Goal: Task Accomplishment & Management: Use online tool/utility

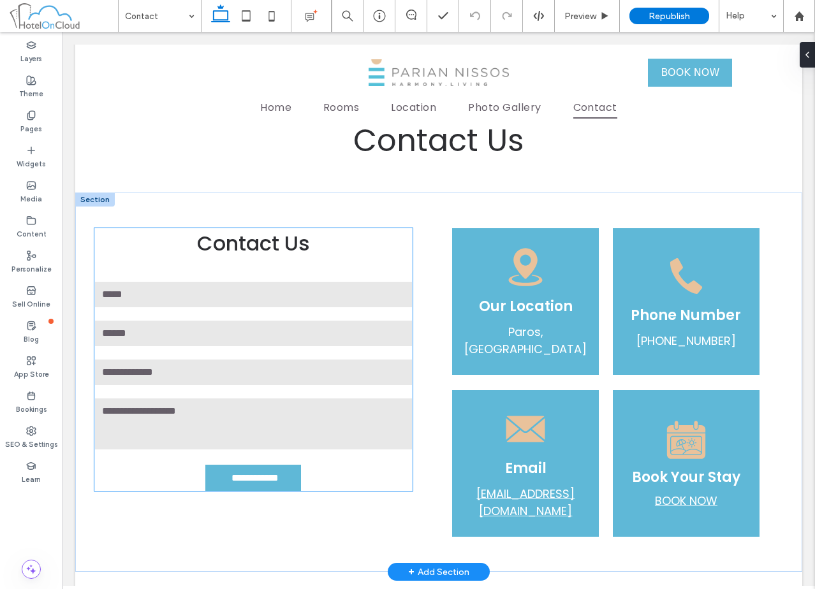
scroll to position [574, 0]
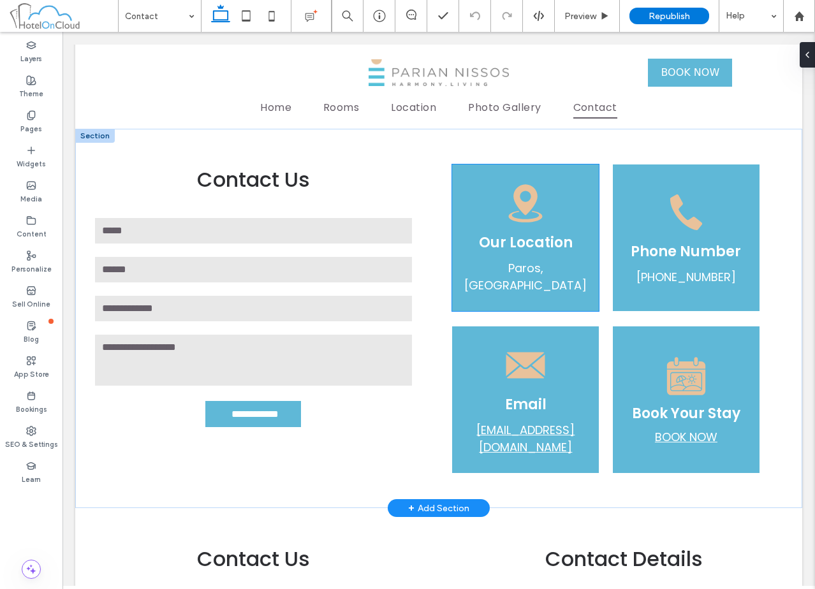
click at [504, 226] on icon at bounding box center [525, 203] width 45 height 45
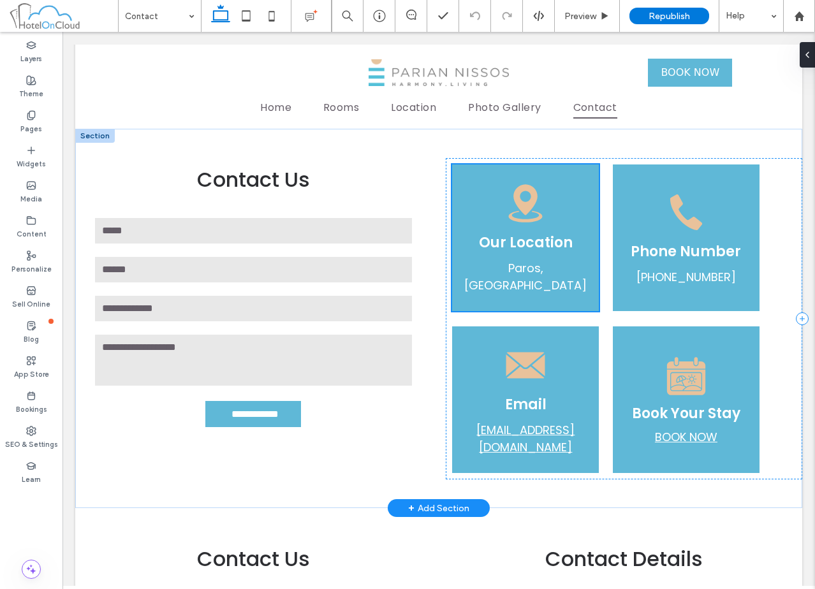
scroll to position [564, 0]
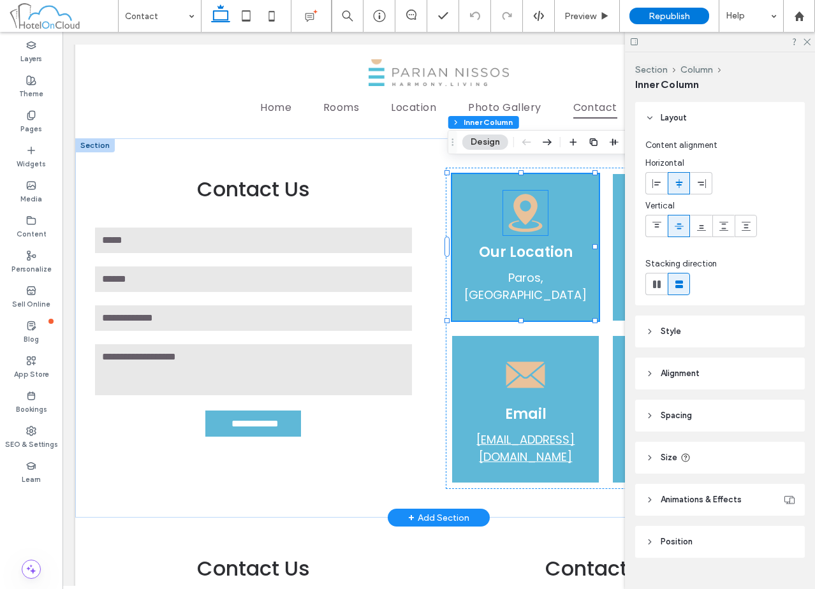
click at [521, 214] on icon at bounding box center [526, 213] width 34 height 38
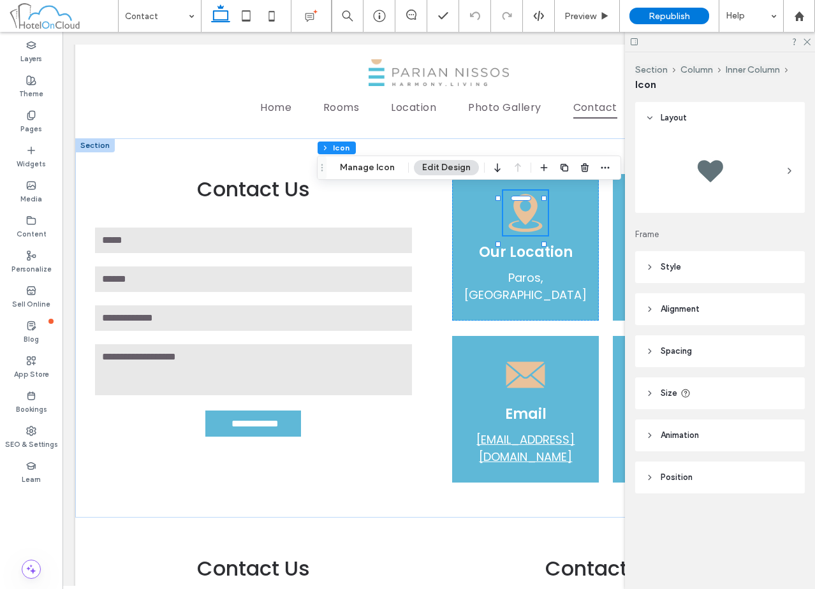
click at [733, 269] on header "Style" at bounding box center [720, 267] width 170 height 32
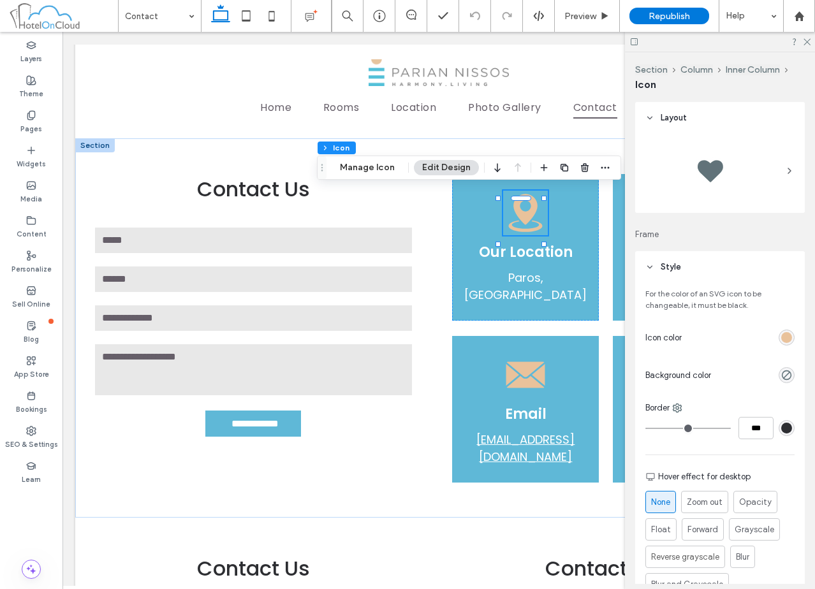
click at [786, 339] on div "rgb(233, 194, 155)" at bounding box center [787, 338] width 16 height 16
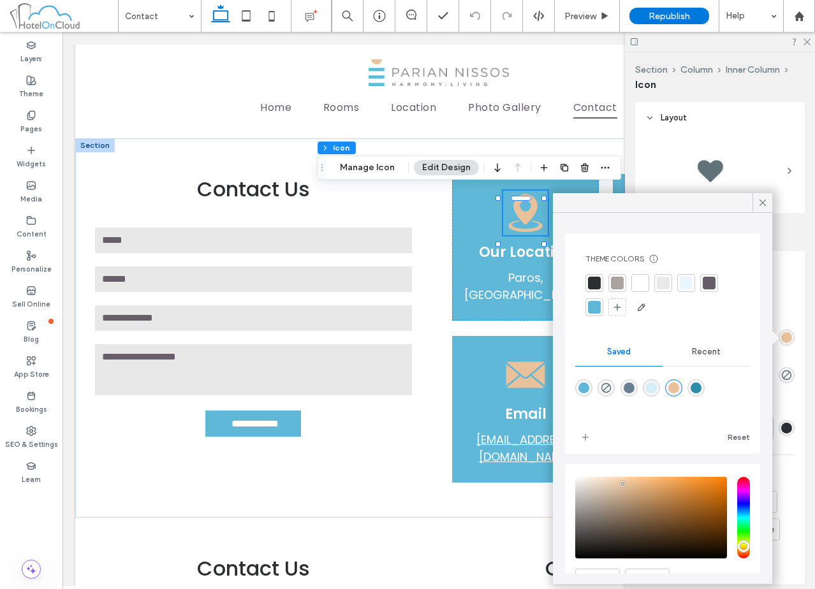
click at [620, 282] on div at bounding box center [617, 283] width 13 height 13
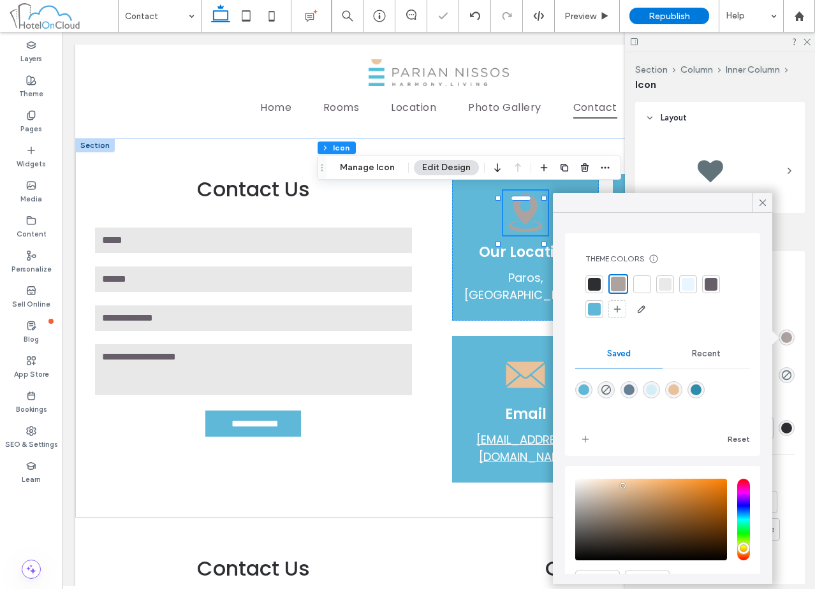
click at [712, 283] on div at bounding box center [711, 284] width 13 height 13
click at [679, 388] on div "rgba(233,194,155,1)" at bounding box center [673, 390] width 11 height 11
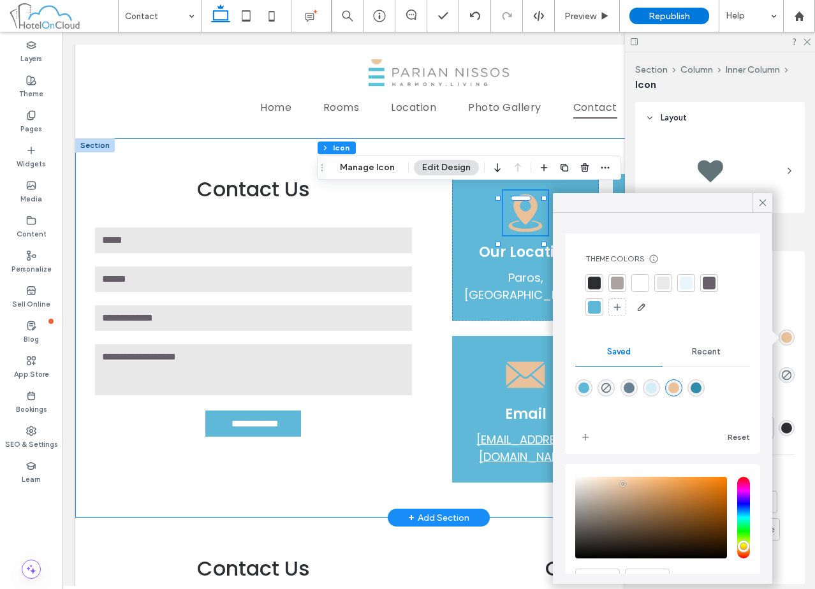
click at [432, 429] on div "**********" at bounding box center [438, 327] width 727 height 379
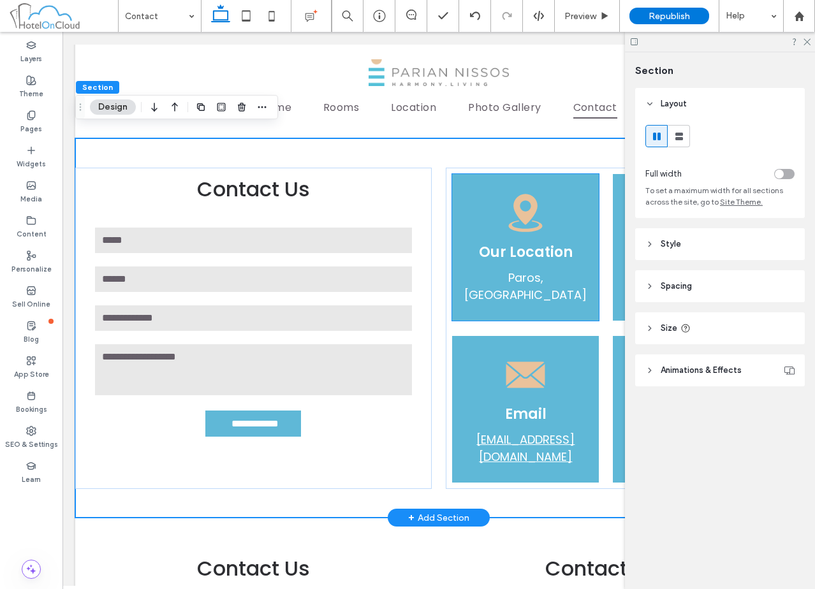
click at [523, 293] on div "Our Location Paros, Greece" at bounding box center [525, 247] width 147 height 147
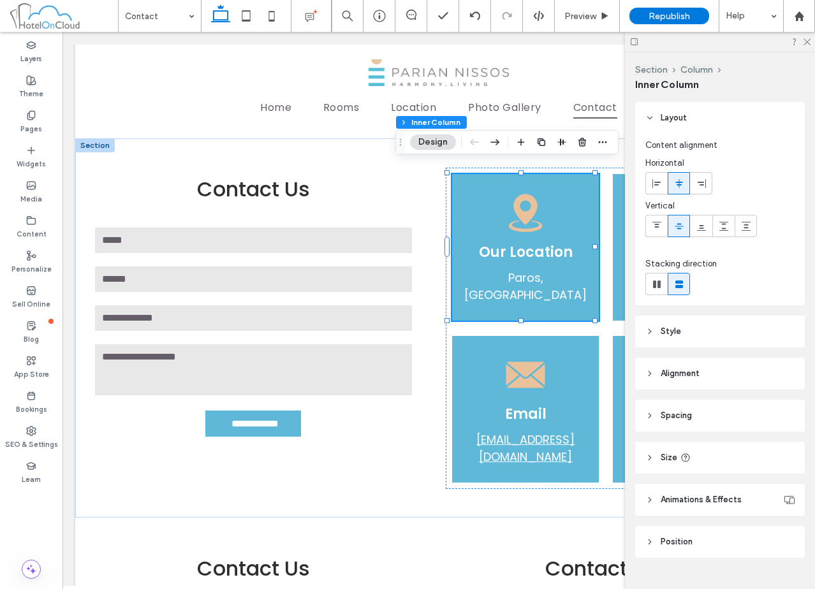
click at [721, 323] on header "Style" at bounding box center [720, 332] width 170 height 32
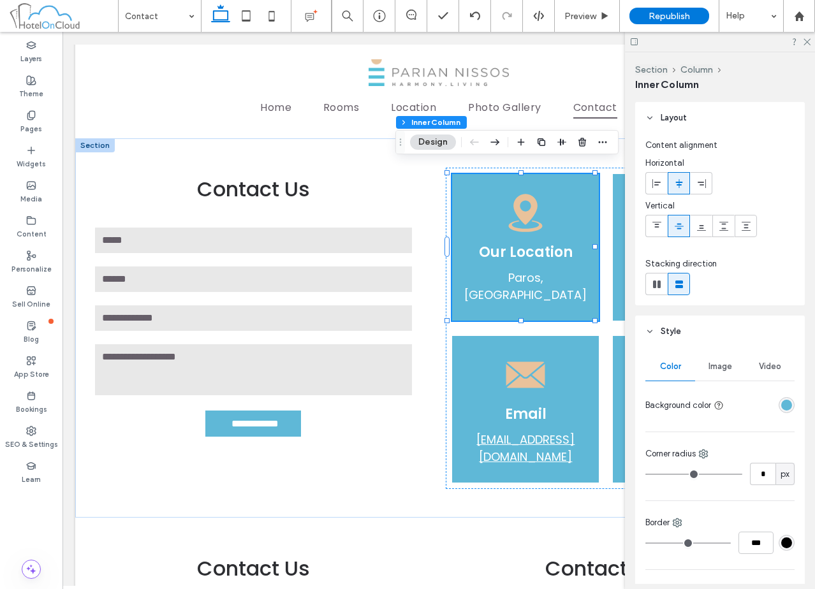
click at [781, 402] on div "rgba(95, 184, 215, 1)" at bounding box center [786, 405] width 11 height 11
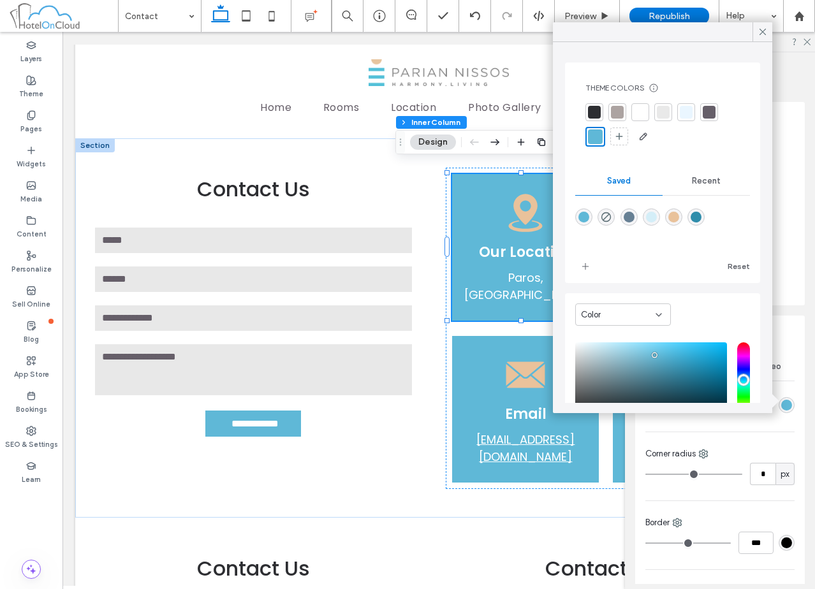
click at [638, 219] on div "rgba(103,128,148,1)" at bounding box center [629, 217] width 17 height 17
type input "*******"
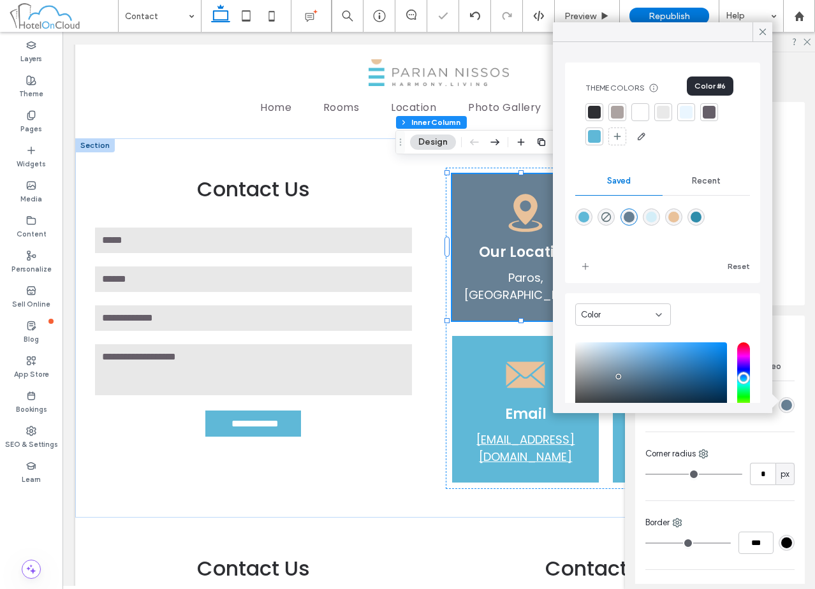
click at [710, 113] on div at bounding box center [709, 112] width 13 height 13
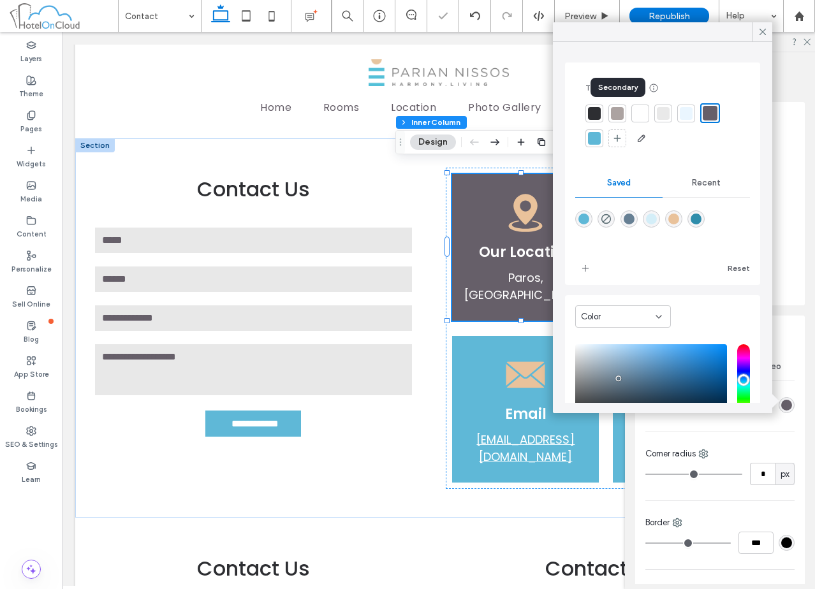
click at [617, 115] on div at bounding box center [617, 113] width 13 height 13
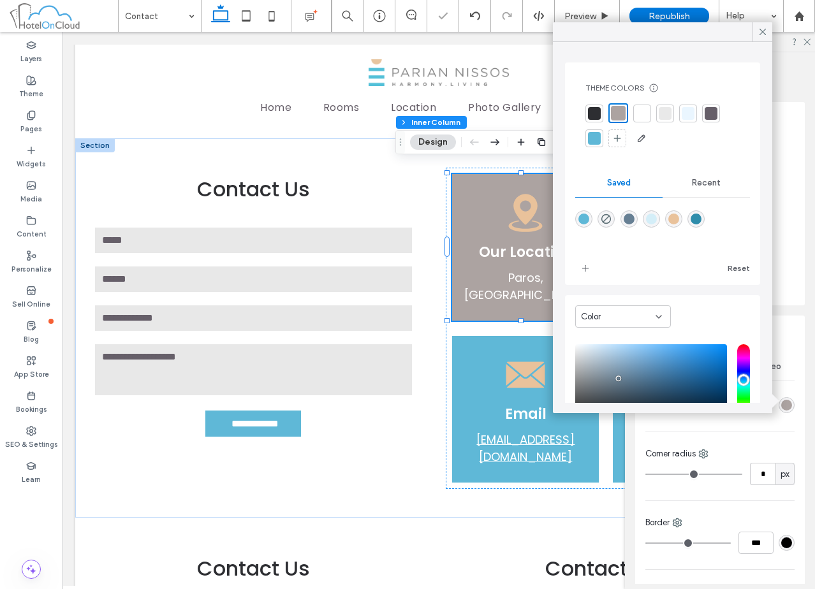
click at [631, 218] on div "rgba(103,128,148,1)" at bounding box center [629, 219] width 11 height 11
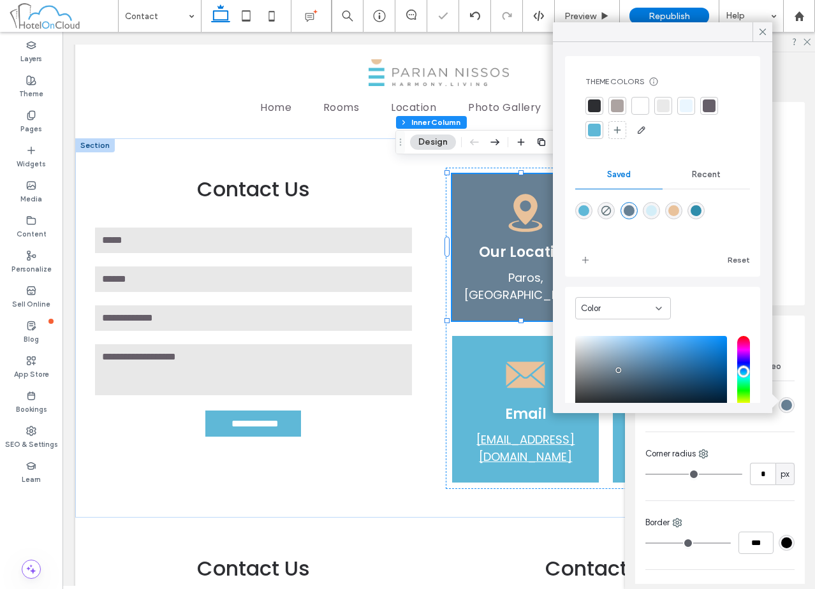
scroll to position [0, 0]
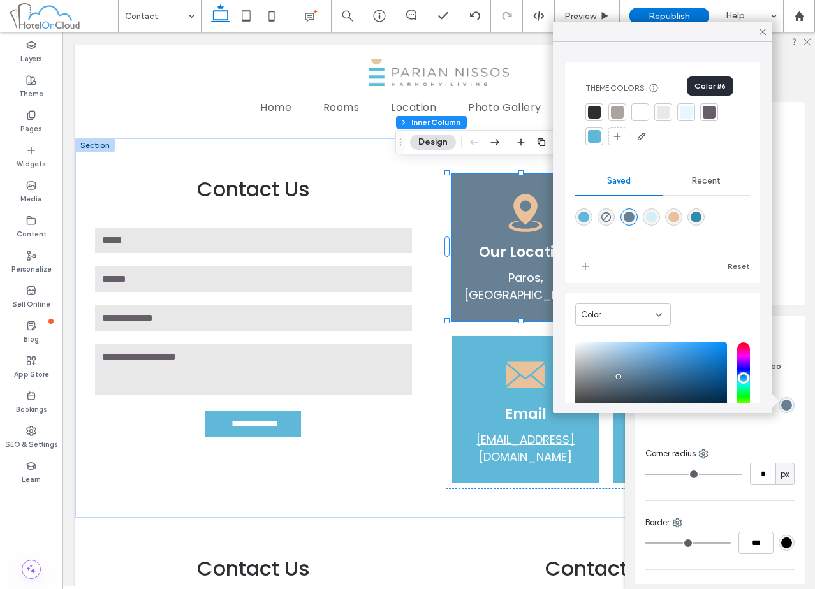
click at [712, 110] on div at bounding box center [709, 112] width 13 height 13
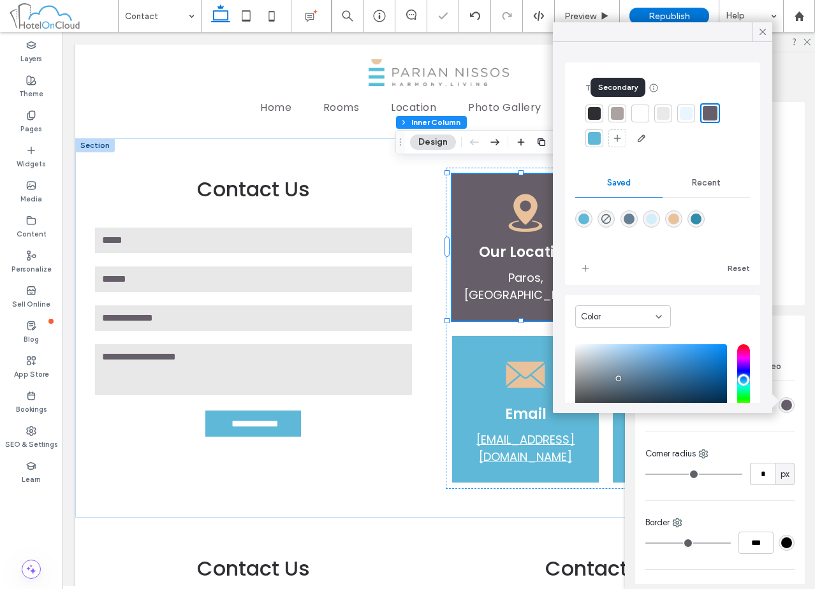
click at [615, 114] on div at bounding box center [617, 113] width 13 height 13
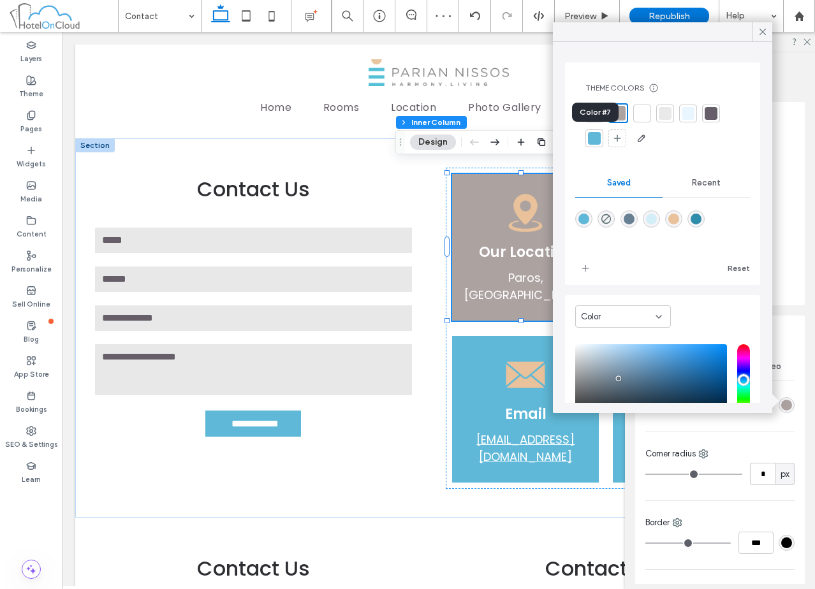
click at [597, 135] on div at bounding box center [594, 138] width 13 height 13
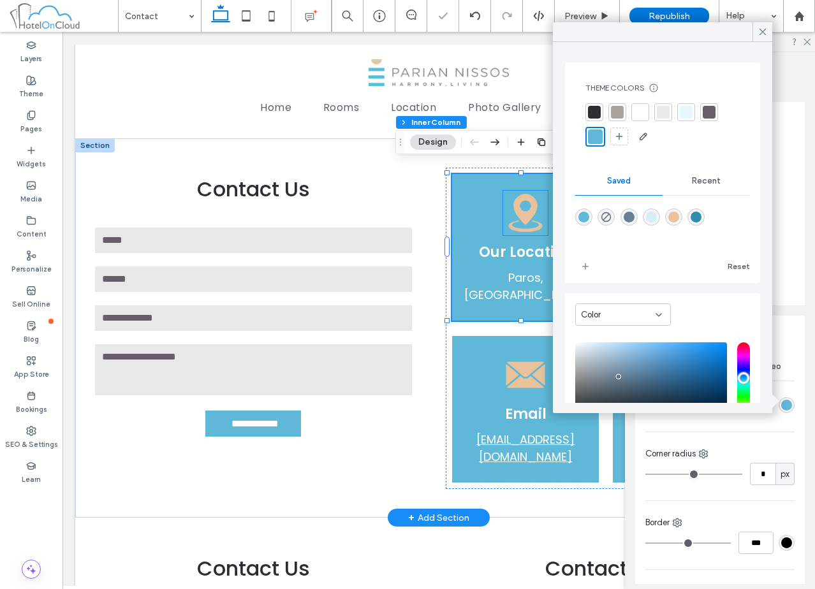
click at [515, 204] on icon at bounding box center [526, 213] width 34 height 38
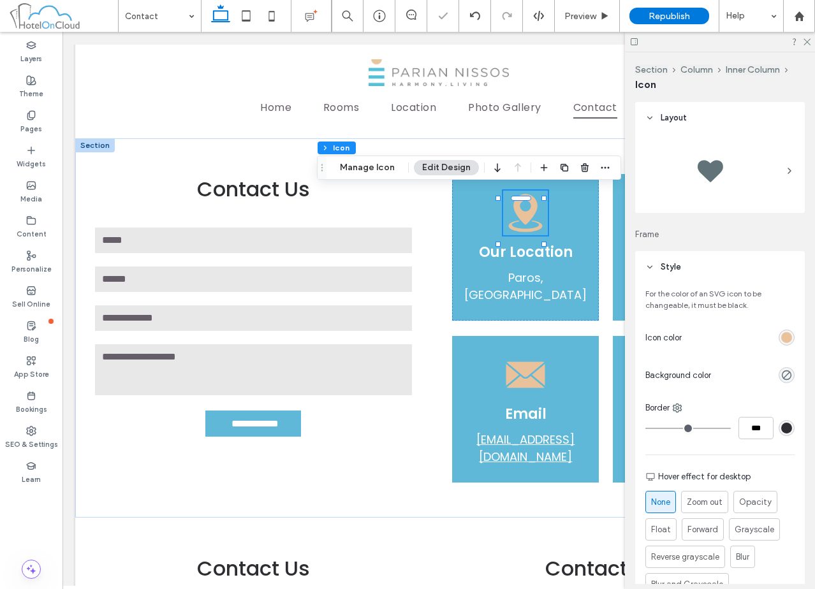
click at [781, 341] on div "rgb(233, 194, 155)" at bounding box center [786, 337] width 11 height 11
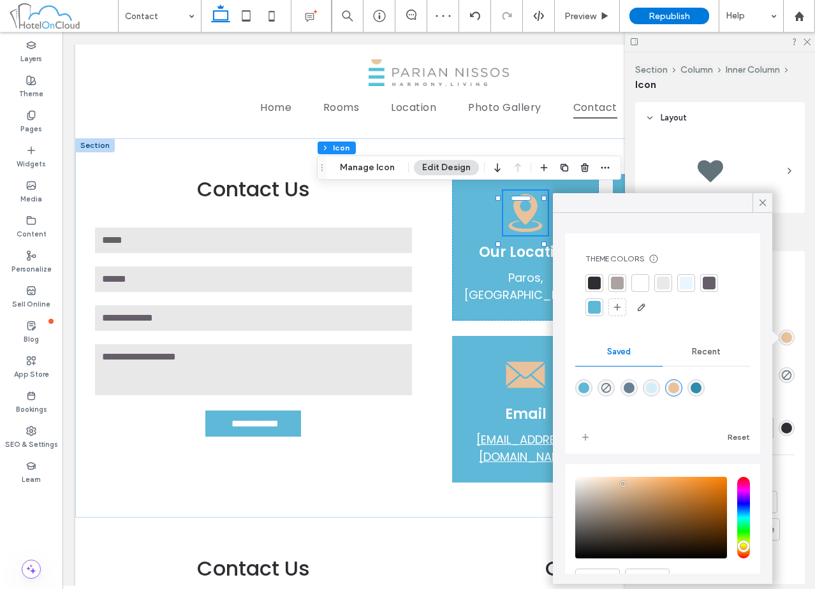
click at [617, 289] on div at bounding box center [617, 283] width 13 height 13
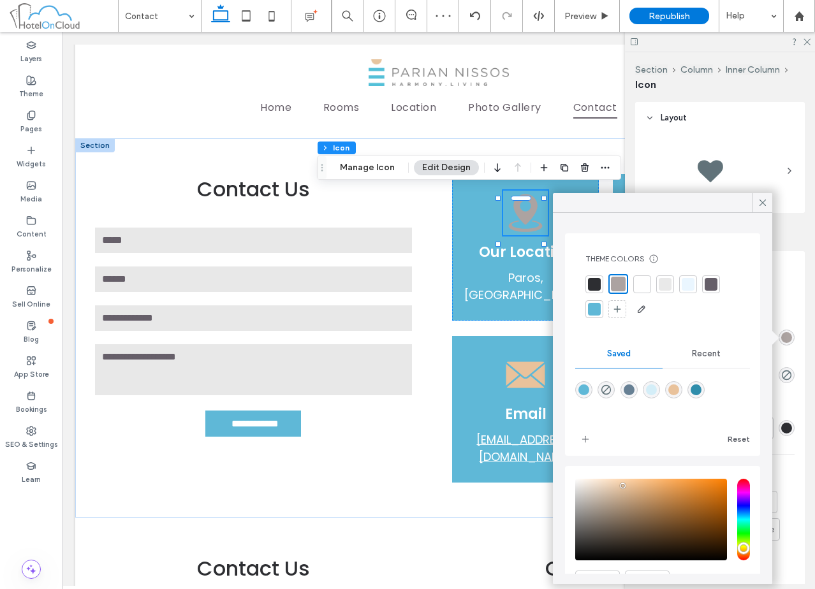
click at [679, 388] on div "rgba(233,194,155,1)" at bounding box center [673, 390] width 11 height 11
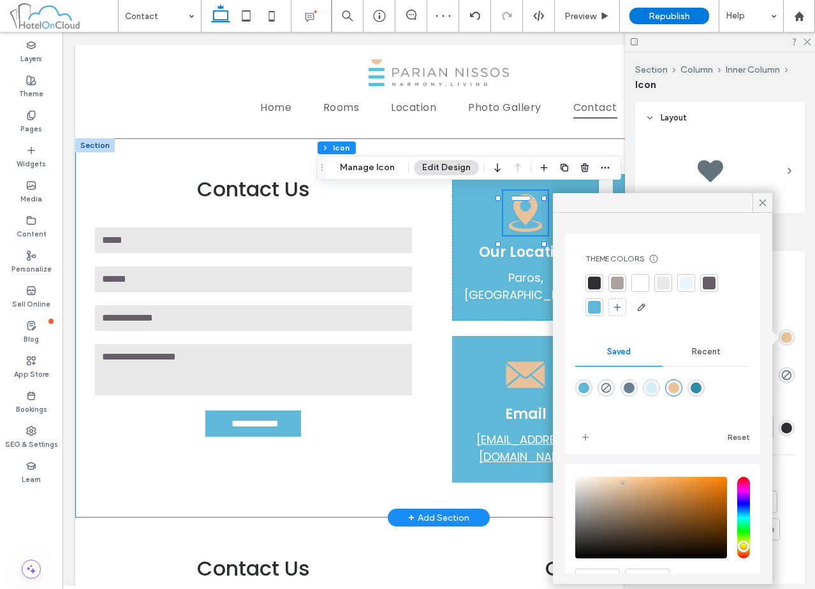
click at [439, 396] on div "**********" at bounding box center [438, 327] width 727 height 379
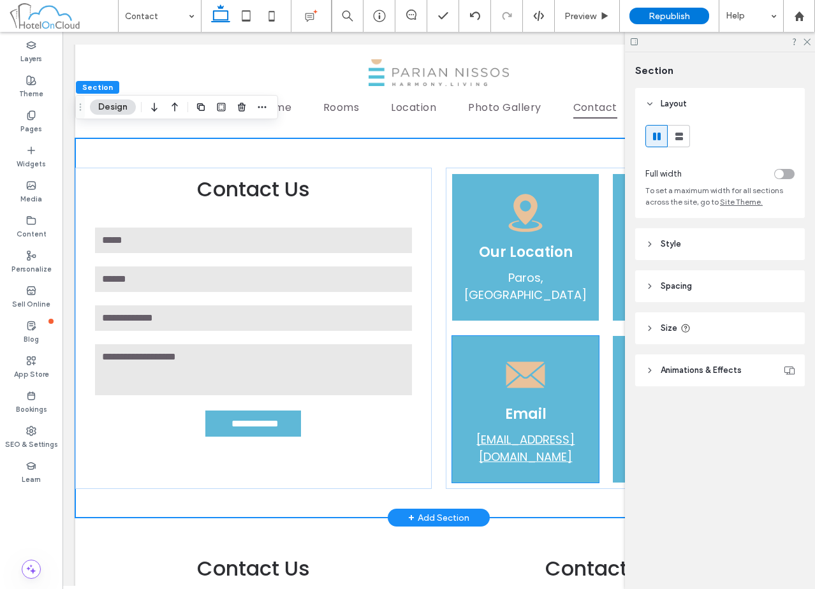
click at [475, 362] on div "Email parian@nissos.gr" at bounding box center [525, 409] width 147 height 147
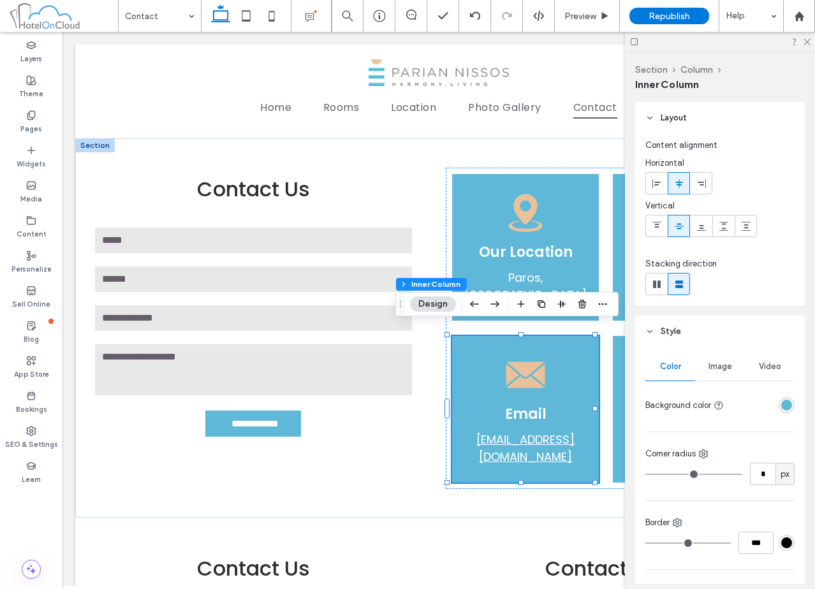
click at [786, 404] on div "rgba(95, 184, 215, 1)" at bounding box center [787, 405] width 16 height 16
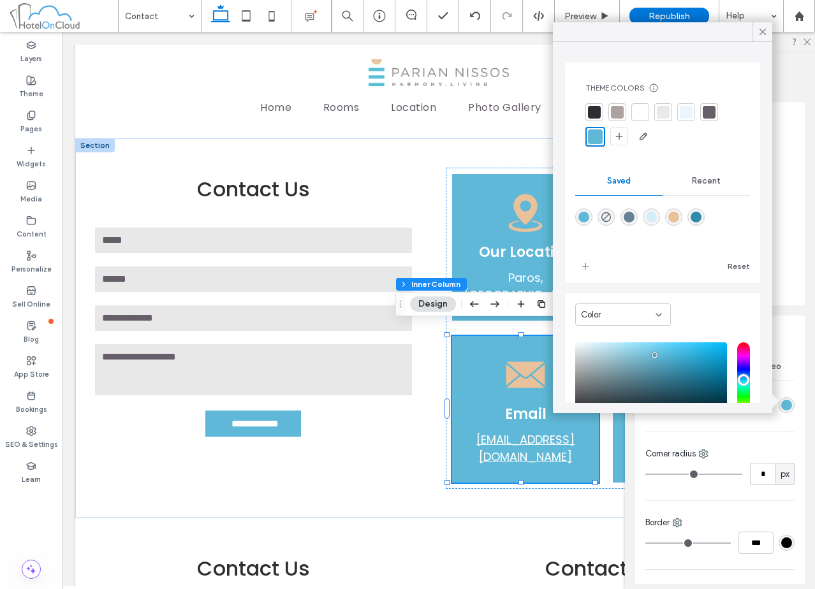
click at [631, 223] on div "rgba(103,128,148,1)" at bounding box center [629, 217] width 17 height 17
type input "*******"
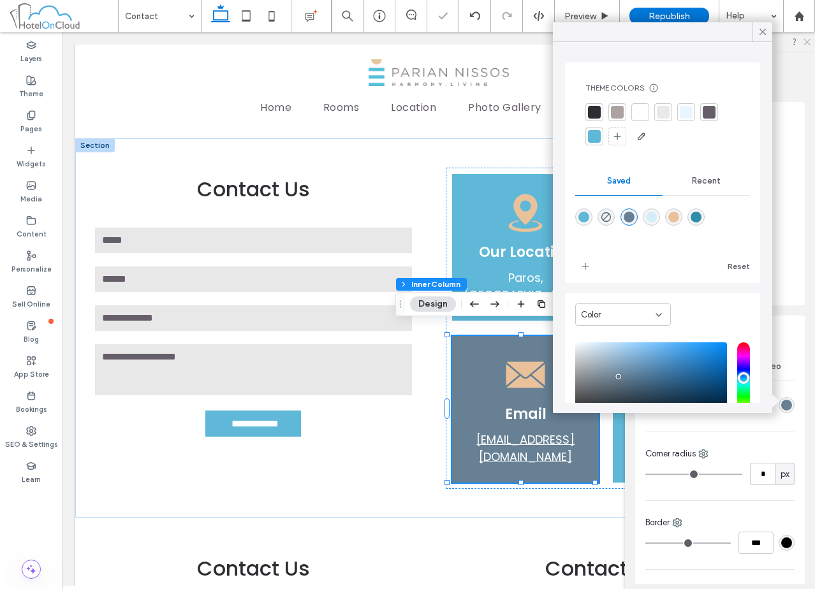
click at [806, 40] on icon at bounding box center [806, 41] width 8 height 8
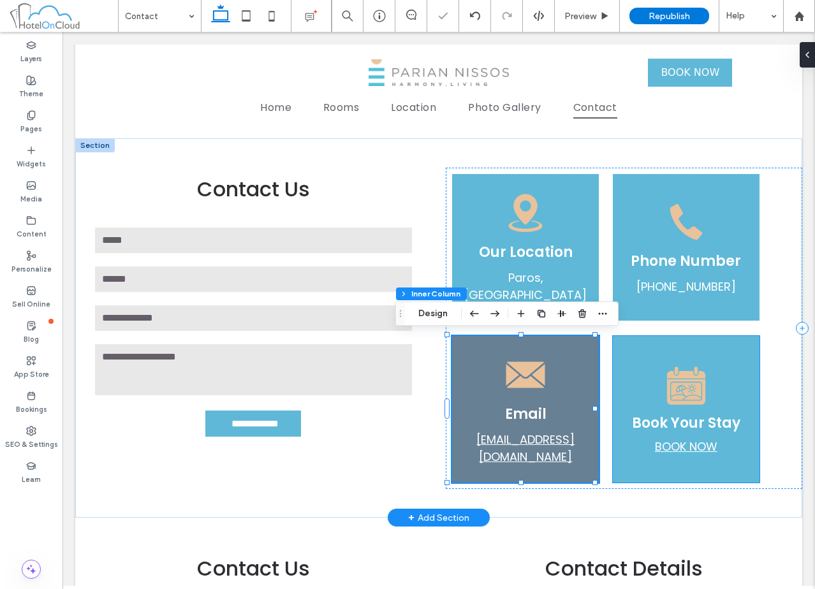
click at [656, 370] on div "Book Your Stay BOOK NOW" at bounding box center [686, 409] width 147 height 147
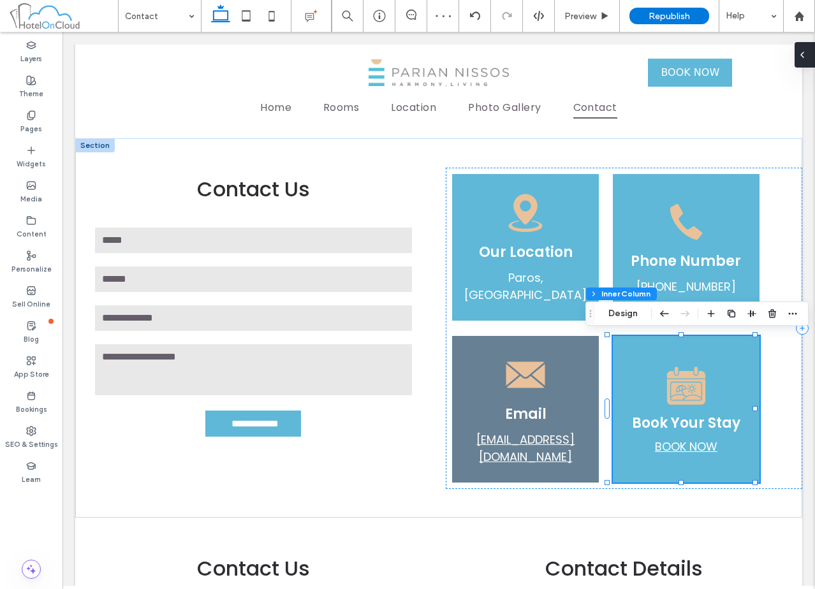
click at [805, 52] on icon at bounding box center [802, 55] width 10 height 10
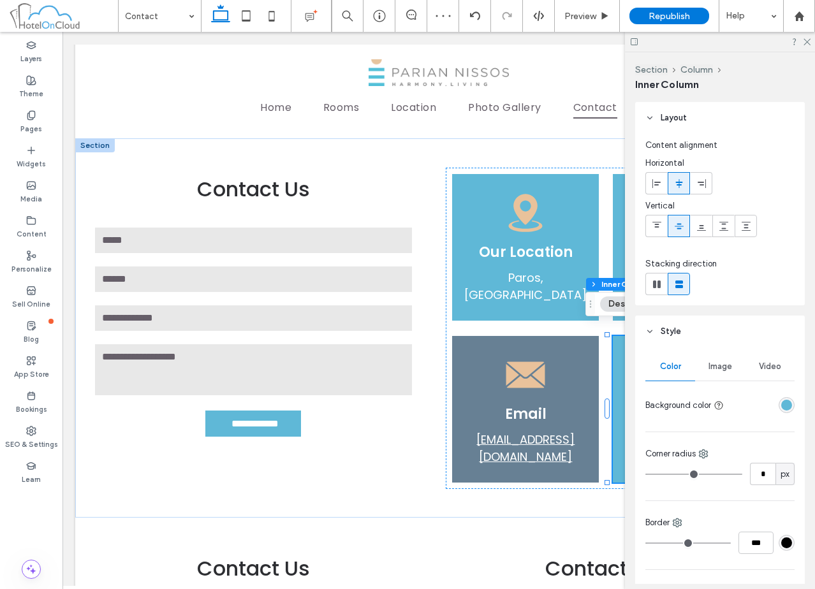
click at [786, 400] on div "rgba(95, 184, 215, 1)" at bounding box center [787, 405] width 16 height 16
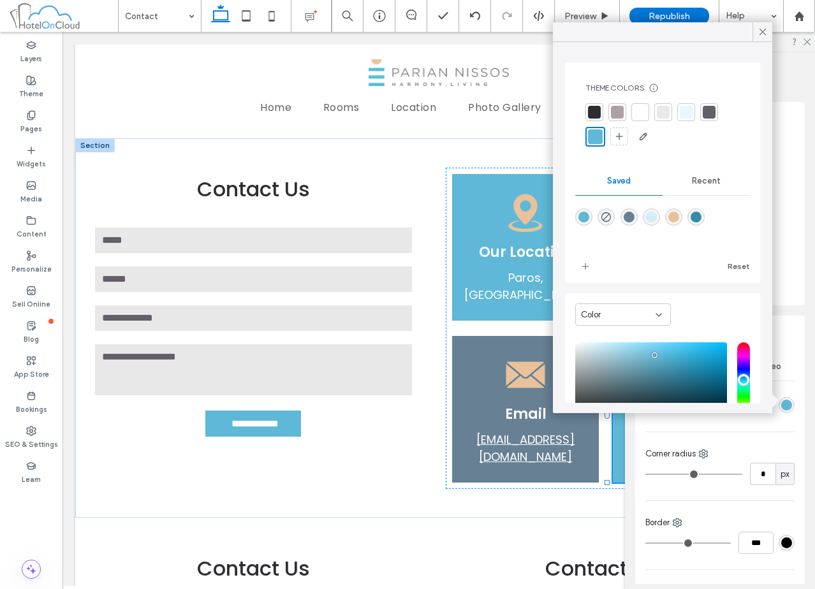
click at [635, 218] on div "rgba(103,128,148,1)" at bounding box center [629, 217] width 11 height 11
type input "*******"
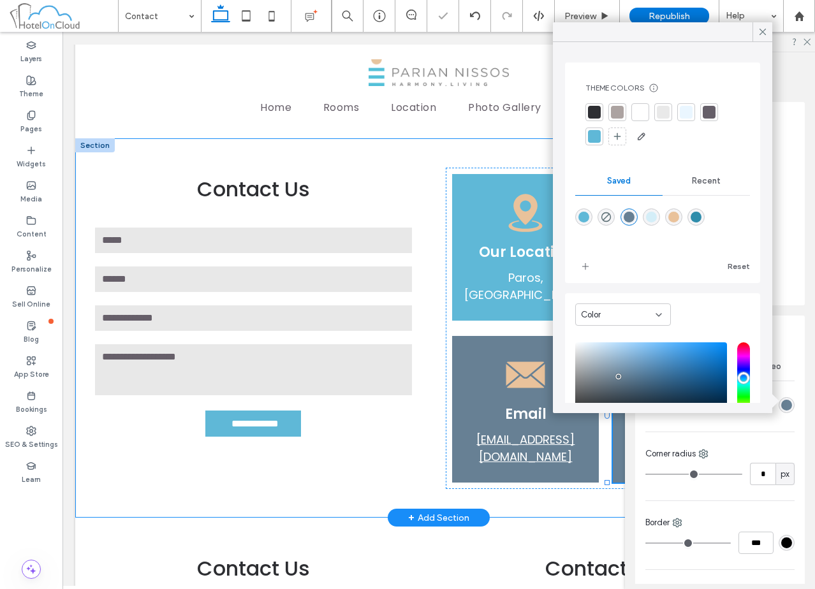
click at [438, 220] on div "**********" at bounding box center [438, 327] width 727 height 379
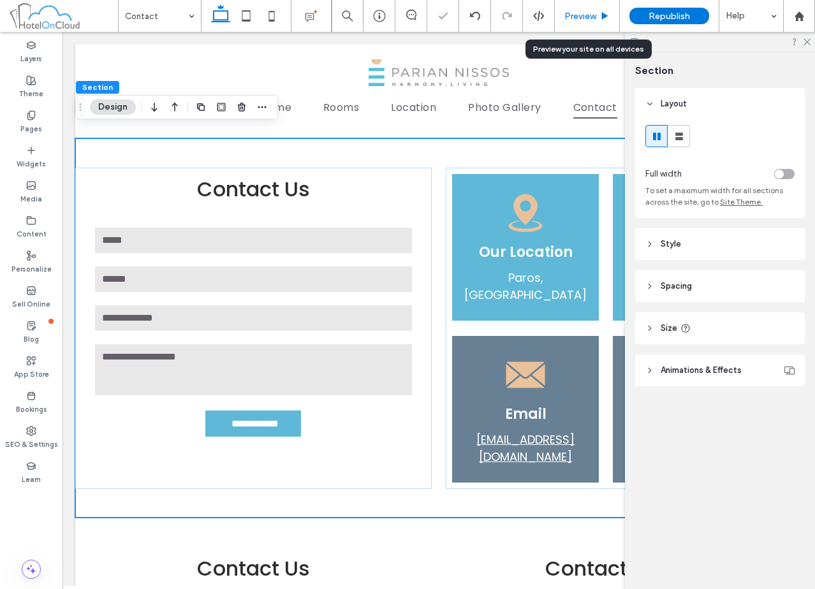
click at [596, 5] on div "Preview" at bounding box center [587, 16] width 65 height 32
click at [594, 13] on span "Preview" at bounding box center [580, 16] width 32 height 11
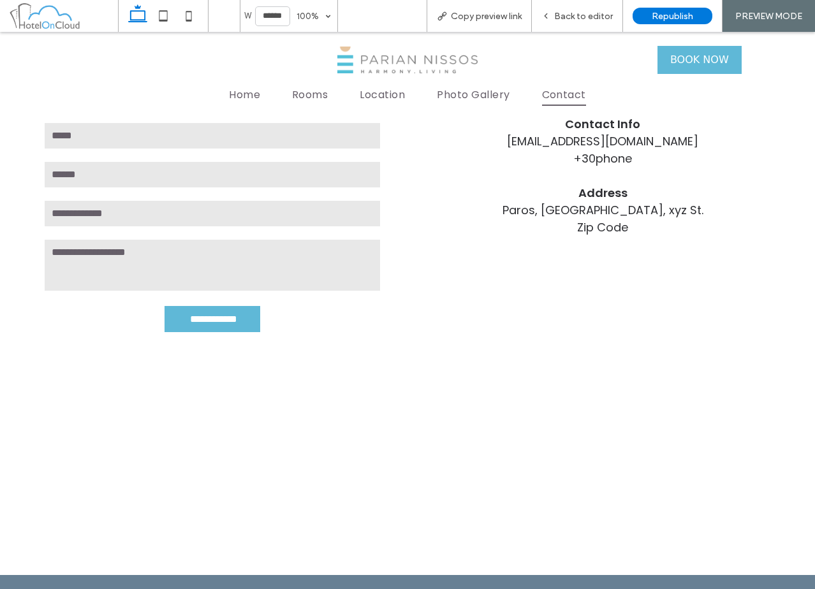
scroll to position [1007, 0]
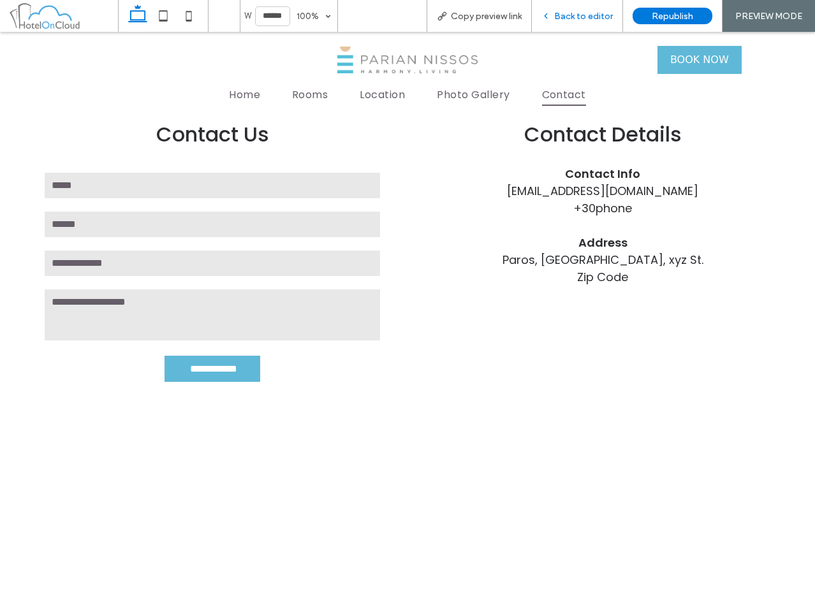
click at [608, 22] on div "Back to editor" at bounding box center [577, 16] width 91 height 32
click at [571, 17] on span "Back to editor" at bounding box center [583, 16] width 59 height 11
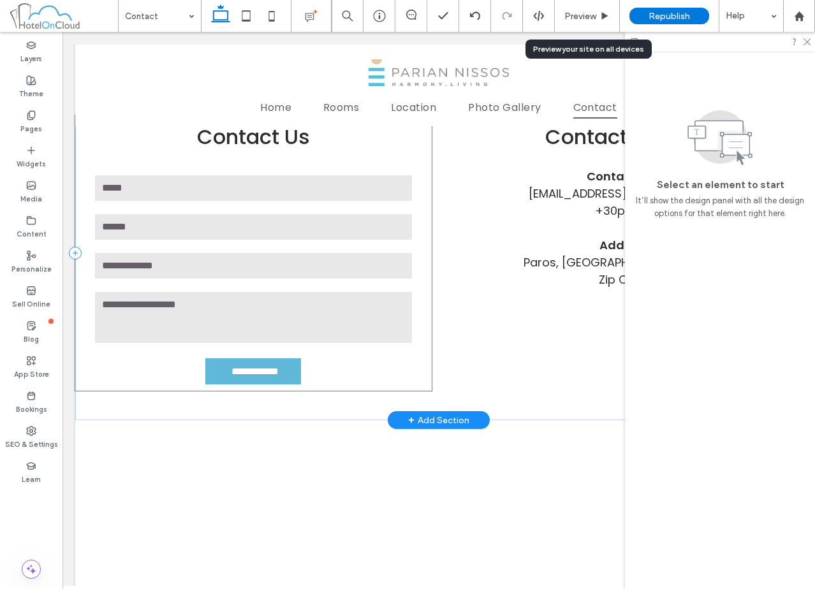
scroll to position [1124, 0]
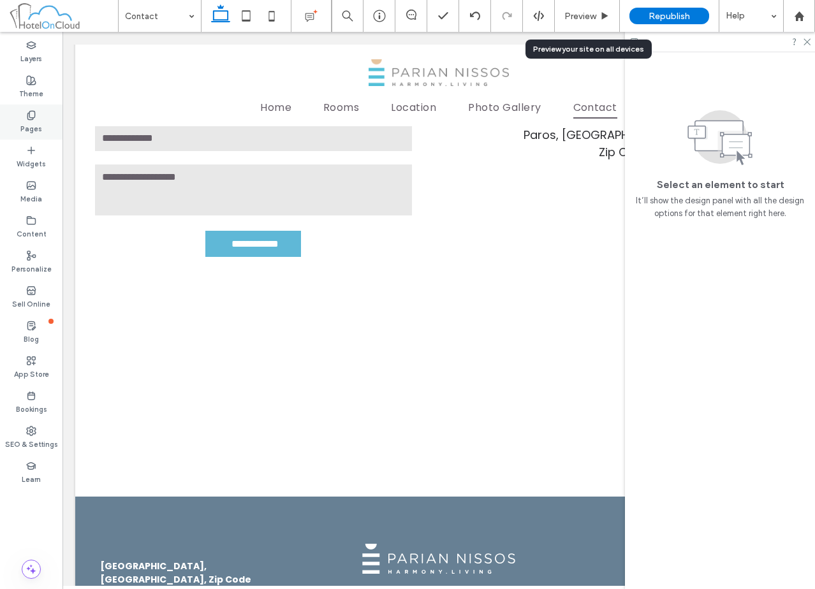
click at [31, 122] on label "Pages" at bounding box center [31, 128] width 22 height 14
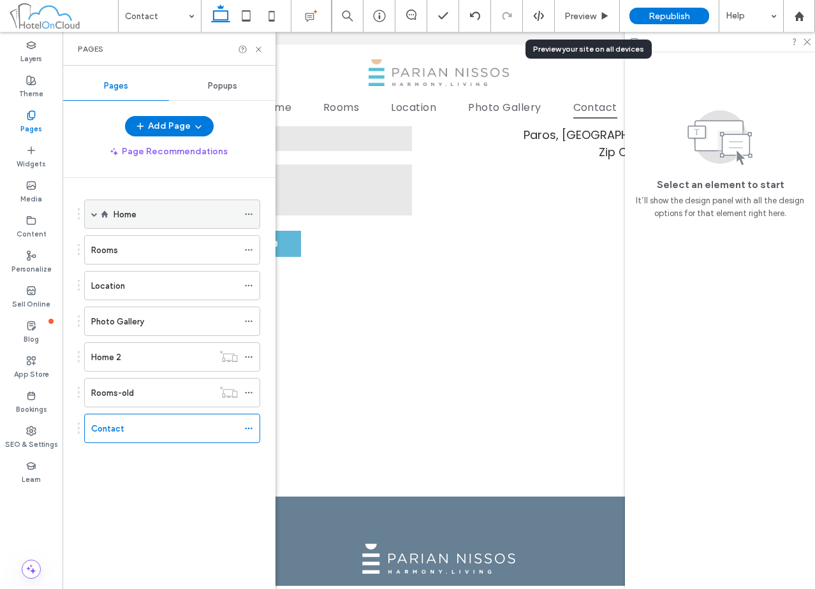
click at [152, 204] on div "Home" at bounding box center [176, 214] width 124 height 28
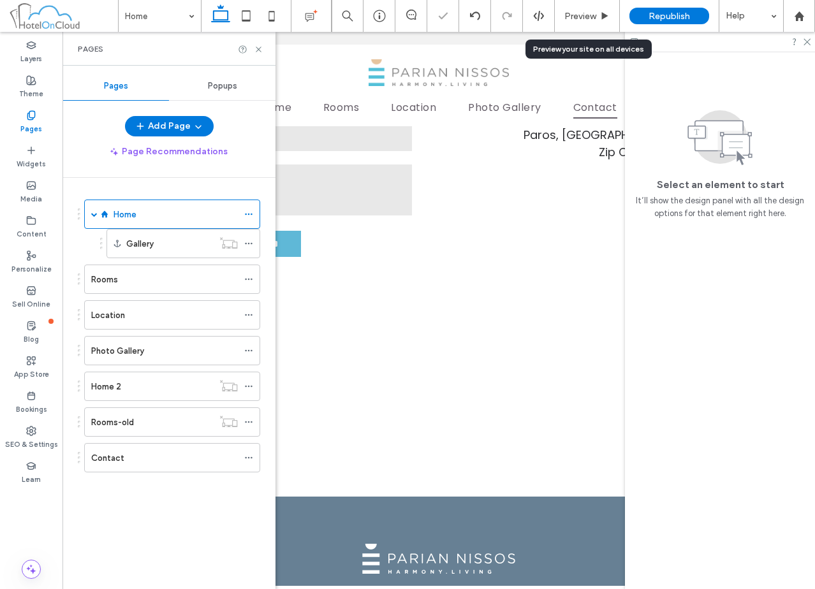
click at [261, 50] on icon at bounding box center [259, 50] width 10 height 10
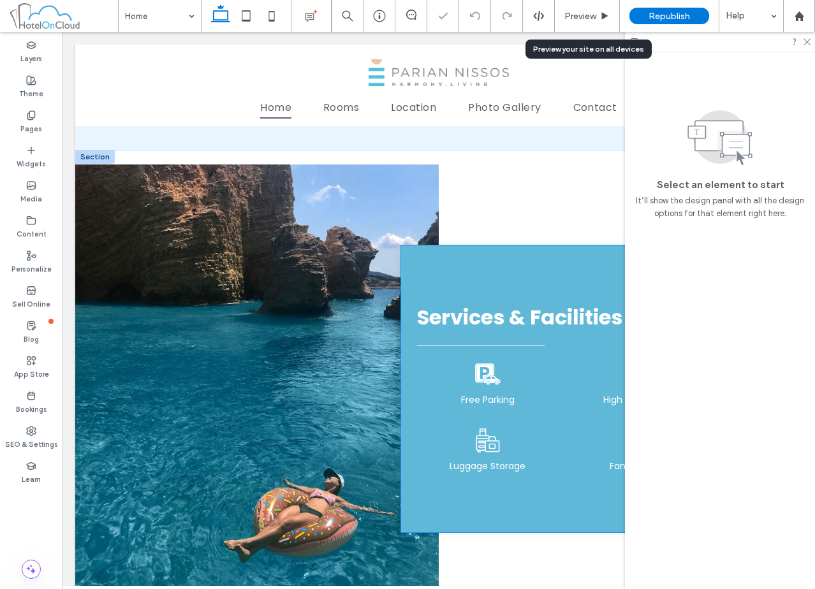
scroll to position [1776, 0]
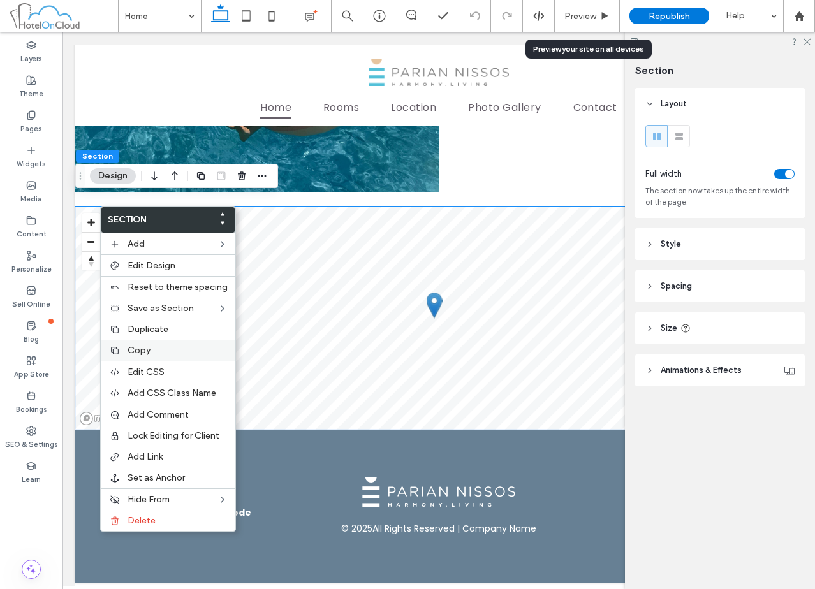
click at [152, 350] on label "Copy" at bounding box center [178, 350] width 100 height 11
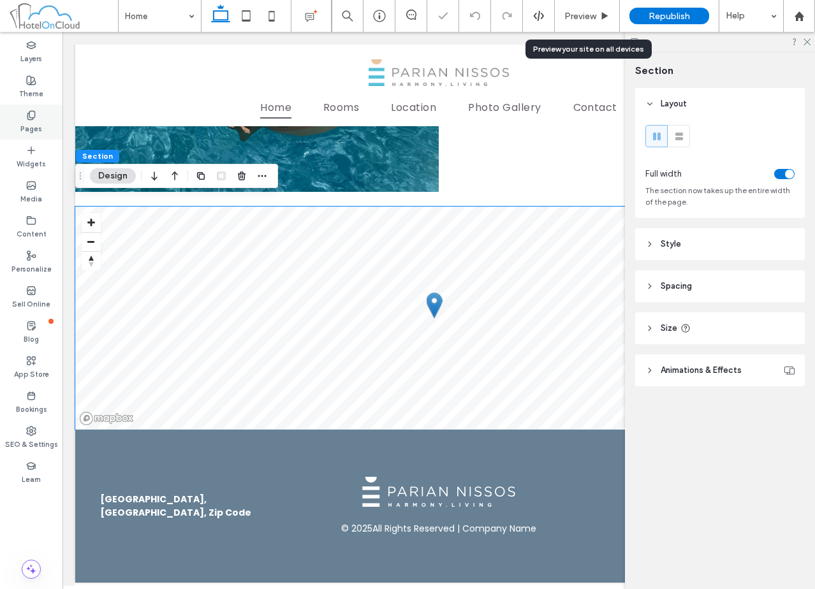
click at [33, 121] on label "Pages" at bounding box center [31, 128] width 22 height 14
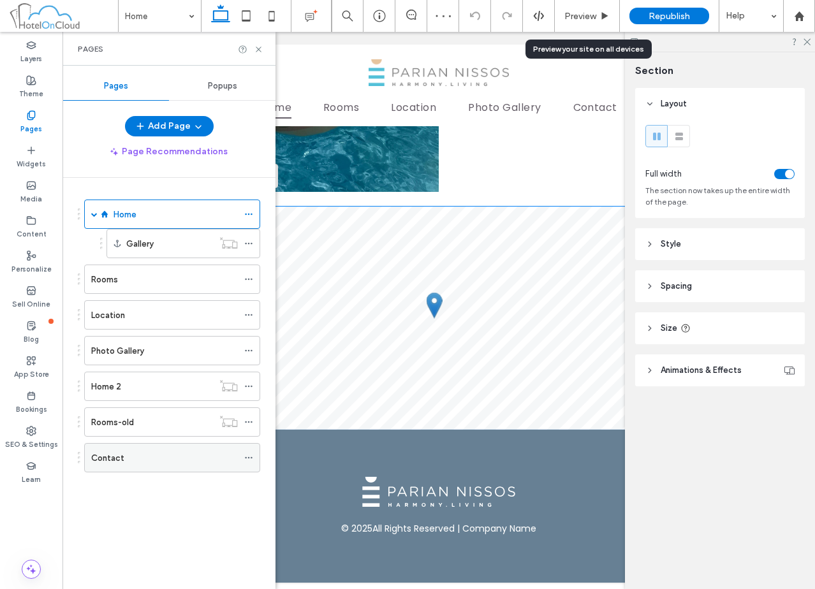
click at [174, 452] on div "Contact" at bounding box center [164, 458] width 147 height 13
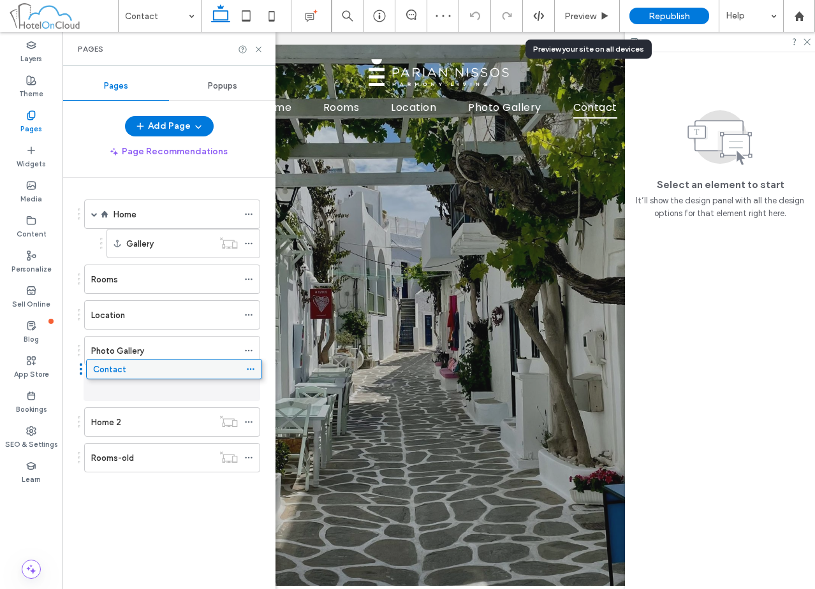
drag, startPoint x: 167, startPoint y: 452, endPoint x: 169, endPoint y: 367, distance: 84.2
click at [256, 54] on div "Pages" at bounding box center [169, 49] width 213 height 34
drag, startPoint x: 258, startPoint y: 50, endPoint x: 256, endPoint y: 223, distance: 172.8
click at [258, 50] on use at bounding box center [258, 49] width 5 height 5
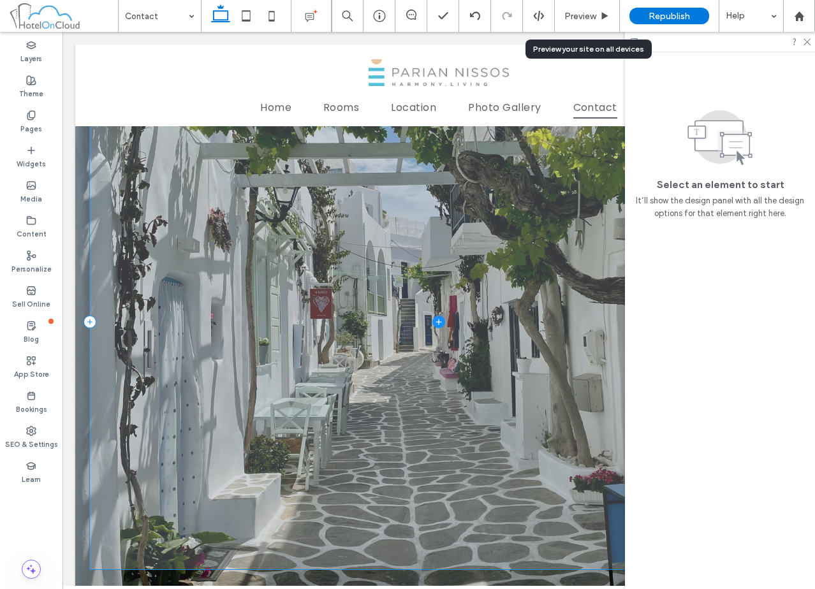
scroll to position [1193, 0]
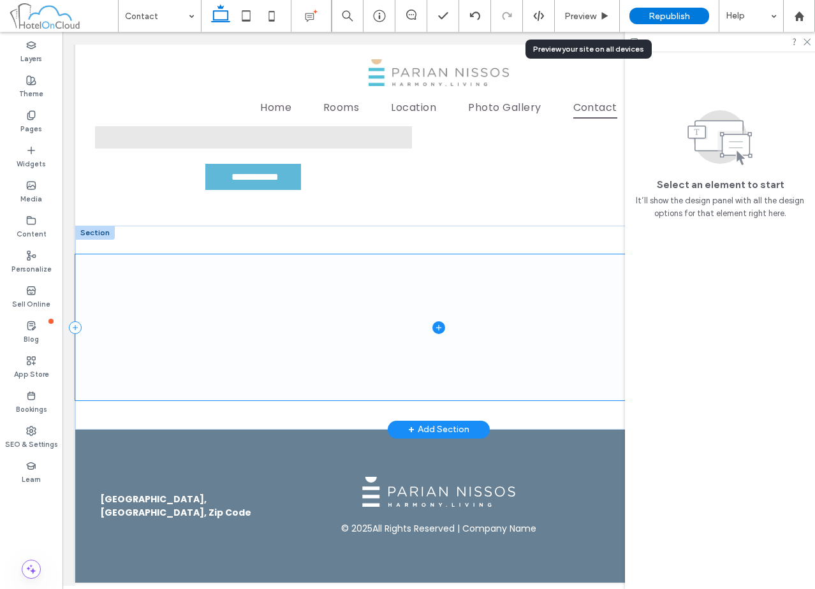
click at [142, 270] on span at bounding box center [438, 327] width 727 height 146
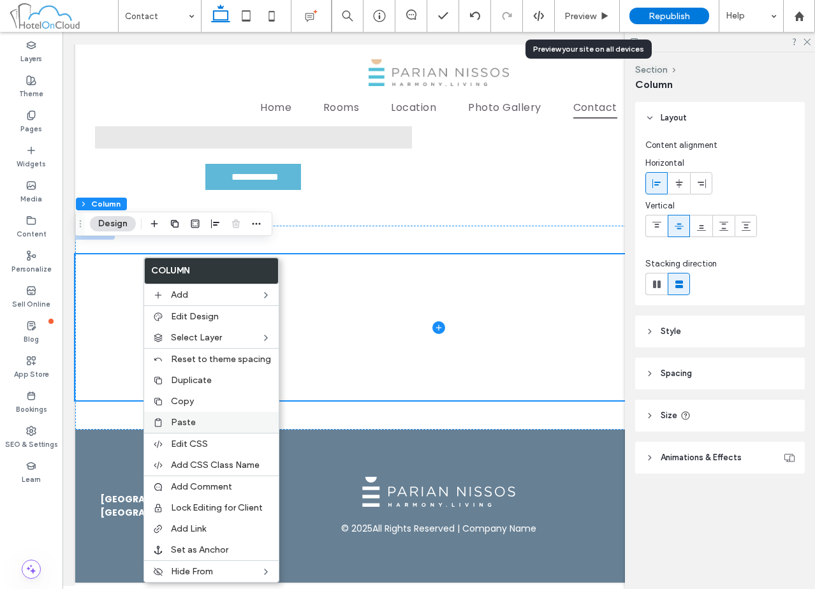
click at [199, 413] on div "Paste" at bounding box center [211, 422] width 135 height 21
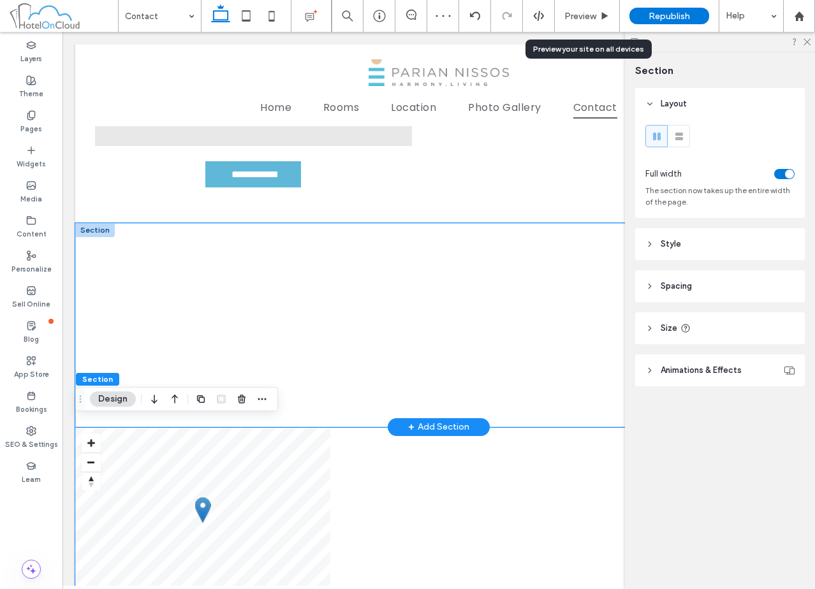
click at [339, 408] on div at bounding box center [438, 325] width 727 height 204
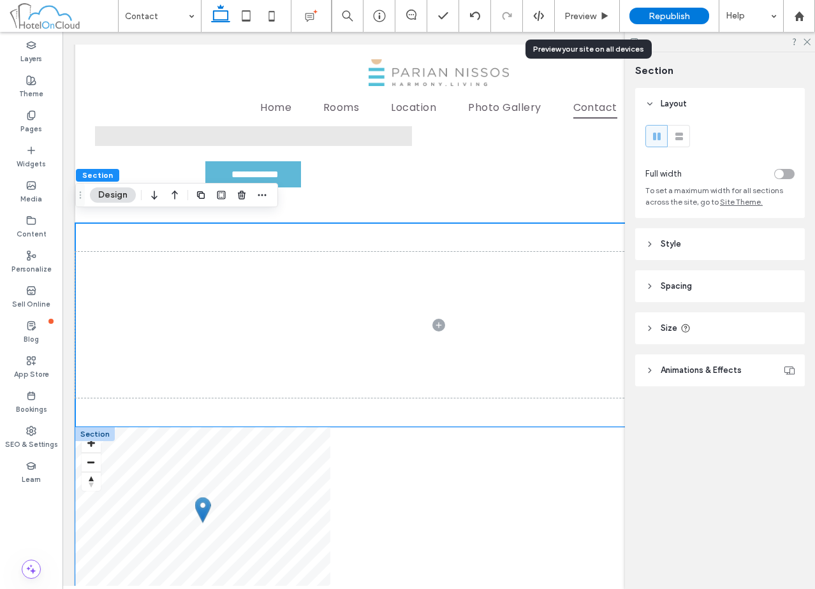
click at [356, 452] on div "© Mapbox © OpenStreetMap Improve this map" at bounding box center [438, 538] width 727 height 223
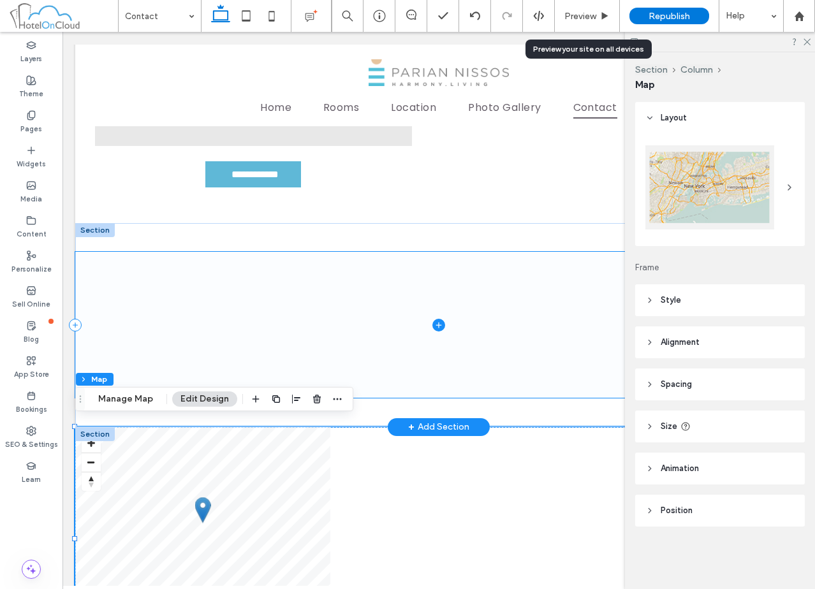
click at [249, 292] on span at bounding box center [438, 325] width 727 height 146
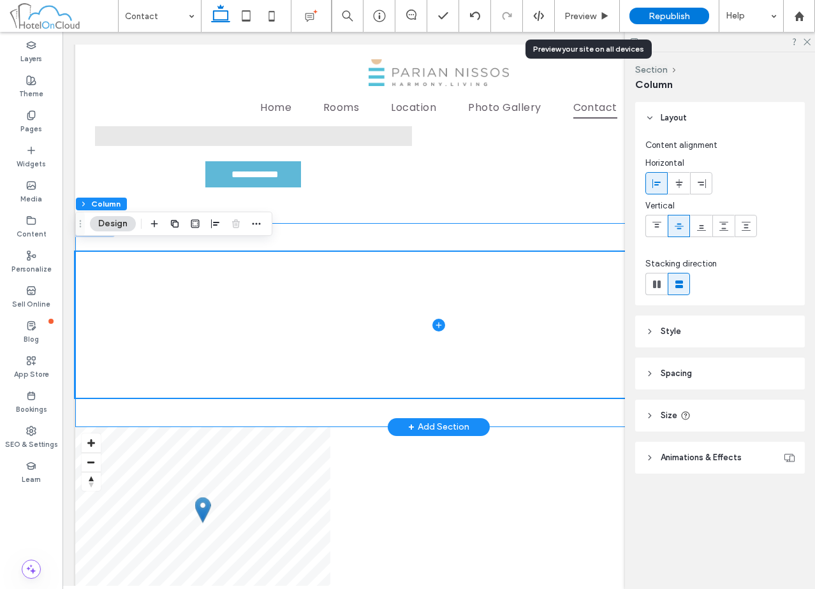
click at [285, 230] on div at bounding box center [438, 325] width 727 height 204
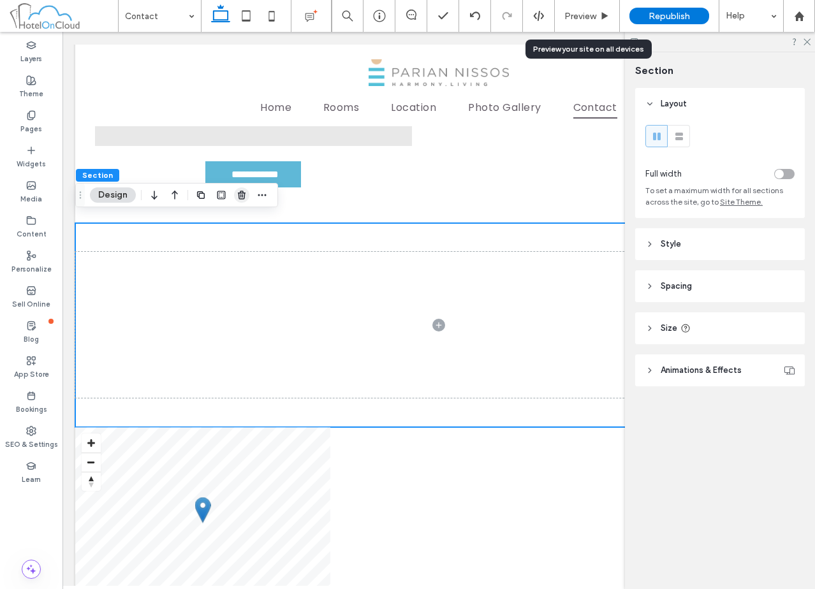
click at [244, 199] on use "button" at bounding box center [242, 195] width 8 height 8
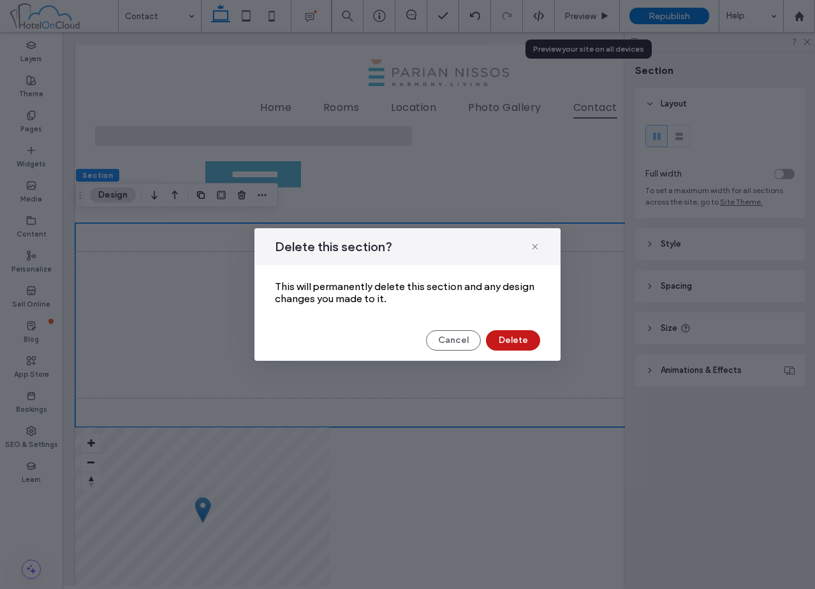
drag, startPoint x: 517, startPoint y: 342, endPoint x: 455, endPoint y: 309, distance: 70.5
click at [517, 342] on button "Delete" at bounding box center [513, 340] width 54 height 20
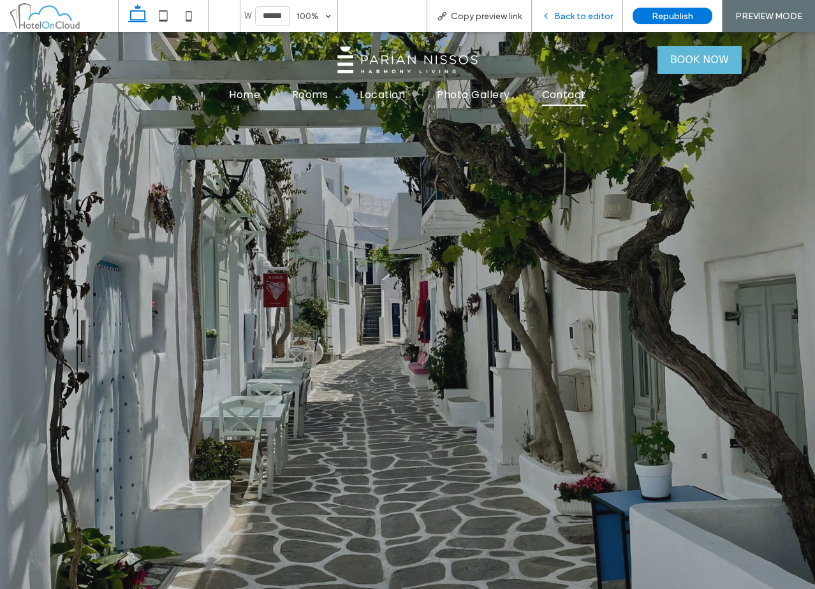
click at [607, 27] on div "Back to editor" at bounding box center [577, 16] width 91 height 32
click at [371, 101] on span "Location" at bounding box center [382, 94] width 45 height 22
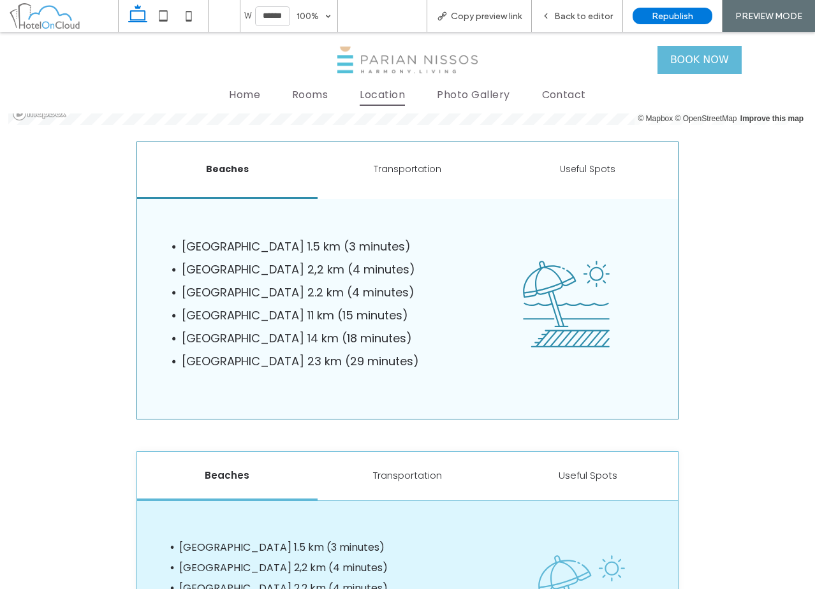
scroll to position [1276, 0]
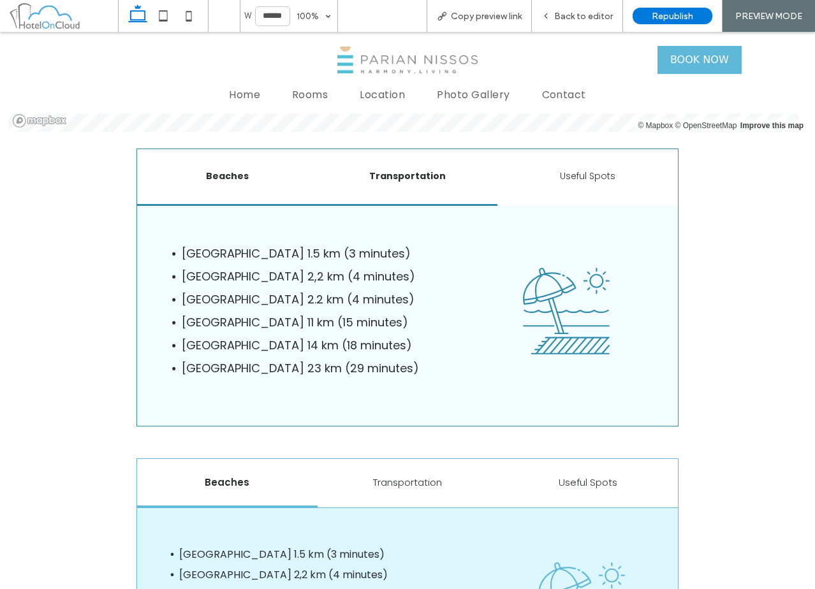
click at [354, 183] on div "Transportation" at bounding box center [408, 177] width 180 height 57
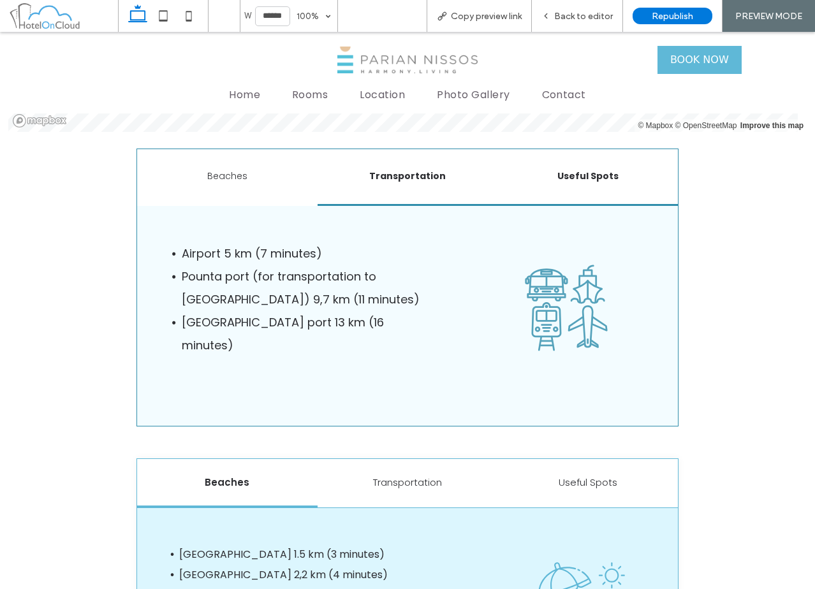
click at [580, 181] on h6 "Useful Spots" at bounding box center [587, 176] width 165 height 13
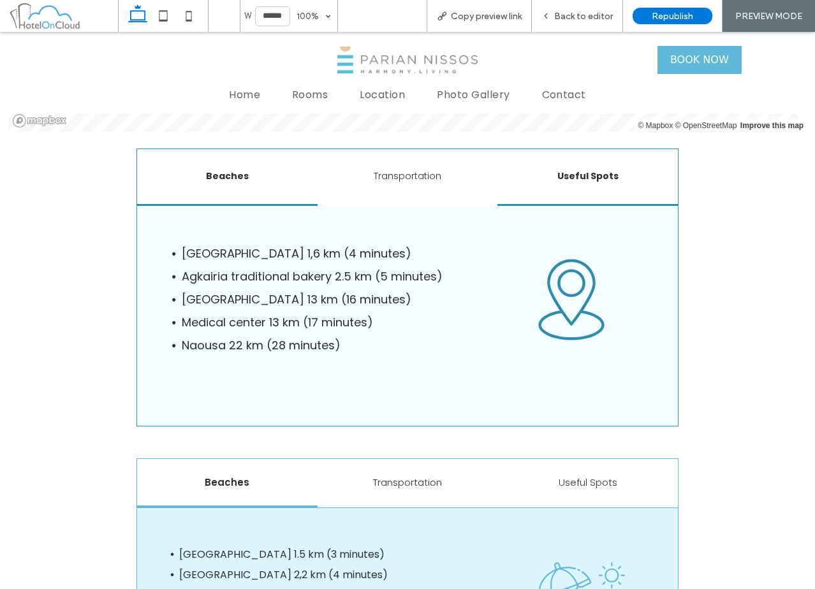
click at [244, 176] on h6 "Beaches" at bounding box center [227, 176] width 165 height 13
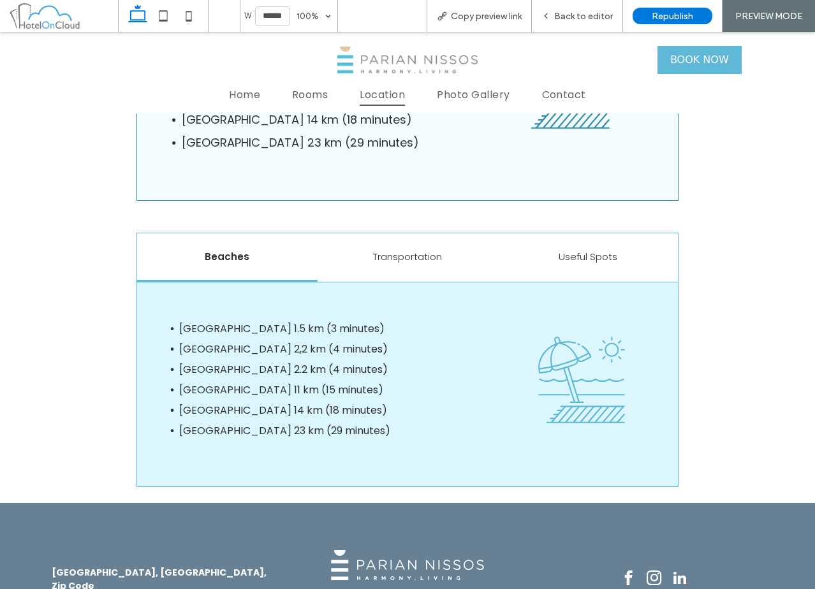
scroll to position [1531, 0]
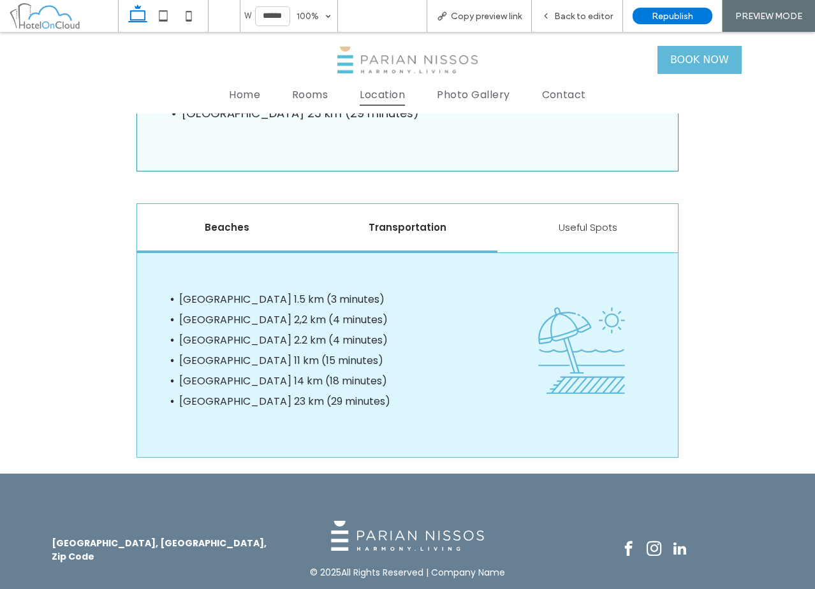
click at [371, 219] on div "Transportation" at bounding box center [408, 228] width 180 height 49
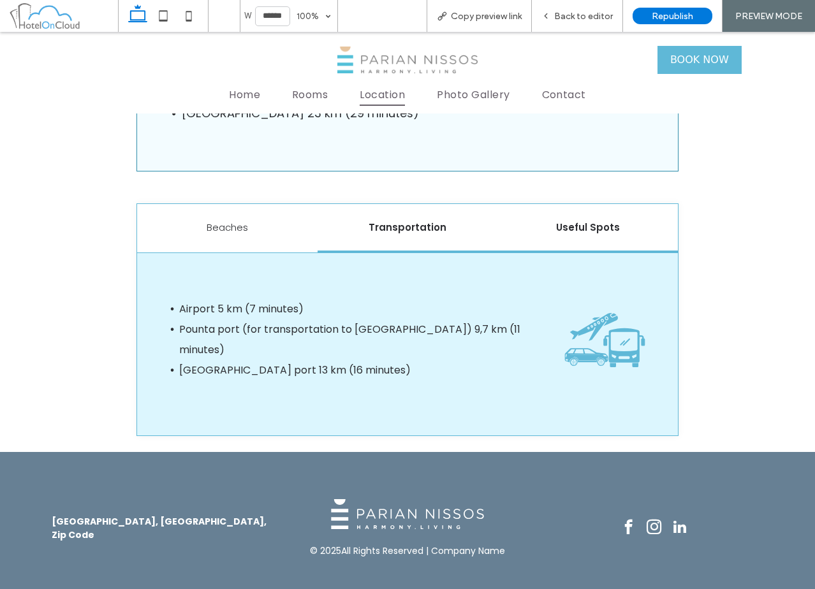
click at [571, 231] on h5 "Useful Spots" at bounding box center [587, 227] width 165 height 15
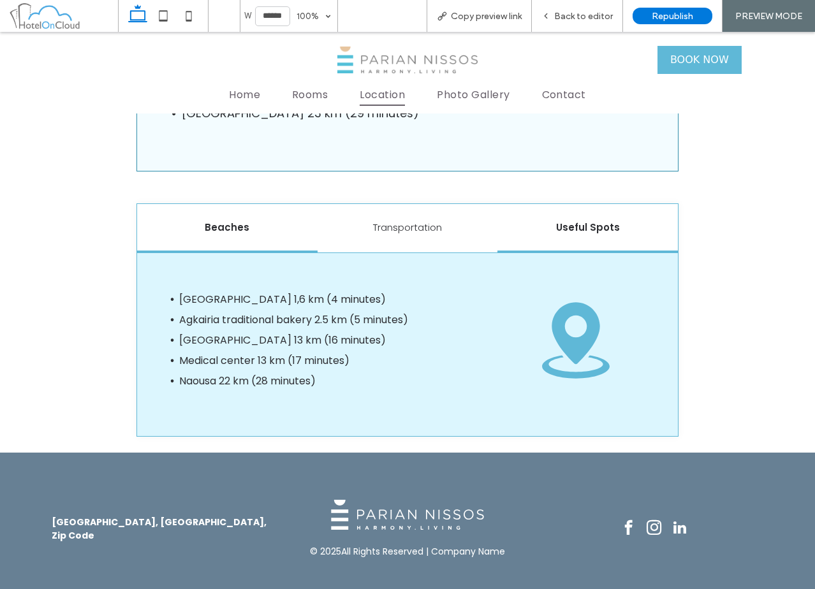
click at [233, 232] on h5 "Beaches" at bounding box center [227, 227] width 165 height 15
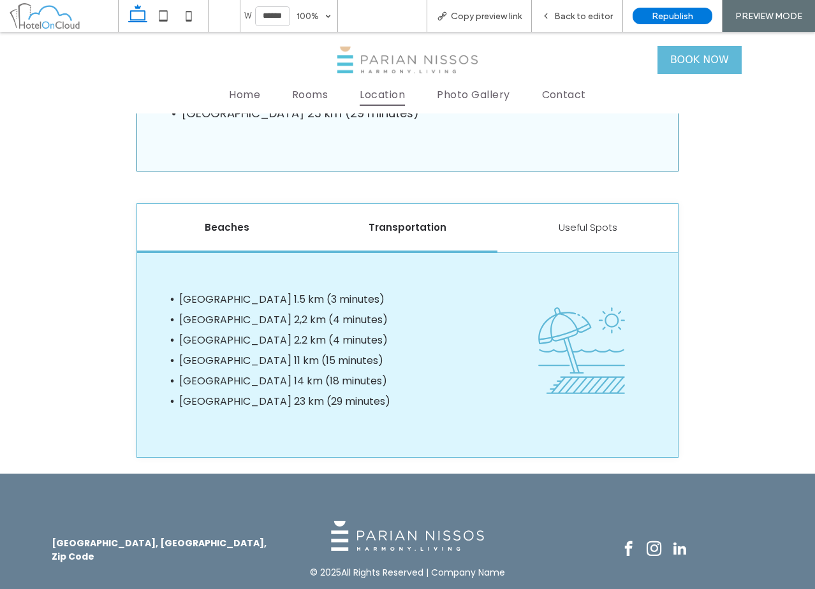
click at [379, 228] on h5 "Transportation" at bounding box center [407, 227] width 165 height 15
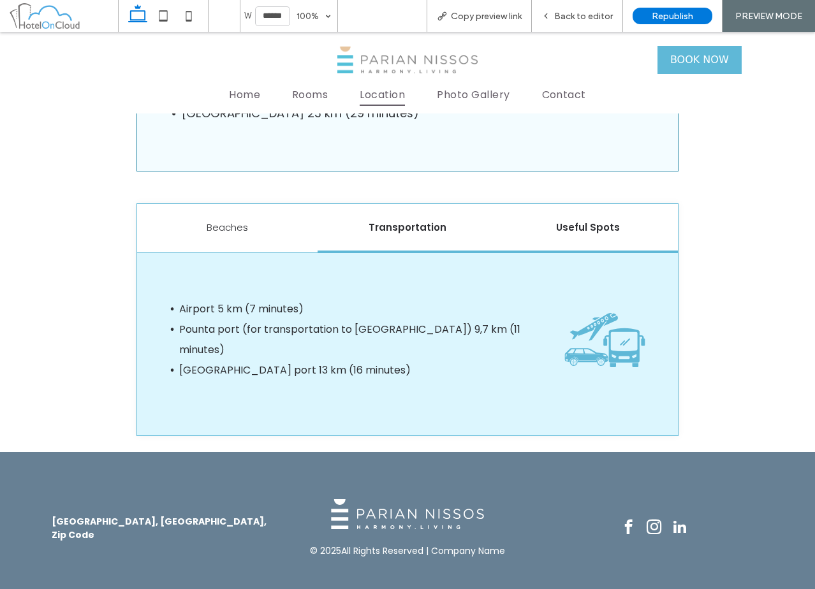
click at [602, 232] on h5 "Useful Spots" at bounding box center [587, 227] width 165 height 15
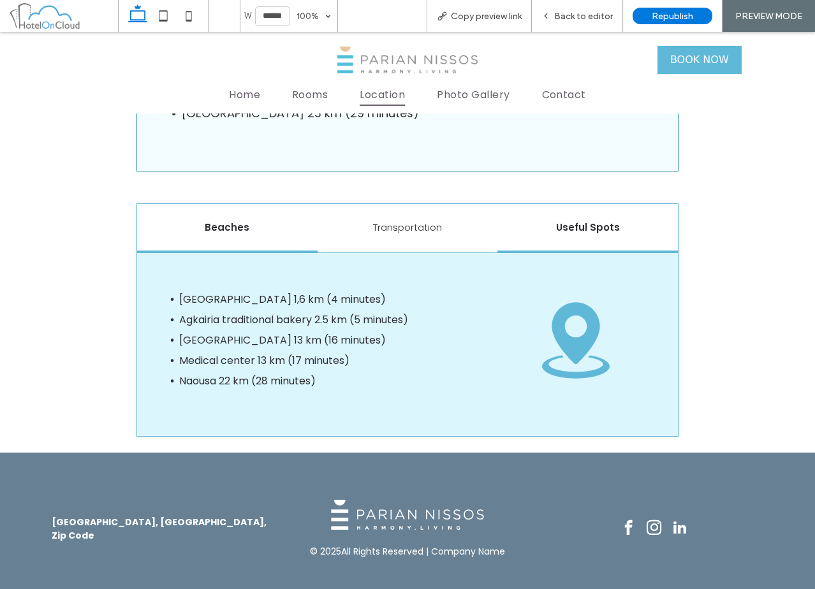
click at [239, 218] on div "Beaches" at bounding box center [227, 228] width 180 height 49
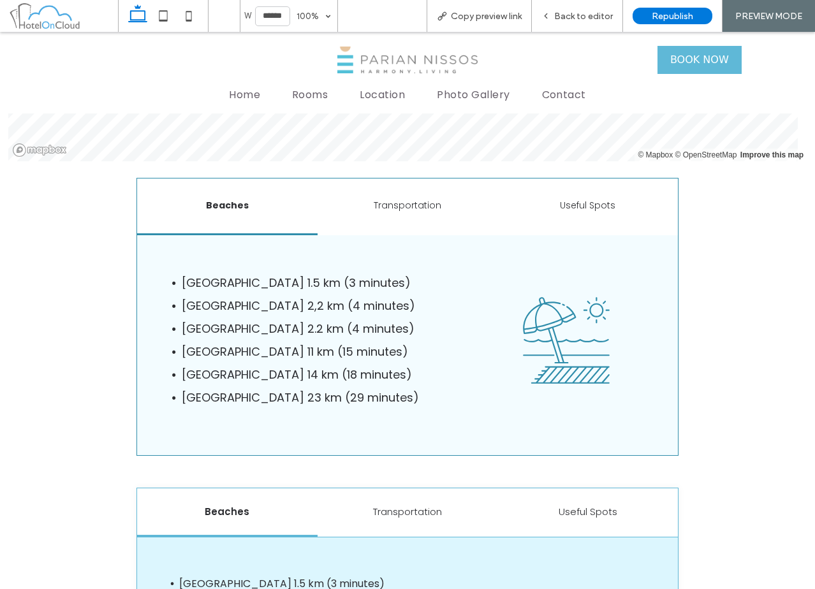
scroll to position [1276, 0]
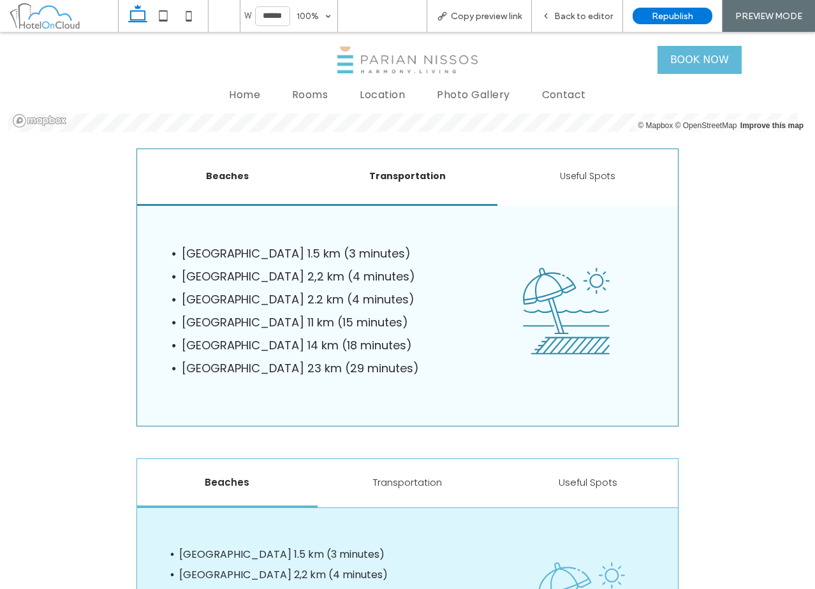
click at [399, 160] on div "Transportation" at bounding box center [408, 177] width 180 height 57
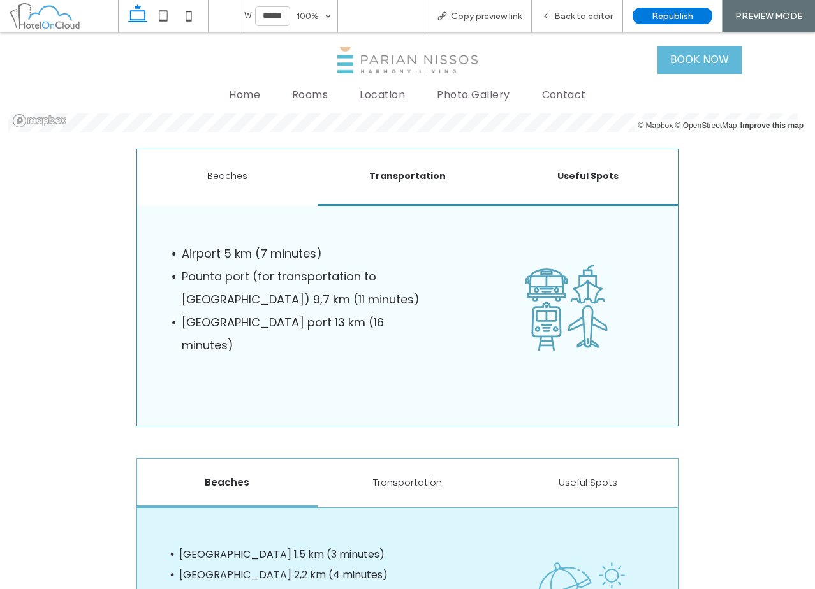
click at [589, 173] on h6 "Useful Spots" at bounding box center [587, 176] width 165 height 13
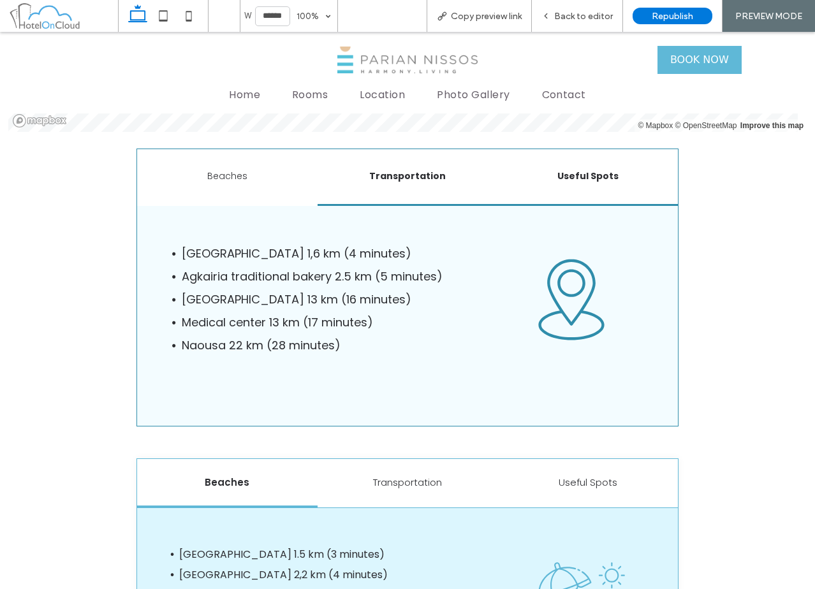
click at [414, 172] on h6 "Transportation" at bounding box center [407, 176] width 165 height 13
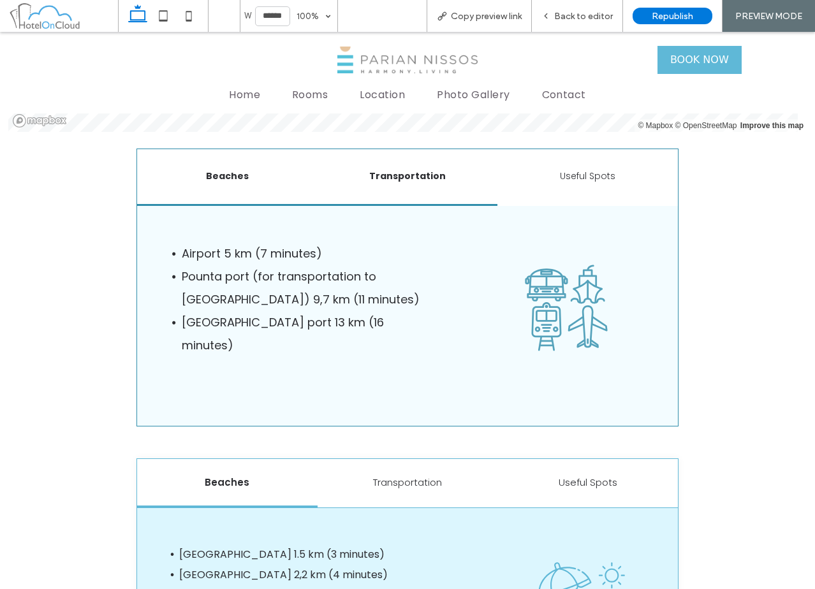
click at [248, 182] on h6 "Beaches" at bounding box center [227, 176] width 165 height 13
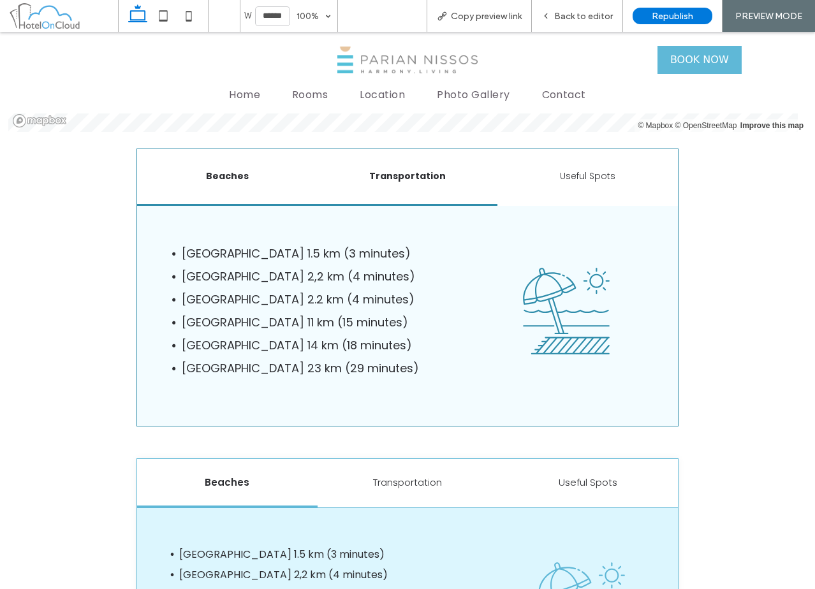
click at [387, 184] on div "Transportation" at bounding box center [408, 177] width 180 height 57
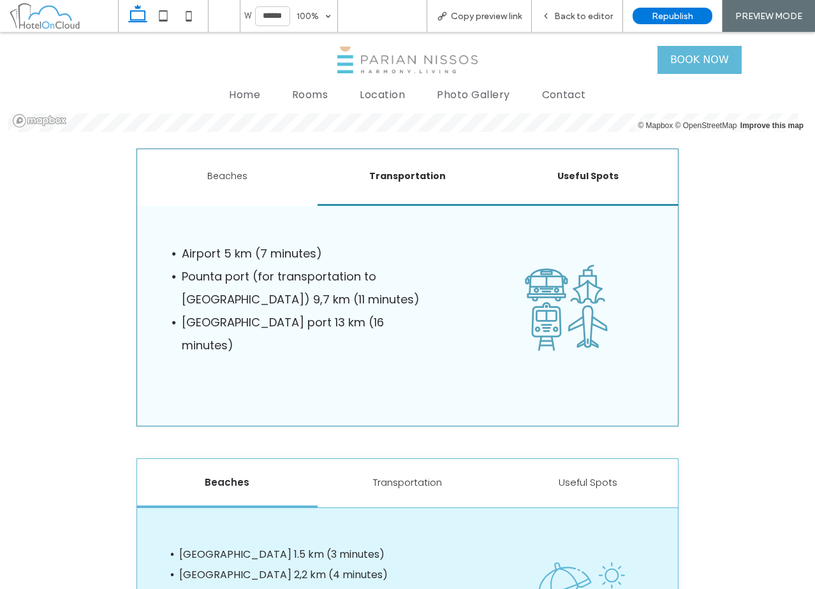
click at [609, 183] on div "Useful Spots" at bounding box center [587, 177] width 180 height 57
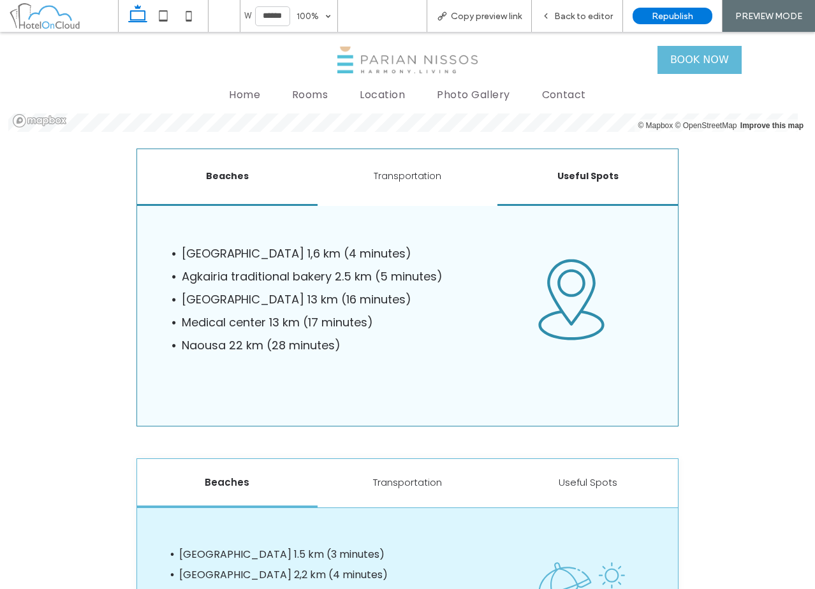
click at [291, 184] on div "Beaches" at bounding box center [227, 177] width 180 height 57
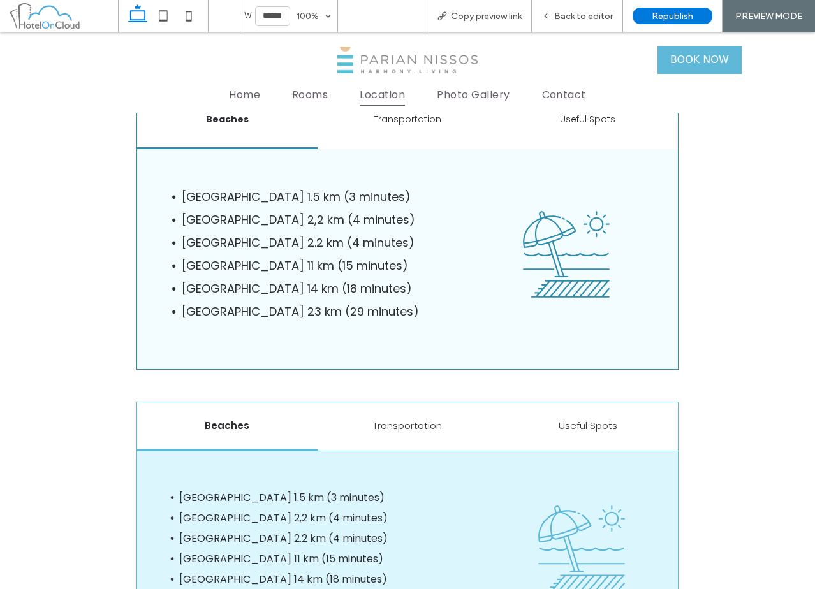
scroll to position [1403, 0]
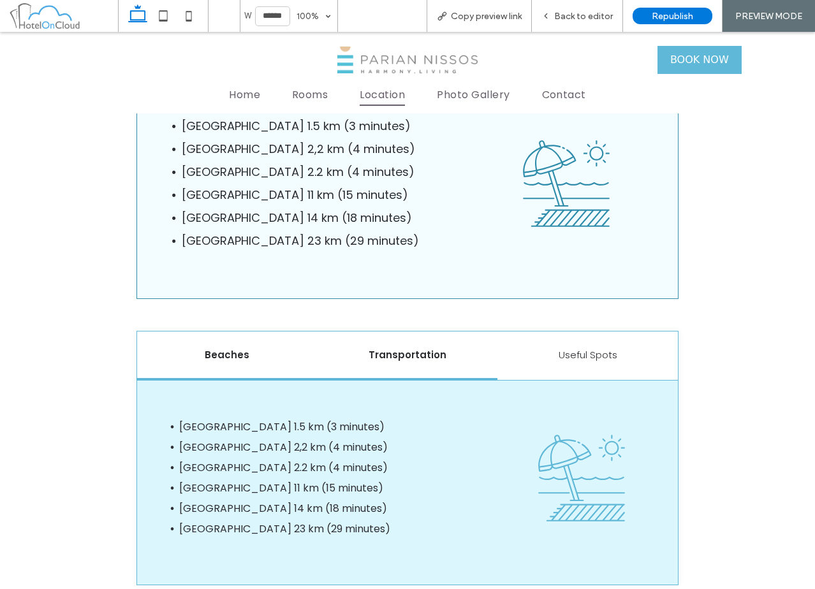
click at [440, 376] on div "Transportation" at bounding box center [408, 356] width 180 height 49
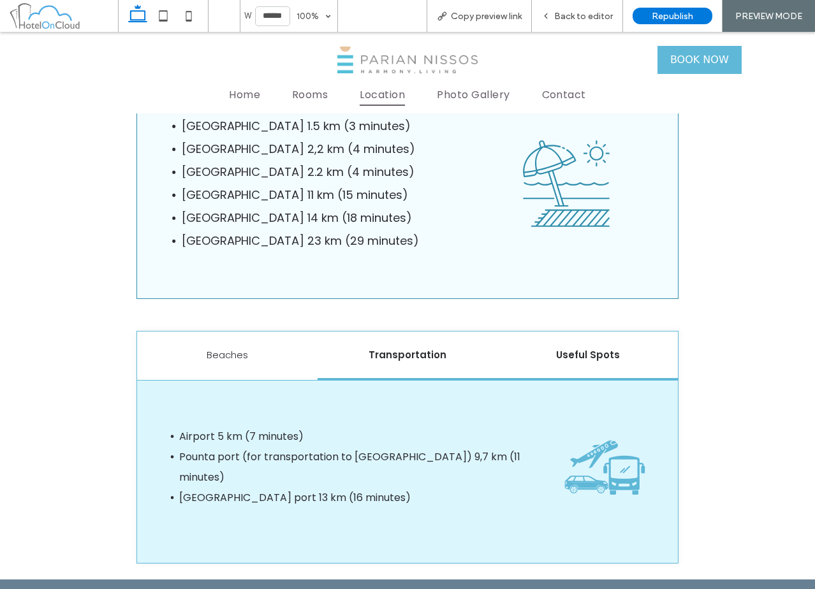
click at [611, 362] on h5 "Useful Spots" at bounding box center [587, 355] width 165 height 15
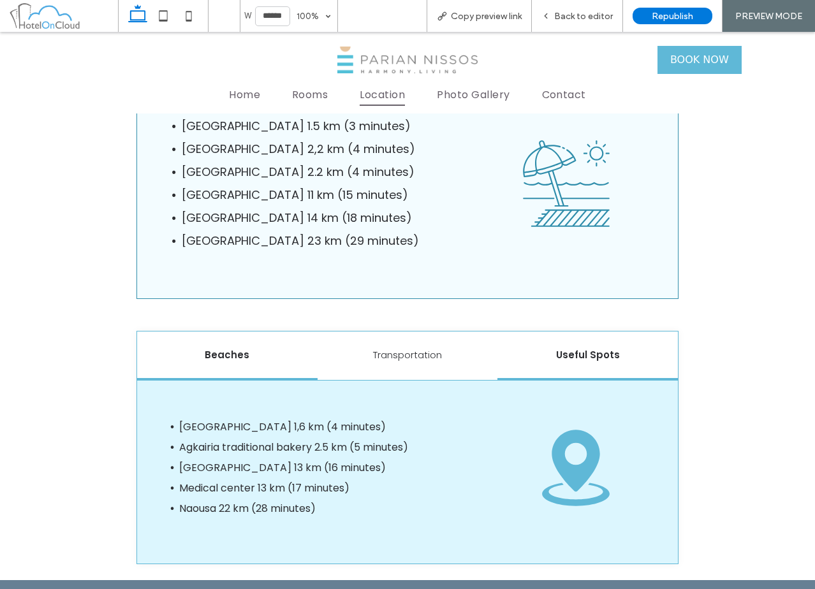
click at [213, 348] on h5 "Beaches" at bounding box center [227, 355] width 165 height 15
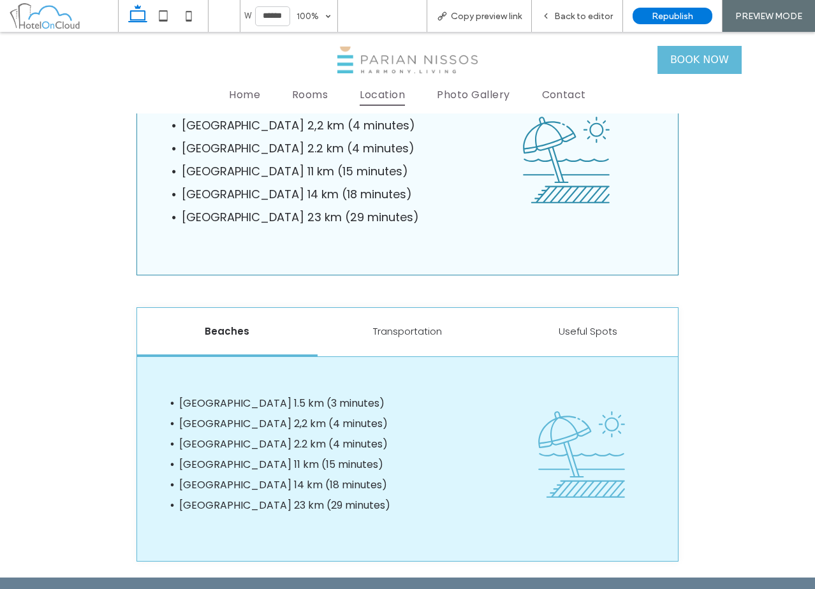
scroll to position [1467, 0]
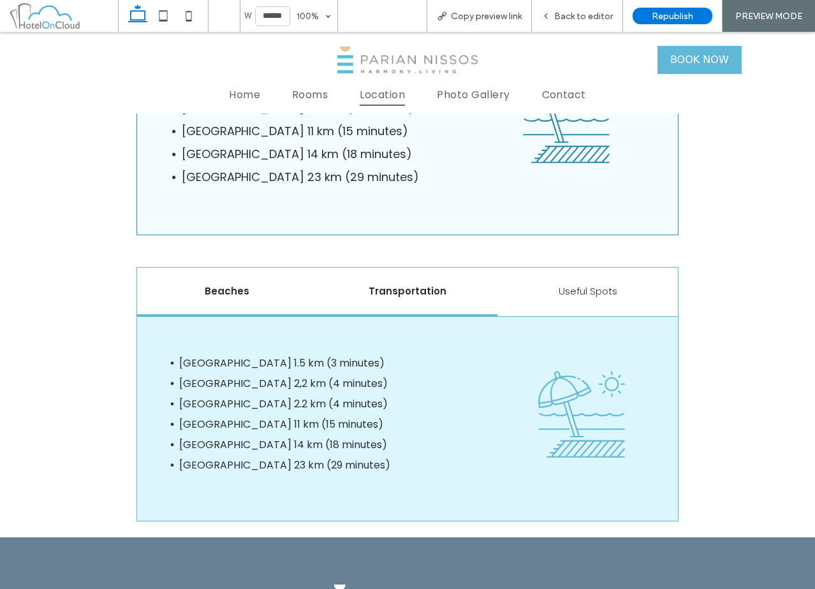
click at [418, 274] on div "Transportation" at bounding box center [408, 292] width 180 height 49
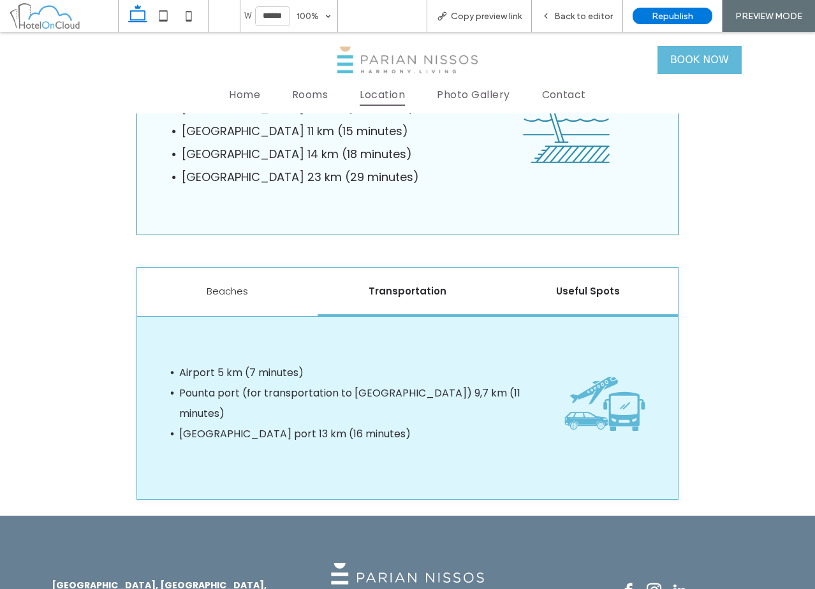
click at [605, 289] on h5 "Useful Spots" at bounding box center [587, 291] width 165 height 15
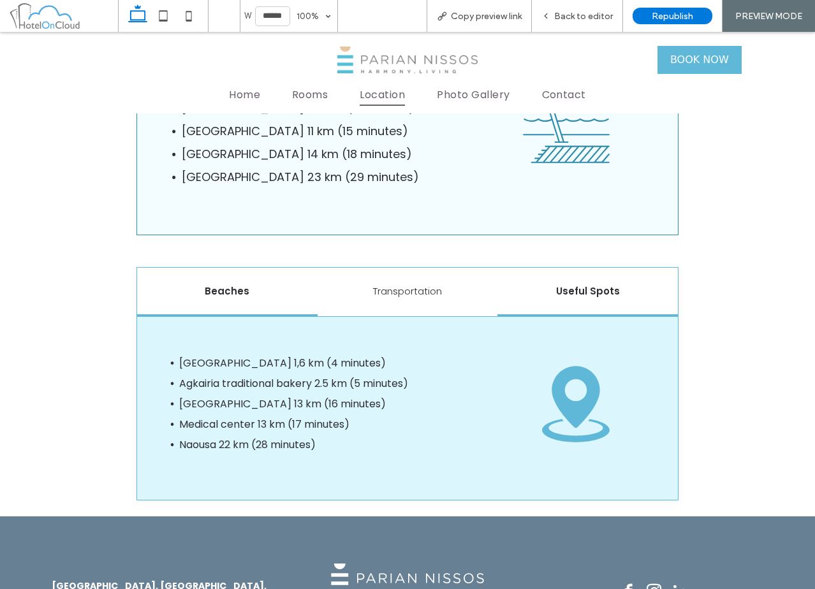
click at [282, 289] on h5 "Beaches" at bounding box center [227, 291] width 165 height 15
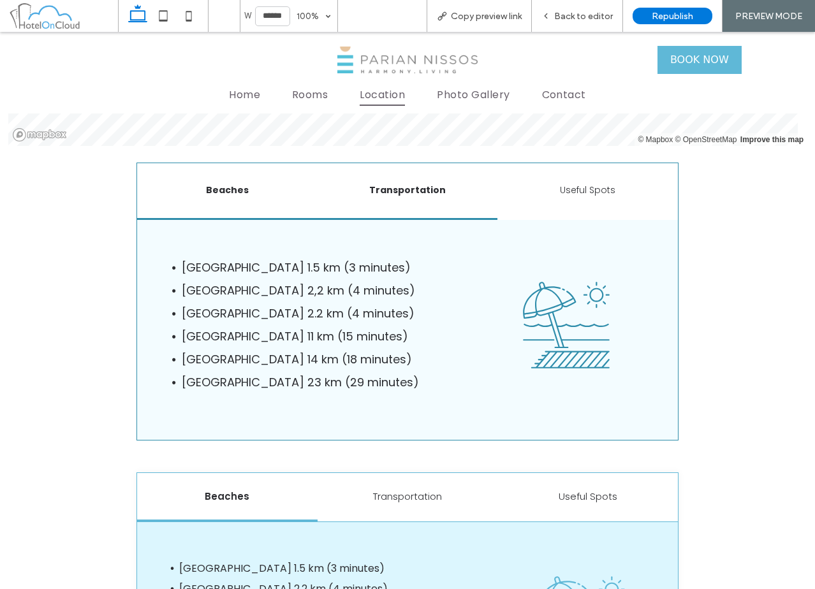
scroll to position [1212, 0]
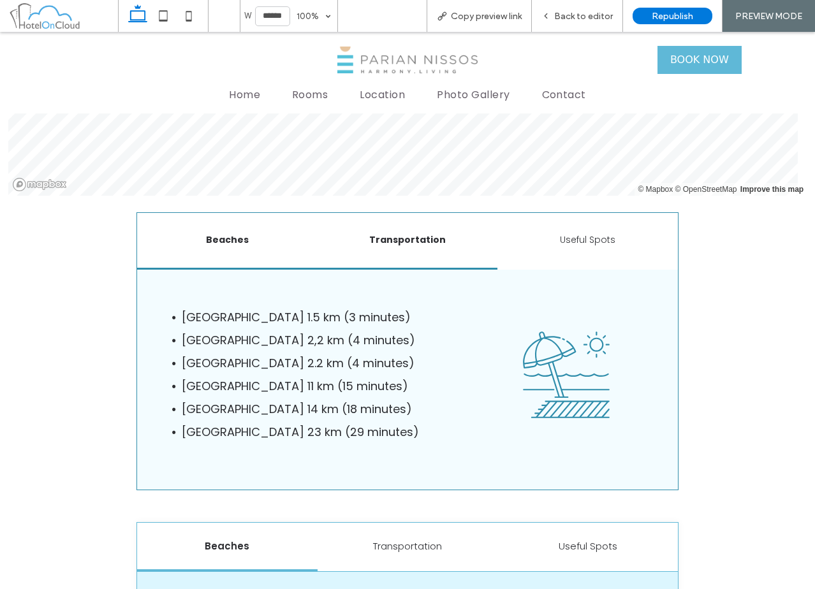
drag, startPoint x: 426, startPoint y: 242, endPoint x: 484, endPoint y: 246, distance: 58.2
click at [428, 242] on h6 "Transportation" at bounding box center [407, 239] width 165 height 13
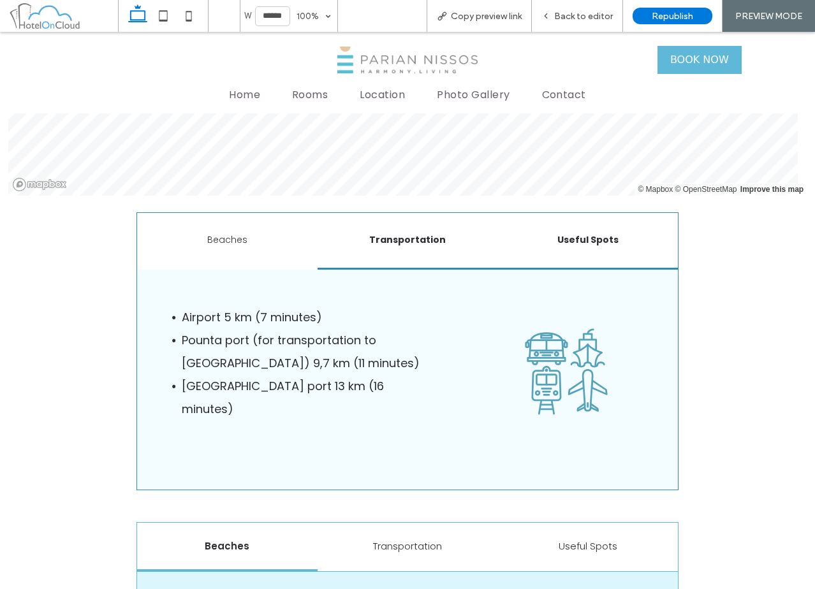
click at [604, 242] on h6 "Useful Spots" at bounding box center [587, 239] width 165 height 13
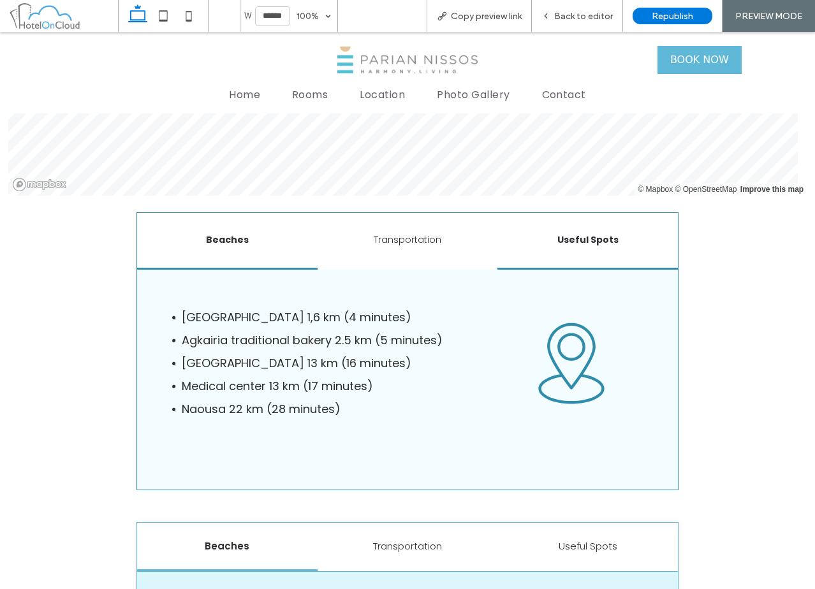
click at [262, 239] on h6 "Beaches" at bounding box center [227, 239] width 165 height 13
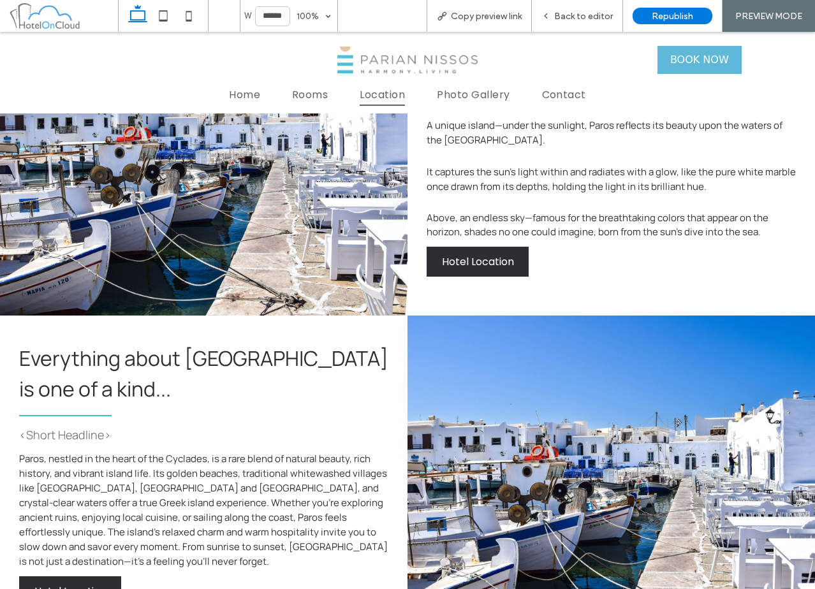
scroll to position [255, 0]
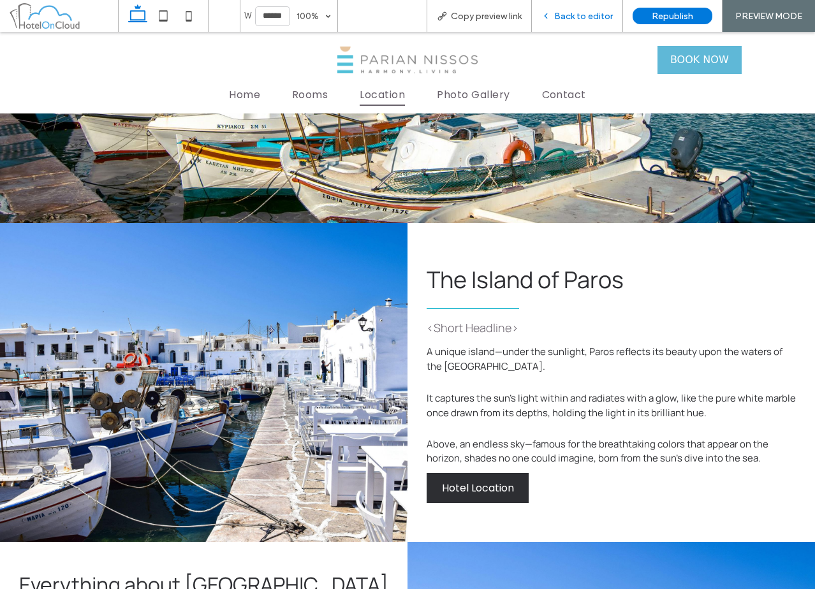
click at [591, 23] on div "Back to editor" at bounding box center [577, 16] width 91 height 32
click at [570, 15] on span "Back to editor" at bounding box center [583, 16] width 59 height 11
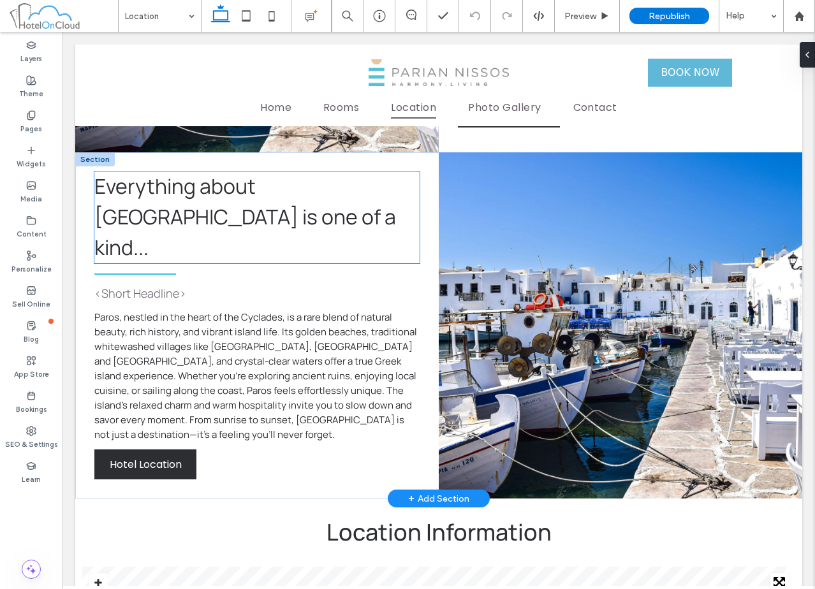
scroll to position [774, 0]
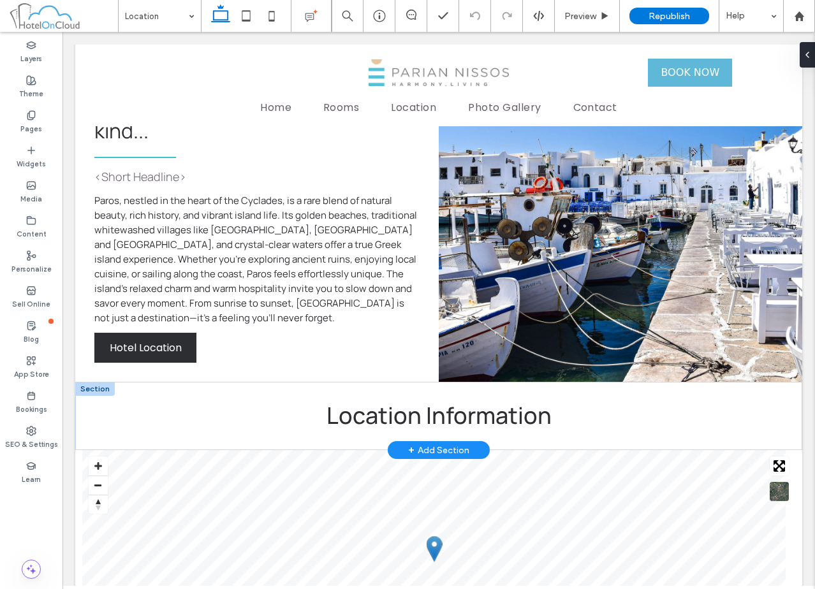
click at [96, 382] on div at bounding box center [95, 389] width 40 height 14
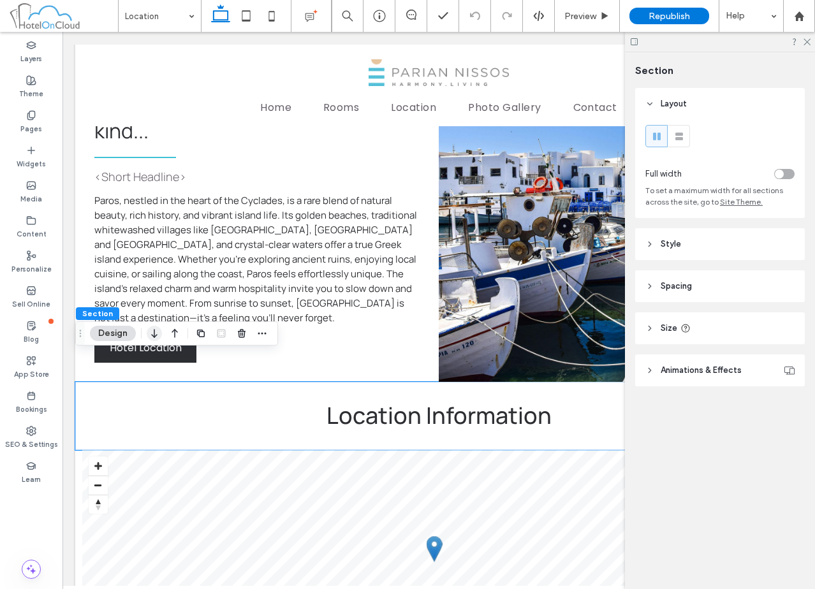
click at [154, 337] on use "button" at bounding box center [154, 333] width 6 height 9
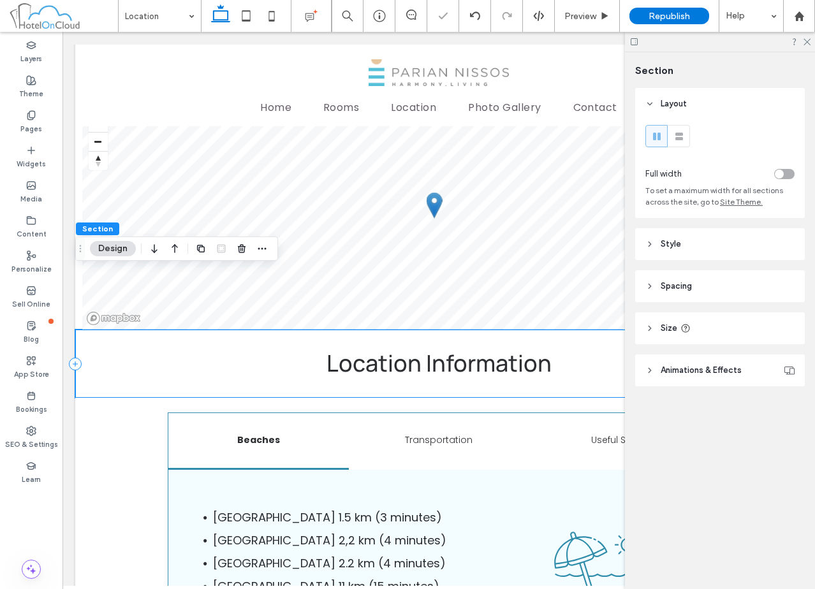
scroll to position [1082, 0]
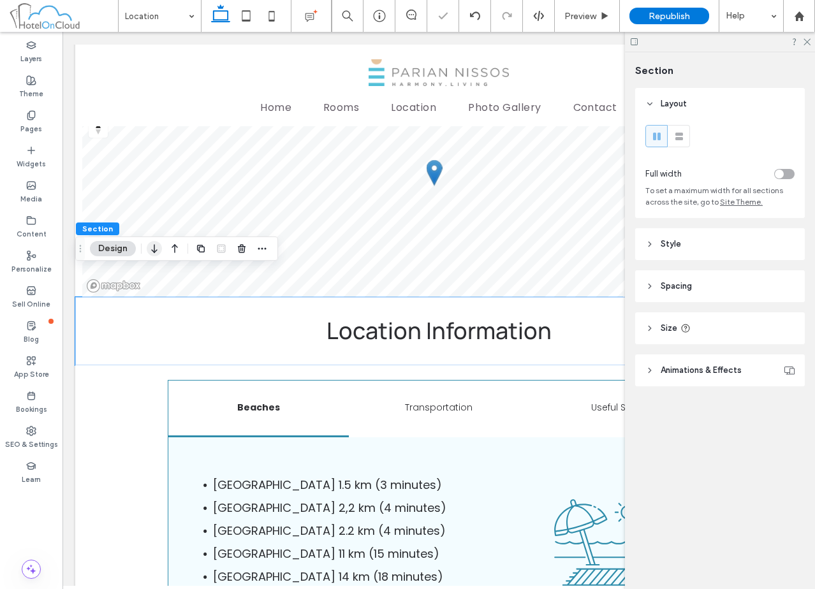
click at [159, 250] on icon "button" at bounding box center [154, 248] width 15 height 23
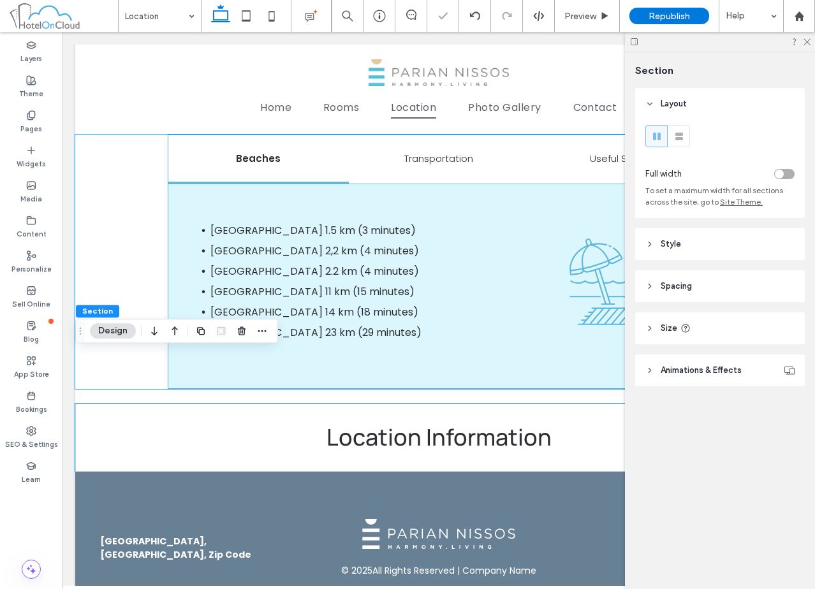
scroll to position [1593, 0]
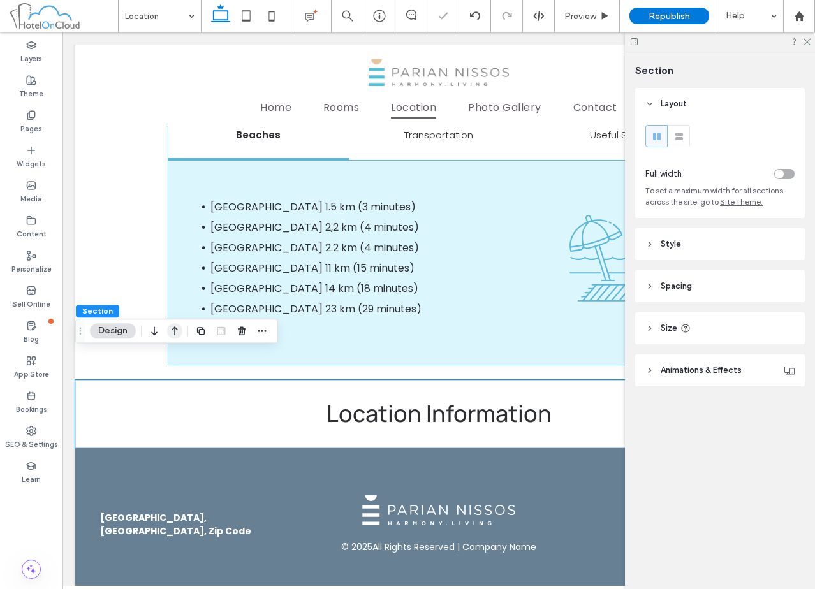
click at [177, 334] on icon "button" at bounding box center [174, 331] width 15 height 23
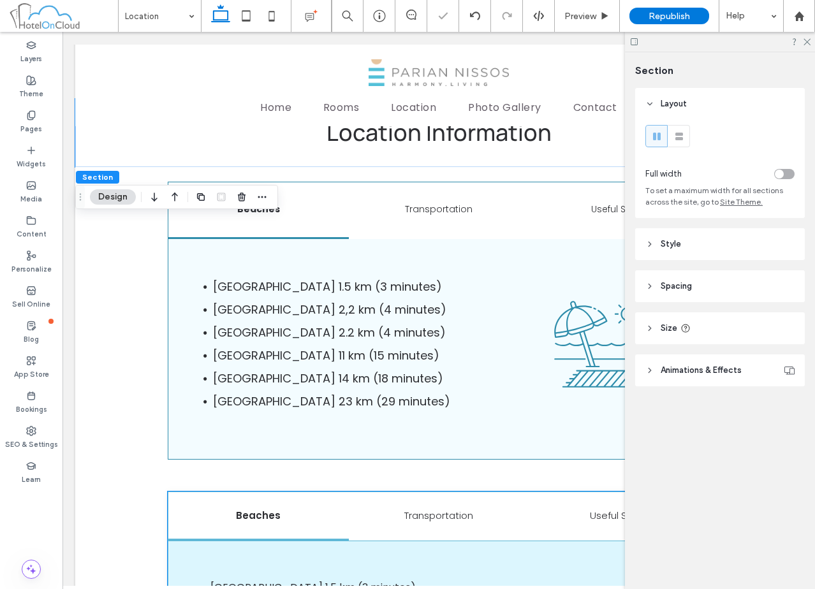
scroll to position [1082, 0]
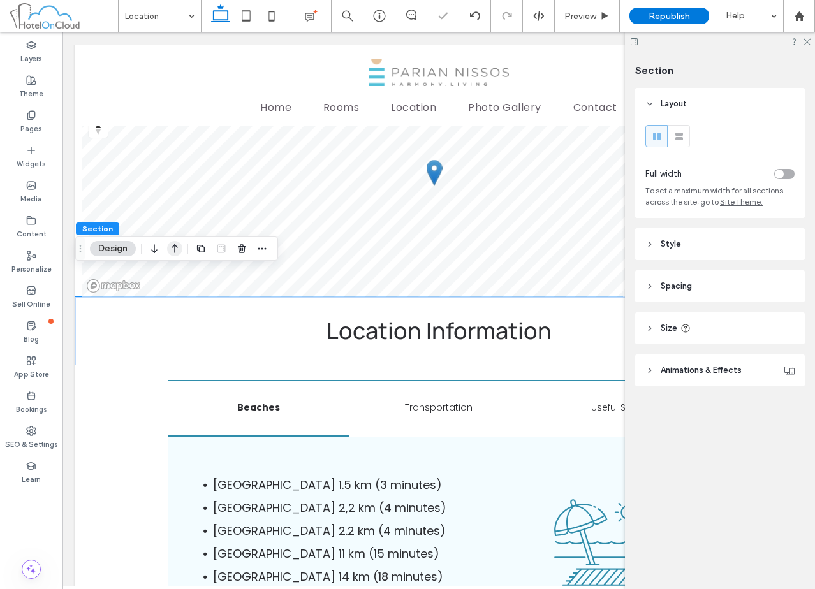
click at [177, 251] on icon "button" at bounding box center [174, 248] width 15 height 23
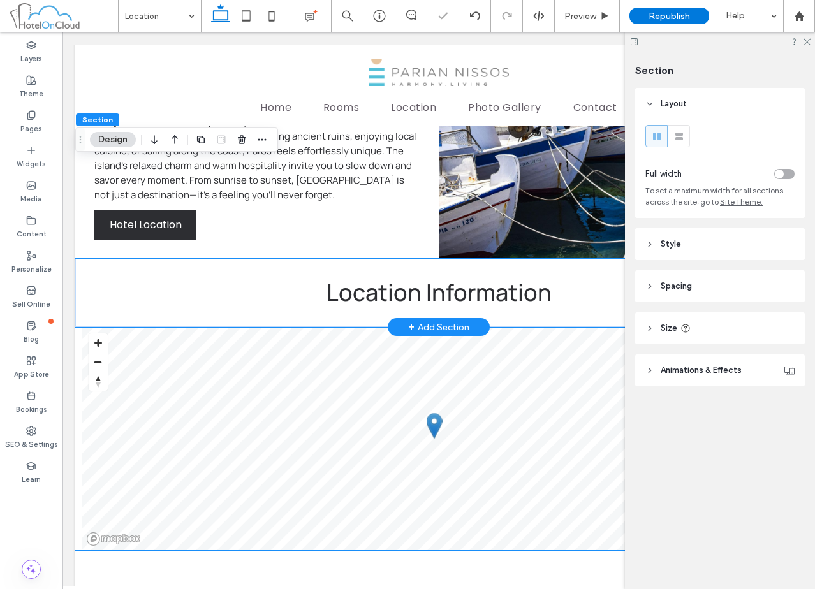
scroll to position [891, 0]
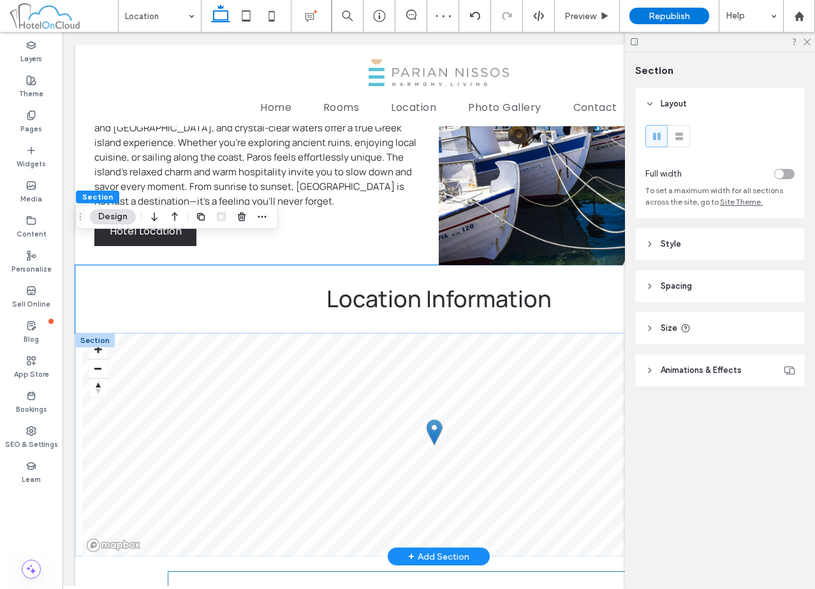
click at [89, 334] on div at bounding box center [95, 341] width 40 height 14
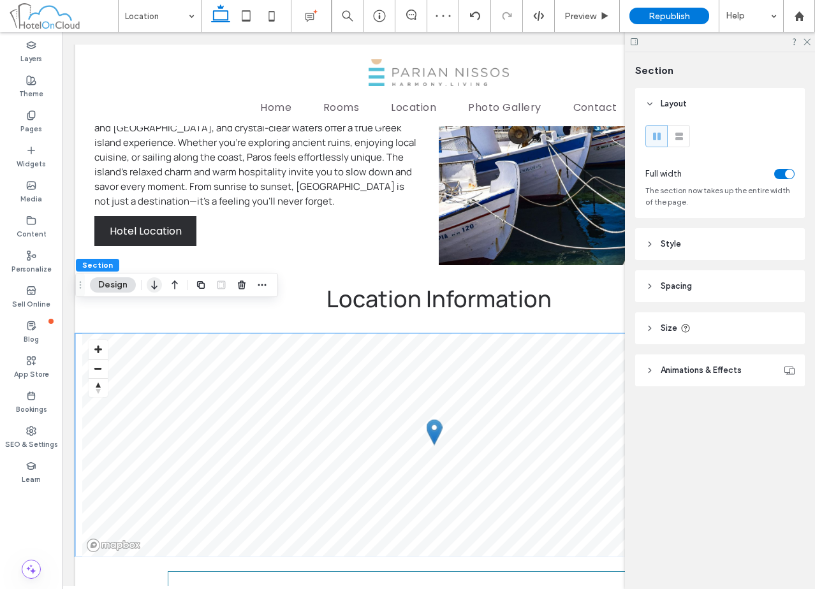
click at [158, 286] on icon "button" at bounding box center [154, 285] width 15 height 23
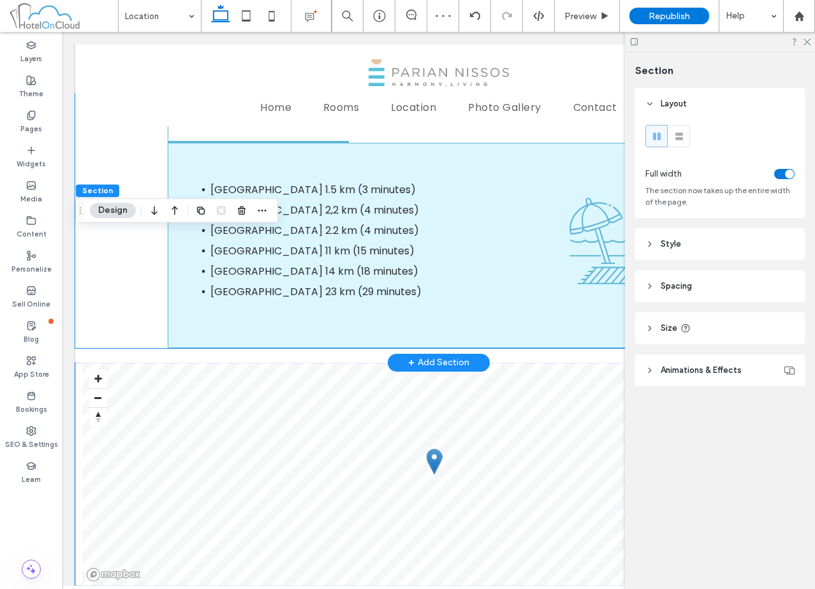
scroll to position [1593, 0]
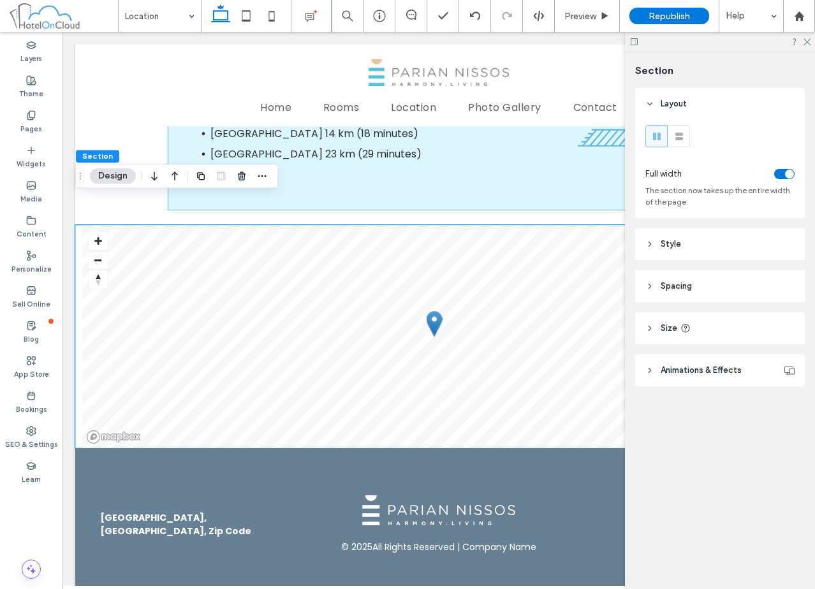
click at [732, 290] on header "Spacing" at bounding box center [720, 286] width 170 height 32
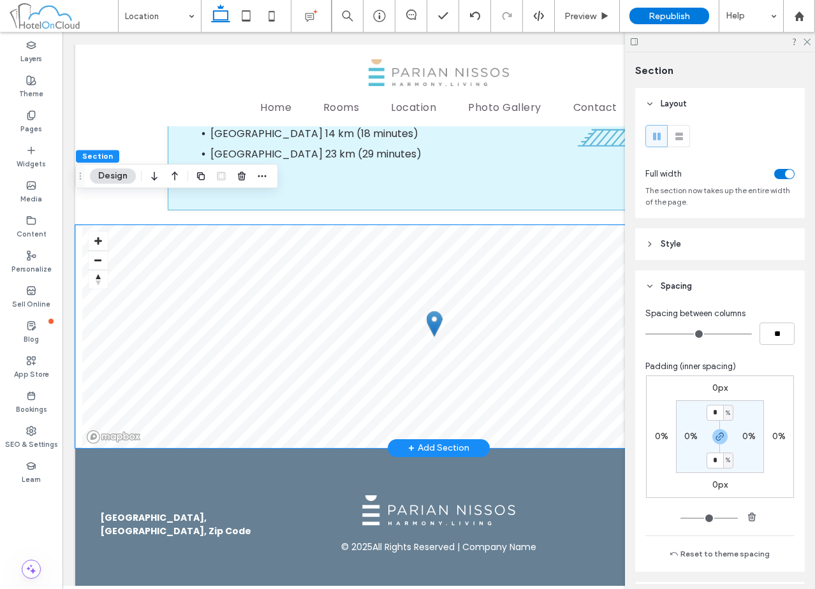
click at [80, 251] on div "© Mapbox © OpenStreetMap Improve this map" at bounding box center [438, 336] width 727 height 223
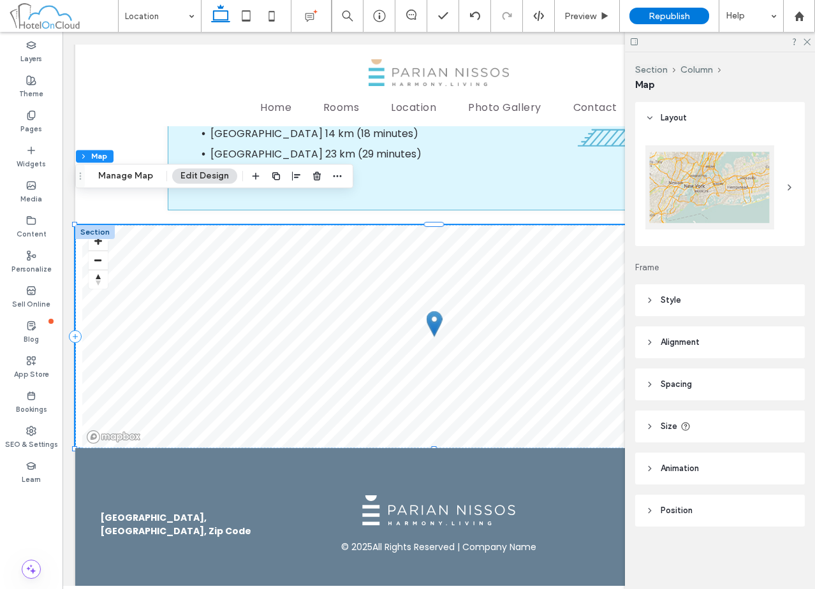
click at [716, 381] on header "Spacing" at bounding box center [720, 385] width 170 height 32
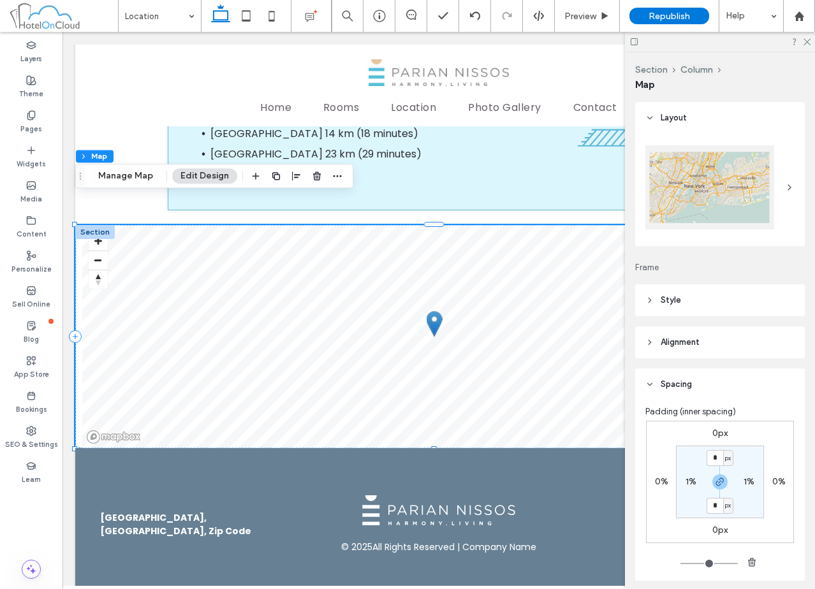
click at [689, 481] on label "1%" at bounding box center [691, 481] width 11 height 11
type input "*"
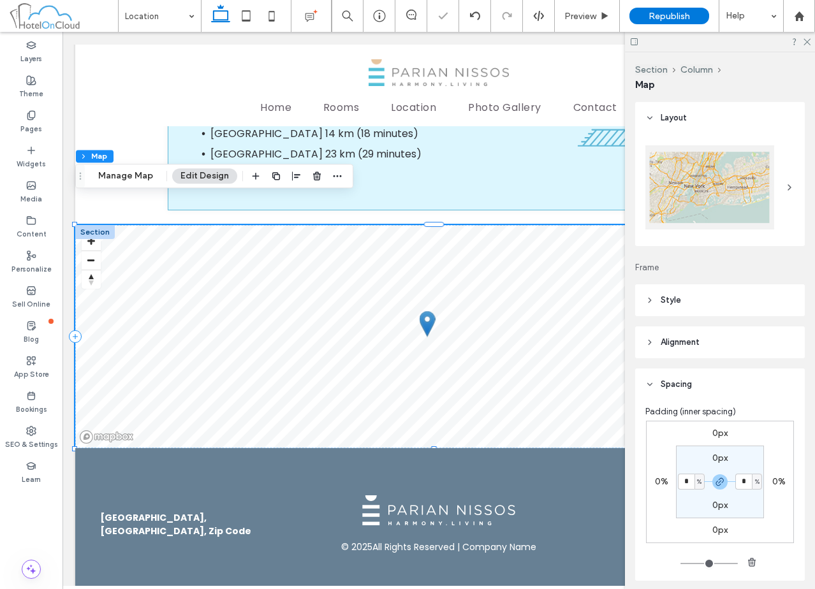
click at [718, 384] on header "Spacing" at bounding box center [720, 385] width 170 height 32
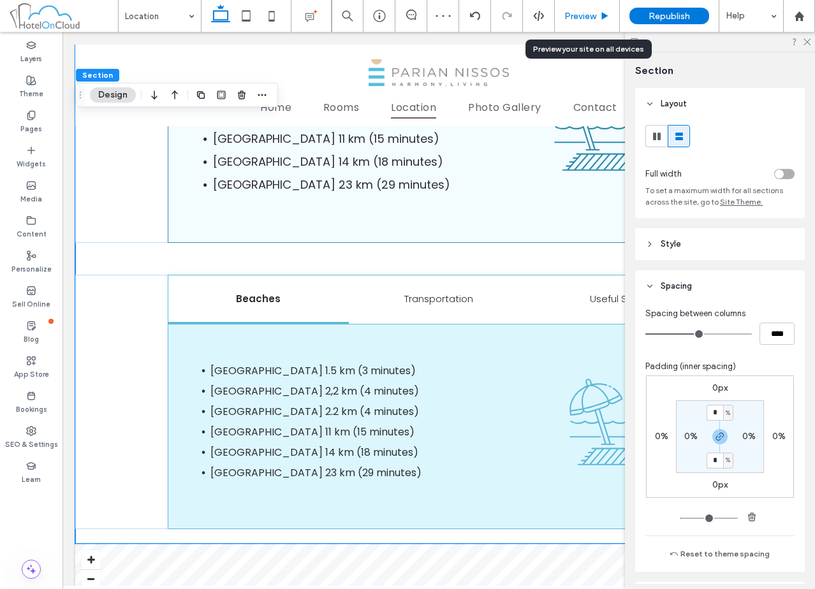
click at [583, 21] on span "Preview" at bounding box center [580, 16] width 32 height 11
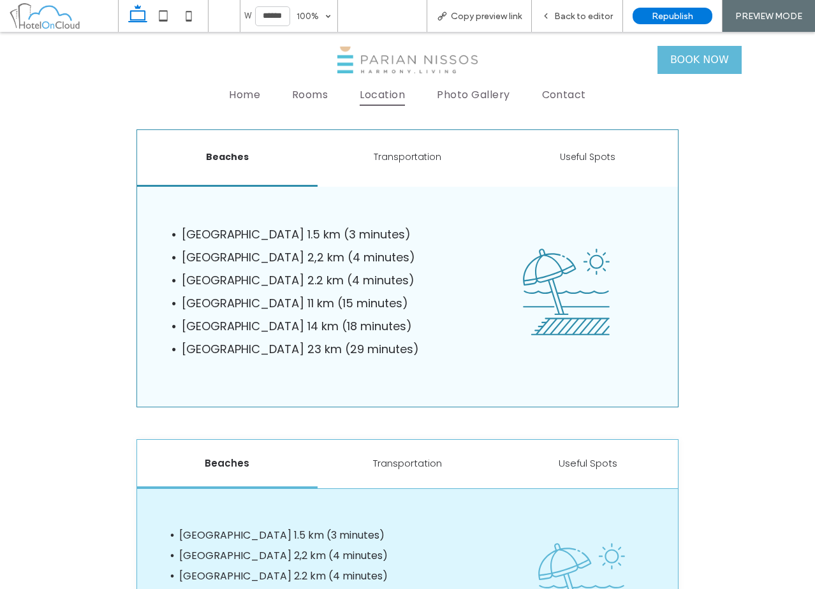
scroll to position [1008, 0]
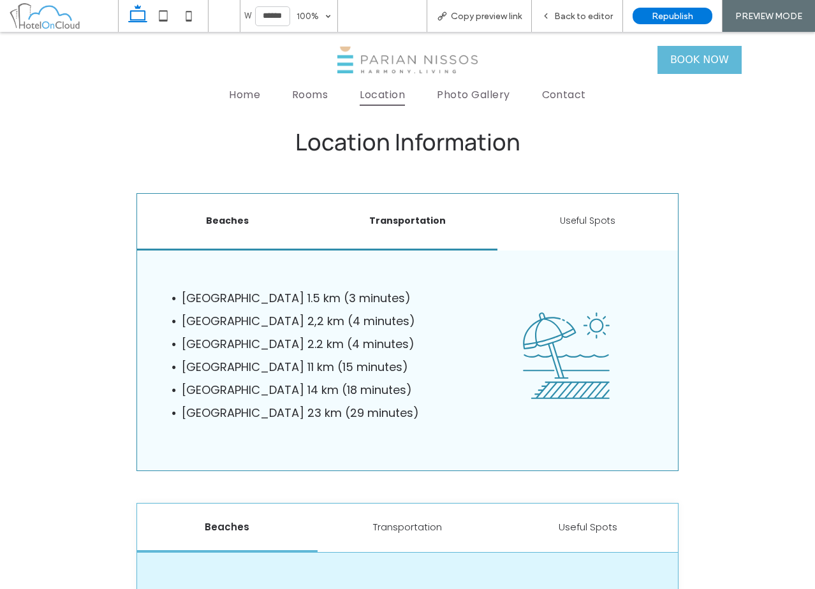
click at [409, 223] on h6 "Transportation" at bounding box center [407, 220] width 165 height 13
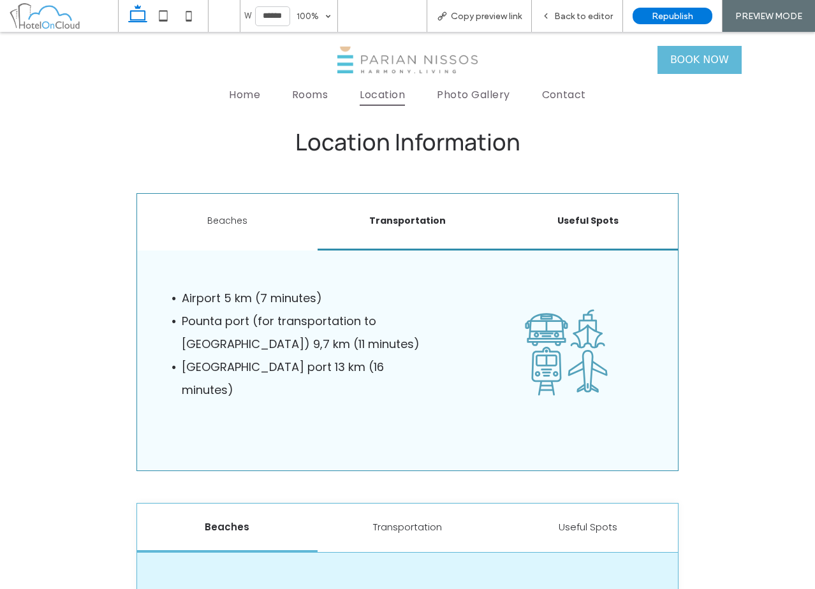
click at [583, 221] on h6 "Useful Spots" at bounding box center [587, 220] width 165 height 13
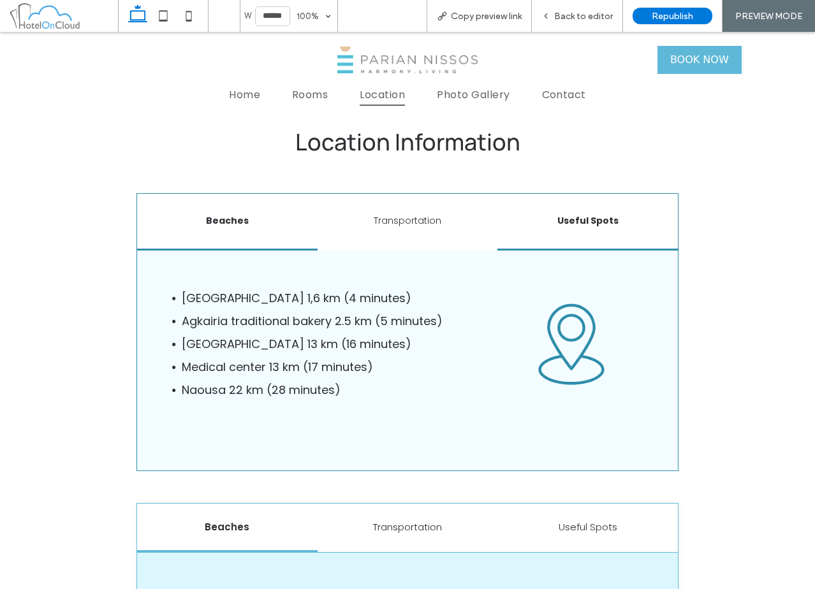
click at [237, 221] on h6 "Beaches" at bounding box center [227, 220] width 165 height 13
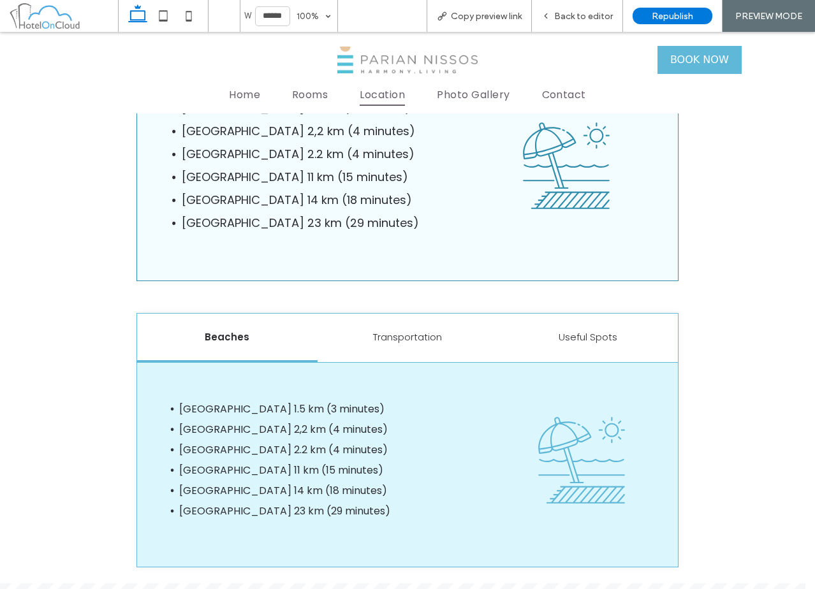
scroll to position [1199, 0]
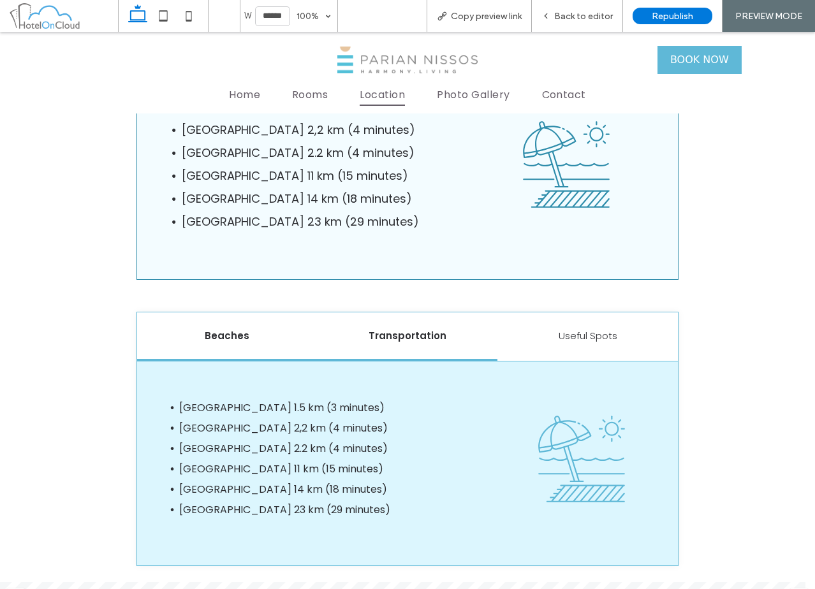
click at [379, 335] on h5 "Transportation" at bounding box center [407, 335] width 165 height 15
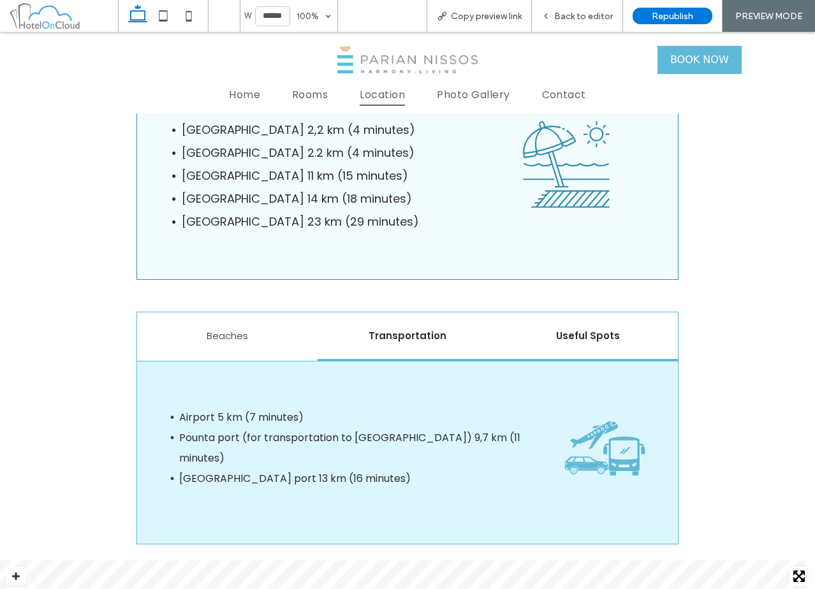
click at [579, 330] on h5 "Useful Spots" at bounding box center [587, 335] width 165 height 15
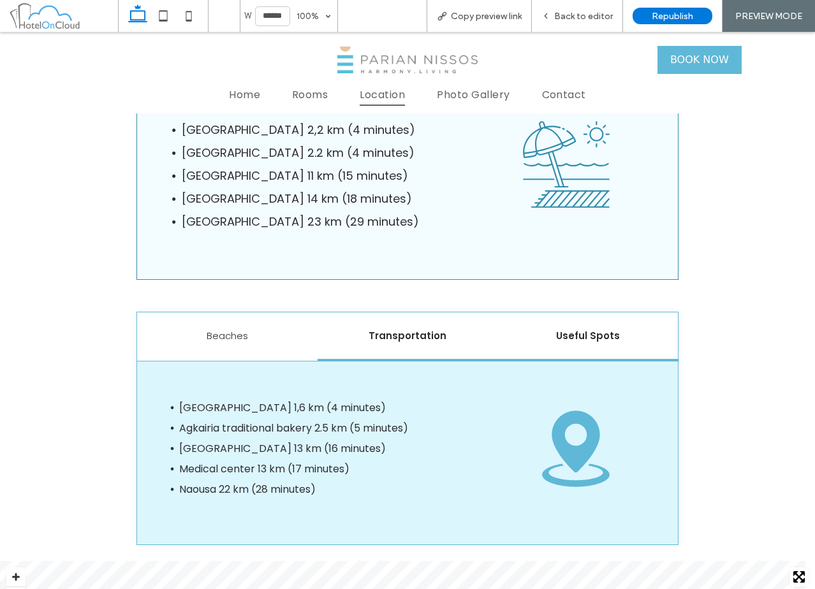
click at [438, 331] on h5 "Transportation" at bounding box center [407, 335] width 165 height 15
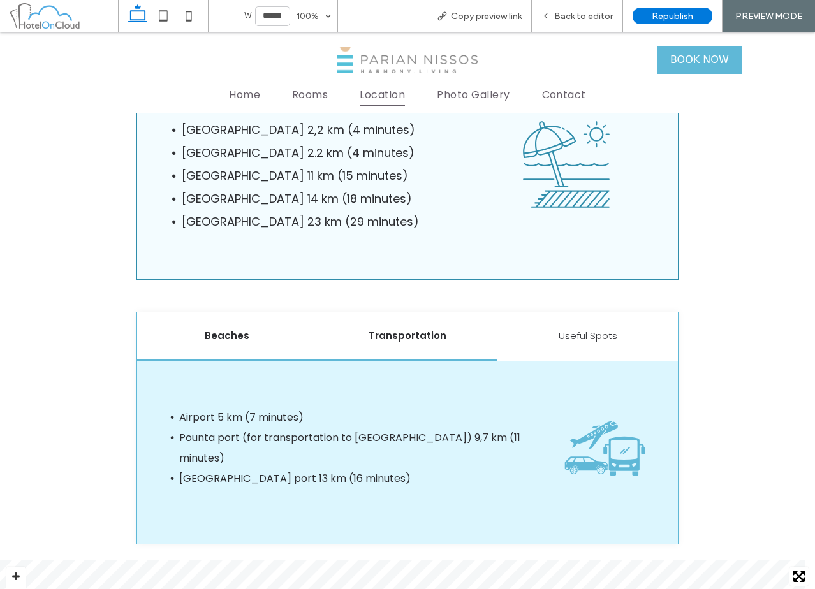
click at [239, 330] on h5 "Beaches" at bounding box center [227, 335] width 165 height 15
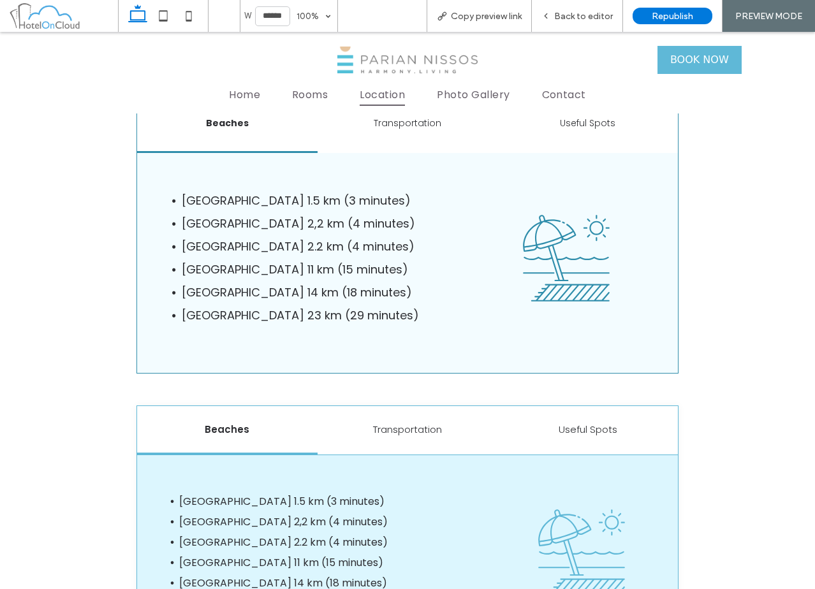
scroll to position [1071, 0]
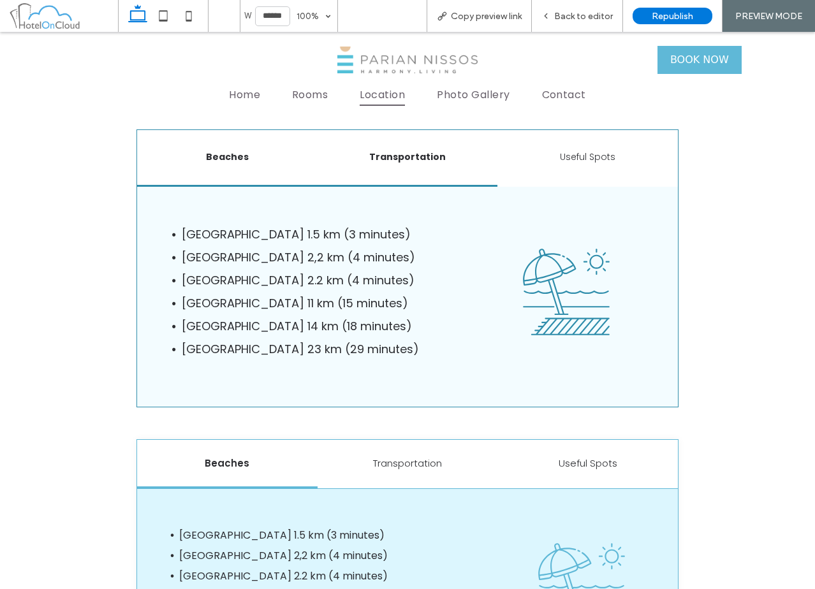
click at [372, 161] on h6 "Transportation" at bounding box center [407, 157] width 165 height 13
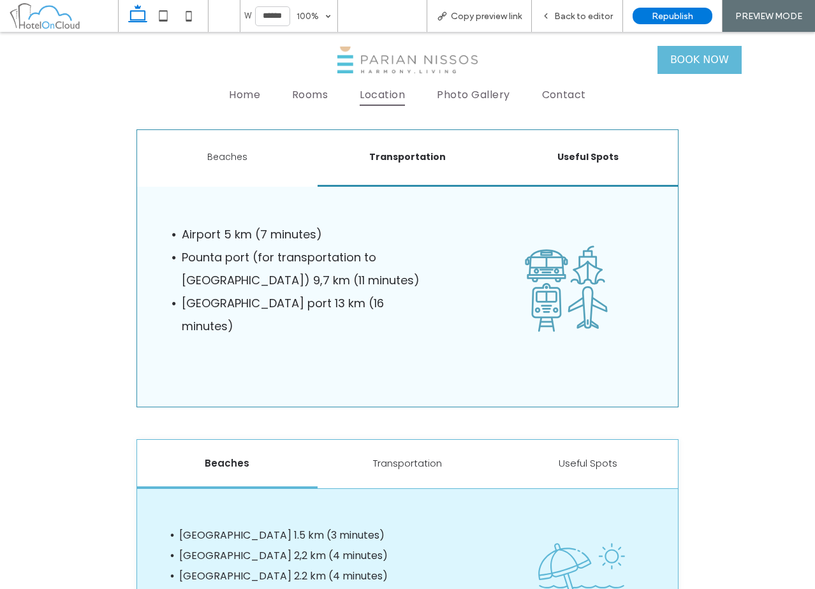
click at [595, 158] on h6 "Useful Spots" at bounding box center [587, 157] width 165 height 13
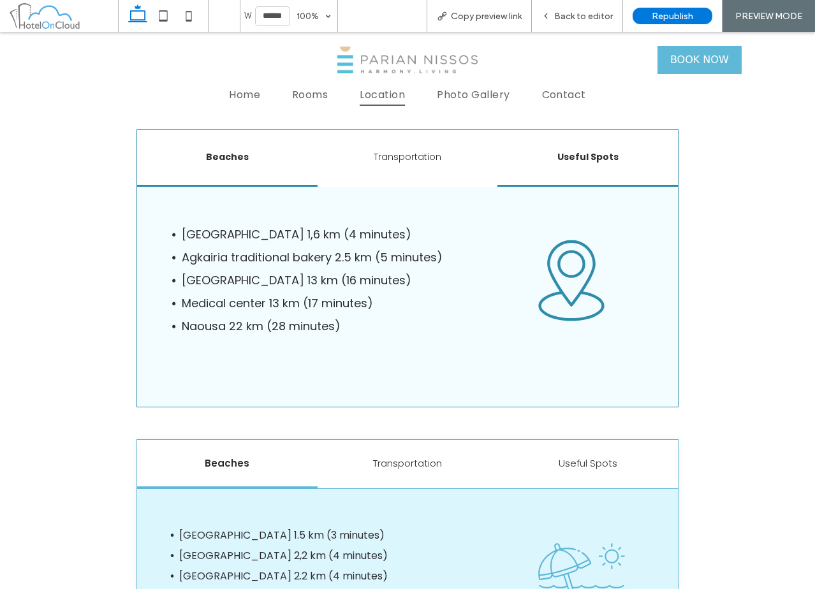
click at [265, 165] on div "Beaches" at bounding box center [227, 158] width 180 height 57
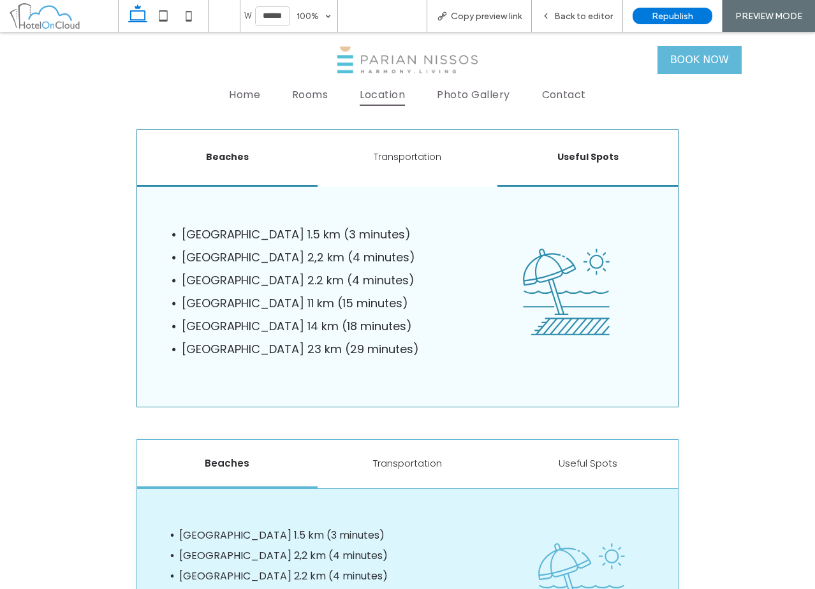
click at [566, 144] on div "Useful Spots" at bounding box center [587, 158] width 180 height 57
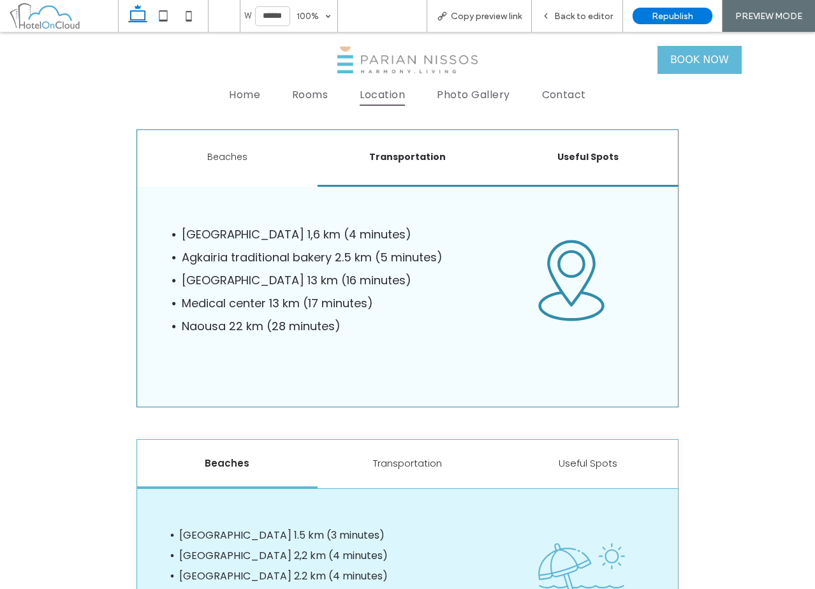
click at [437, 153] on h6 "Transportation" at bounding box center [407, 157] width 165 height 13
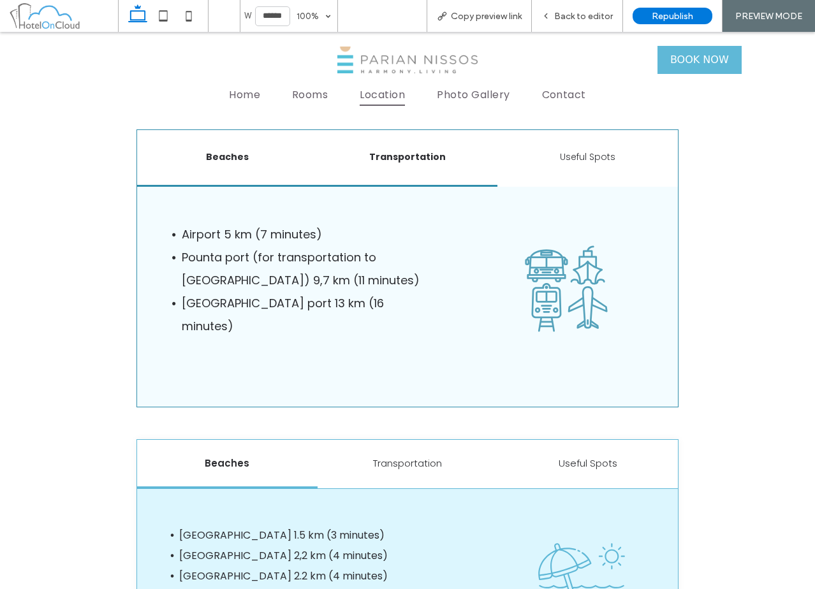
click at [235, 165] on div "Beaches" at bounding box center [227, 158] width 180 height 57
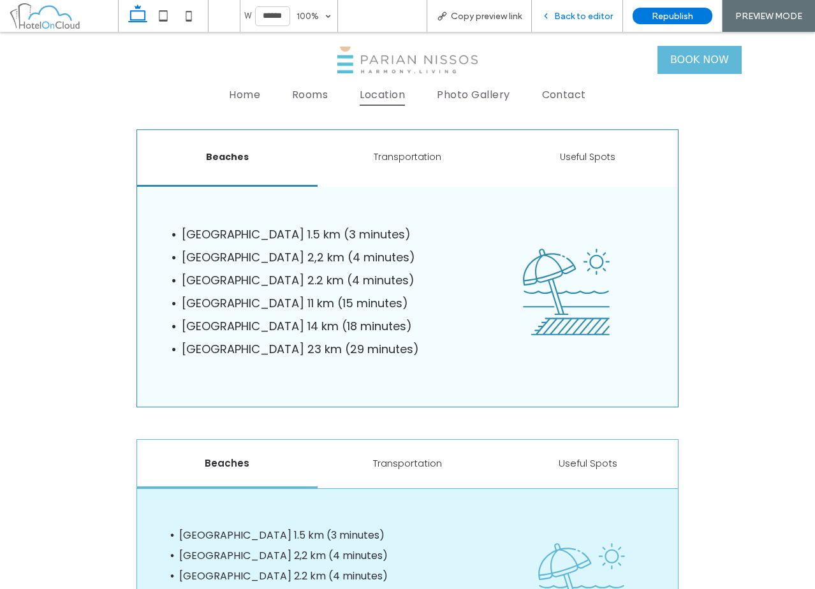
click at [575, 11] on span "Back to editor" at bounding box center [583, 16] width 59 height 11
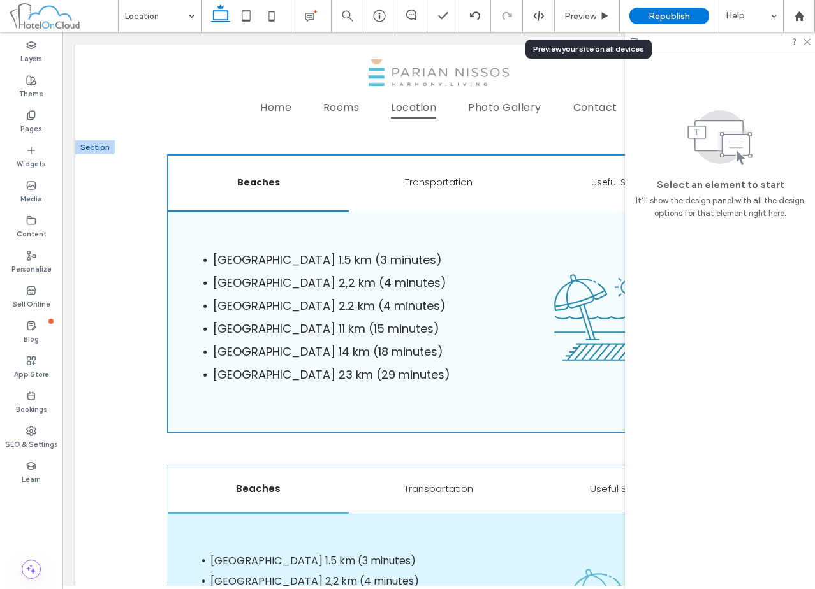
scroll to position [1020, 0]
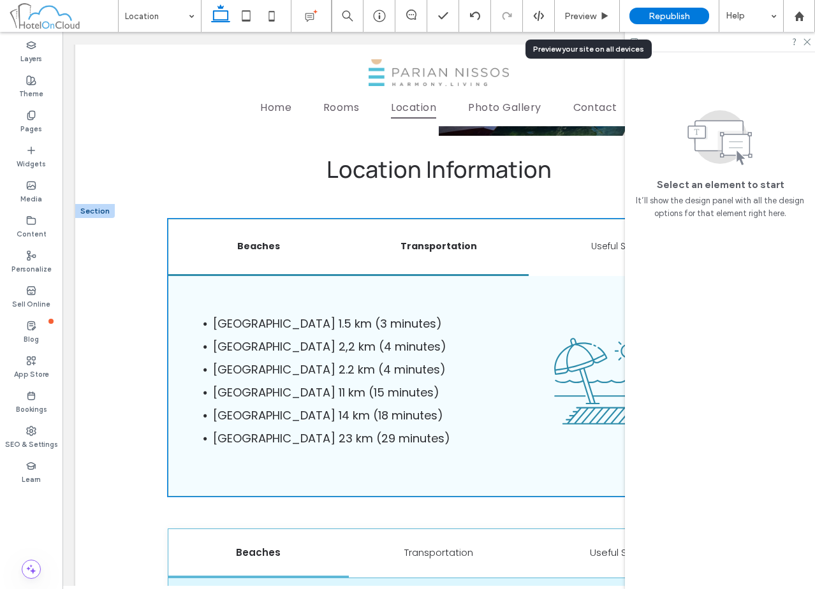
click at [360, 228] on div "Transportation" at bounding box center [439, 247] width 180 height 57
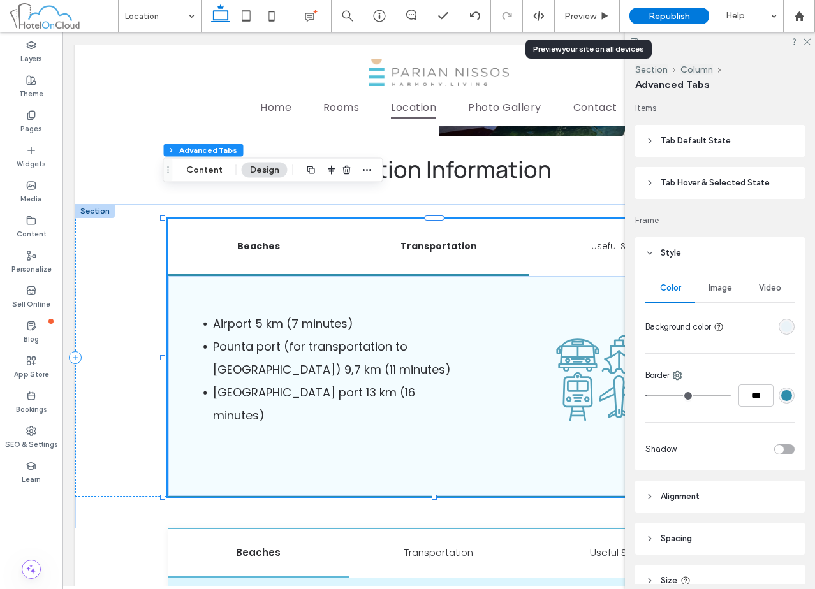
click at [316, 240] on h6 "Beaches" at bounding box center [258, 246] width 165 height 13
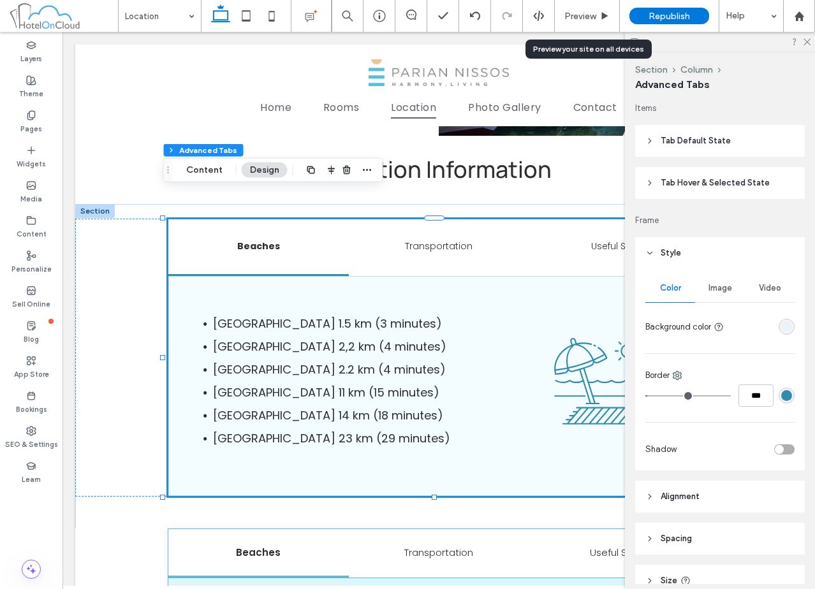
click at [737, 140] on header "Tab Default State" at bounding box center [720, 141] width 170 height 32
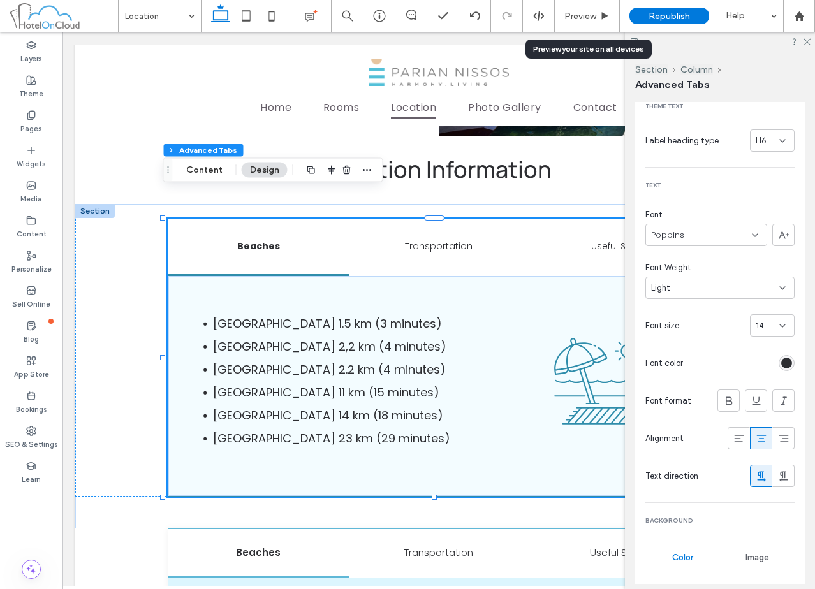
scroll to position [64, 0]
click at [777, 323] on icon at bounding box center [782, 325] width 10 height 10
click at [764, 419] on div "16" at bounding box center [765, 417] width 43 height 22
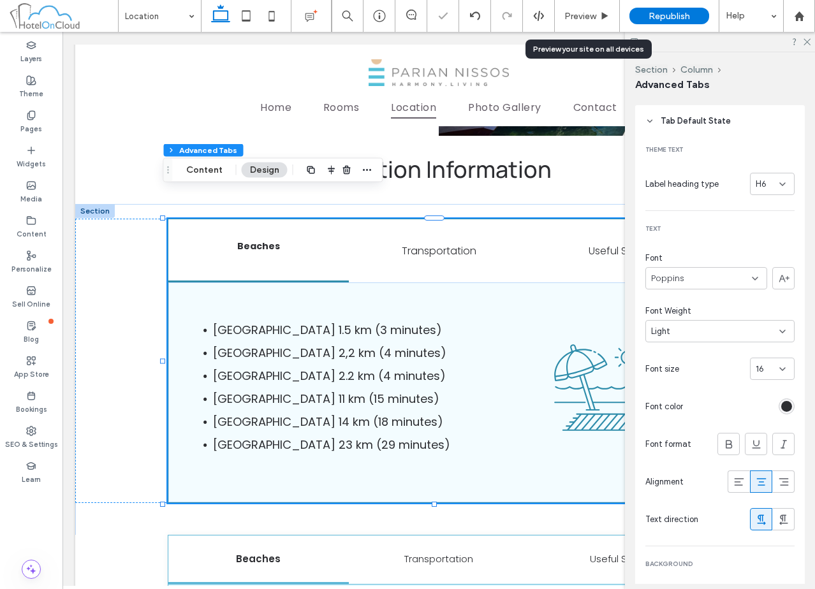
scroll to position [0, 0]
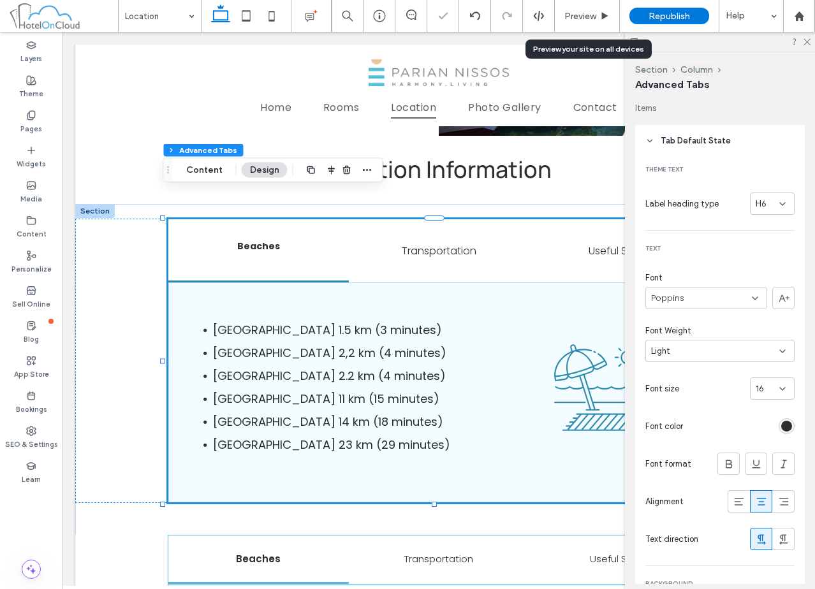
click at [707, 145] on span "Tab Default State" at bounding box center [696, 141] width 70 height 13
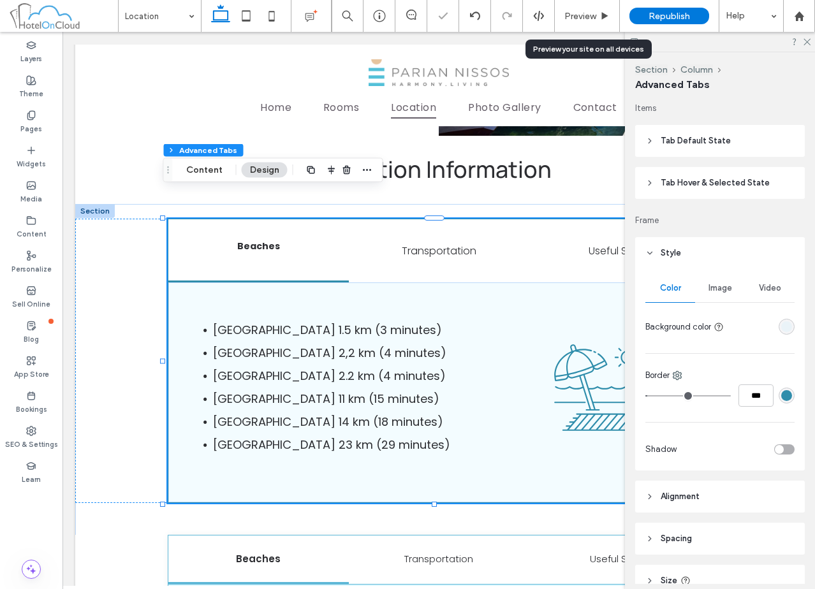
click at [707, 184] on span "Tab Hover & Selected State" at bounding box center [715, 183] width 109 height 13
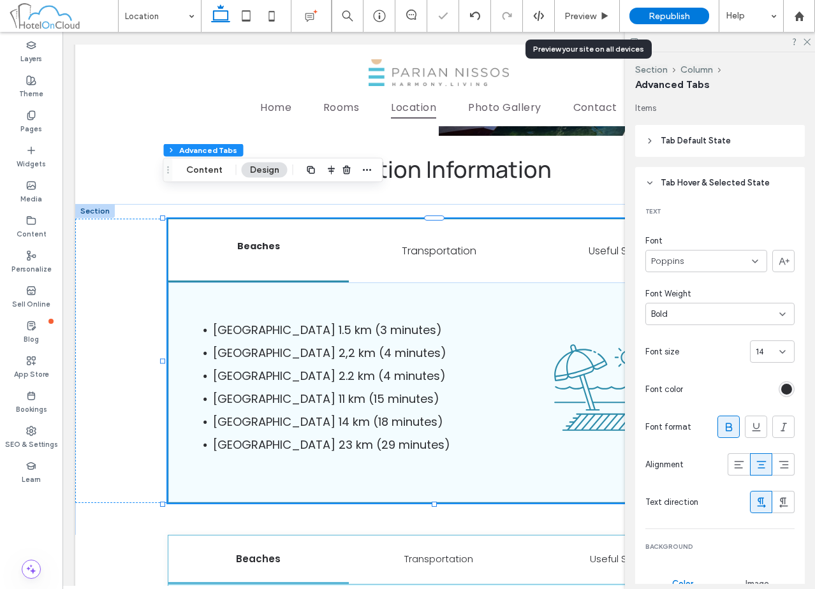
click at [756, 348] on span "14" at bounding box center [760, 352] width 8 height 13
click at [769, 446] on div "16" at bounding box center [765, 444] width 43 height 22
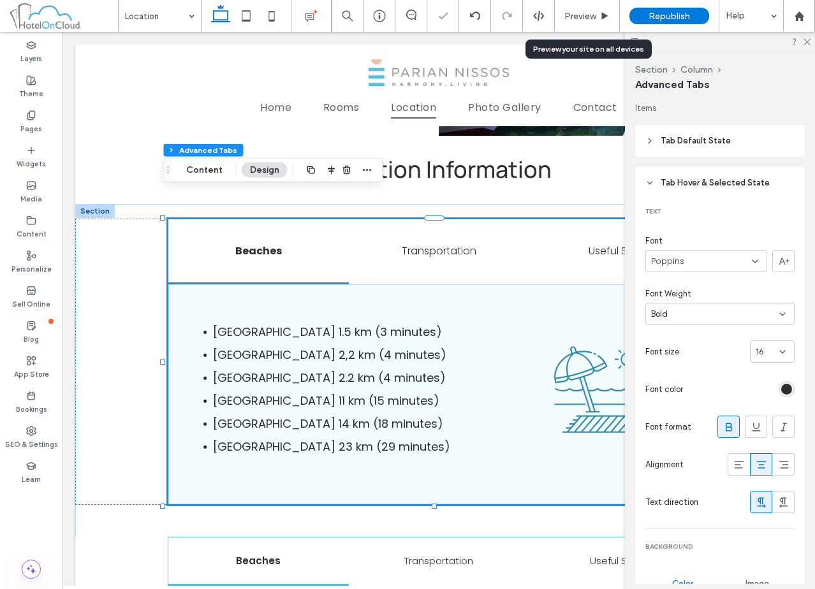
click at [693, 184] on span "Tab Hover & Selected State" at bounding box center [715, 183] width 109 height 13
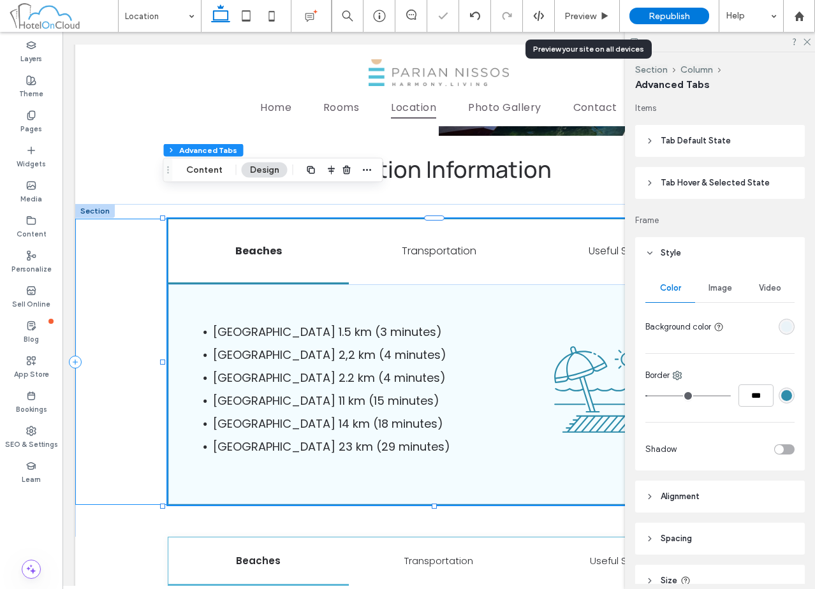
click at [96, 286] on div "Beaches Transportation Useful Spots Palia Aliki Beach 1.5 km (3 minutes) Faragg…" at bounding box center [438, 362] width 727 height 287
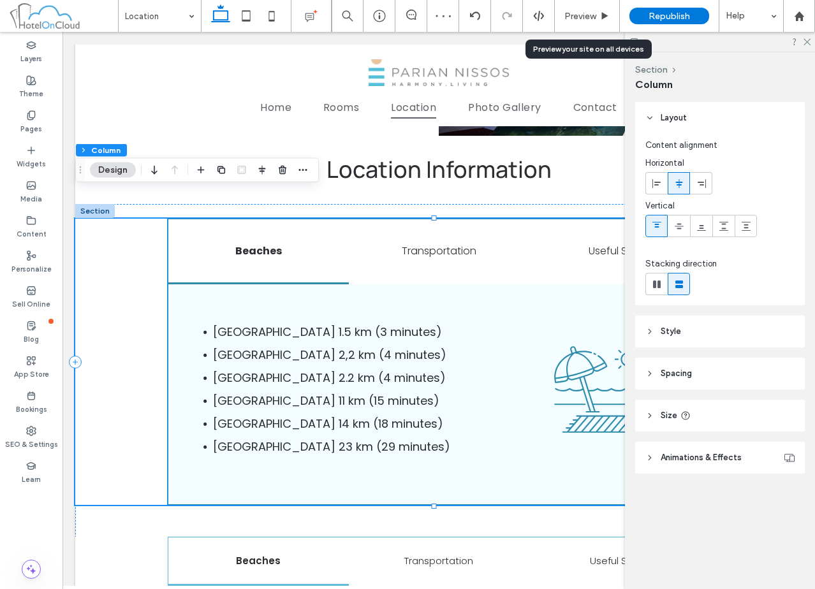
click at [260, 243] on h6 "Beaches" at bounding box center [258, 251] width 165 height 16
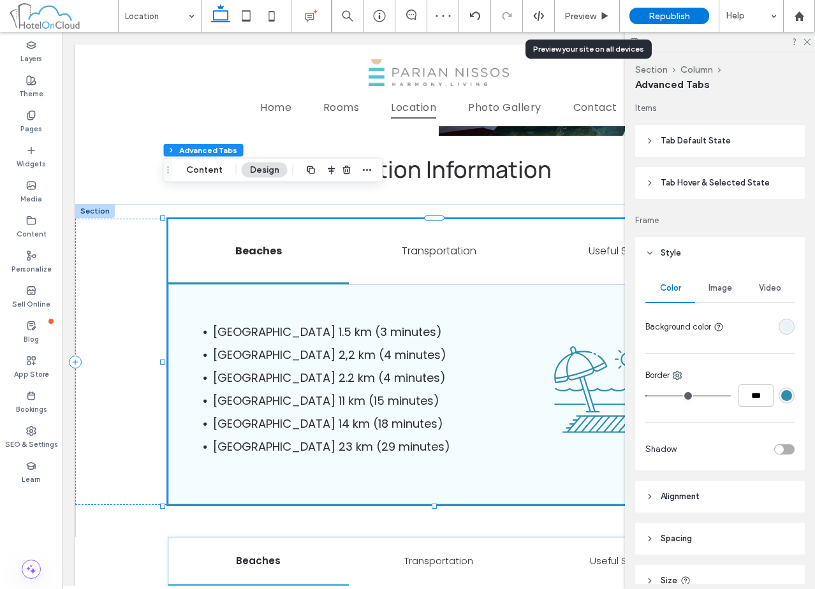
click at [260, 243] on h6 "Beaches" at bounding box center [258, 251] width 165 height 16
click at [721, 254] on header "Style" at bounding box center [720, 253] width 170 height 32
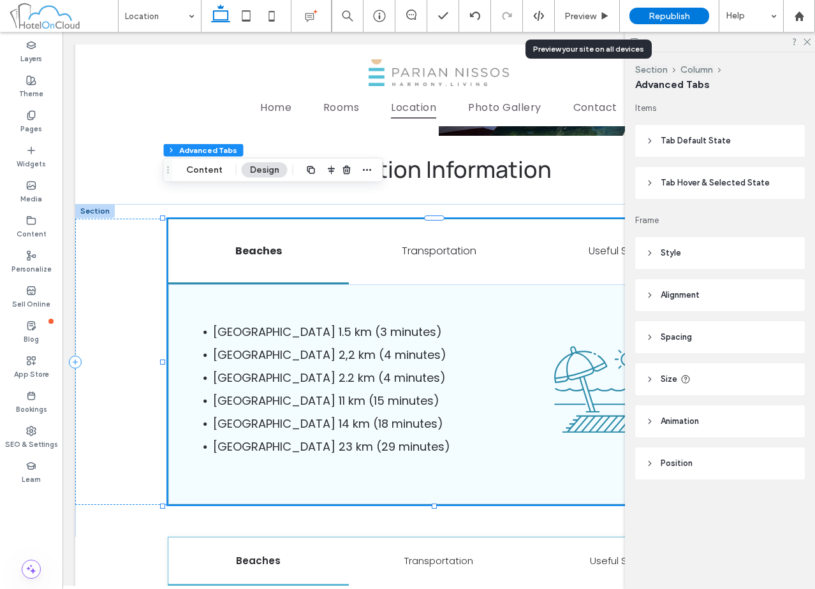
click at [695, 330] on header "Spacing" at bounding box center [720, 337] width 170 height 32
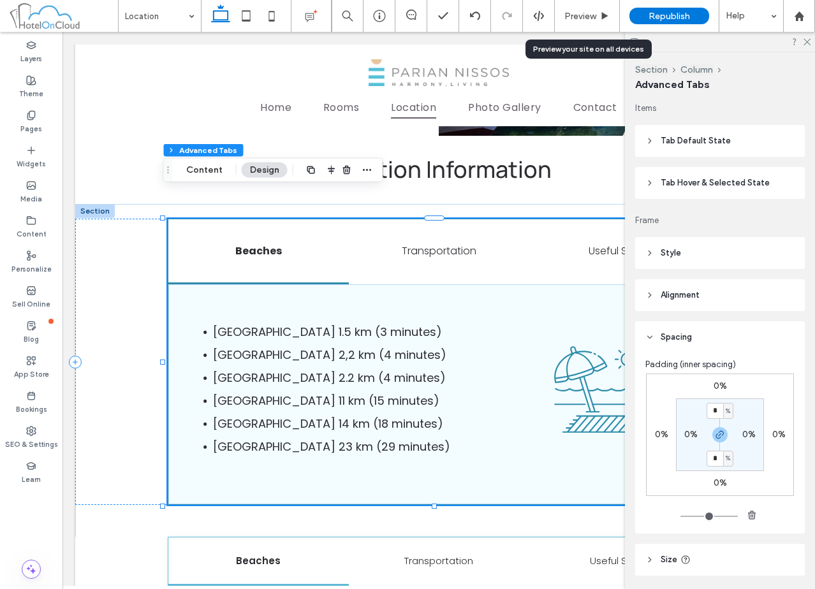
click at [695, 330] on header "Spacing" at bounding box center [720, 337] width 170 height 32
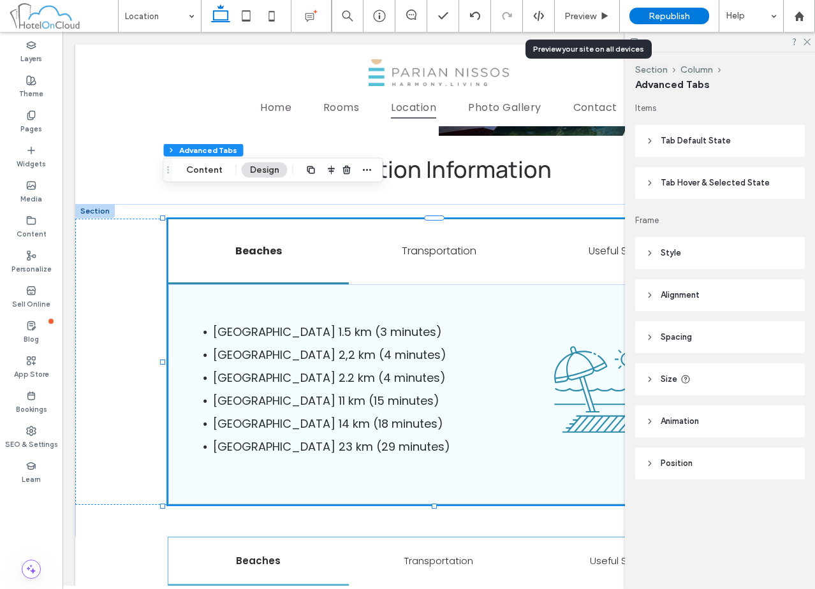
click at [752, 135] on header "Tab Default State" at bounding box center [720, 141] width 170 height 32
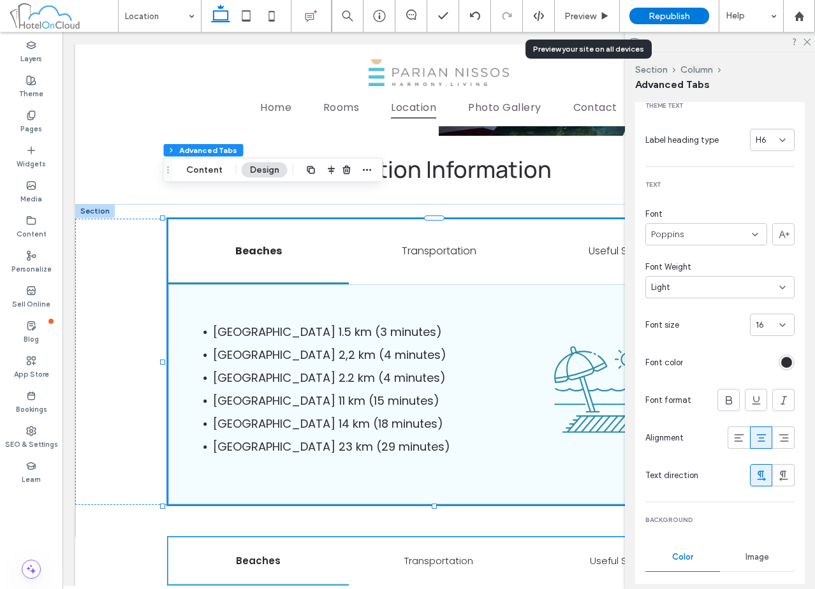
click at [342, 550] on div "Beaches" at bounding box center [258, 562] width 180 height 49
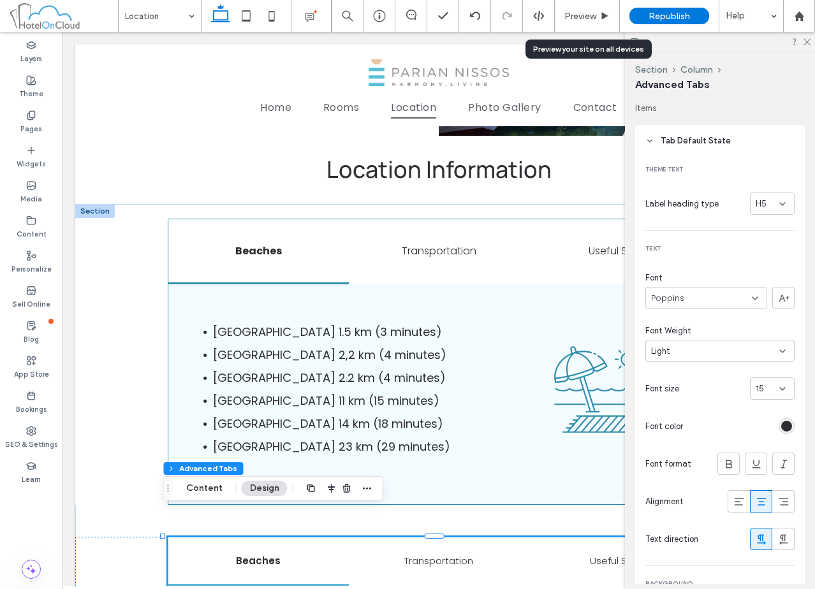
click at [301, 554] on h5 "Beaches" at bounding box center [258, 561] width 165 height 15
click at [704, 140] on span "Tab Default State" at bounding box center [696, 141] width 70 height 13
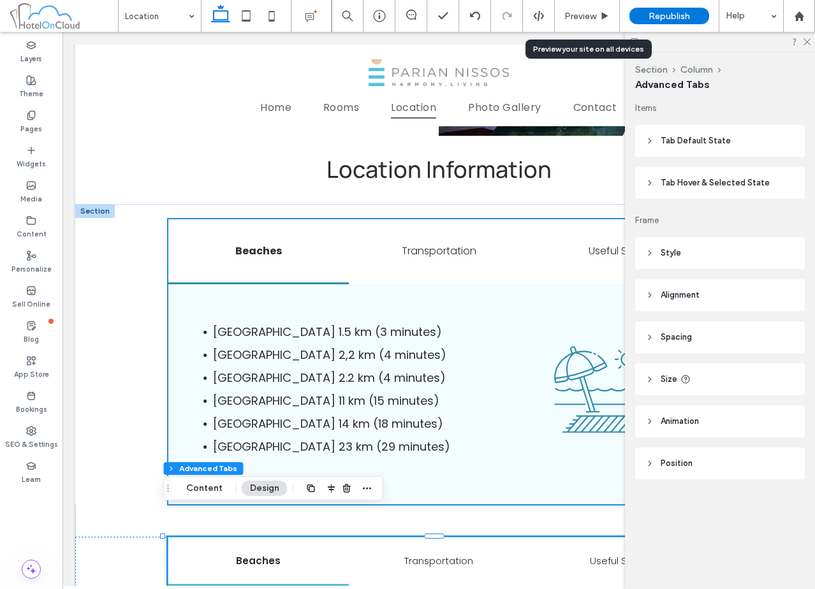
click at [240, 233] on div "Beaches" at bounding box center [258, 252] width 180 height 66
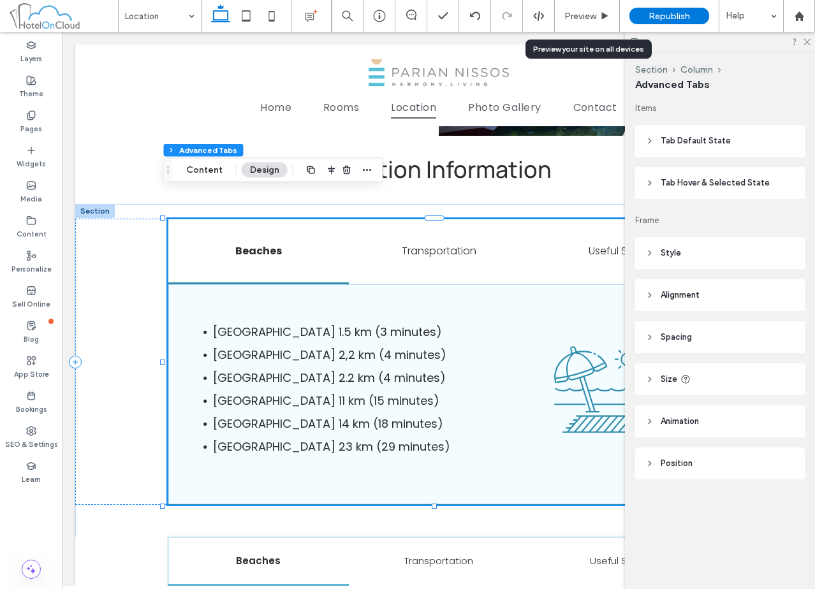
click at [728, 140] on span "Tab Default State" at bounding box center [696, 141] width 70 height 13
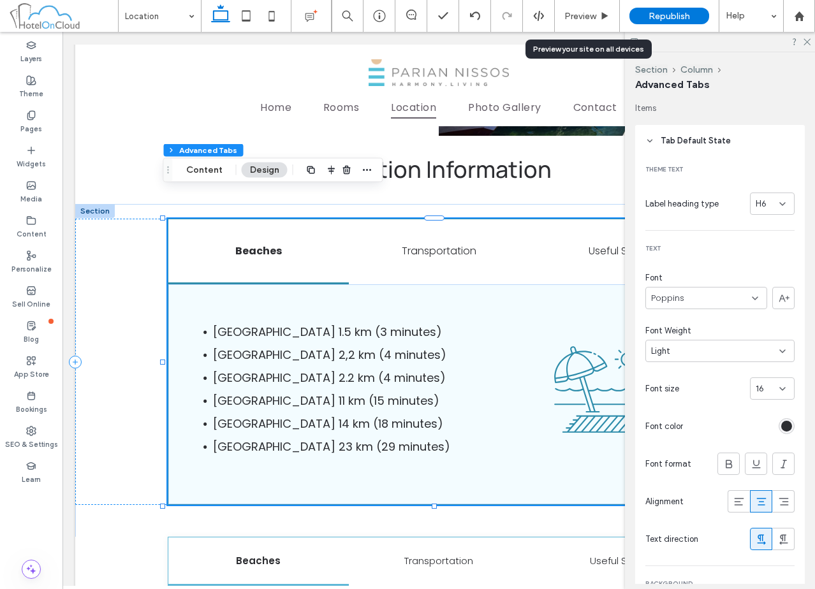
click at [767, 211] on div "H6" at bounding box center [772, 204] width 45 height 22
click at [767, 207] on div "H6" at bounding box center [768, 204] width 24 height 13
click at [762, 387] on div "16" at bounding box center [765, 389] width 18 height 13
type input "**"
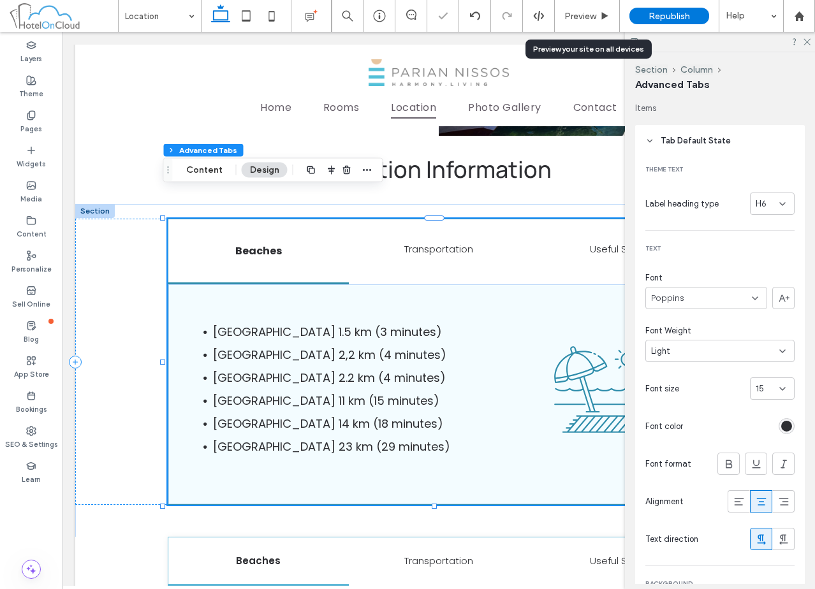
click at [710, 136] on span "Tab Default State" at bounding box center [696, 141] width 70 height 13
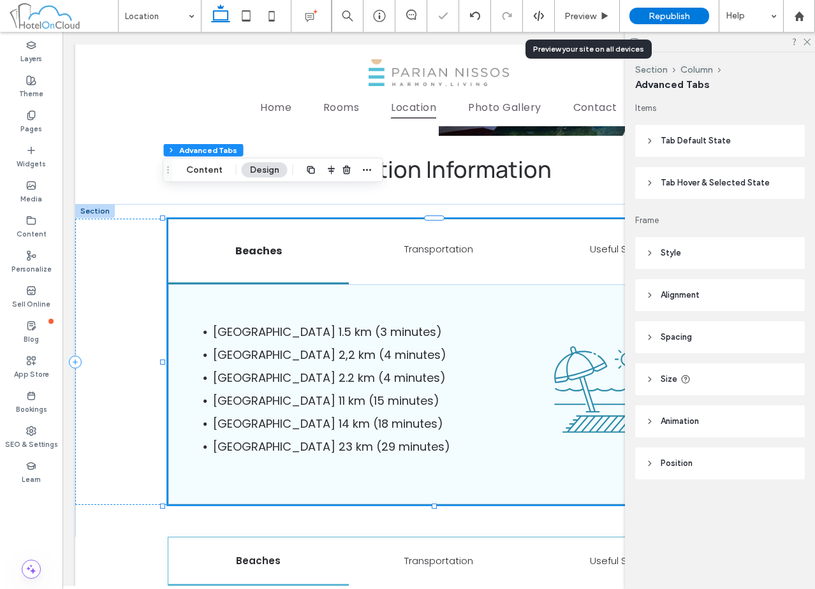
click at [710, 176] on header "Tab Hover & Selected State" at bounding box center [720, 183] width 170 height 32
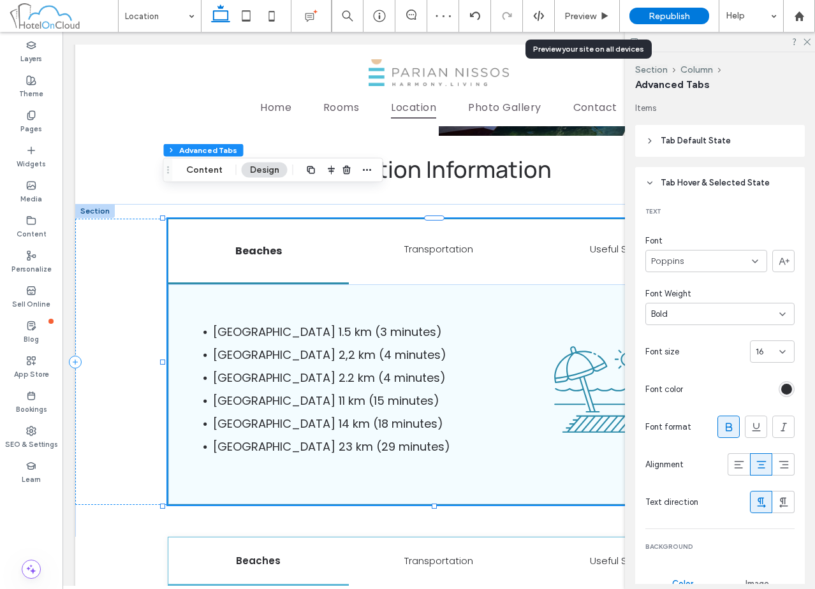
click at [756, 351] on span "16" at bounding box center [760, 352] width 8 height 13
type input "**"
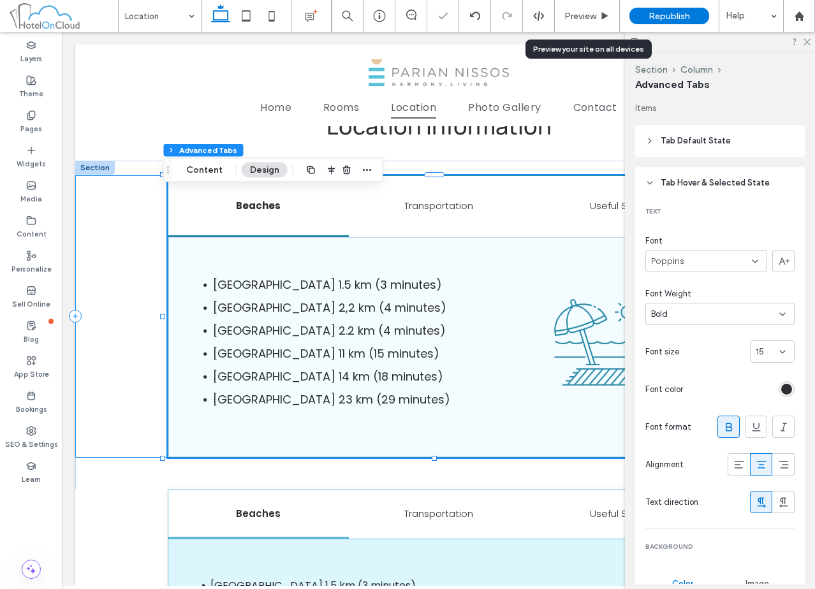
scroll to position [1084, 0]
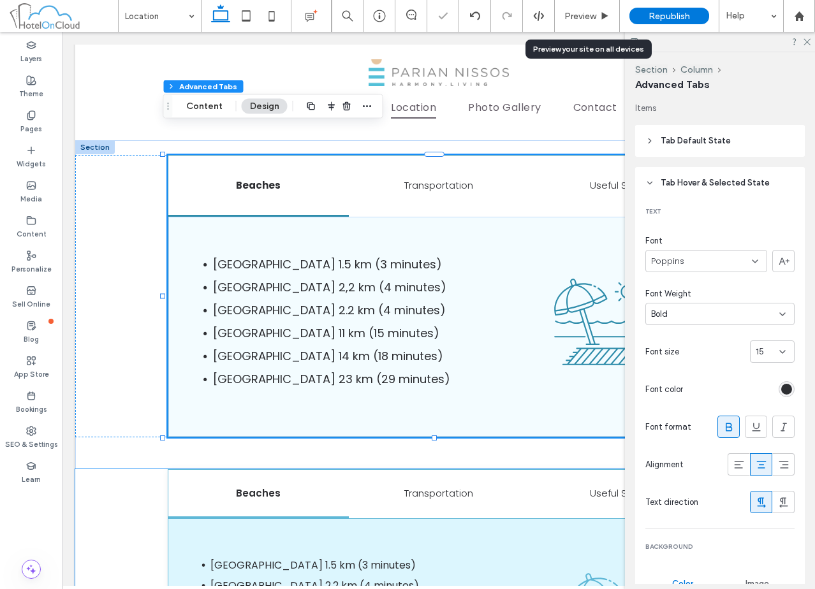
click at [126, 469] on div "Beaches Transportation Useful Spots Palia Aliki Beach 1.5 km (3 minutes) Faragg…" at bounding box center [438, 596] width 727 height 254
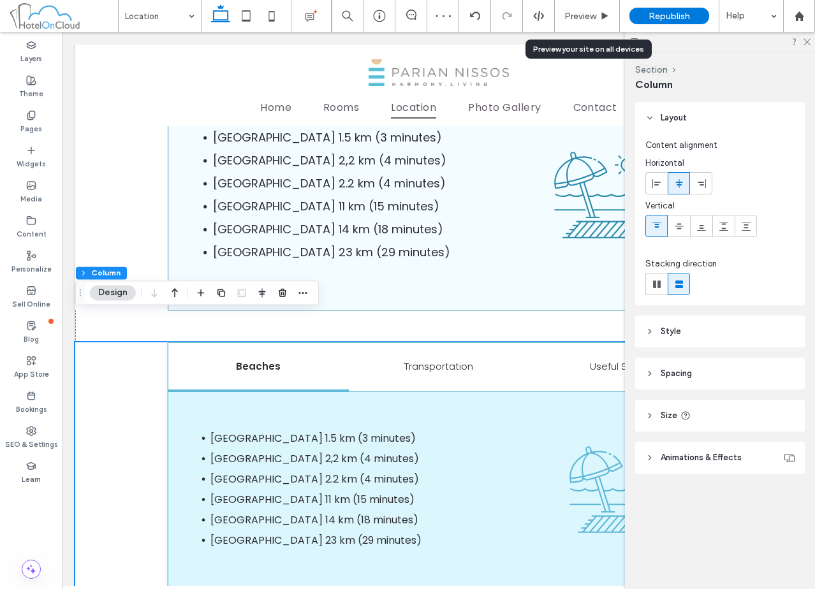
scroll to position [1212, 0]
click at [240, 358] on h5 "Beaches" at bounding box center [258, 365] width 165 height 15
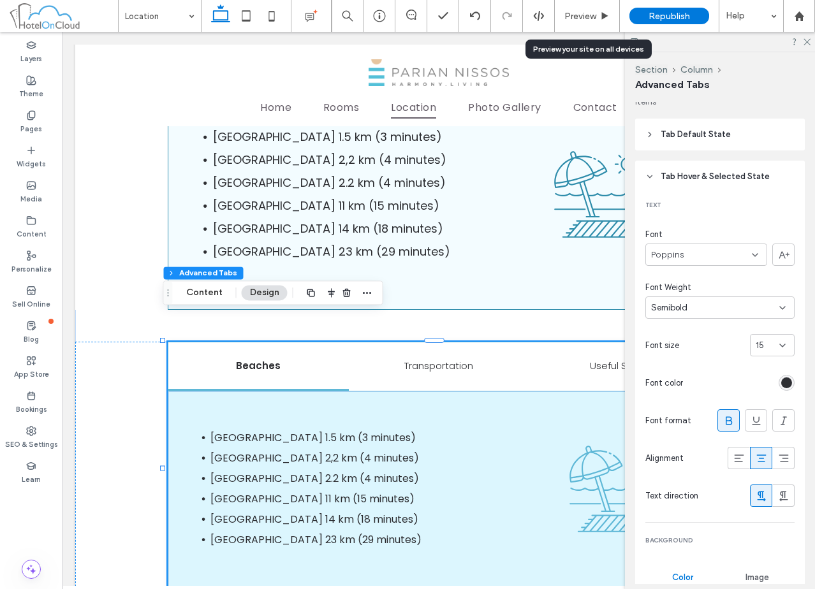
scroll to position [0, 0]
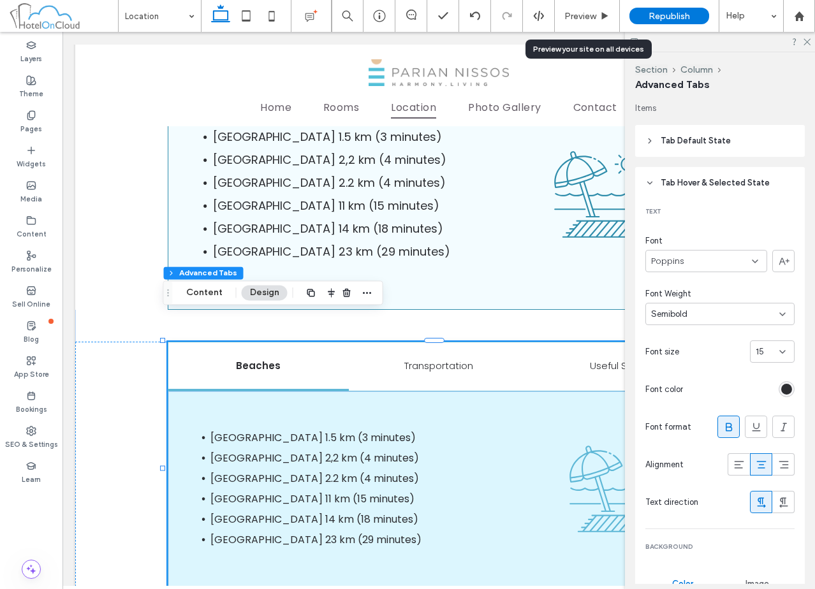
click at [735, 190] on header "Tab Hover & Selected State" at bounding box center [720, 183] width 170 height 32
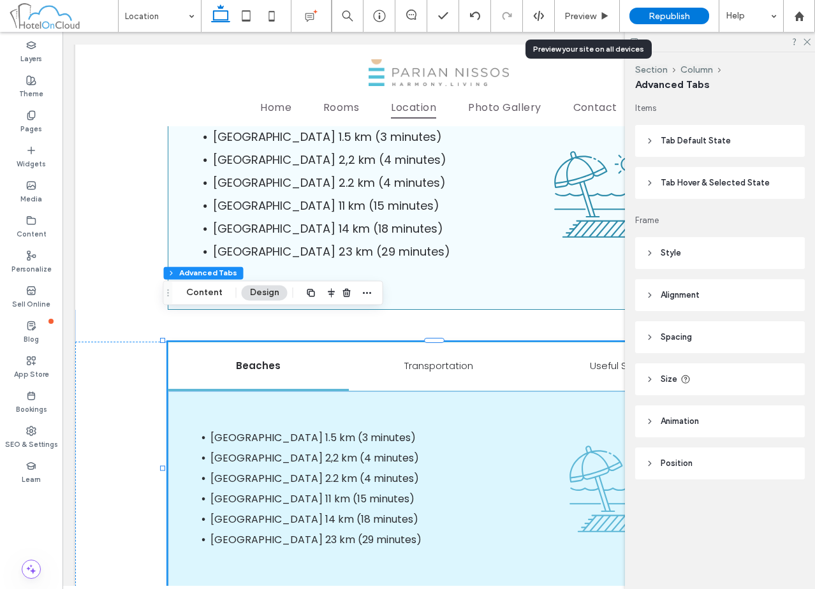
click at [707, 250] on header "Style" at bounding box center [720, 253] width 170 height 32
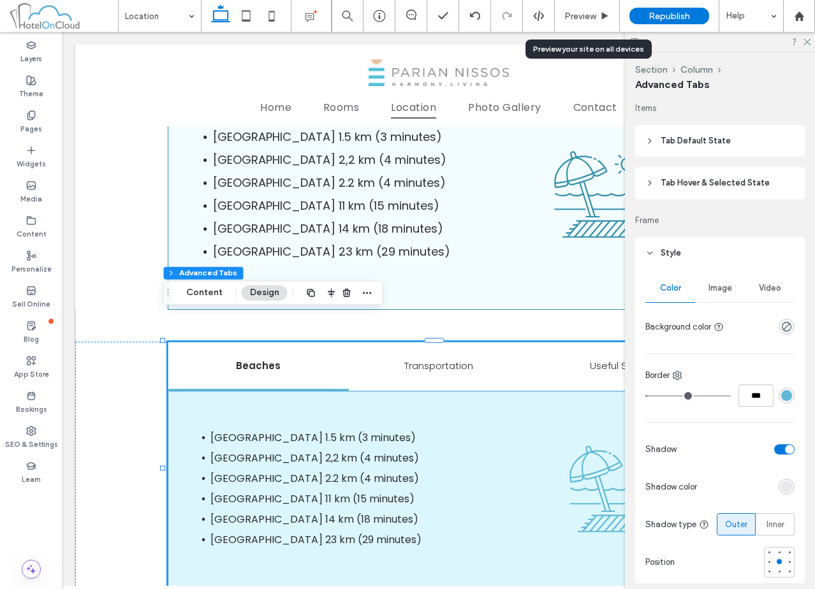
click at [707, 250] on header "Style" at bounding box center [720, 253] width 170 height 32
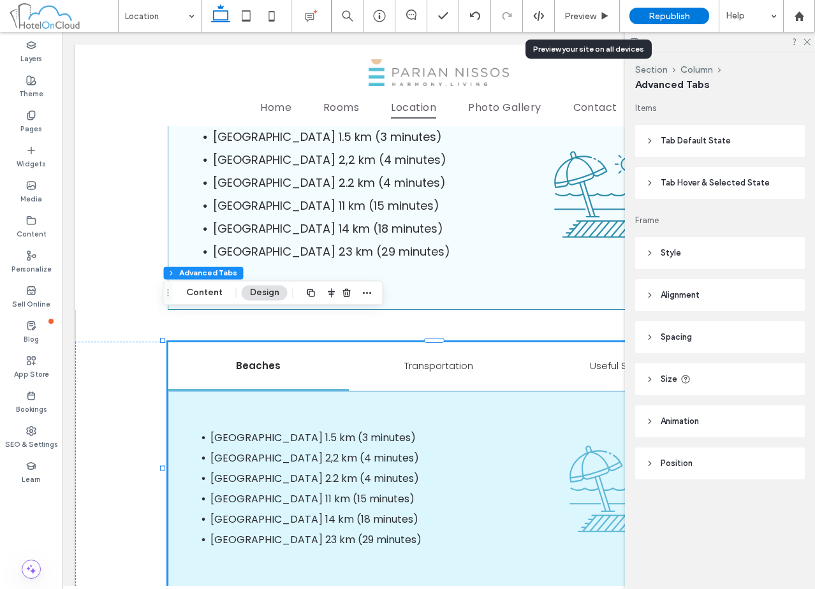
click at [718, 342] on header "Spacing" at bounding box center [720, 337] width 170 height 32
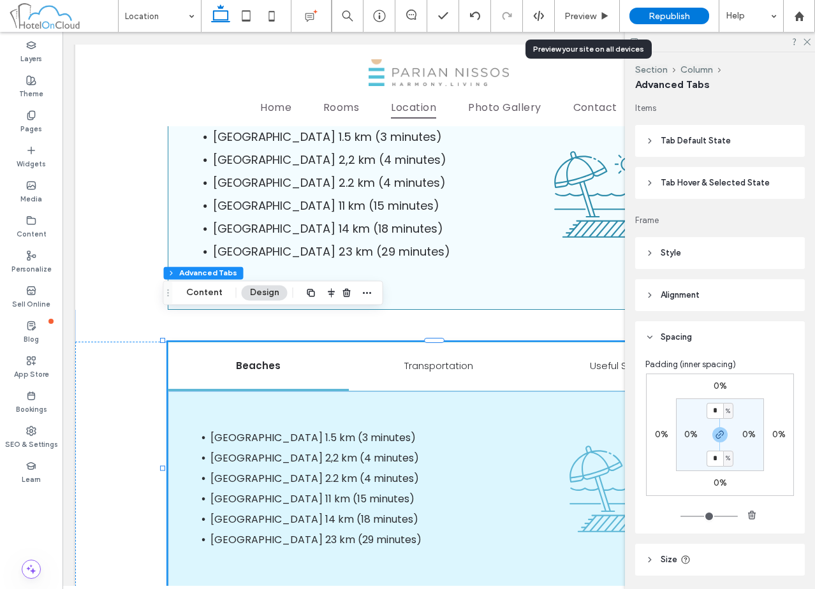
scroll to position [64, 0]
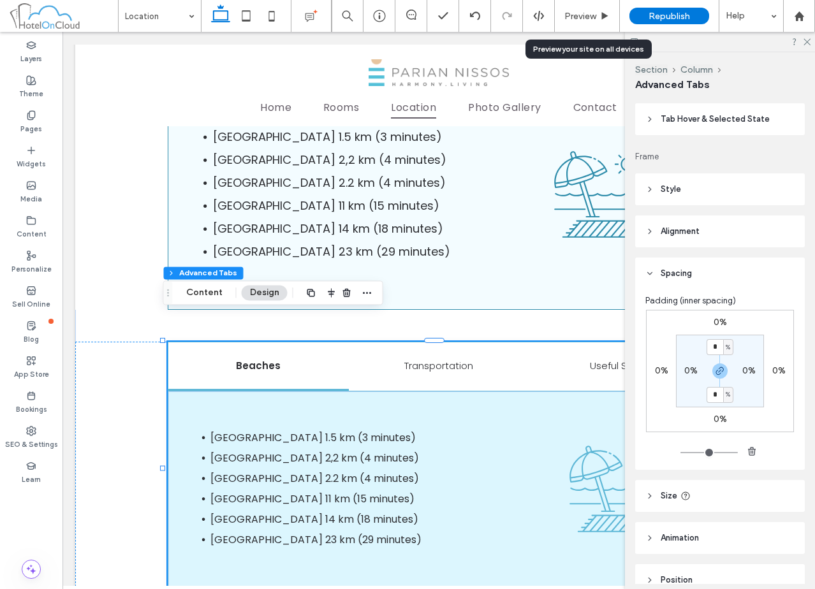
click at [735, 265] on header "Spacing" at bounding box center [720, 274] width 170 height 32
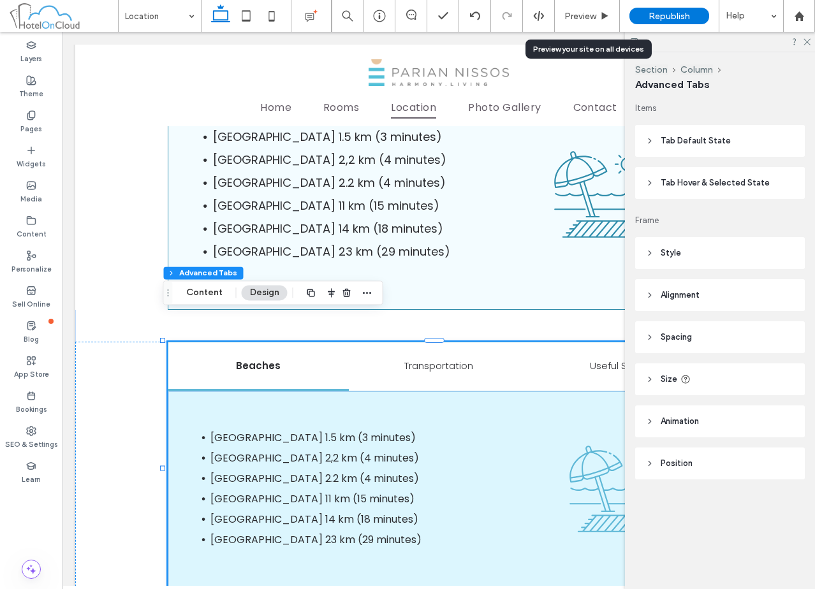
scroll to position [0, 0]
click at [367, 358] on h5 "Transportation" at bounding box center [439, 365] width 165 height 15
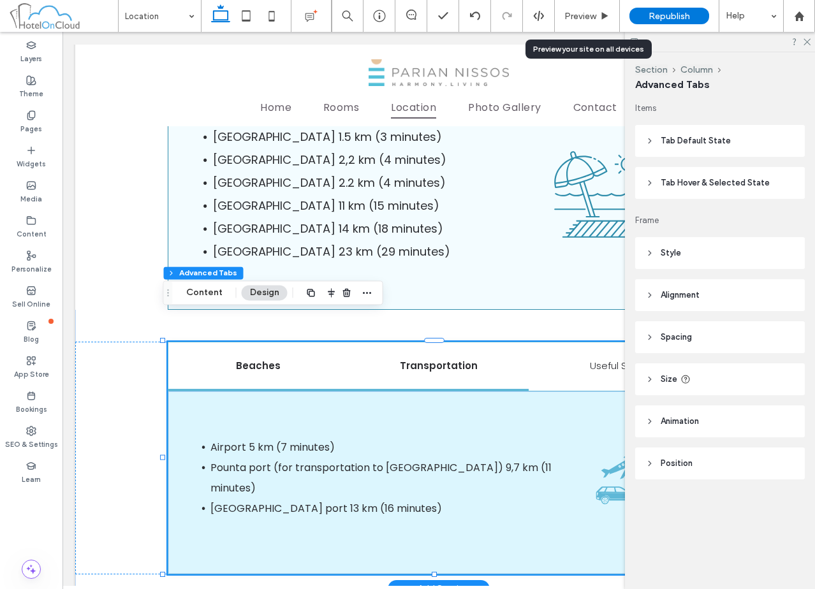
click at [249, 358] on h5 "Beaches" at bounding box center [258, 365] width 165 height 15
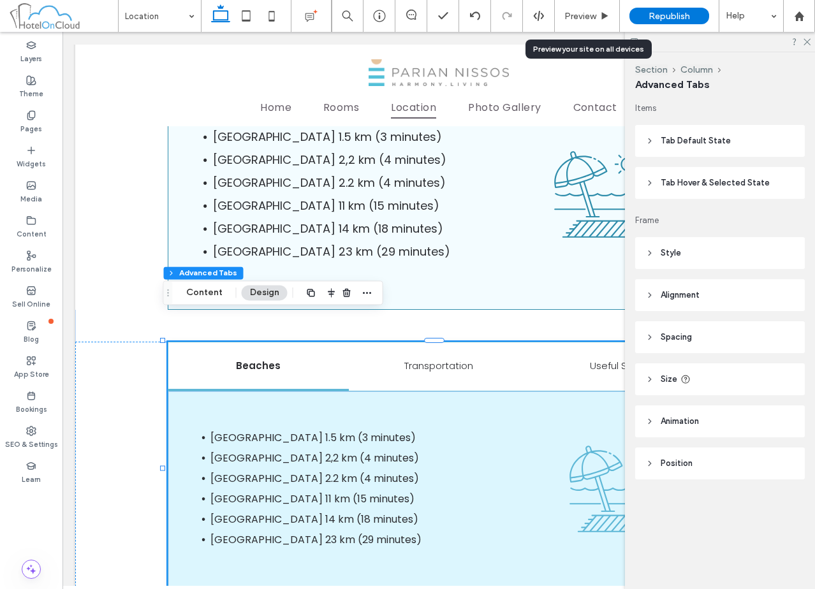
click at [711, 342] on header "Spacing" at bounding box center [720, 337] width 170 height 32
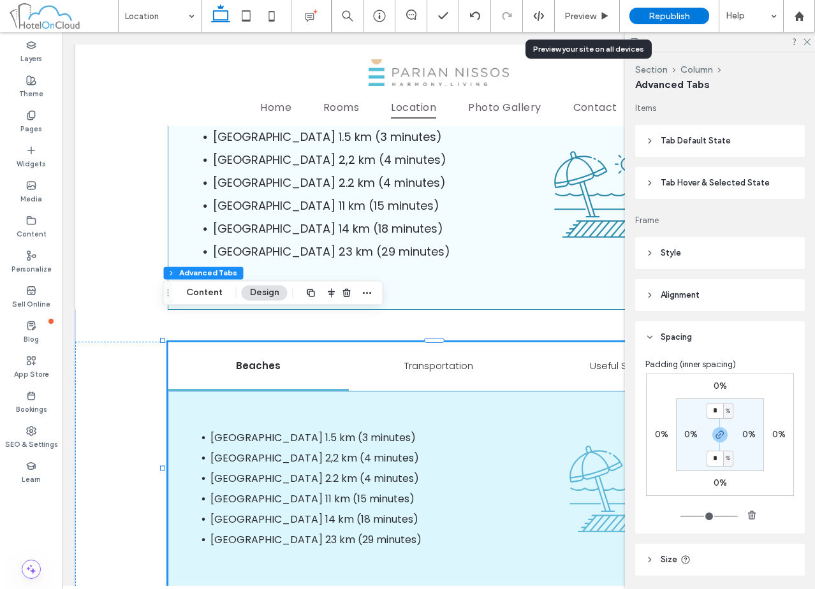
click at [716, 339] on header "Spacing" at bounding box center [720, 337] width 170 height 32
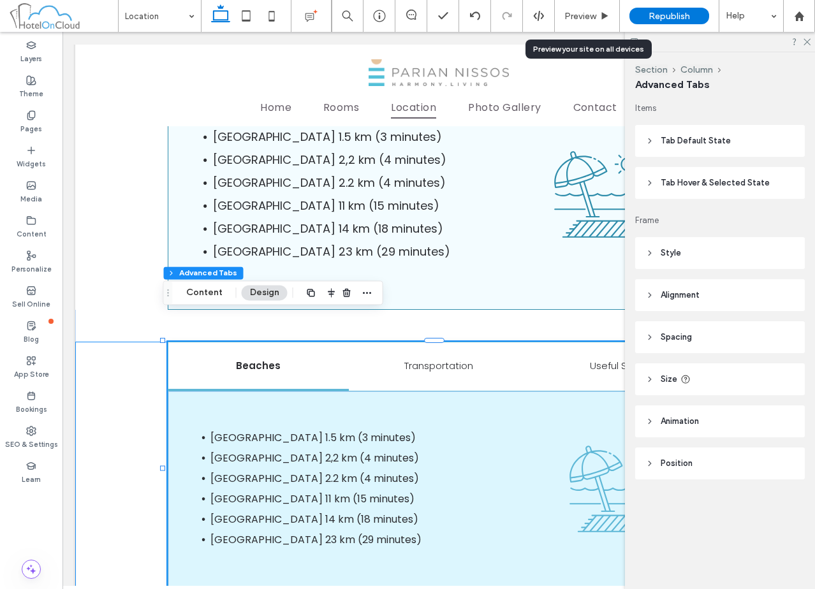
click at [122, 371] on div "Beaches Transportation Useful Spots Palia Aliki Beach 1.5 km (3 minutes) Faragg…" at bounding box center [438, 469] width 727 height 254
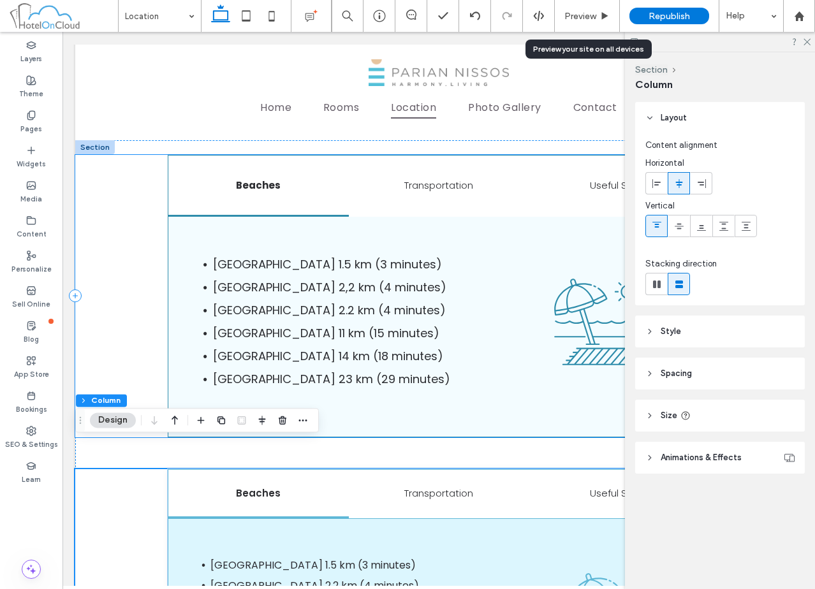
click at [129, 291] on div "Beaches Transportation Useful Spots Palia Aliki Beach 1.5 km (3 minutes) Faragg…" at bounding box center [438, 296] width 727 height 283
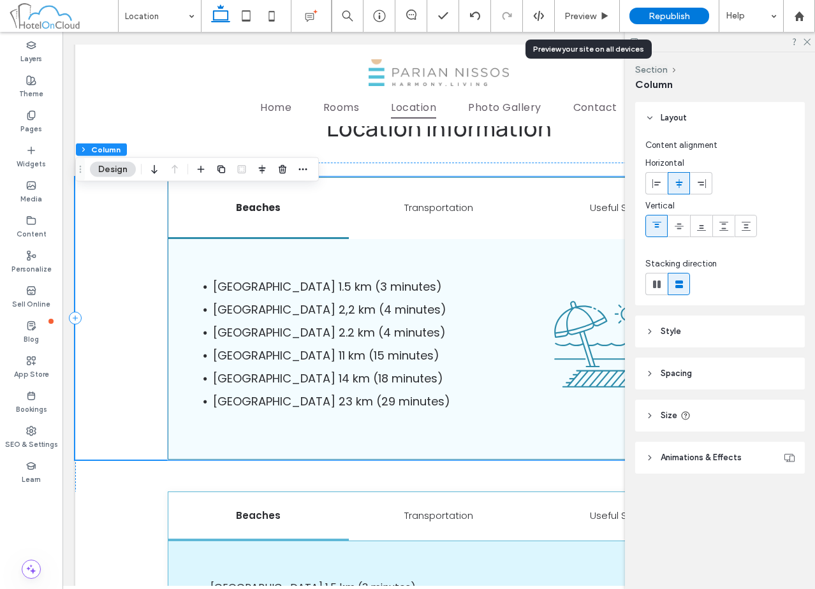
scroll to position [1084, 0]
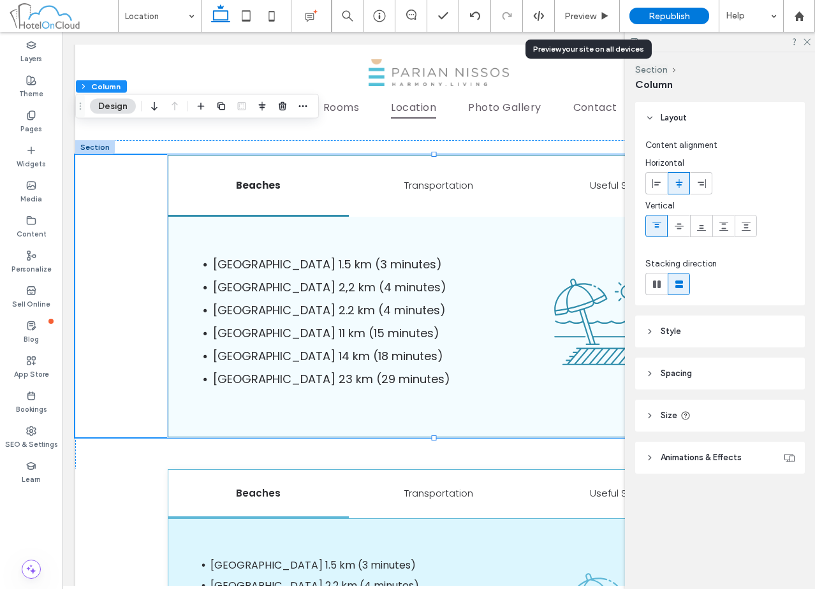
click at [723, 375] on header "Spacing" at bounding box center [720, 374] width 170 height 32
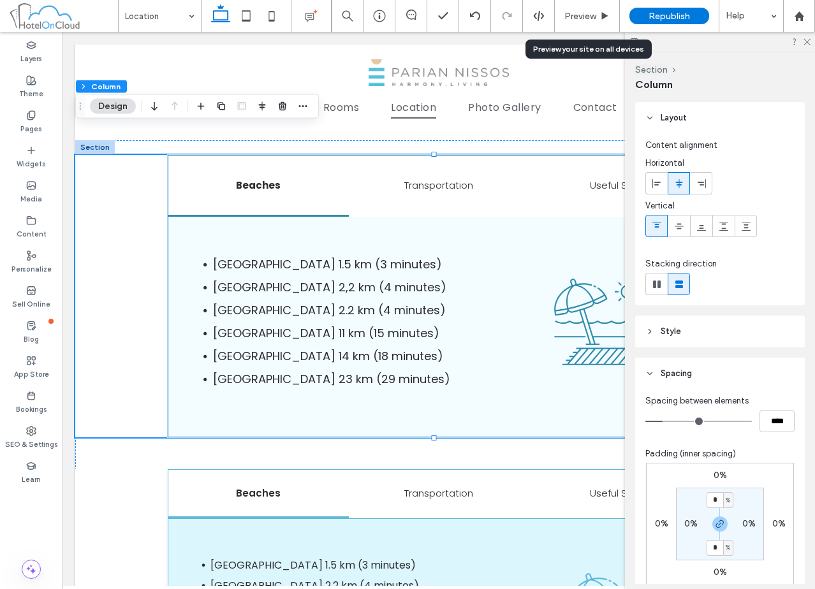
click at [723, 373] on header "Spacing" at bounding box center [720, 374] width 170 height 32
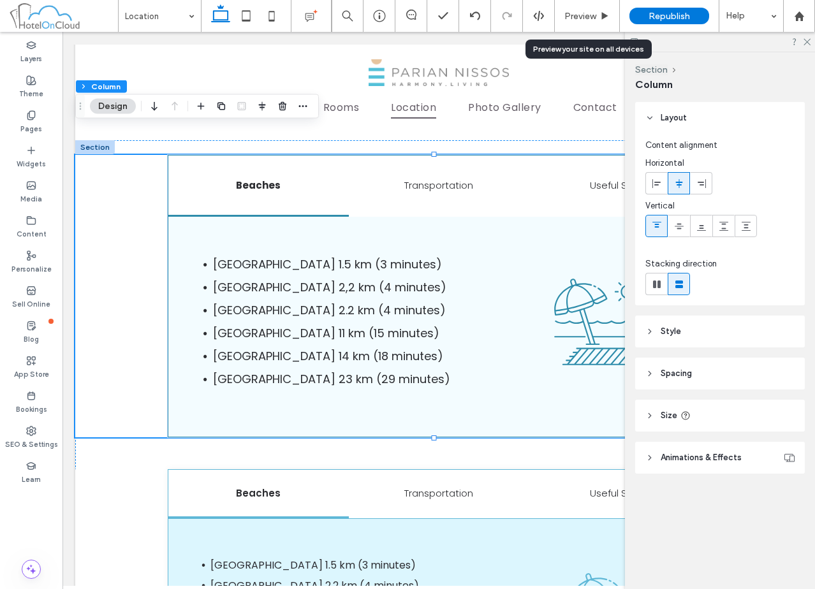
click at [723, 373] on header "Spacing" at bounding box center [720, 374] width 170 height 32
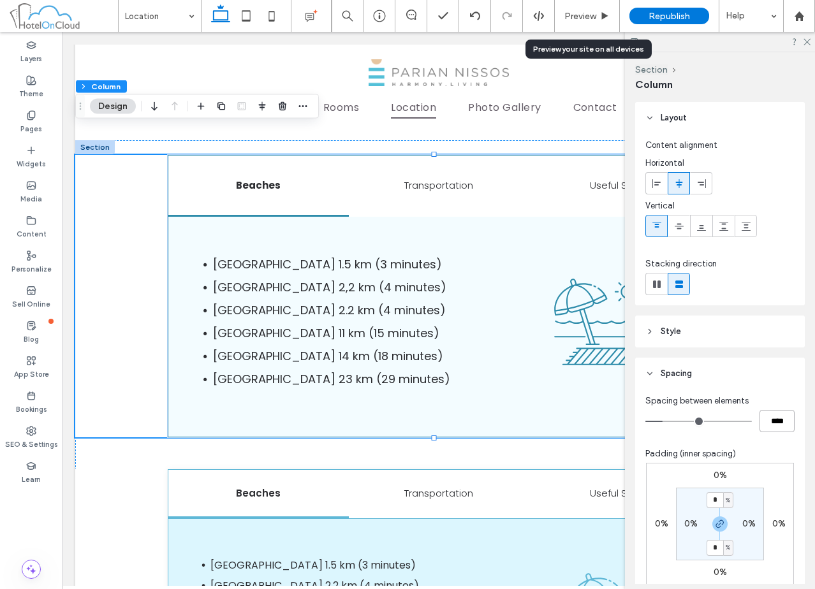
click at [767, 423] on input "****" at bounding box center [777, 421] width 35 height 22
type input "**"
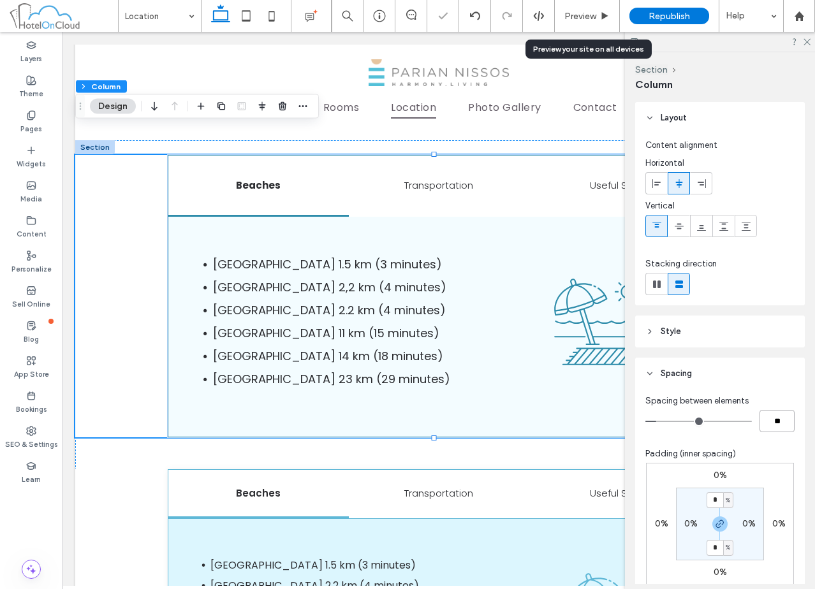
type input "****"
click at [136, 246] on div "Beaches Transportation Useful Spots Palia Aliki Beach 1.5 km (3 minutes) Faragg…" at bounding box center [438, 296] width 727 height 283
click at [600, 12] on icon at bounding box center [605, 16] width 10 height 10
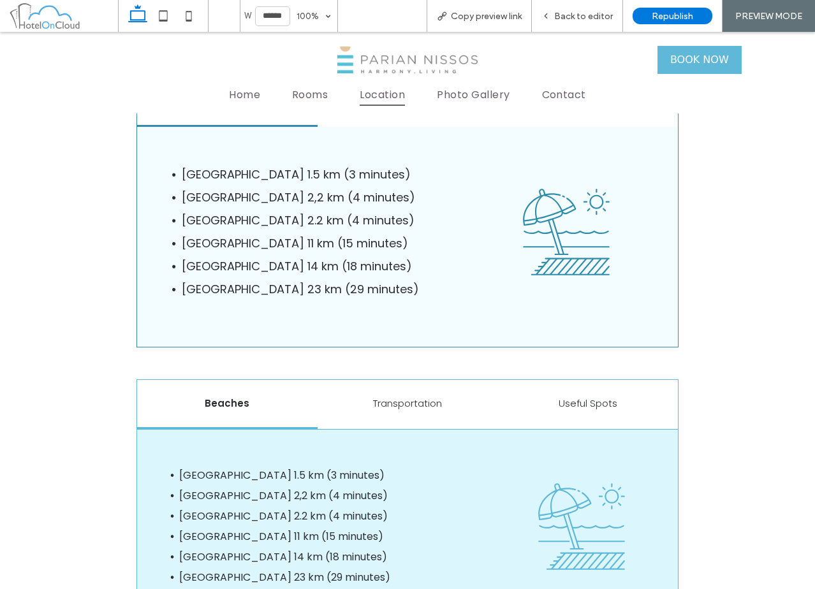
scroll to position [1071, 0]
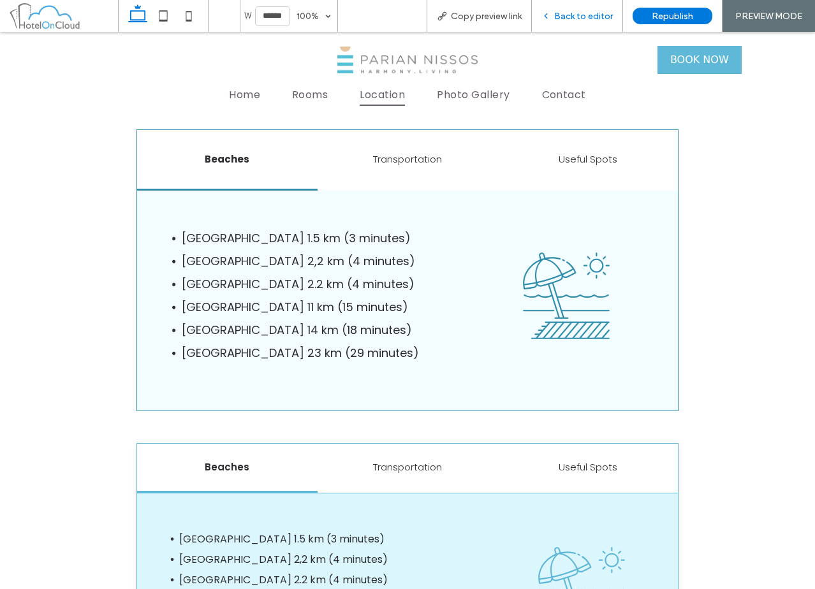
click at [578, 16] on span "Back to editor" at bounding box center [583, 16] width 59 height 11
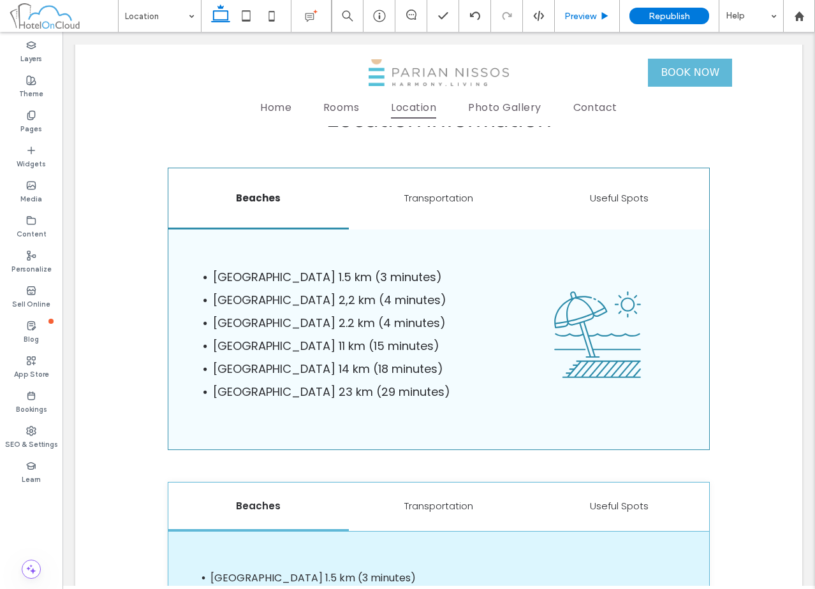
scroll to position [1084, 0]
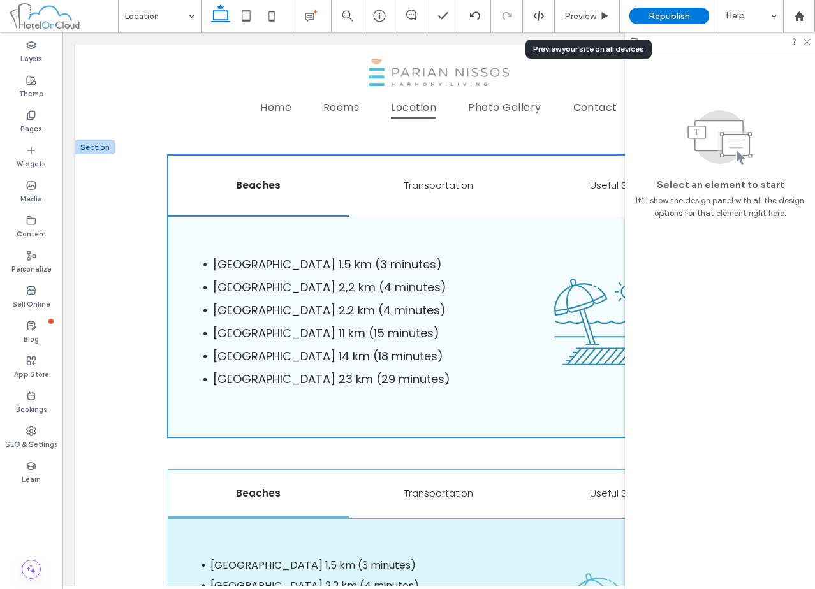
click at [333, 217] on div "Palia Aliki Beach 1.5 km (3 minutes) Faraggas beach 2,2 km (4 minutes) Agios Ni…" at bounding box center [438, 327] width 541 height 220
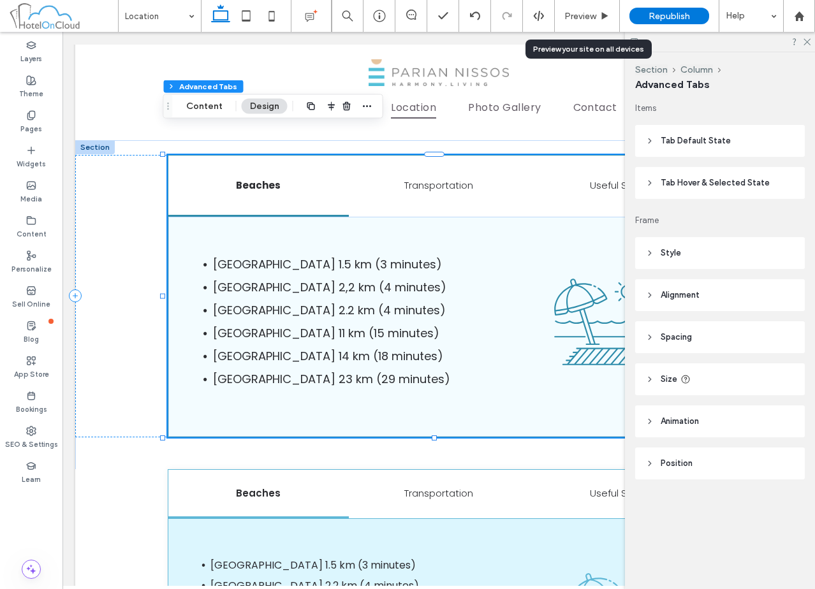
click at [725, 384] on header "Size" at bounding box center [720, 380] width 170 height 32
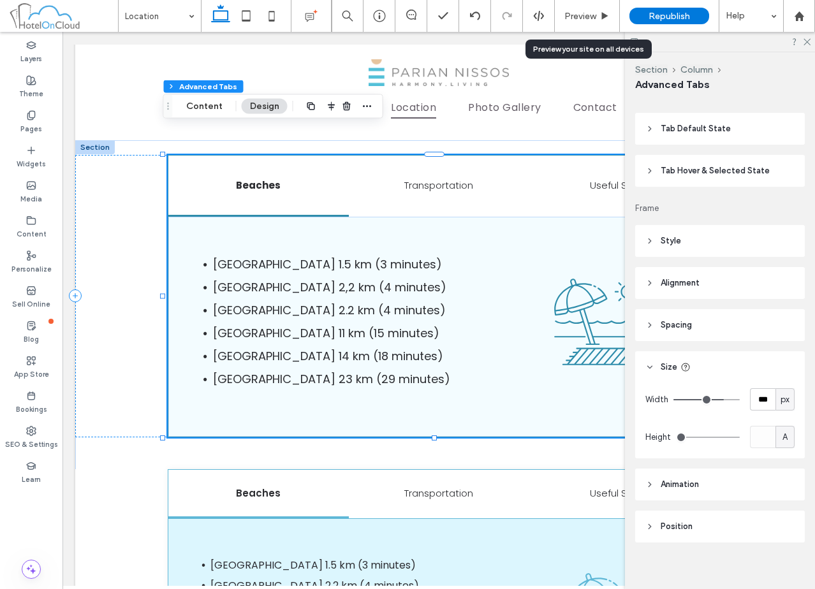
scroll to position [22, 0]
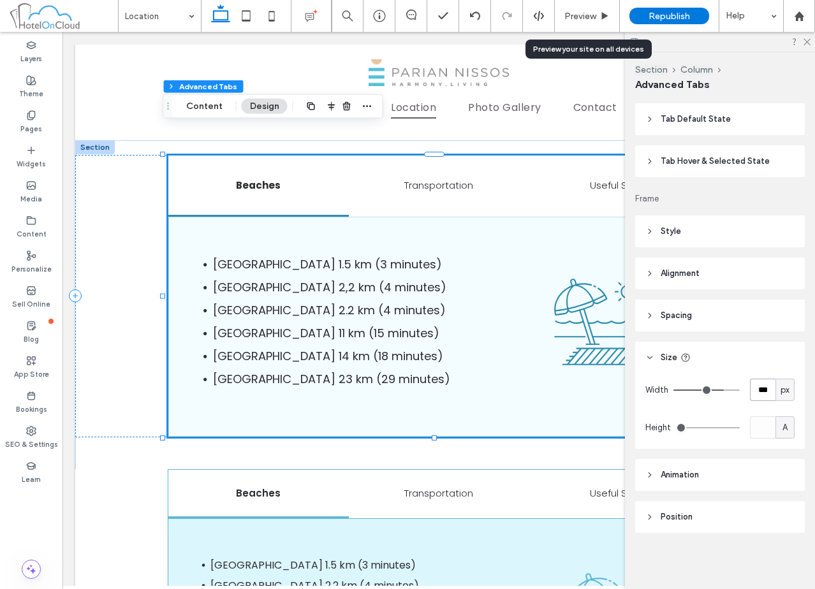
click at [750, 392] on input "***" at bounding box center [763, 390] width 26 height 22
type input "***"
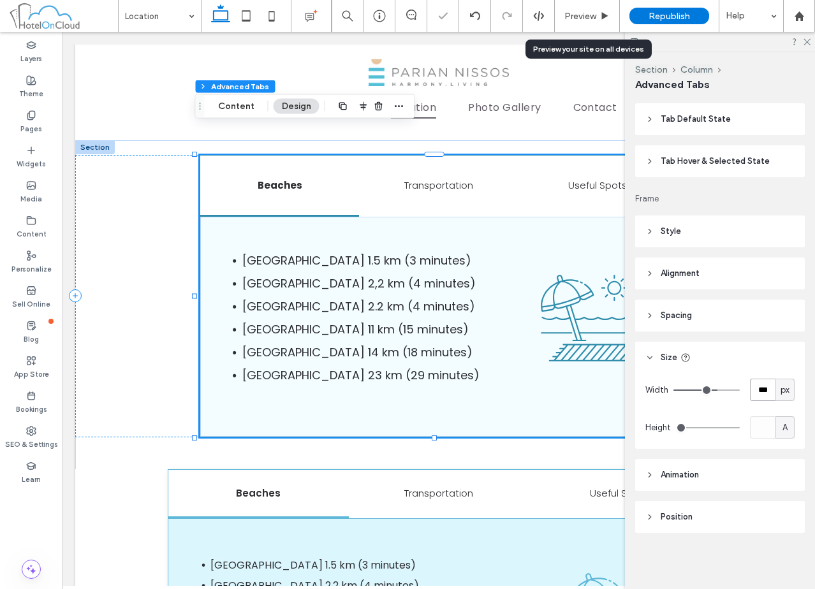
type input "***"
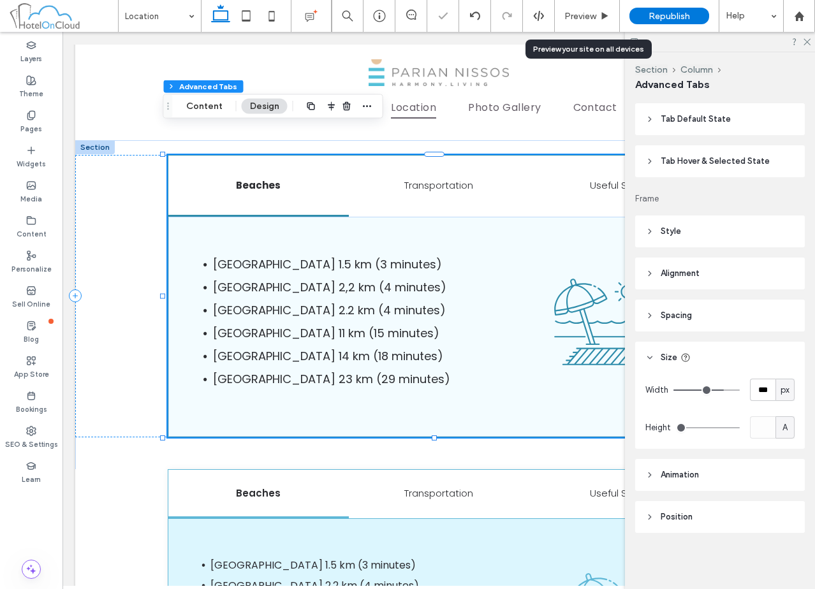
click at [779, 431] on div "A" at bounding box center [785, 428] width 13 height 13
click at [778, 451] on span "px" at bounding box center [778, 450] width 9 height 13
type input "***"
click at [751, 429] on input "*****" at bounding box center [763, 427] width 26 height 22
type input "***"
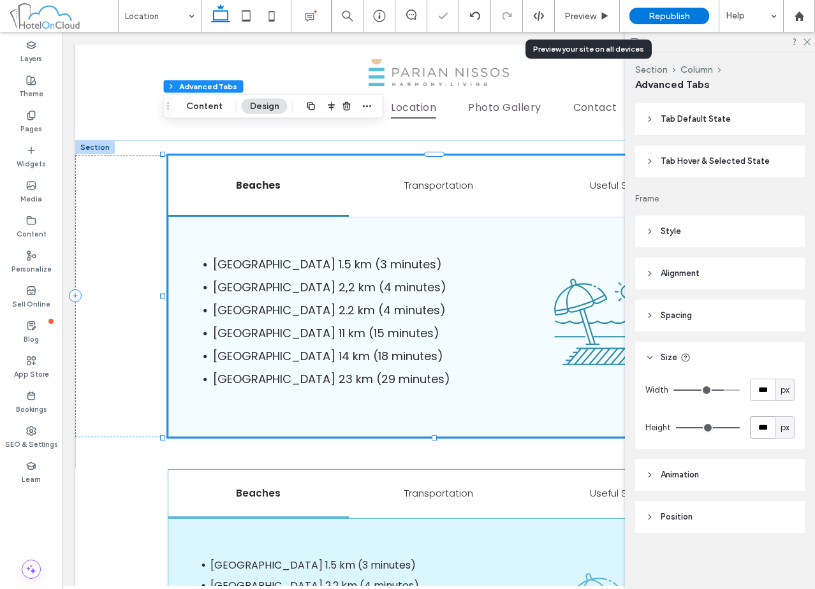
type input "***"
click at [784, 429] on div "px" at bounding box center [785, 428] width 13 height 13
click at [784, 541] on div "A" at bounding box center [779, 539] width 18 height 22
type input "*"
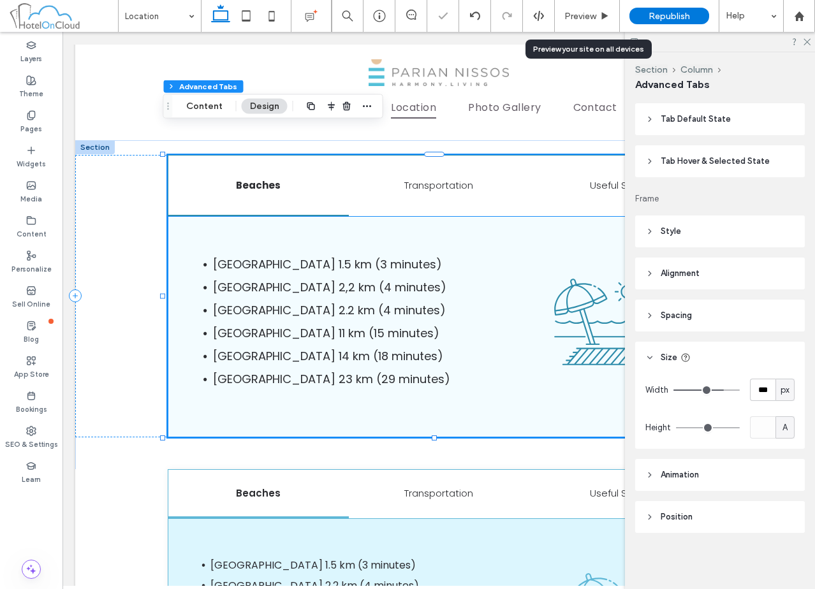
click at [408, 279] on span "Faraggas beach 2,2 km (4 minutes)" at bounding box center [329, 287] width 233 height 16
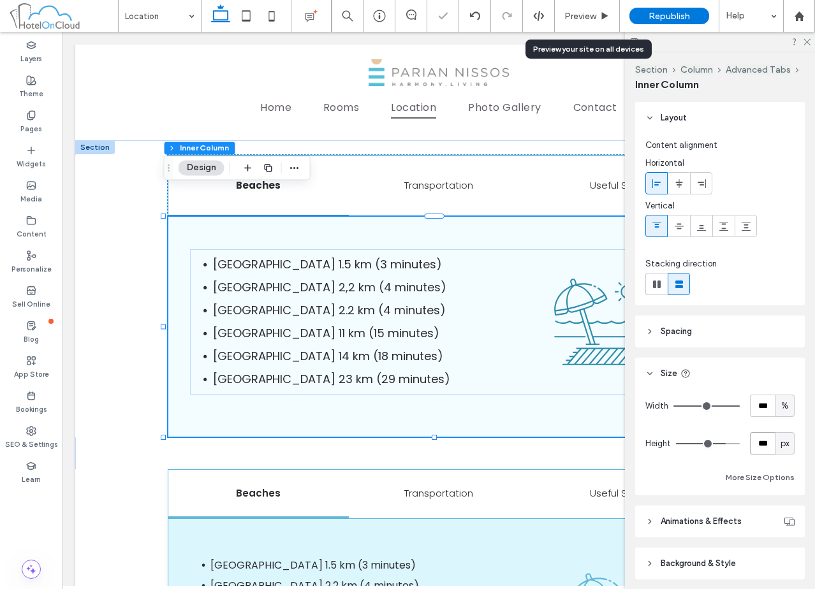
click at [762, 447] on input "***" at bounding box center [763, 443] width 26 height 22
type input "***"
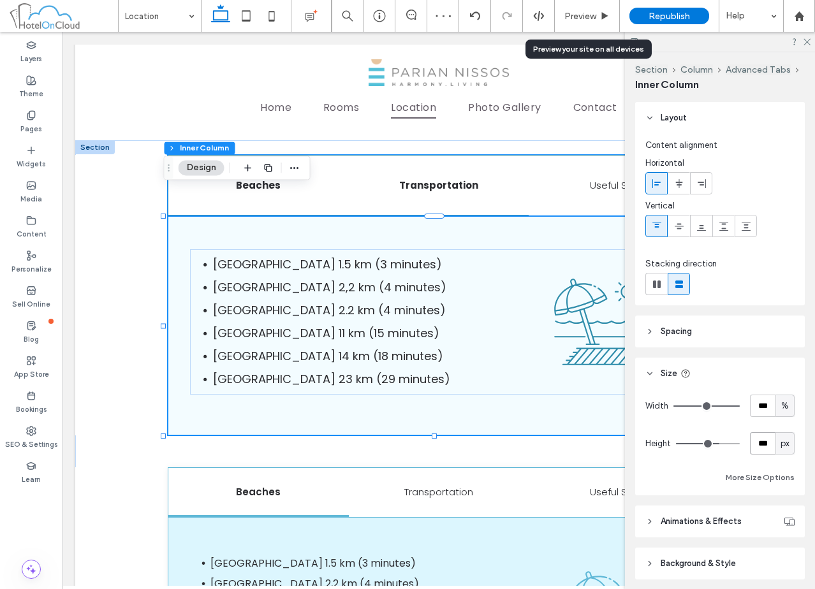
type input "***"
click at [503, 178] on h6 "Transportation" at bounding box center [439, 185] width 165 height 15
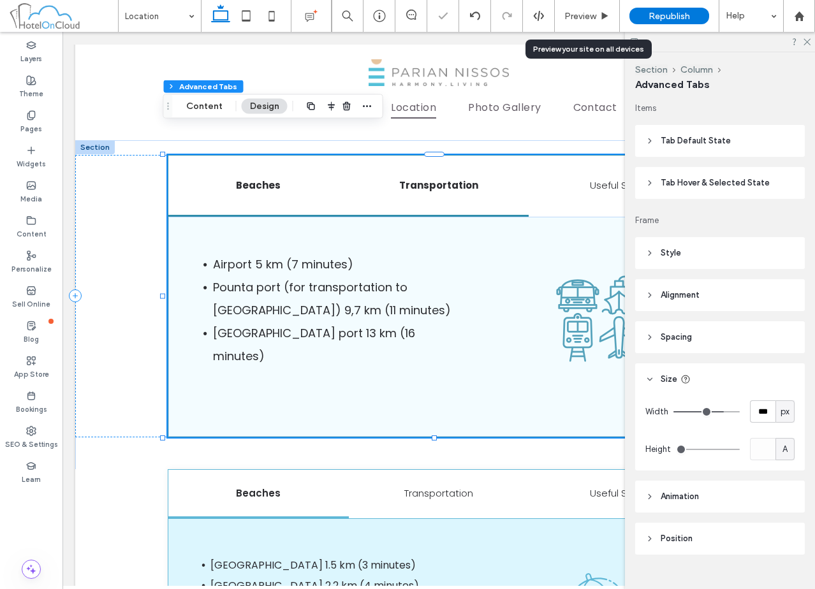
click at [300, 156] on div "Beaches" at bounding box center [258, 186] width 180 height 61
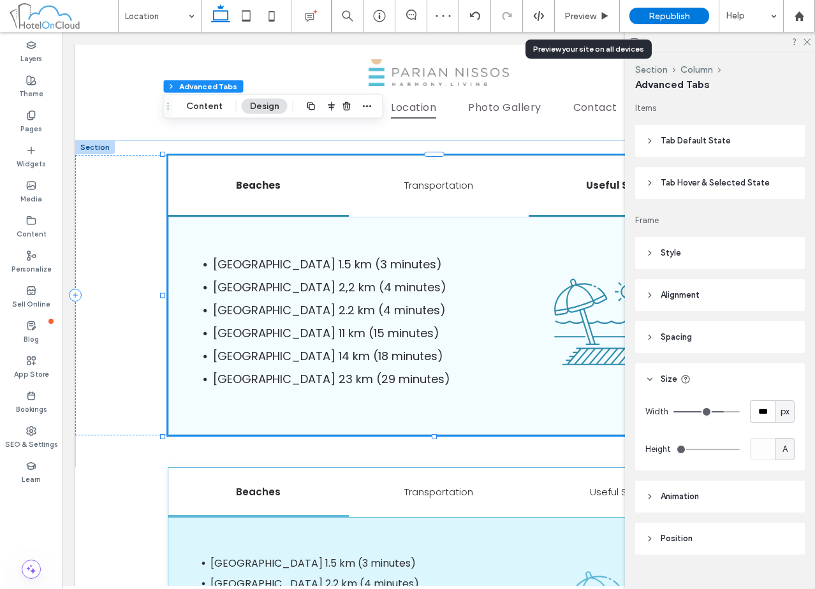
click at [567, 156] on div "Useful Spots" at bounding box center [619, 186] width 180 height 61
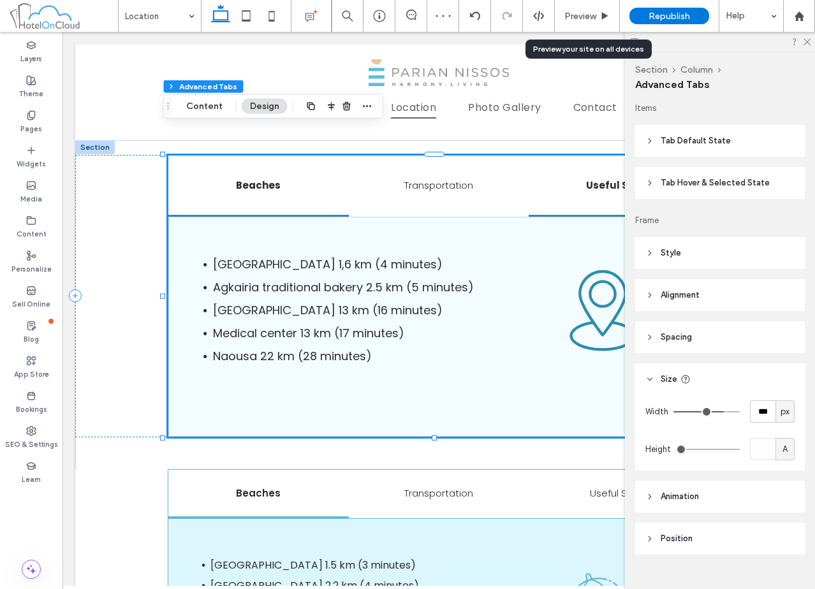
click at [232, 178] on h6 "Beaches" at bounding box center [258, 185] width 165 height 15
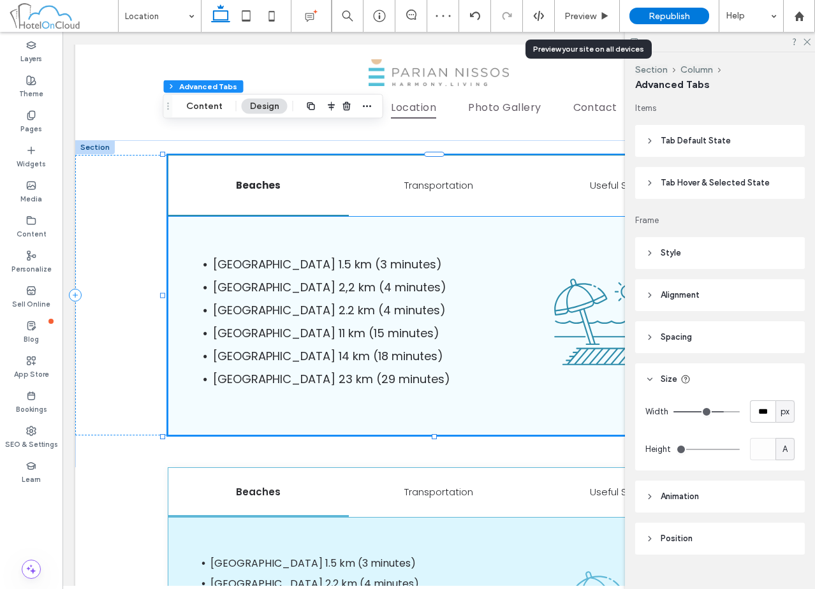
click at [498, 322] on li "Golden Beach 11 km (15 minutes)" at bounding box center [363, 333] width 300 height 23
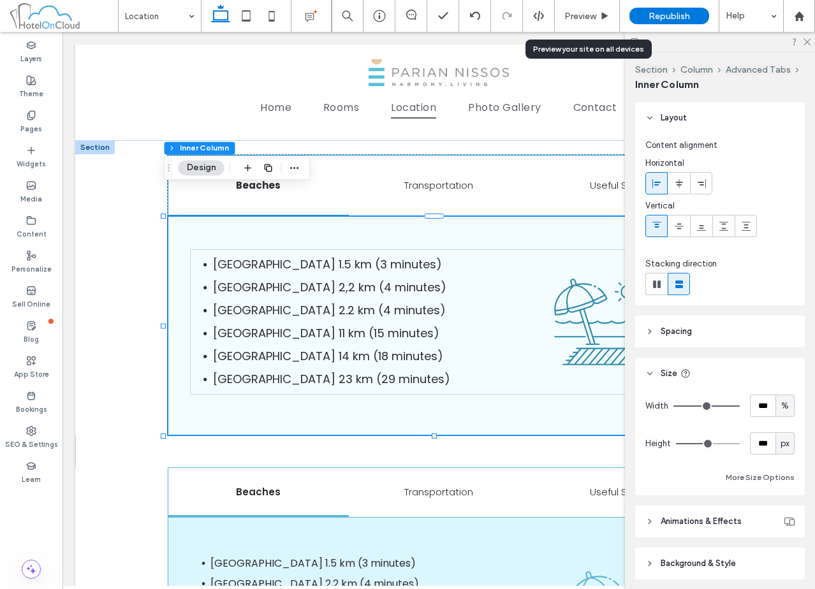
click at [716, 335] on header "Spacing" at bounding box center [720, 332] width 170 height 32
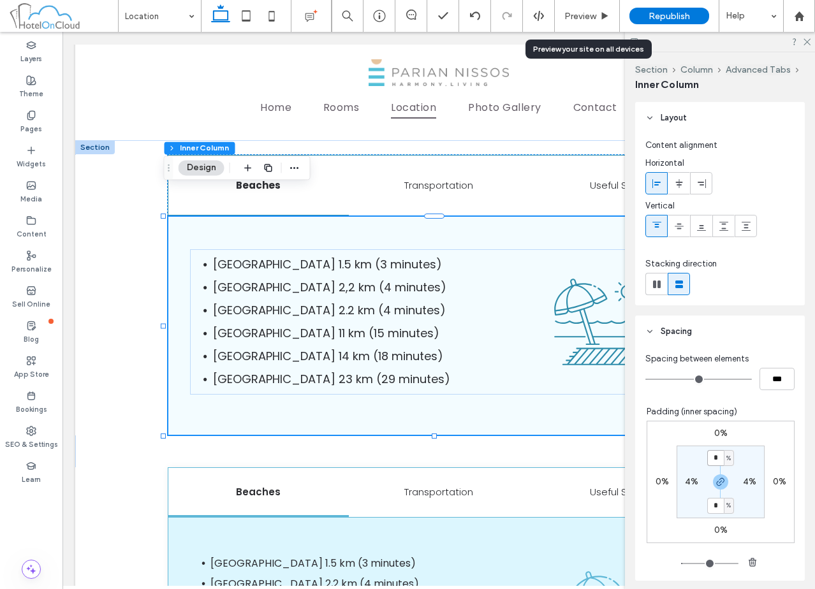
click at [712, 457] on input "*" at bounding box center [715, 458] width 17 height 16
type input "*"
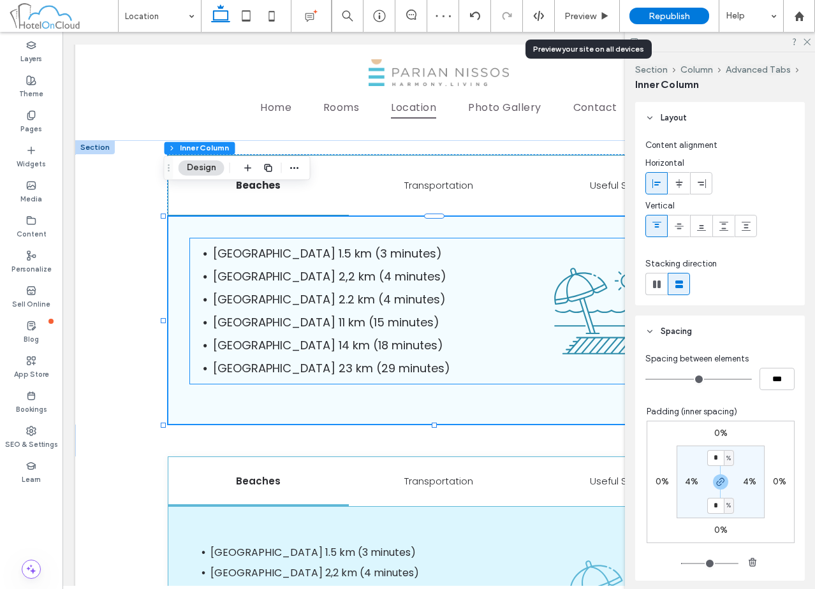
click at [525, 323] on div "Palia Aliki Beach 1.5 km (3 minutes) Faraggas beach 2,2 km (4 minutes) Agios Ni…" at bounding box center [438, 311] width 497 height 145
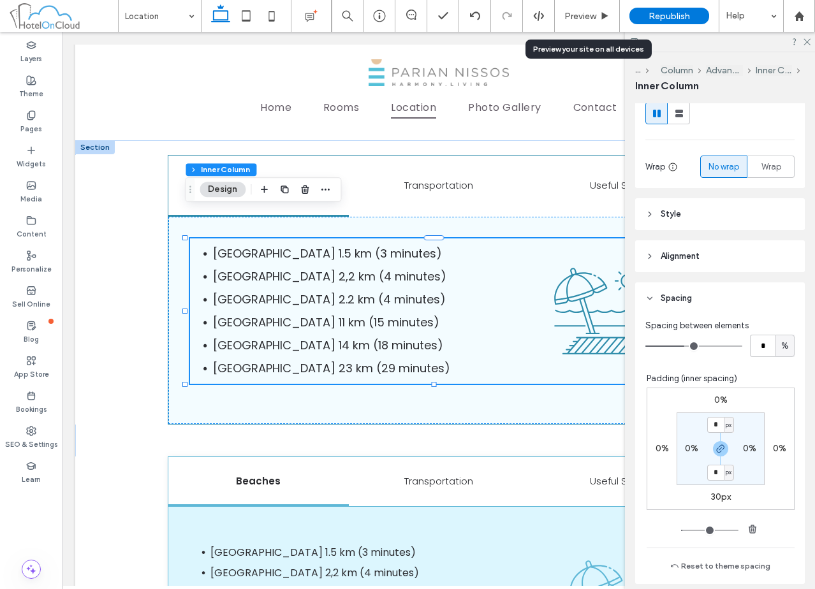
scroll to position [191, 0]
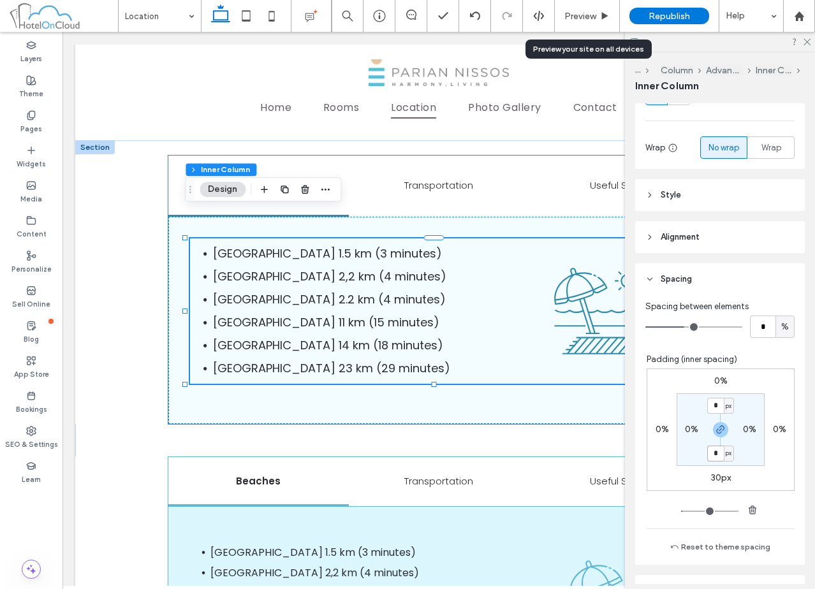
click at [713, 459] on input "*" at bounding box center [715, 454] width 17 height 16
type input "*"
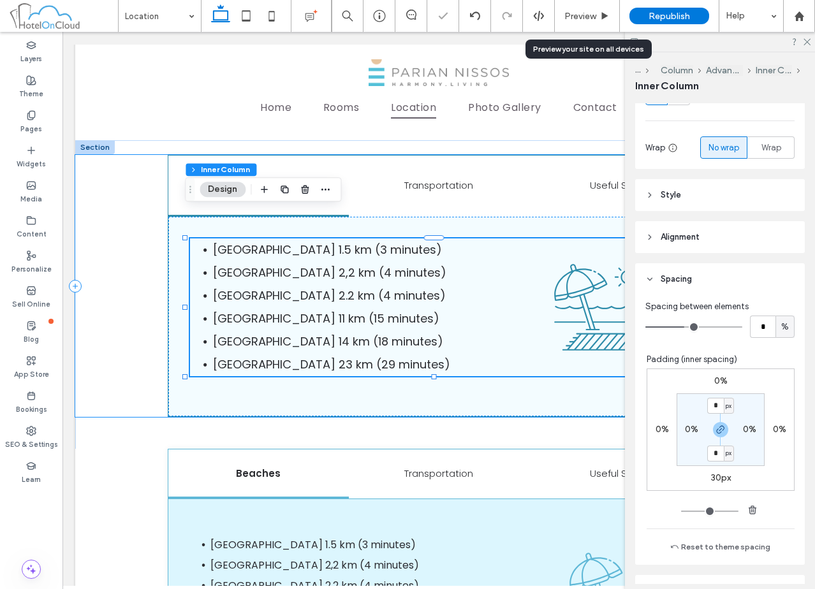
click at [136, 279] on div "Beaches Transportation Useful Spots Palia Aliki Beach 1.5 km (3 minutes) Faragg…" at bounding box center [438, 286] width 727 height 263
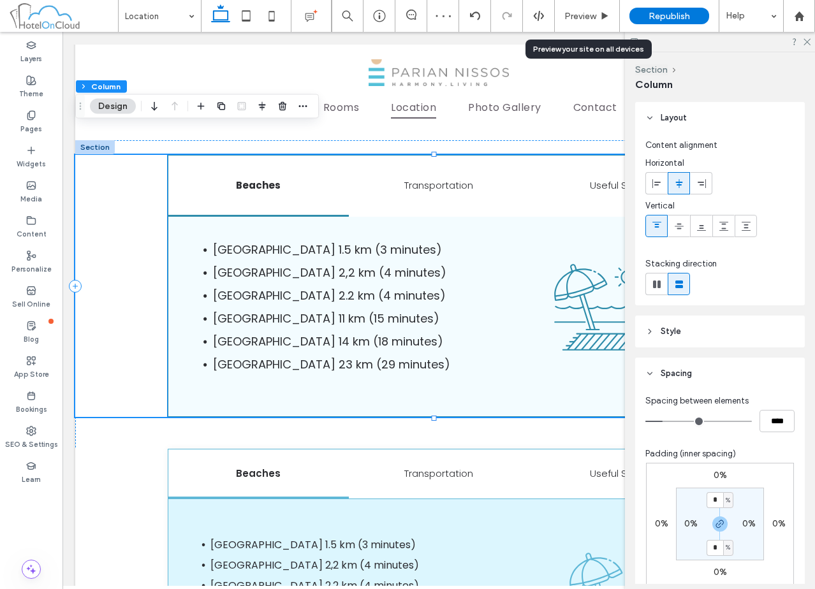
click at [423, 239] on li "Palia Aliki Beach 1.5 km (3 minutes)" at bounding box center [363, 250] width 300 height 23
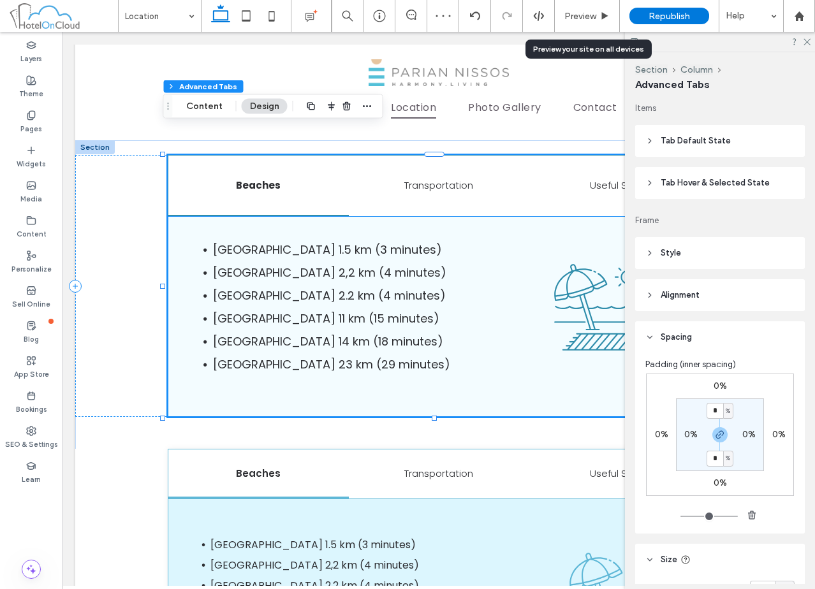
click at [429, 217] on div "Palia Aliki Beach 1.5 km (3 minutes) Faraggas beach 2,2 km (4 minutes) Agios Ni…" at bounding box center [438, 317] width 541 height 200
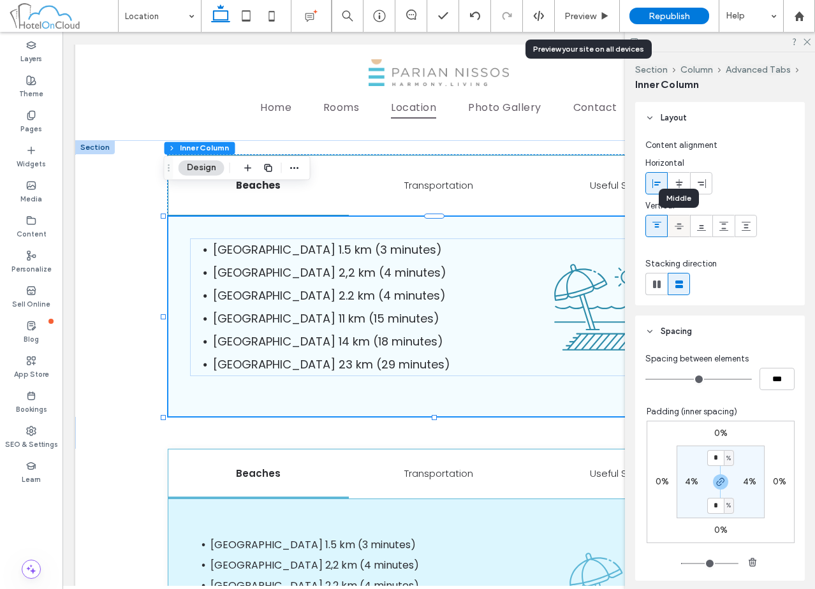
click at [681, 230] on icon at bounding box center [679, 226] width 10 height 10
click at [658, 226] on use at bounding box center [656, 225] width 9 height 6
click at [335, 374] on div "Palia Aliki Beach 1.5 km (3 minutes) Faraggas beach 2,2 km (4 minutes) Agios Ni…" at bounding box center [438, 317] width 541 height 200
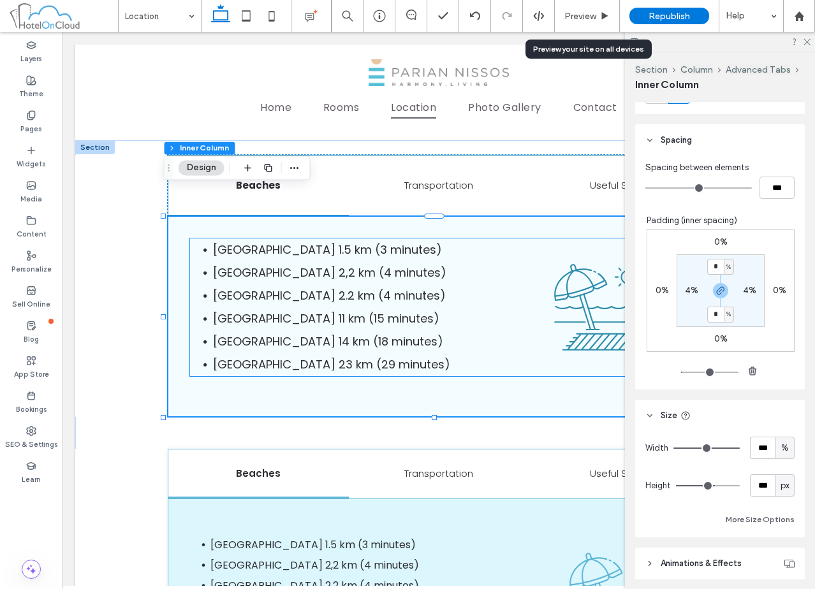
click at [543, 327] on div "Palia Aliki Beach 1.5 km (3 minutes) Faraggas beach 2,2 km (4 minutes) Agios Ni…" at bounding box center [438, 308] width 497 height 138
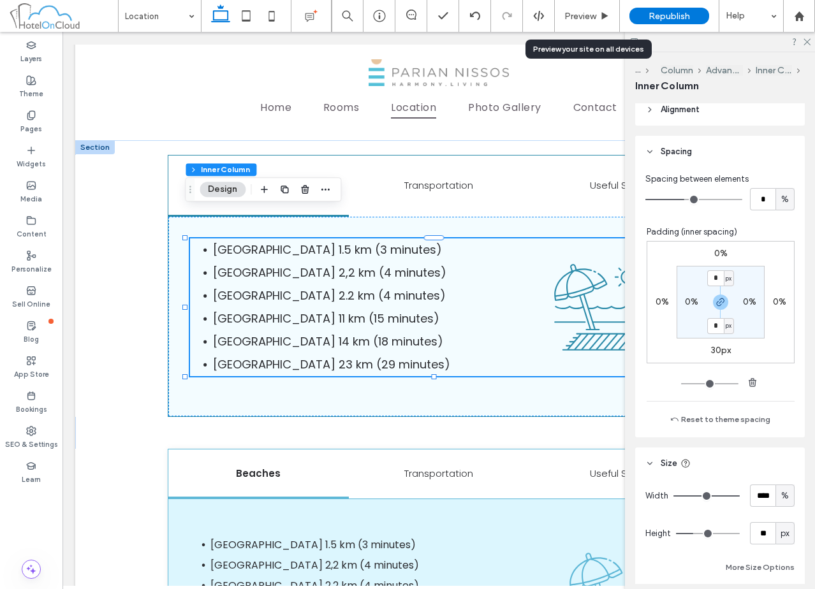
scroll to position [383, 0]
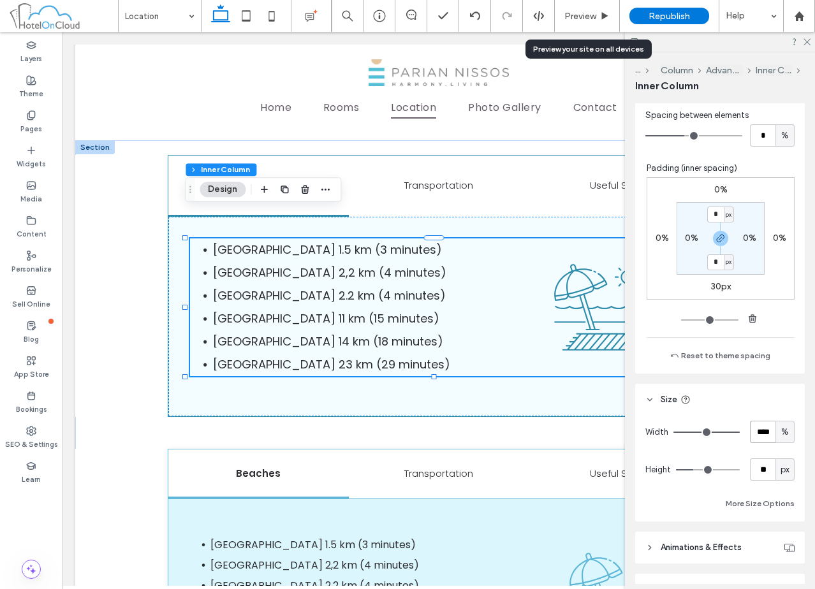
click at [768, 433] on input "****" at bounding box center [763, 432] width 26 height 22
type input "***"
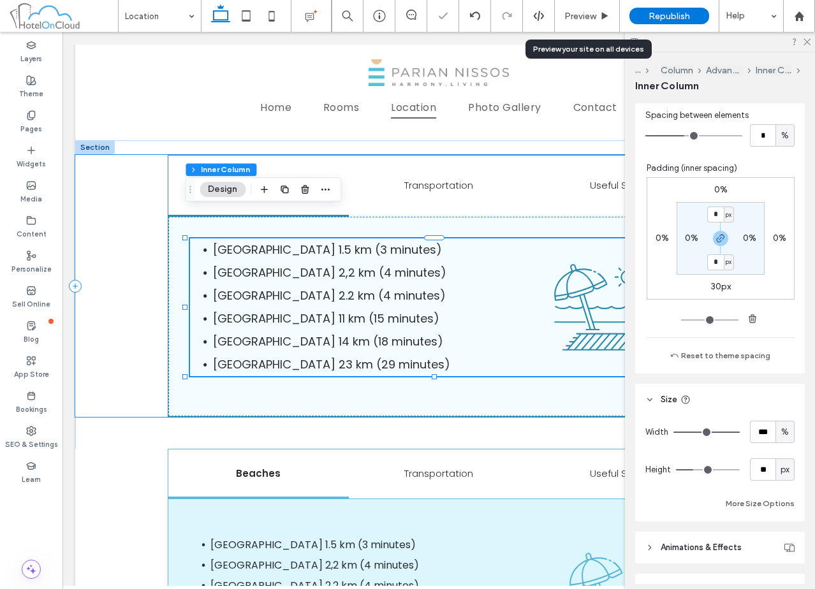
click at [100, 302] on div "Beaches Transportation Useful Spots Palia Aliki Beach 1.5 km (3 minutes) Faragg…" at bounding box center [438, 286] width 727 height 263
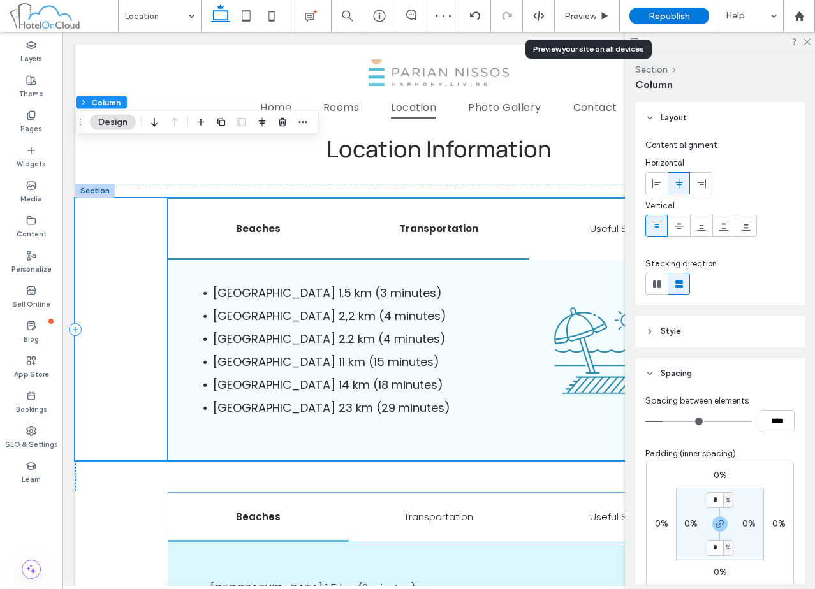
scroll to position [1020, 0]
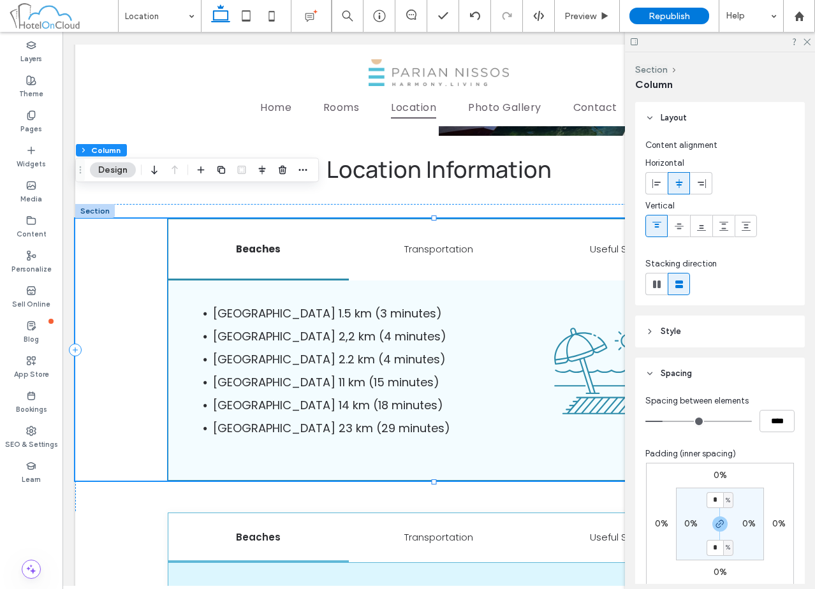
click at [220, 242] on h6 "Beaches" at bounding box center [258, 249] width 165 height 15
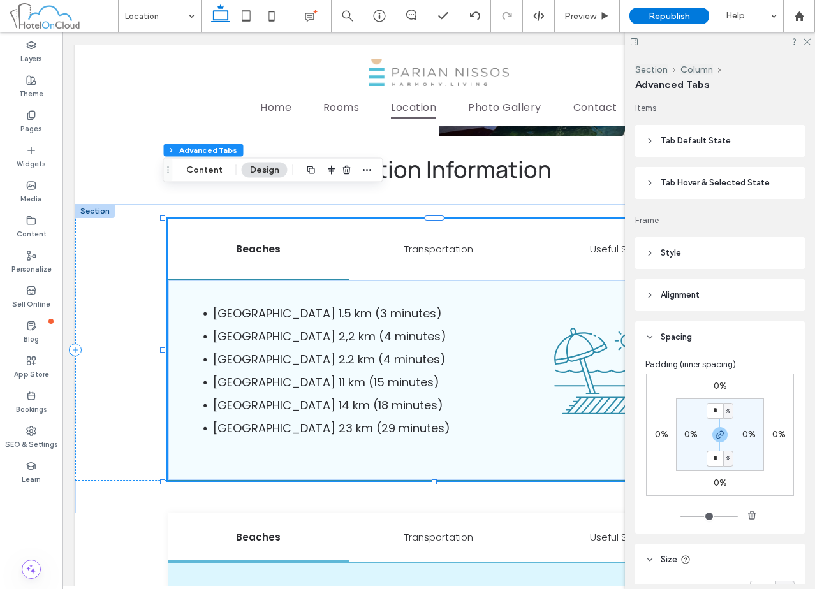
click at [733, 324] on header "Spacing" at bounding box center [720, 337] width 170 height 32
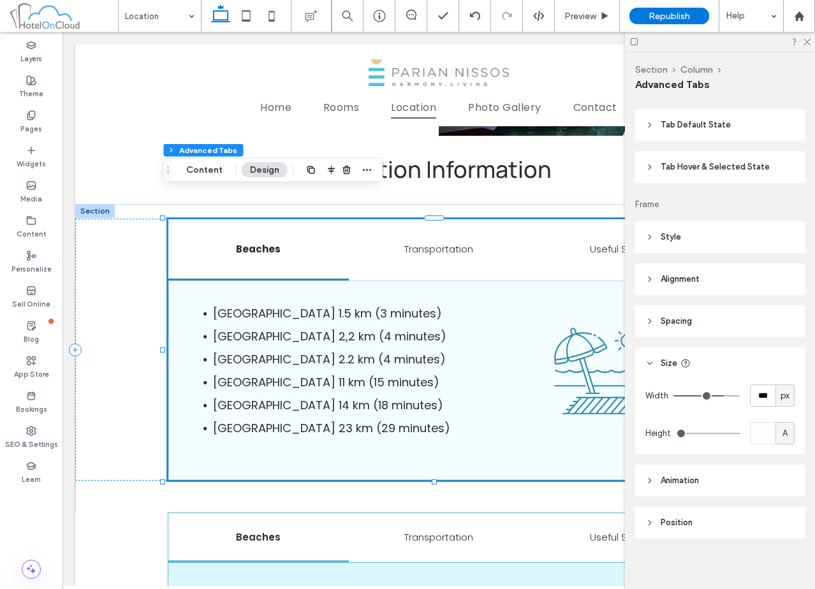
scroll to position [0, 0]
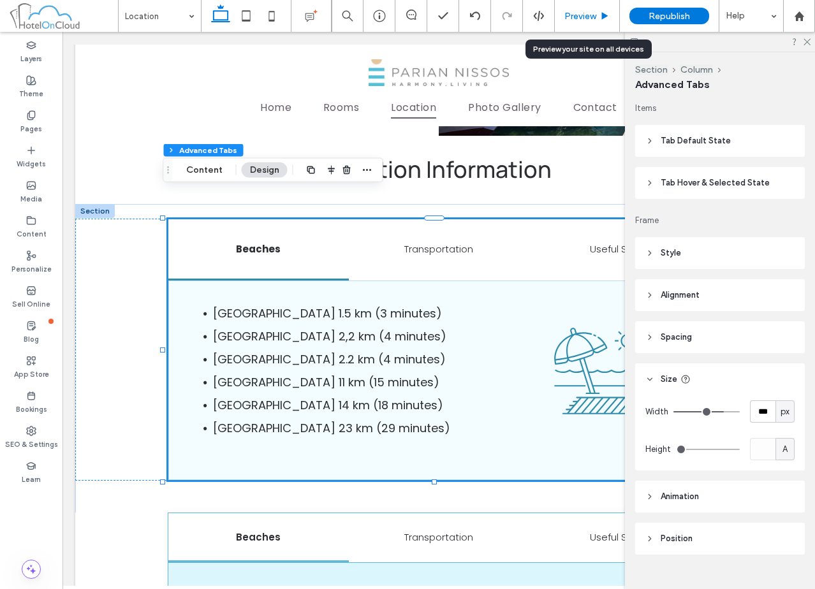
click at [585, 18] on span "Preview" at bounding box center [580, 16] width 32 height 11
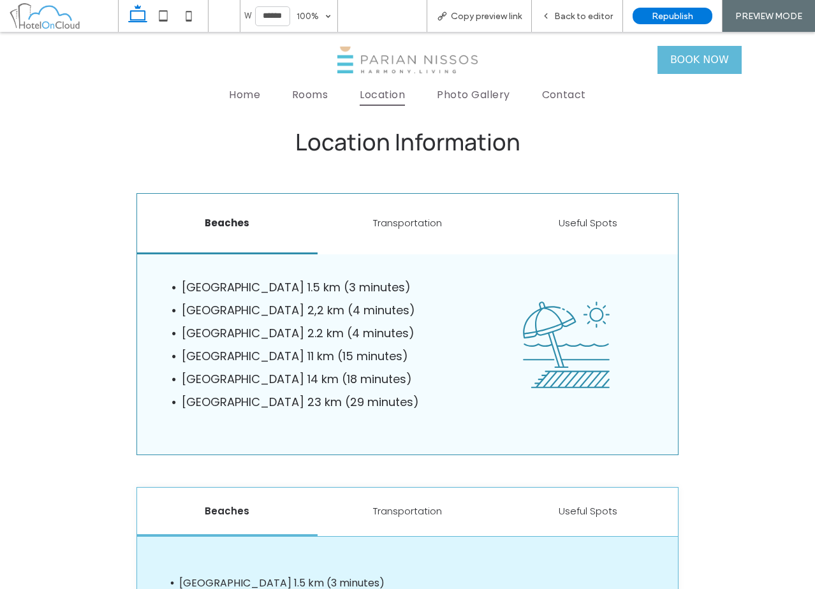
scroll to position [1015, 0]
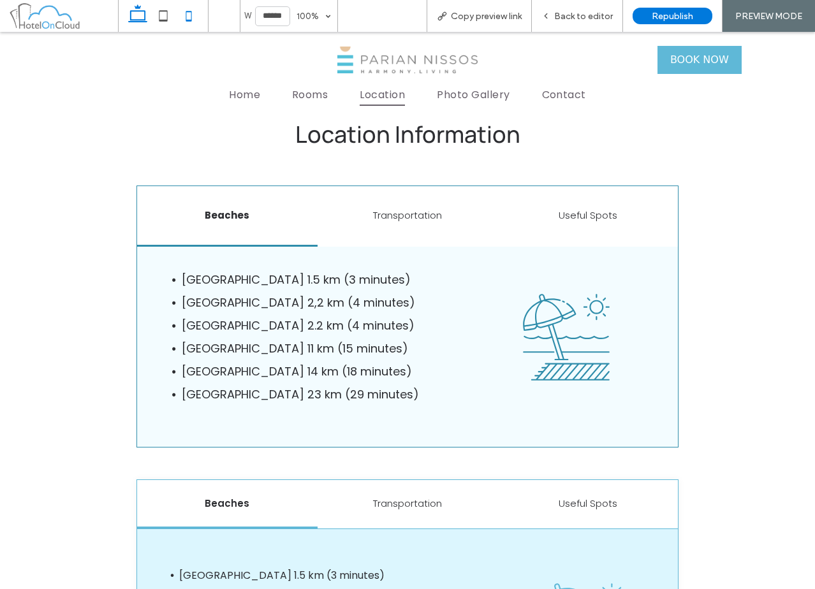
click at [188, 19] on icon at bounding box center [189, 16] width 26 height 26
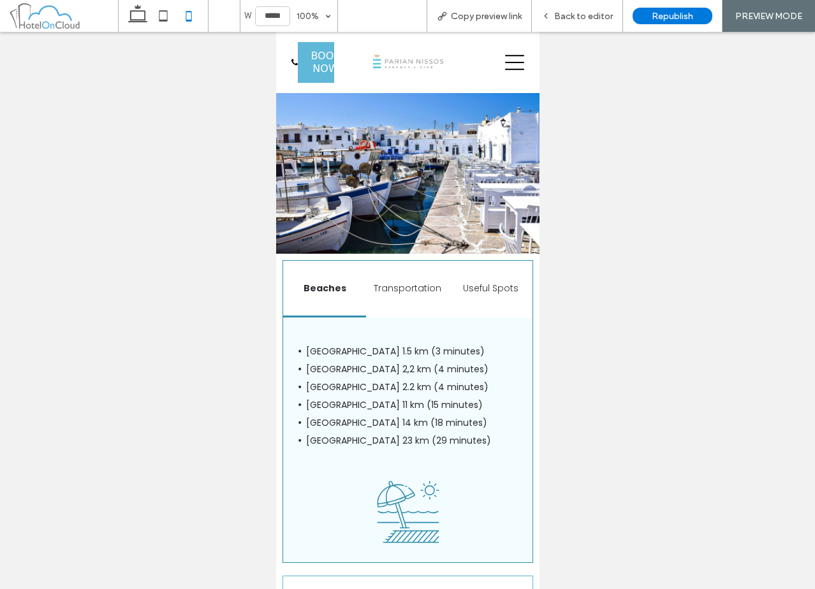
scroll to position [1080, 0]
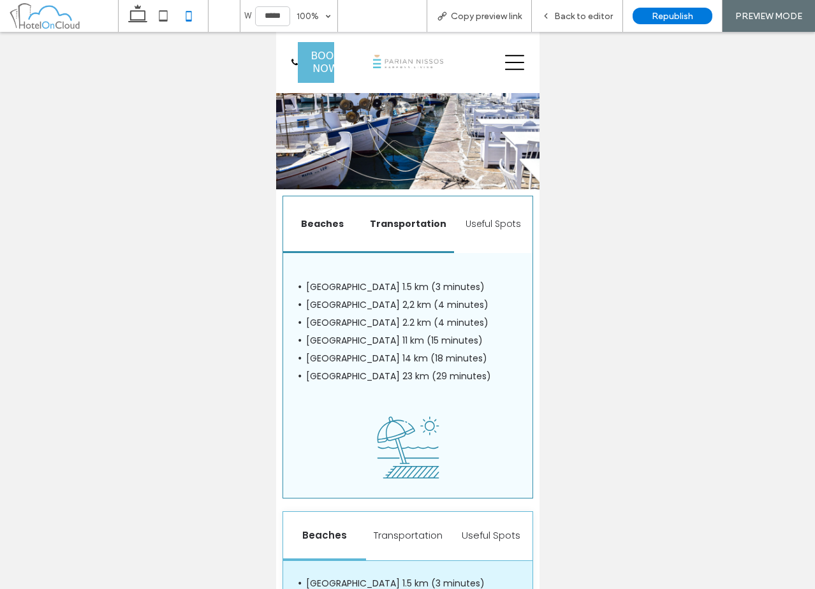
click at [398, 217] on h6 "Transportation" at bounding box center [407, 223] width 77 height 13
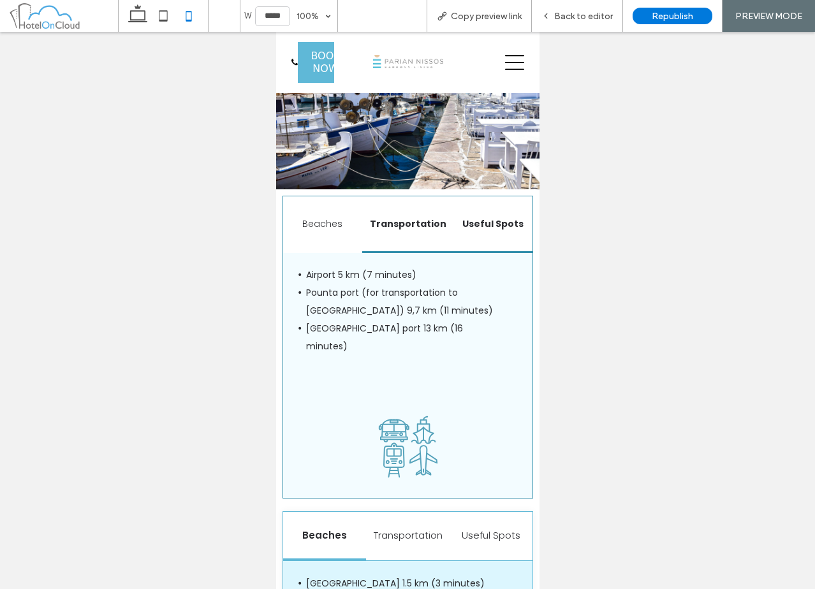
click at [493, 217] on h6 "Useful Spots" at bounding box center [493, 223] width 64 height 13
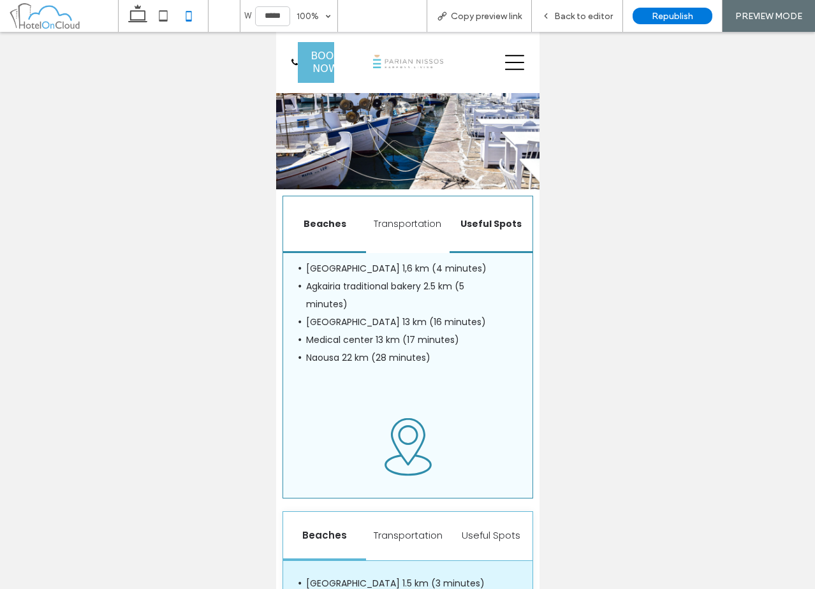
click at [322, 217] on h6 "Beaches" at bounding box center [324, 223] width 68 height 13
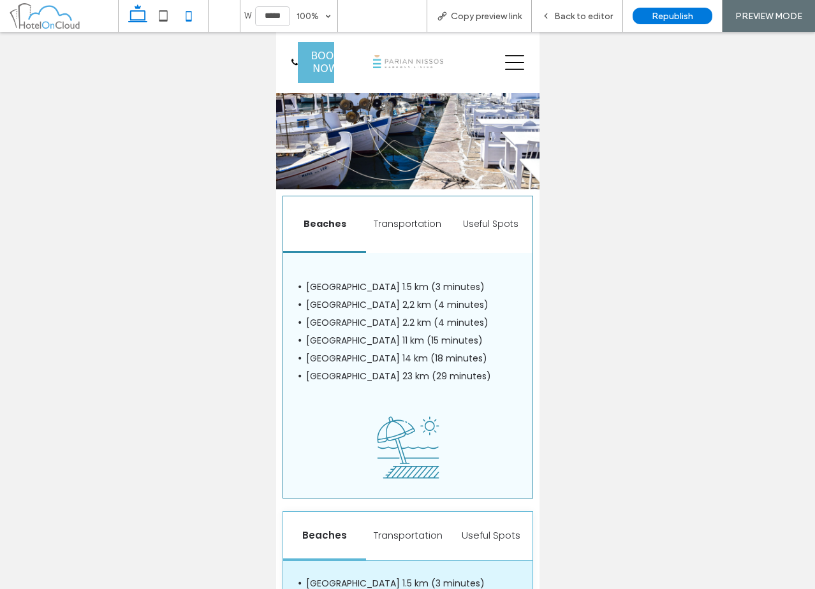
click at [135, 24] on icon at bounding box center [138, 16] width 26 height 26
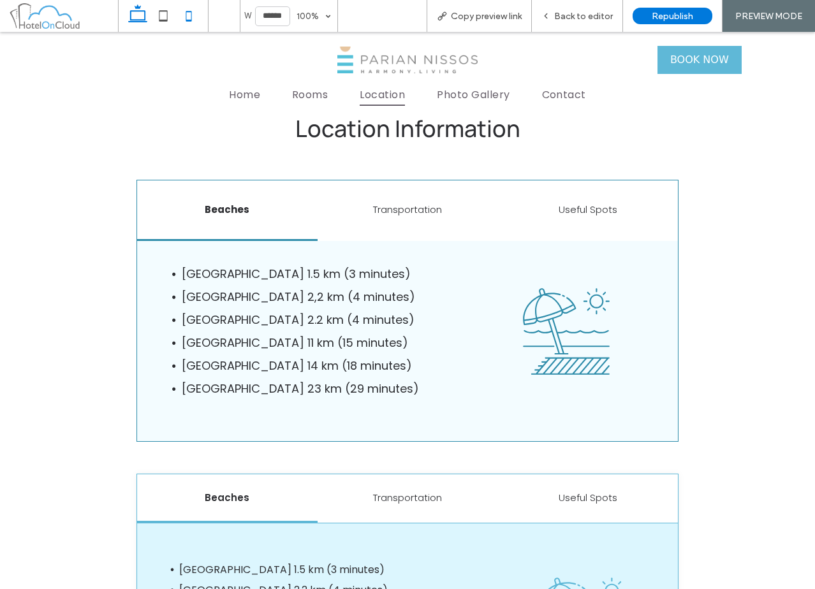
click at [191, 13] on use at bounding box center [189, 16] width 6 height 10
type input "*****"
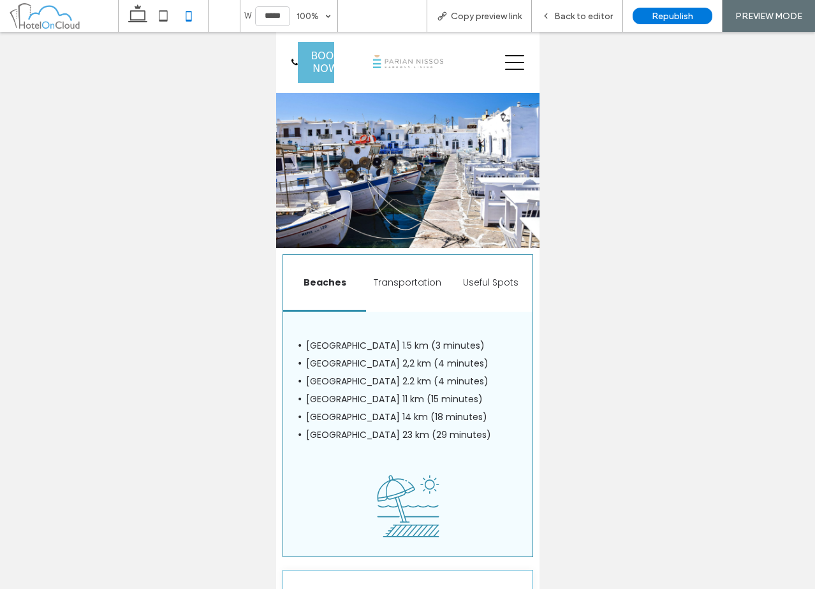
scroll to position [1080, 0]
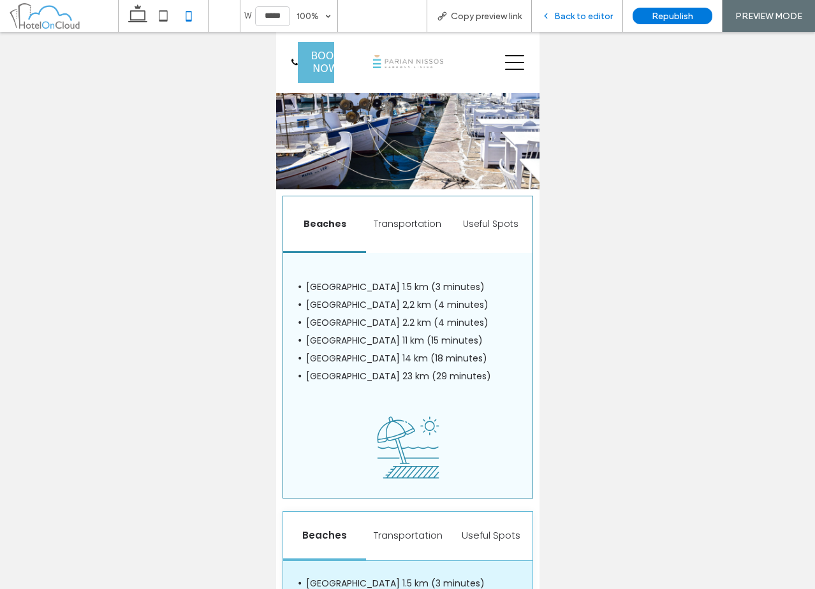
click at [605, 18] on span "Back to editor" at bounding box center [583, 16] width 59 height 11
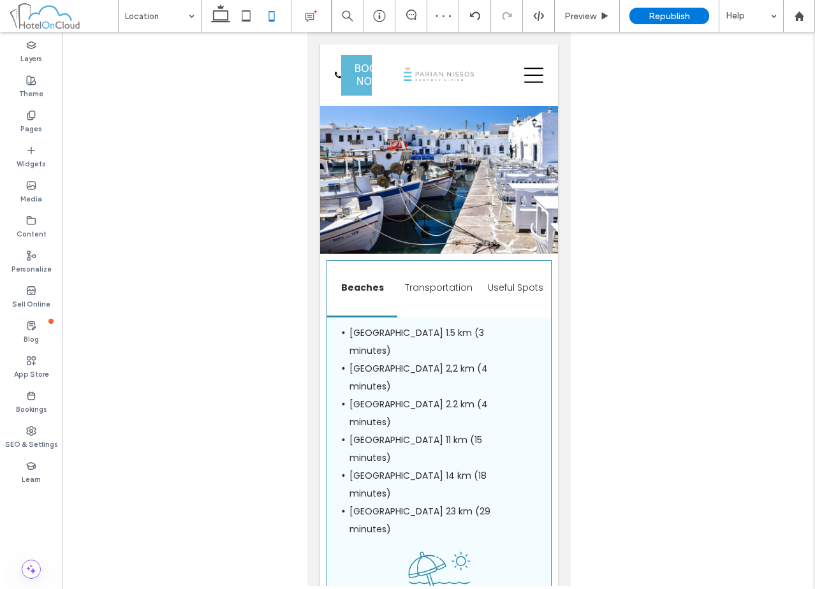
scroll to position [1144, 0]
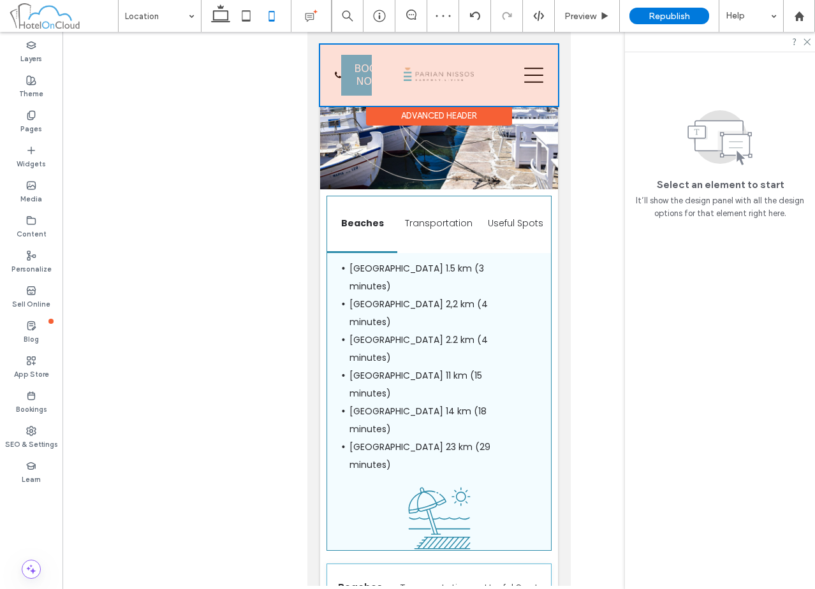
click at [358, 87] on div at bounding box center [439, 75] width 238 height 61
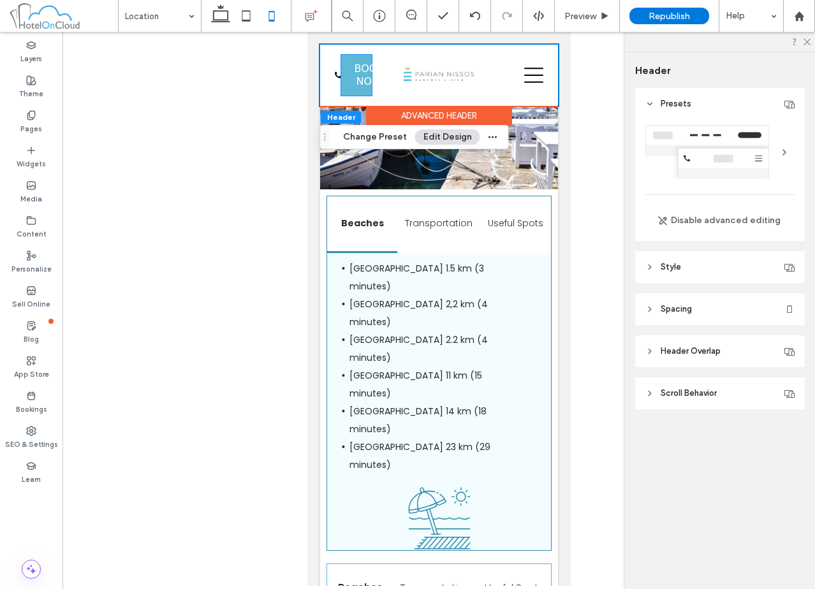
click at [358, 87] on div "BOOK NOW" at bounding box center [356, 75] width 31 height 41
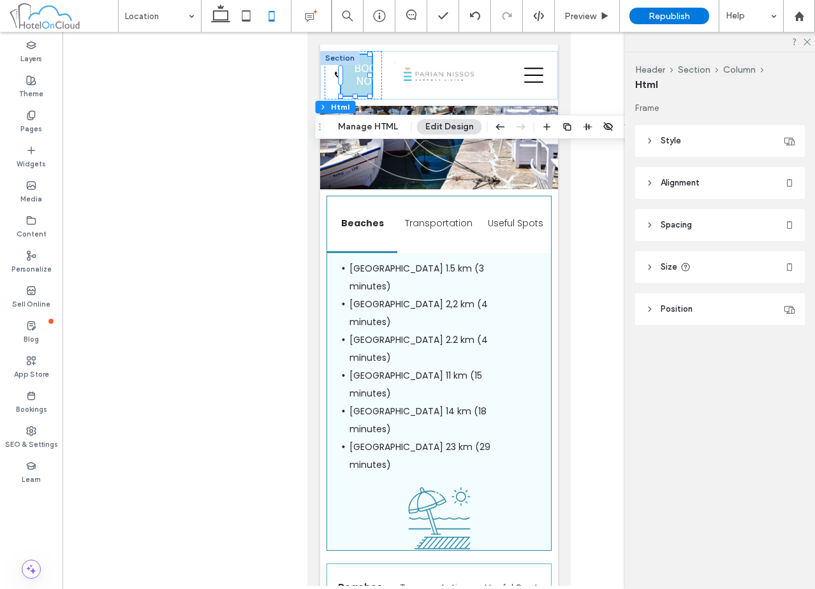
scroll to position [0, 0]
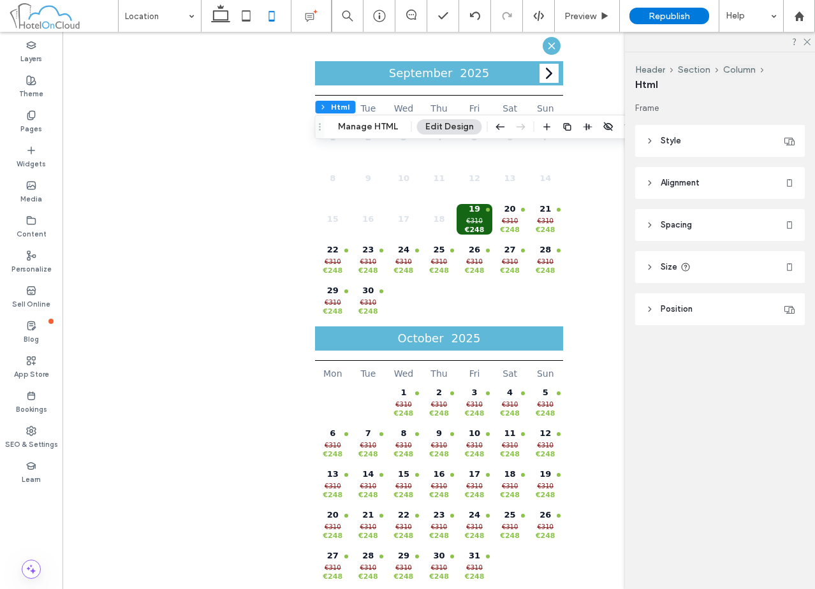
click at [545, 45] on icon at bounding box center [550, 45] width 11 height 11
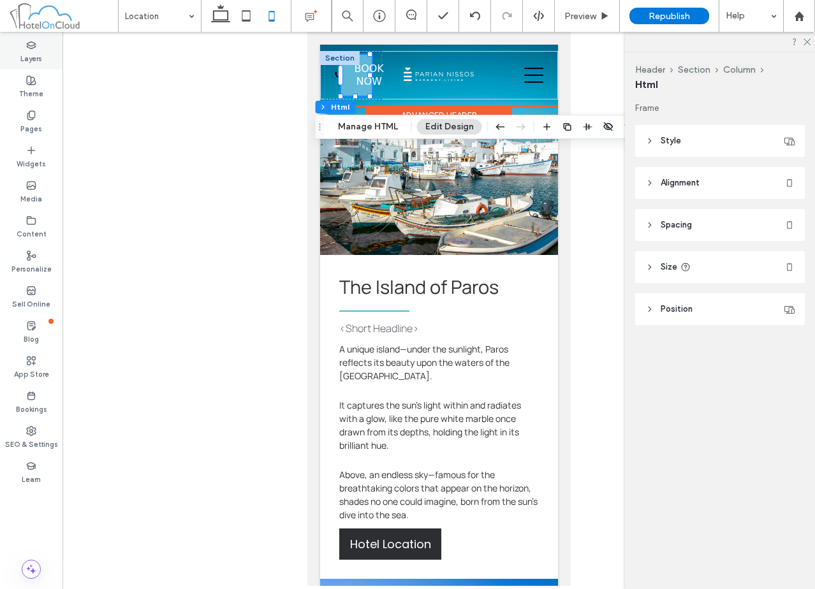
click at [21, 56] on label "Layers" at bounding box center [31, 57] width 22 height 14
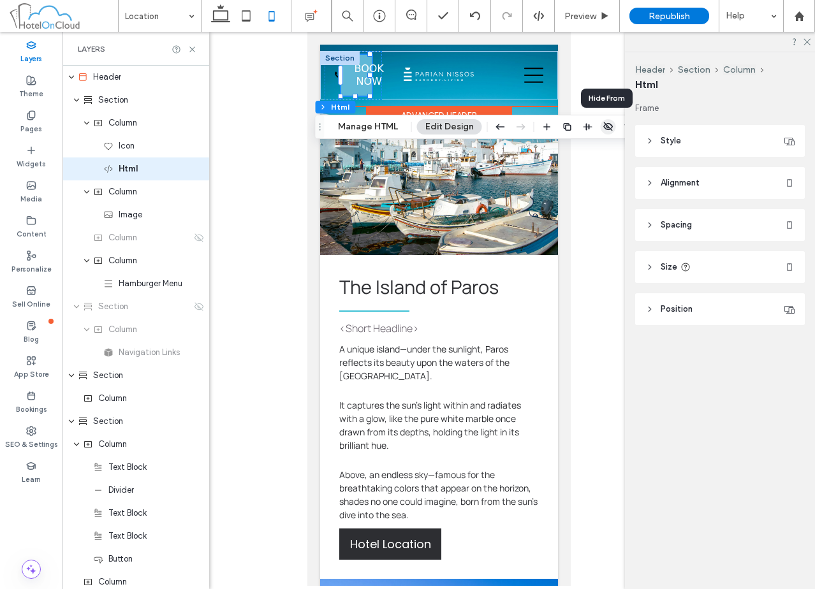
click at [605, 126] on icon "button" at bounding box center [608, 127] width 10 height 10
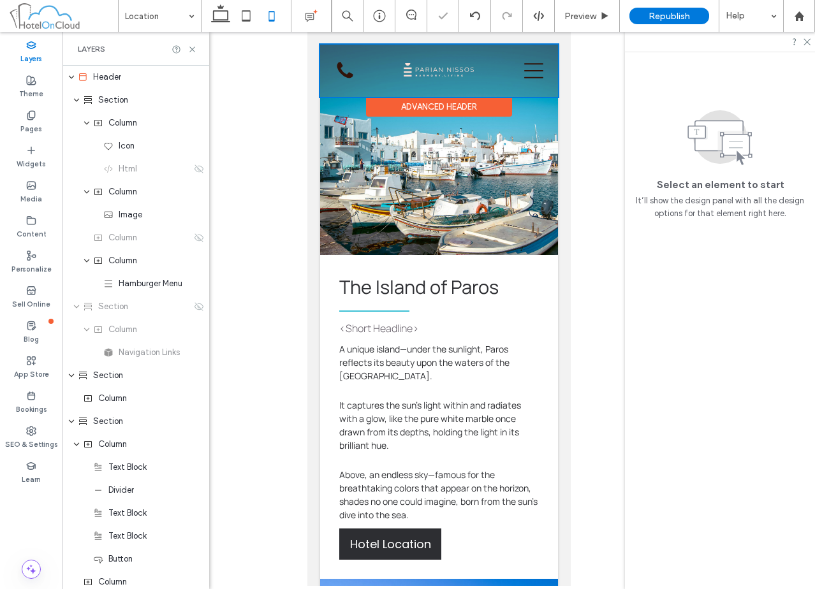
click at [345, 65] on div at bounding box center [439, 71] width 238 height 52
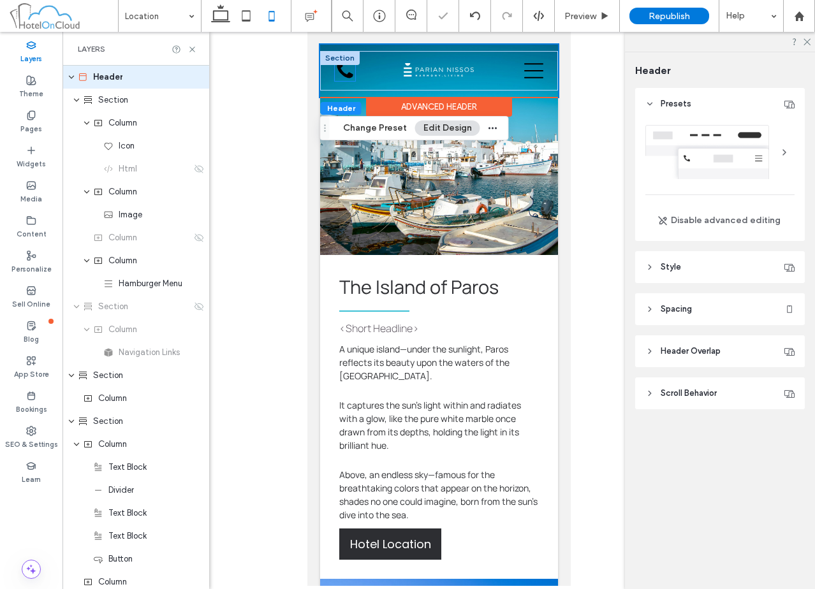
click at [347, 71] on icon at bounding box center [344, 71] width 20 height 20
click at [347, 71] on div at bounding box center [344, 71] width 20 height 20
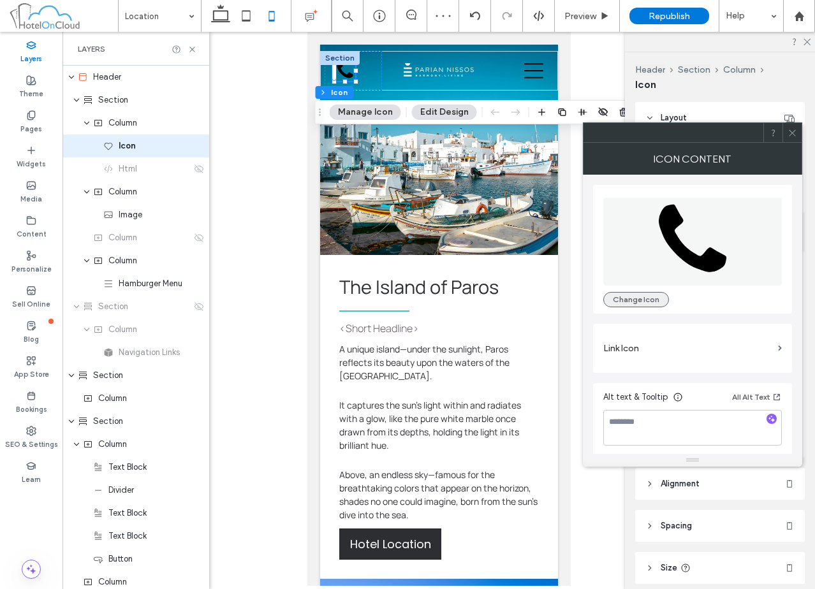
click at [626, 294] on button "Change Icon" at bounding box center [636, 299] width 66 height 15
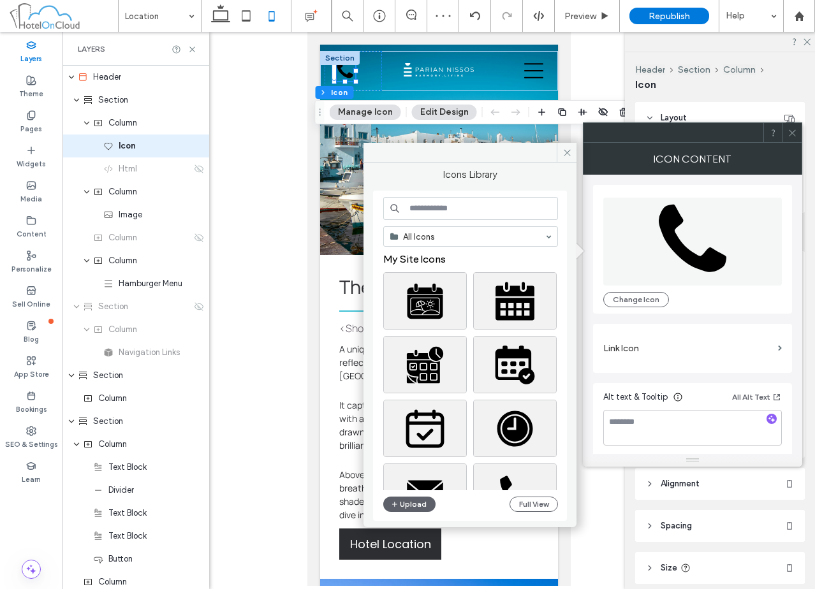
click at [442, 203] on input at bounding box center [470, 208] width 175 height 23
type input "*******"
click at [516, 309] on div "Select" at bounding box center [515, 300] width 84 height 57
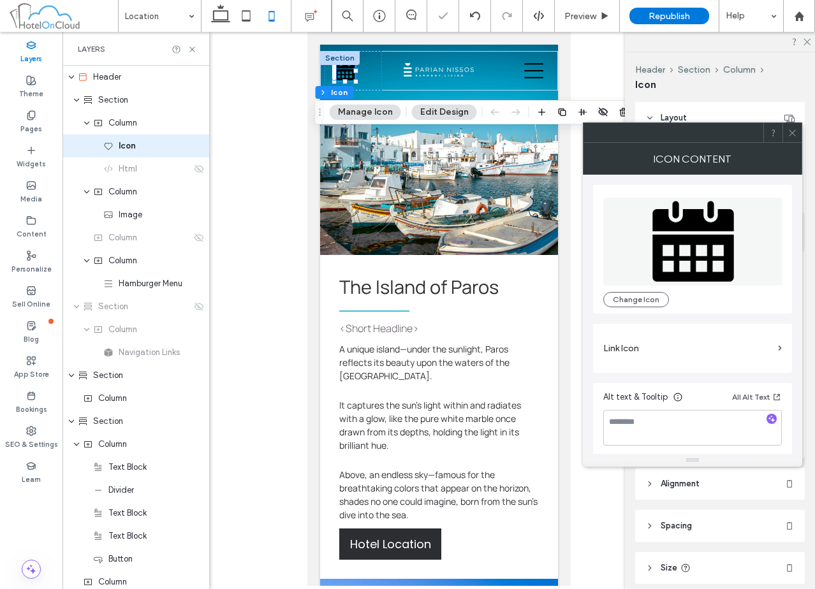
click at [791, 133] on icon at bounding box center [793, 133] width 10 height 10
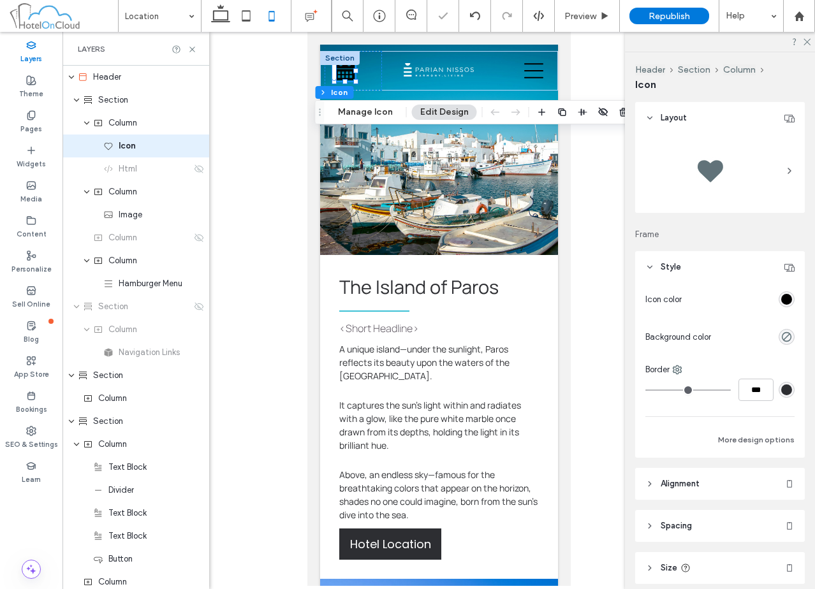
click at [781, 298] on div "rgb(0, 0, 0)" at bounding box center [786, 299] width 11 height 11
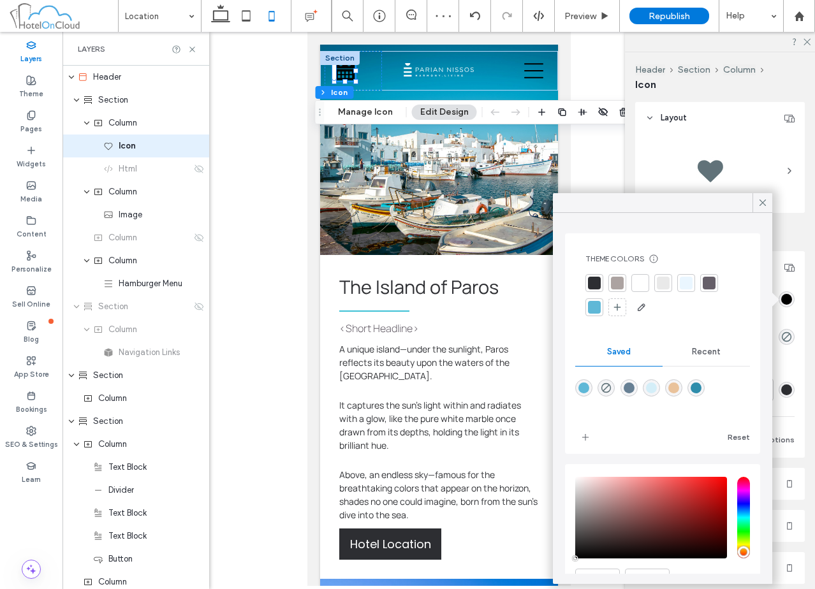
click at [642, 280] on div at bounding box center [640, 283] width 13 height 13
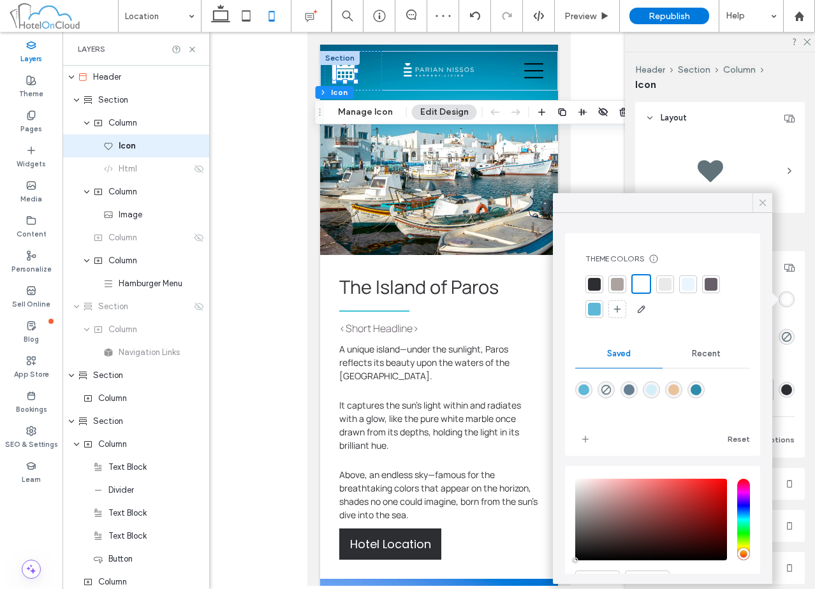
click at [760, 201] on icon at bounding box center [762, 202] width 11 height 11
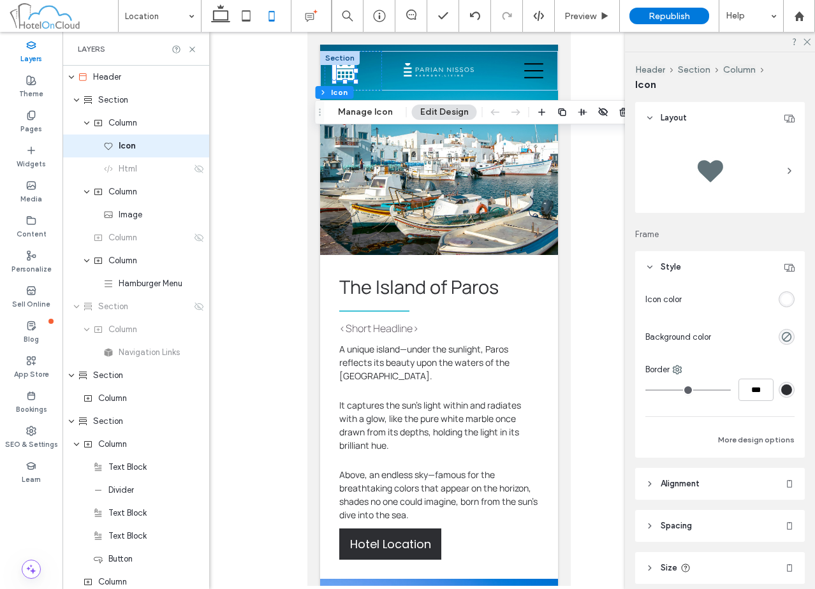
click at [712, 567] on header "Size" at bounding box center [720, 568] width 170 height 32
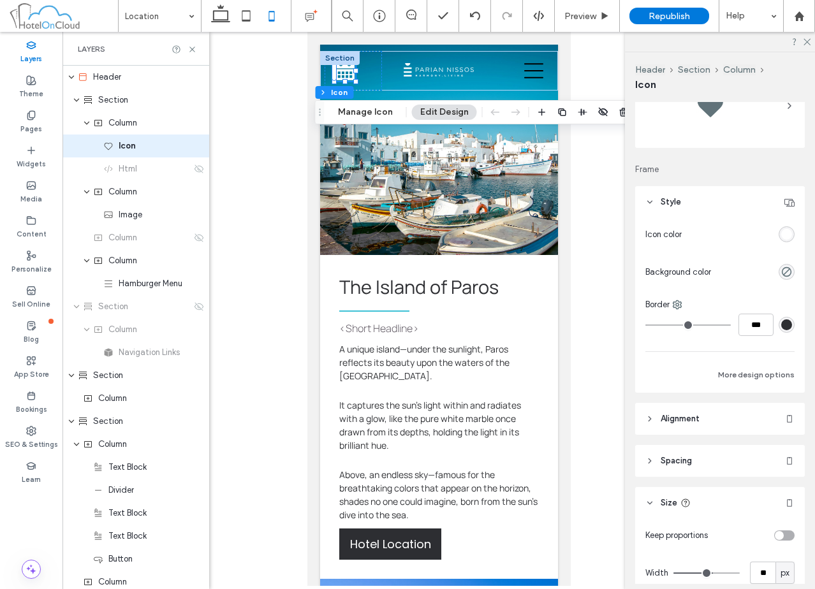
scroll to position [128, 0]
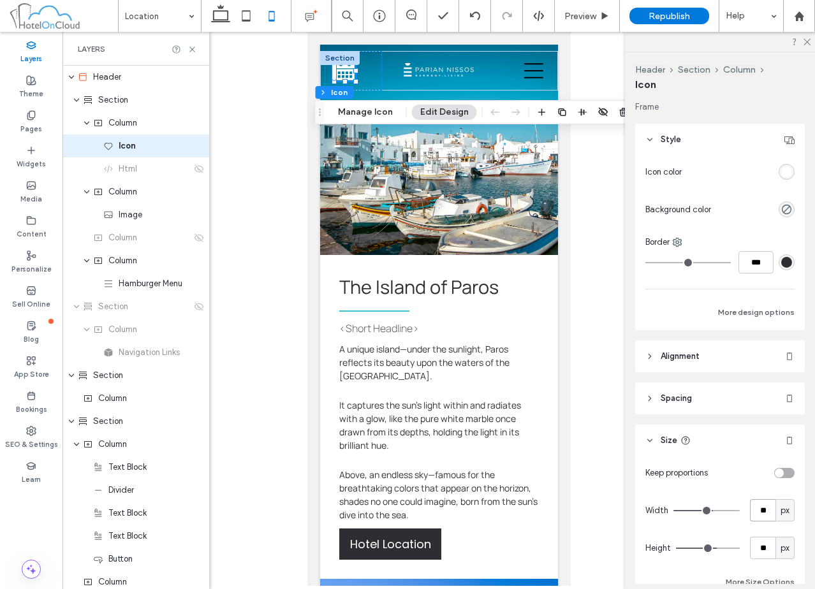
click at [750, 506] on input "**" at bounding box center [763, 510] width 26 height 22
type input "**"
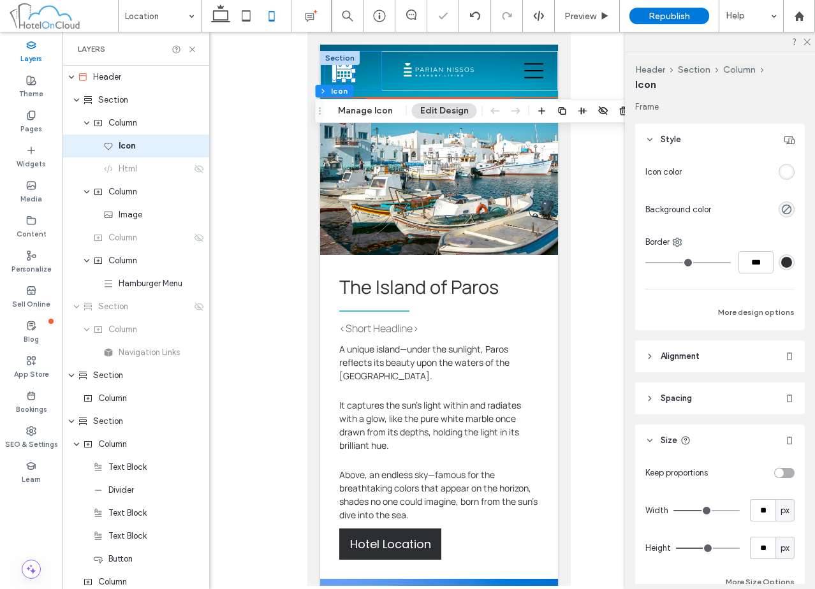
click at [361, 68] on div at bounding box center [352, 71] width 57 height 40
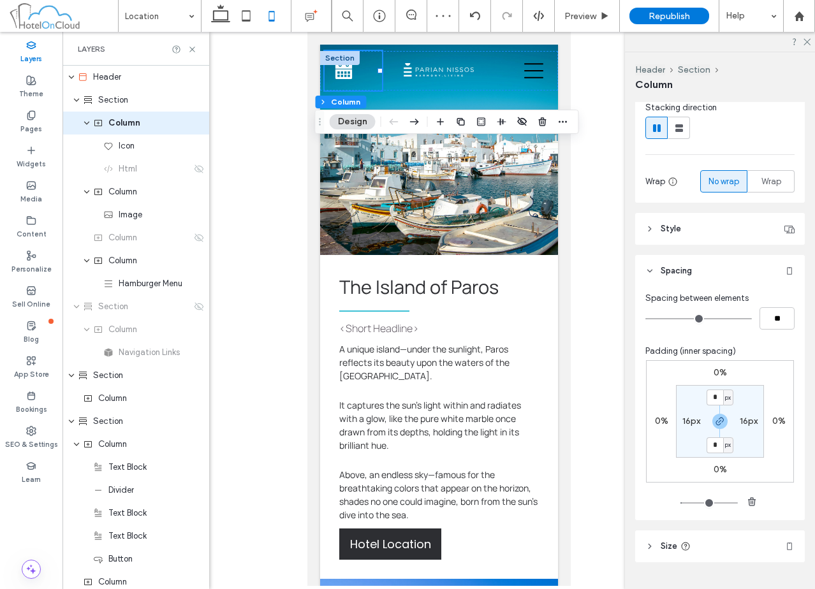
scroll to position [186, 0]
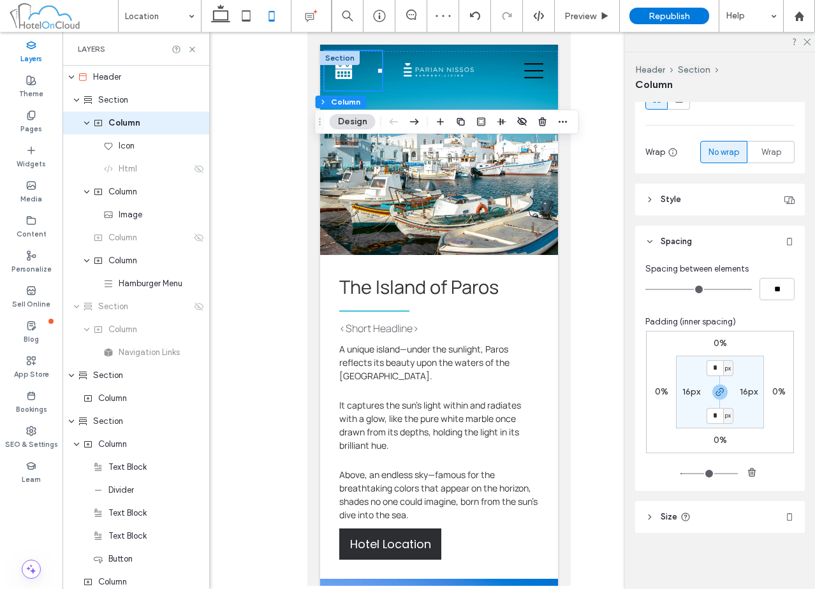
click at [719, 525] on header "Size" at bounding box center [720, 517] width 170 height 32
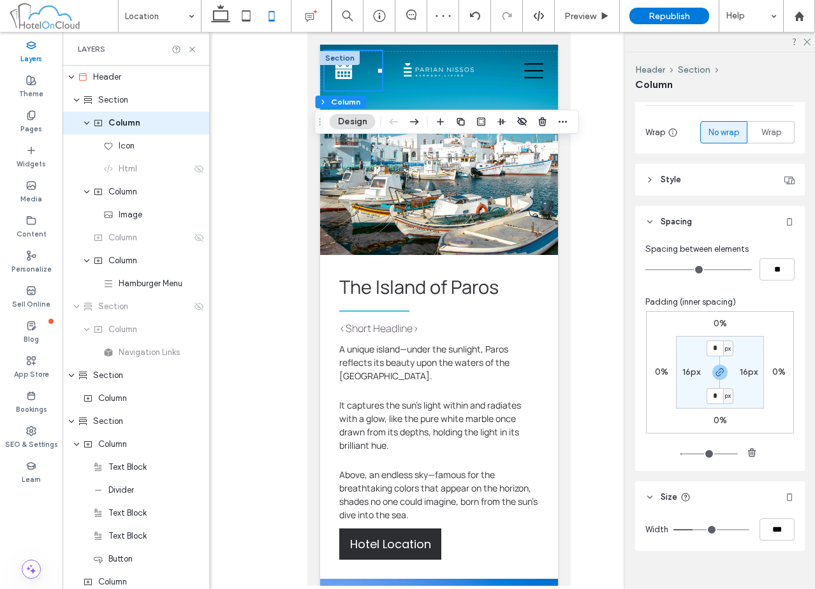
scroll to position [211, 0]
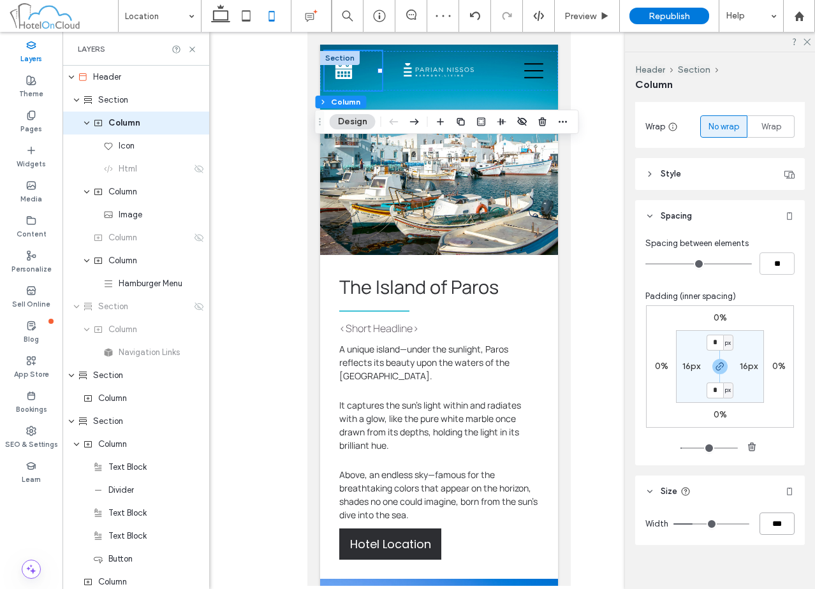
click at [771, 521] on input "***" at bounding box center [777, 524] width 35 height 22
type input "***"
type input "**"
drag, startPoint x: 503, startPoint y: 69, endPoint x: 879, endPoint y: 186, distance: 394.6
click at [503, 69] on div at bounding box center [524, 71] width 57 height 40
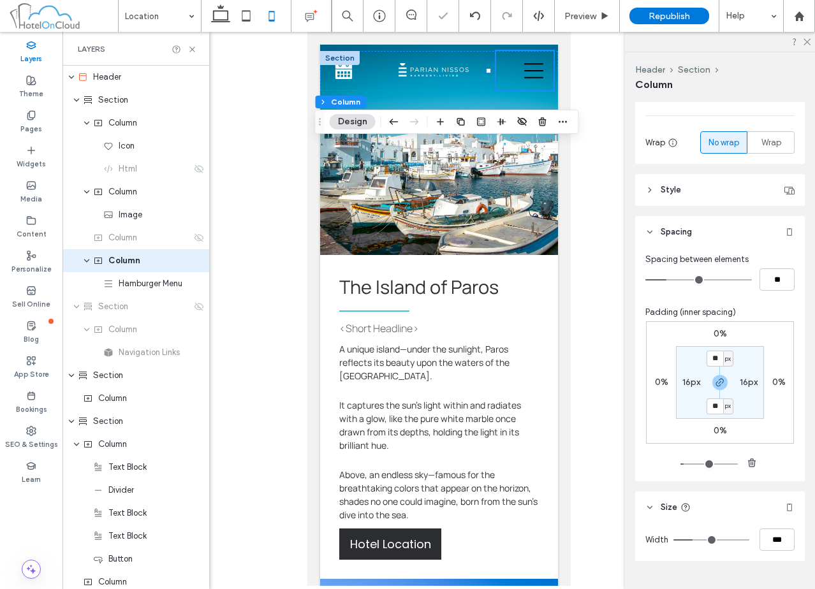
scroll to position [223, 0]
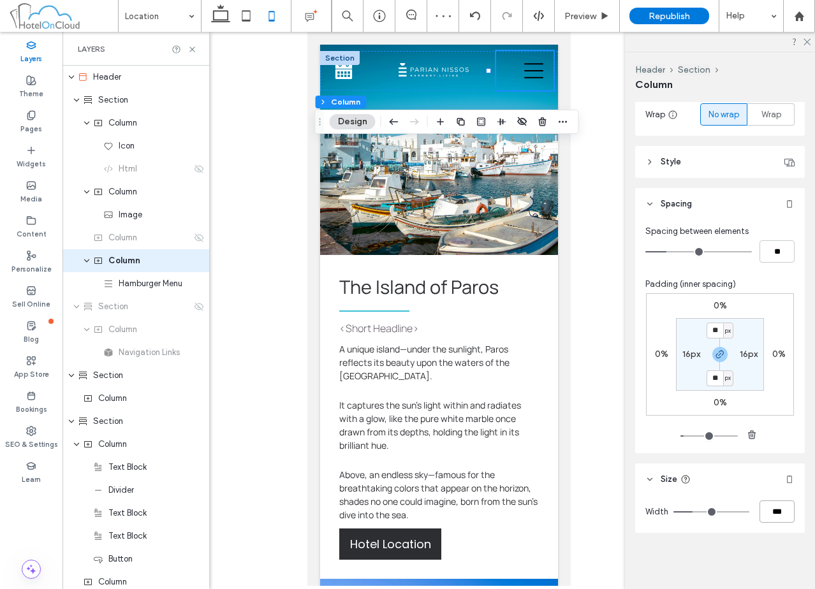
click at [771, 506] on input "***" at bounding box center [777, 512] width 35 height 22
type input "***"
type input "**"
click at [455, 70] on img at bounding box center [438, 70] width 70 height 14
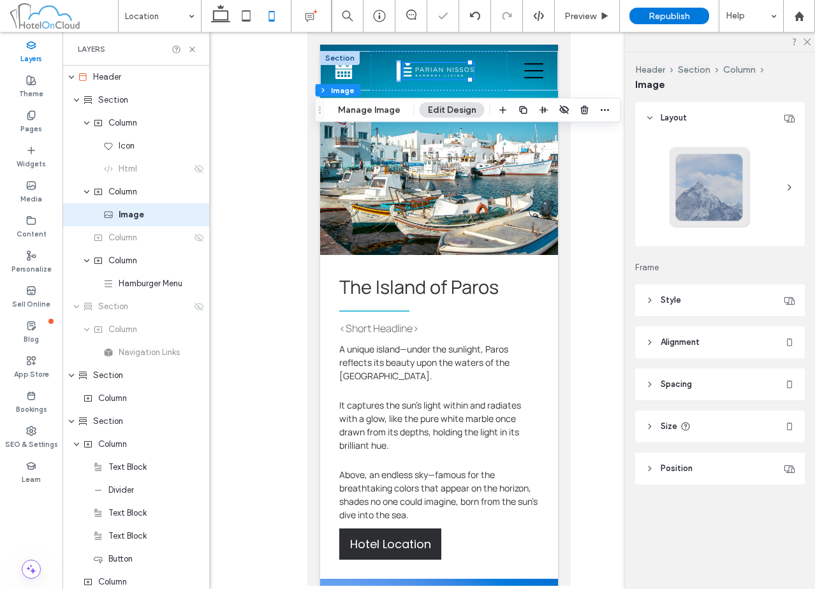
click at [717, 422] on header "Size" at bounding box center [720, 427] width 170 height 32
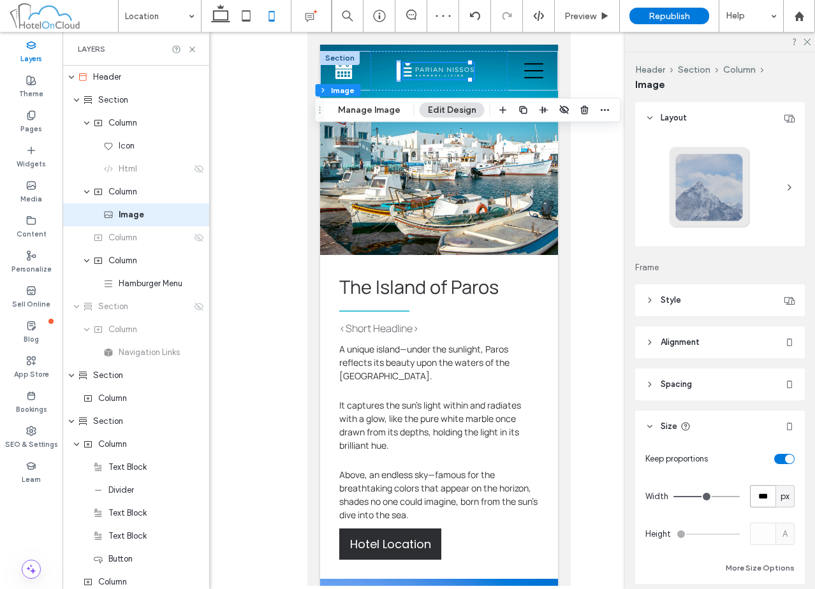
click at [758, 492] on input "***" at bounding box center [763, 496] width 26 height 22
type input "***"
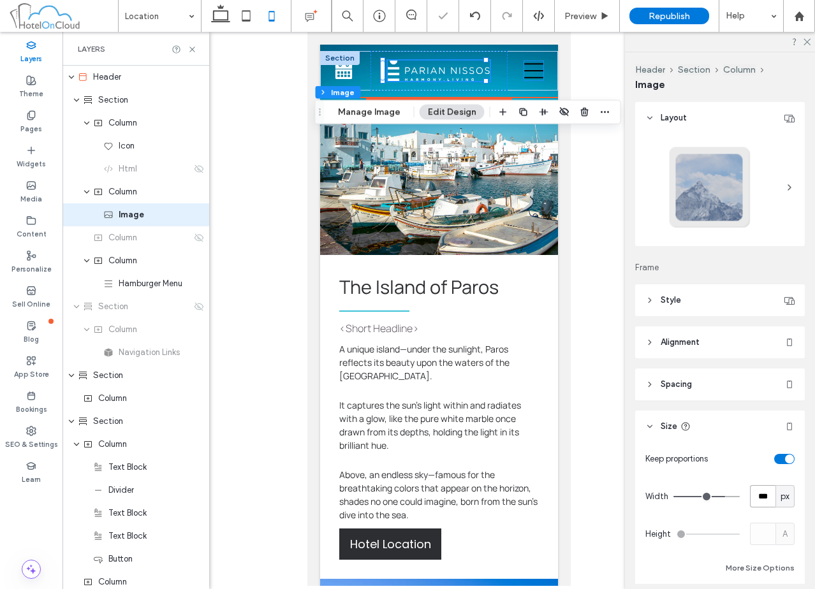
click at [524, 71] on icon at bounding box center [533, 70] width 19 height 15
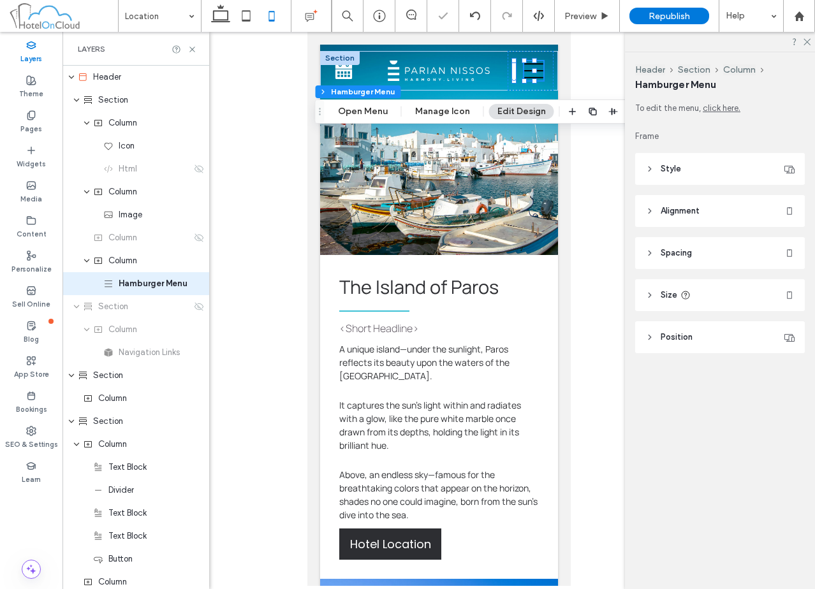
click at [736, 302] on header "Size" at bounding box center [720, 295] width 170 height 32
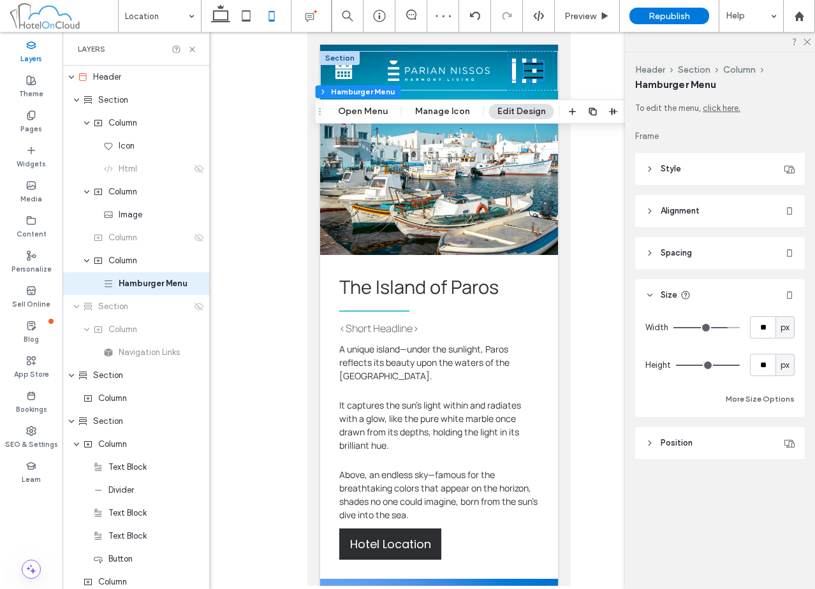
click at [737, 297] on header "Size" at bounding box center [720, 295] width 170 height 32
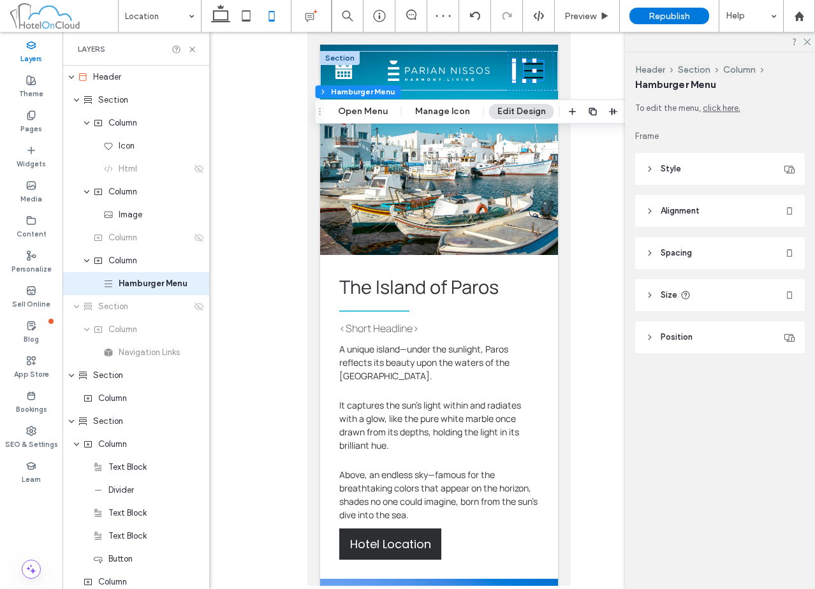
click at [730, 184] on header "Style" at bounding box center [720, 169] width 170 height 32
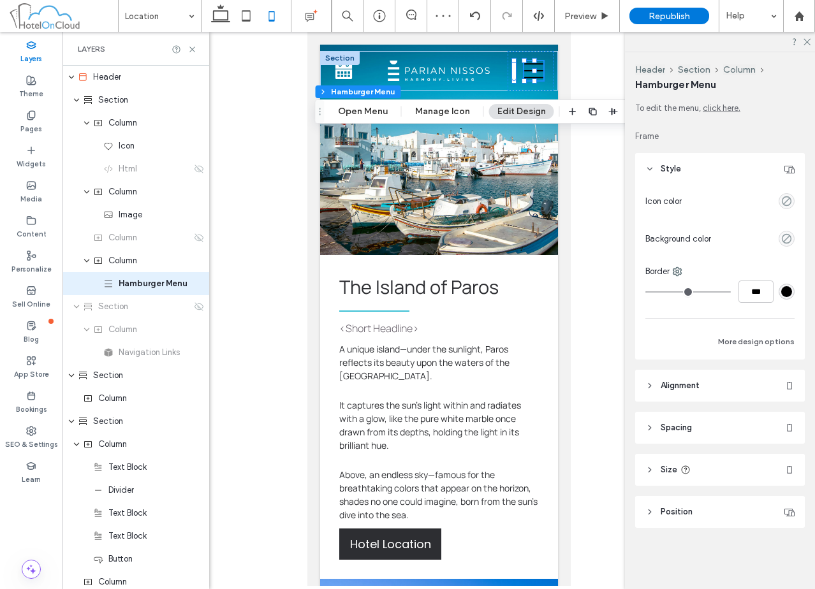
click at [733, 171] on header "Style" at bounding box center [720, 169] width 170 height 32
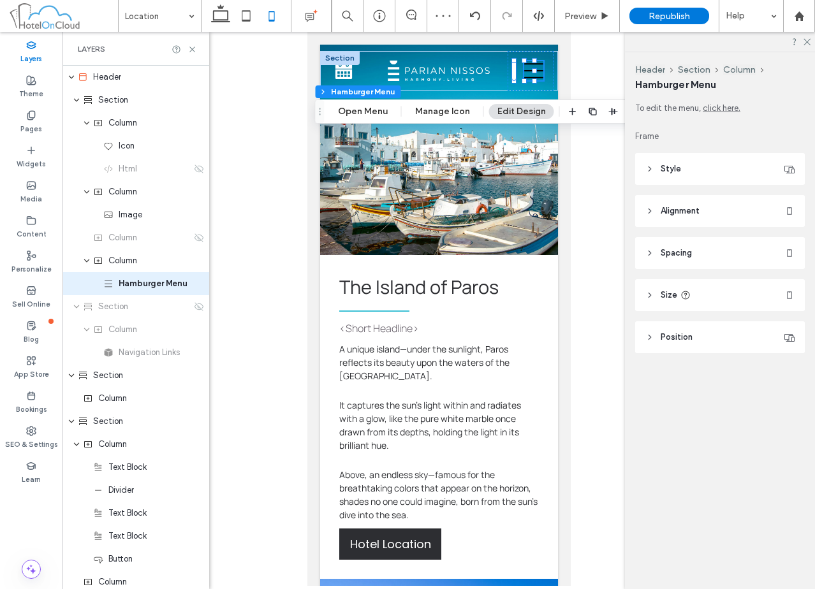
click at [733, 171] on header "Style" at bounding box center [720, 169] width 170 height 32
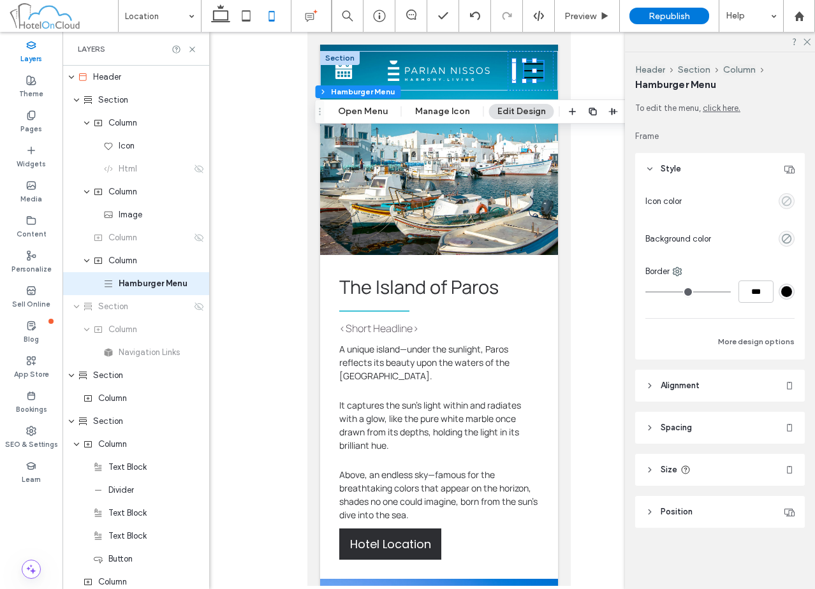
click at [788, 201] on use "empty color" at bounding box center [787, 201] width 10 height 10
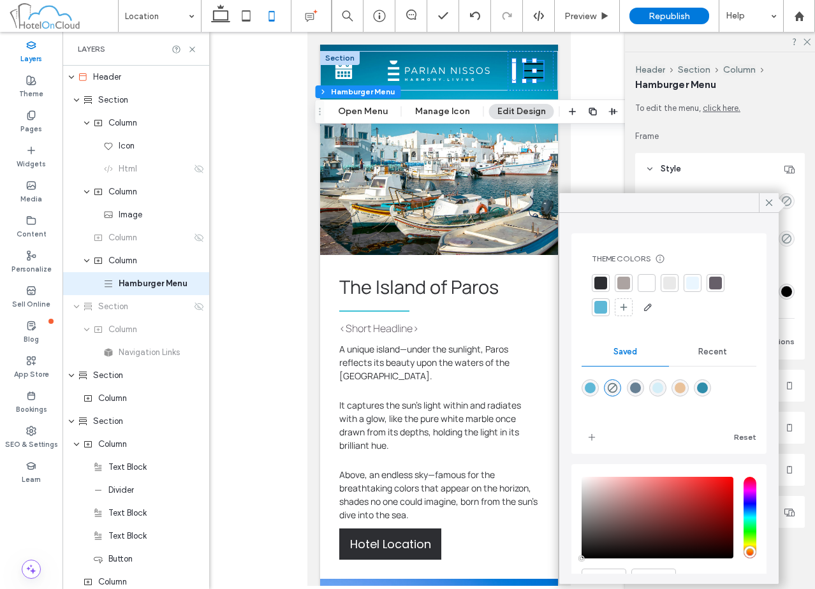
click at [645, 290] on div at bounding box center [647, 283] width 18 height 18
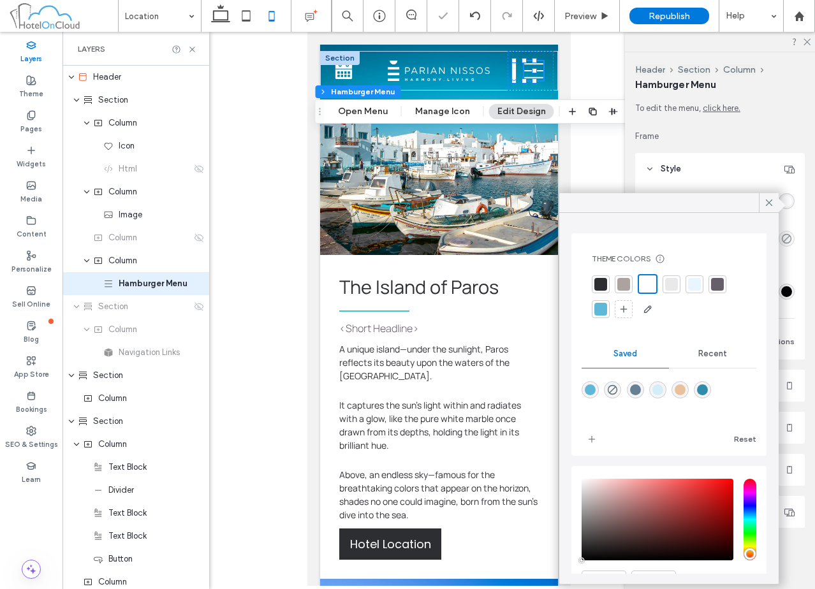
click at [722, 140] on span "Frame" at bounding box center [720, 136] width 170 height 13
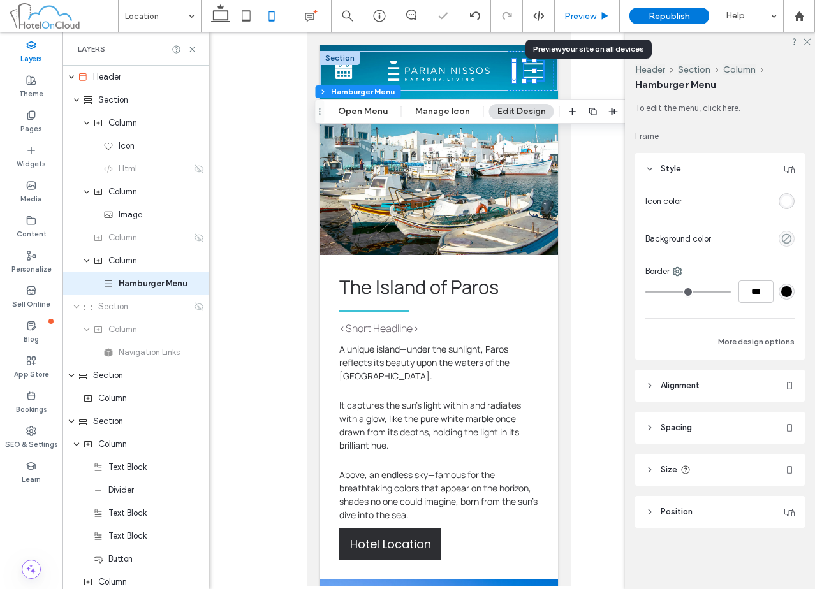
click at [589, 17] on span "Preview" at bounding box center [580, 16] width 32 height 11
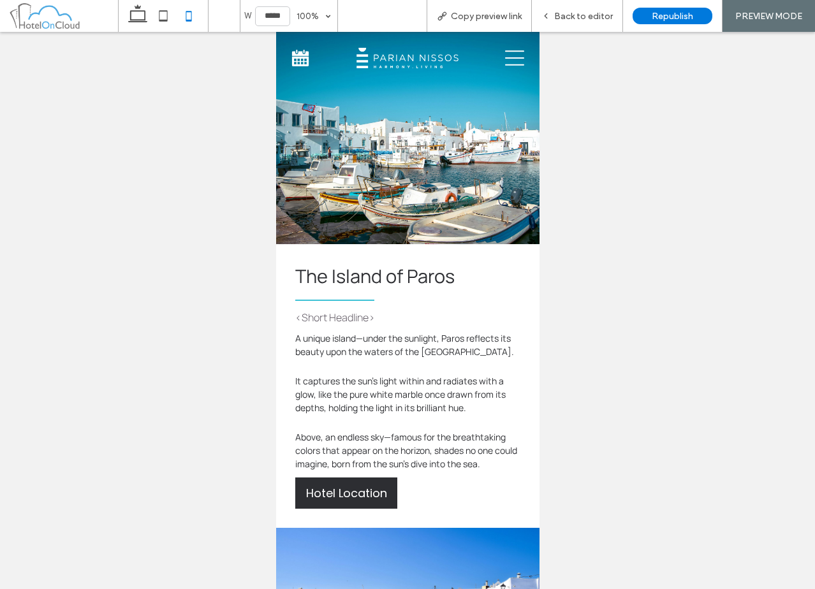
click at [589, 17] on span "Back to editor" at bounding box center [583, 16] width 59 height 11
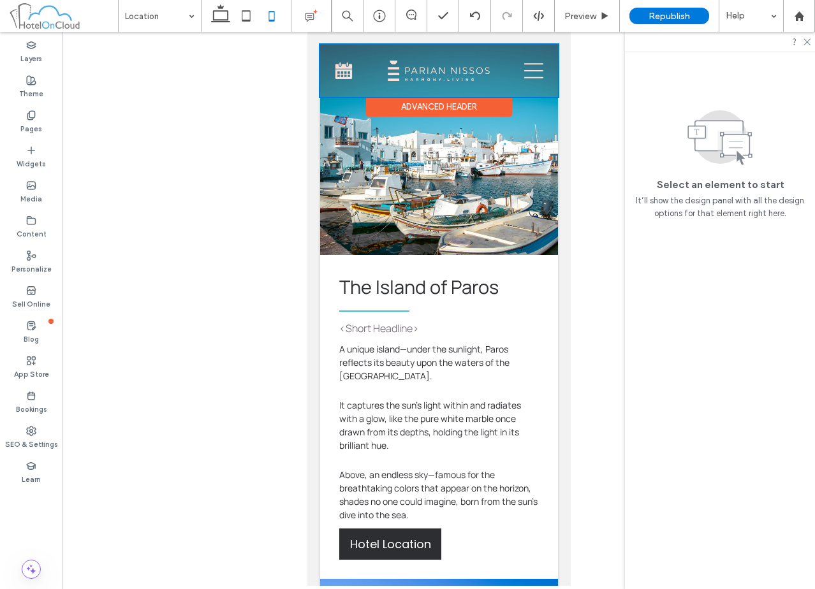
click at [458, 50] on div at bounding box center [439, 71] width 238 height 52
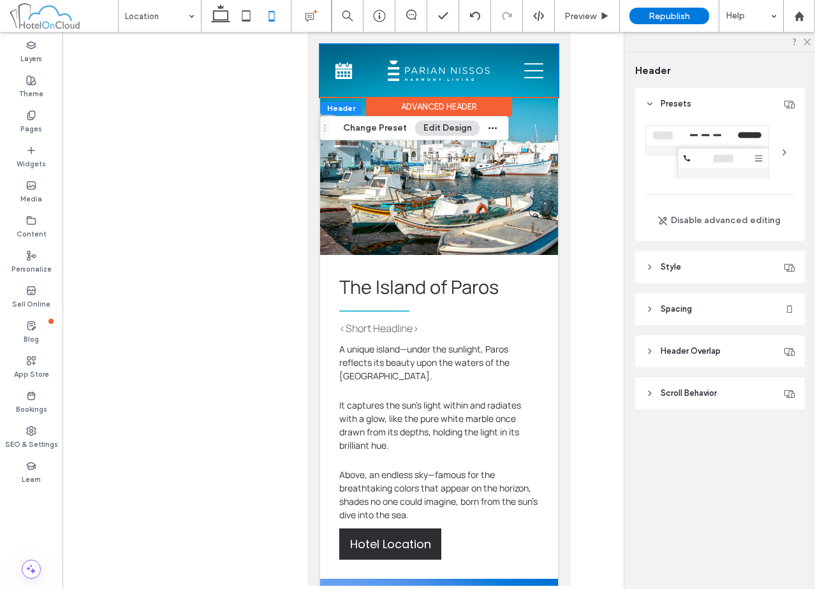
click at [458, 50] on div "Section Home Rooms Location Photo Gallery Contact Section Advanced Header" at bounding box center [439, 71] width 238 height 52
click at [457, 50] on div "Section Home Rooms Location Photo Gallery Contact Section Advanced Header" at bounding box center [439, 71] width 238 height 52
click at [719, 311] on header "Spacing" at bounding box center [720, 309] width 170 height 32
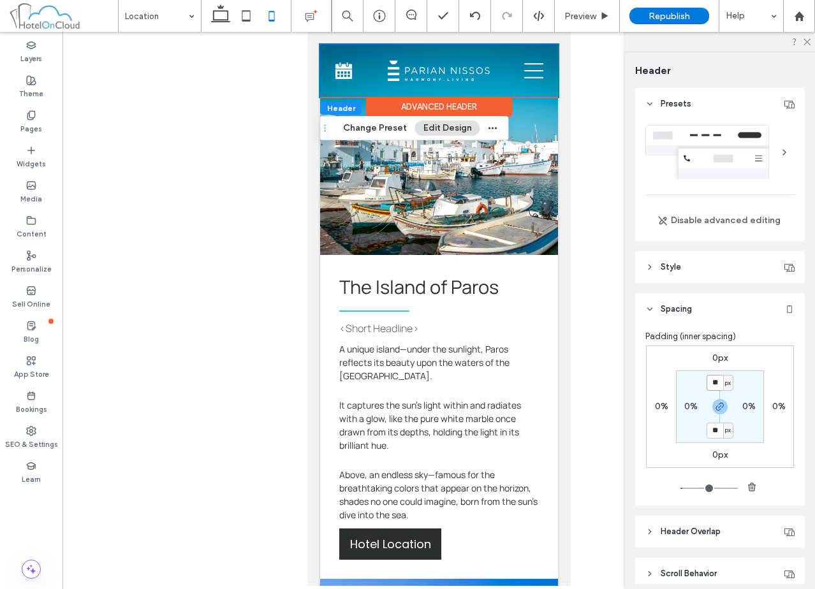
click at [711, 381] on input "**" at bounding box center [715, 383] width 17 height 16
type input "*"
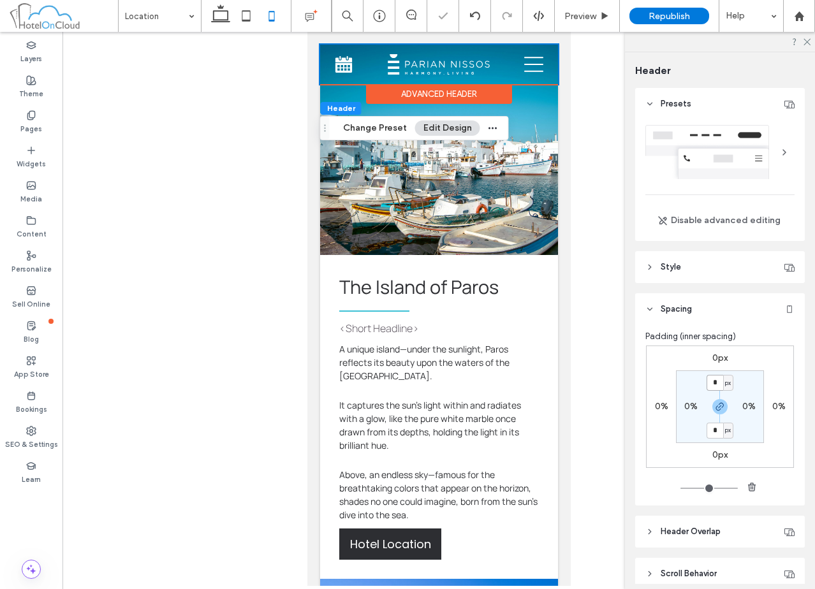
type input "*"
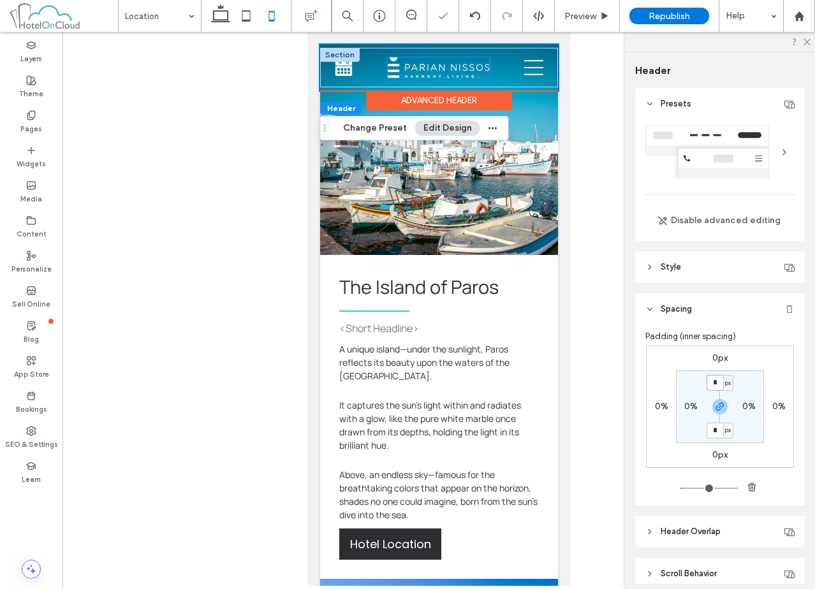
click at [447, 69] on img at bounding box center [438, 67] width 102 height 20
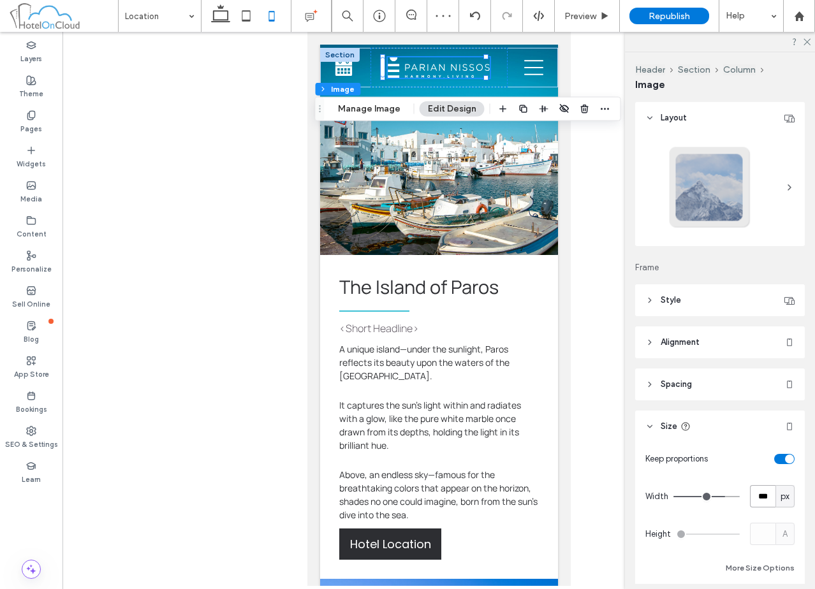
click at [759, 487] on input "***" at bounding box center [763, 496] width 26 height 22
type input "***"
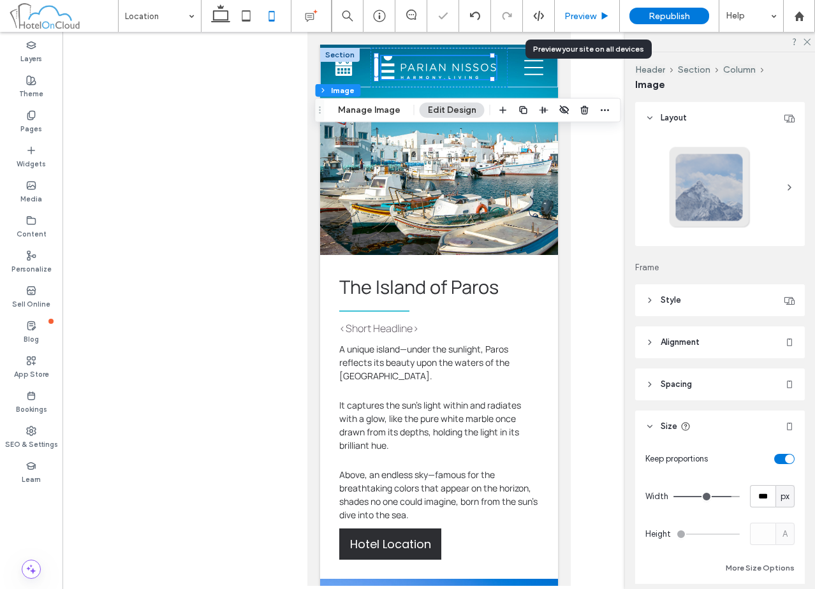
click at [587, 19] on span "Preview" at bounding box center [580, 16] width 32 height 11
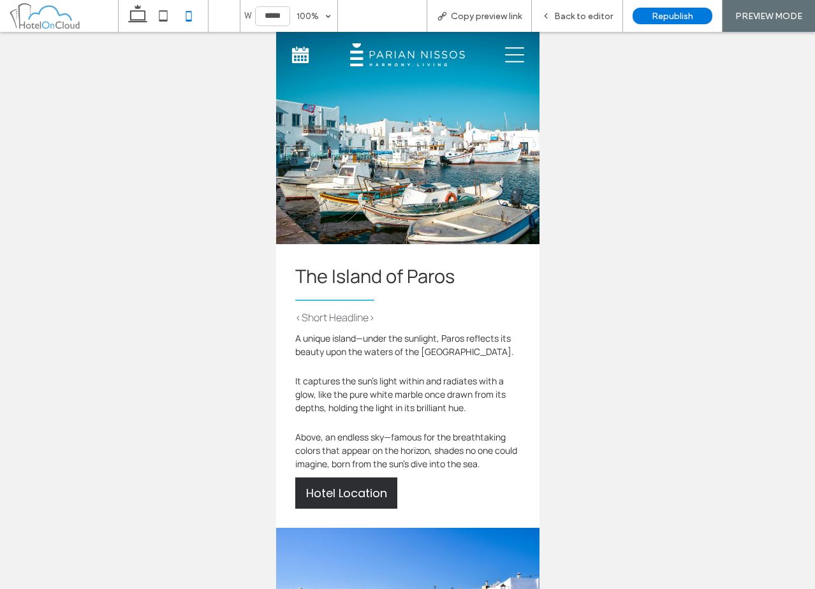
click at [508, 55] on icon at bounding box center [513, 54] width 19 height 15
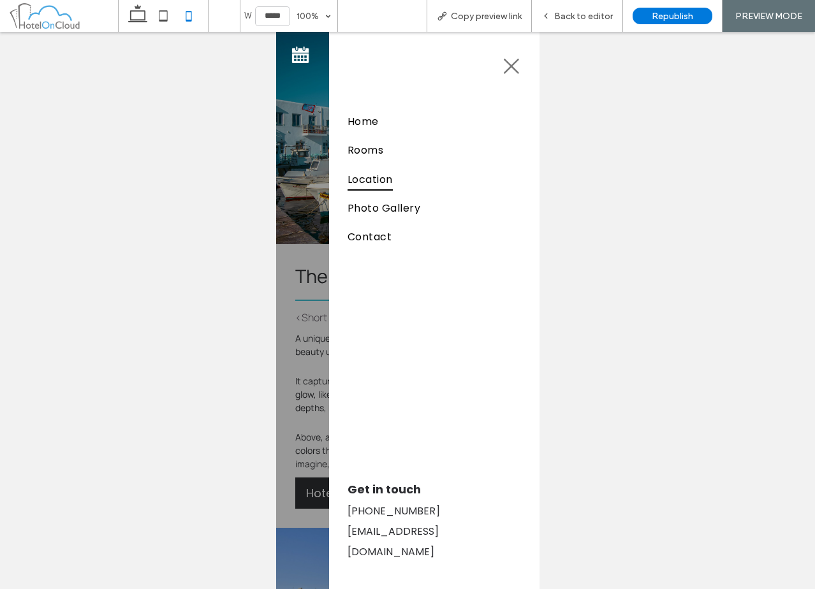
click at [506, 62] on icon at bounding box center [510, 66] width 15 height 15
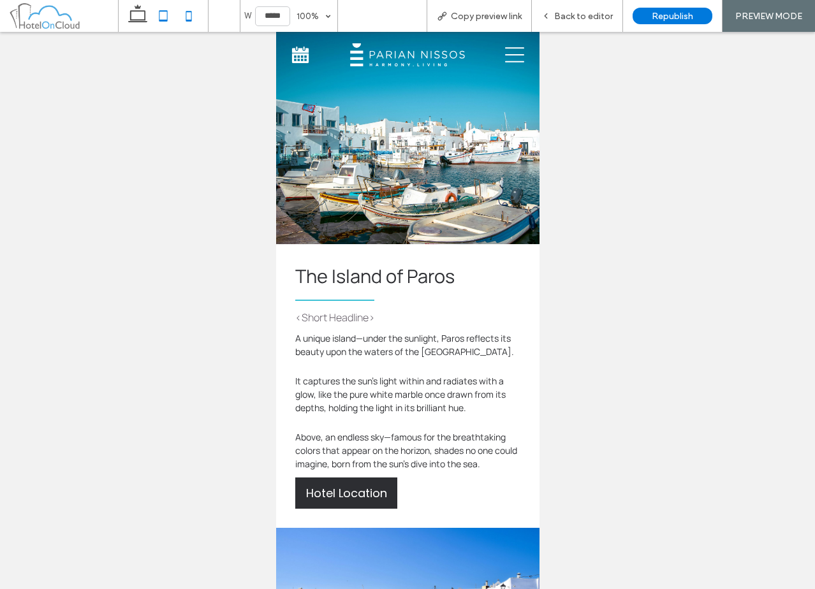
click at [163, 23] on icon at bounding box center [164, 16] width 26 height 26
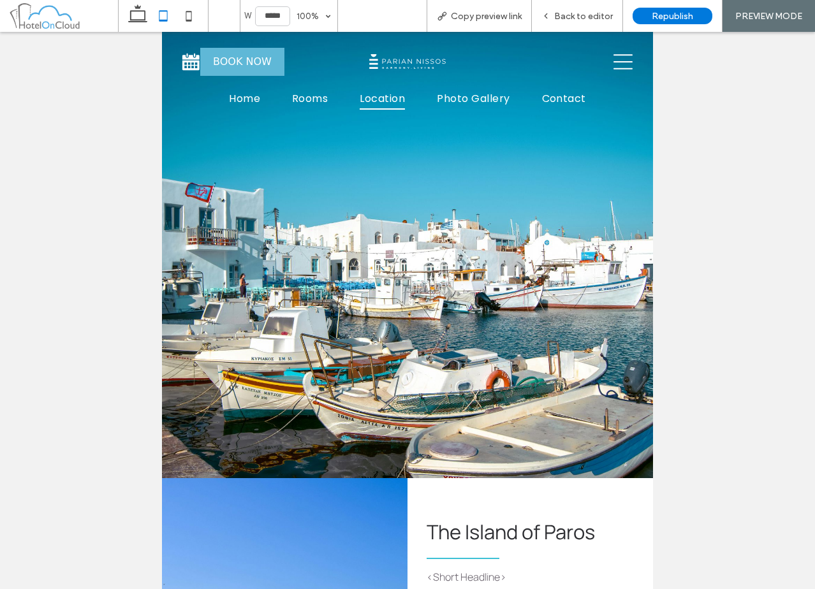
type input "*****"
click at [590, 18] on span "Back to editor" at bounding box center [583, 16] width 59 height 11
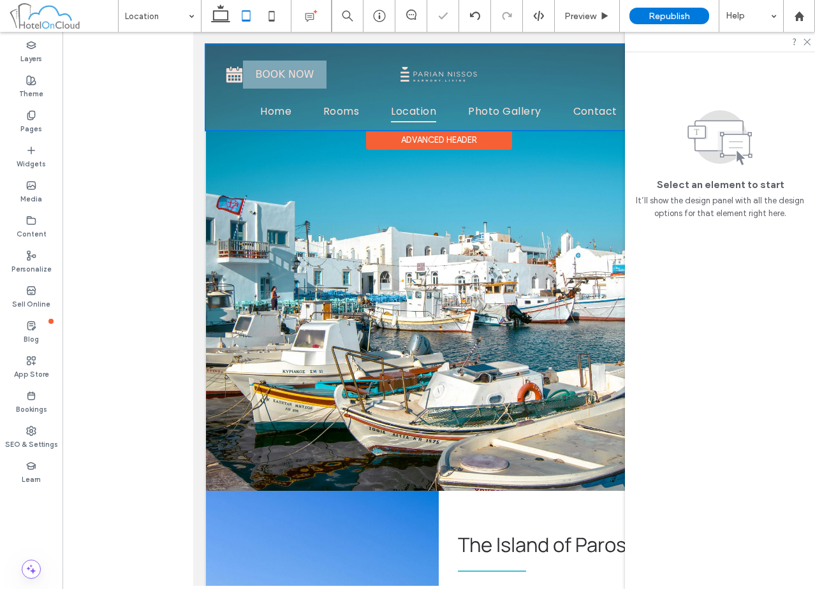
click at [269, 80] on div at bounding box center [439, 87] width 466 height 85
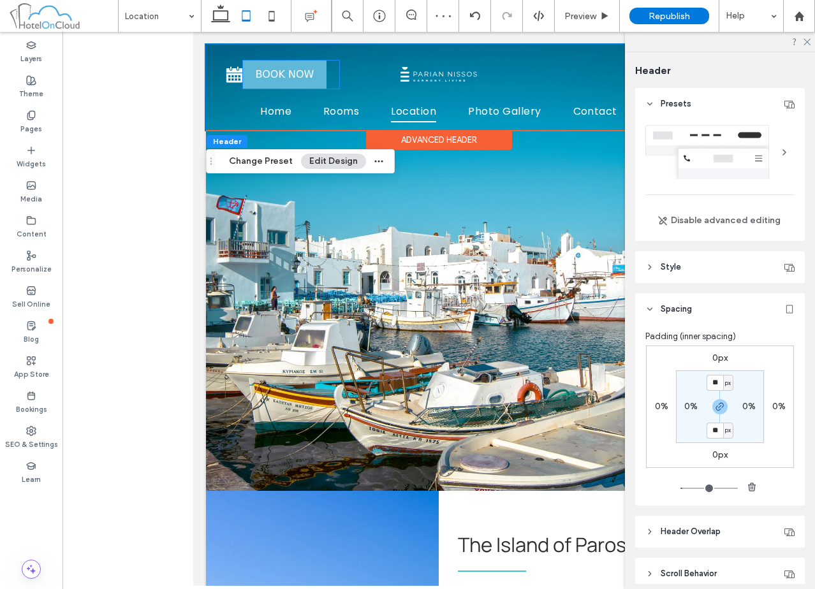
click at [327, 72] on bon-availability-button at bounding box center [291, 75] width 96 height 28
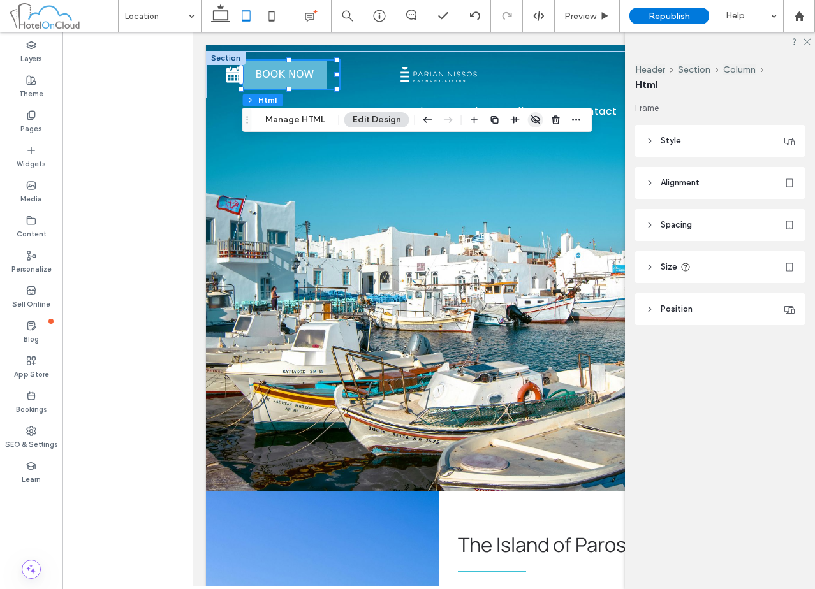
click at [537, 121] on icon "button" at bounding box center [536, 120] width 10 height 10
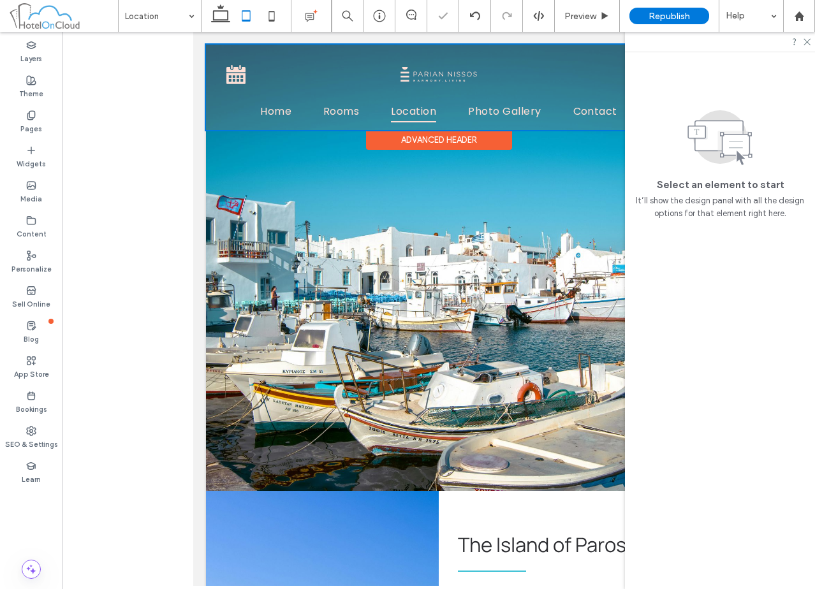
click at [476, 78] on div at bounding box center [439, 87] width 466 height 85
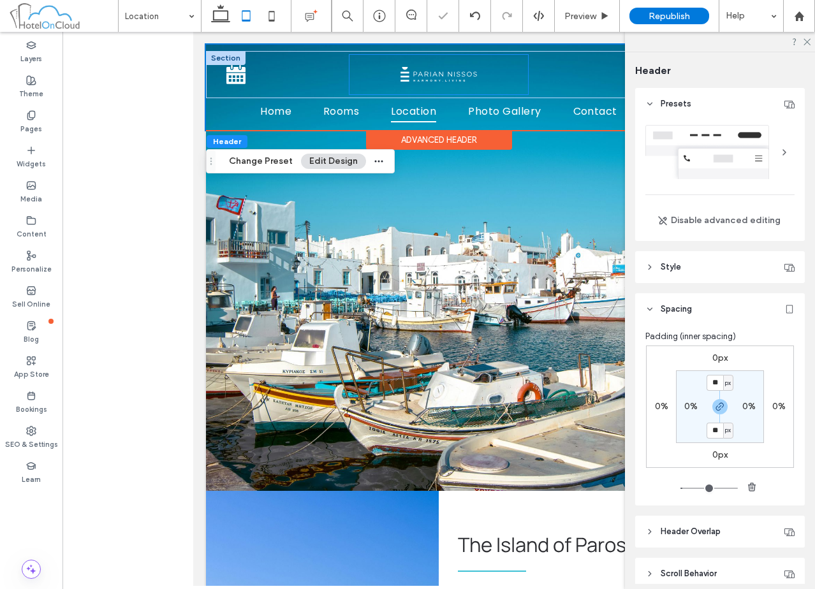
click at [494, 75] on div at bounding box center [439, 75] width 179 height 40
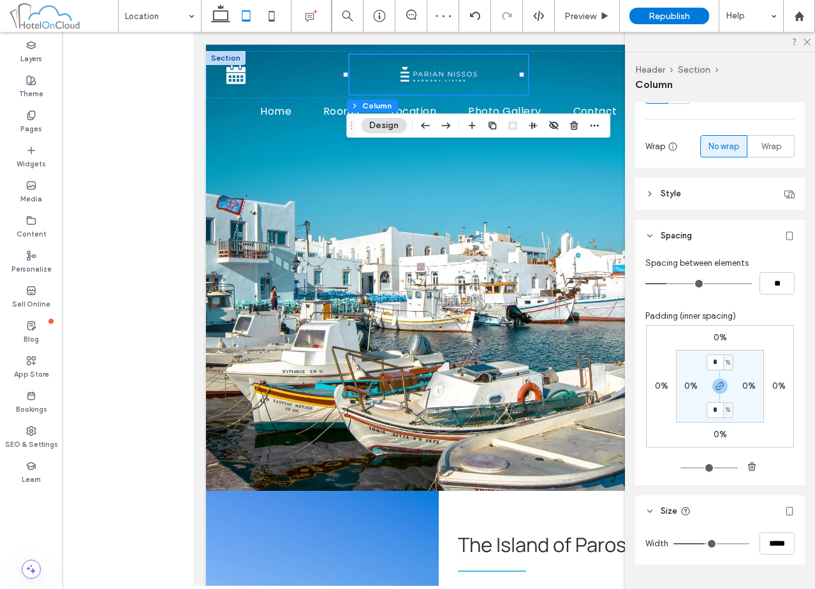
scroll to position [223, 0]
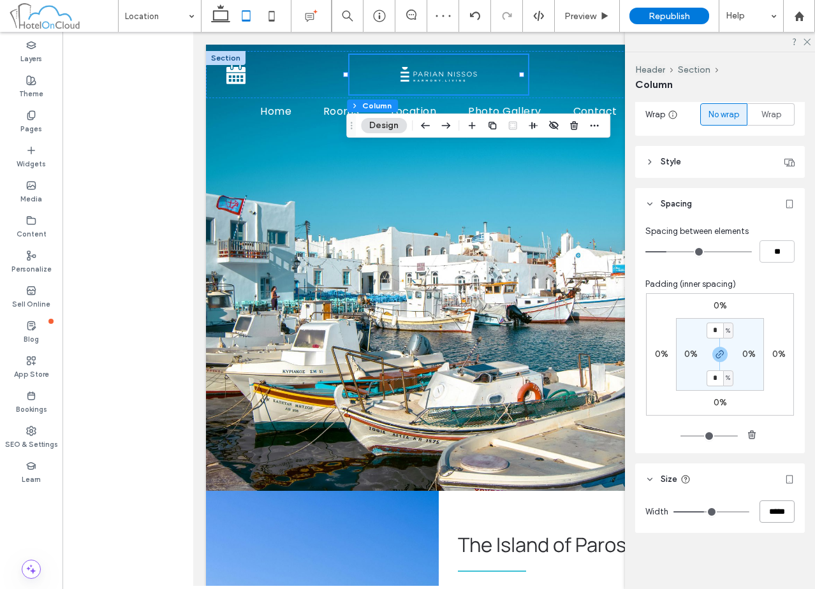
click at [767, 515] on input "*****" at bounding box center [777, 512] width 35 height 22
type input "**"
type input "***"
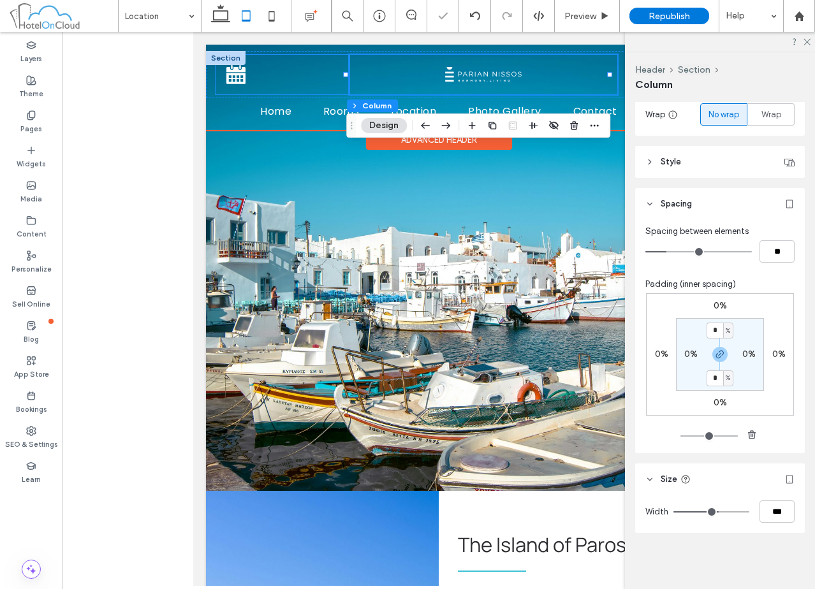
click at [292, 77] on div at bounding box center [283, 75] width 134 height 40
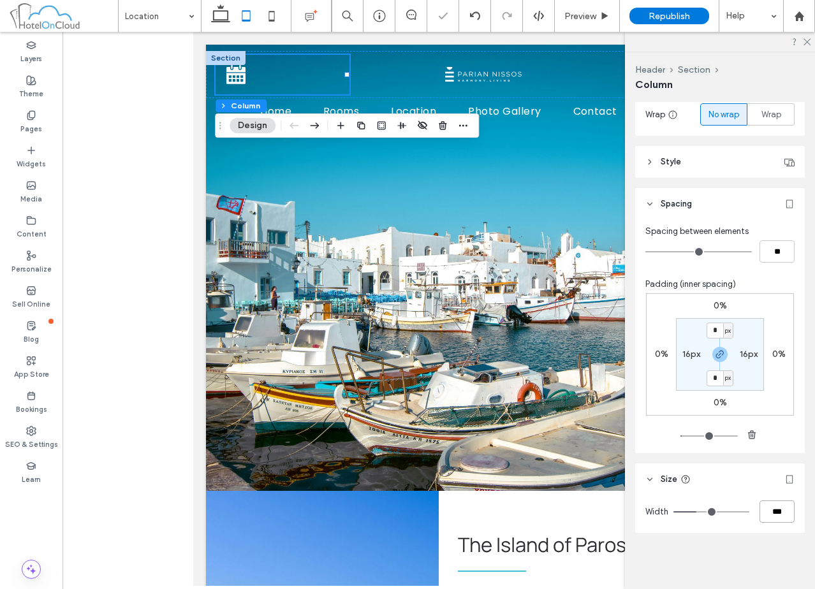
click at [763, 506] on input "***" at bounding box center [777, 512] width 35 height 22
type input "**"
type input "***"
click at [804, 40] on icon at bounding box center [806, 41] width 8 height 8
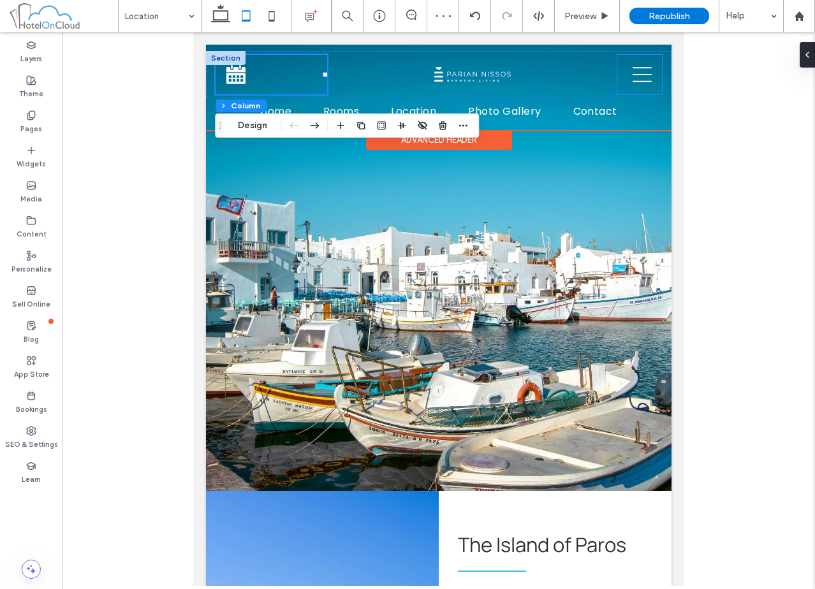
drag, startPoint x: 612, startPoint y: 59, endPoint x: 893, endPoint y: 94, distance: 283.4
click at [617, 59] on div at bounding box center [639, 75] width 45 height 40
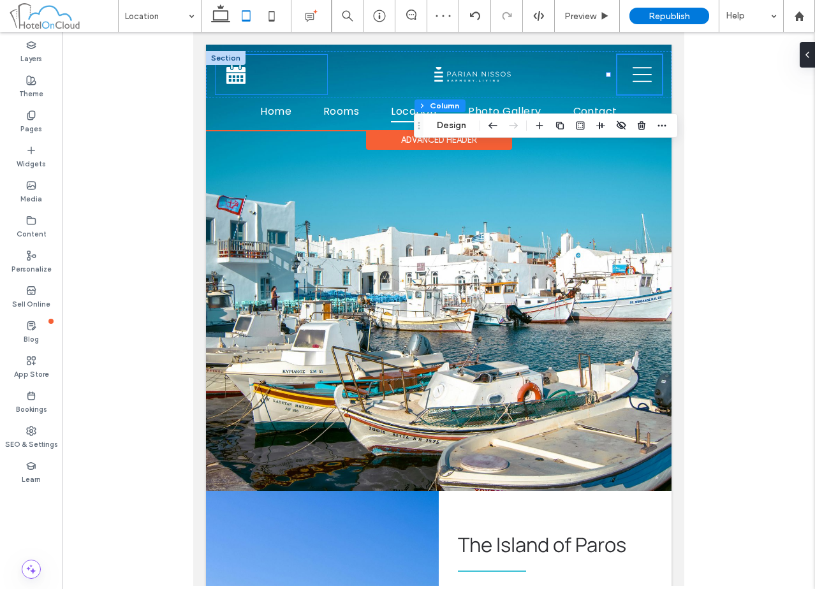
click at [270, 77] on div at bounding box center [272, 75] width 112 height 40
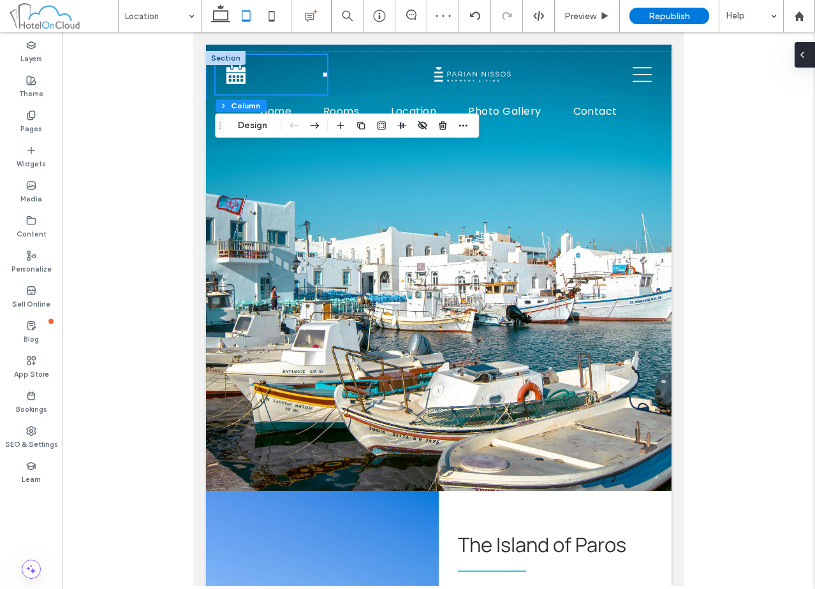
click at [808, 57] on div at bounding box center [805, 55] width 20 height 26
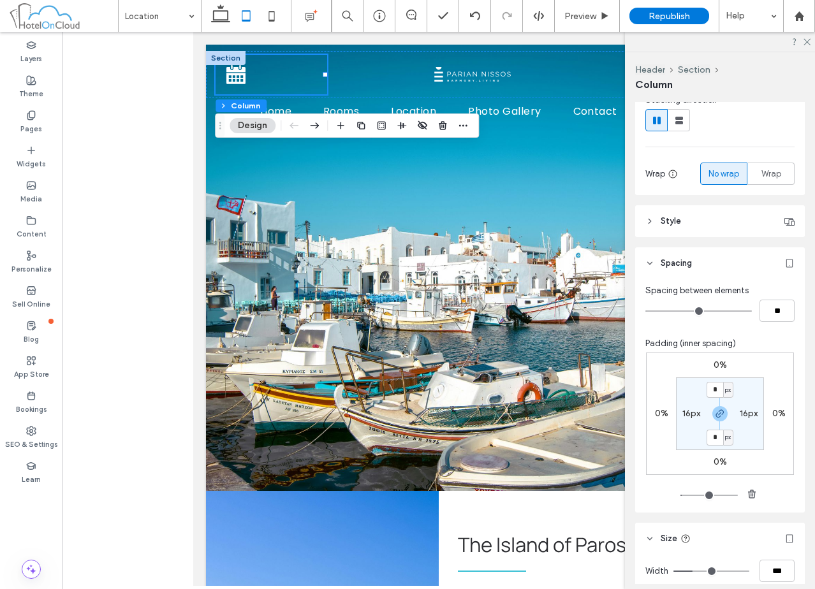
scroll to position [191, 0]
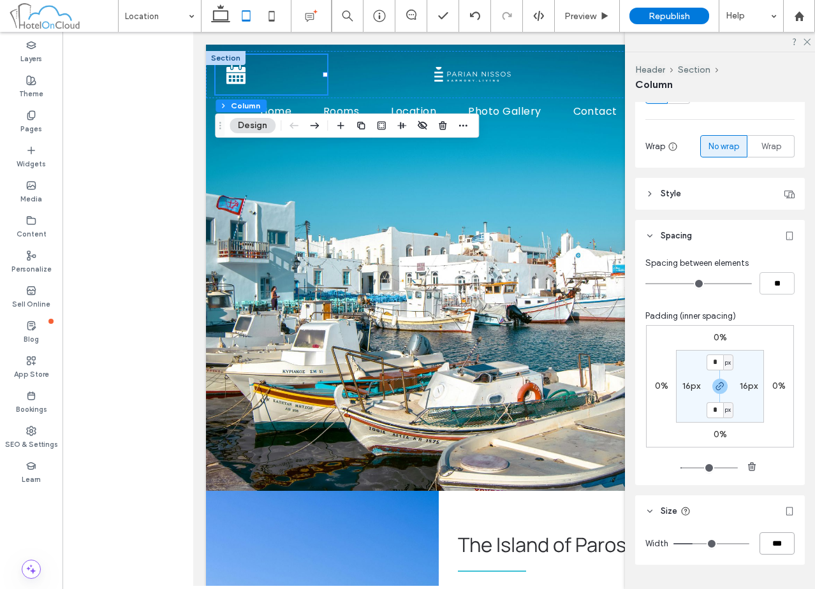
click at [765, 540] on input "***" at bounding box center [777, 544] width 35 height 22
type input "**"
type input "***"
click at [809, 42] on icon at bounding box center [806, 41] width 8 height 8
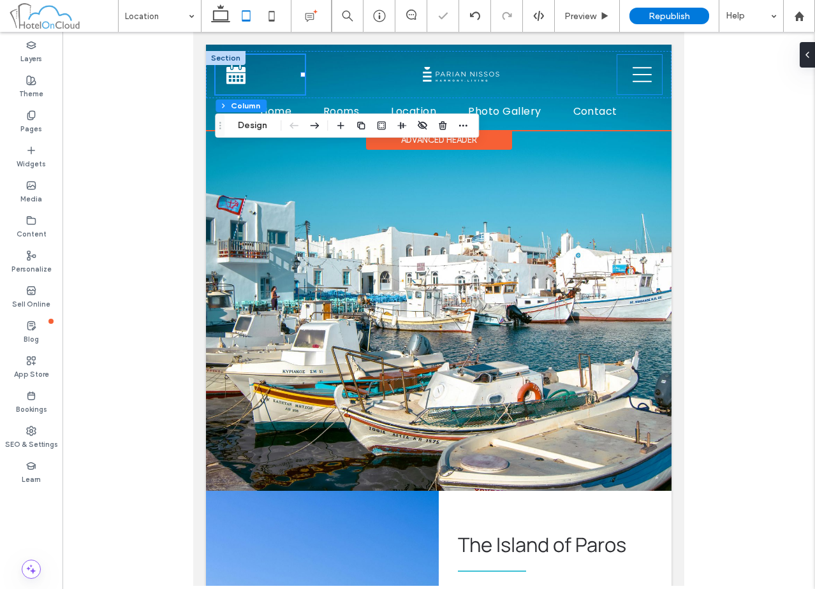
click at [617, 70] on div at bounding box center [639, 75] width 45 height 40
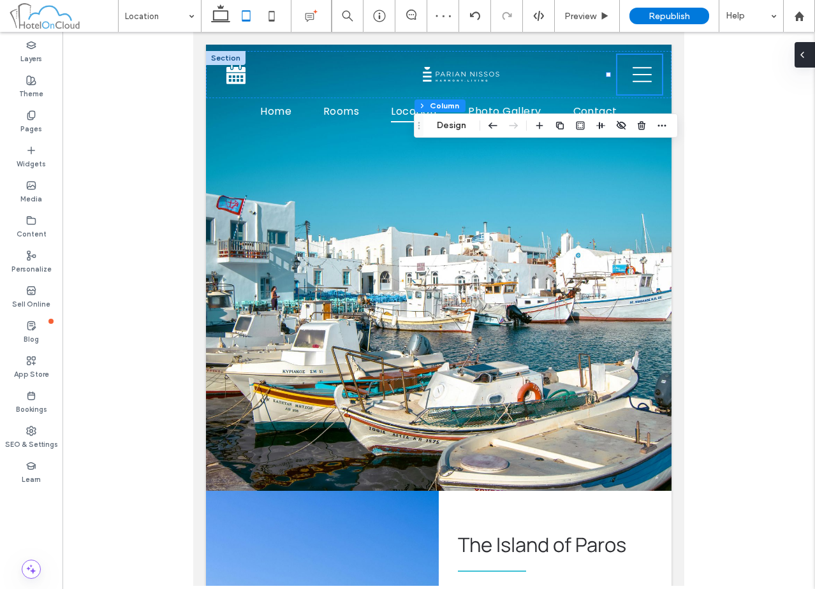
click at [803, 52] on icon at bounding box center [802, 55] width 10 height 10
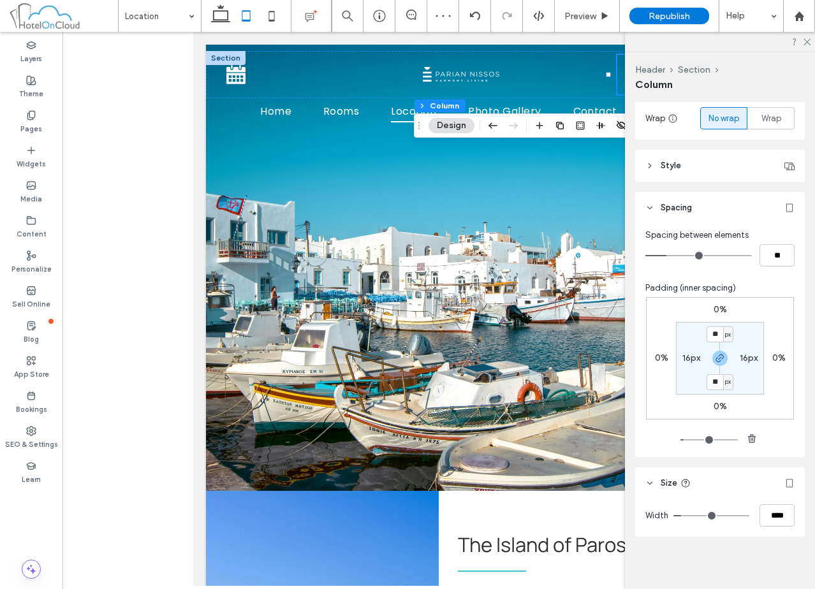
scroll to position [223, 0]
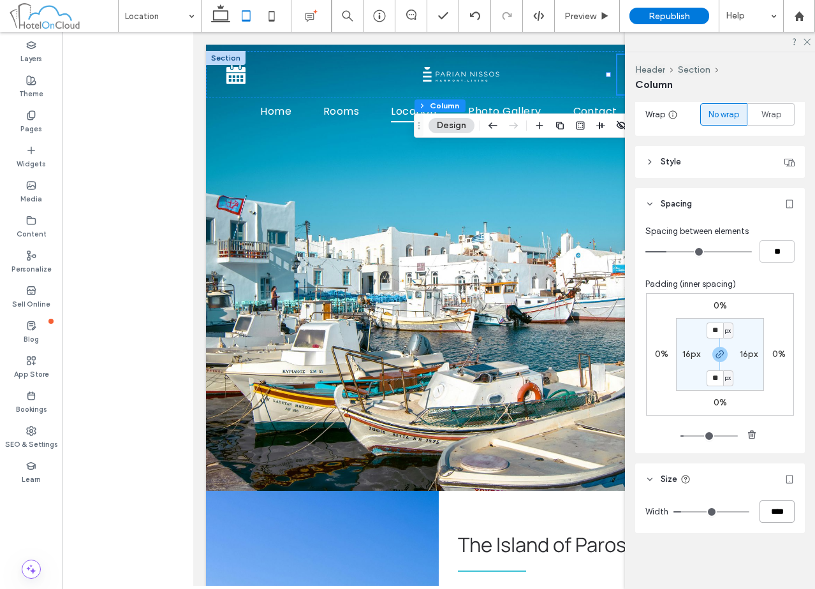
click at [771, 519] on input "****" at bounding box center [777, 512] width 35 height 22
type input "**"
type input "***"
click at [808, 41] on use at bounding box center [807, 42] width 7 height 7
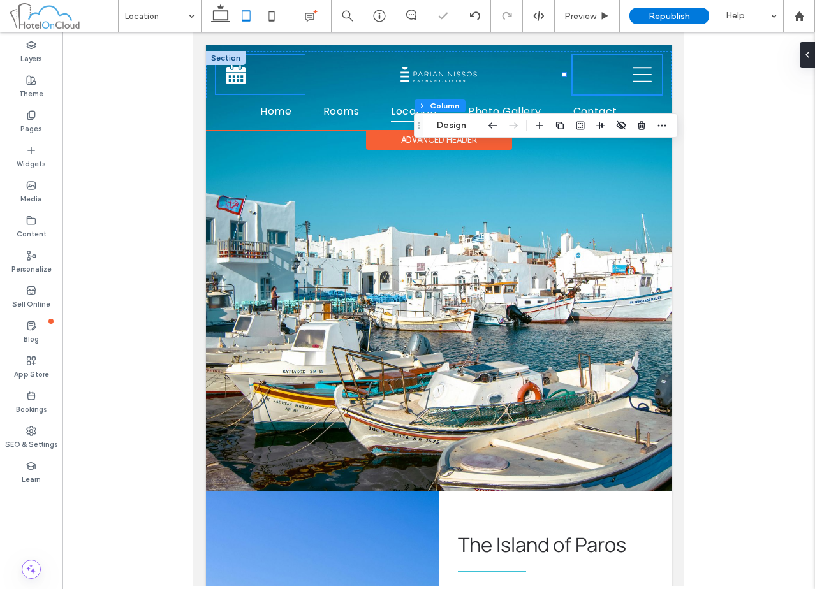
click at [277, 73] on div at bounding box center [260, 75] width 89 height 40
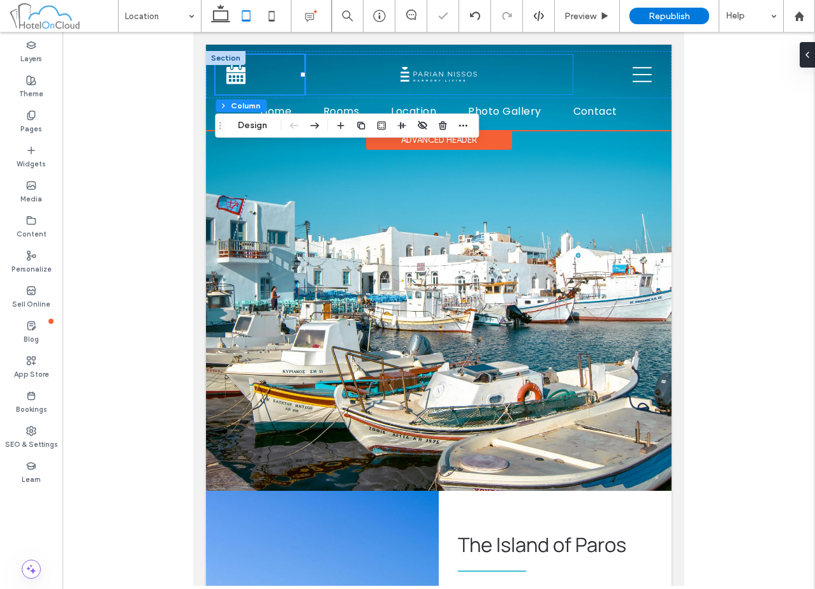
click at [356, 68] on div at bounding box center [439, 75] width 268 height 40
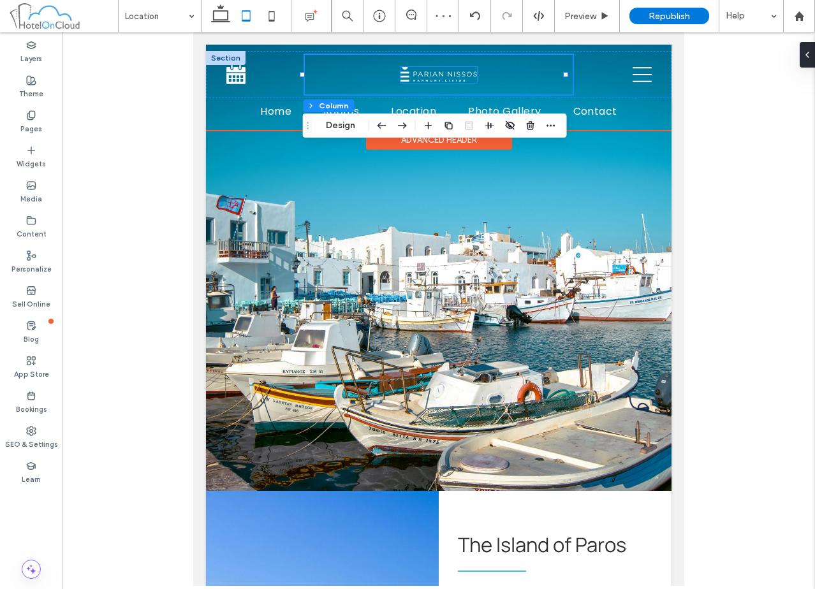
click at [436, 73] on img at bounding box center [439, 74] width 77 height 15
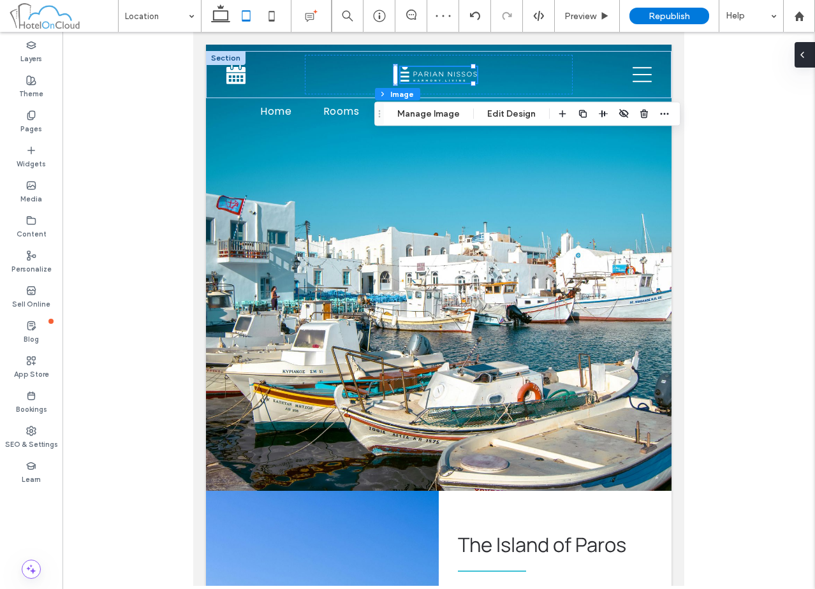
click at [807, 55] on div at bounding box center [805, 55] width 20 height 26
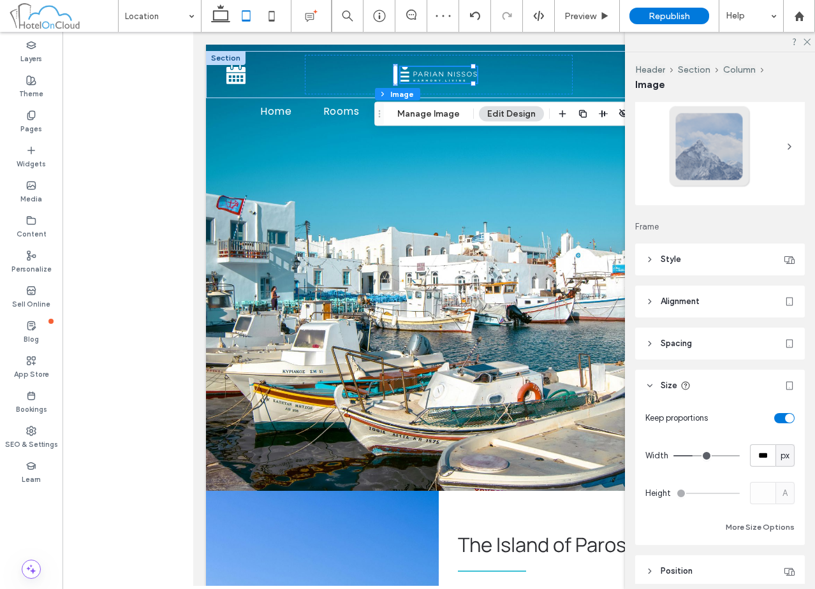
scroll to position [64, 0]
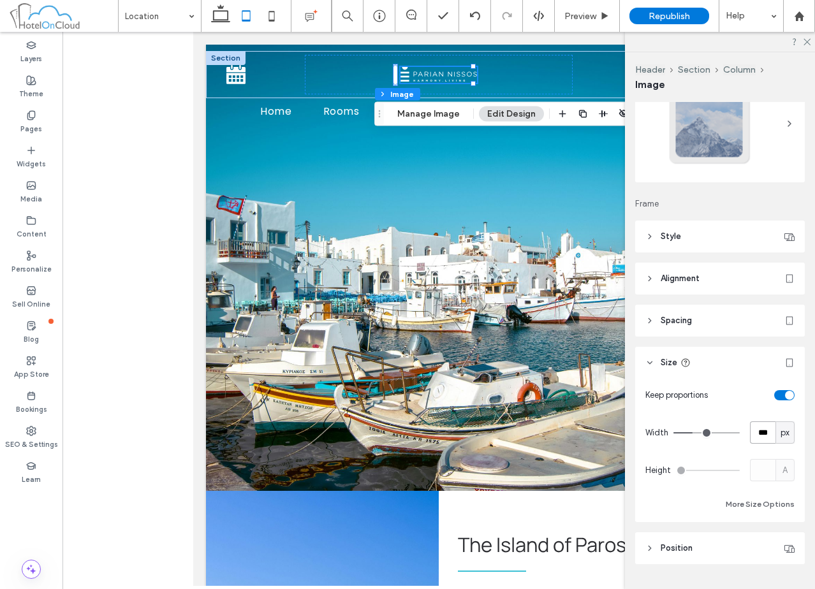
click at [758, 428] on input "***" at bounding box center [763, 433] width 26 height 22
type input "***"
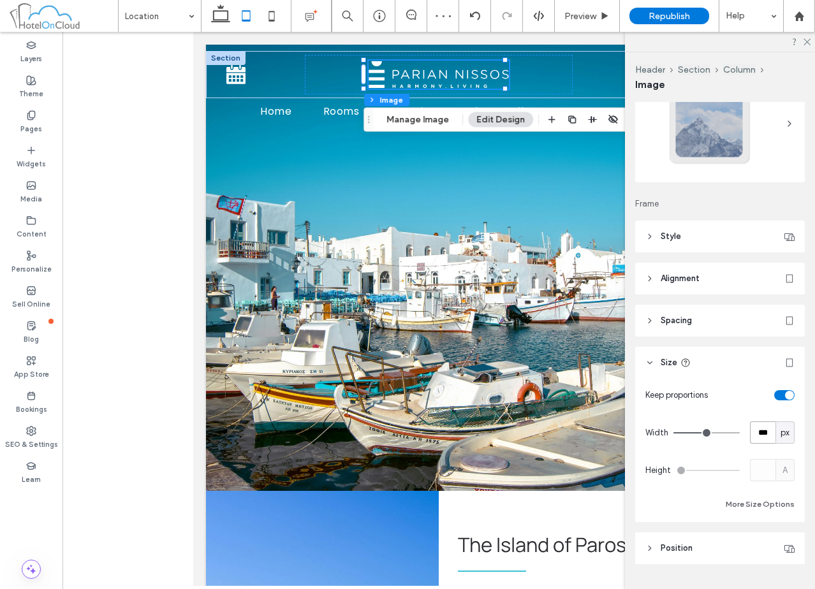
type input "***"
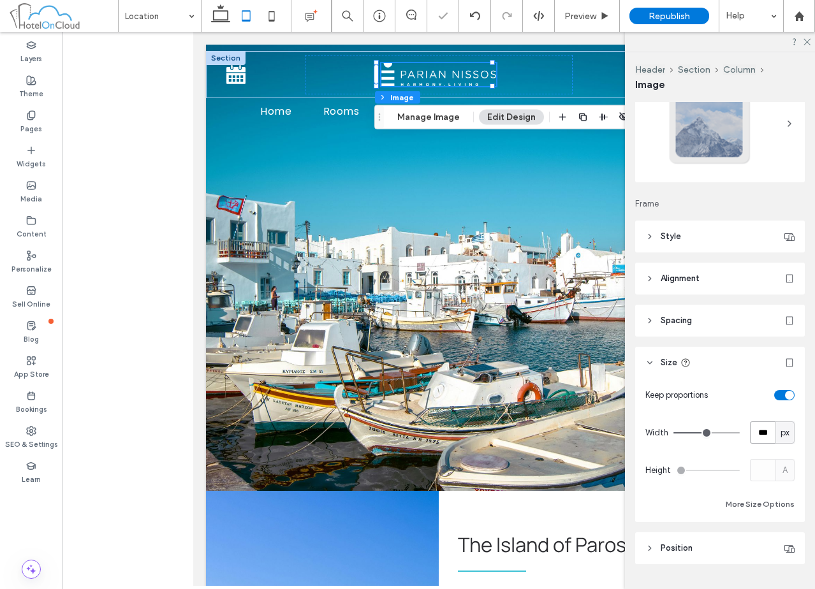
type input "***"
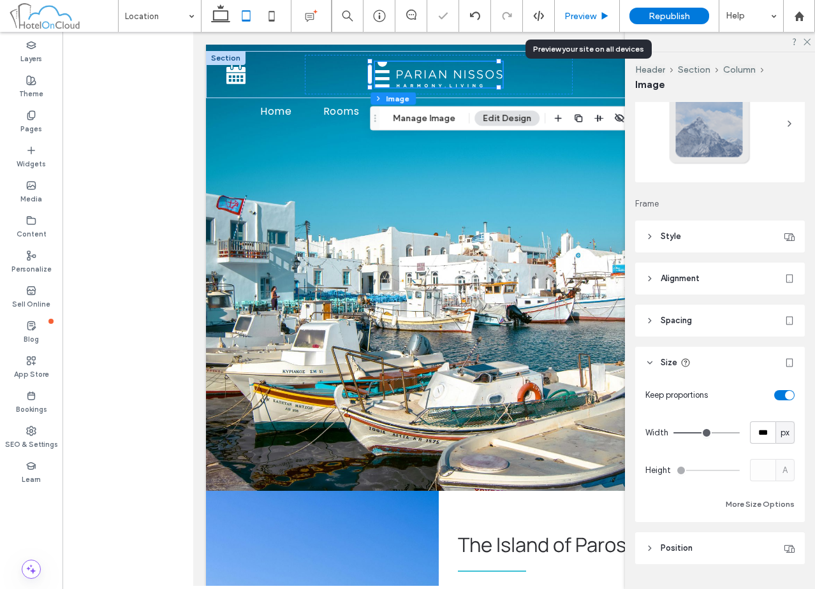
click at [564, 20] on span "Preview" at bounding box center [580, 16] width 32 height 11
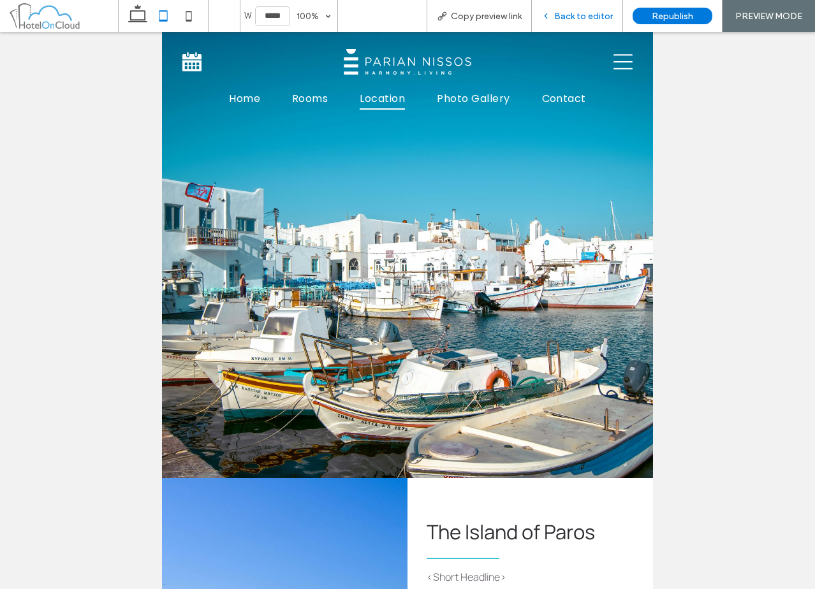
click at [603, 18] on span "Back to editor" at bounding box center [583, 16] width 59 height 11
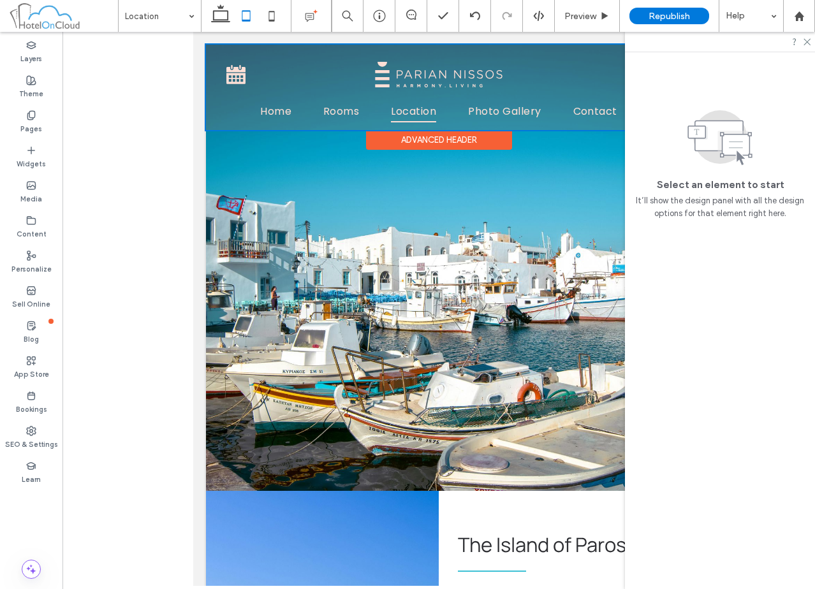
click at [521, 76] on div at bounding box center [439, 87] width 466 height 85
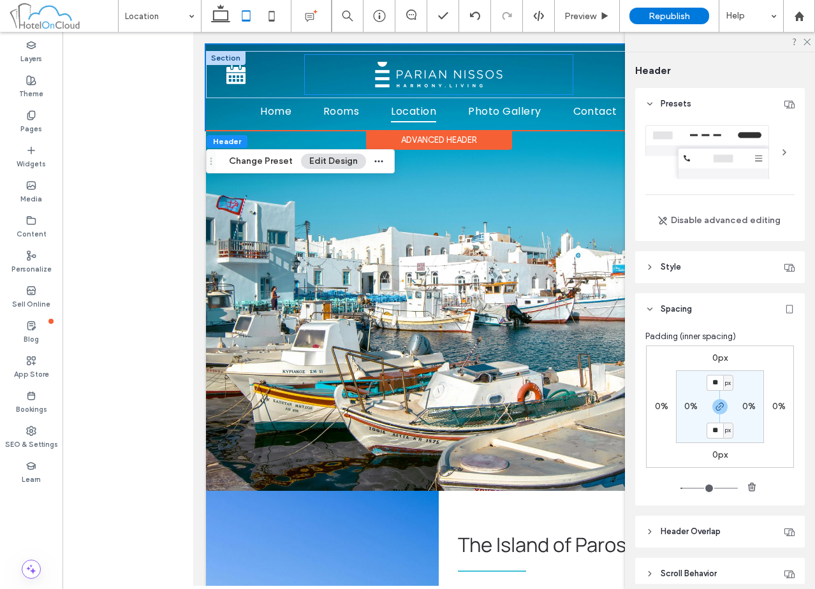
click at [529, 70] on div at bounding box center [439, 75] width 268 height 40
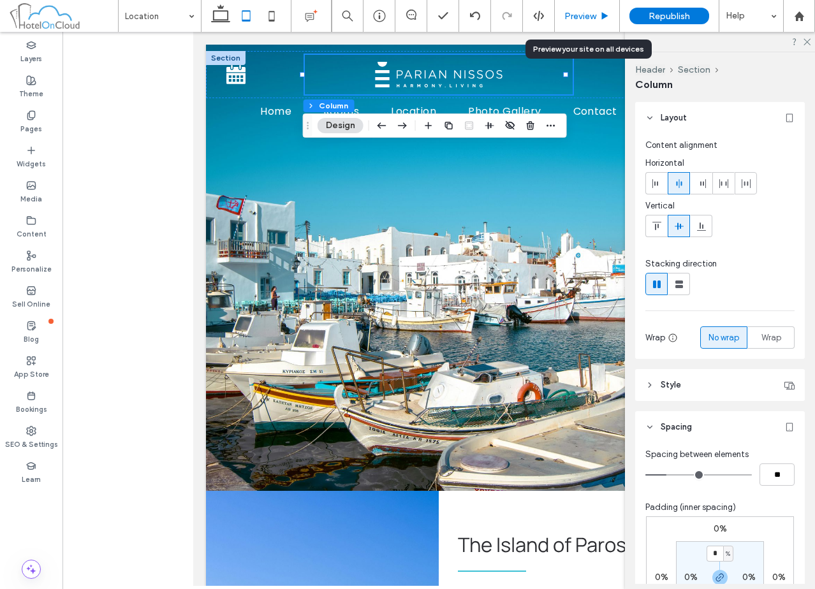
click at [604, 22] on div "Preview" at bounding box center [587, 16] width 65 height 32
click at [592, 12] on span "Preview" at bounding box center [580, 16] width 32 height 11
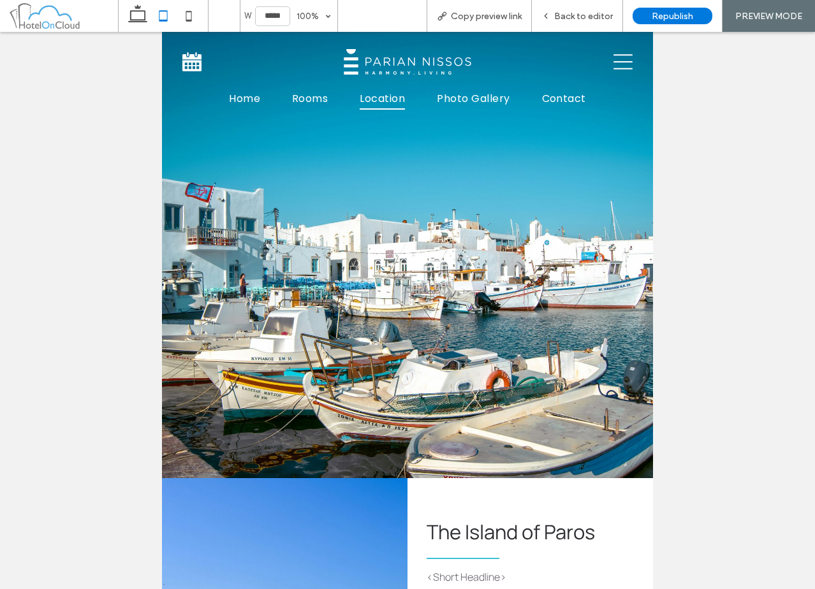
click at [592, 12] on span "Back to editor" at bounding box center [583, 16] width 59 height 11
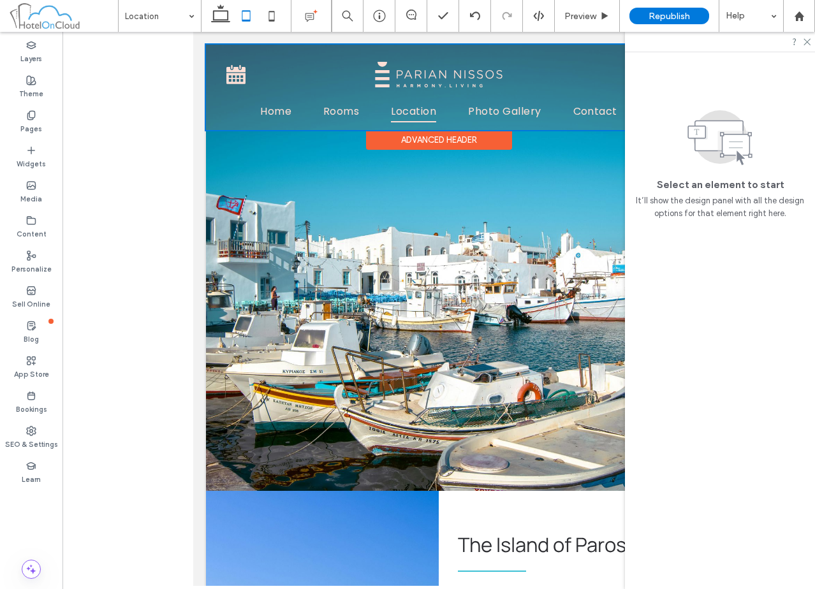
click at [494, 57] on div at bounding box center [439, 87] width 466 height 85
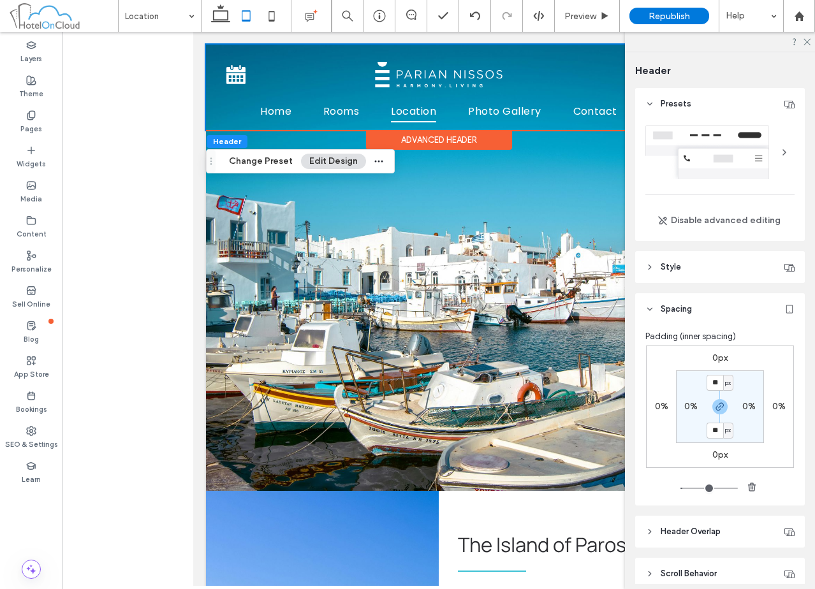
click at [541, 45] on div "Section Home Rooms Location Photo Gallery Contact Section Advanced Header" at bounding box center [439, 87] width 466 height 85
click at [712, 389] on input "**" at bounding box center [715, 383] width 17 height 16
type input "*"
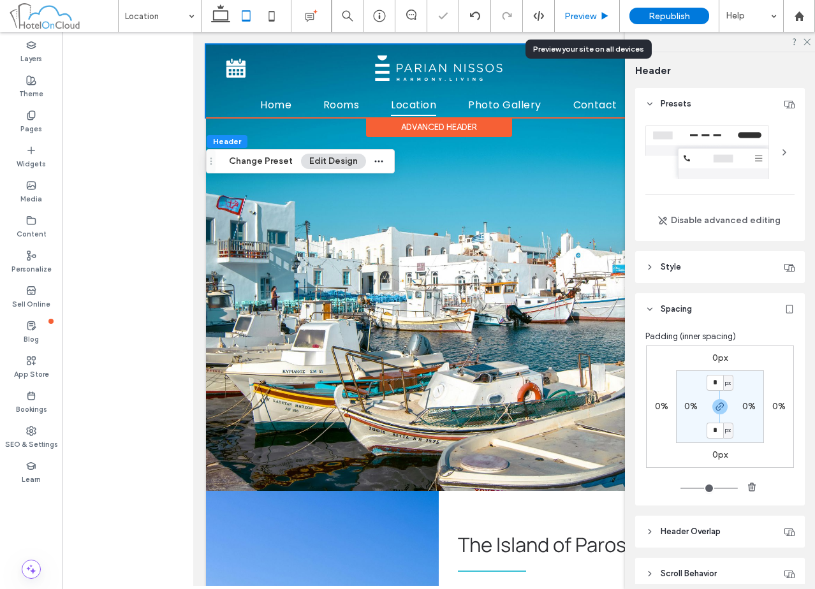
click at [589, 19] on span "Preview" at bounding box center [580, 16] width 32 height 11
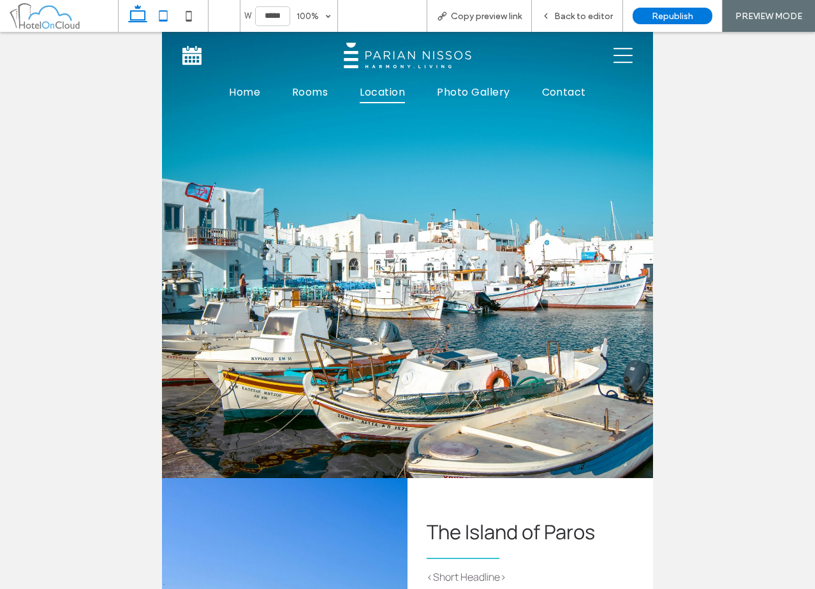
click at [146, 10] on icon at bounding box center [138, 16] width 26 height 26
type input "******"
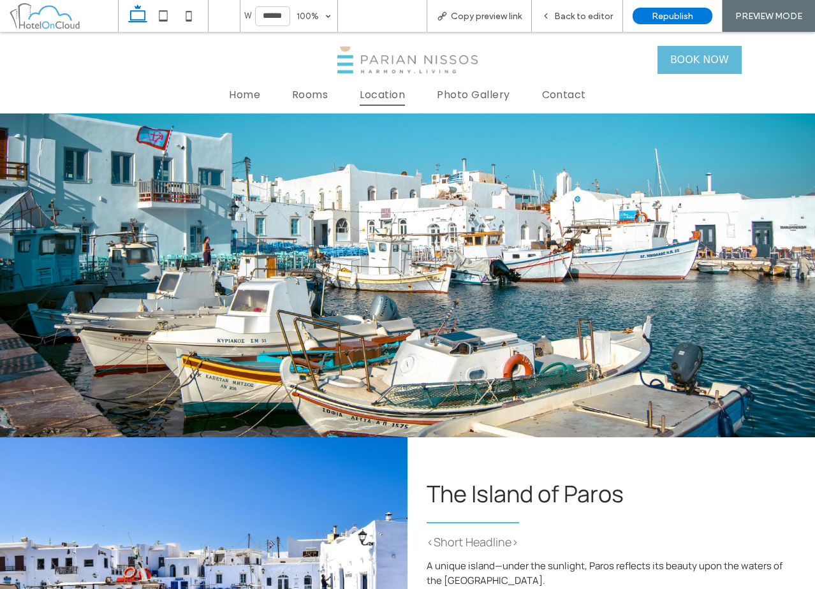
scroll to position [64, 0]
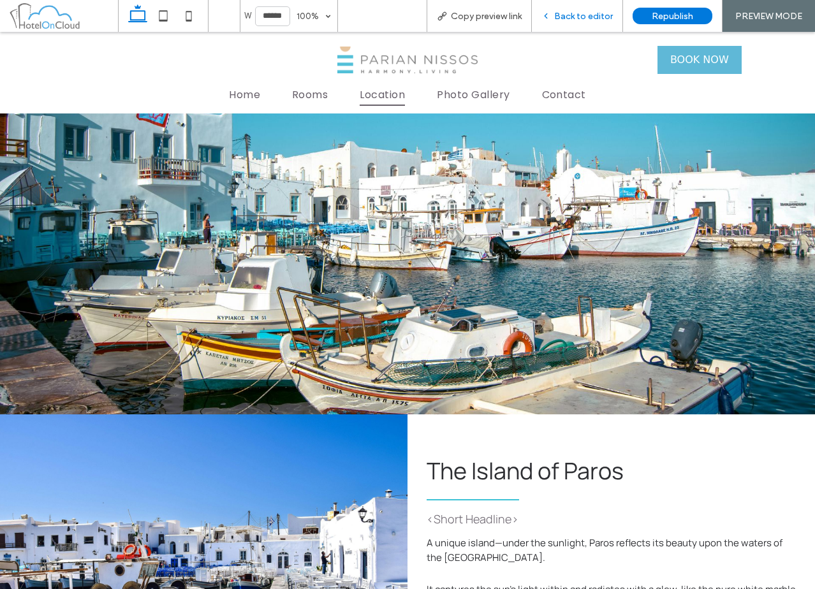
click at [579, 10] on div "Back to editor" at bounding box center [577, 16] width 91 height 32
click at [584, 15] on span "Back to editor" at bounding box center [583, 16] width 59 height 11
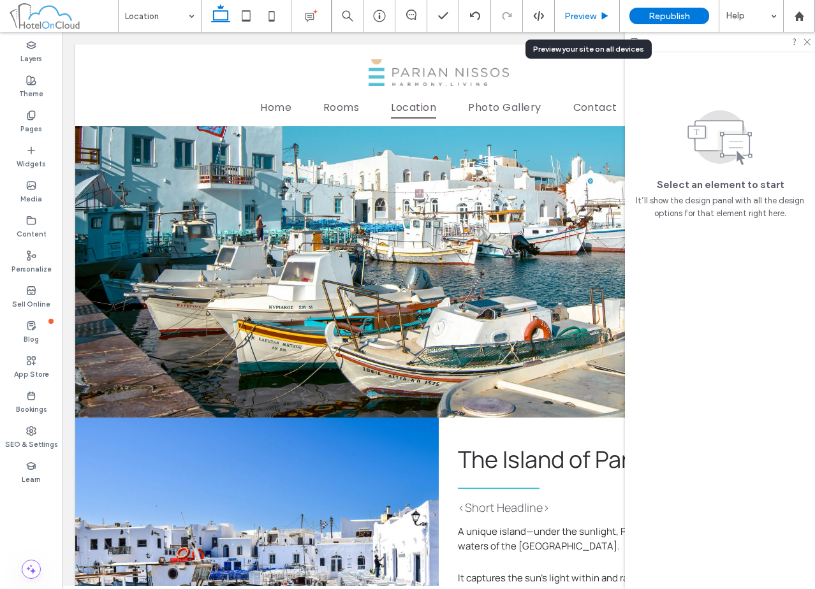
scroll to position [73, 0]
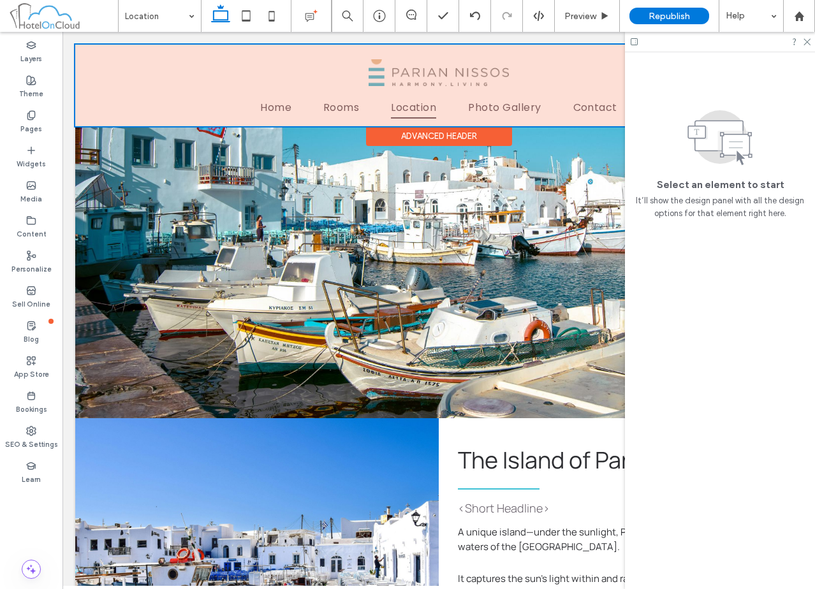
click at [395, 113] on div at bounding box center [438, 86] width 727 height 82
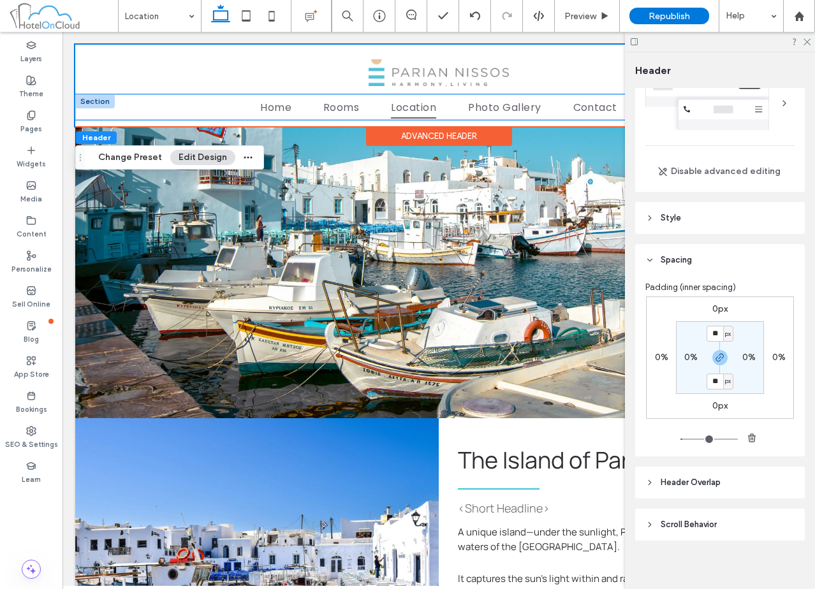
scroll to position [57, 0]
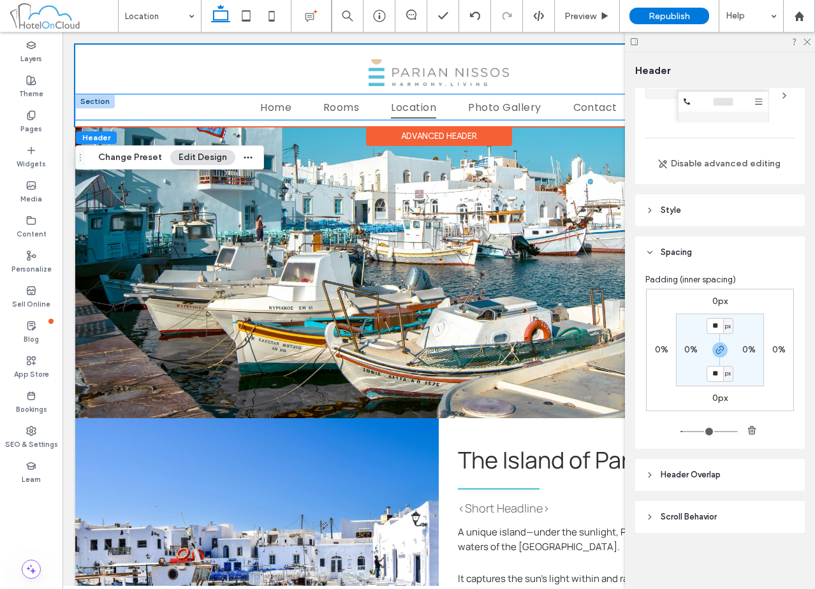
click at [397, 112] on span "Location" at bounding box center [413, 107] width 45 height 22
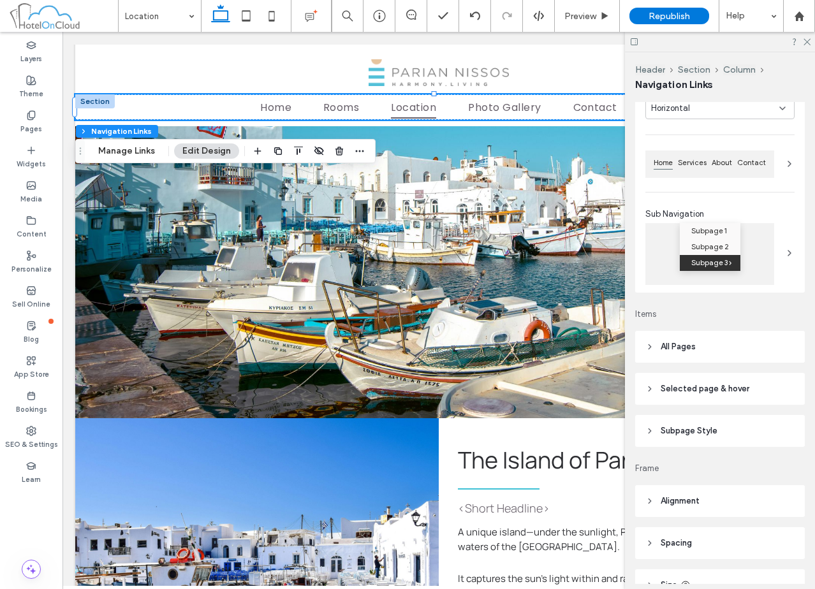
scroll to position [201, 0]
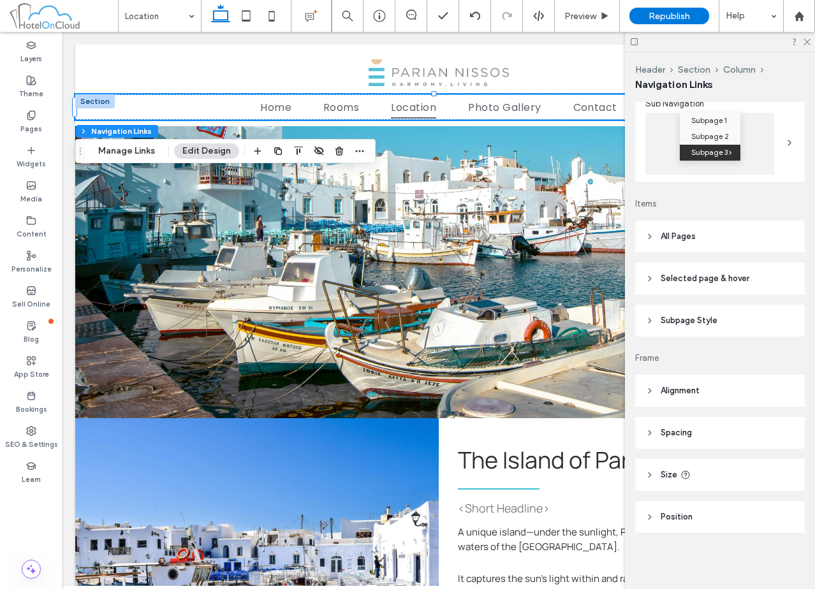
click at [712, 282] on span "Selected page & hover" at bounding box center [705, 278] width 89 height 13
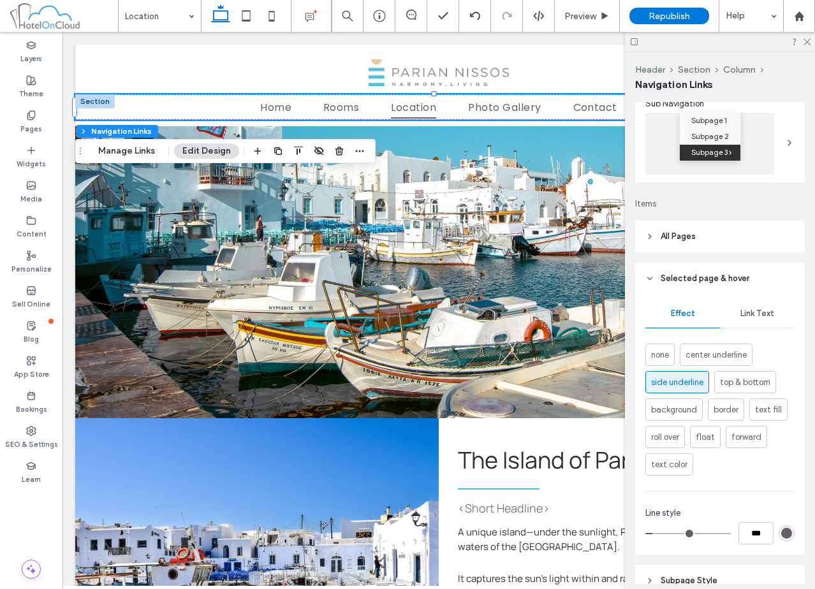
click at [781, 535] on div "rgb(102, 95, 105)" at bounding box center [786, 533] width 11 height 11
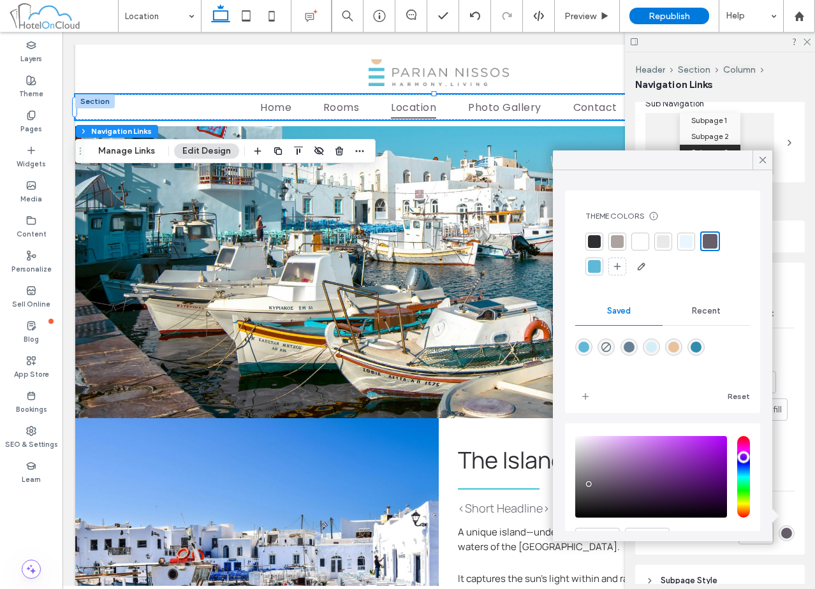
click at [679, 350] on div "rgba(233,194,155,1)" at bounding box center [673, 347] width 11 height 11
type input "*******"
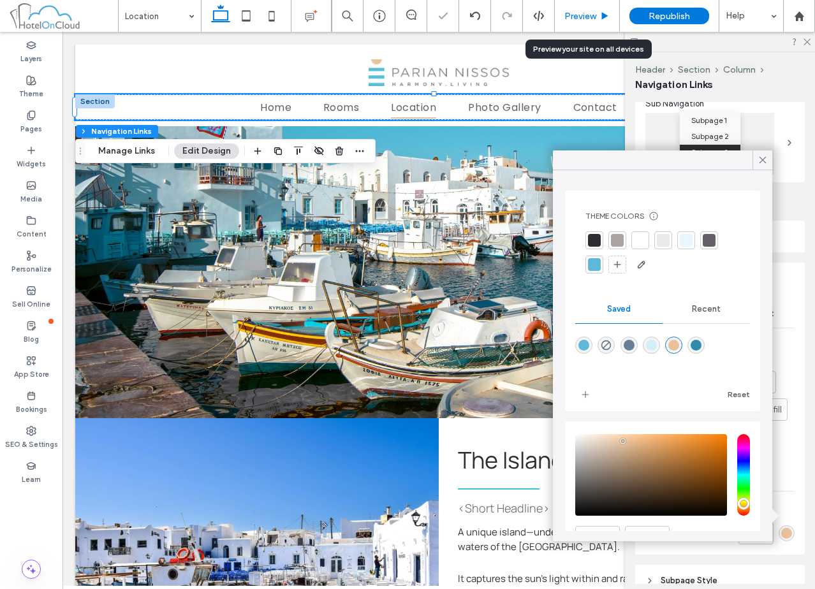
click at [601, 19] on icon at bounding box center [605, 16] width 10 height 10
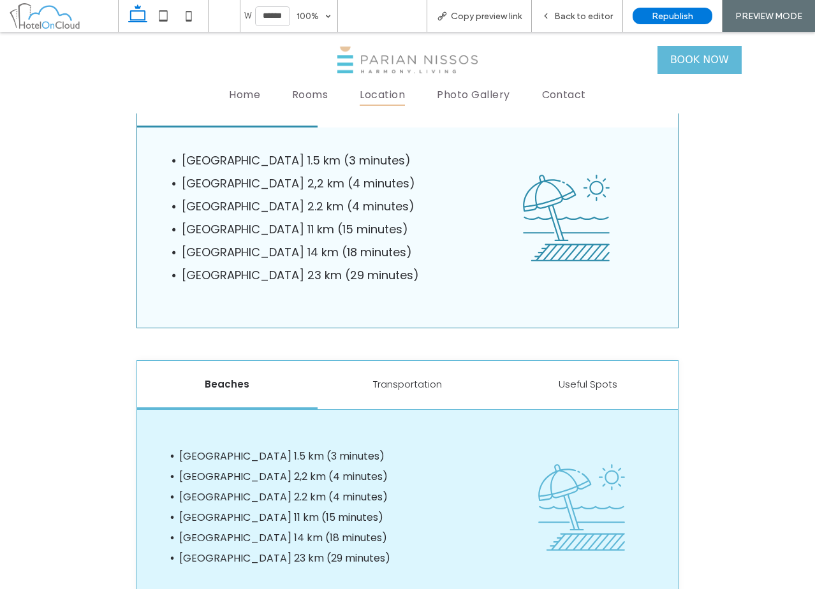
scroll to position [1084, 0]
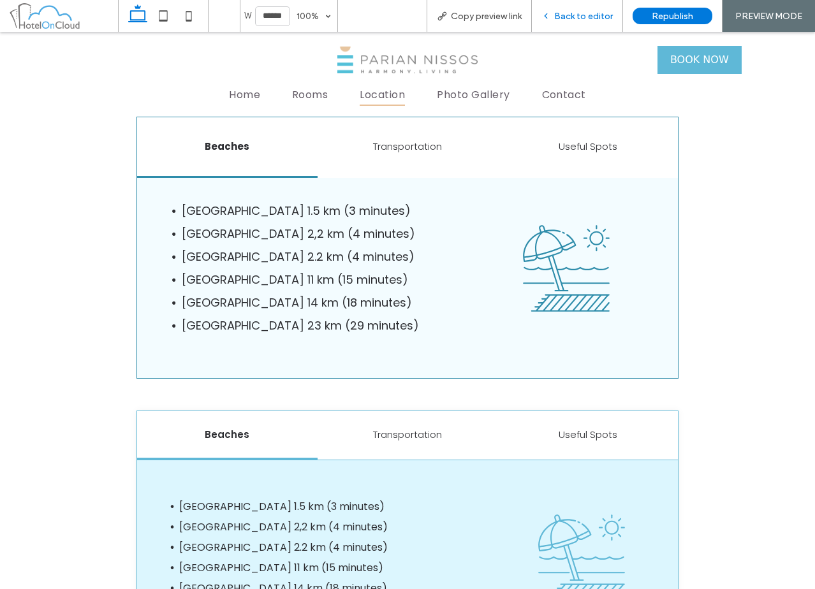
click at [561, 15] on span "Back to editor" at bounding box center [583, 16] width 59 height 11
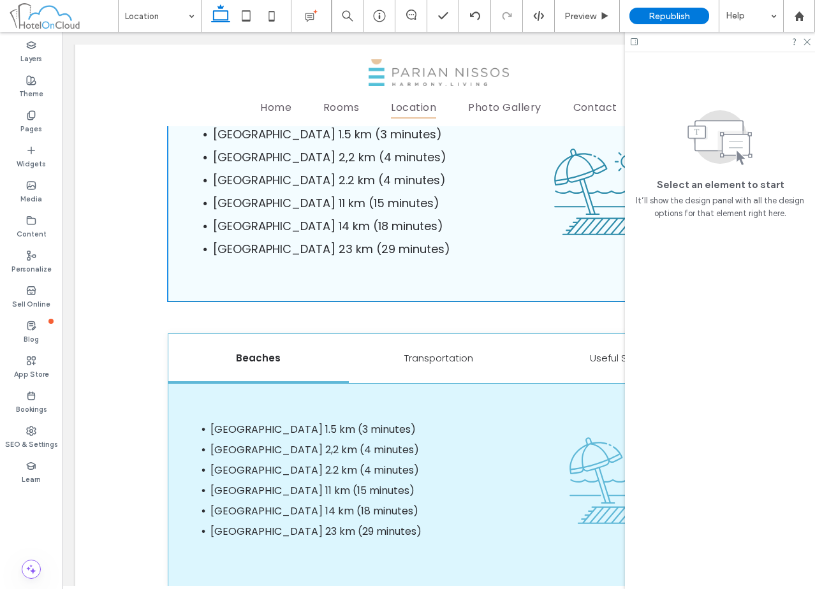
scroll to position [1225, 0]
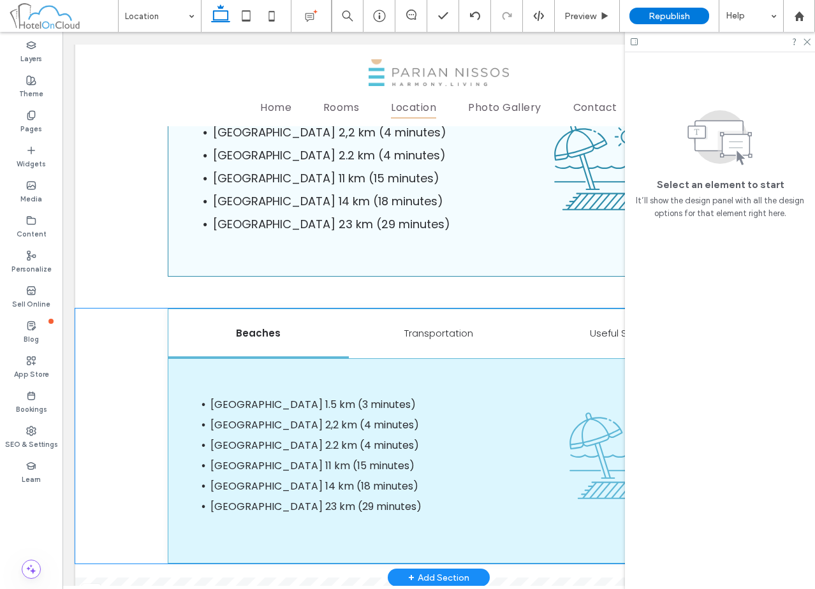
click at [128, 309] on div "Beaches Transportation Useful Spots Palia Aliki Beach 1.5 km (3 minutes) Faragg…" at bounding box center [438, 436] width 727 height 254
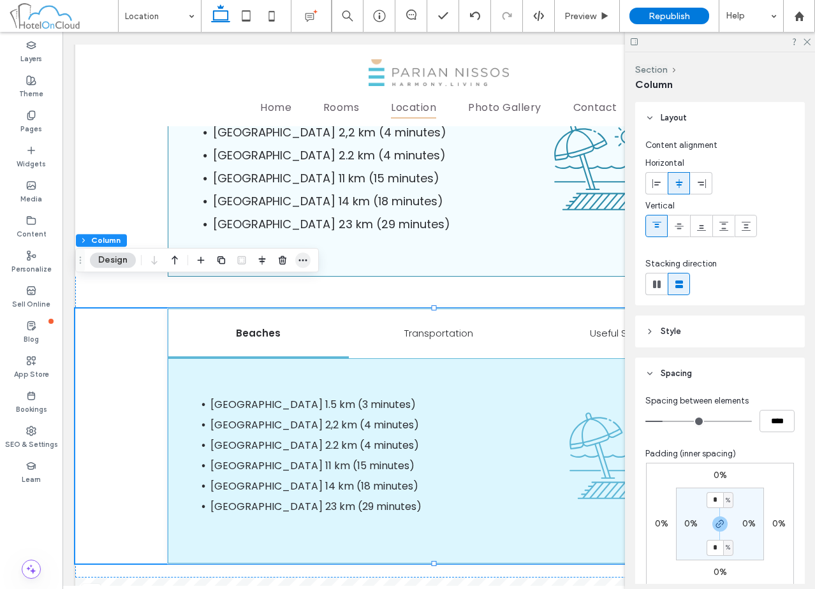
click at [300, 263] on icon "button" at bounding box center [303, 260] width 10 height 10
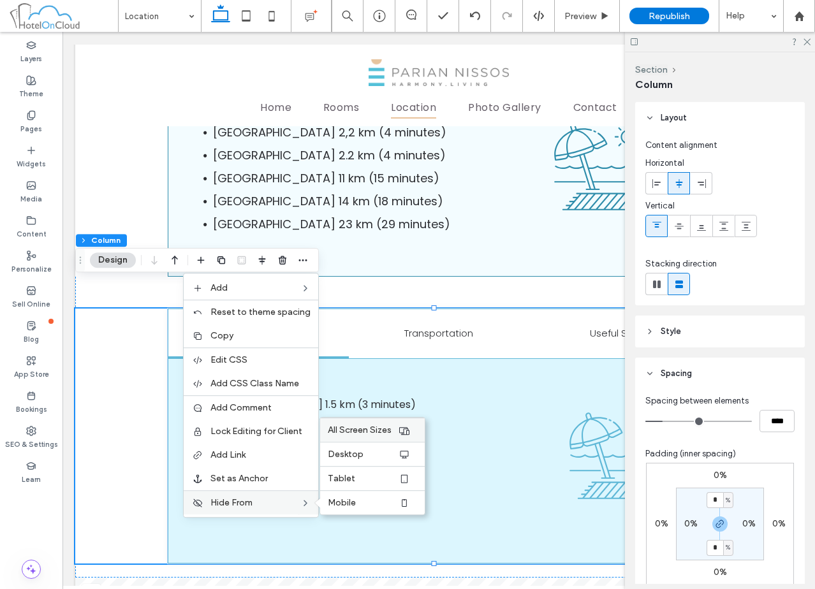
click at [373, 425] on span "All Screen Sizes" at bounding box center [360, 430] width 64 height 11
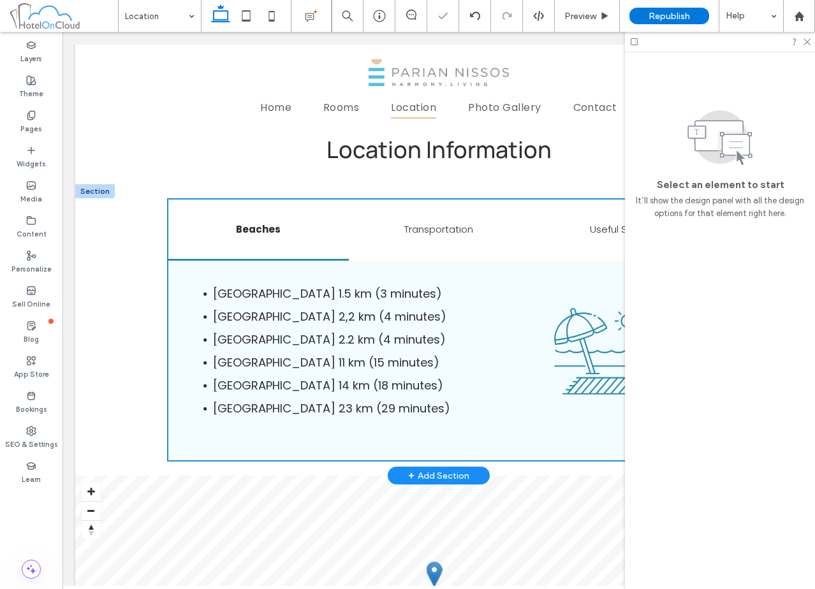
scroll to position [969, 0]
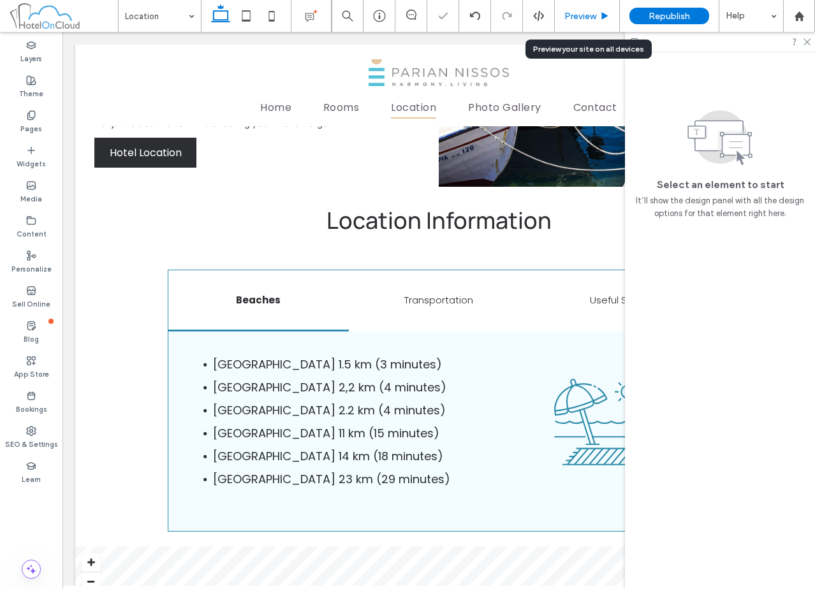
click at [580, 23] on div "Preview" at bounding box center [587, 16] width 65 height 32
click at [588, 12] on span "Preview" at bounding box center [580, 16] width 32 height 11
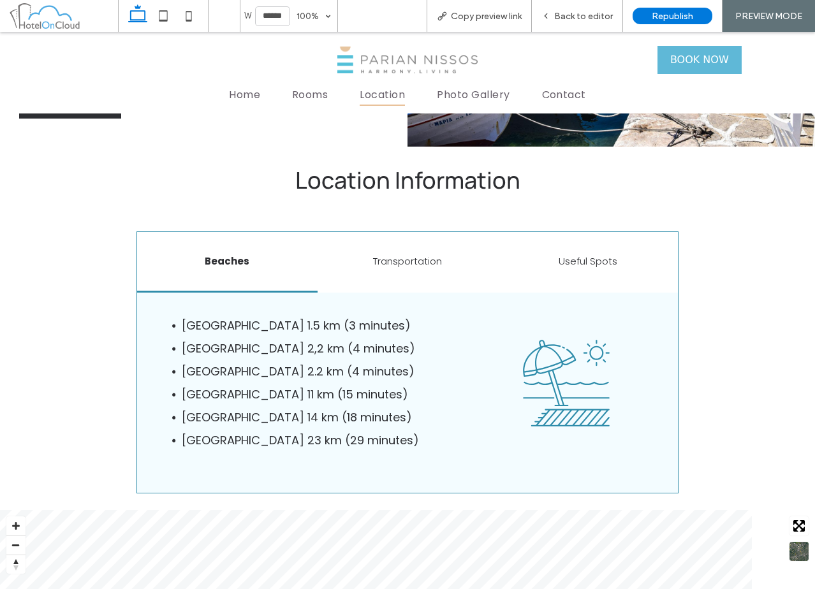
scroll to position [964, 0]
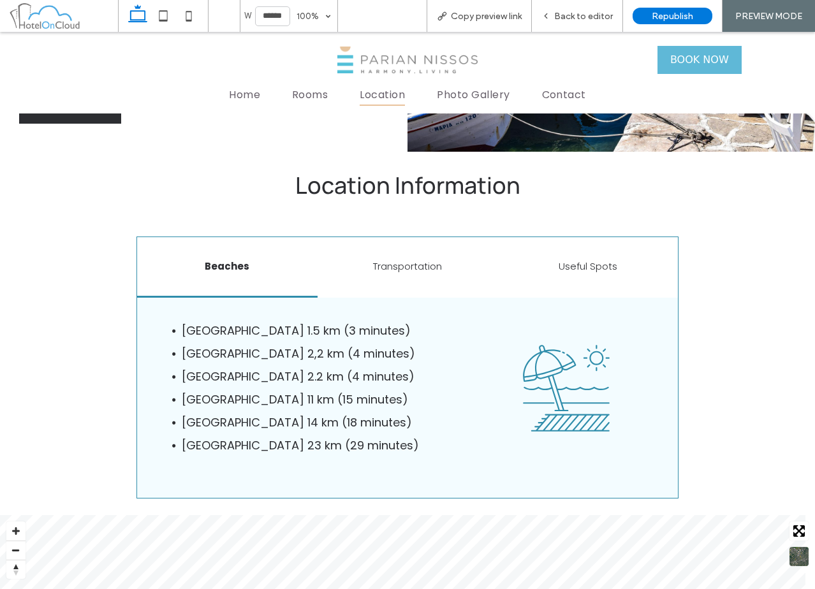
click at [588, 12] on span "Back to editor" at bounding box center [583, 16] width 59 height 11
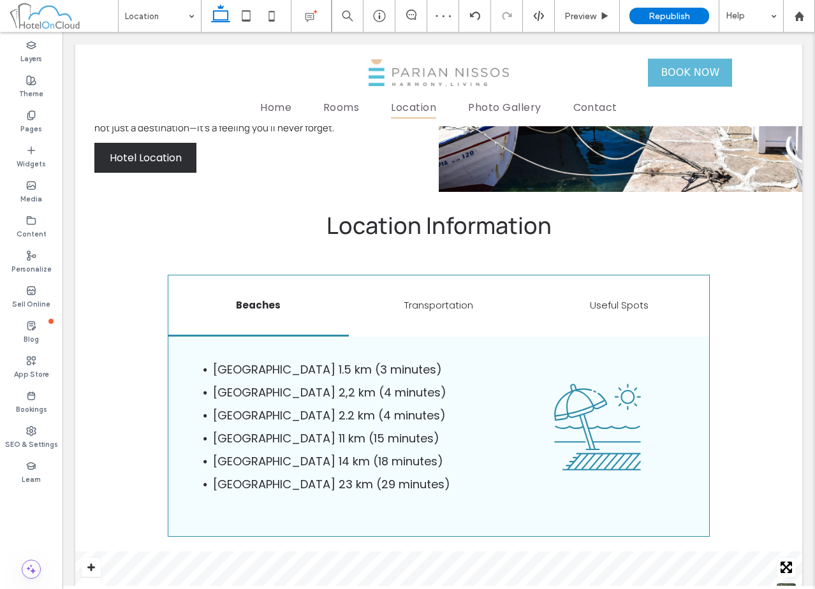
scroll to position [969, 0]
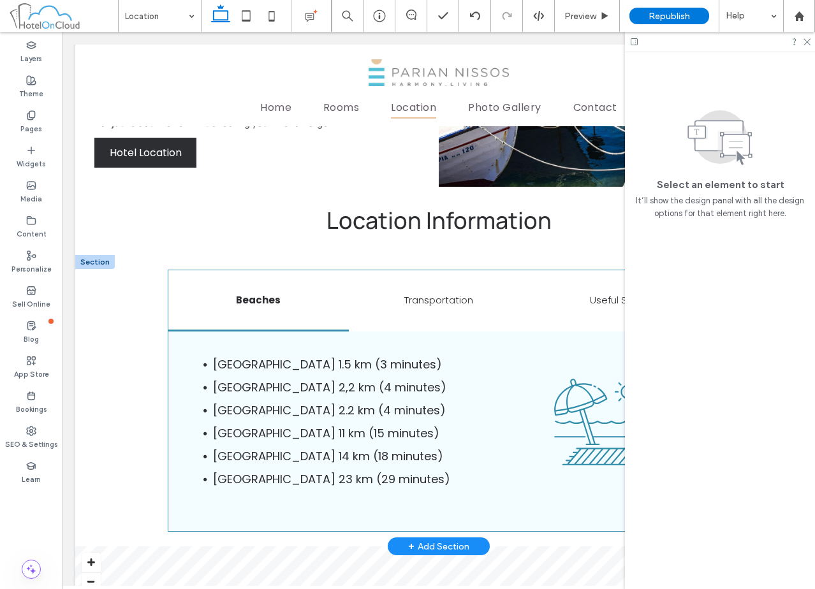
click at [89, 255] on div at bounding box center [95, 262] width 40 height 14
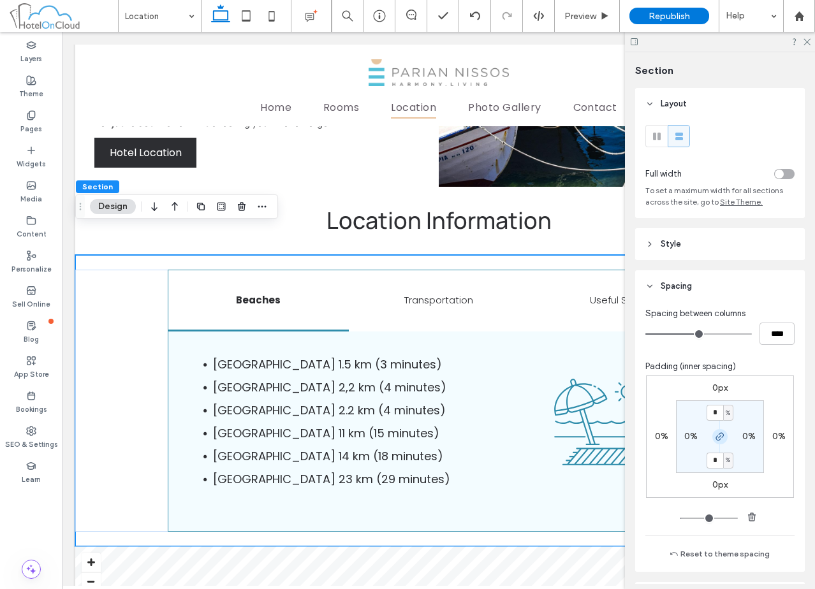
click at [719, 434] on icon "button" at bounding box center [720, 437] width 10 height 10
click at [714, 455] on label "2%" at bounding box center [720, 460] width 13 height 11
type input "*"
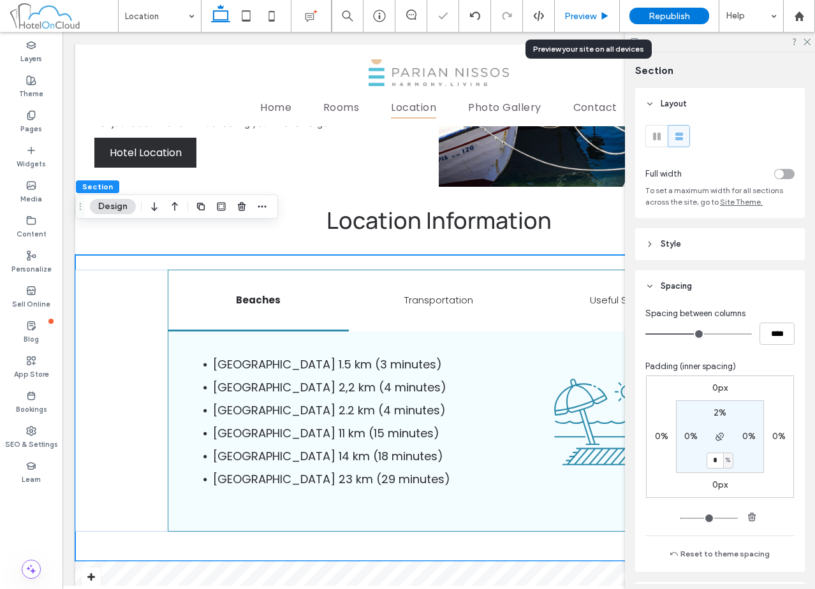
click at [592, 16] on span "Preview" at bounding box center [580, 16] width 32 height 11
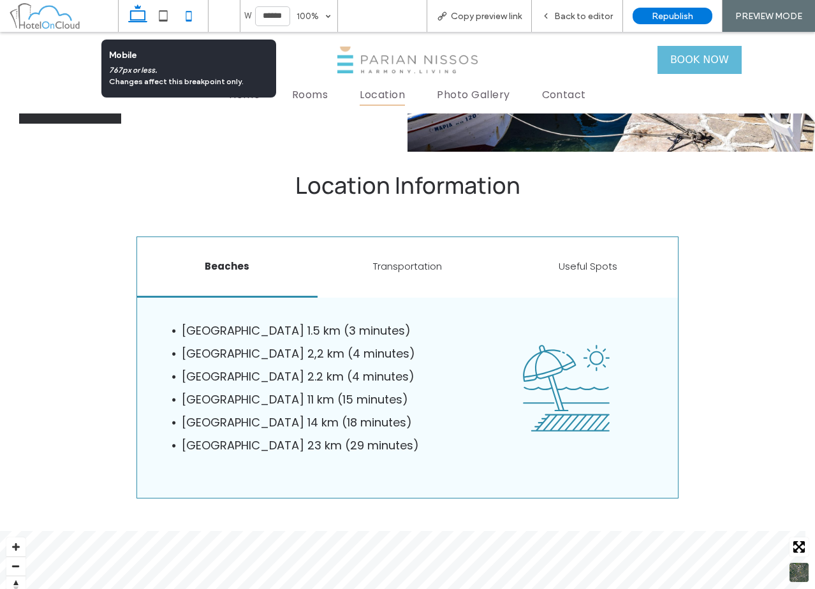
click at [195, 13] on icon at bounding box center [189, 16] width 26 height 26
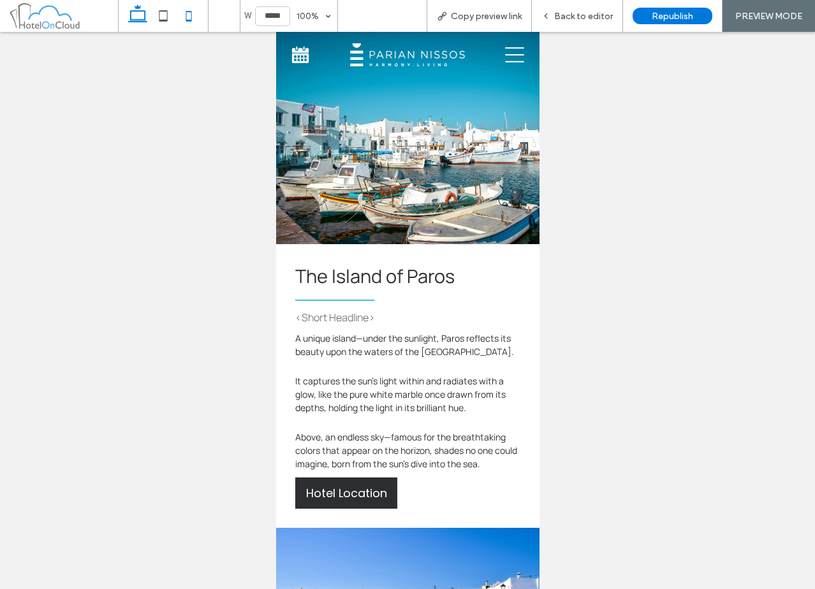
click at [135, 10] on icon at bounding box center [138, 16] width 26 height 26
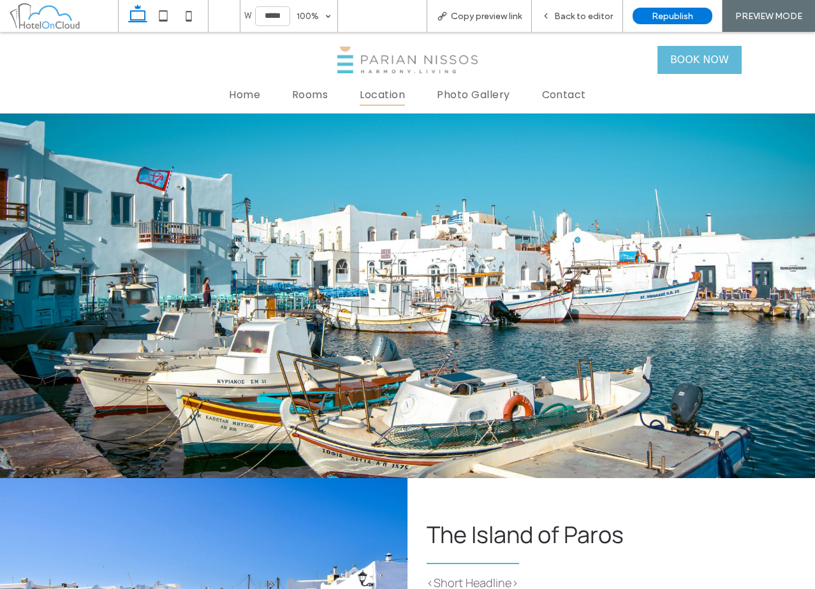
type input "******"
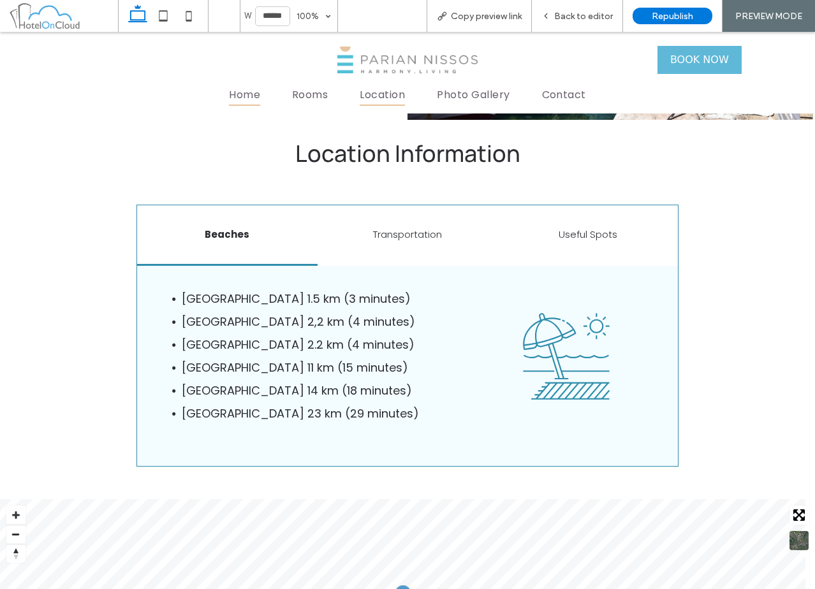
click at [229, 94] on span "Home" at bounding box center [244, 94] width 31 height 22
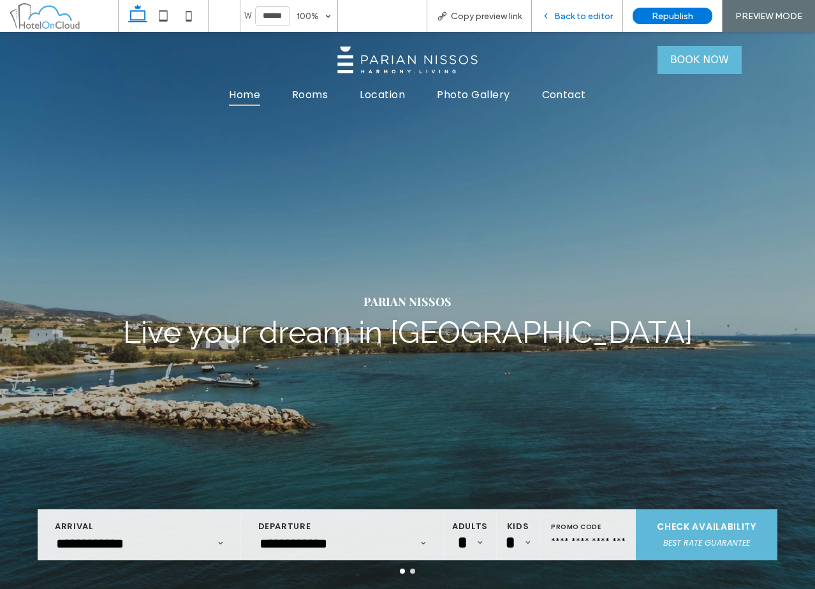
drag, startPoint x: 577, startPoint y: 15, endPoint x: 232, endPoint y: 112, distance: 359.0
click at [577, 15] on span "Back to editor" at bounding box center [583, 16] width 59 height 11
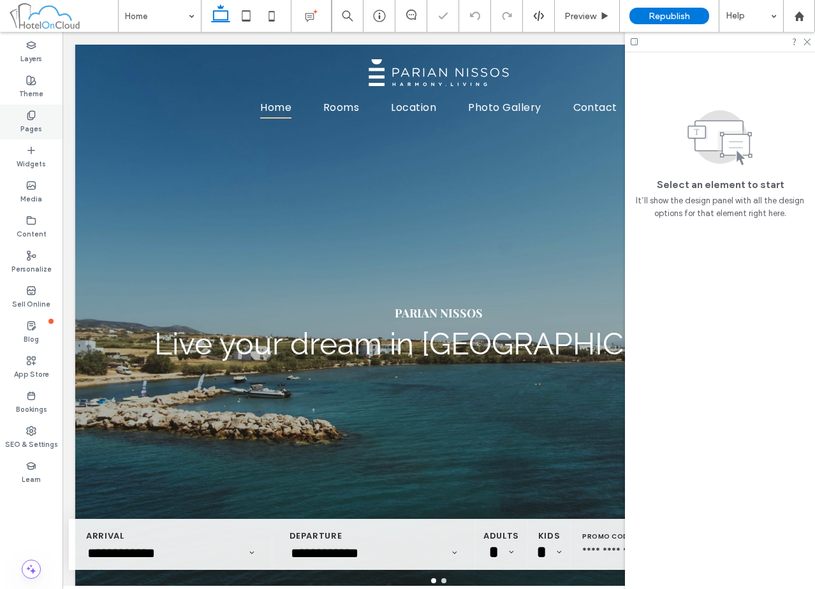
click at [34, 124] on label "Pages" at bounding box center [31, 128] width 22 height 14
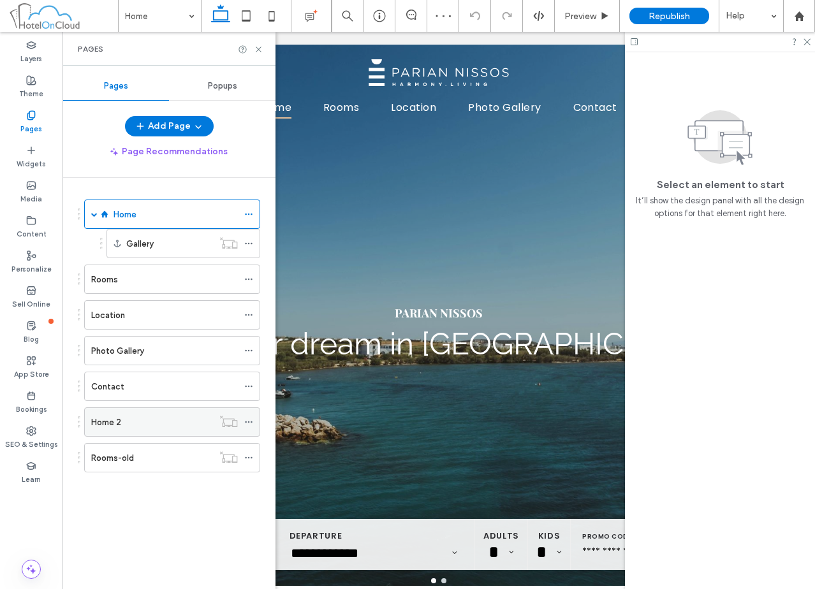
click at [154, 422] on div "Home 2" at bounding box center [152, 422] width 122 height 13
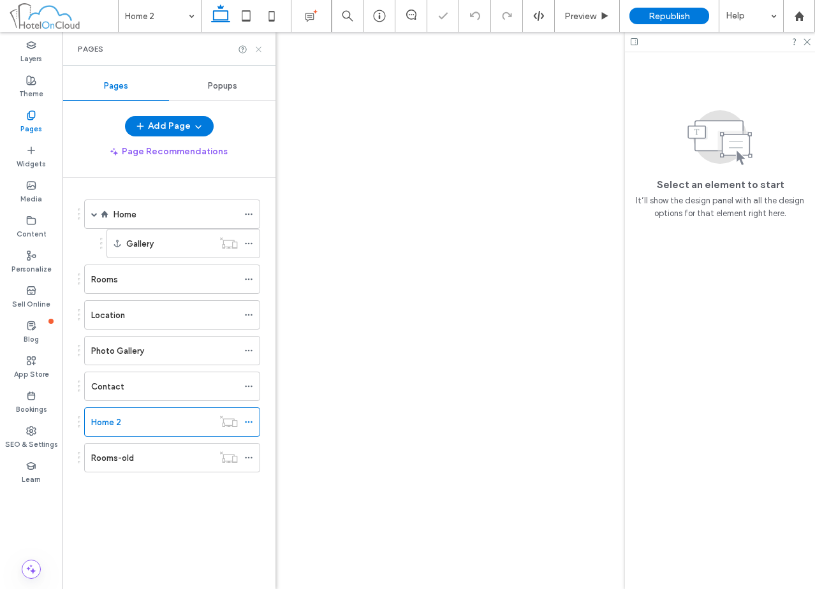
click at [258, 49] on icon at bounding box center [259, 50] width 10 height 10
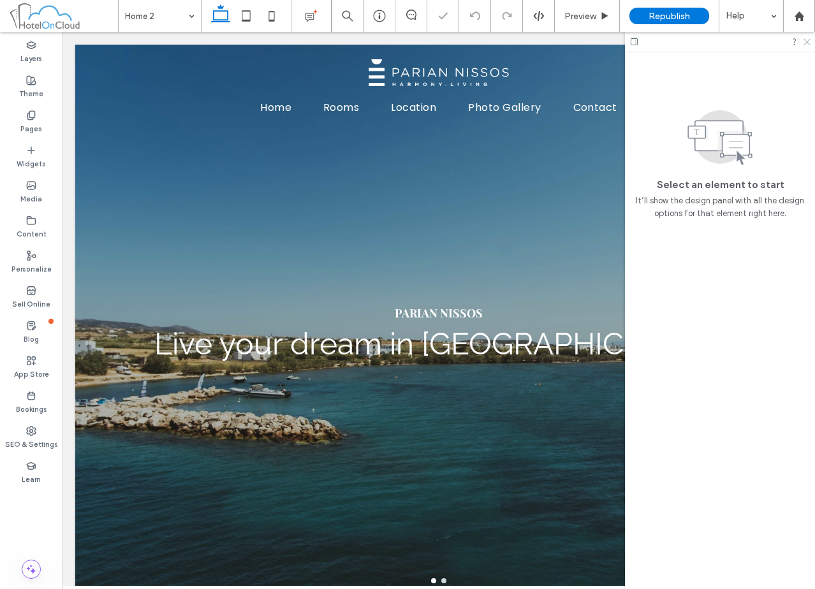
click at [805, 42] on icon at bounding box center [806, 41] width 8 height 8
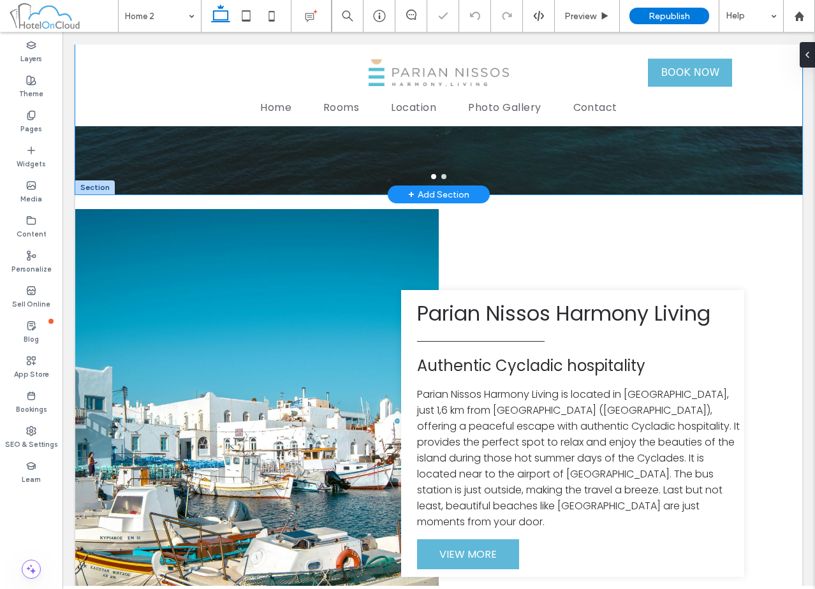
scroll to position [446, 0]
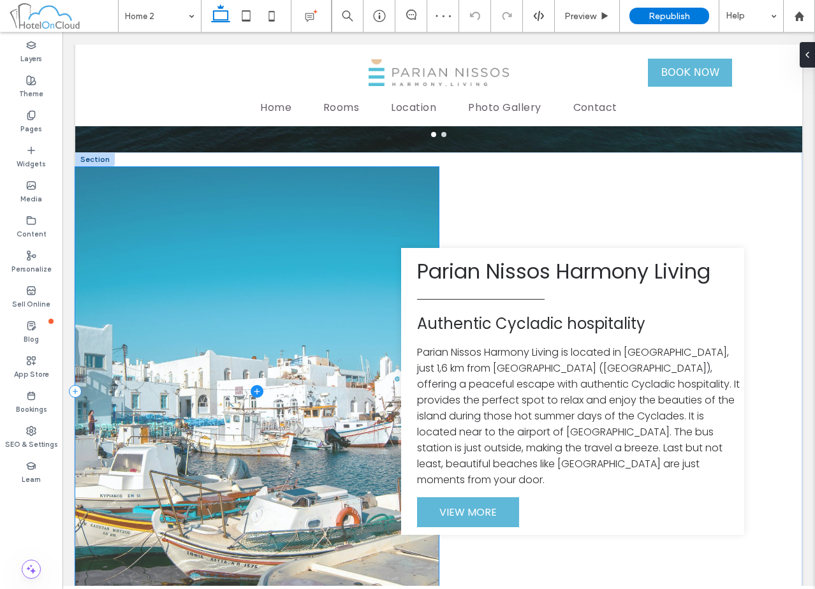
click at [300, 296] on span at bounding box center [257, 391] width 364 height 449
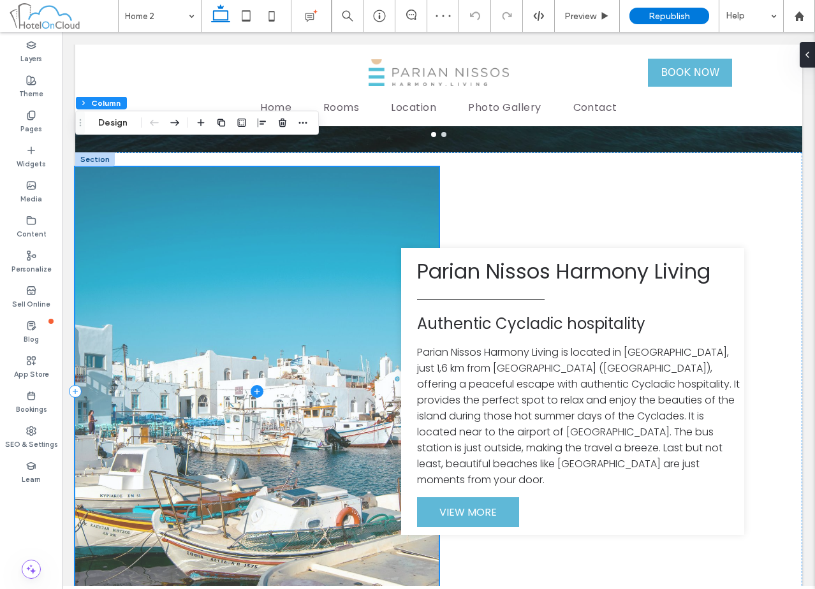
scroll to position [510, 0]
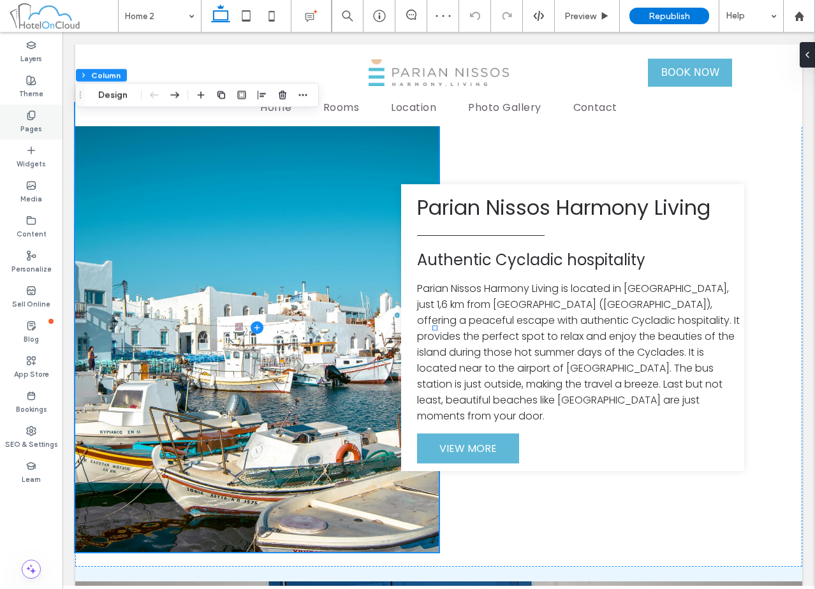
click at [37, 106] on div "Pages" at bounding box center [31, 122] width 63 height 35
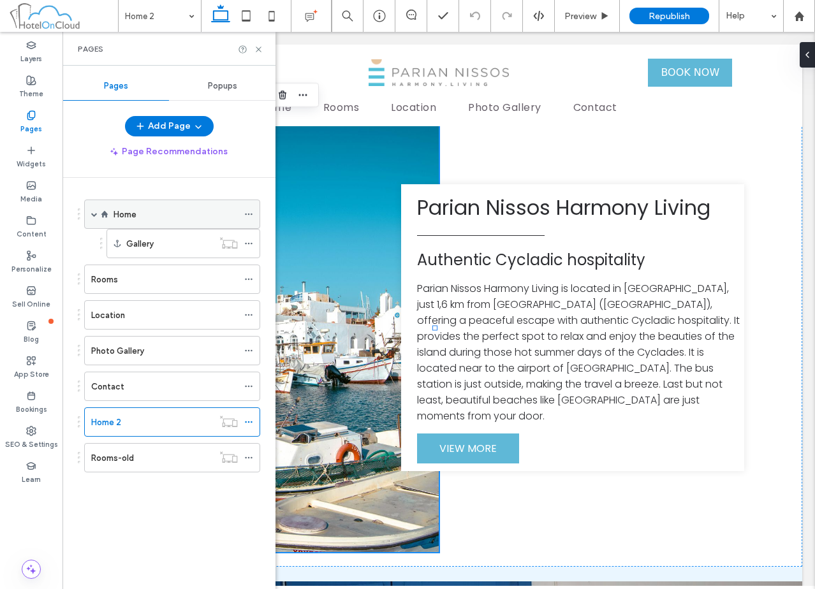
click at [116, 214] on label "Home" at bounding box center [125, 214] width 23 height 22
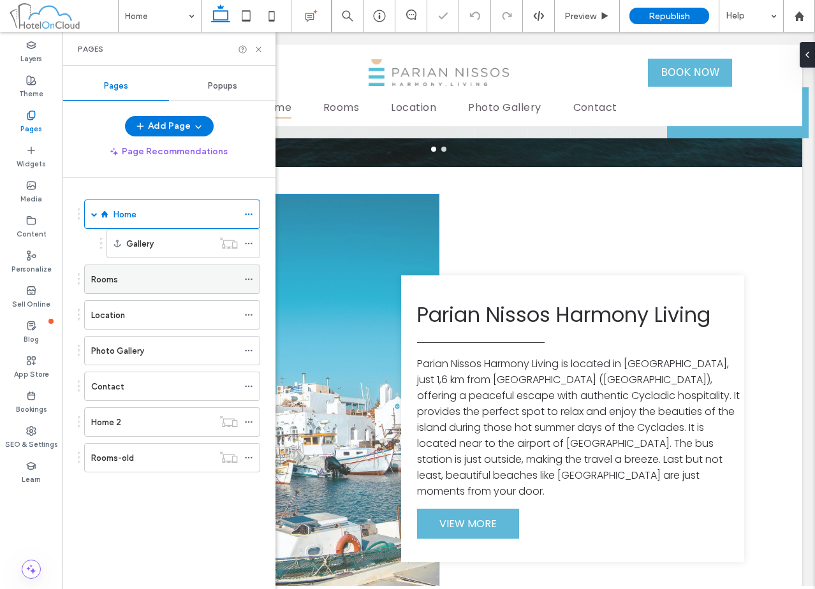
scroll to position [510, 0]
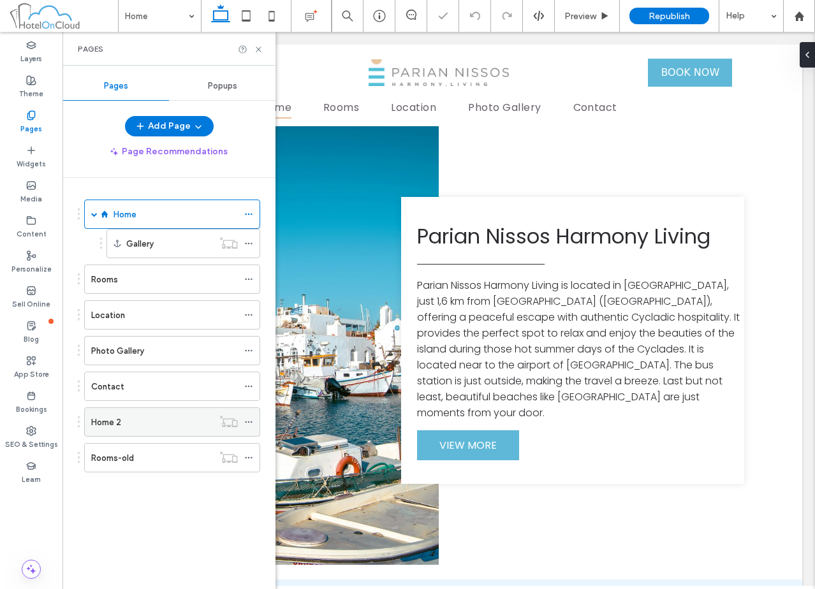
click at [170, 418] on div "Home 2" at bounding box center [152, 422] width 122 height 13
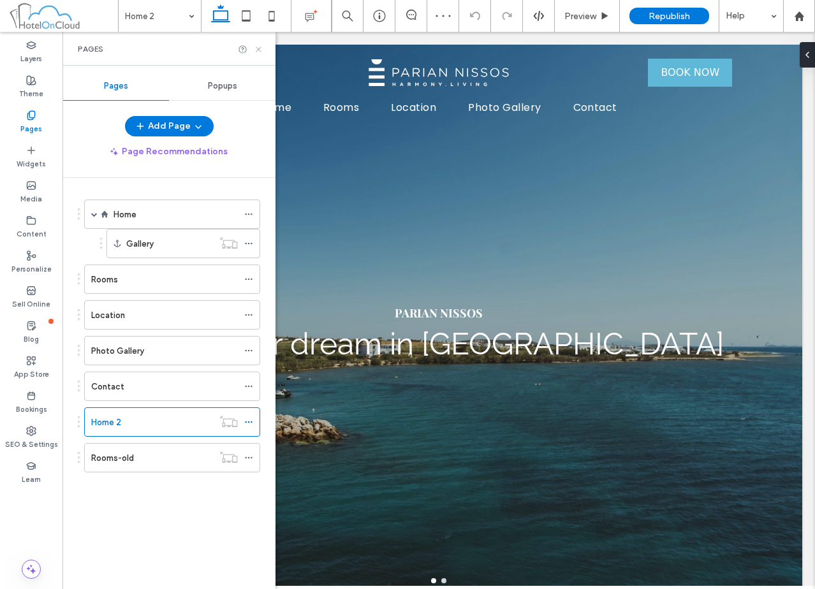
click at [256, 48] on icon at bounding box center [259, 50] width 10 height 10
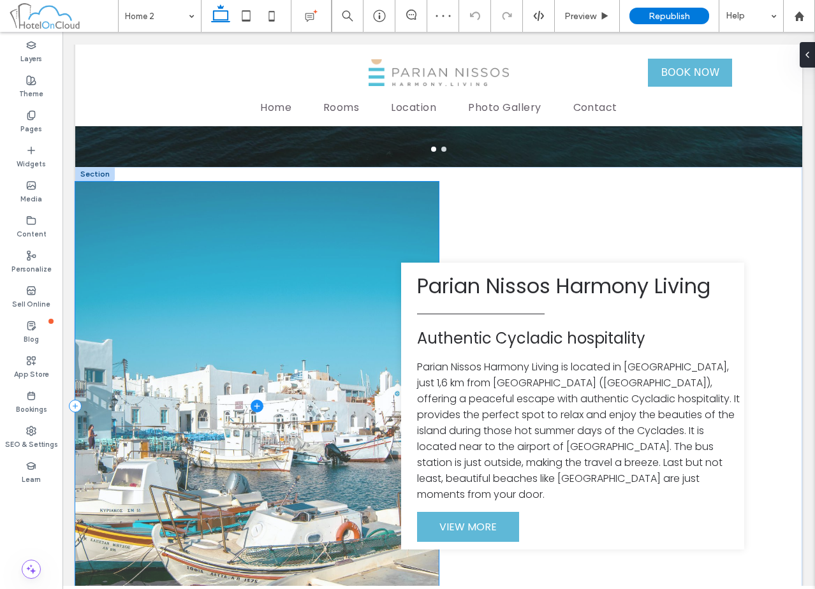
scroll to position [446, 0]
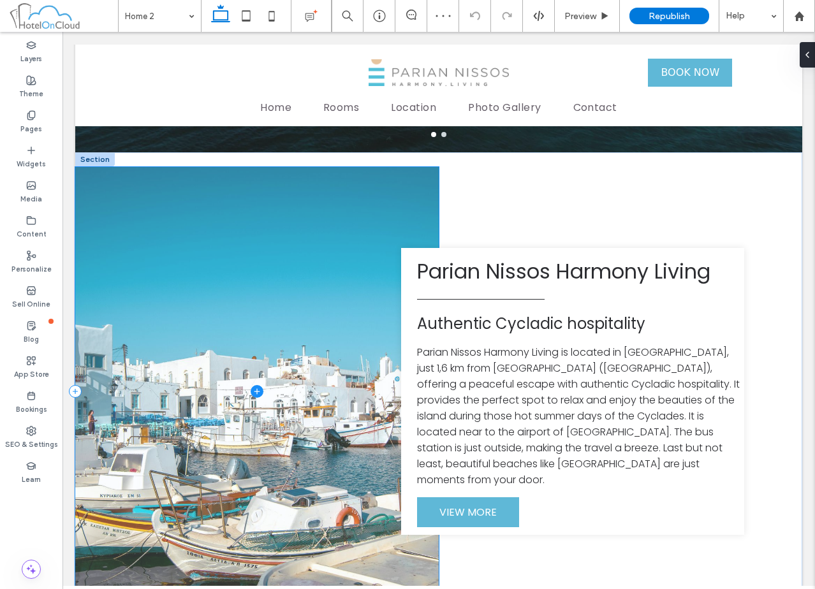
click at [326, 272] on span at bounding box center [257, 391] width 364 height 449
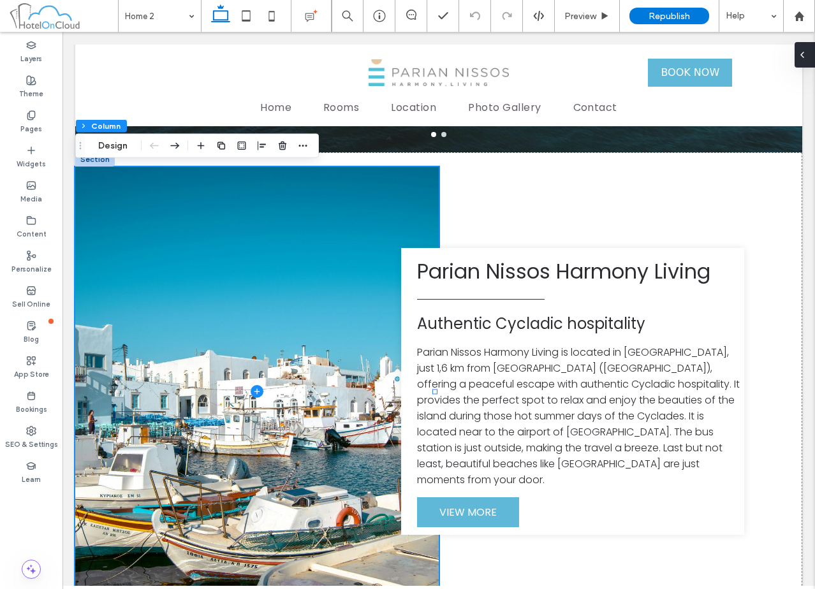
click at [804, 57] on icon at bounding box center [802, 55] width 10 height 10
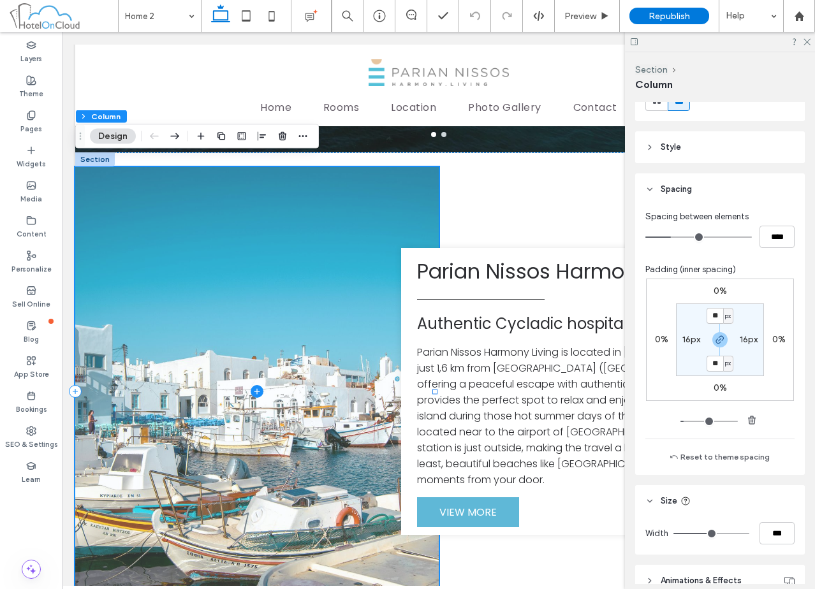
click at [188, 244] on span at bounding box center [257, 391] width 364 height 449
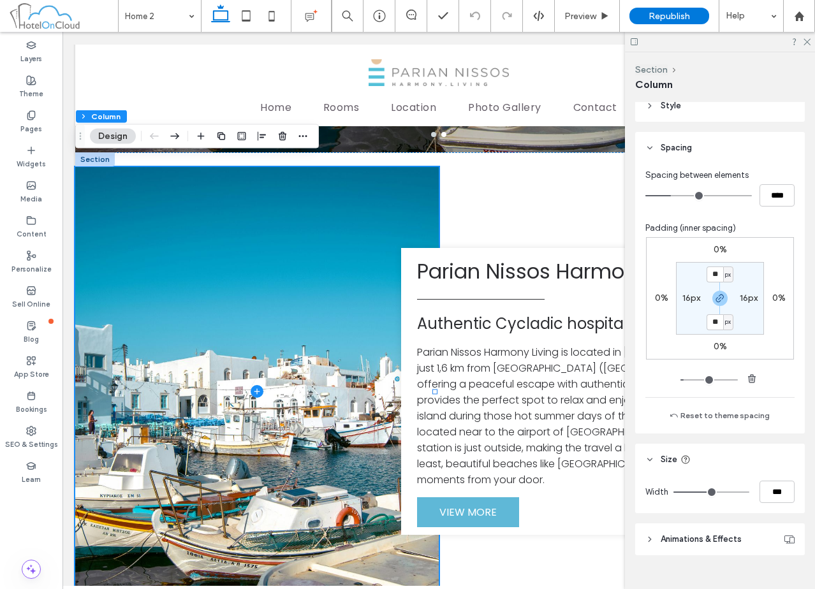
scroll to position [248, 0]
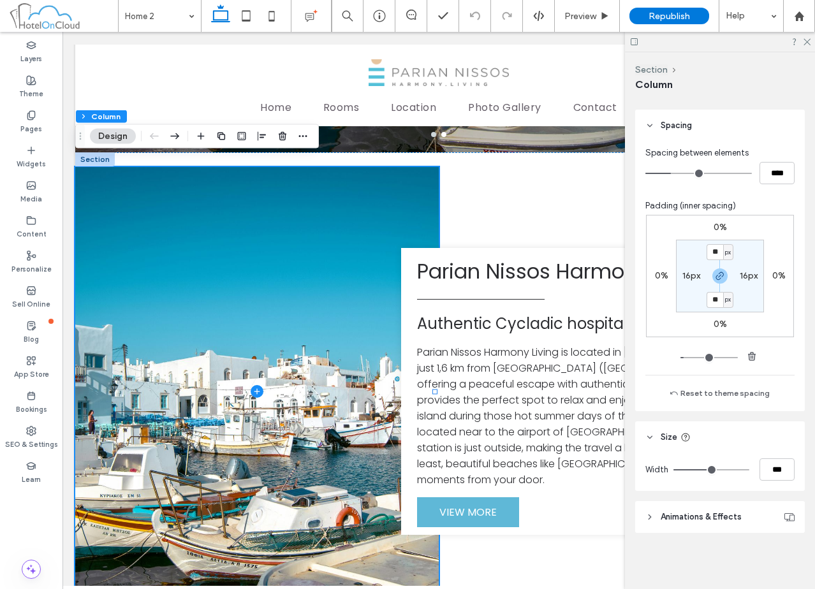
click at [708, 519] on span "Animations & Effects" at bounding box center [701, 517] width 81 height 13
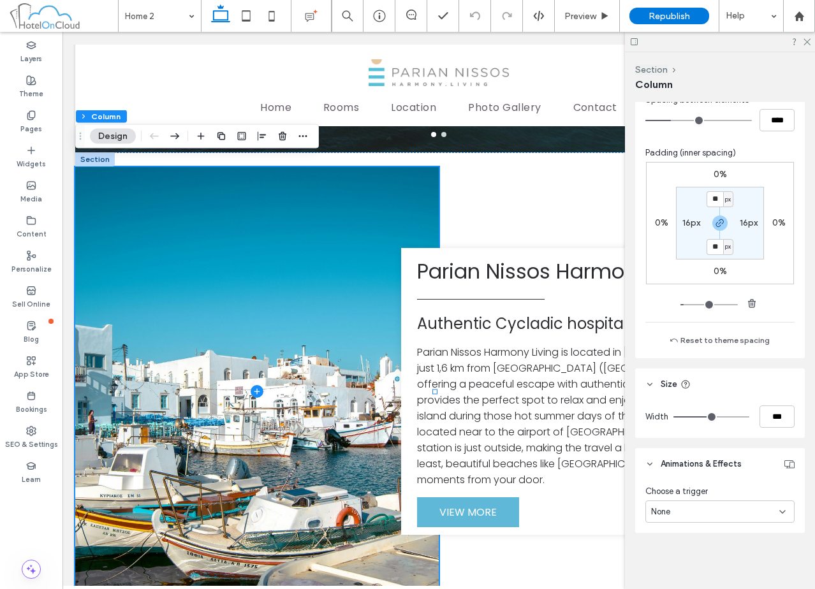
scroll to position [152, 0]
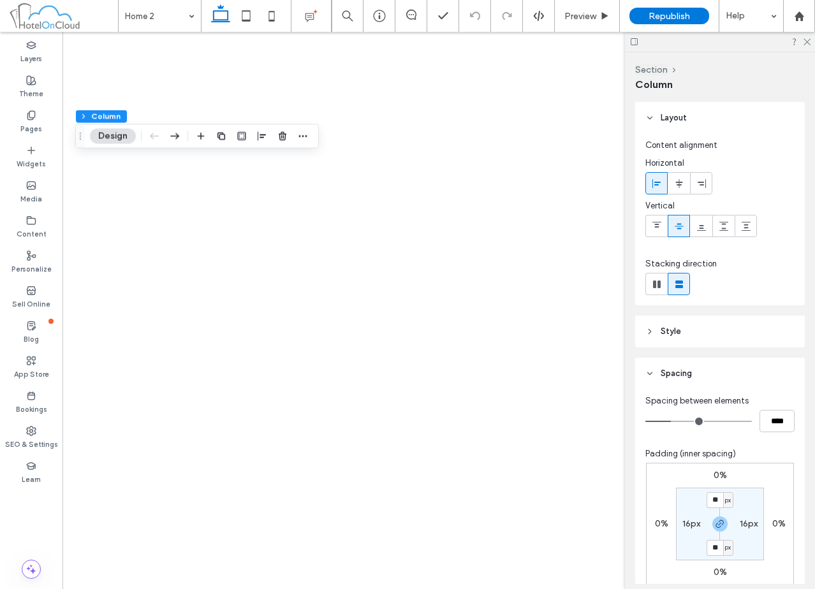
click at [722, 316] on header "Style" at bounding box center [720, 332] width 170 height 32
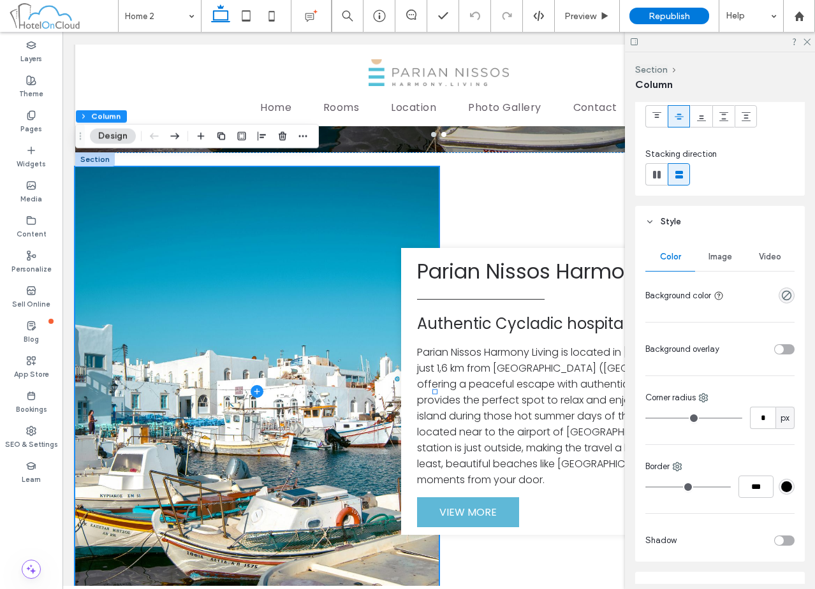
click at [714, 256] on span "Image" at bounding box center [721, 257] width 24 height 10
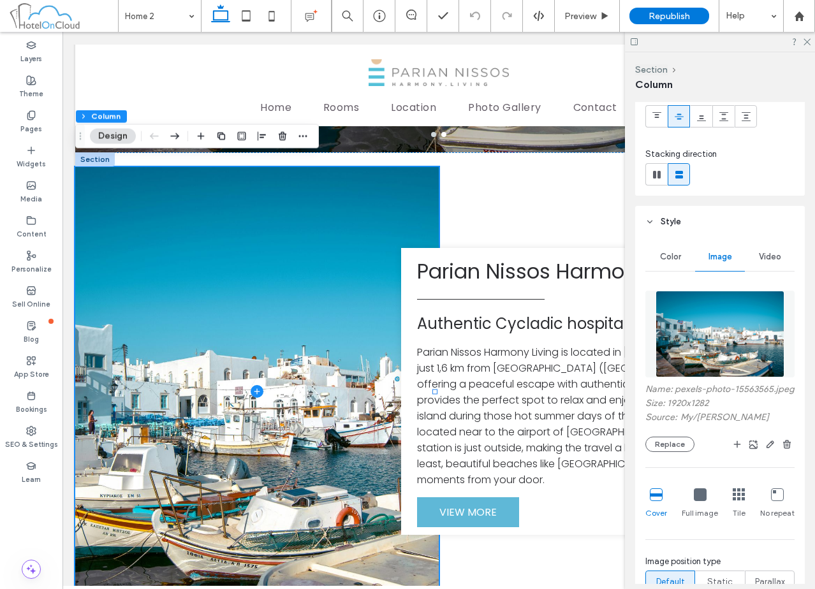
scroll to position [173, 0]
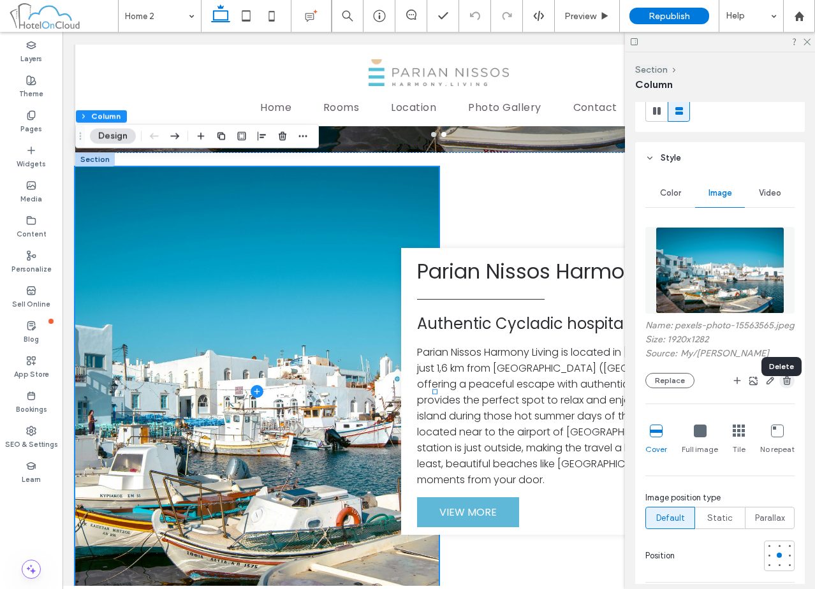
click at [783, 385] on use "button" at bounding box center [787, 380] width 8 height 8
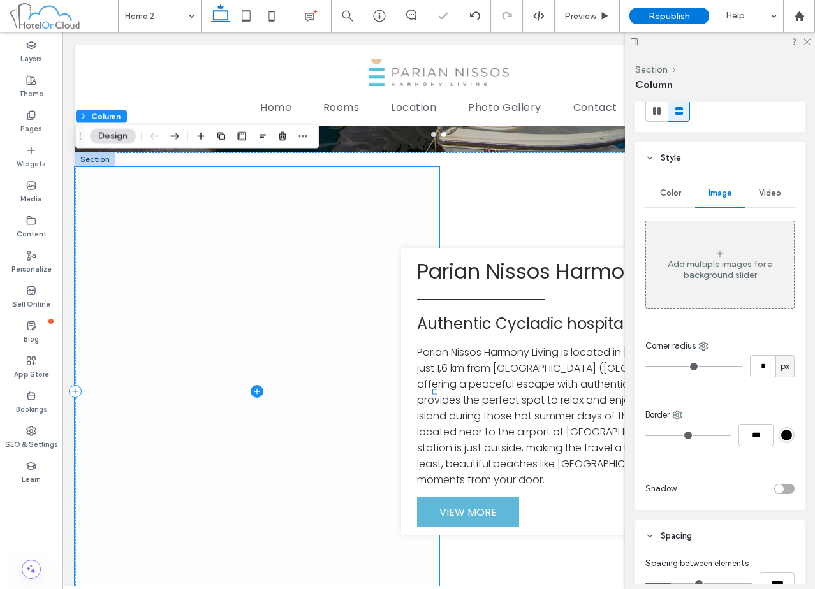
click at [165, 213] on span at bounding box center [257, 391] width 364 height 449
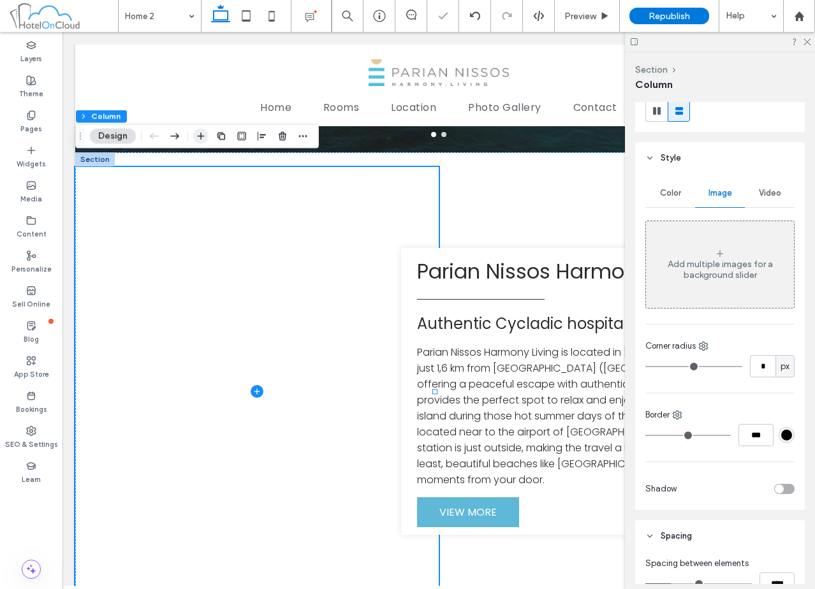
click at [202, 136] on use "button" at bounding box center [201, 136] width 7 height 7
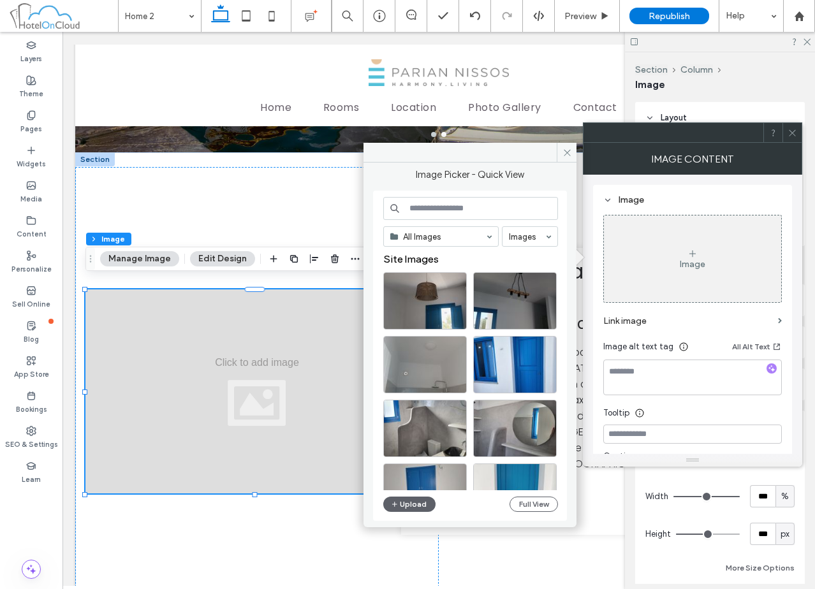
click at [460, 210] on input at bounding box center [470, 208] width 175 height 23
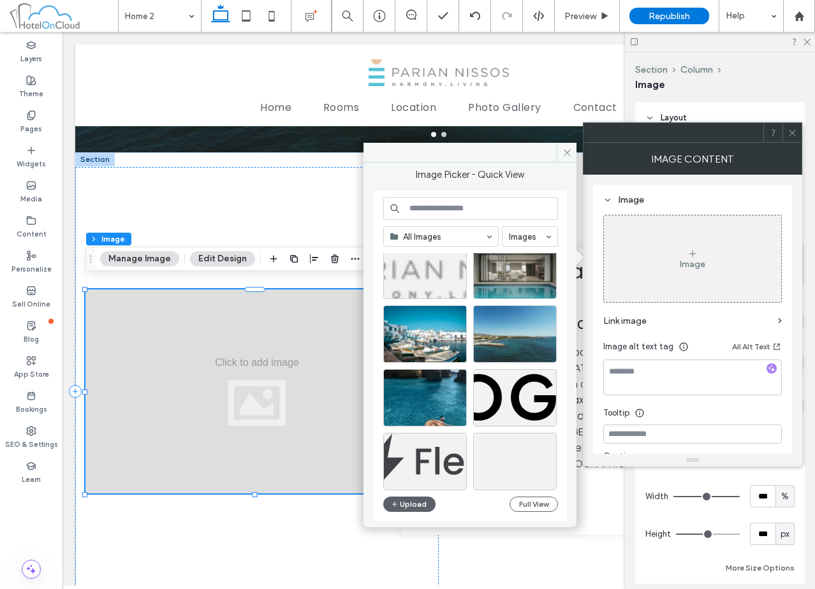
scroll to position [1133, 0]
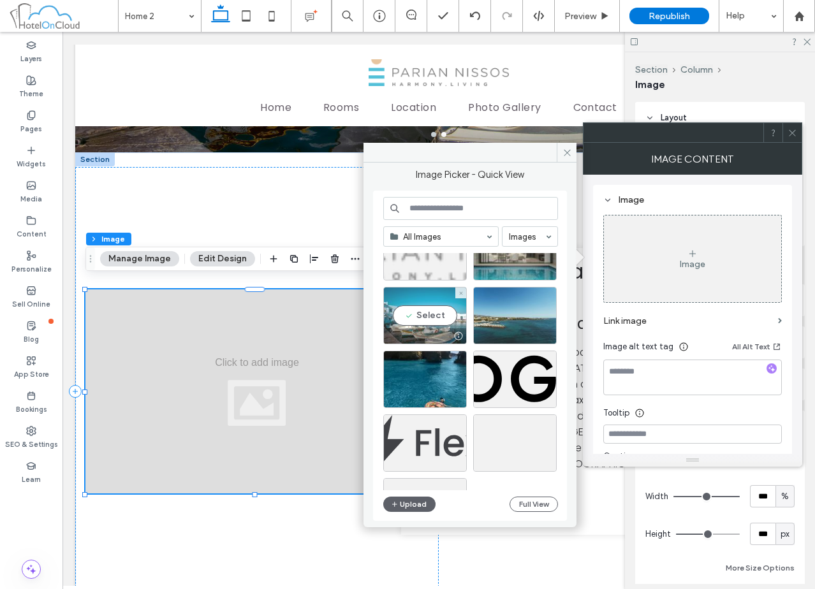
click at [439, 327] on div "Select" at bounding box center [425, 315] width 84 height 57
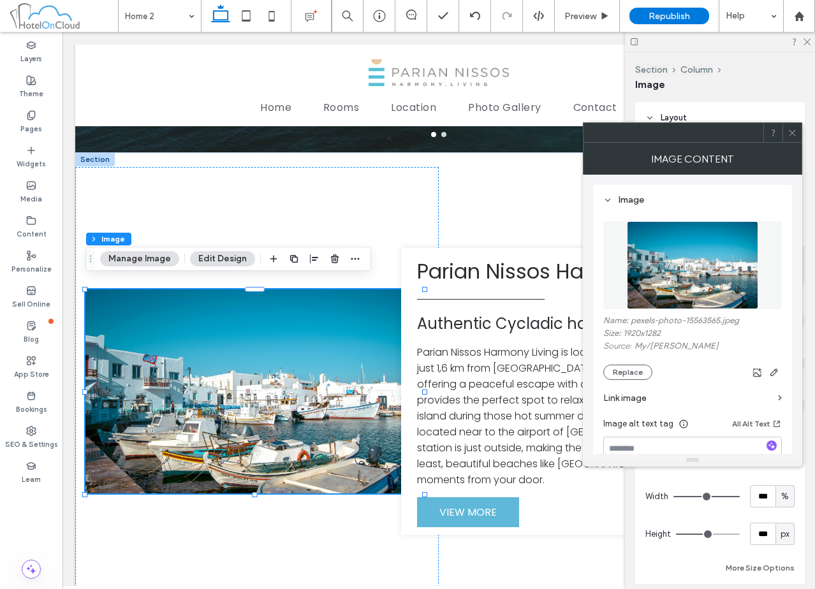
click at [791, 132] on use at bounding box center [792, 132] width 6 height 6
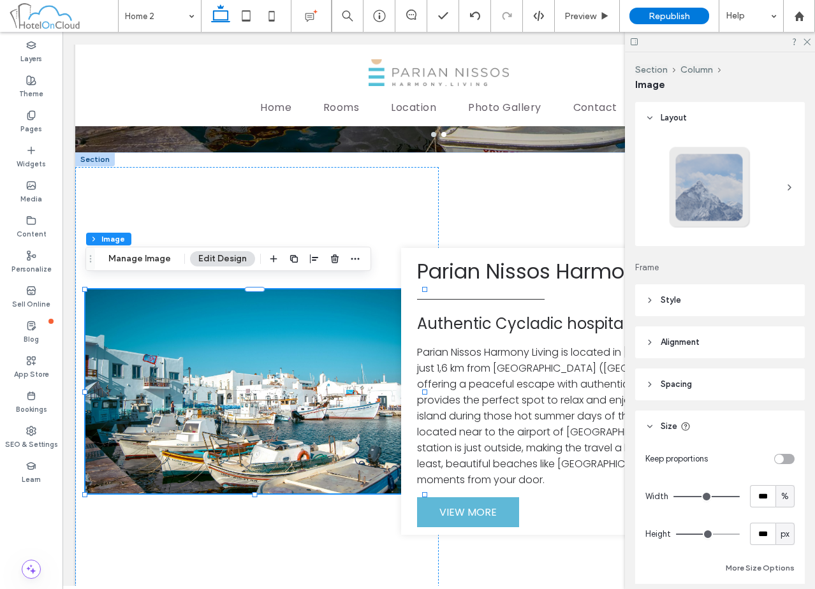
click at [781, 503] on span "%" at bounding box center [785, 496] width 8 height 13
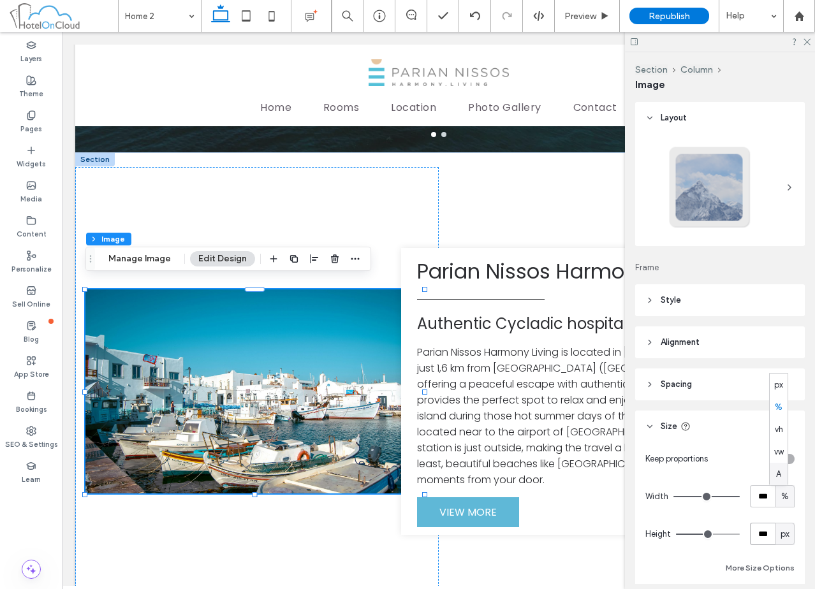
click at [761, 532] on input "***" at bounding box center [763, 534] width 26 height 22
type input "***"
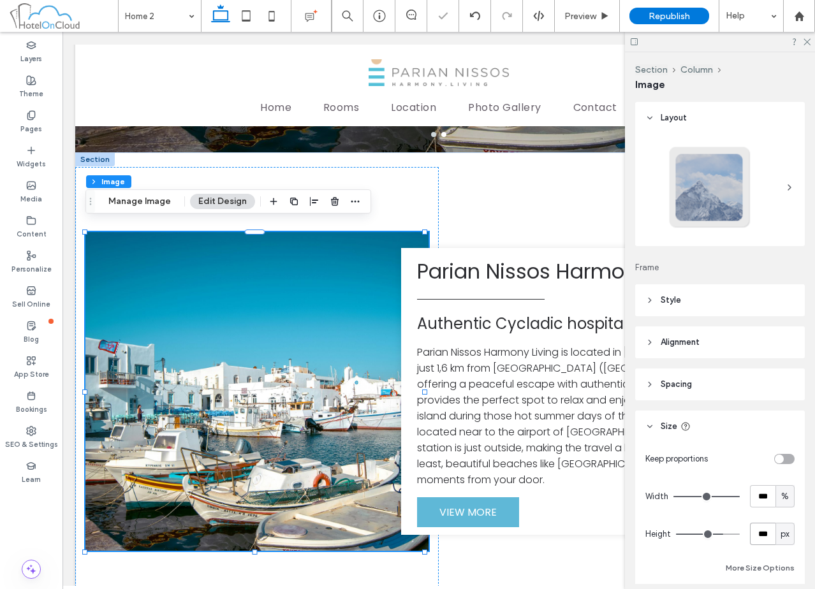
type input "***"
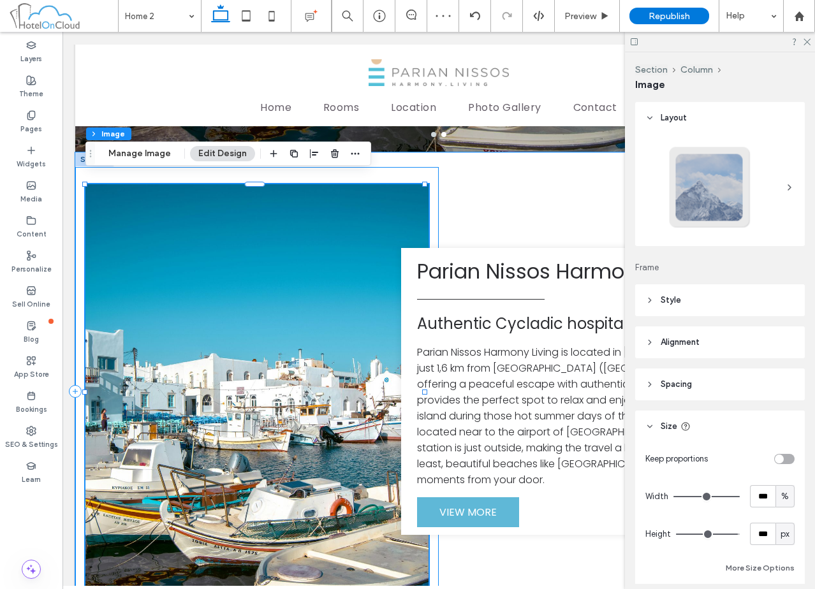
click at [419, 167] on div at bounding box center [257, 391] width 364 height 449
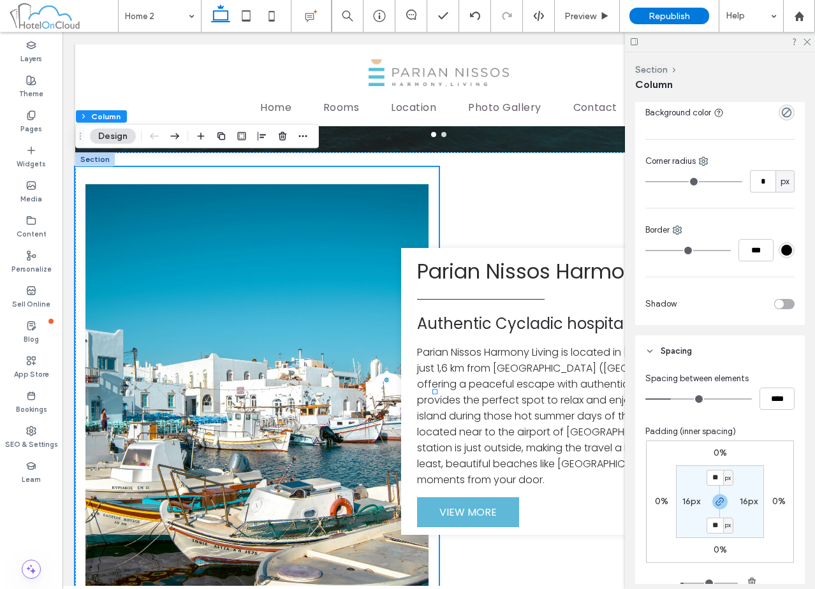
scroll to position [319, 0]
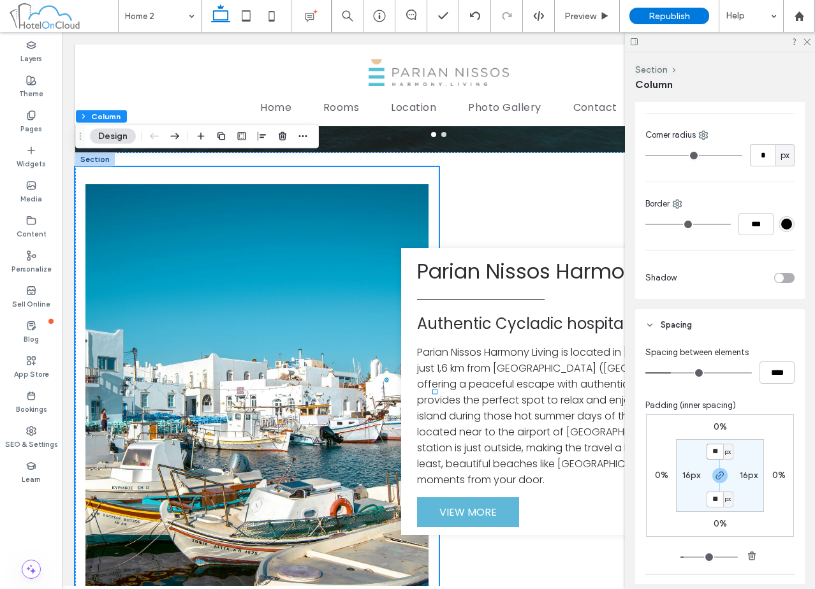
click at [713, 453] on input "**" at bounding box center [715, 452] width 17 height 16
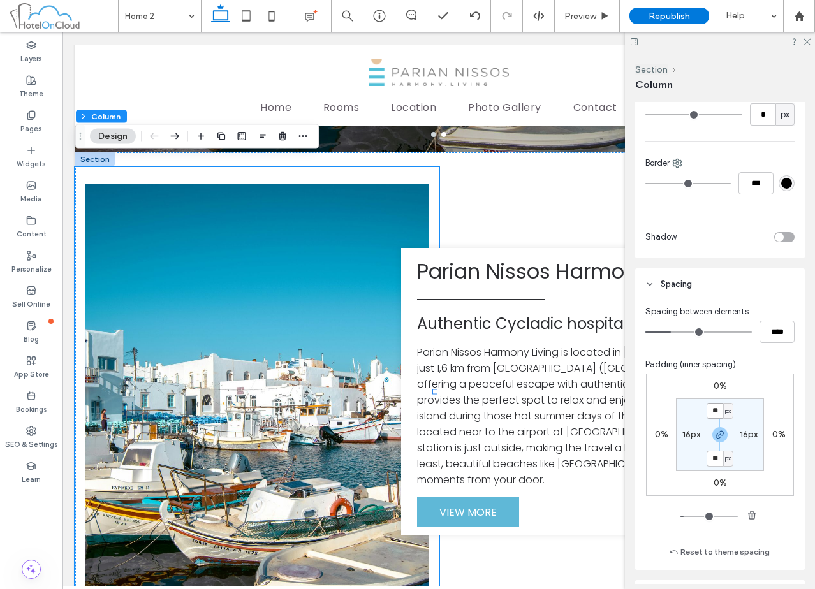
scroll to position [383, 0]
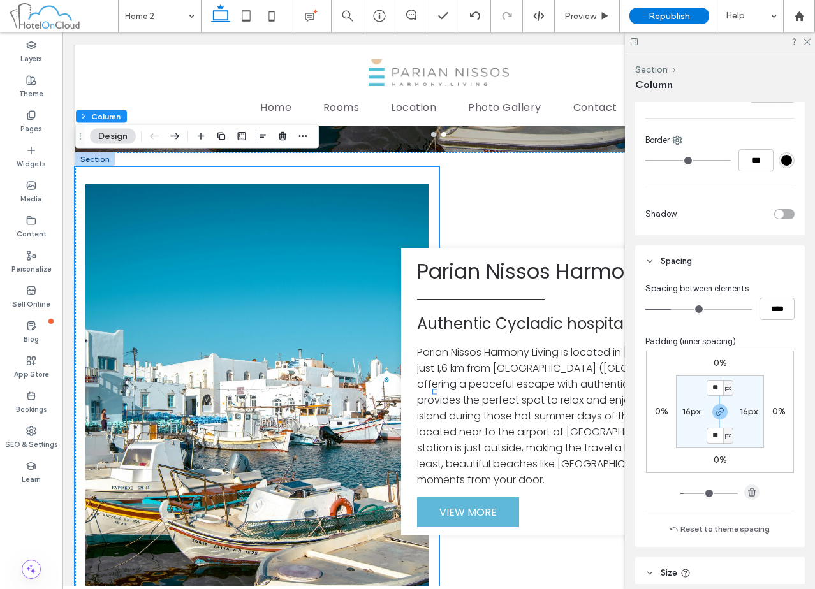
click at [748, 494] on use "button" at bounding box center [752, 492] width 8 height 8
type input "*"
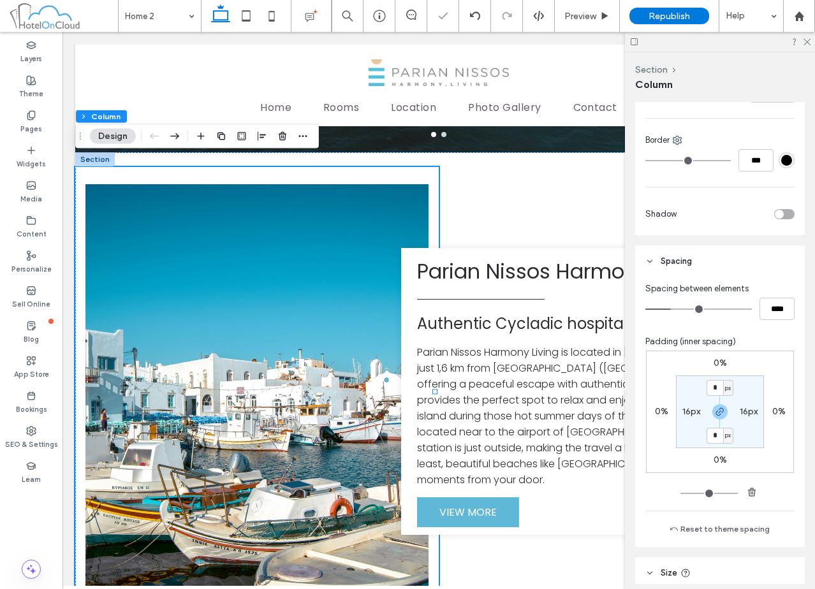
click at [749, 410] on label "16px" at bounding box center [749, 411] width 18 height 11
type input "**"
type input "*"
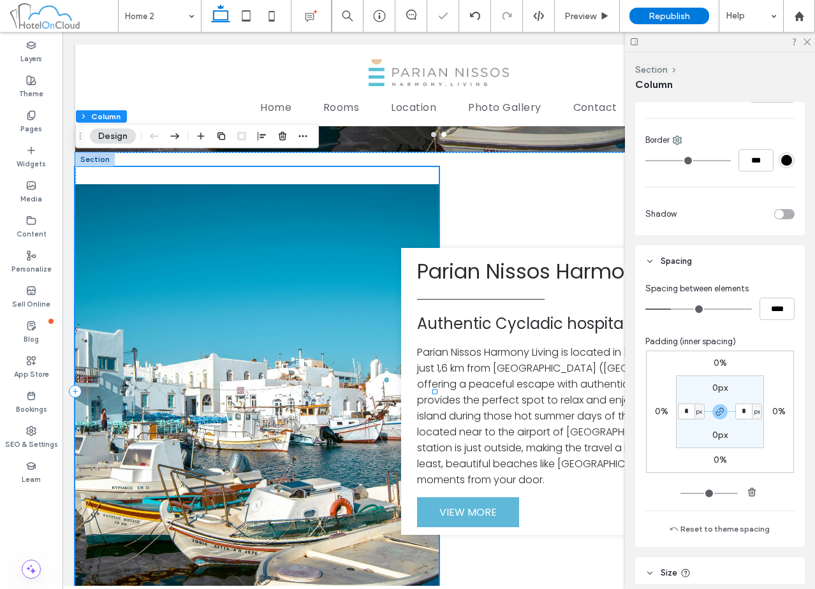
click at [329, 170] on div at bounding box center [257, 391] width 364 height 449
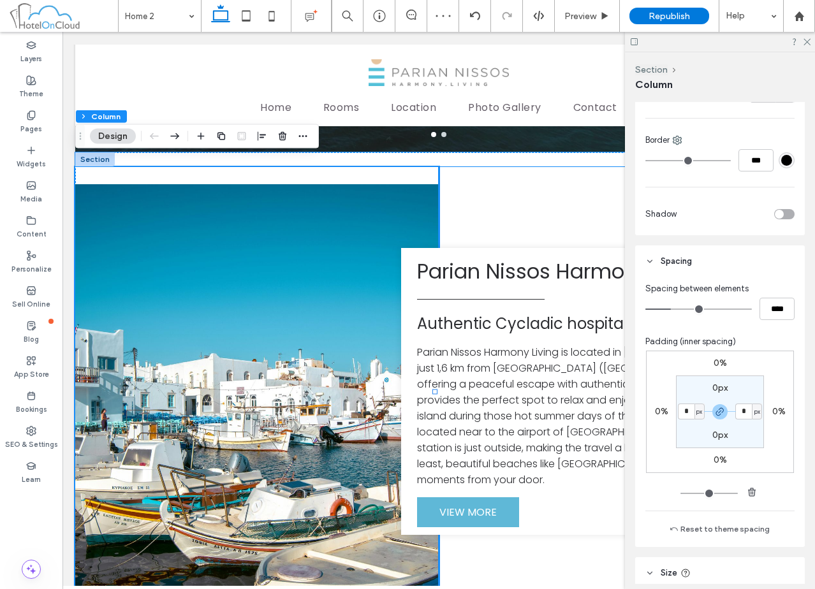
click at [499, 171] on div "Parian Nissos Harmony Living Authentic Cycladic hospitality Parian Nissos Harmo…" at bounding box center [621, 391] width 364 height 449
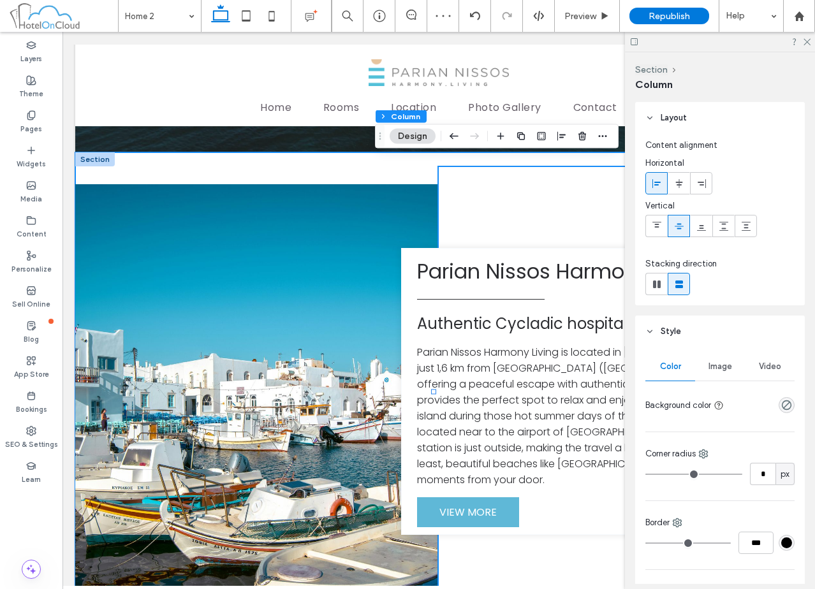
click at [228, 152] on div "Parian Nissos Harmony Living Authentic Cycladic hospitality Parian Nissos Harmo…" at bounding box center [438, 391] width 727 height 478
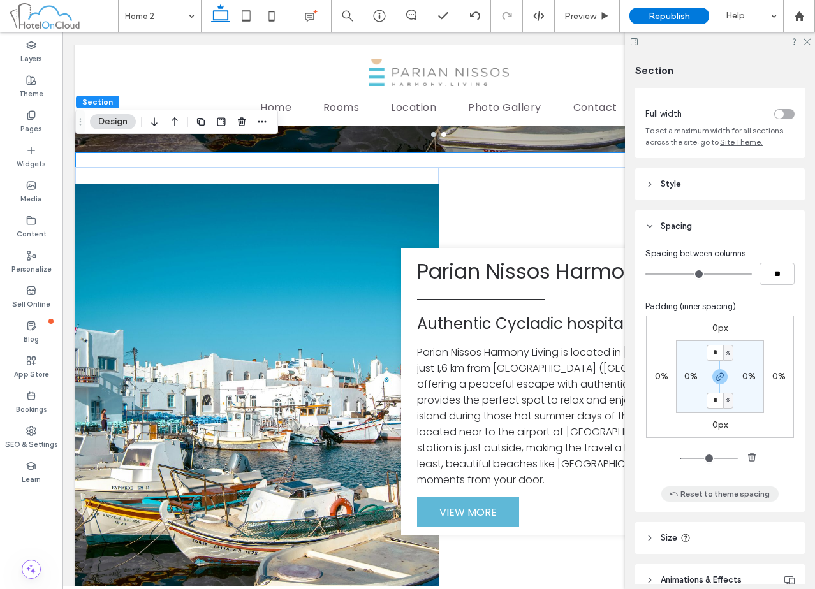
scroll to position [123, 0]
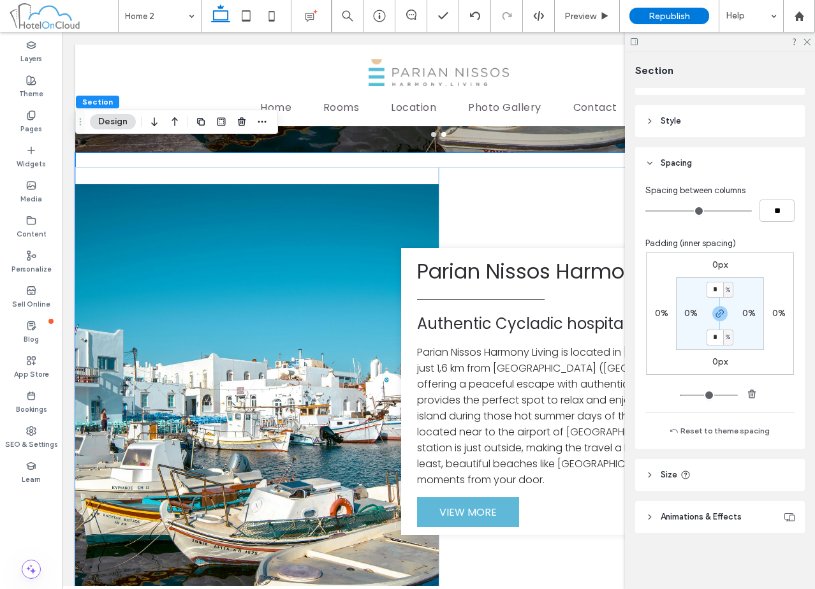
click at [725, 483] on header "Size" at bounding box center [720, 475] width 170 height 32
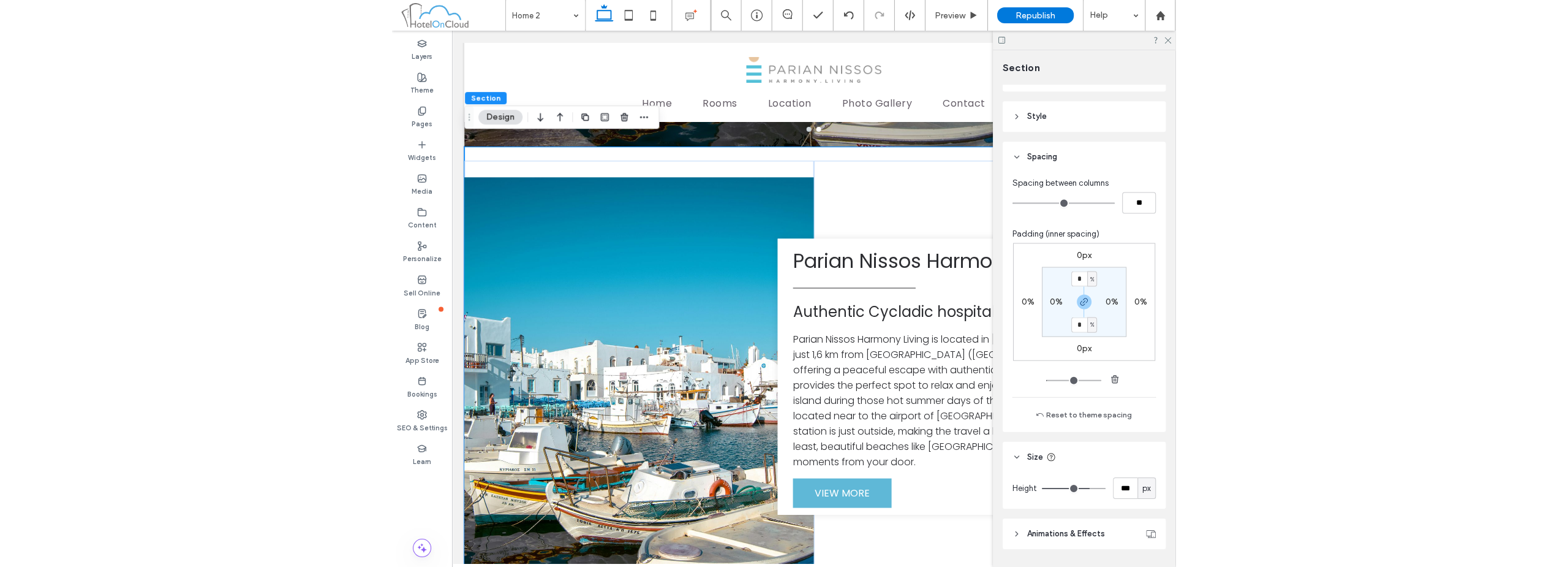
scroll to position [155, 0]
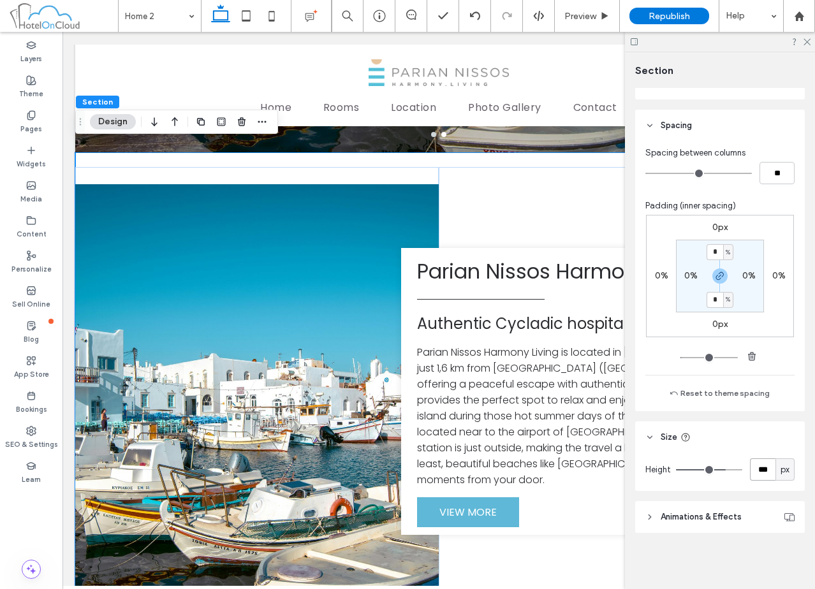
click at [751, 476] on input "***" at bounding box center [763, 470] width 26 height 22
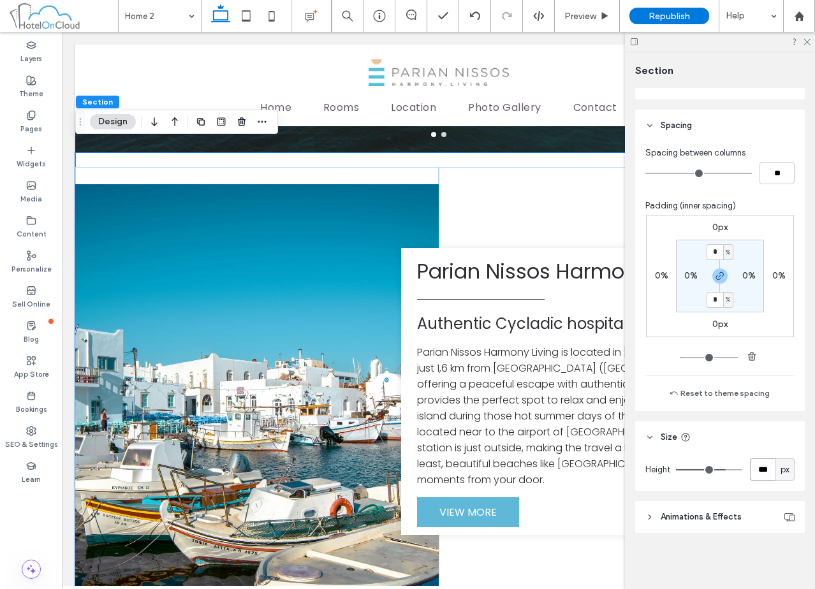
type input "***"
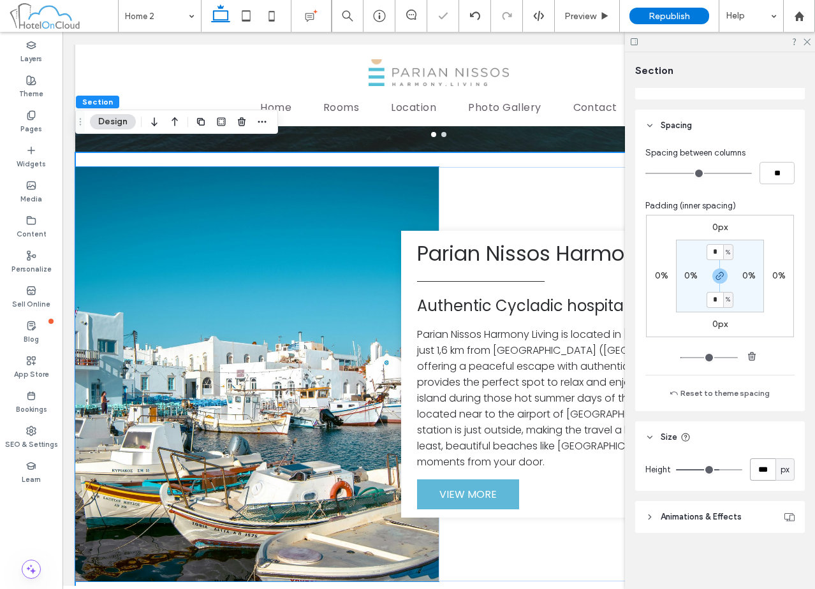
click at [203, 301] on img at bounding box center [257, 374] width 364 height 415
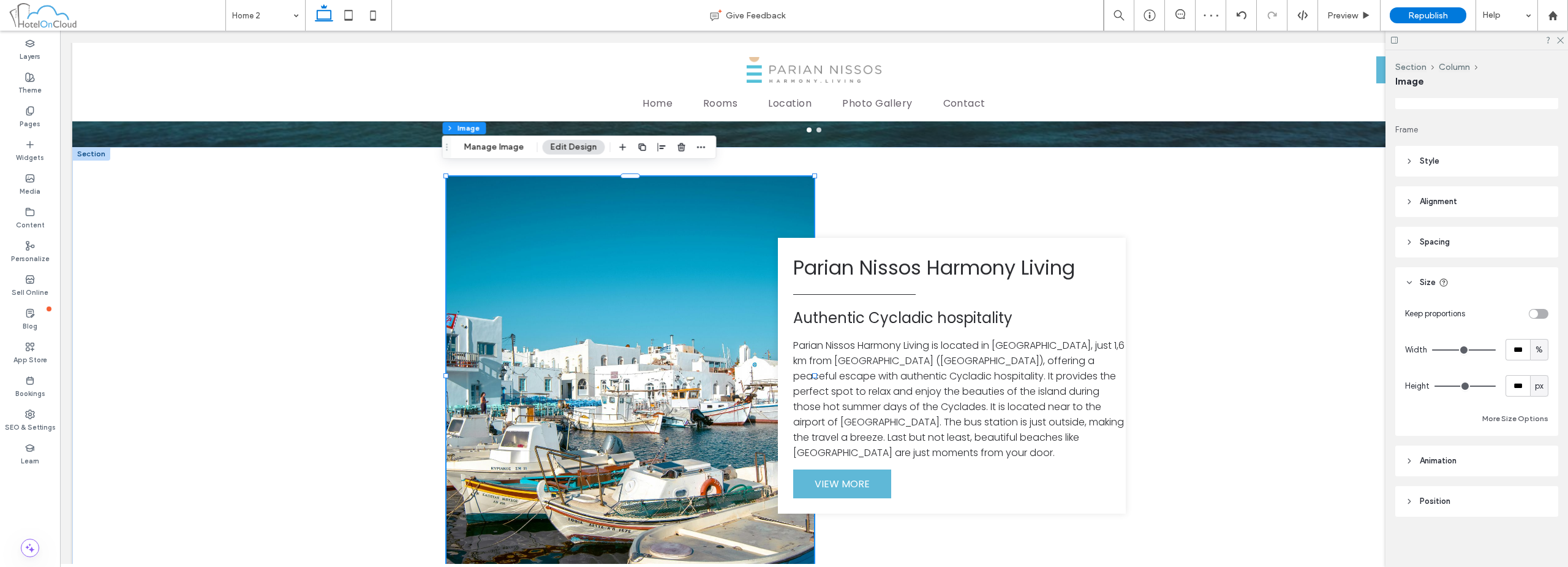
scroll to position [131, 0]
click at [782, 164] on header "Style" at bounding box center [1477, 158] width 163 height 31
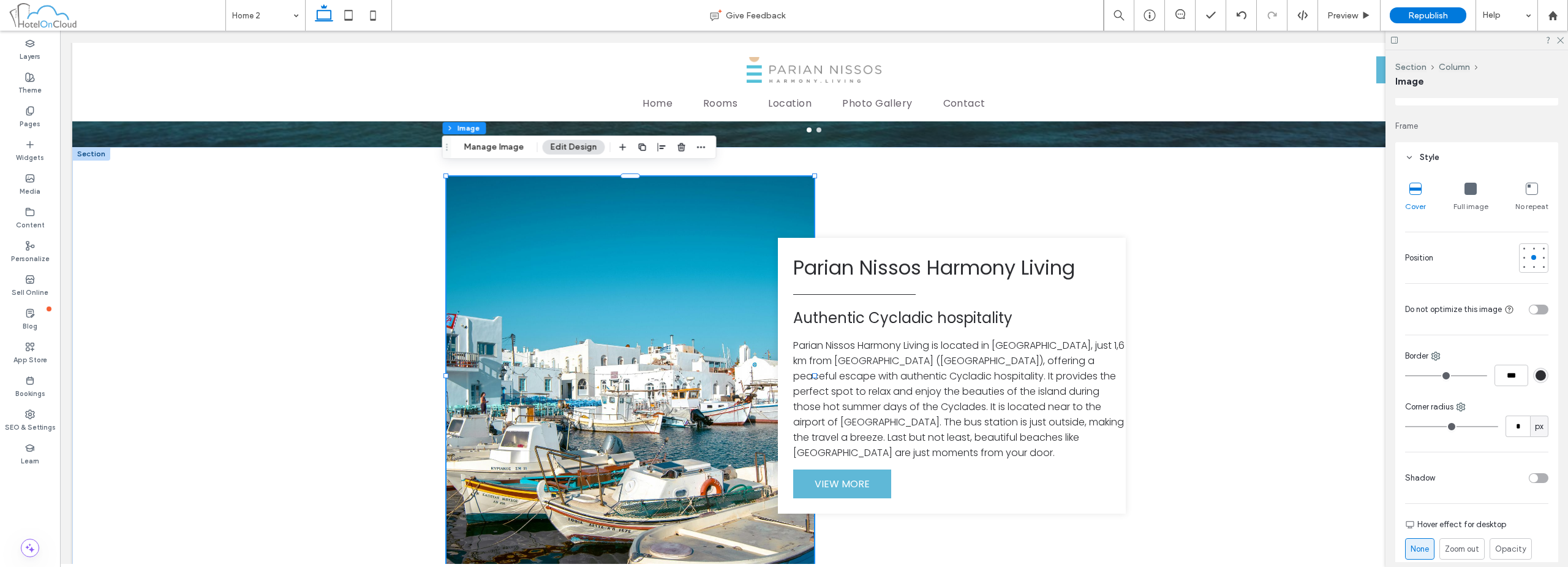
click at [782, 387] on div "Cover Full image No repeat Position Do not optimize this image Border *** Corne…" at bounding box center [1477, 410] width 163 height 476
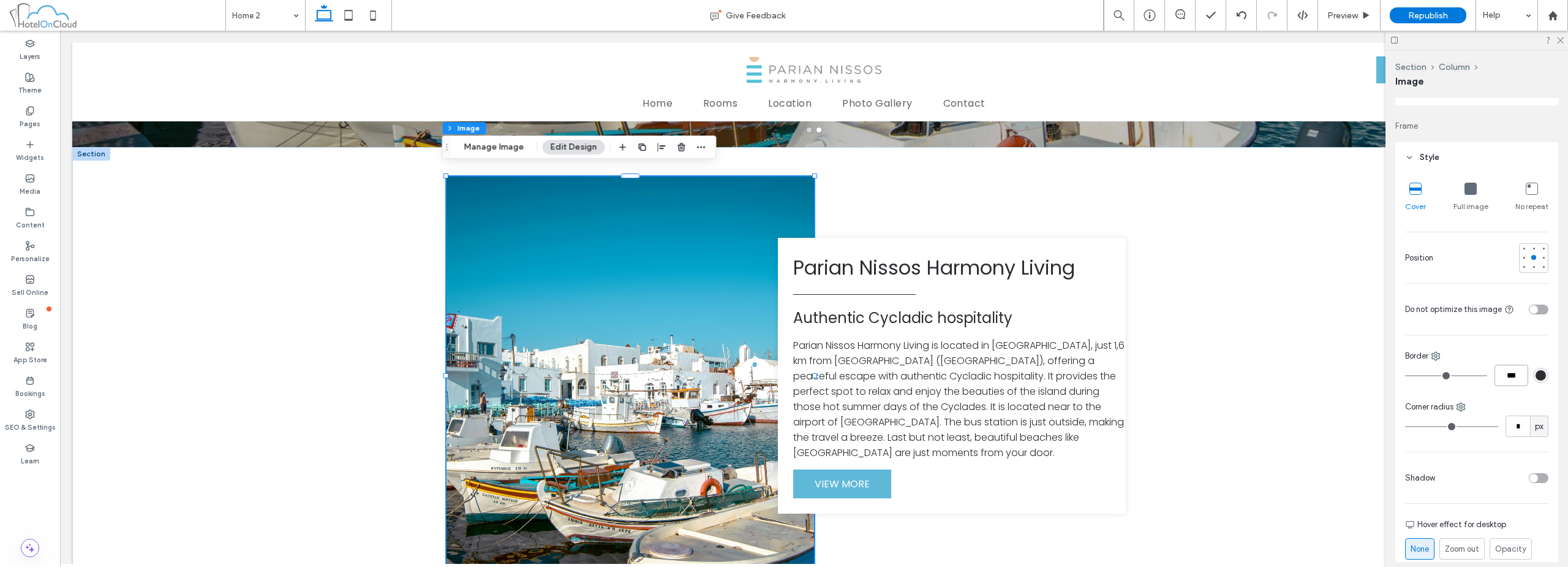
click at [782, 375] on input "***" at bounding box center [1510, 375] width 34 height 21
type input "**"
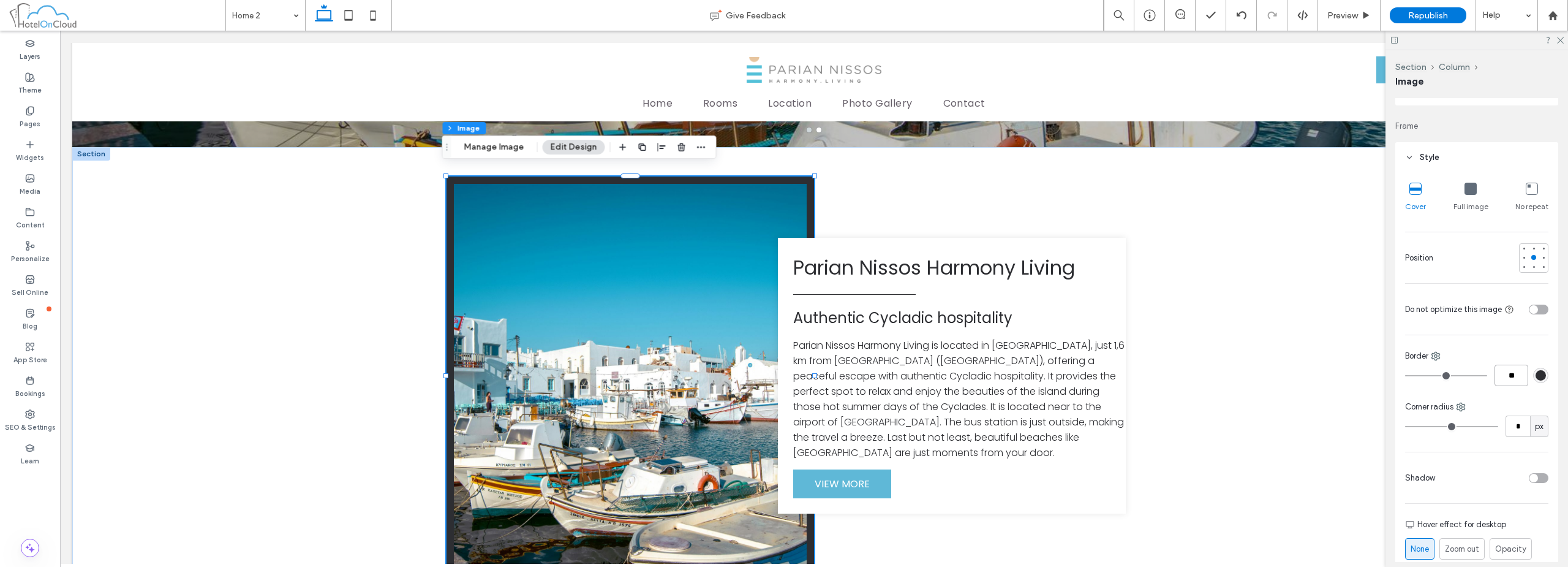
type input "**"
type input "****"
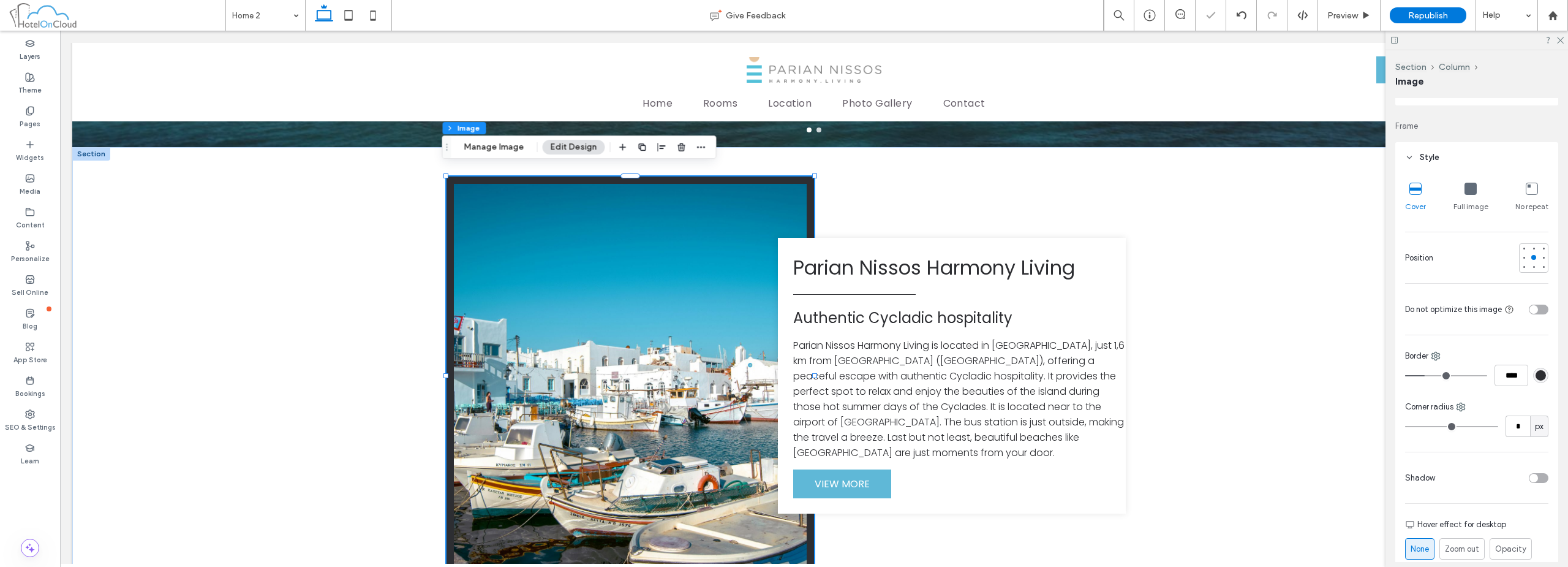
click at [782, 378] on div "rgb(45, 46, 50)" at bounding box center [1540, 375] width 11 height 11
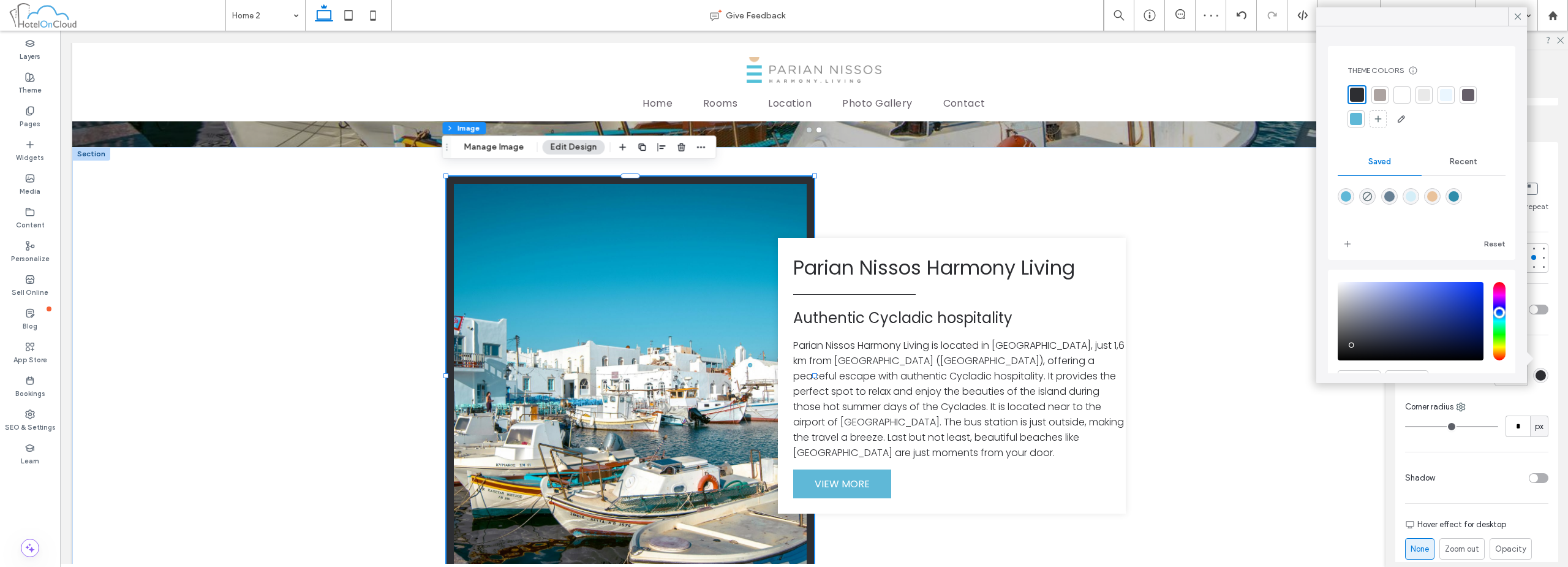
click at [782, 102] on div at bounding box center [1402, 95] width 17 height 17
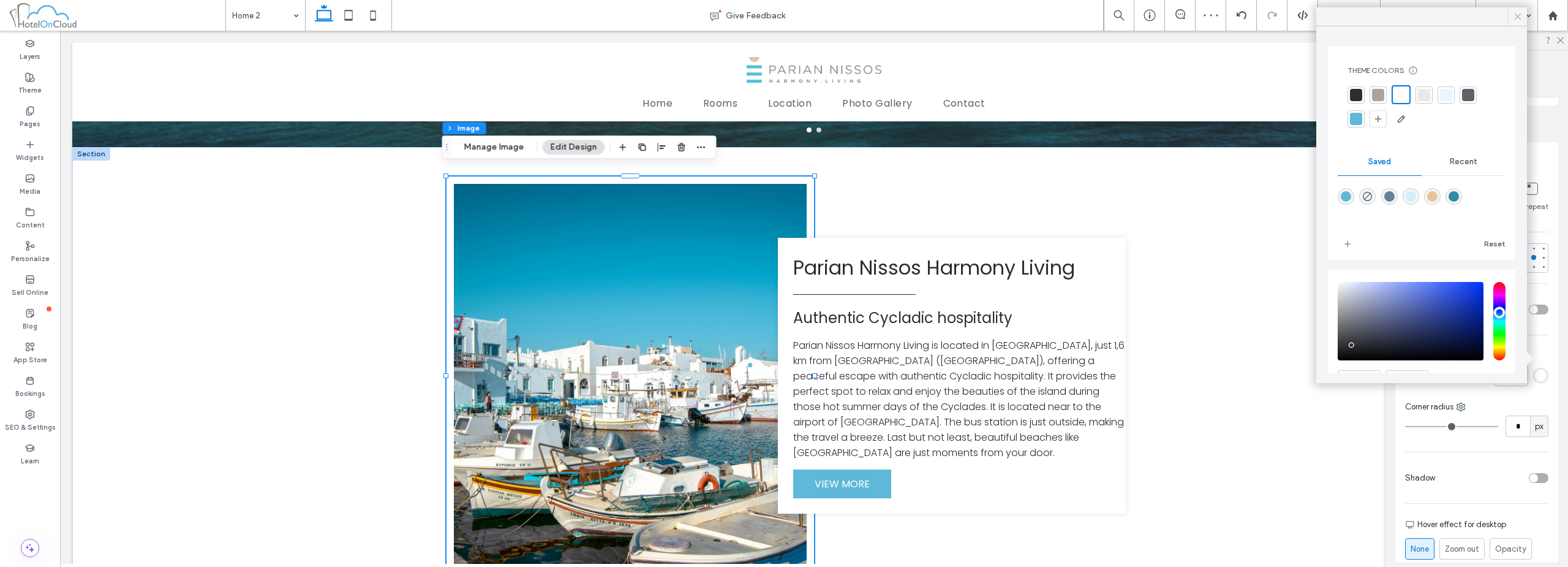
click at [782, 17] on icon at bounding box center [1517, 15] width 11 height 11
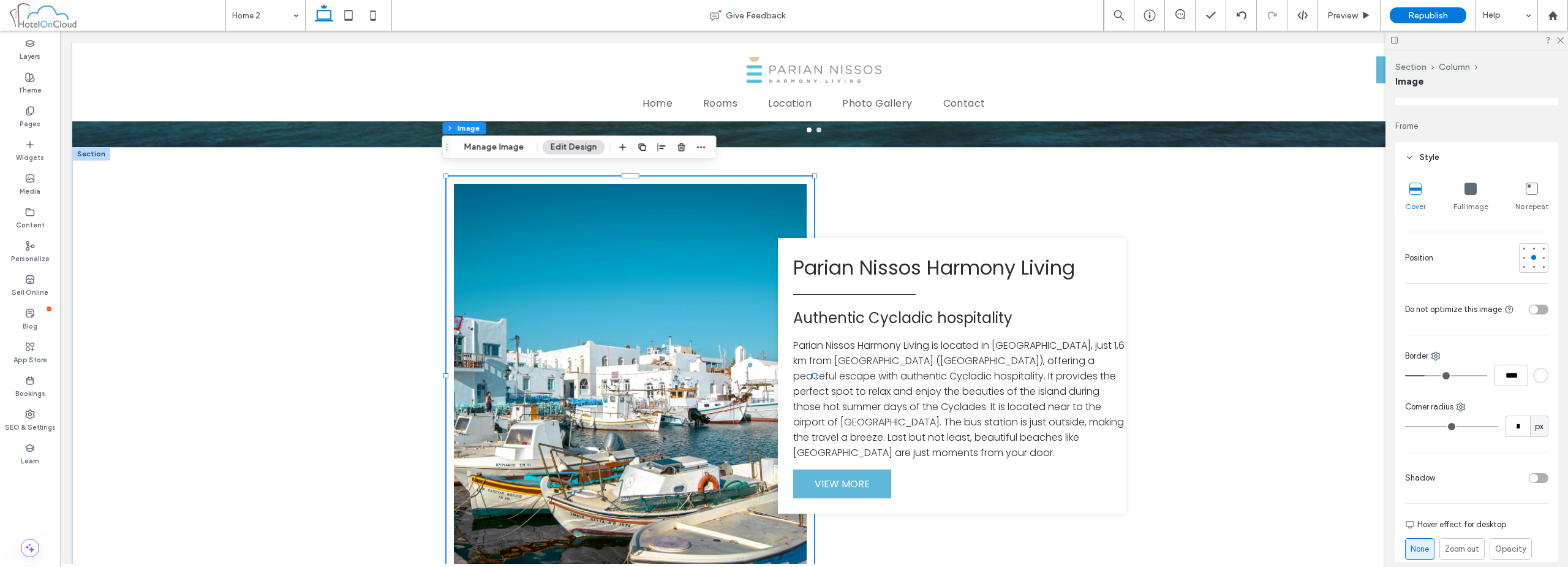
scroll to position [254, 0]
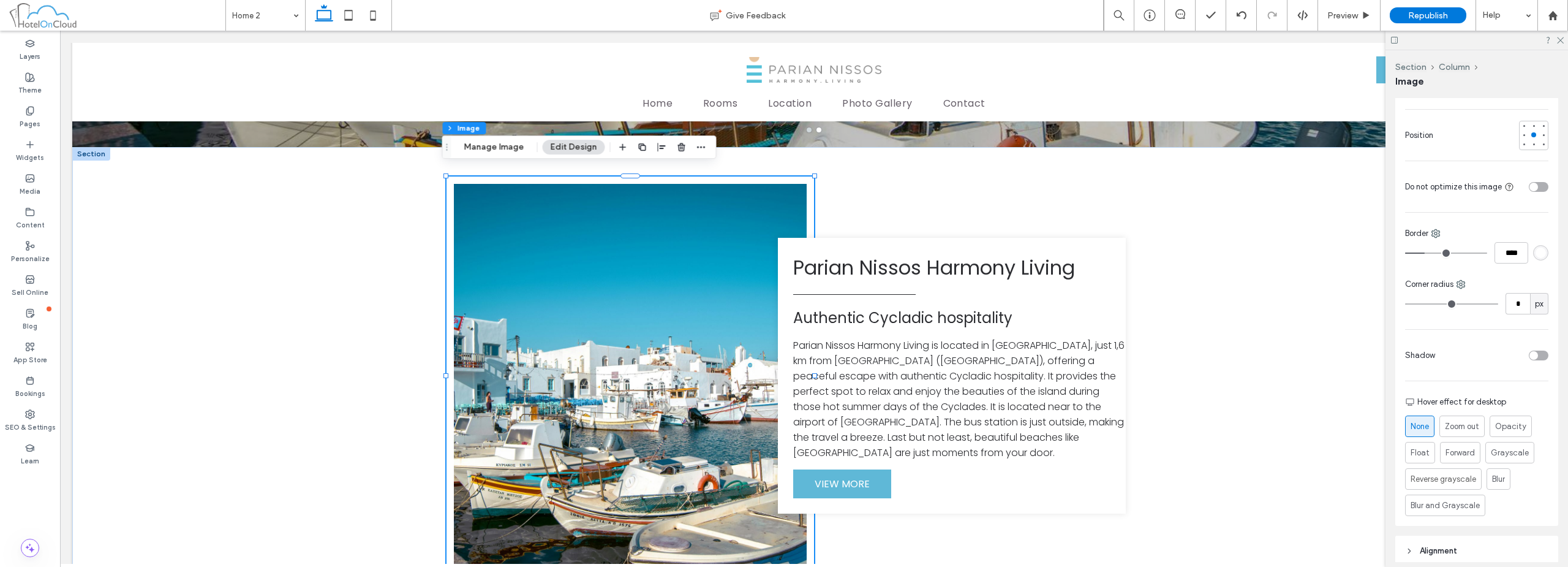
click at [782, 363] on div at bounding box center [1493, 355] width 109 height 21
click at [782, 355] on div "toggle" at bounding box center [1538, 356] width 19 height 10
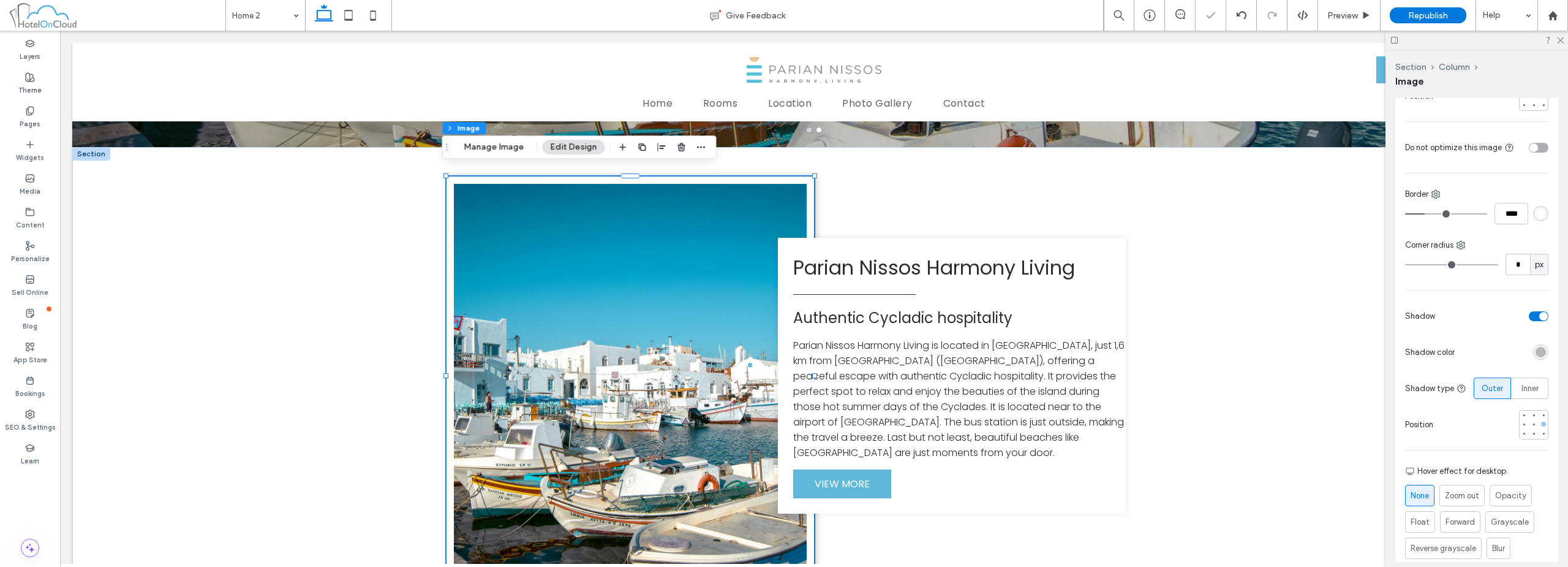
scroll to position [315, 0]
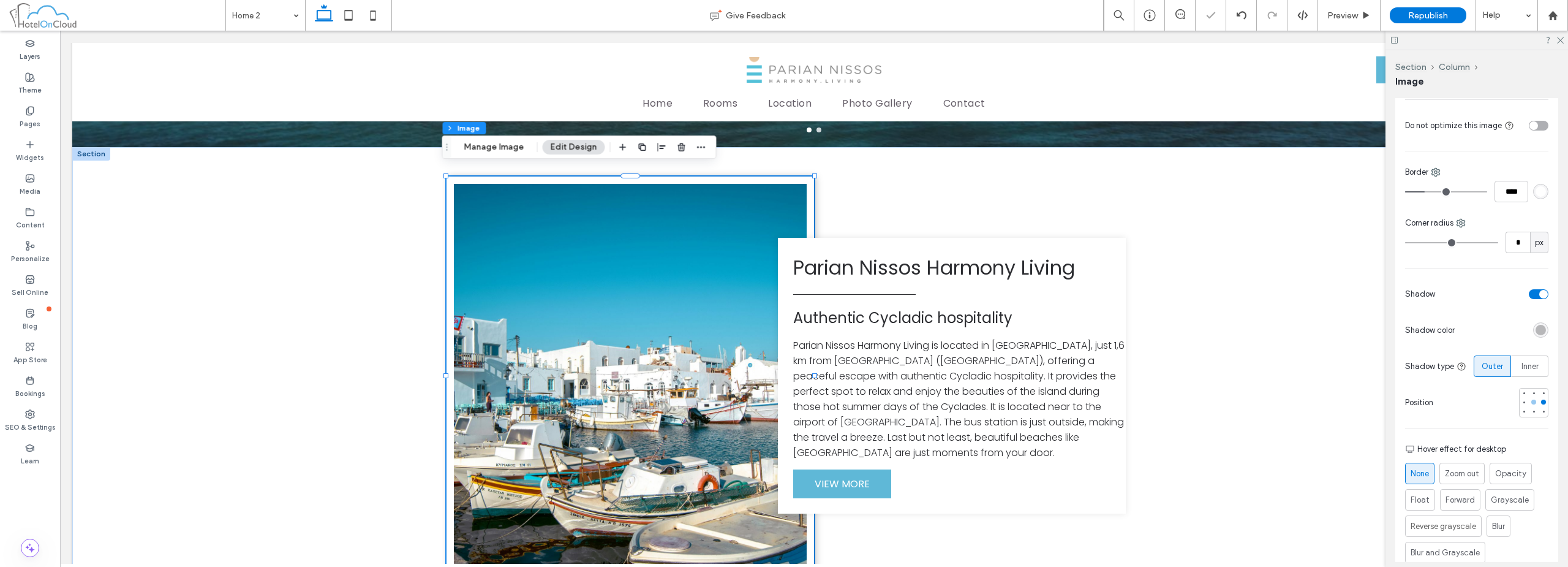
click at [782, 401] on div at bounding box center [1533, 402] width 9 height 9
click at [782, 326] on div "rgba(0, 0, 0, 0.25)" at bounding box center [1540, 330] width 11 height 11
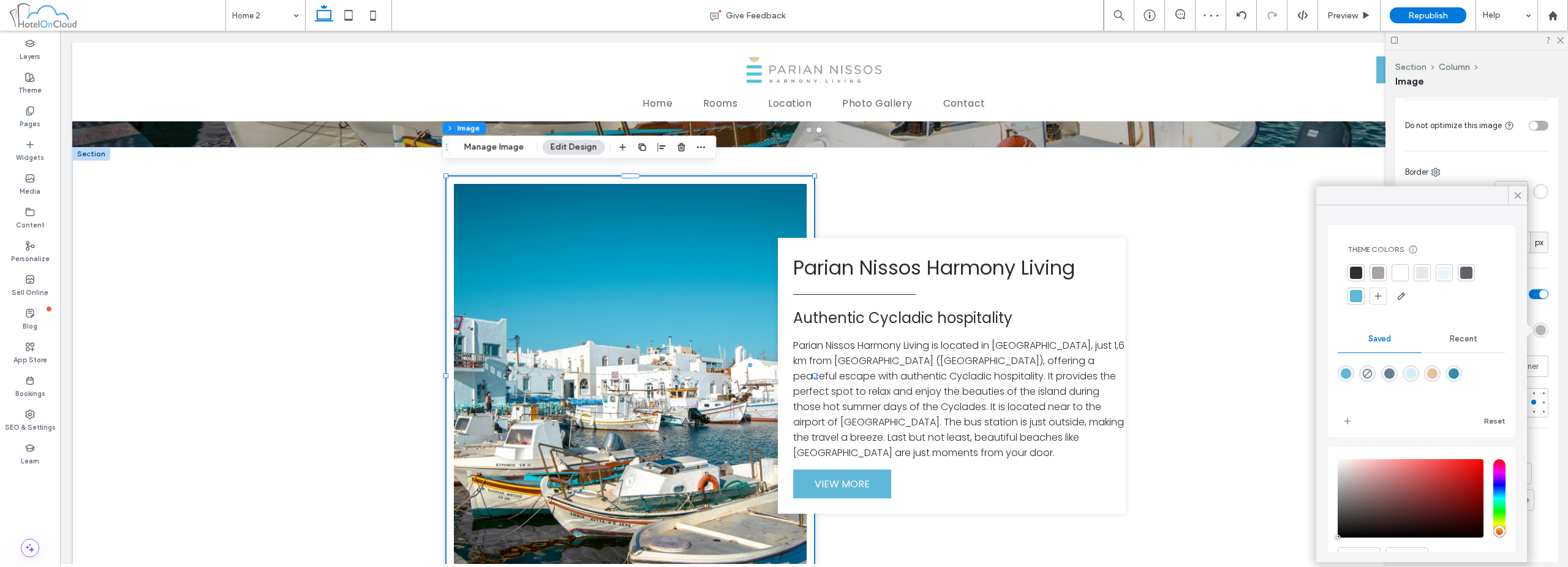
scroll to position [63, 0]
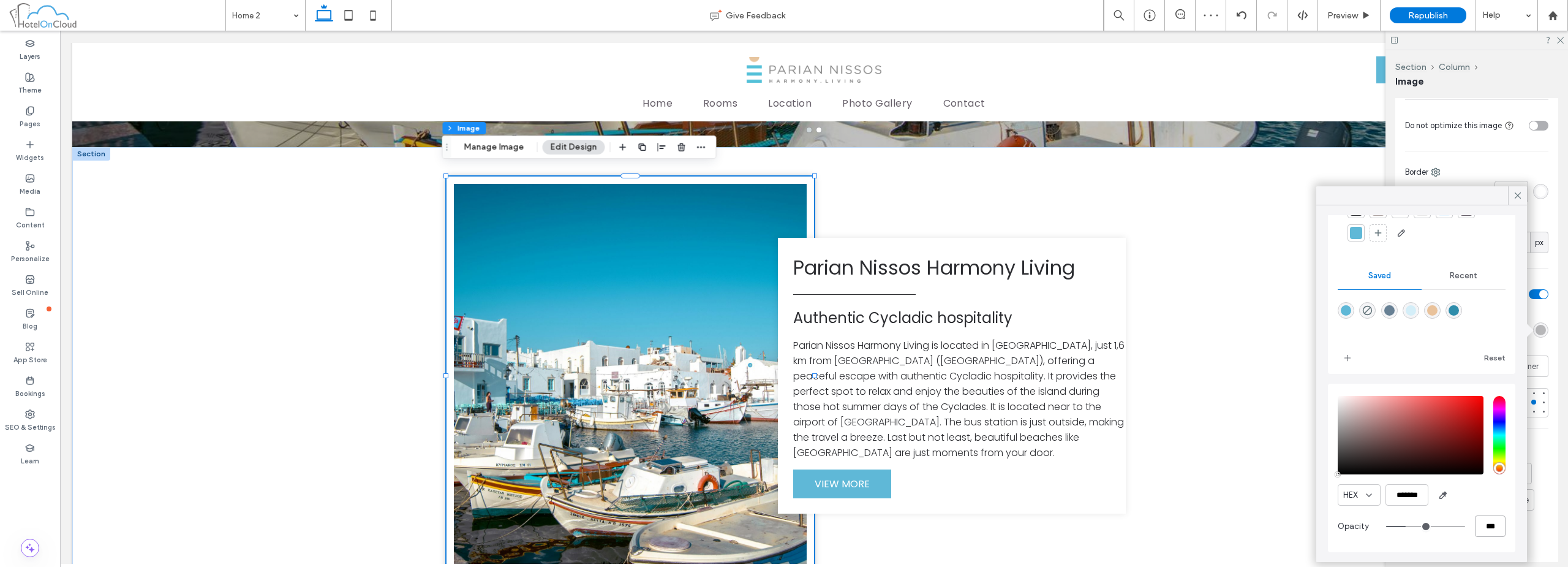
click at [782, 519] on input "***" at bounding box center [1490, 526] width 31 height 21
type input "*"
type input "**"
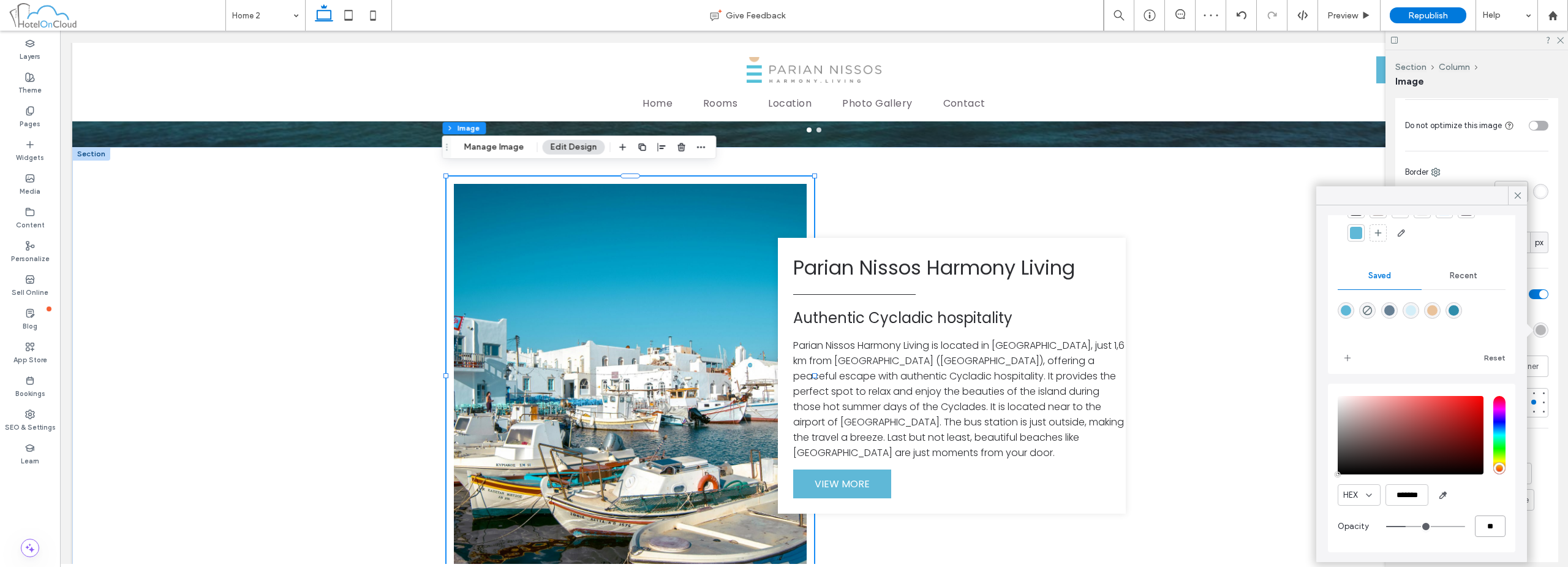
type input "**"
type input "***"
click at [782, 17] on span "Preview" at bounding box center [1342, 15] width 31 height 11
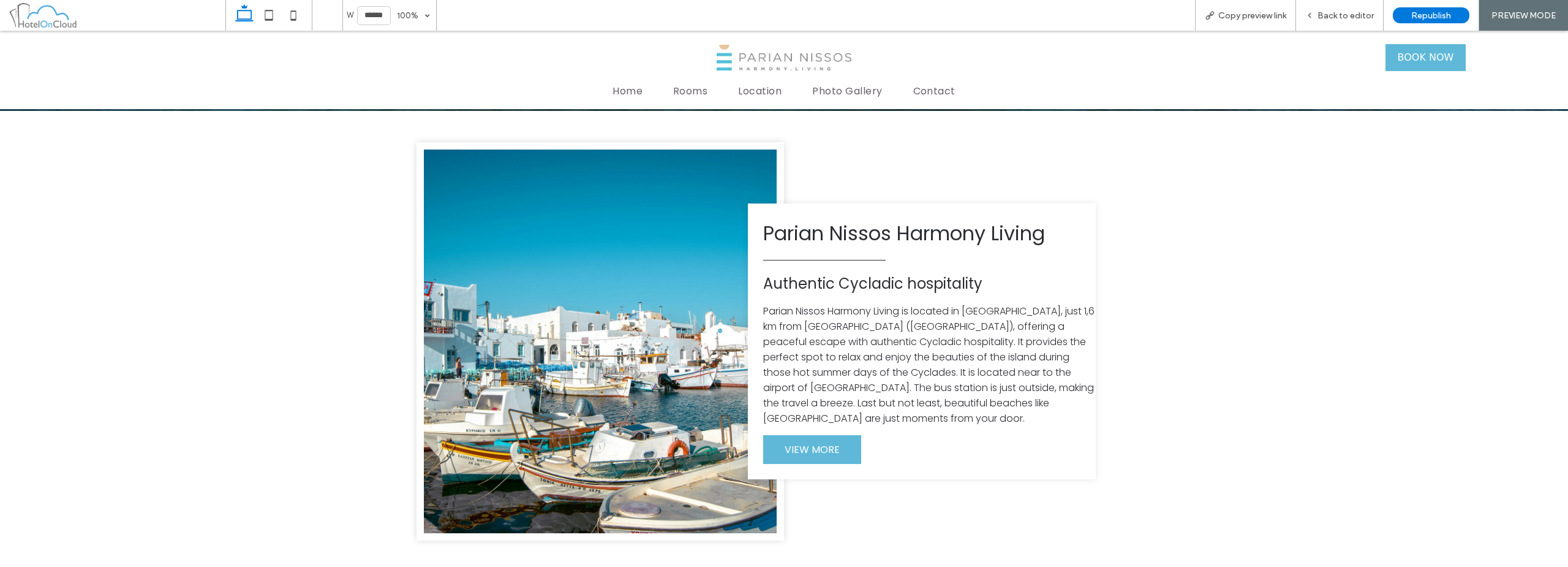
scroll to position [478, 0]
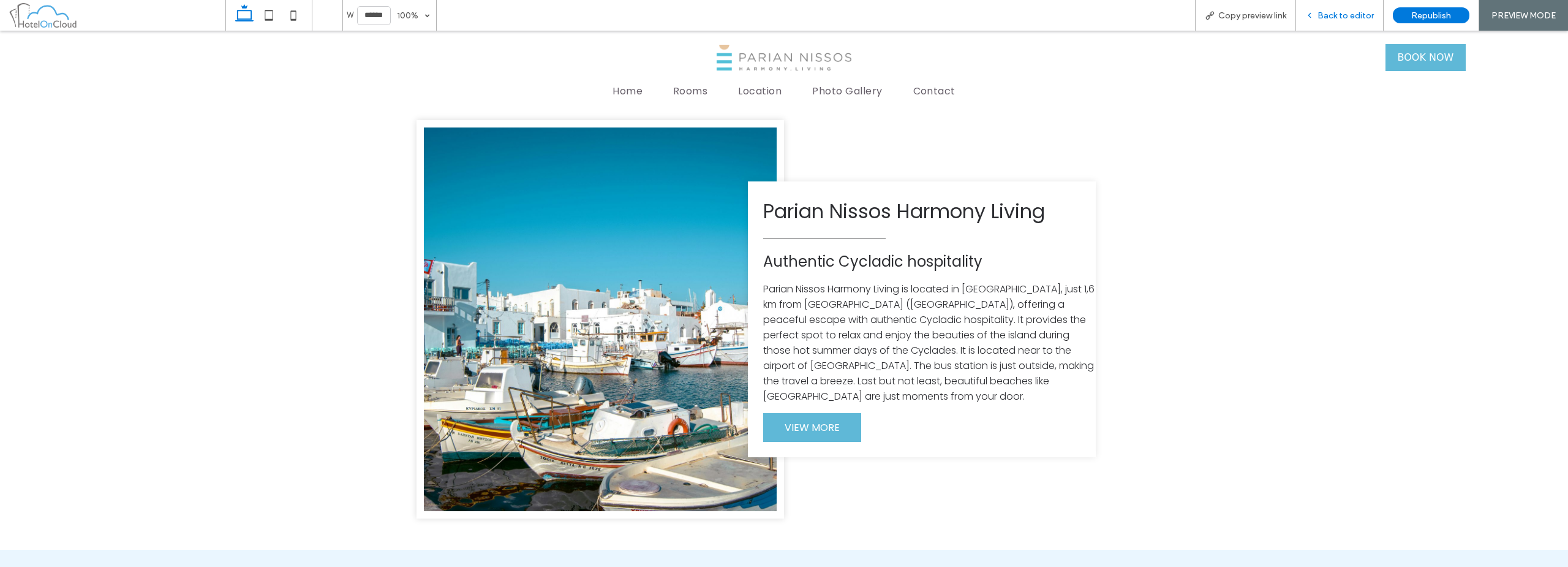
click at [782, 23] on div "Back to editor" at bounding box center [1339, 15] width 87 height 31
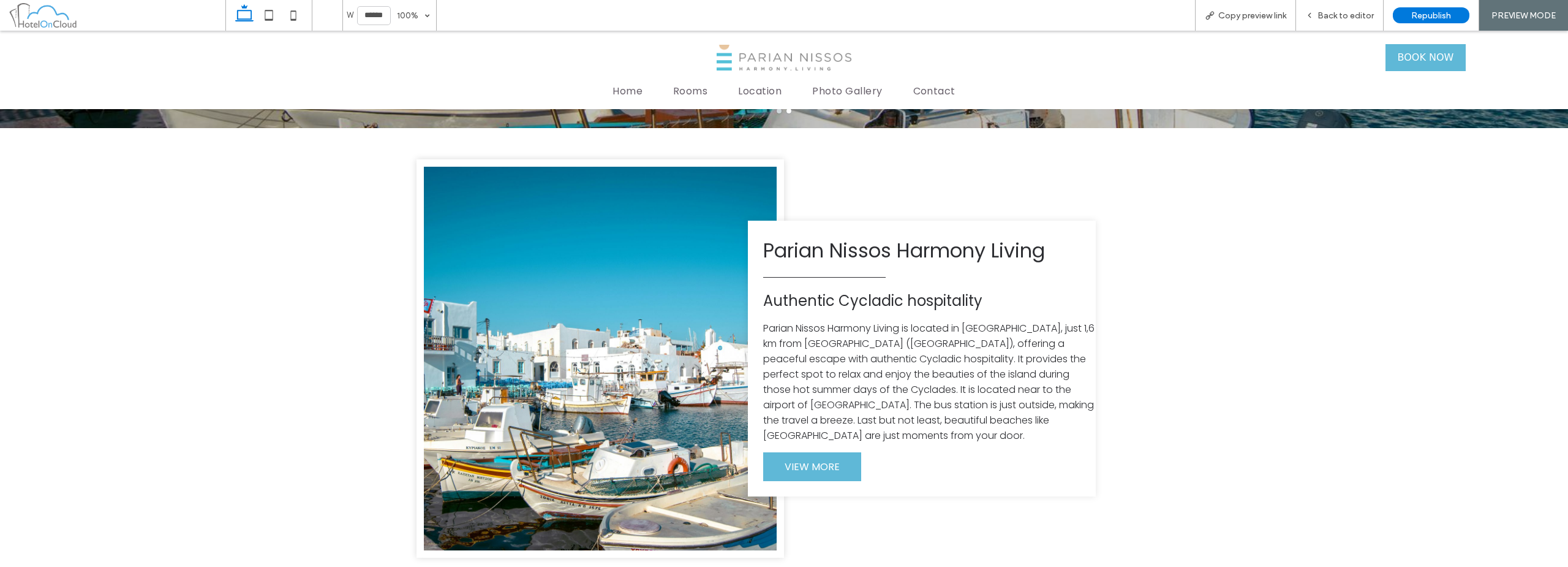
scroll to position [417, 0]
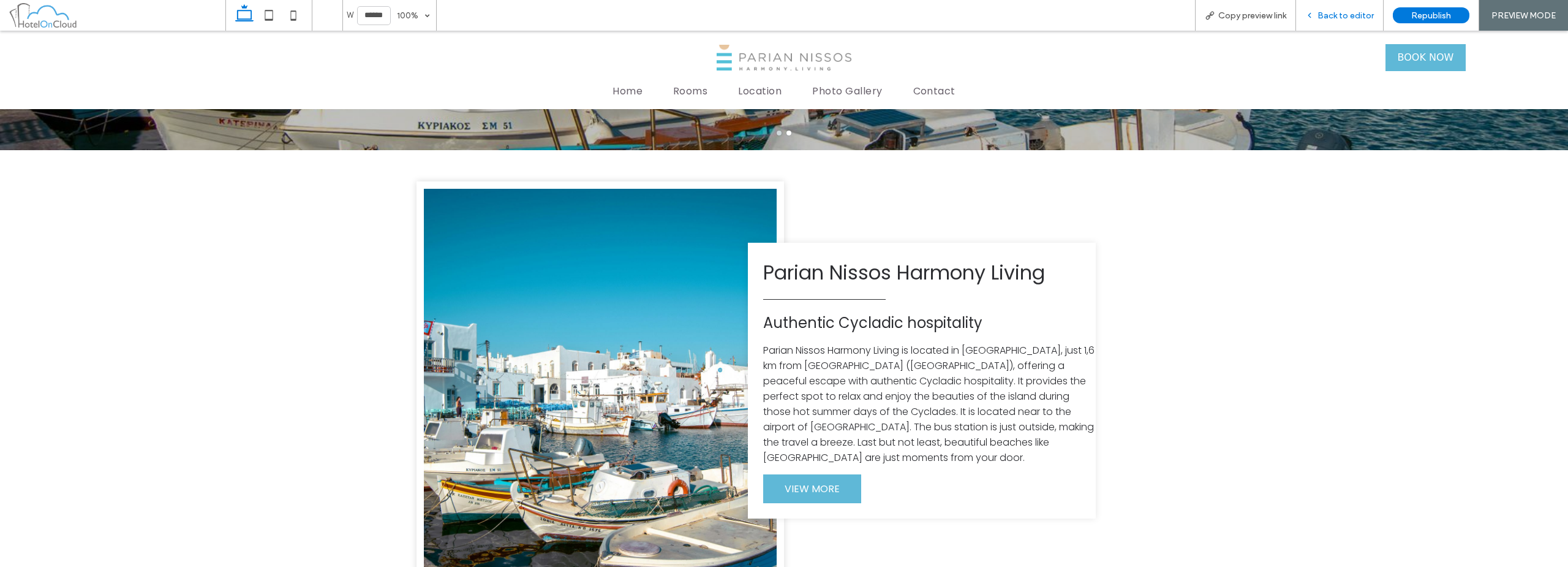
click at [782, 18] on span "Back to editor" at bounding box center [1345, 15] width 57 height 11
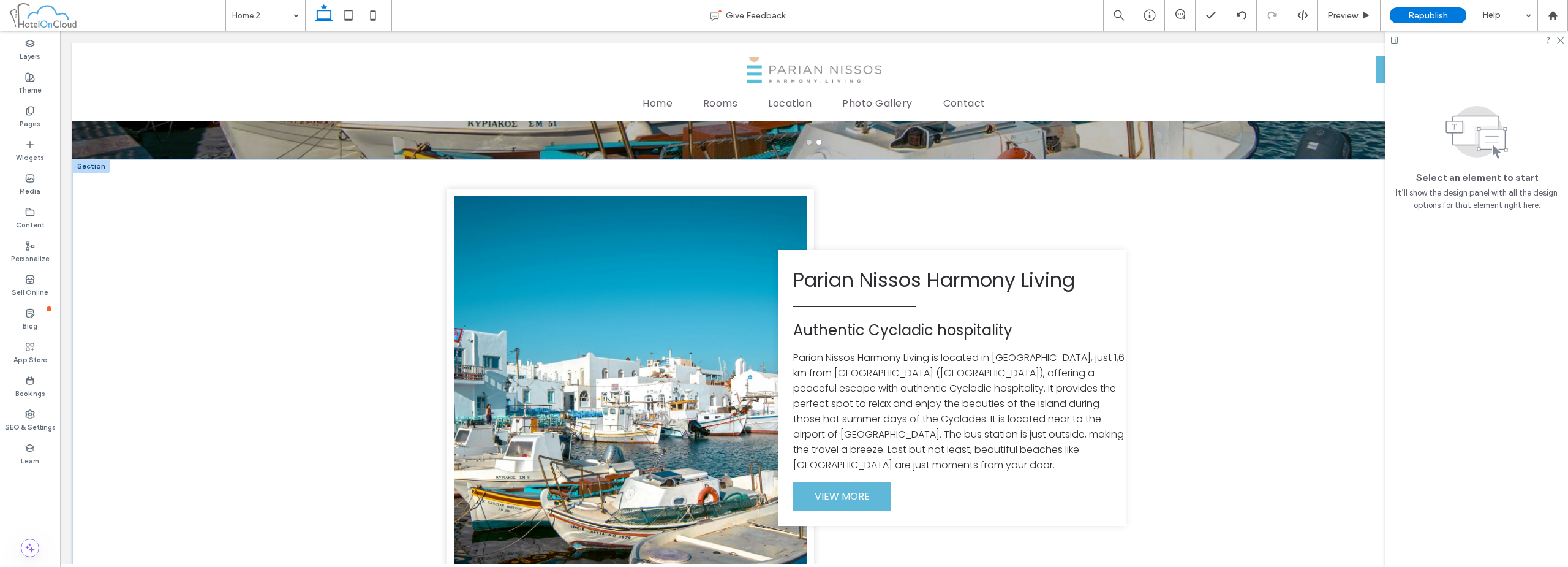
scroll to position [478, 0]
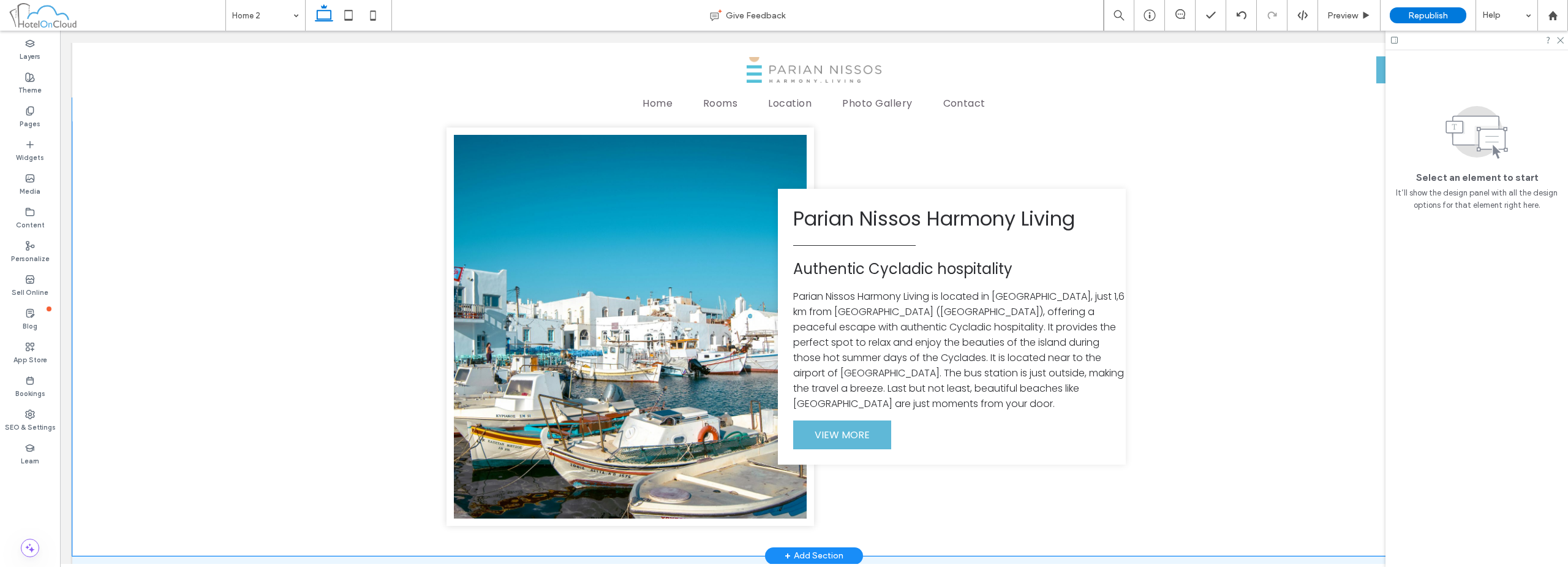
click at [782, 206] on div "Parian Nissos Harmony Living Authentic Cycladic hospitality Parian Nissos Harmo…" at bounding box center [813, 327] width 1484 height 457
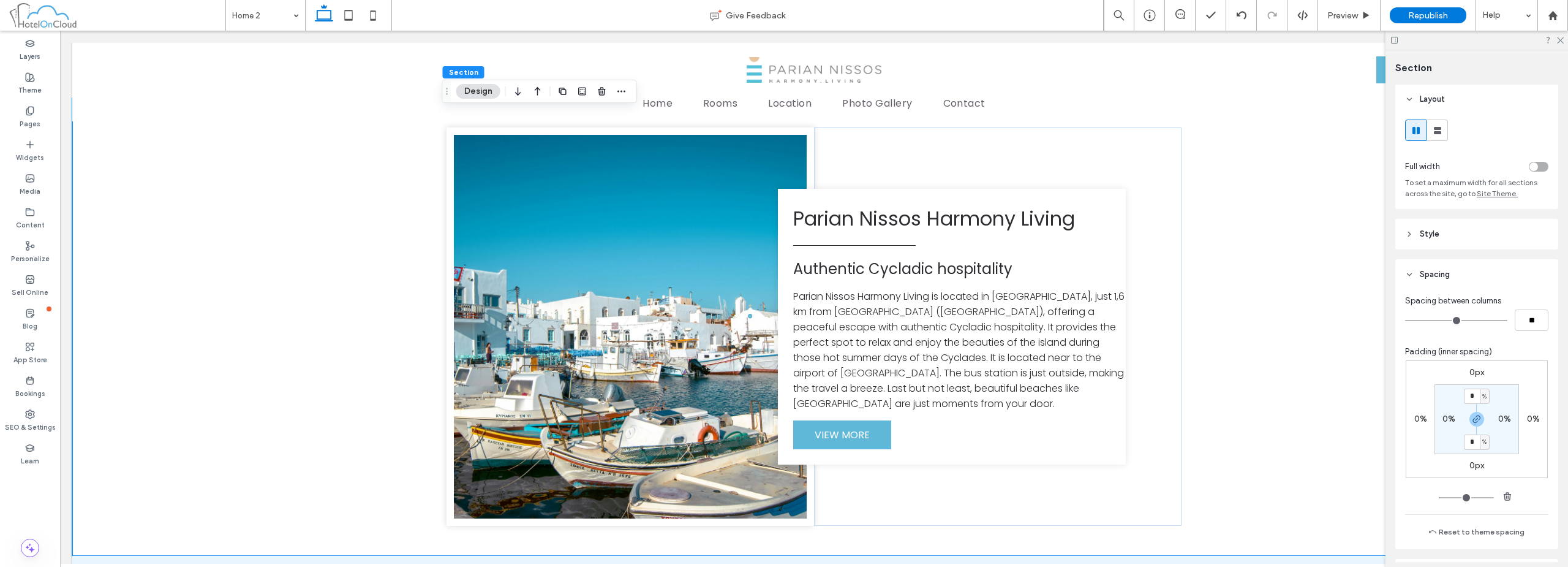
scroll to position [0, 0]
click at [782, 243] on header "Style" at bounding box center [1477, 234] width 163 height 31
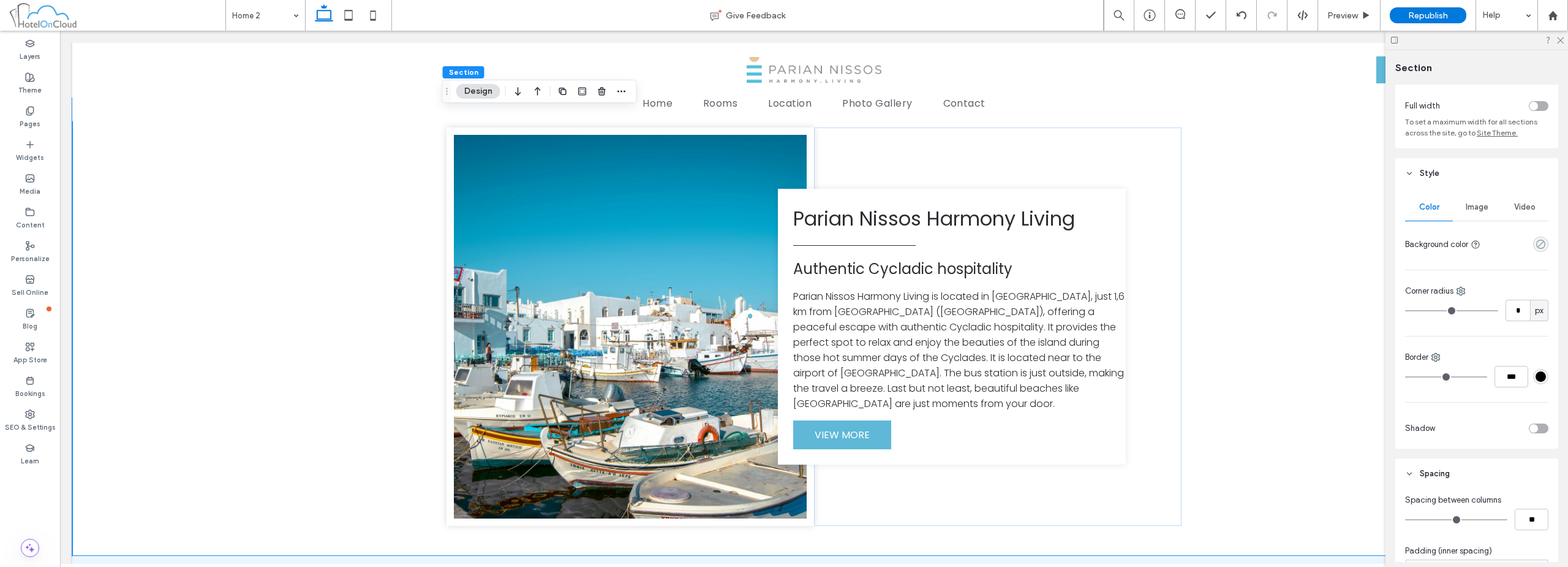
click at [782, 243] on icon "rgba(0, 0, 0, 0)" at bounding box center [1540, 244] width 11 height 11
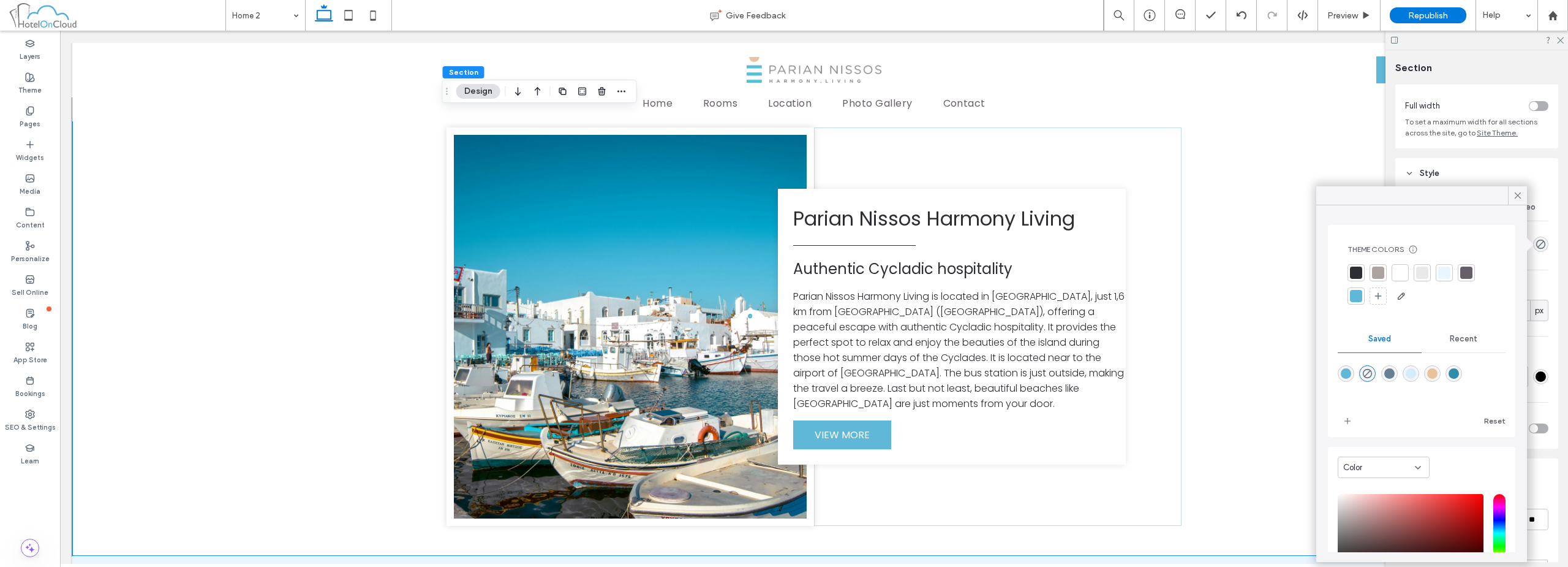
click at [782, 271] on div at bounding box center [1444, 272] width 12 height 12
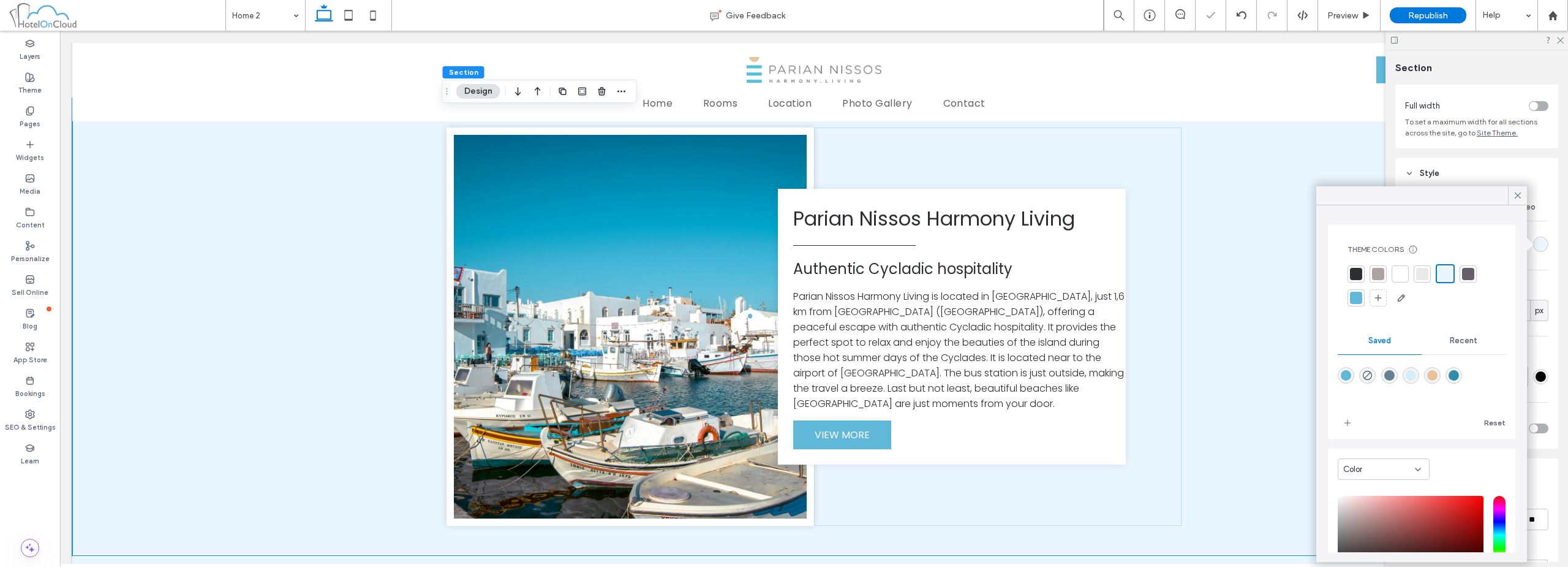
click at [782, 276] on div at bounding box center [1422, 274] width 12 height 12
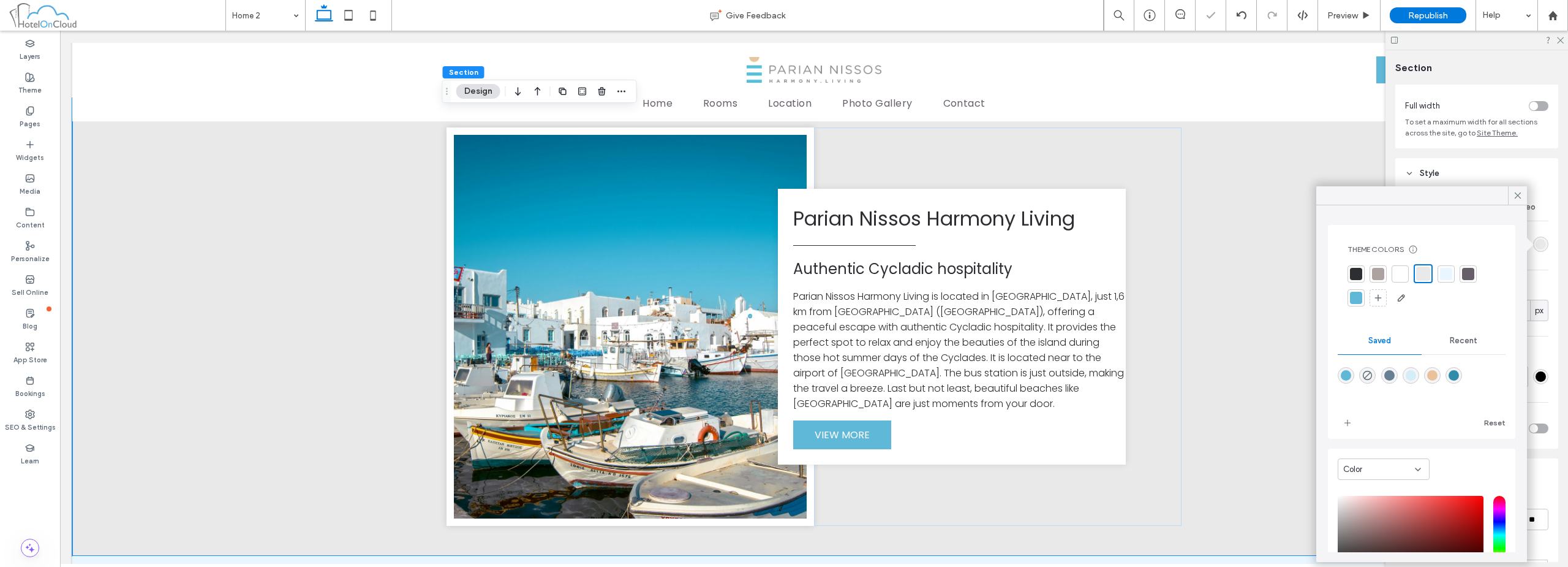
click at [782, 273] on div at bounding box center [1445, 274] width 12 height 12
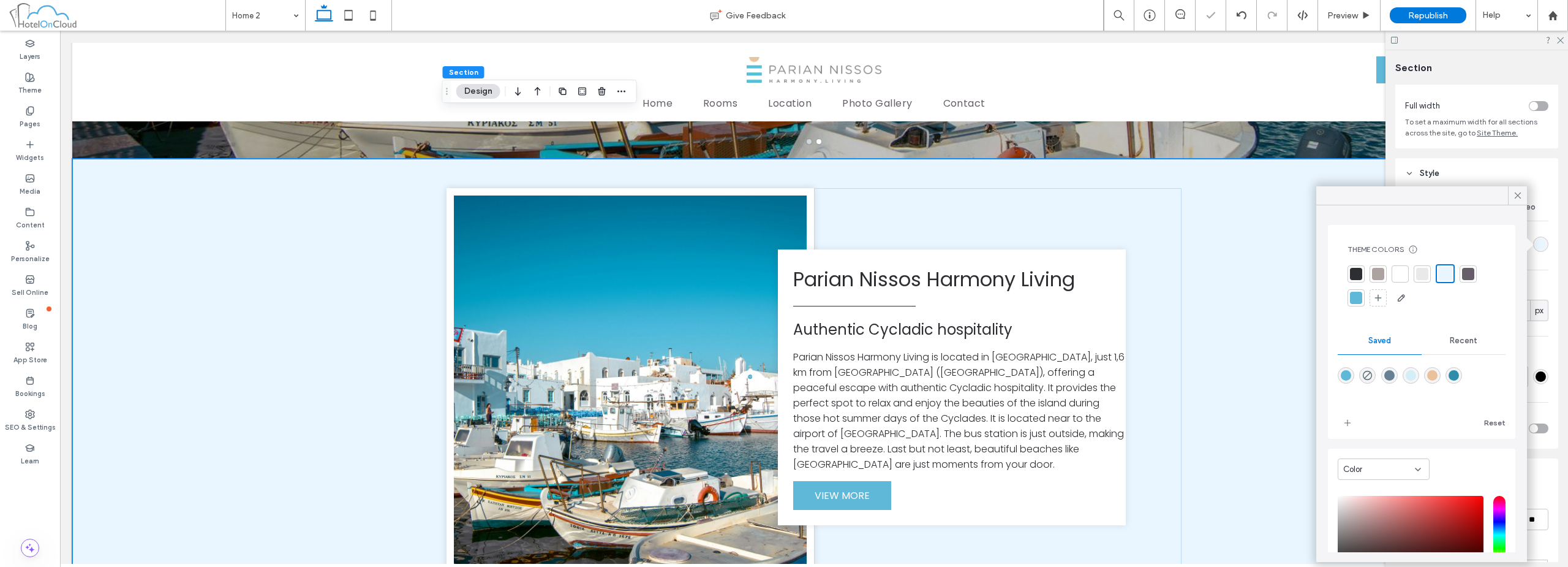
scroll to position [417, 0]
click at [782, 289] on div "Parian Nissos Harmony Living Authentic Cycladic hospitality Parian Nissos Harmo…" at bounding box center [813, 388] width 1484 height 457
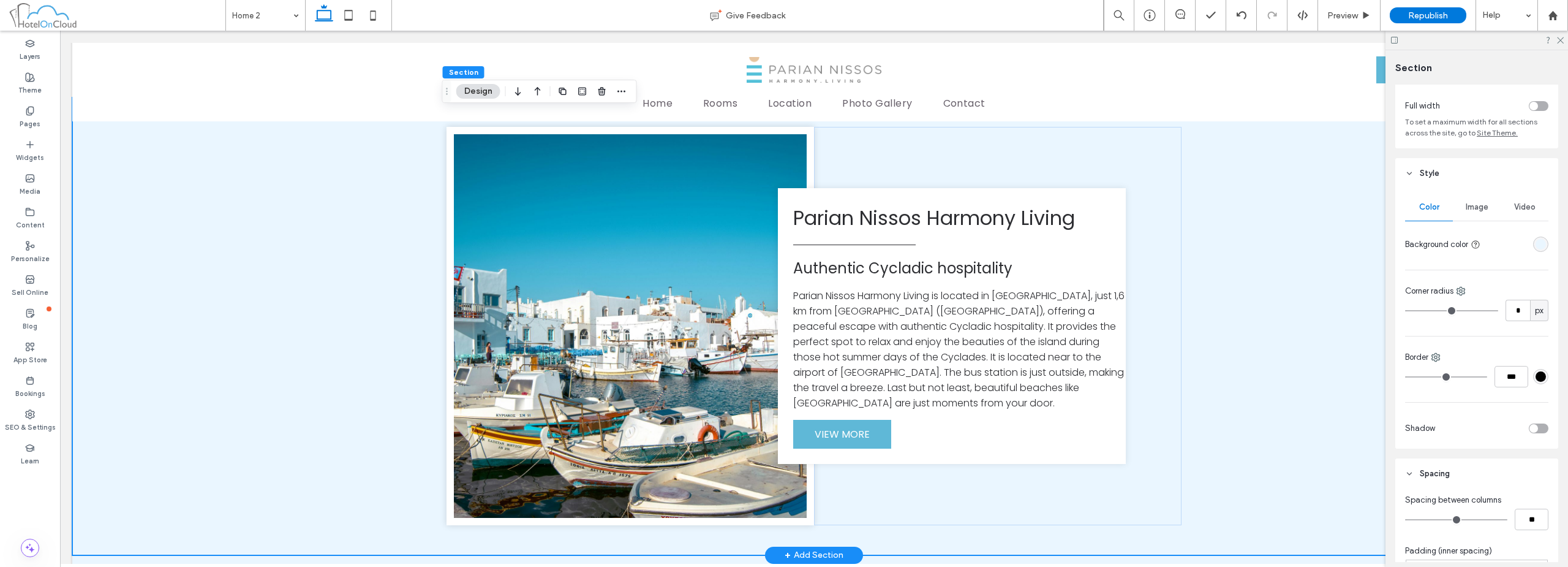
scroll to position [478, 0]
click at [782, 12] on span "Preview" at bounding box center [1342, 15] width 31 height 11
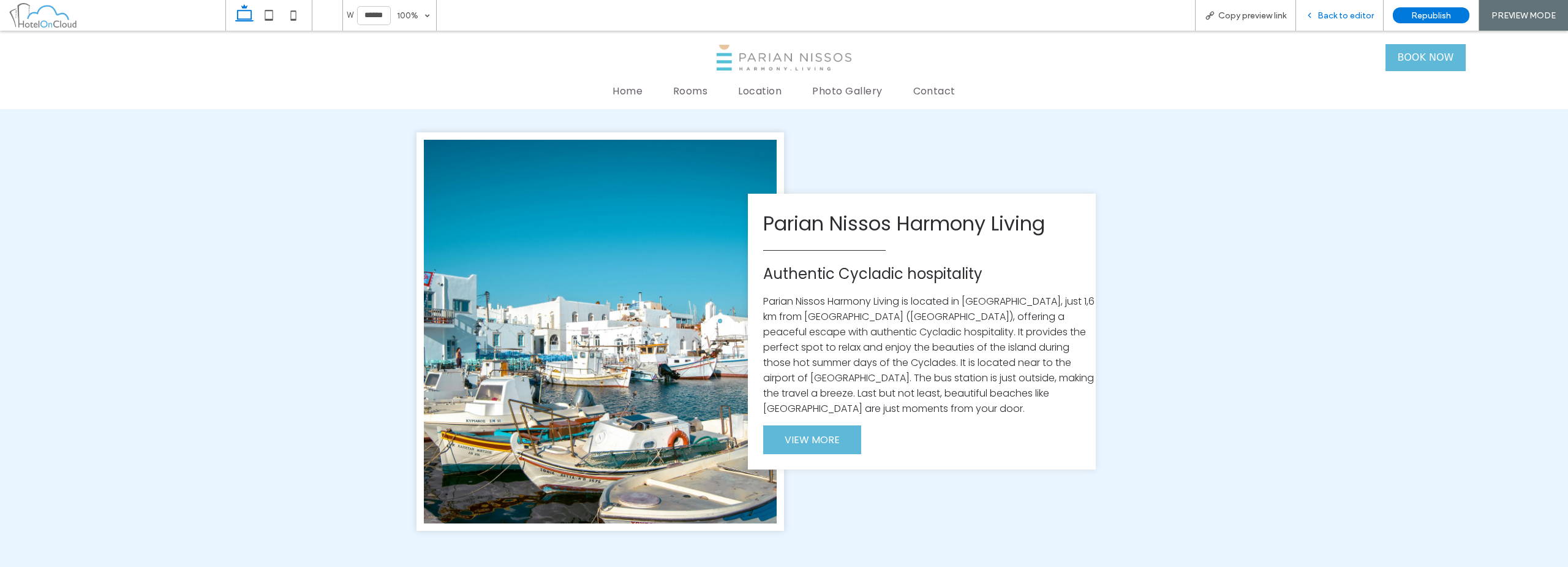
click at [782, 19] on span "Back to editor" at bounding box center [1345, 15] width 57 height 11
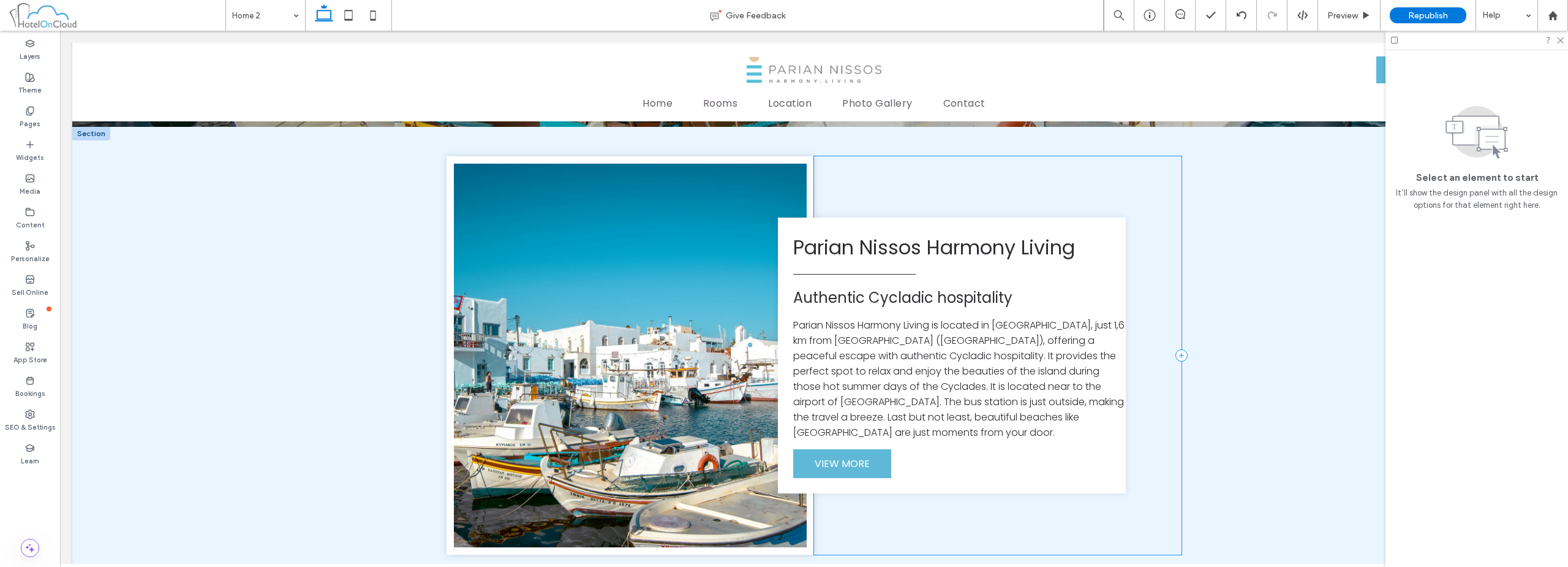
scroll to position [478, 0]
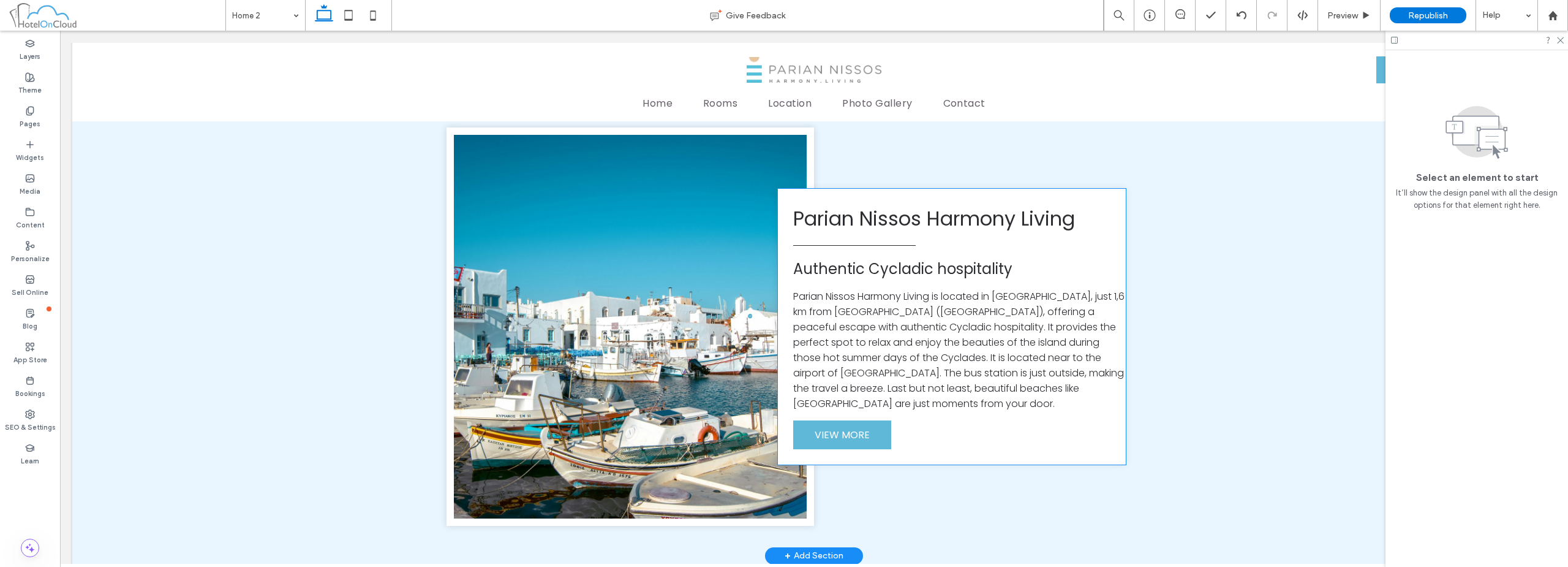
click at [782, 188] on div "Parian Nissos Harmony Living Authentic Cycladic hospitality Parian Nissos Harmo…" at bounding box center [952, 326] width 348 height 276
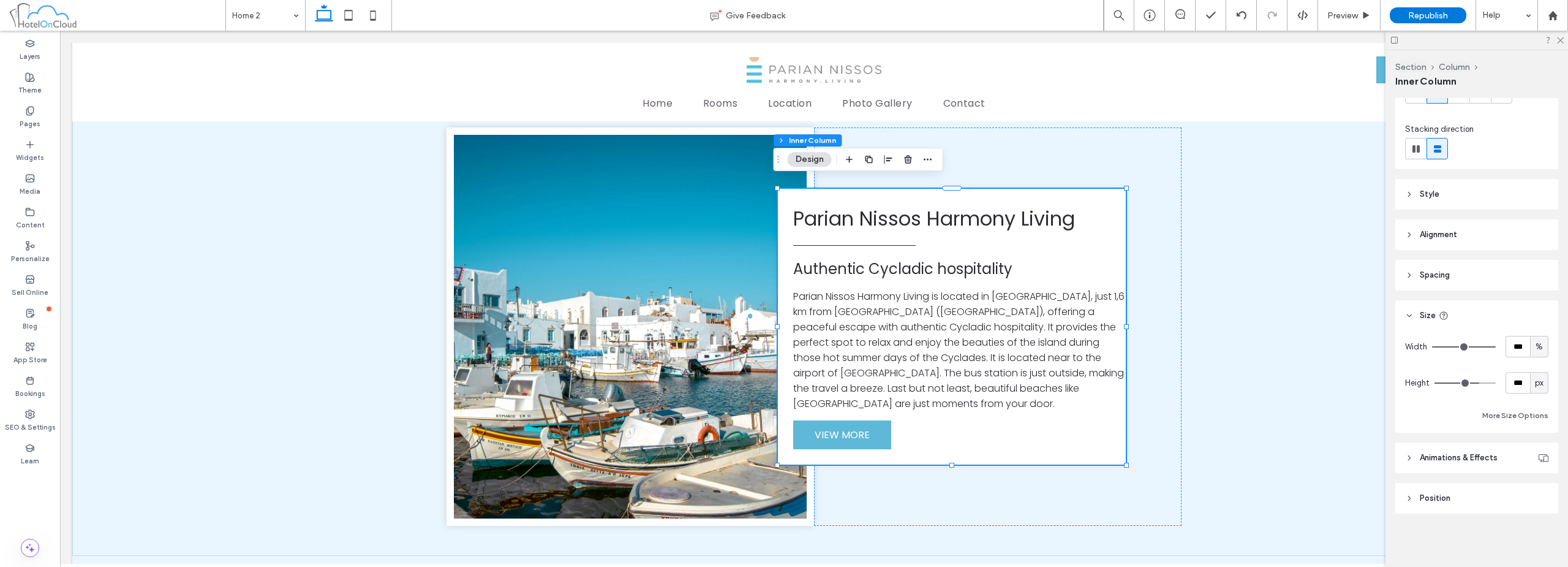
scroll to position [125, 0]
click at [782, 279] on header "Spacing" at bounding box center [1477, 275] width 163 height 31
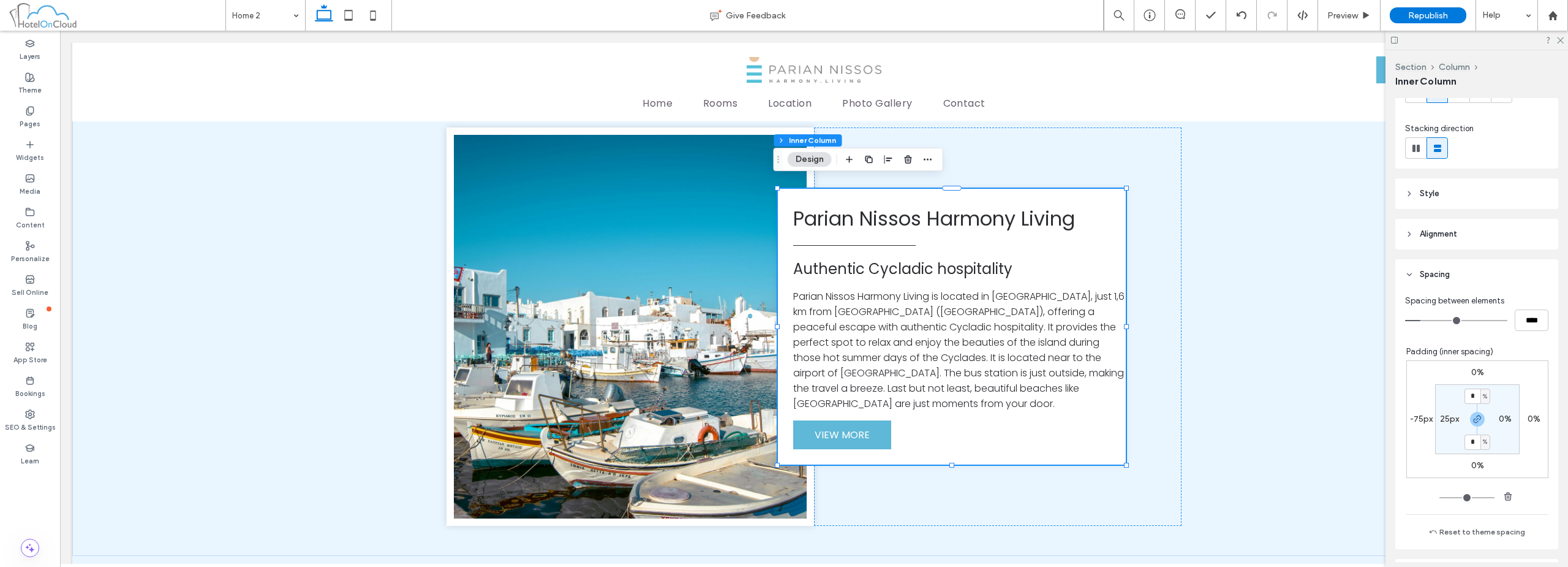
click at [782, 418] on label "-75px" at bounding box center [1421, 419] width 23 height 11
type input "*"
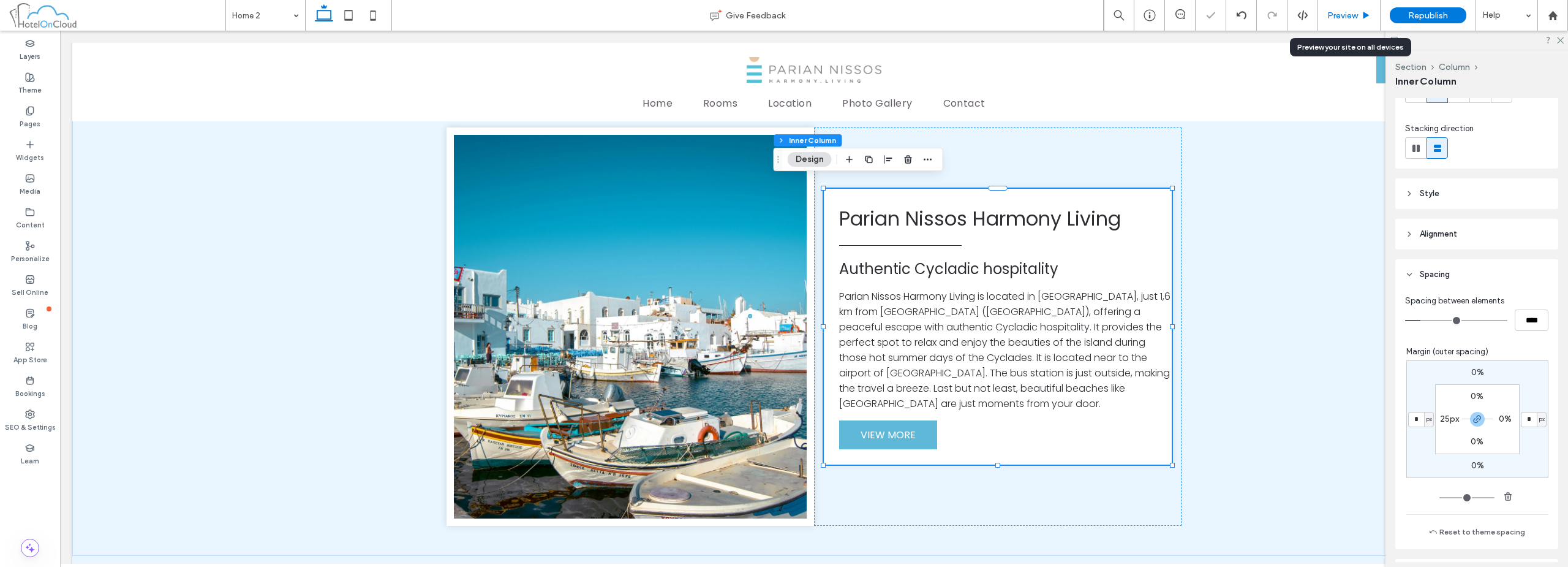
click at [782, 17] on span "Preview" at bounding box center [1342, 15] width 31 height 11
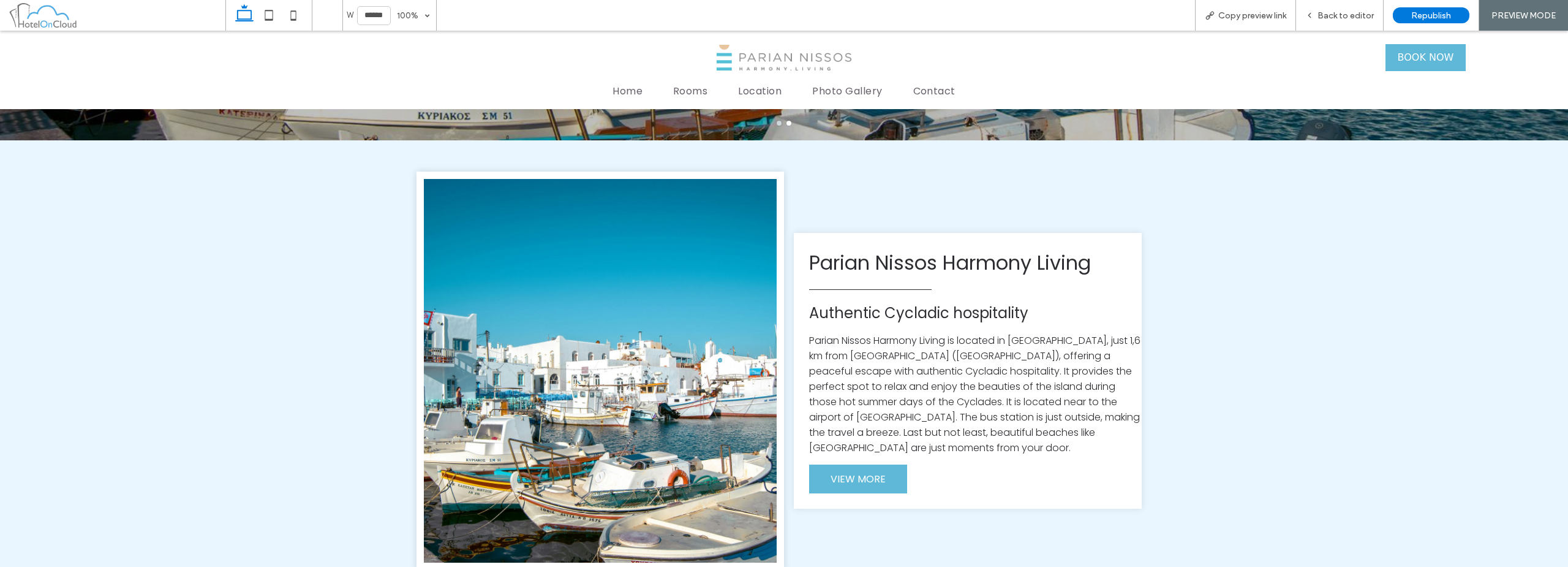
scroll to position [405, 0]
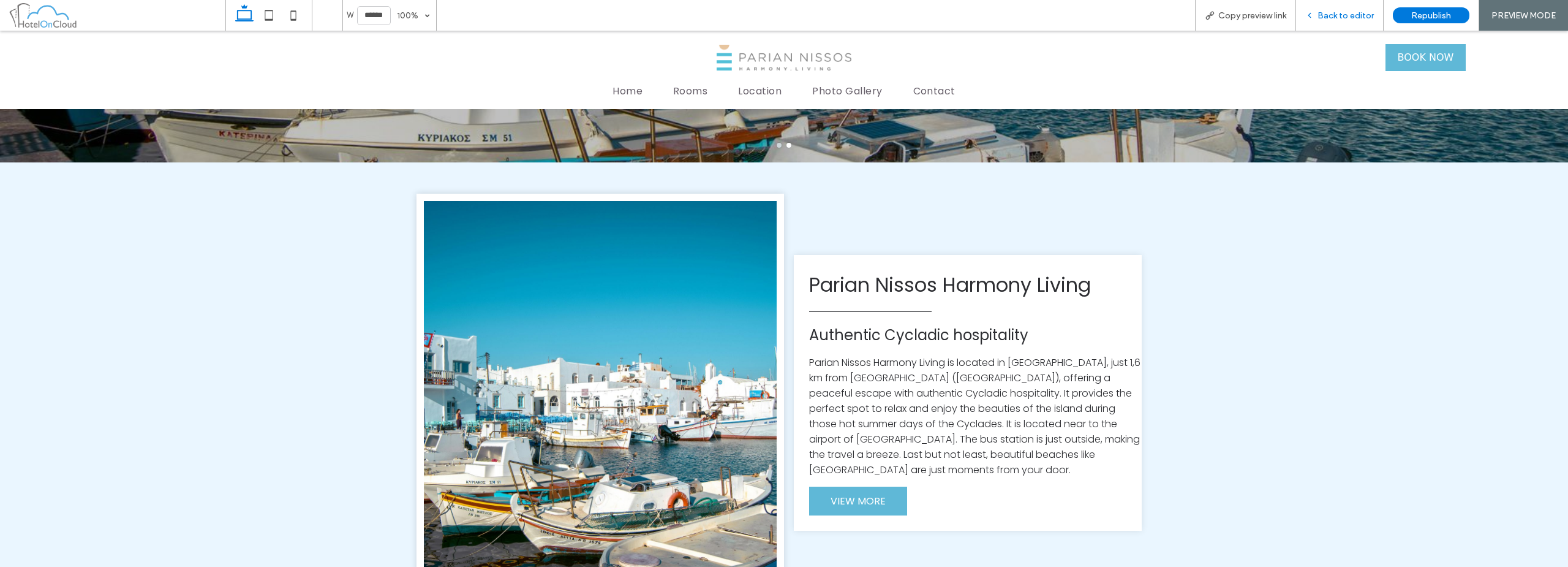
click at [782, 16] on span "Back to editor" at bounding box center [1345, 15] width 57 height 11
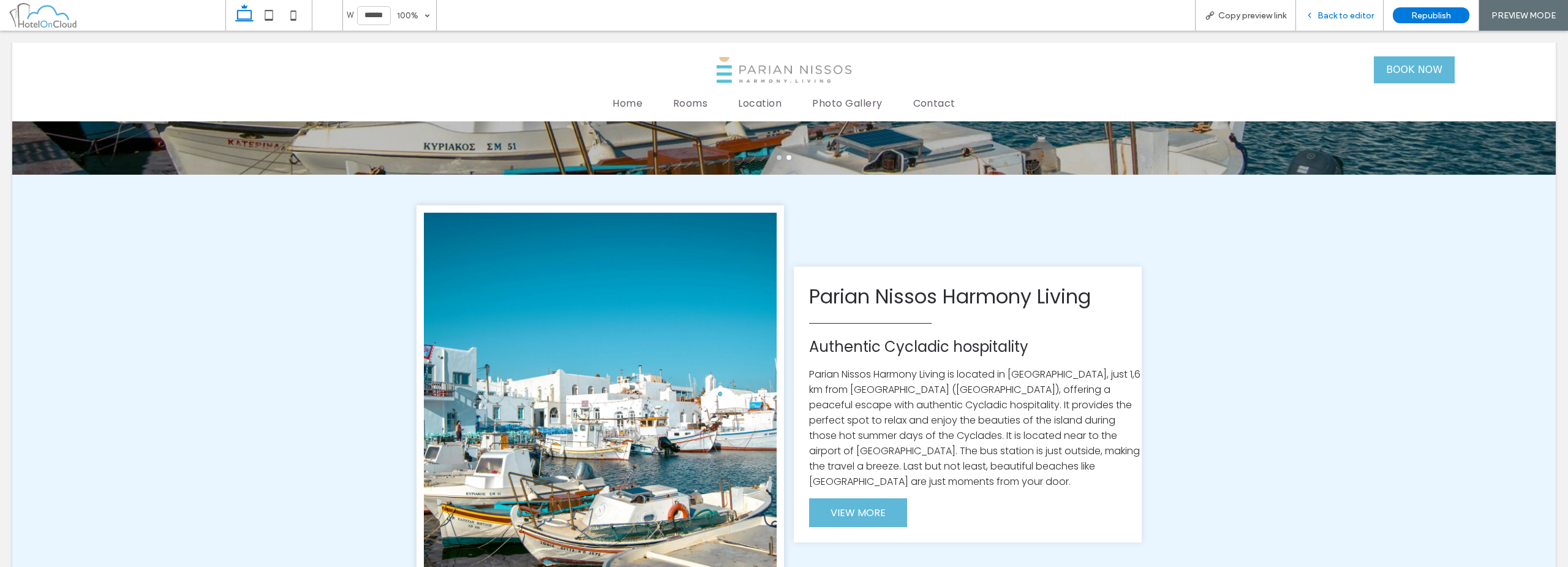
scroll to position [417, 0]
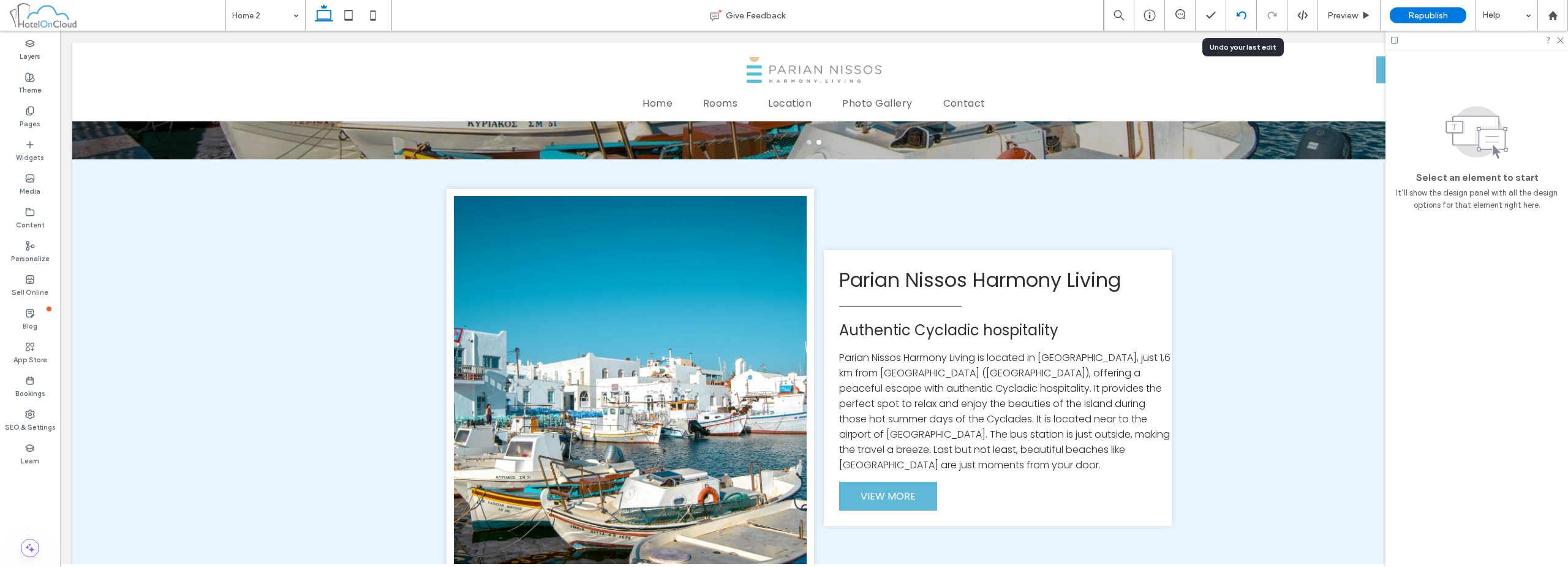
click at [782, 14] on use at bounding box center [1241, 14] width 10 height 8
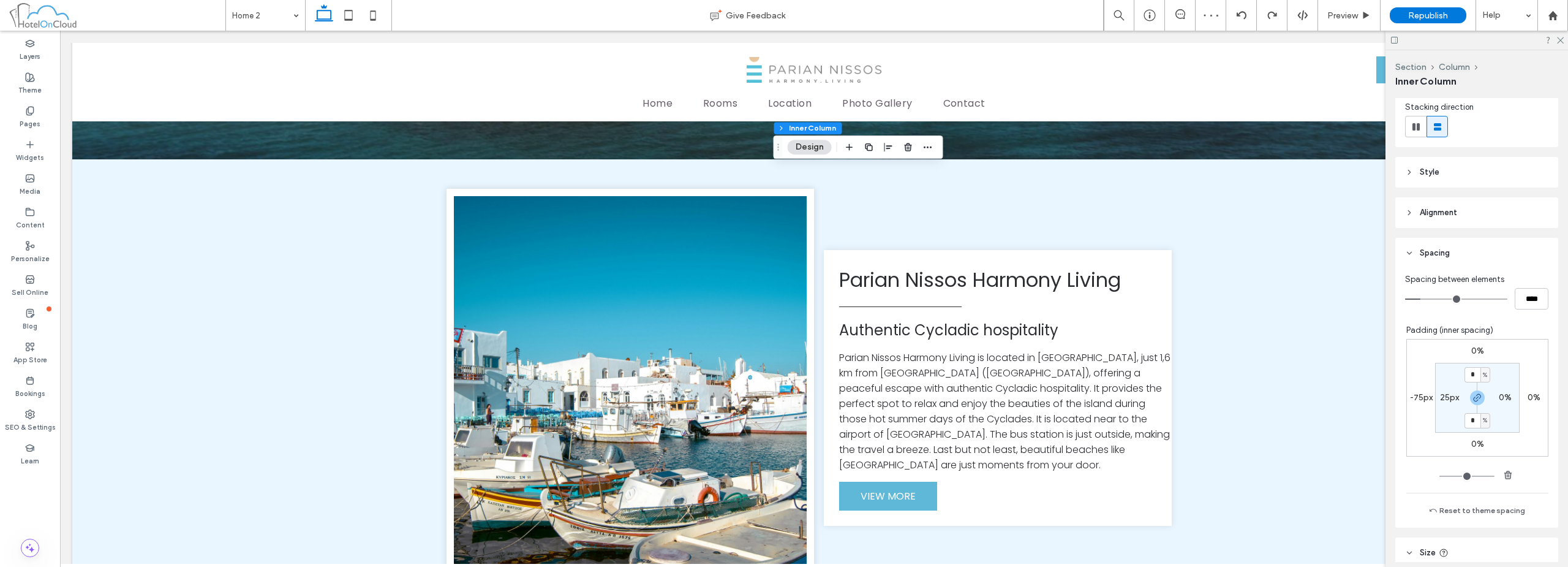
scroll to position [139, 0]
click at [782, 181] on header "Style" at bounding box center [1477, 180] width 163 height 31
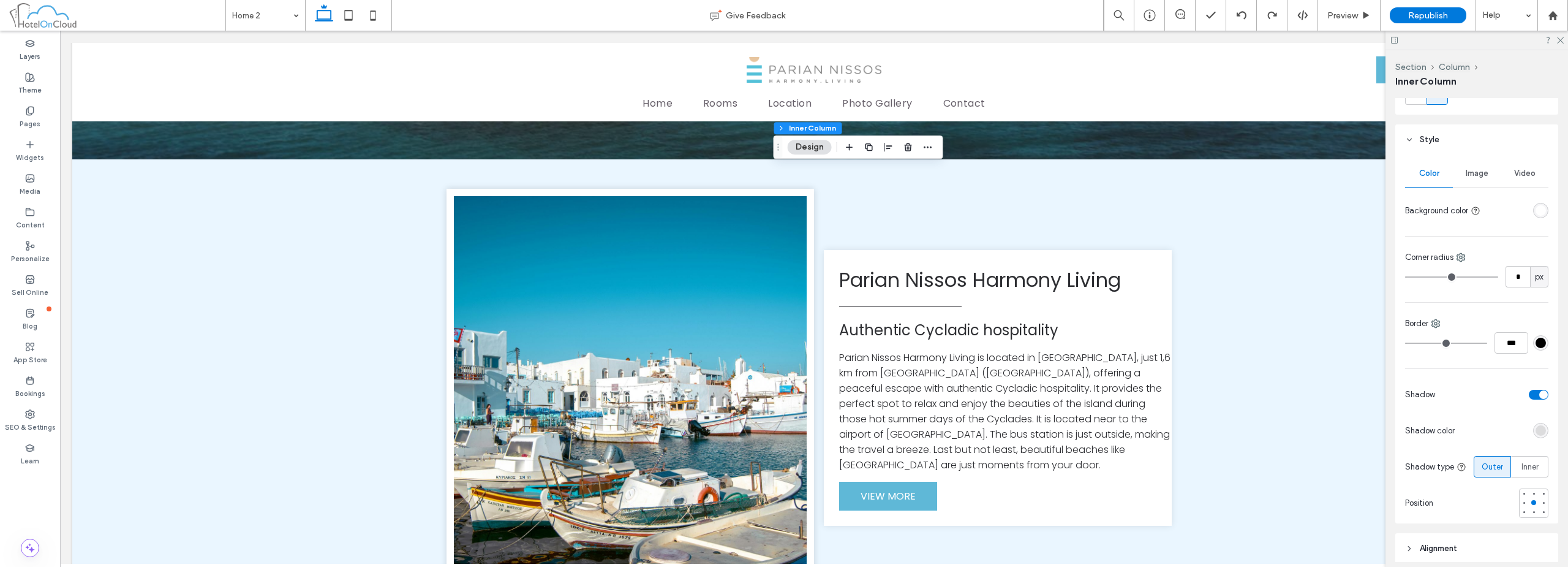
scroll to position [201, 0]
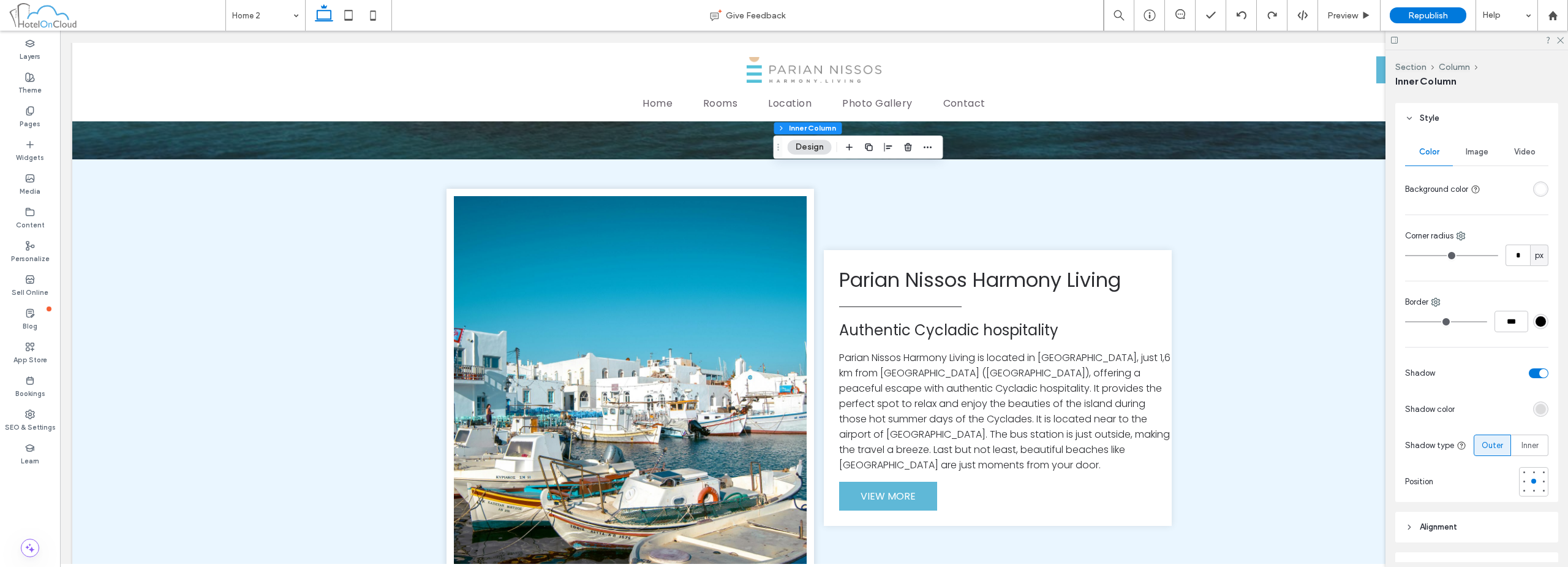
click at [782, 369] on div "toggle" at bounding box center [1543, 373] width 9 height 9
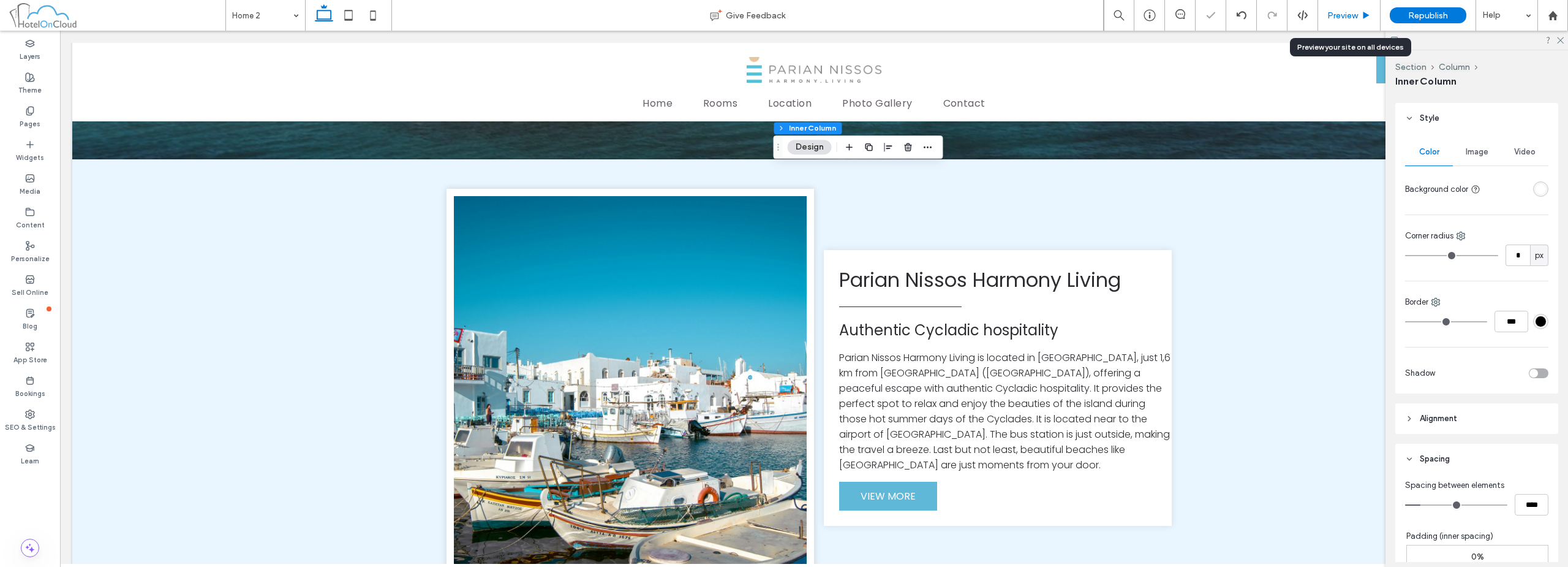
click at [782, 12] on div "Preview" at bounding box center [1348, 15] width 61 height 11
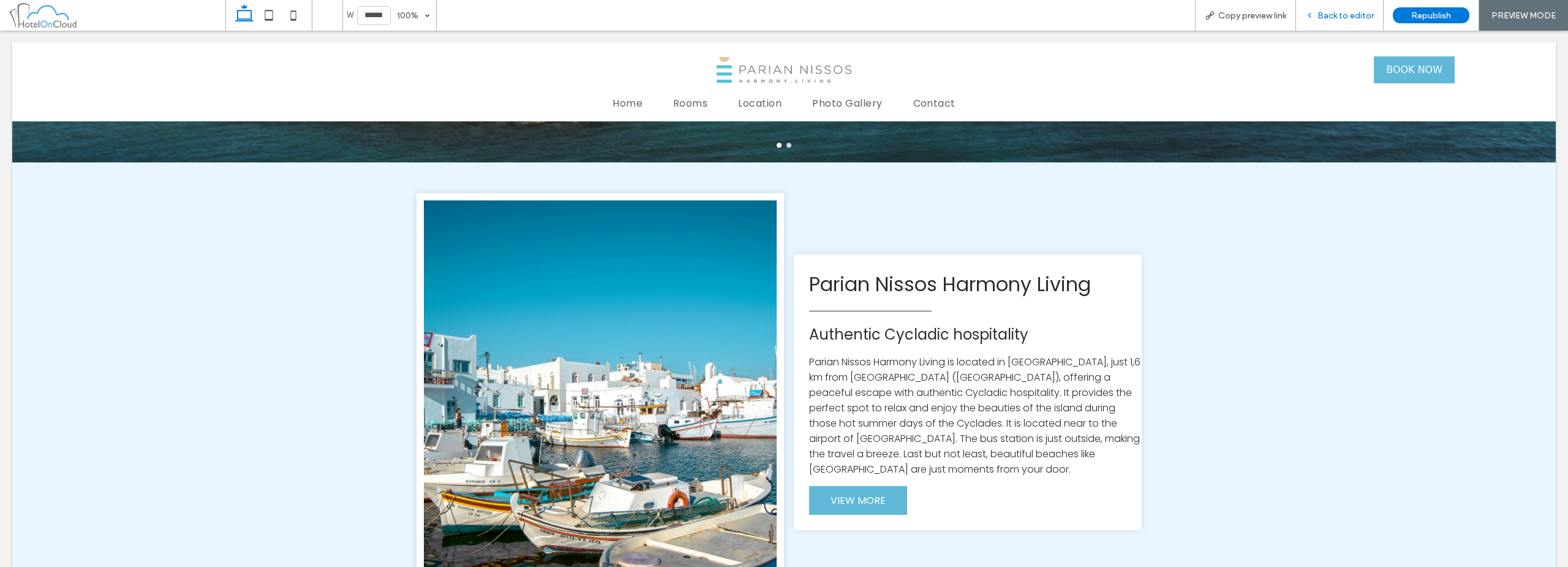
click at [782, 21] on div "Back to editor" at bounding box center [1339, 15] width 87 height 31
click at [782, 16] on span "Back to editor" at bounding box center [1345, 15] width 57 height 11
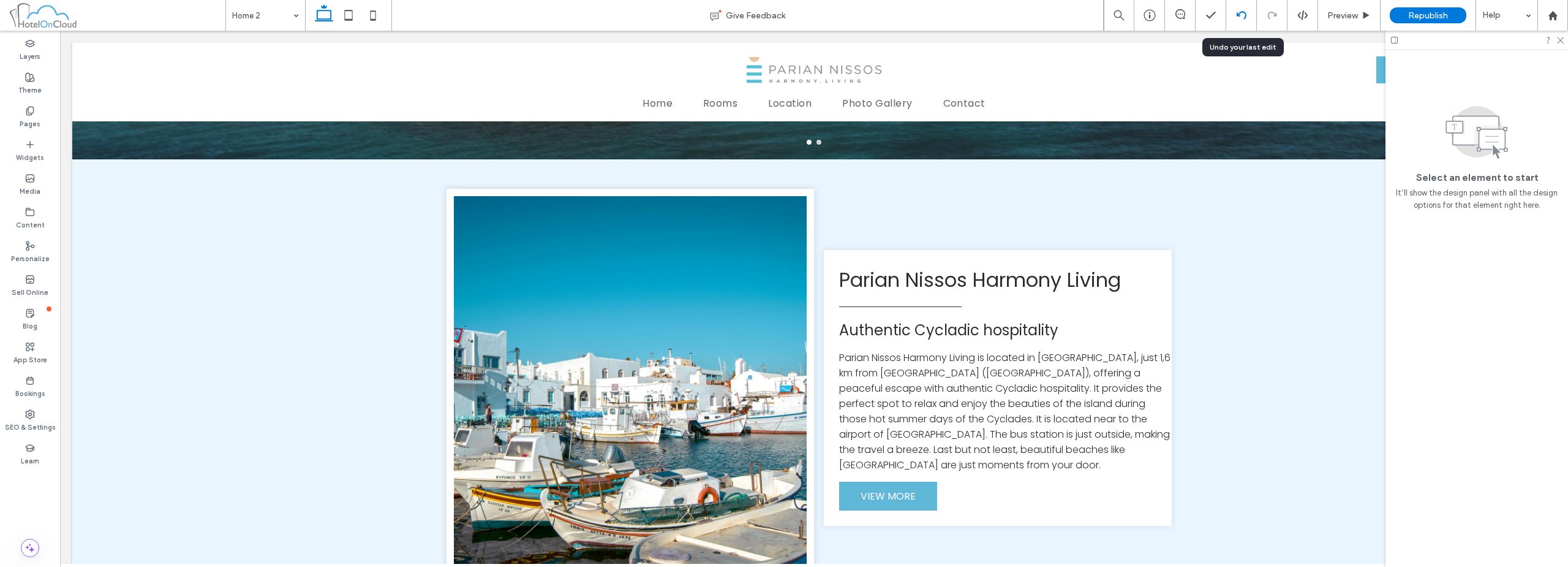
click at [782, 16] on icon at bounding box center [1242, 15] width 10 height 10
click at [782, 14] on span "Preview" at bounding box center [1342, 15] width 31 height 11
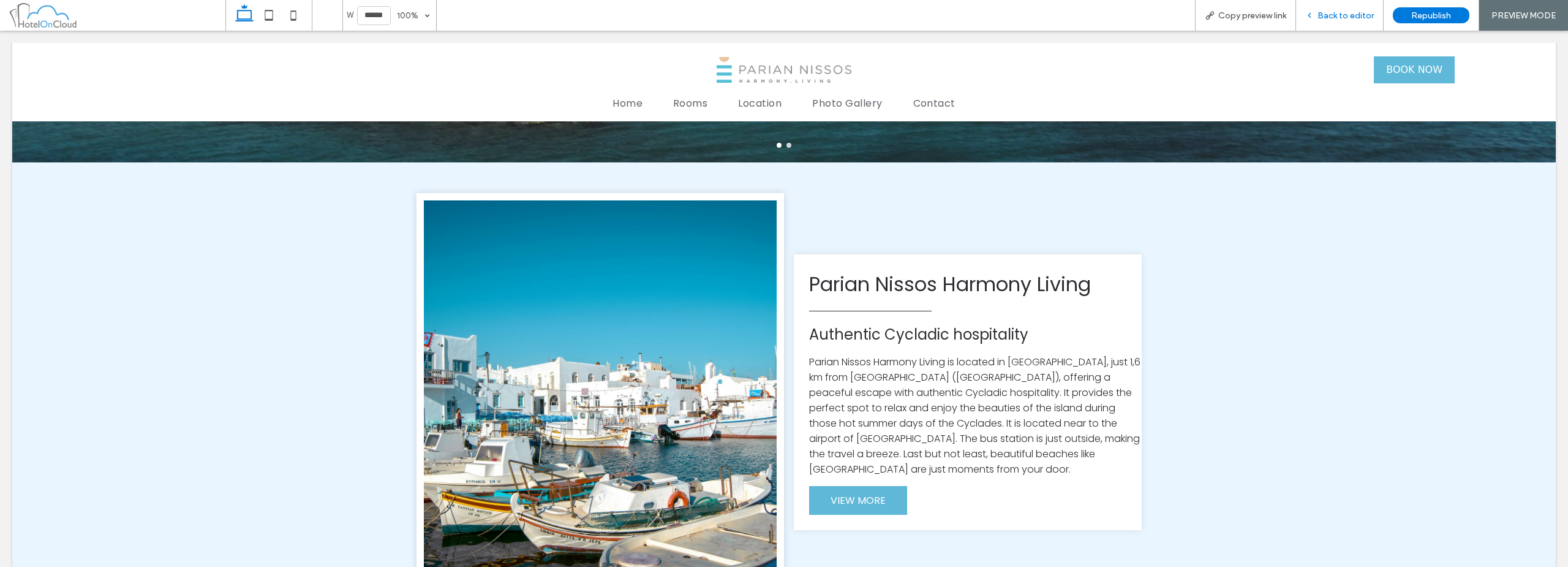
click at [782, 15] on span "Back to editor" at bounding box center [1345, 15] width 57 height 11
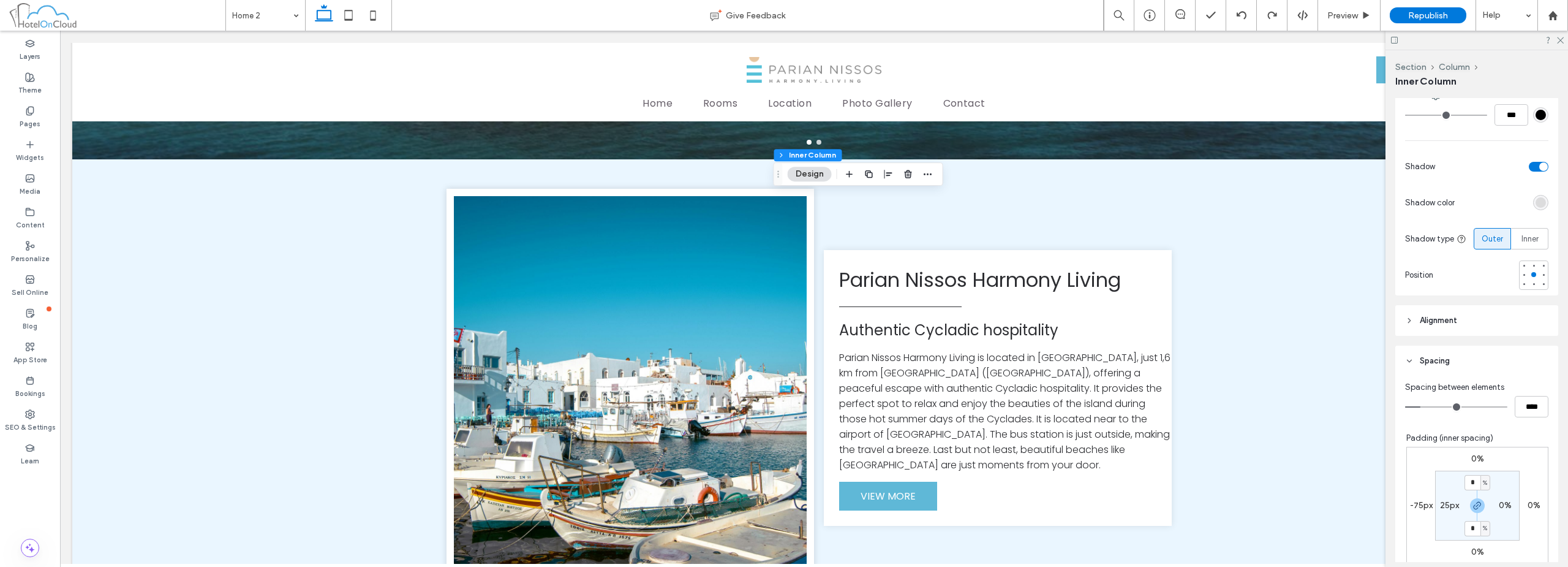
scroll to position [429, 0]
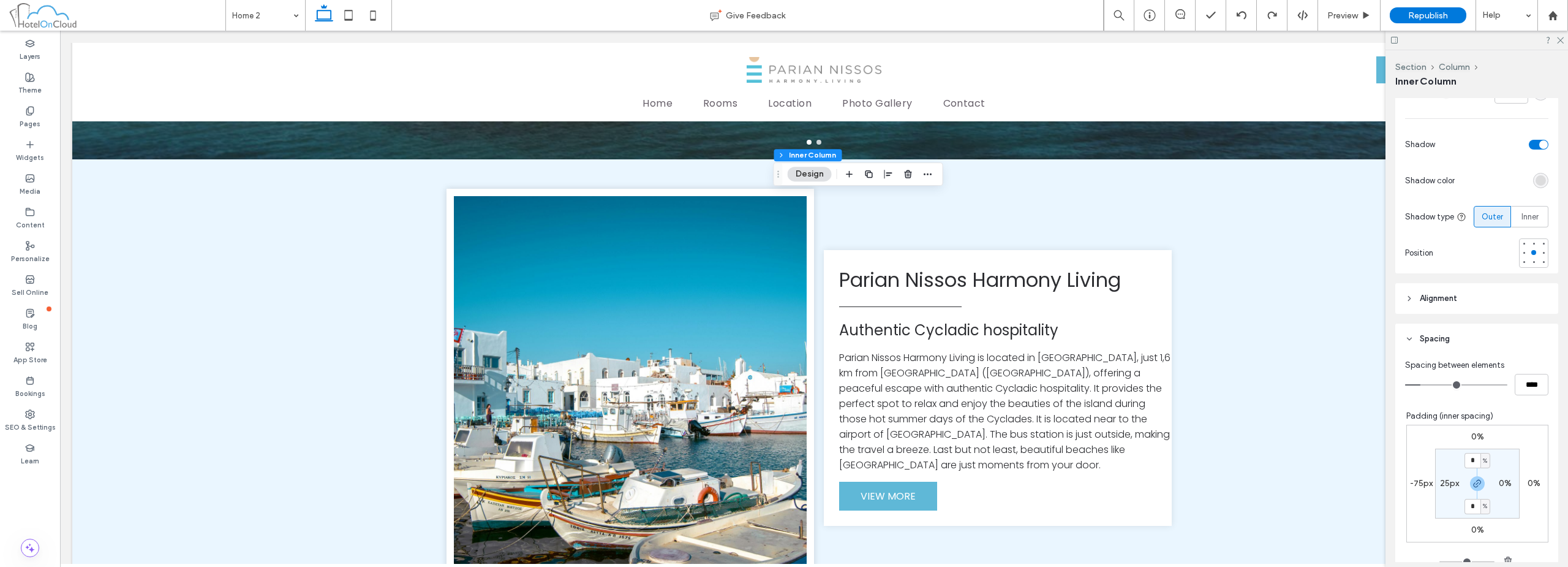
click at [782, 482] on label "-75px" at bounding box center [1421, 482] width 23 height 11
type input "*"
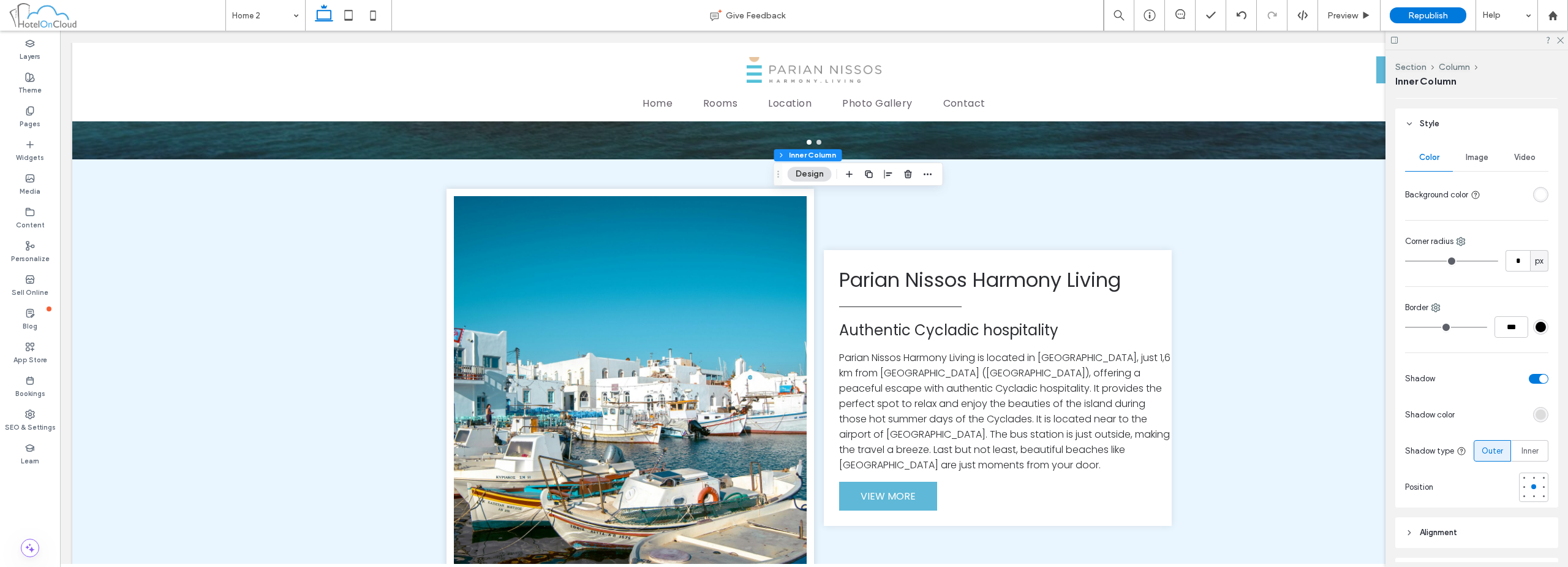
scroll to position [201, 0]
click at [782, 183] on div "rgba(255, 255, 255, 1)" at bounding box center [1540, 188] width 15 height 15
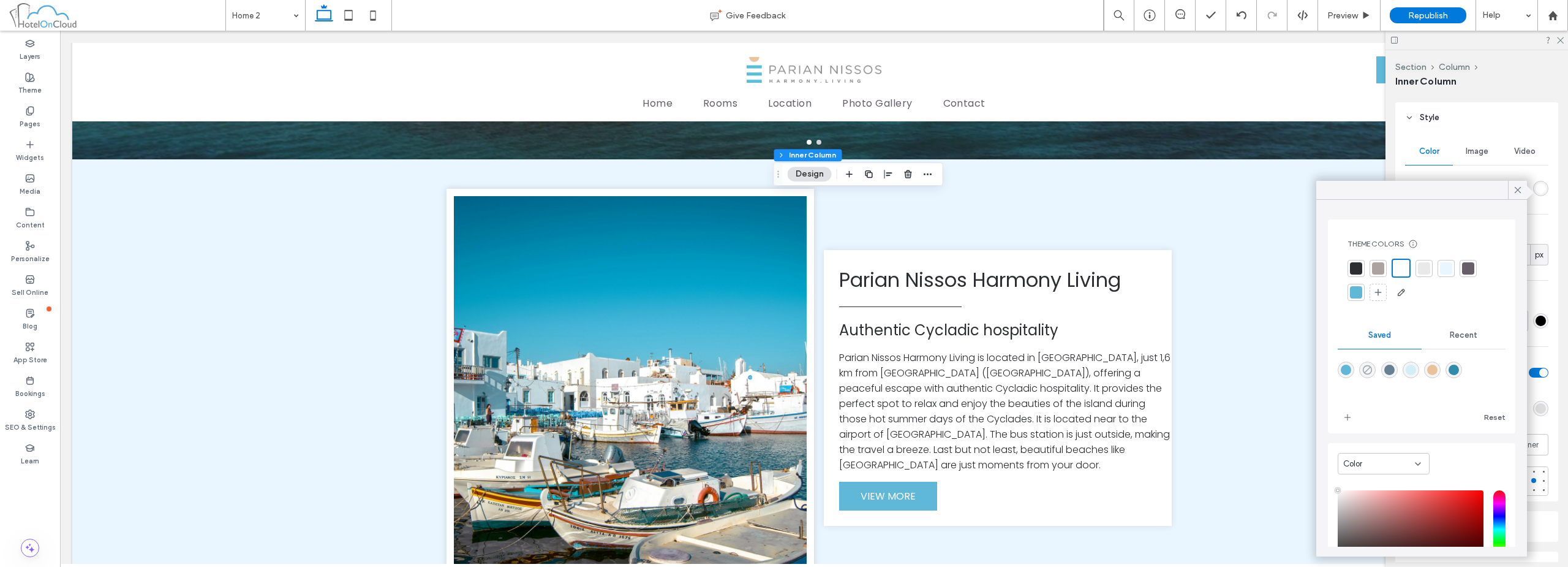
click at [782, 368] on icon "rgba(0,0,0,0)" at bounding box center [1366, 369] width 11 height 11
type input "*******"
type input "*"
type input "**"
click at [782, 187] on div at bounding box center [1517, 189] width 19 height 18
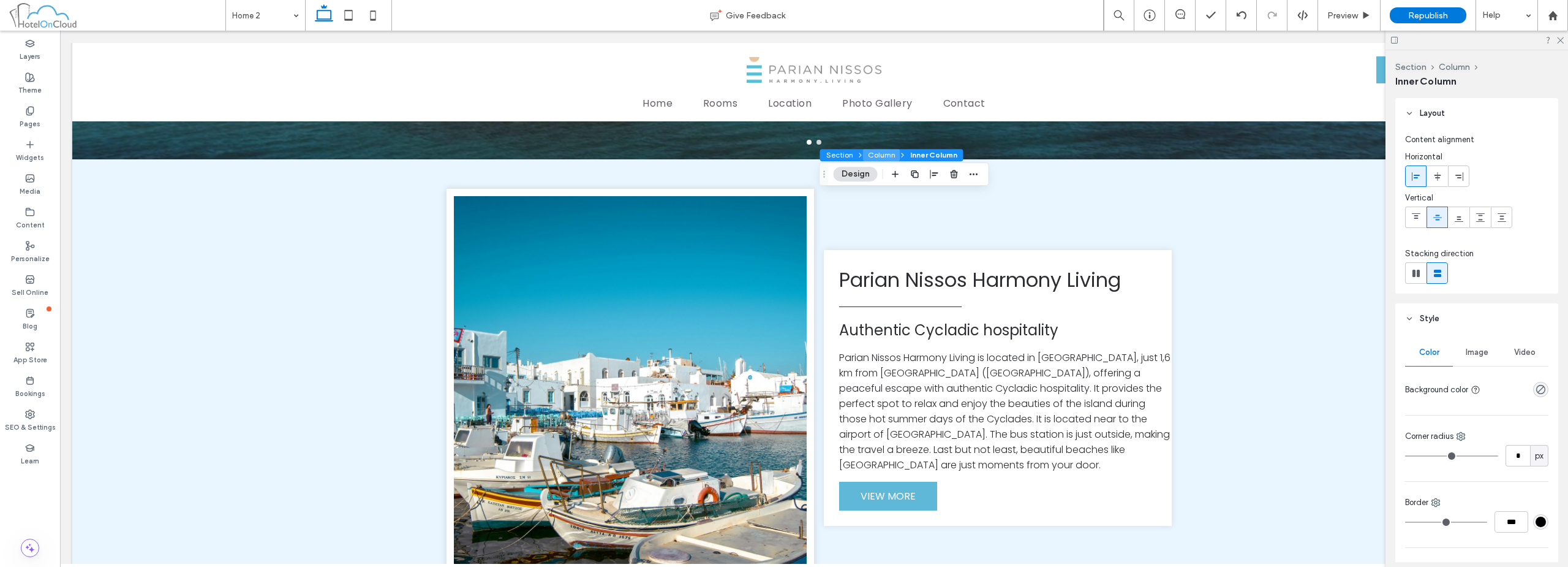
click at [782, 154] on button "Column" at bounding box center [881, 155] width 37 height 12
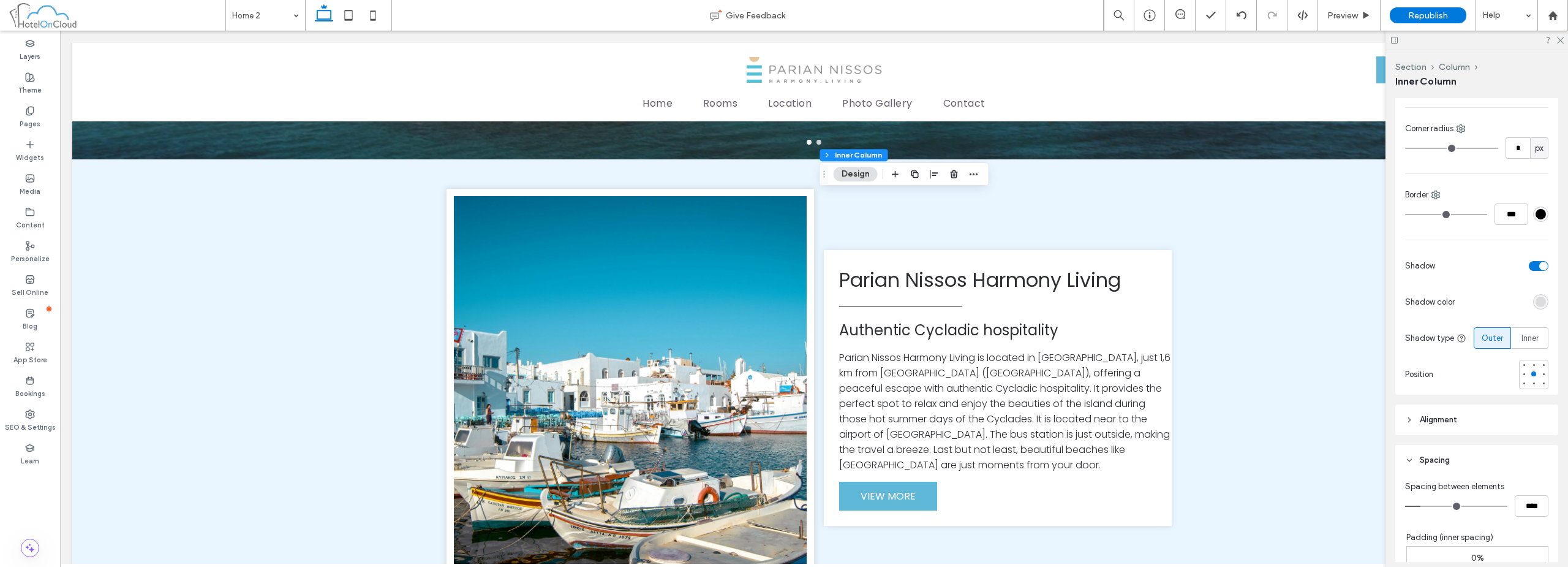
scroll to position [307, 0]
click at [782, 272] on div "toggle" at bounding box center [1538, 267] width 19 height 10
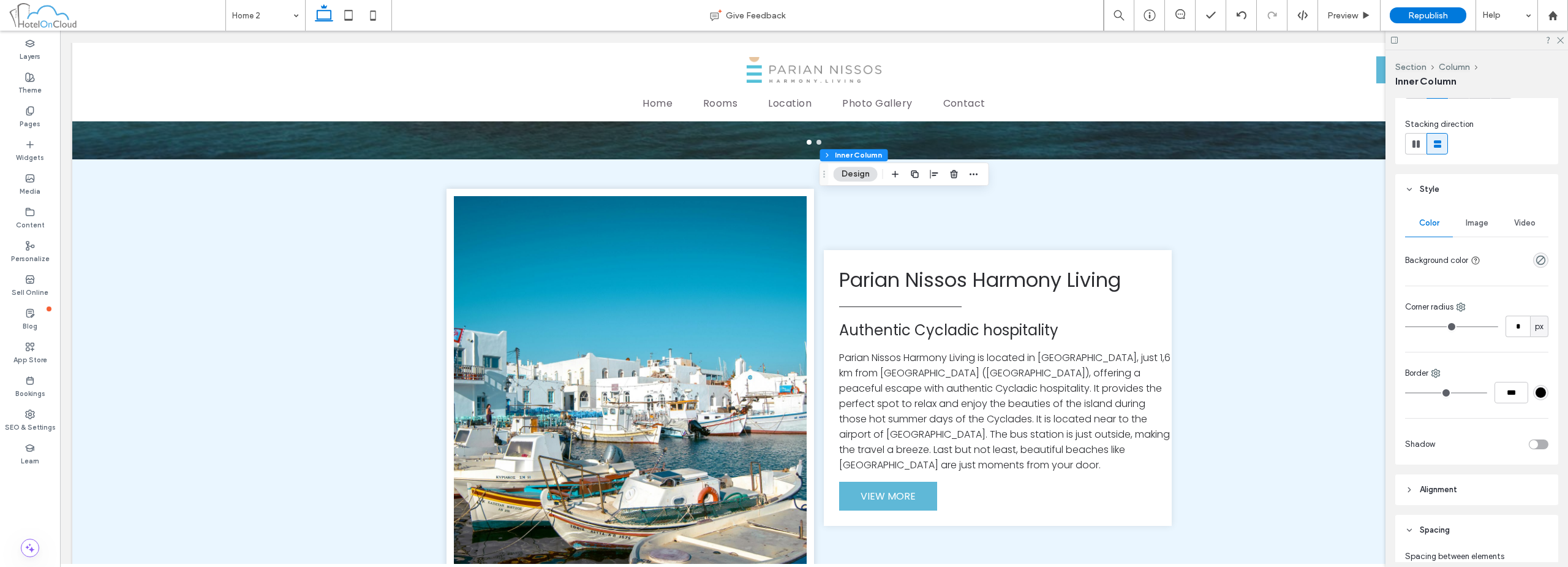
scroll to position [123, 0]
click at [782, 266] on icon "rgba(0,0,0,0)" at bounding box center [1540, 266] width 11 height 11
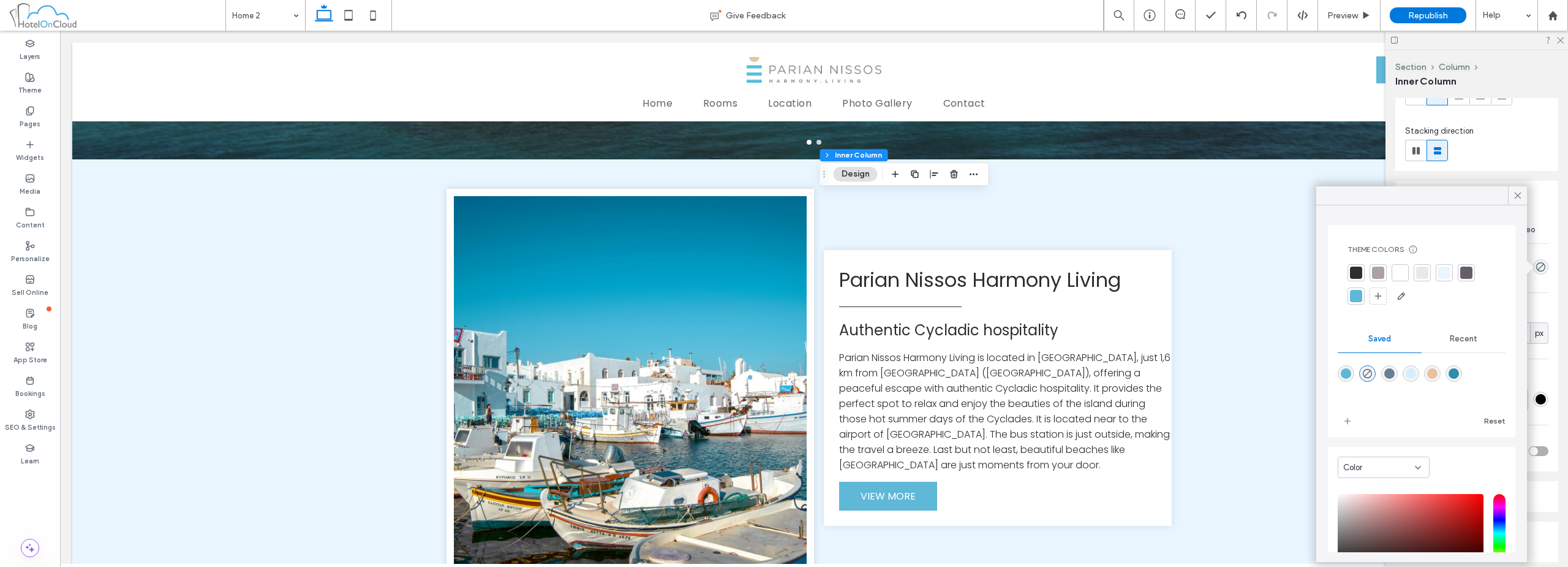
click at [782, 370] on div "rgba(233,194,155,1)" at bounding box center [1432, 373] width 11 height 11
type input "*******"
type input "***"
type input "****"
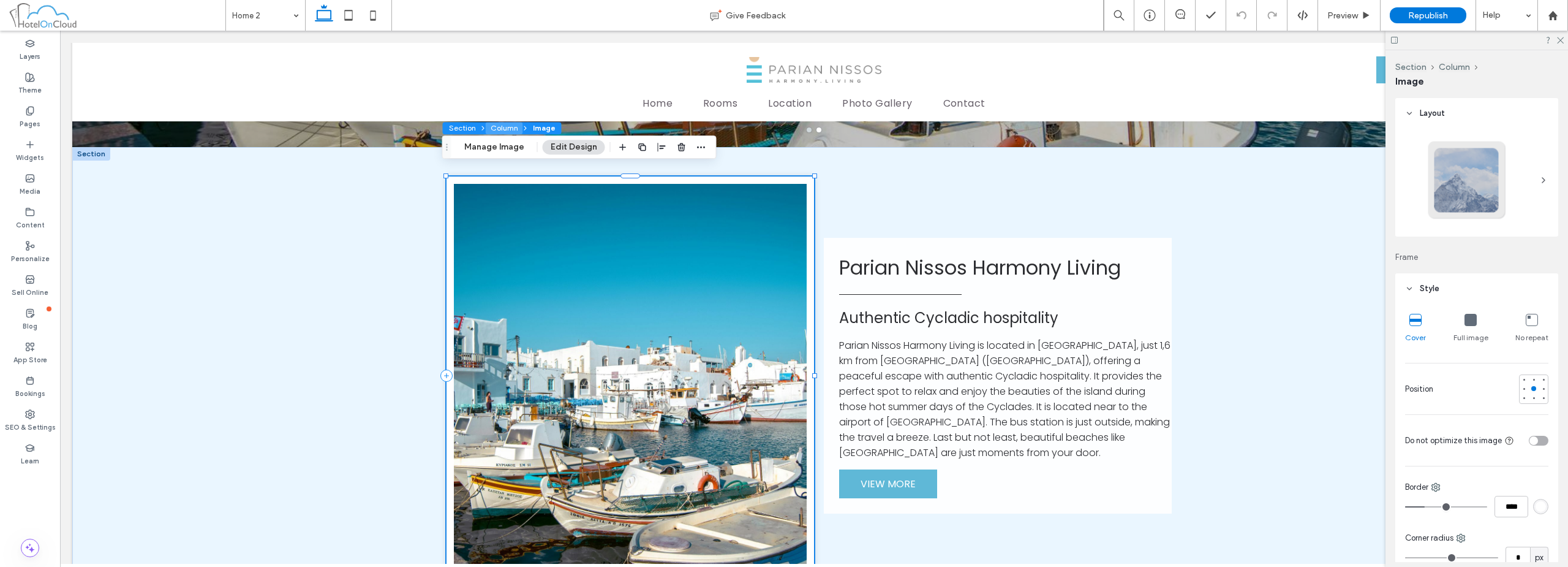
drag, startPoint x: 496, startPoint y: 129, endPoint x: 697, endPoint y: 117, distance: 201.4
click at [496, 129] on button "Column" at bounding box center [504, 128] width 37 height 12
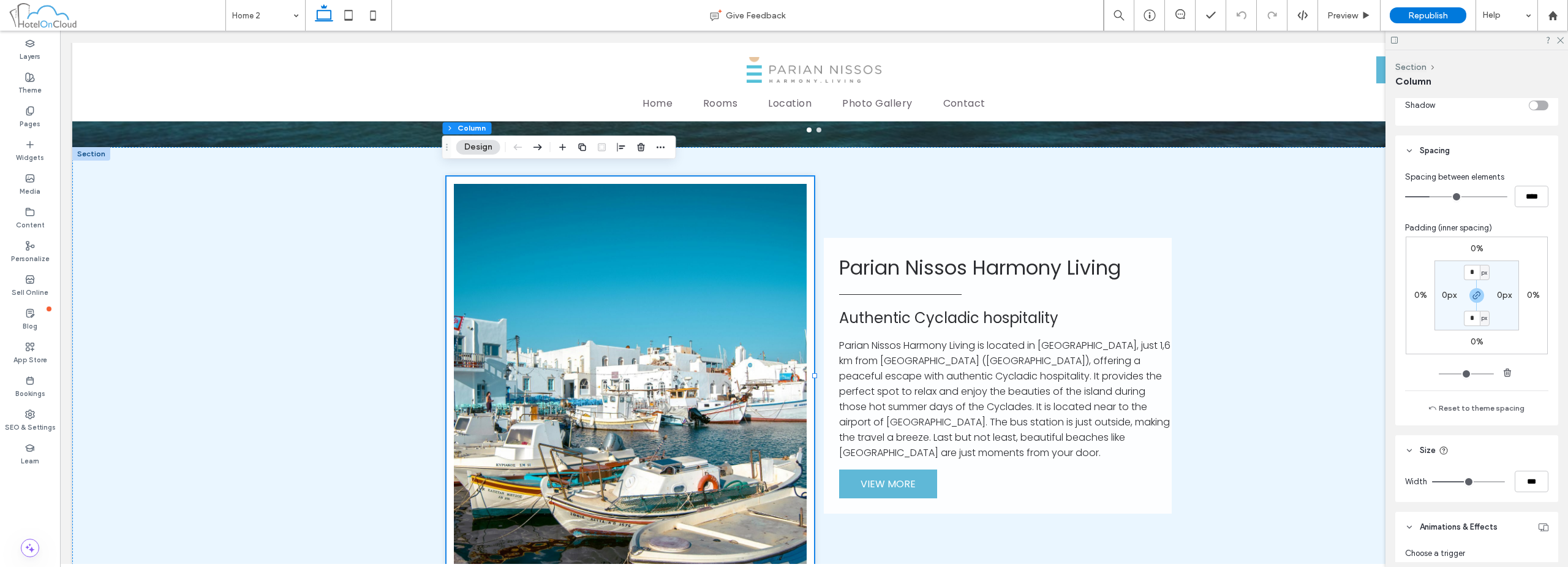
scroll to position [490, 0]
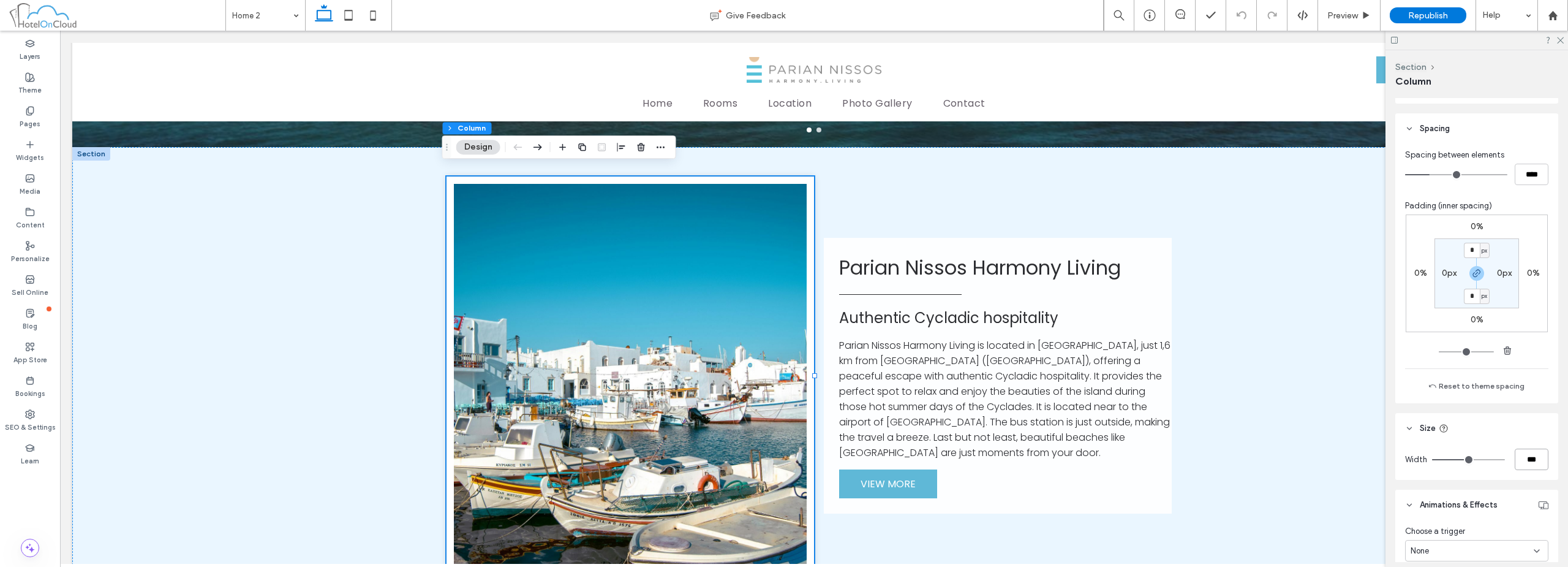
click at [1525, 455] on input "***" at bounding box center [1531, 459] width 34 height 21
type input "**"
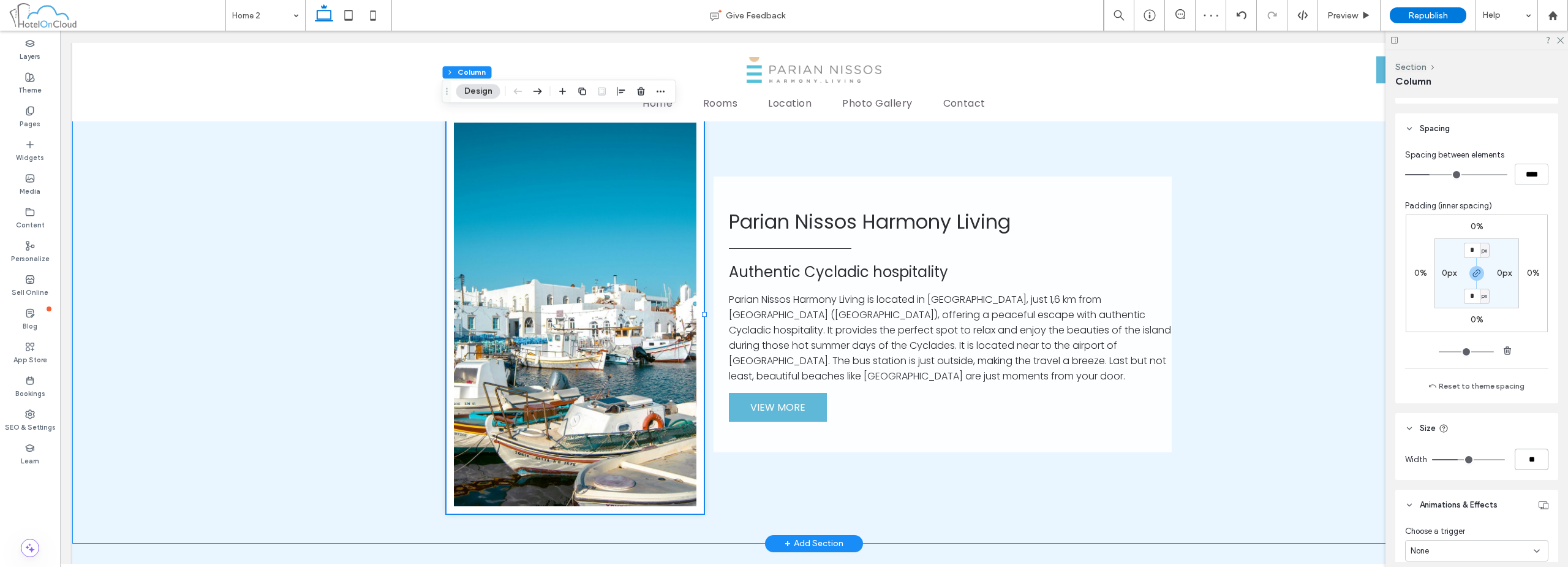
type input "**"
type input "***"
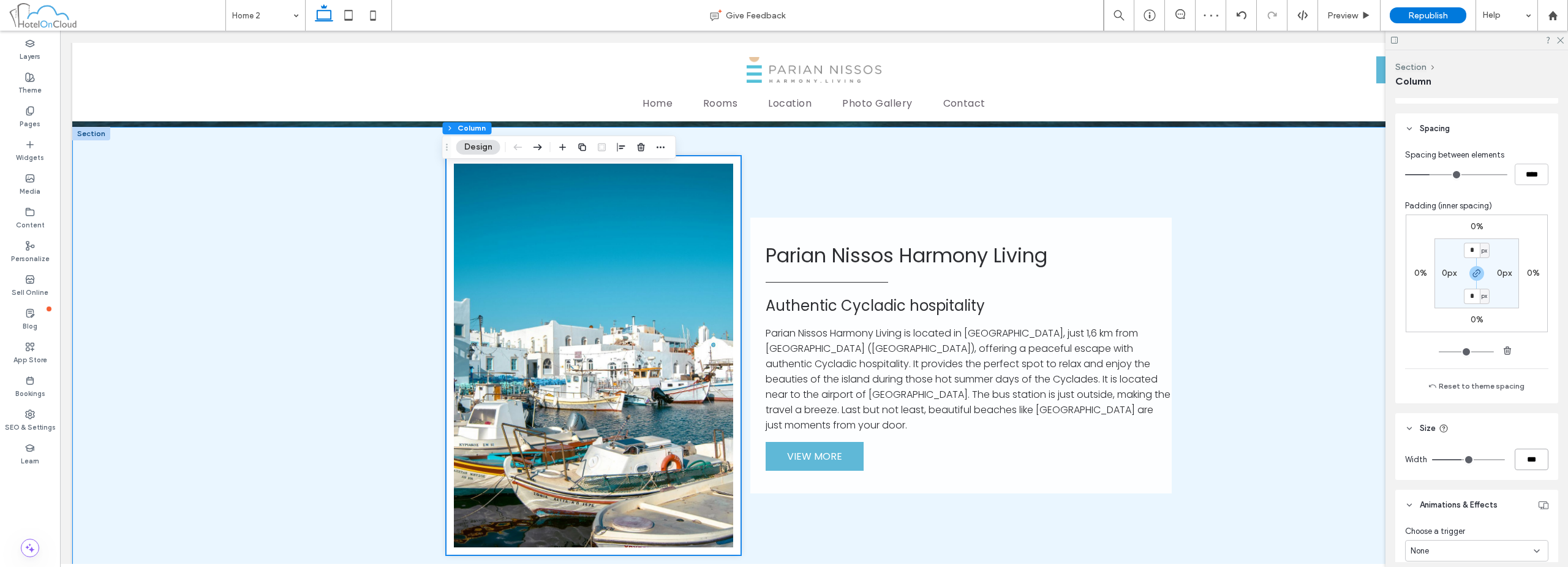
scroll to position [429, 0]
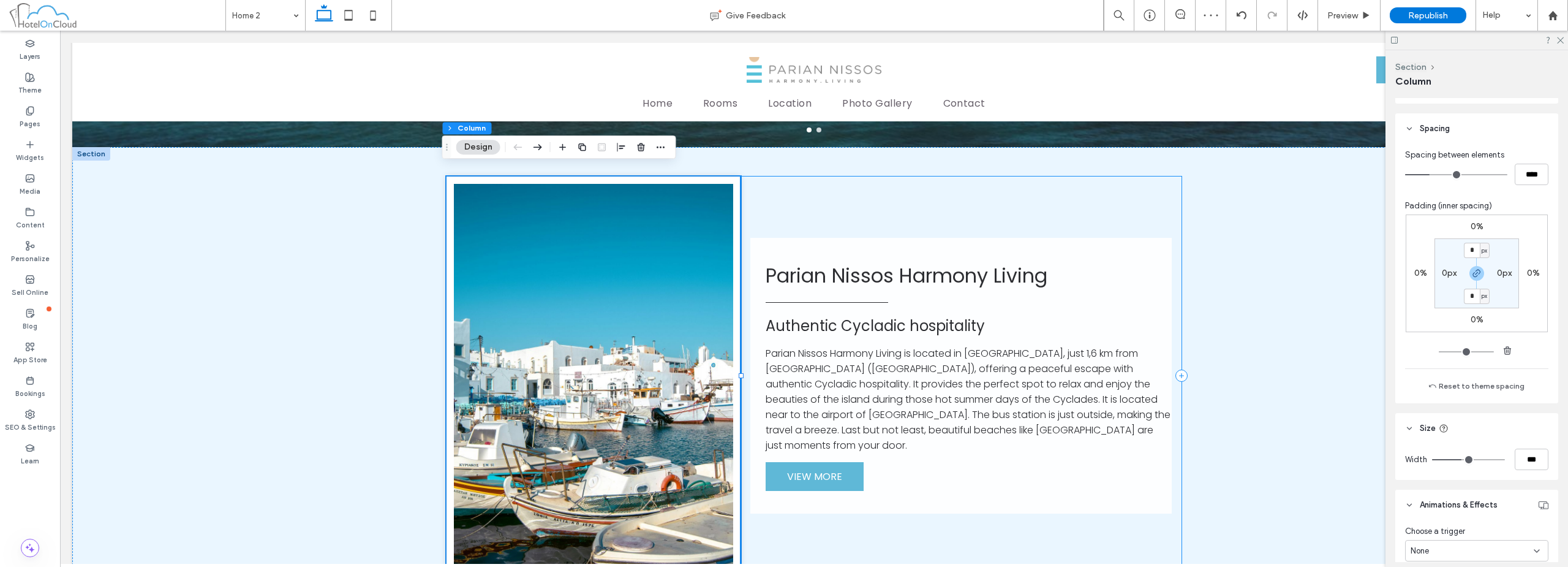
click at [1115, 177] on div "Parian Nissos Harmony Living Authentic Cycladic hospitality Parian Nissos Harmo…" at bounding box center [960, 376] width 441 height 399
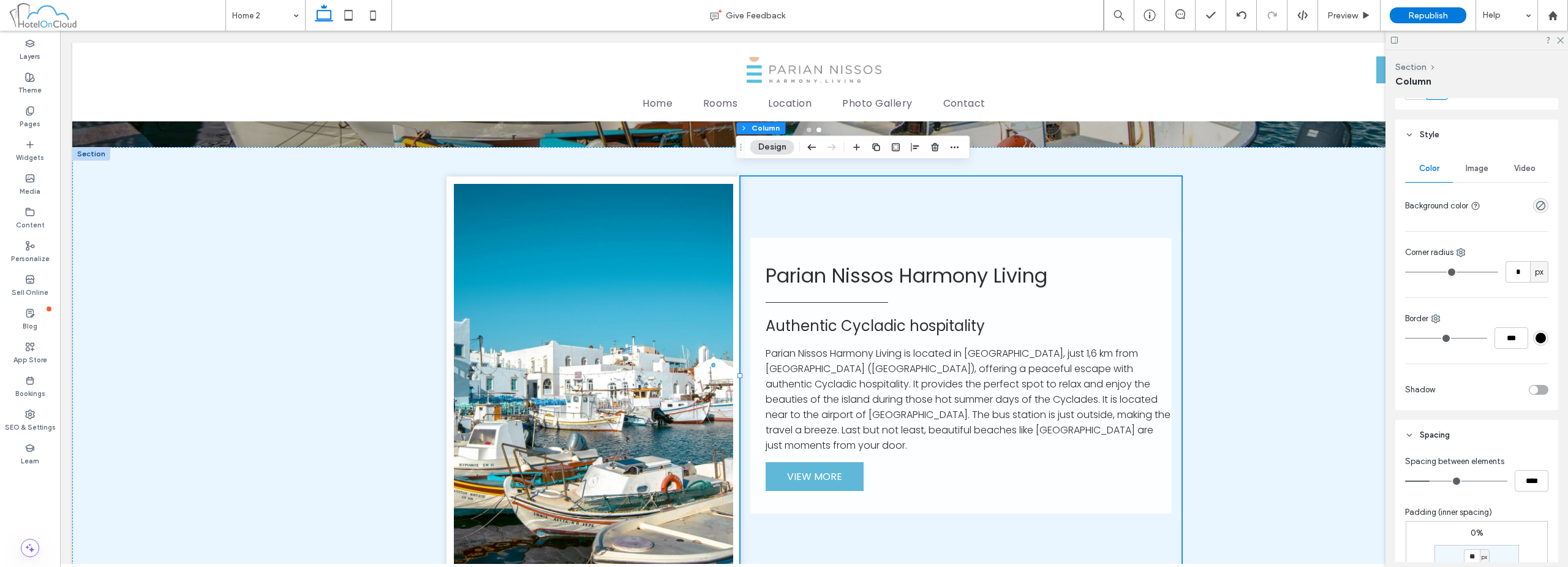
scroll to position [123, 0]
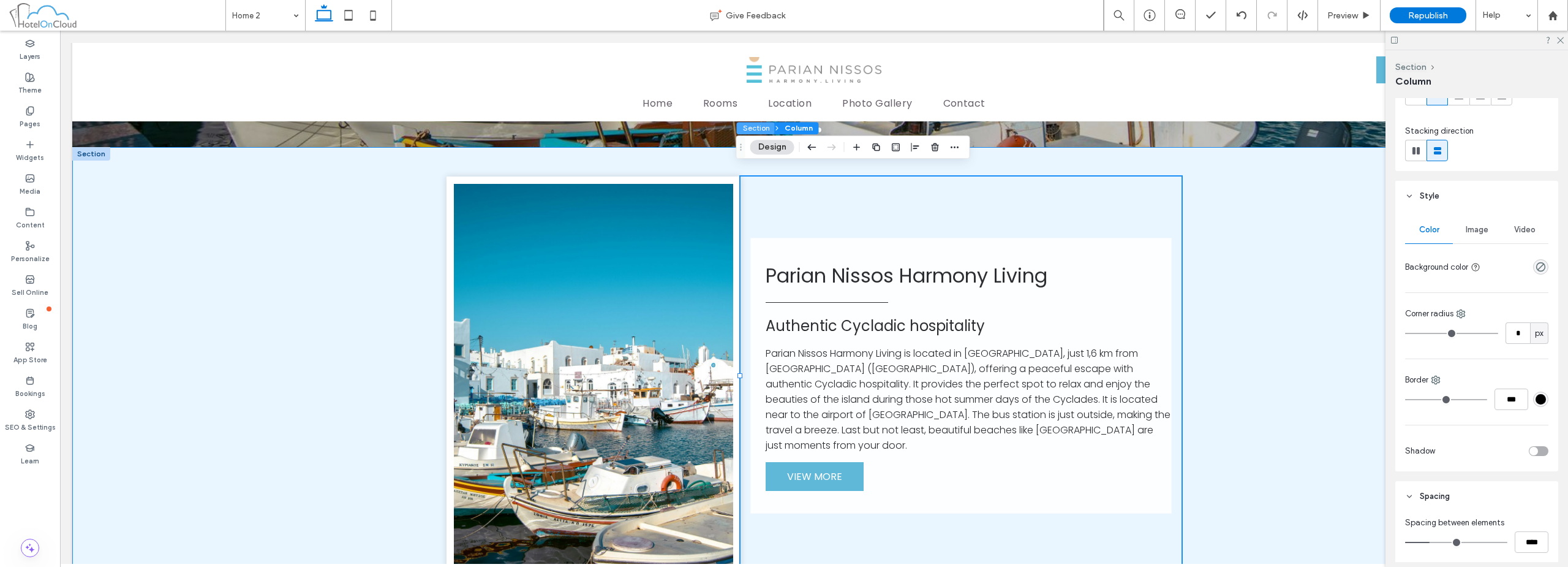
click at [763, 130] on button "Section" at bounding box center [756, 128] width 38 height 12
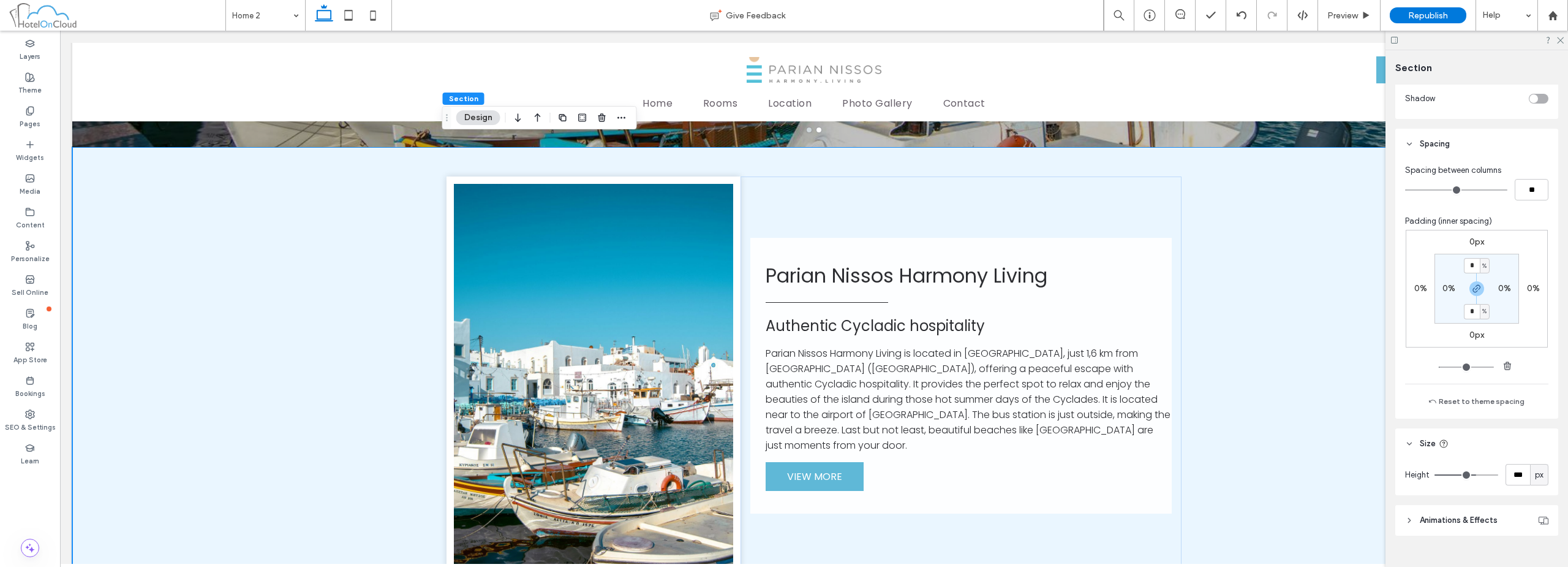
scroll to position [414, 0]
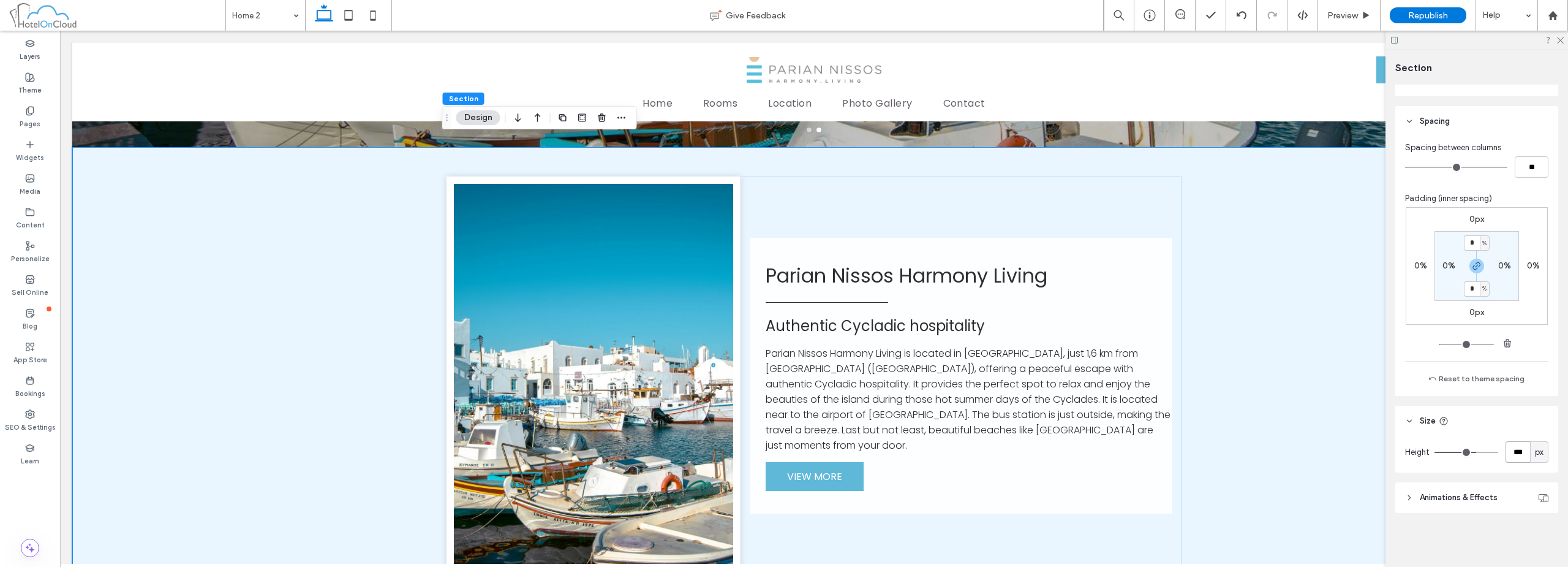
click at [1515, 461] on input "***" at bounding box center [1518, 452] width 25 height 21
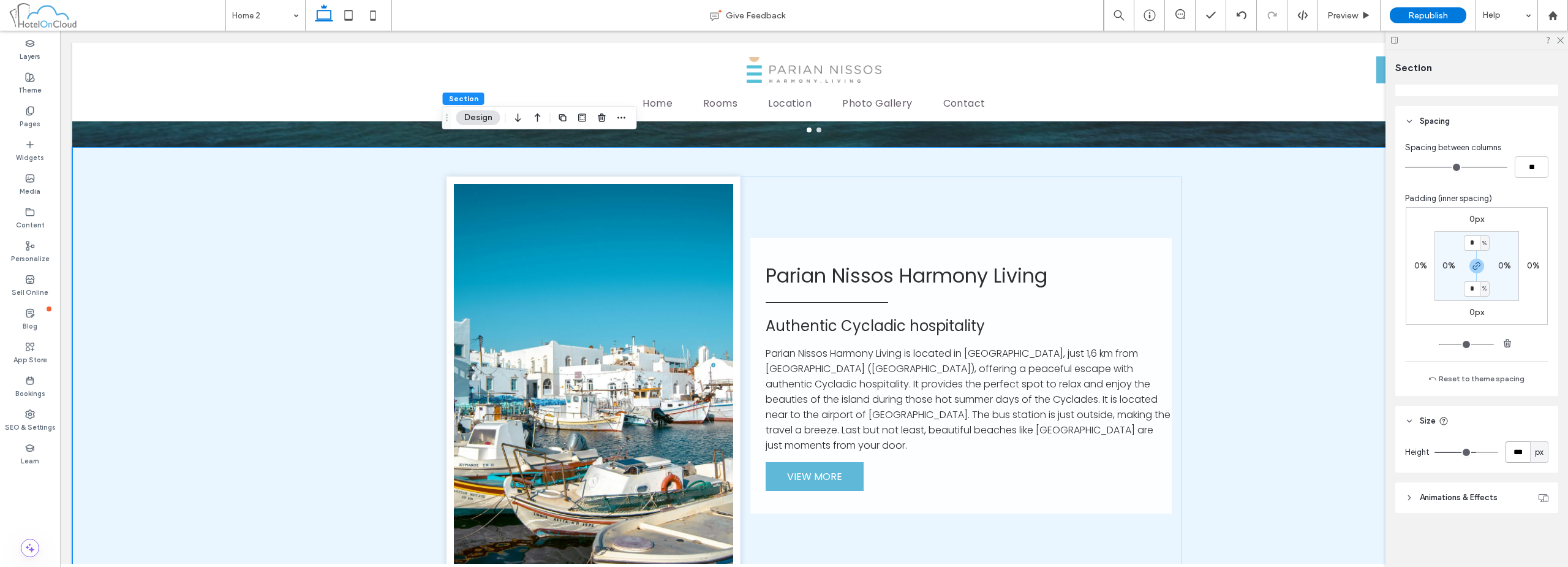
type input "***"
click at [531, 224] on img at bounding box center [593, 376] width 294 height 399
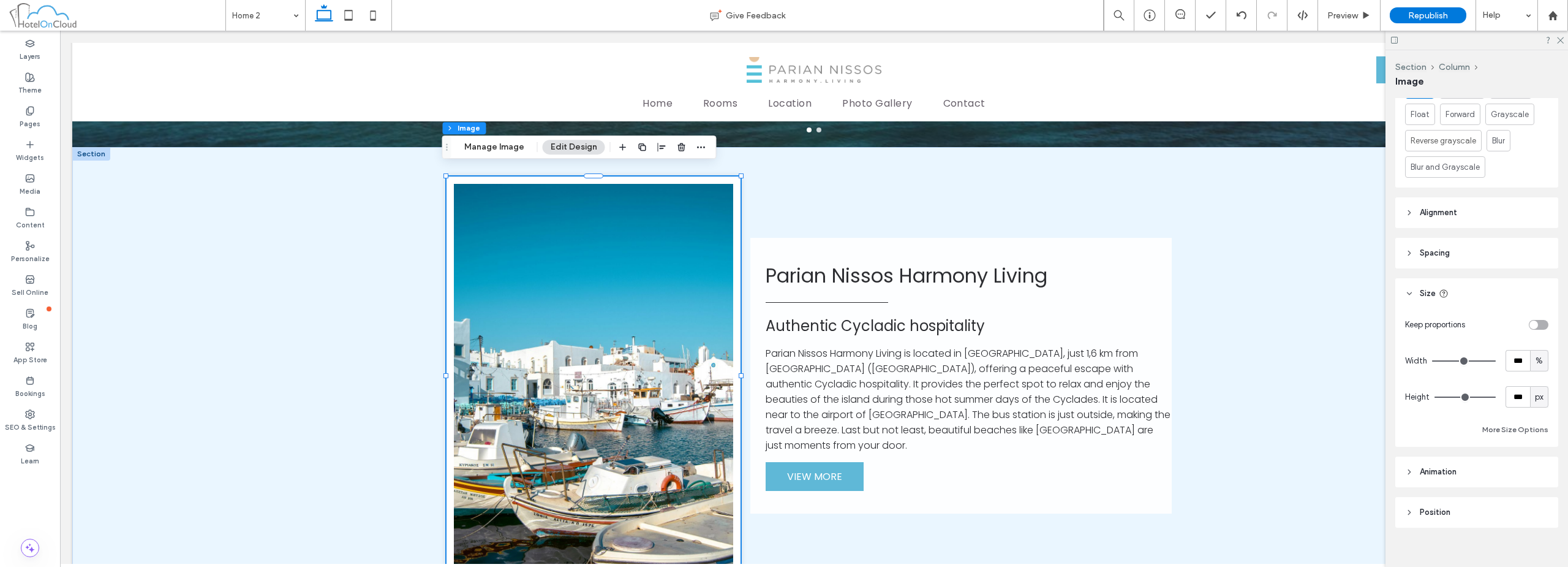
scroll to position [715, 0]
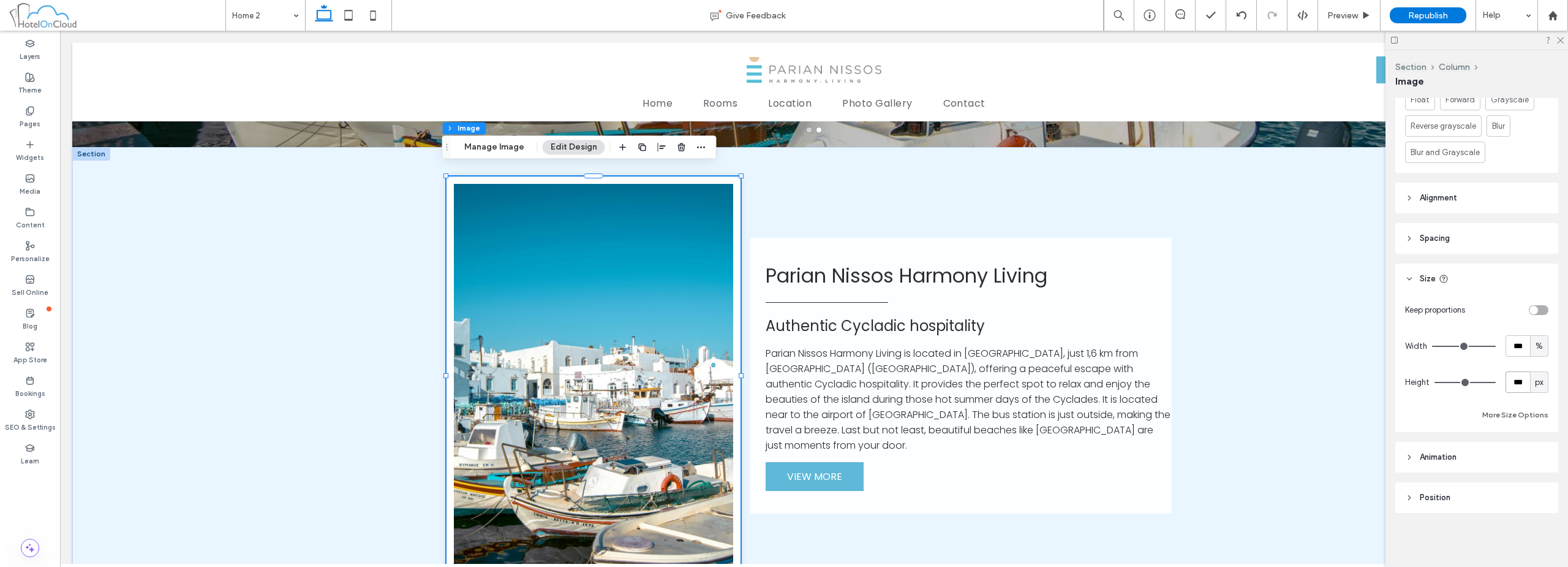
click at [1514, 384] on input "***" at bounding box center [1518, 382] width 25 height 21
type input "***"
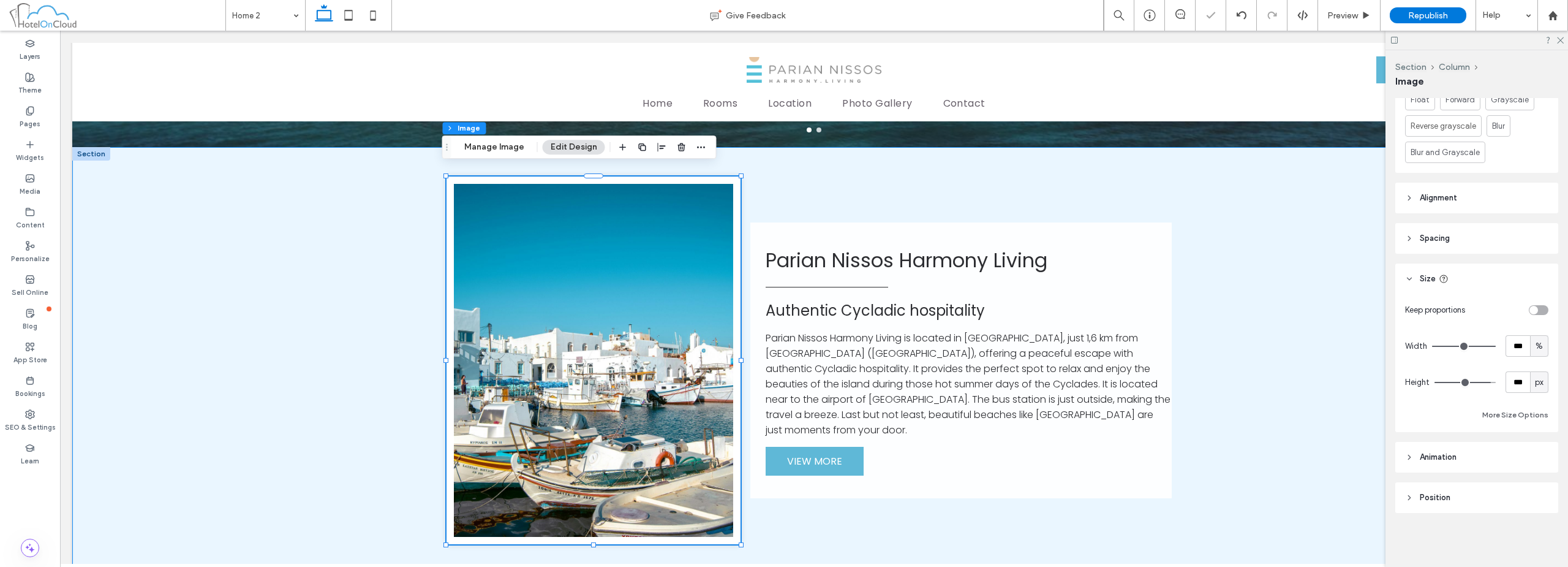
click at [1292, 280] on div "Parian Nissos Harmony Living Authentic Cycladic hospitality Parian Nissos Harmo…" at bounding box center [813, 360] width 1484 height 428
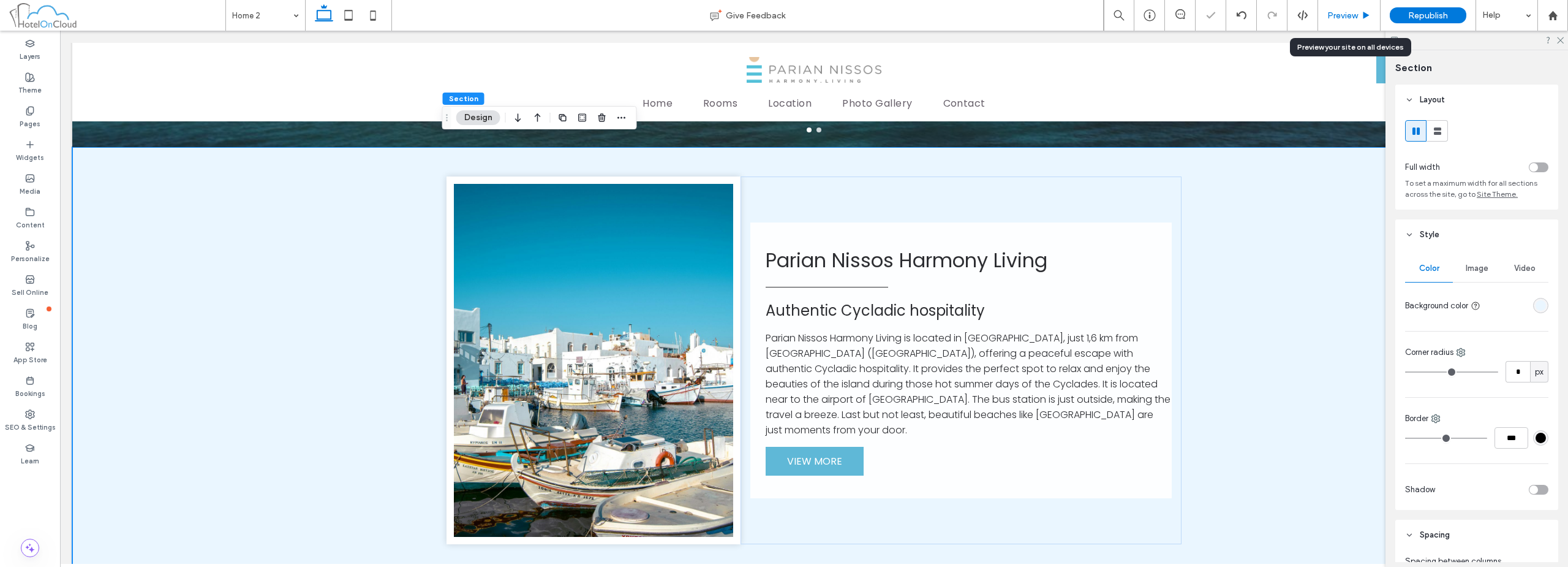
click at [1353, 10] on div "Preview" at bounding box center [1348, 15] width 62 height 31
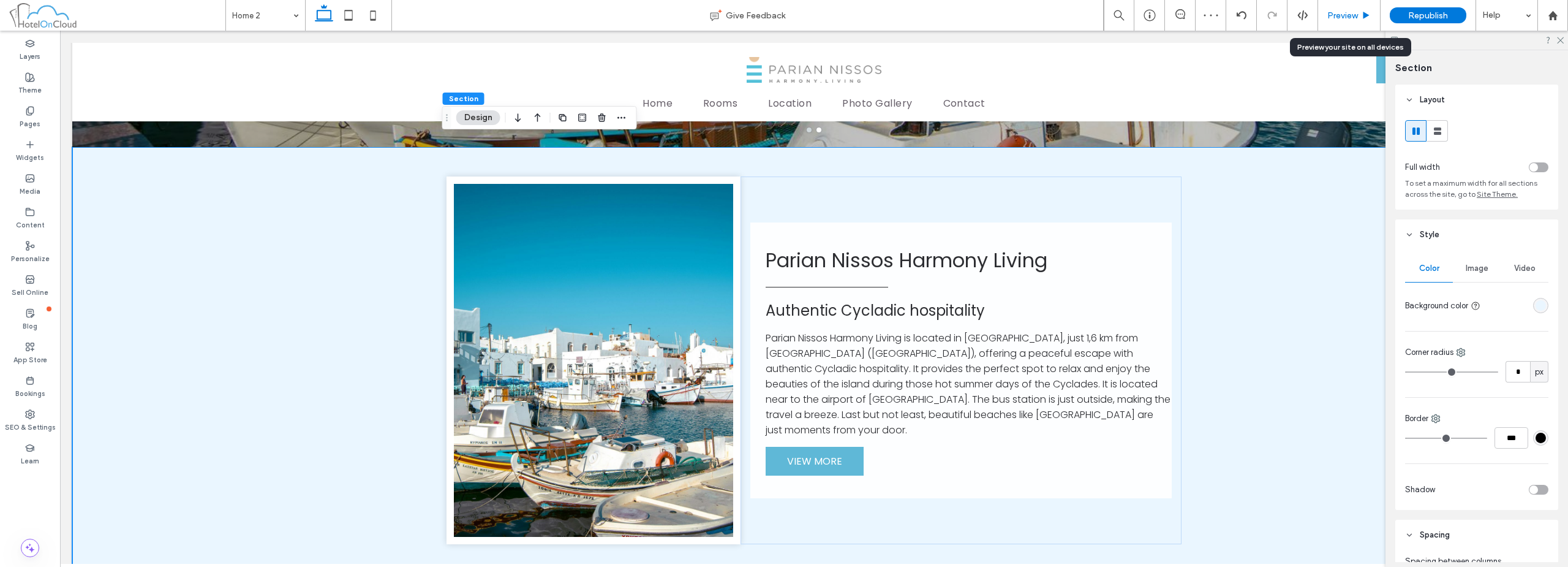
click at [1343, 11] on span "Preview" at bounding box center [1342, 15] width 31 height 11
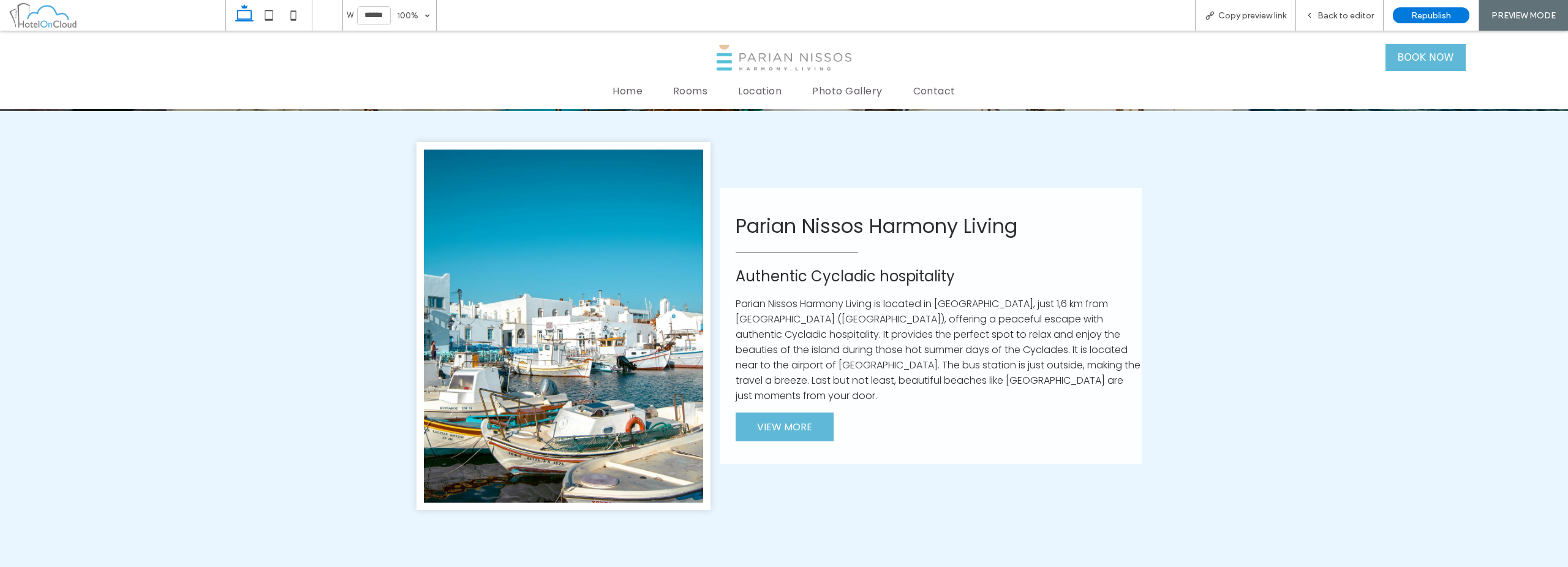
scroll to position [478, 0]
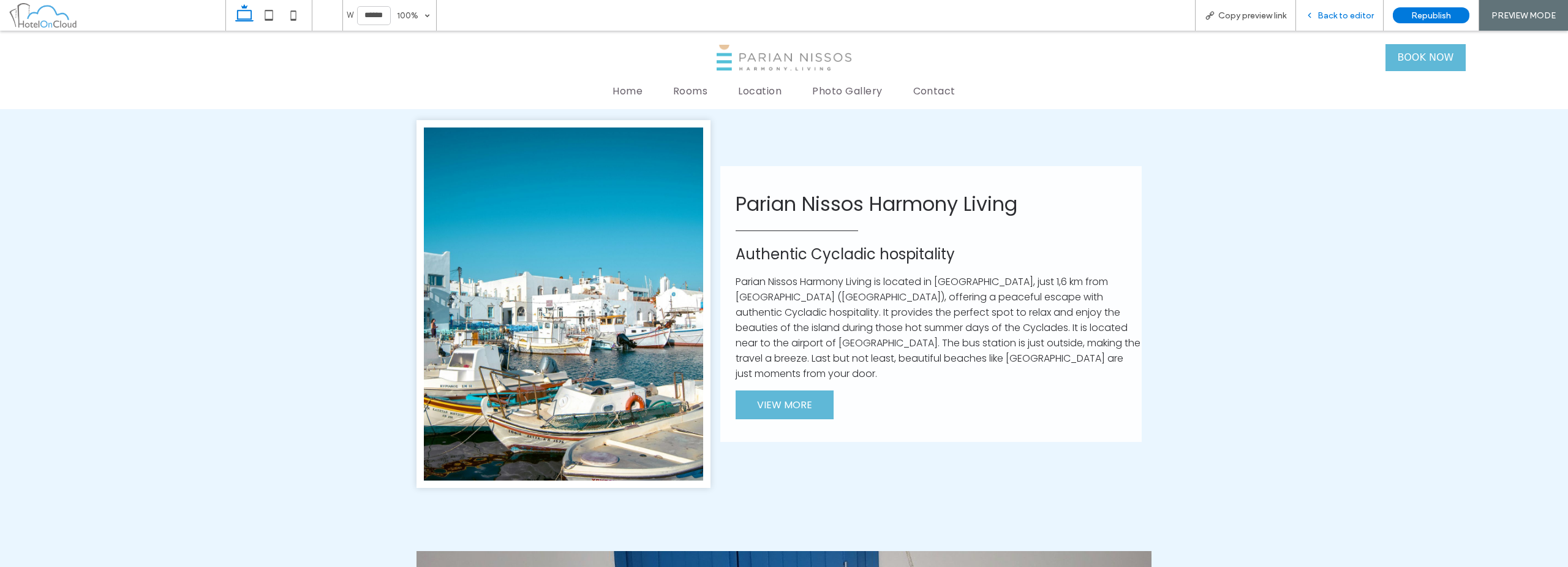
click at [1345, 19] on span "Back to editor" at bounding box center [1345, 15] width 57 height 11
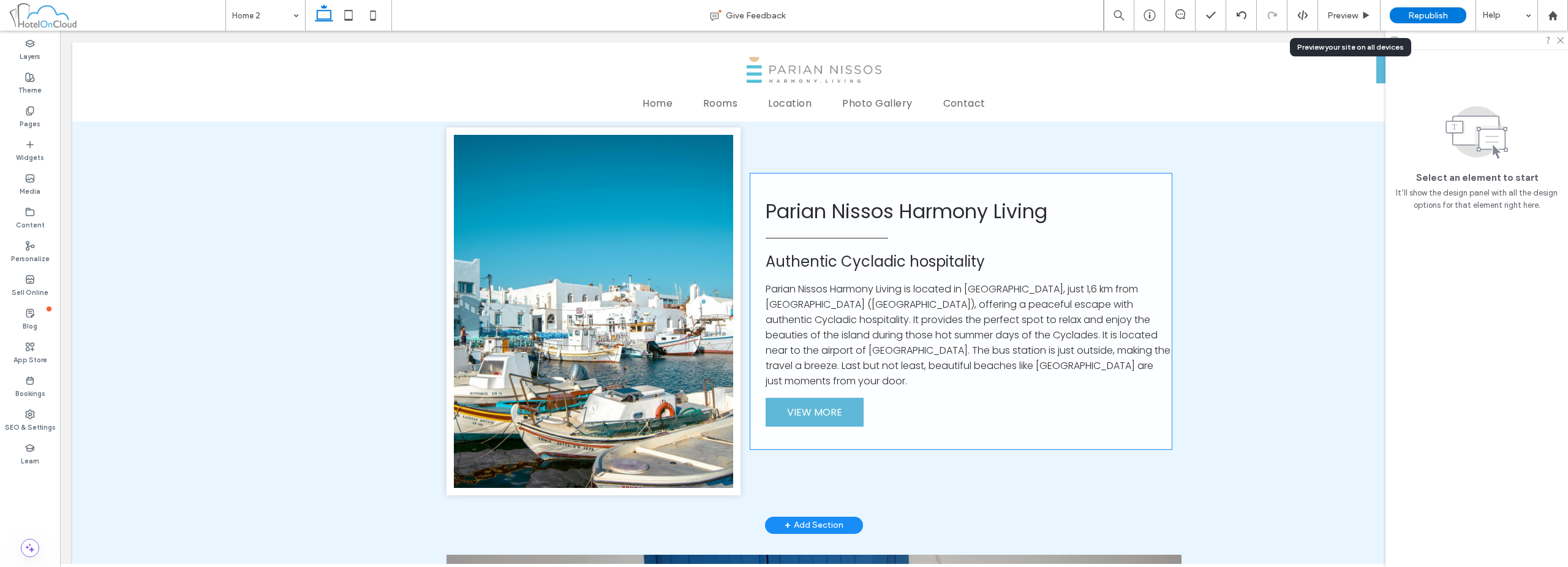
click at [1093, 187] on div "Parian Nissos Harmony Living Authentic Cycladic hospitality Parian Nissos Harmo…" at bounding box center [960, 310] width 422 height 276
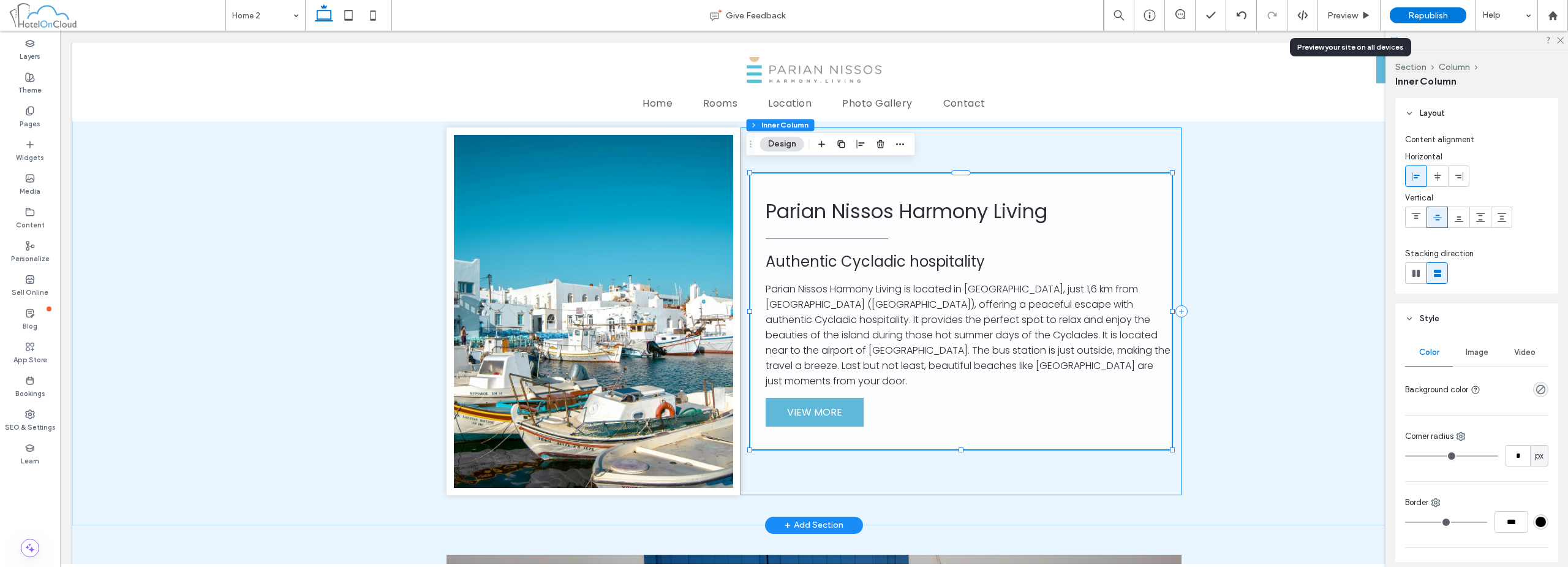
click at [1102, 148] on div "Parian Nissos Harmony Living Authentic Cycladic hospitality Parian Nissos Harmo…" at bounding box center [960, 311] width 441 height 368
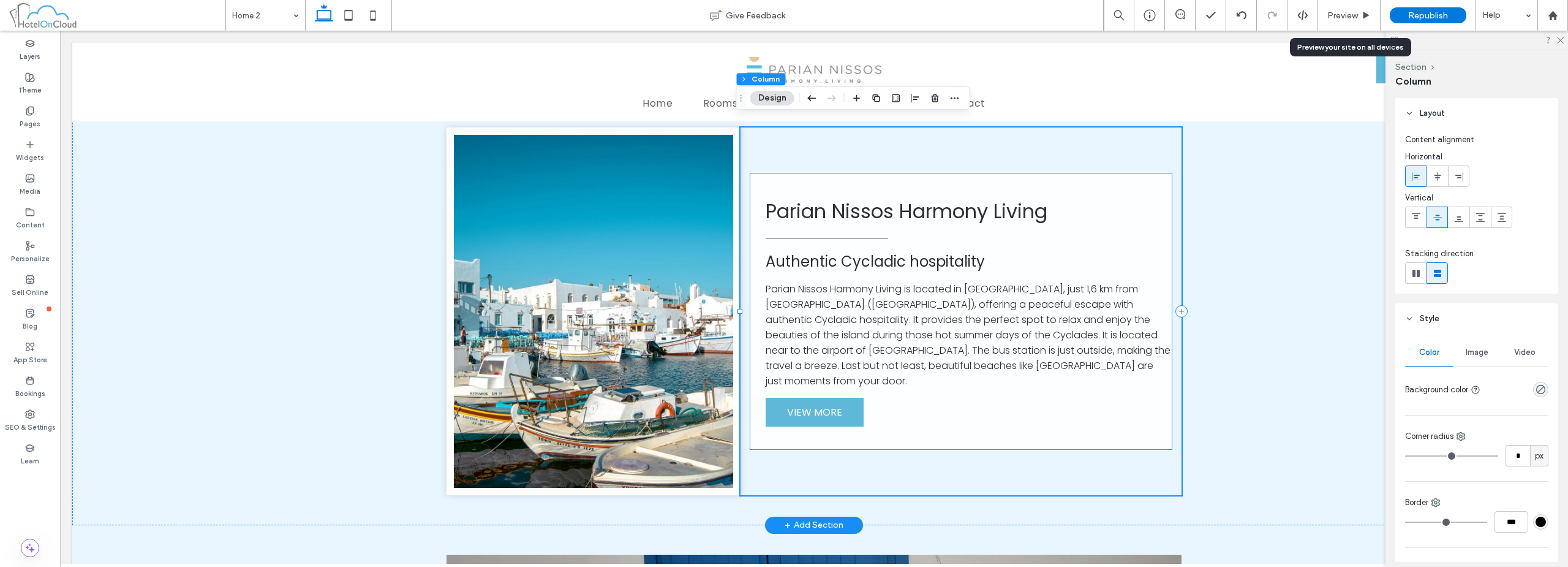
click at [1059, 236] on div "Parian Nissos Harmony Living Authentic Cycladic hospitality Parian Nissos Harmo…" at bounding box center [960, 310] width 422 height 276
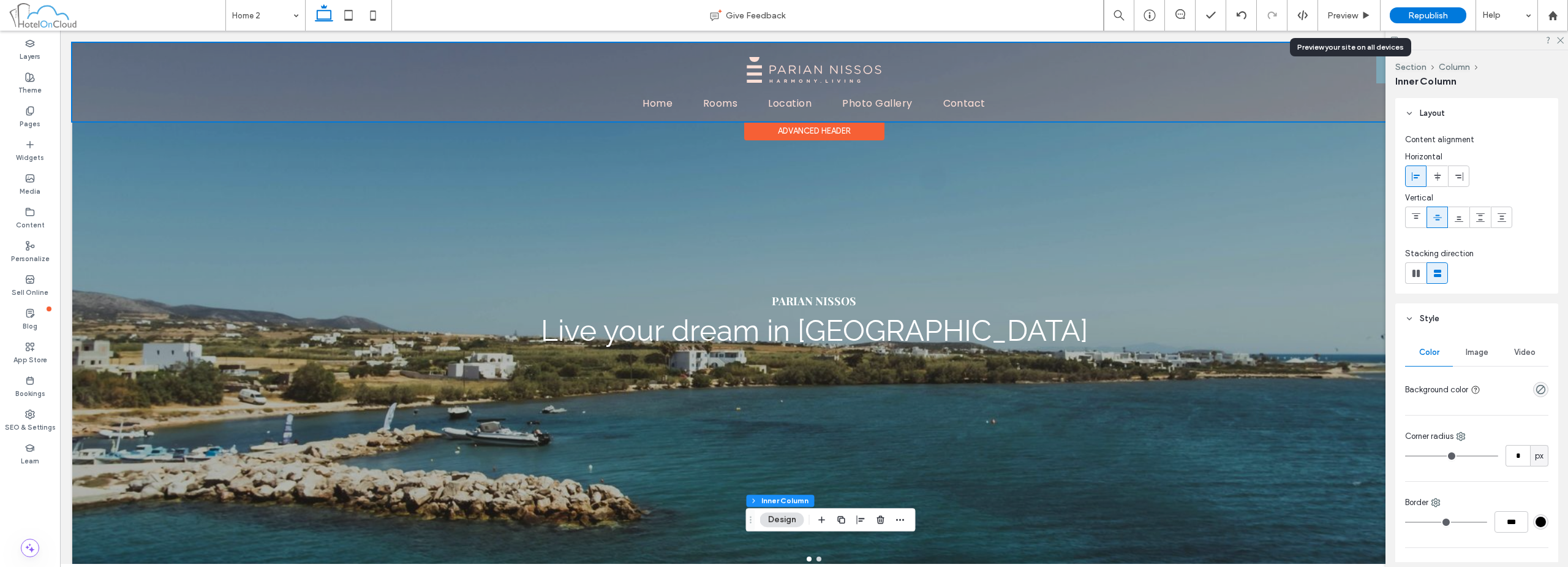
click at [810, 136] on div "Advanced Header" at bounding box center [814, 131] width 140 height 19
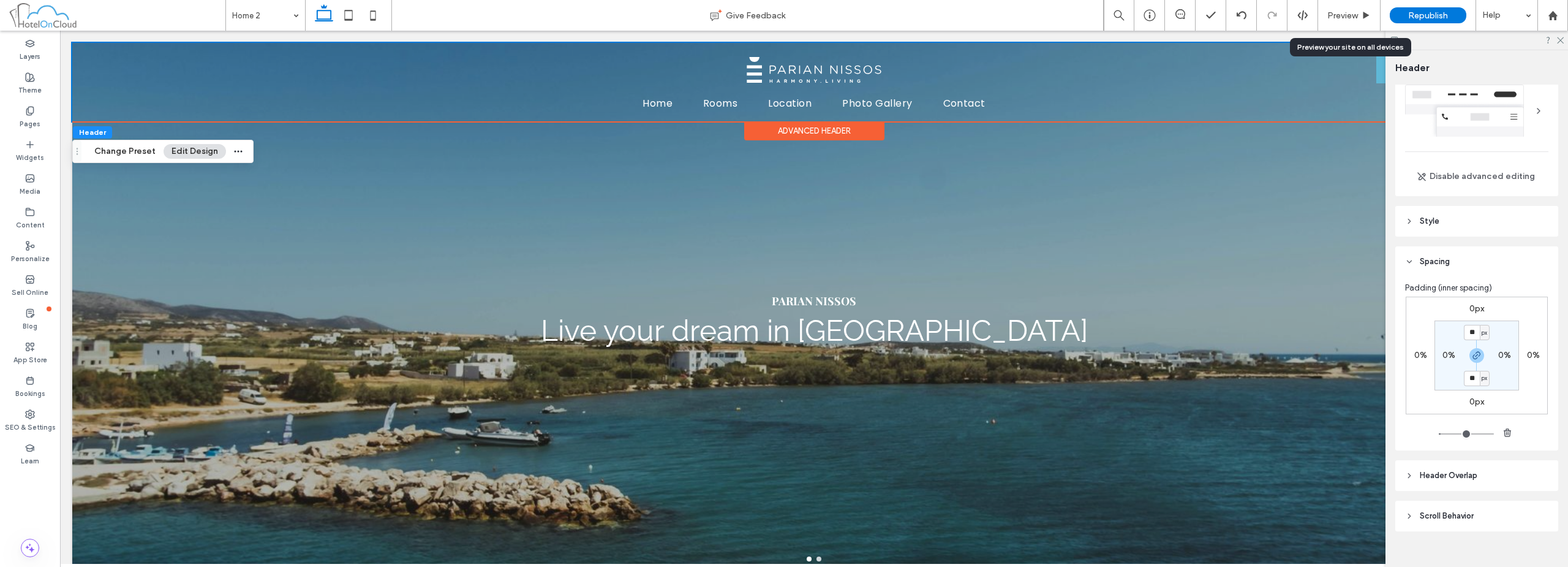
scroll to position [54, 0]
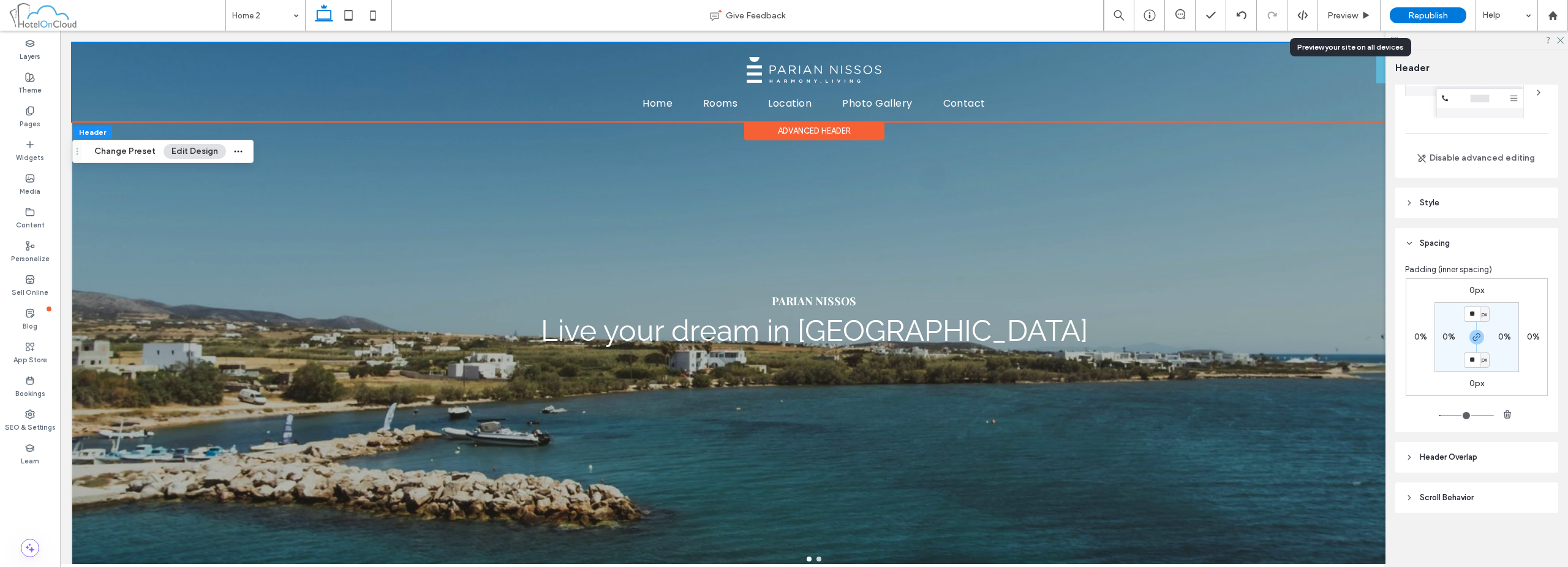
click at [1479, 505] on header "Scroll Behavior" at bounding box center [1477, 498] width 163 height 31
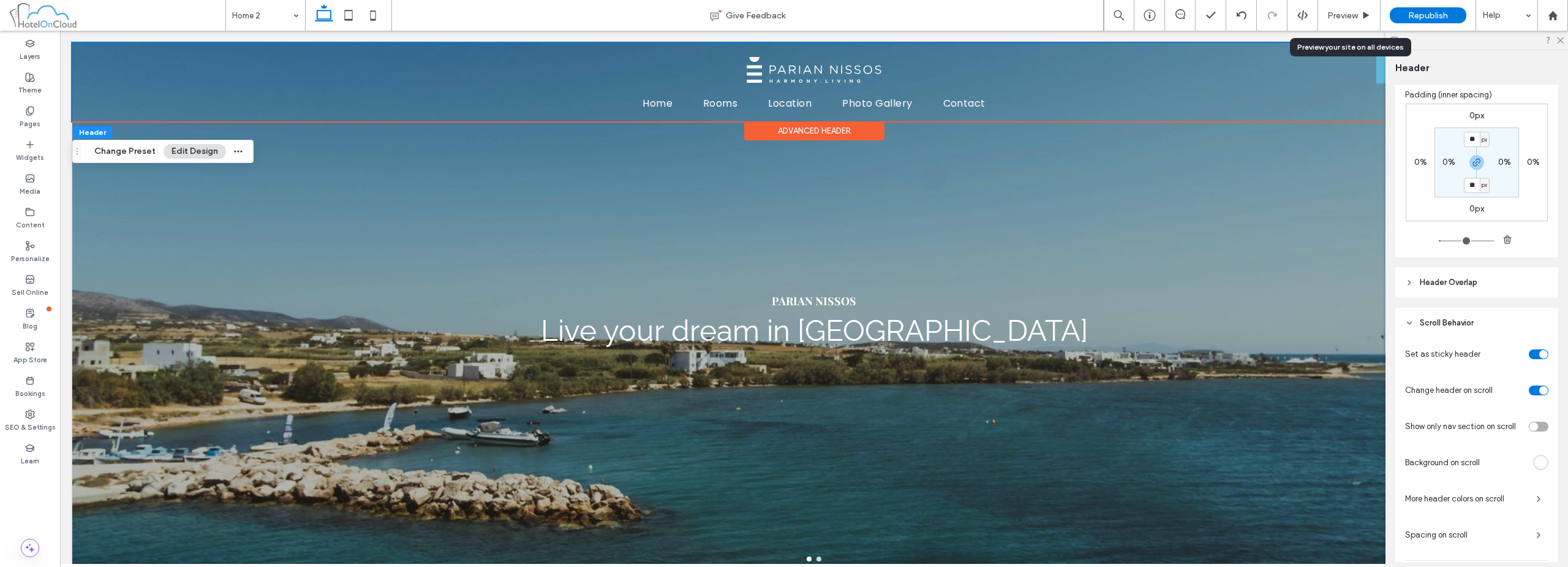
scroll to position [299, 0]
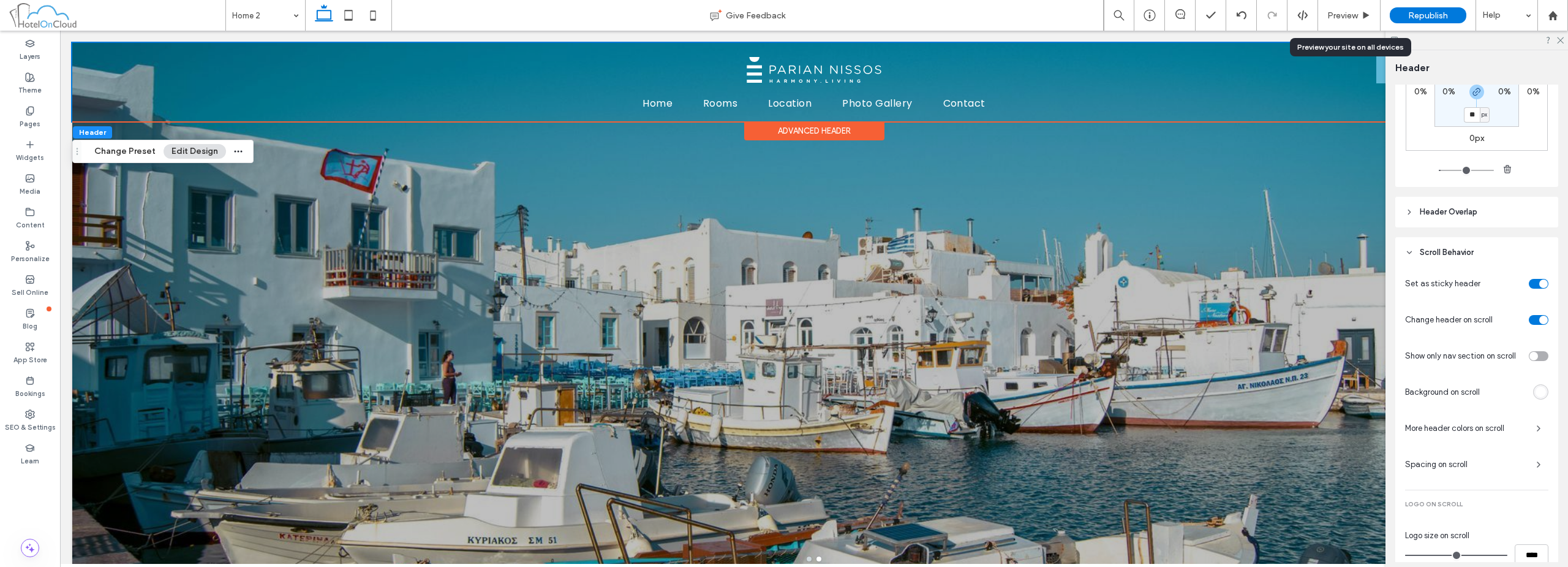
click at [1535, 395] on div "rgba(255, 255, 255, 1)" at bounding box center [1540, 391] width 11 height 11
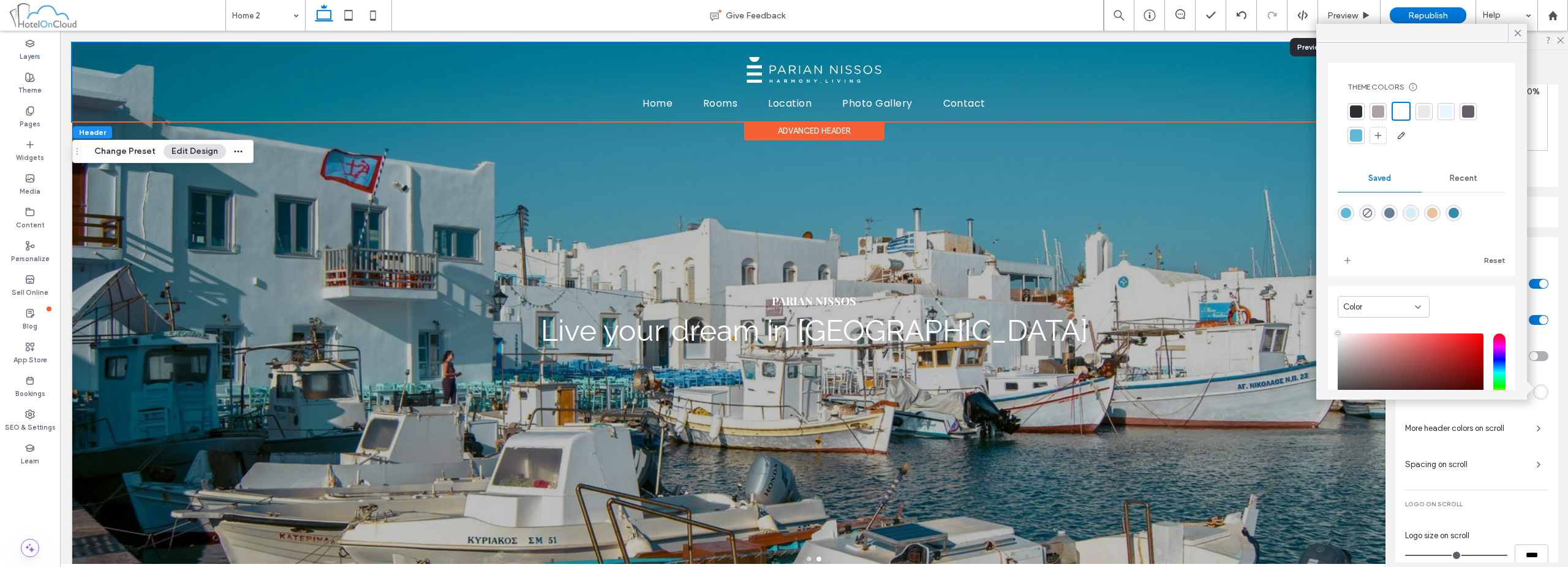
click at [1446, 114] on div at bounding box center [1445, 111] width 12 height 12
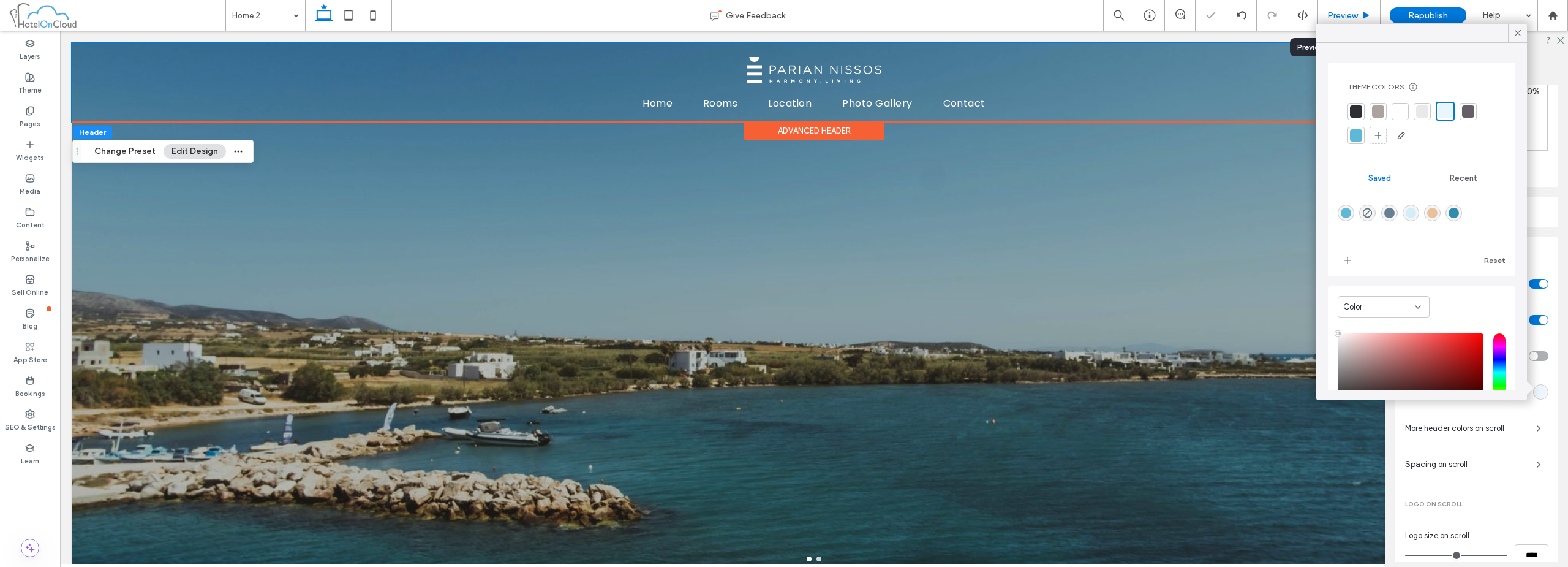
click at [1352, 14] on span "Preview" at bounding box center [1342, 15] width 31 height 11
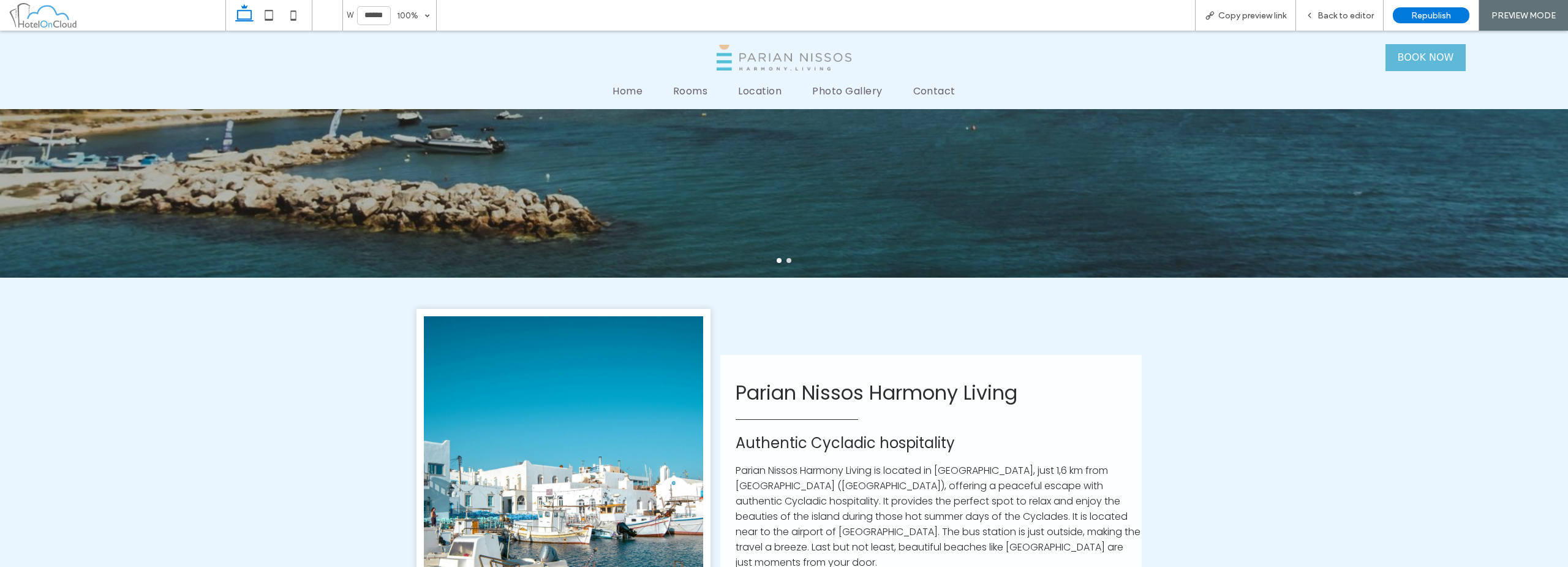
scroll to position [307, 0]
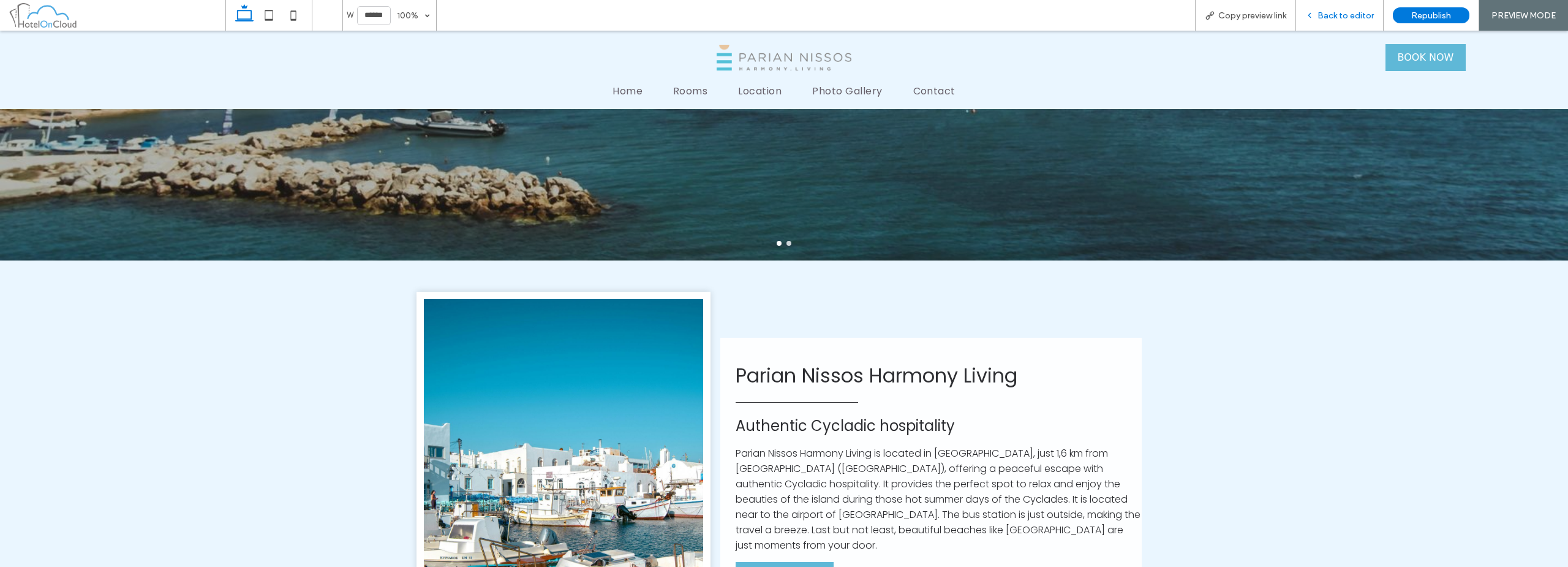
click at [1331, 14] on span "Back to editor" at bounding box center [1345, 15] width 57 height 11
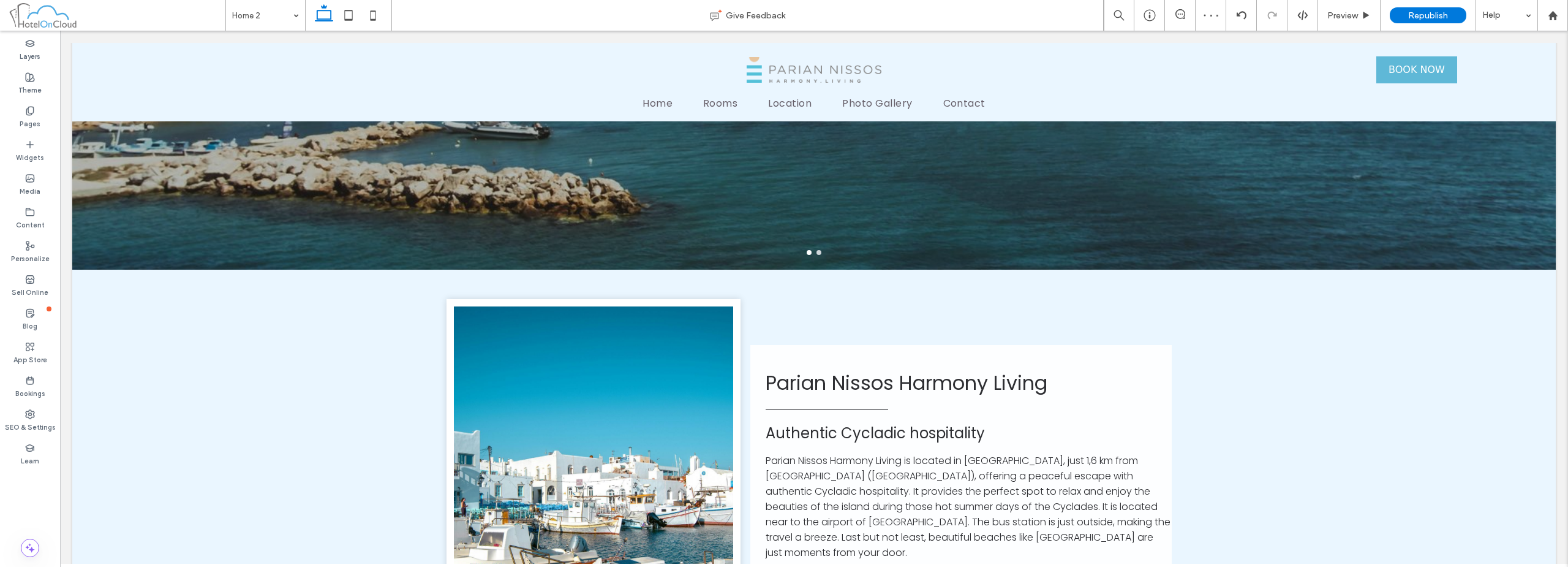
scroll to position [319, 0]
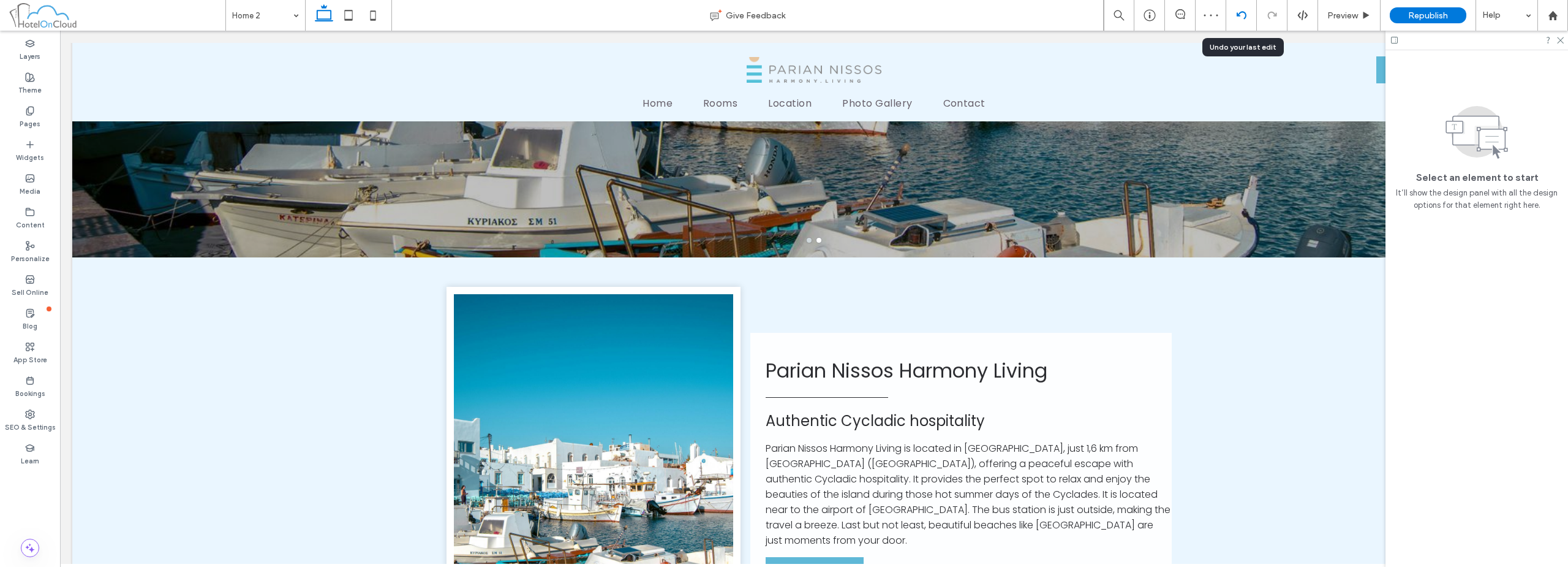
click at [1249, 17] on div at bounding box center [1241, 15] width 30 height 10
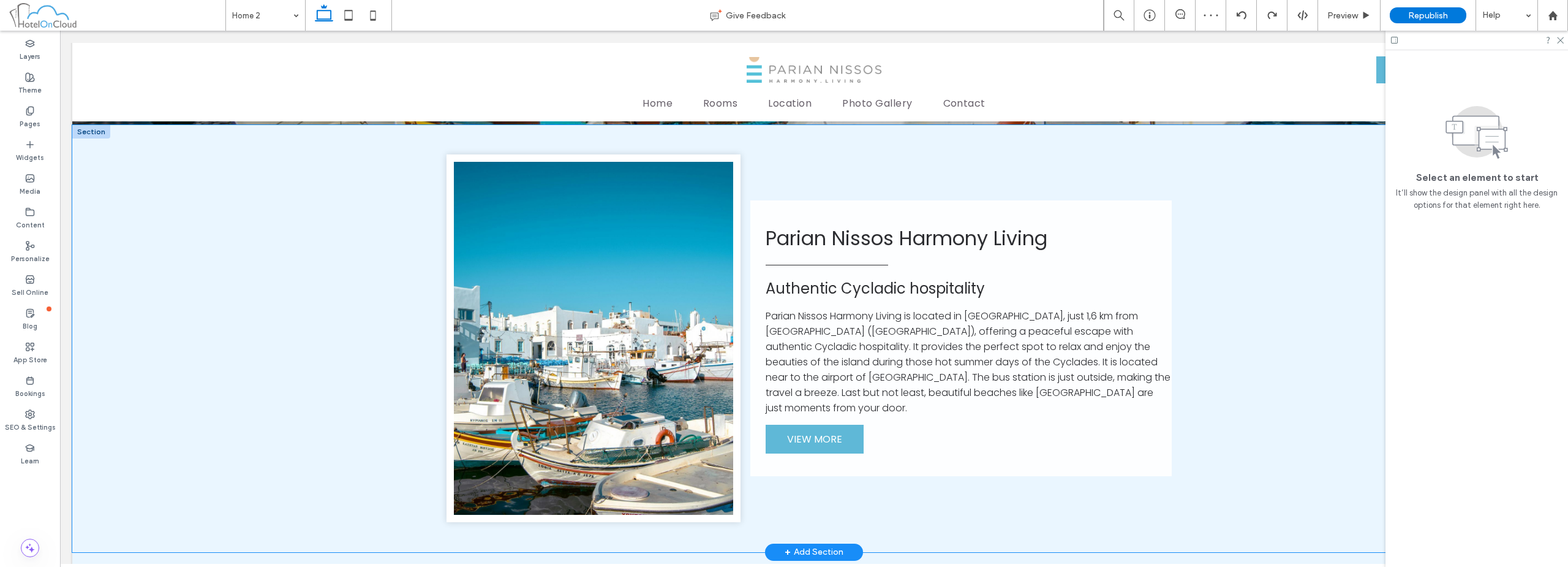
scroll to position [429, 0]
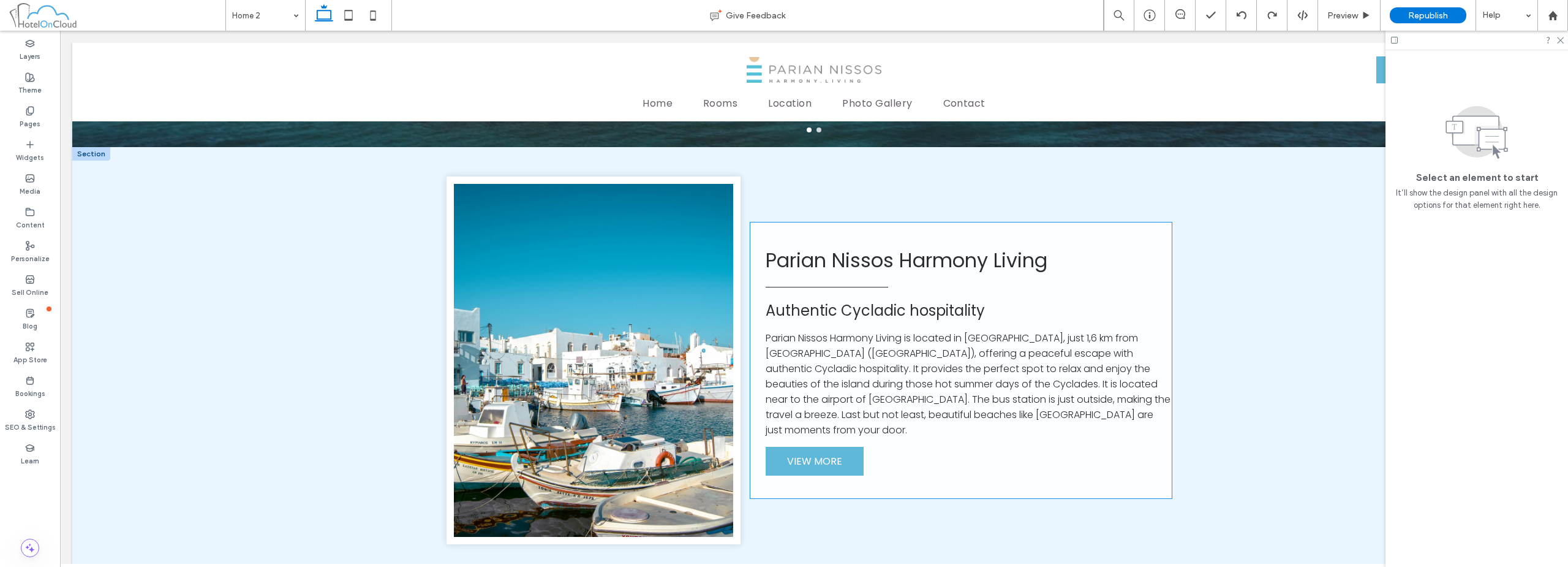
click at [1144, 239] on div "Parian Nissos Harmony Living Authentic Cycladic hospitality Parian Nissos Harmo…" at bounding box center [960, 360] width 422 height 276
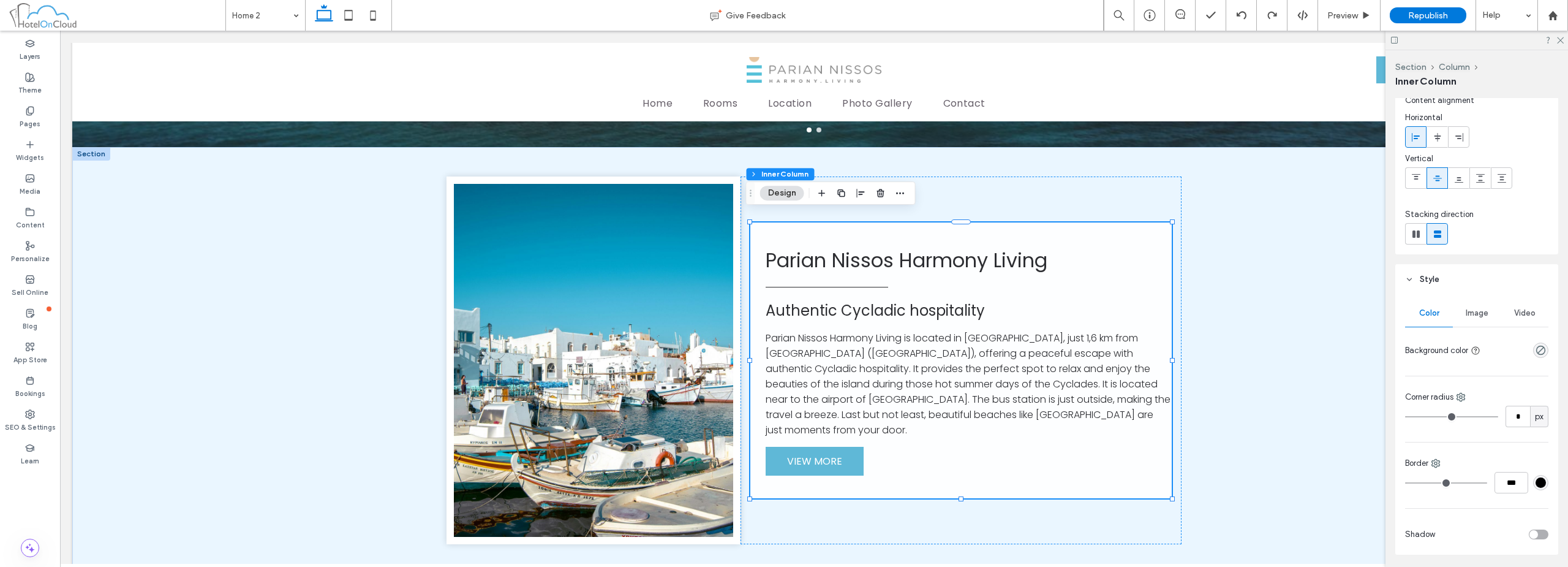
scroll to position [62, 0]
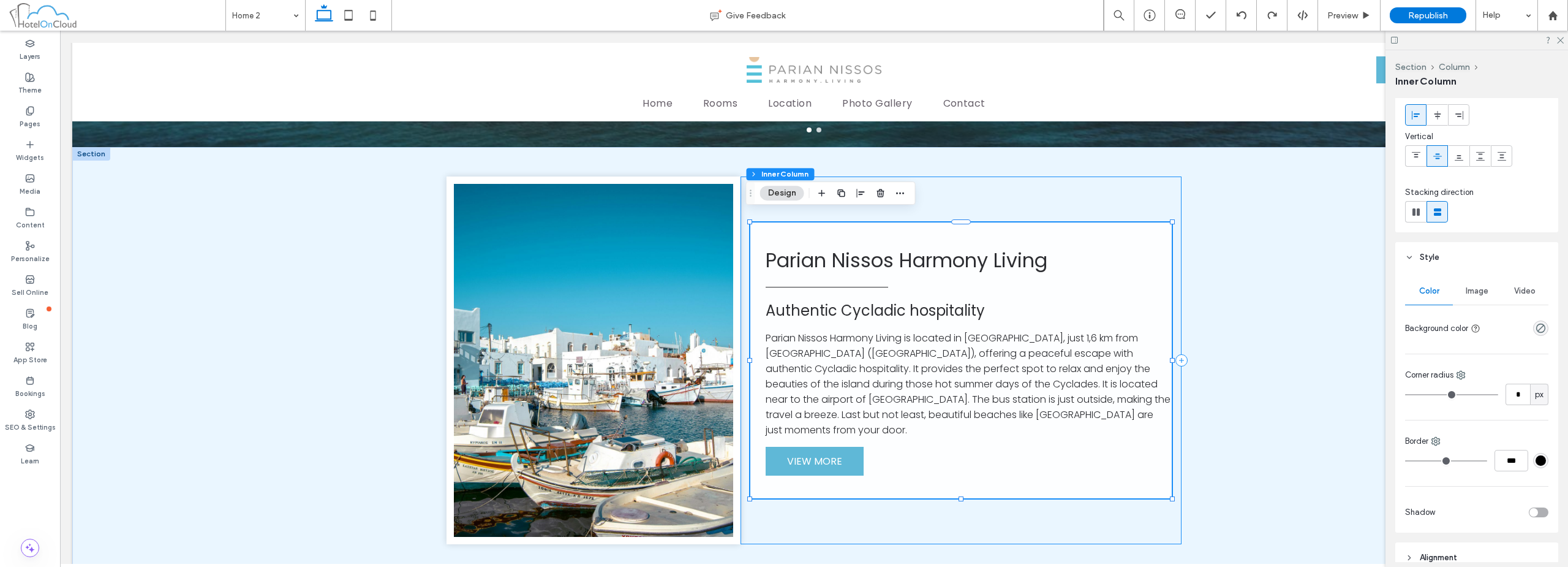
click at [1103, 197] on div "Parian Nissos Harmony Living Authentic Cycladic hospitality Parian Nissos Harmo…" at bounding box center [960, 360] width 441 height 368
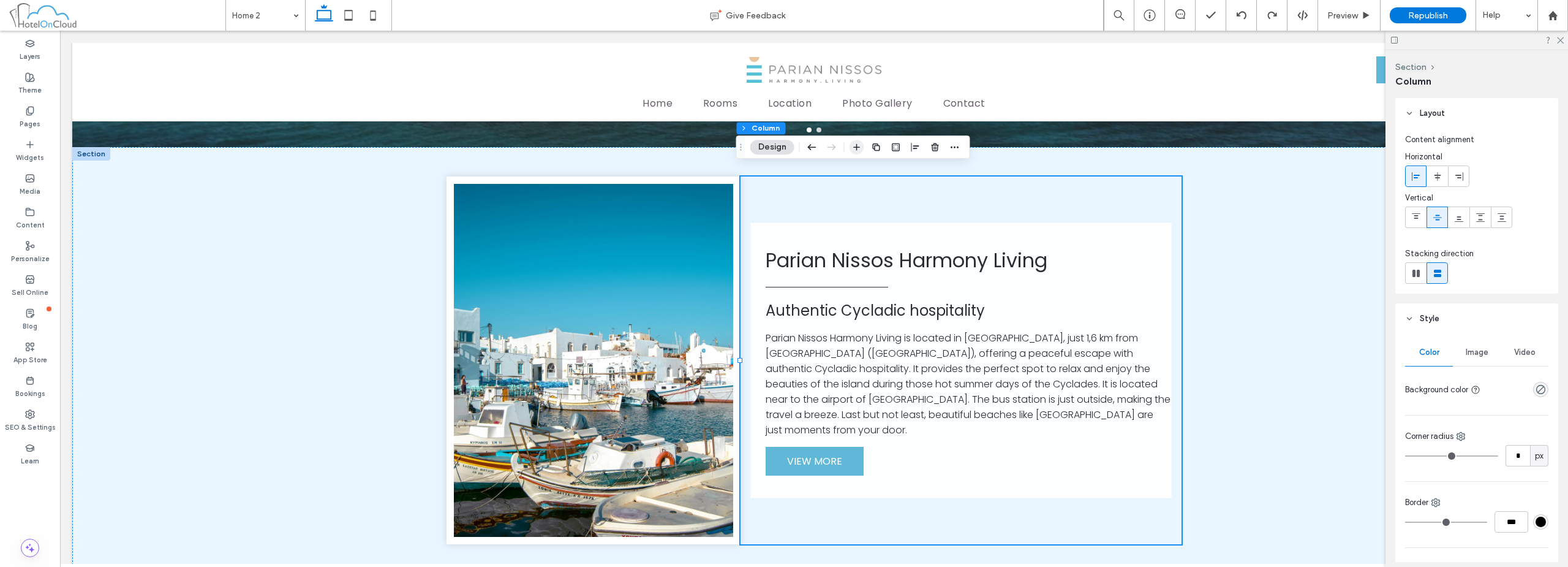
click at [859, 145] on icon "button" at bounding box center [856, 147] width 10 height 10
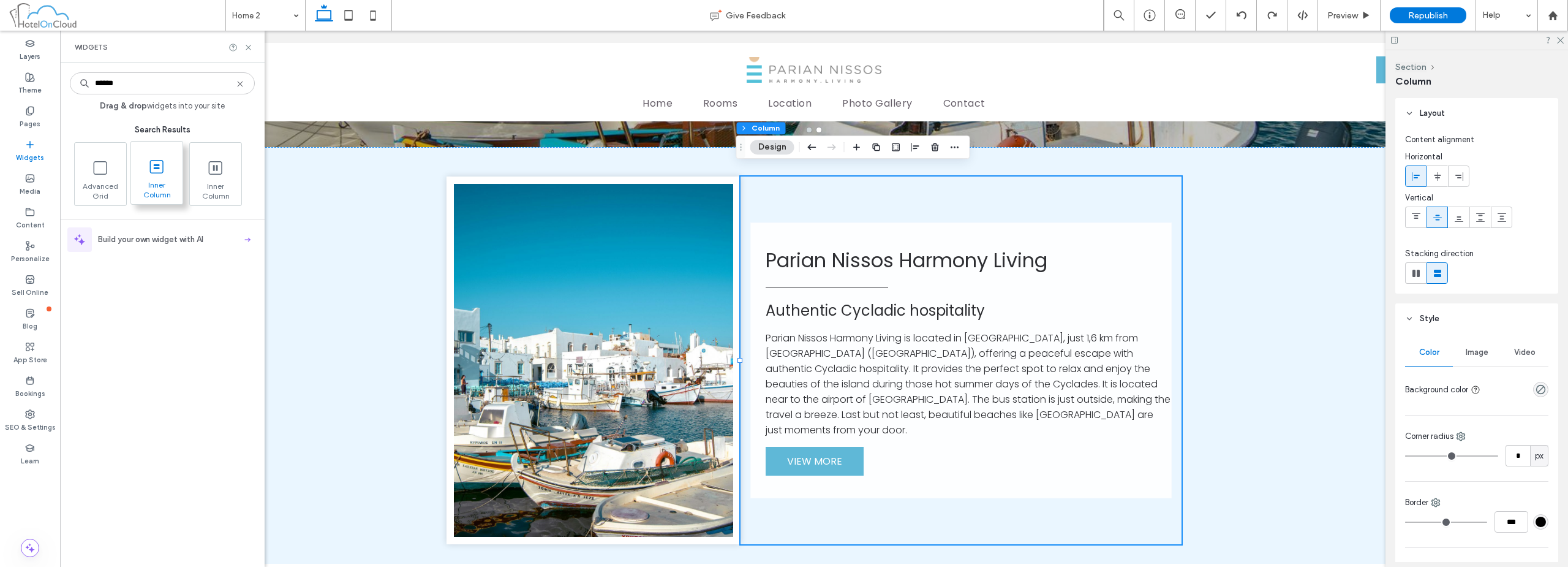
type input "******"
click at [175, 182] on span "Inner Column" at bounding box center [157, 189] width 52 height 17
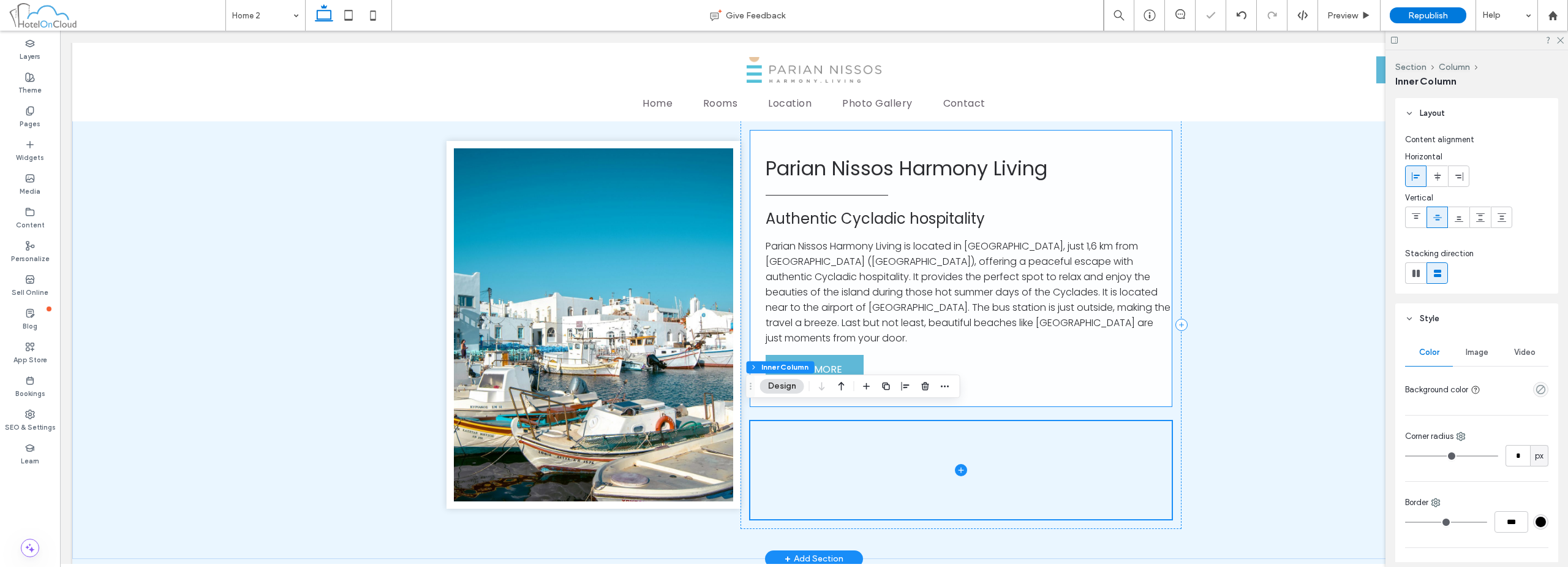
scroll to position [490, 0]
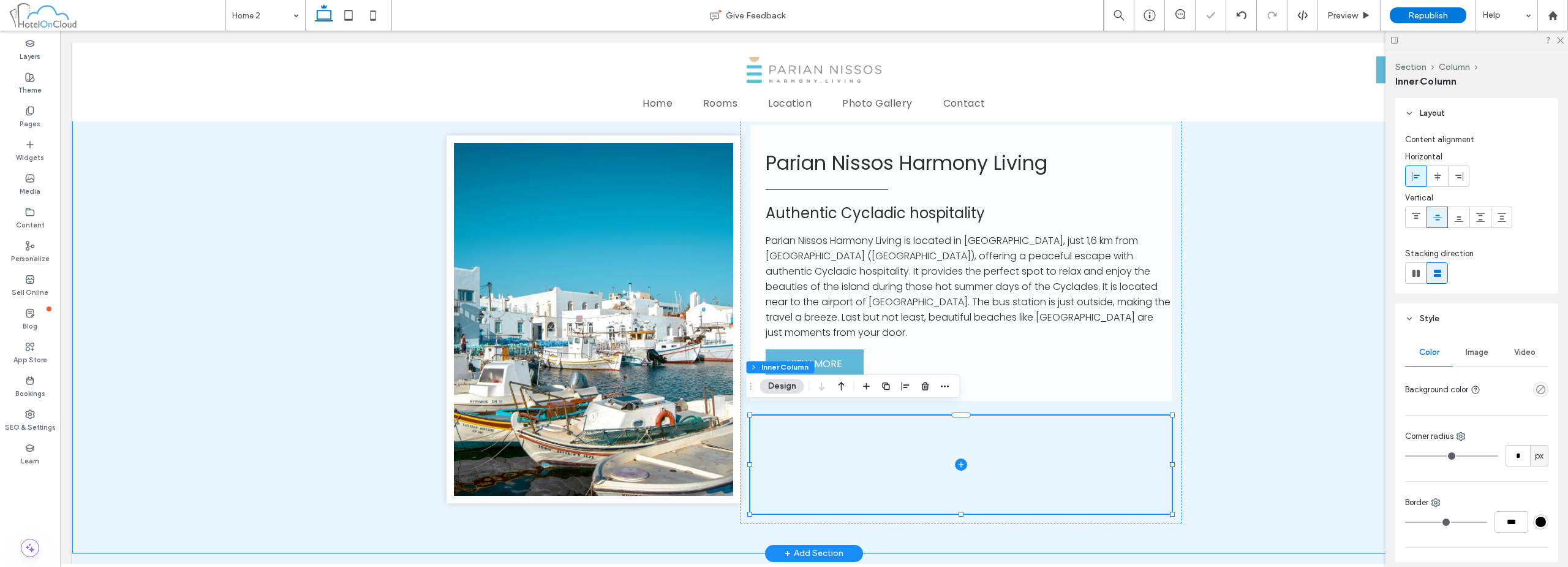
click at [1257, 243] on div "Parian Nissos Harmony Living Authentic Cycladic hospitality Parian Nissos Harmo…" at bounding box center [813, 319] width 1484 height 468
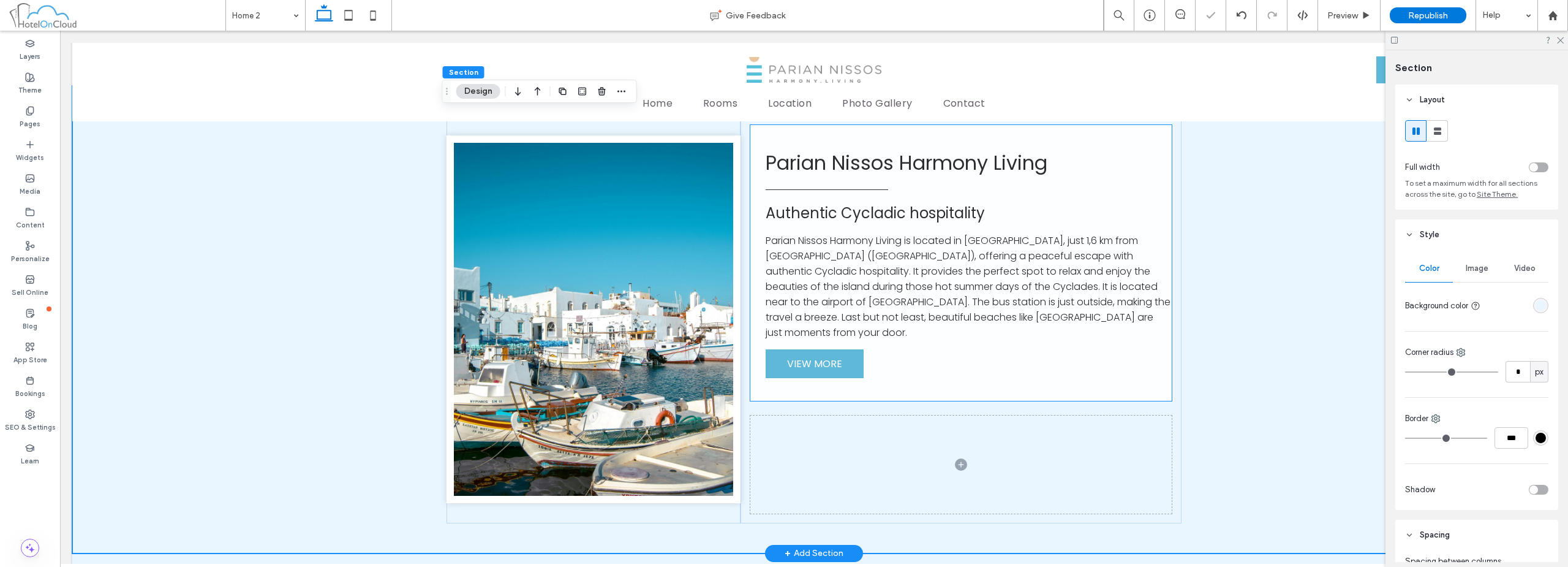
click at [1005, 223] on div "Parian Nissos Harmony Living Authentic Cycladic hospitality Parian Nissos Harmo…" at bounding box center [960, 262] width 422 height 276
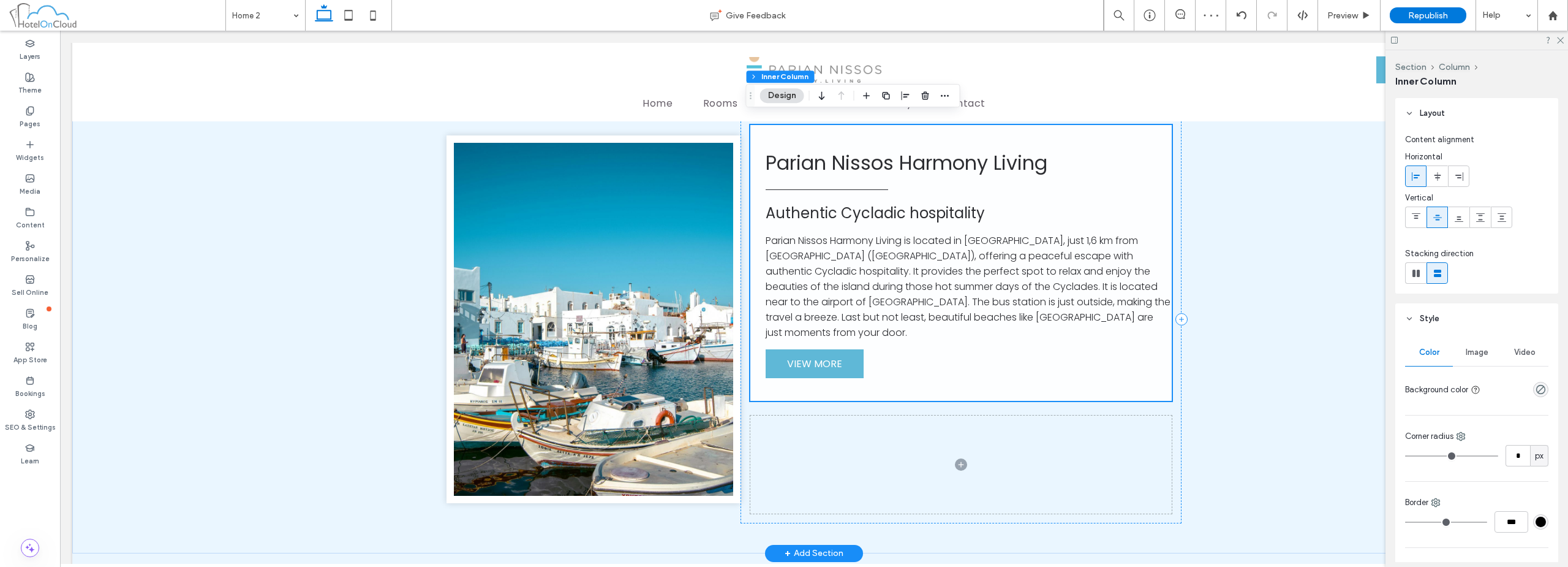
scroll to position [429, 0]
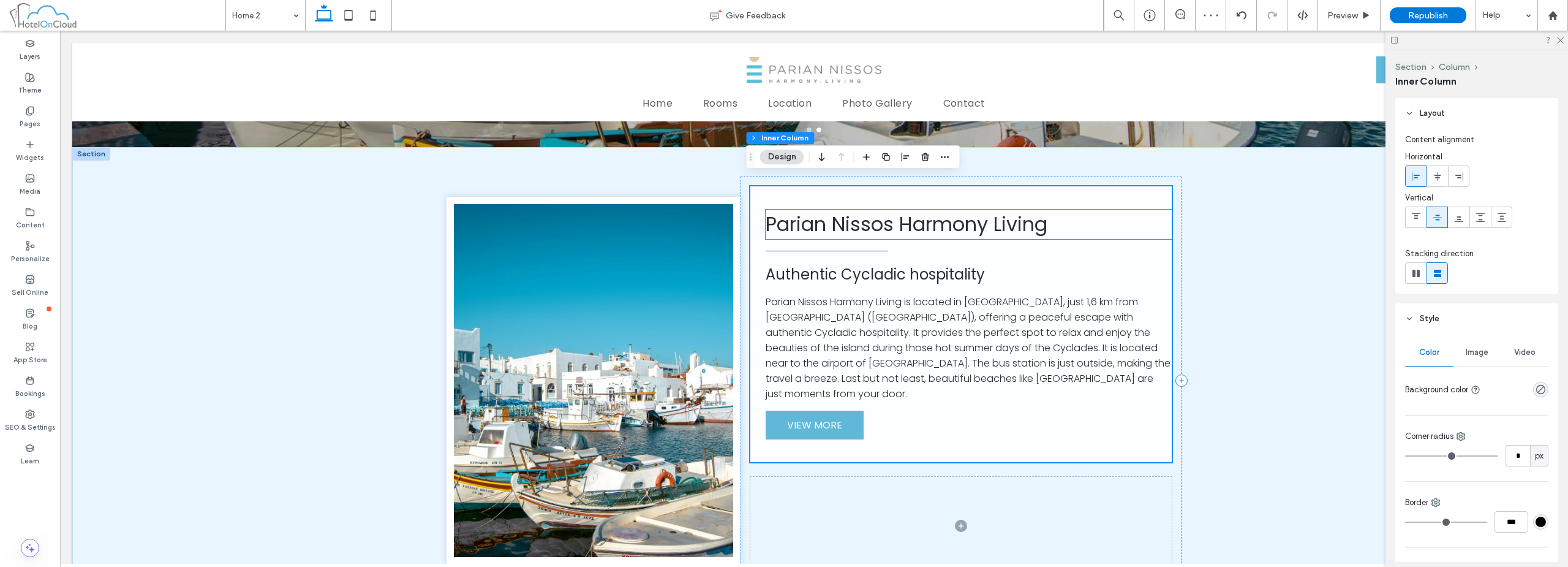
click at [993, 227] on span "Parian Nissos Harmony Living" at bounding box center [905, 224] width 281 height 28
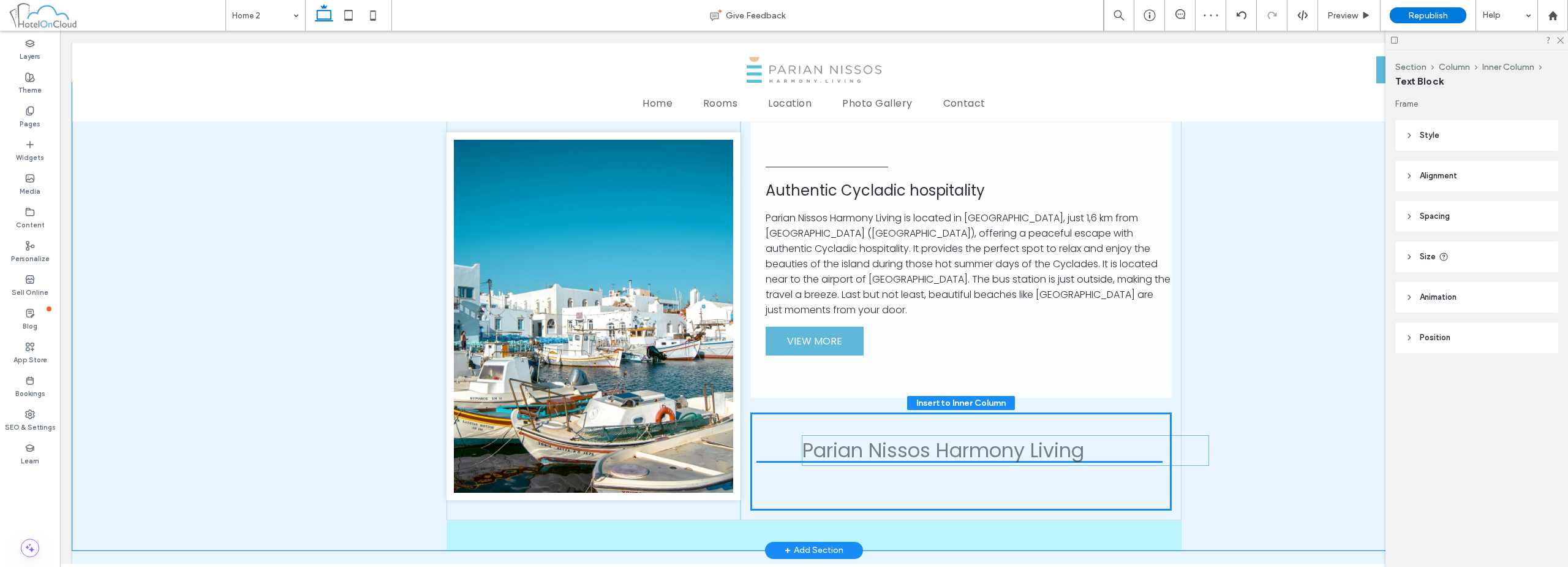
scroll to position [500, 0]
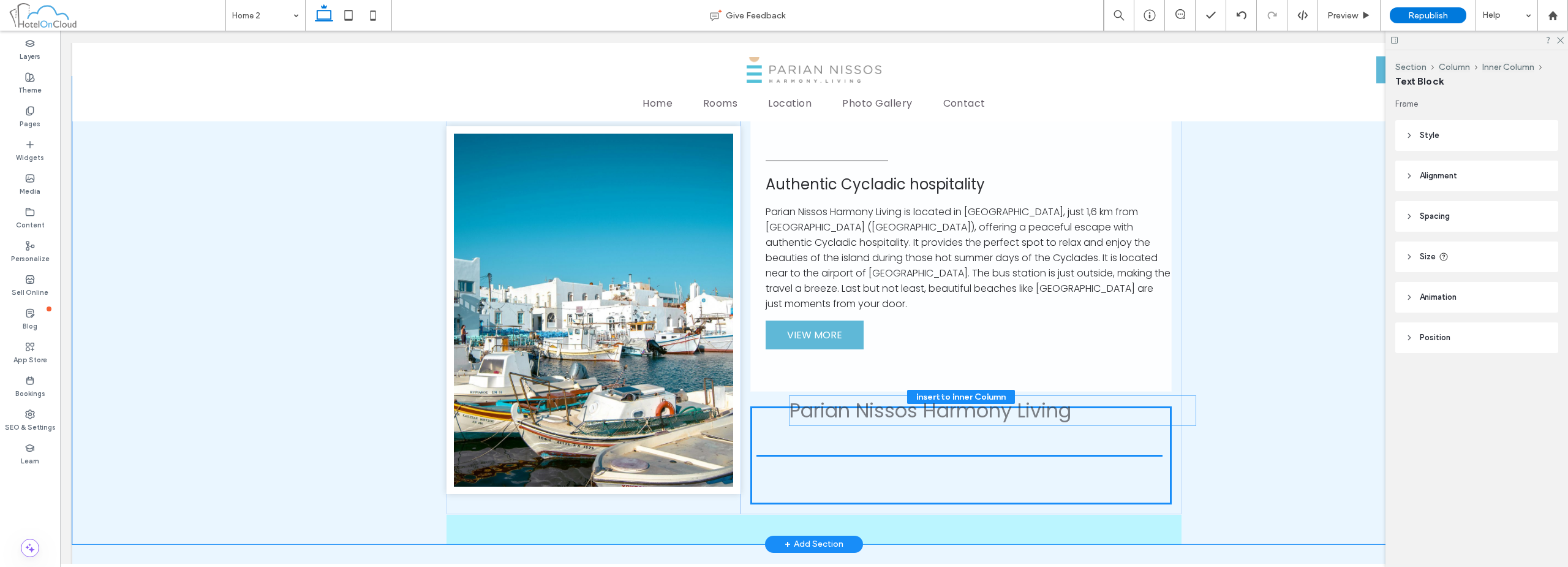
drag, startPoint x: 935, startPoint y: 231, endPoint x: 963, endPoint y: 419, distance: 190.1
type input "**"
type input "****"
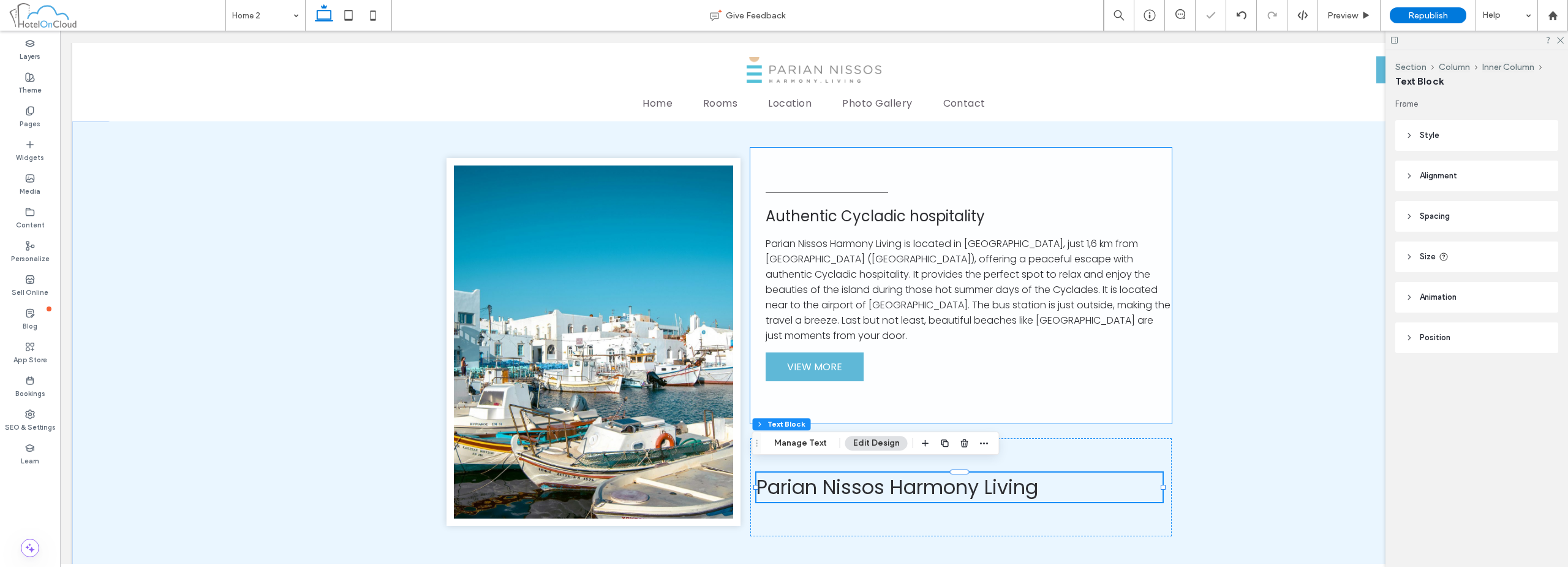
scroll to position [438, 0]
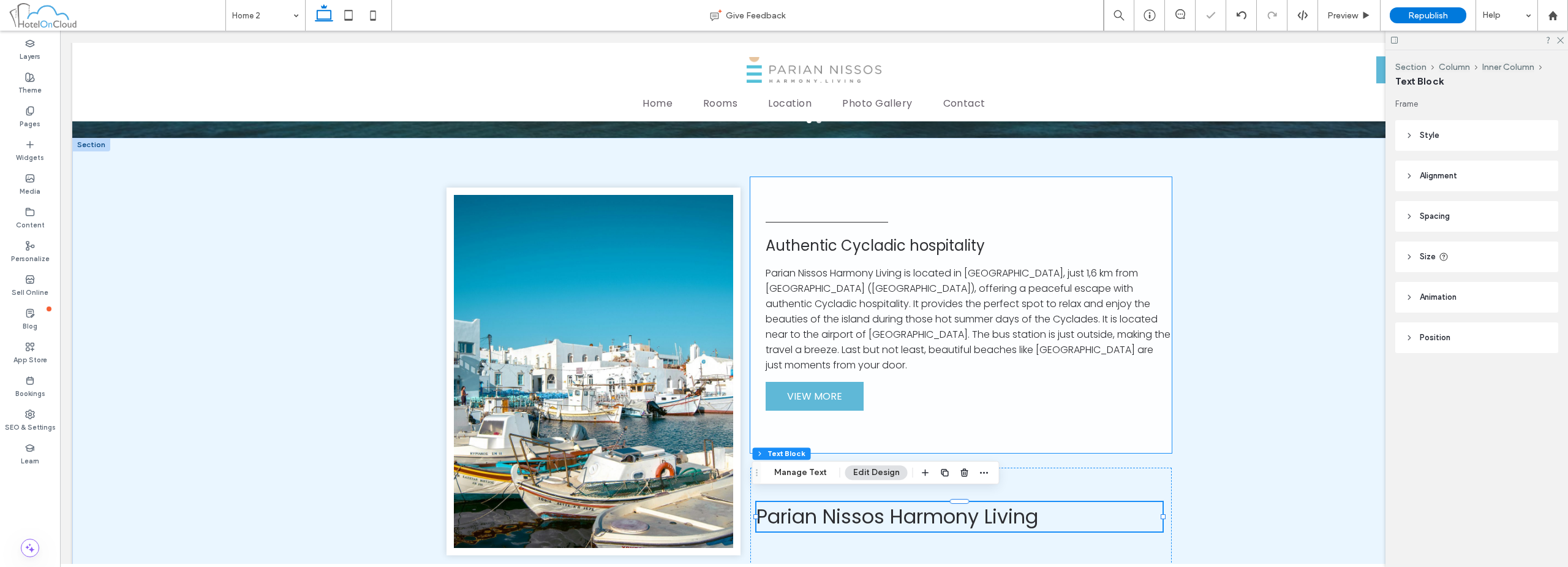
click at [847, 224] on div at bounding box center [827, 222] width 123 height 6
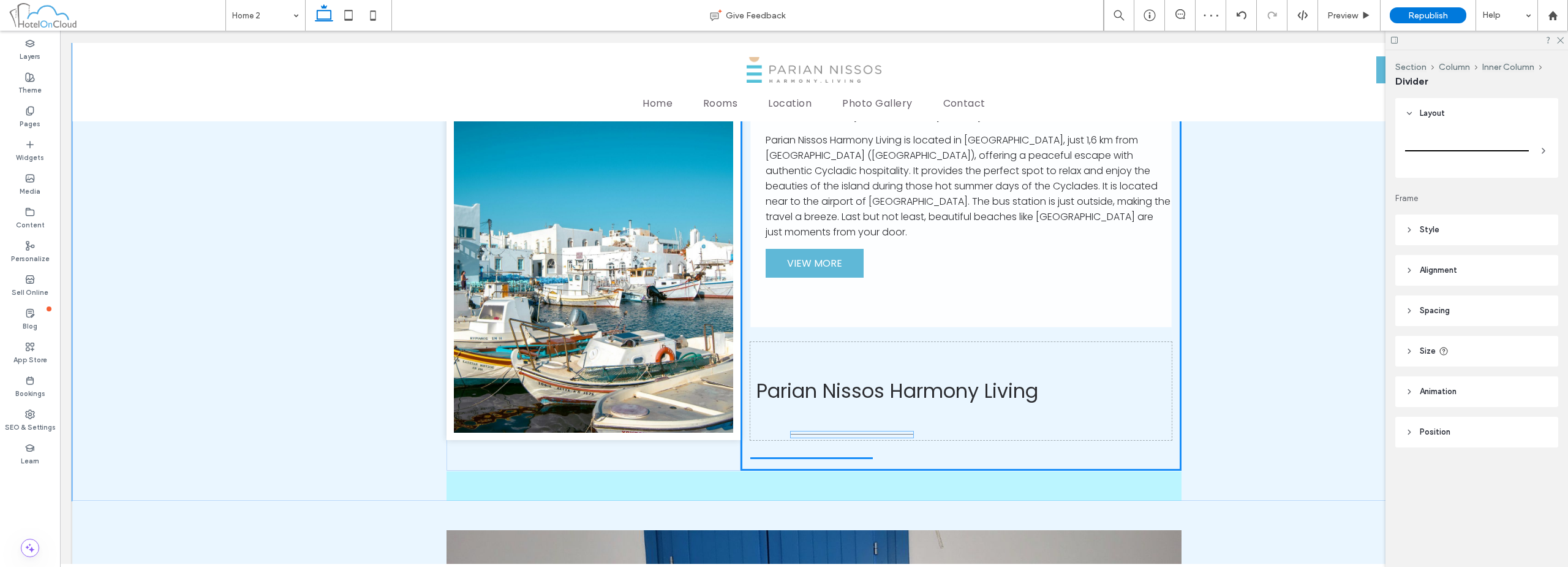
scroll to position [556, 0]
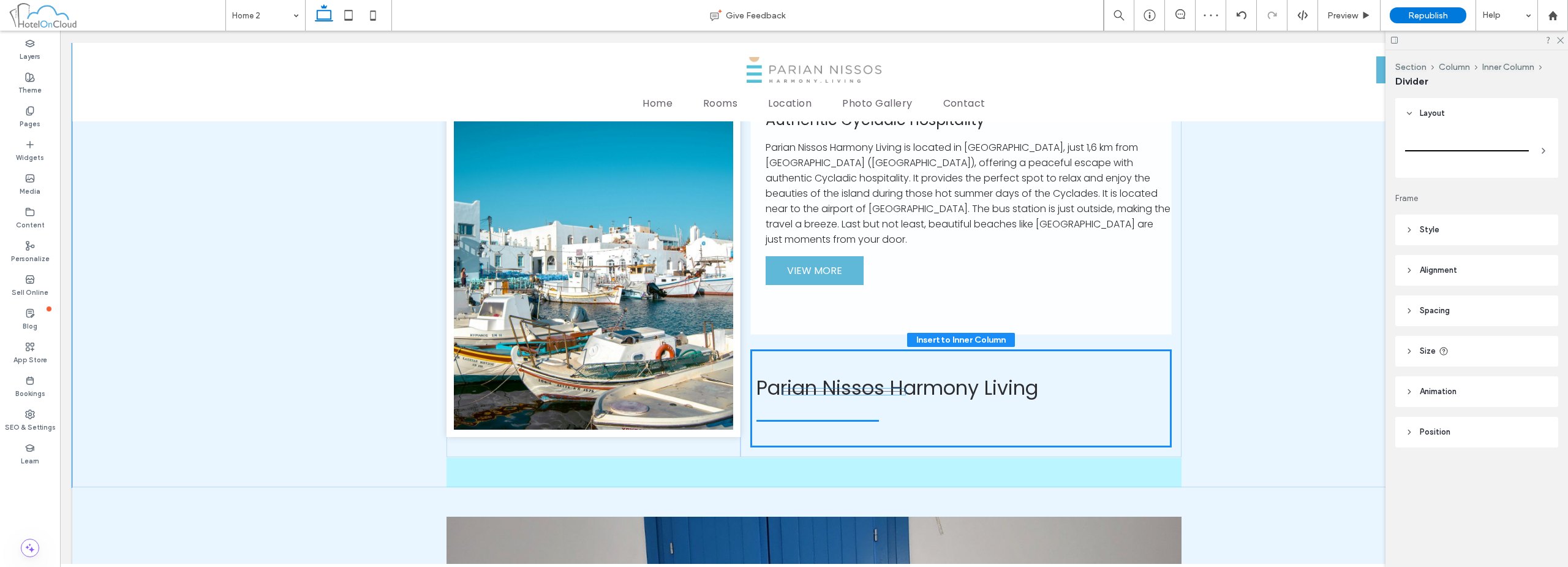
drag, startPoint x: 843, startPoint y: 223, endPoint x: 865, endPoint y: 393, distance: 171.4
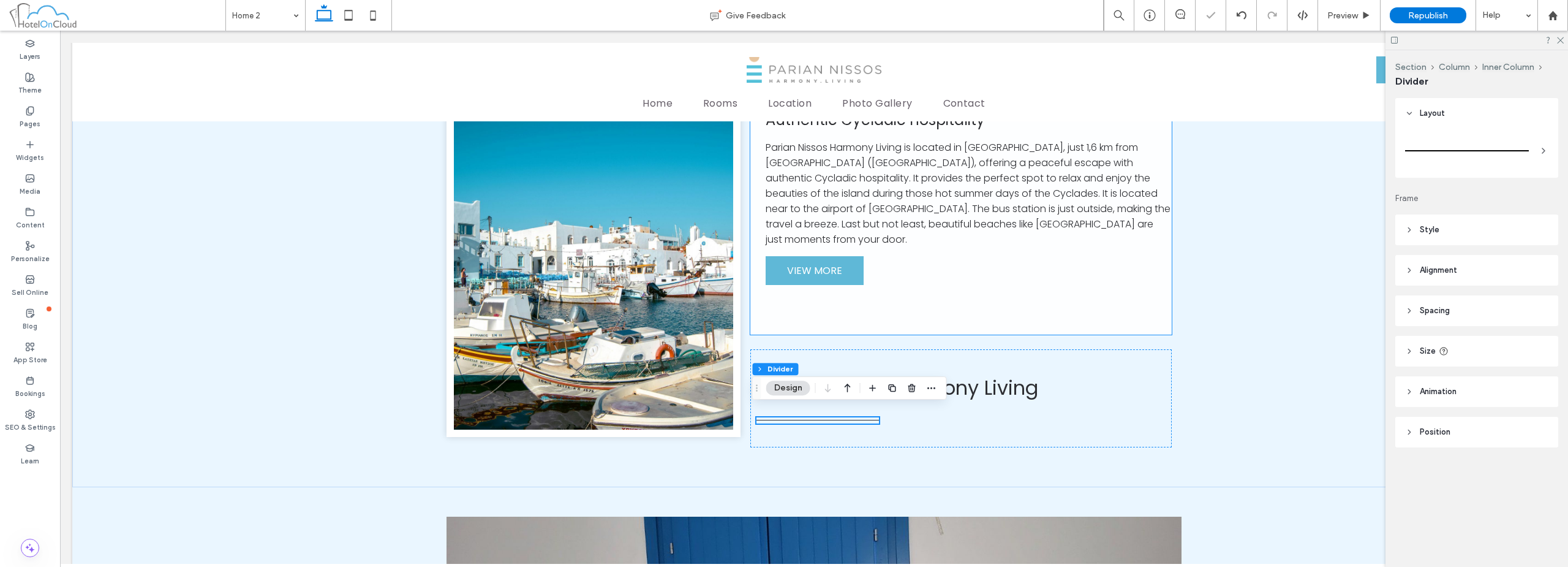
scroll to position [434, 0]
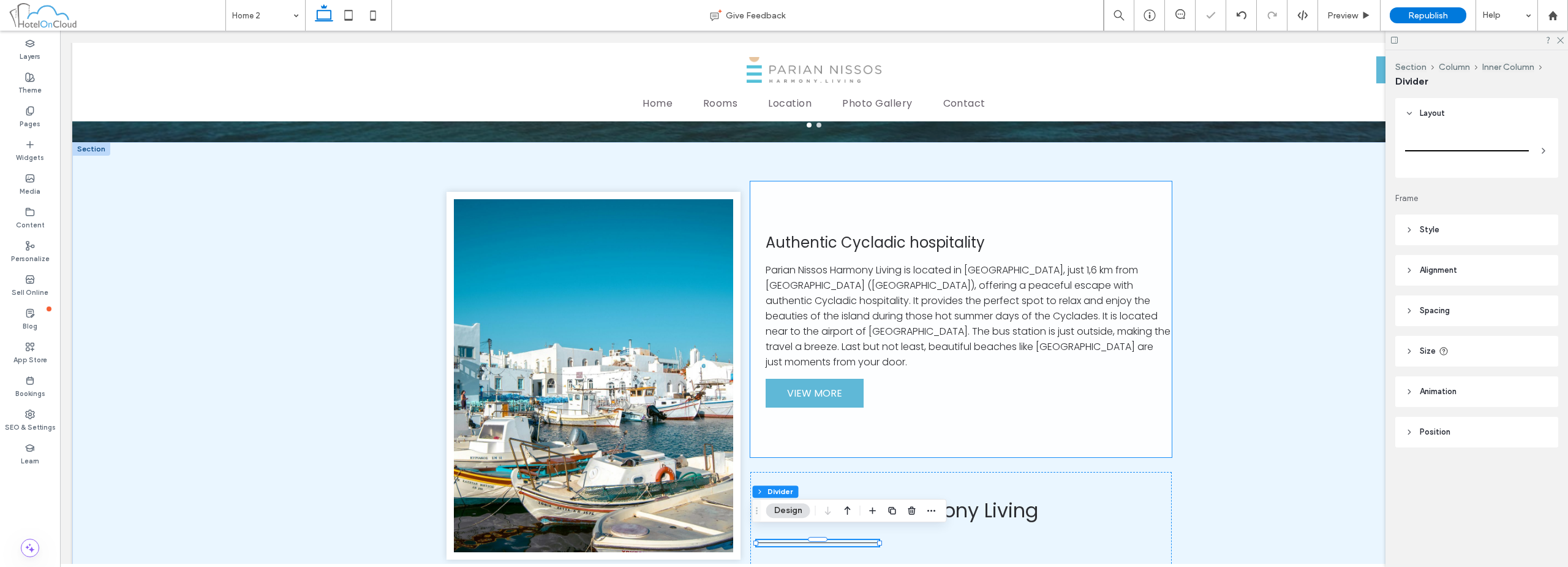
click at [870, 245] on span "Authentic Cycladic hospitality" at bounding box center [875, 242] width 219 height 20
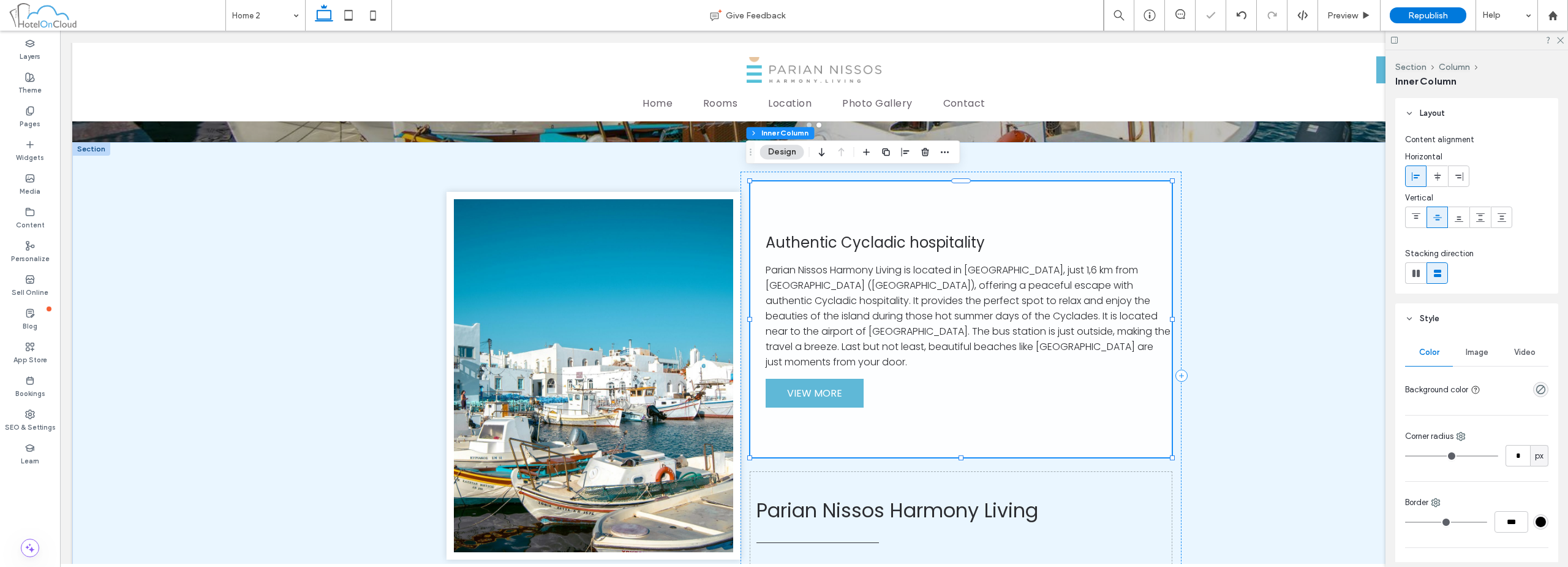
click at [874, 241] on span "Authentic Cycladic hospitality" at bounding box center [875, 242] width 219 height 20
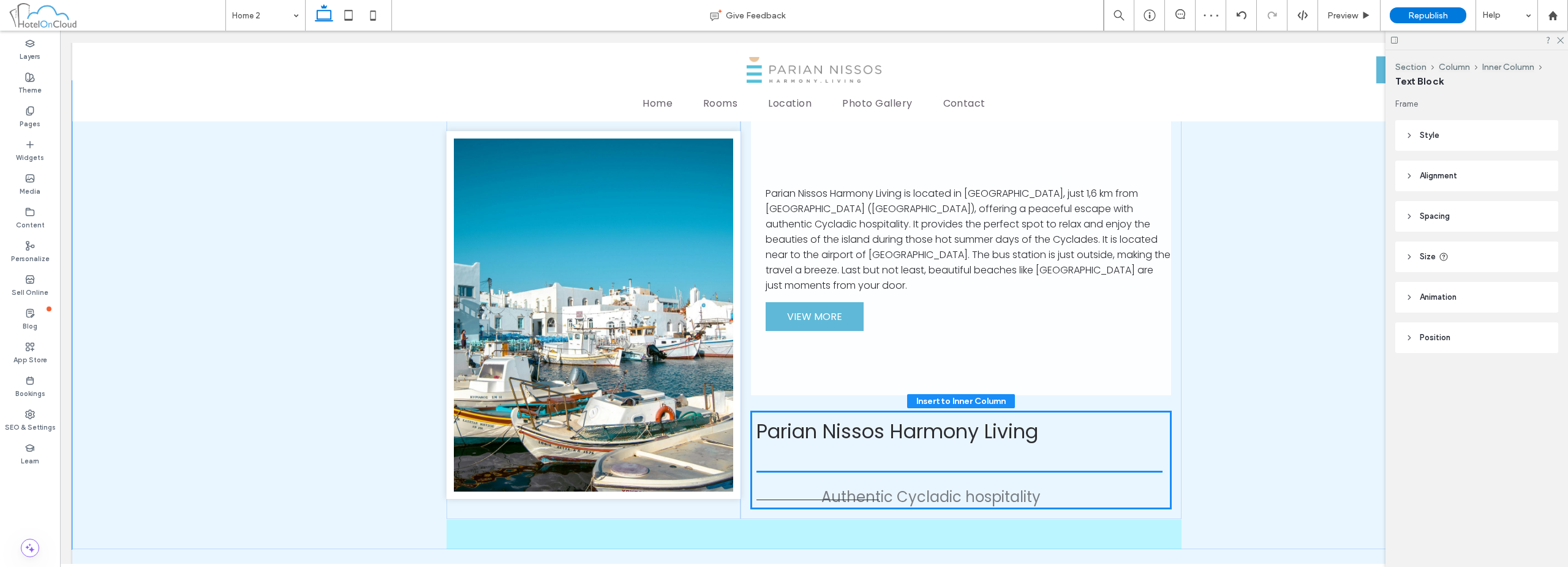
scroll to position [510, 0]
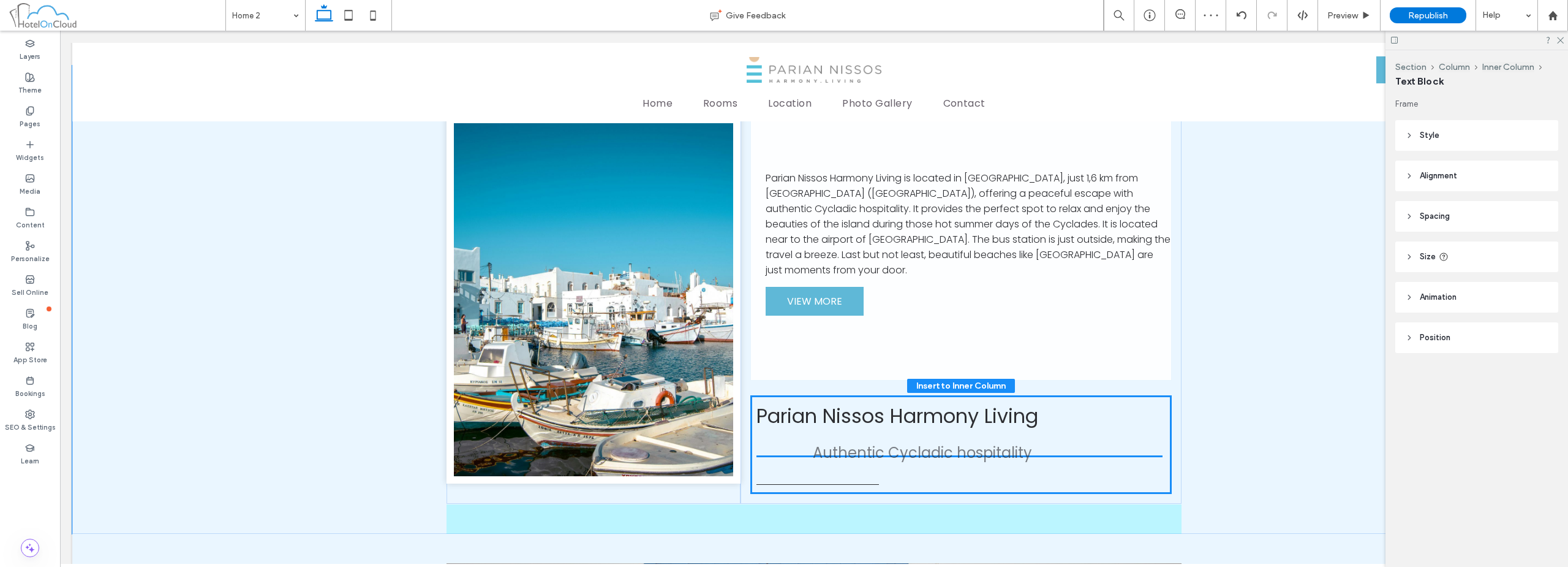
drag, startPoint x: 862, startPoint y: 238, endPoint x: 914, endPoint y: 451, distance: 219.3
type input "**"
type input "****"
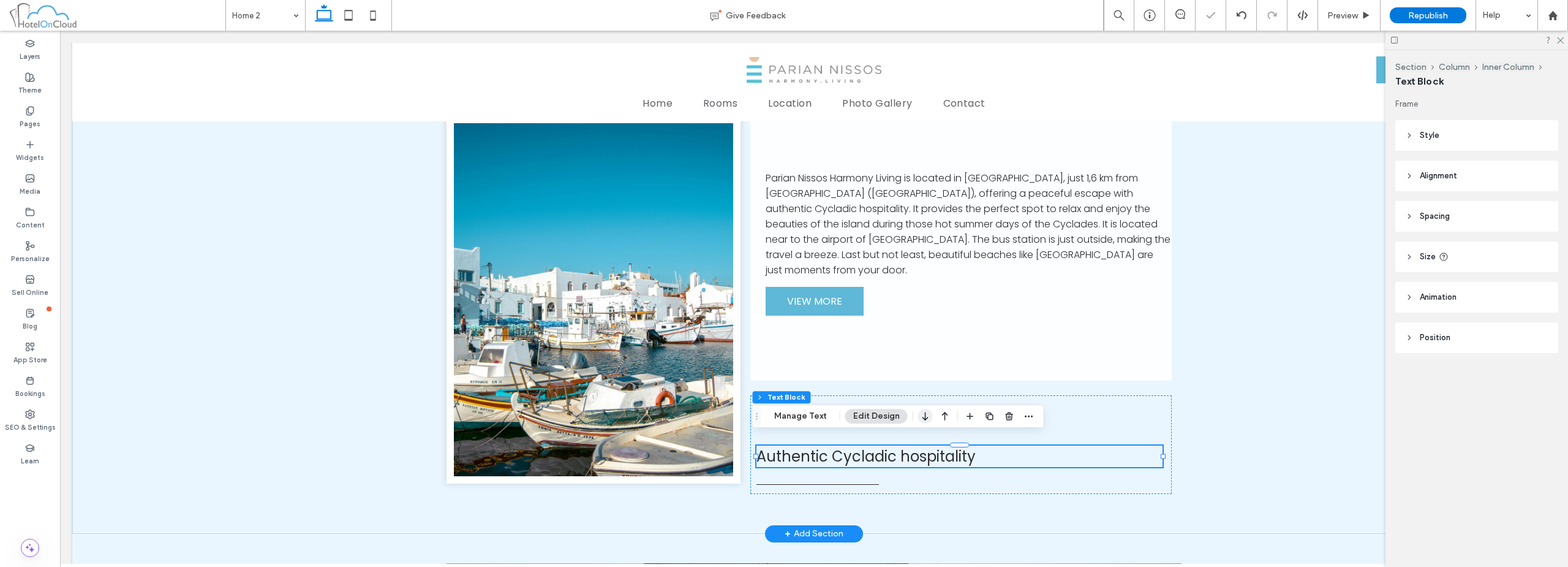
click at [918, 417] on icon "button" at bounding box center [925, 416] width 14 height 22
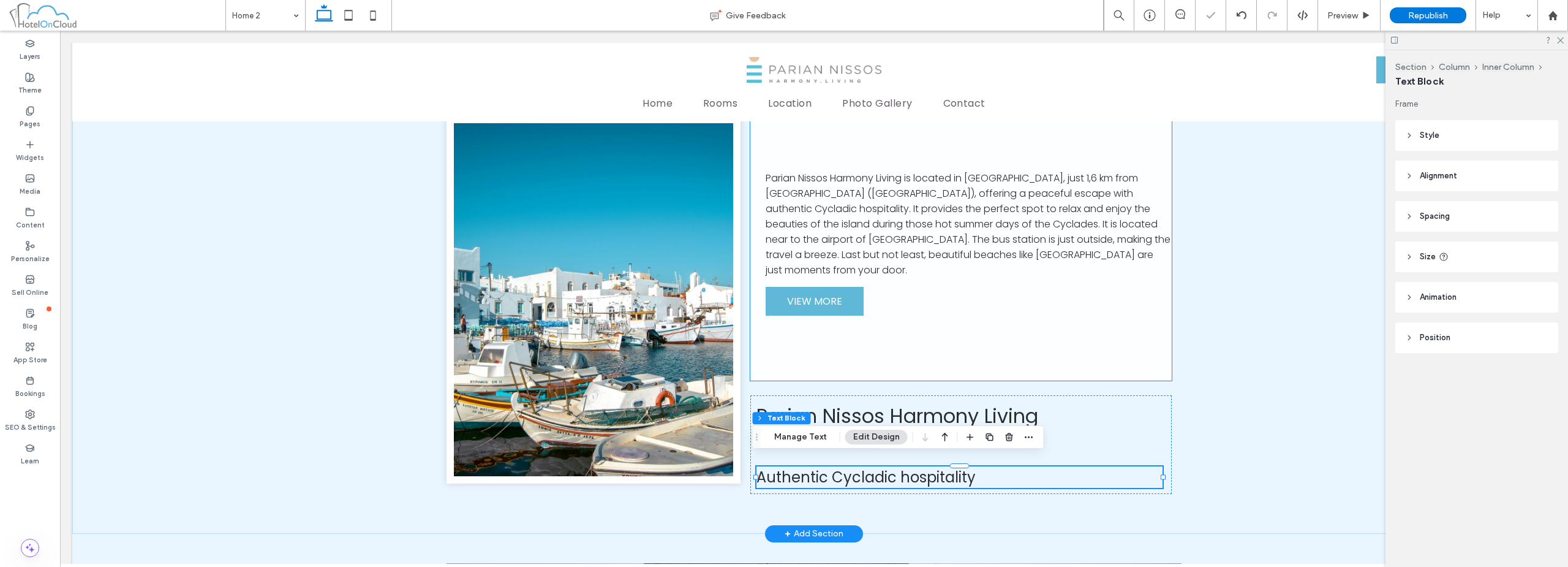
click at [922, 215] on span "Parian Nissos Harmony Living is located in [GEOGRAPHIC_DATA], just 1,6 km from …" at bounding box center [968, 224] width 405 height 106
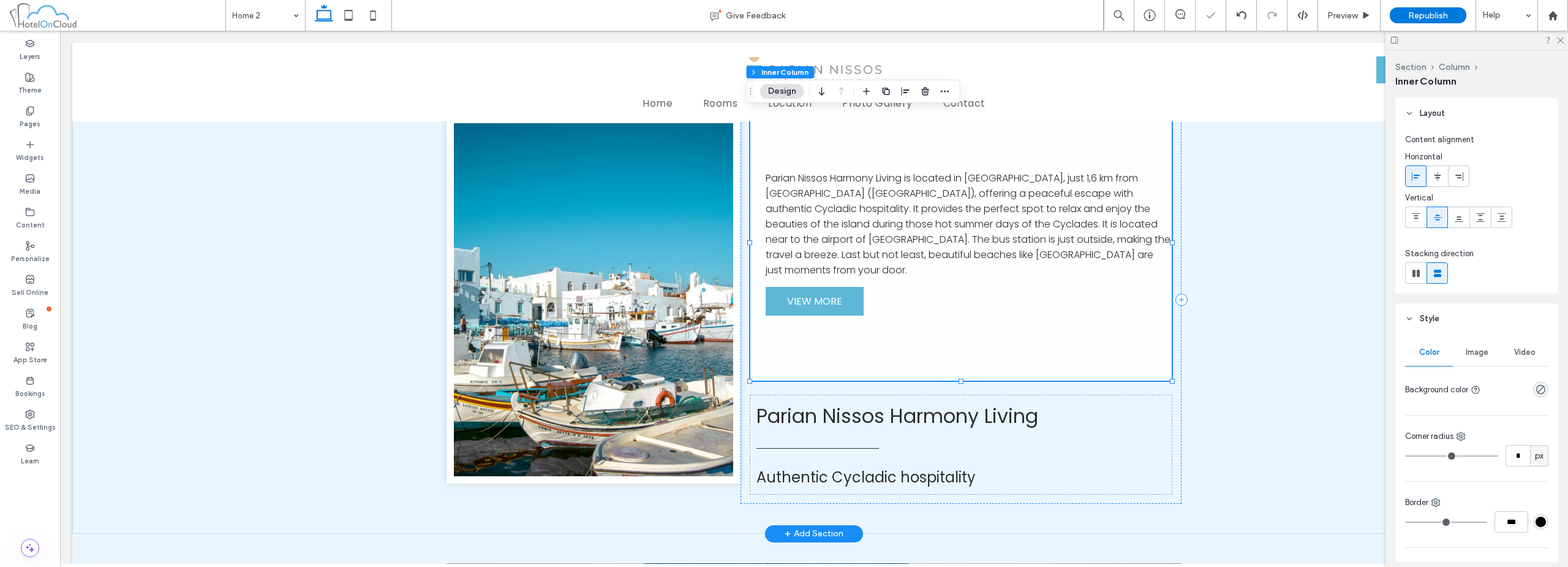
click at [930, 226] on span "Parian Nissos Harmony Living is located in [GEOGRAPHIC_DATA], just 1,6 km from …" at bounding box center [968, 224] width 405 height 106
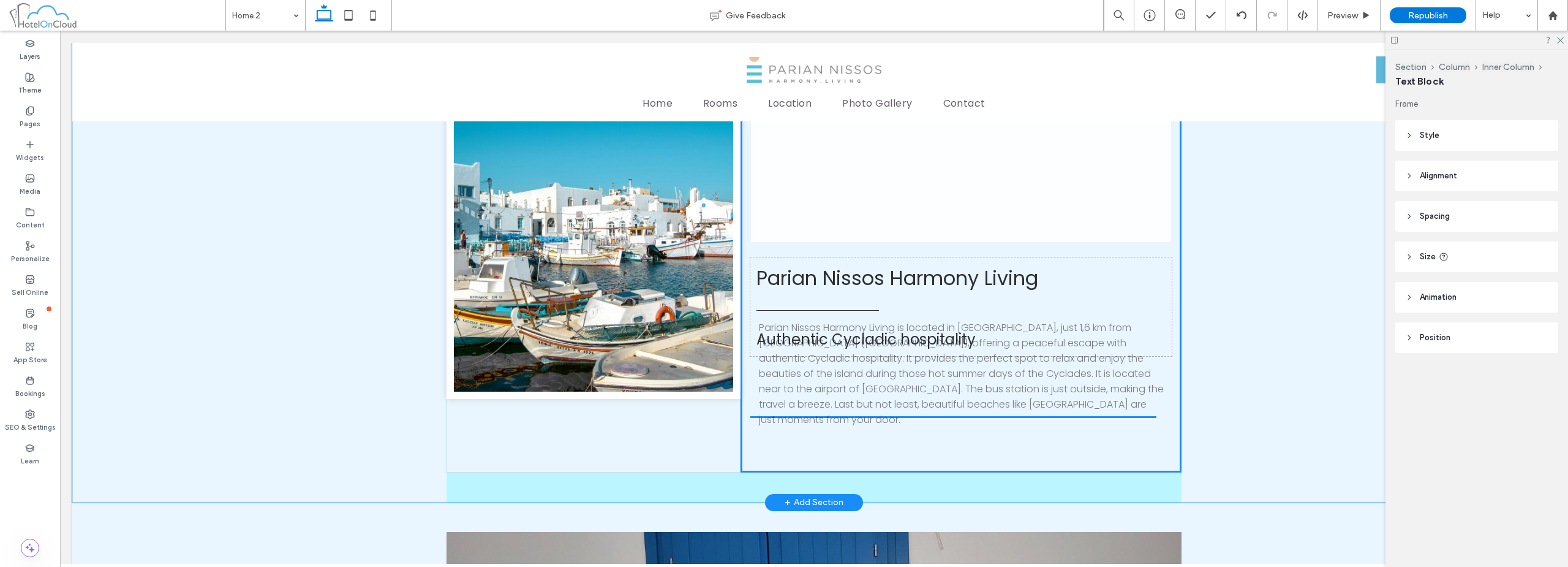
drag, startPoint x: 924, startPoint y: 214, endPoint x: 921, endPoint y: 375, distance: 161.0
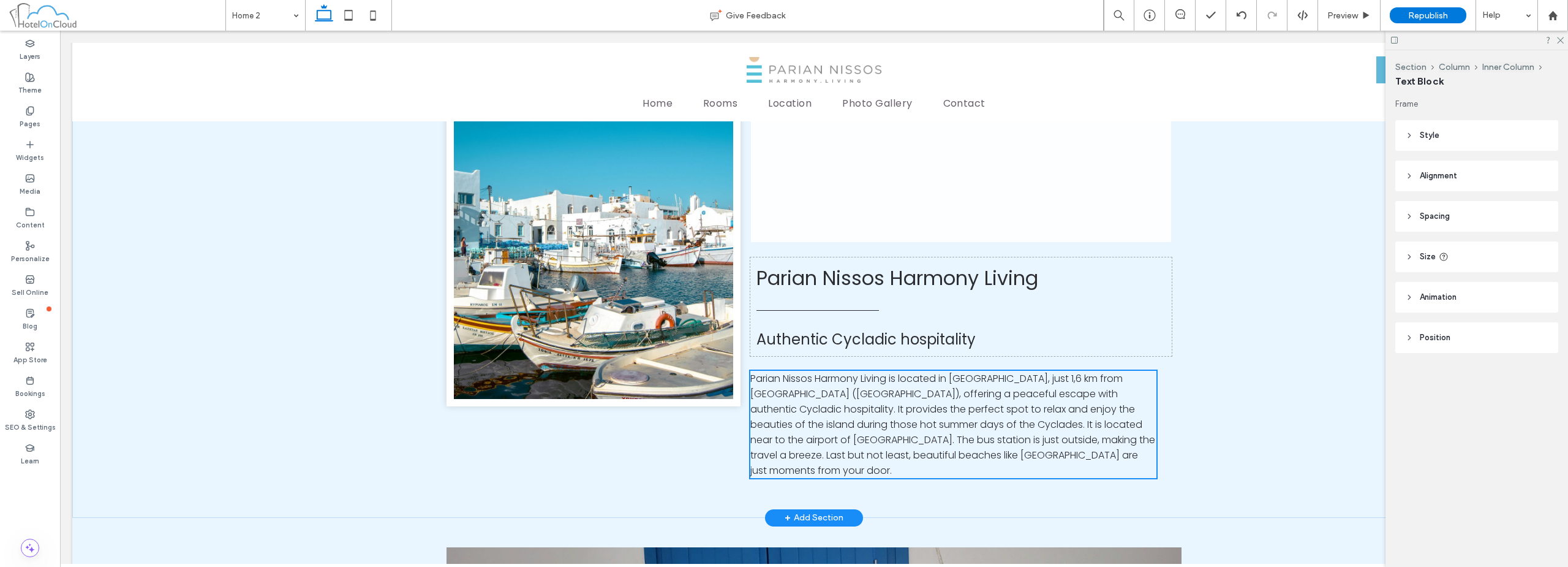
type input "**"
type input "****"
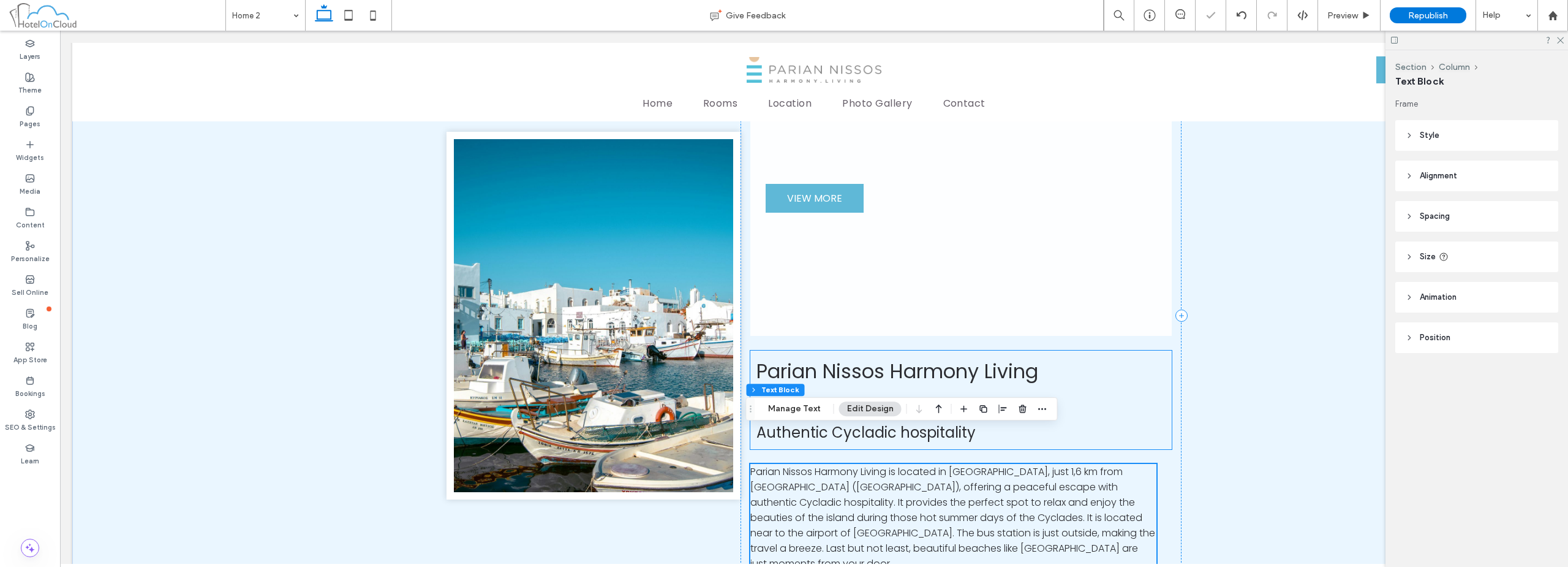
scroll to position [534, 0]
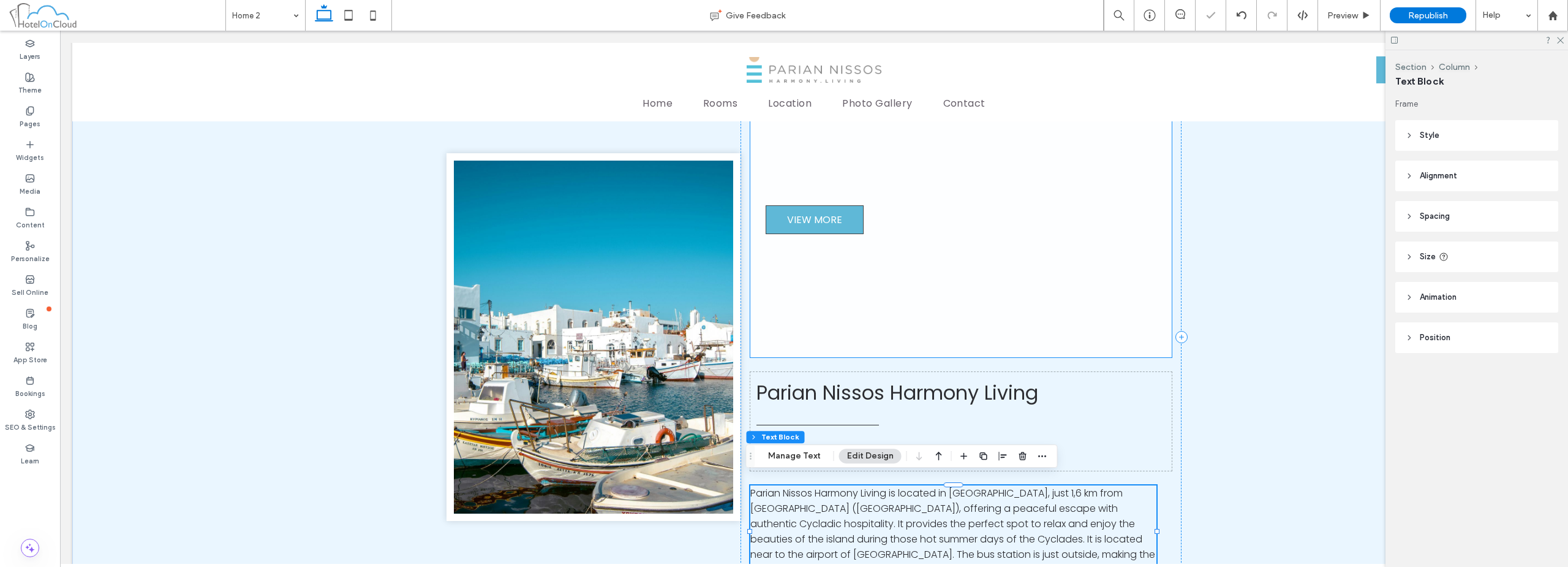
click at [844, 221] on link "VIEW MORE" at bounding box center [814, 220] width 98 height 29
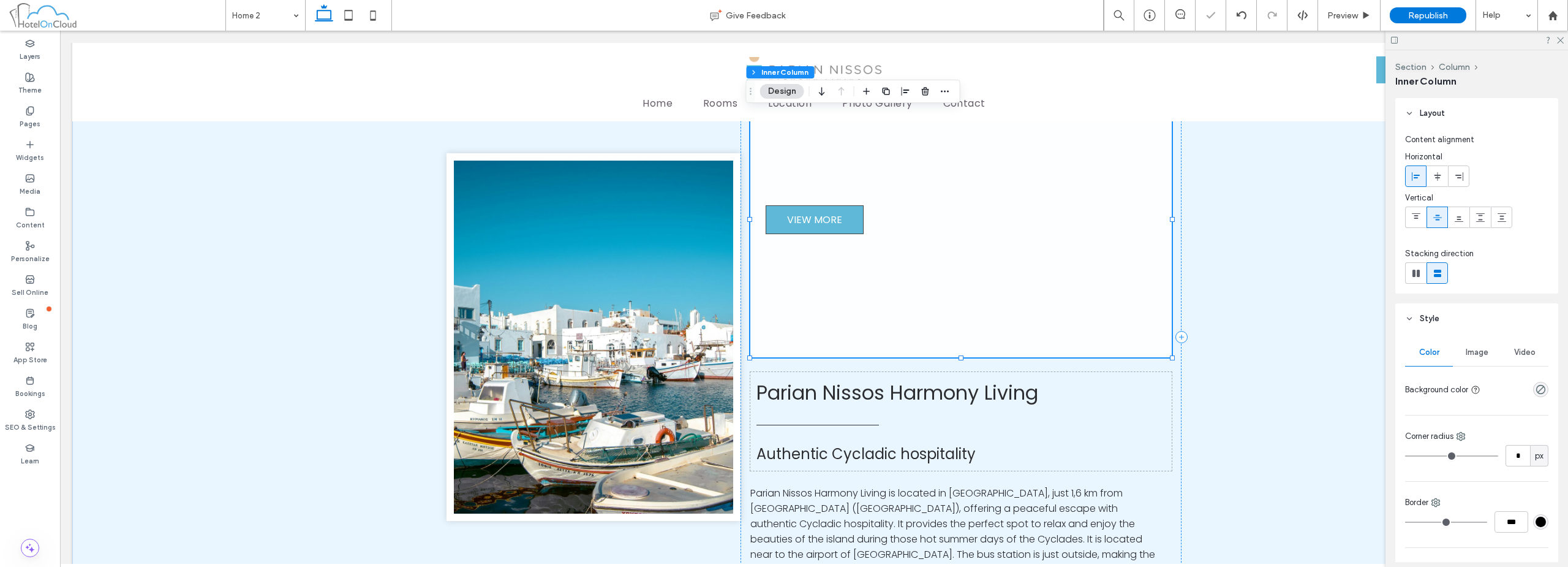
click at [845, 209] on link "VIEW MORE" at bounding box center [814, 220] width 98 height 29
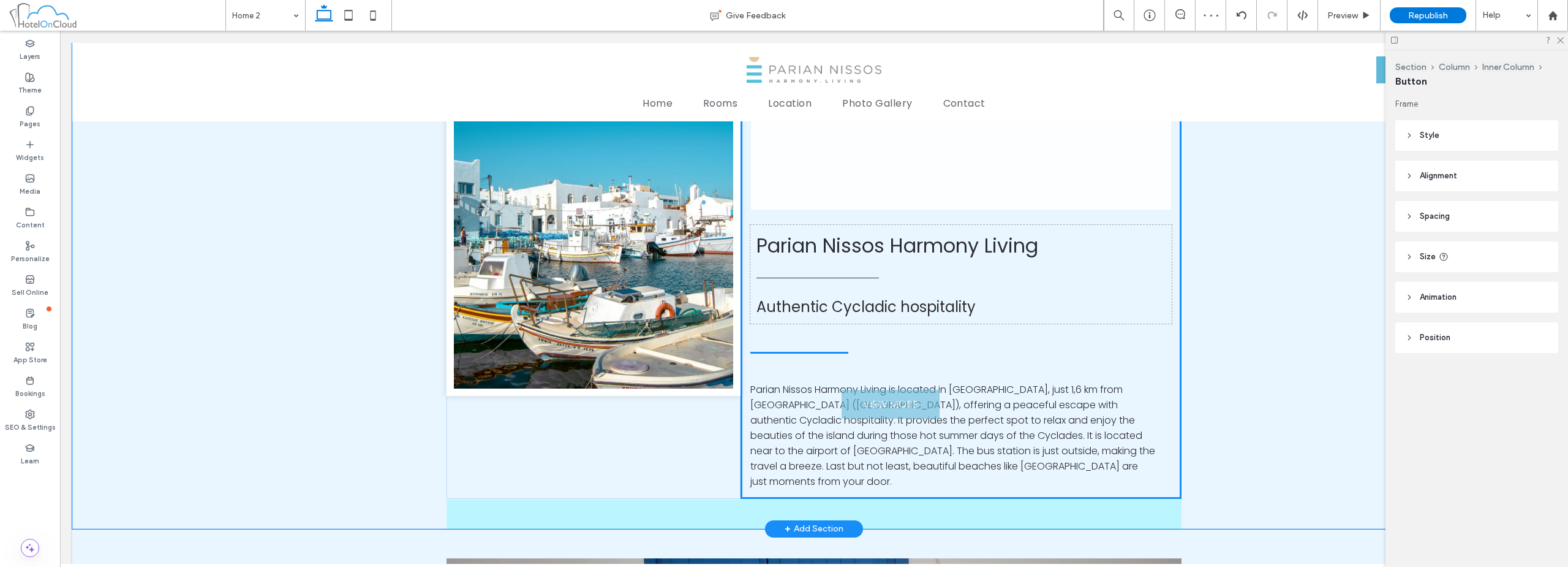
drag, startPoint x: 831, startPoint y: 225, endPoint x: 899, endPoint y: 399, distance: 186.8
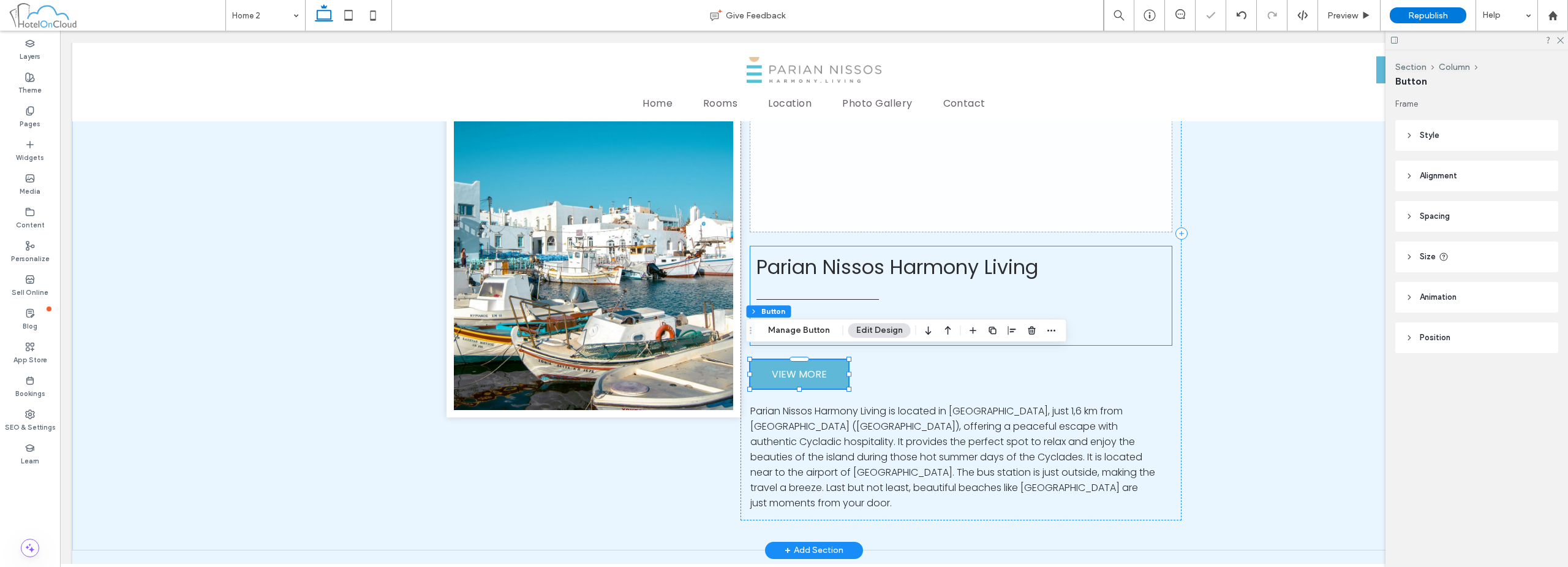
click at [1030, 283] on div "Parian Nissos Harmony Living Authentic Cycladic hospitality" at bounding box center [960, 295] width 422 height 99
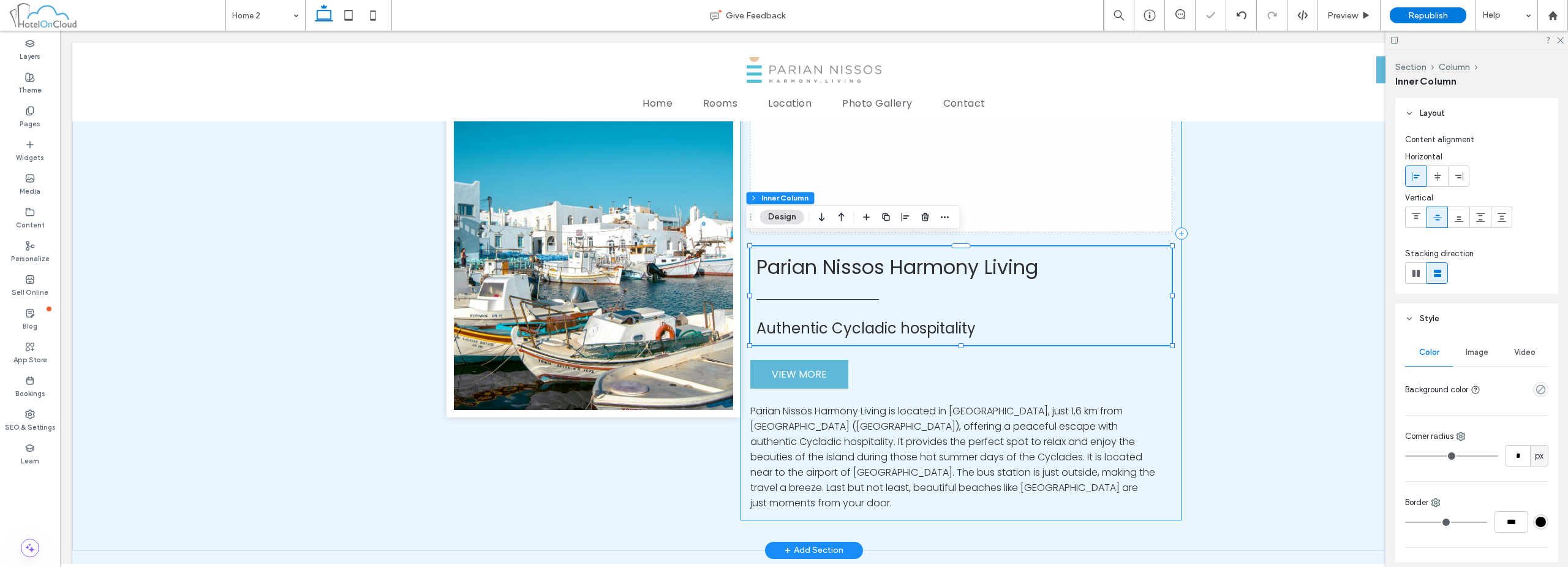
click at [944, 361] on div "Parian Nissos Harmony Living Authentic Cycladic hospitality VIEW MORE Parian Ni…" at bounding box center [960, 234] width 441 height 575
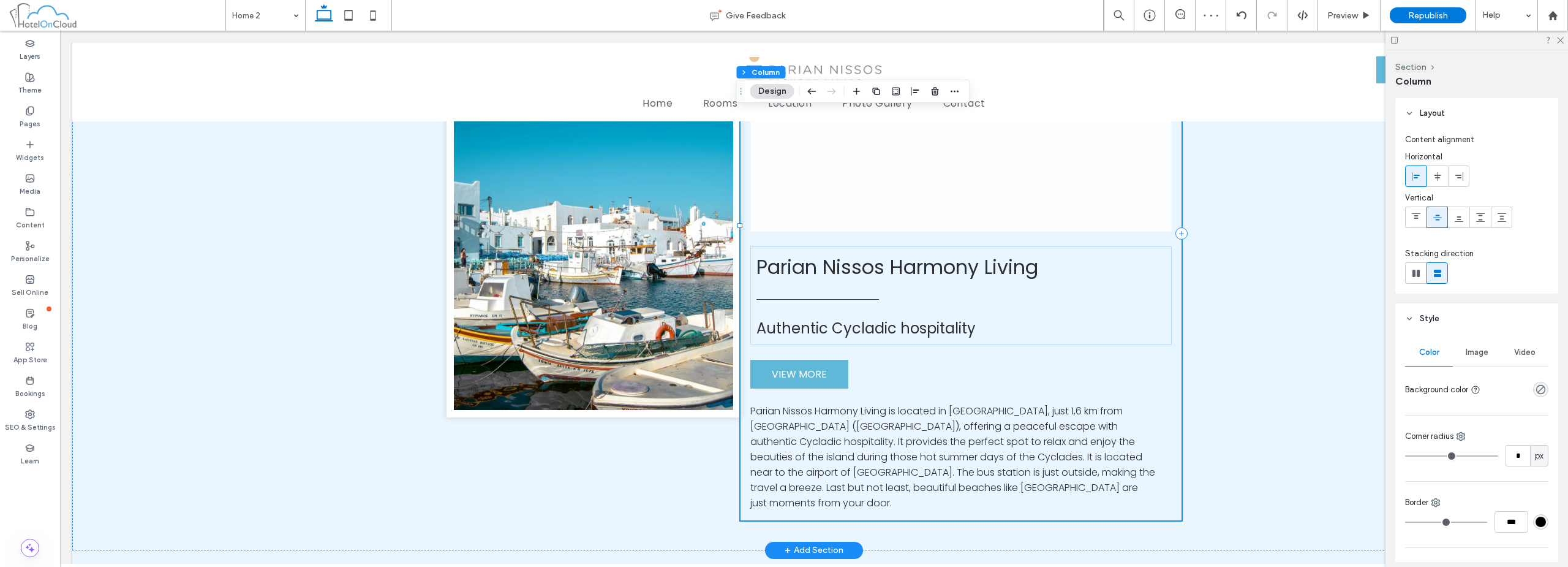
click at [931, 378] on div "Parian Nissos Harmony Living Authentic Cycladic hospitality VIEW MORE Parian Ni…" at bounding box center [960, 234] width 441 height 575
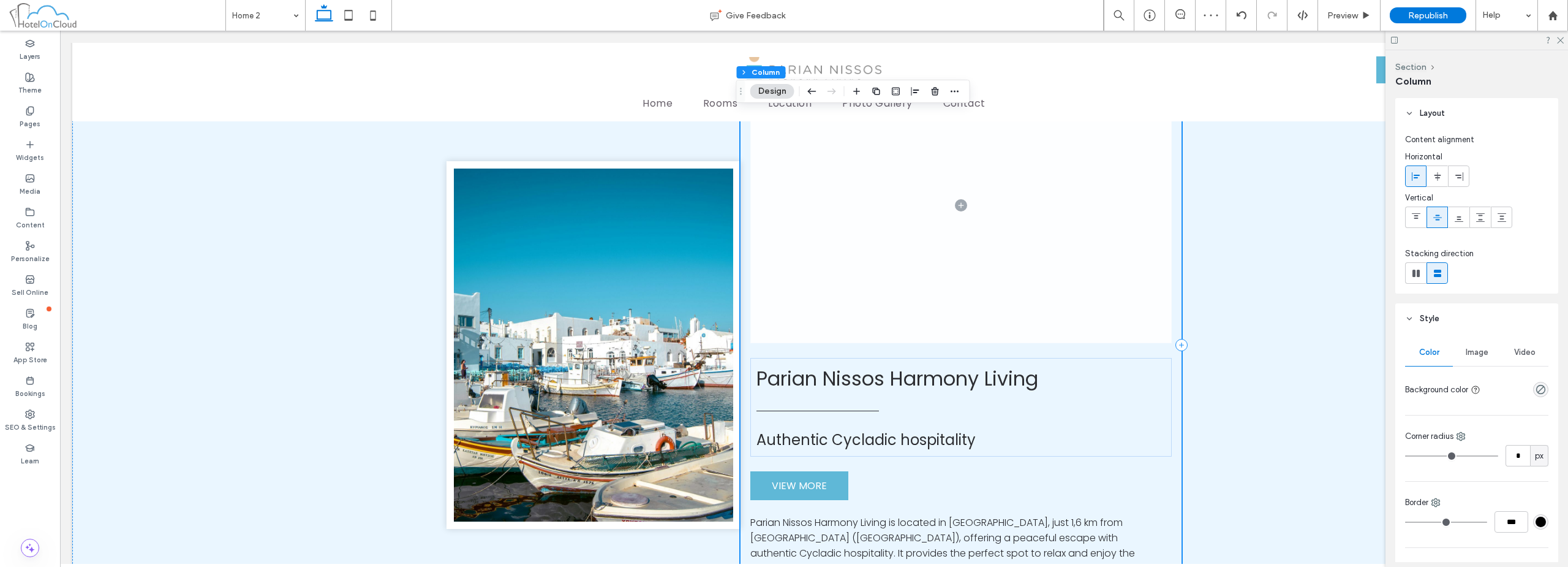
scroll to position [537, 0]
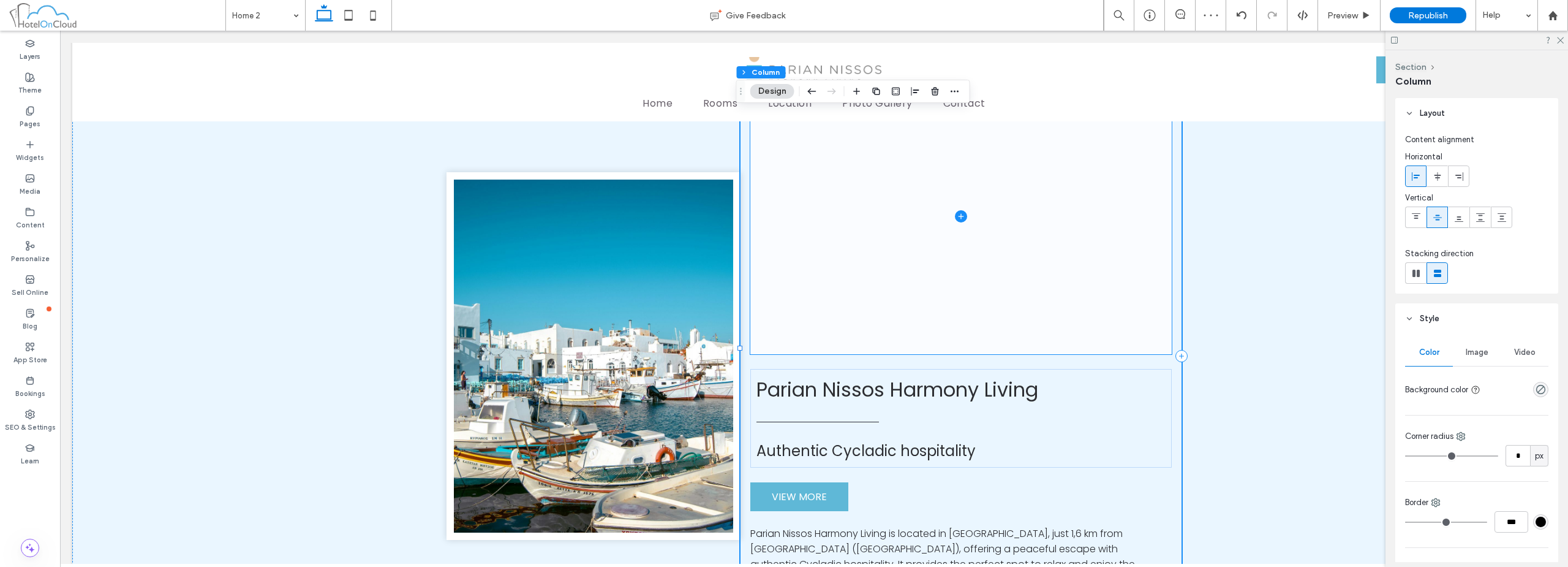
click at [968, 272] on span at bounding box center [960, 216] width 422 height 276
click at [918, 93] on span "button" at bounding box center [925, 90] width 14 height 14
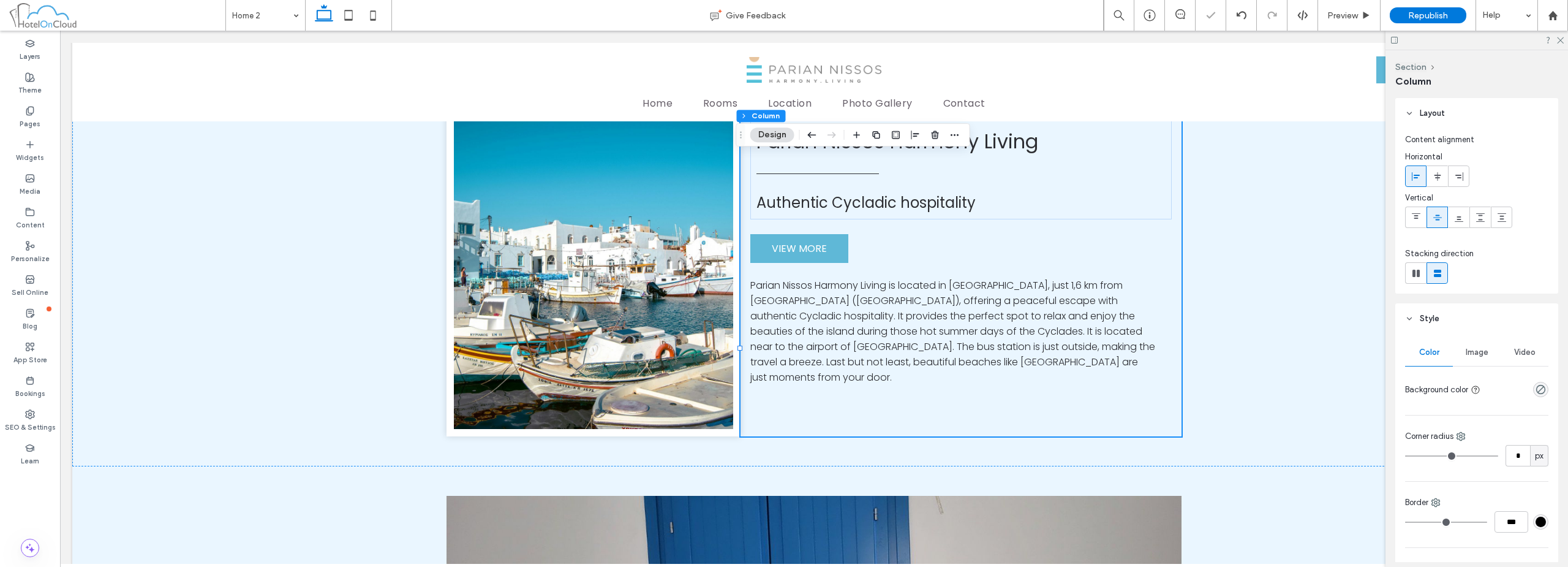
scroll to position [441, 0]
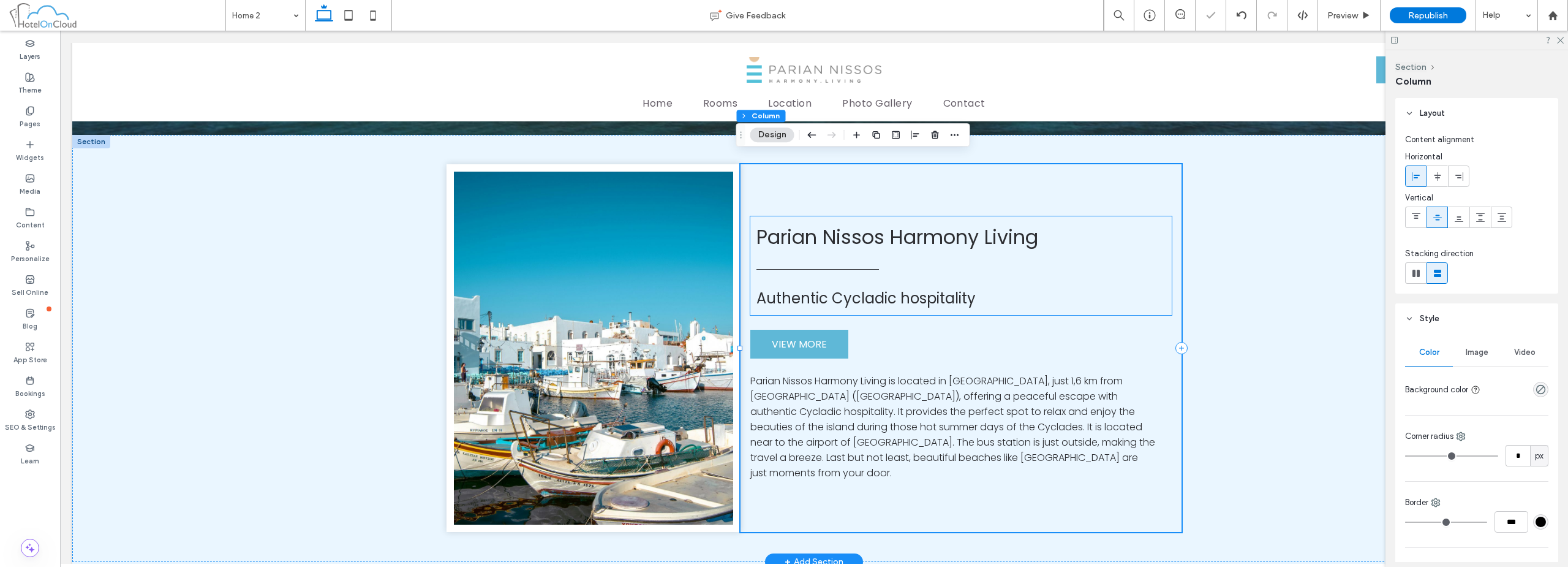
click at [892, 251] on div "Parian Nissos Harmony Living Authentic Cycladic hospitality" at bounding box center [960, 265] width 422 height 99
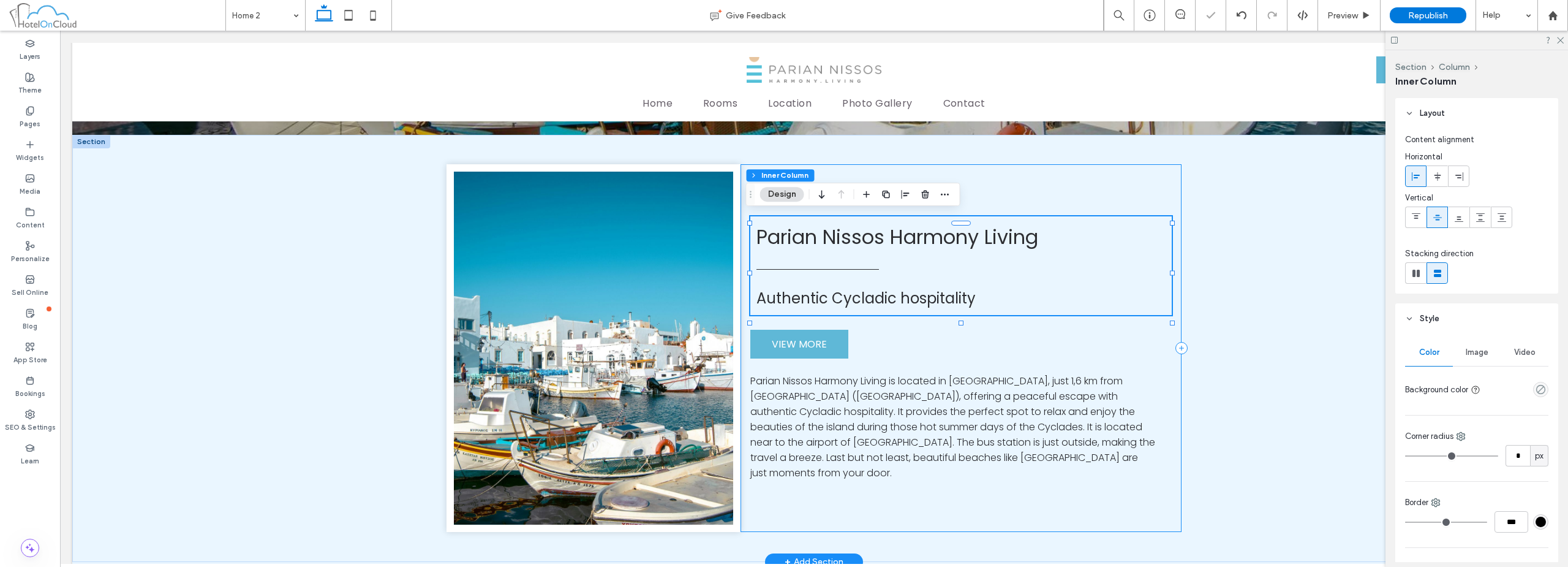
click at [921, 337] on div "Parian Nissos Harmony Living Authentic Cycladic hospitality VIEW MORE Parian Ni…" at bounding box center [960, 348] width 441 height 368
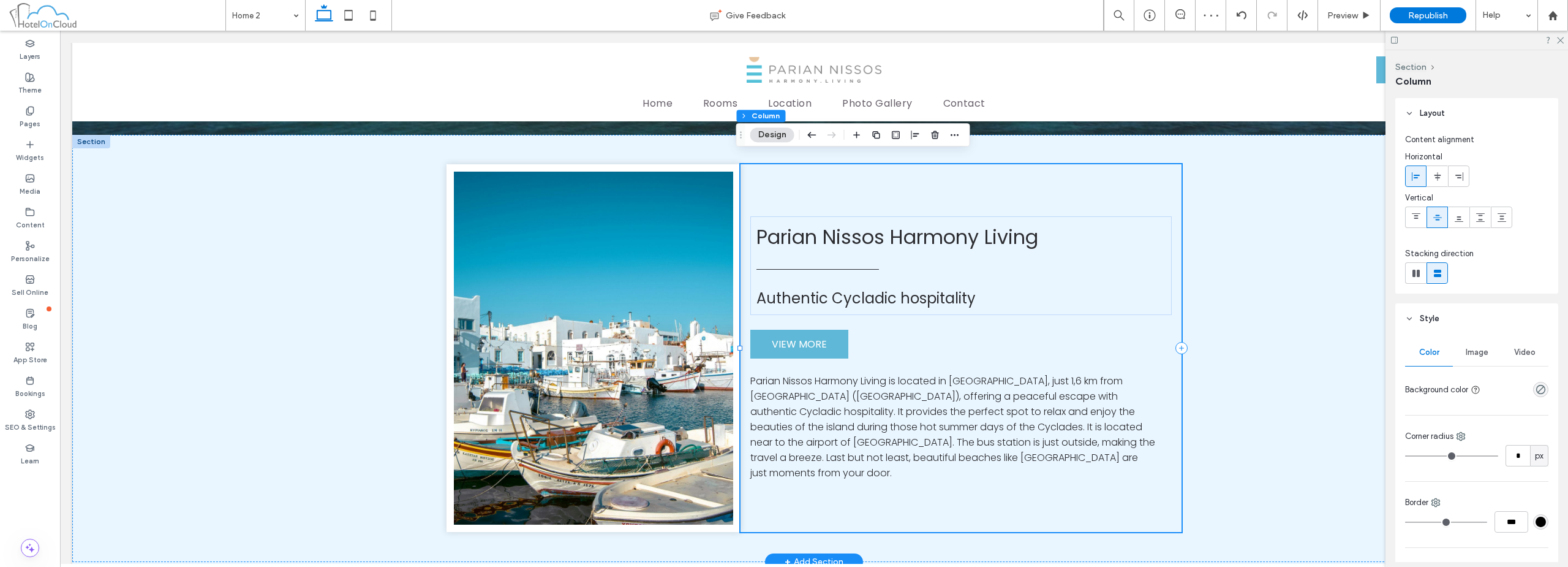
click at [911, 337] on div "Parian Nissos Harmony Living Authentic Cycladic hospitality VIEW MORE Parian Ni…" at bounding box center [960, 348] width 441 height 368
click at [919, 239] on span "Parian Nissos Harmony Living" at bounding box center [897, 236] width 281 height 28
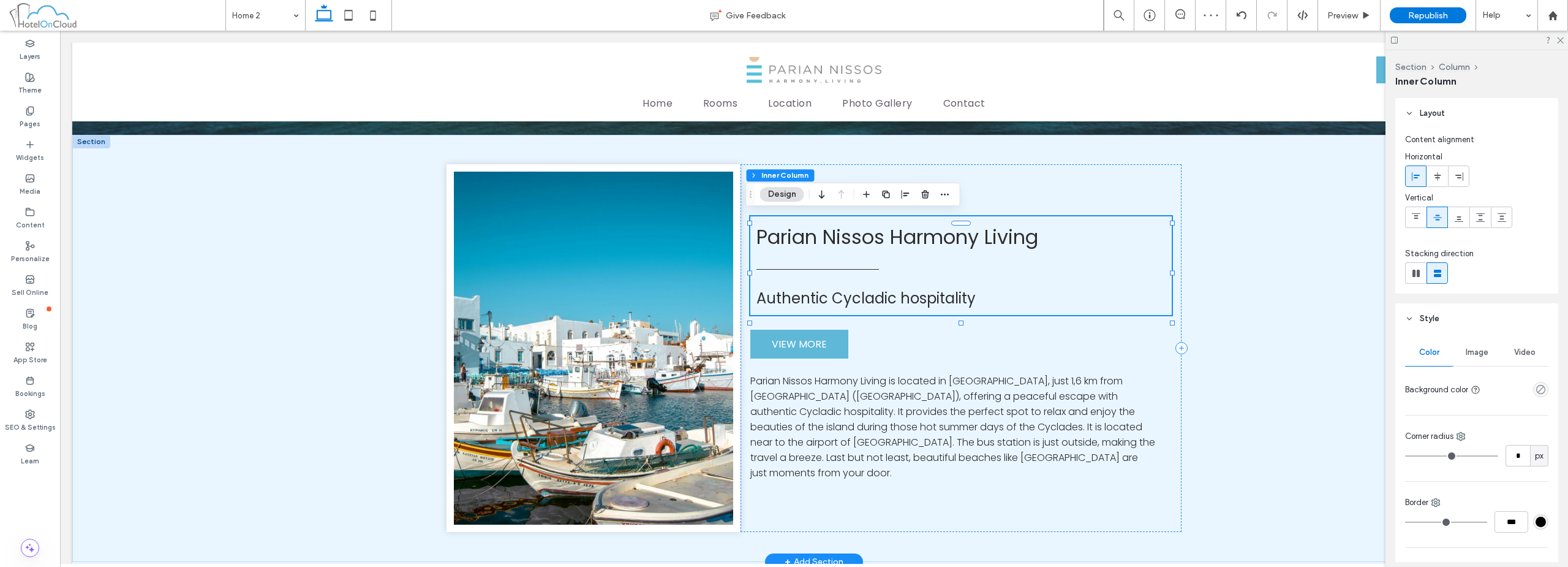
click at [904, 228] on span "Parian Nissos Harmony Living" at bounding box center [897, 236] width 281 height 28
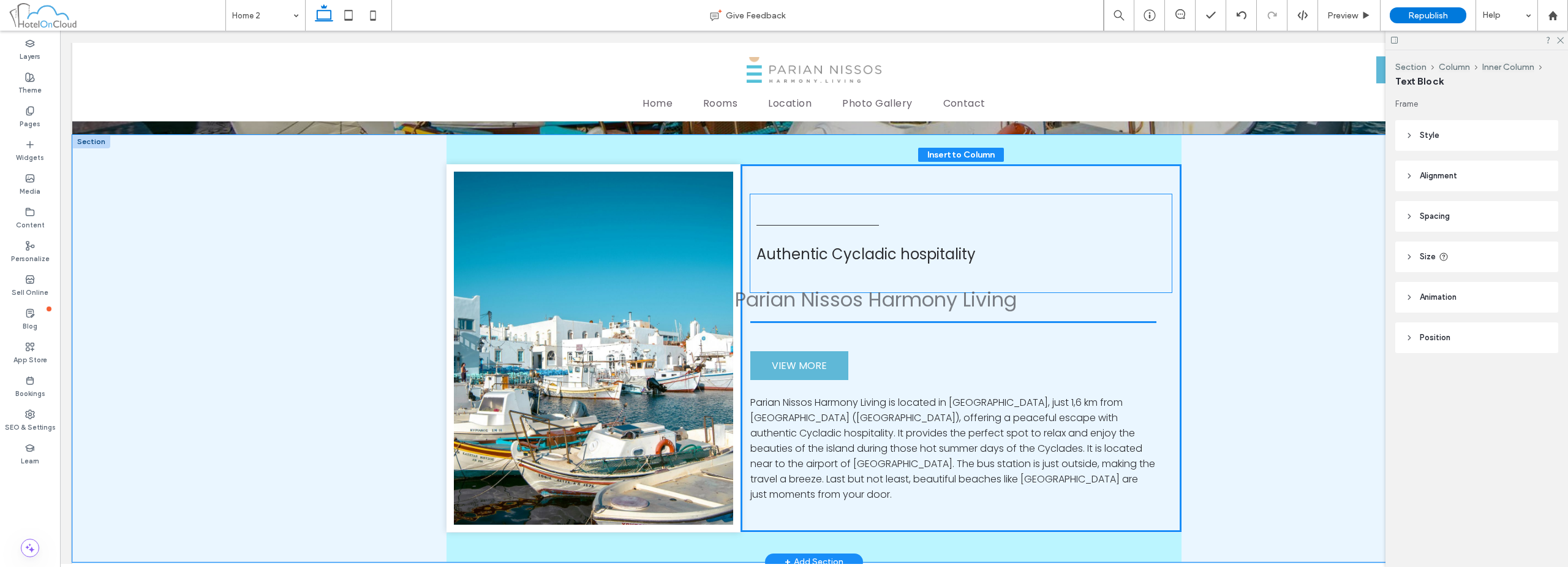
drag, startPoint x: 902, startPoint y: 232, endPoint x: 885, endPoint y: 296, distance: 66.2
type input "**"
type input "****"
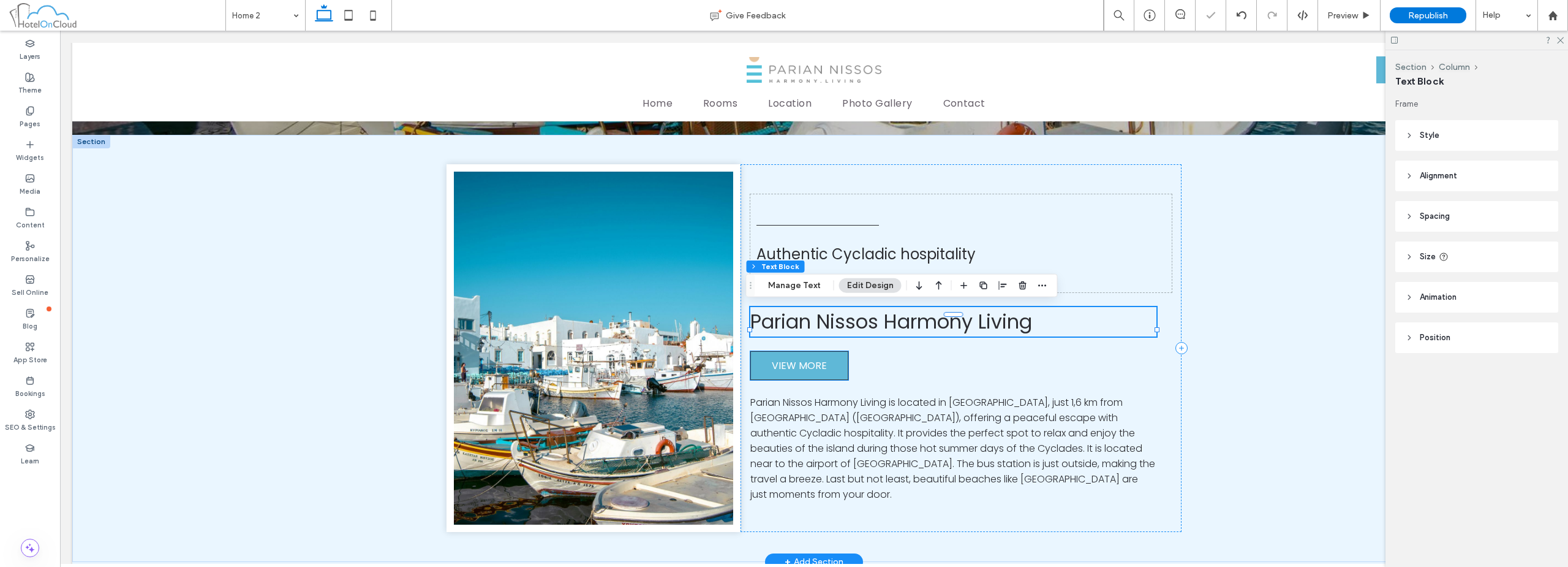
click at [830, 357] on link "VIEW MORE" at bounding box center [799, 365] width 98 height 29
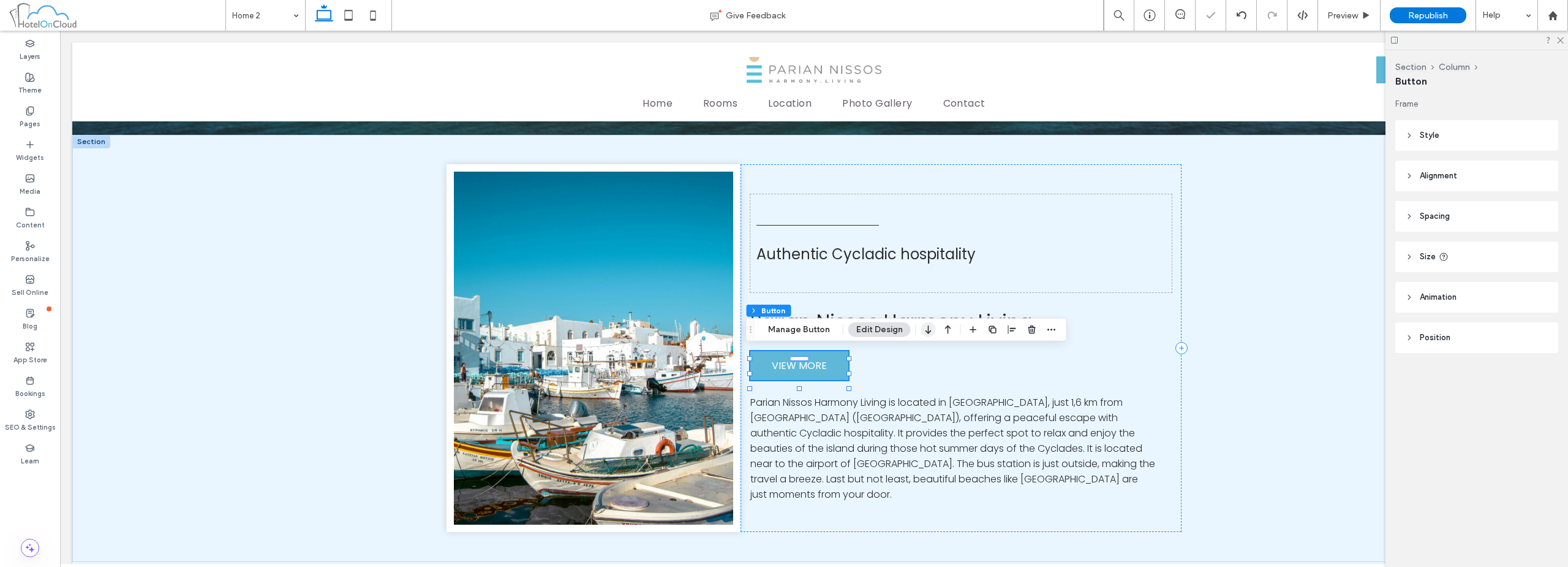
drag, startPoint x: 928, startPoint y: 328, endPoint x: 854, endPoint y: 284, distance: 86.1
click at [928, 328] on icon "button" at bounding box center [928, 330] width 14 height 22
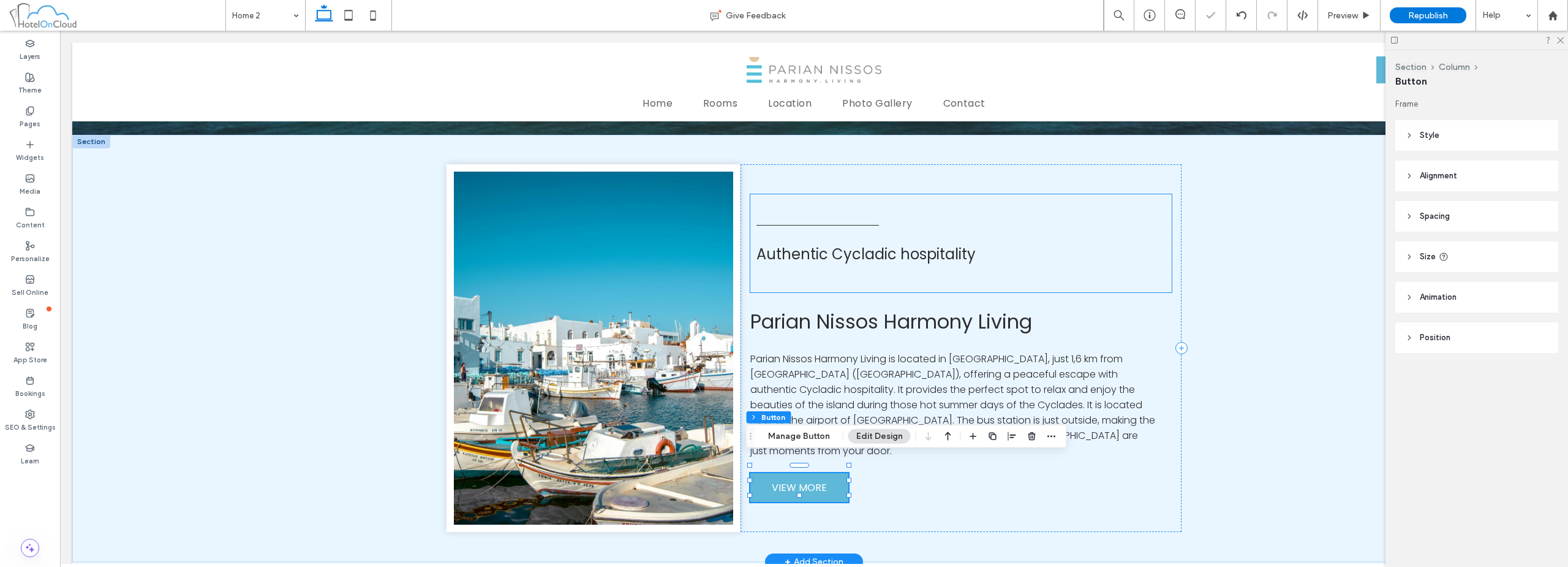
click at [871, 254] on span "Authentic Cycladic hospitality" at bounding box center [866, 254] width 219 height 20
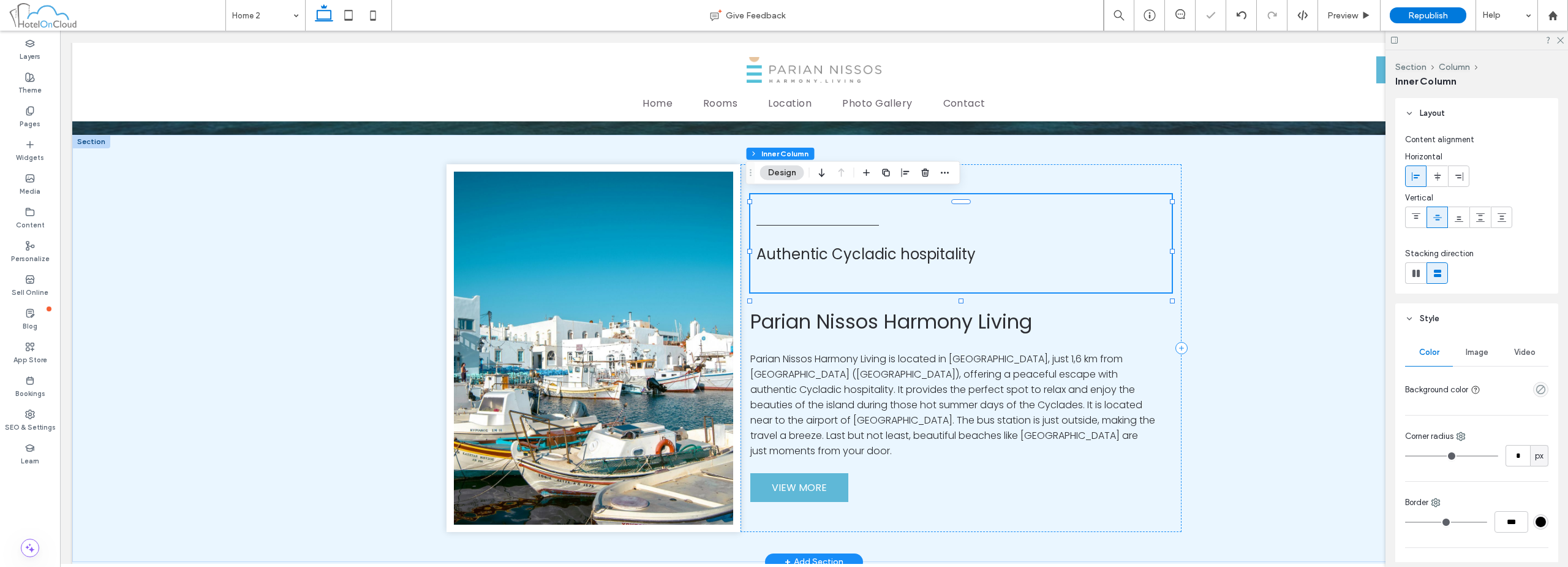
click at [872, 251] on span "Authentic Cycladic hospitality" at bounding box center [866, 254] width 219 height 20
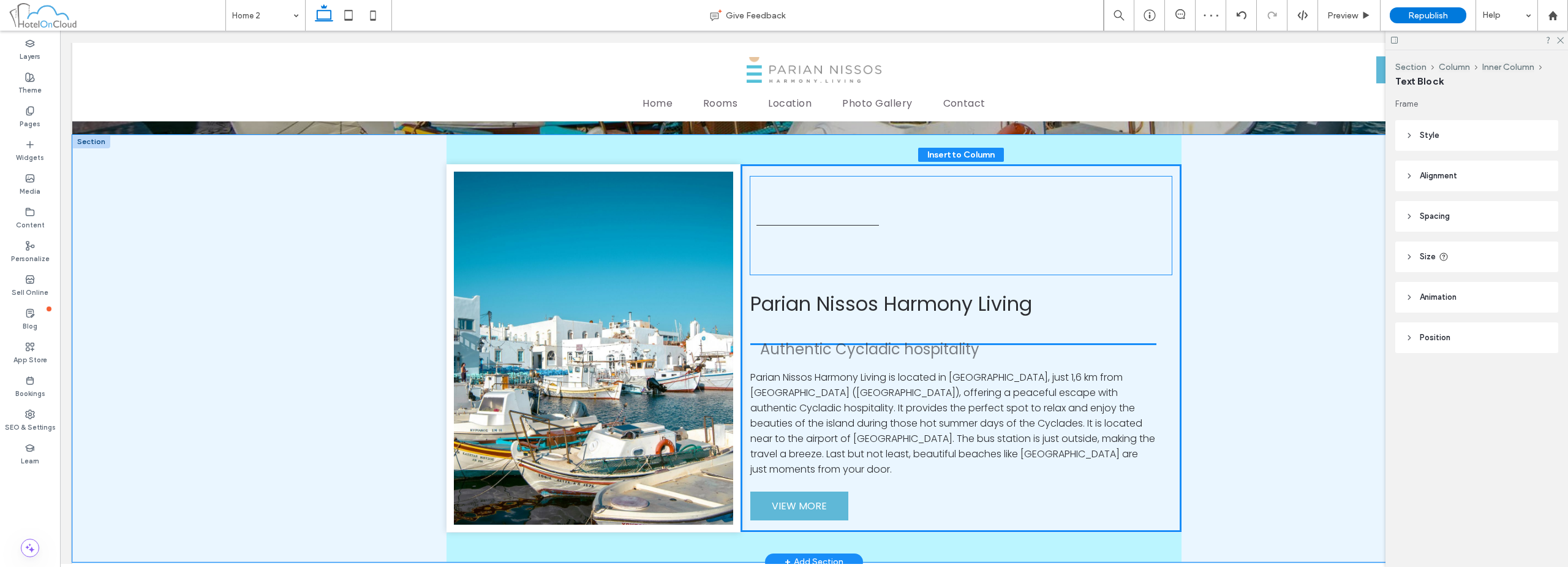
drag, startPoint x: 872, startPoint y: 251, endPoint x: 880, endPoint y: 345, distance: 94.3
type input "**"
type input "****"
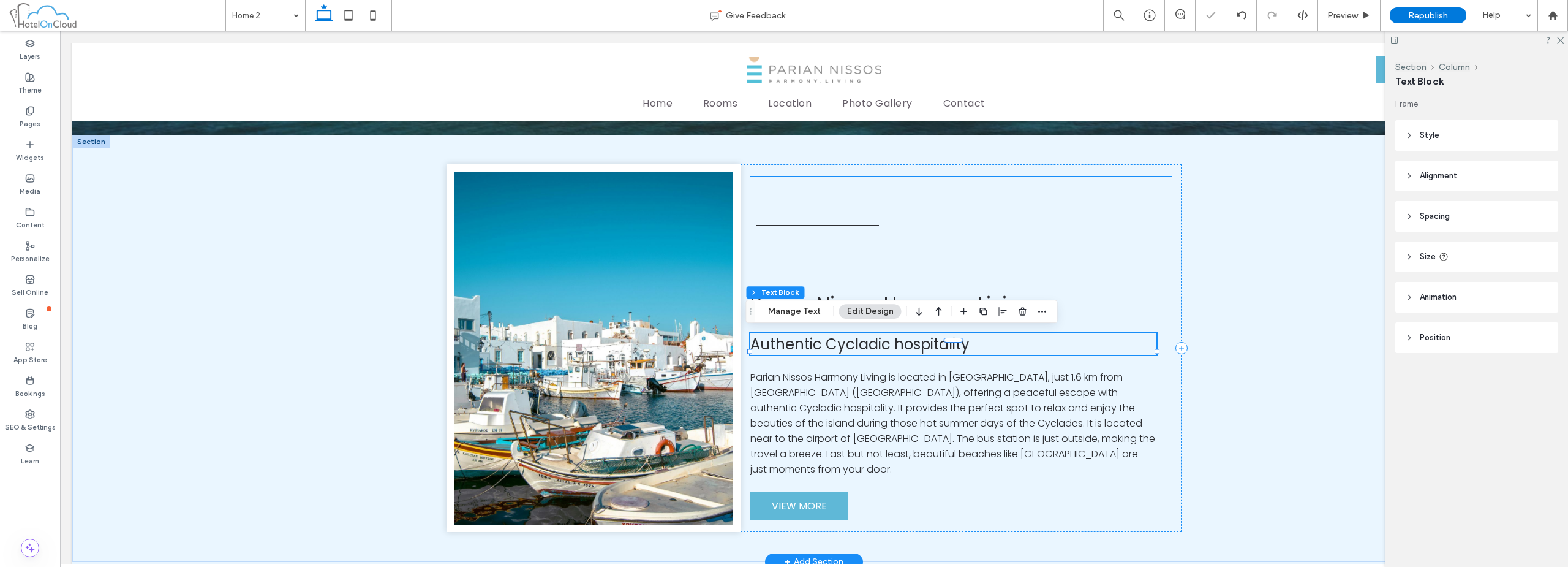
click at [830, 228] on div at bounding box center [960, 226] width 422 height 98
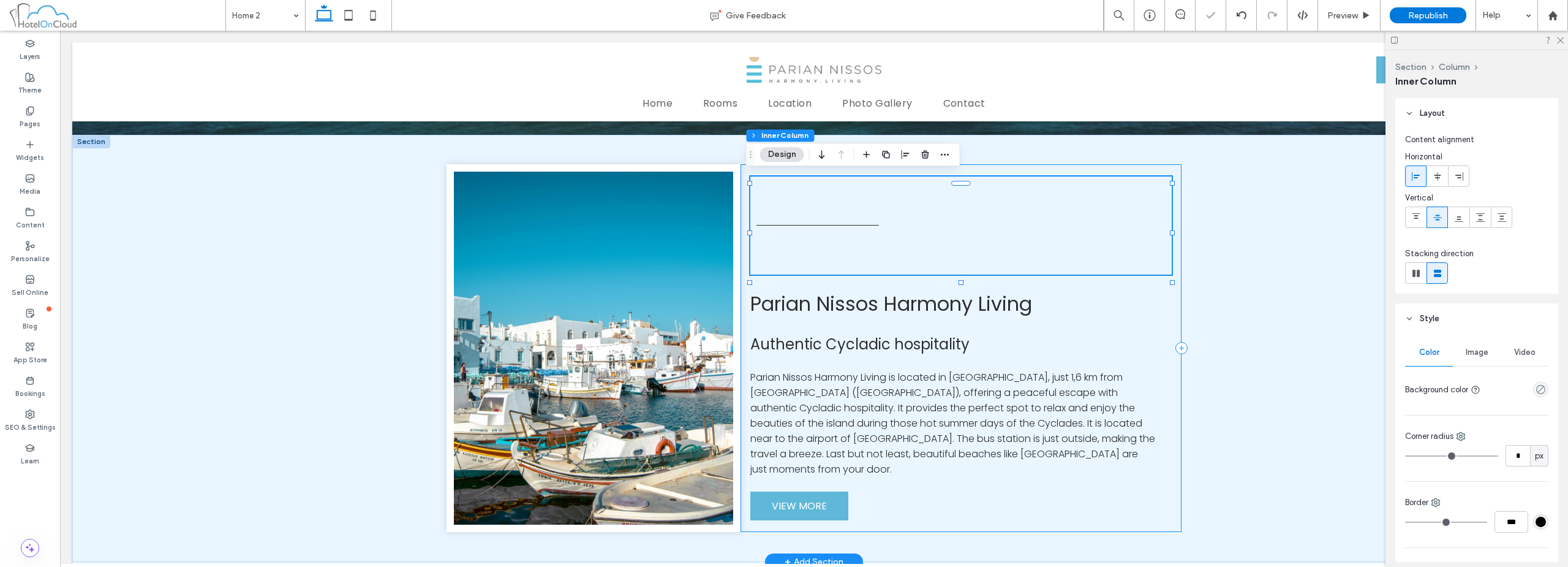
drag, startPoint x: 832, startPoint y: 223, endPoint x: 837, endPoint y: 331, distance: 108.1
click at [837, 331] on div "Parian Nissos Harmony Living Authentic Cycladic hospitality Parian Nissos Harmo…" at bounding box center [960, 348] width 441 height 368
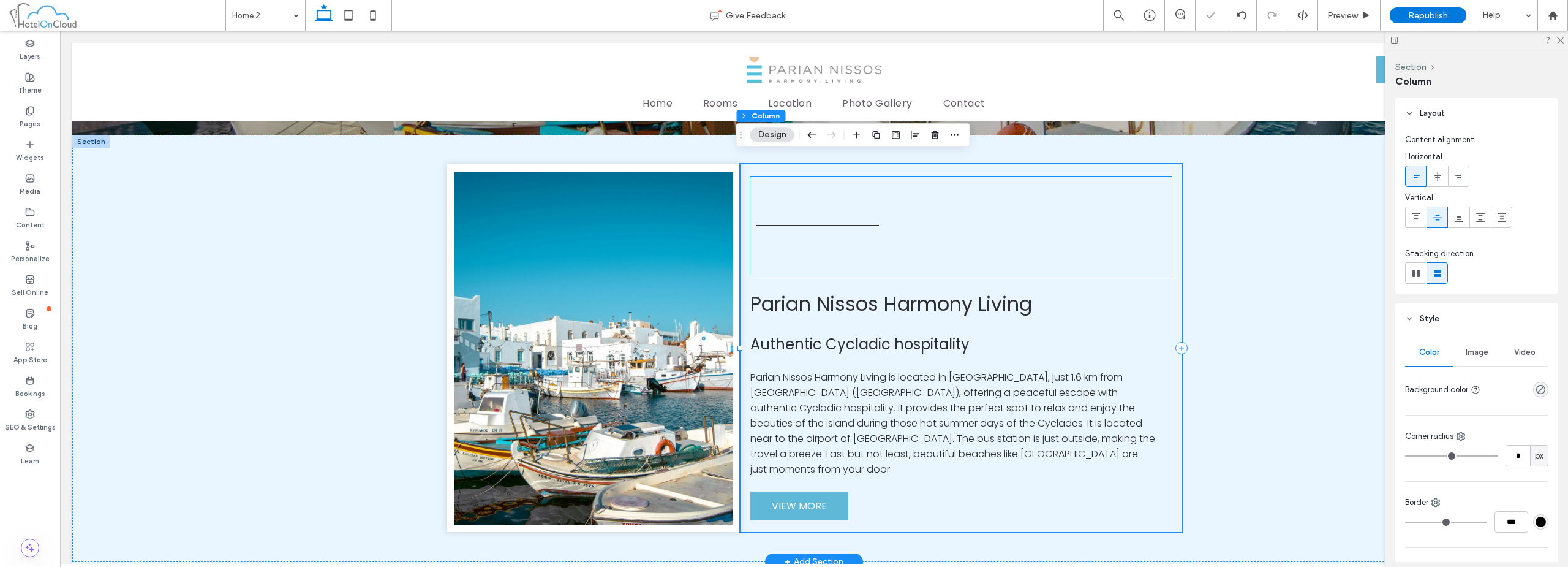
click at [833, 226] on div at bounding box center [818, 226] width 123 height 6
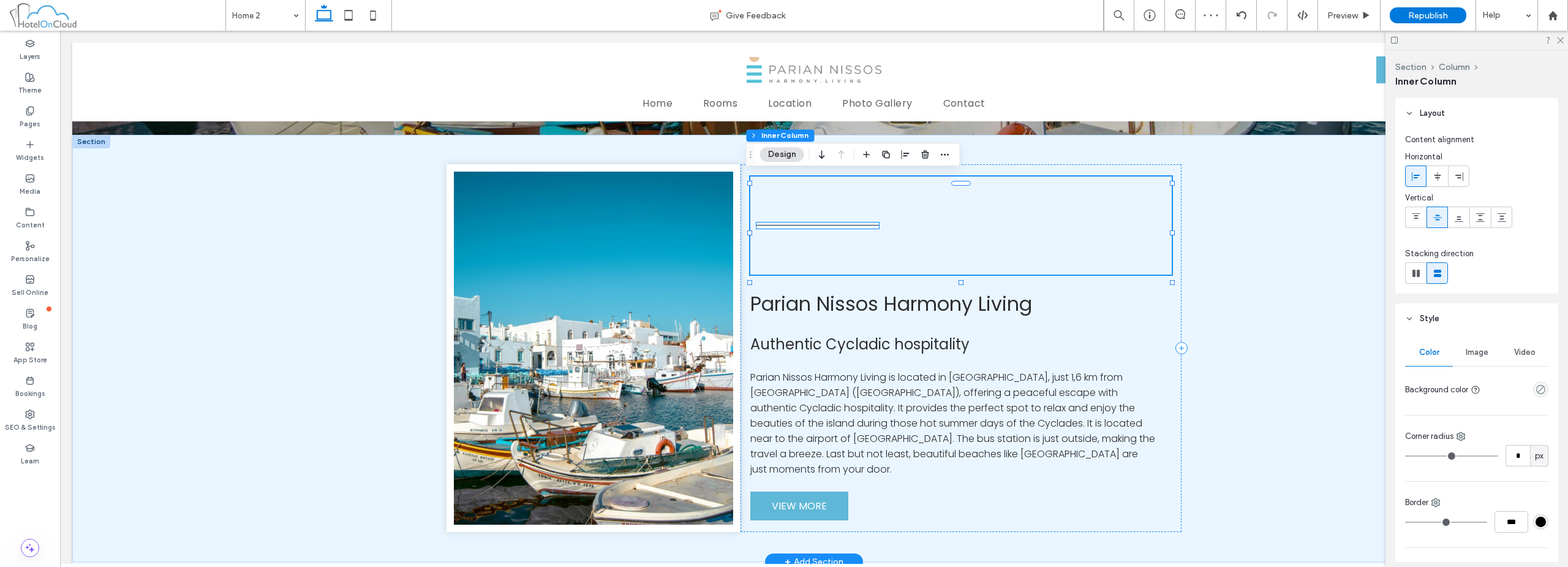
click at [837, 223] on div at bounding box center [818, 226] width 123 height 6
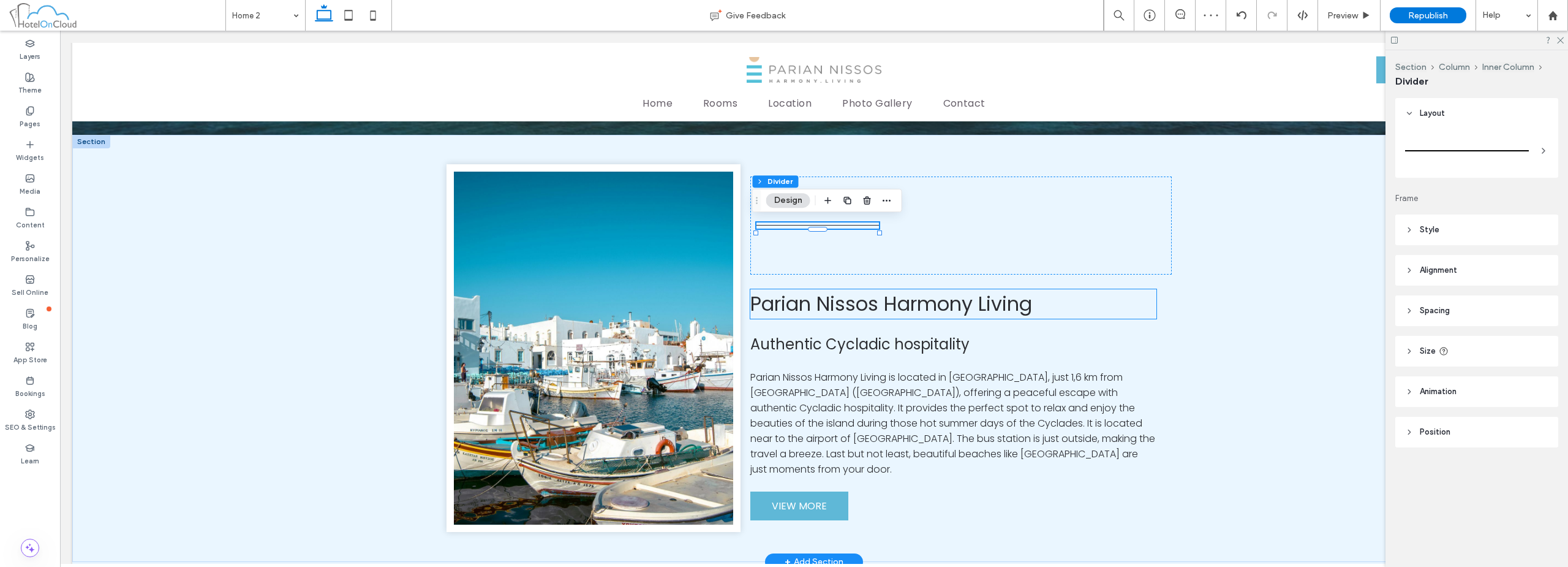
drag, startPoint x: 836, startPoint y: 224, endPoint x: 841, endPoint y: 322, distance: 98.1
click at [841, 322] on div "Parian Nissos Harmony Living Authentic Cycladic hospitality Parian Nissos Harmo…" at bounding box center [960, 348] width 441 height 368
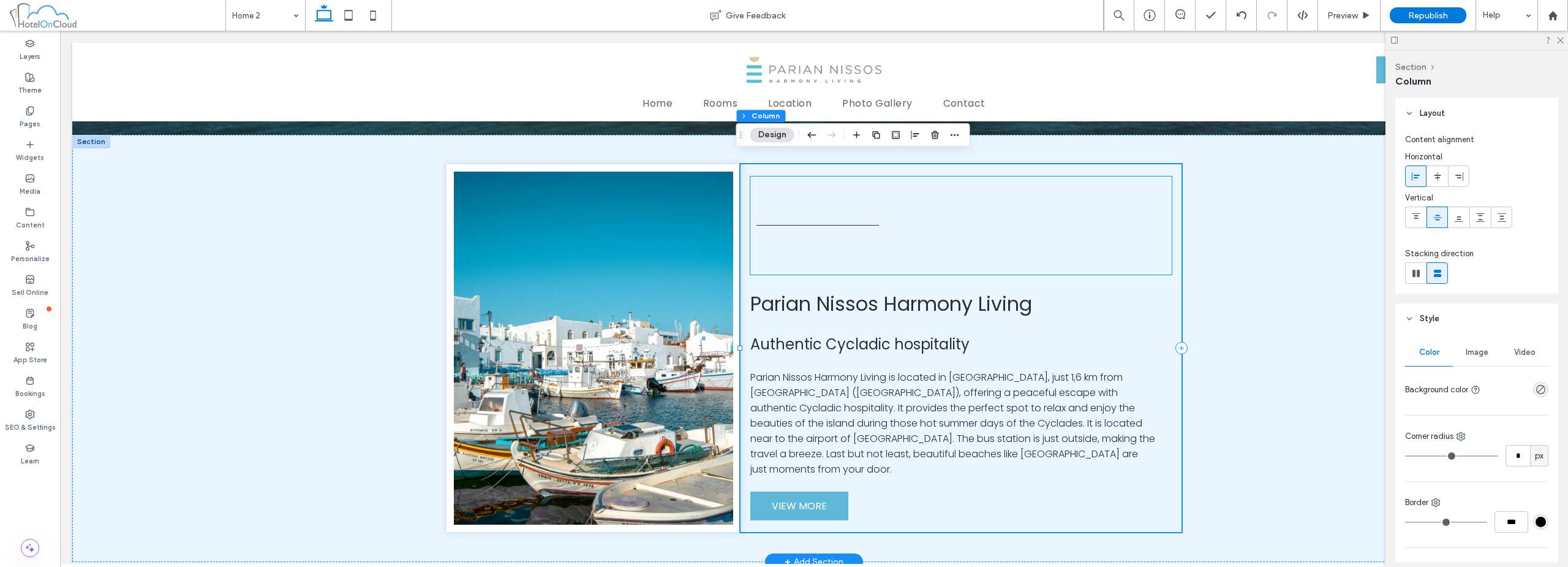
click at [844, 225] on hr at bounding box center [818, 225] width 123 height 1
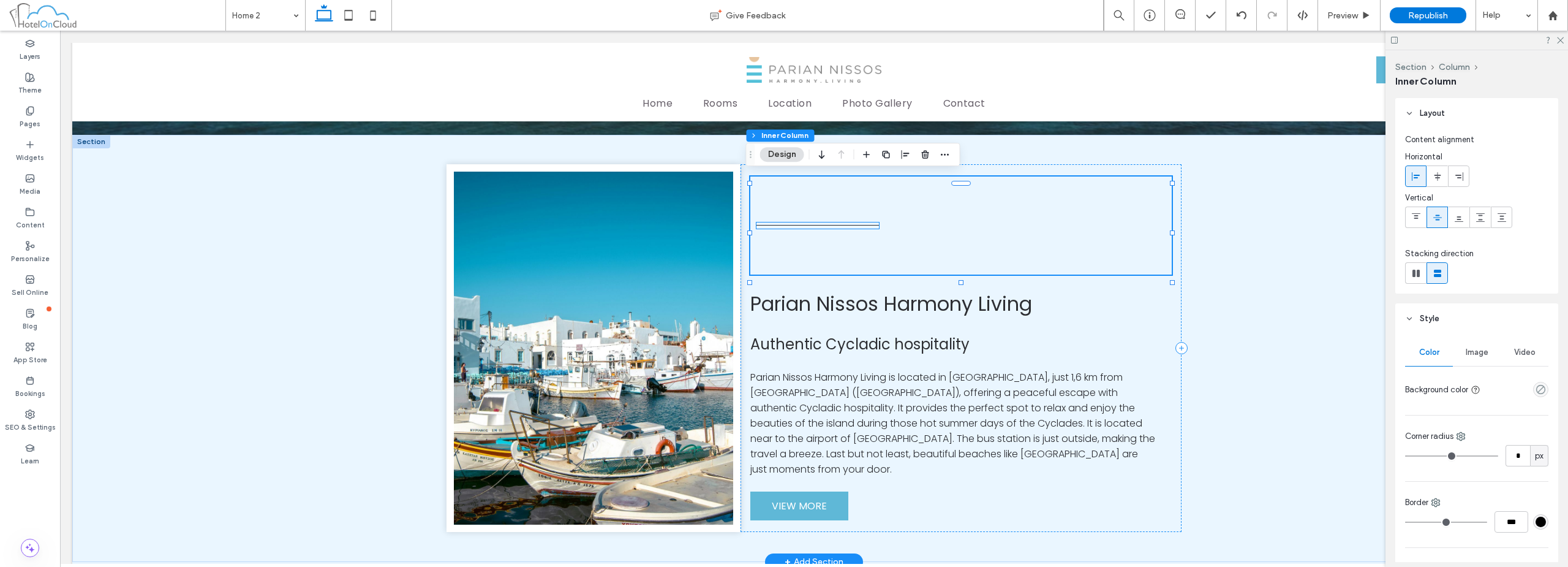
click at [846, 223] on div at bounding box center [818, 226] width 123 height 6
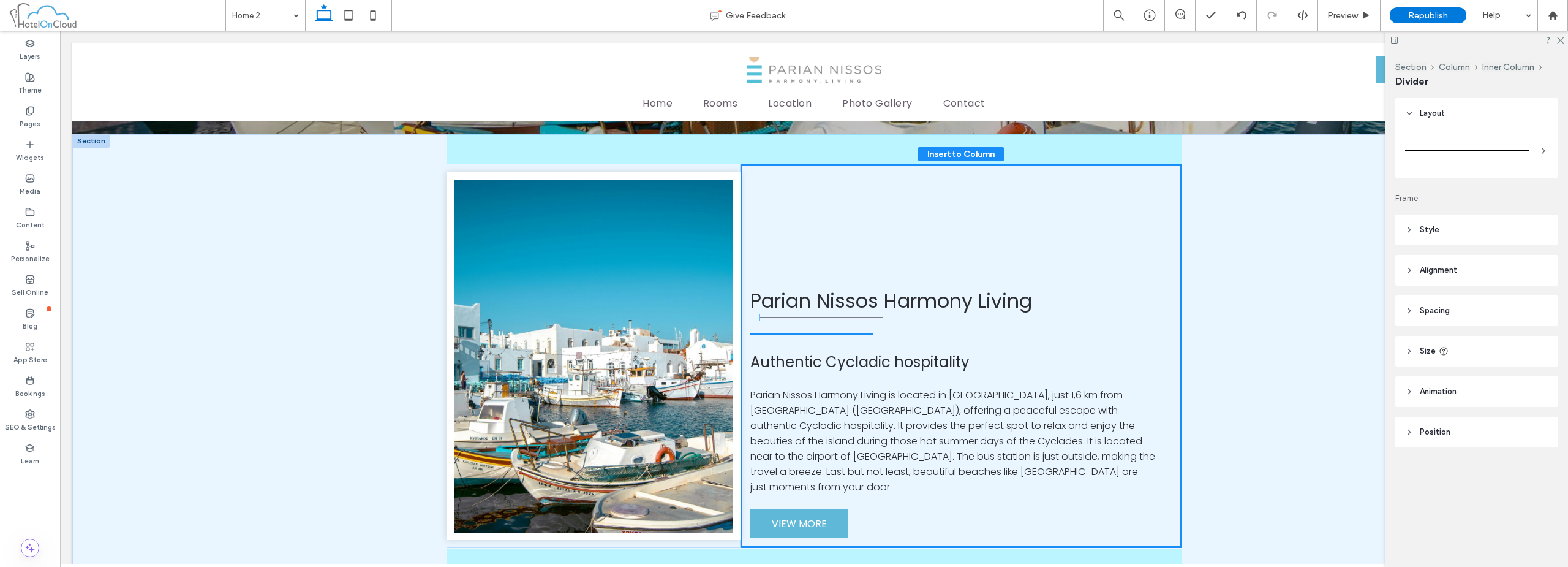
drag, startPoint x: 846, startPoint y: 224, endPoint x: 854, endPoint y: 318, distance: 94.3
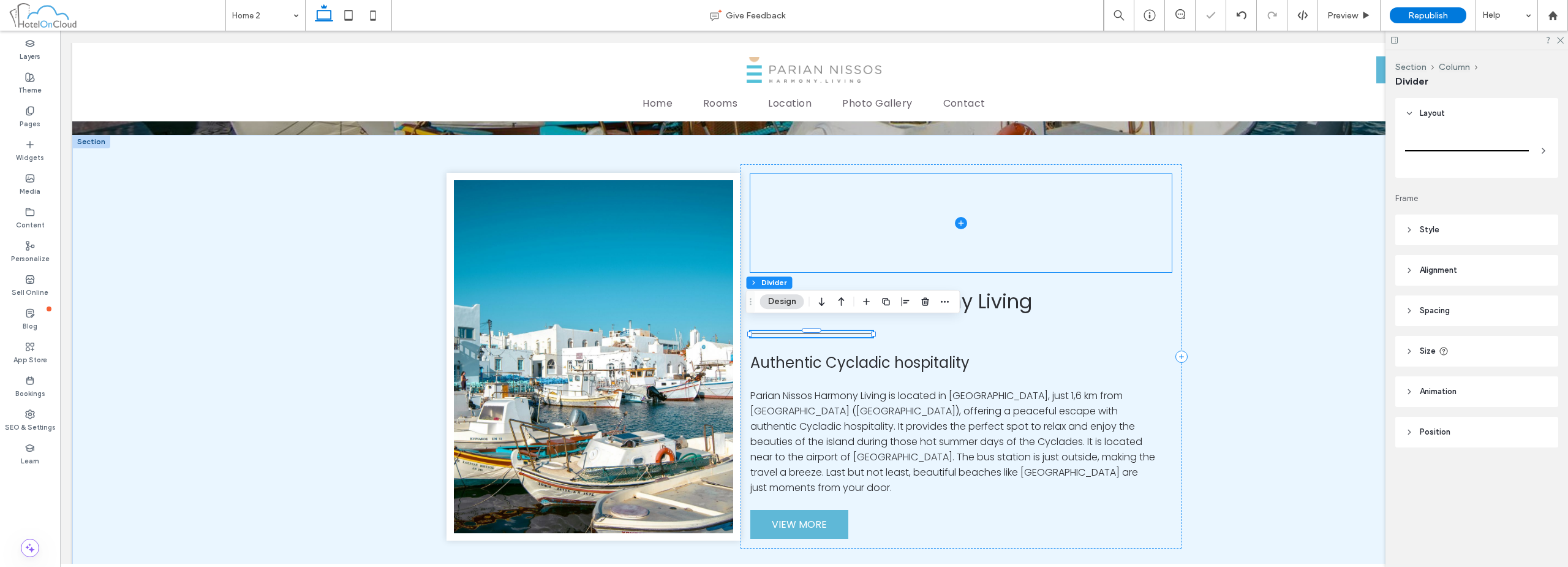
click at [928, 226] on span at bounding box center [960, 223] width 422 height 98
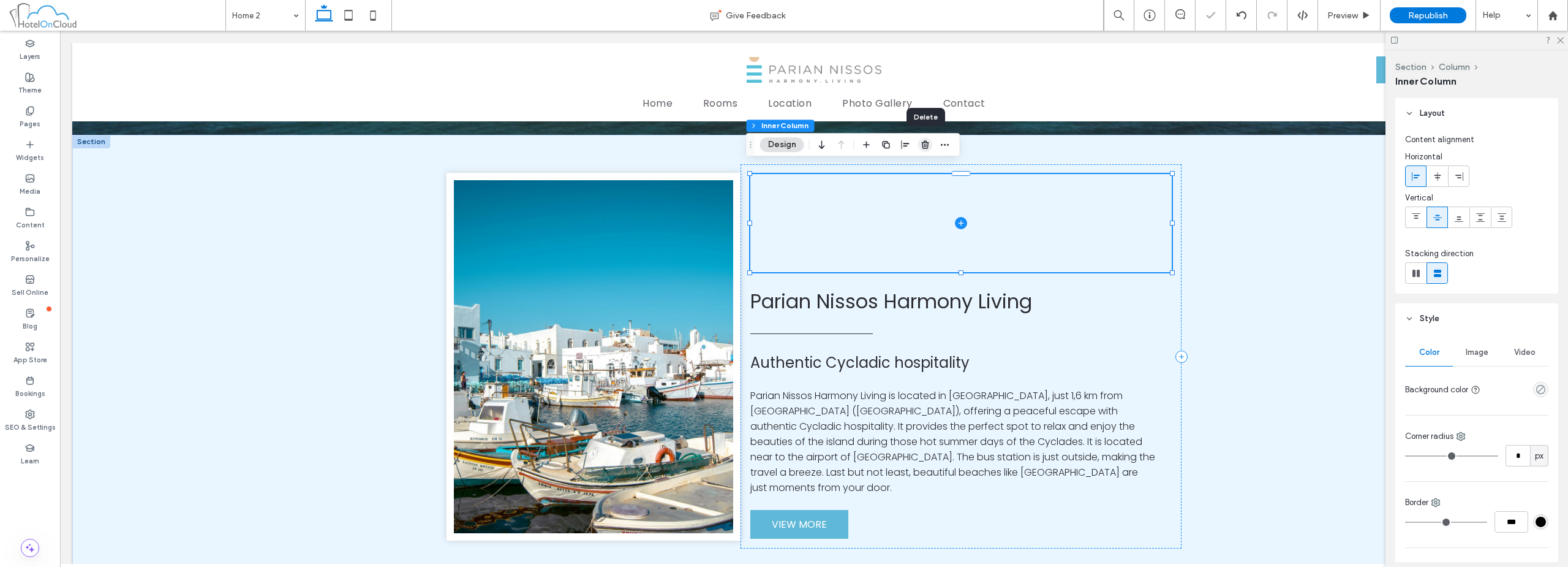
click at [927, 146] on icon "button" at bounding box center [926, 144] width 10 height 10
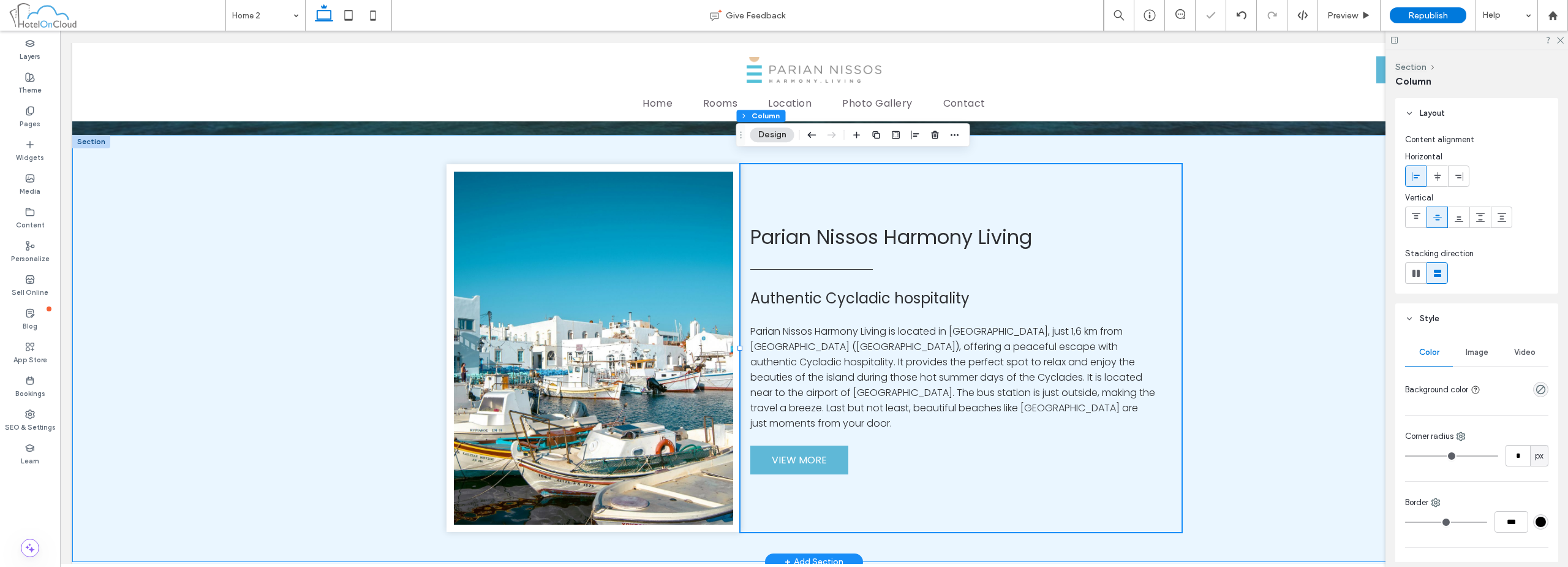
click at [1252, 294] on div "Parian Nissos Harmony Living Authentic Cycladic hospitality Parian Nissos Harmo…" at bounding box center [813, 348] width 1484 height 428
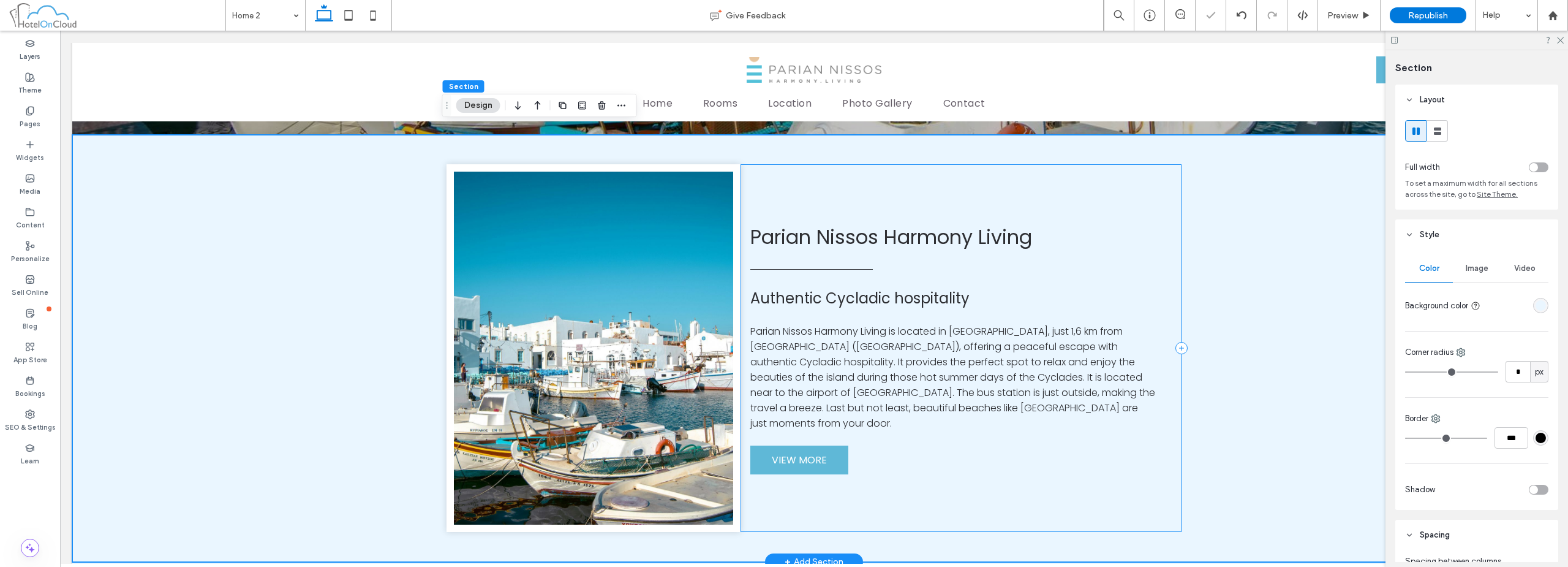
click at [1129, 203] on div "Parian Nissos Harmony Living Authentic Cycladic hospitality Parian Nissos Harmo…" at bounding box center [960, 348] width 441 height 368
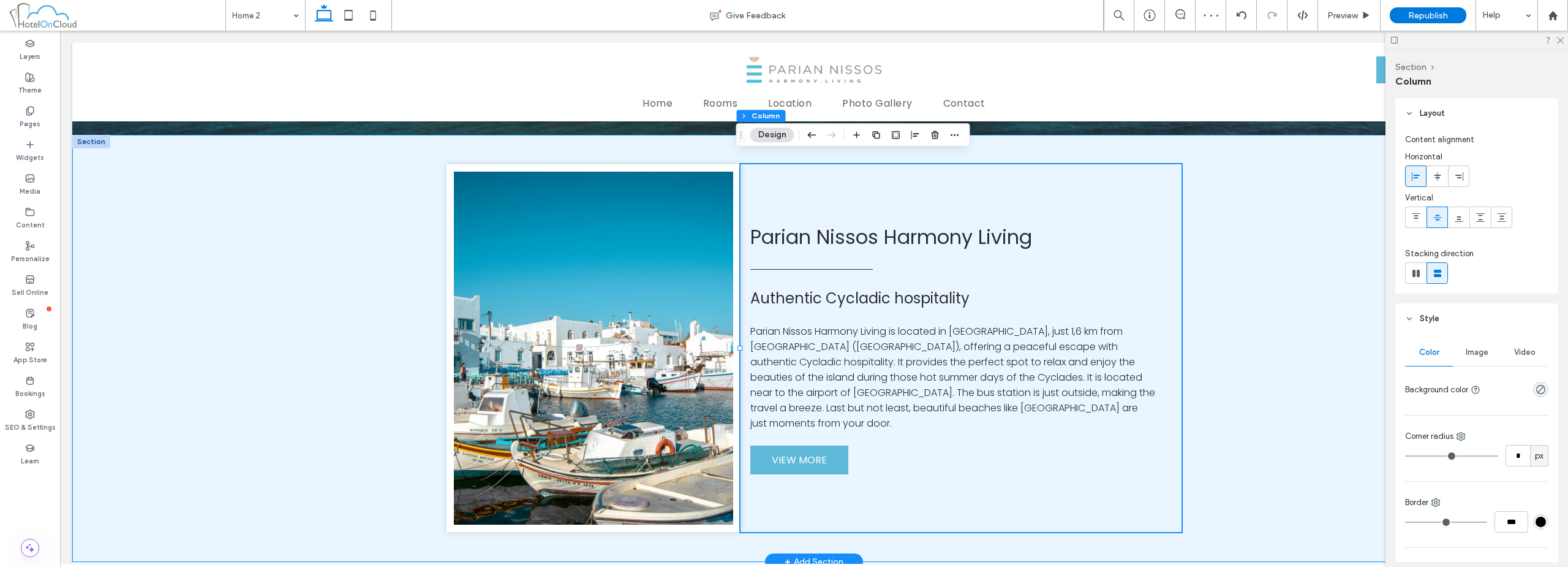
click at [1250, 251] on div "Parian Nissos Harmony Living Authentic Cycladic hospitality Parian Nissos Harmo…" at bounding box center [813, 348] width 1484 height 428
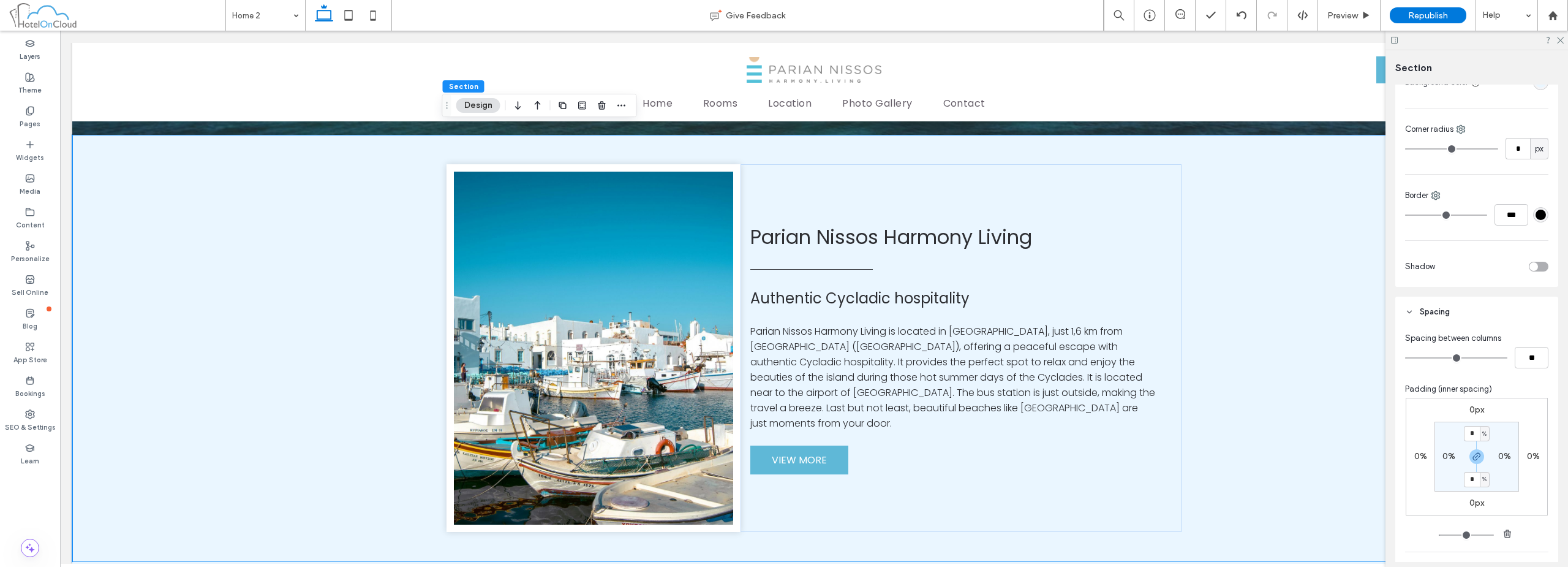
scroll to position [245, 0]
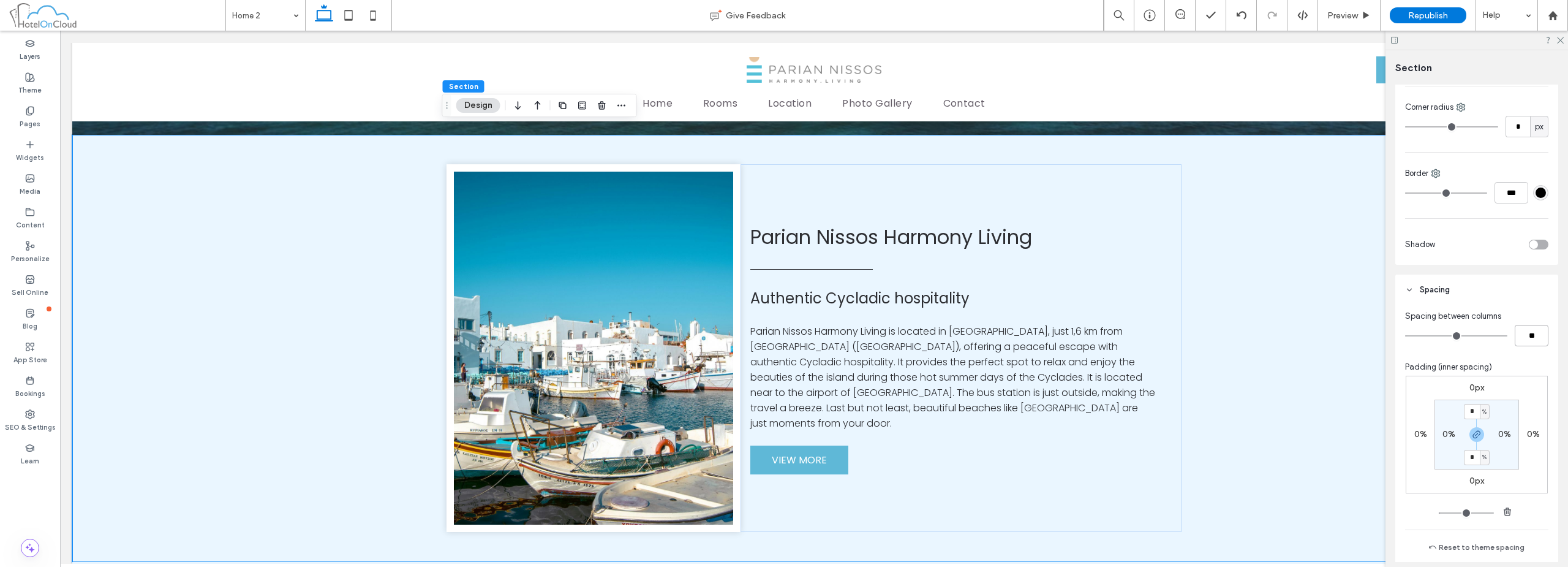
click at [1530, 343] on input "**" at bounding box center [1531, 335] width 34 height 21
type input "*"
type input "**"
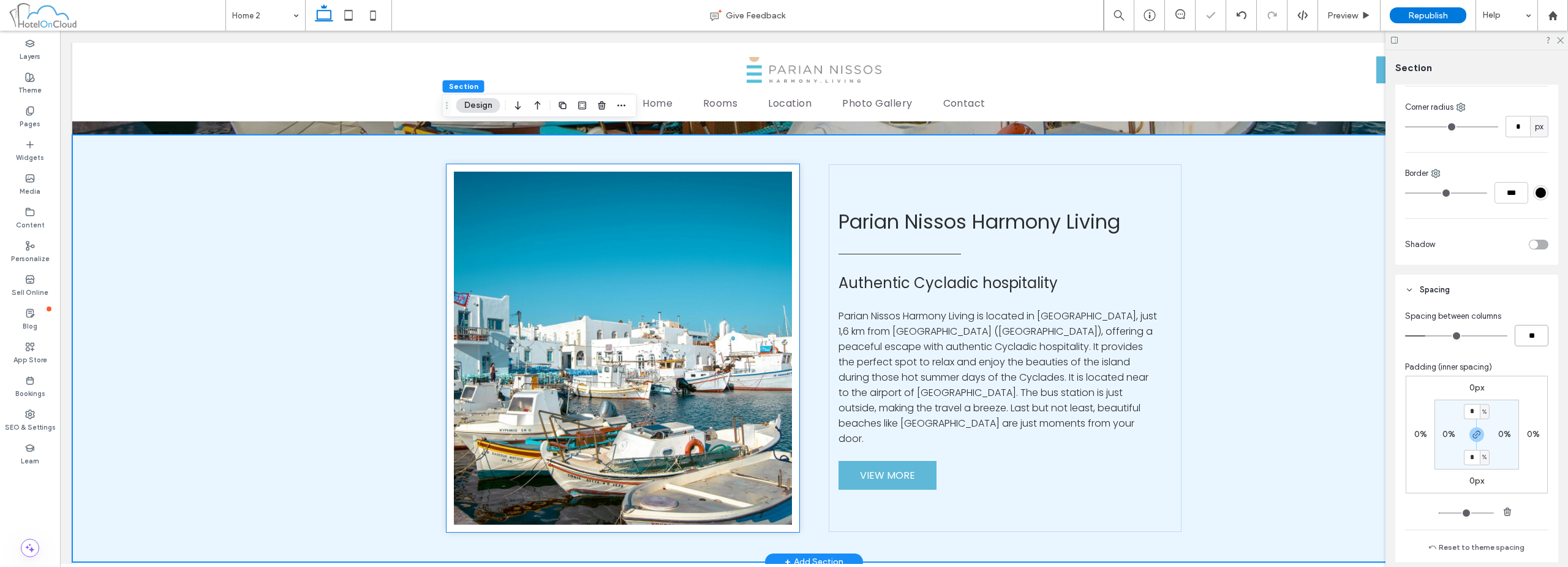
click at [690, 279] on img at bounding box center [622, 348] width 352 height 368
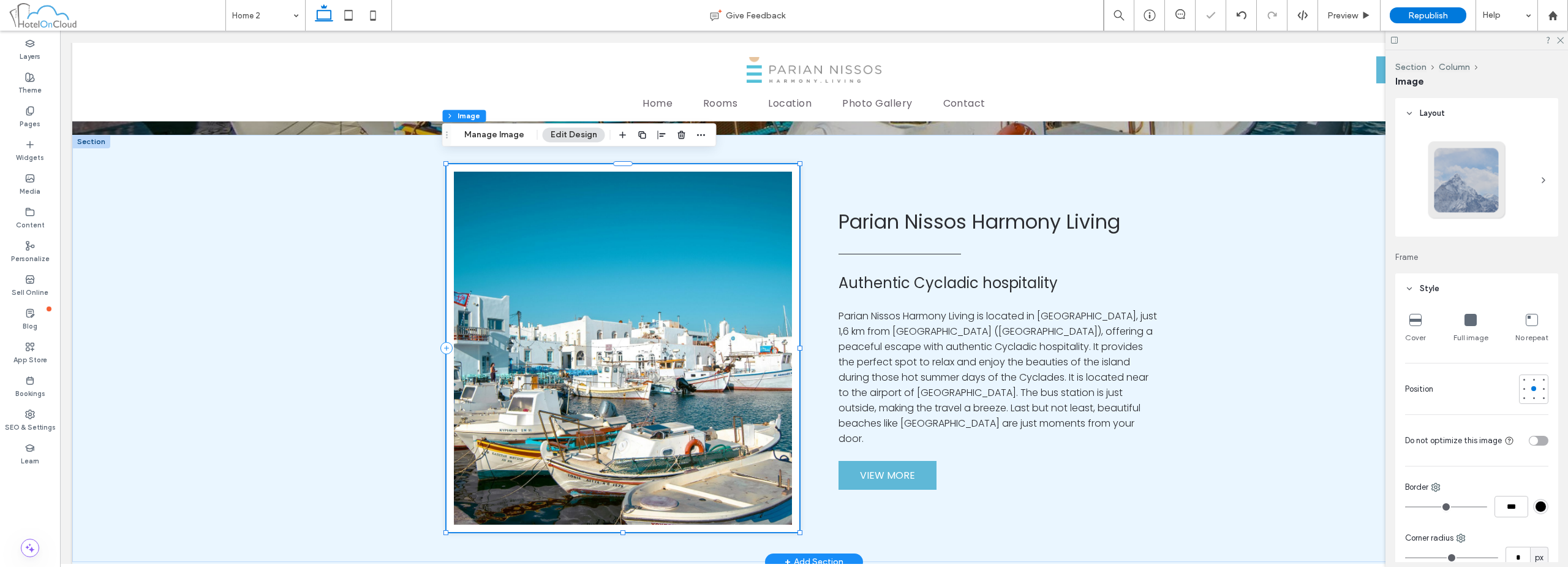
type input "**"
type input "****"
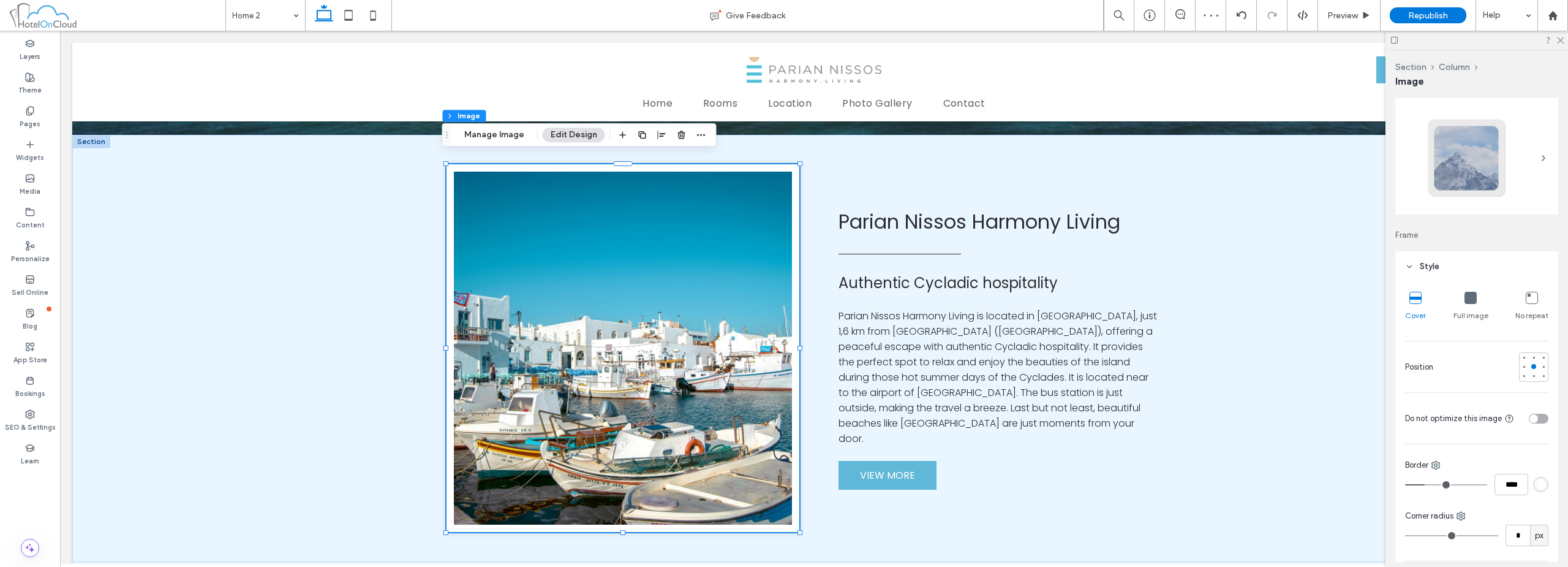
scroll to position [0, 0]
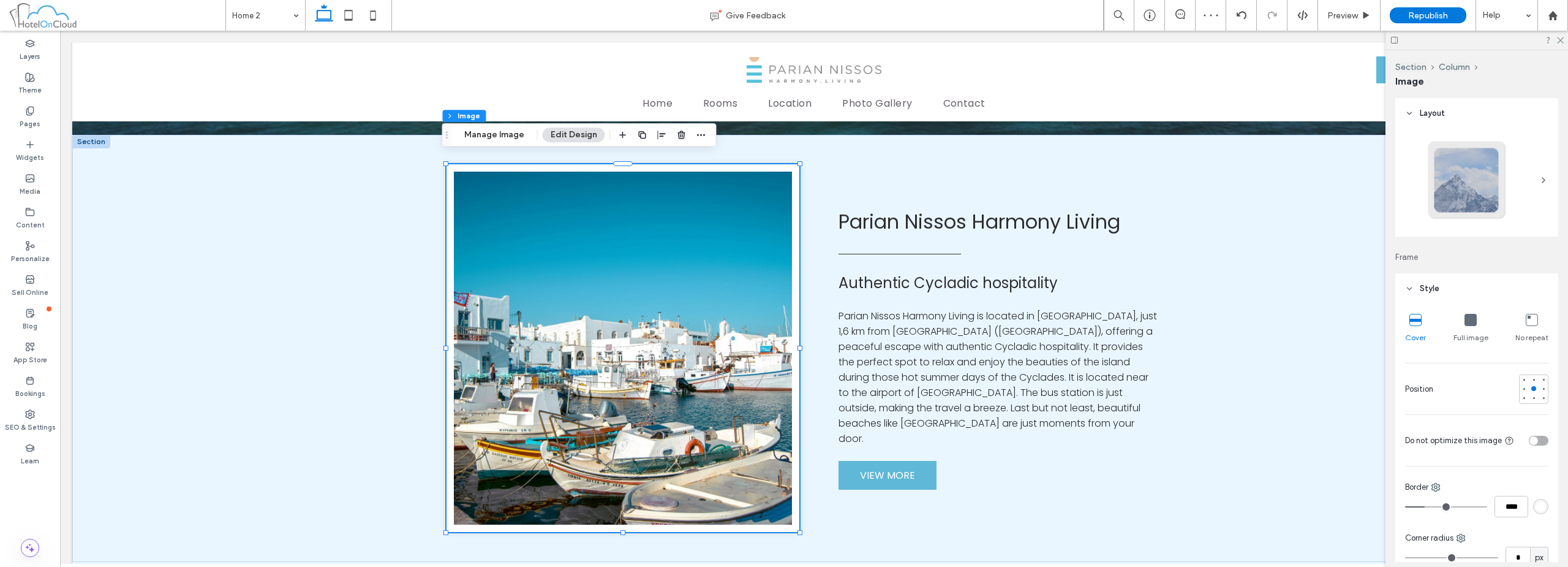
click at [1445, 284] on header "Style" at bounding box center [1477, 288] width 163 height 31
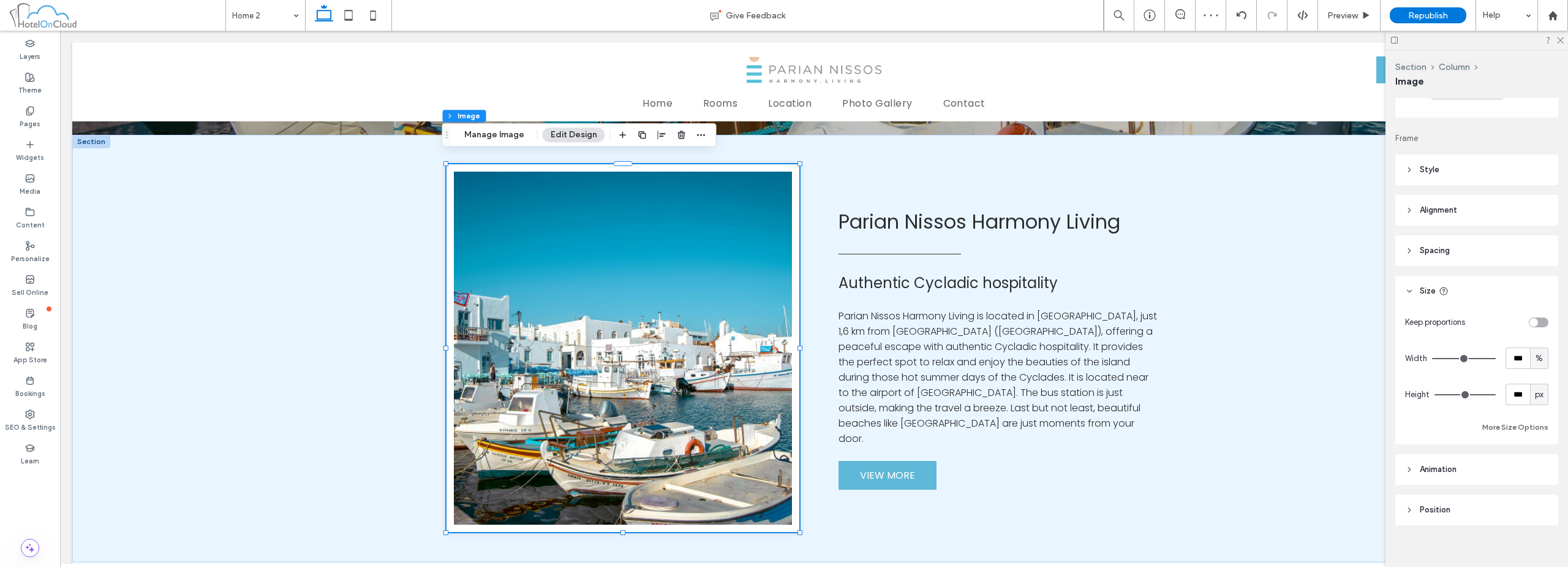
scroll to position [123, 0]
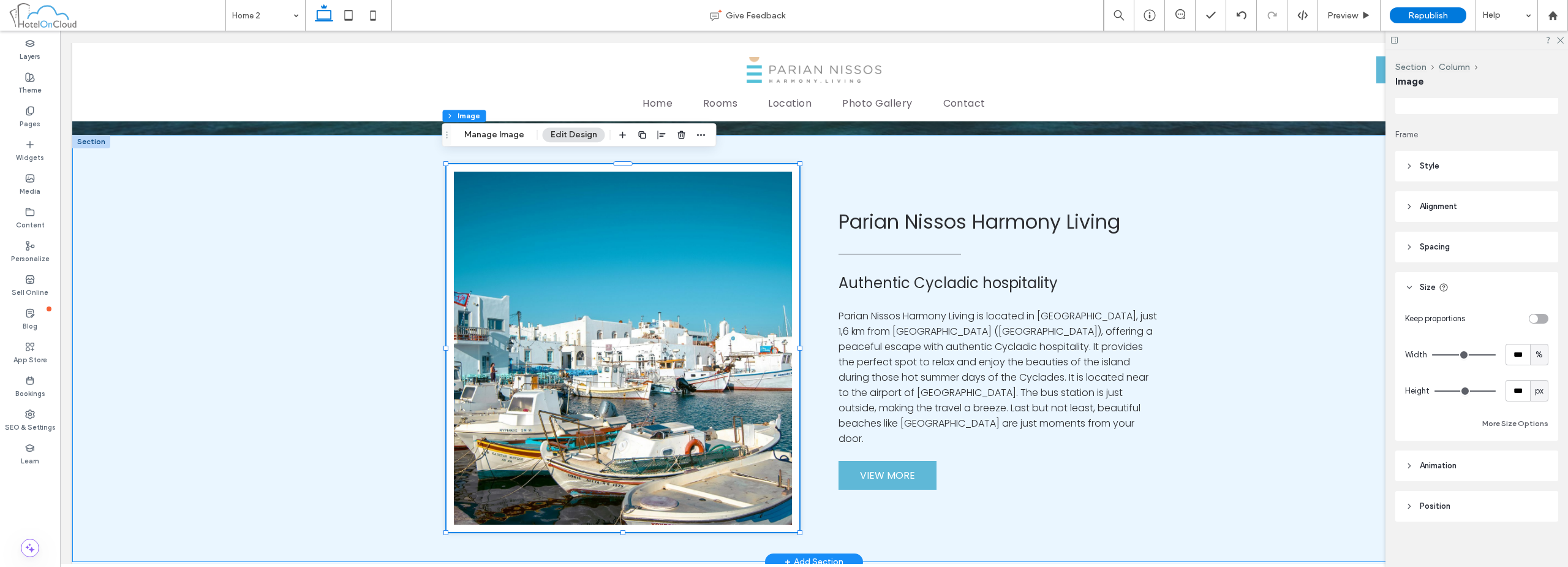
click at [1230, 163] on div "Parian Nissos Harmony Living Authentic Cycladic hospitality Parian Nissos Harmo…" at bounding box center [813, 348] width 1484 height 428
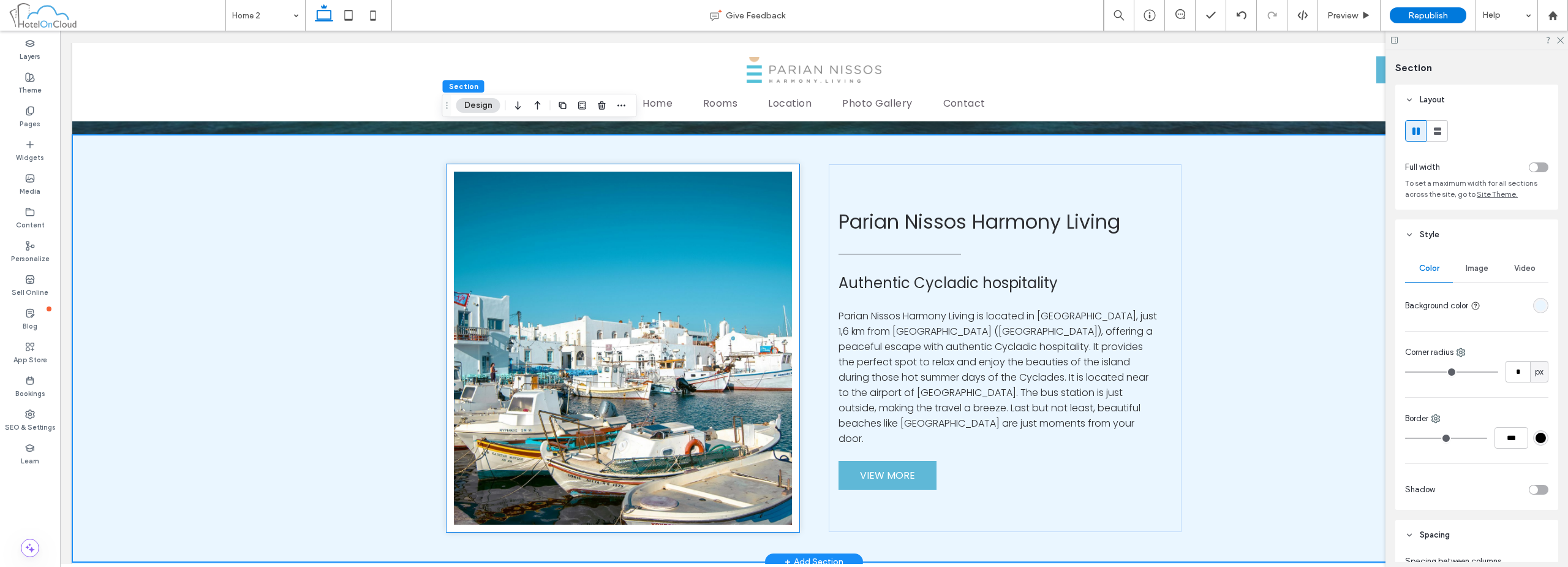
click at [600, 212] on img at bounding box center [622, 348] width 352 height 368
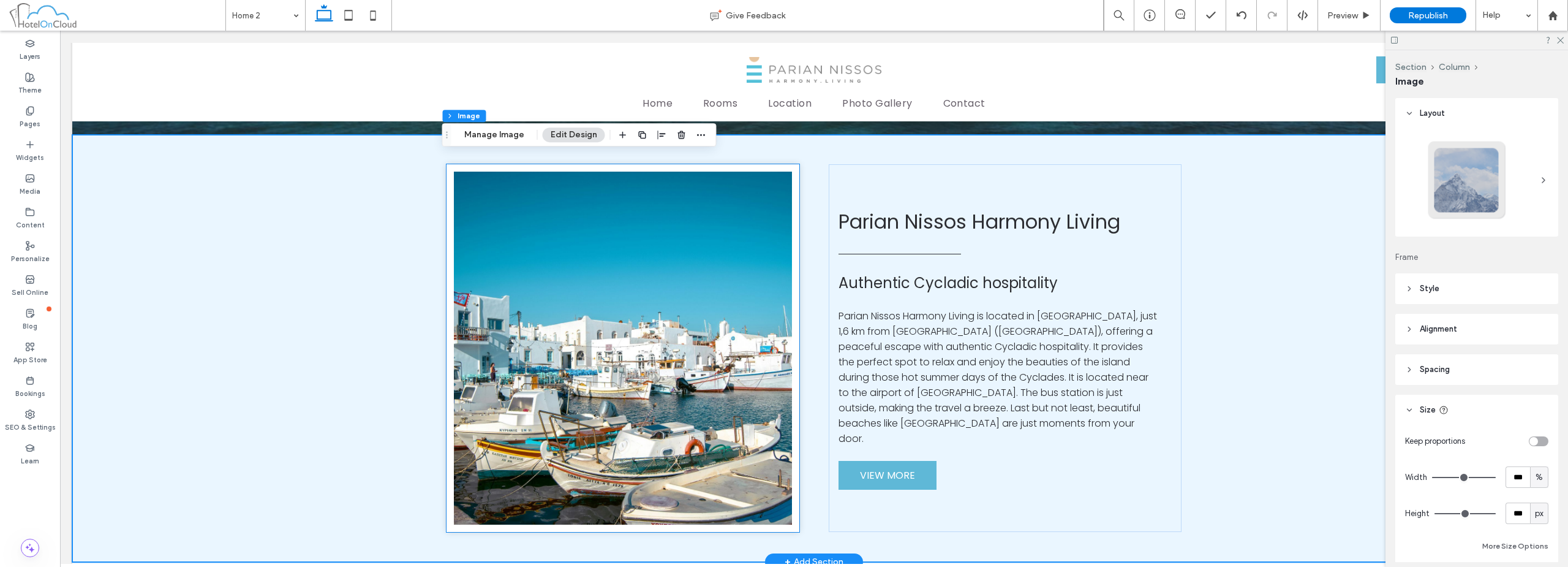
type input "**"
type input "****"
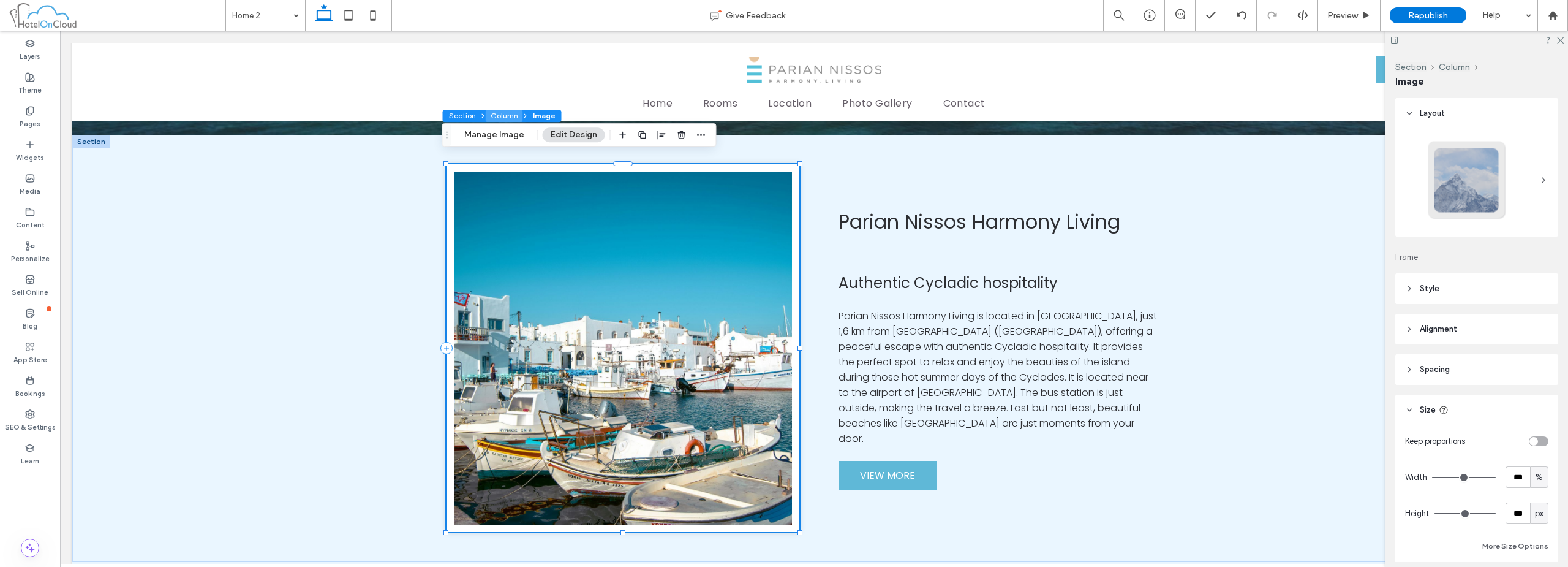
click at [506, 117] on button "Column" at bounding box center [504, 115] width 37 height 12
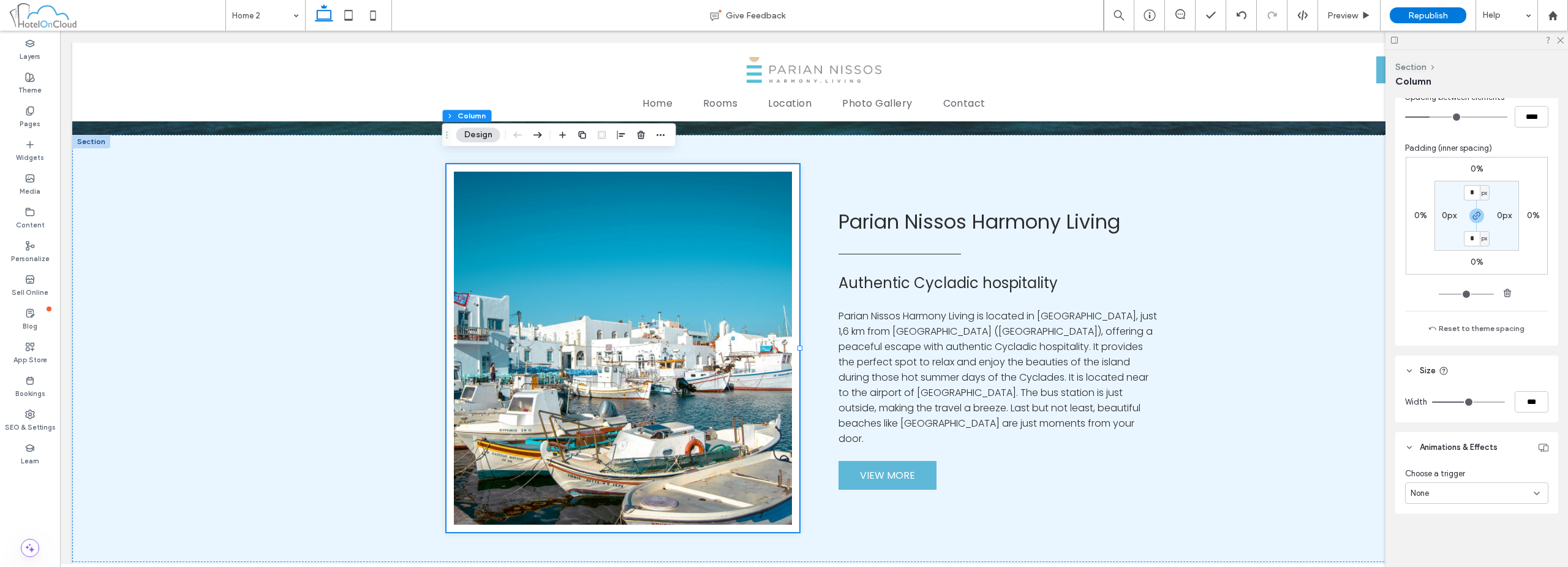
scroll to position [549, 0]
click at [1524, 406] on input "***" at bounding box center [1531, 401] width 34 height 21
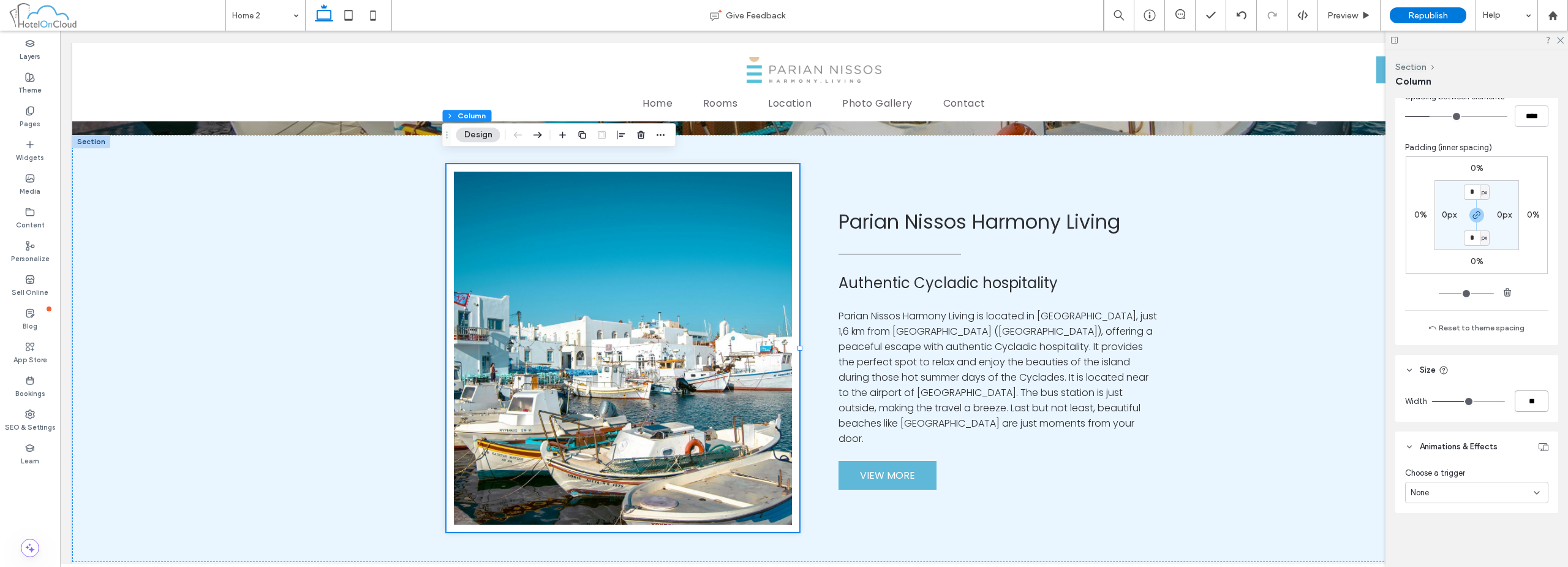
type input "**"
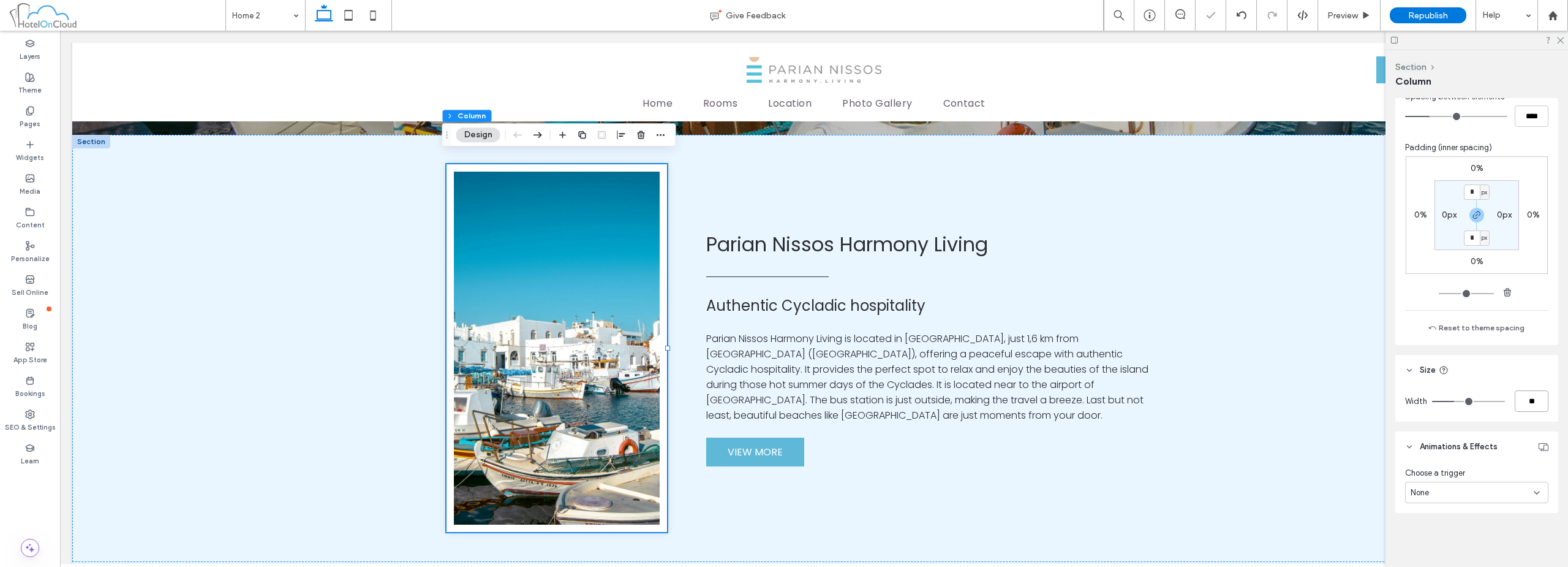
type input "**"
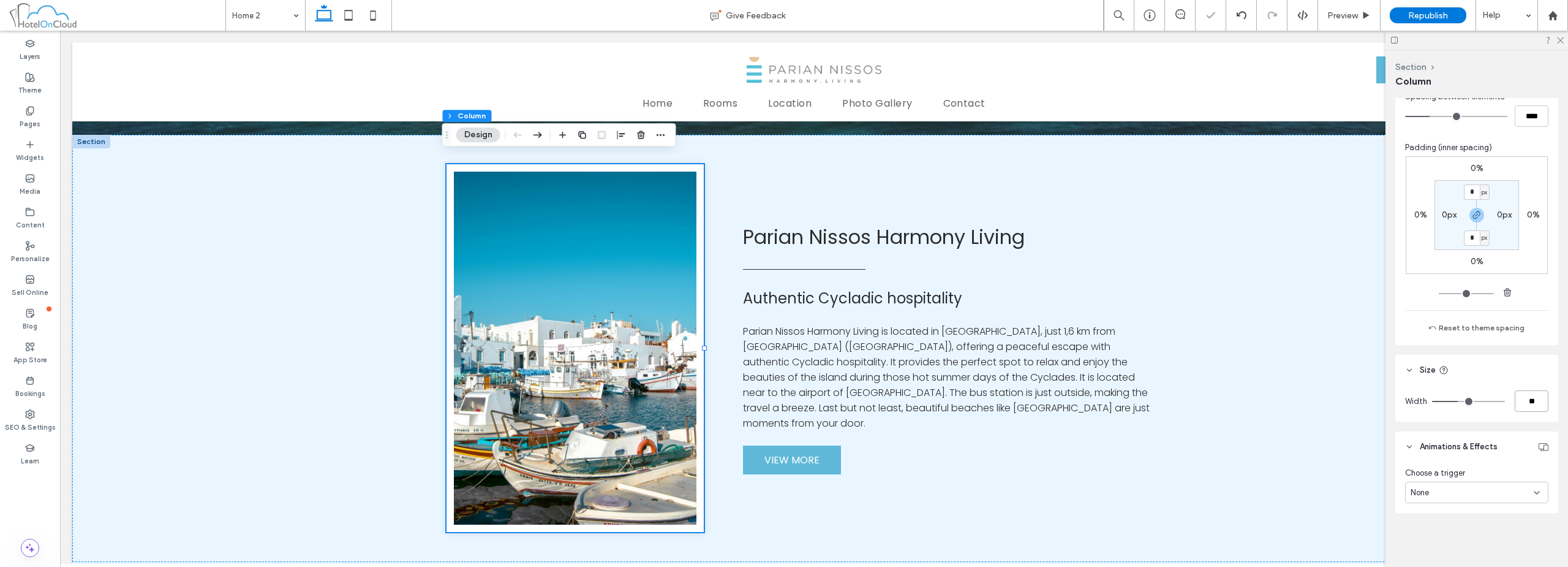
type input "**"
type input "***"
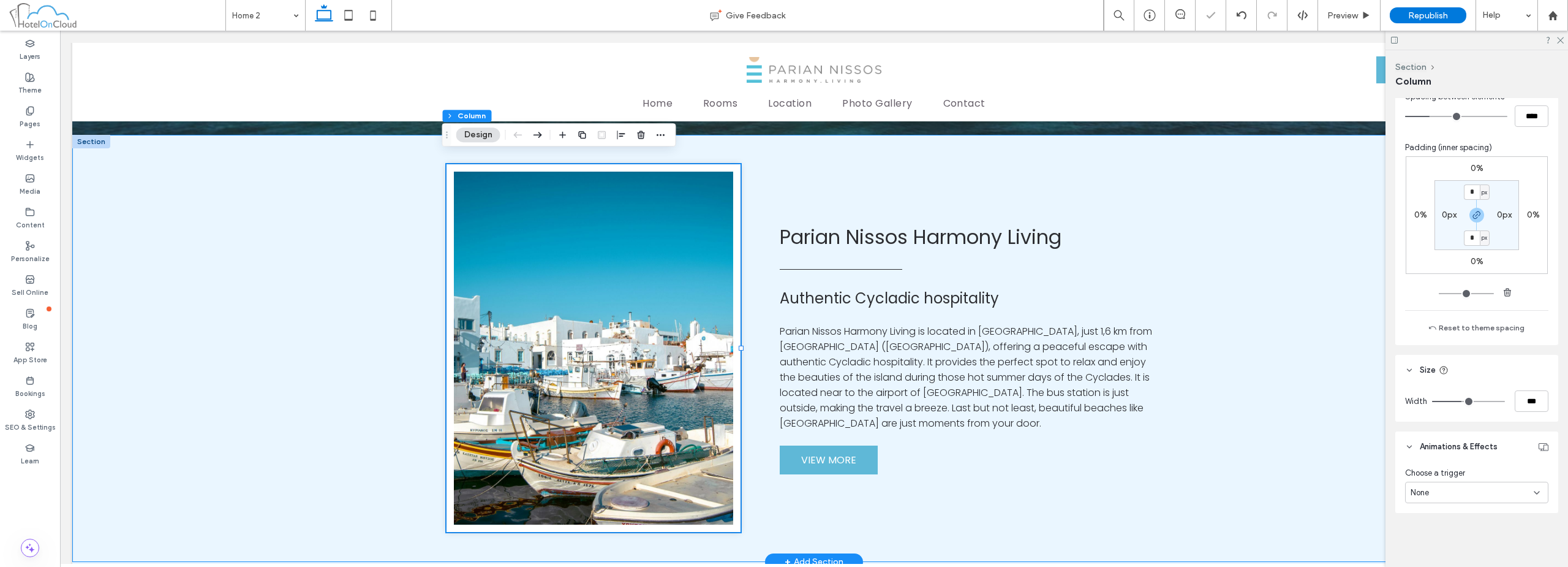
click at [1239, 265] on div "Parian Nissos Harmony Living Authentic Cycladic hospitality Parian Nissos Harmo…" at bounding box center [813, 348] width 1484 height 428
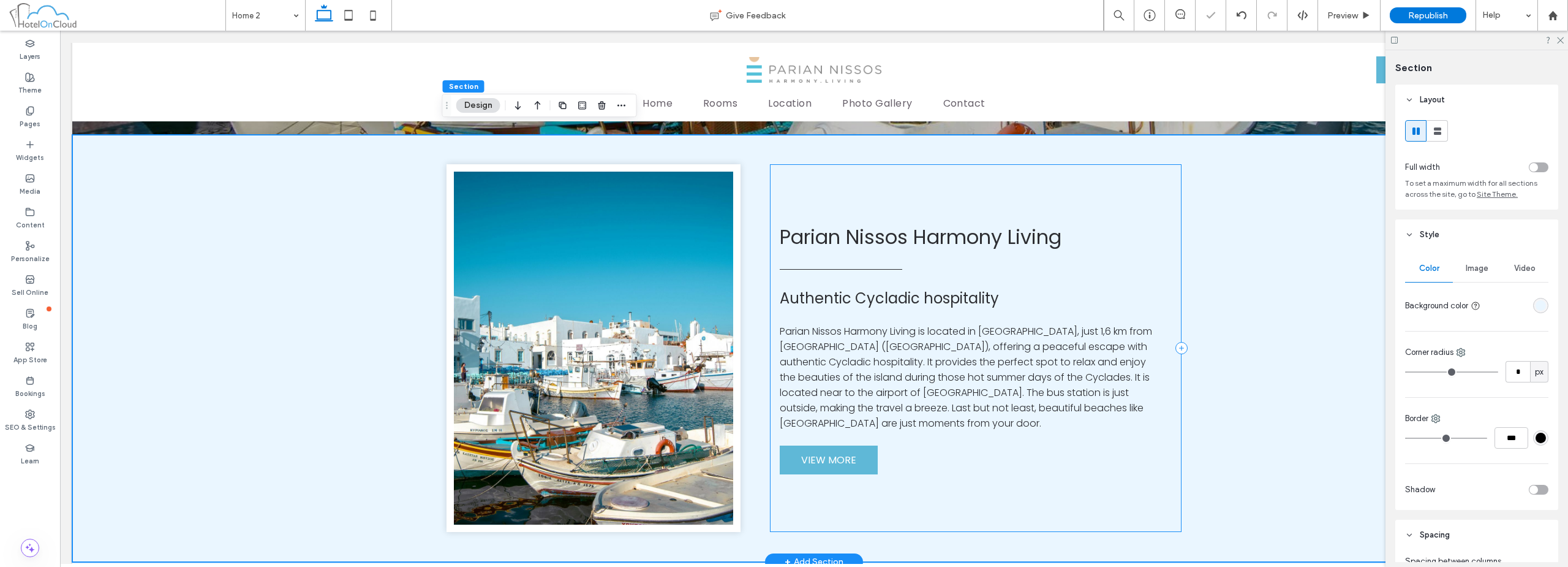
click at [1064, 196] on div "Parian Nissos Harmony Living Authentic Cycladic hospitality Parian Nissos Harmo…" at bounding box center [976, 348] width 412 height 368
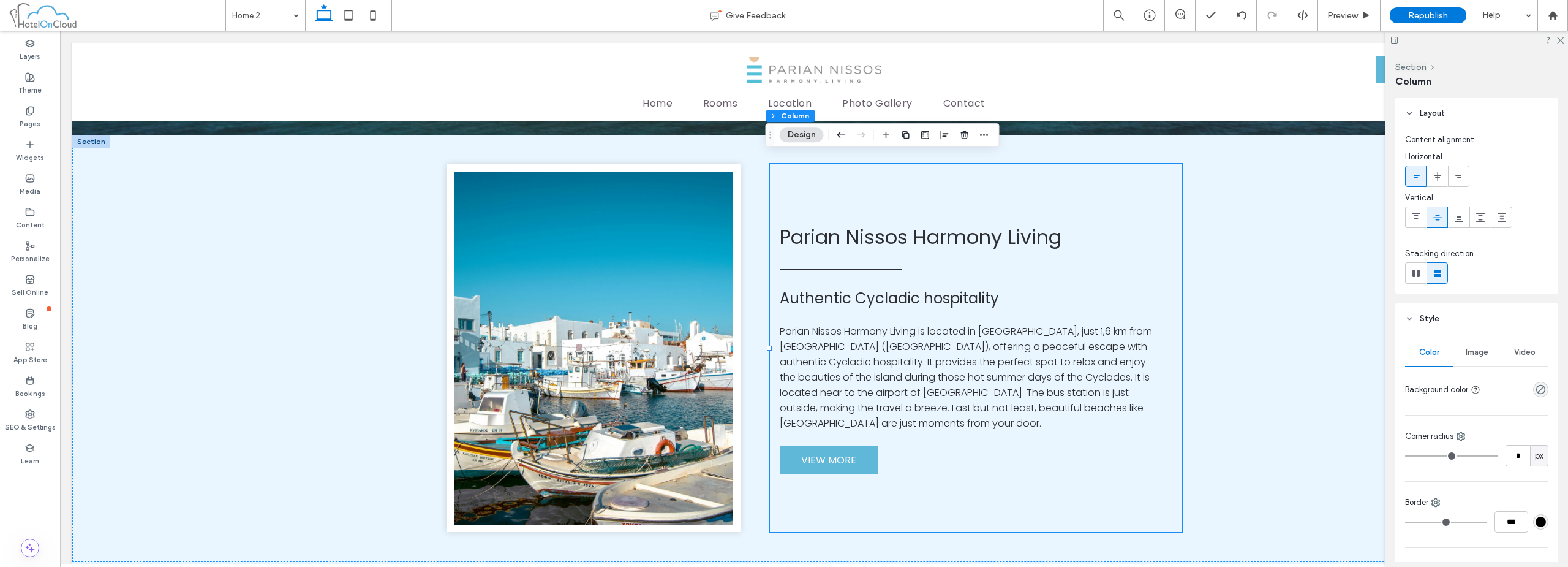
click at [1468, 317] on header "Style" at bounding box center [1477, 319] width 163 height 31
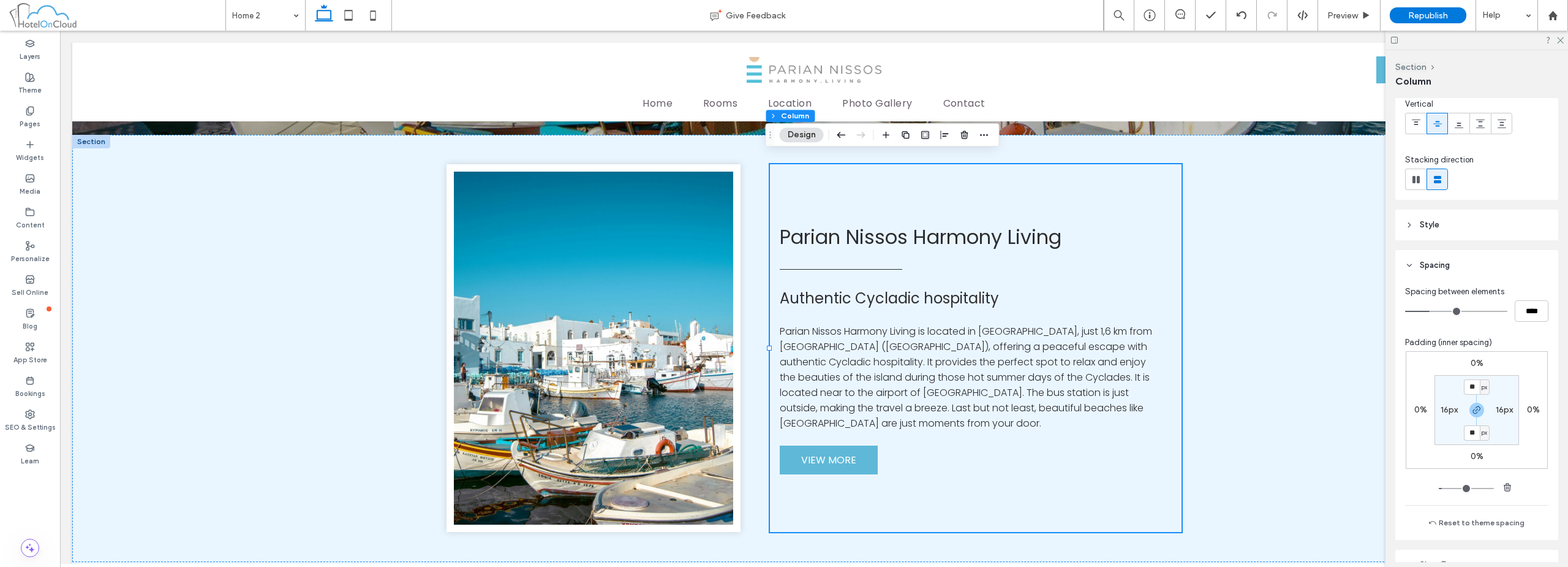
scroll to position [123, 0]
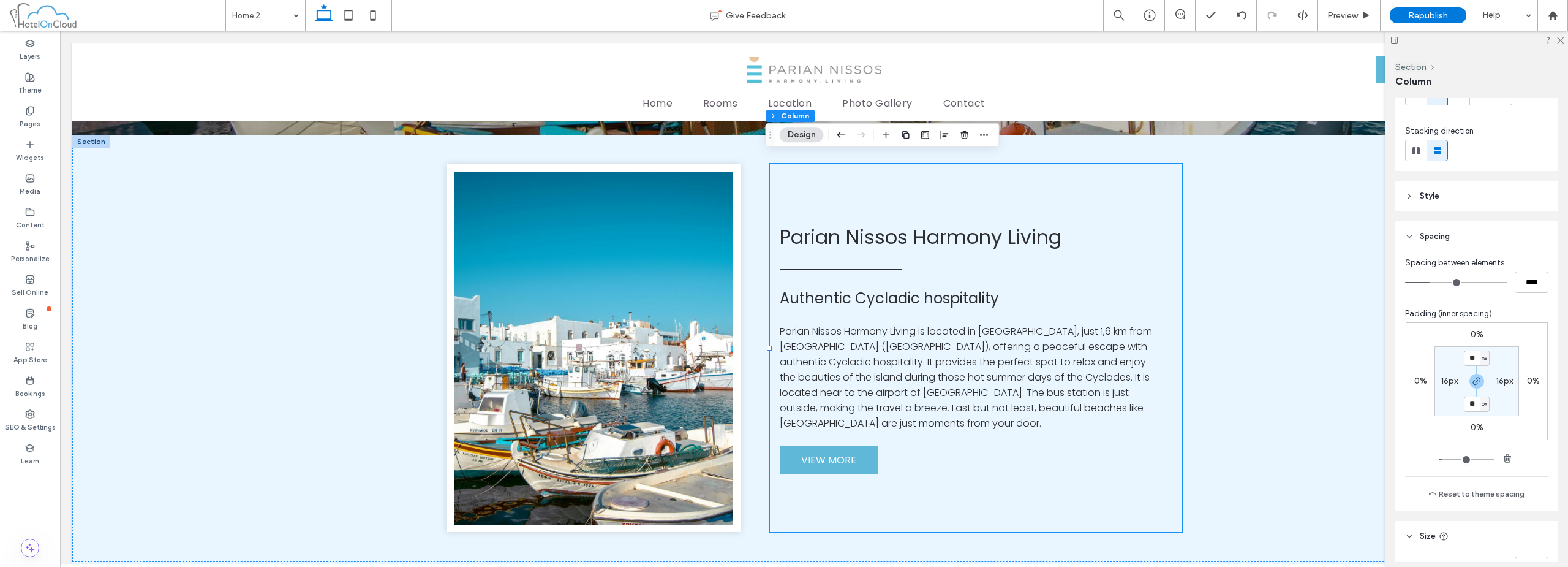
click at [1446, 379] on label "16px" at bounding box center [1449, 381] width 17 height 11
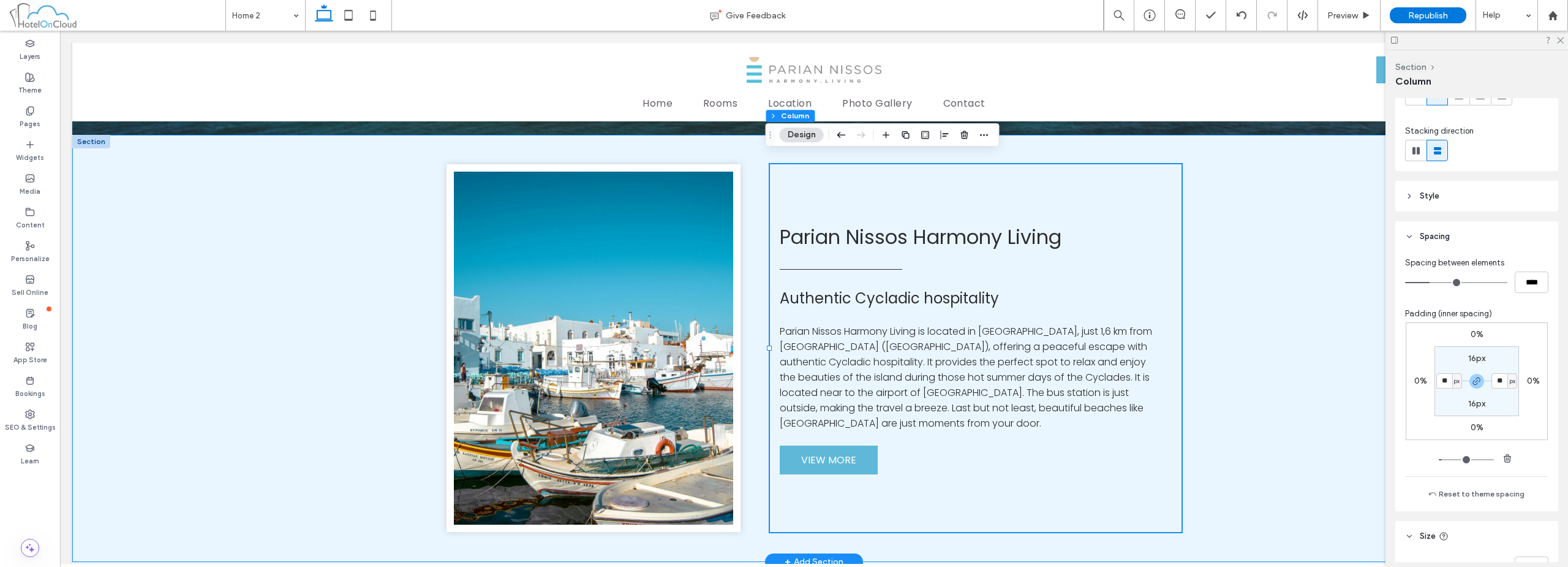
type input "**"
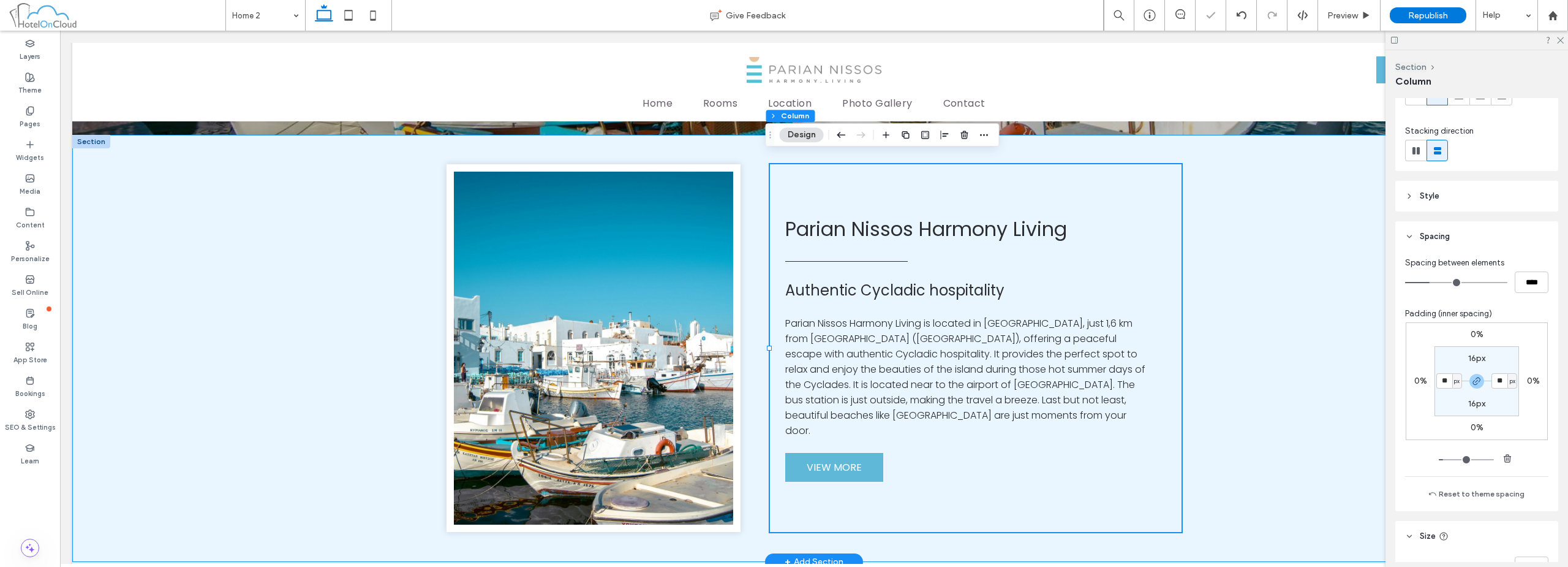
type input "**"
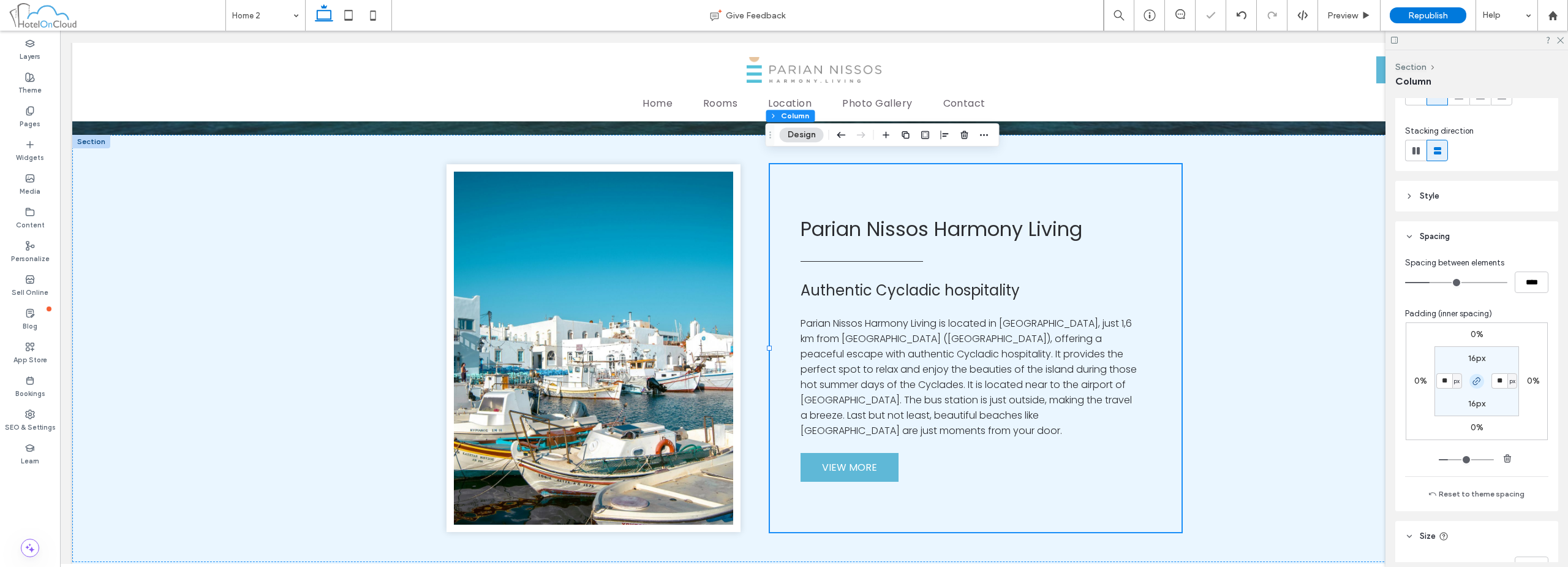
click at [1478, 384] on icon "button" at bounding box center [1477, 382] width 10 height 10
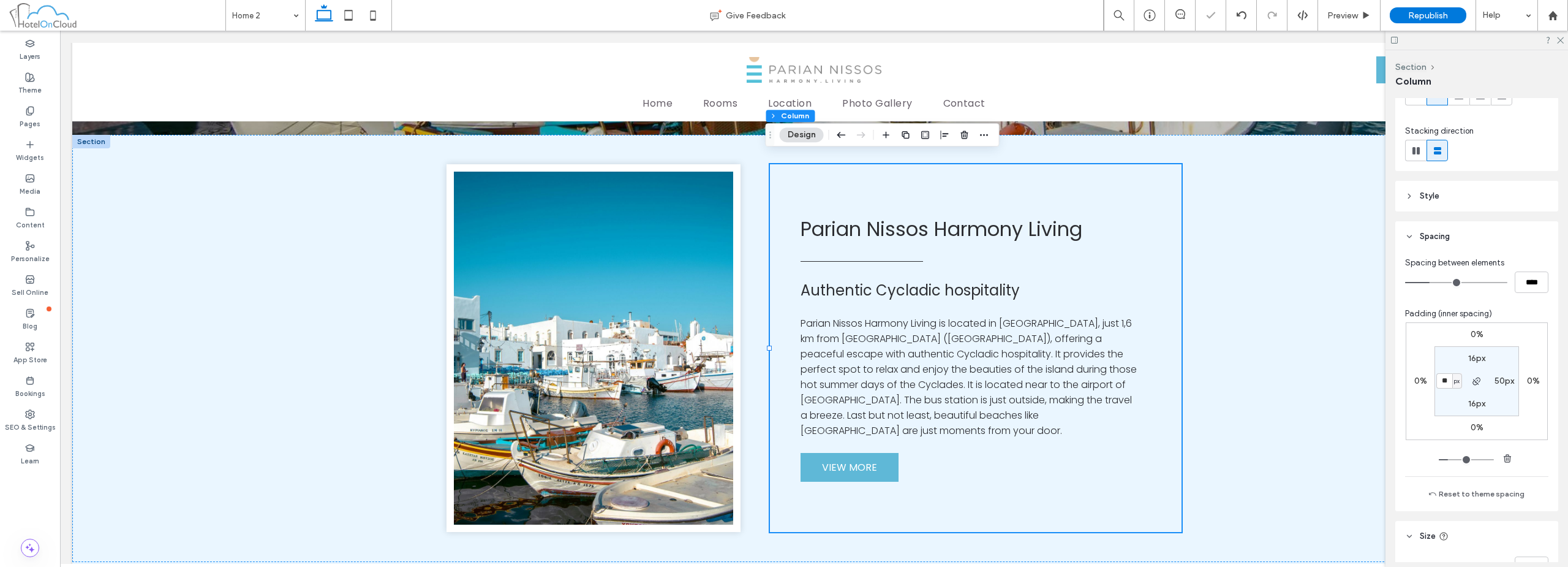
click at [1495, 380] on label "50px" at bounding box center [1504, 381] width 19 height 11
type input "**"
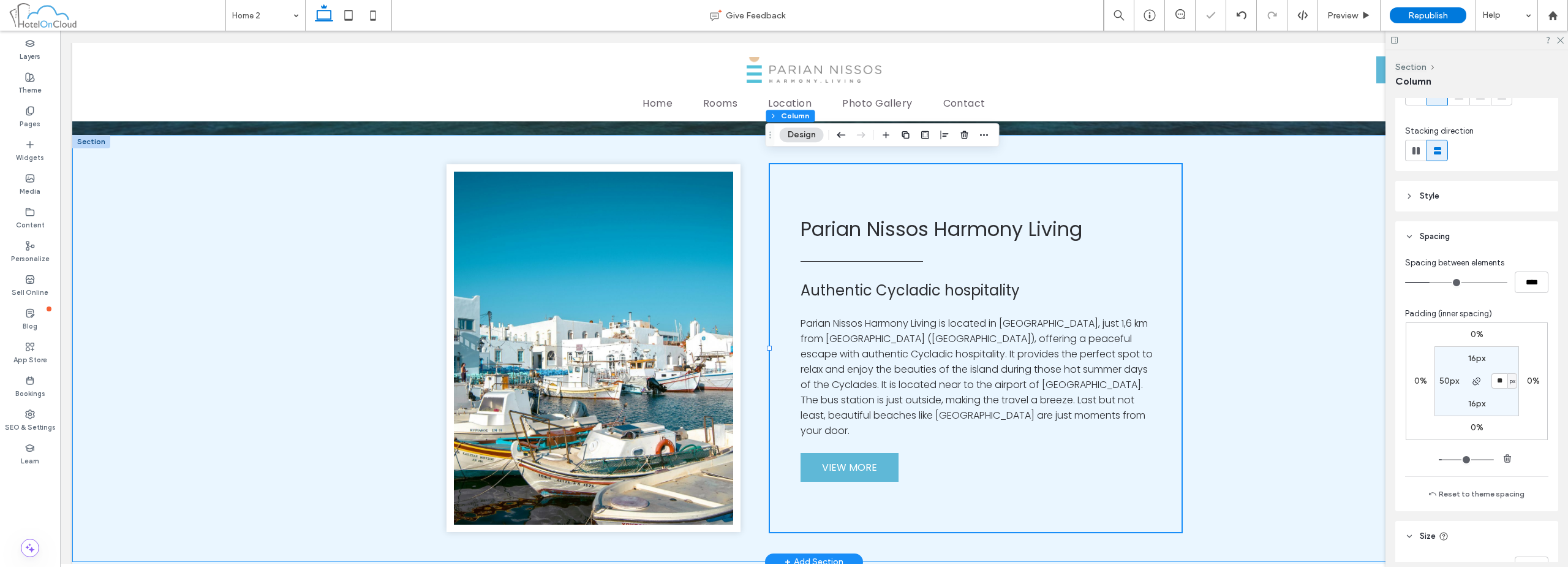
click at [1325, 338] on div "Parian Nissos Harmony Living Authentic Cycladic hospitality Parian Nissos Harmo…" at bounding box center [813, 348] width 1484 height 428
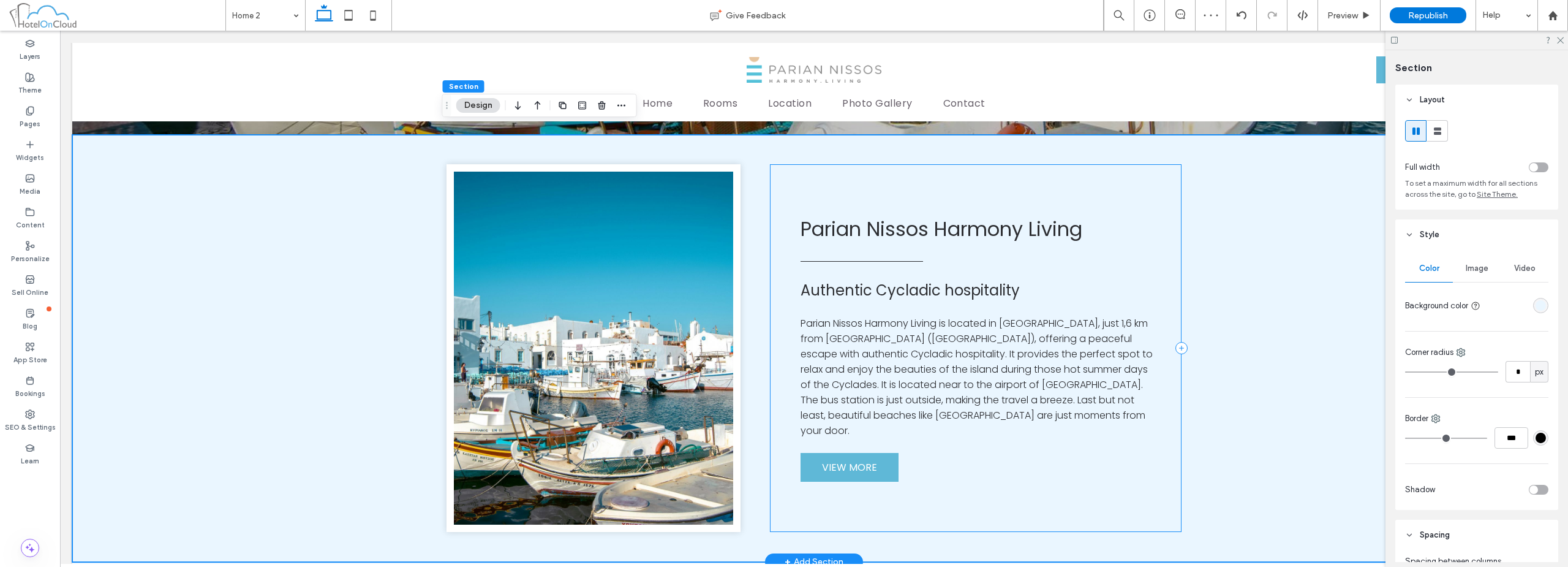
click at [1136, 428] on div "Parian Nissos Harmony Living Authentic Cycladic hospitality Parian Nissos Harmo…" at bounding box center [976, 348] width 412 height 368
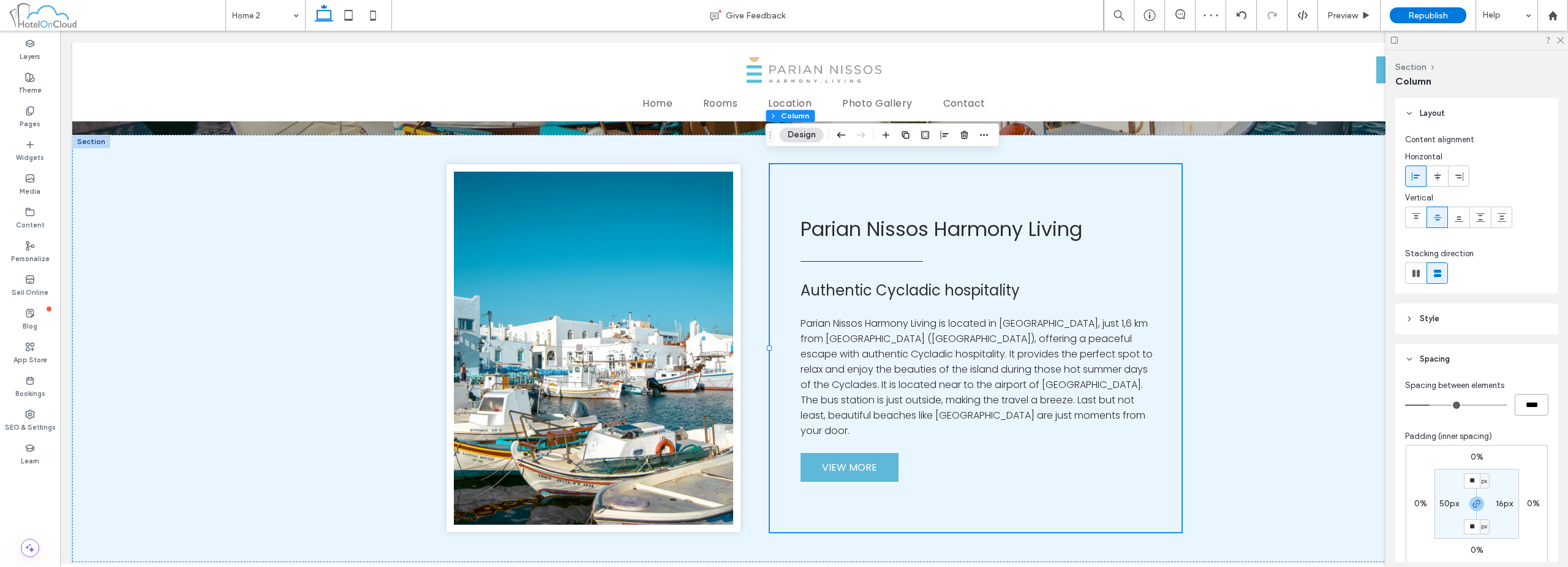
click at [1515, 400] on input "****" at bounding box center [1531, 405] width 34 height 21
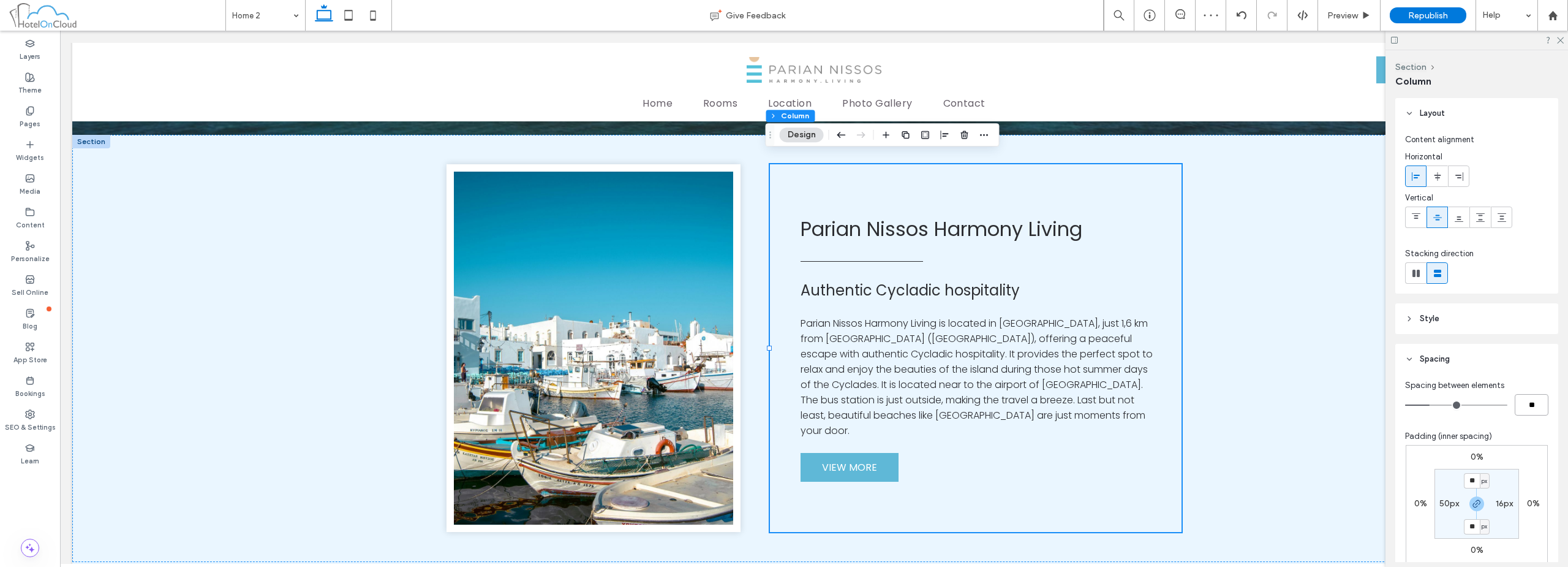
type input "**"
type input "****"
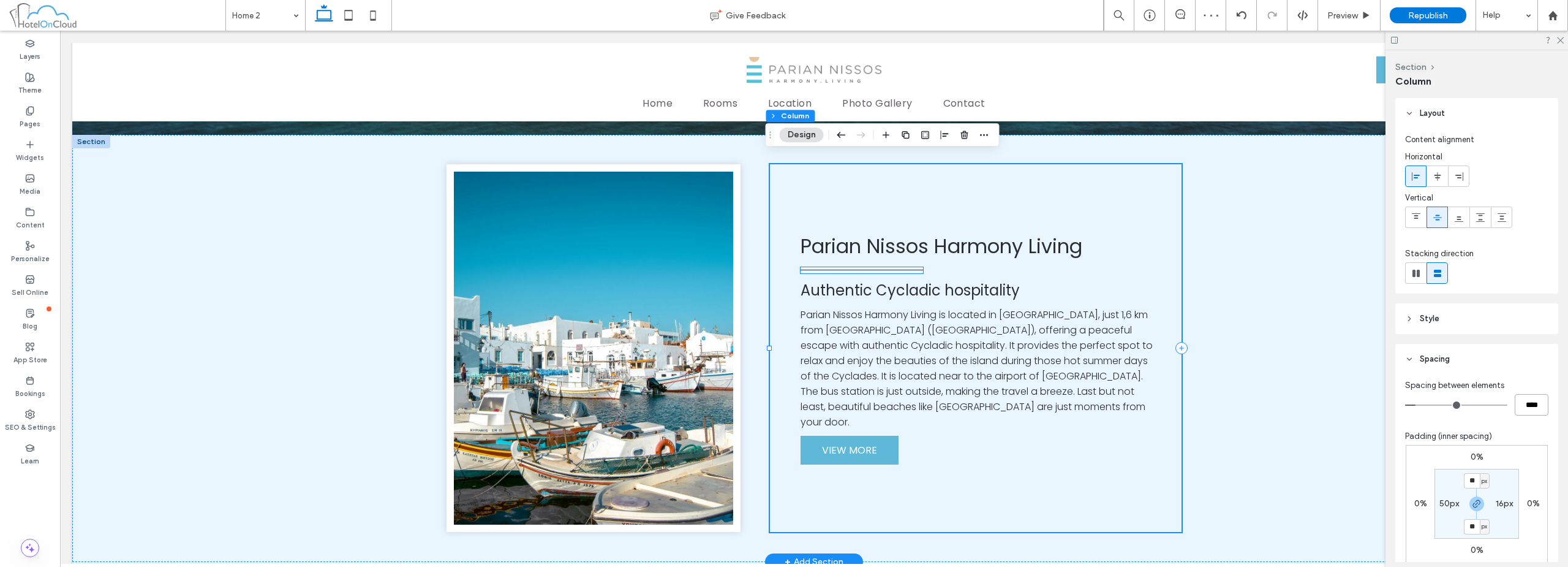
click at [892, 271] on div at bounding box center [862, 270] width 123 height 6
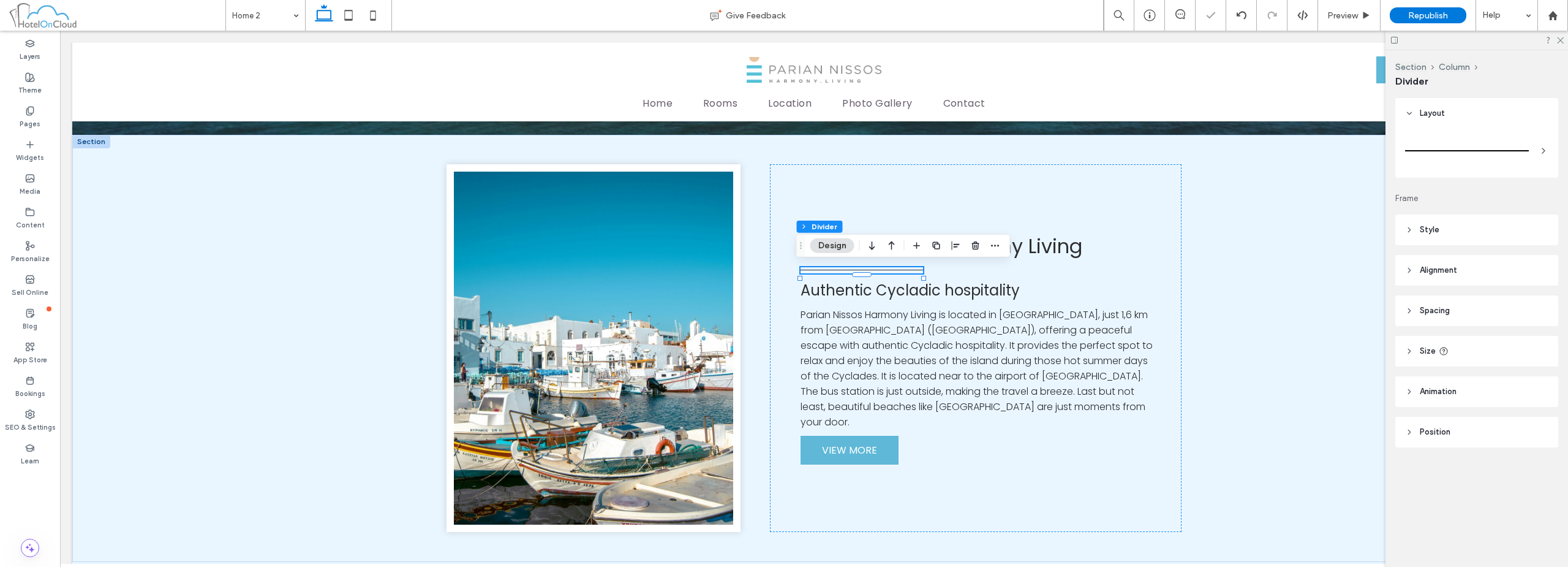
click at [1482, 313] on header "Spacing" at bounding box center [1477, 310] width 163 height 31
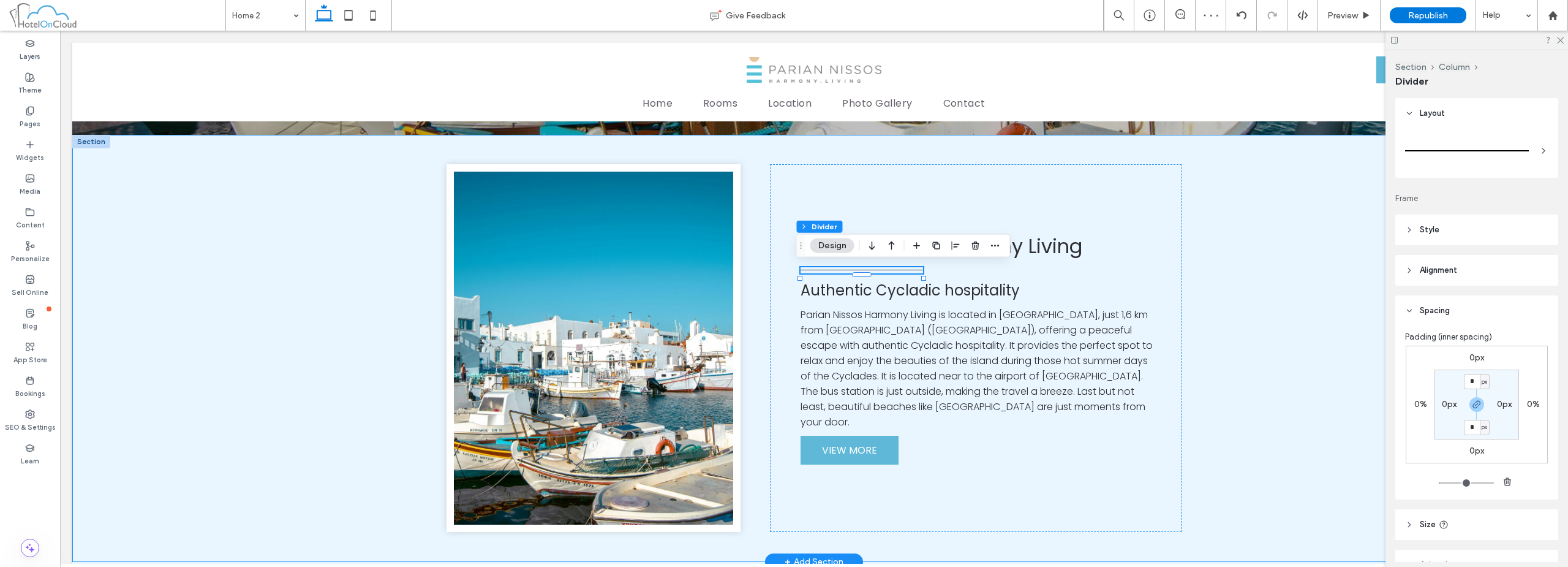
click at [1333, 277] on div "Parian Nissos Harmony Living Authentic Cycladic hospitality Parian Nissos Harmo…" at bounding box center [813, 348] width 1484 height 428
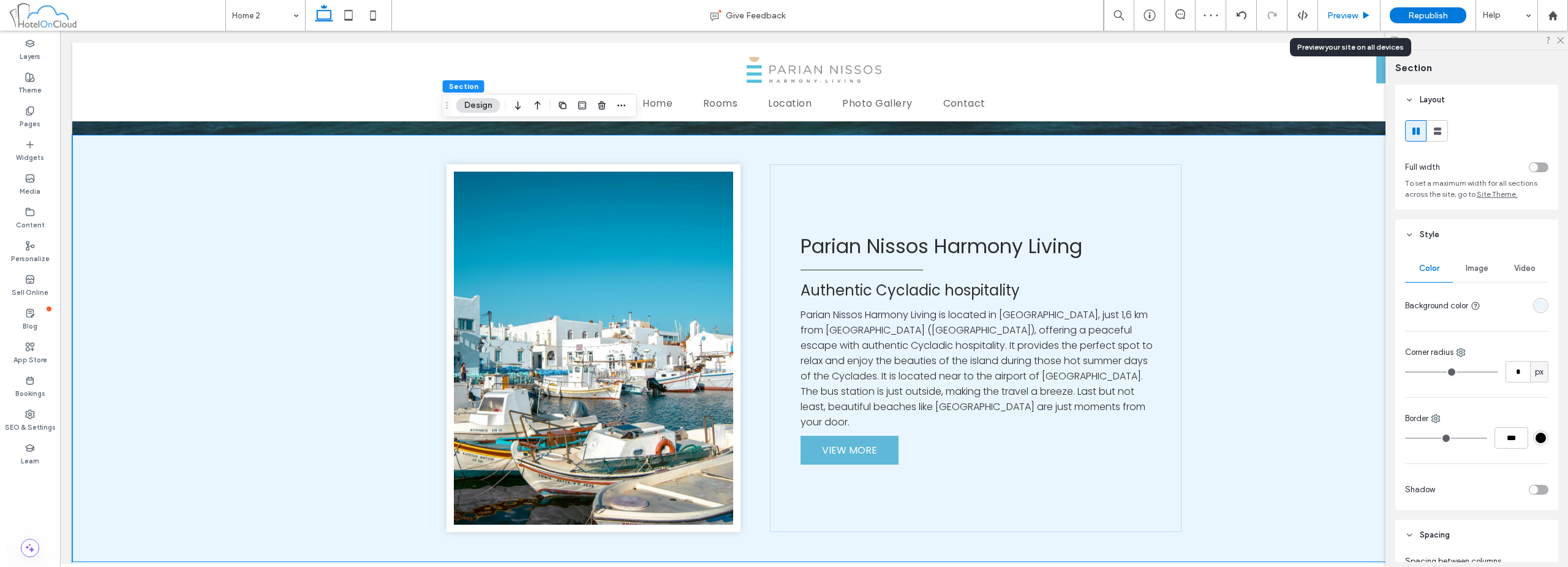
click at [1334, 18] on span "Preview" at bounding box center [1342, 15] width 31 height 11
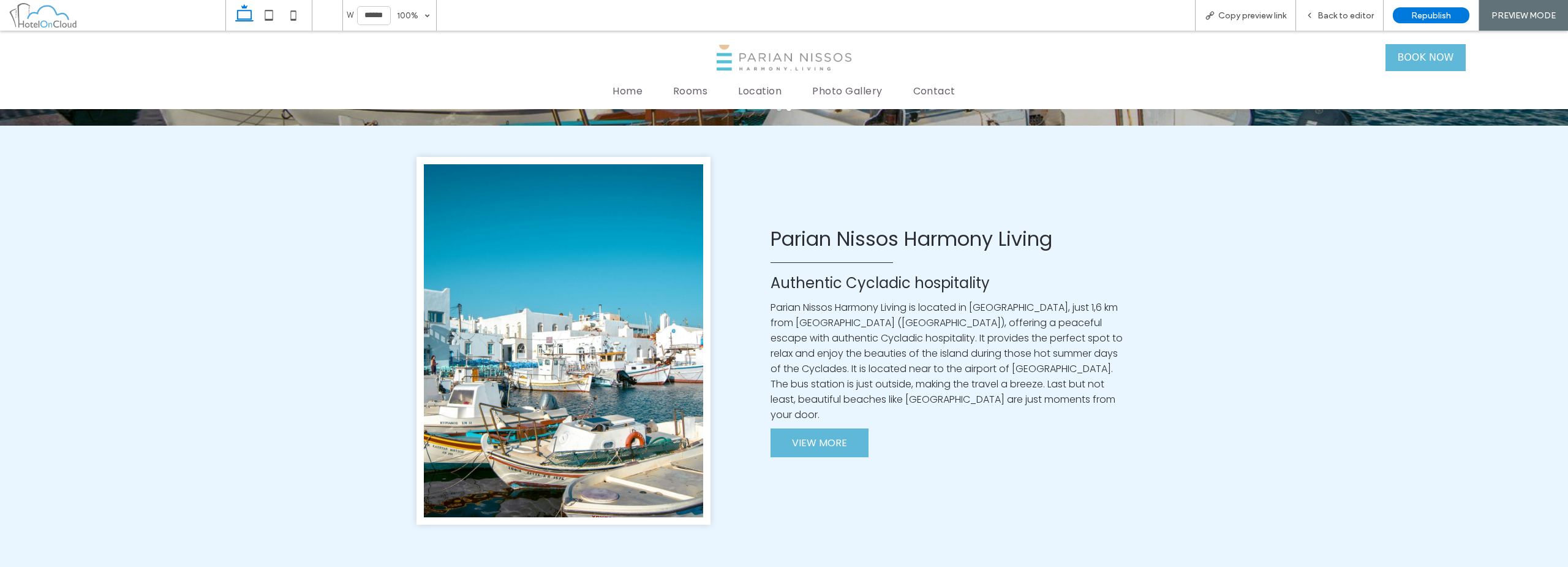
click at [1334, 18] on span "Back to editor" at bounding box center [1345, 15] width 57 height 11
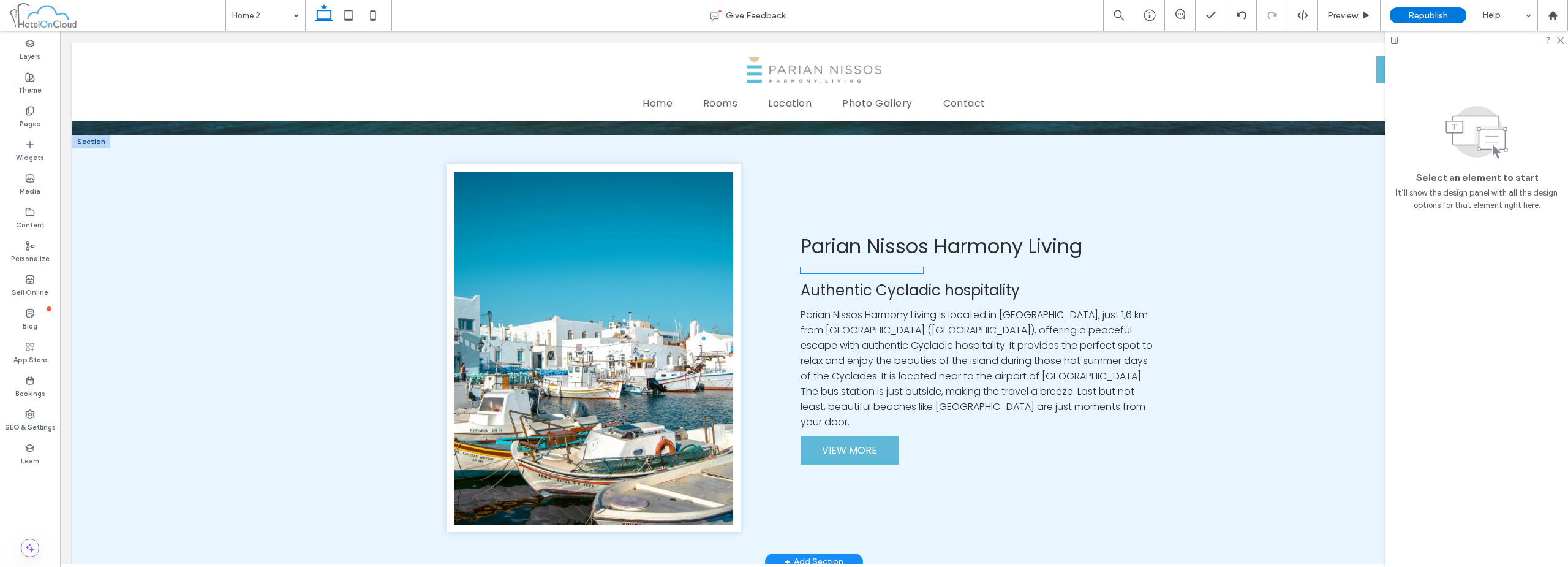
click at [886, 270] on hr at bounding box center [862, 270] width 123 height 1
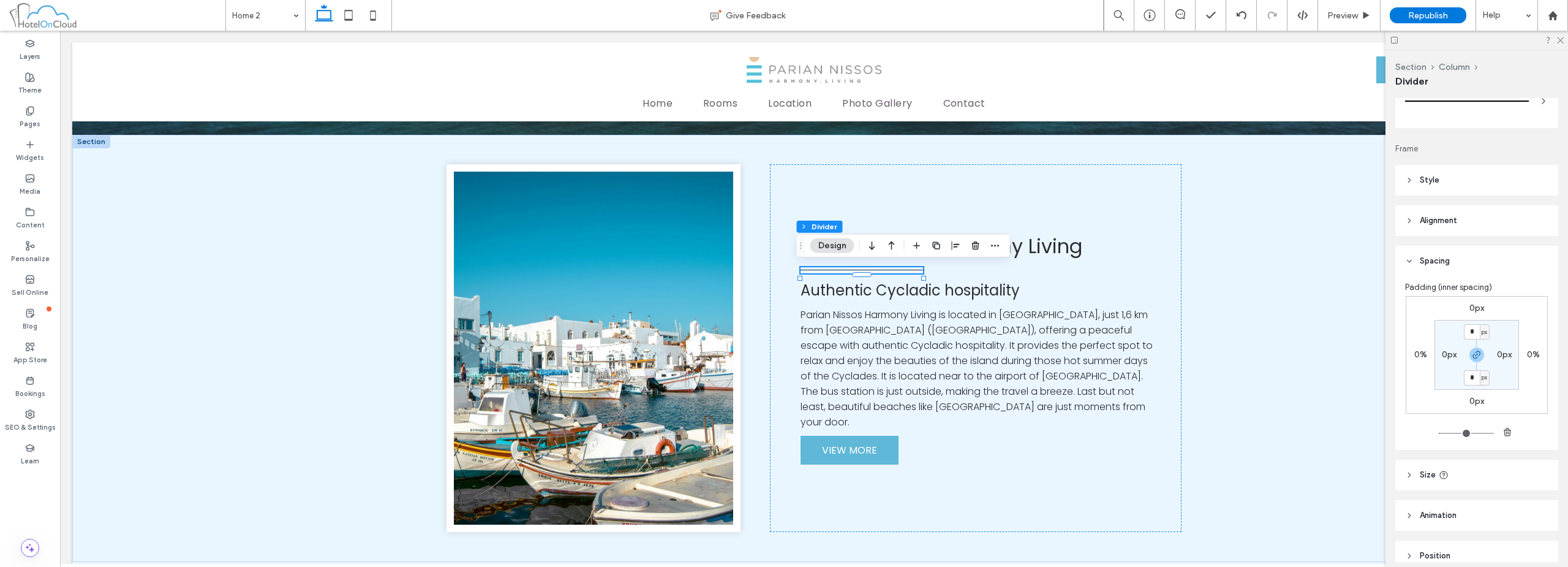
scroll to position [108, 0]
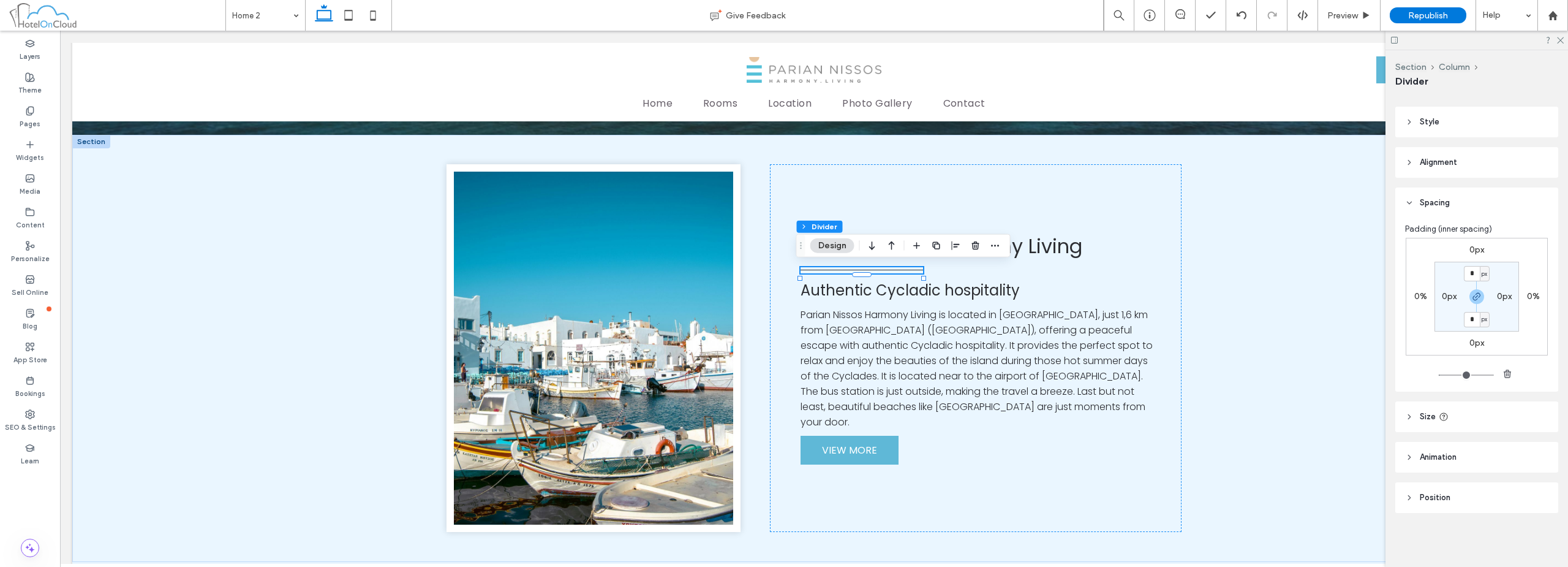
click at [1487, 413] on header "Size" at bounding box center [1477, 417] width 163 height 31
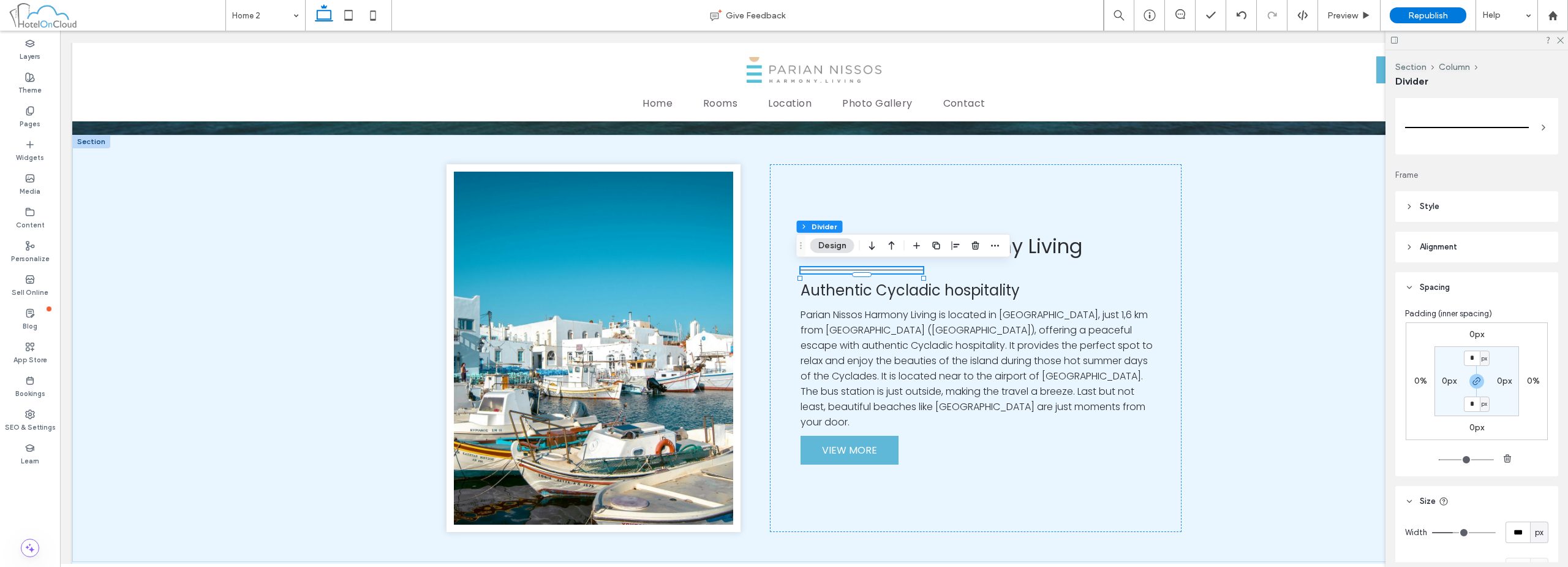
scroll to position [0, 0]
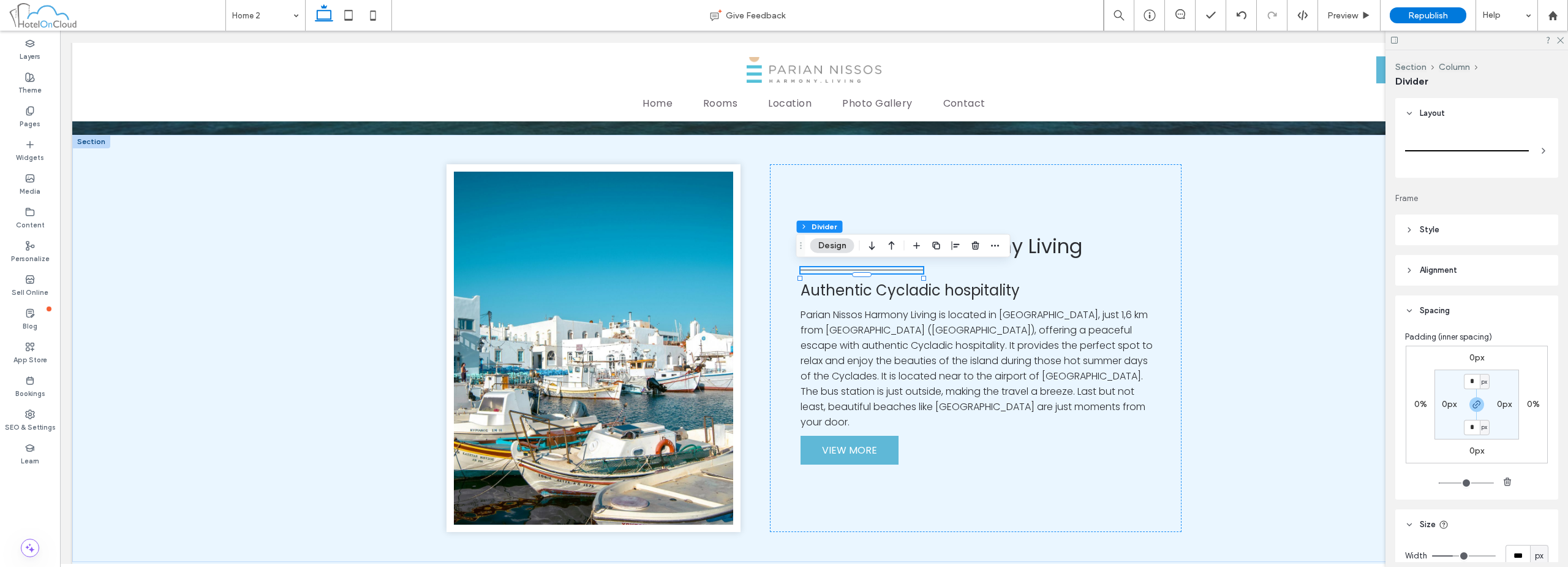
click at [1468, 314] on header "Spacing" at bounding box center [1477, 310] width 163 height 31
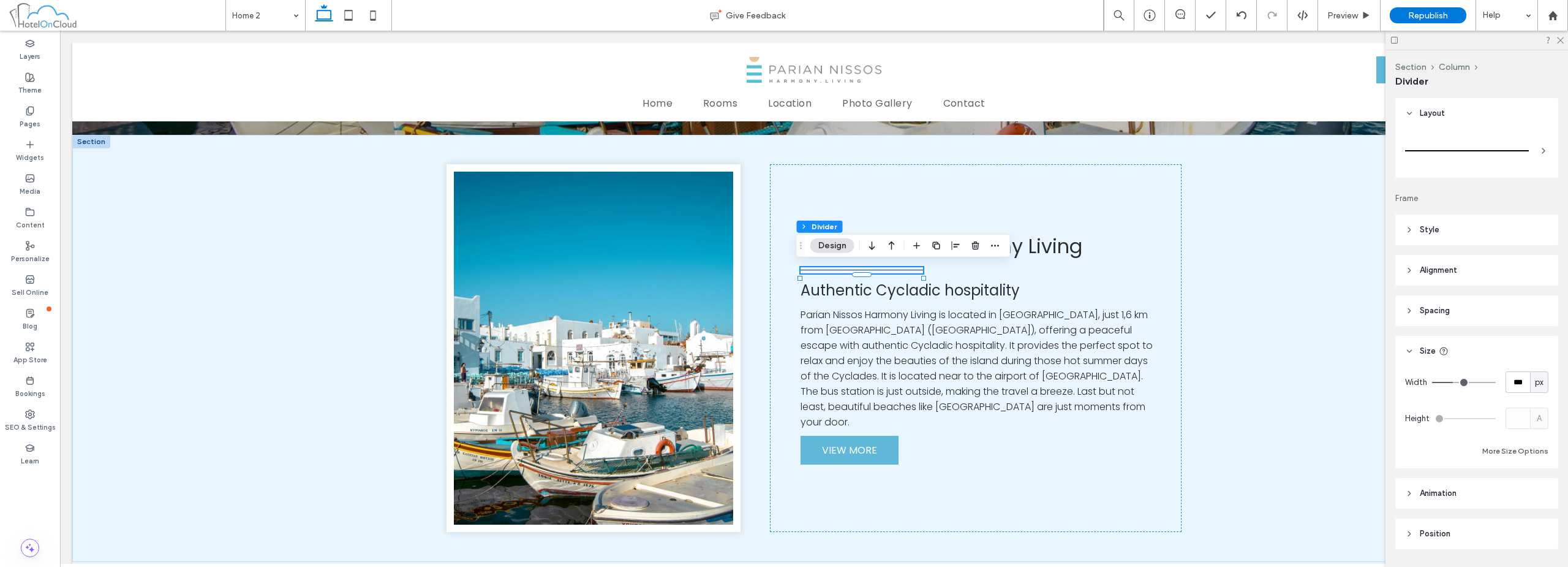
click at [1487, 223] on header "Style" at bounding box center [1477, 230] width 163 height 31
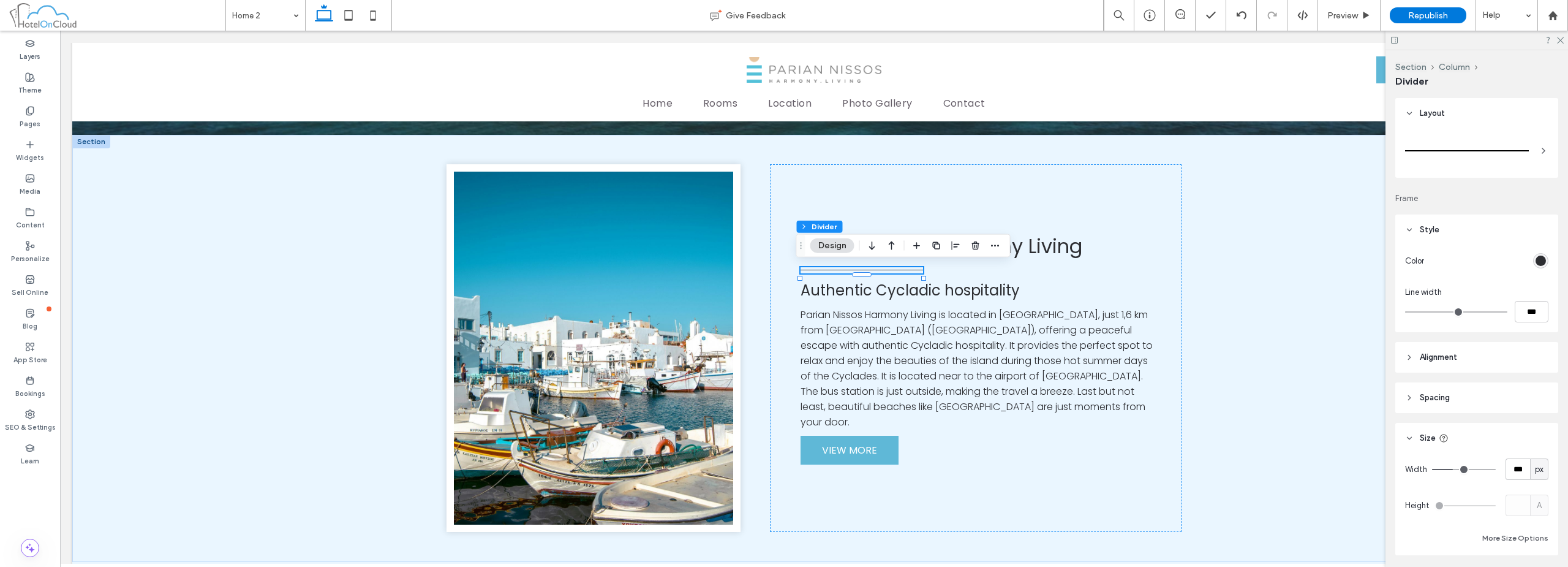
click at [1535, 263] on div "rgb(45, 46, 50)" at bounding box center [1540, 260] width 11 height 11
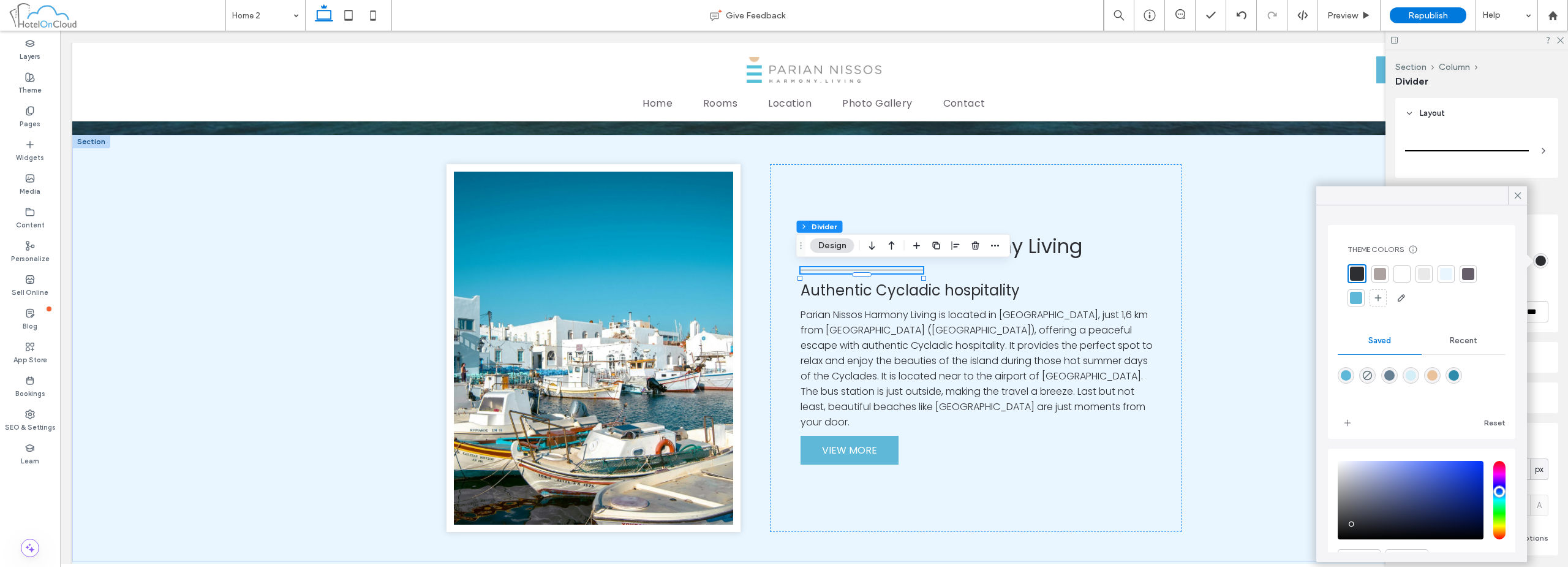
click at [1403, 272] on div at bounding box center [1401, 274] width 12 height 12
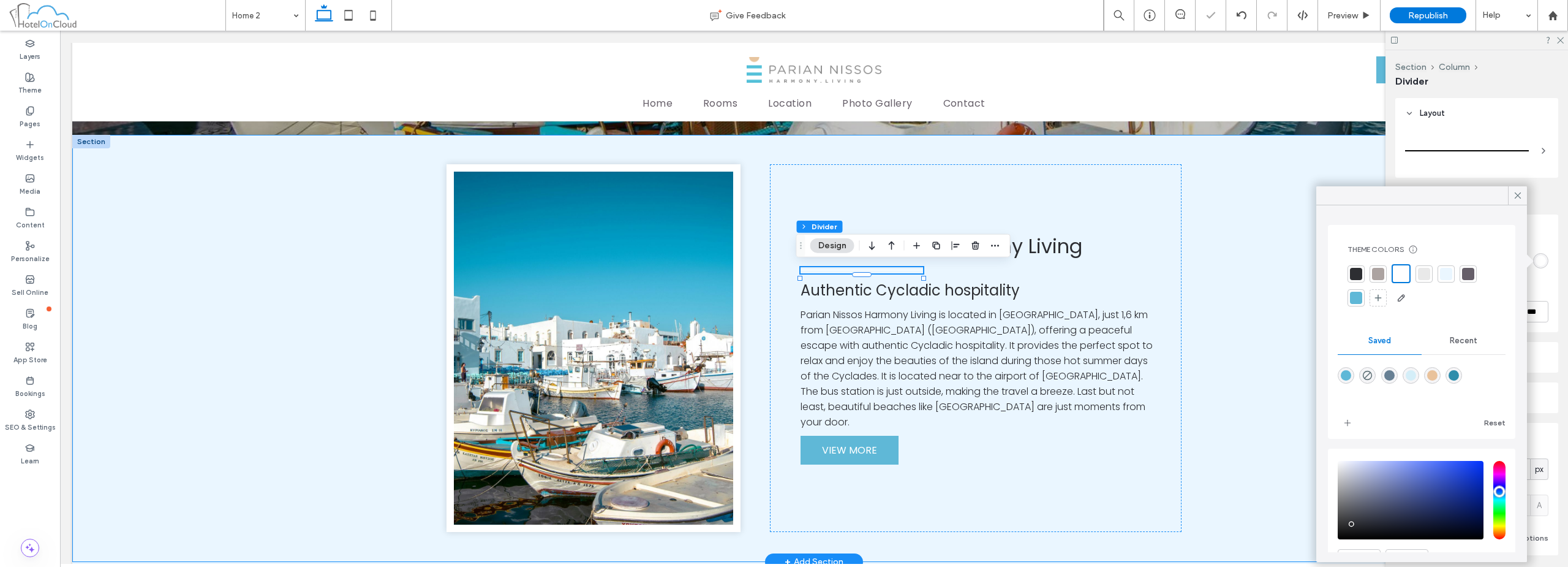
click at [1261, 273] on div "Parian Nissos Harmony Living Authentic Cycladic hospitality Parian Nissos Harmo…" at bounding box center [813, 348] width 1484 height 428
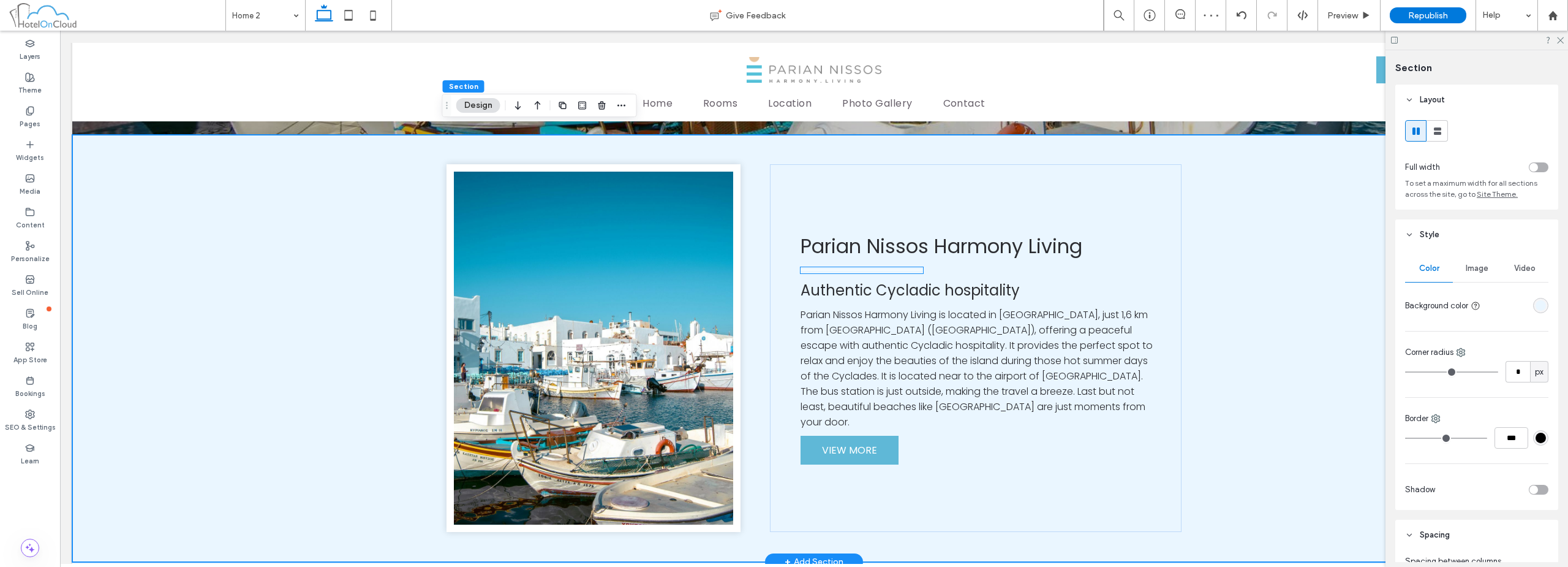
click at [858, 271] on div at bounding box center [862, 270] width 123 height 6
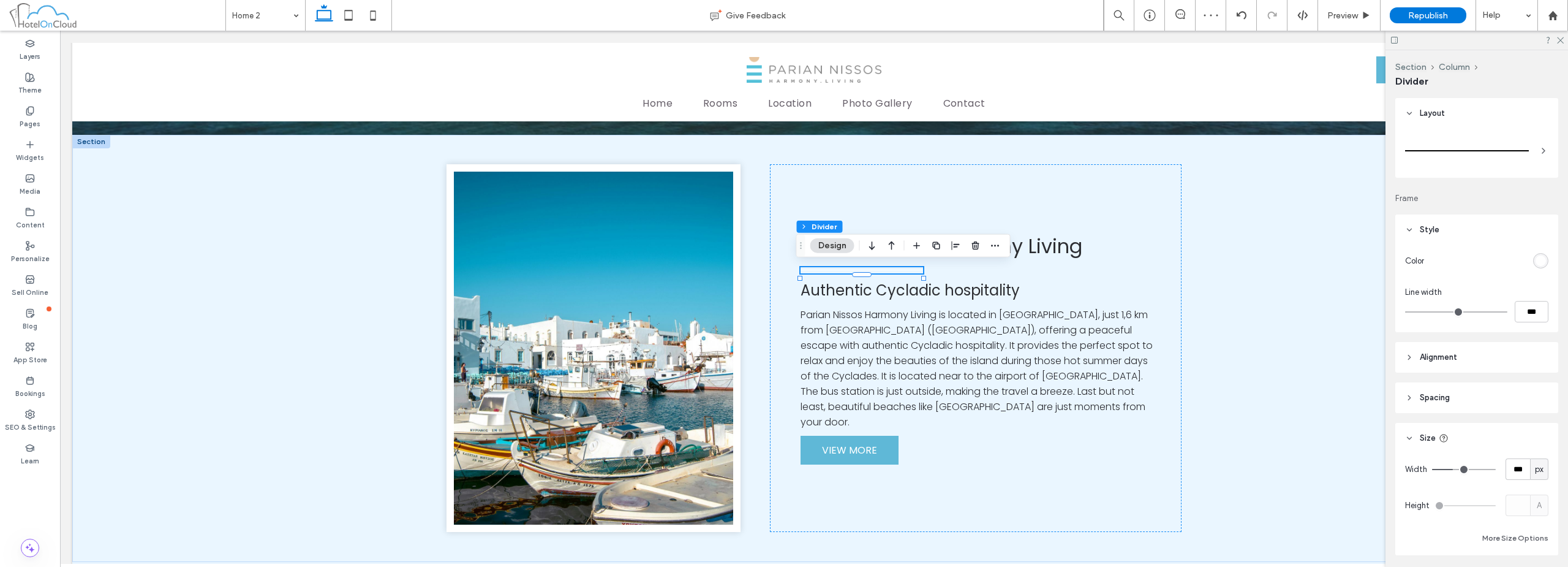
click at [1538, 259] on div "rgb(255, 255, 255)" at bounding box center [1540, 260] width 11 height 11
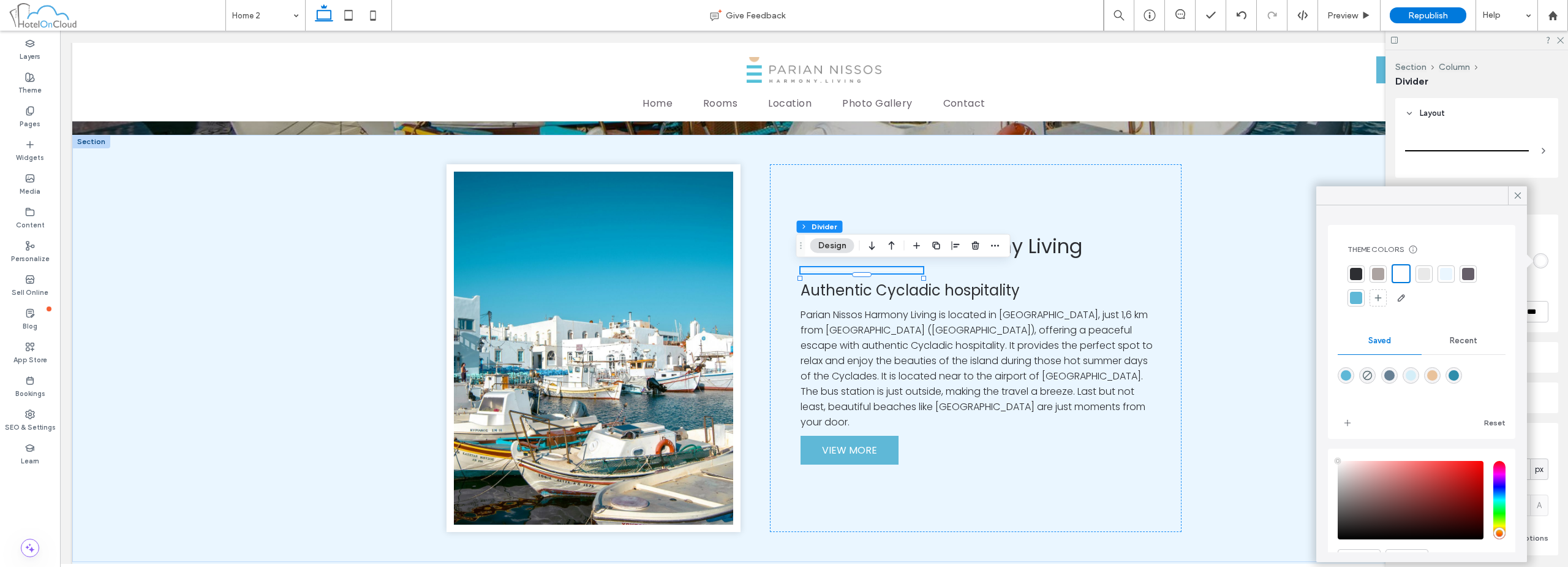
click at [1353, 302] on div at bounding box center [1356, 298] width 12 height 12
click at [1238, 280] on div "Parian Nissos Harmony Living Authentic Cycladic hospitality Parian Nissos Harmo…" at bounding box center [813, 348] width 1484 height 428
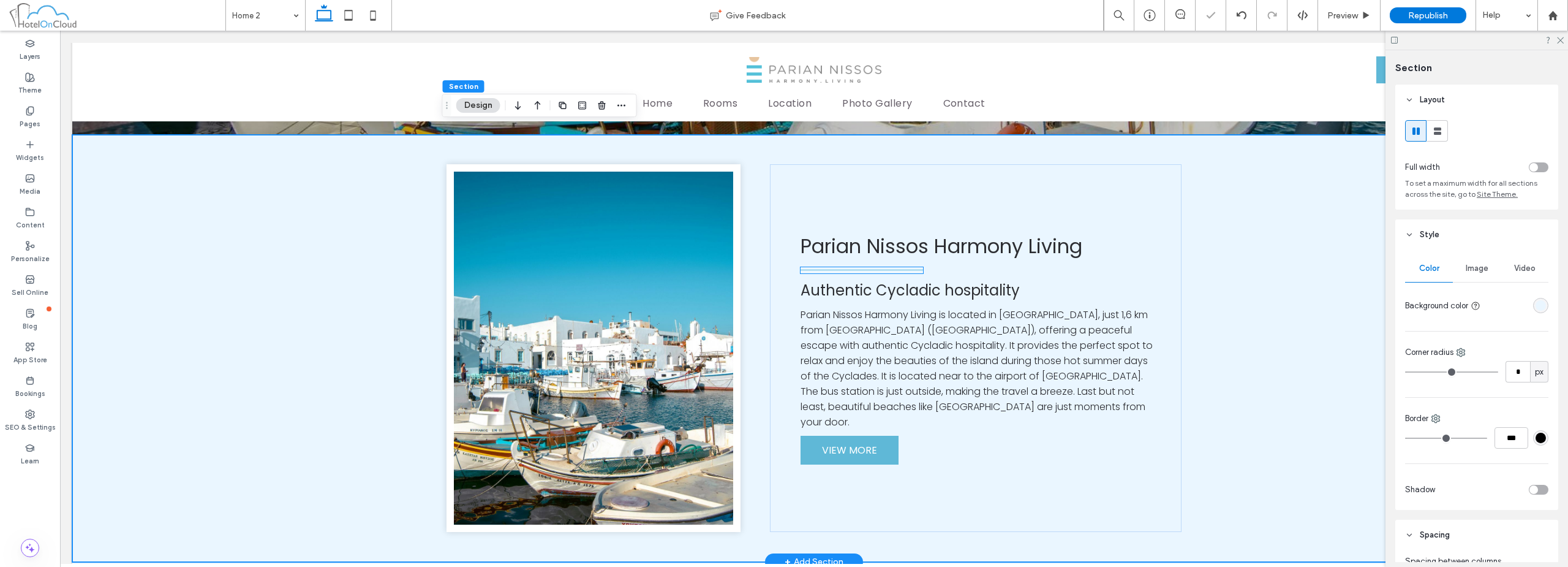
click at [902, 267] on div at bounding box center [862, 270] width 123 height 6
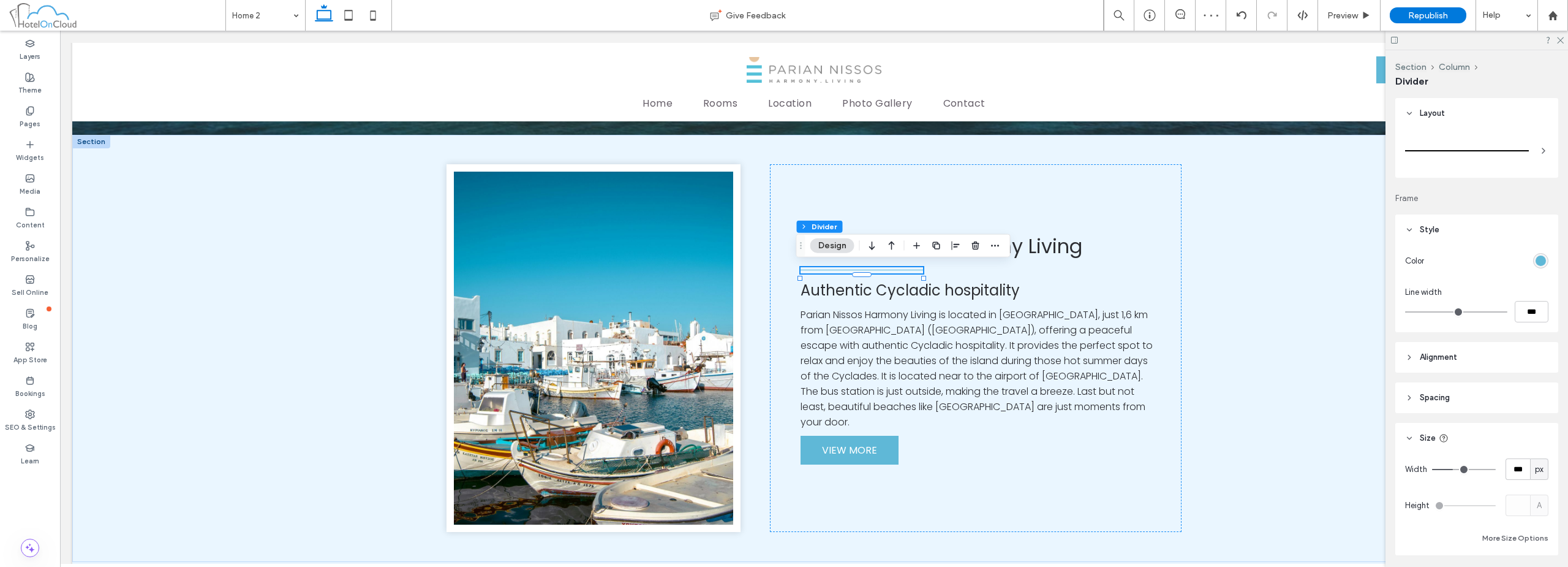
click at [1535, 259] on div "rgb(95, 184, 215)" at bounding box center [1540, 260] width 11 height 11
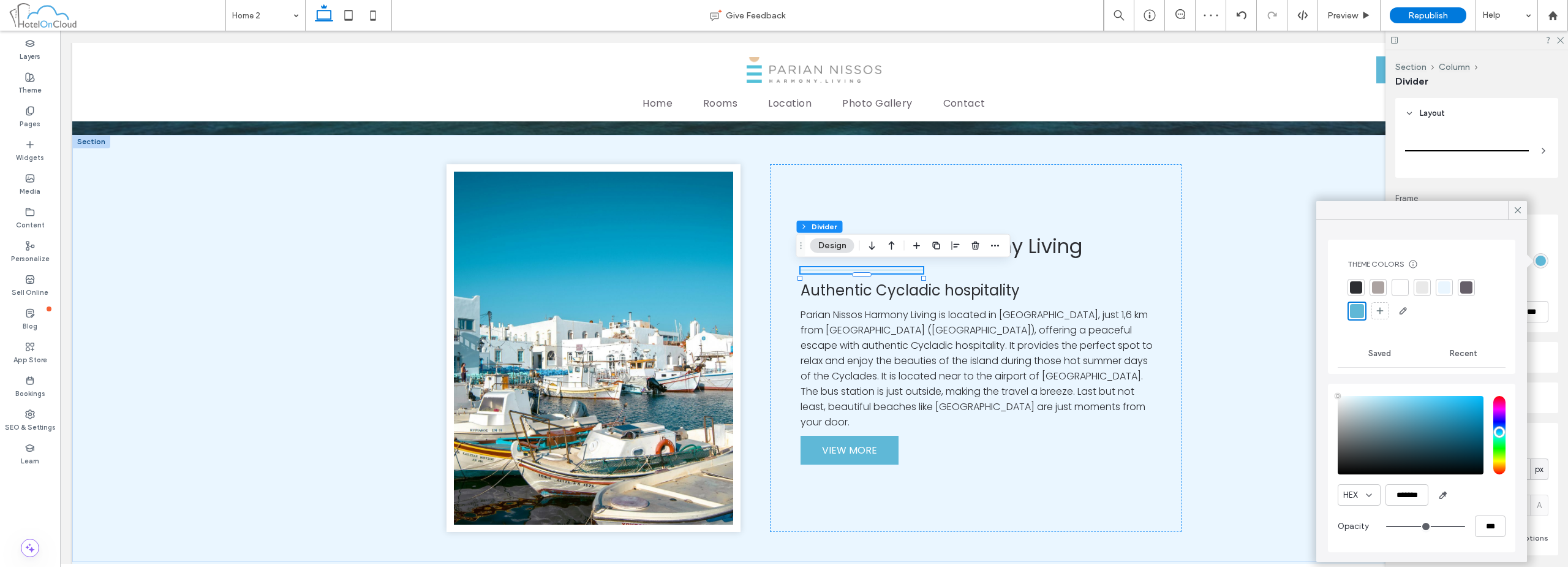
type input "****"
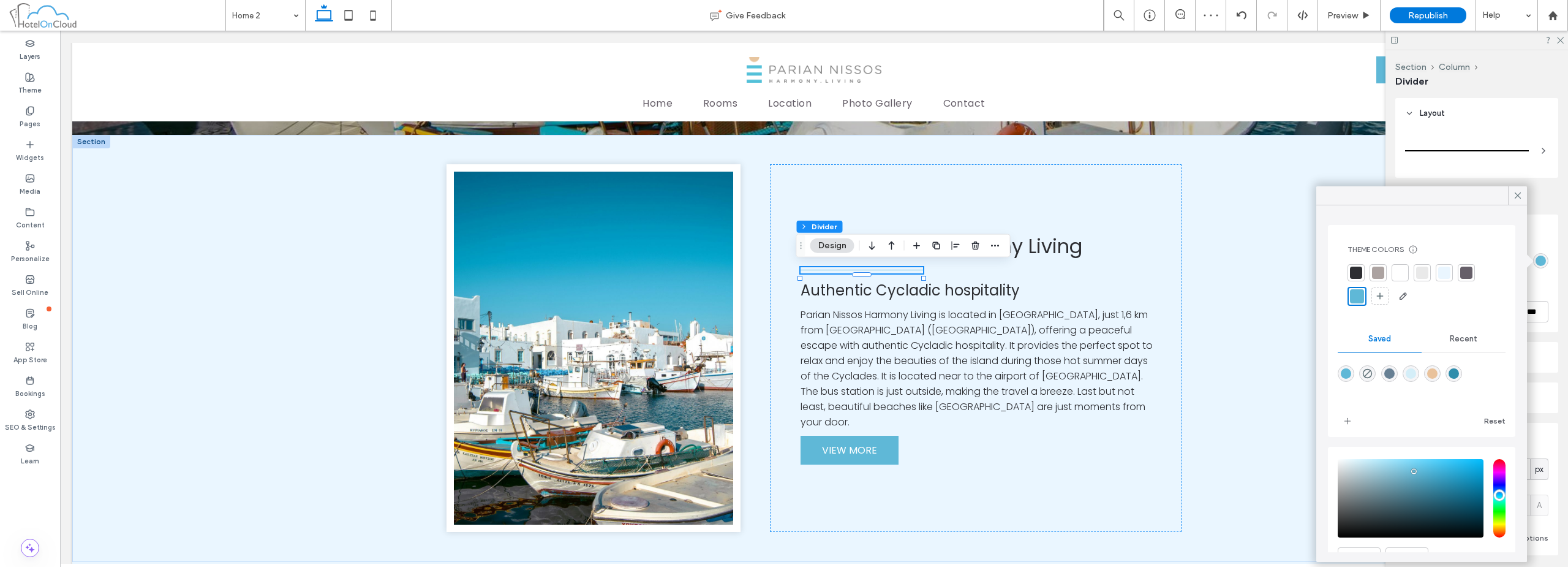
click at [1437, 373] on div "rgba(233,194,155,1)" at bounding box center [1432, 373] width 11 height 11
type input "*******"
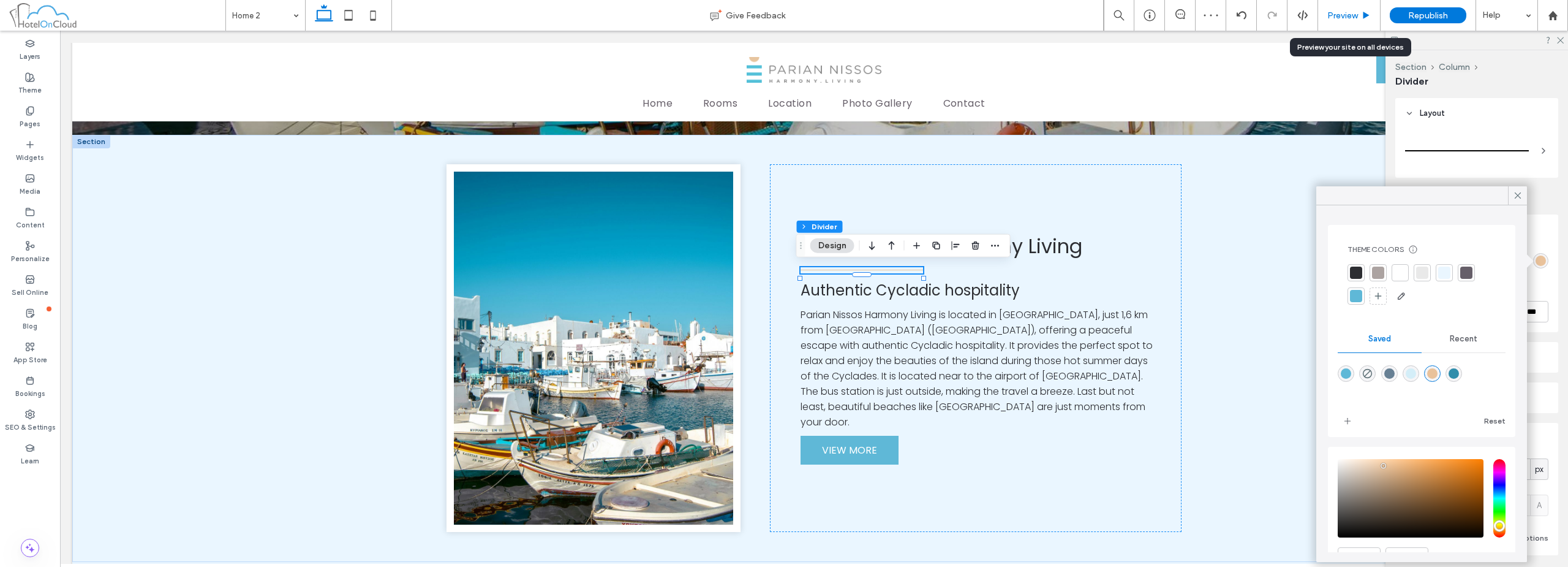
click at [1356, 21] on div "Preview" at bounding box center [1348, 15] width 62 height 31
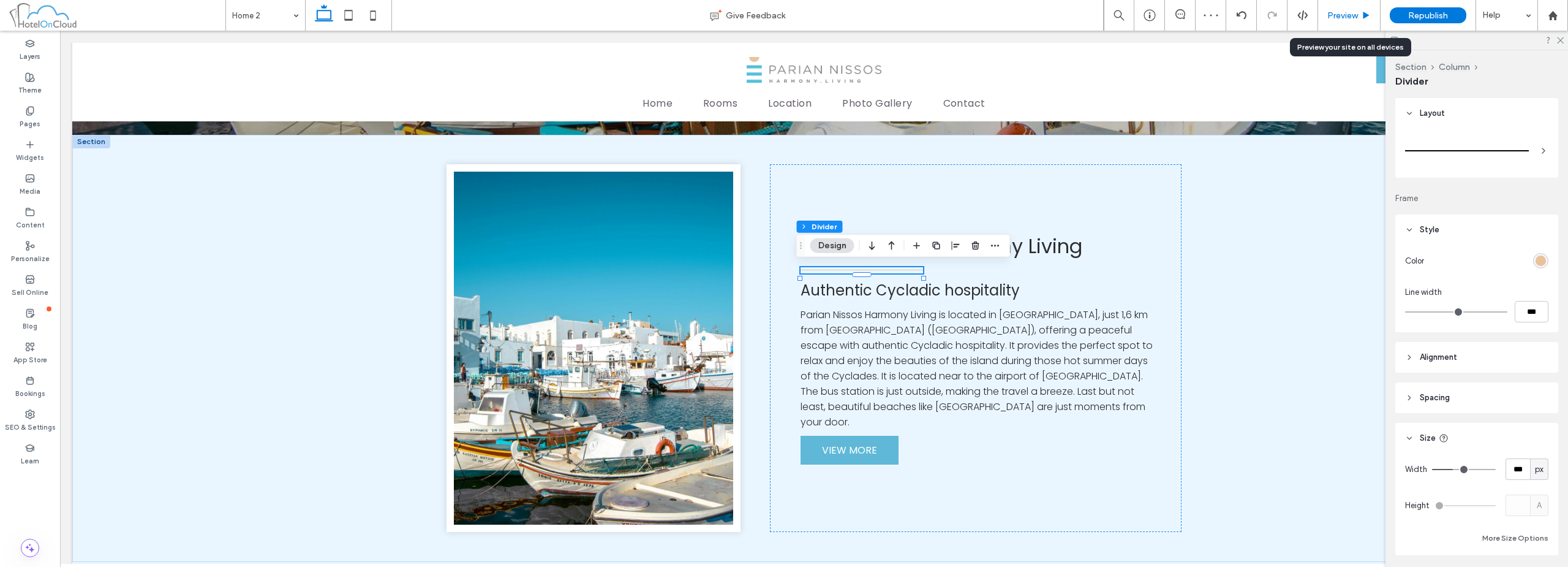
click at [1354, 17] on span "Preview" at bounding box center [1342, 15] width 31 height 11
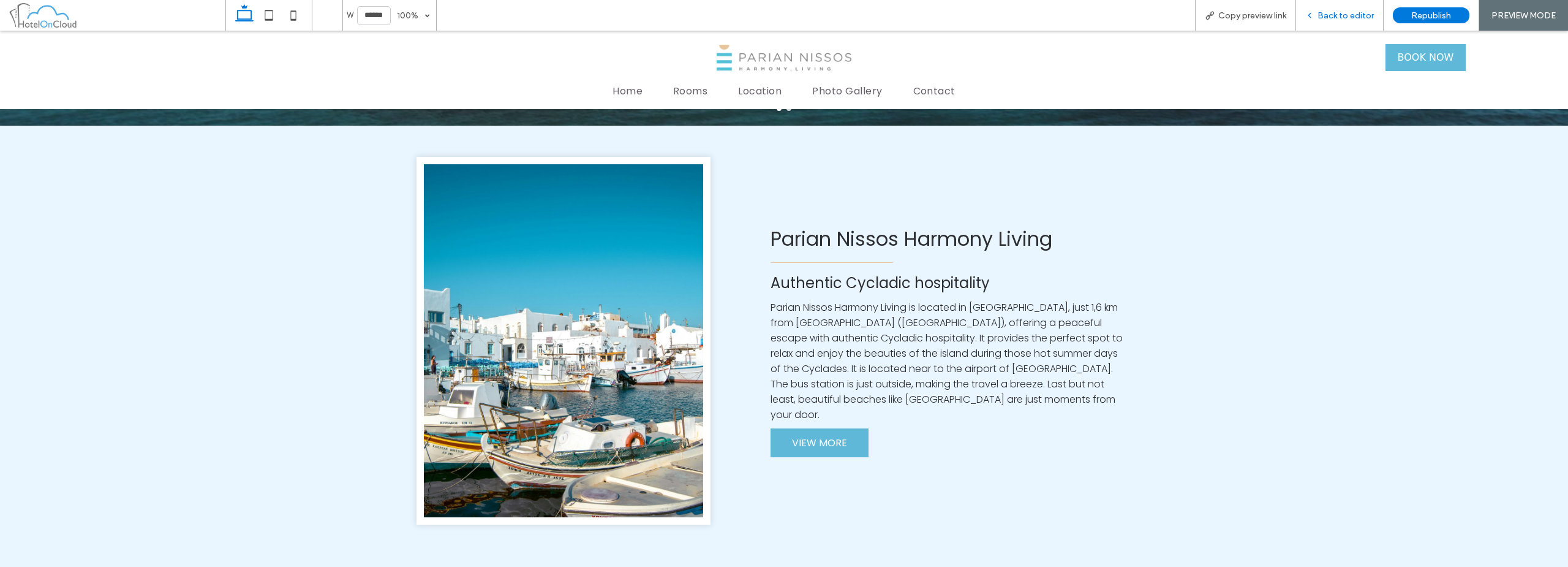
scroll to position [429, 0]
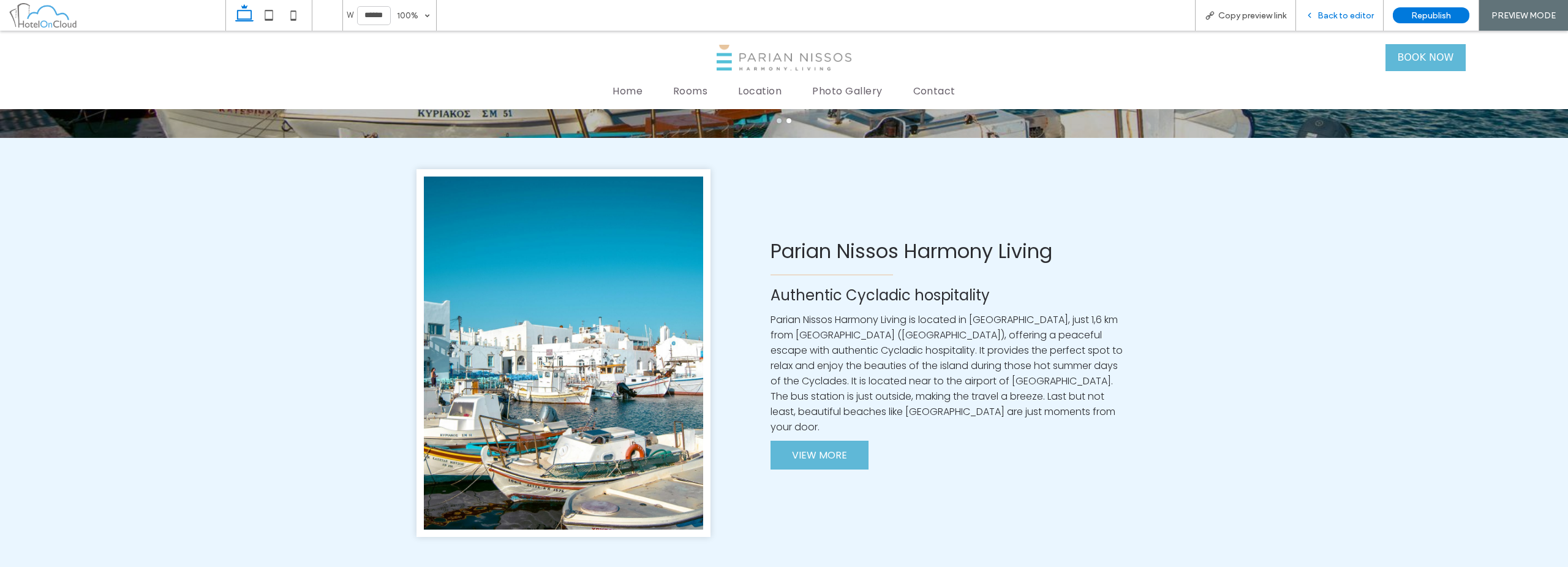
click at [1352, 16] on span "Back to editor" at bounding box center [1345, 15] width 57 height 11
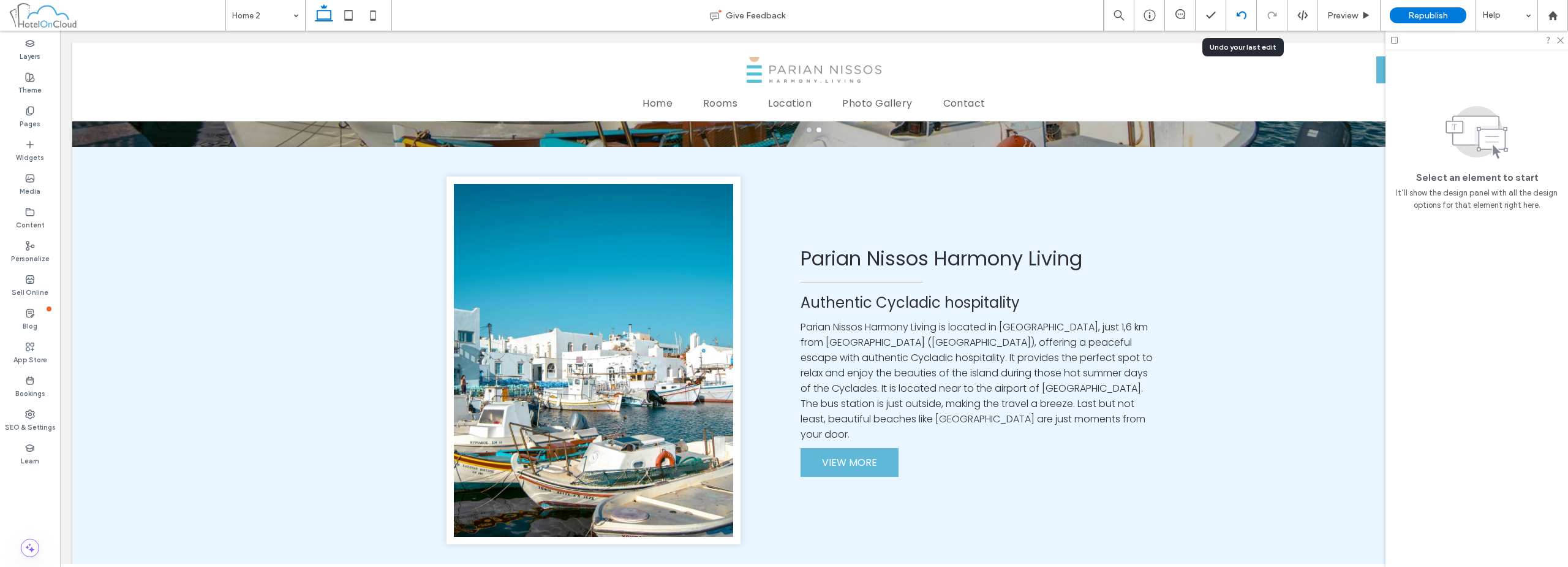
click at [1243, 17] on use at bounding box center [1241, 14] width 10 height 8
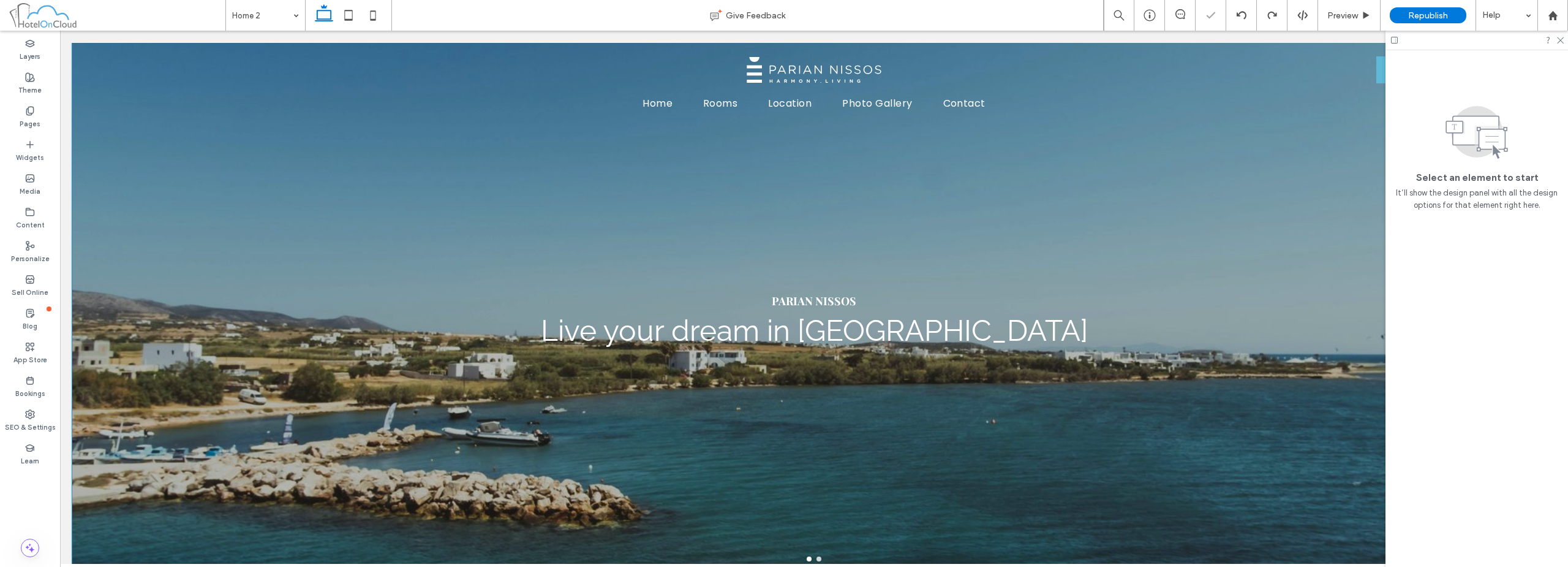
scroll to position [429, 0]
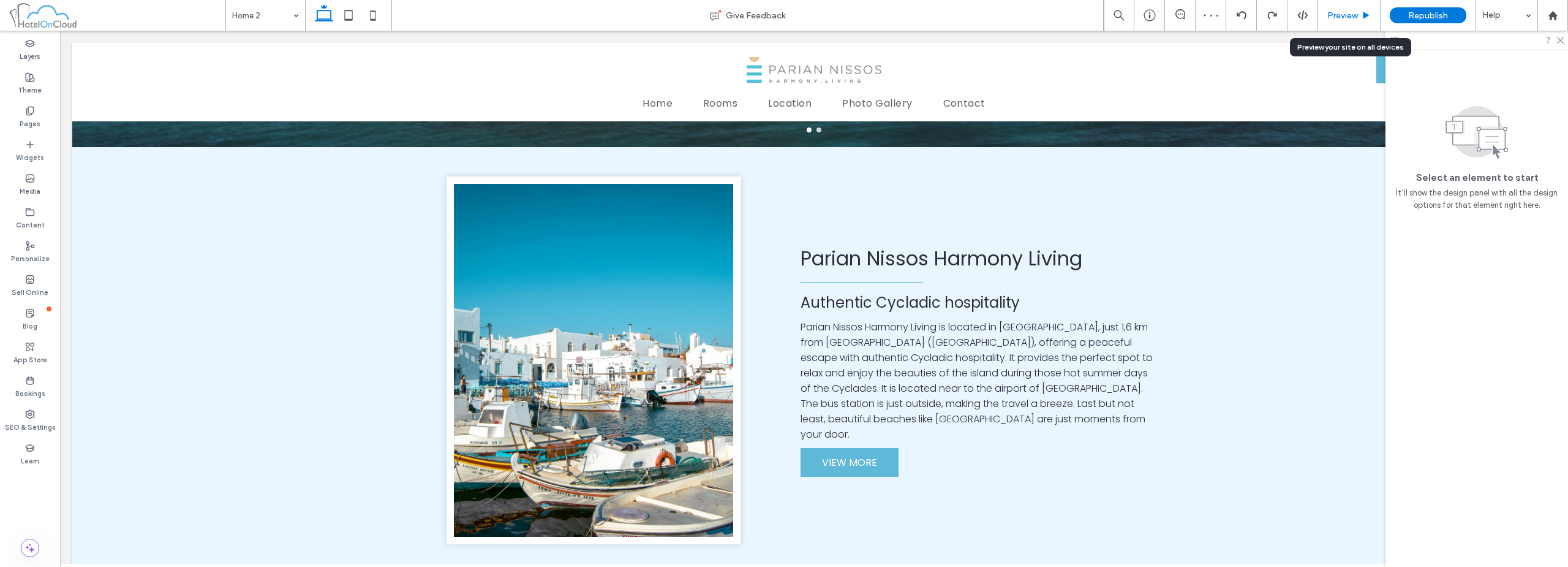
drag, startPoint x: 1355, startPoint y: 15, endPoint x: 1277, endPoint y: 12, distance: 78.1
click at [1355, 14] on span "Preview" at bounding box center [1342, 15] width 31 height 11
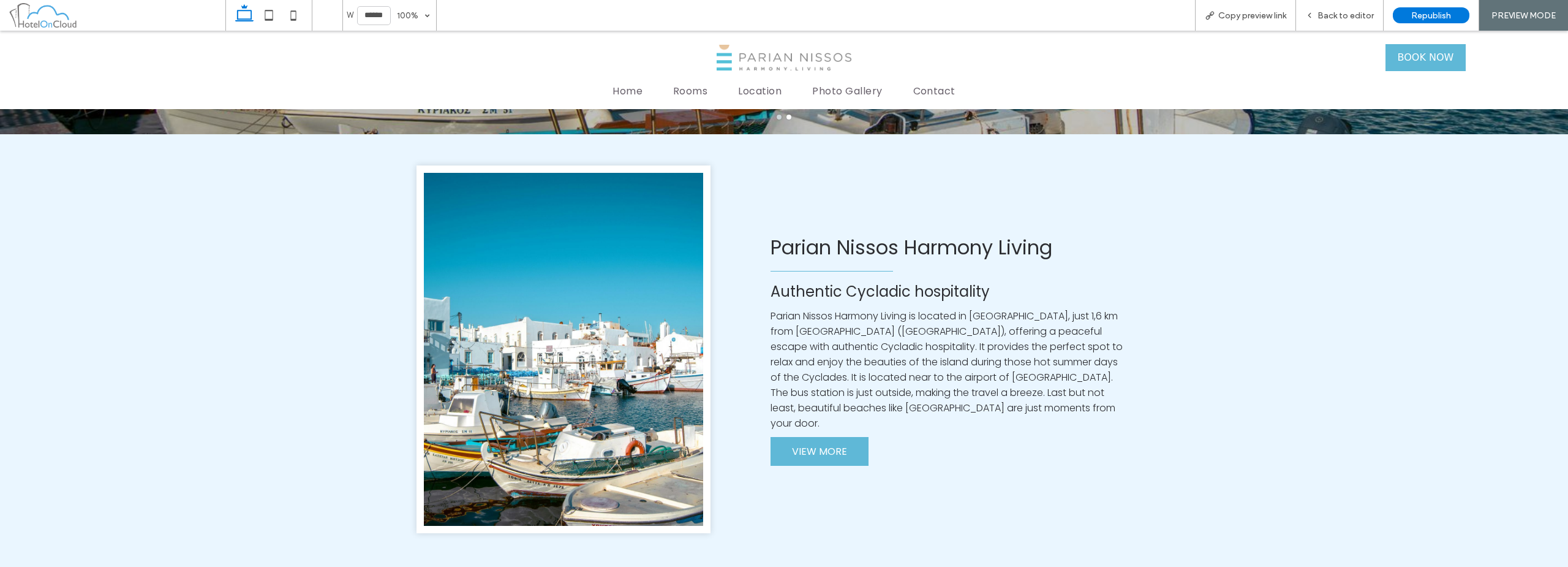
scroll to position [422, 0]
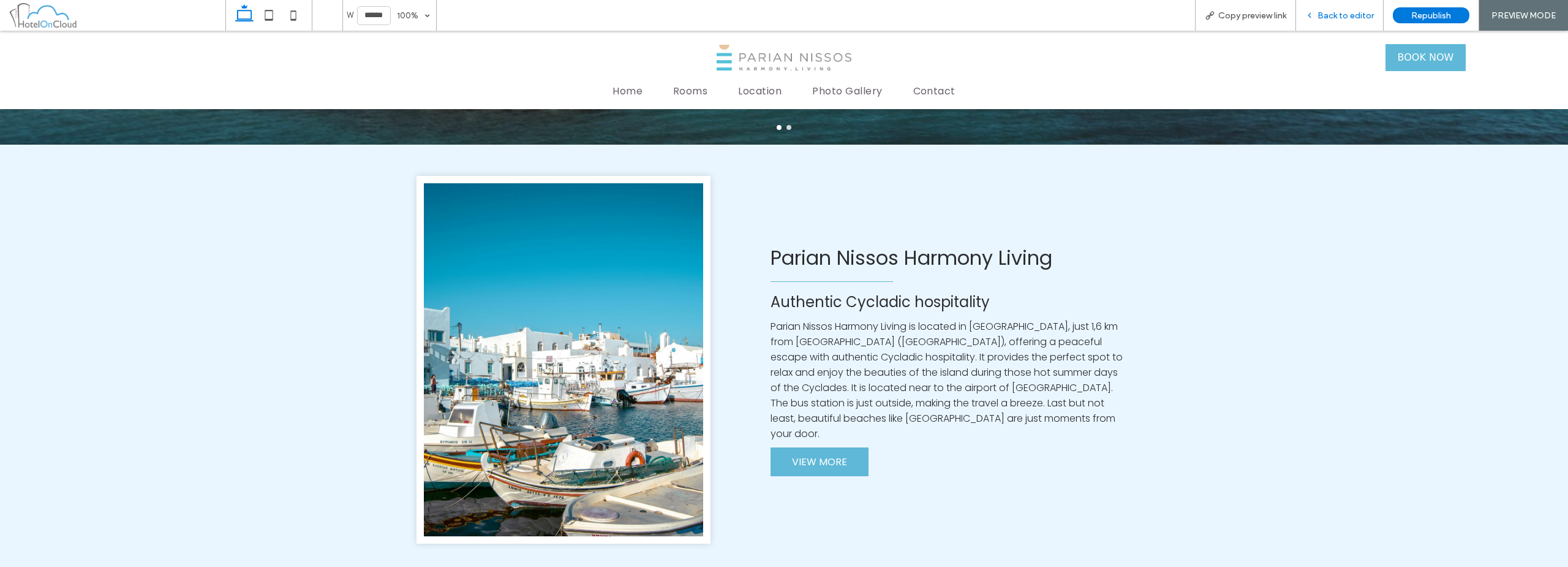
click at [1332, 17] on span "Back to editor" at bounding box center [1345, 15] width 57 height 11
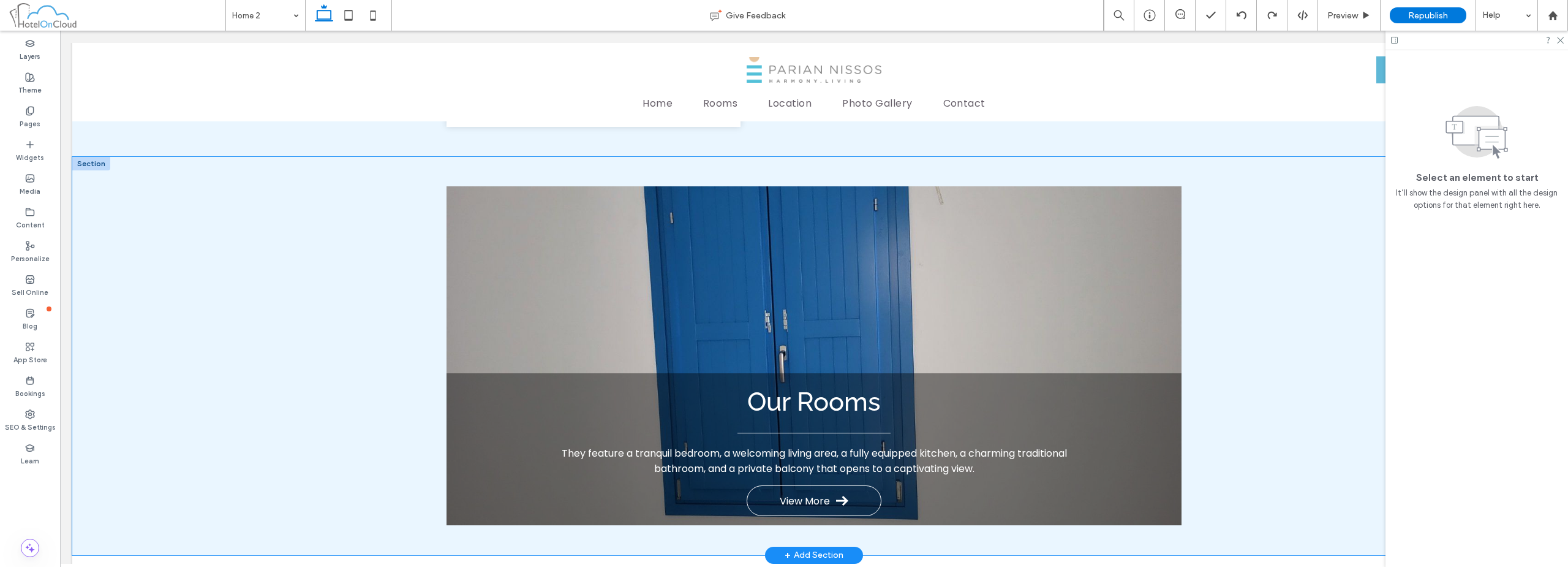
scroll to position [851, 0]
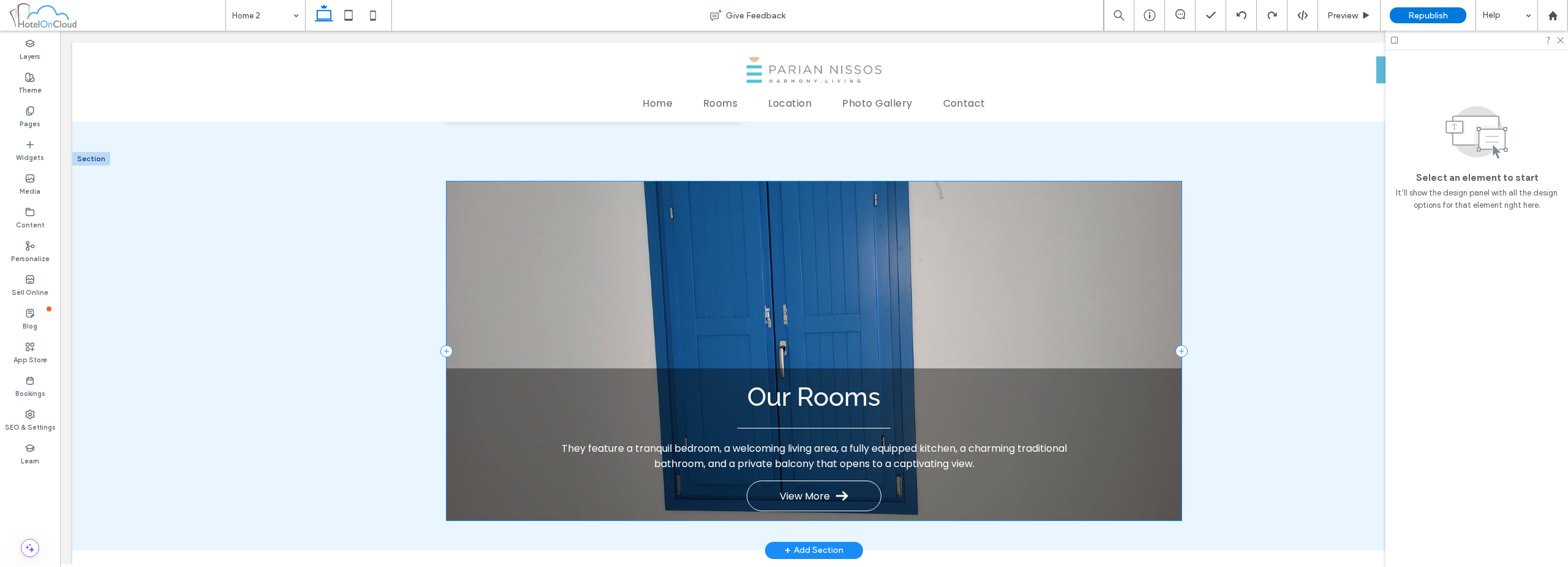
click at [615, 282] on div "Our Rooms They feature a tranquil bedroom, a welcoming living area, a fully equ…" at bounding box center [813, 351] width 735 height 339
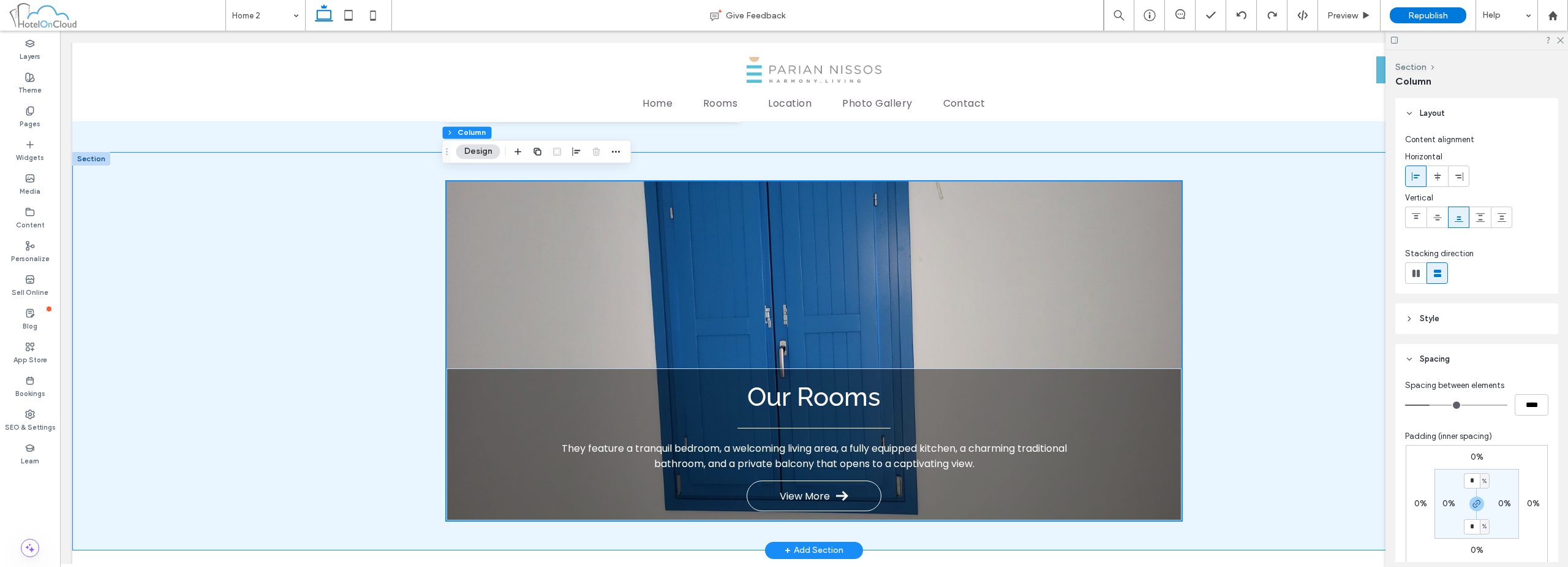
click at [378, 186] on div "Our Rooms They feature a tranquil bedroom, a welcoming living area, a fully equ…" at bounding box center [813, 351] width 1484 height 399
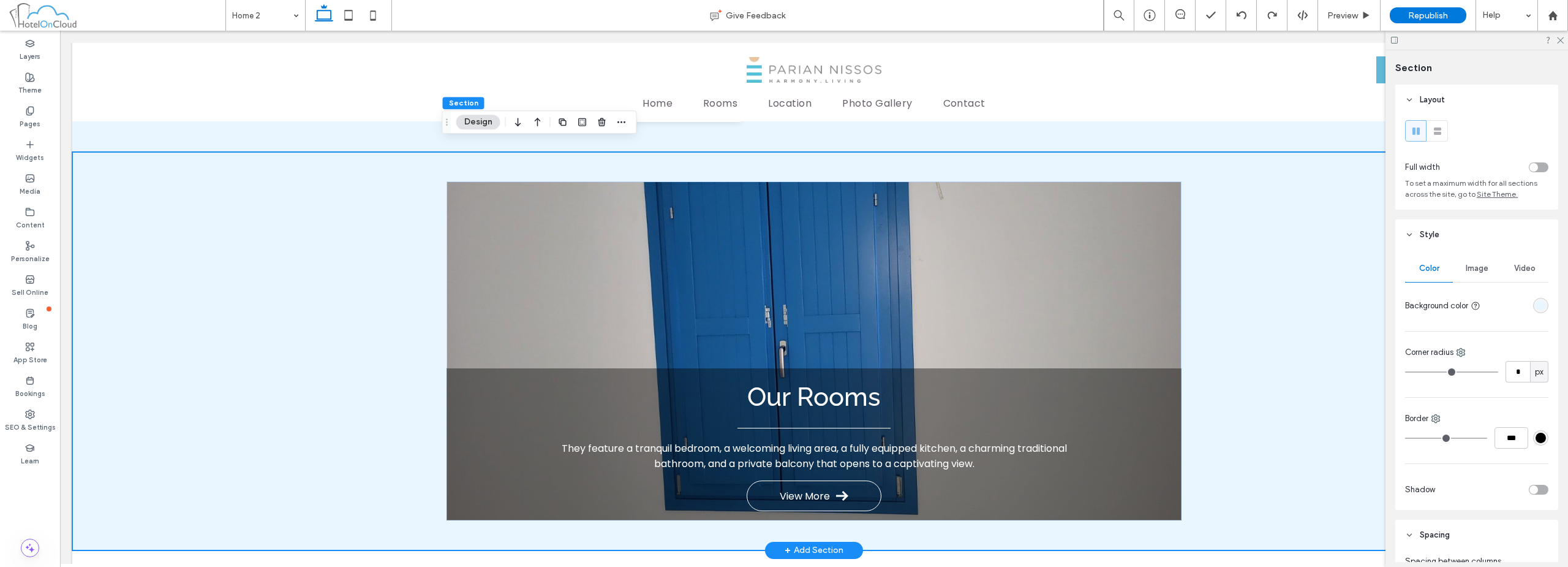
click at [278, 234] on div "Our Rooms They feature a tranquil bedroom, a welcoming living area, a fully equ…" at bounding box center [813, 351] width 1484 height 399
click at [258, 184] on div "Our Rooms They feature a tranquil bedroom, a welcoming living area, a fully equ…" at bounding box center [813, 351] width 1484 height 399
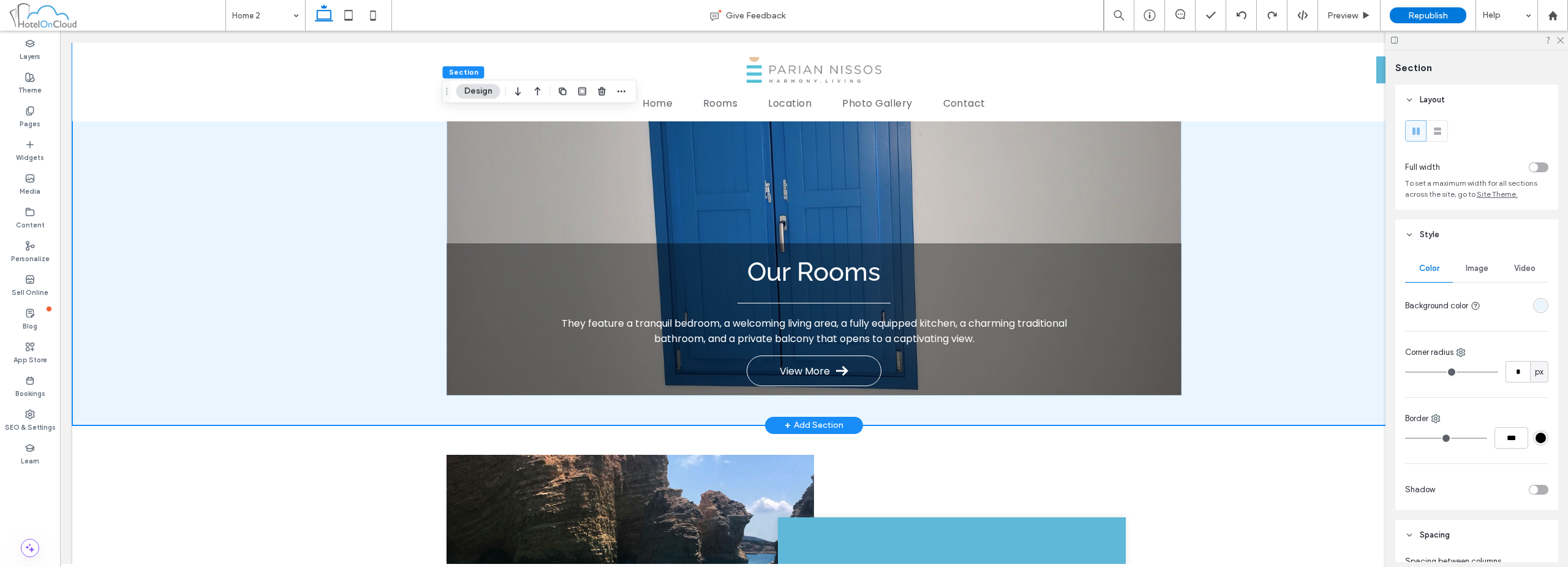
scroll to position [1158, 0]
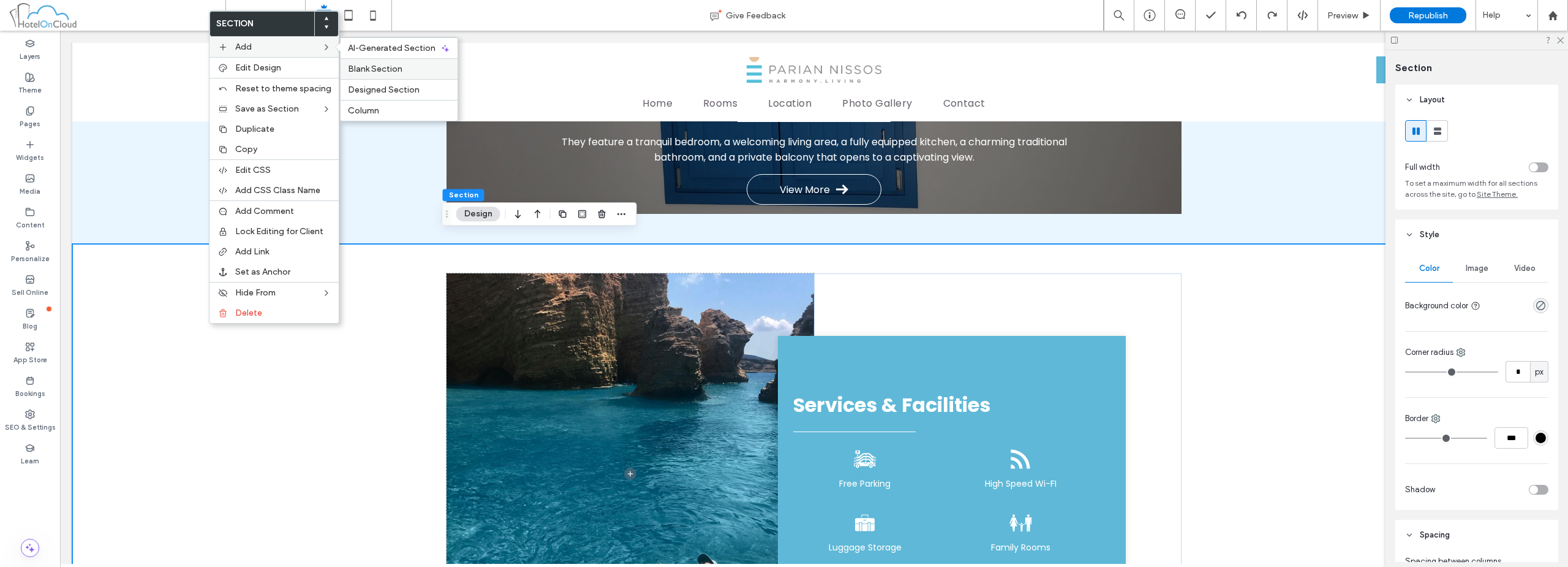
click at [406, 74] on label "Blank Section" at bounding box center [398, 68] width 103 height 11
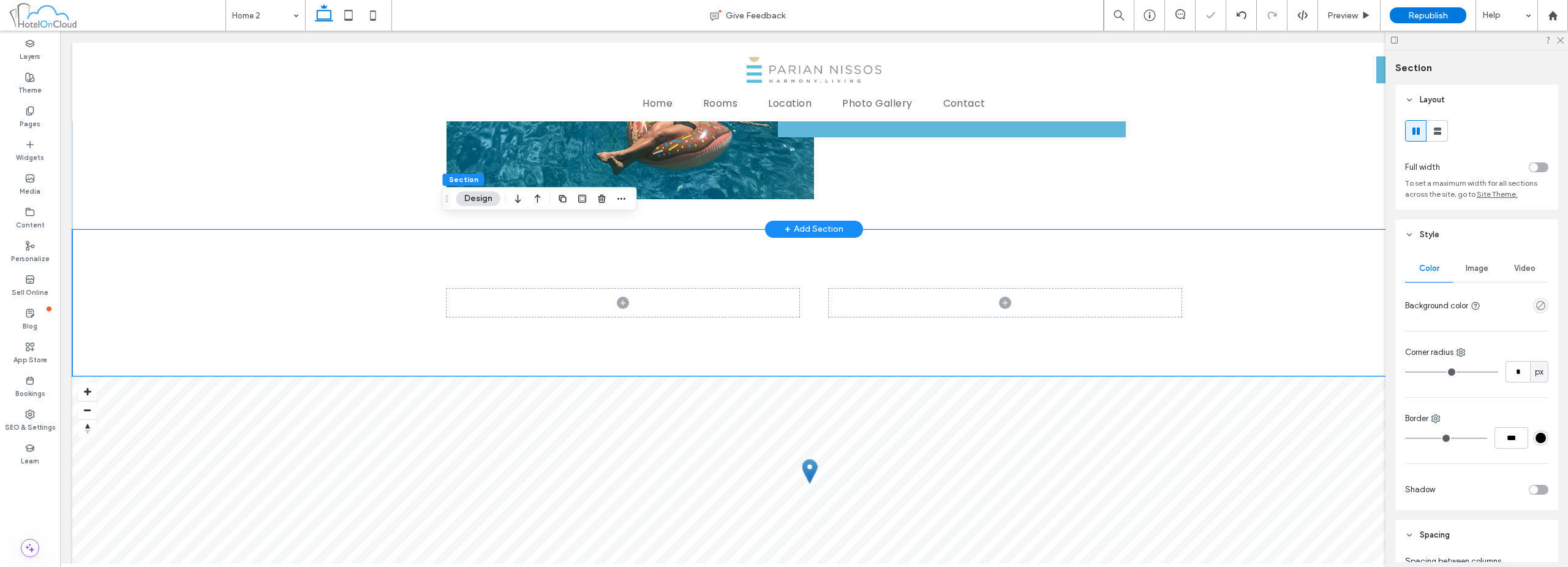
scroll to position [1633, 0]
click at [363, 237] on div at bounding box center [813, 302] width 1484 height 147
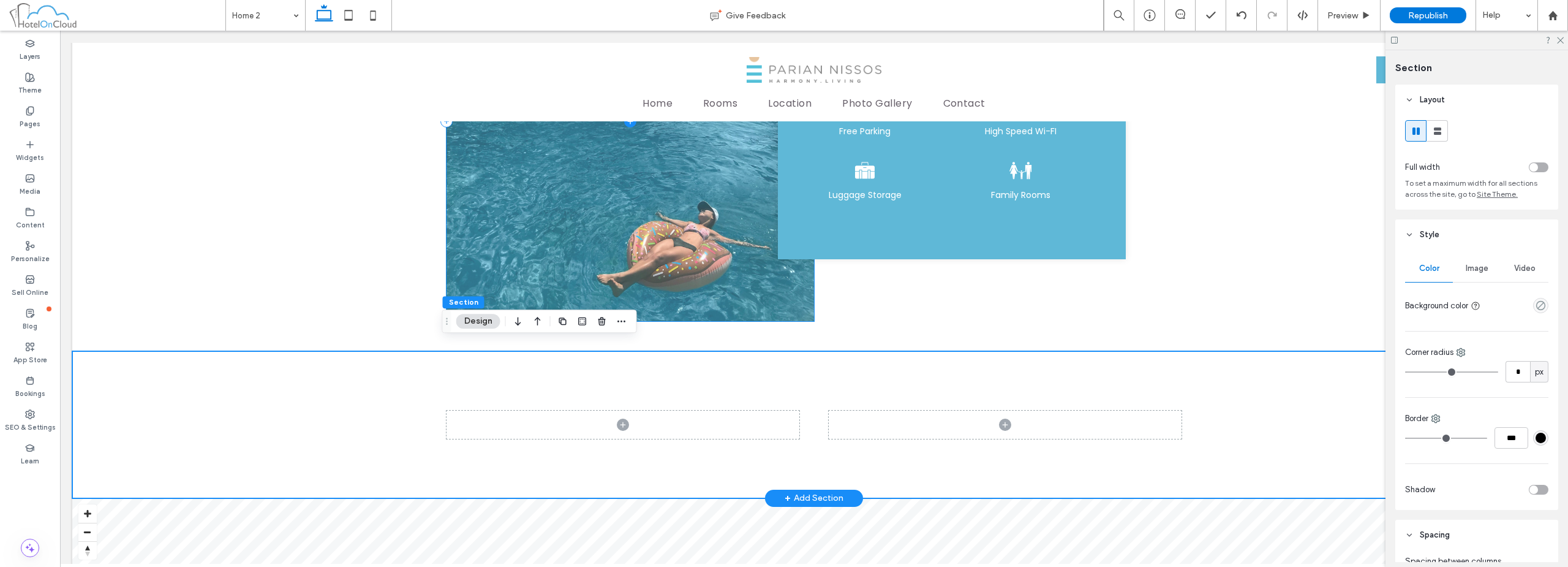
scroll to position [1571, 0]
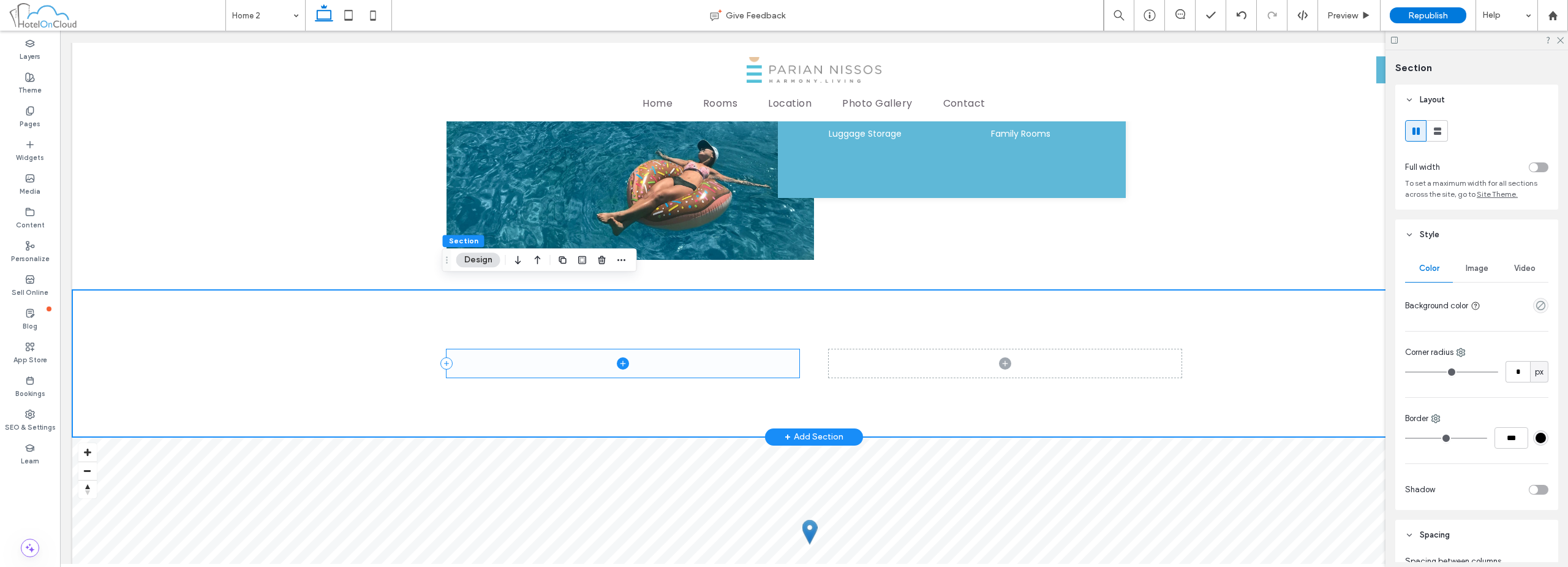
click at [519, 350] on span at bounding box center [622, 363] width 352 height 28
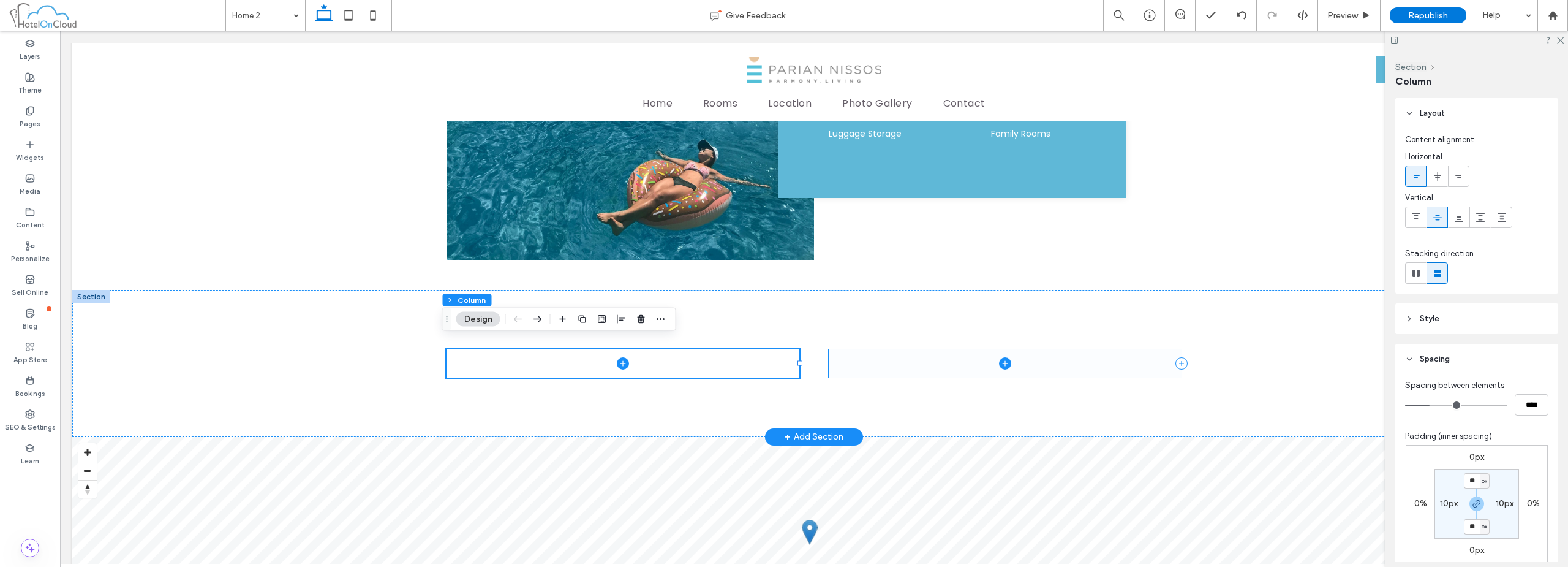
click at [880, 350] on span at bounding box center [1004, 363] width 352 height 28
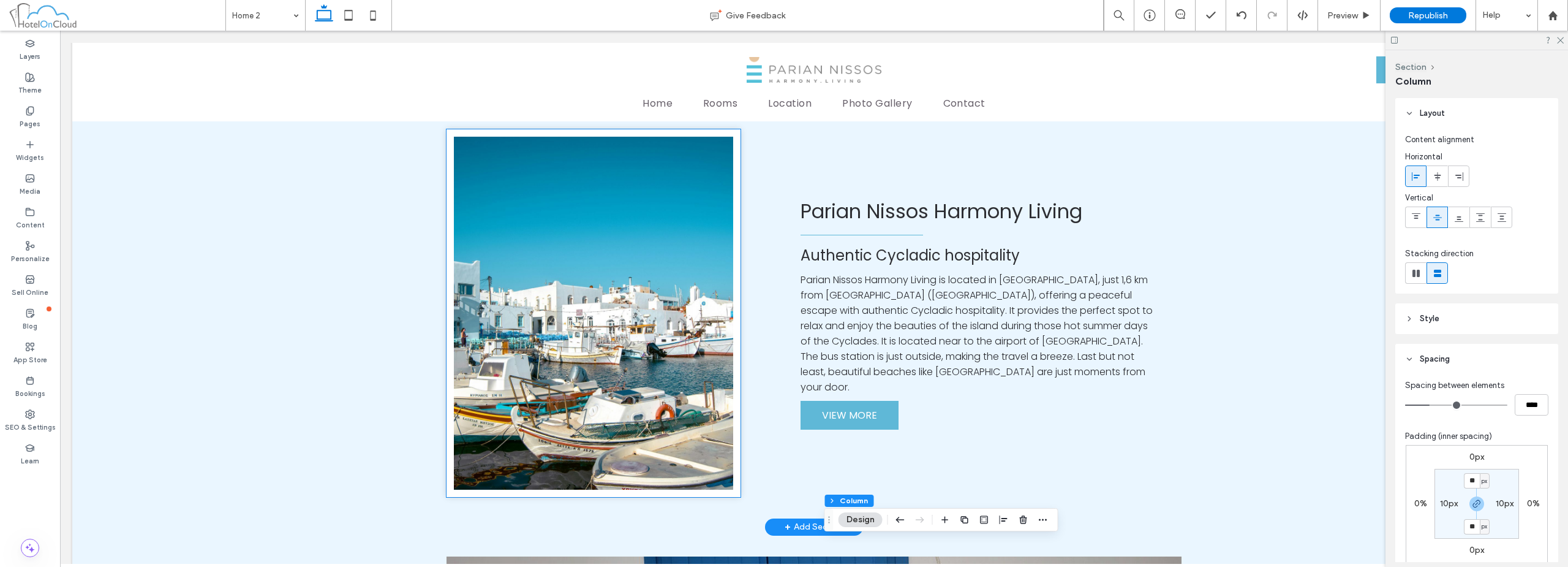
scroll to position [468, 0]
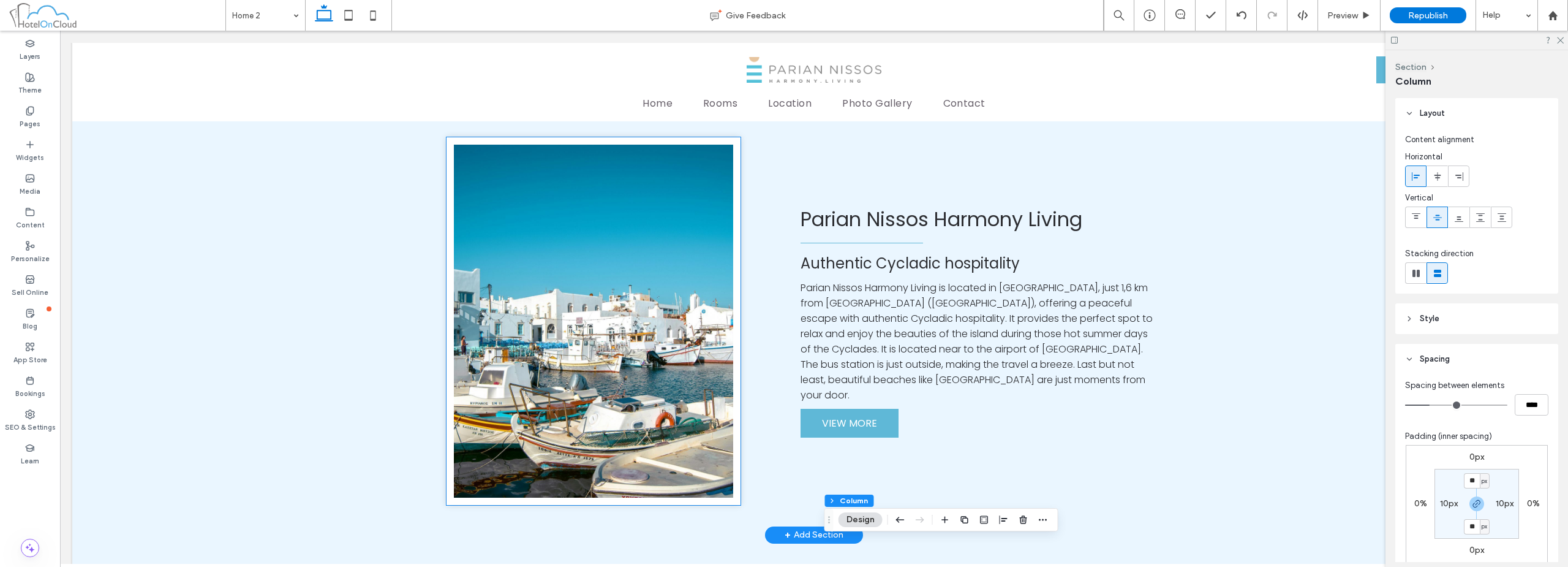
click at [610, 277] on img at bounding box center [593, 321] width 294 height 368
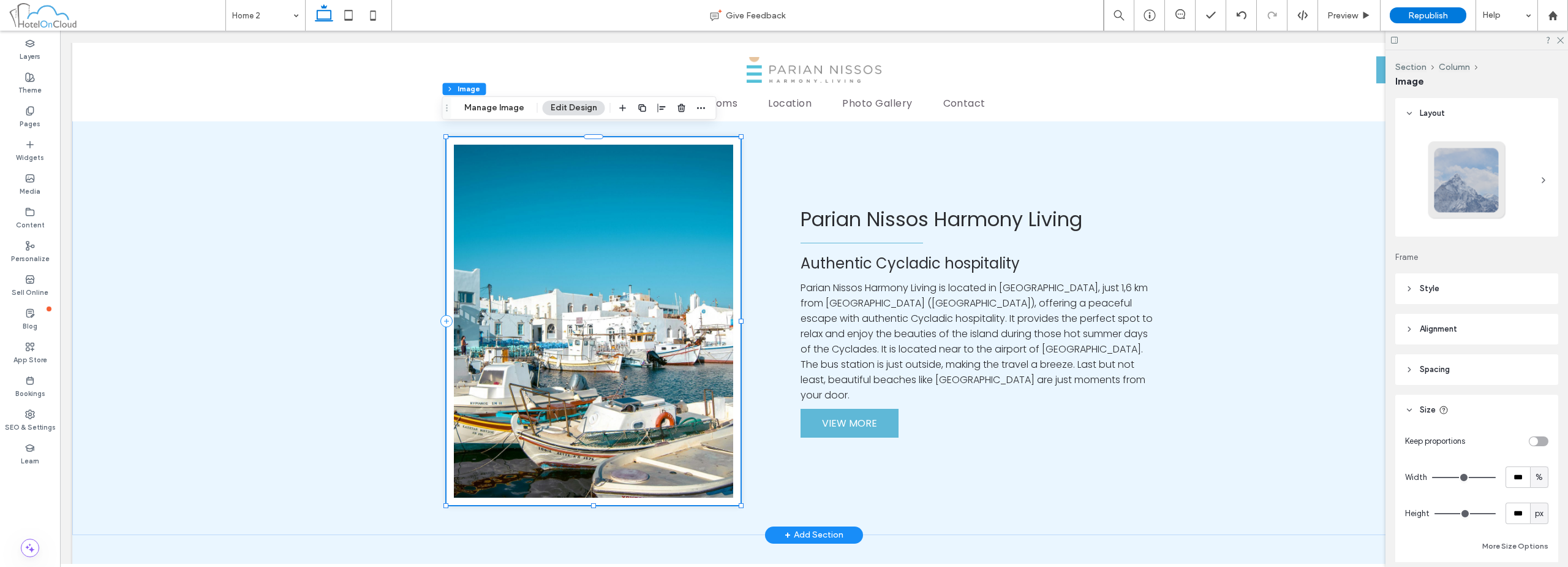
click at [595, 265] on img at bounding box center [593, 321] width 294 height 368
click at [701, 111] on icon "button" at bounding box center [701, 108] width 10 height 10
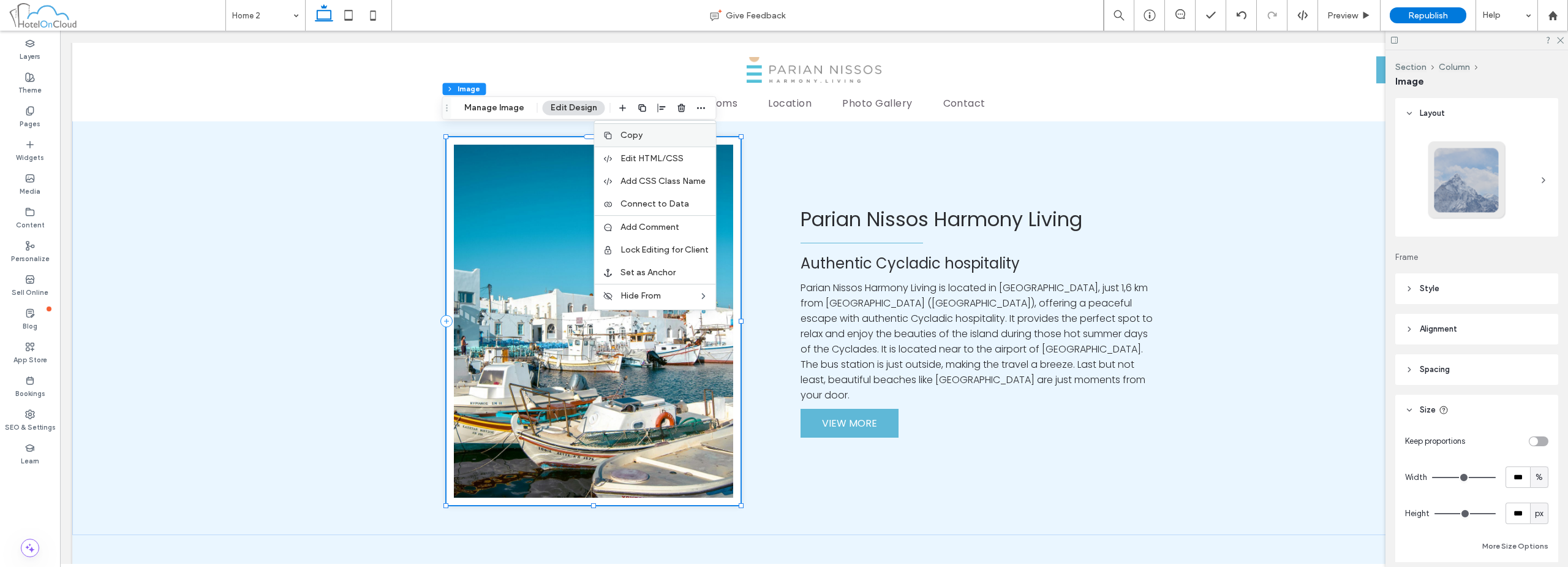
click at [665, 135] on label "Copy" at bounding box center [664, 135] width 88 height 11
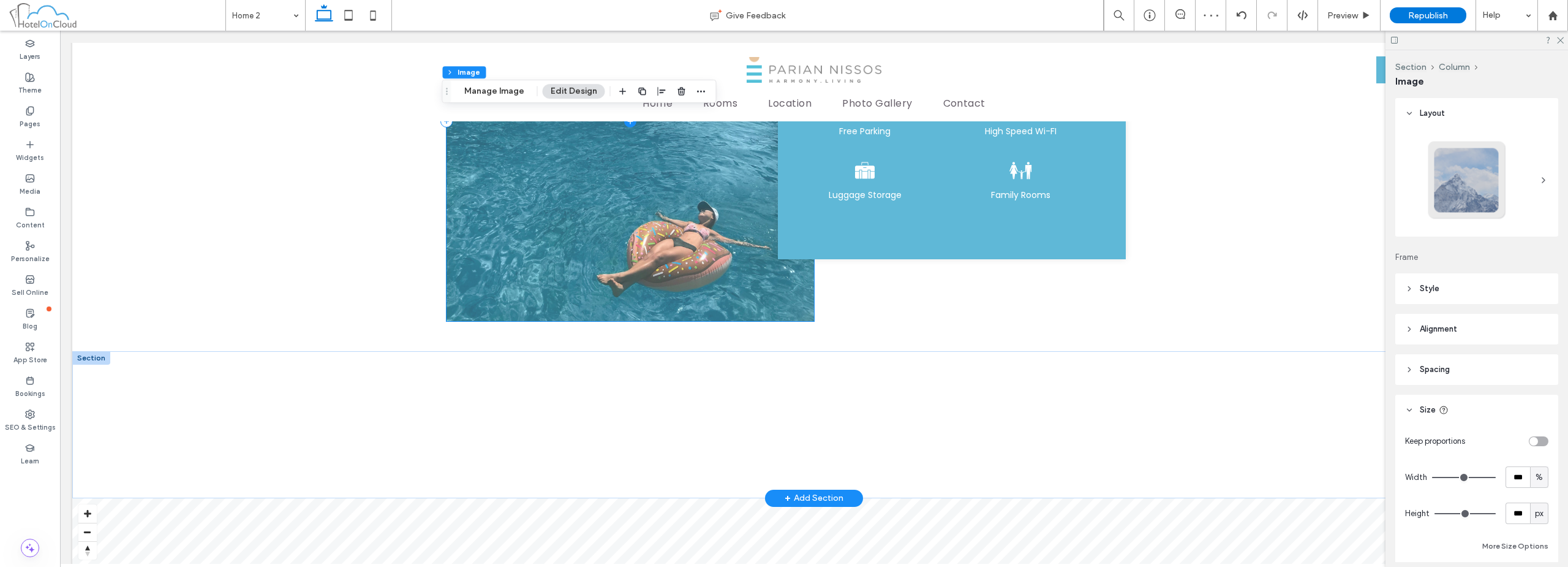
scroll to position [1571, 0]
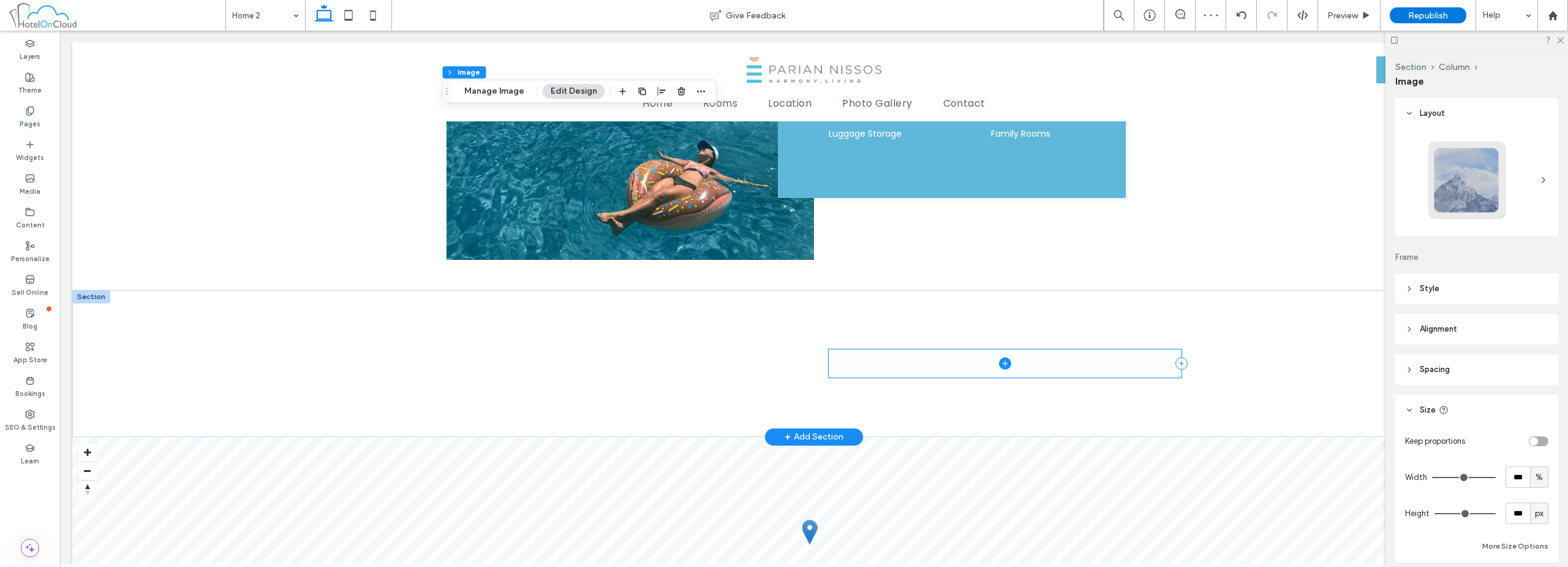
click at [946, 355] on span at bounding box center [1004, 363] width 352 height 28
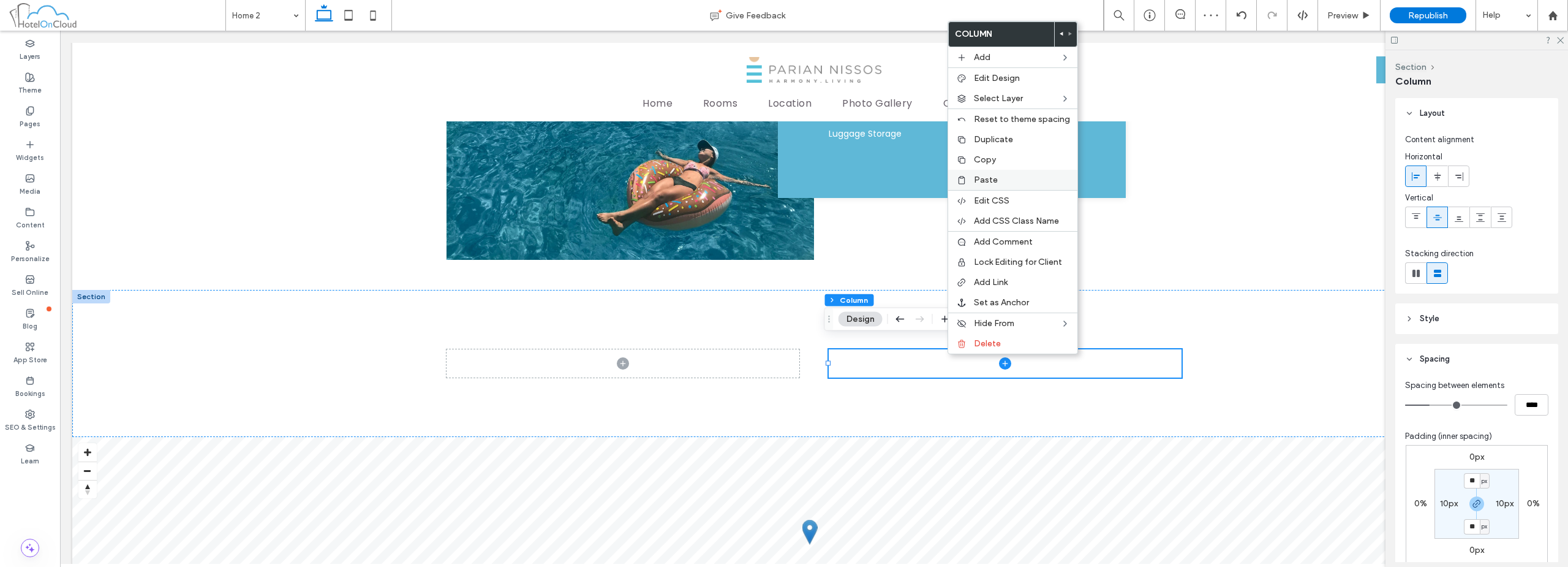
click at [994, 180] on span "Paste" at bounding box center [985, 180] width 24 height 11
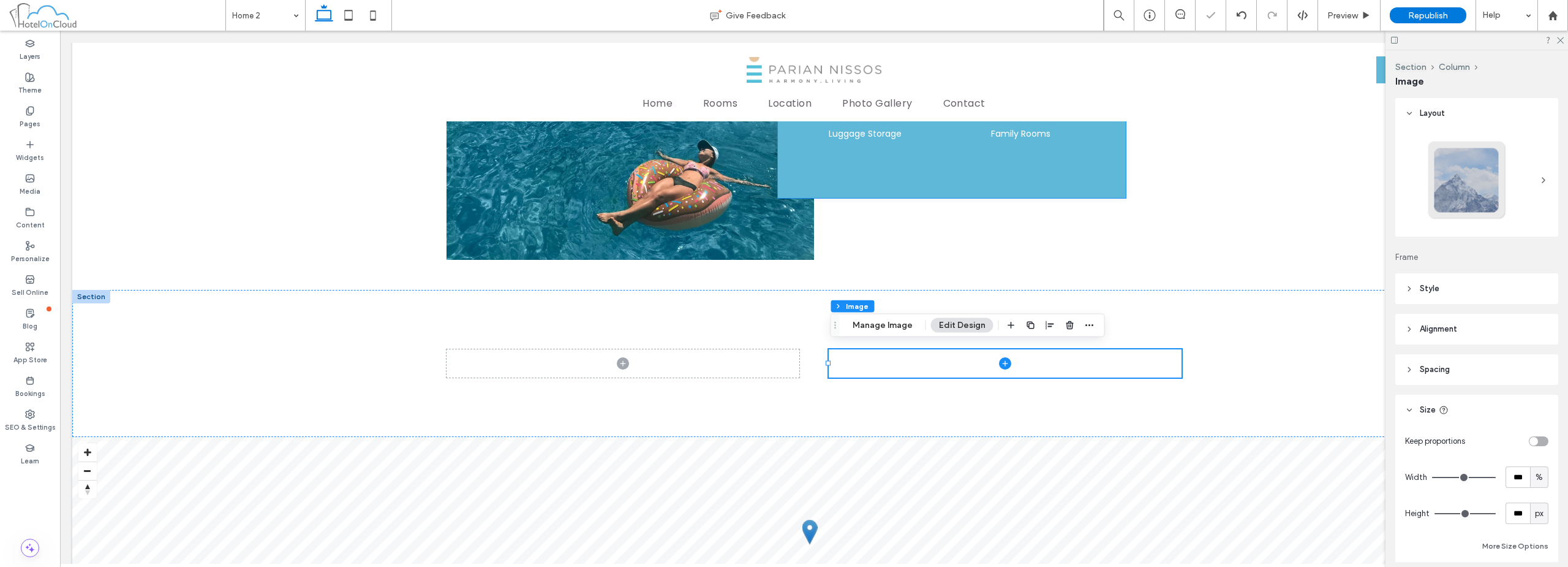
type input "**"
type input "****"
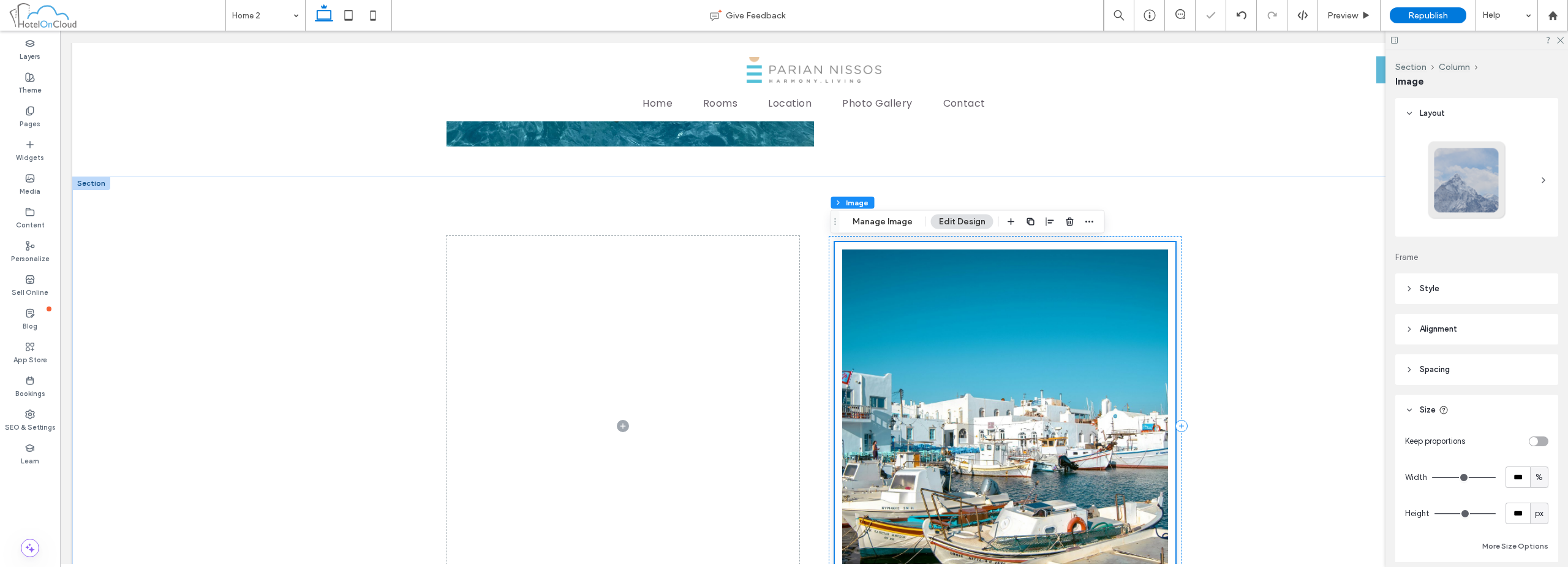
scroll to position [1694, 0]
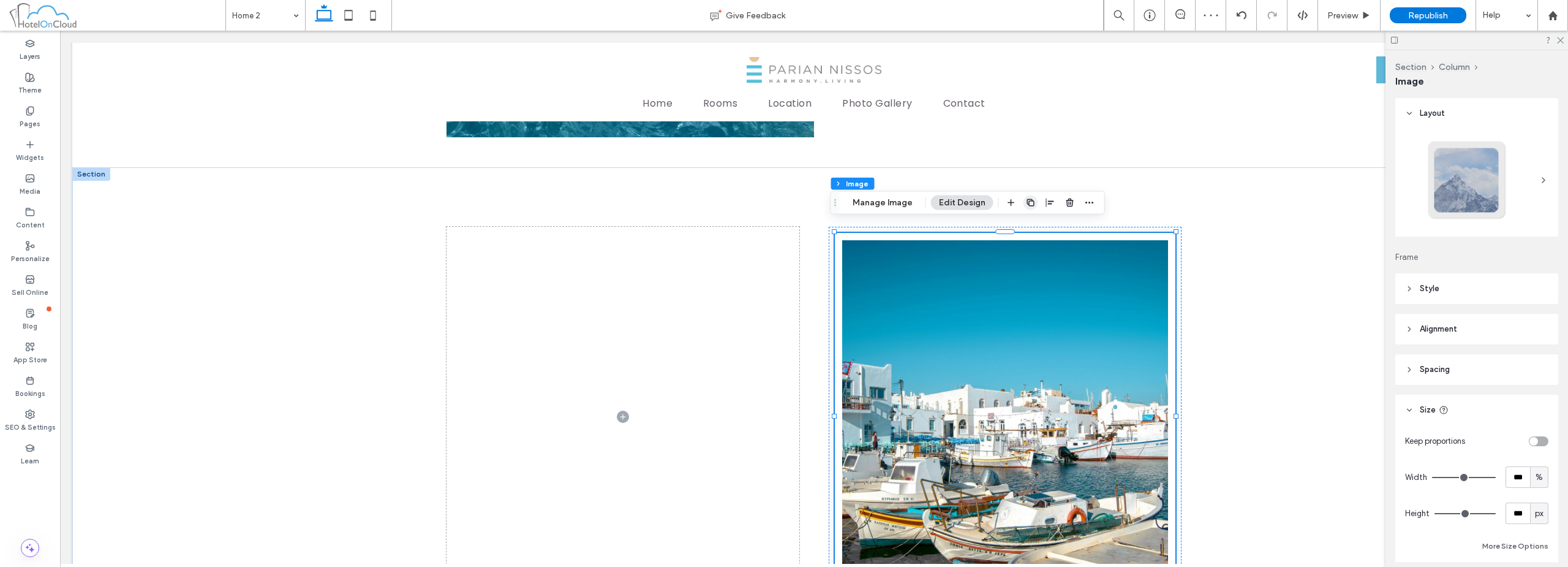
click at [1032, 204] on icon "button" at bounding box center [1030, 203] width 10 height 10
type input "**"
type input "****"
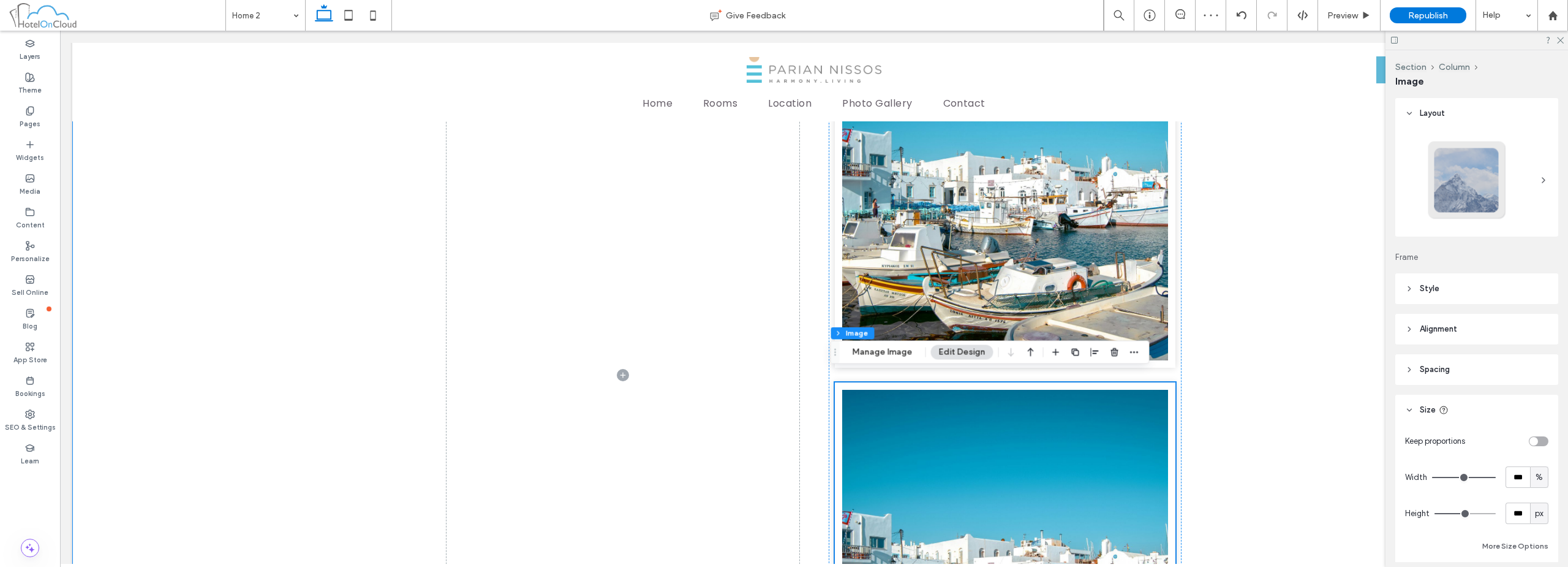
scroll to position [1885, 0]
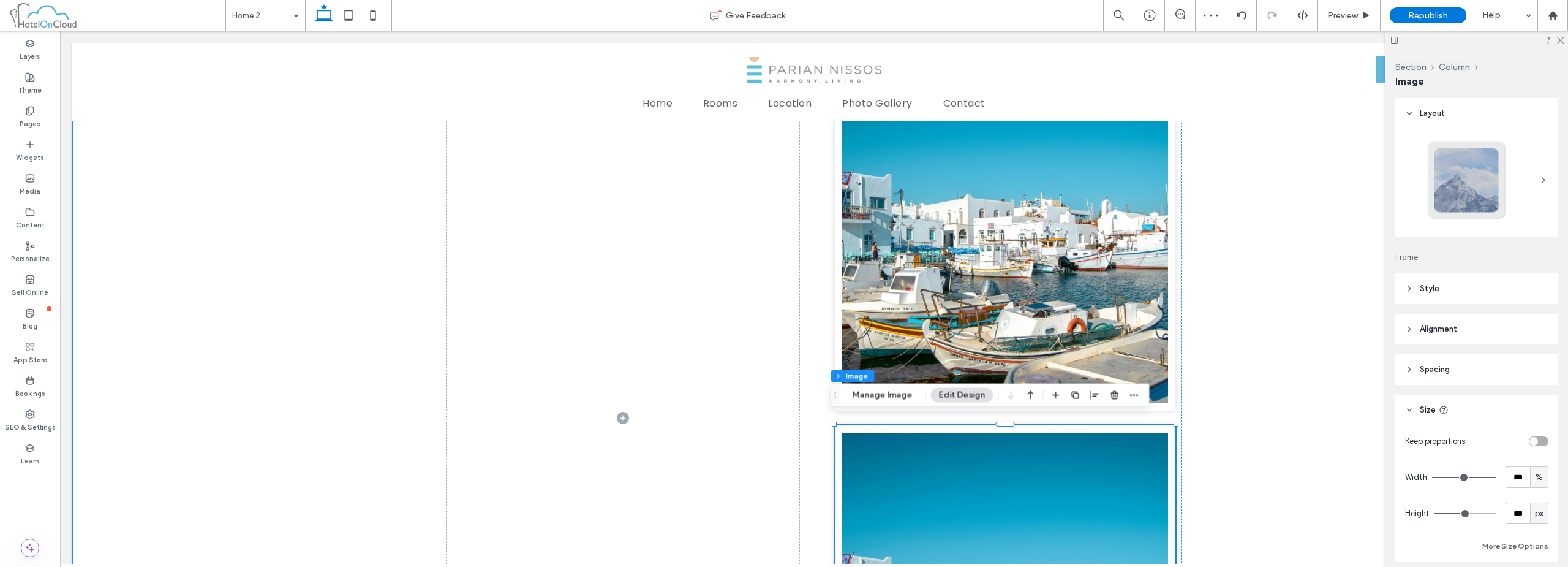
click at [1232, 328] on div at bounding box center [813, 417] width 1484 height 881
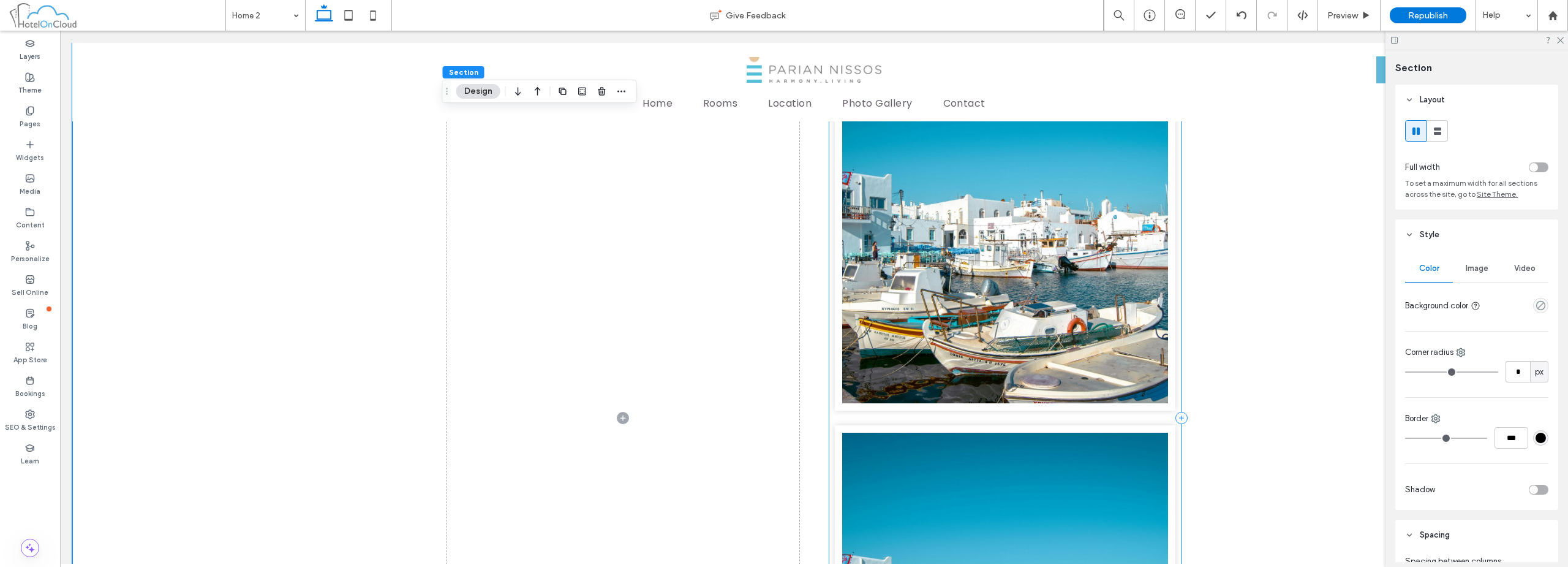
click at [1131, 407] on div at bounding box center [1004, 417] width 352 height 762
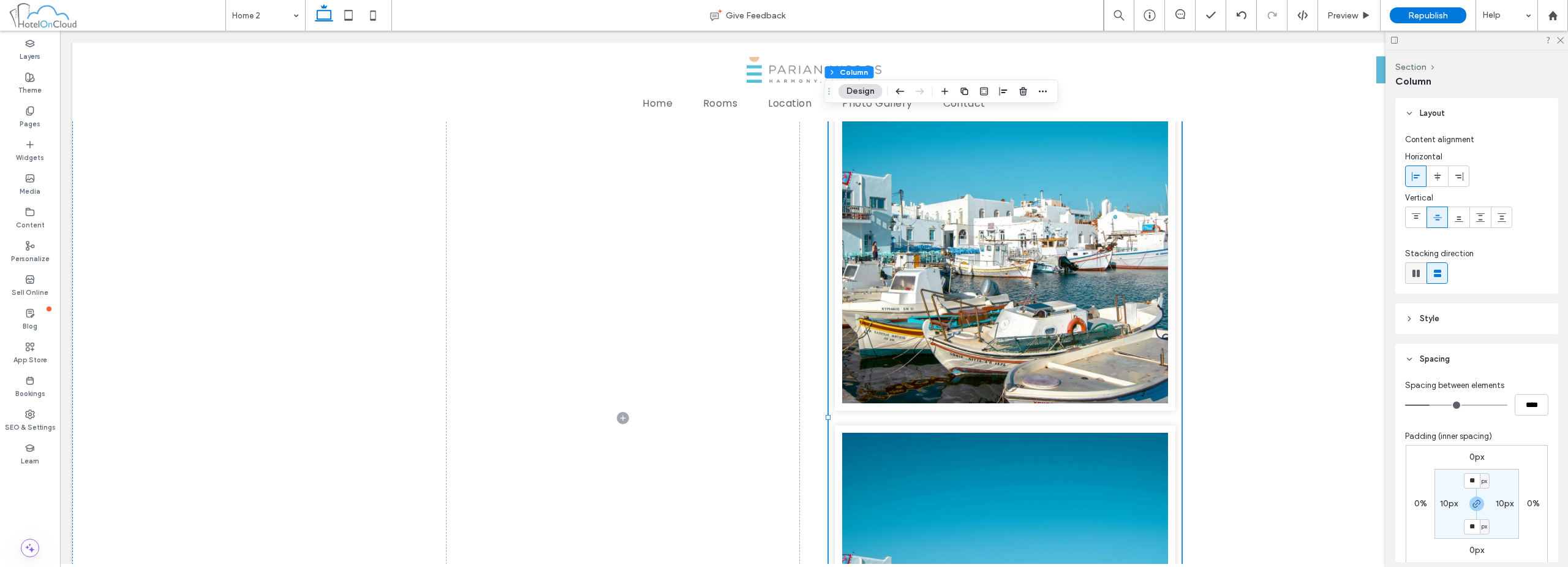
click at [1419, 274] on use at bounding box center [1416, 274] width 8 height 8
type input "*"
type input "**"
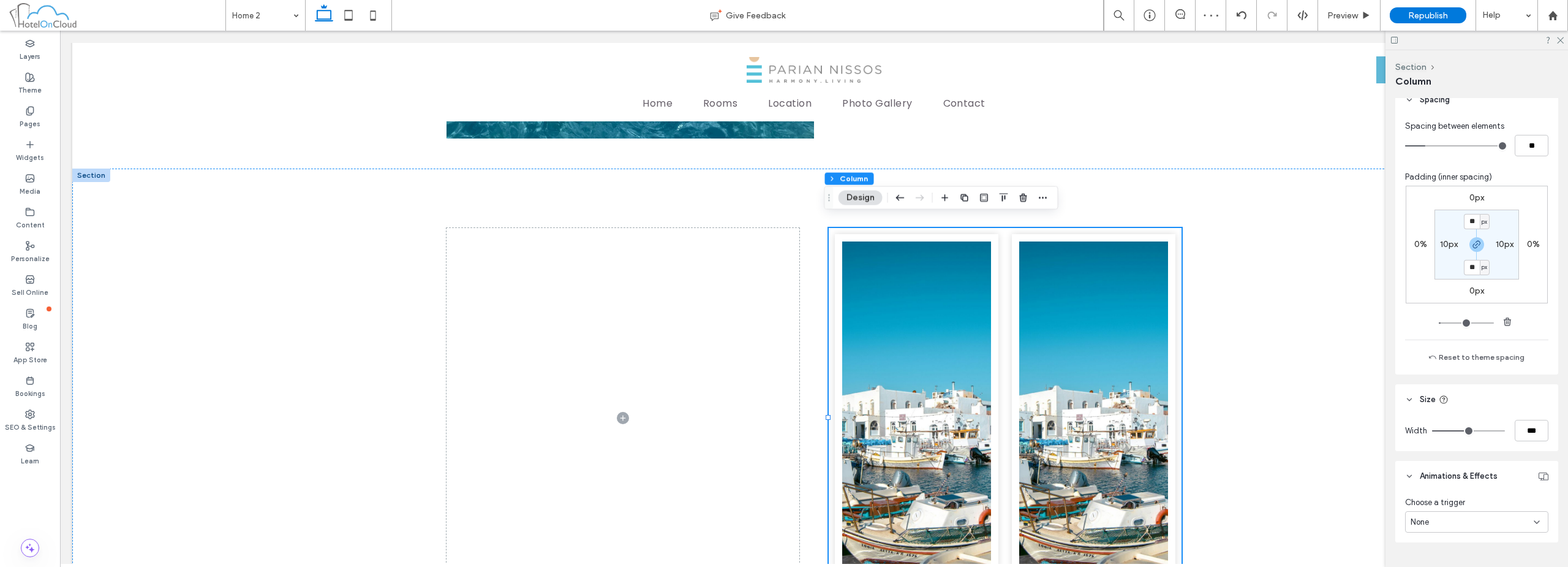
scroll to position [340, 0]
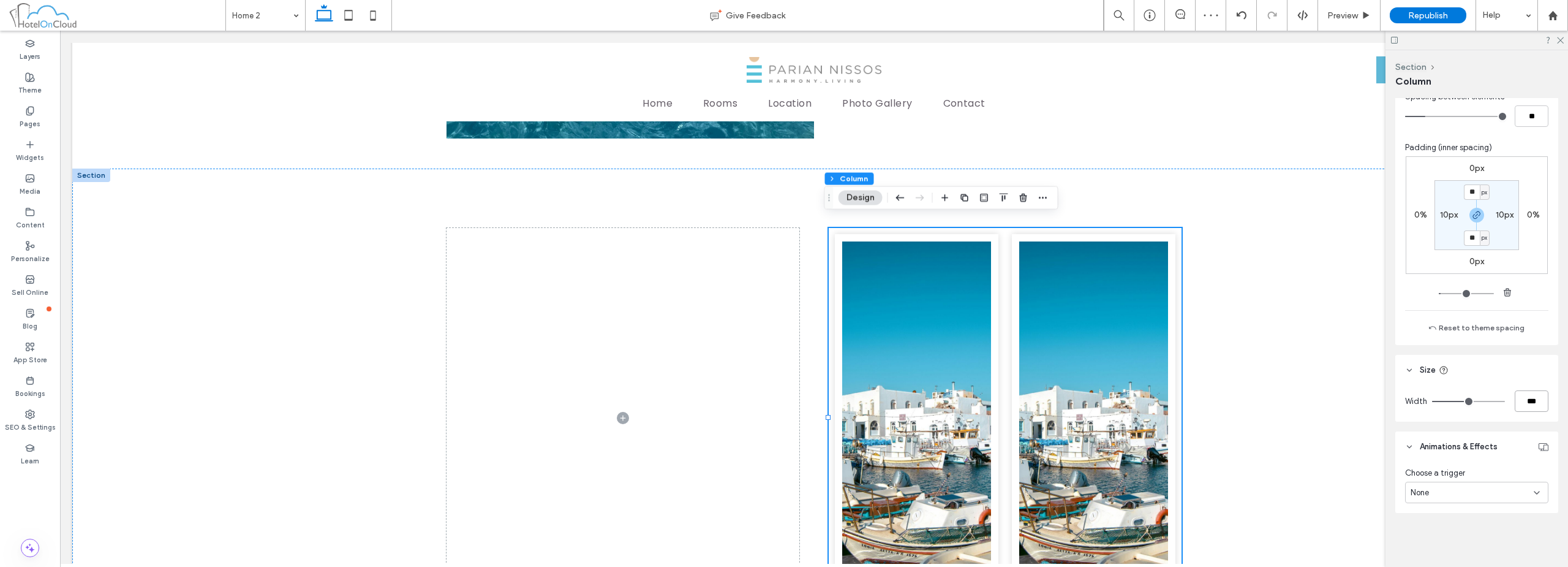
click at [1522, 406] on input "***" at bounding box center [1531, 401] width 34 height 21
type input "**"
type input "***"
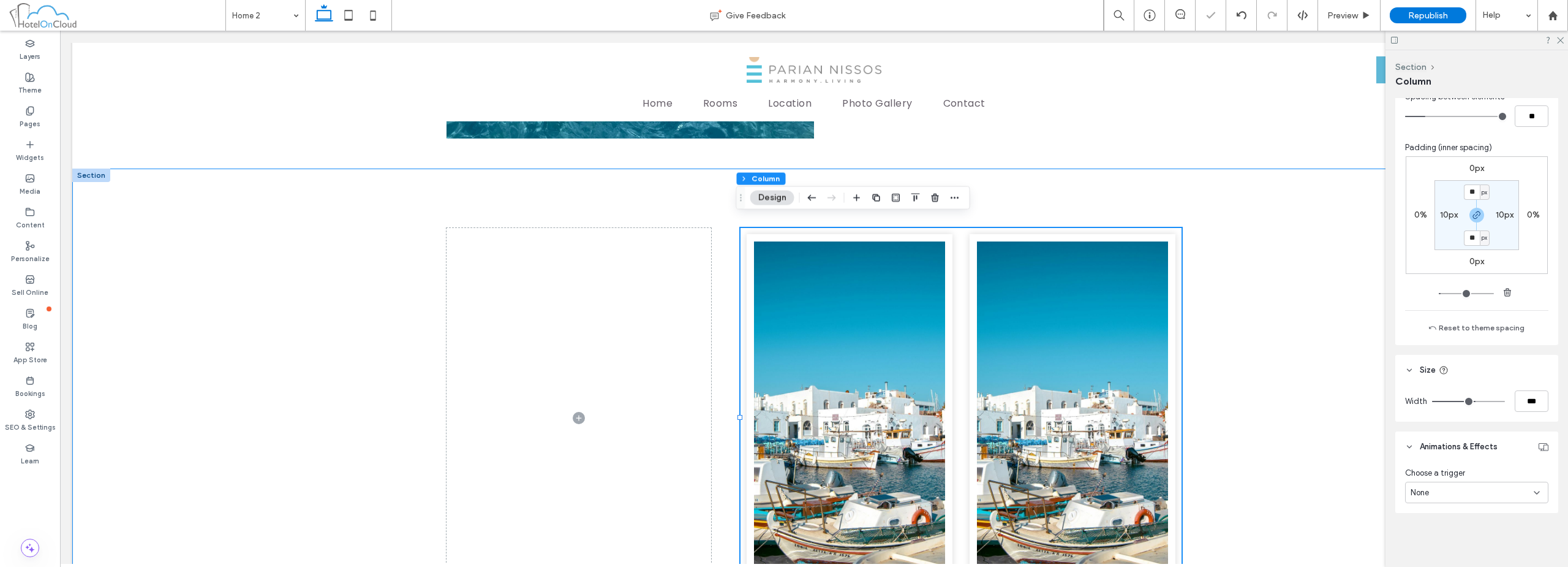
click at [1289, 363] on div at bounding box center [813, 417] width 1484 height 499
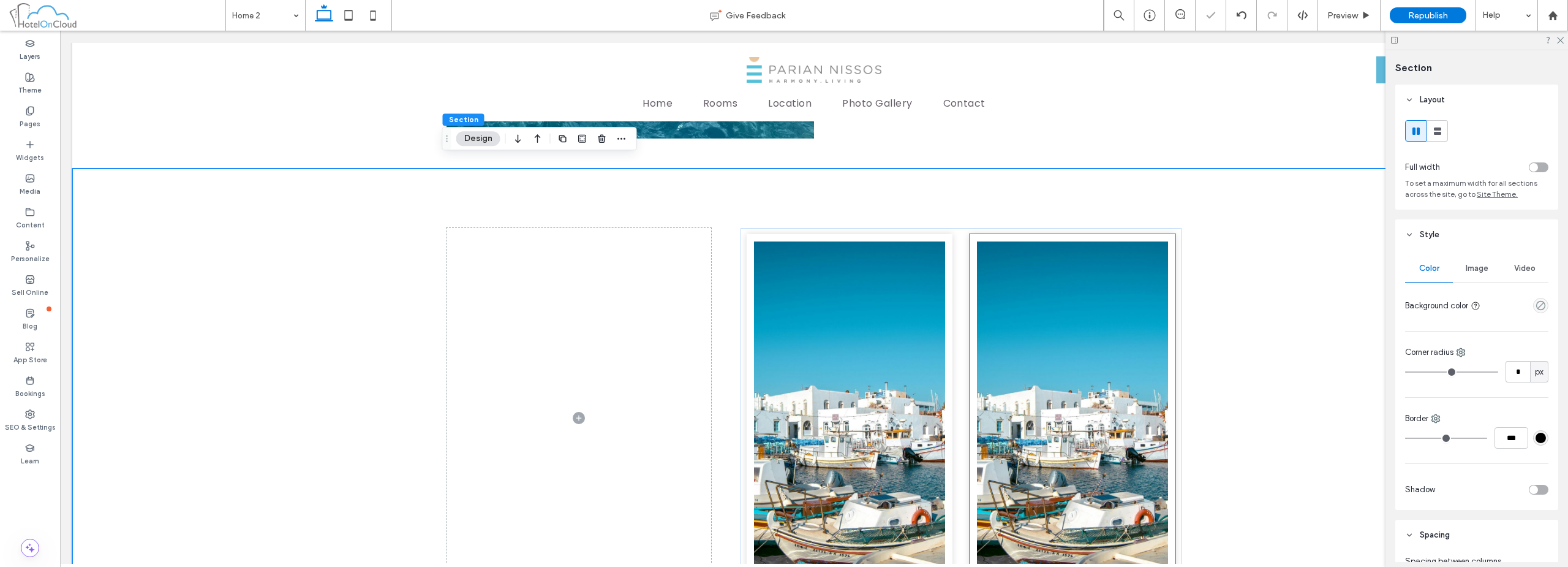
click at [1097, 301] on img at bounding box center [1073, 418] width 205 height 368
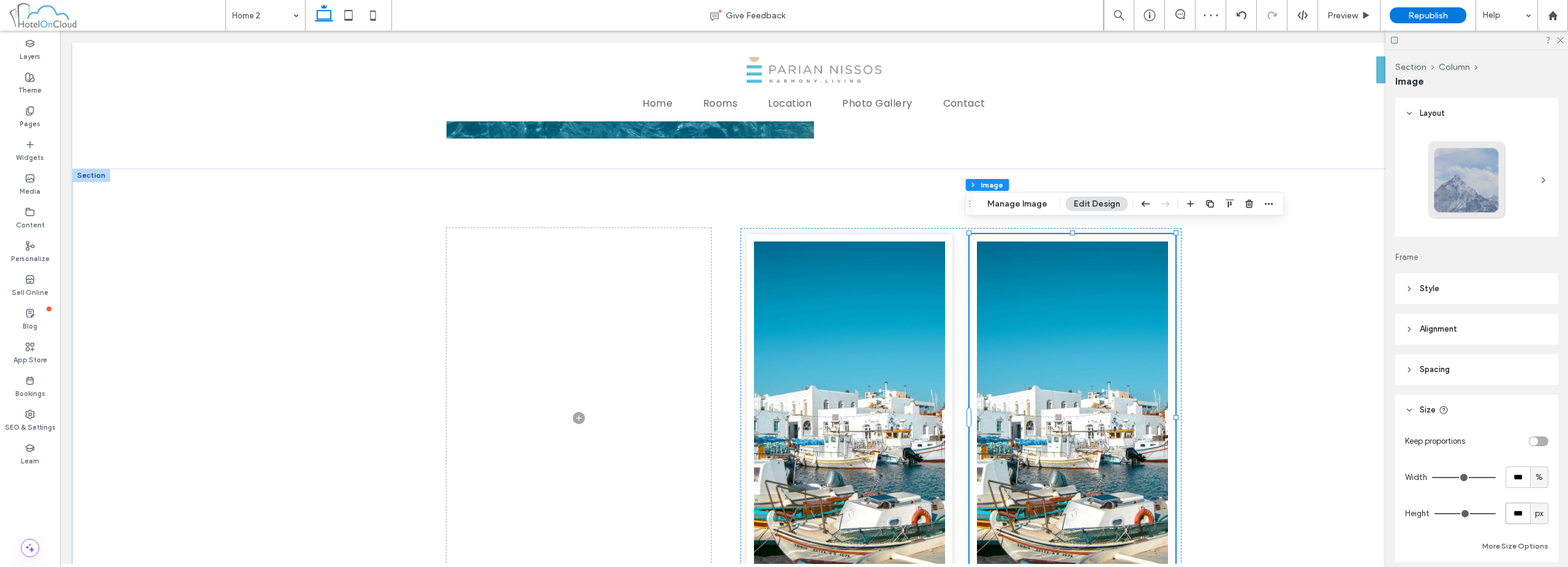
click at [1512, 519] on input "***" at bounding box center [1518, 513] width 25 height 21
type input "***"
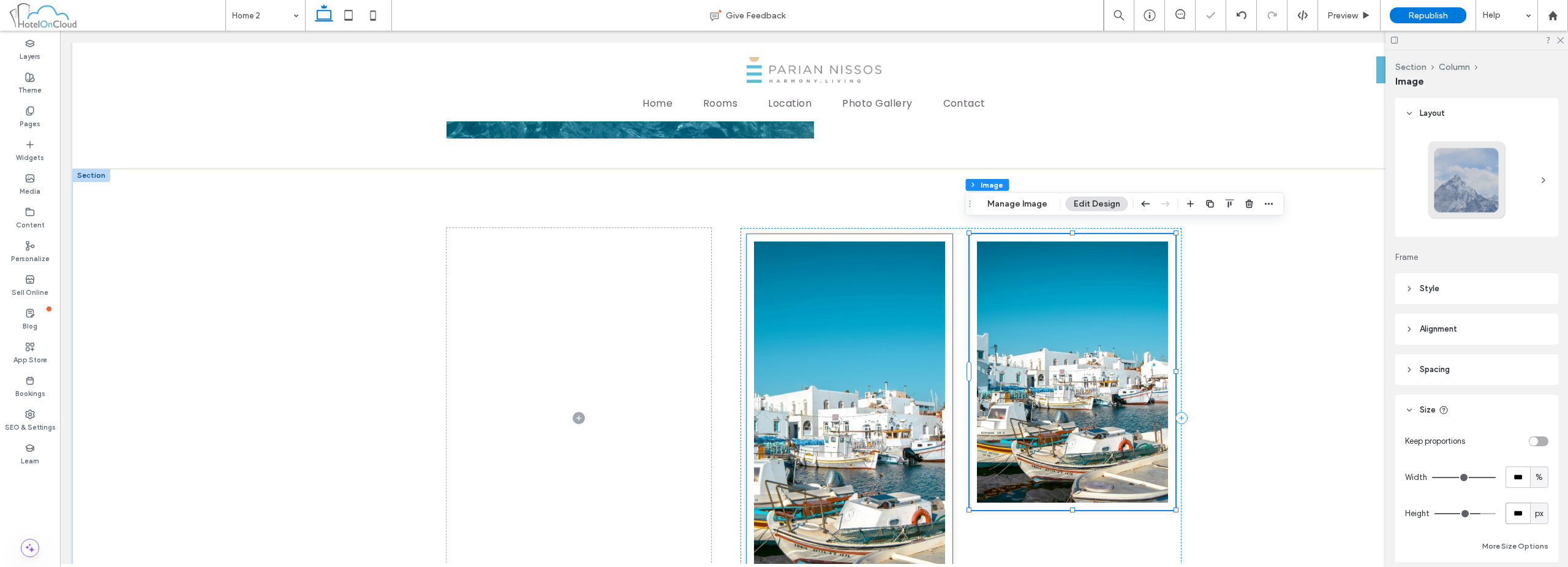
click at [849, 350] on img at bounding box center [849, 418] width 205 height 368
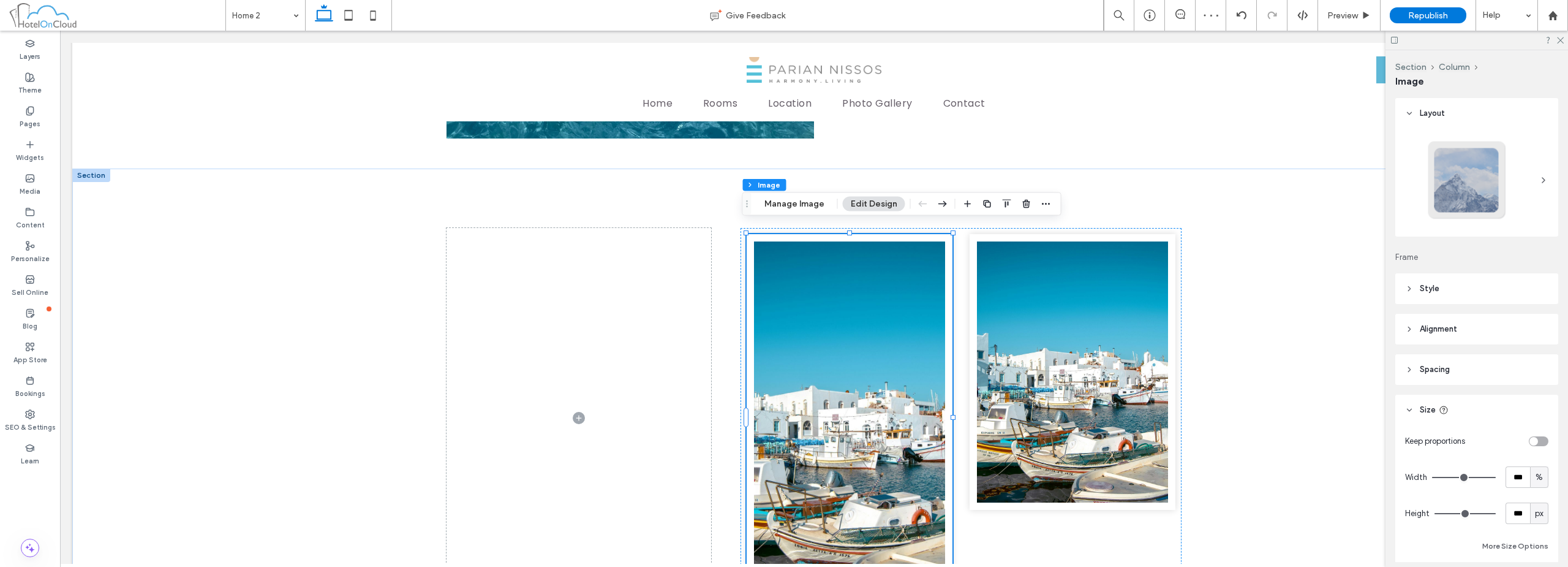
click at [1535, 480] on span "%" at bounding box center [1539, 477] width 8 height 12
click at [1535, 482] on span "%" at bounding box center [1539, 477] width 8 height 12
click at [1510, 479] on input "***" at bounding box center [1518, 477] width 25 height 21
type input "**"
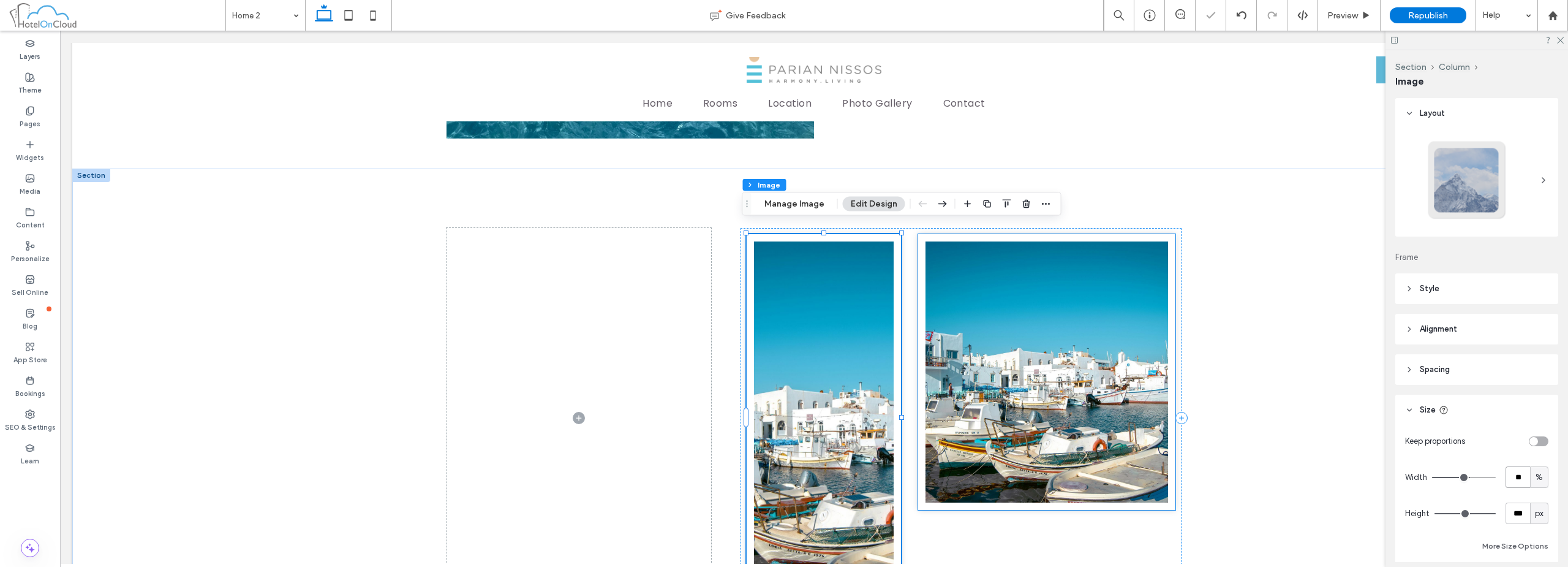
click at [1110, 363] on img at bounding box center [1047, 372] width 257 height 276
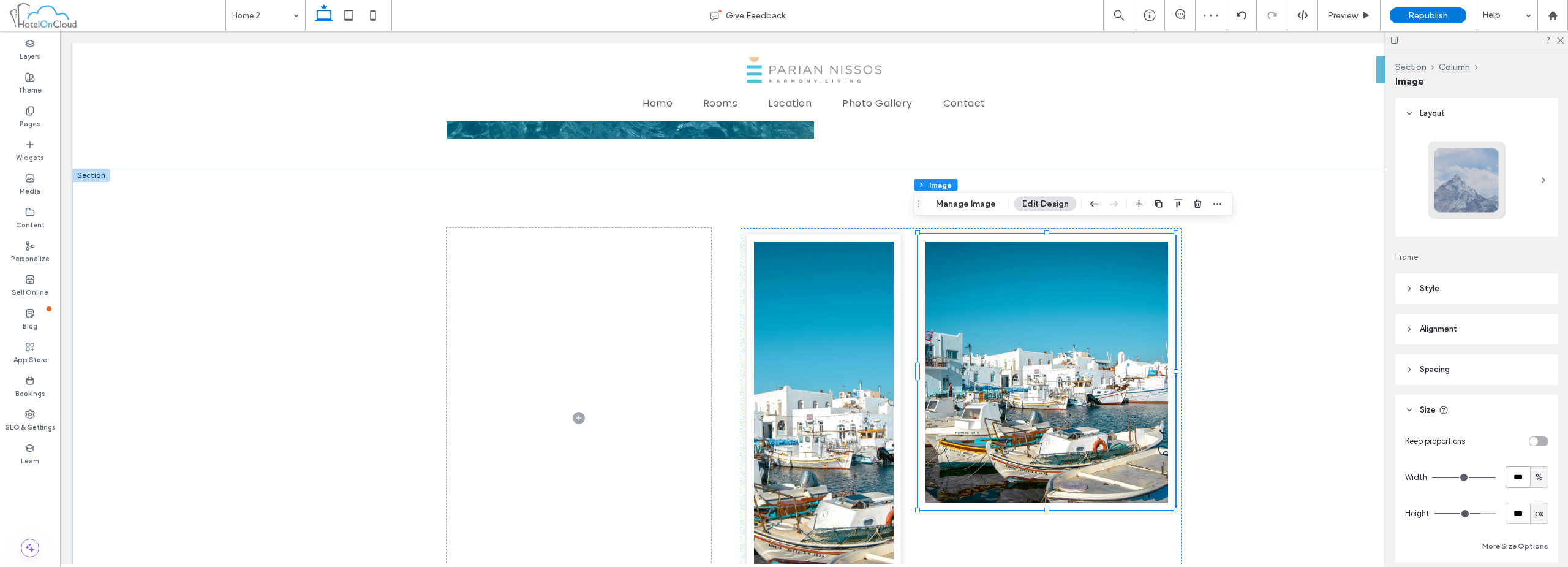
click at [1511, 481] on input "***" at bounding box center [1518, 477] width 25 height 21
type input "**"
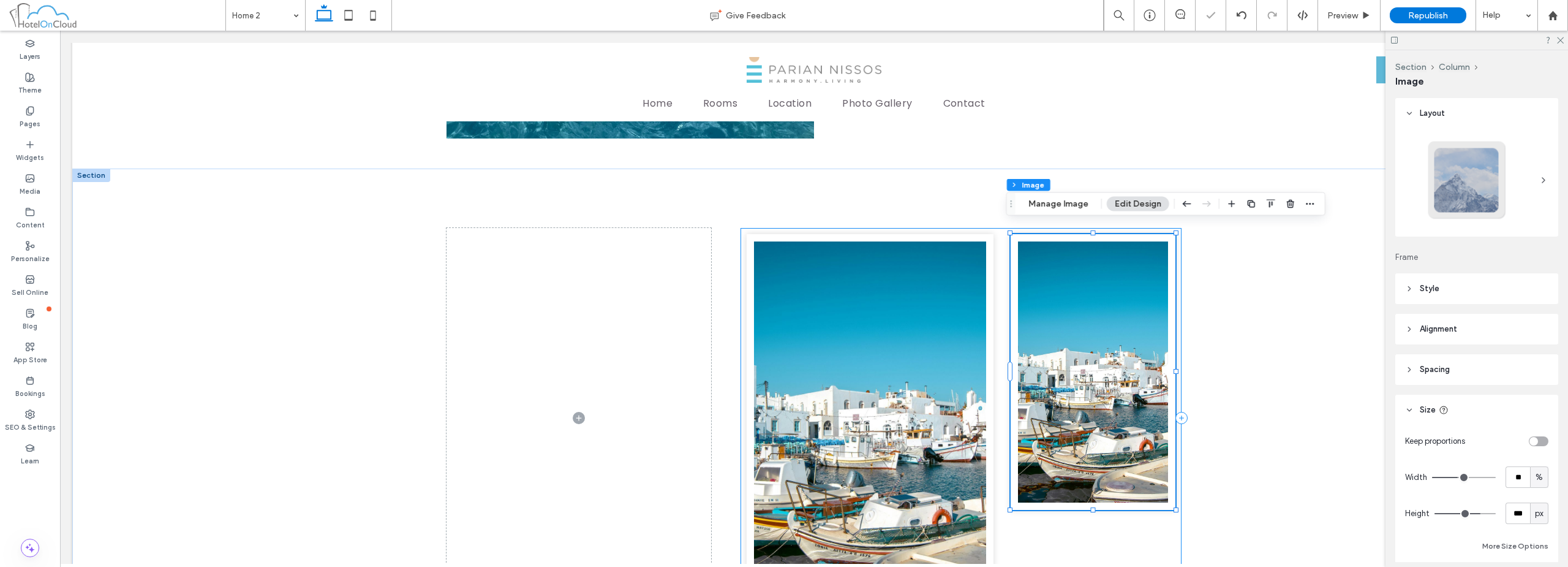
click at [1137, 529] on div at bounding box center [960, 417] width 441 height 380
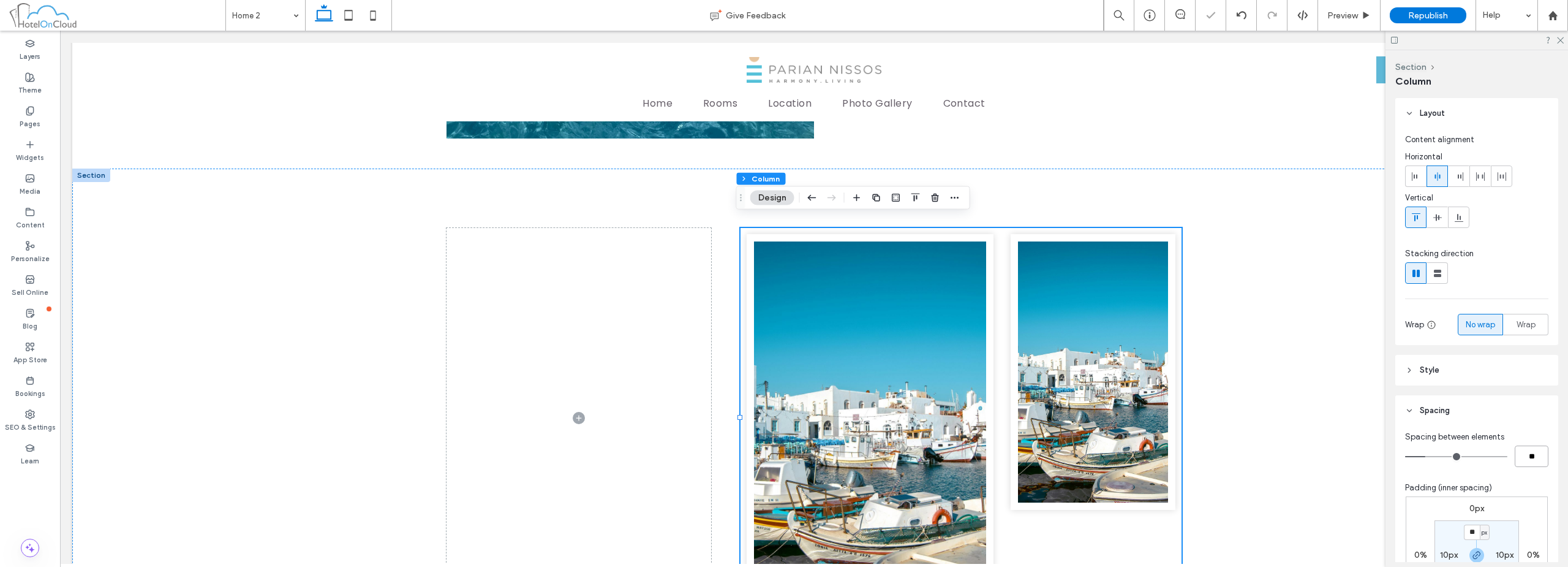
click at [1524, 458] on input "**" at bounding box center [1531, 456] width 34 height 21
type input "*"
type input "**"
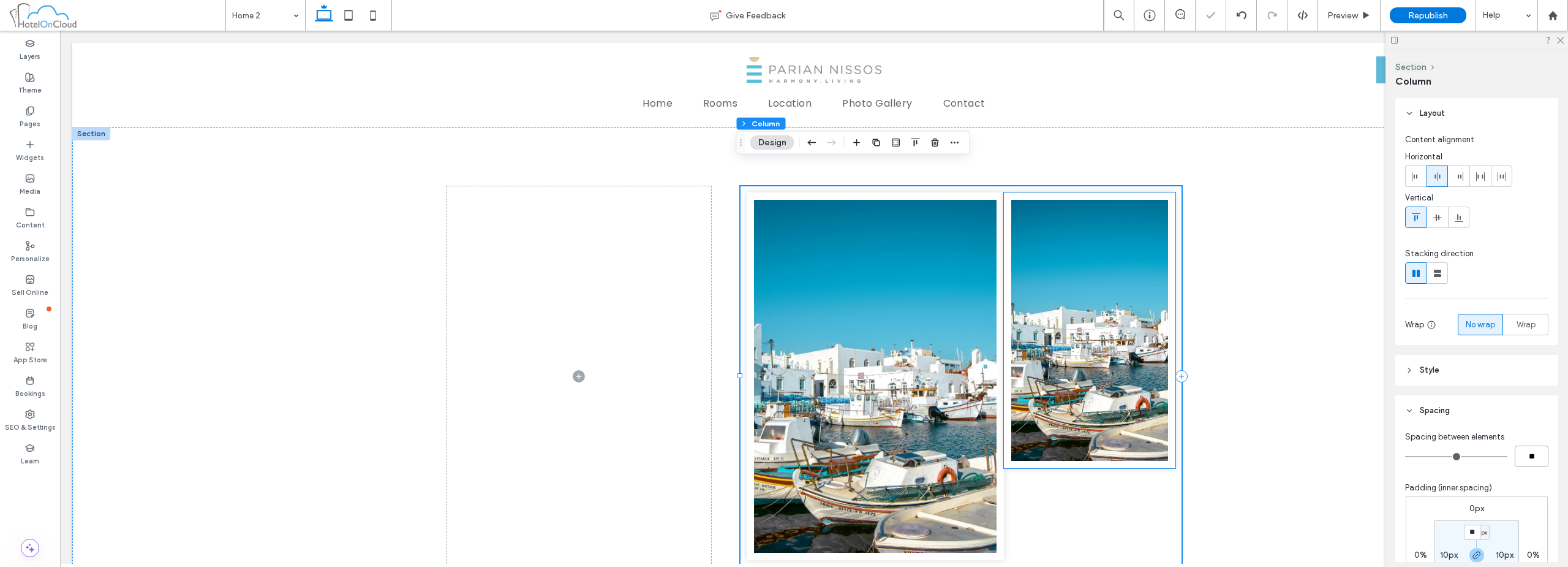
scroll to position [1754, 0]
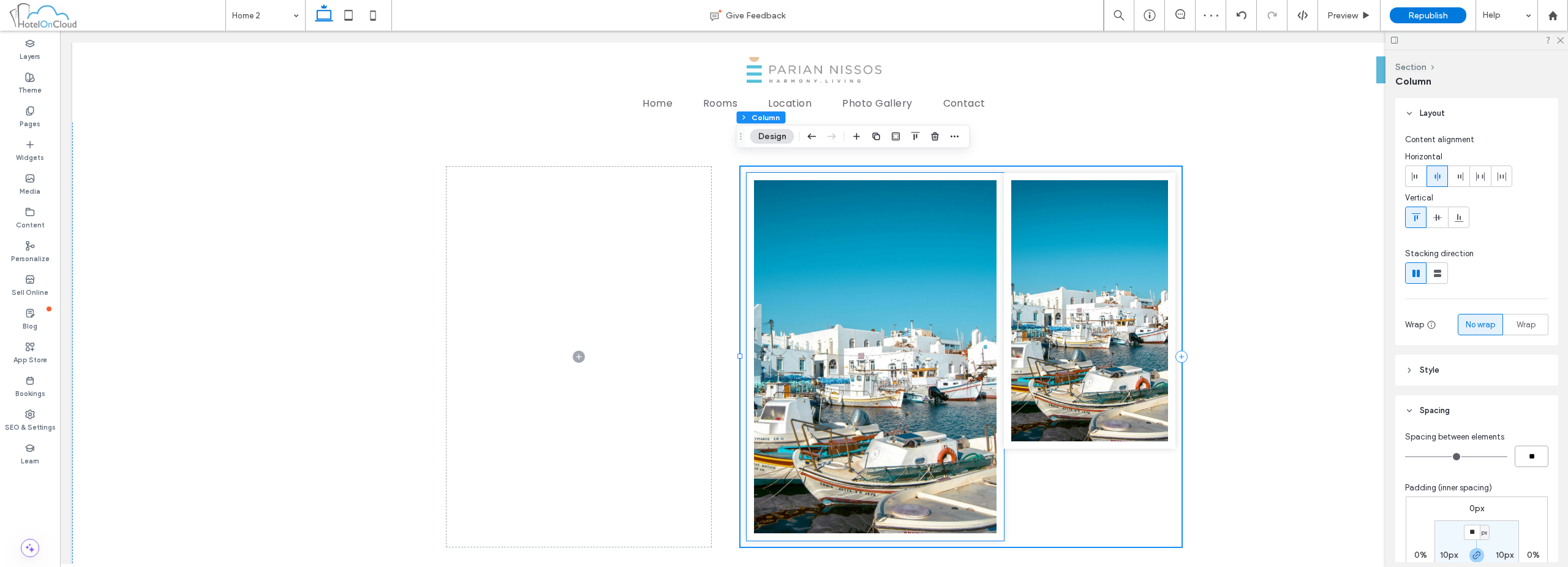
click at [962, 432] on img at bounding box center [875, 357] width 257 height 368
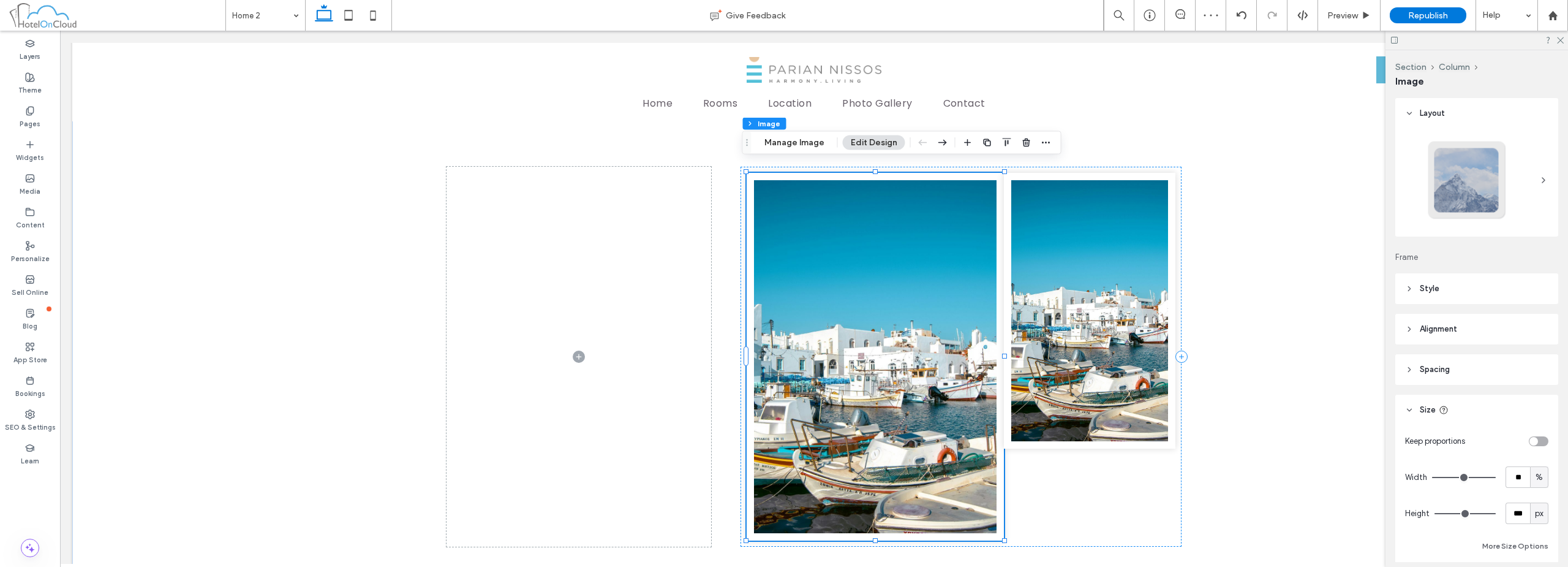
type input "**"
type input "****"
click at [1512, 515] on input "***" at bounding box center [1518, 513] width 25 height 21
type input "***"
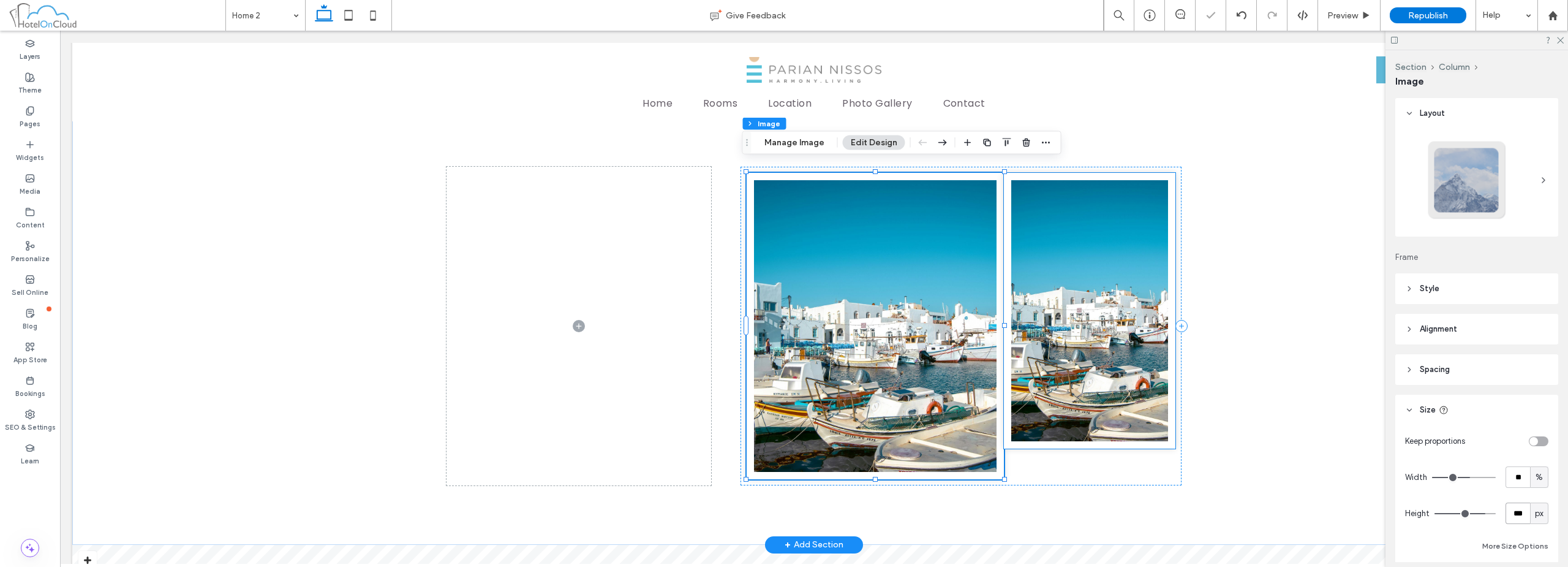
click at [1074, 310] on img at bounding box center [1089, 310] width 172 height 276
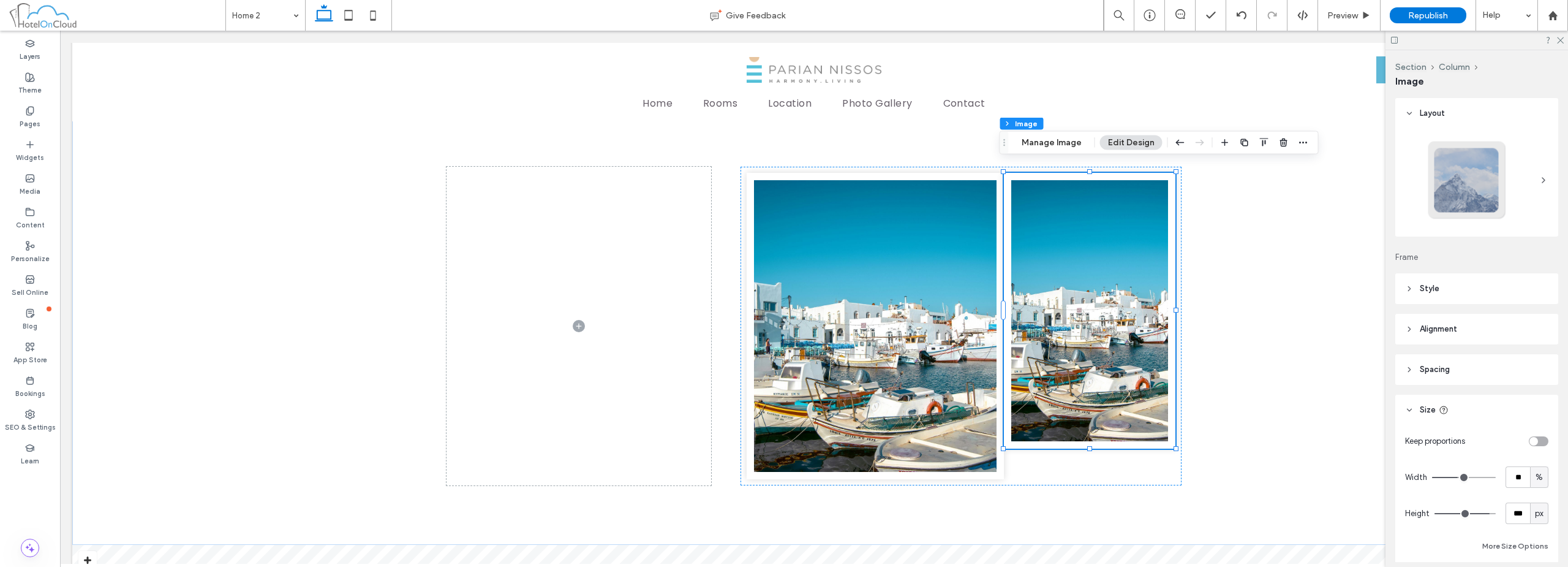
click at [1465, 370] on header "Spacing" at bounding box center [1477, 370] width 163 height 31
click at [1414, 462] on label "0%" at bounding box center [1420, 462] width 12 height 11
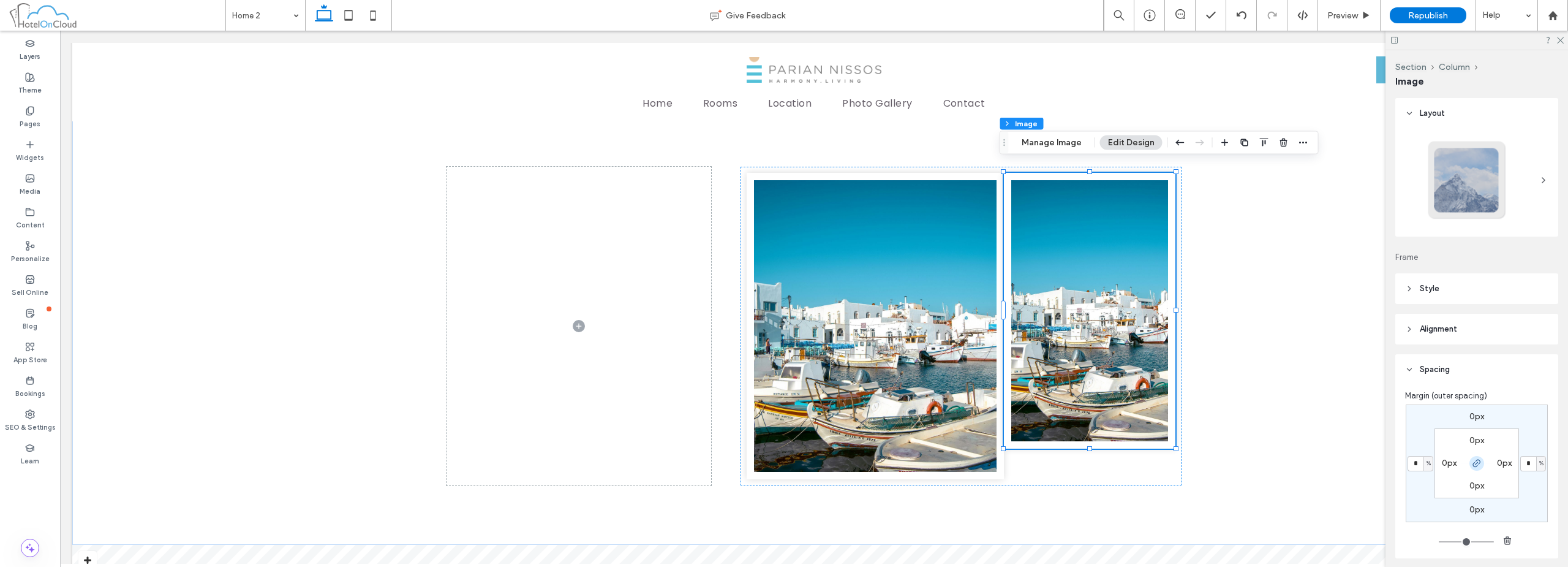
click at [1479, 461] on span "button" at bounding box center [1476, 463] width 14 height 14
click at [1428, 464] on div "%" at bounding box center [1428, 463] width 8 height 12
click at [1424, 479] on span "px" at bounding box center [1420, 482] width 9 height 12
click at [1417, 464] on input "*" at bounding box center [1415, 464] width 16 height 15
type input "****"
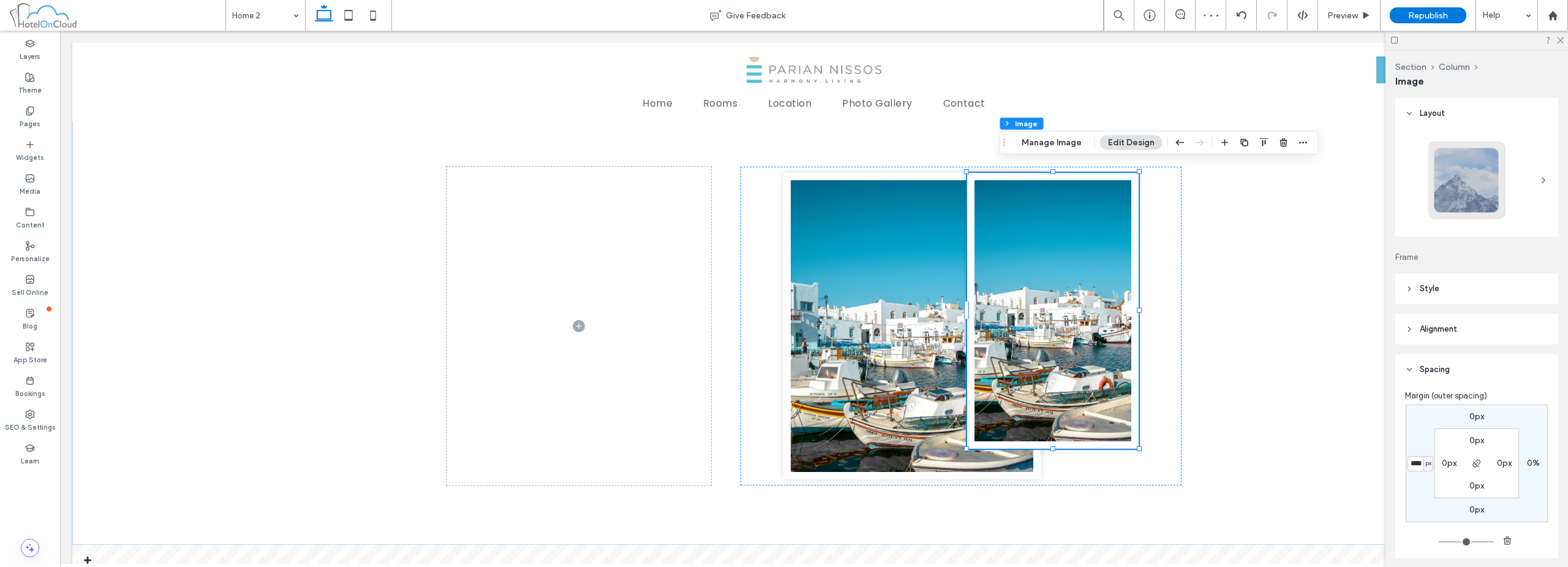
click at [1478, 418] on label "0px" at bounding box center [1476, 416] width 14 height 11
type input "*"
click at [1472, 459] on icon "button" at bounding box center [1477, 463] width 10 height 10
click at [1470, 414] on input "*" at bounding box center [1471, 417] width 16 height 15
type input "***"
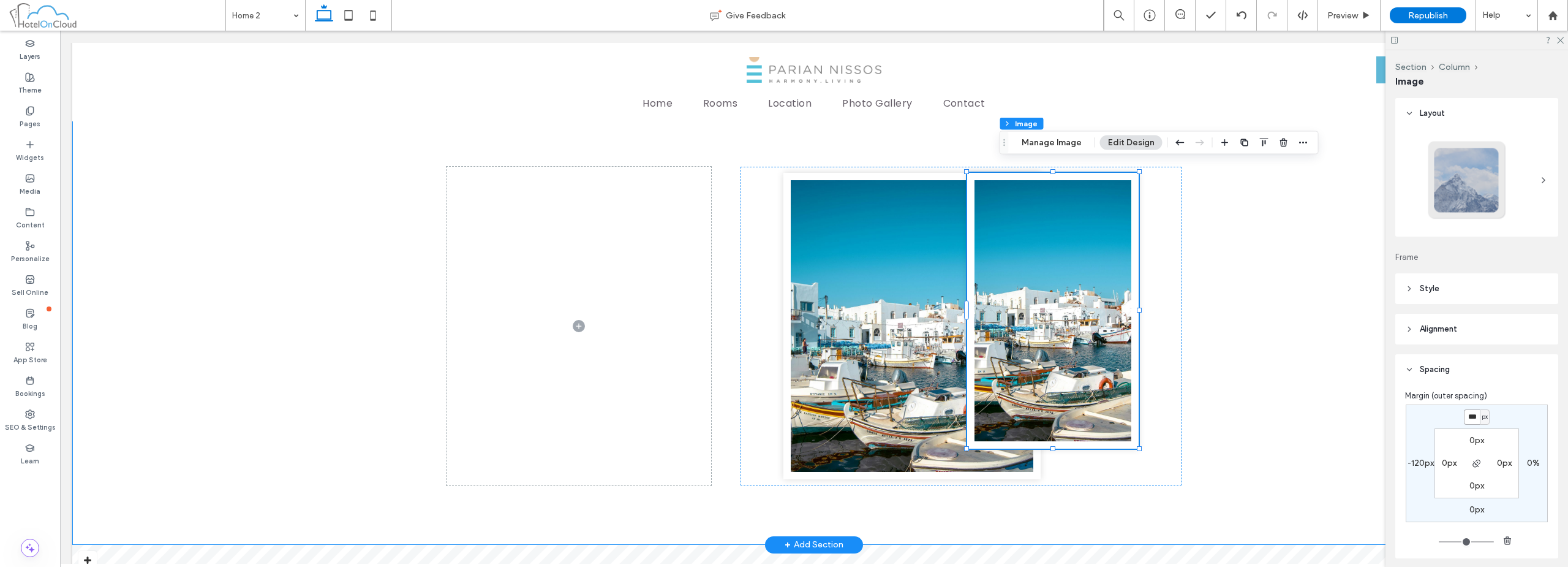
type input "*"
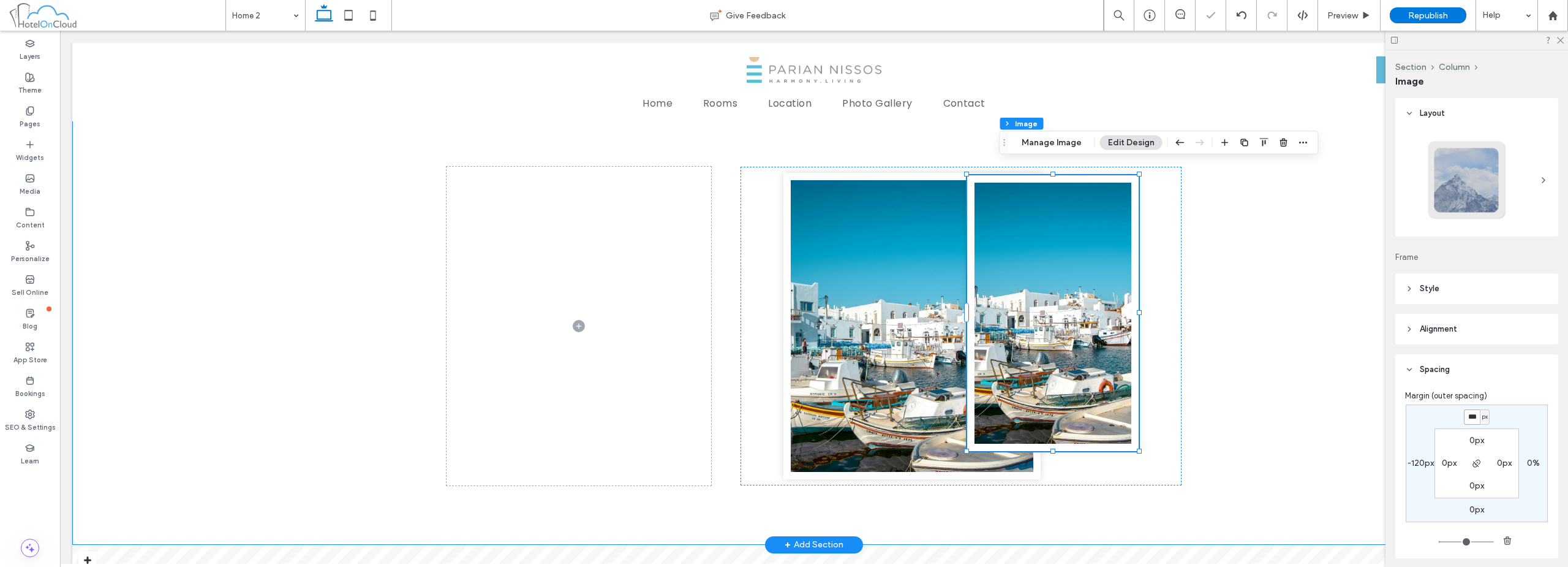
type input "***"
type input "*"
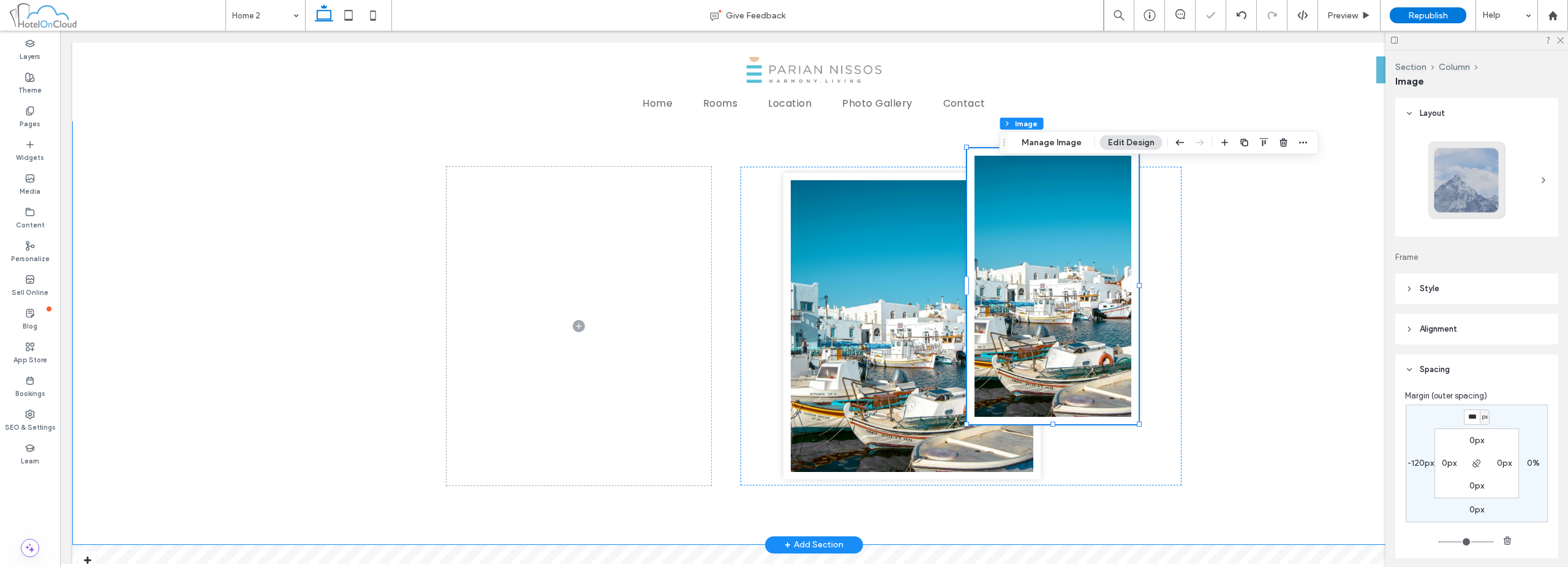
click at [1314, 304] on div at bounding box center [813, 326] width 1484 height 437
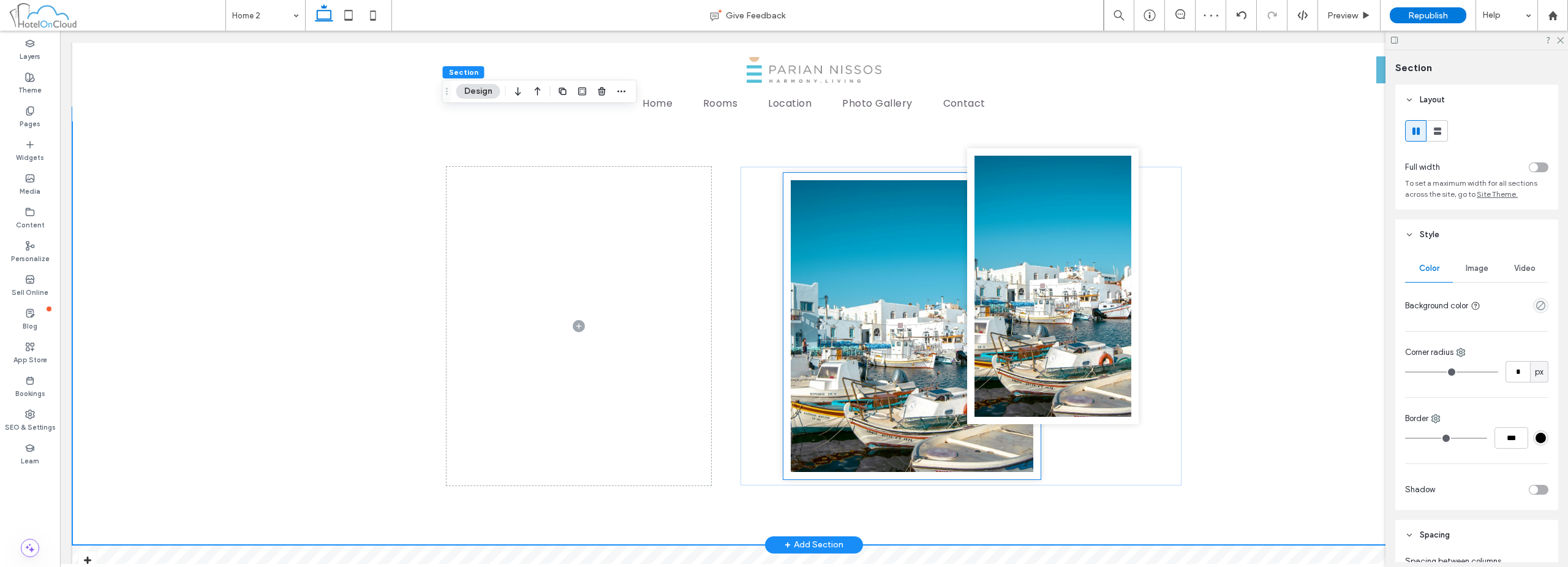
click at [844, 297] on img at bounding box center [912, 326] width 257 height 307
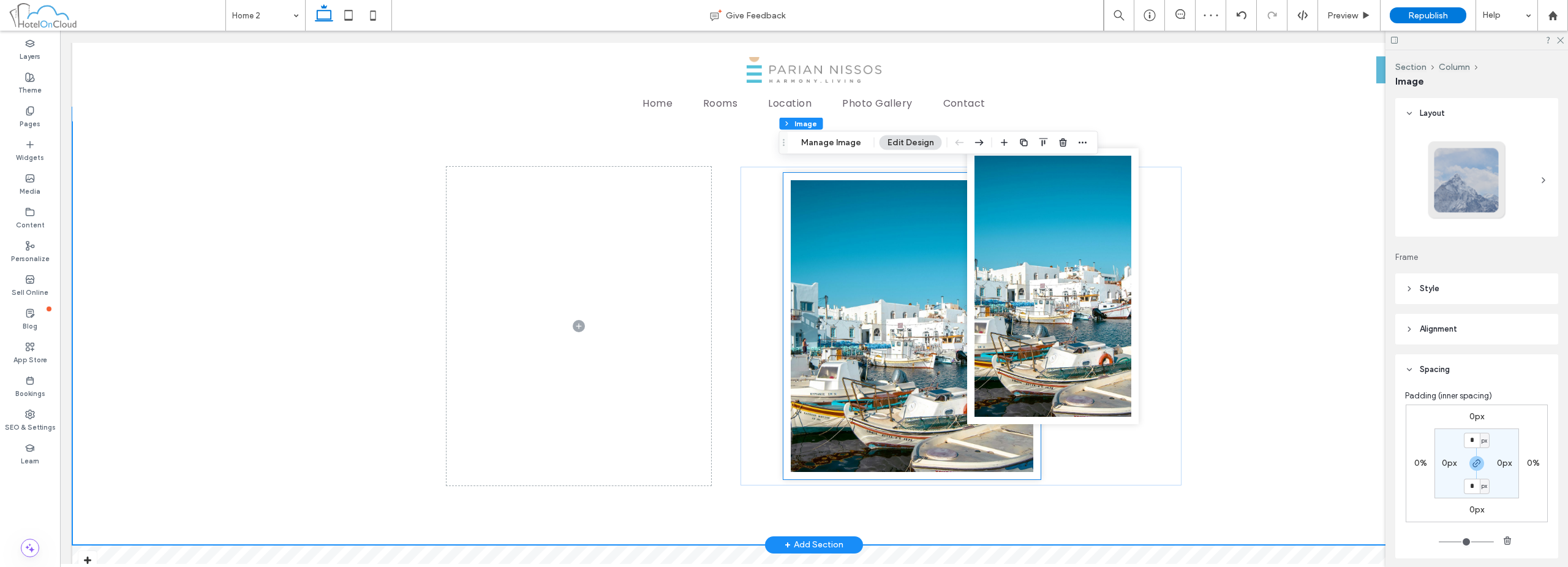
type input "**"
type input "****"
click at [388, 252] on div at bounding box center [813, 326] width 1484 height 437
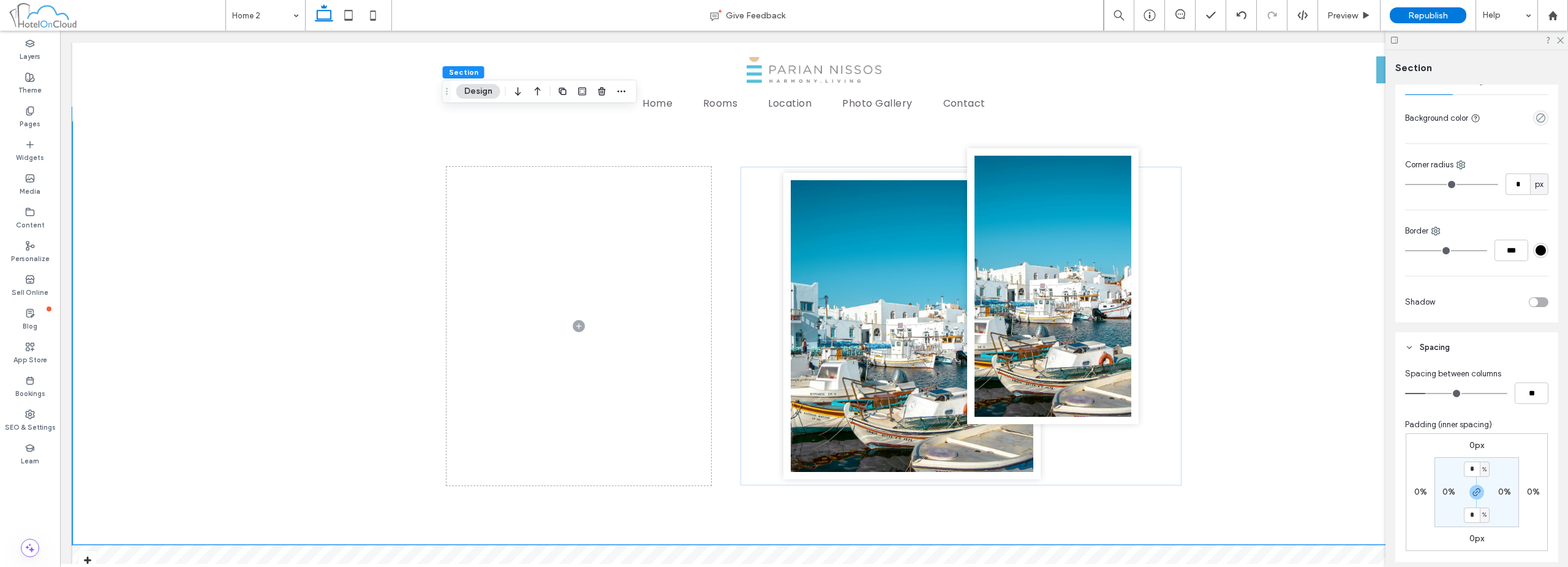
scroll to position [123, 0]
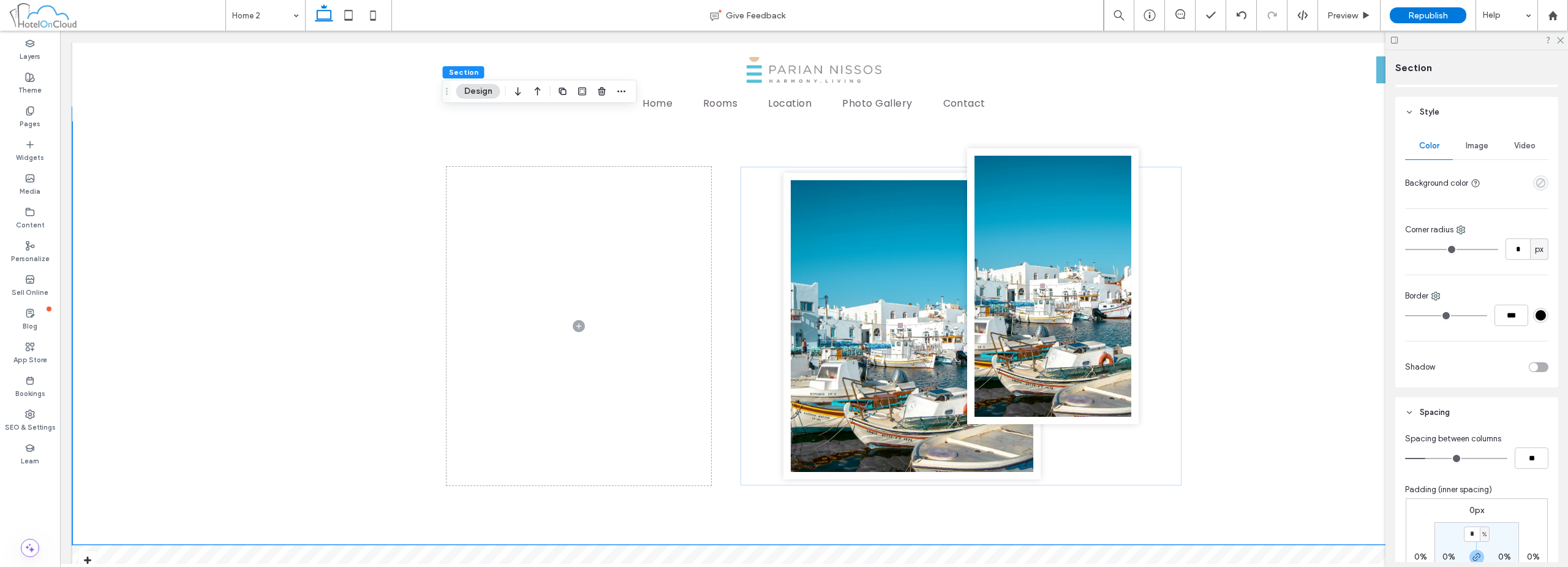
click at [1536, 182] on use "empty color" at bounding box center [1541, 184] width 10 height 10
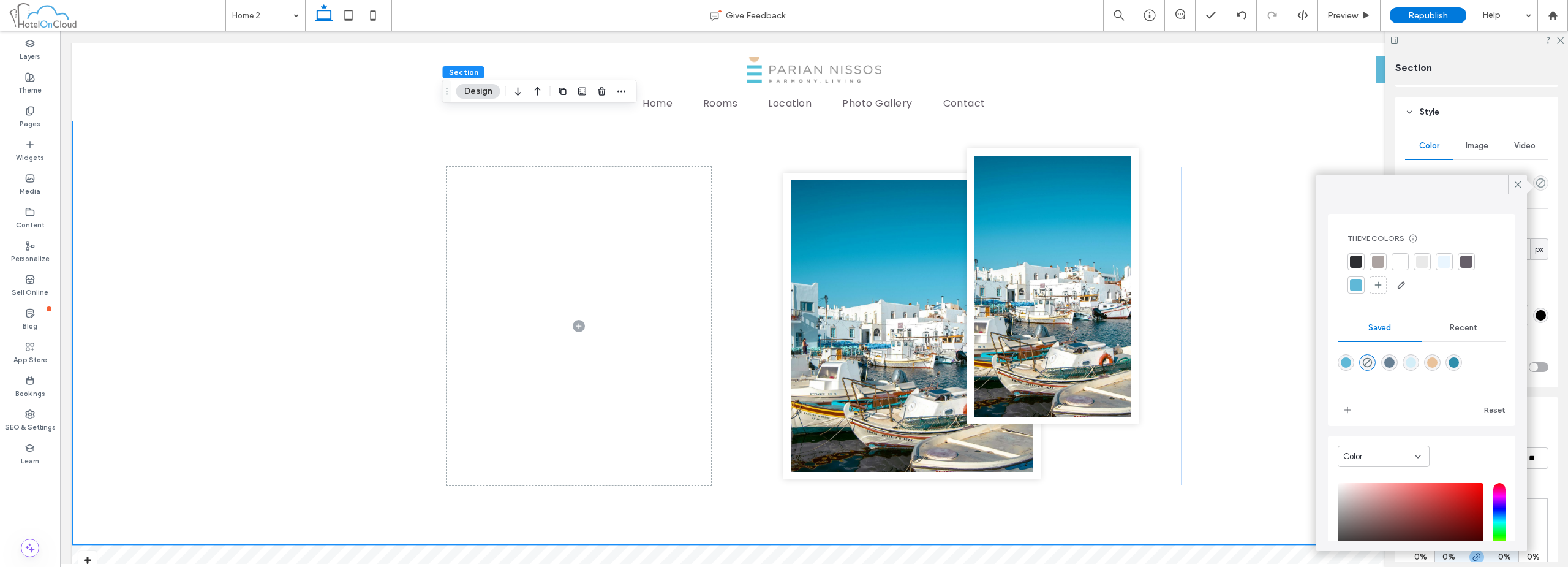
click at [1446, 259] on div at bounding box center [1444, 261] width 12 height 12
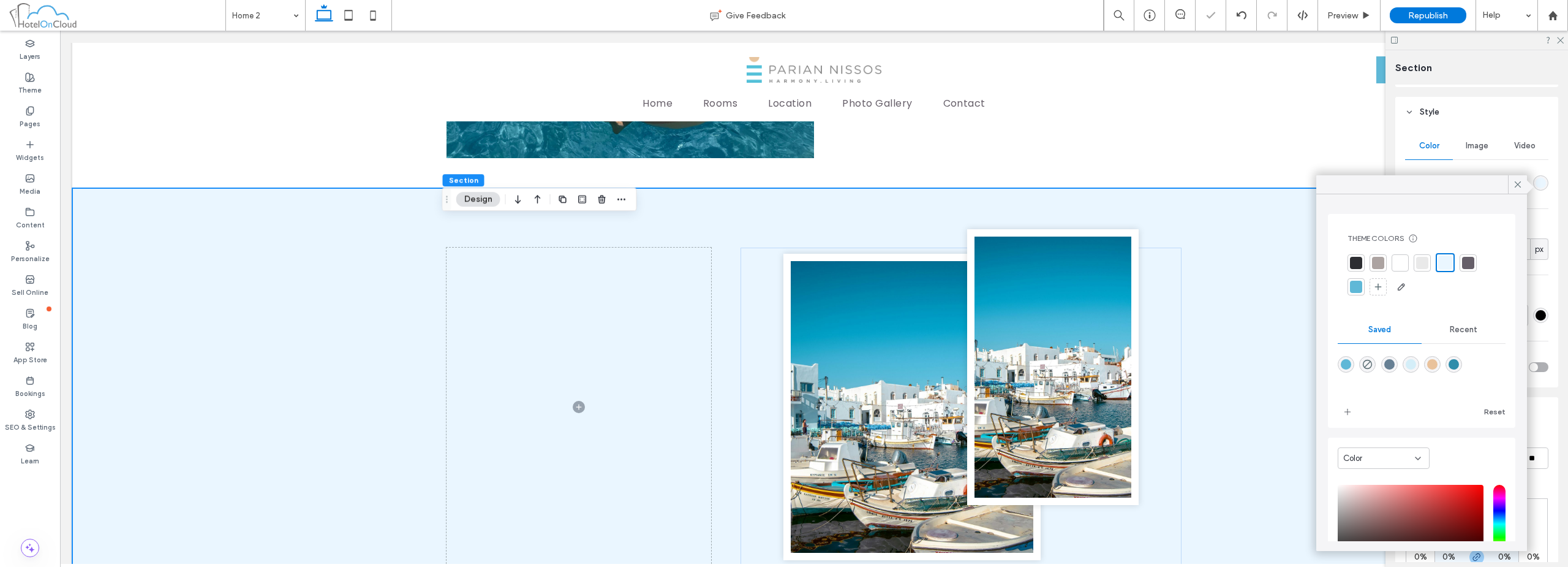
scroll to position [1693, 0]
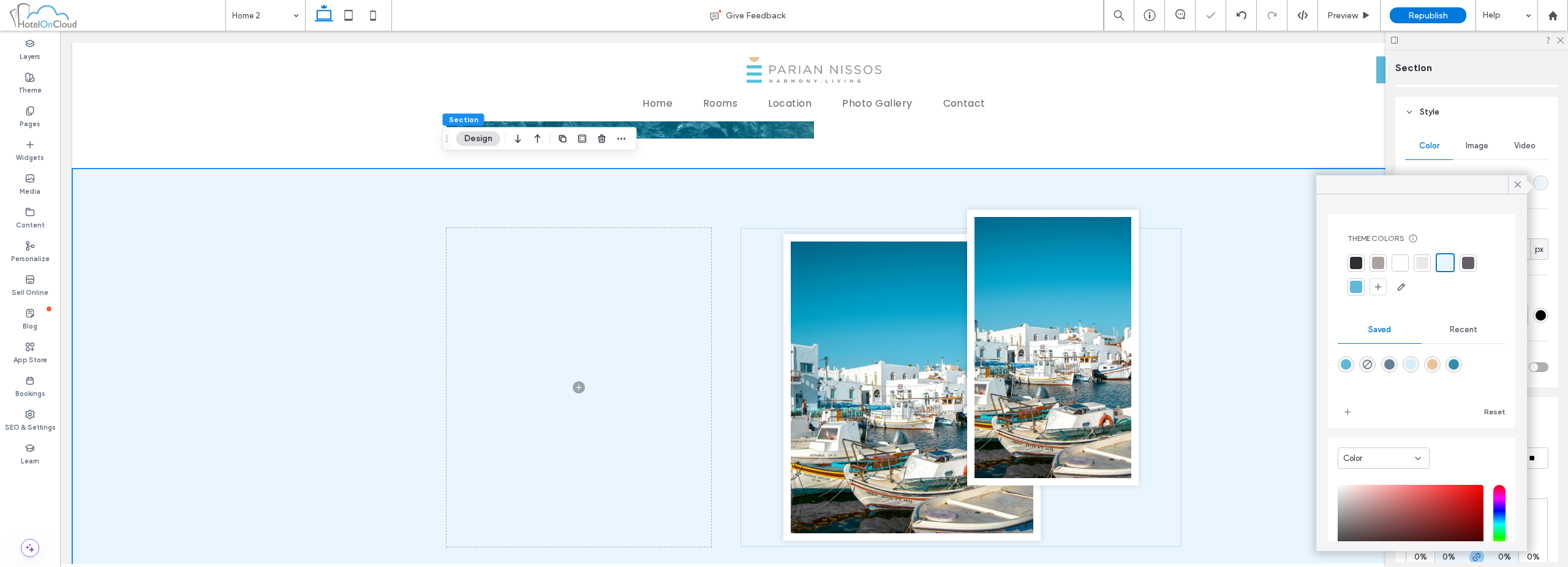
click at [1218, 257] on div at bounding box center [813, 386] width 1484 height 437
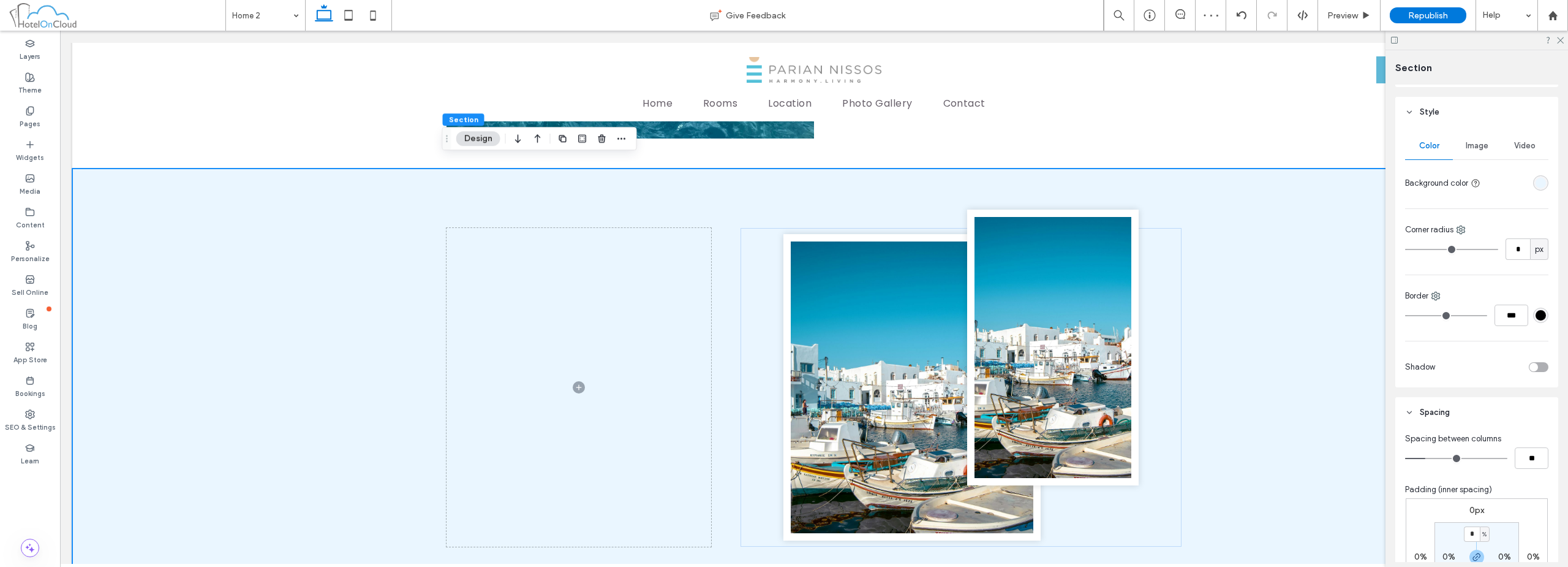
click at [529, 142] on div at bounding box center [528, 138] width 35 height 22
click at [534, 141] on icon "button" at bounding box center [537, 138] width 14 height 22
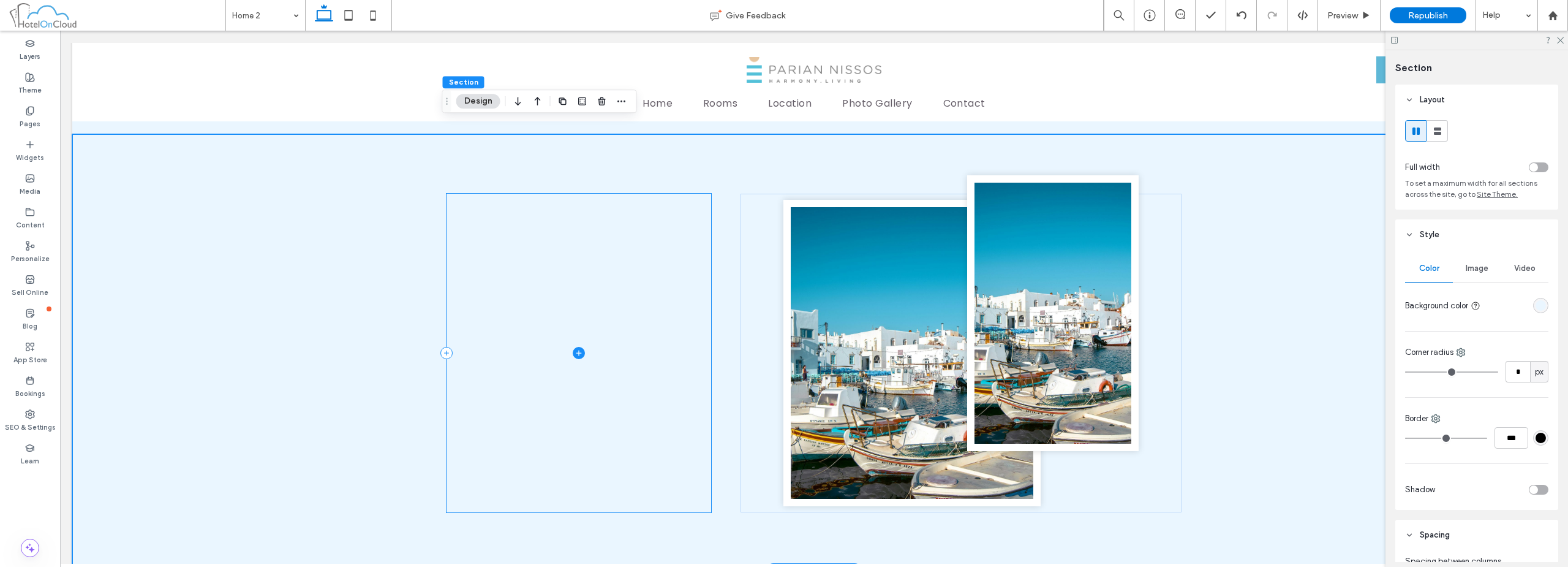
scroll to position [1270, 0]
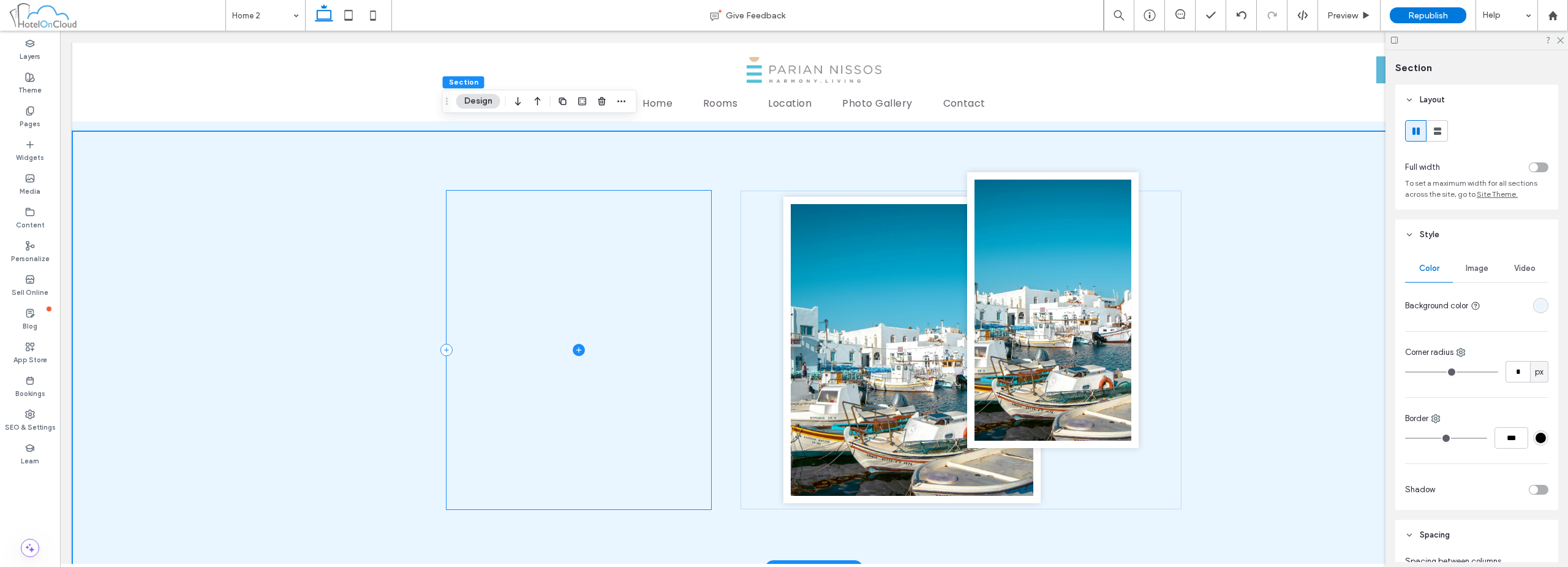
click at [582, 246] on span at bounding box center [579, 350] width 265 height 319
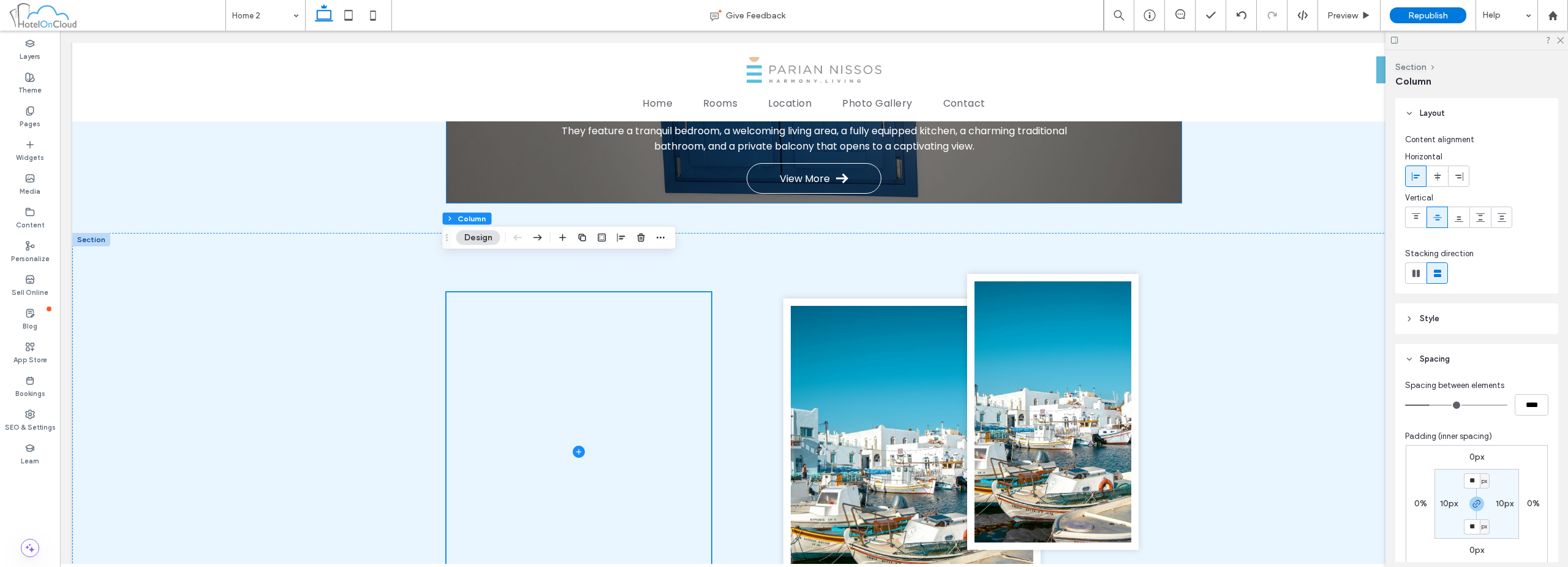
scroll to position [1025, 0]
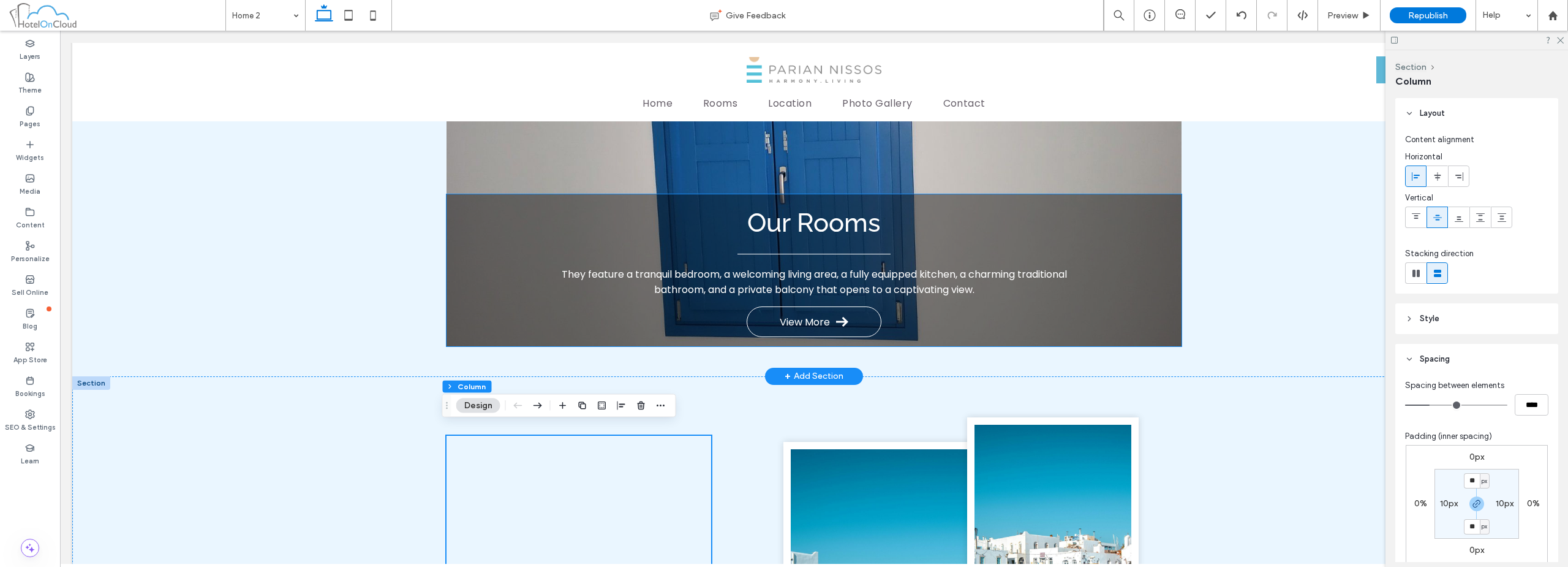
click at [804, 223] on span "Our Rooms" at bounding box center [813, 222] width 133 height 30
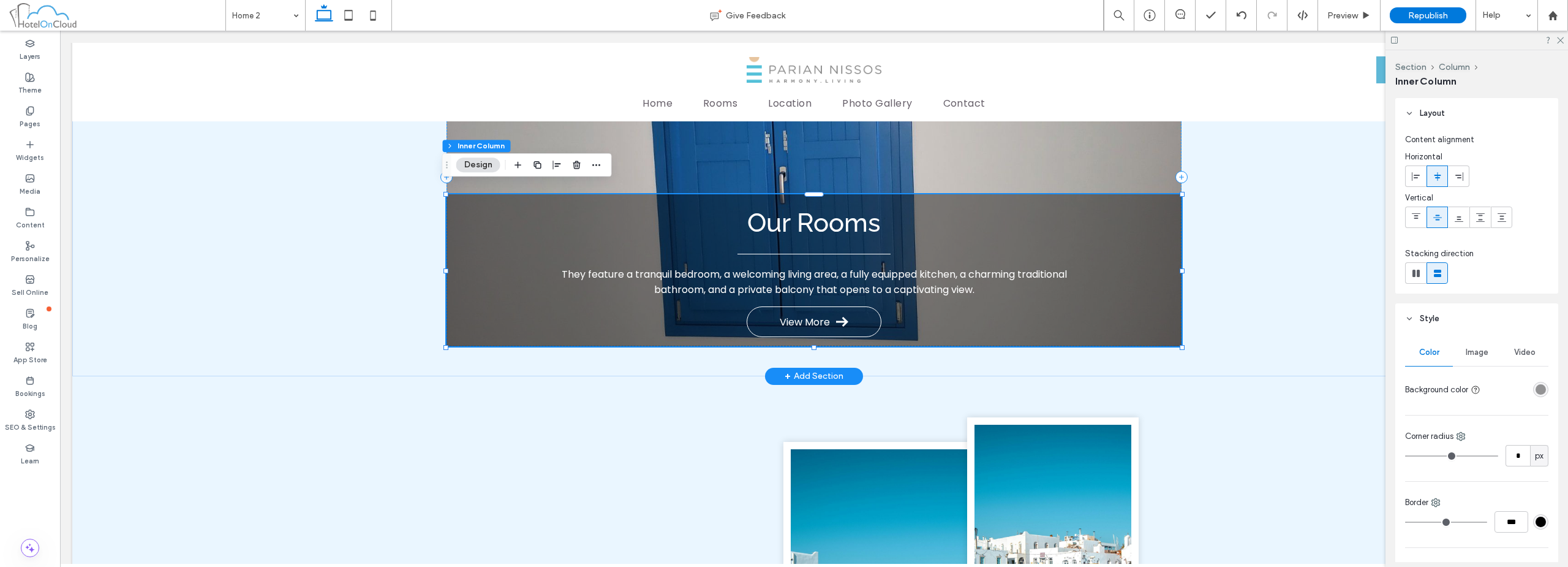
click at [814, 217] on span "Our Rooms" at bounding box center [813, 222] width 133 height 30
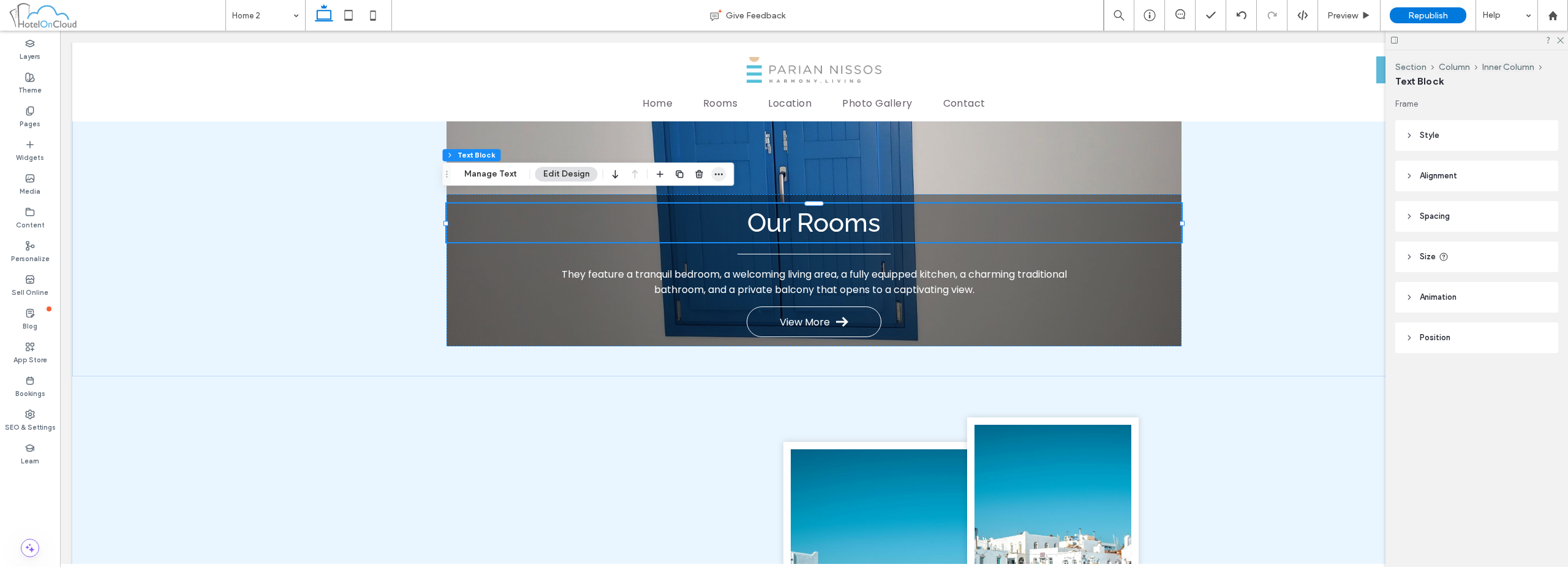
click at [714, 175] on icon "button" at bounding box center [719, 174] width 10 height 10
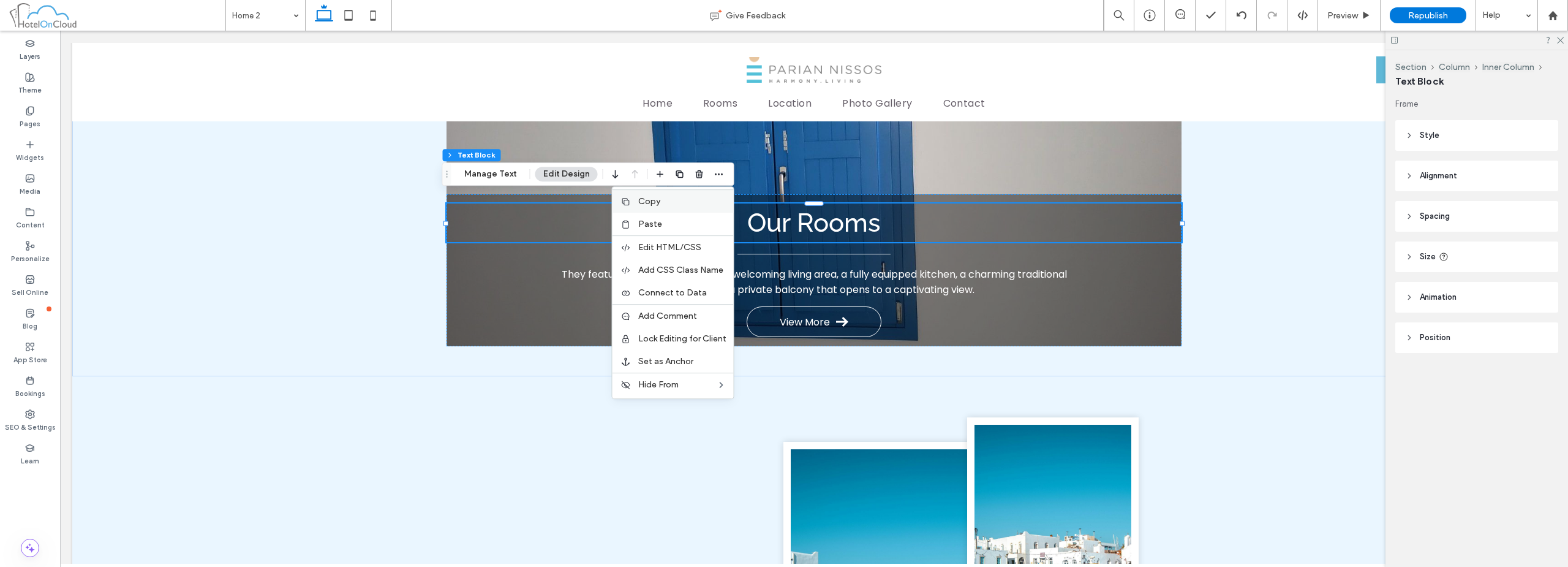
click at [696, 196] on label "Copy" at bounding box center [683, 201] width 88 height 11
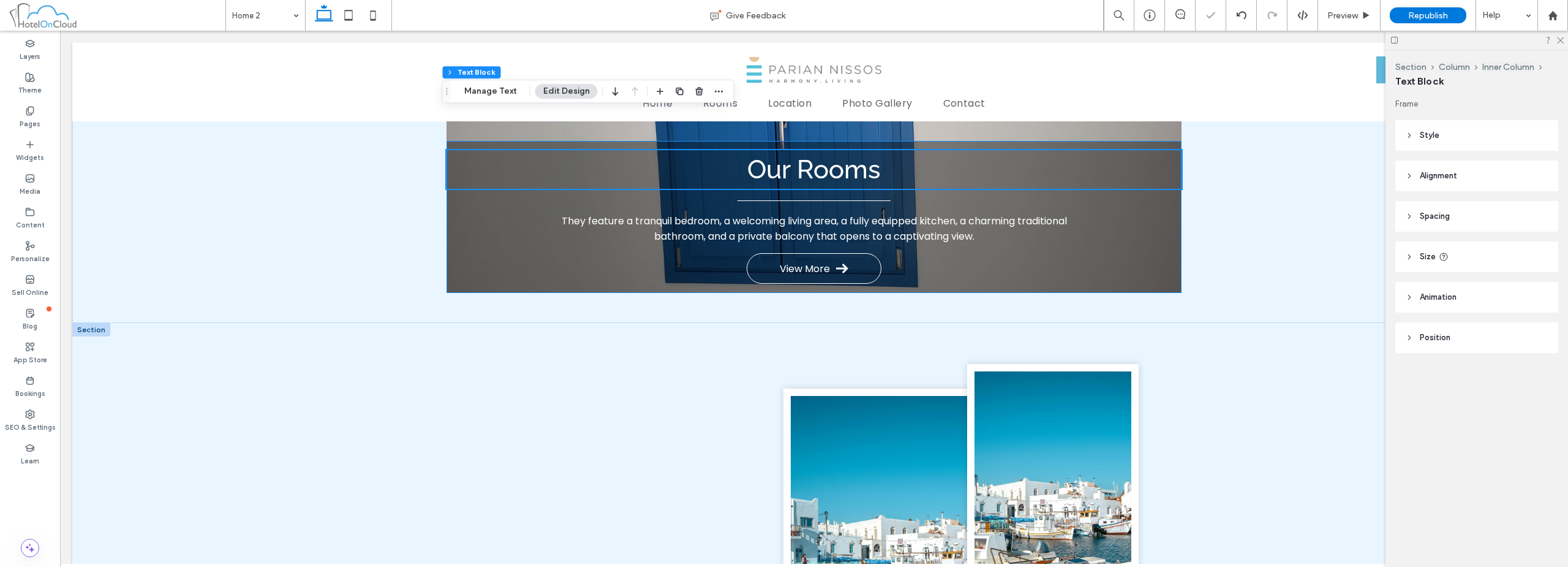
scroll to position [1148, 0]
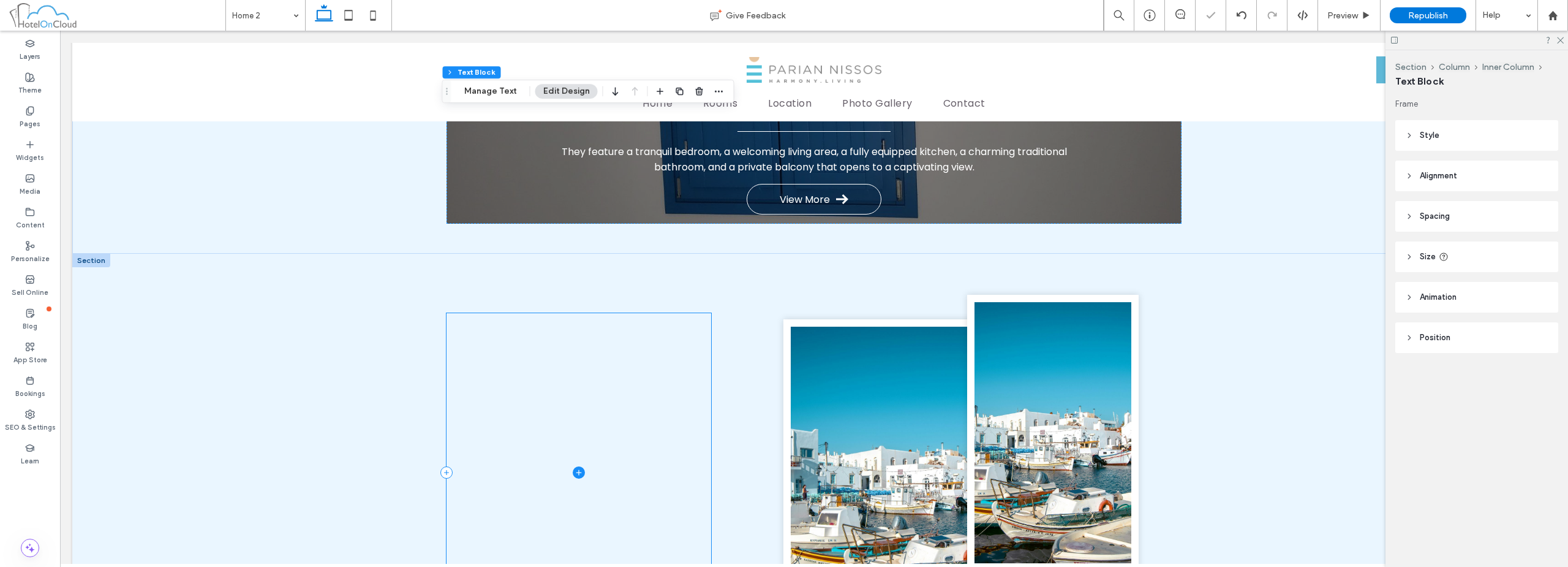
click at [552, 334] on span at bounding box center [579, 473] width 265 height 319
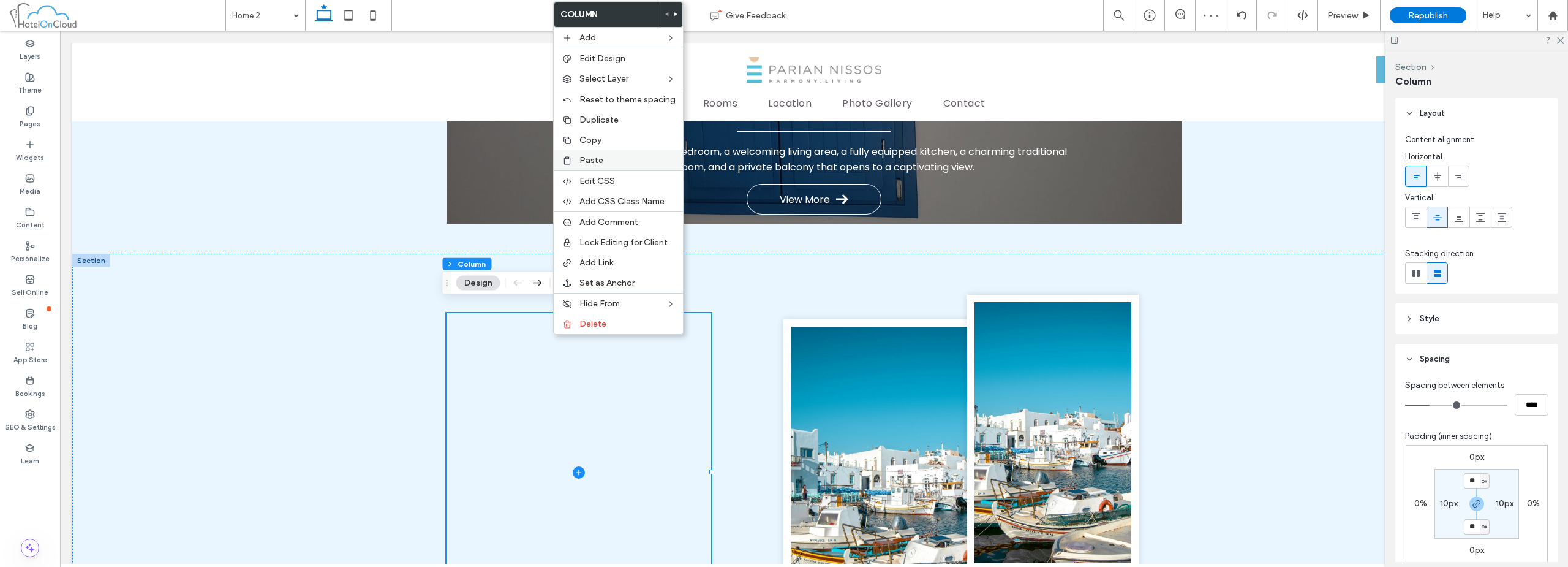
click at [594, 161] on span "Paste" at bounding box center [591, 160] width 24 height 11
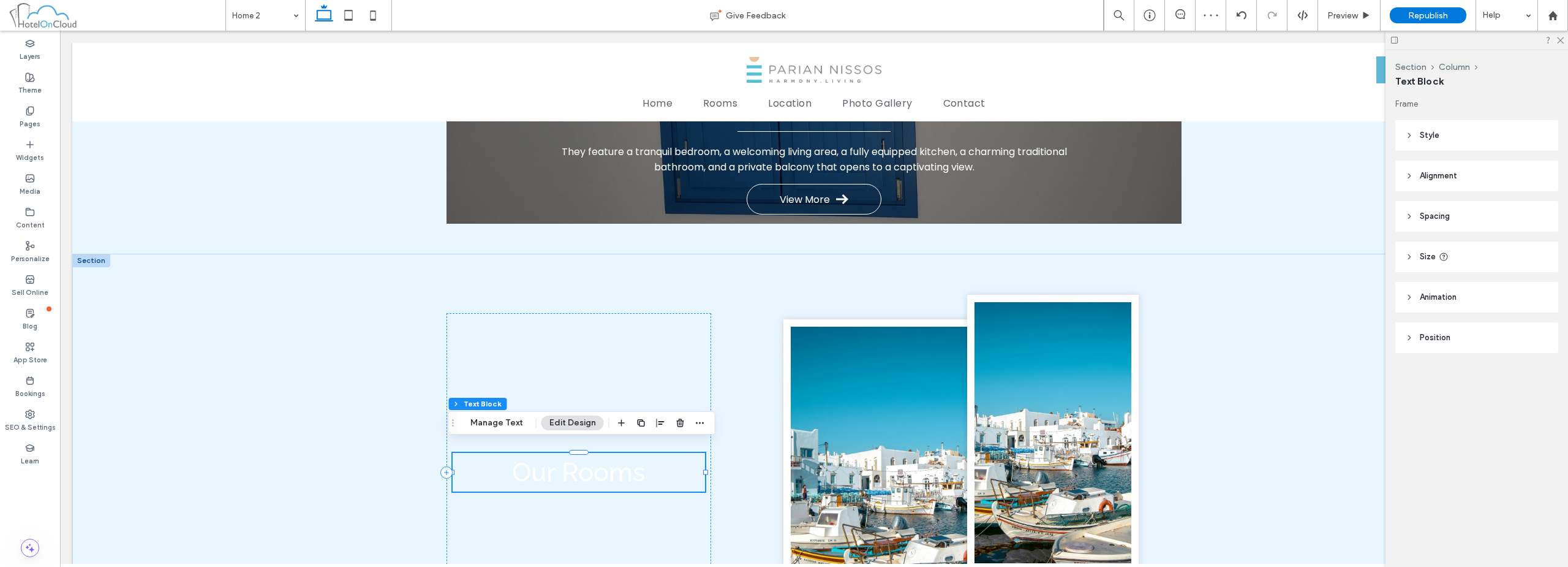
click at [566, 463] on span "Our Rooms" at bounding box center [578, 472] width 133 height 30
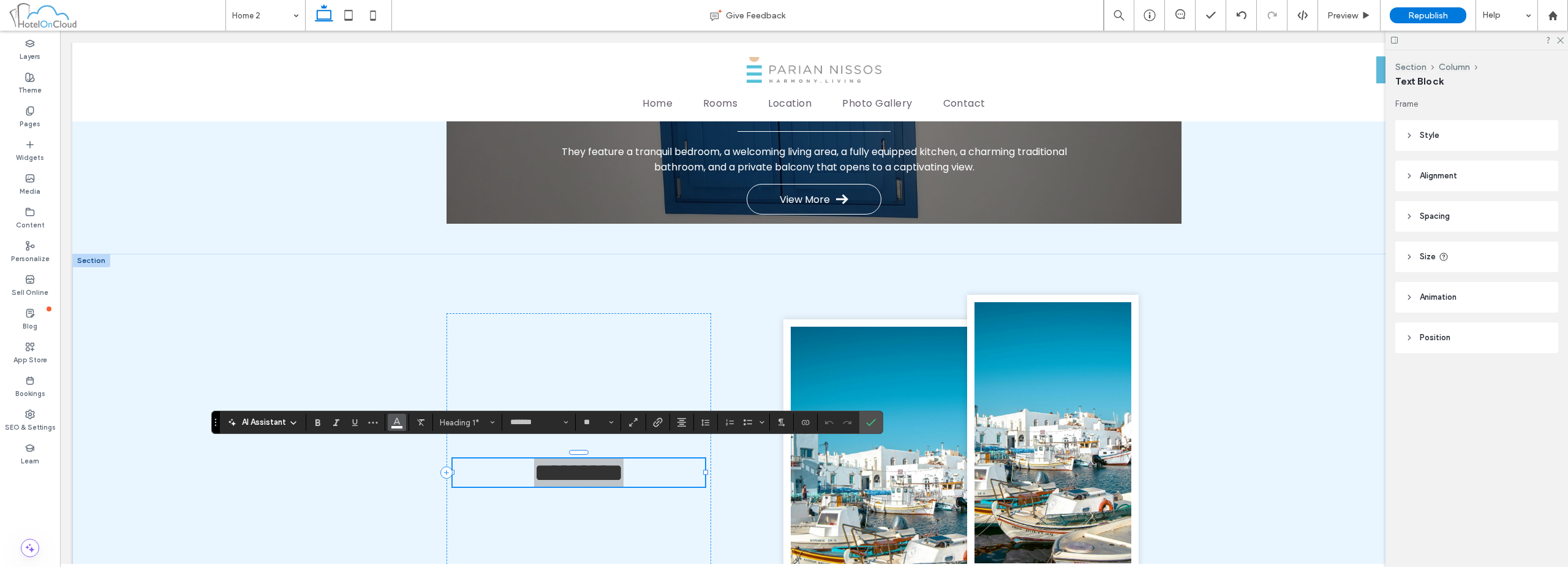
click at [399, 419] on icon "Color" at bounding box center [397, 421] width 10 height 10
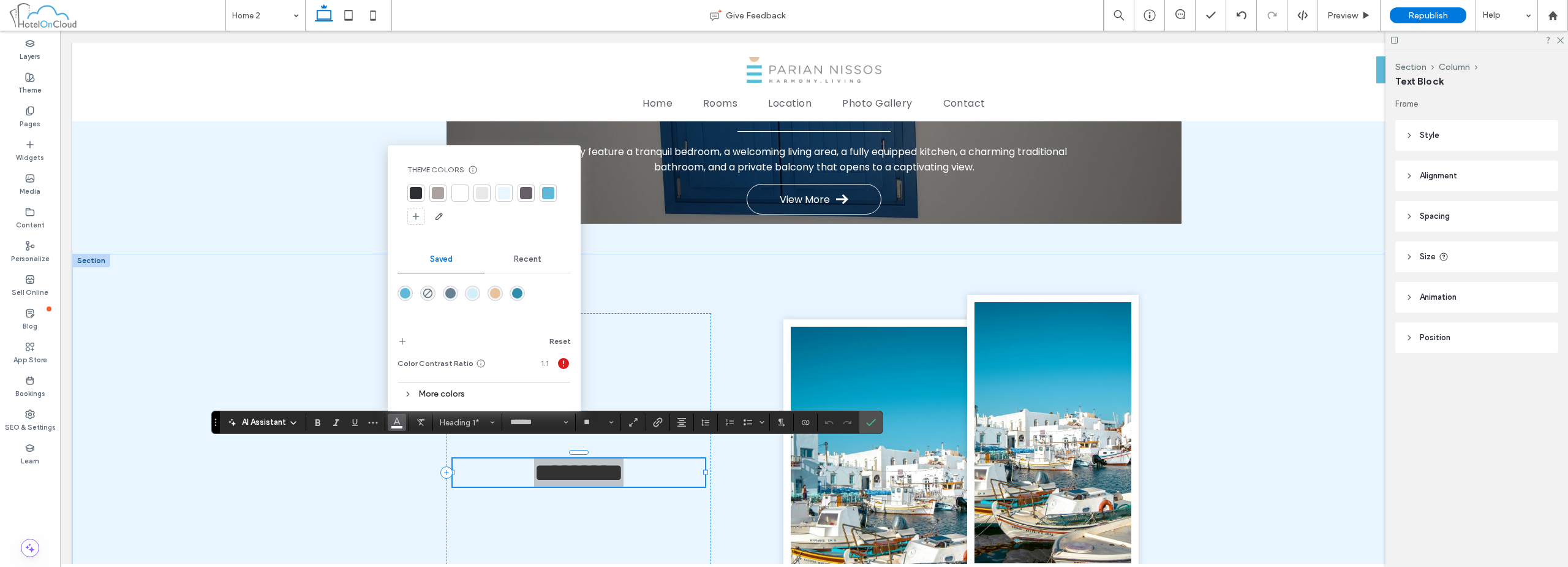
click at [422, 193] on div at bounding box center [416, 193] width 17 height 17
click at [328, 285] on div "*********" at bounding box center [813, 472] width 1484 height 437
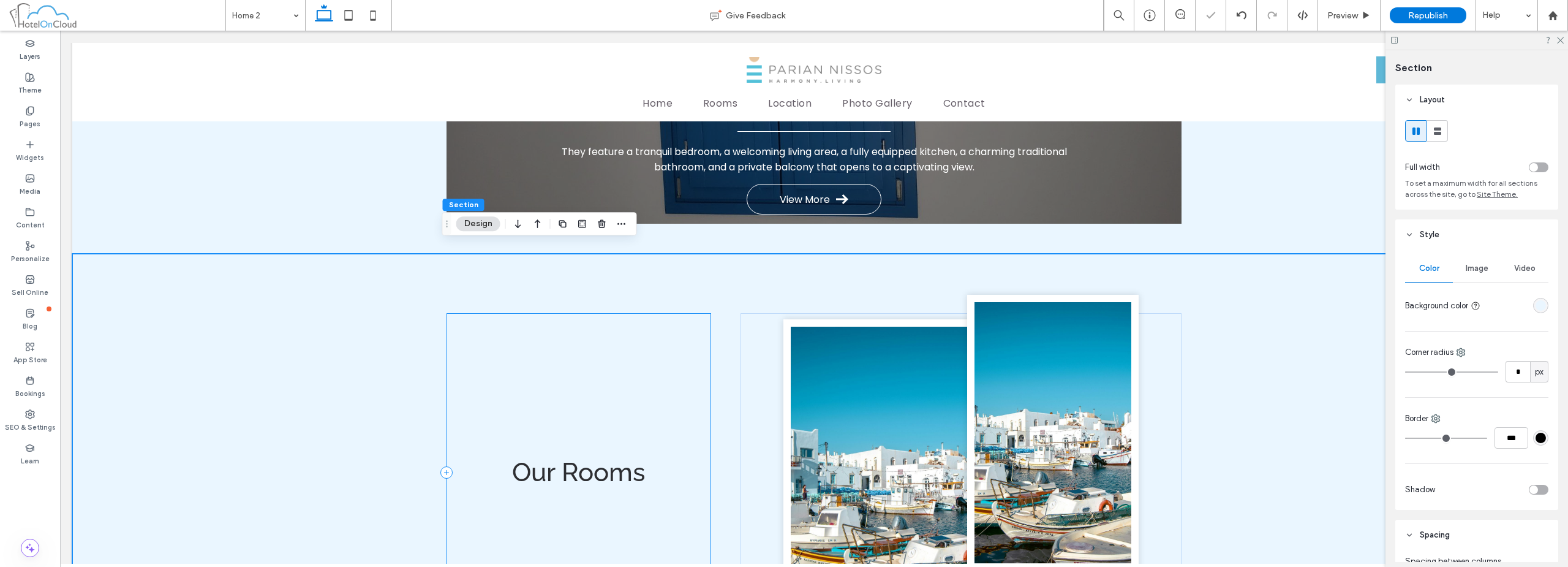
click at [612, 339] on div "Our Rooms" at bounding box center [579, 473] width 265 height 319
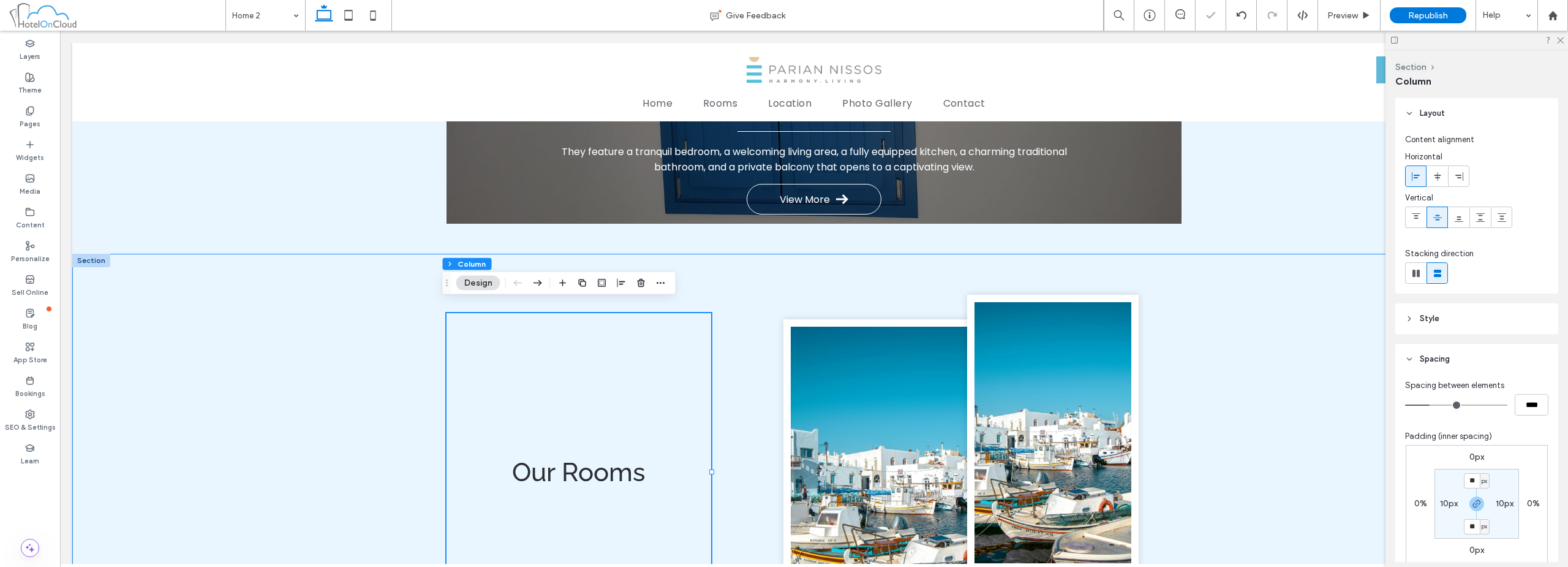
click at [1328, 348] on div "Our Rooms" at bounding box center [813, 472] width 1484 height 437
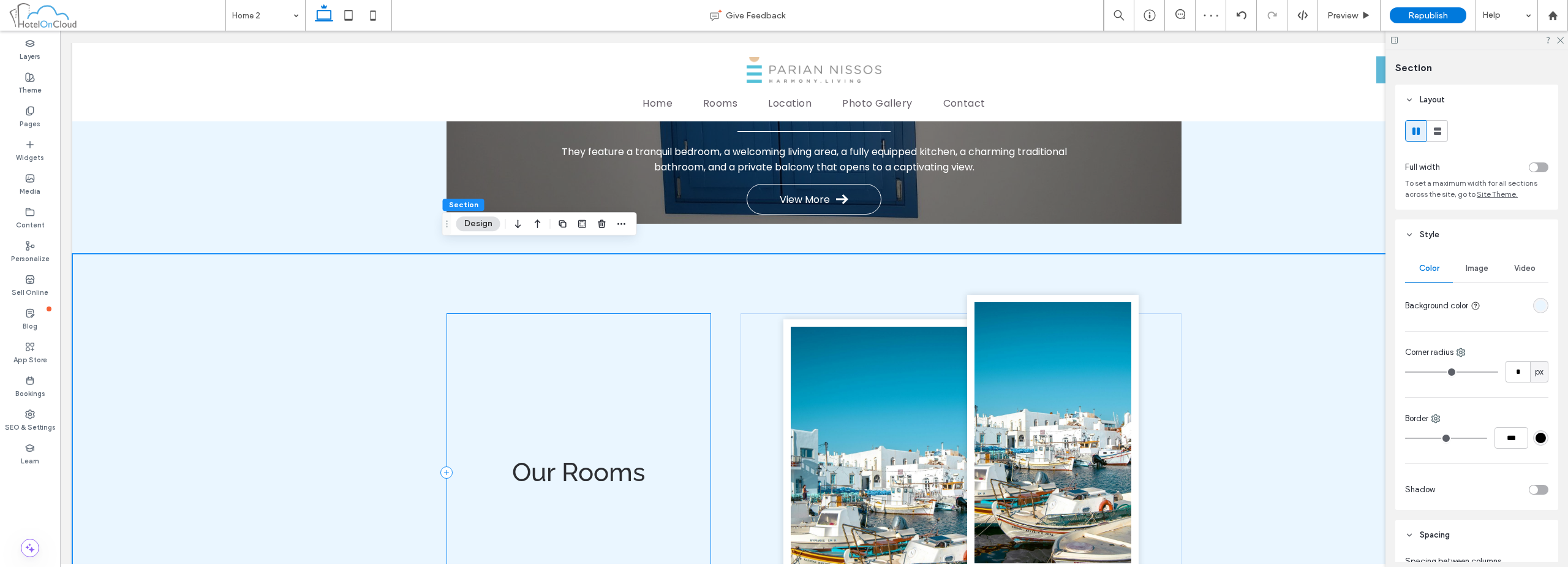
click at [547, 382] on div "Our Rooms" at bounding box center [579, 473] width 265 height 319
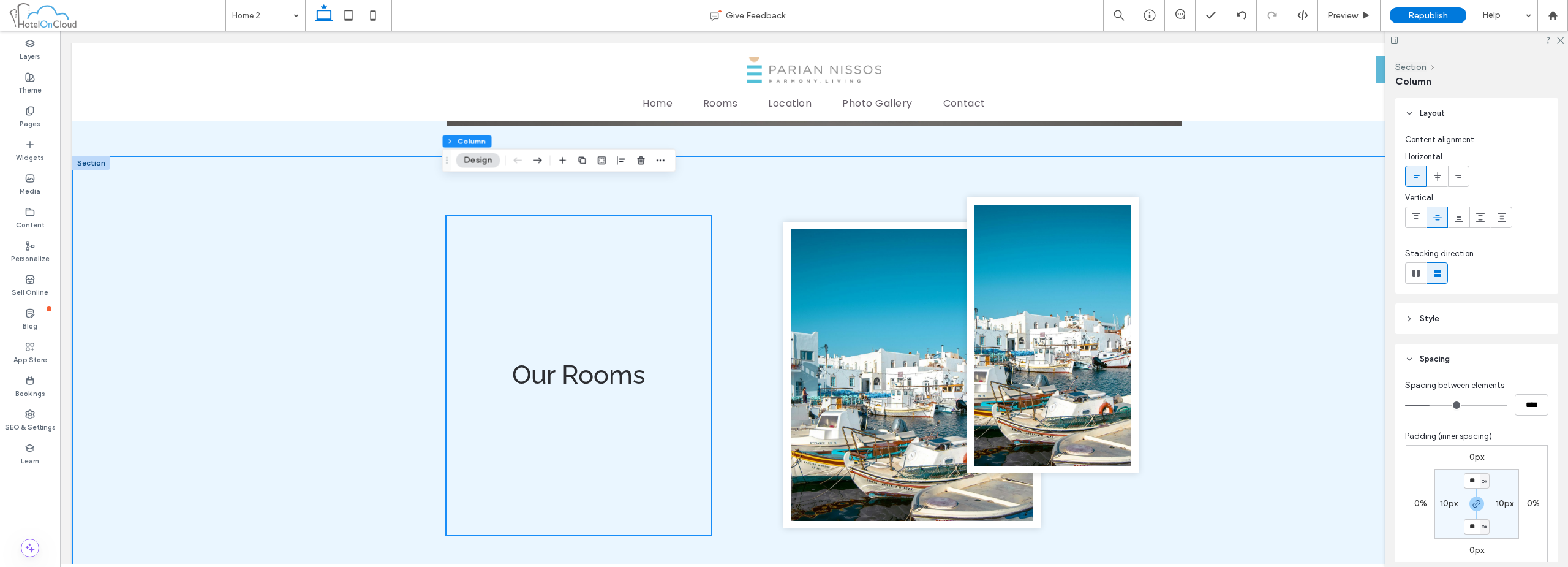
scroll to position [1270, 0]
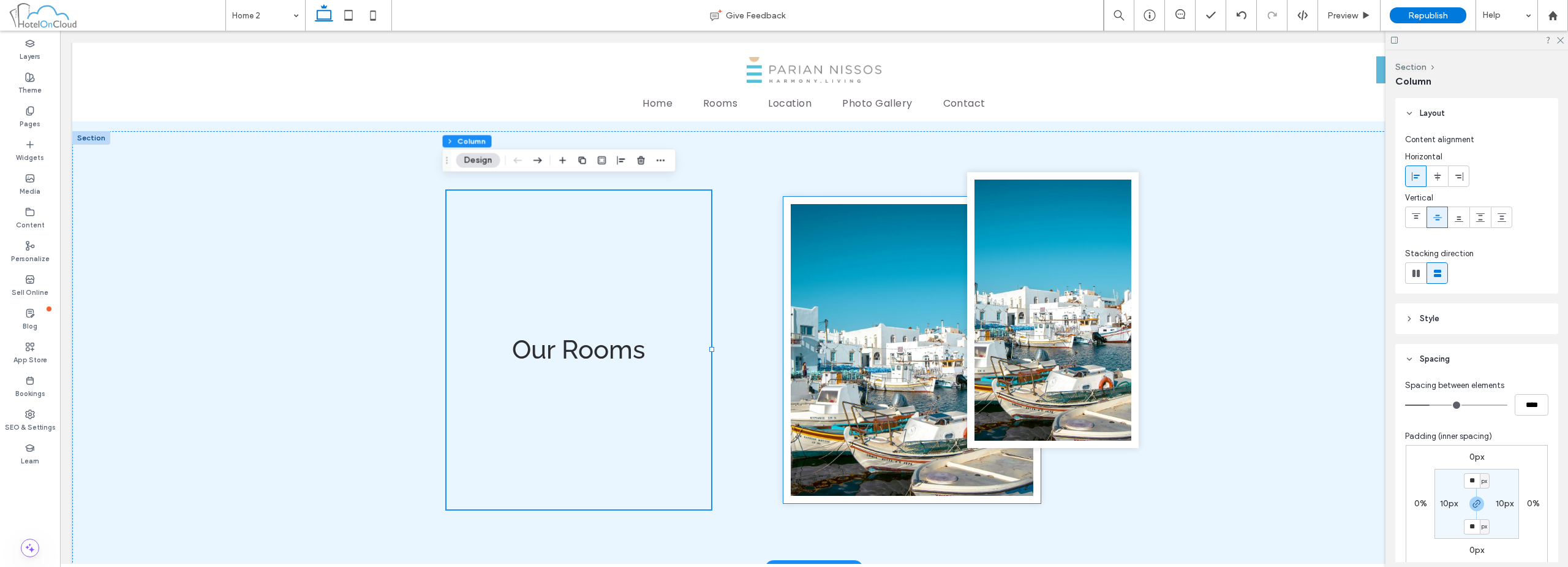
click at [908, 280] on img at bounding box center [912, 350] width 257 height 307
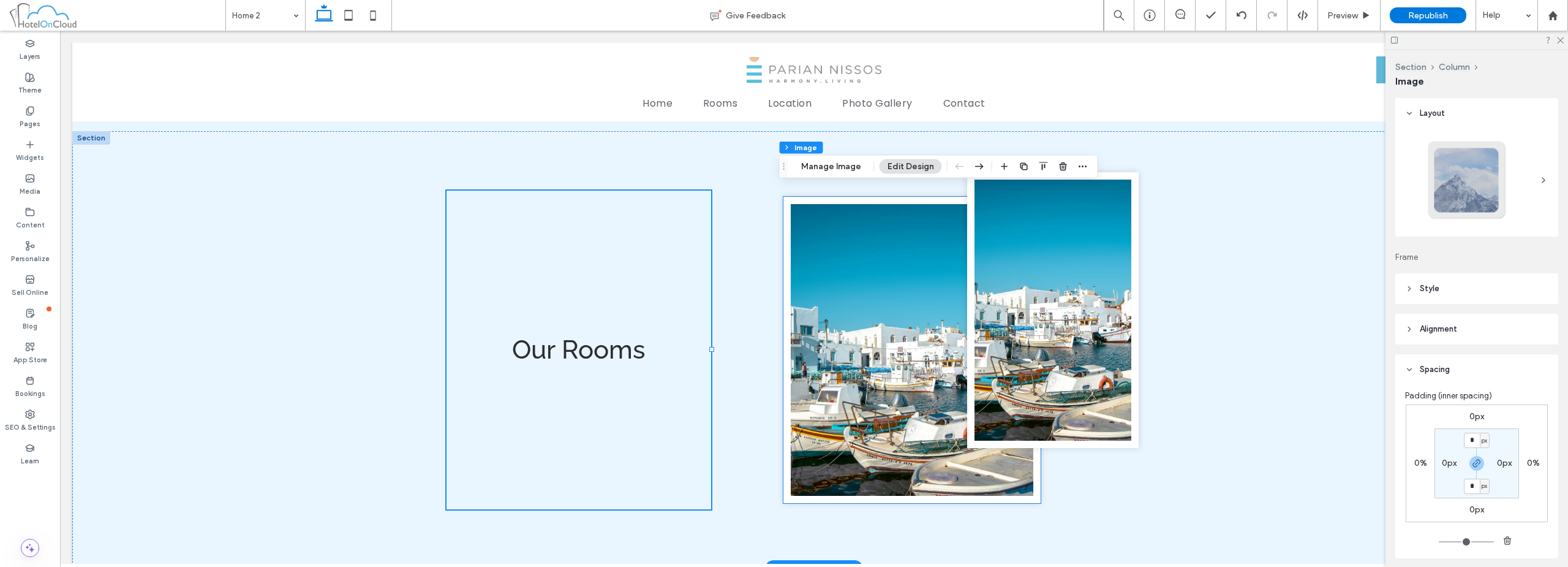
type input "**"
type input "****"
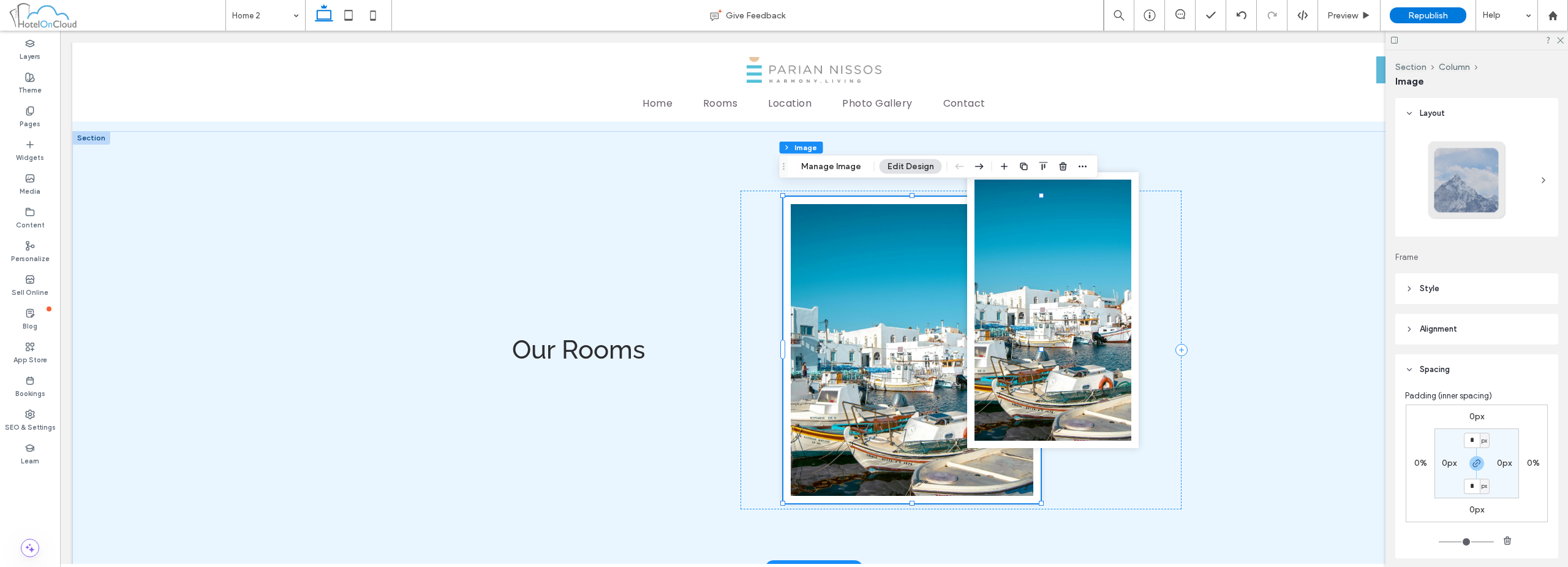
click at [908, 280] on img at bounding box center [912, 350] width 257 height 307
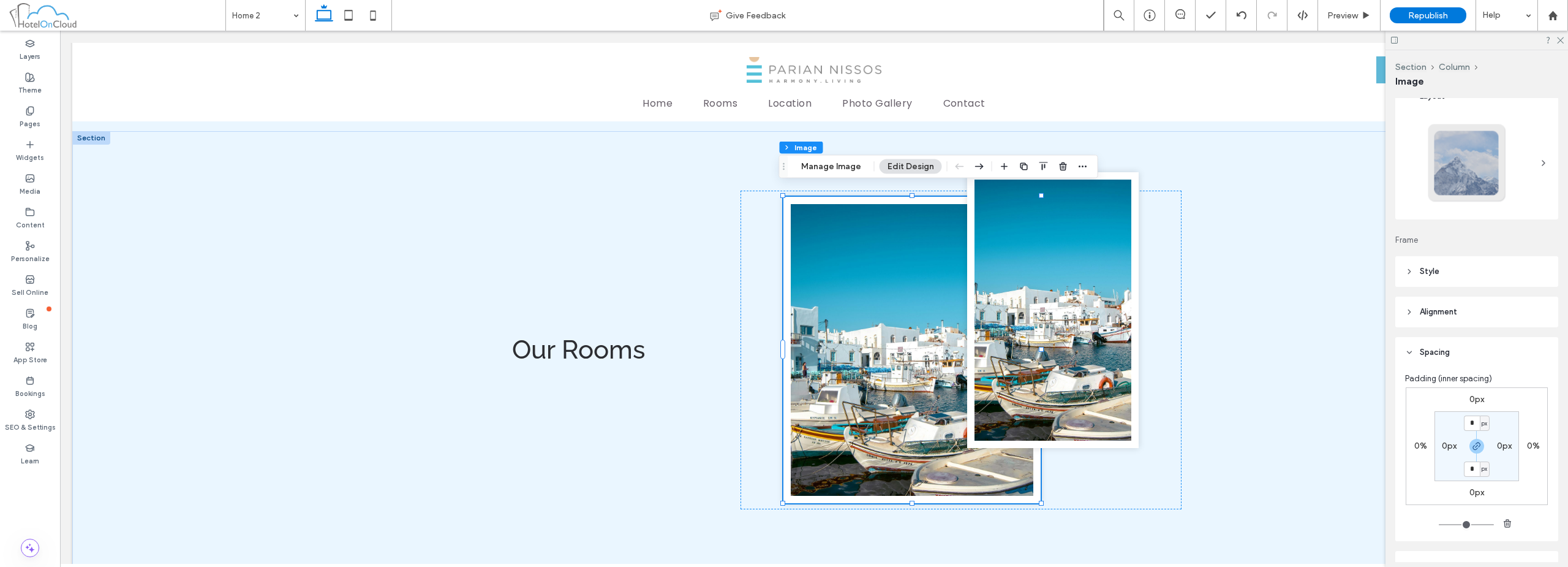
scroll to position [0, 0]
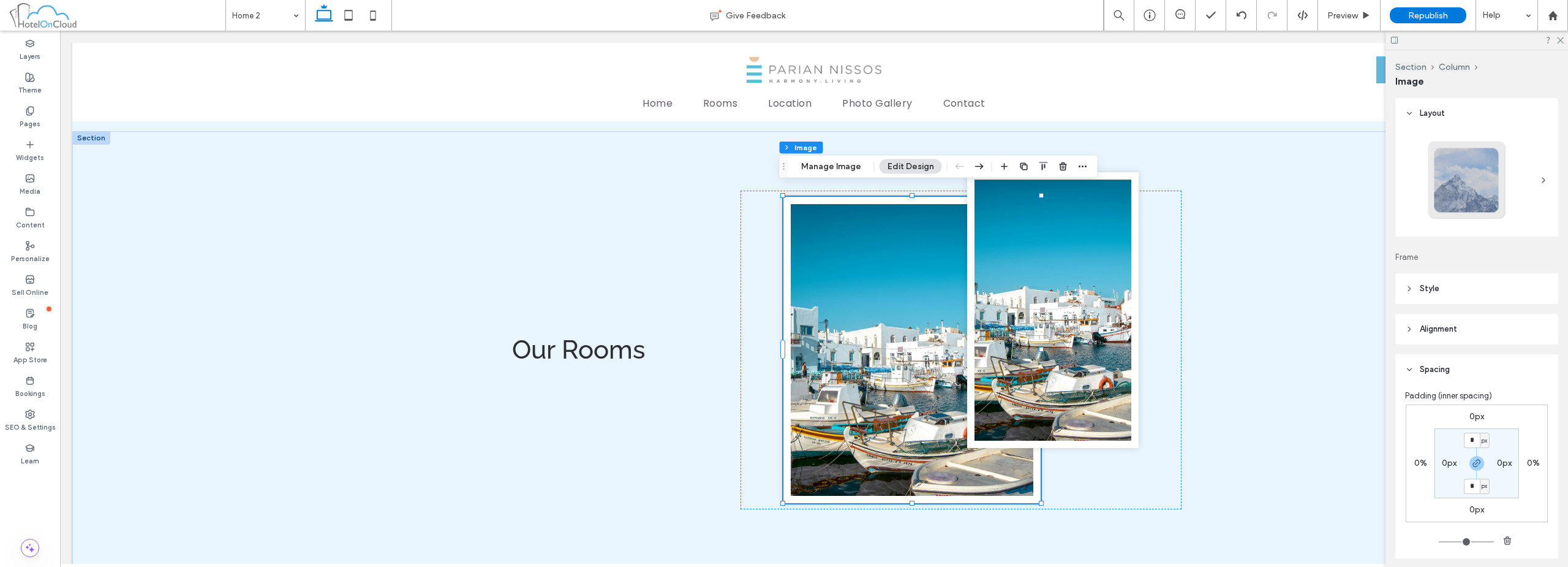
click at [1480, 292] on header "Style" at bounding box center [1477, 288] width 163 height 31
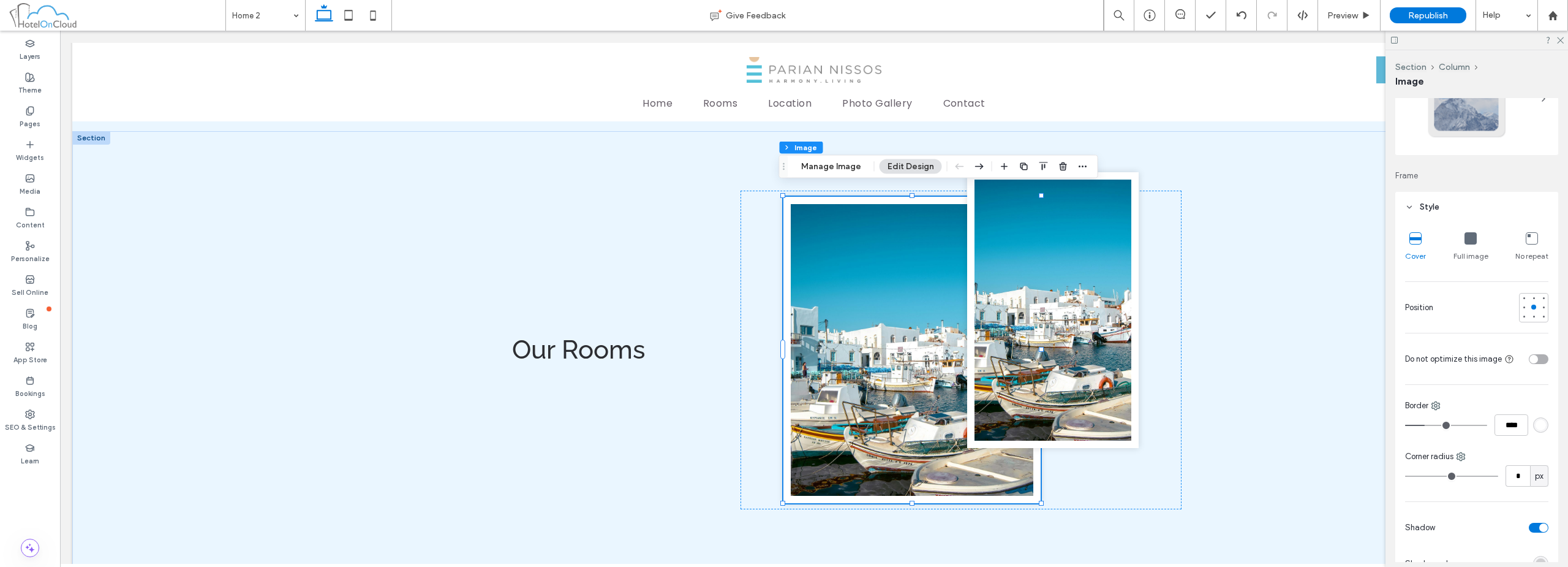
scroll to position [62, 0]
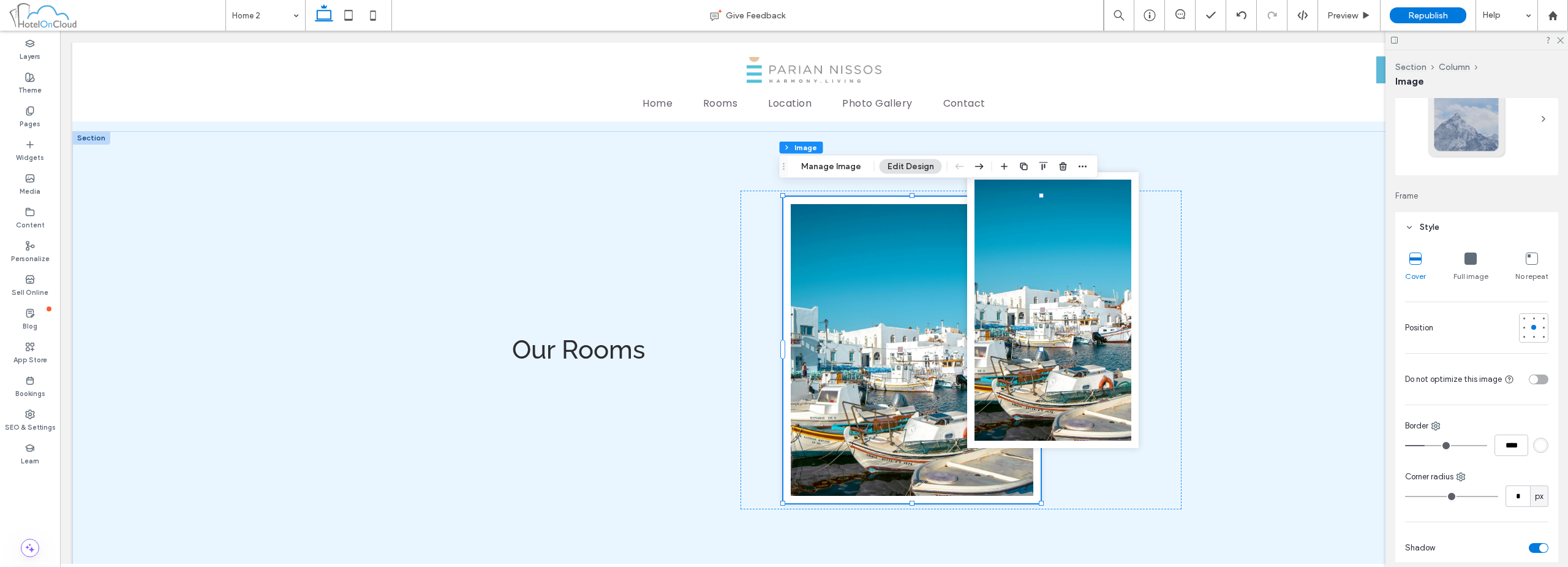
click at [1459, 231] on header "Style" at bounding box center [1477, 228] width 163 height 31
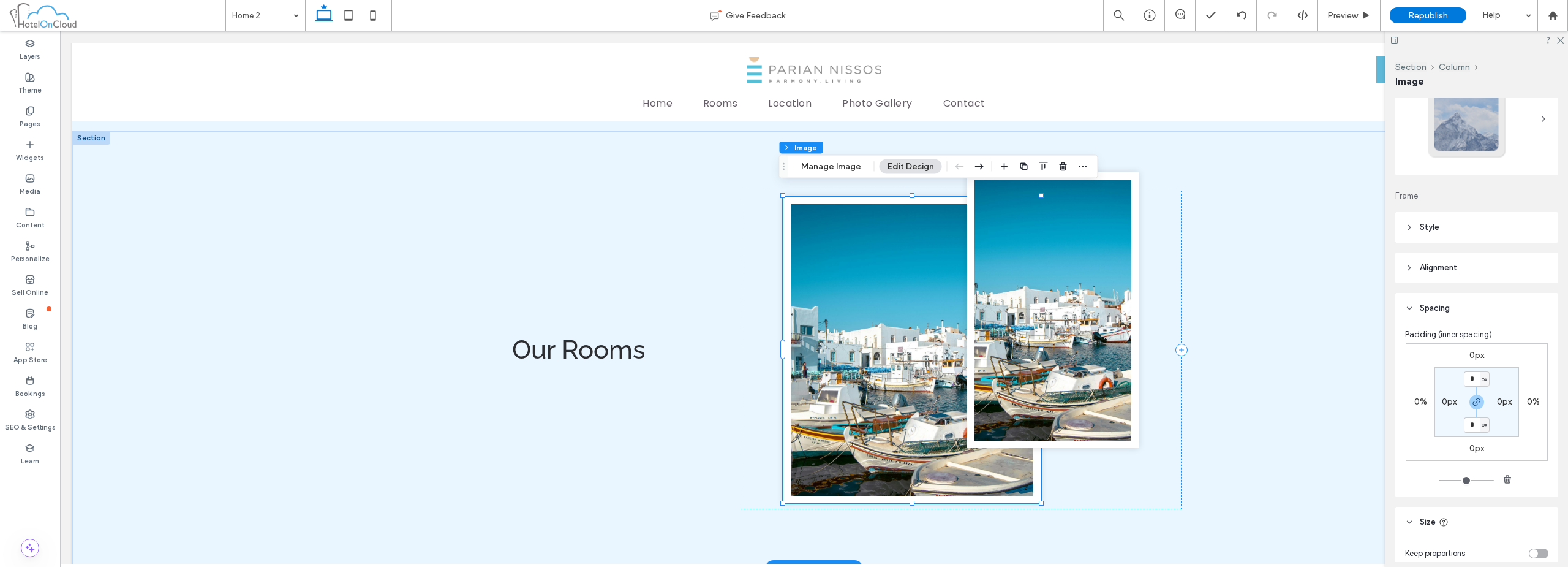
click at [900, 246] on img at bounding box center [912, 350] width 257 height 307
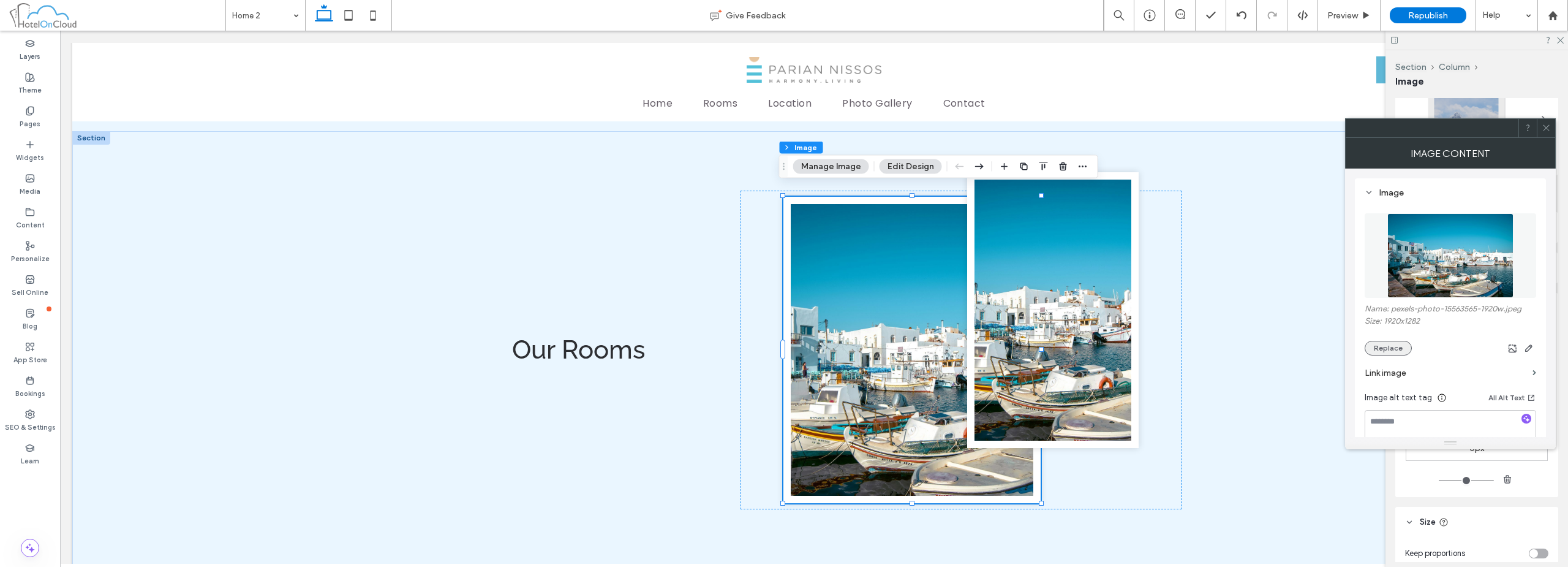
click at [1393, 352] on button "Replace" at bounding box center [1387, 348] width 47 height 14
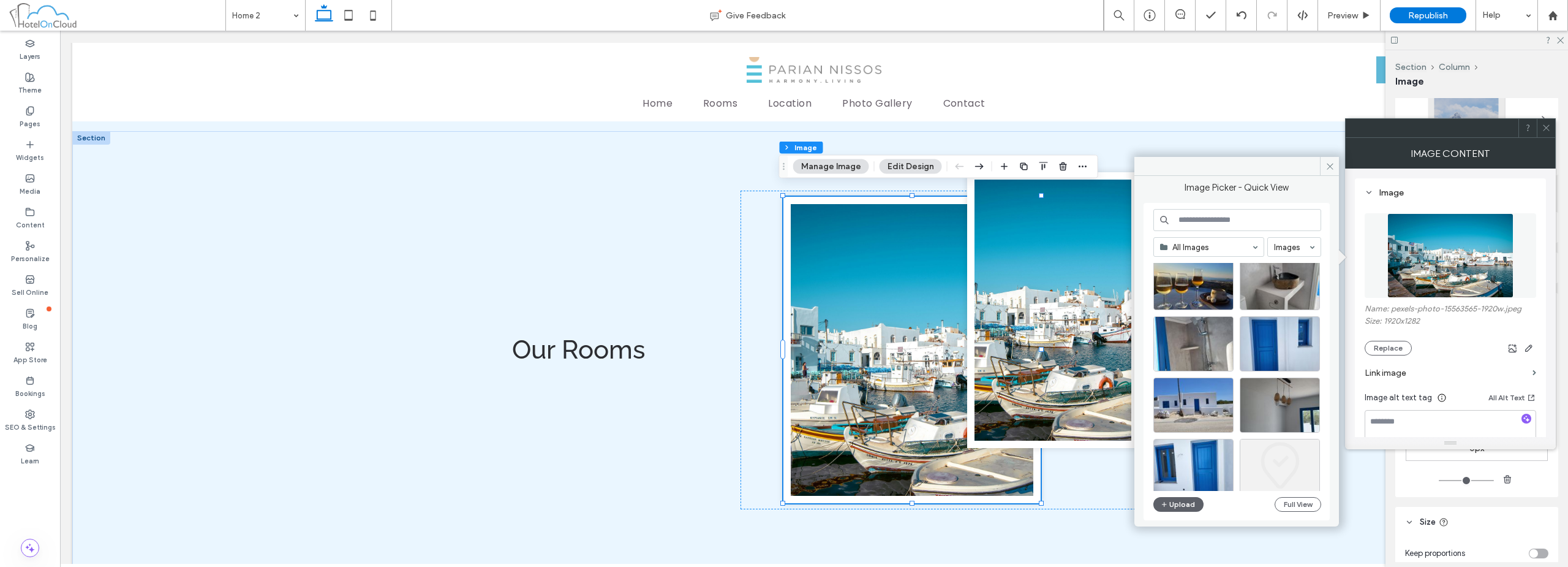
scroll to position [354, 0]
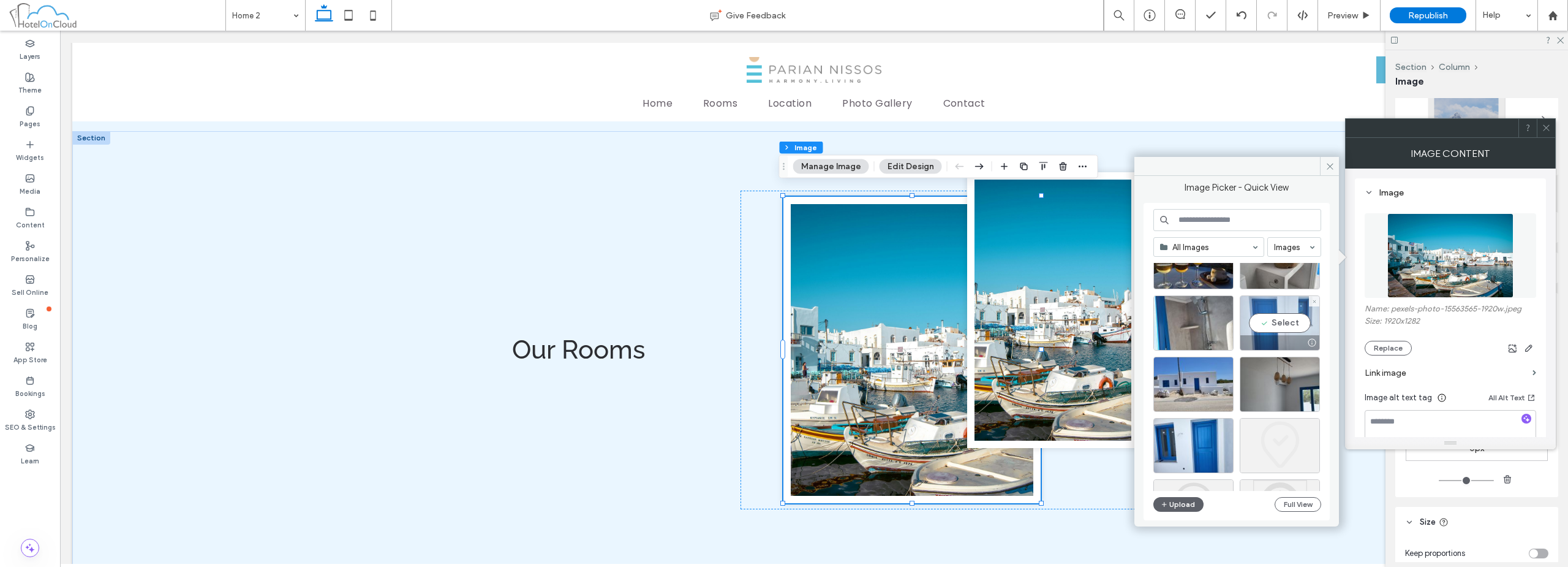
click at [1284, 330] on div "Select" at bounding box center [1280, 322] width 81 height 55
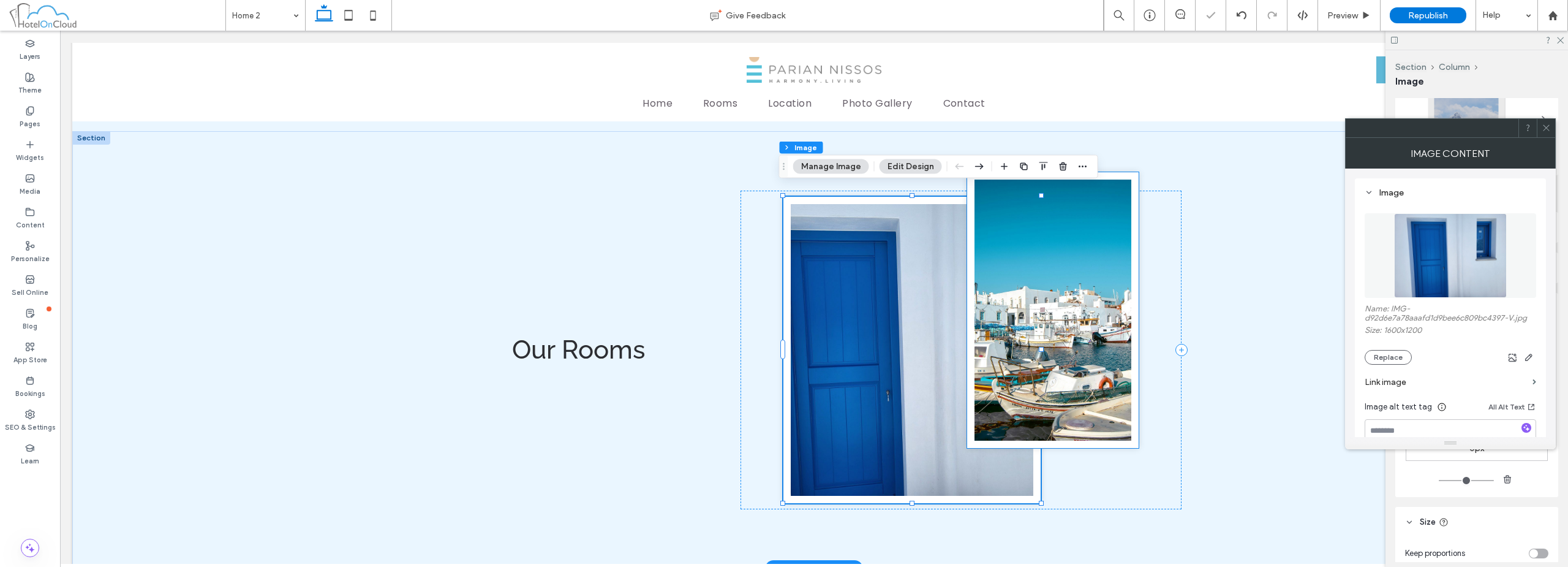
click at [1053, 271] on img at bounding box center [1052, 309] width 172 height 276
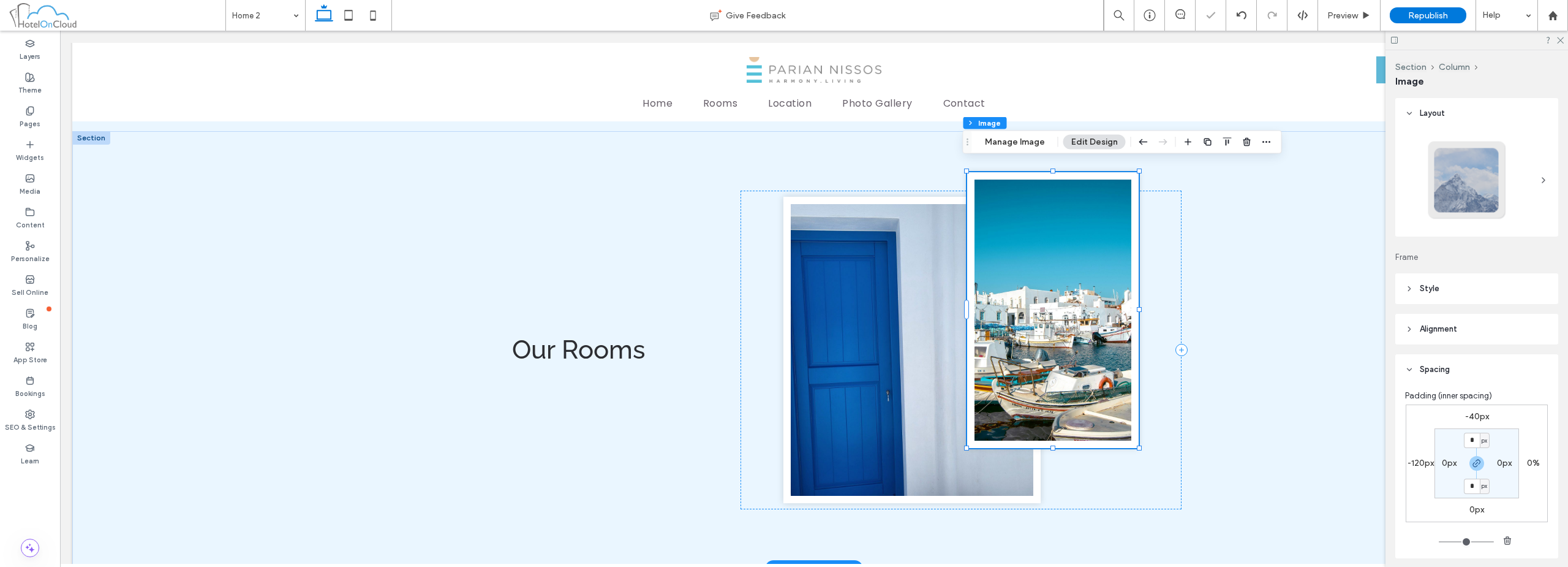
click at [1044, 266] on img at bounding box center [1052, 309] width 172 height 276
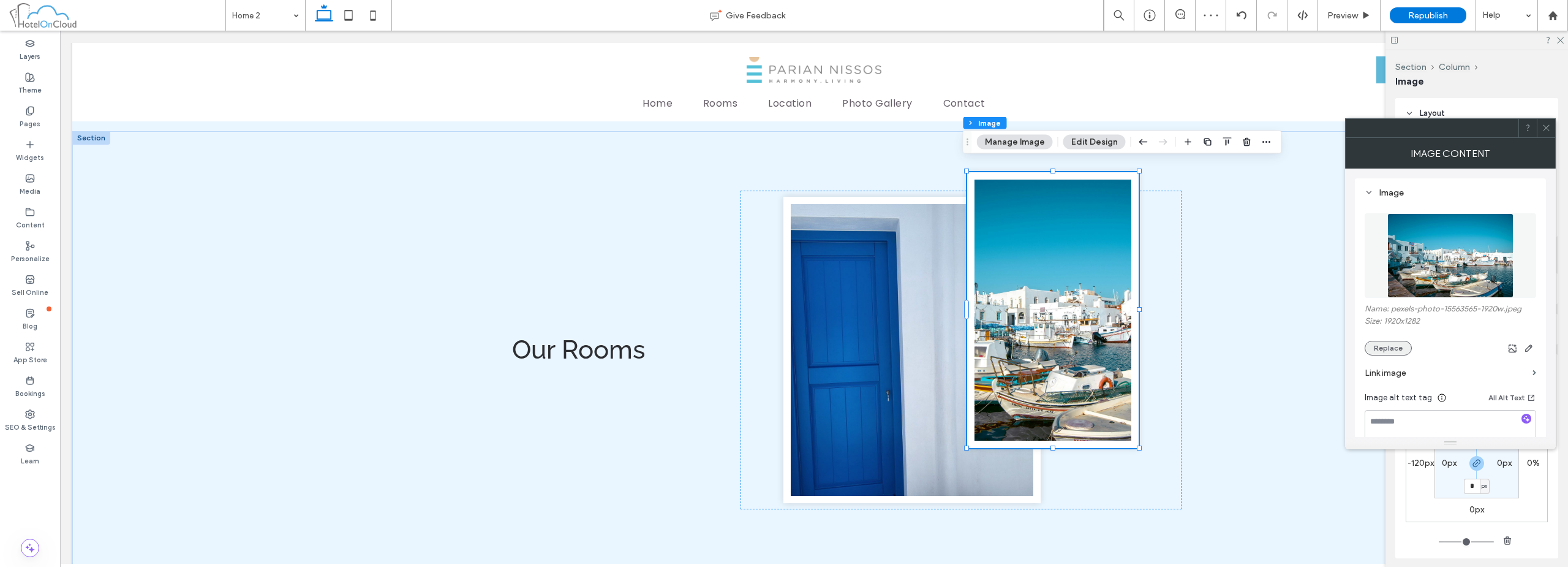
click at [1377, 345] on button "Replace" at bounding box center [1387, 348] width 47 height 14
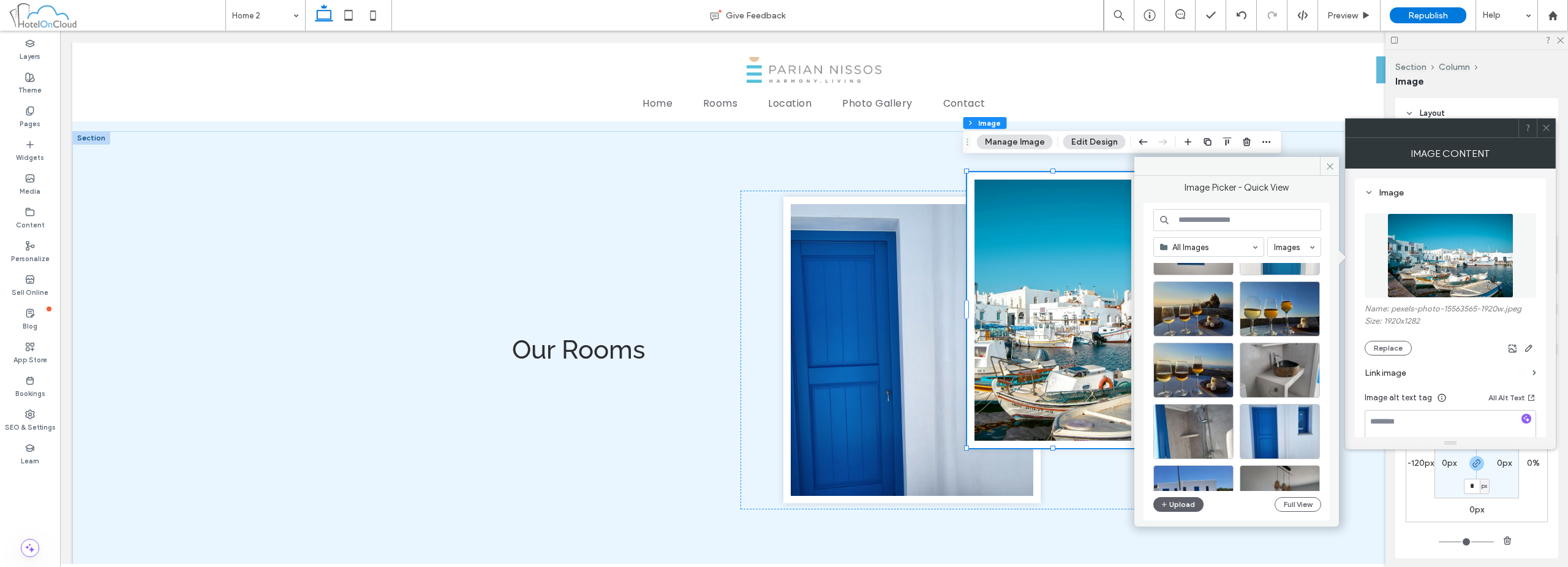
scroll to position [184, 0]
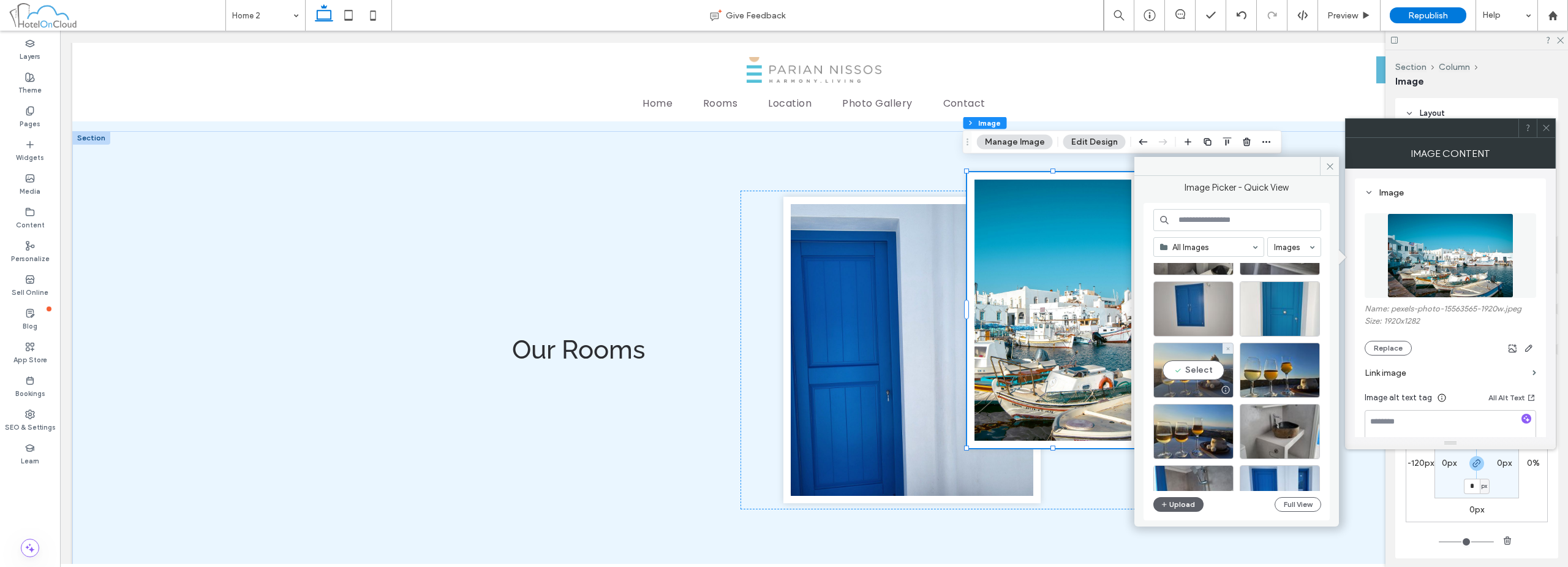
click at [1203, 370] on div "Select" at bounding box center [1194, 370] width 81 height 55
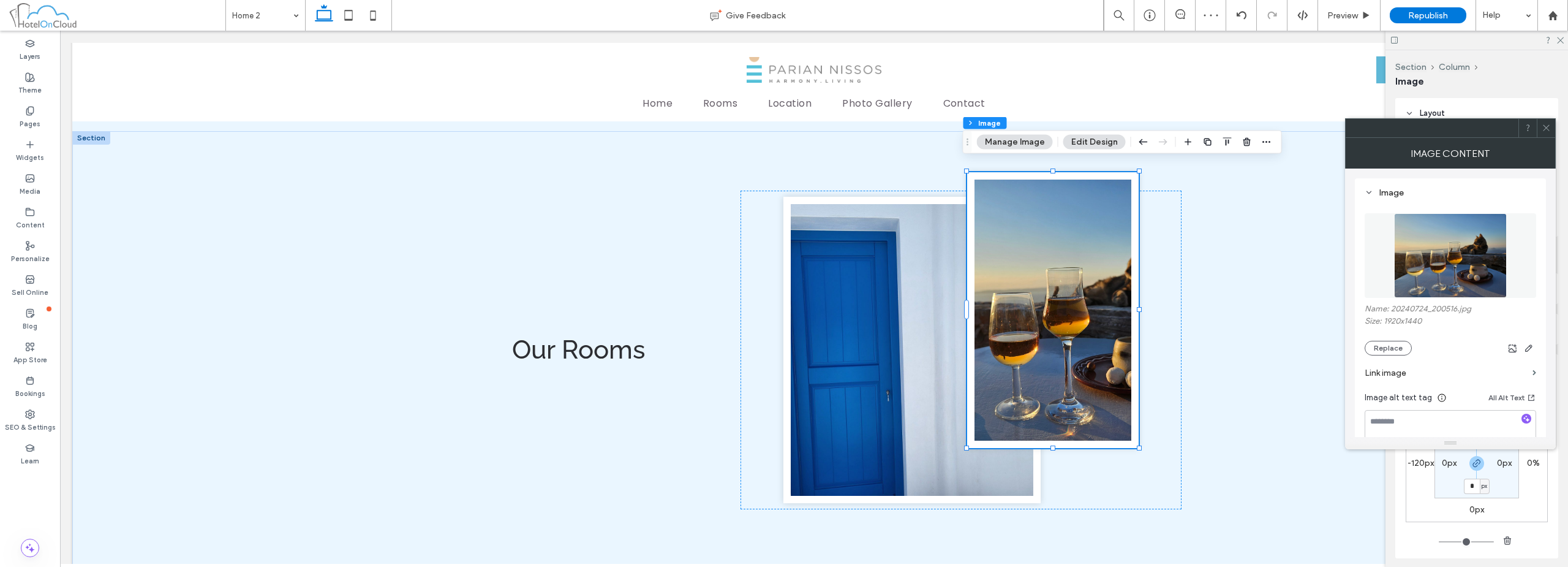
click at [1548, 128] on icon at bounding box center [1546, 128] width 10 height 10
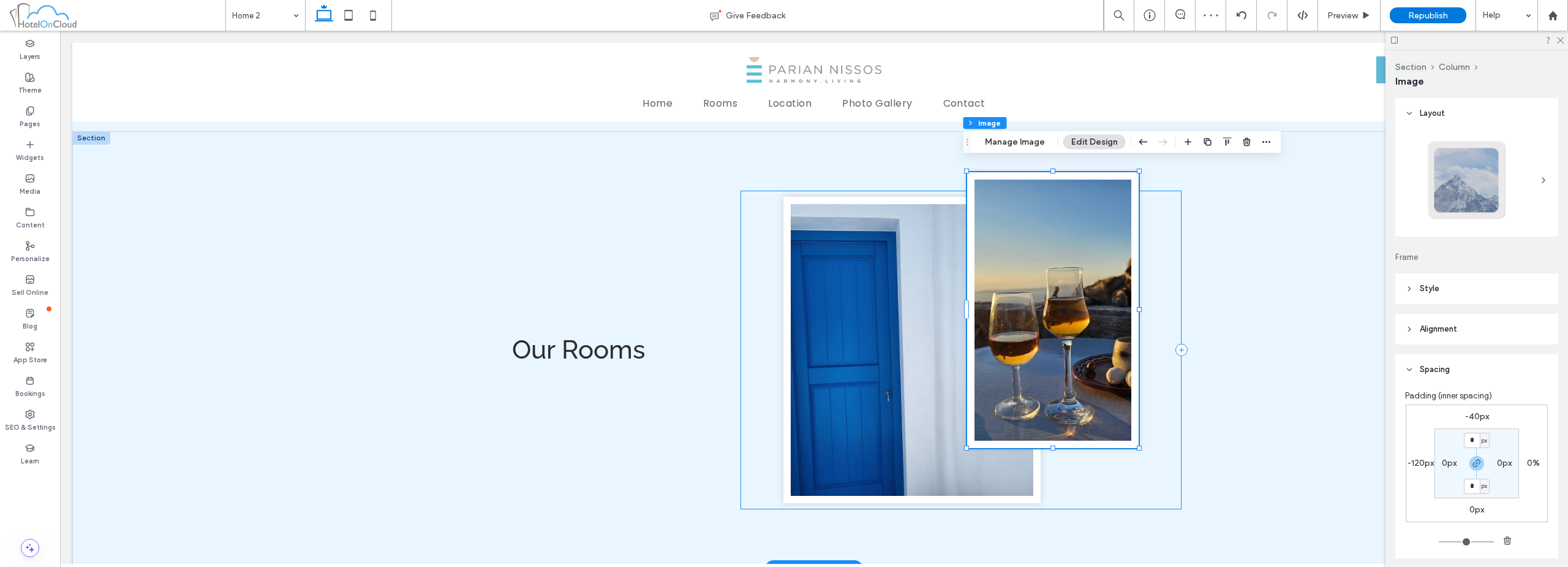
click at [1166, 282] on div at bounding box center [960, 350] width 441 height 319
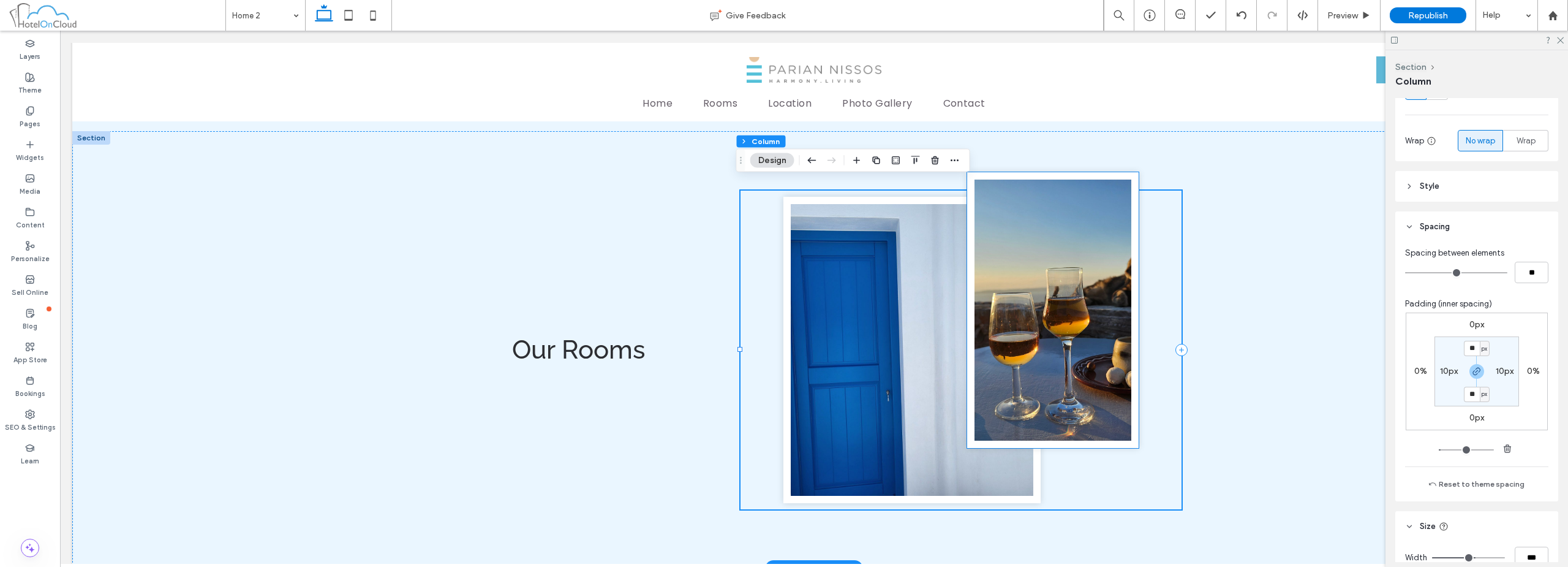
click at [1042, 284] on img at bounding box center [1052, 309] width 172 height 276
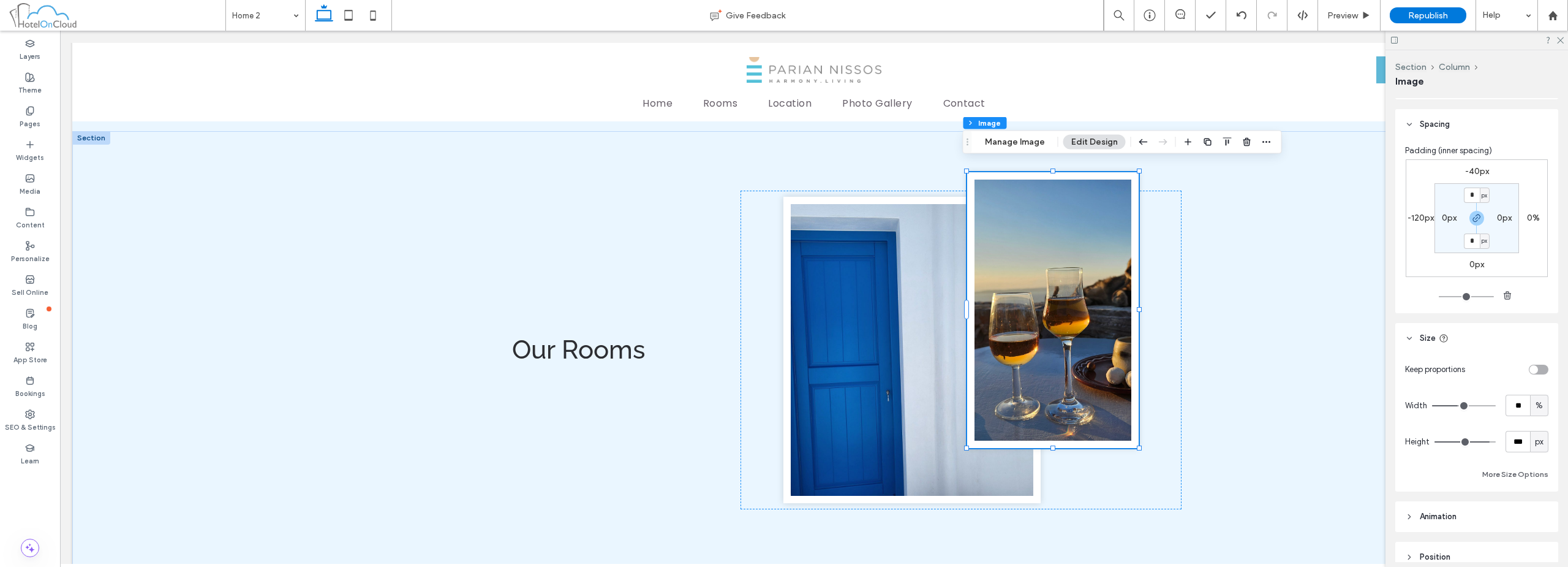
scroll to position [305, 0]
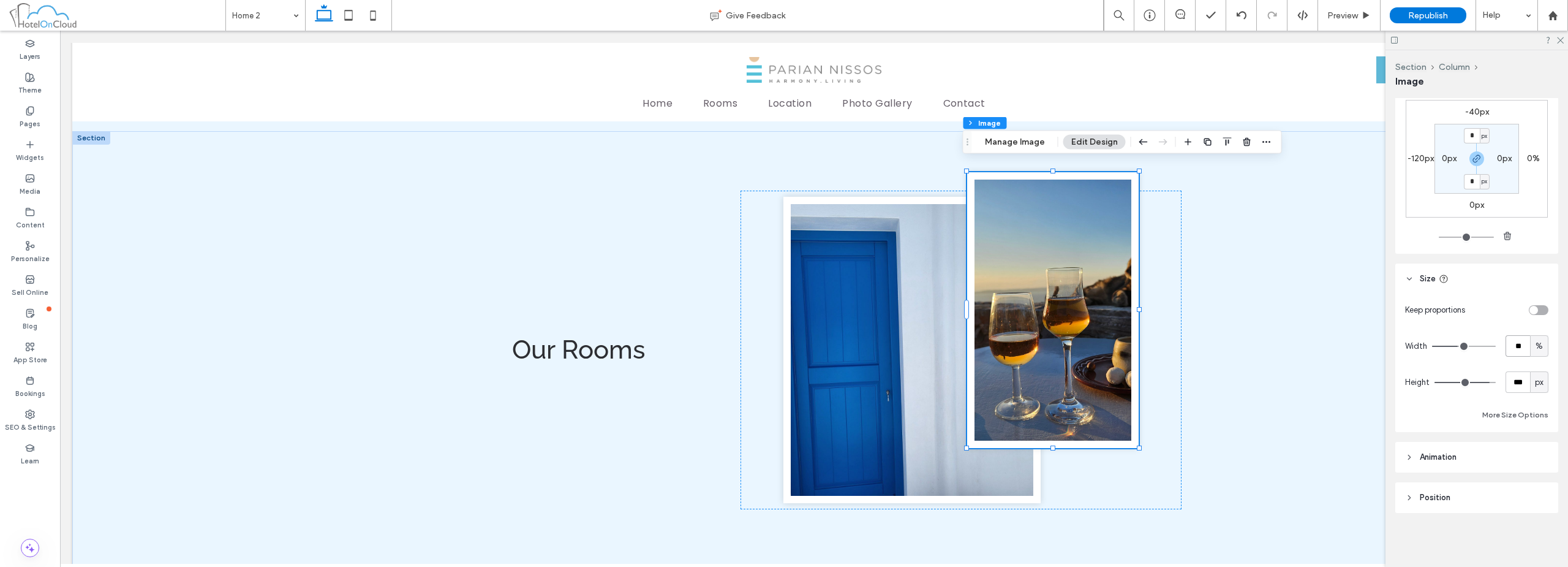
click at [1511, 336] on input "**" at bounding box center [1518, 346] width 25 height 21
type input "**"
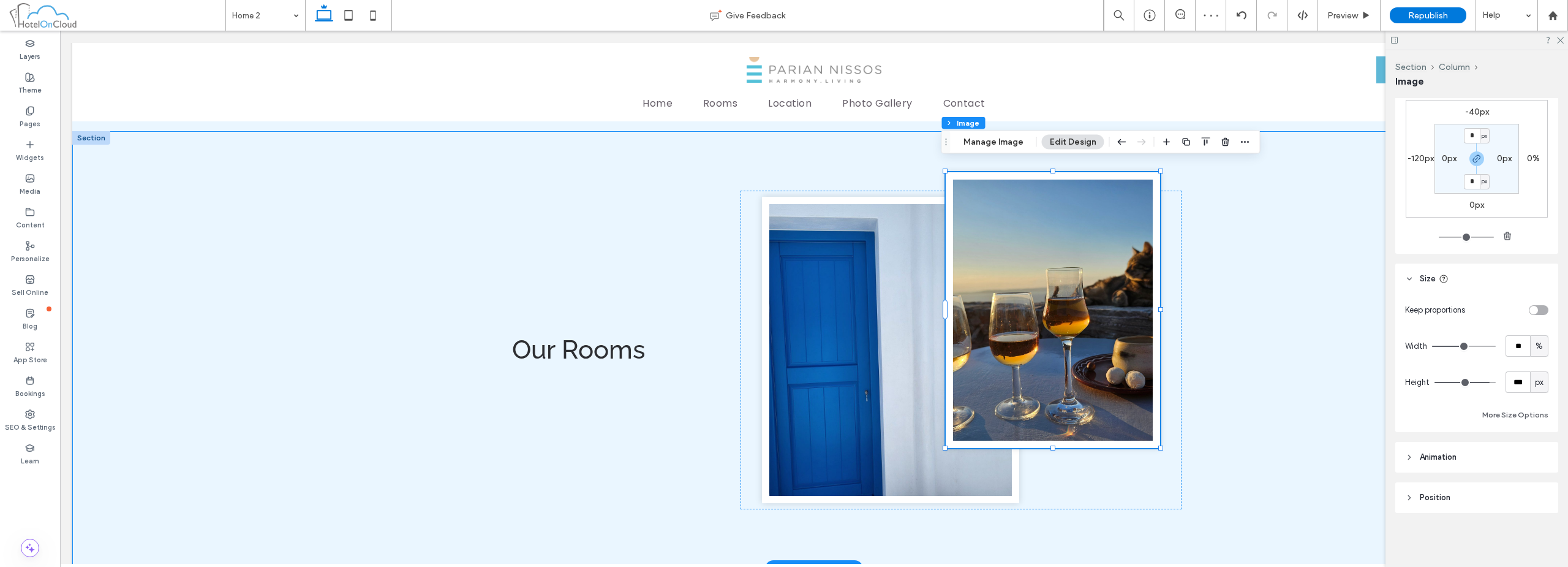
click at [1206, 272] on div "Our Rooms" at bounding box center [813, 349] width 1484 height 437
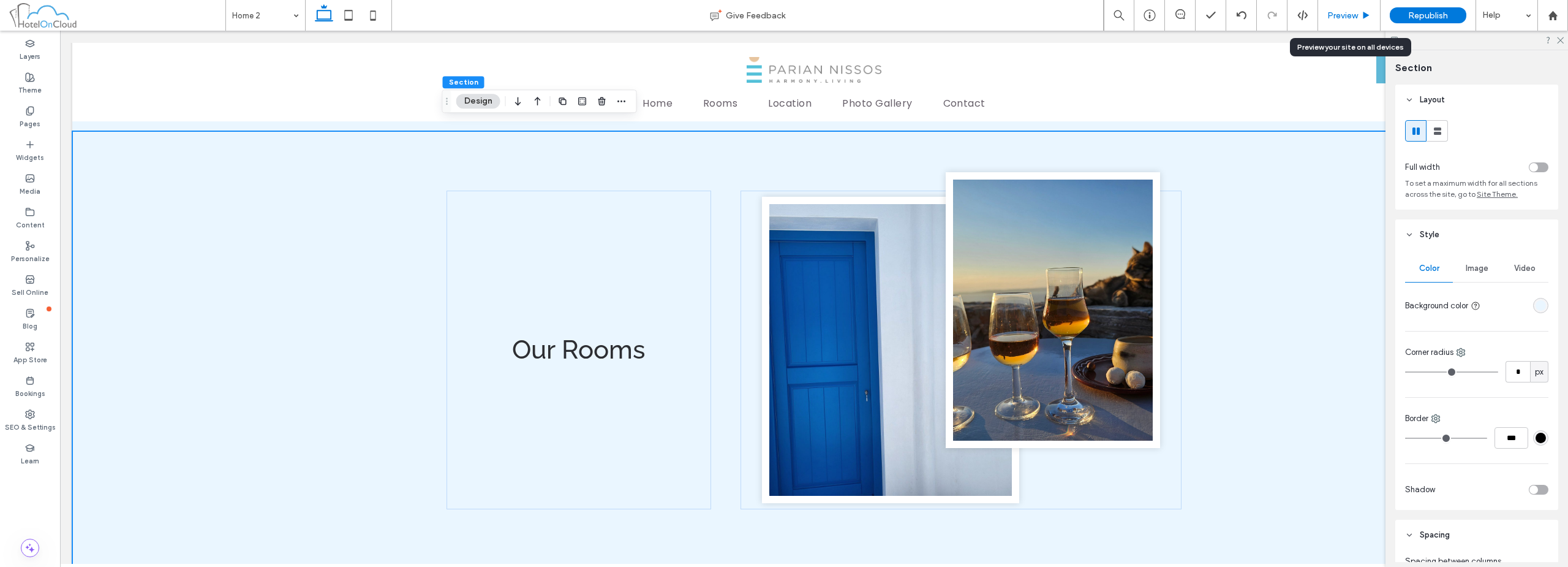
click at [1348, 16] on span "Preview" at bounding box center [1342, 15] width 31 height 11
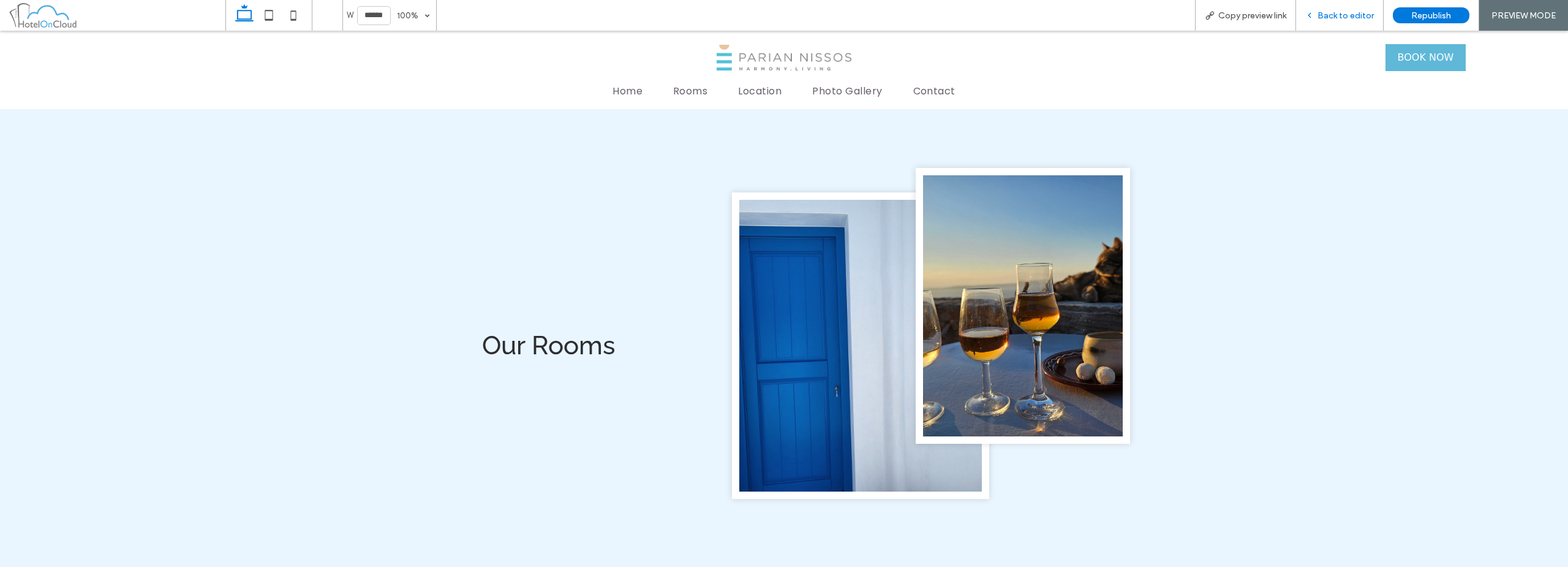
click at [1339, 12] on span "Back to editor" at bounding box center [1345, 15] width 57 height 11
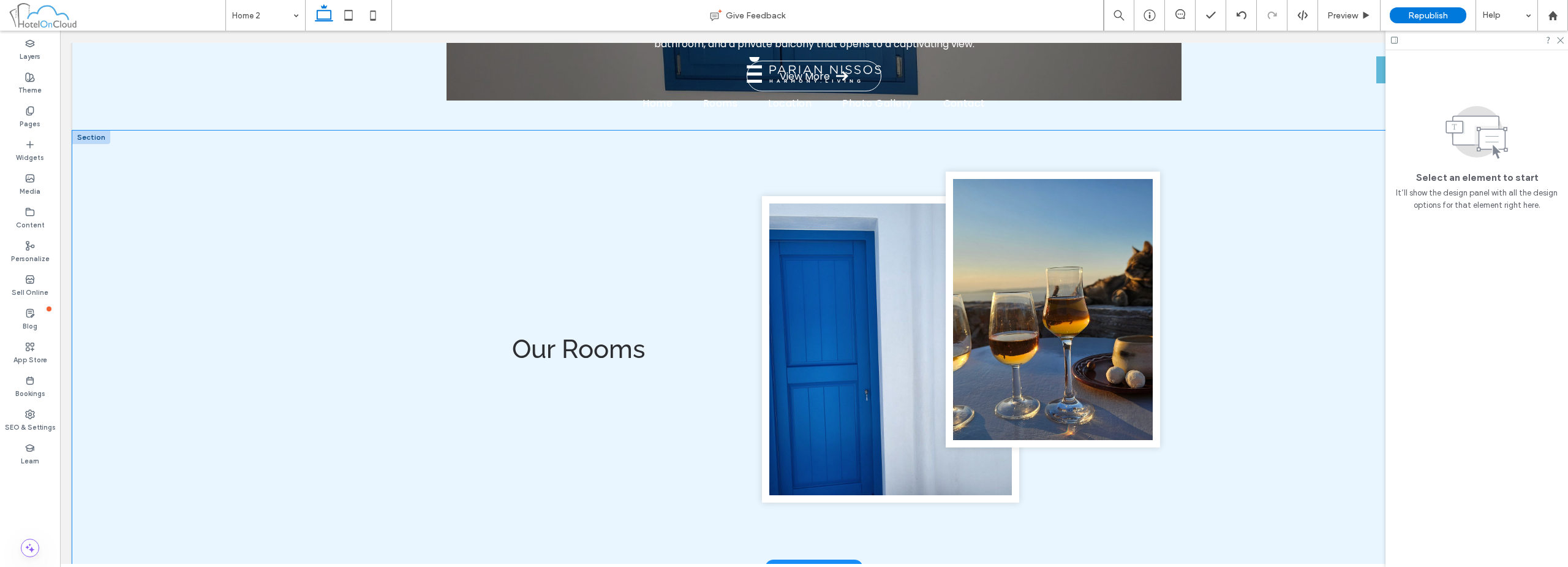
scroll to position [1270, 0]
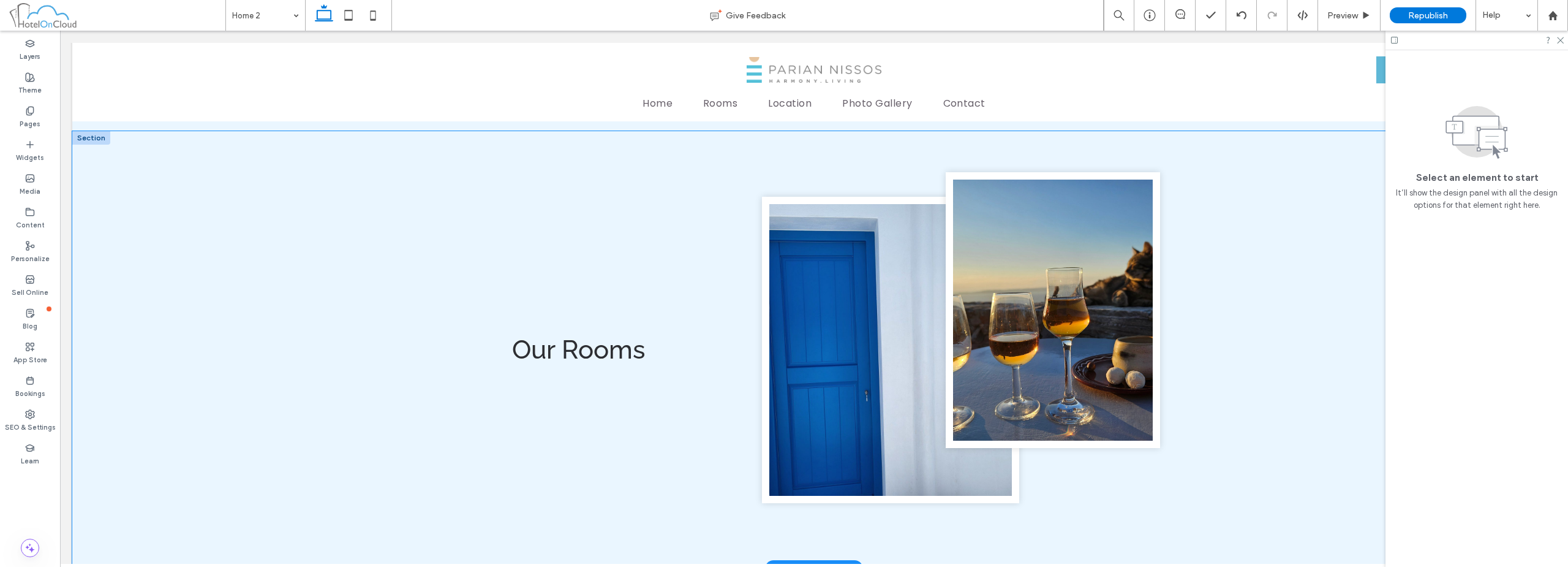
click at [1235, 285] on div "Our Rooms" at bounding box center [813, 349] width 1484 height 437
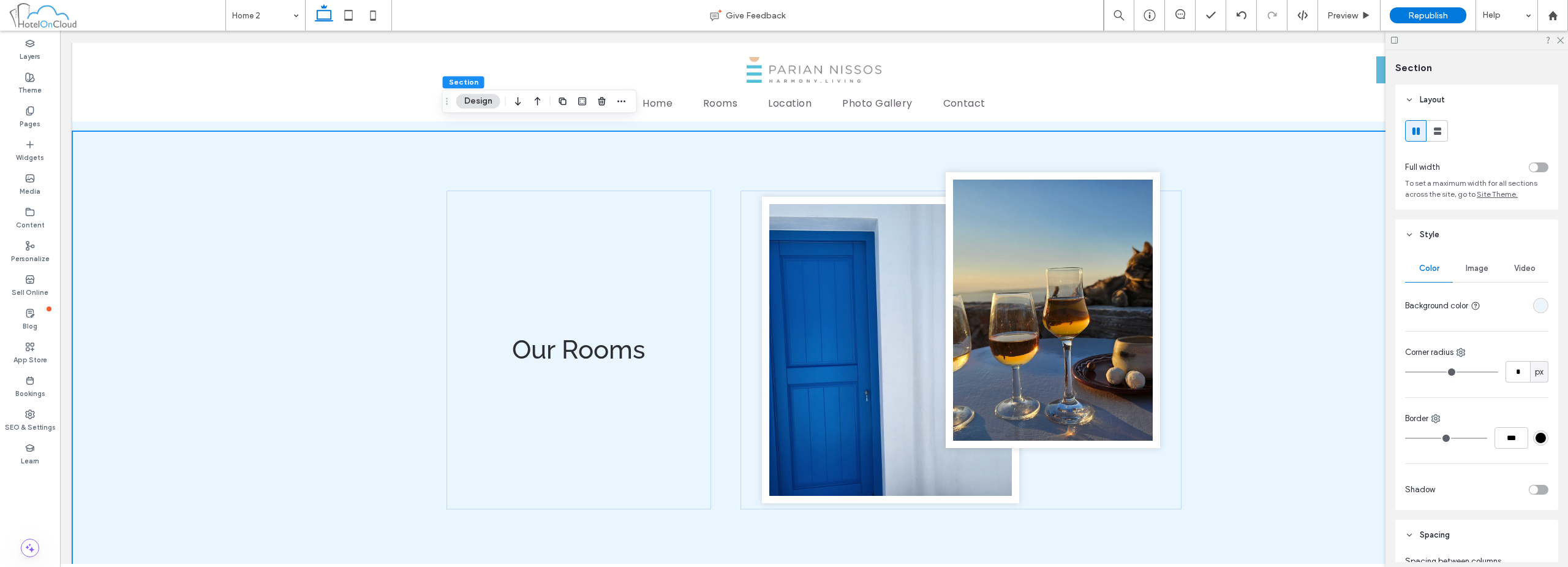
click at [1468, 222] on header "Style" at bounding box center [1477, 234] width 163 height 31
click at [1463, 392] on input "*" at bounding box center [1471, 397] width 16 height 15
type input "*"
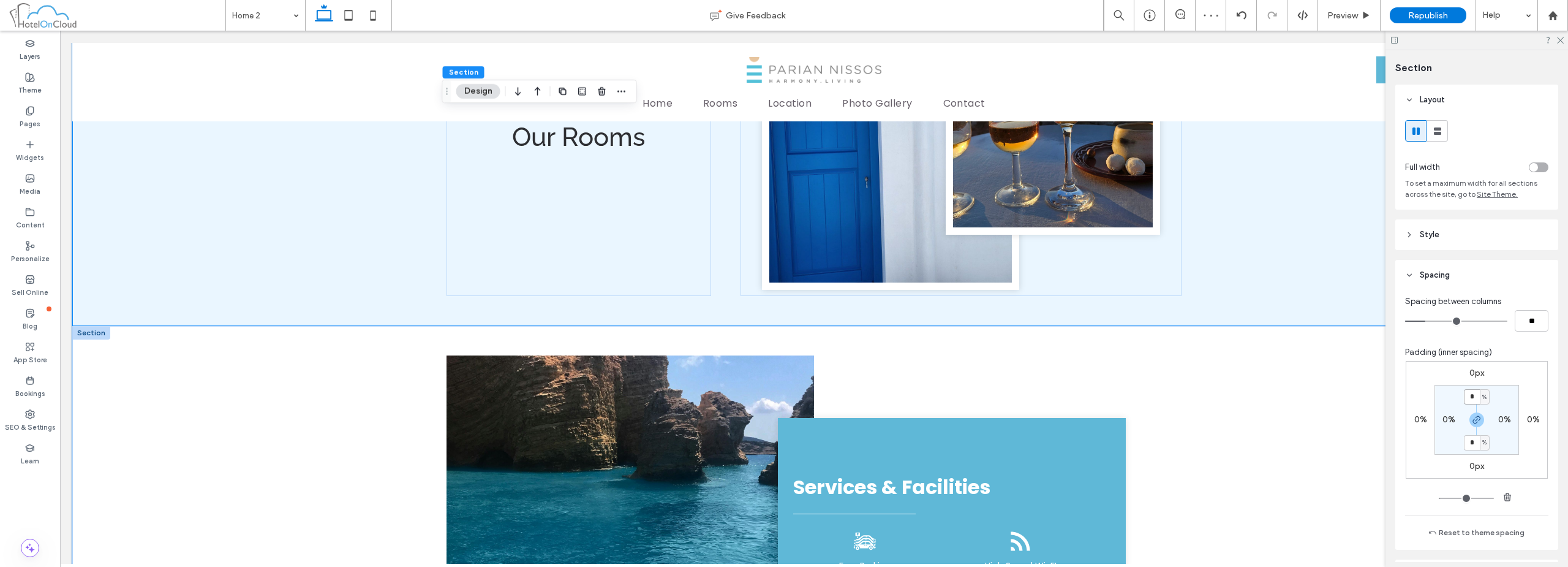
scroll to position [1454, 0]
click at [215, 402] on div "Services & Facilities Free Parking ﻿ High Speed Wi-FI Luggage Storage ﻿ Family …" at bounding box center [813, 555] width 1484 height 459
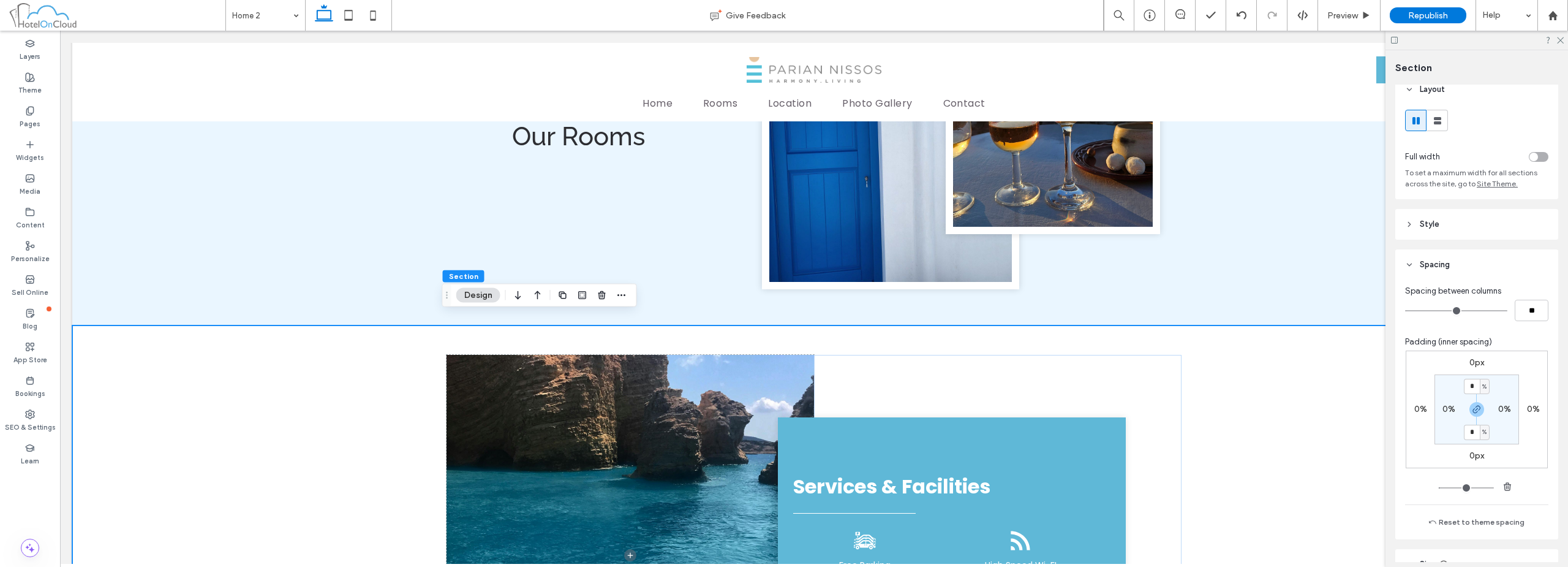
scroll to position [0, 0]
click at [1476, 239] on header "Style" at bounding box center [1477, 234] width 163 height 31
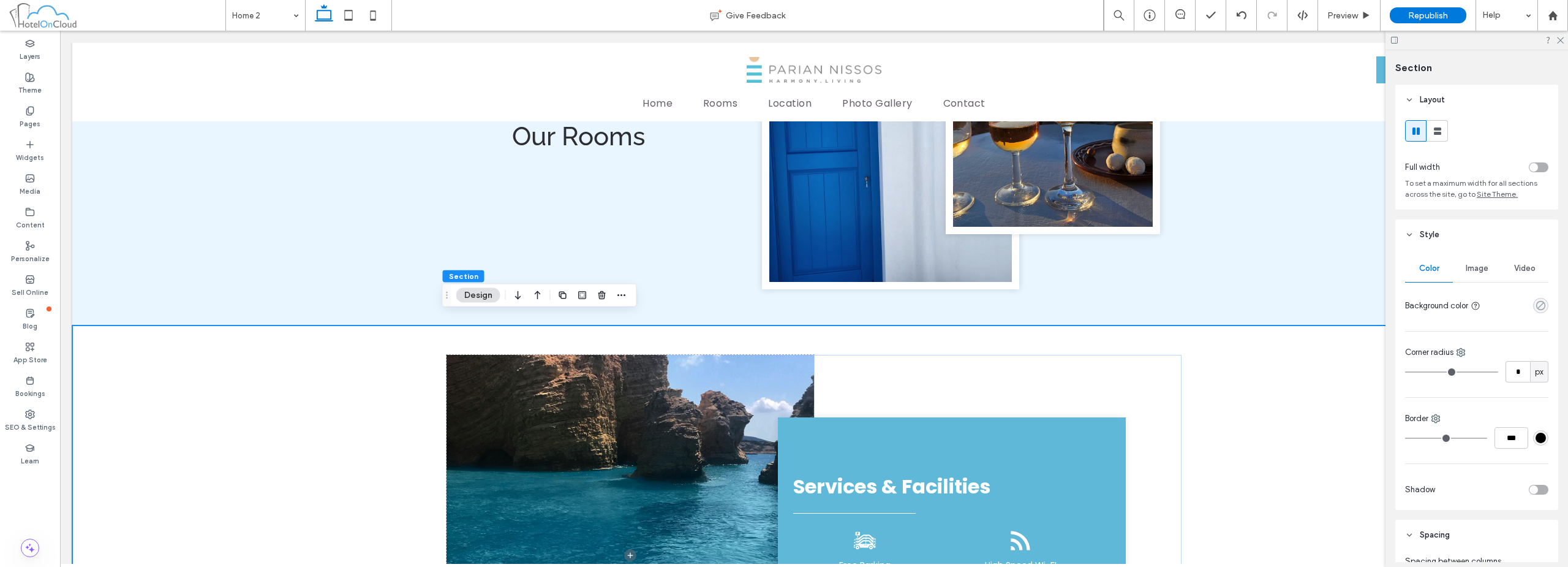
click at [1535, 304] on icon "rgba(0, 0, 0, 0)" at bounding box center [1540, 306] width 11 height 11
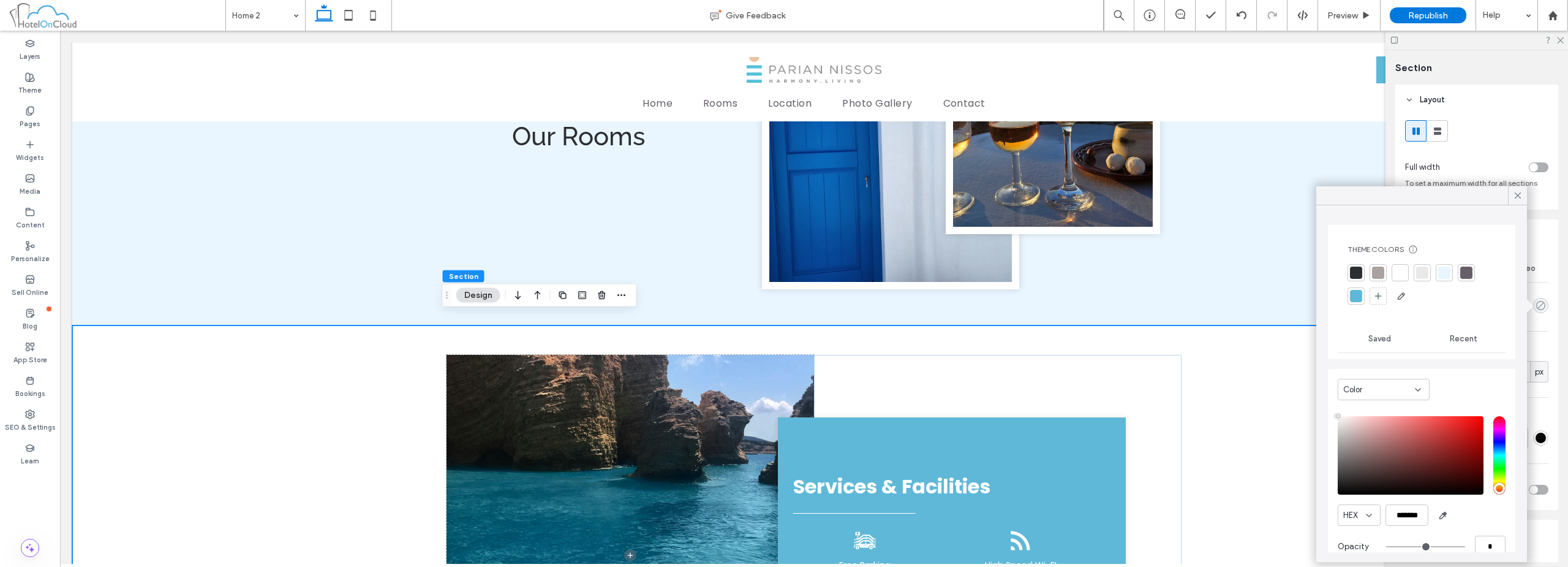
type input "**"
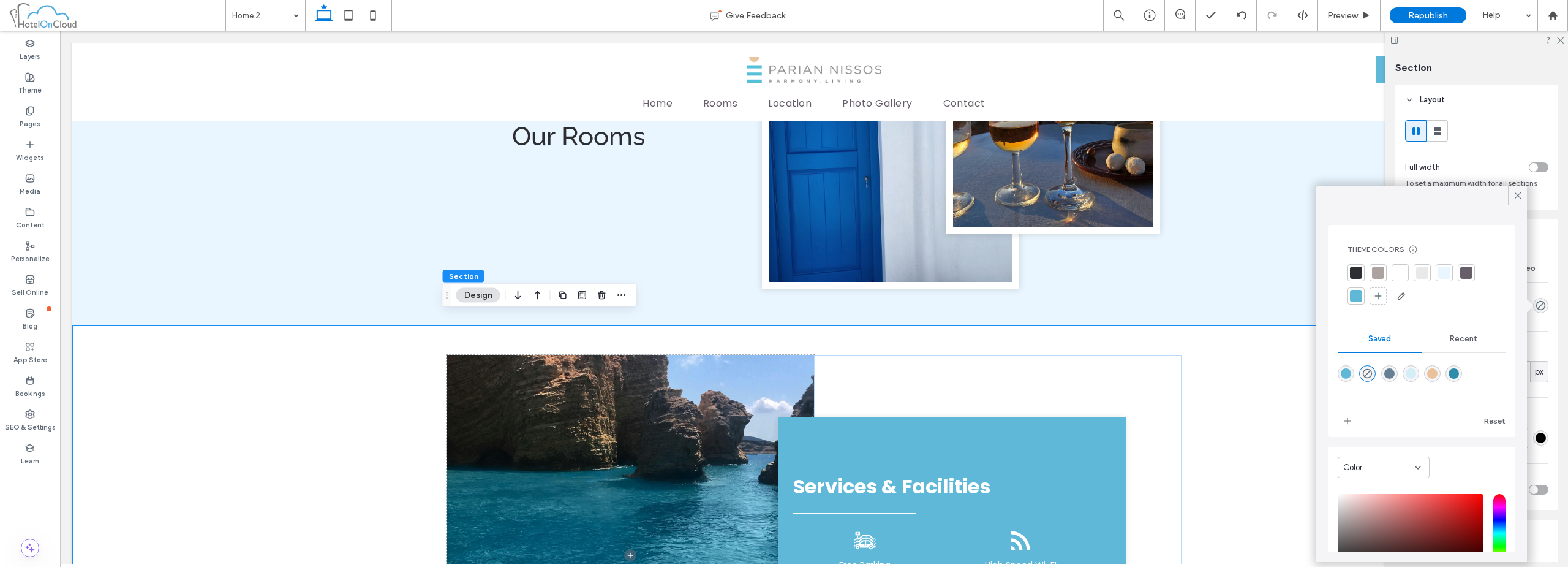
click at [1448, 270] on div at bounding box center [1444, 272] width 12 height 12
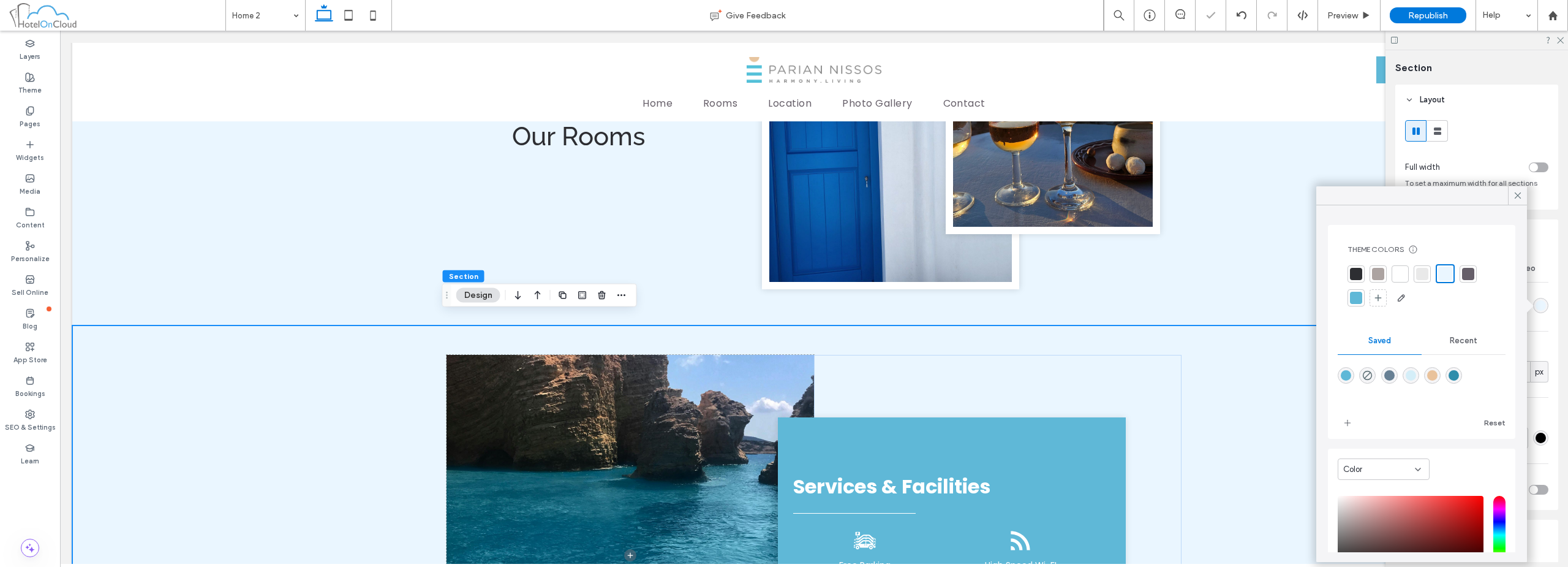
click at [1211, 399] on div "Services & Facilities Free Parking ﻿ High Speed Wi-FI Luggage Storage ﻿ Family …" at bounding box center [813, 555] width 1484 height 459
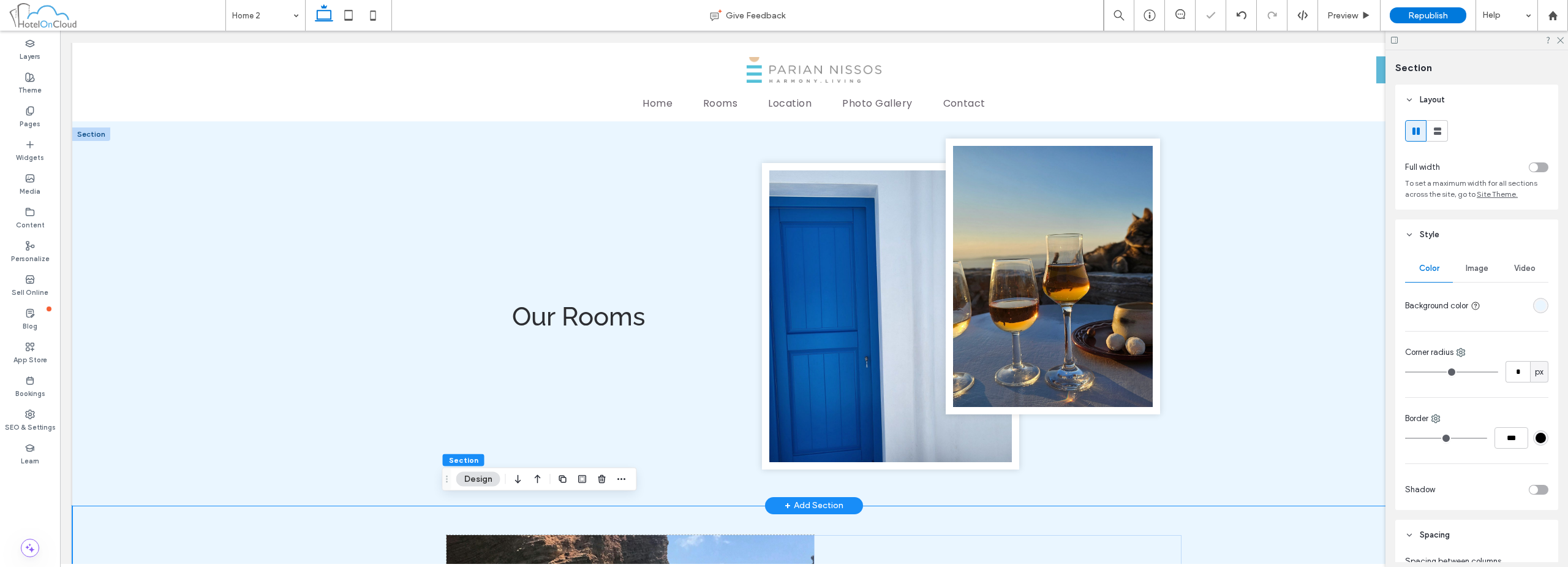
scroll to position [1270, 0]
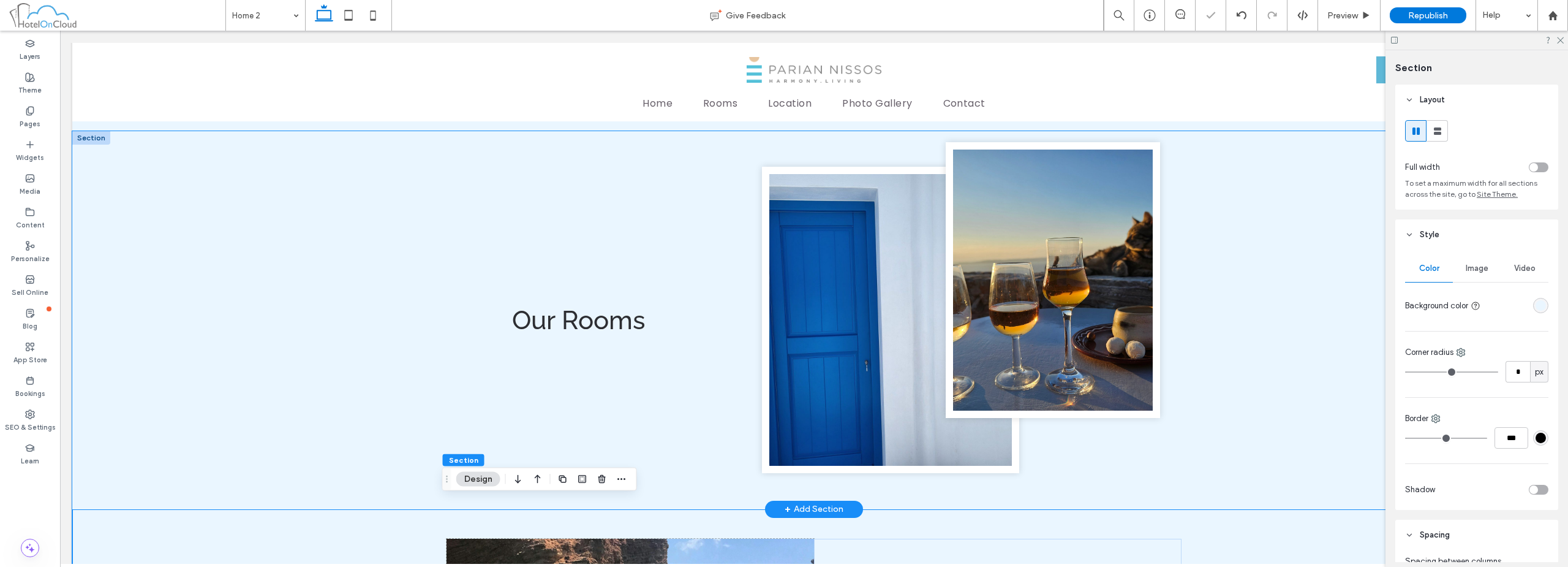
click at [1296, 332] on div "Our Rooms" at bounding box center [813, 320] width 1484 height 379
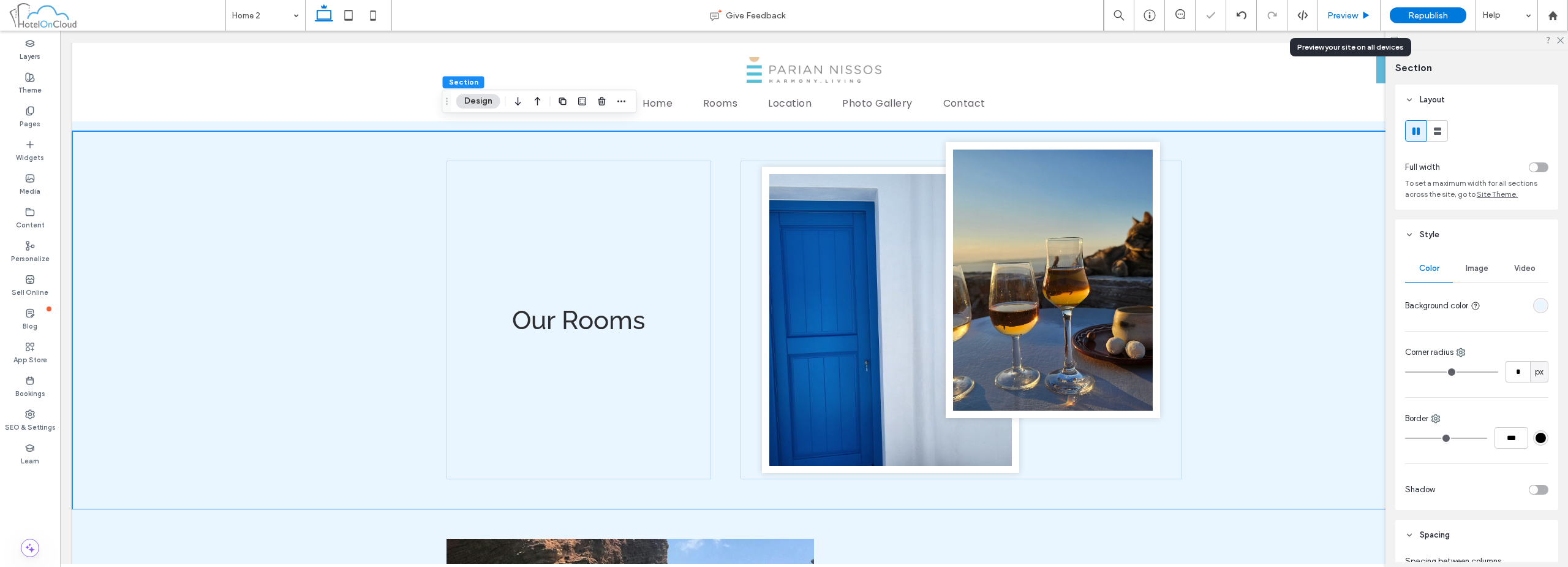
click at [1377, 19] on div "Preview" at bounding box center [1348, 15] width 61 height 11
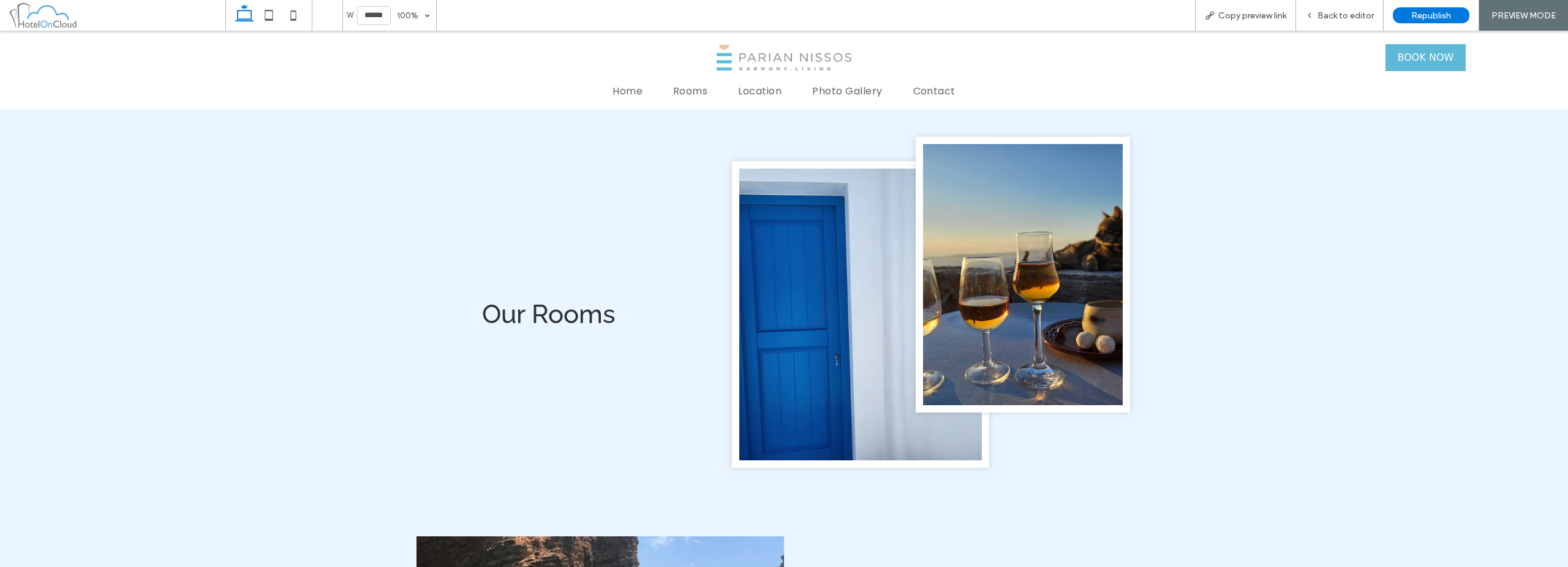
scroll to position [1211, 0]
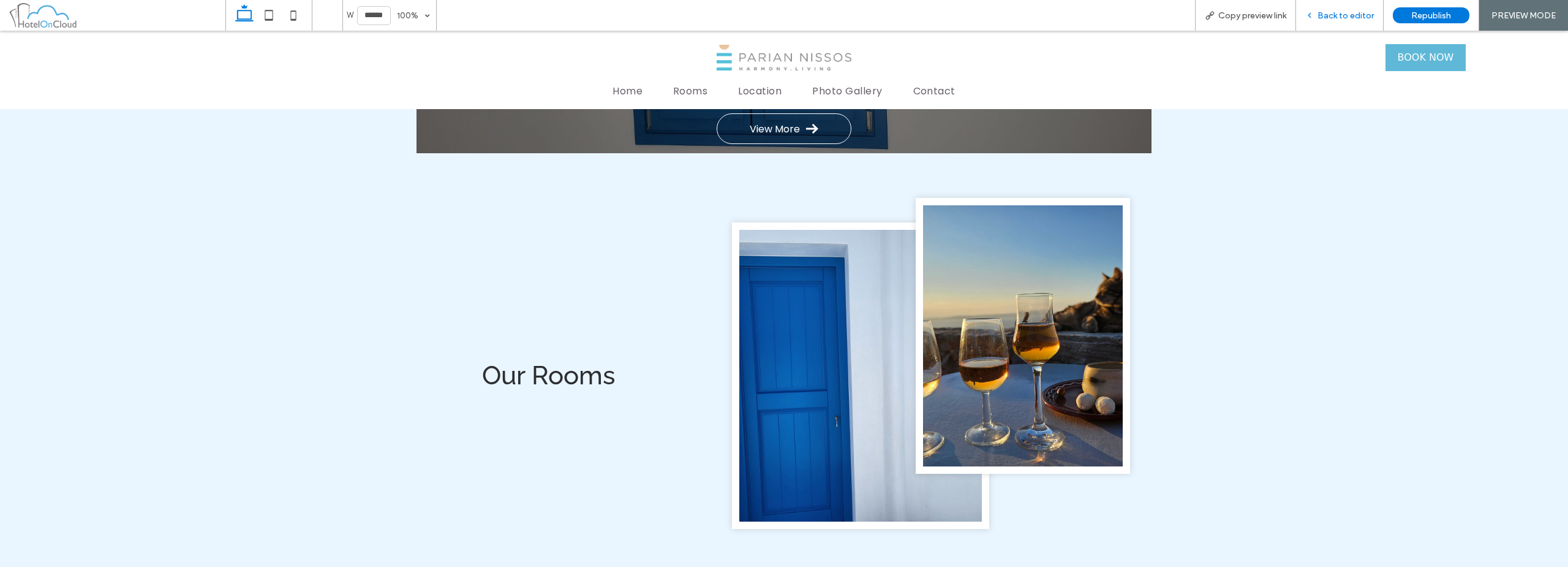
click at [1335, 20] on span "Back to editor" at bounding box center [1345, 15] width 57 height 11
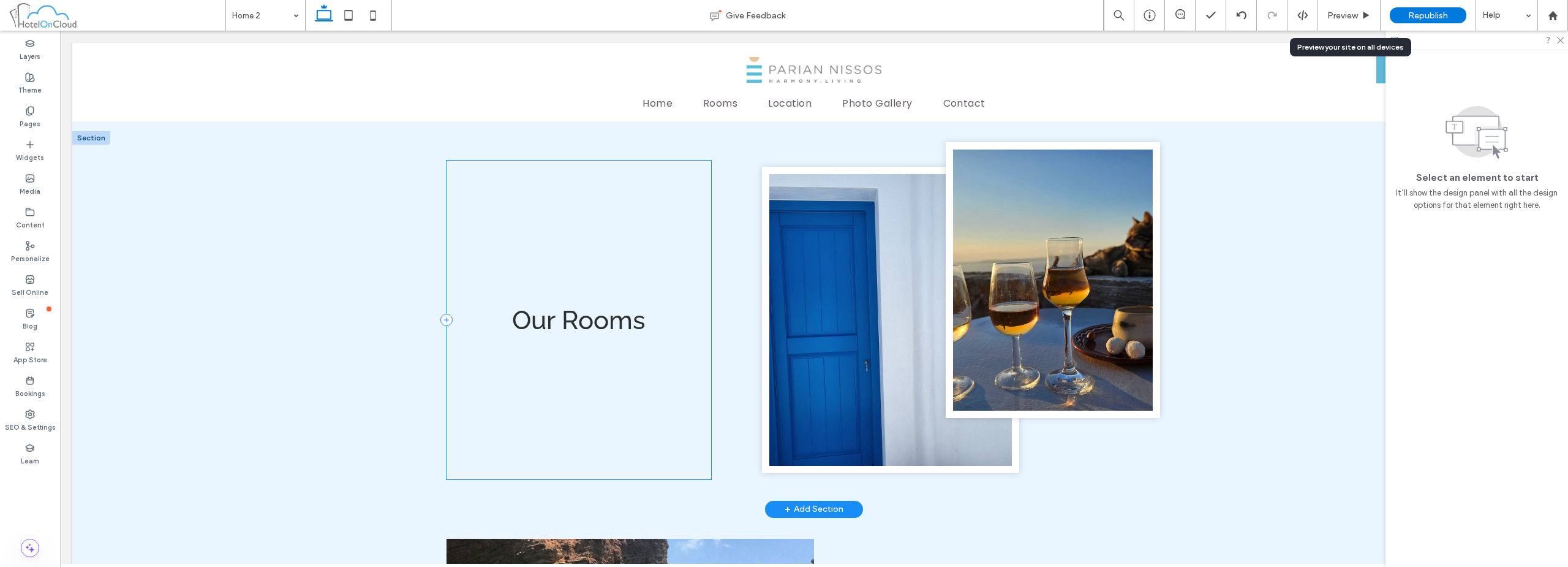
click at [566, 386] on div "Our Rooms" at bounding box center [579, 320] width 265 height 319
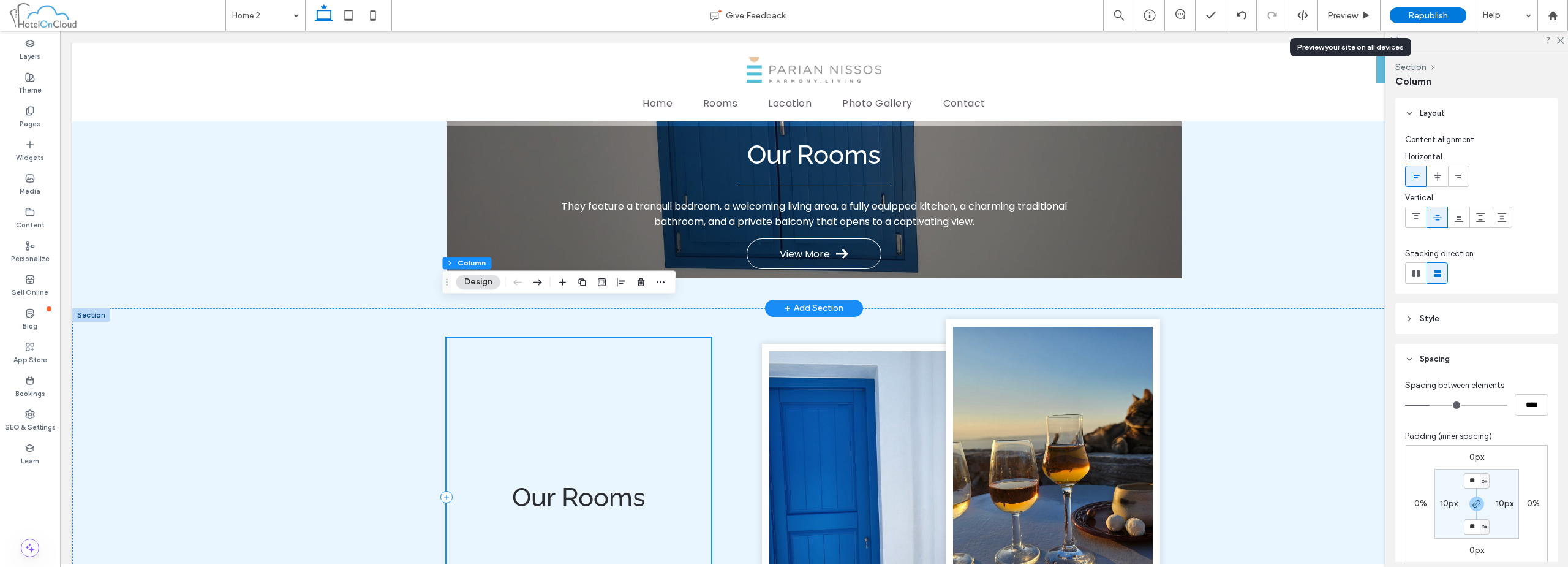
scroll to position [1087, 0]
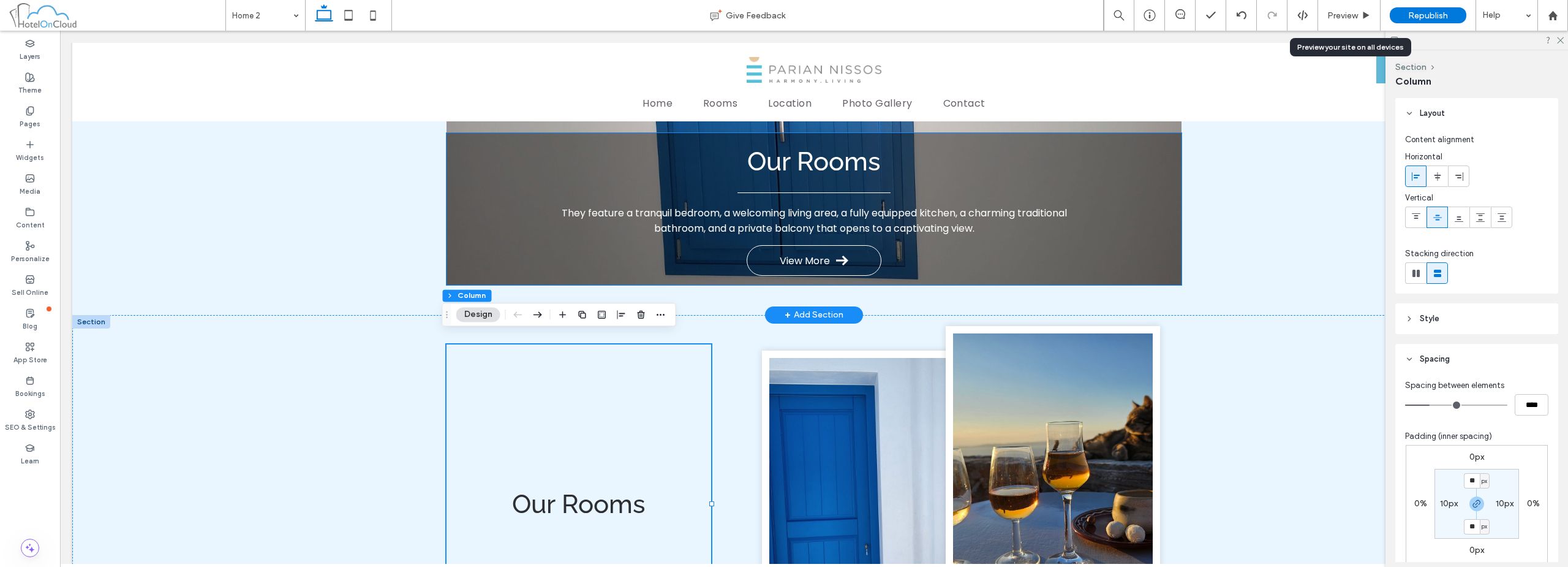
click at [690, 208] on span "They feature a tranquil bedroom, a welcoming living area, a fully equipped kitc…" at bounding box center [814, 220] width 505 height 30
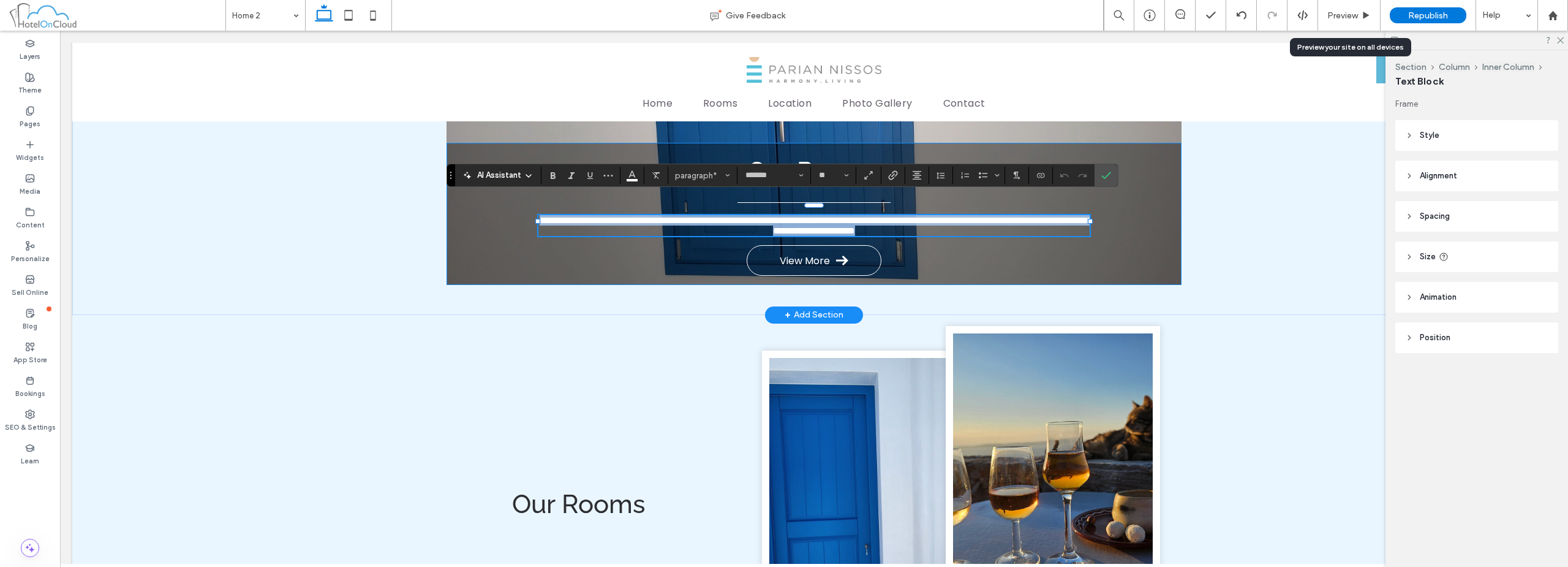
copy span "**********"
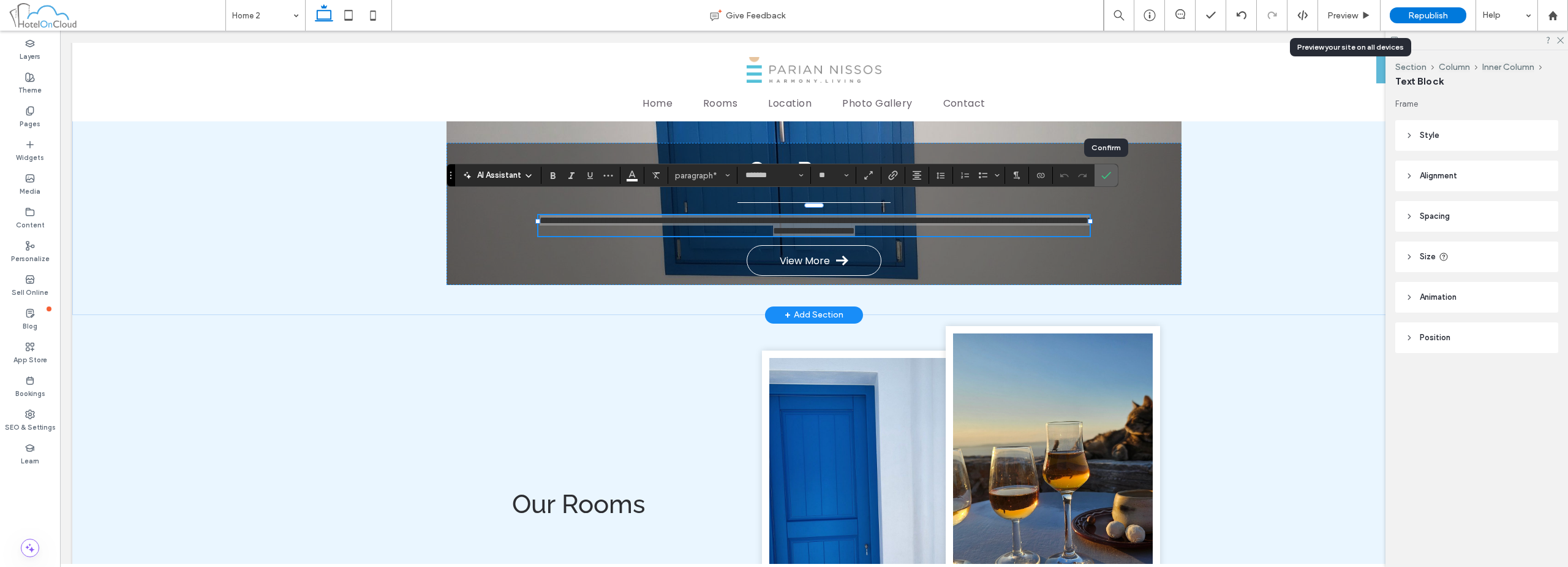
click at [1101, 178] on icon "Confirm" at bounding box center [1106, 175] width 10 height 10
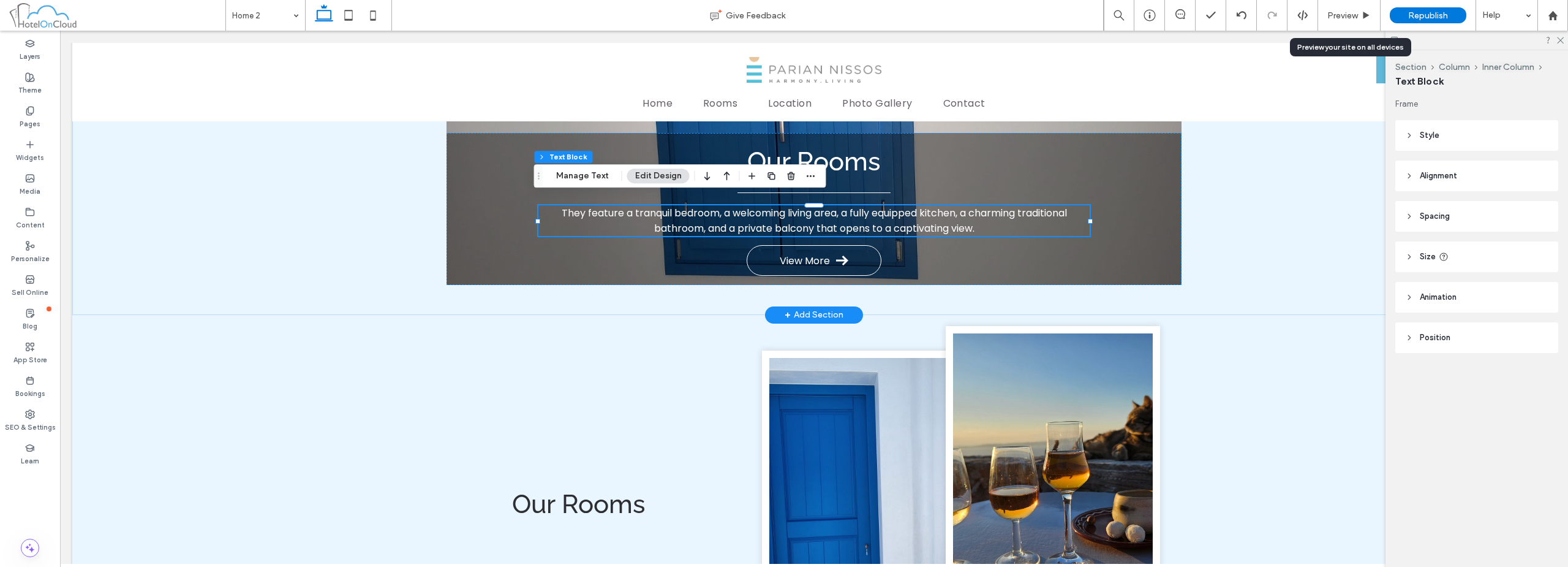
click at [816, 184] on div "Section Column Inner Column Text Block Manage Text Edit Design" at bounding box center [680, 176] width 292 height 23
click at [814, 183] on span "button" at bounding box center [810, 175] width 14 height 14
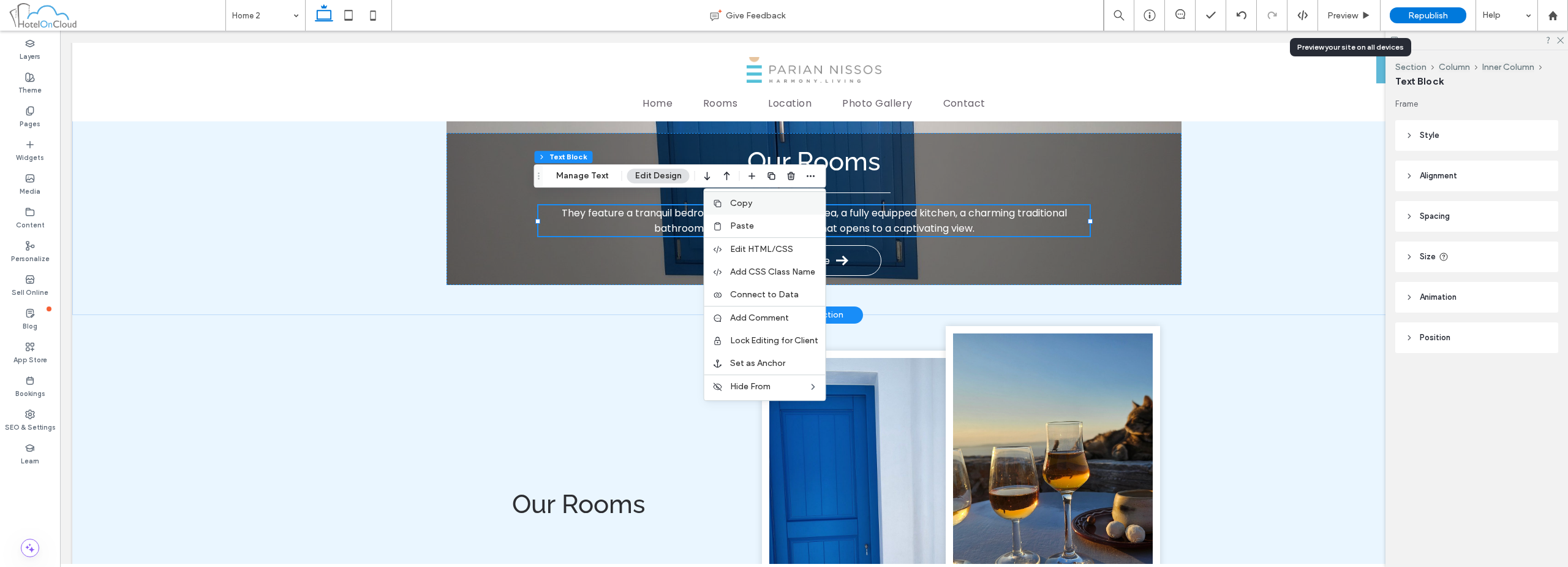
click at [805, 201] on label "Copy" at bounding box center [774, 203] width 88 height 11
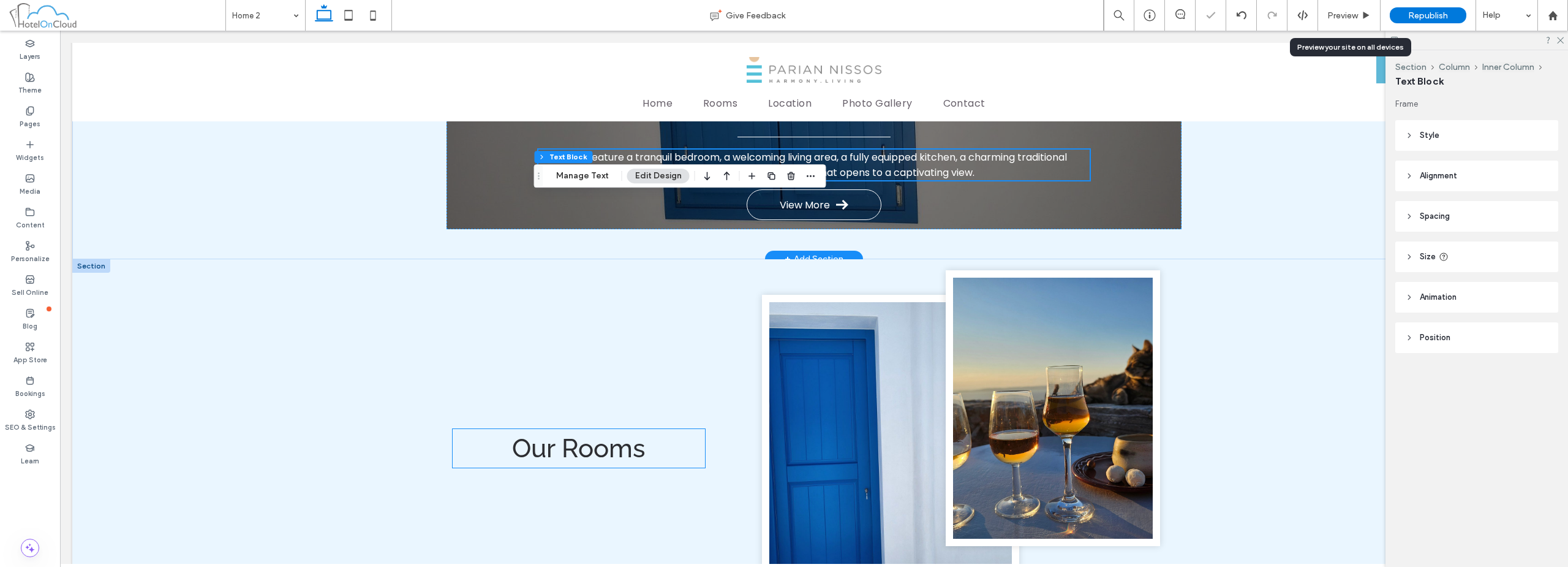
scroll to position [1209, 0]
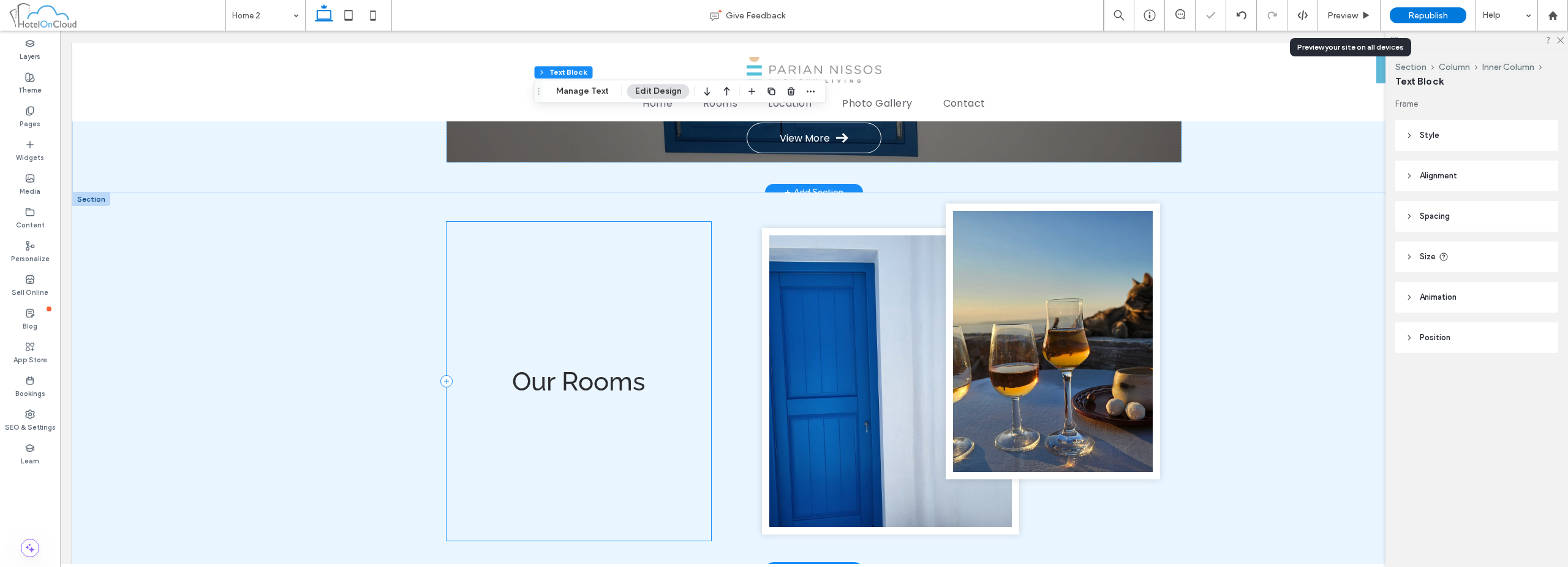
click at [567, 412] on div "Our Rooms" at bounding box center [579, 382] width 265 height 319
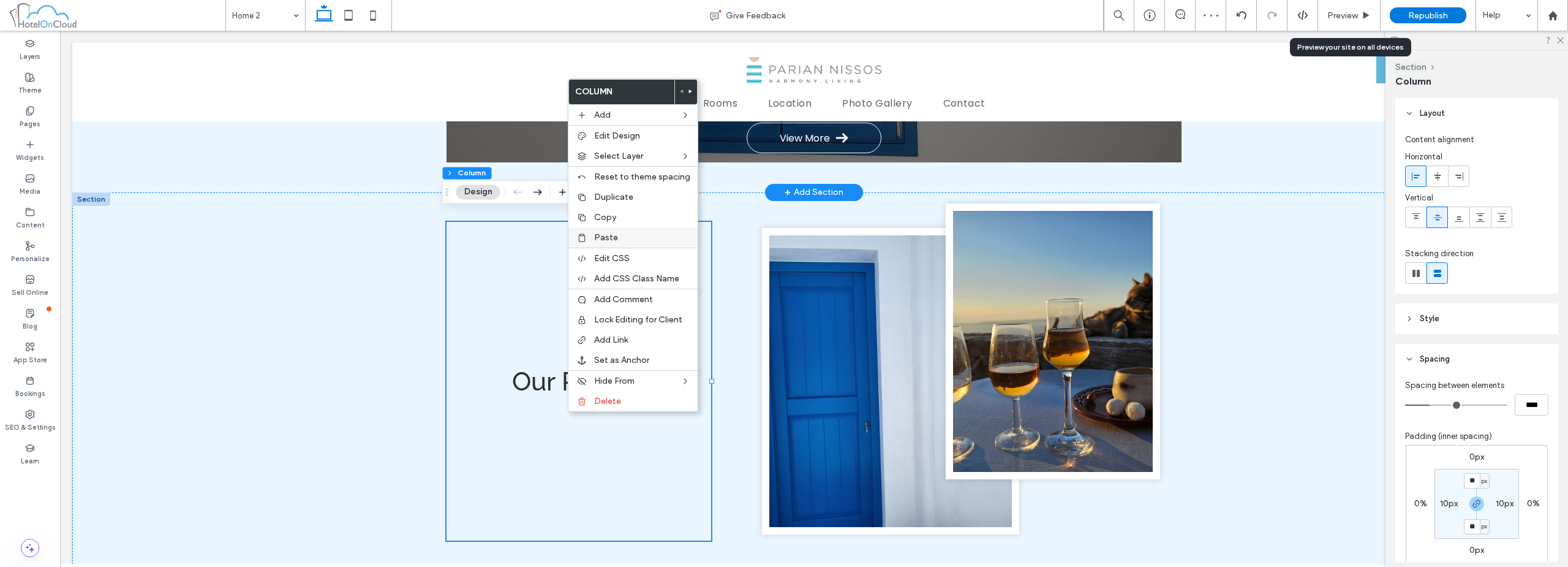
click at [611, 241] on span "Paste" at bounding box center [606, 237] width 24 height 11
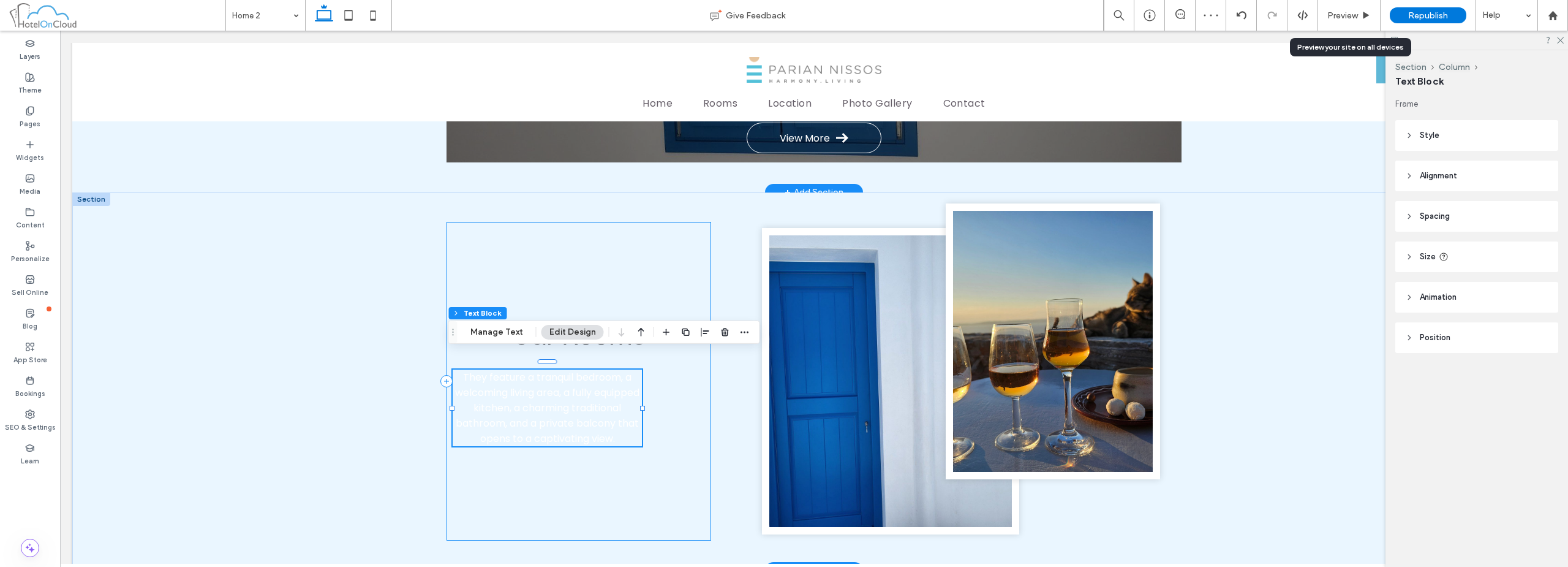
click at [679, 410] on div "Our Rooms They feature a tranquil bedroom, a welcoming living area, a fully equ…" at bounding box center [579, 382] width 265 height 319
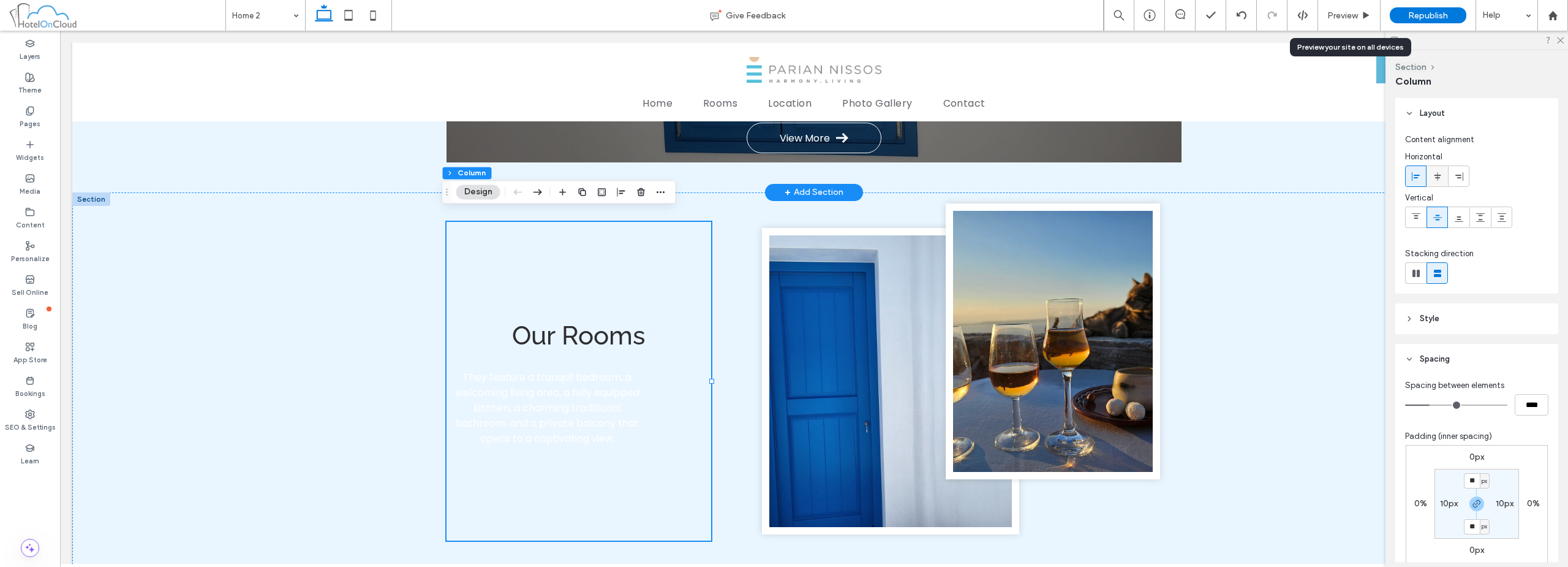
click at [1438, 177] on use at bounding box center [1436, 176] width 7 height 9
click at [650, 376] on p "They feature a tranquil bedroom, a welcoming living area, a fully equipped kitc…" at bounding box center [578, 408] width 189 height 77
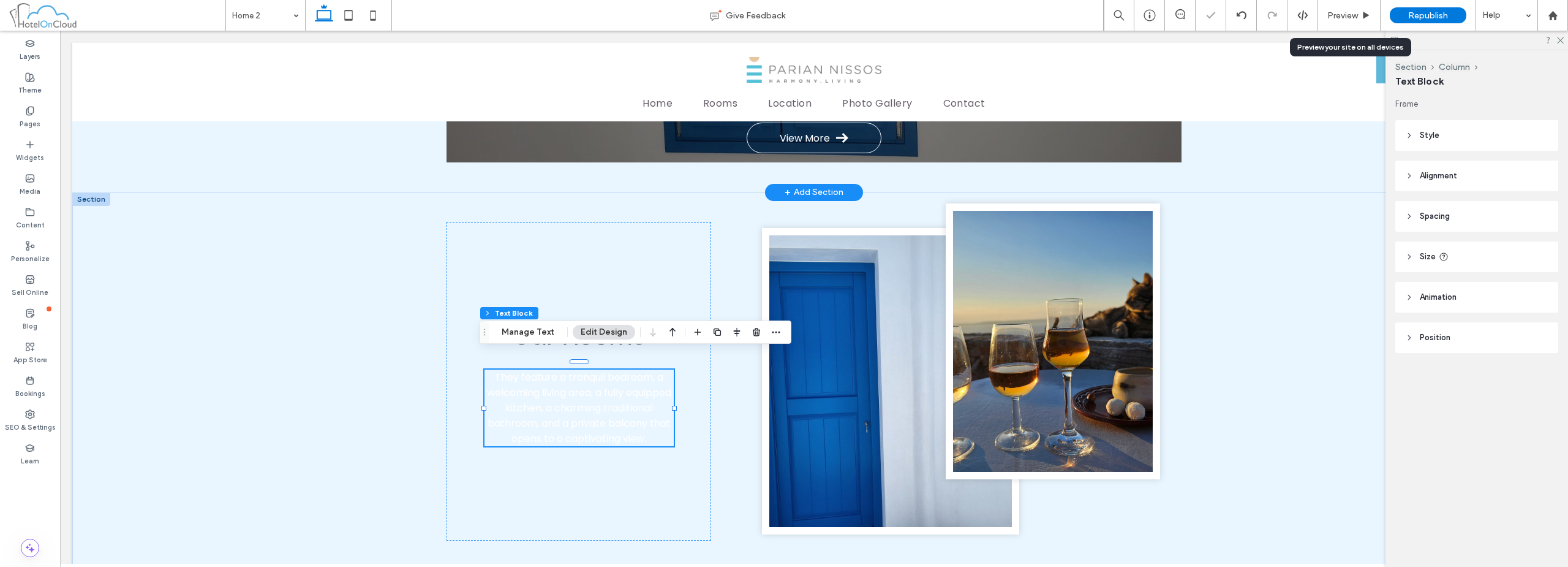
click at [1472, 256] on header "Size" at bounding box center [1477, 257] width 163 height 31
click at [1510, 291] on input "**" at bounding box center [1518, 287] width 25 height 21
type input "***"
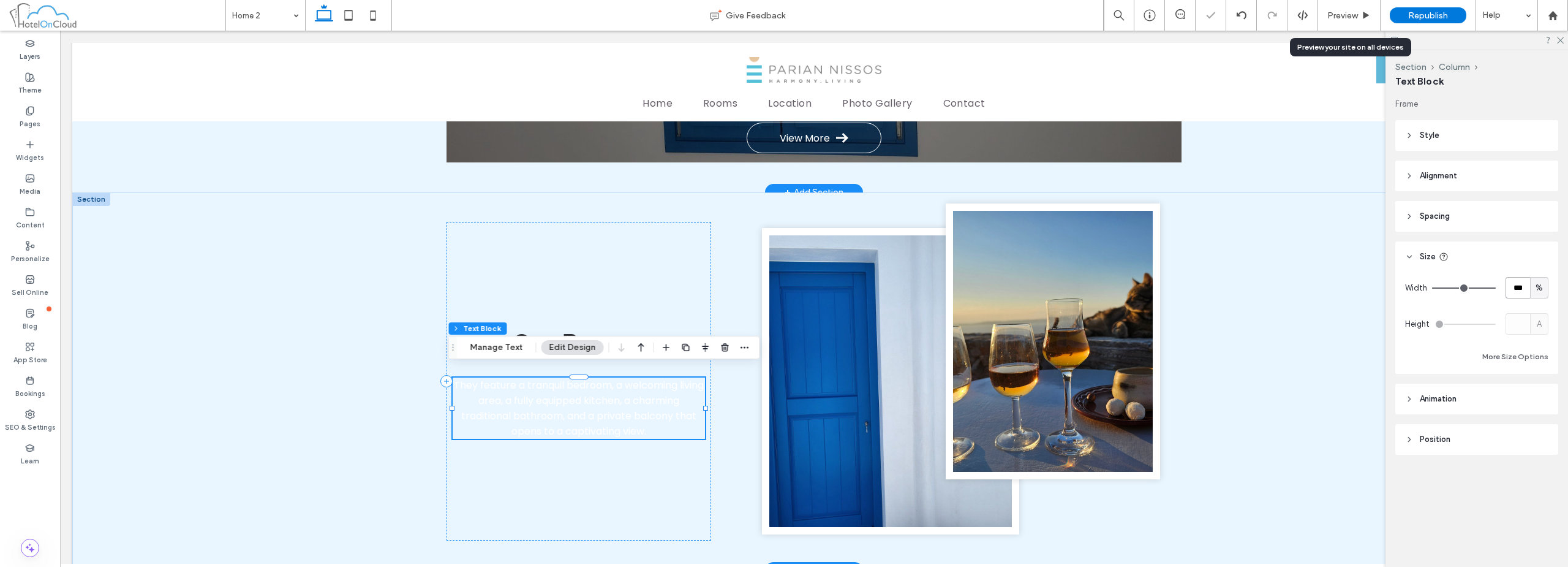
click at [579, 402] on span "They feature a tranquil bedroom, a welcoming living area, a fully equipped kitc…" at bounding box center [579, 408] width 250 height 61
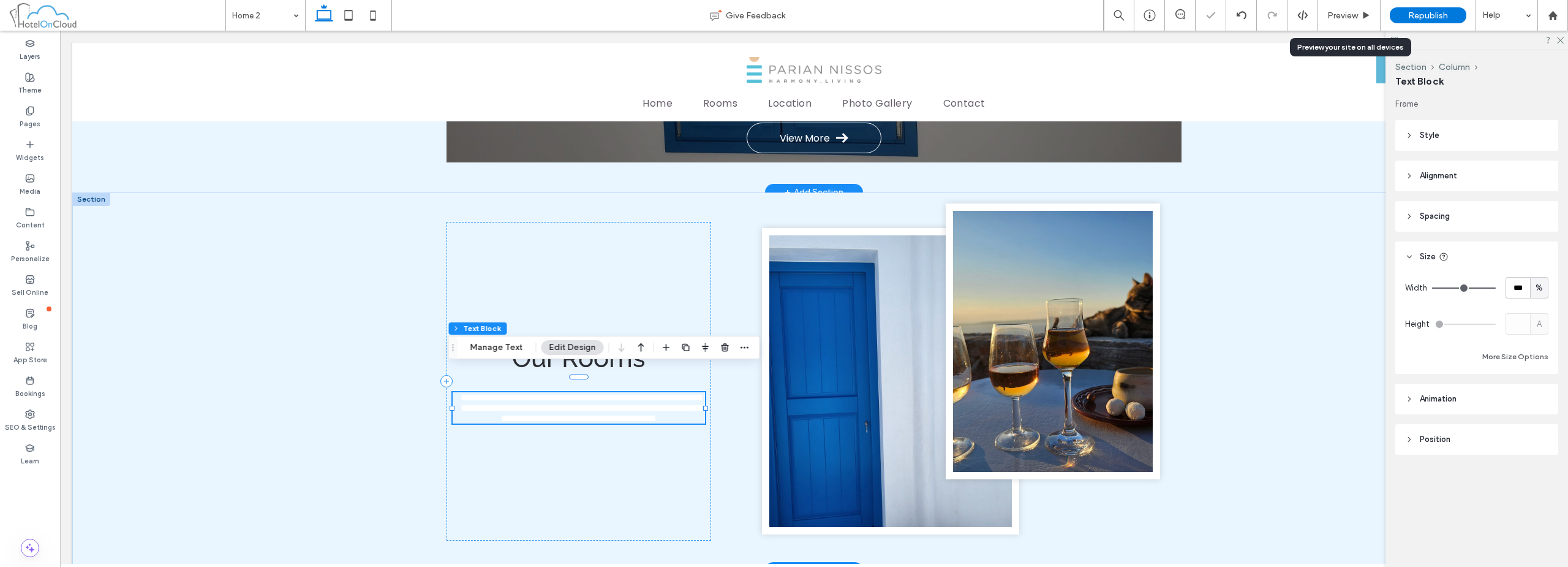
click at [579, 402] on span "**********" at bounding box center [581, 407] width 240 height 30
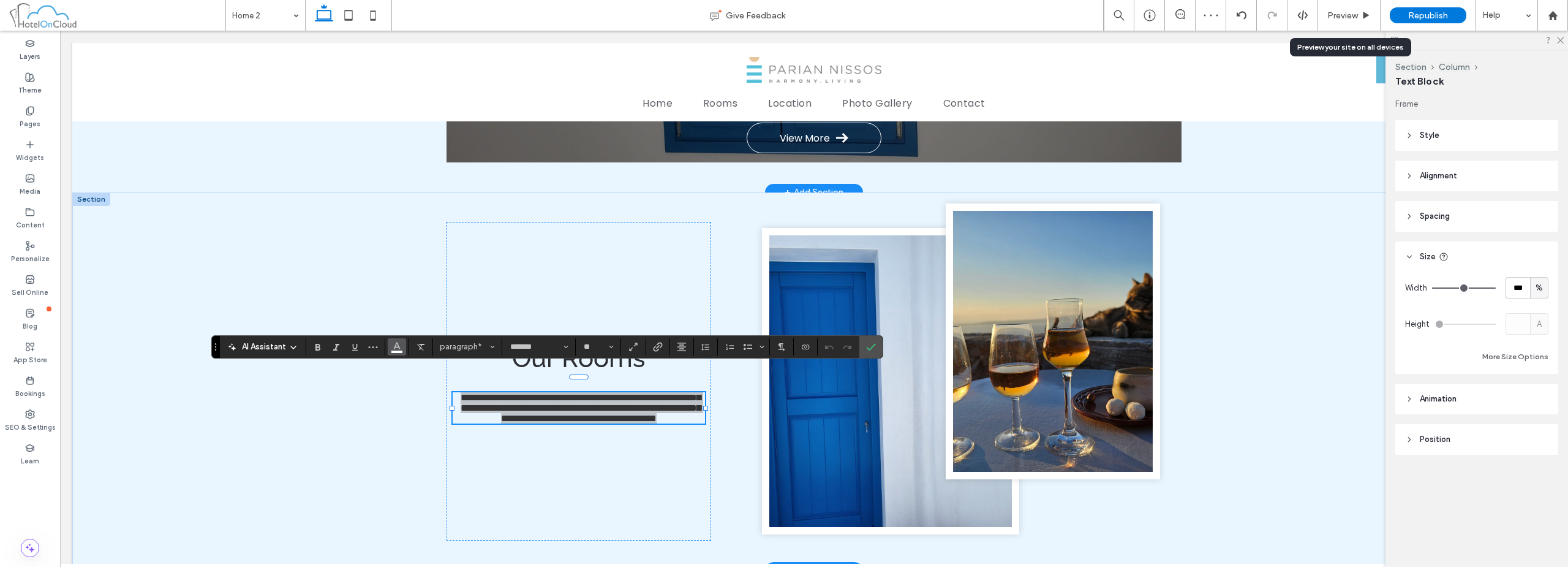
click at [395, 348] on use "Color" at bounding box center [397, 345] width 7 height 7
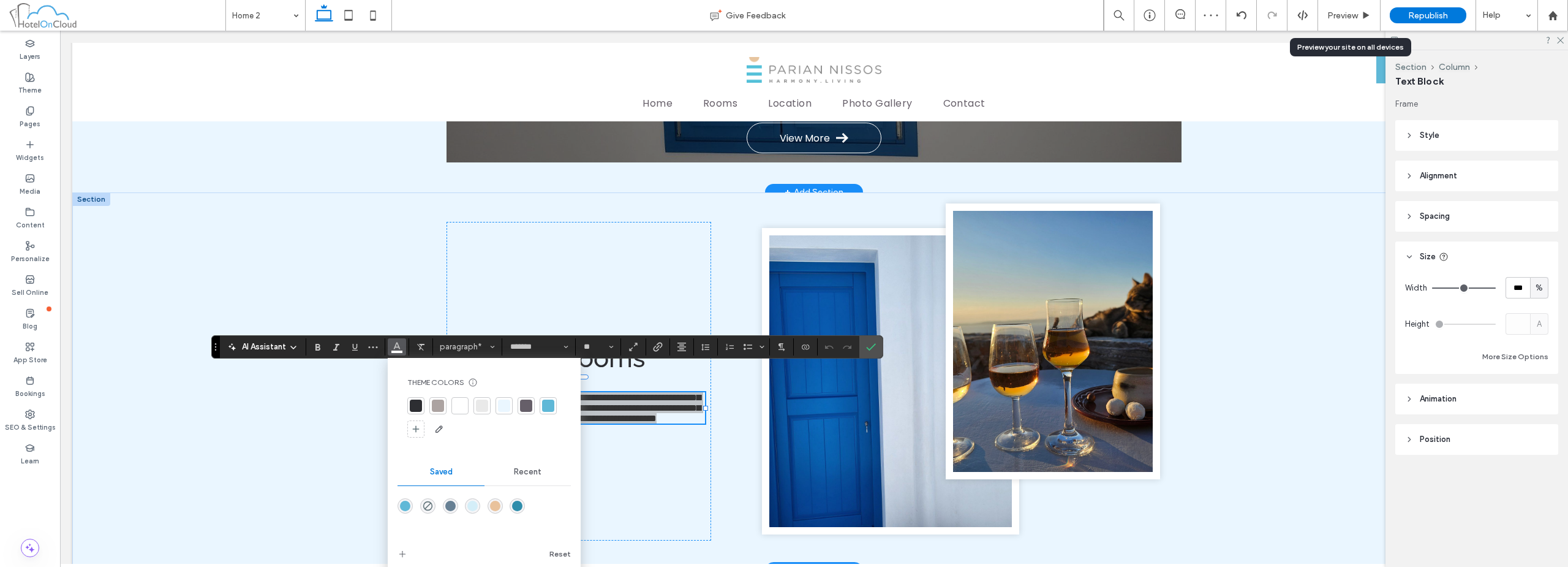
click at [414, 407] on div at bounding box center [416, 406] width 12 height 12
click at [877, 352] on label "Confirm" at bounding box center [870, 347] width 18 height 22
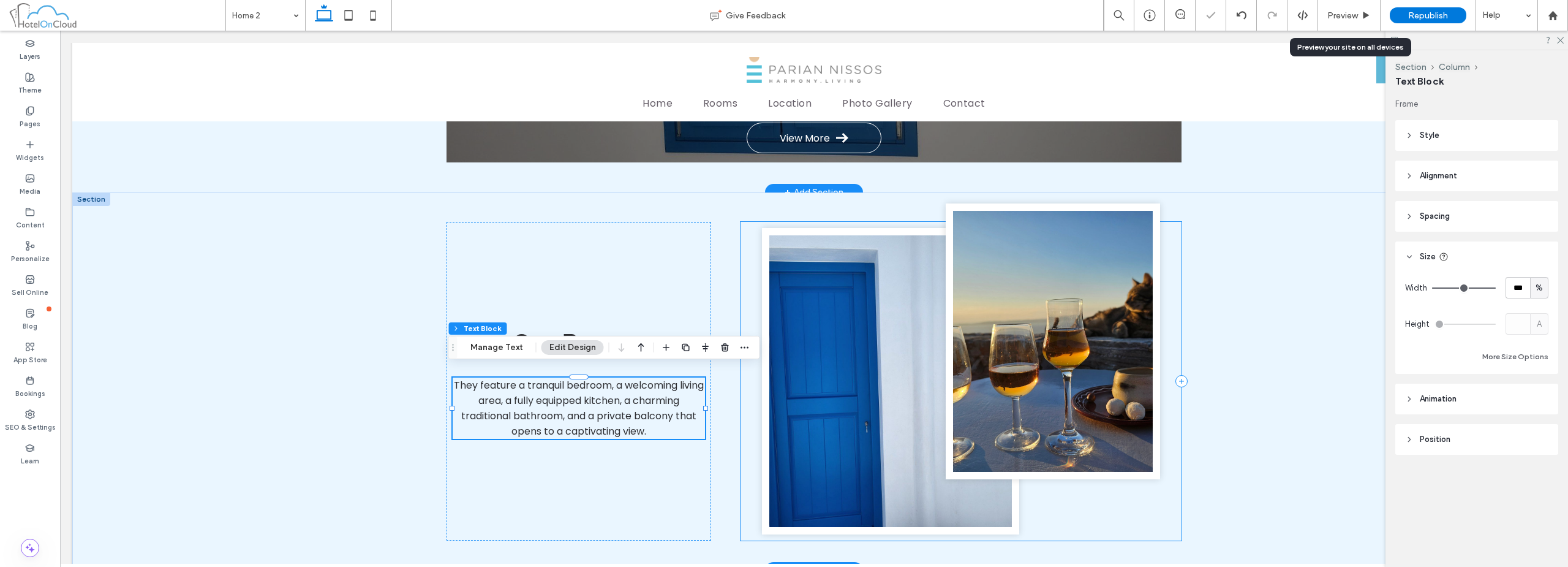
click at [740, 284] on div at bounding box center [960, 382] width 441 height 319
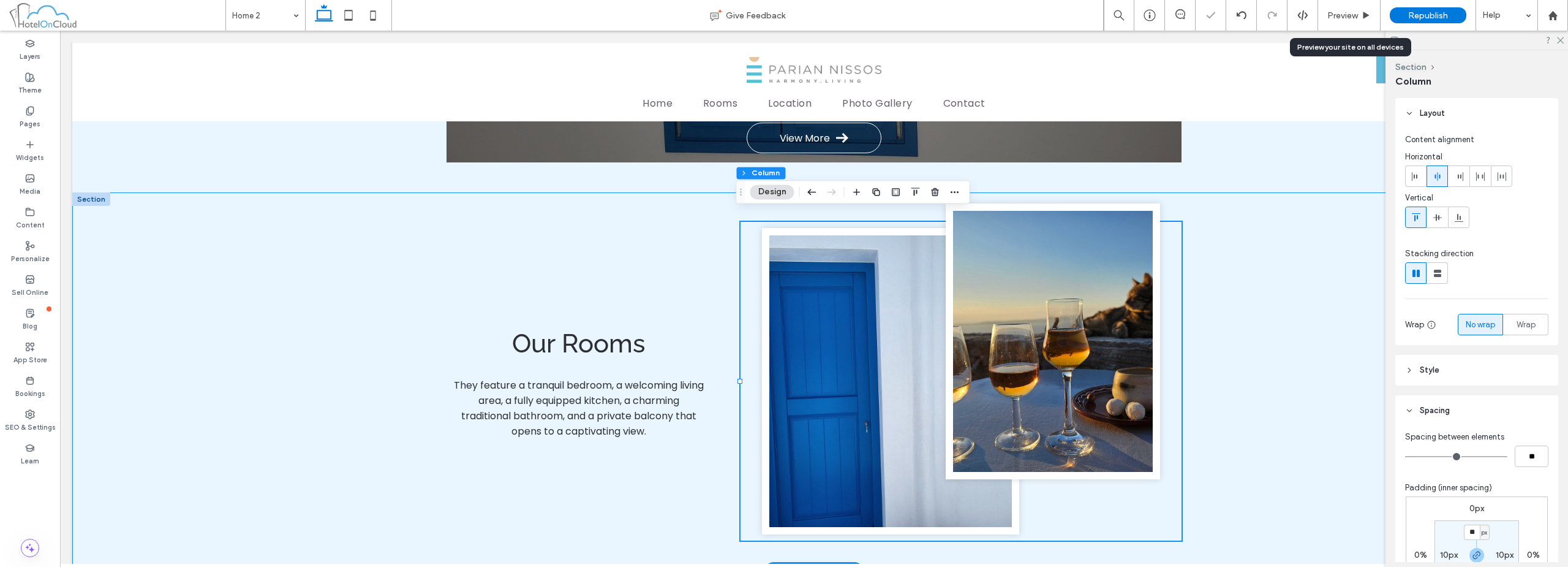
click at [726, 281] on div "Our Rooms They feature a tranquil bedroom, a welcoming living area, a fully equ…" at bounding box center [813, 382] width 735 height 379
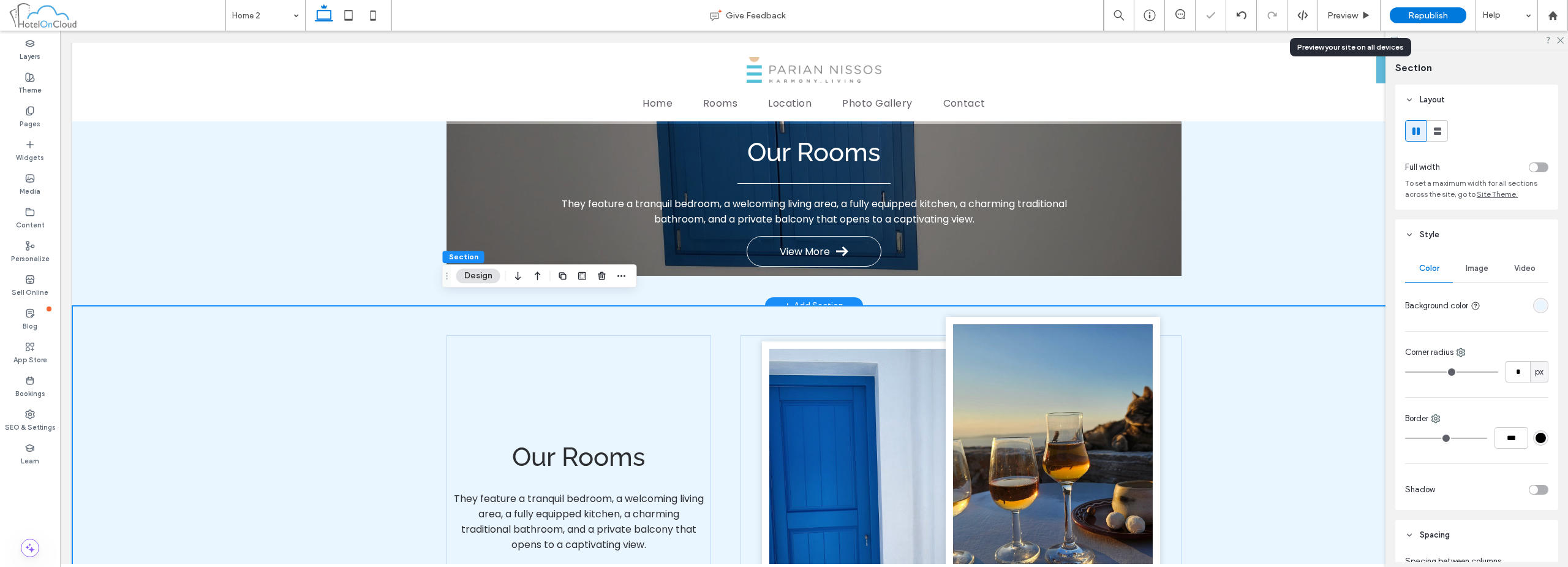
scroll to position [1087, 0]
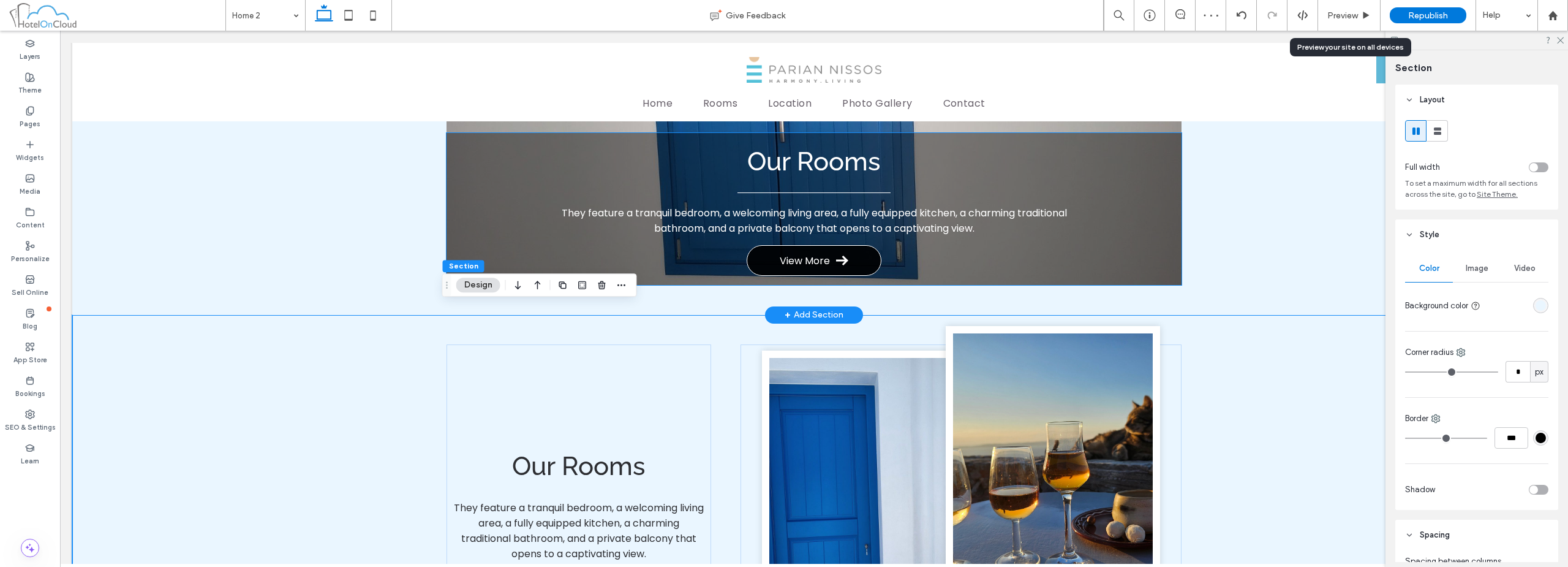
click at [806, 253] on span "View More" at bounding box center [805, 260] width 50 height 15
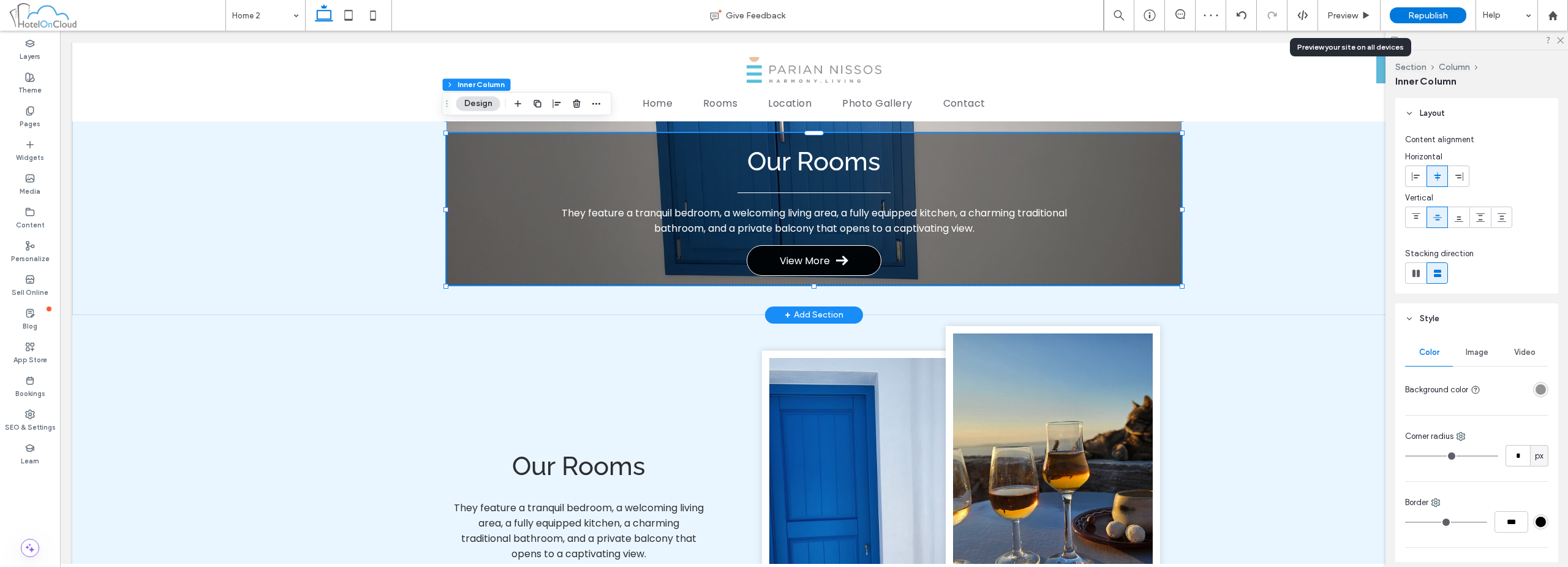
click at [806, 253] on span "View More" at bounding box center [805, 260] width 50 height 15
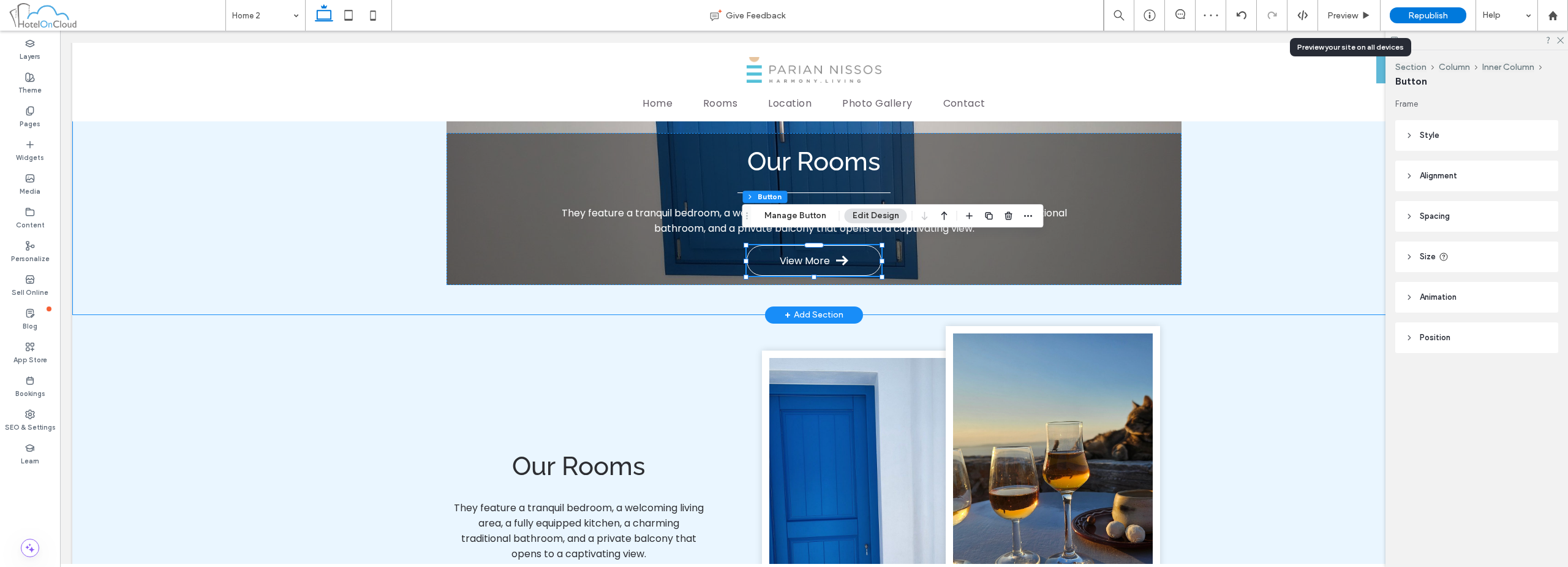
click at [326, 243] on div "Our Rooms They feature a tranquil bedroom, a welcoming living area, a fully equ…" at bounding box center [813, 115] width 1484 height 399
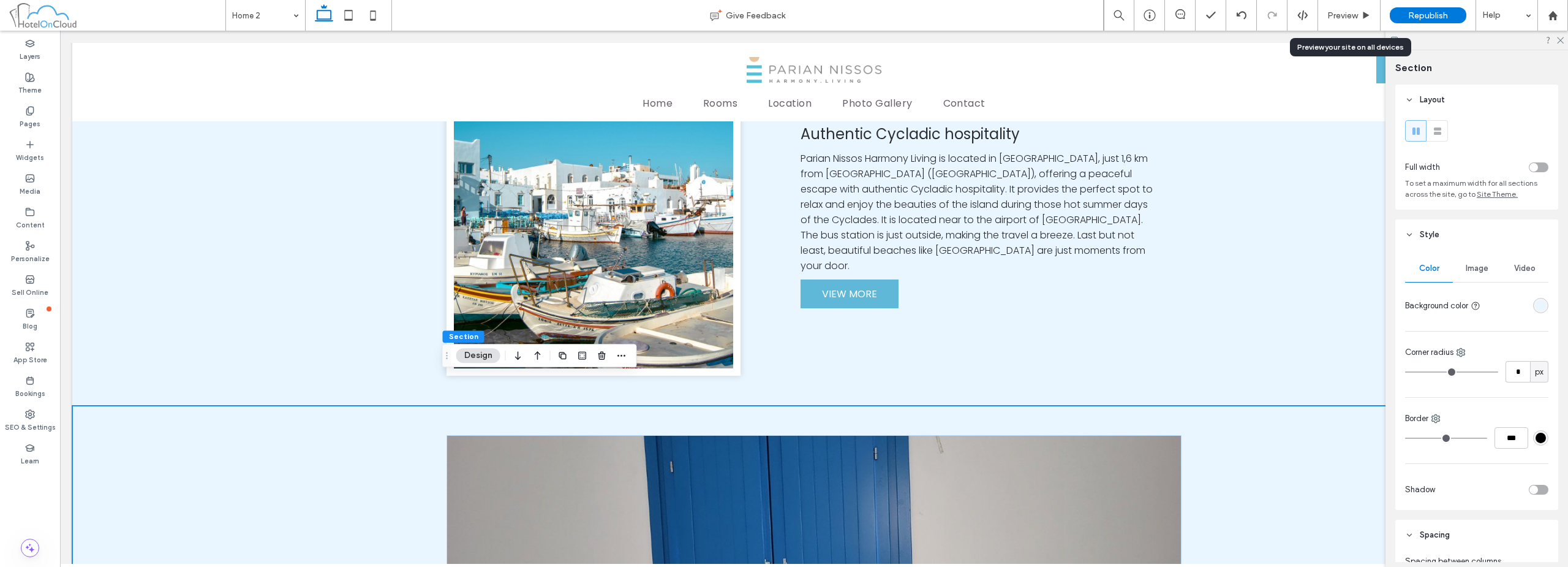
scroll to position [597, 0]
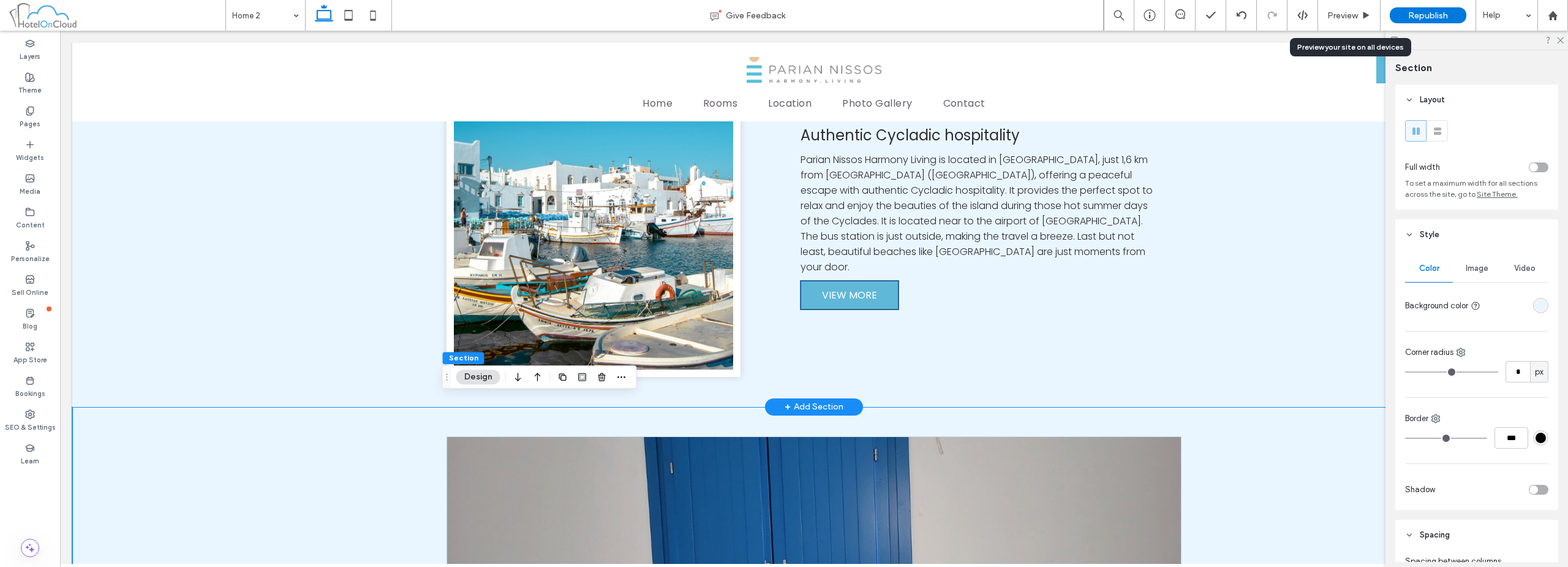
click at [837, 287] on span "VIEW MORE" at bounding box center [849, 295] width 55 height 15
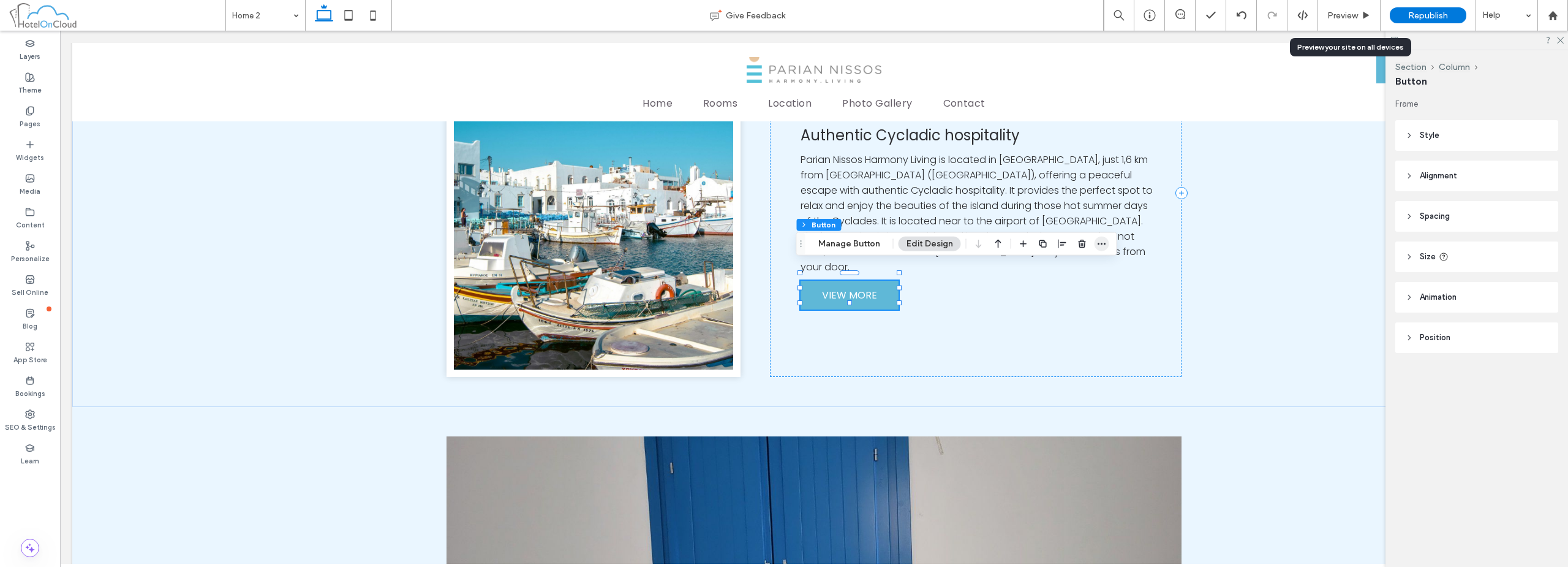
click at [1101, 250] on span "button" at bounding box center [1101, 243] width 14 height 14
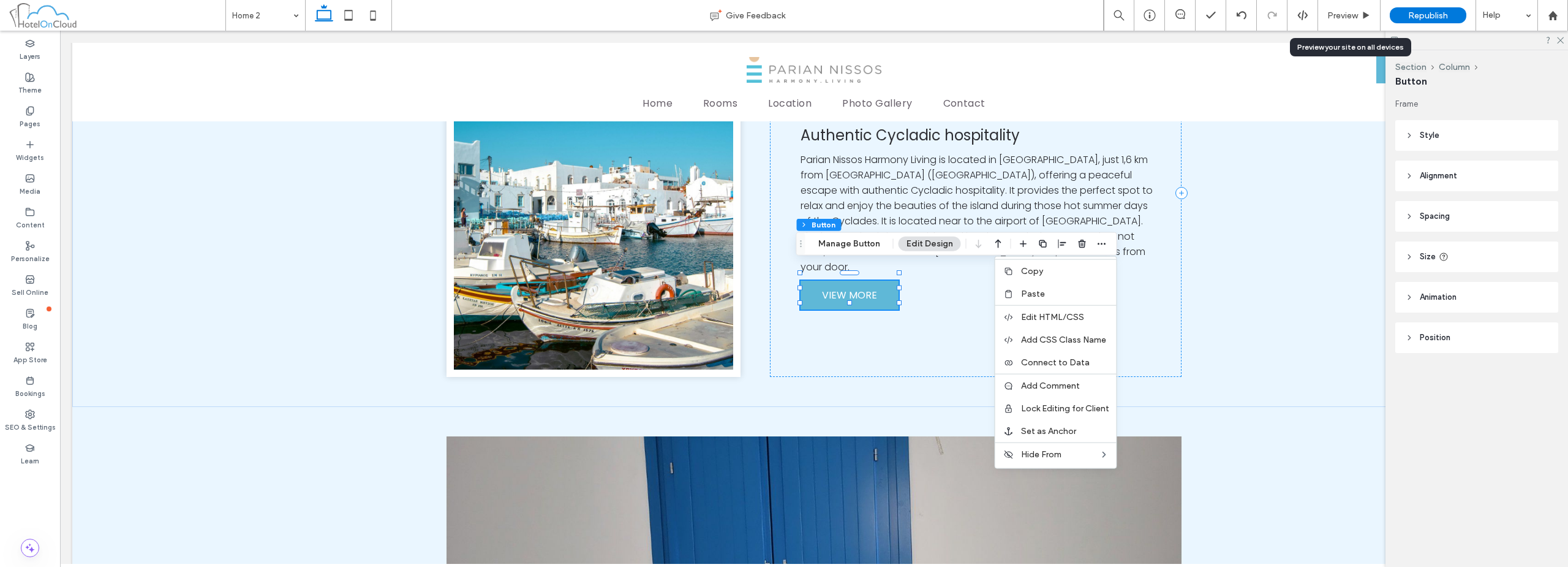
click at [1073, 264] on div "Copy" at bounding box center [1055, 271] width 121 height 23
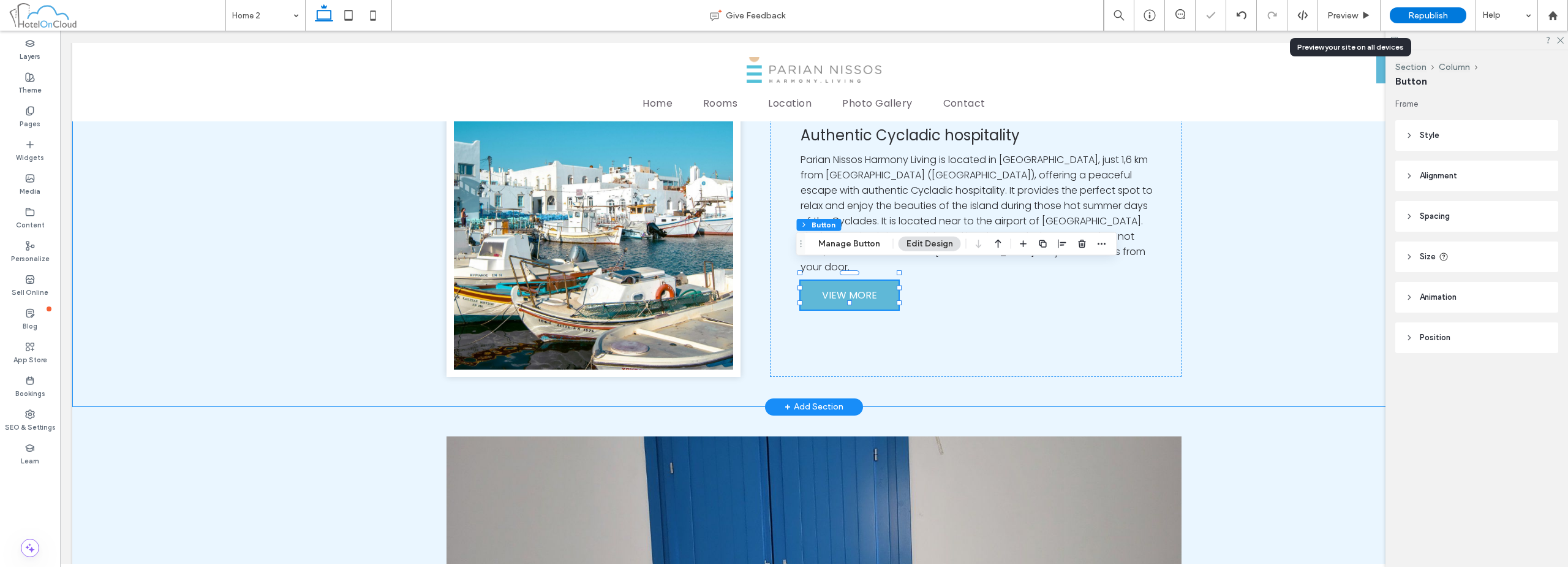
click at [246, 282] on div "Parian Nissos Harmony Living Authentic Cycladic hospitality Parian Nissos Harmo…" at bounding box center [813, 193] width 1484 height 428
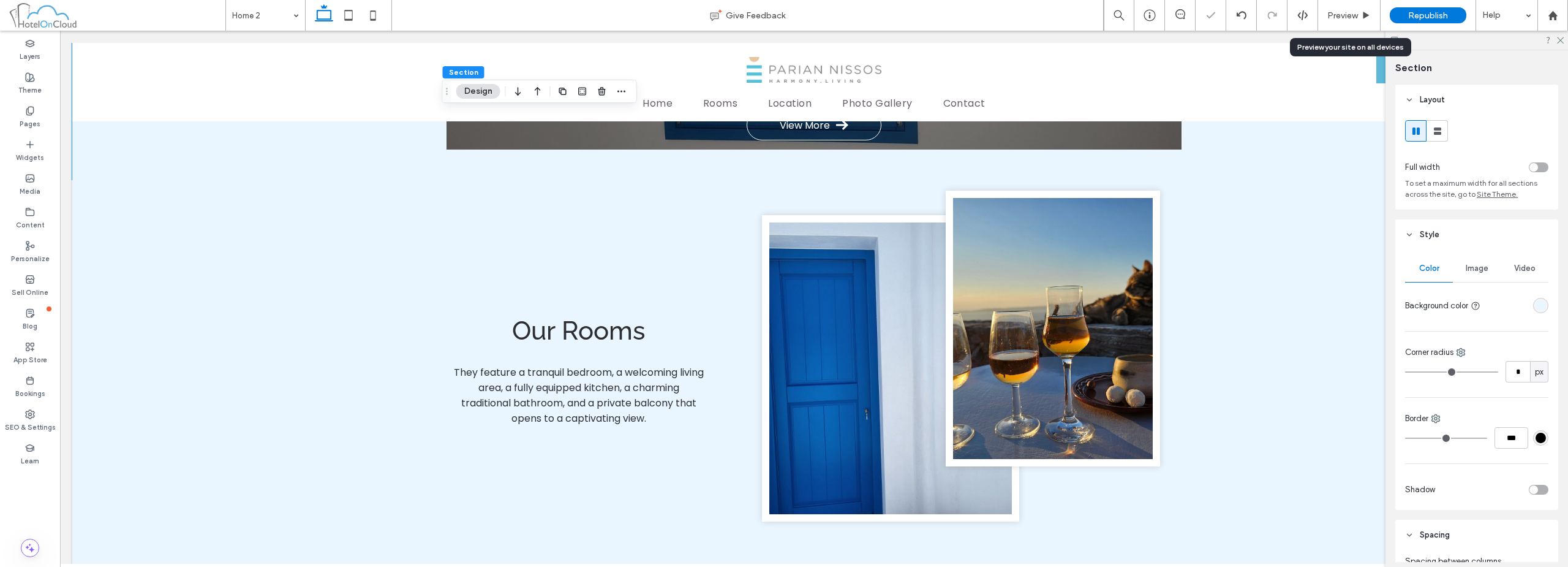
scroll to position [1270, 0]
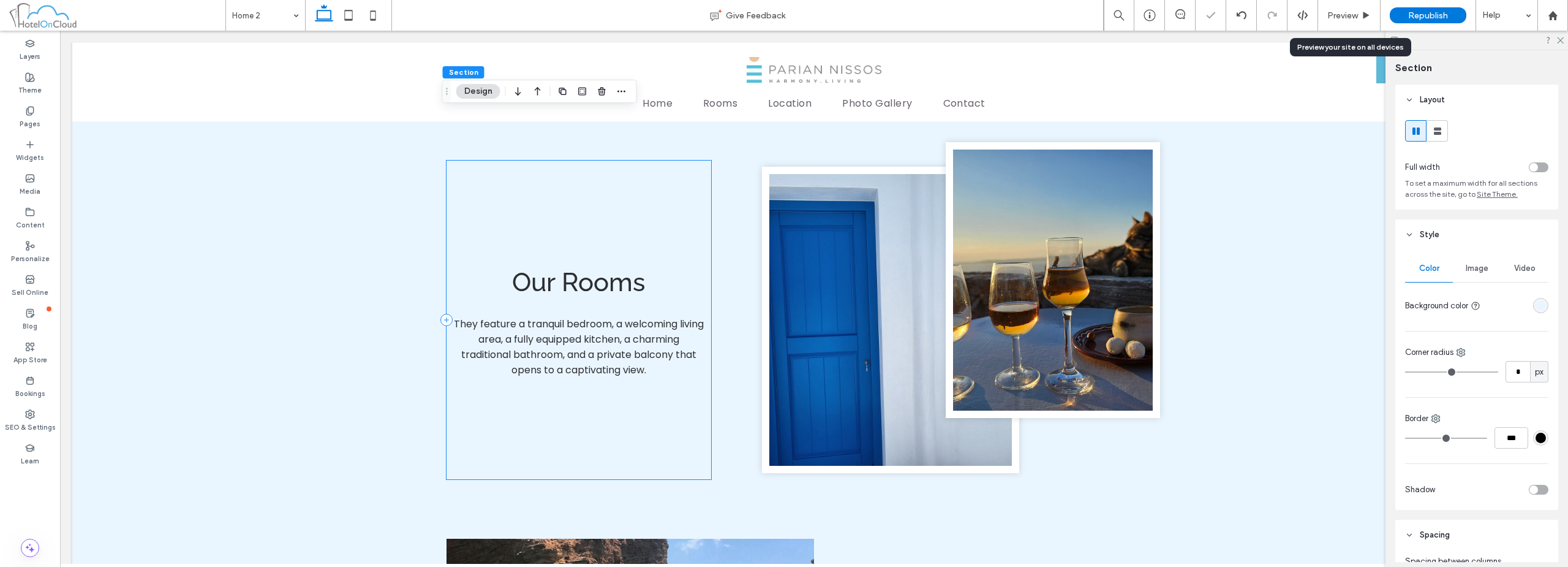
click at [508, 414] on div "Our Rooms They feature a tranquil bedroom, a welcoming living area, a fully equ…" at bounding box center [579, 320] width 265 height 319
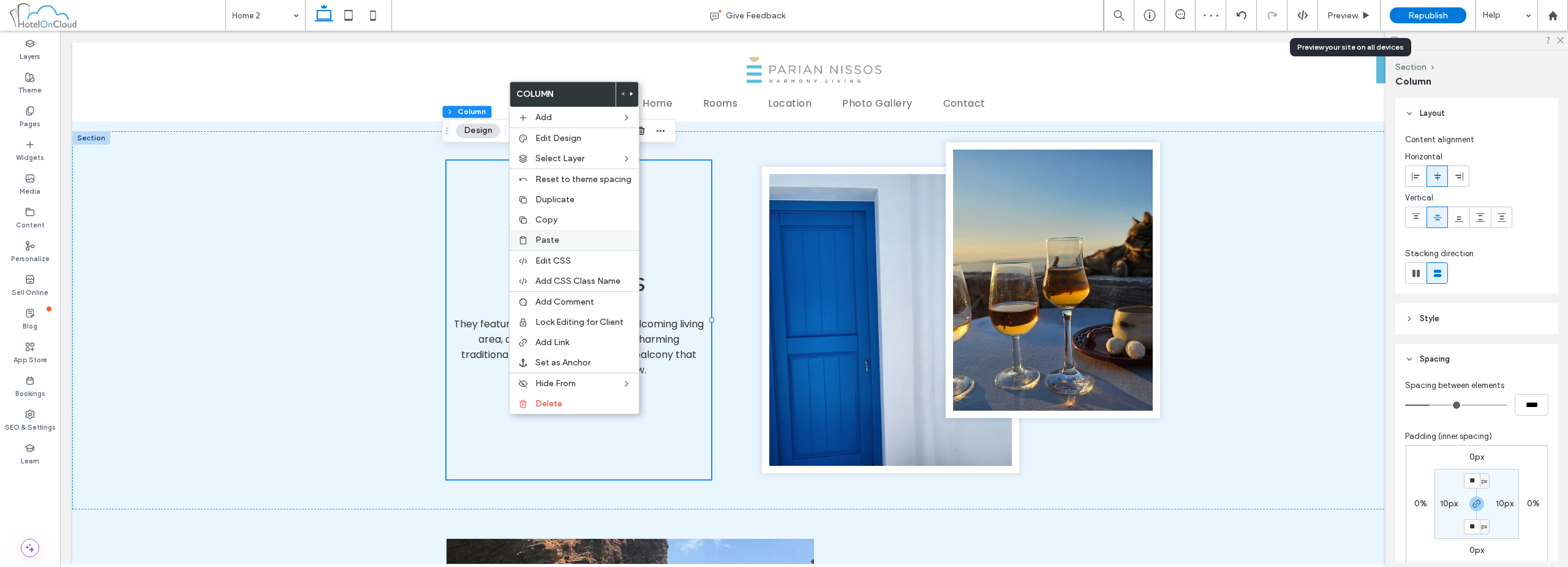
click at [561, 234] on div "Paste" at bounding box center [574, 239] width 130 height 20
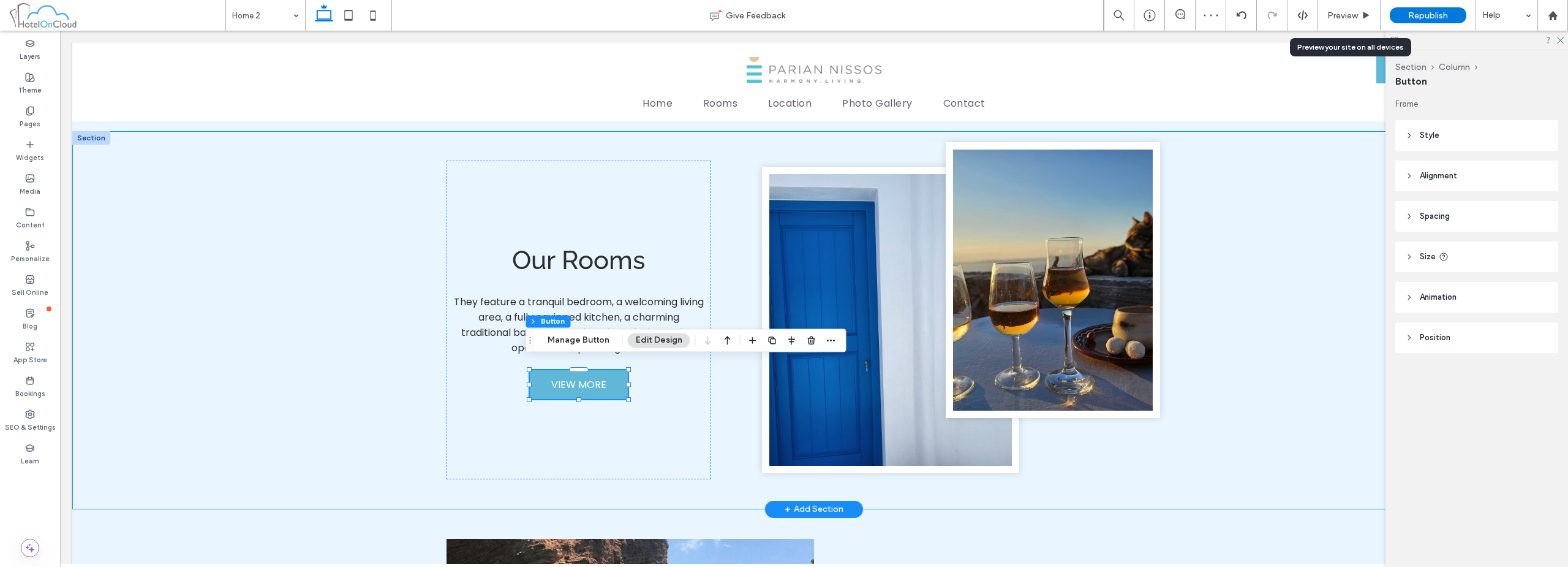
click at [294, 254] on div "Our Rooms They feature a tranquil bedroom, a welcoming living area, a fully equ…" at bounding box center [813, 320] width 1484 height 379
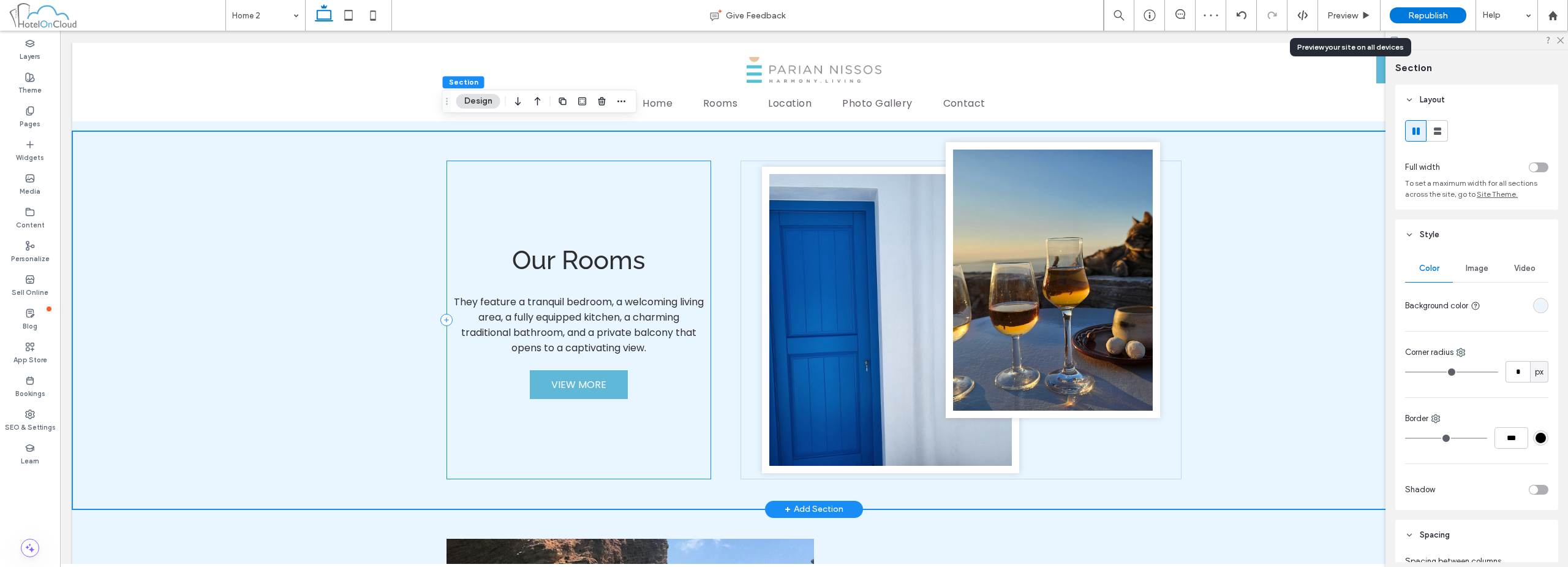
click at [550, 204] on div "Our Rooms They feature a tranquil bedroom, a welcoming living area, a fully equ…" at bounding box center [579, 320] width 265 height 319
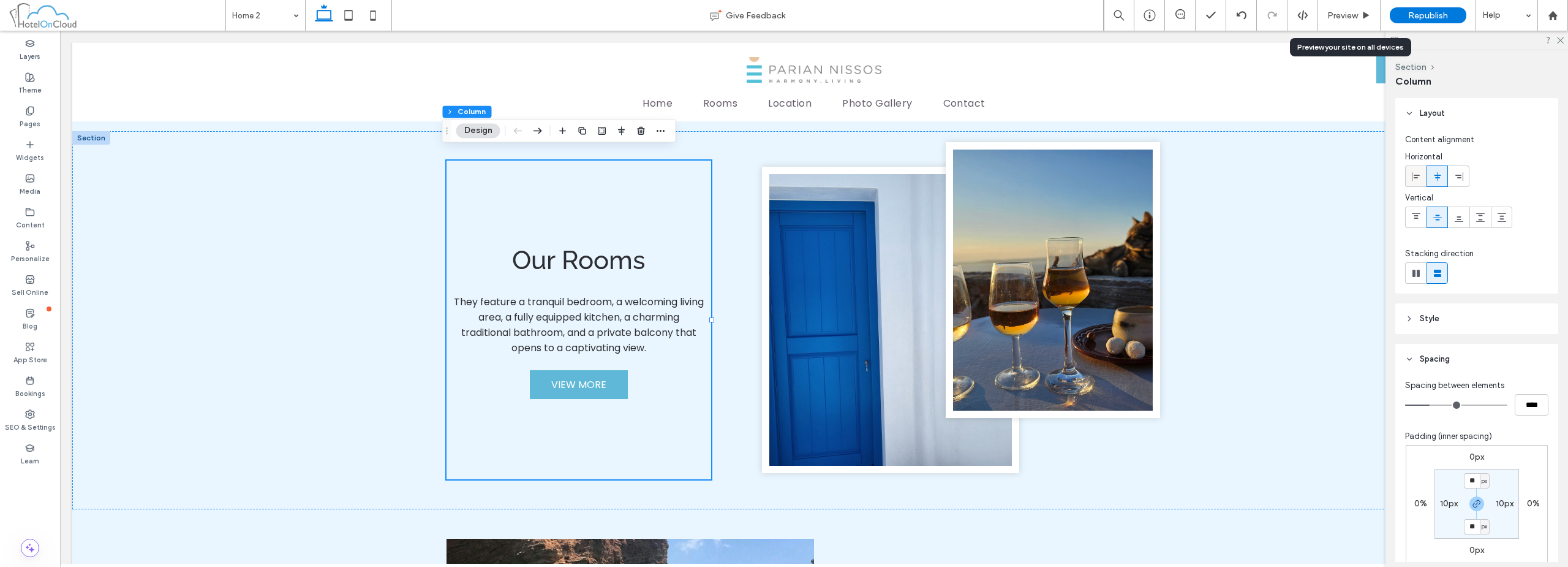
click at [1414, 176] on icon at bounding box center [1415, 177] width 10 height 10
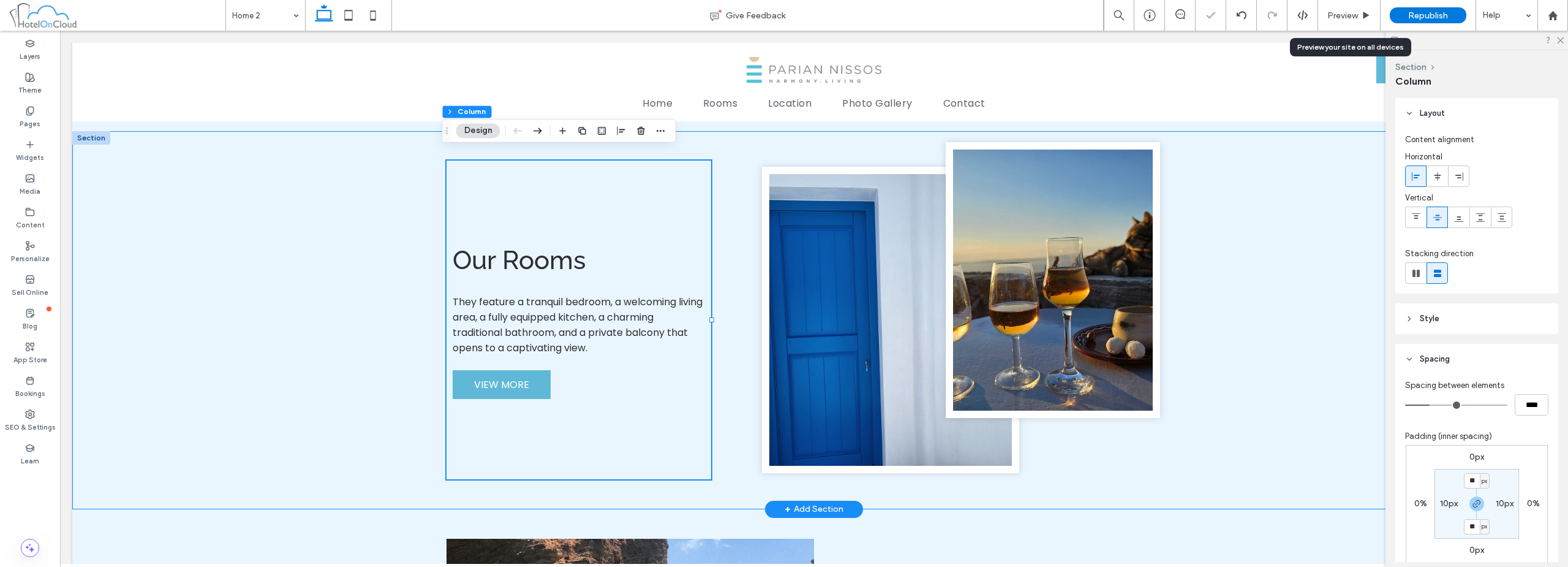
click at [1266, 199] on div "Our Rooms They feature a tranquil bedroom, a welcoming living area, a fully equ…" at bounding box center [813, 320] width 1484 height 379
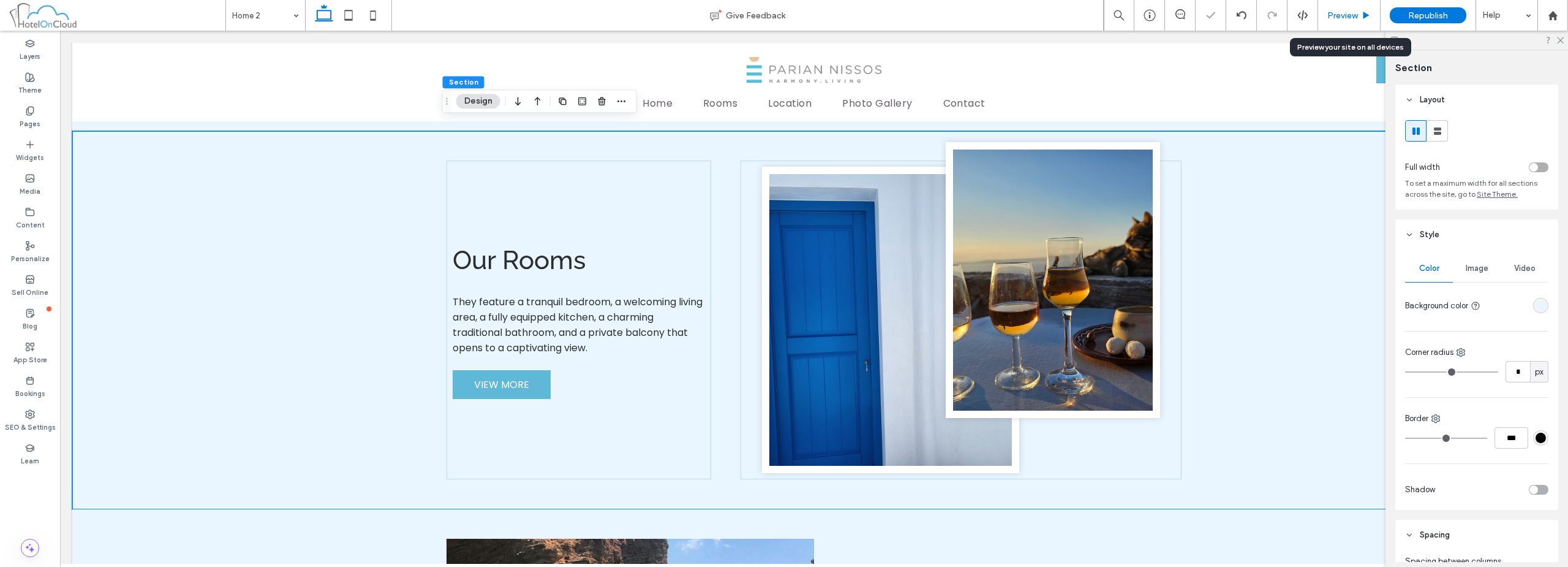
click at [1353, 17] on span "Preview" at bounding box center [1342, 15] width 31 height 11
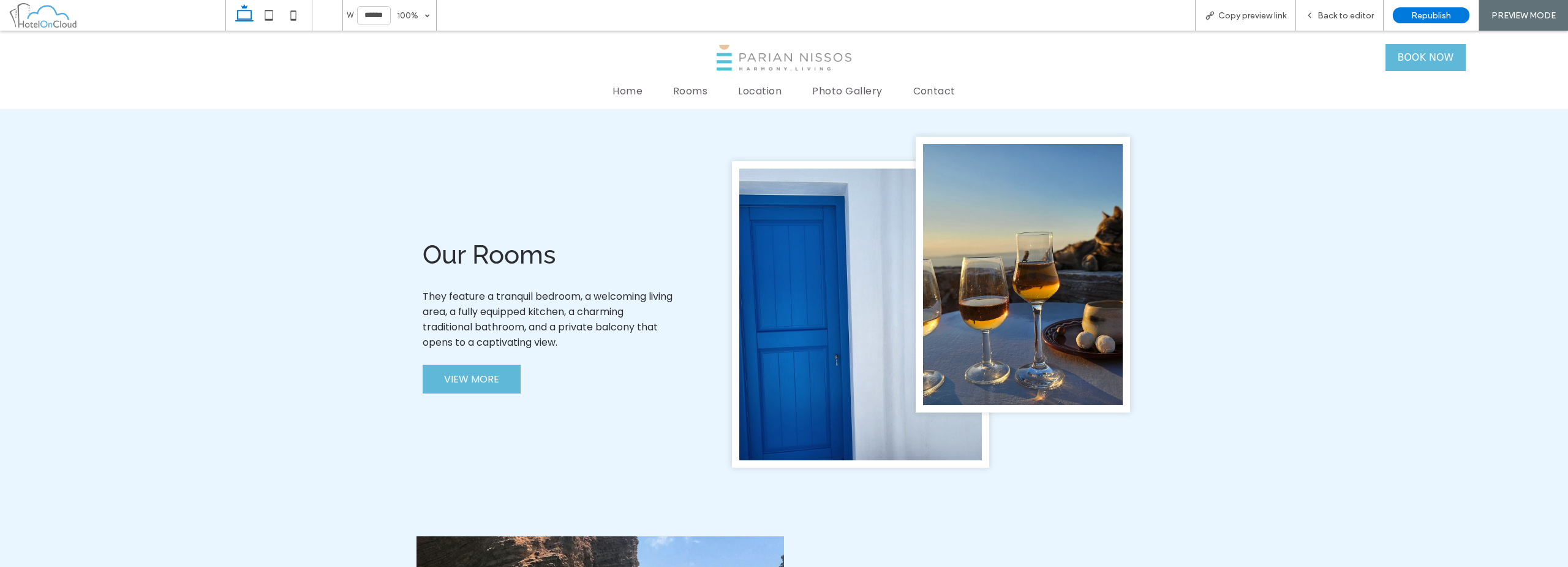
click at [1353, 17] on span "Back to editor" at bounding box center [1345, 15] width 57 height 11
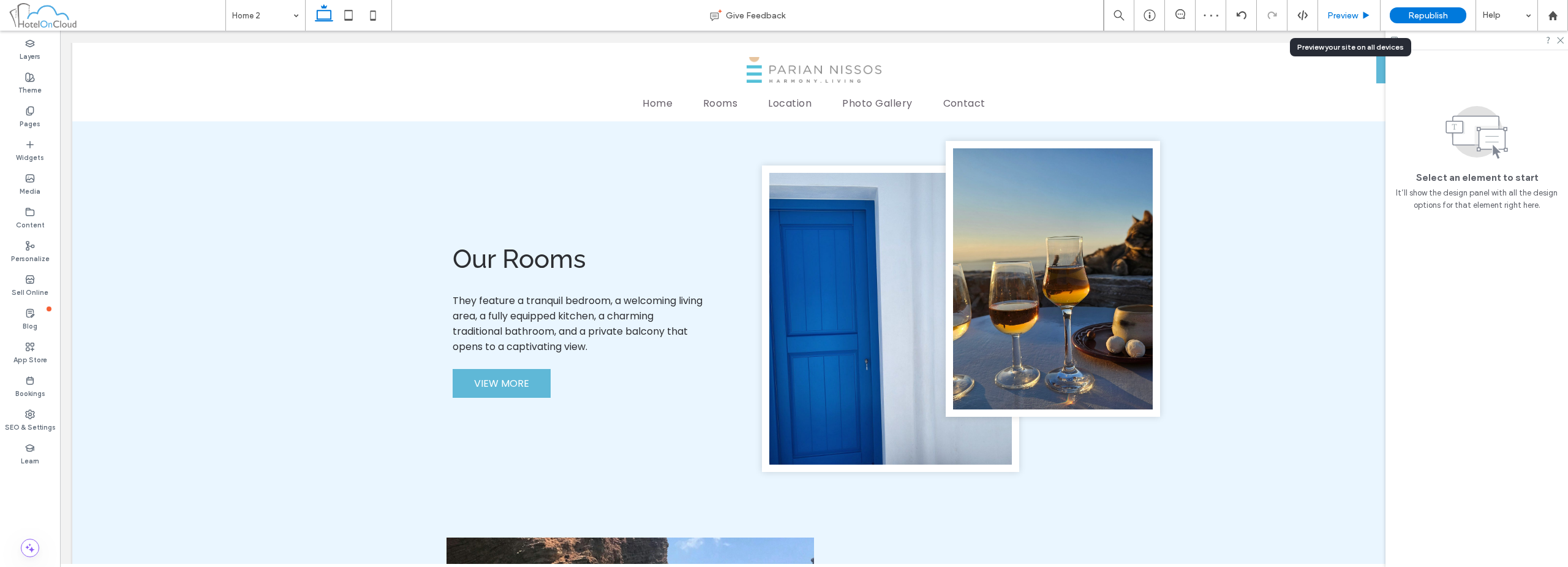
scroll to position [1270, 0]
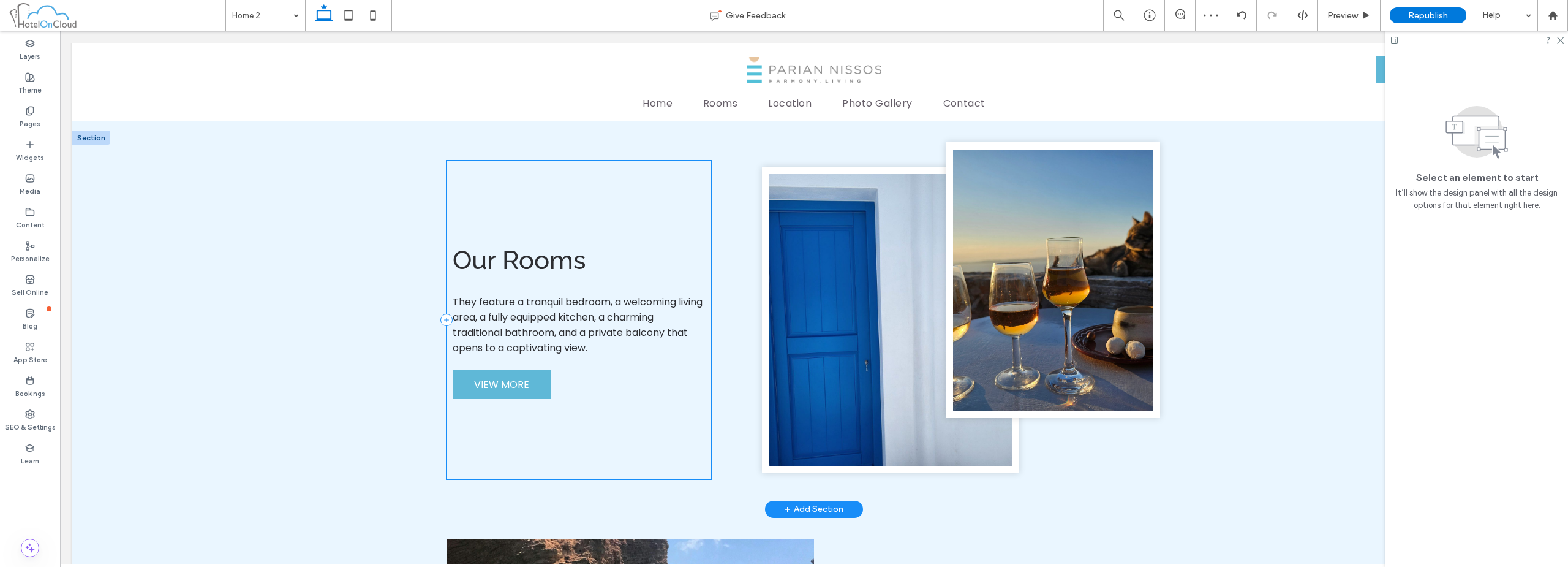
click at [600, 212] on div "Our Rooms They feature a tranquil bedroom, a welcoming living area, a fully equ…" at bounding box center [579, 320] width 265 height 319
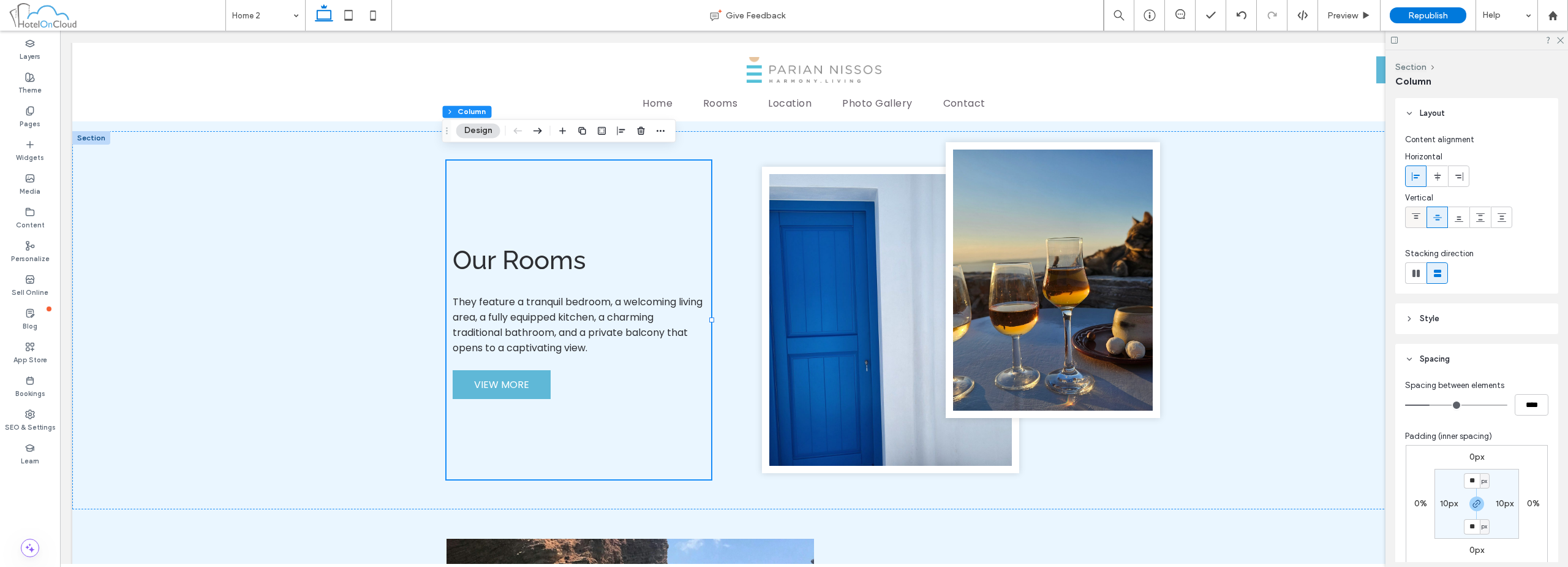
click at [1423, 212] on div at bounding box center [1415, 217] width 20 height 20
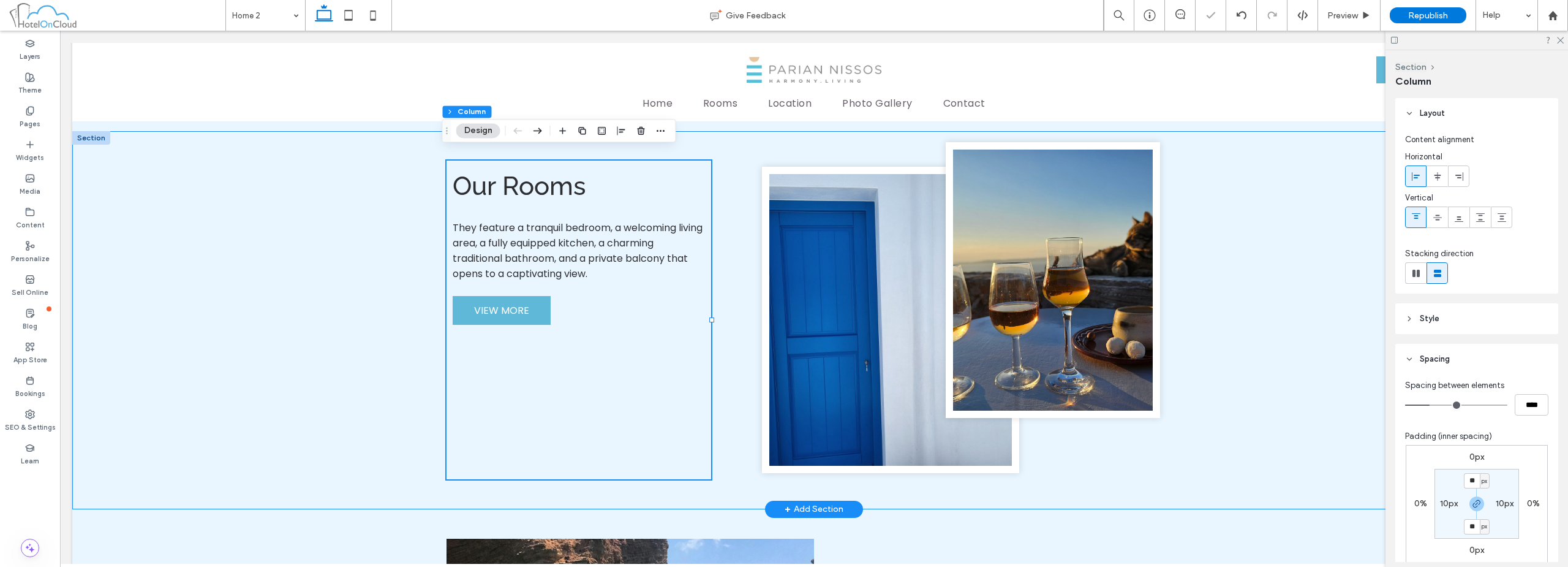
click at [1270, 243] on div "Our Rooms They feature a tranquil bedroom, a welcoming living area, a fully equ…" at bounding box center [813, 320] width 1484 height 379
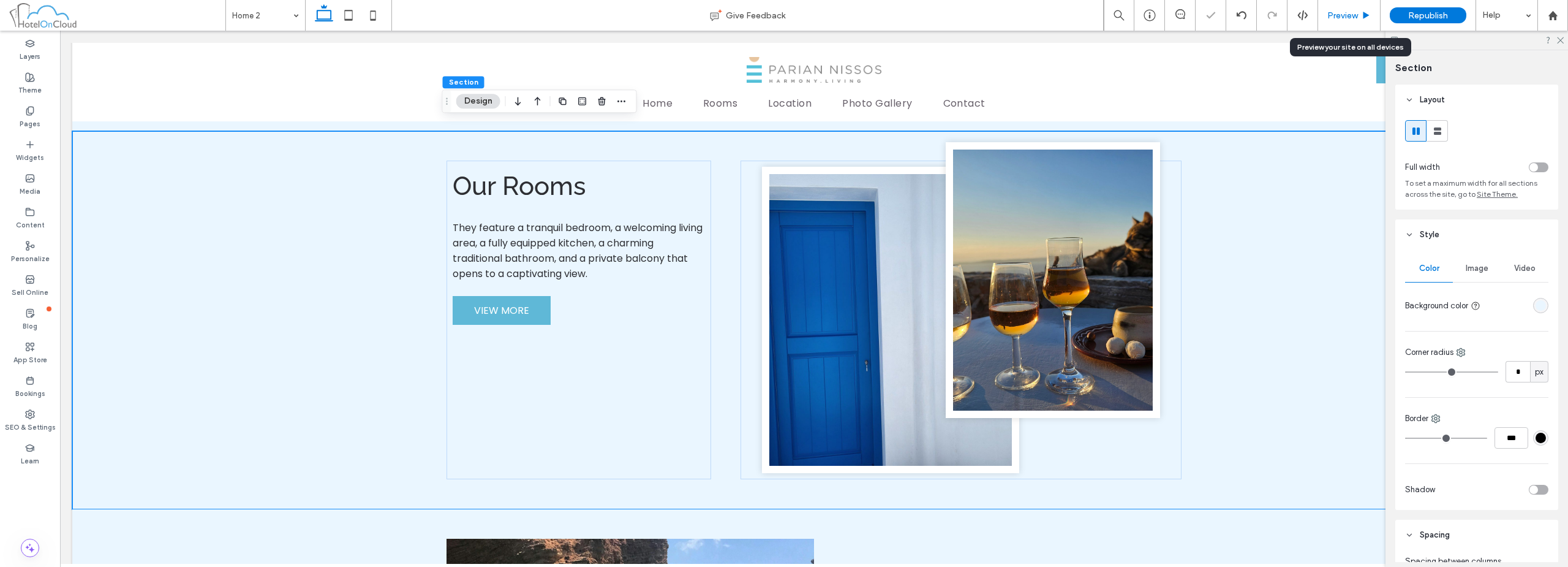
click at [1339, 21] on div "Preview" at bounding box center [1348, 15] width 62 height 31
click at [1348, 10] on div "Preview" at bounding box center [1348, 15] width 62 height 31
click at [1348, 12] on span "Preview" at bounding box center [1342, 15] width 31 height 11
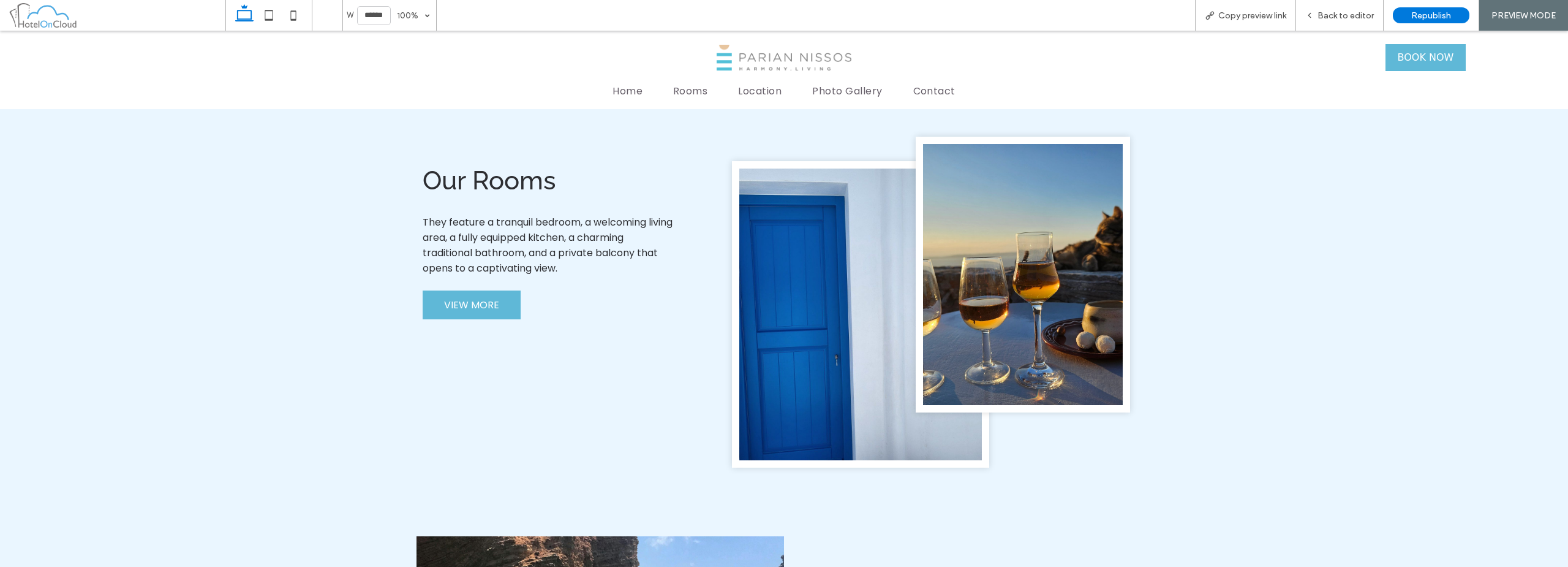
scroll to position [1211, 0]
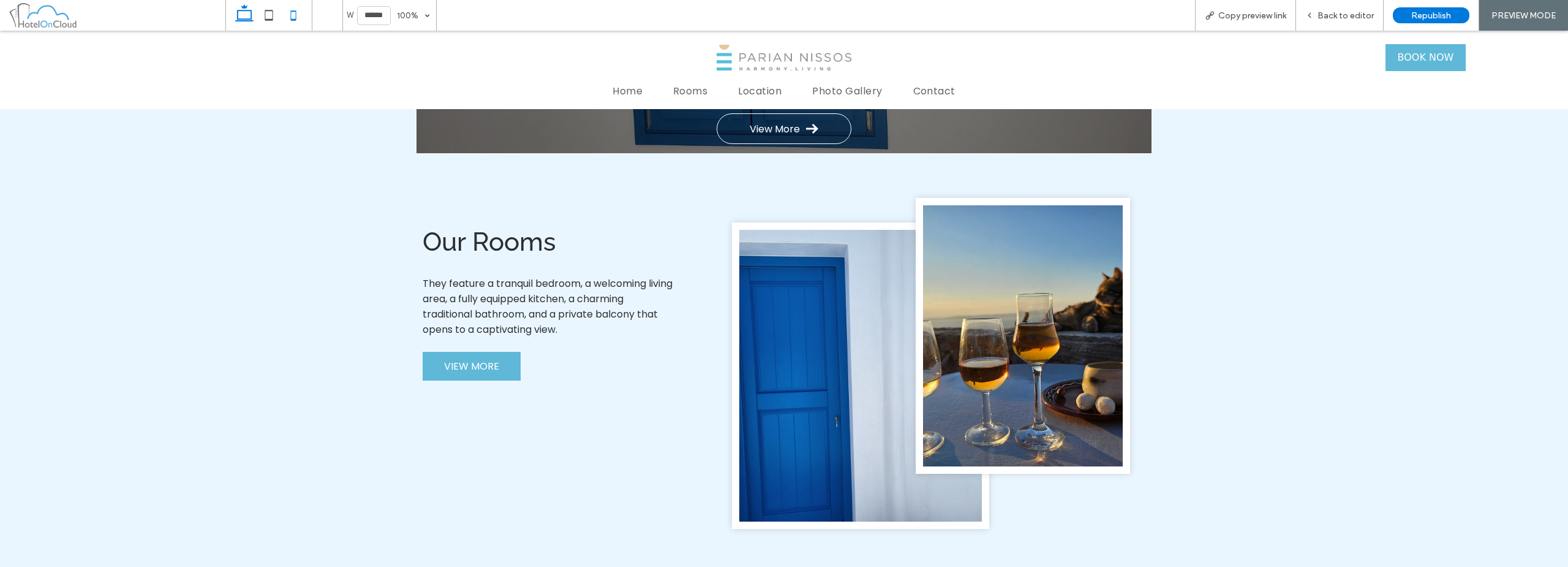
click at [292, 16] on icon at bounding box center [294, 15] width 25 height 25
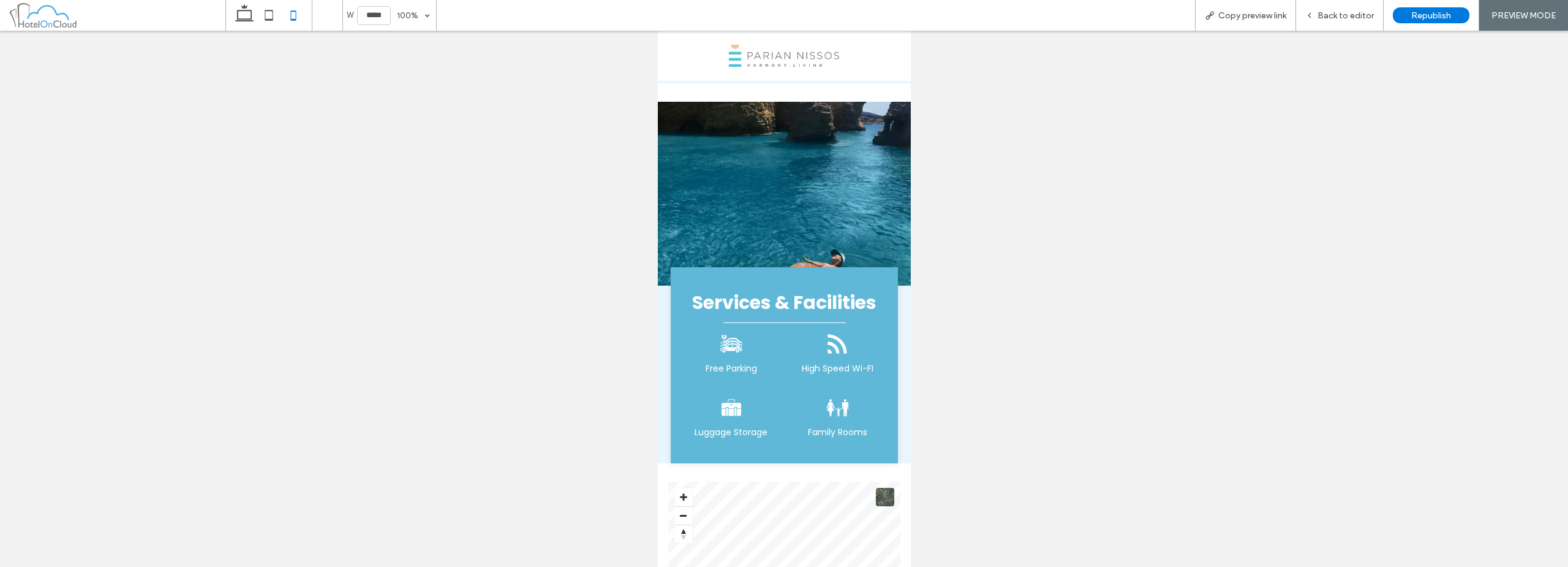
type input "*****"
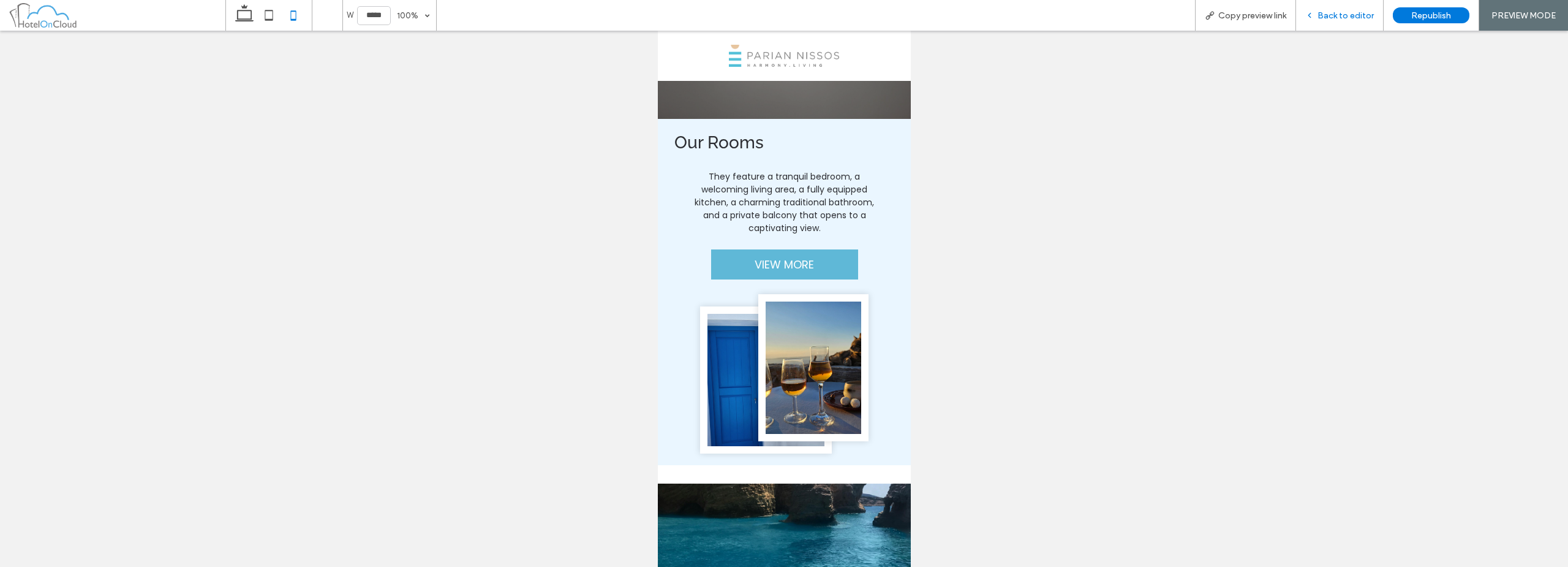
click at [1349, 12] on span "Back to editor" at bounding box center [1345, 15] width 57 height 11
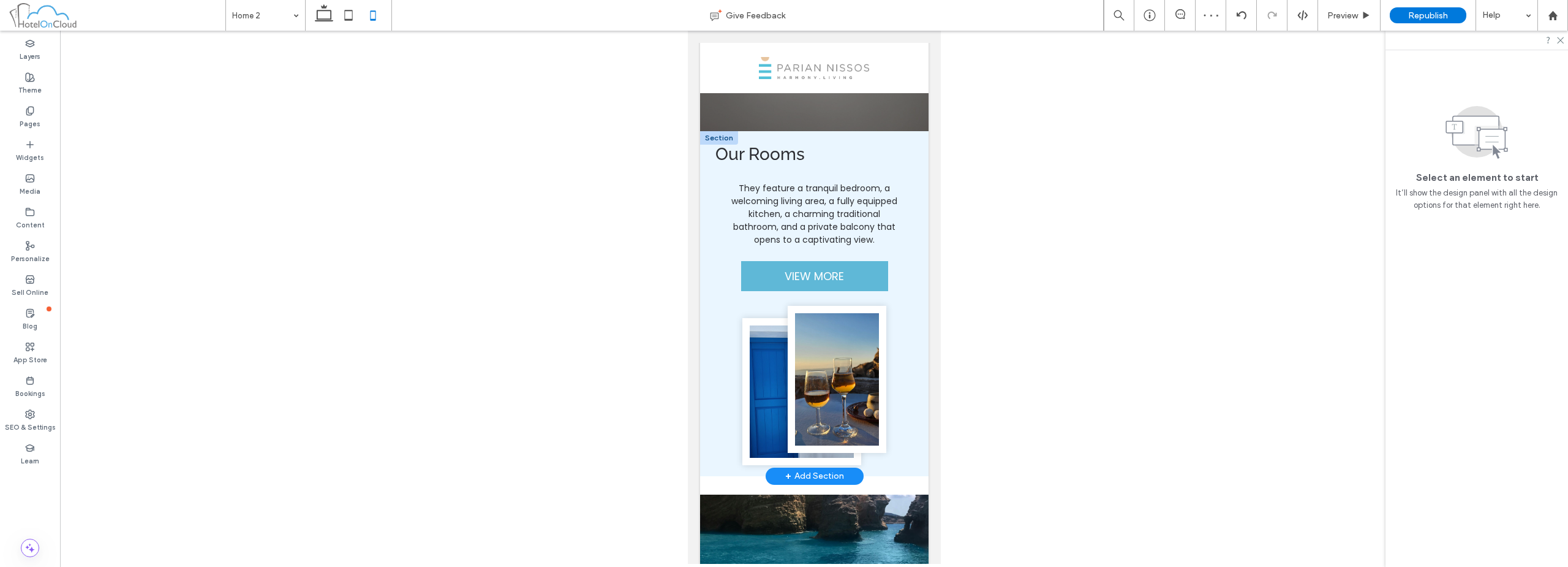
scroll to position [821, 0]
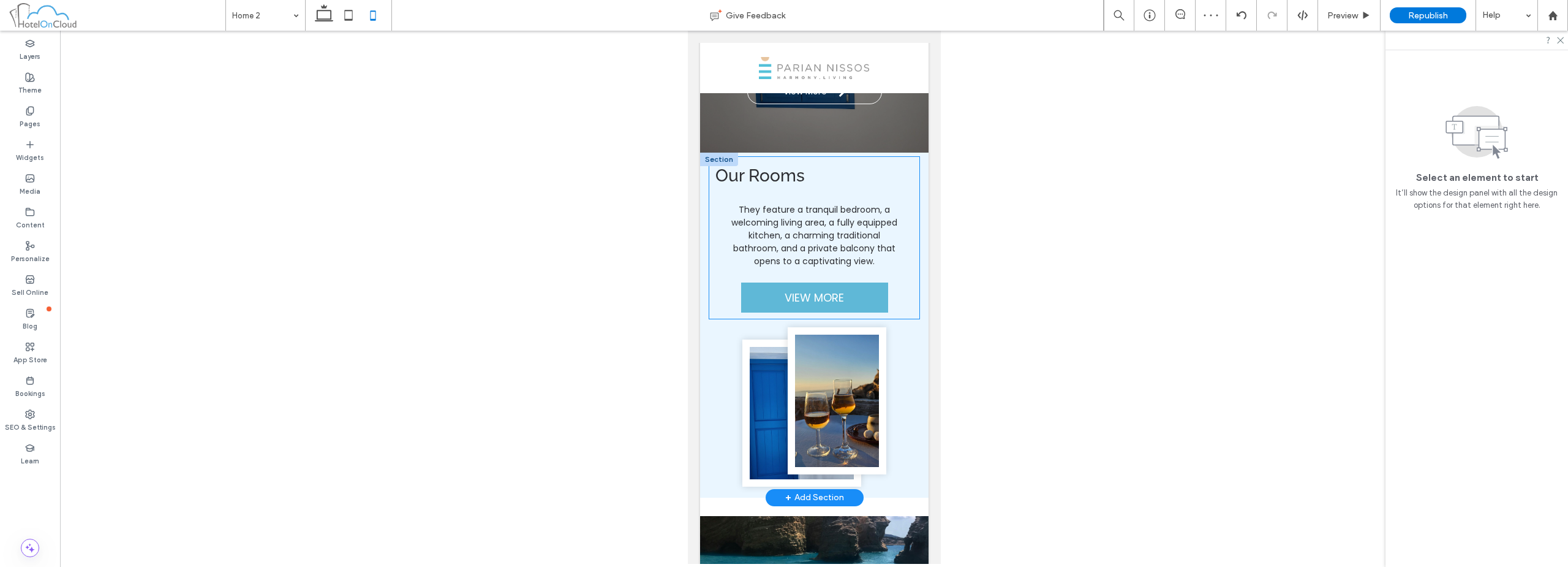
click at [884, 187] on div "Our Rooms They feature a tranquil bedroom, a welcoming living area, a fully equ…" at bounding box center [813, 237] width 210 height 161
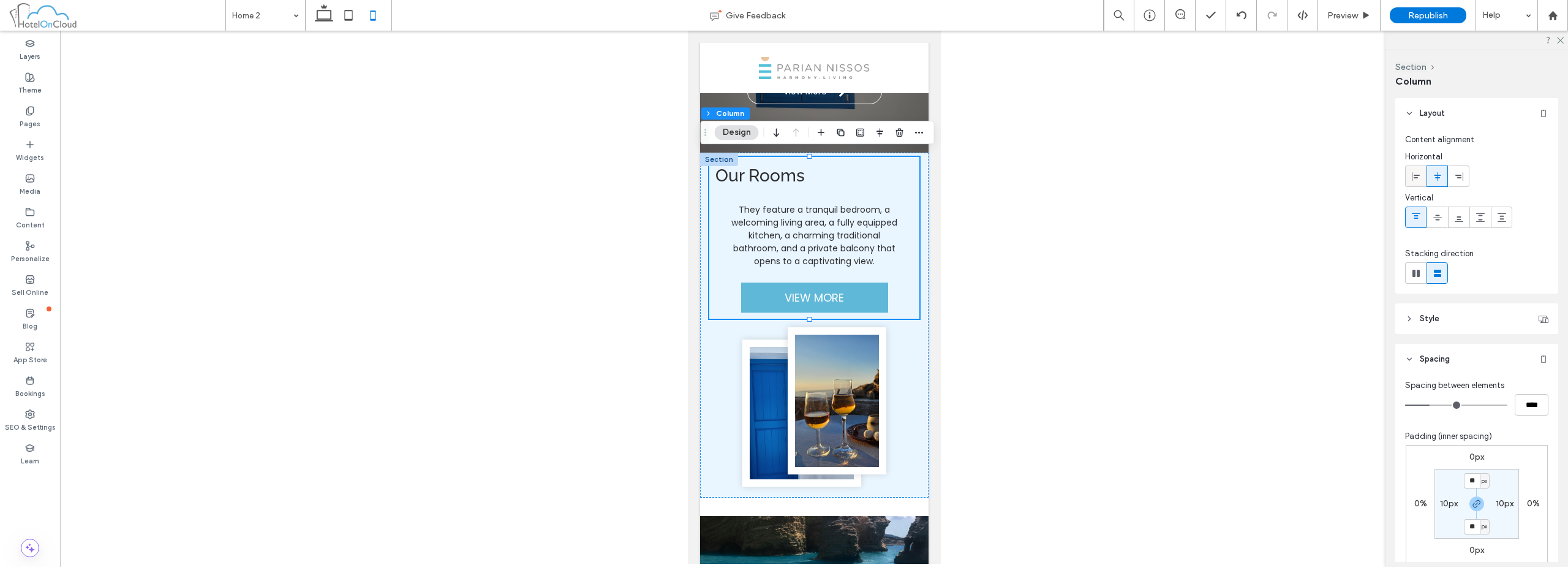
click at [1414, 172] on icon at bounding box center [1415, 177] width 10 height 10
click at [1435, 175] on use at bounding box center [1436, 176] width 7 height 9
click at [1415, 175] on use at bounding box center [1415, 176] width 8 height 9
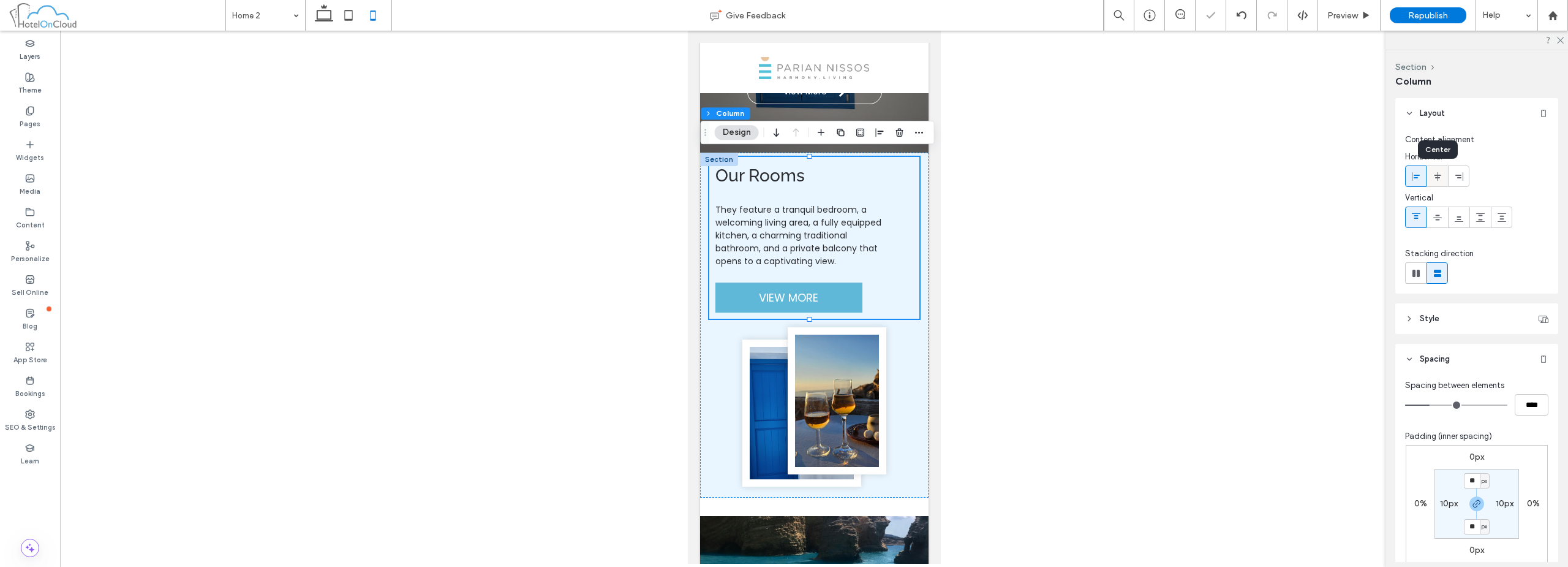
click at [1438, 179] on icon at bounding box center [1437, 177] width 10 height 10
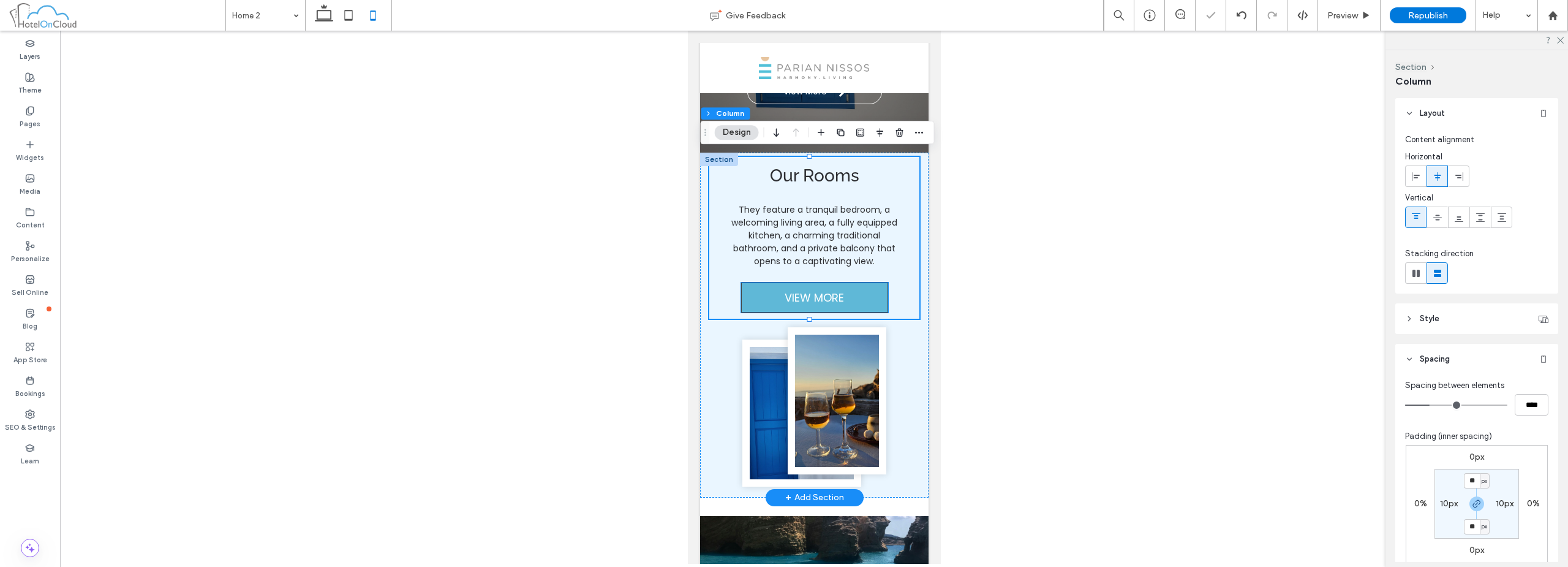
click at [803, 297] on span "VIEW MORE" at bounding box center [813, 297] width 60 height 16
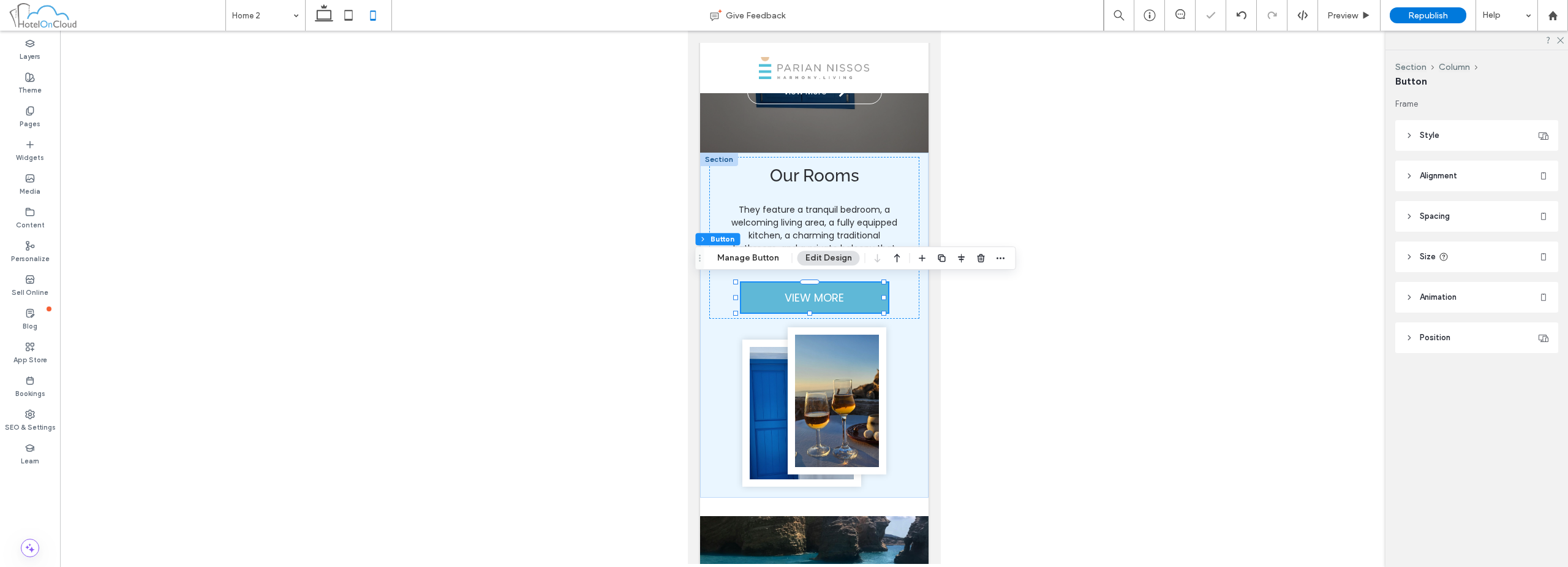
click at [1481, 251] on header "Size" at bounding box center [1477, 257] width 163 height 31
click at [1517, 290] on input "***" at bounding box center [1518, 287] width 25 height 21
type input "***"
click at [1466, 257] on header "Size" at bounding box center [1477, 257] width 163 height 31
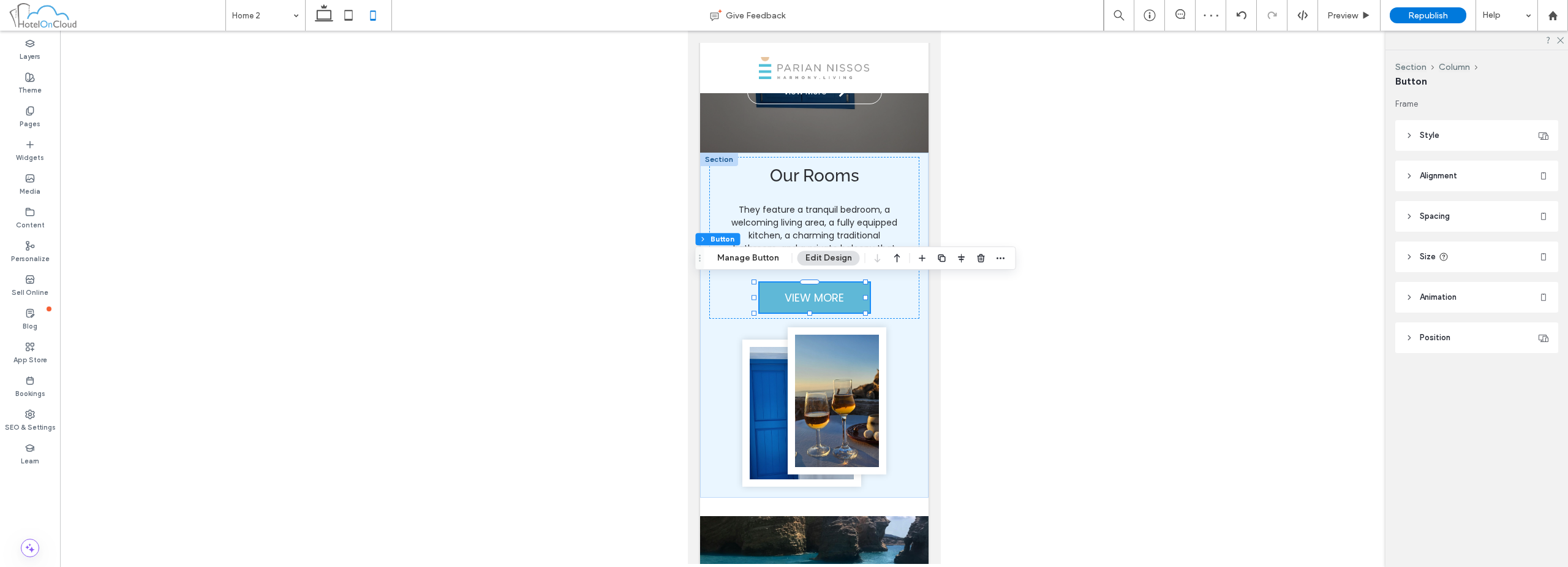
click at [1477, 249] on header "Size" at bounding box center [1477, 257] width 163 height 31
click at [1479, 133] on header "Style" at bounding box center [1477, 136] width 163 height 31
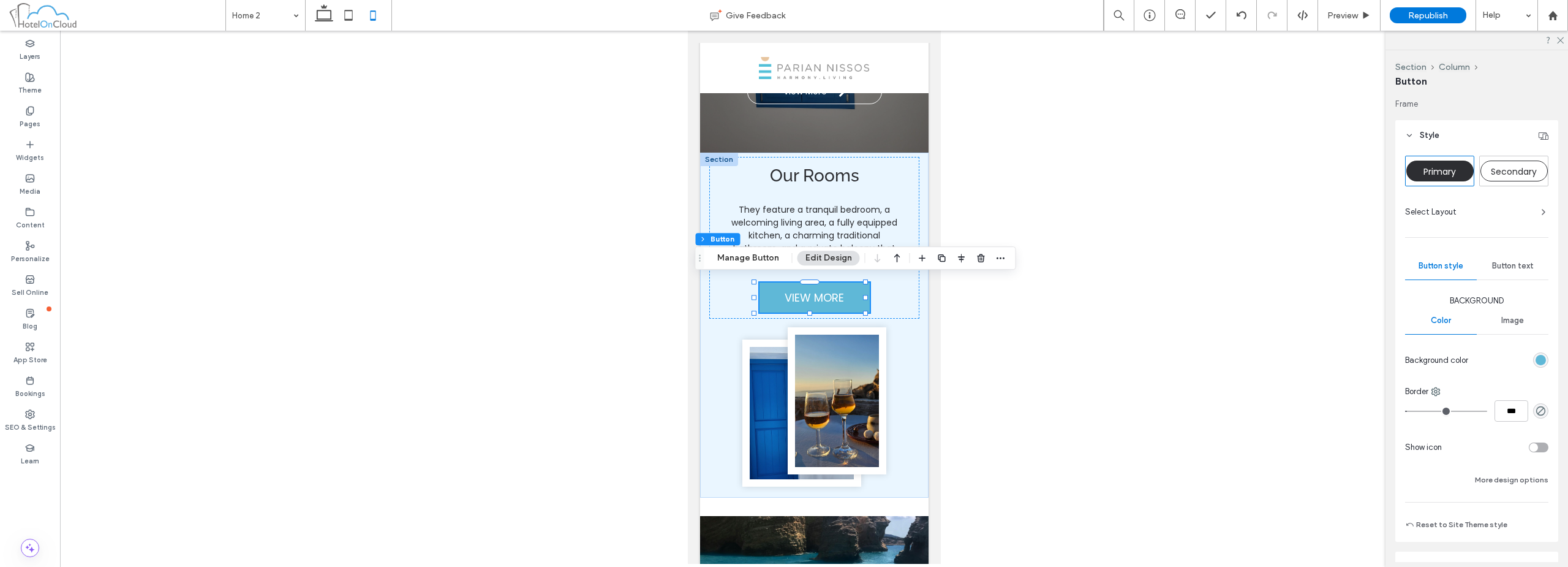
click at [1501, 261] on span "Button text" at bounding box center [1512, 266] width 41 height 10
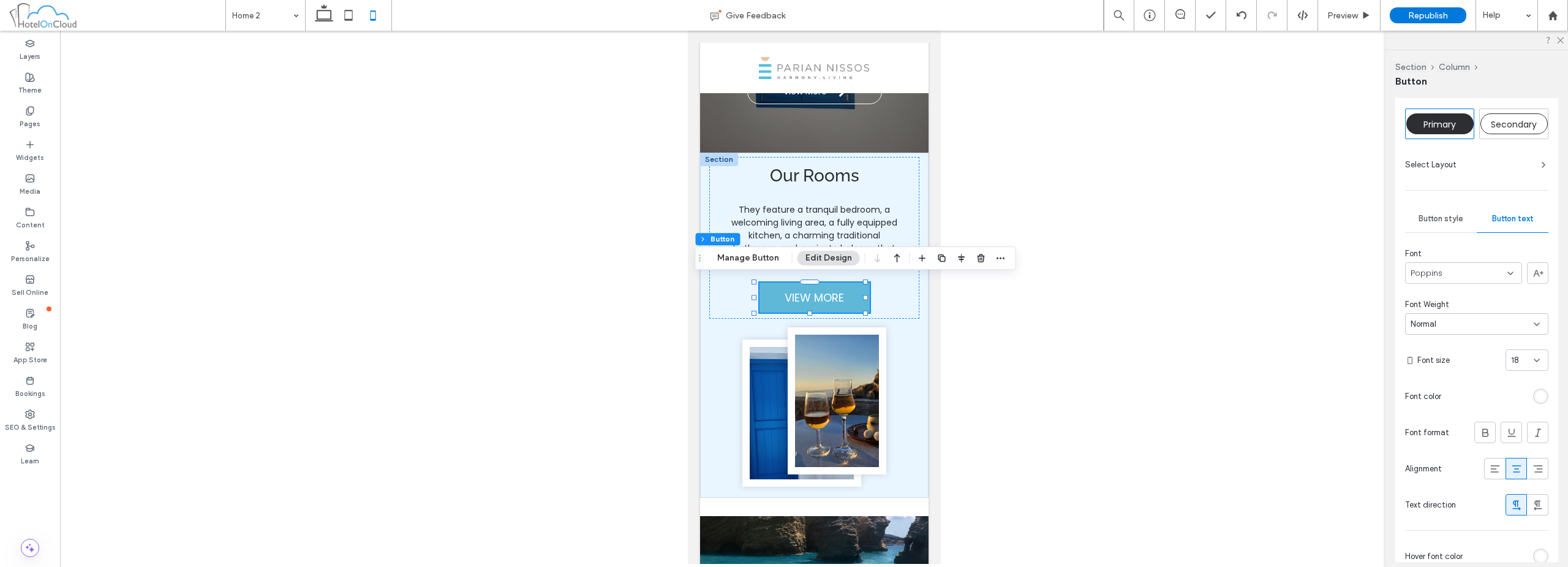
scroll to position [62, 0]
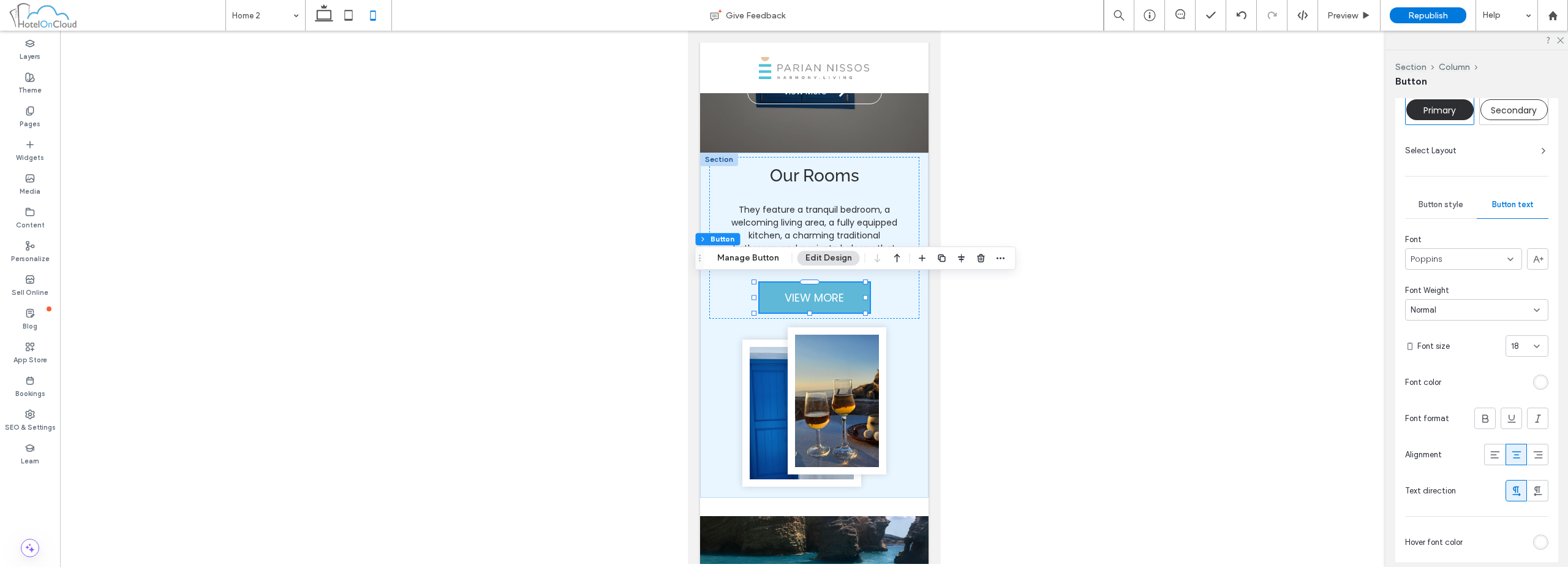
click at [1517, 347] on div "18" at bounding box center [1519, 346] width 17 height 12
click at [1518, 435] on div "16" at bounding box center [1520, 434] width 41 height 21
click at [1350, 20] on span "Preview" at bounding box center [1342, 15] width 31 height 11
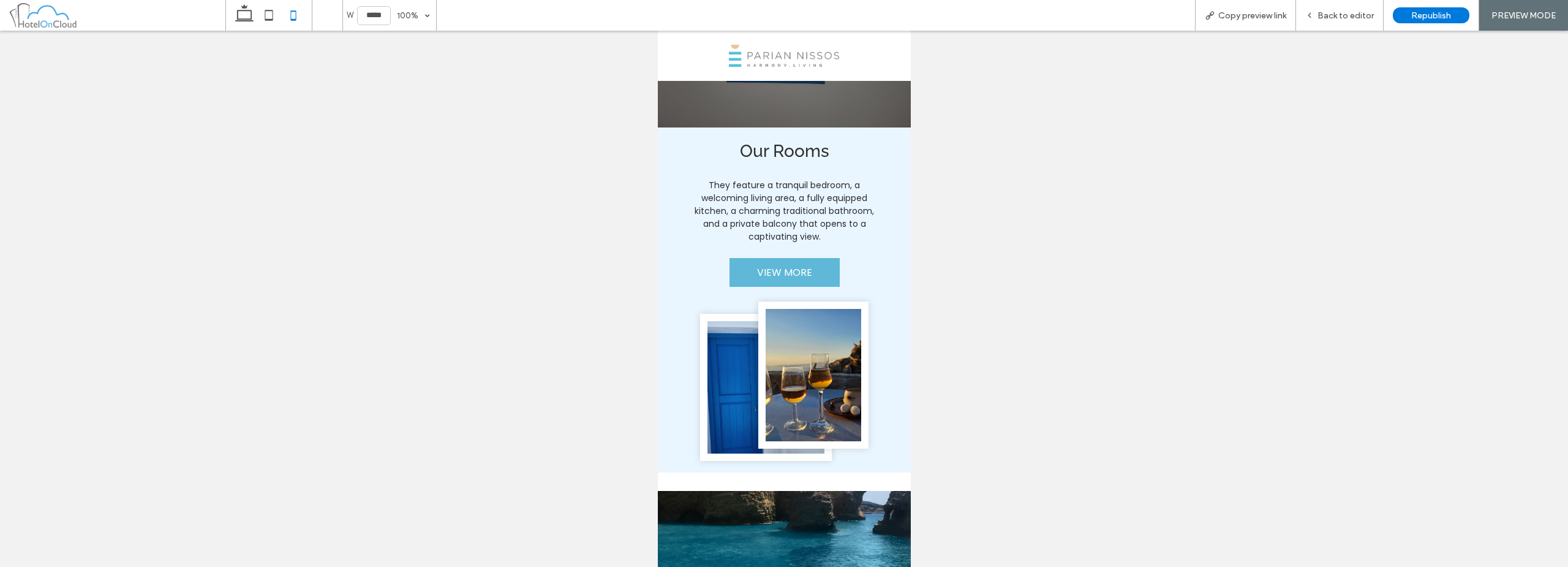
scroll to position [781, 0]
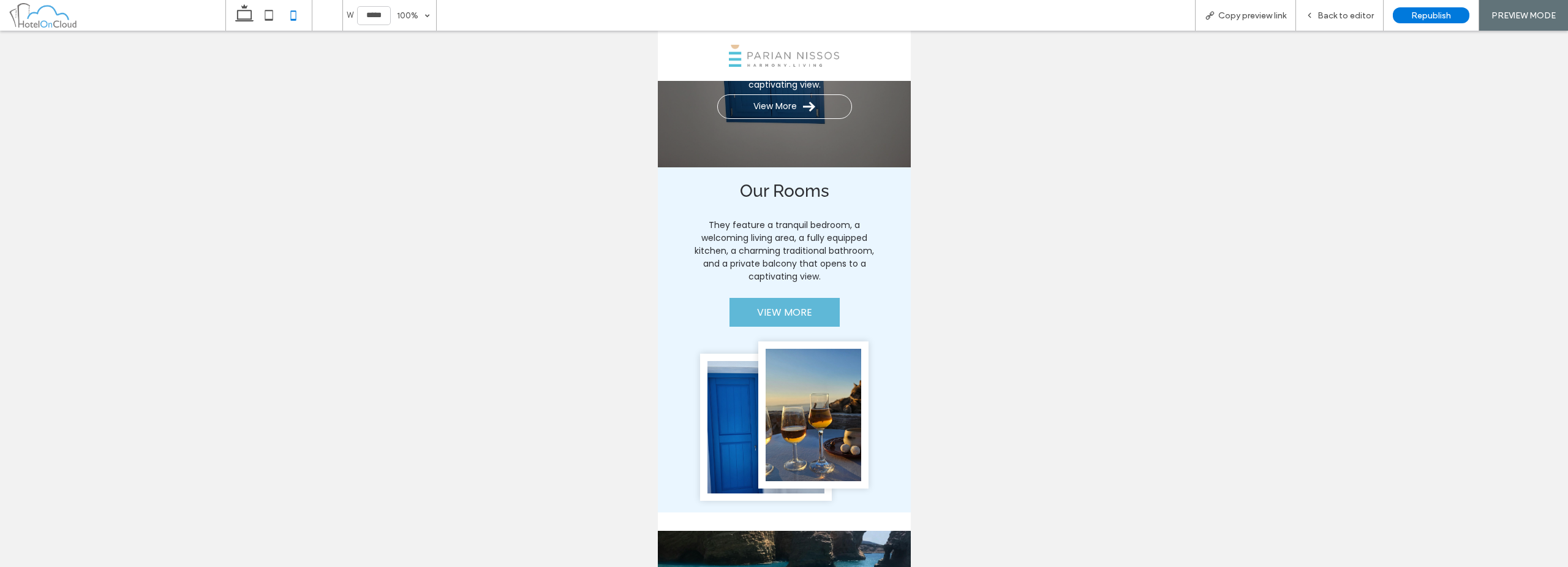
click at [1350, 20] on span "Back to editor" at bounding box center [1345, 15] width 57 height 11
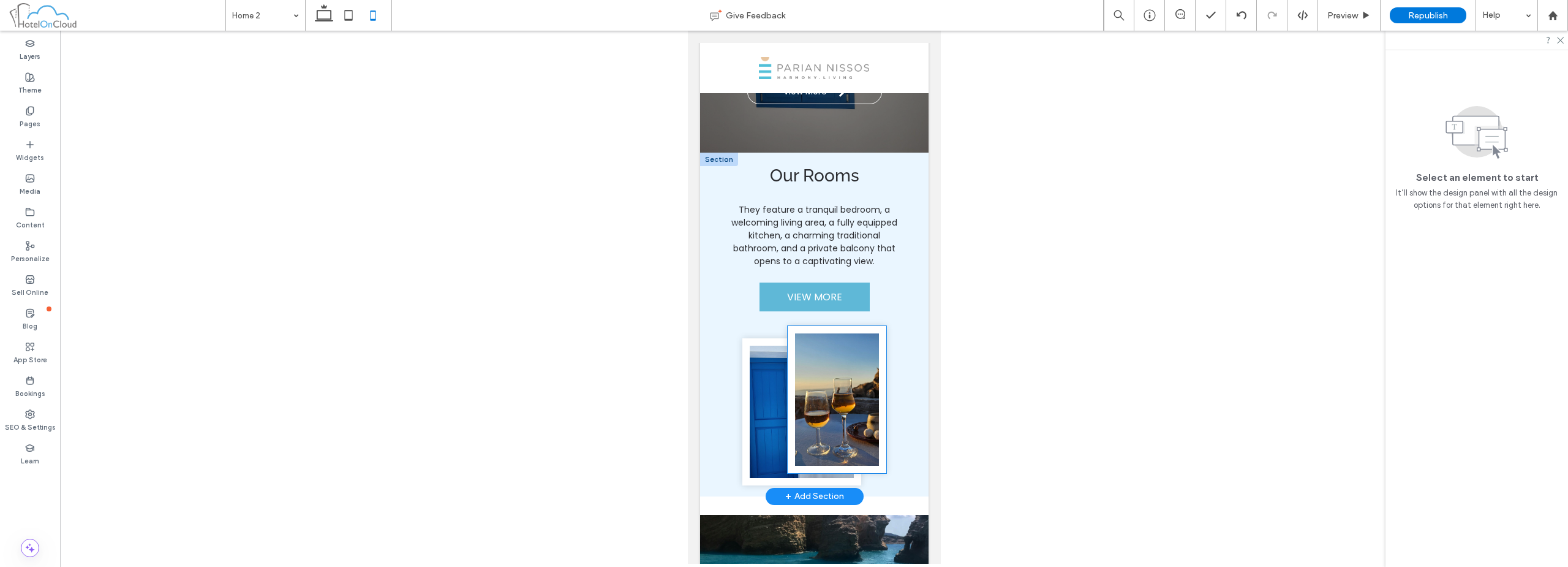
click at [859, 439] on img at bounding box center [836, 399] width 99 height 147
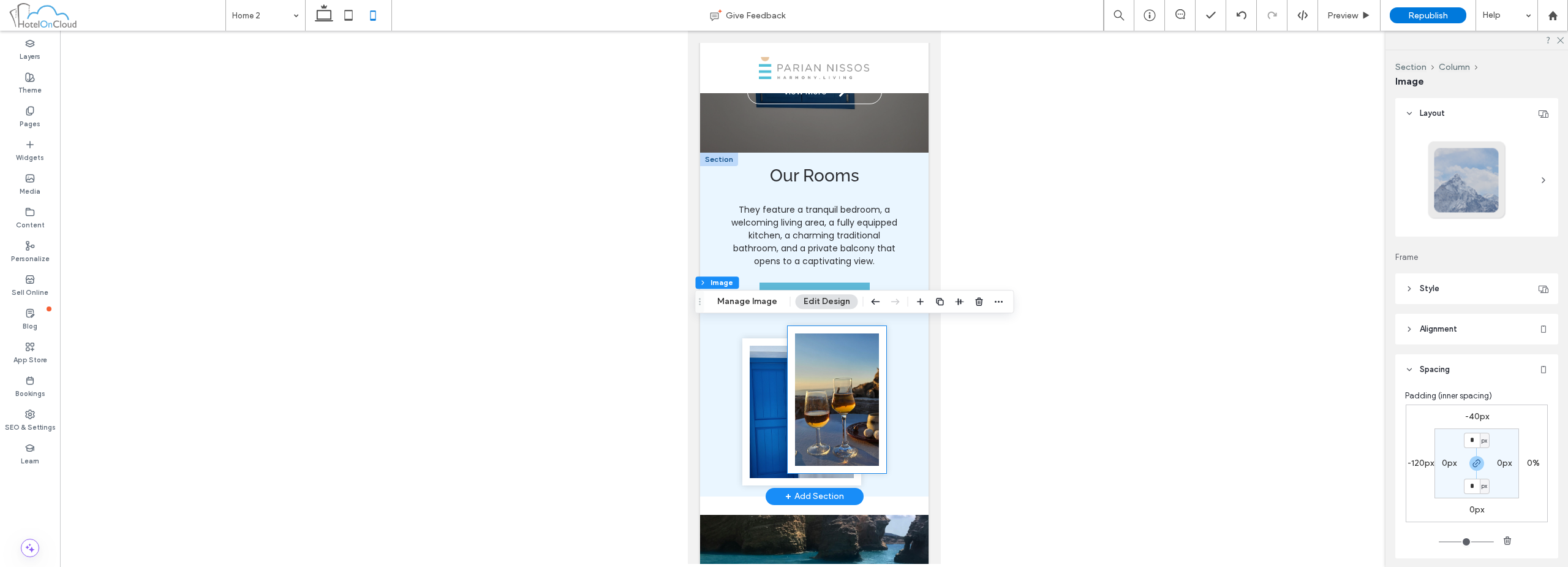
type input "**"
type input "****"
click at [765, 422] on img at bounding box center [801, 411] width 119 height 147
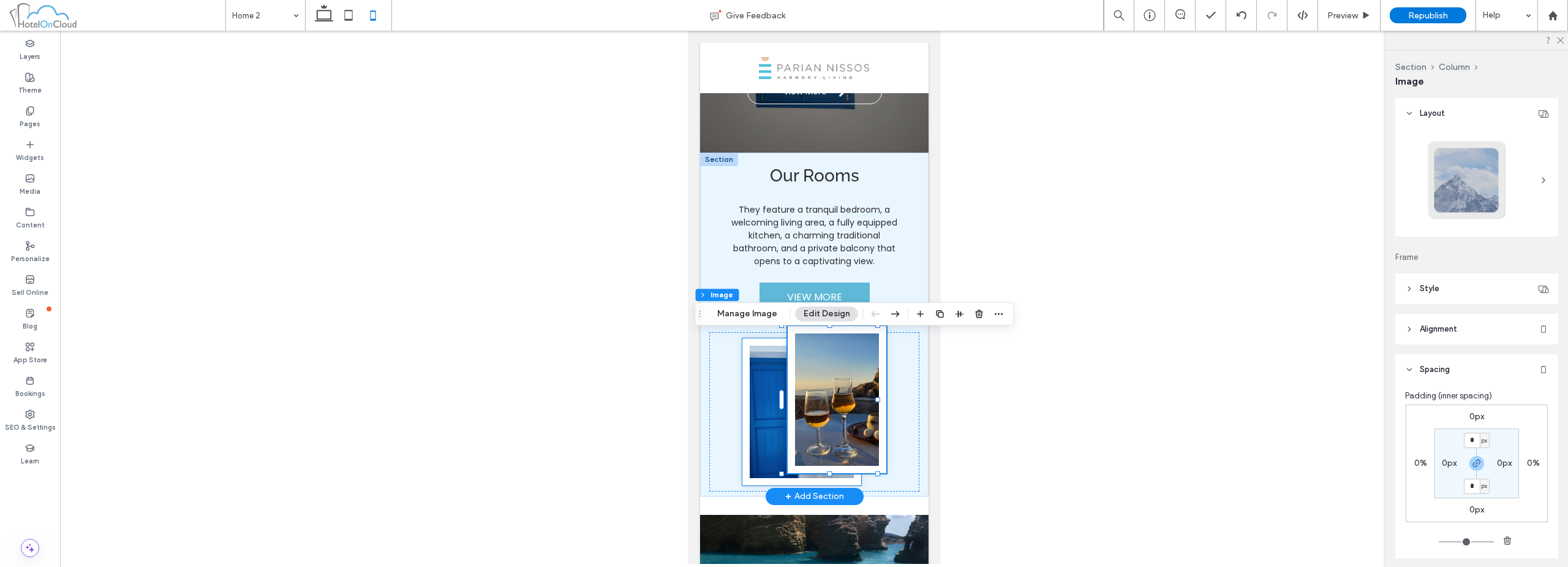
type input "**"
type input "****"
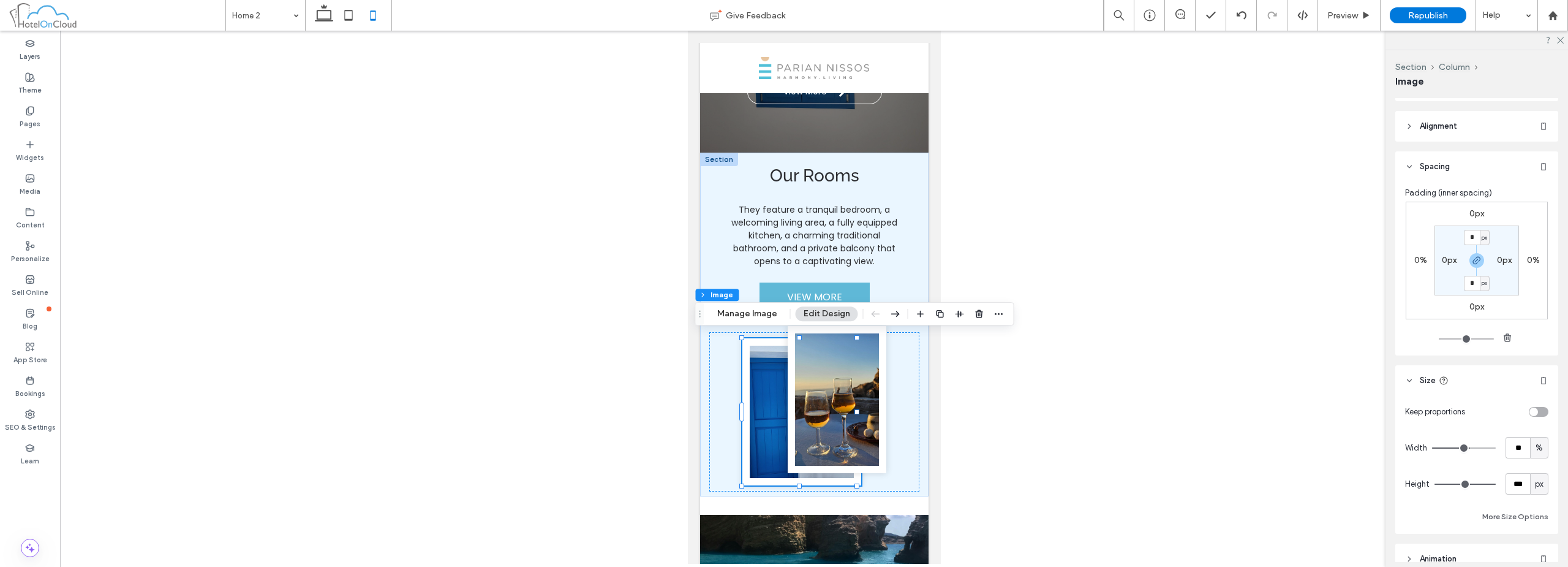
scroll to position [245, 0]
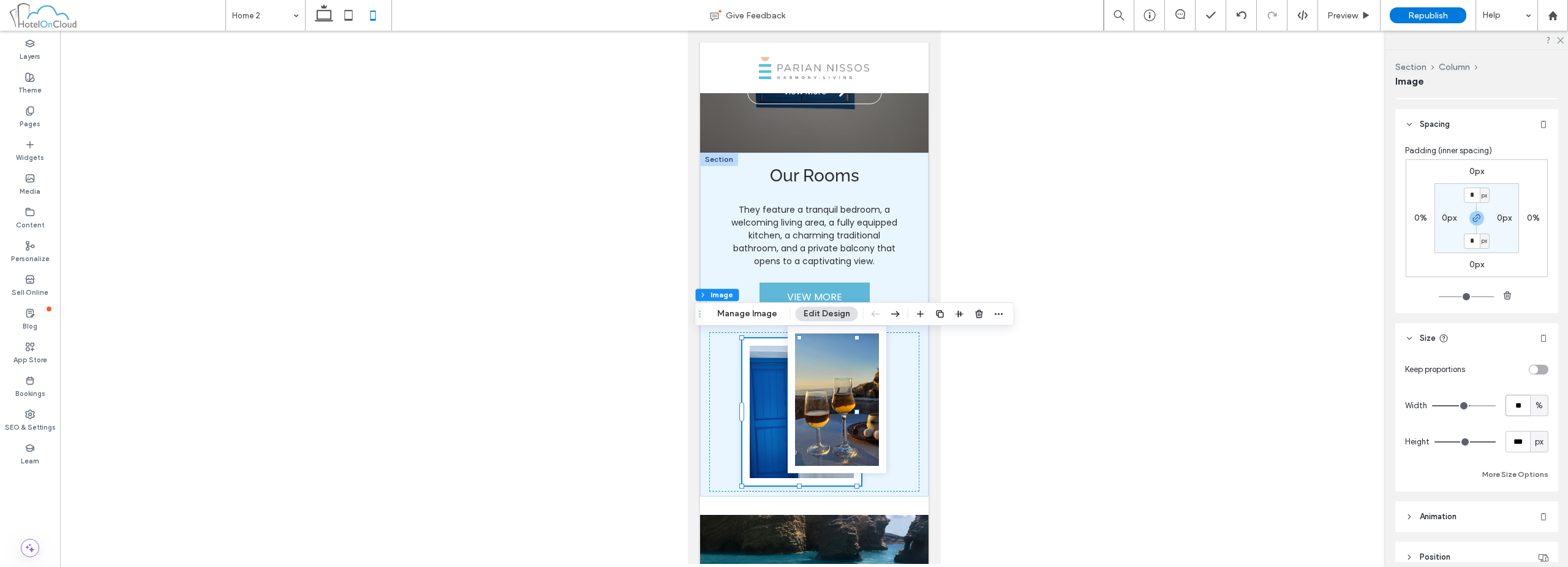
click at [1516, 403] on input "**" at bounding box center [1518, 406] width 25 height 21
type input "**"
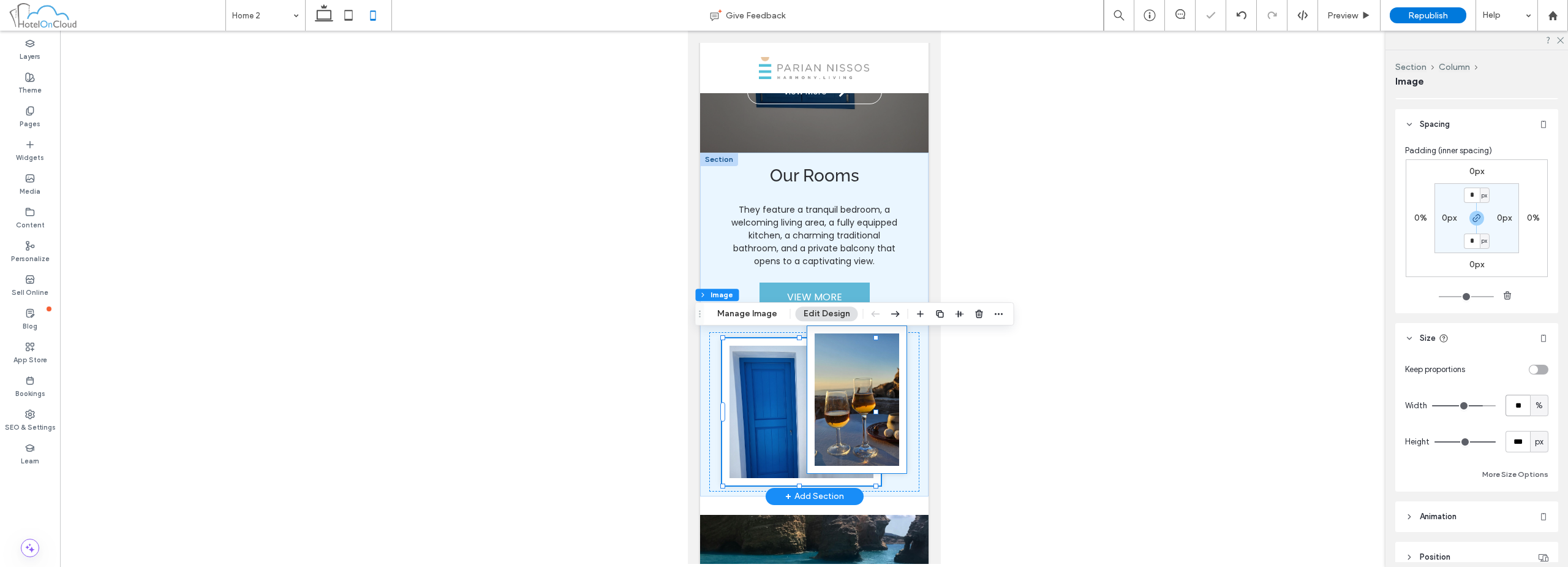
click at [865, 439] on img at bounding box center [856, 399] width 99 height 147
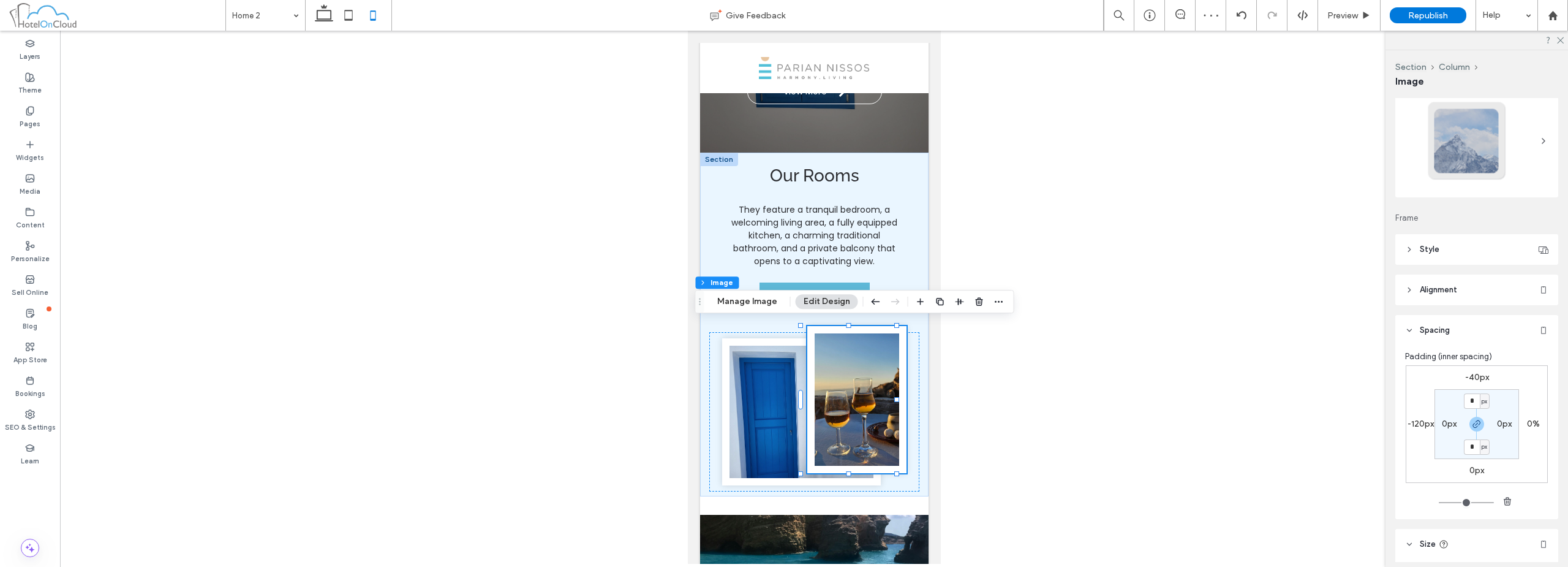
scroll to position [62, 0]
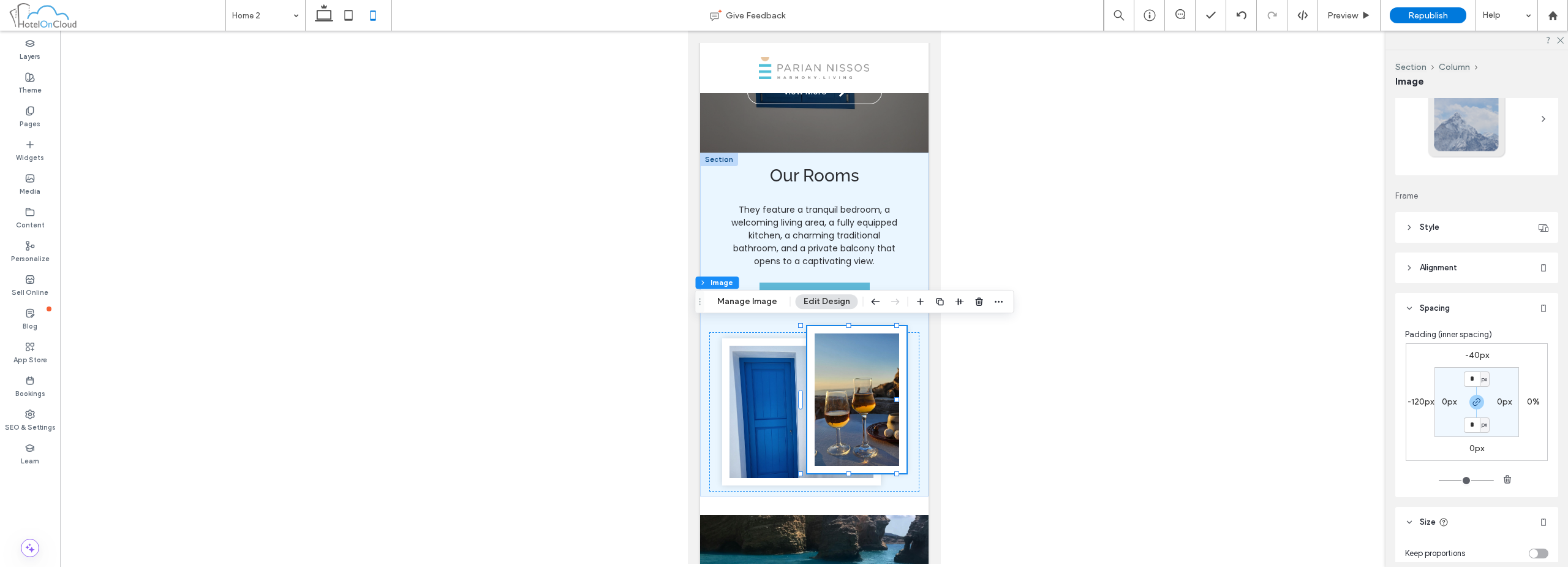
click at [1412, 399] on label "-120px" at bounding box center [1420, 402] width 26 height 11
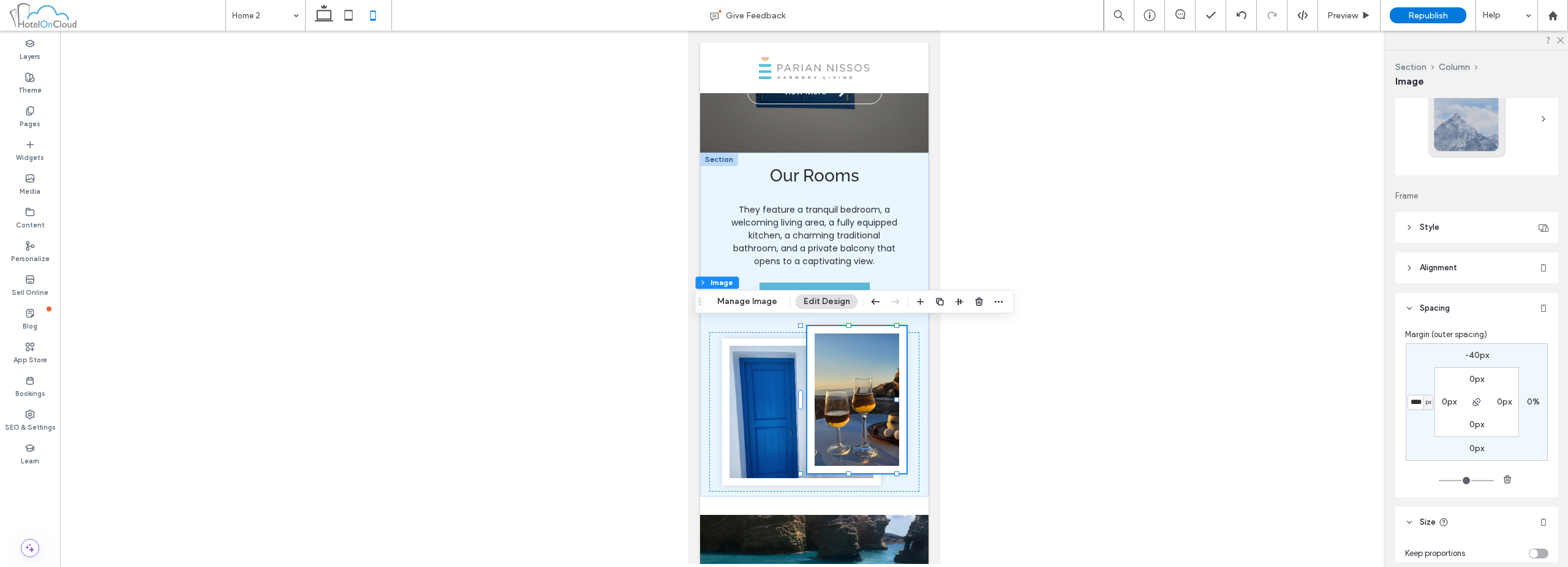
type input "*"
type input "***"
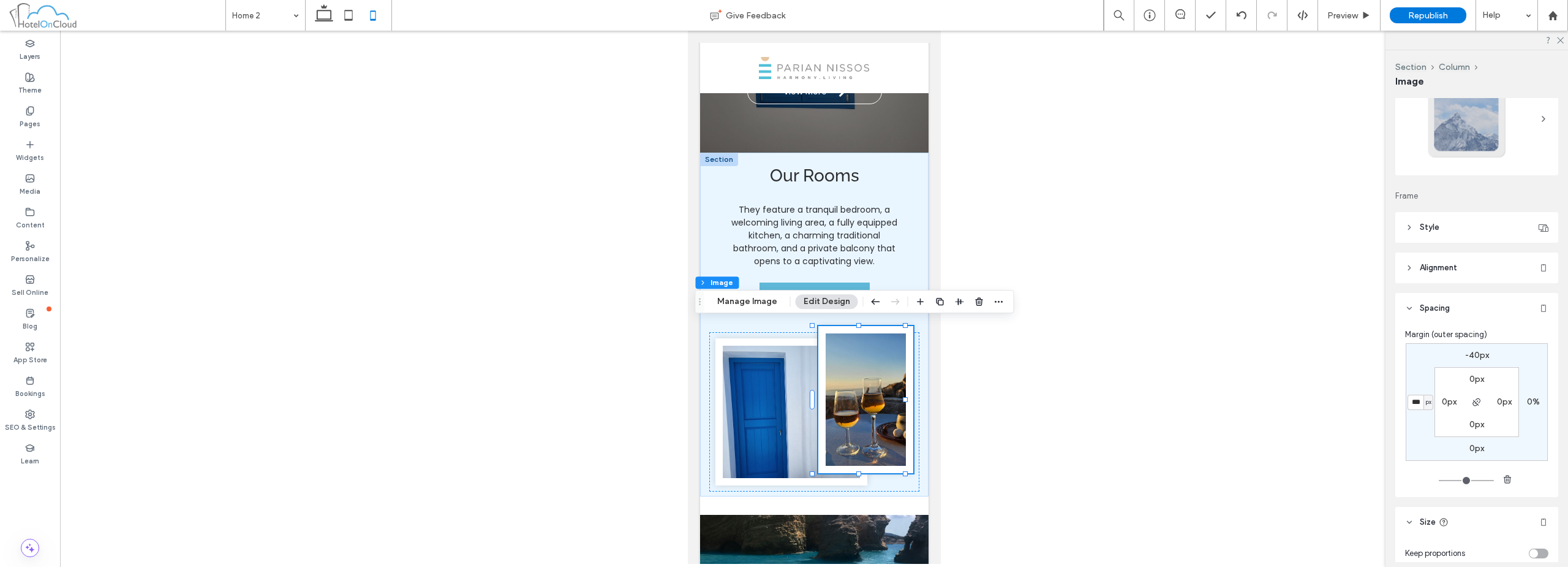
type input "*"
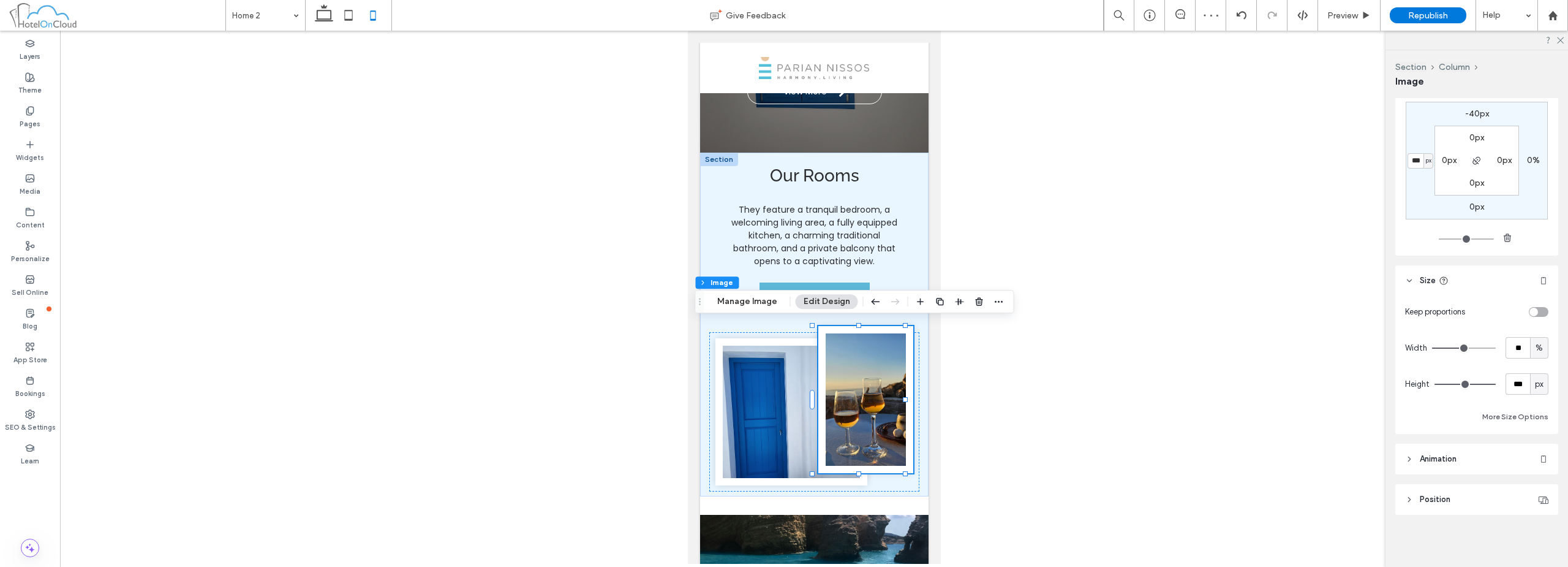
scroll to position [305, 0]
click at [1506, 350] on input "**" at bounding box center [1518, 346] width 25 height 21
type input "**"
type input "*"
type input "**"
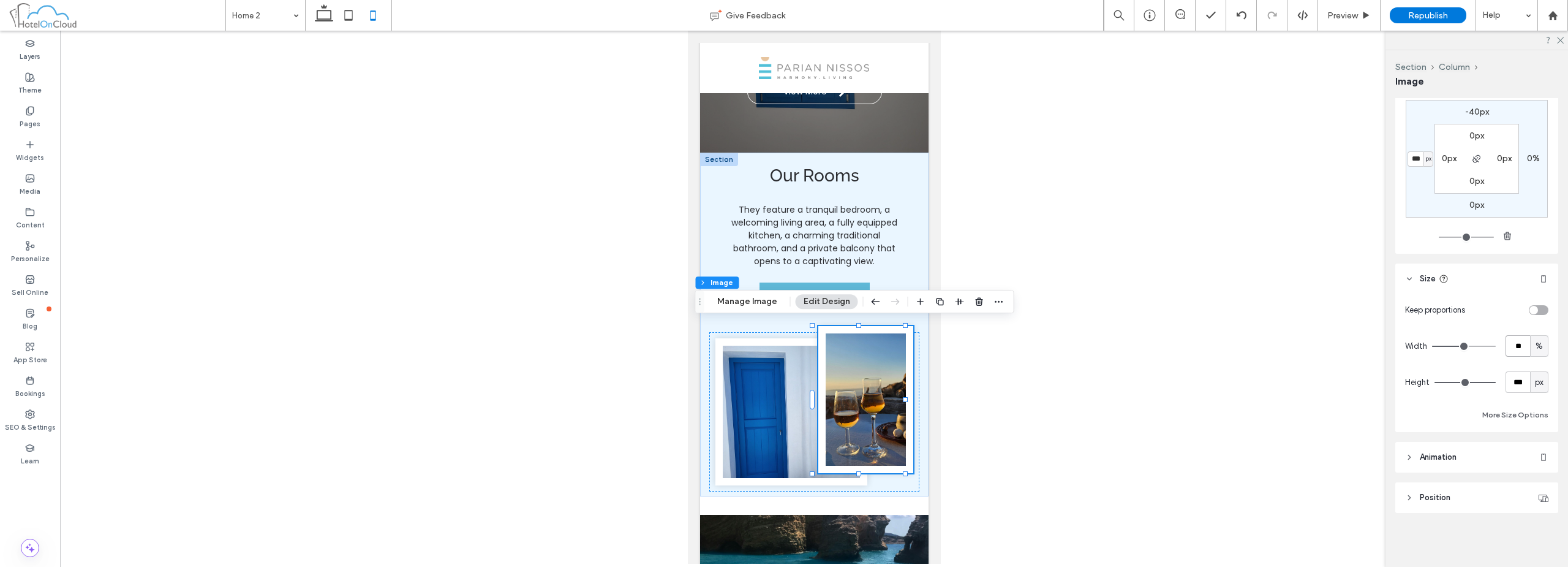
type input "*"
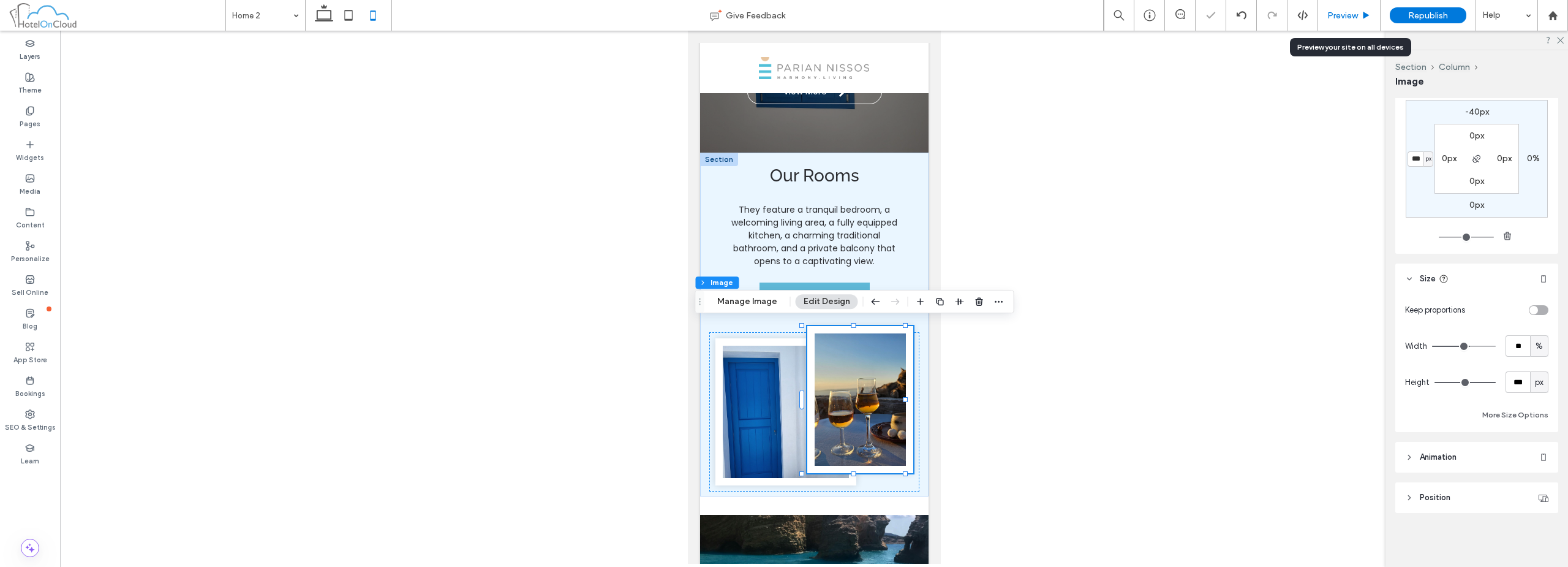
click at [1359, 19] on div "Preview" at bounding box center [1348, 15] width 61 height 11
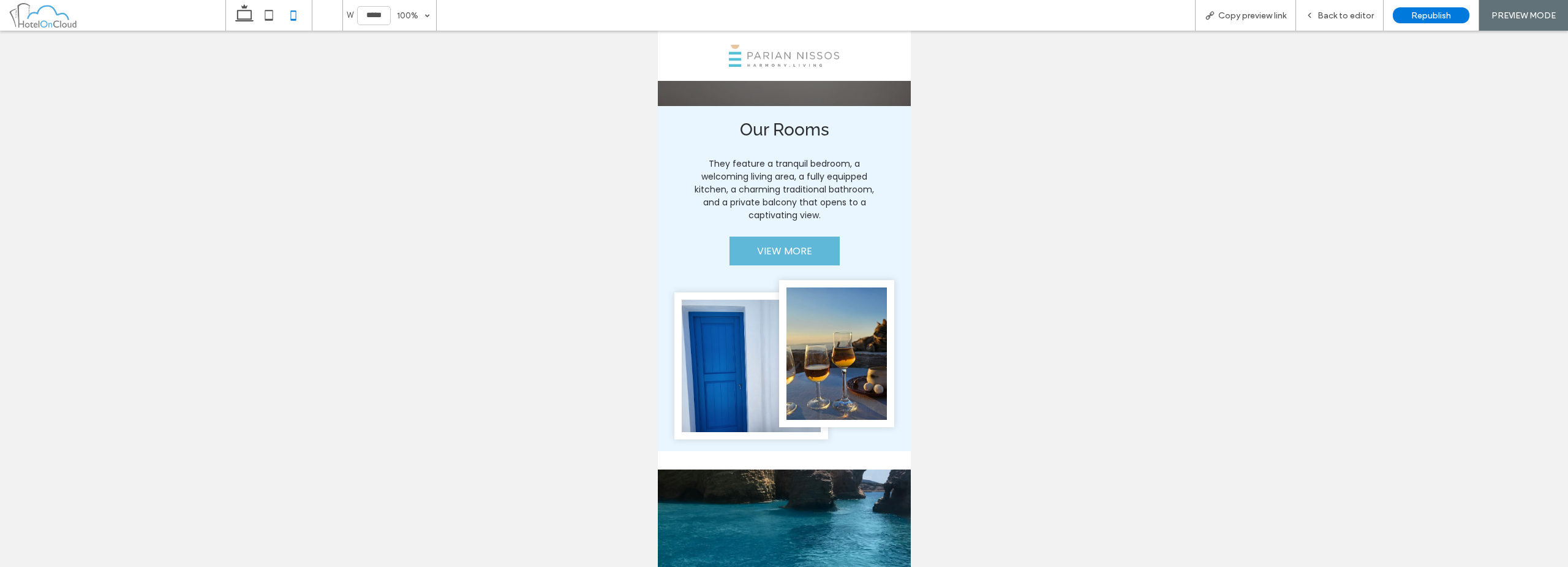
scroll to position [781, 0]
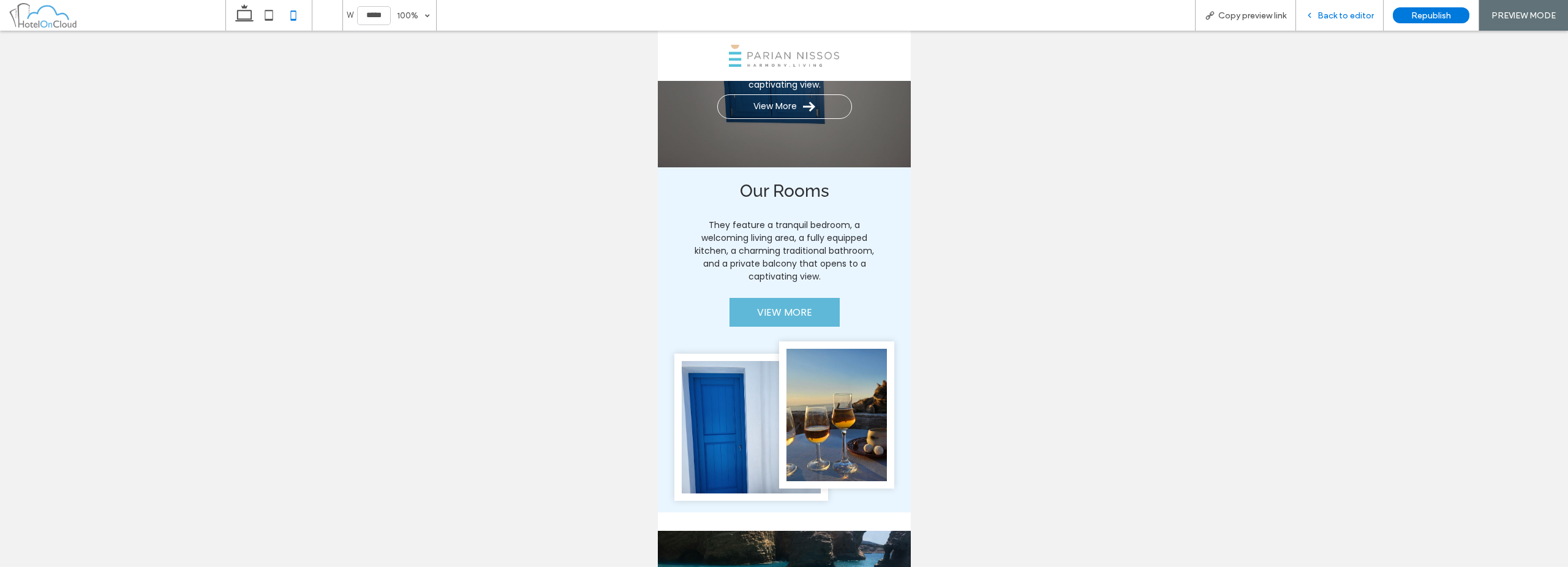
click at [1370, 23] on div "Back to editor" at bounding box center [1339, 15] width 87 height 31
click at [1342, 28] on div "Back to editor" at bounding box center [1339, 15] width 87 height 31
click at [1372, 12] on span "Back to editor" at bounding box center [1345, 15] width 57 height 11
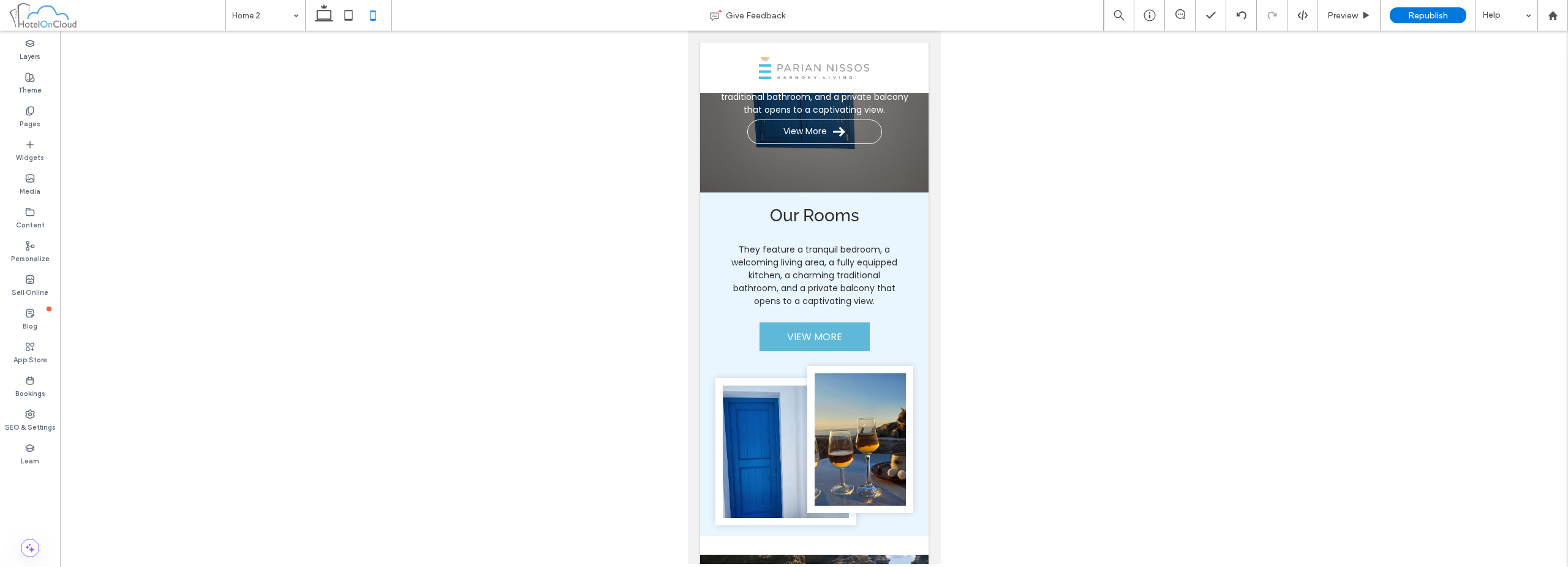
scroll to position [821, 0]
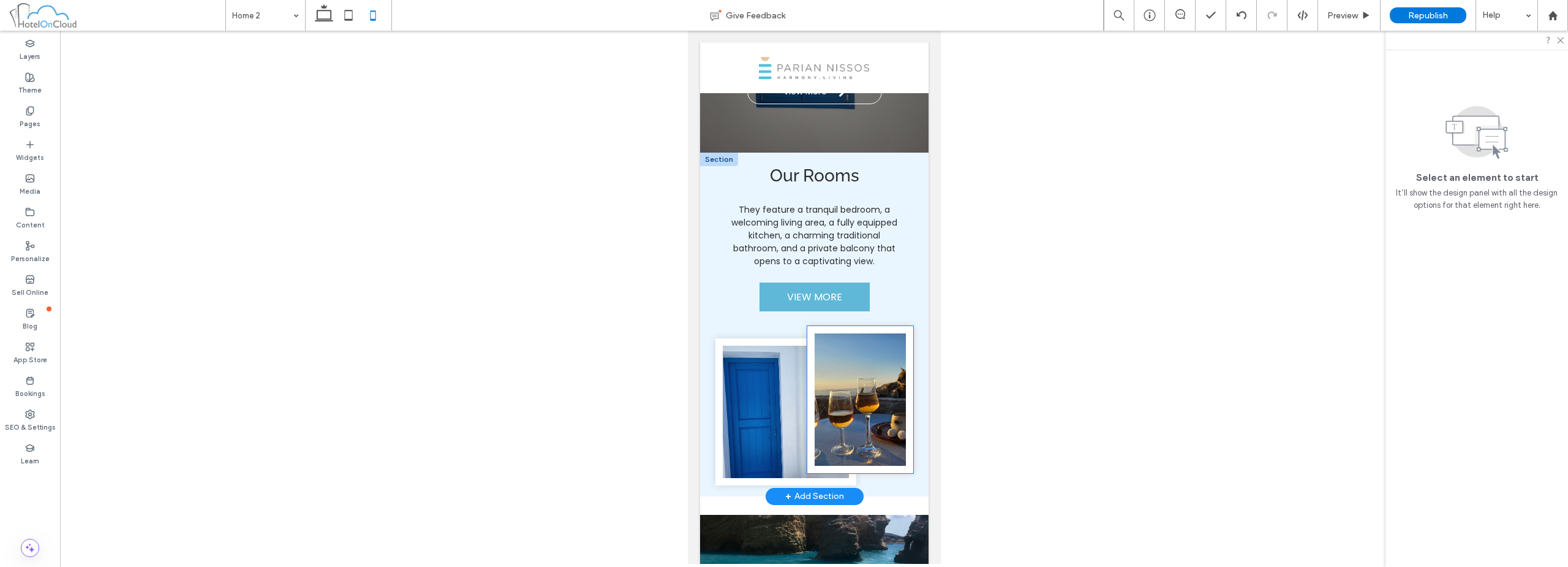
click at [856, 370] on img at bounding box center [859, 399] width 106 height 147
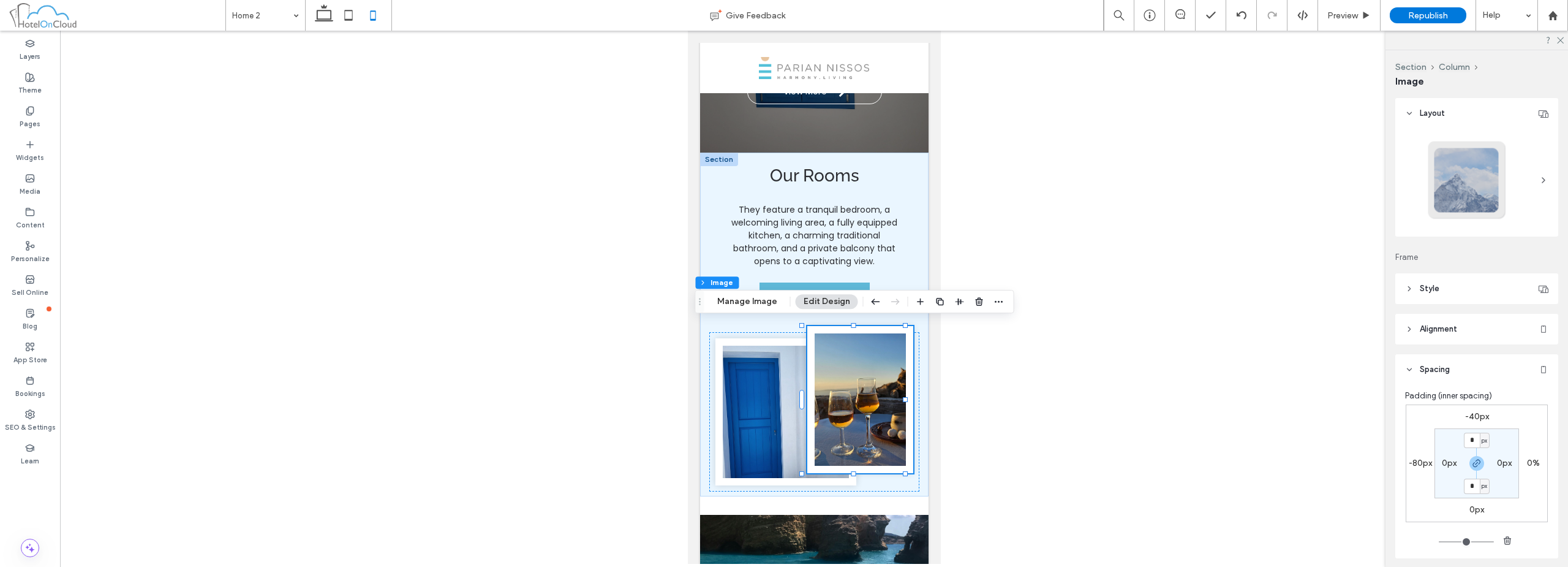
click at [1481, 417] on label "-40px" at bounding box center [1477, 416] width 24 height 11
type input "*"
type input "***"
type input "*"
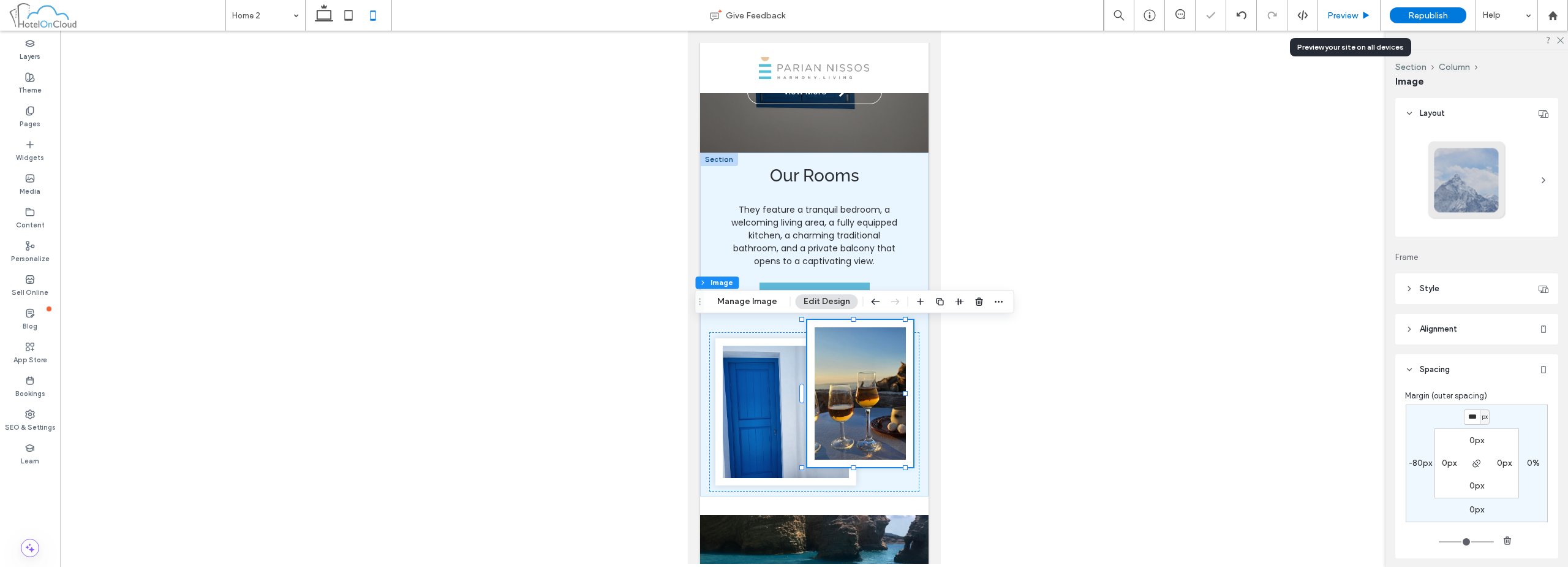
click at [1353, 19] on span "Preview" at bounding box center [1342, 15] width 31 height 11
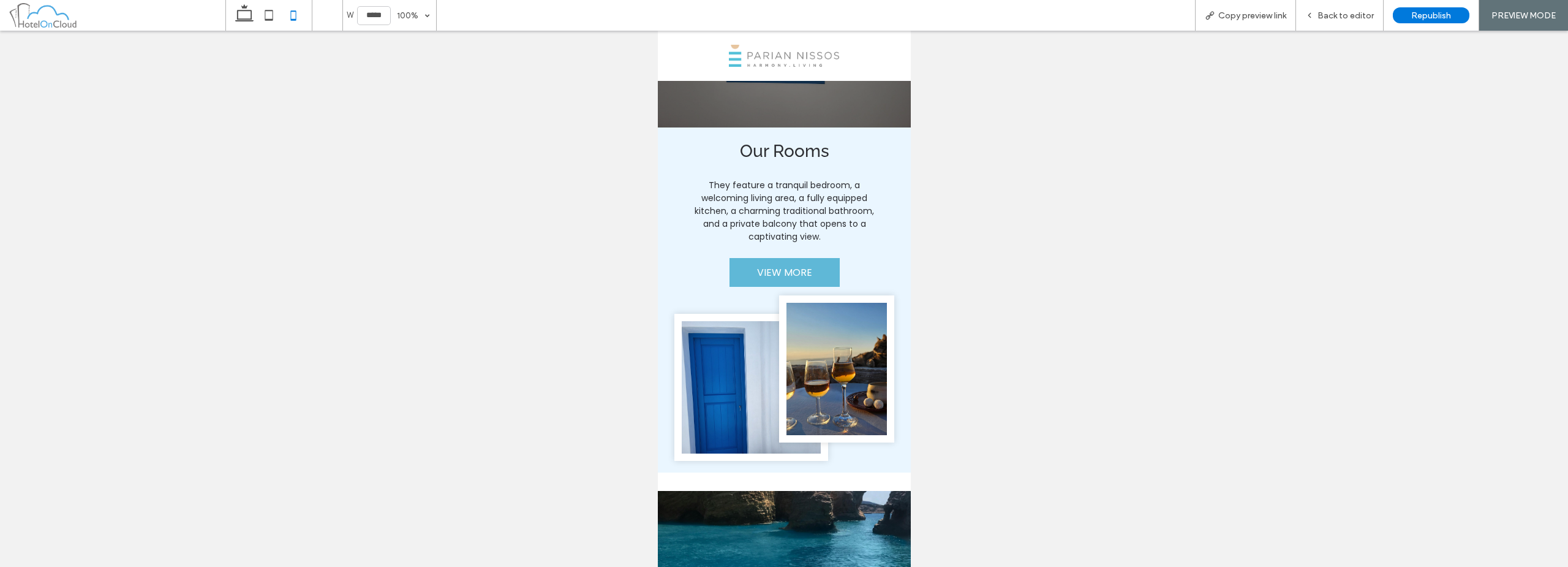
scroll to position [781, 0]
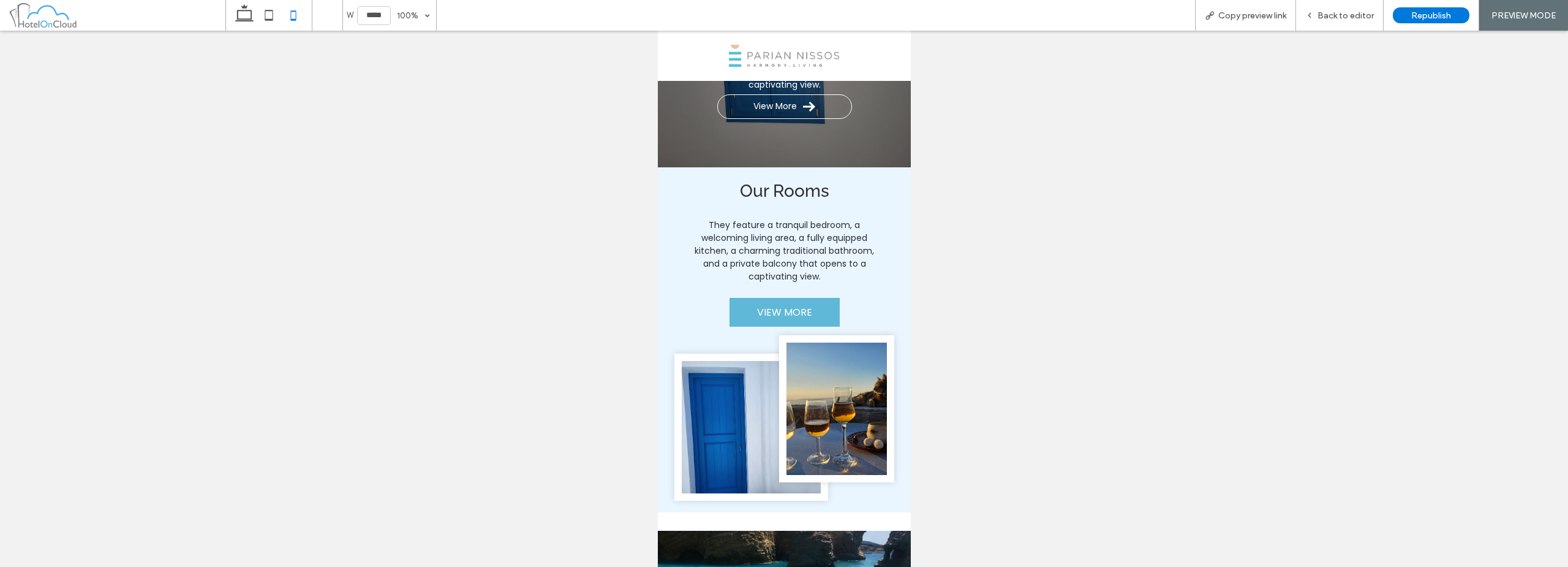
click at [1353, 19] on span "Back to editor" at bounding box center [1345, 15] width 57 height 11
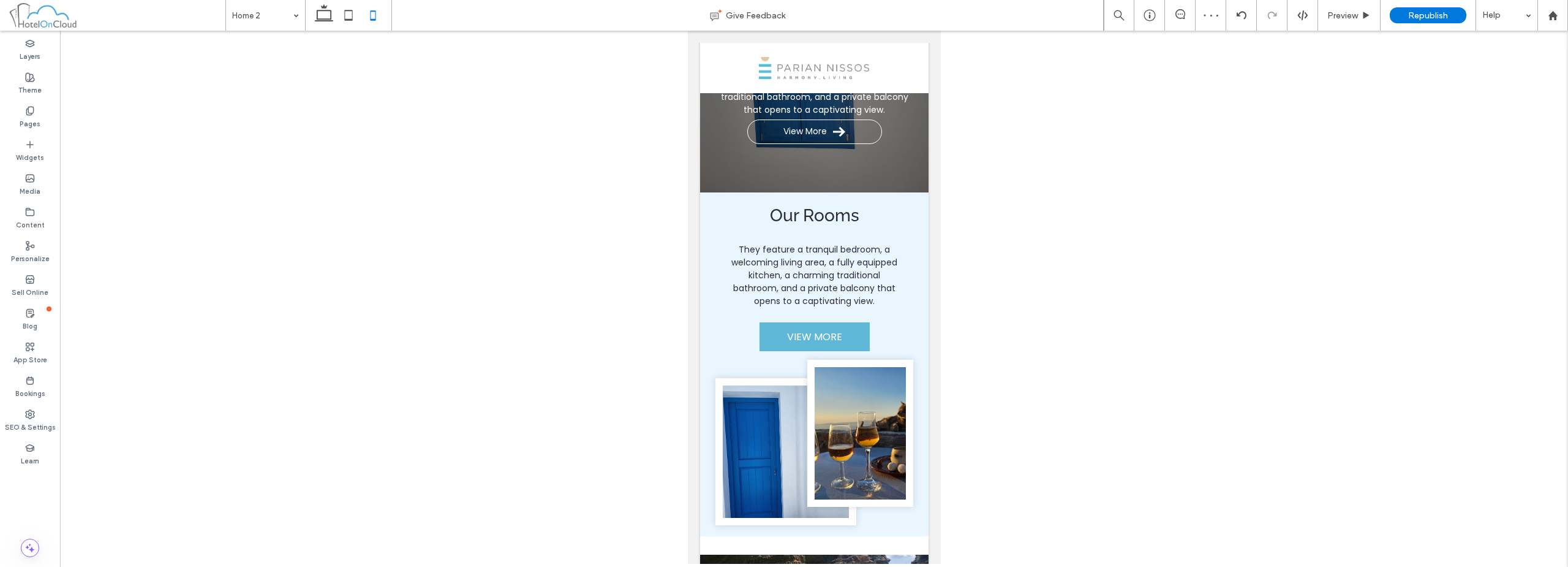
scroll to position [821, 0]
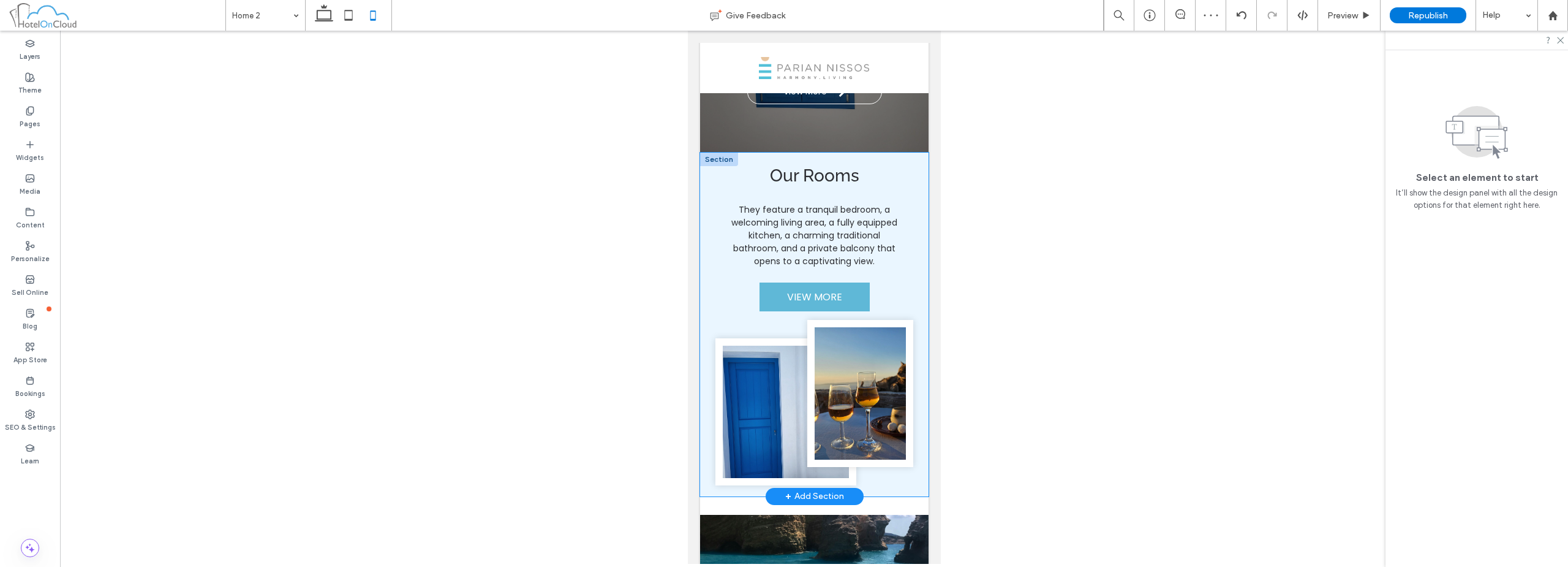
click at [914, 290] on div "Our Rooms They feature a tranquil bedroom, a welcoming living area, a fully equ…" at bounding box center [813, 325] width 229 height 344
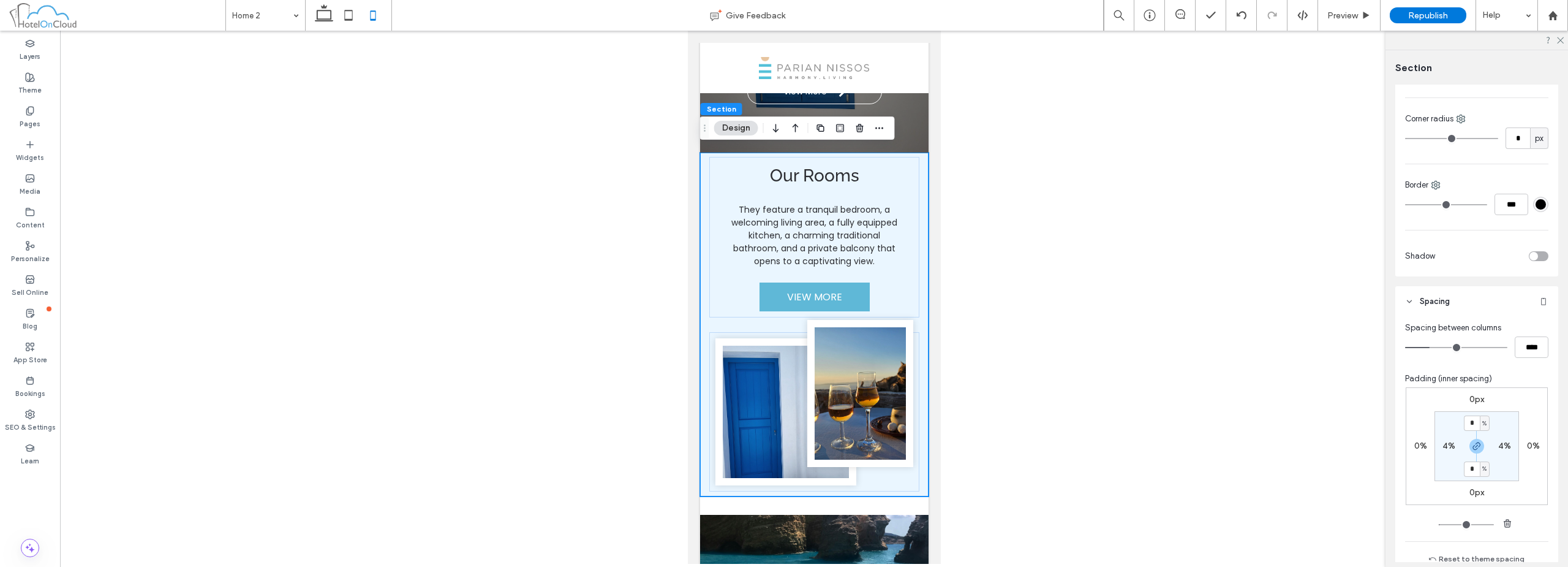
scroll to position [184, 0]
click at [1528, 332] on input "****" at bounding box center [1531, 338] width 34 height 21
type input "**"
type input "****"
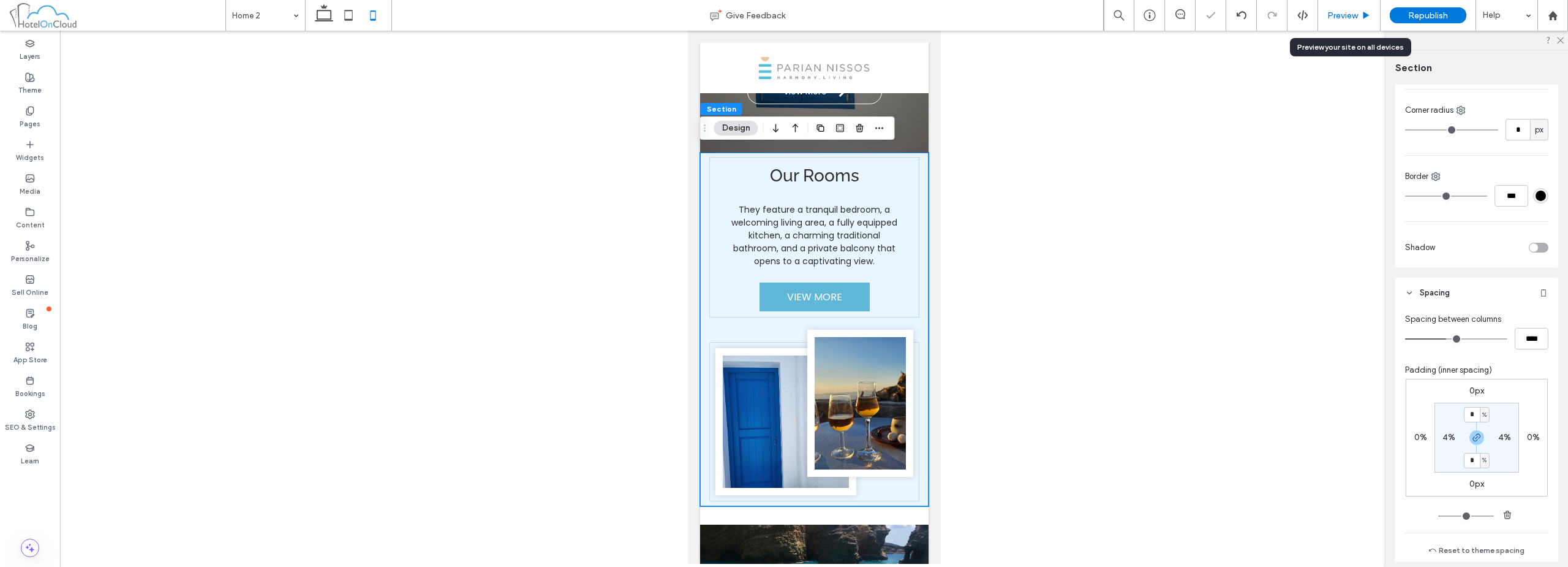
click at [1338, 15] on span "Preview" at bounding box center [1342, 15] width 31 height 11
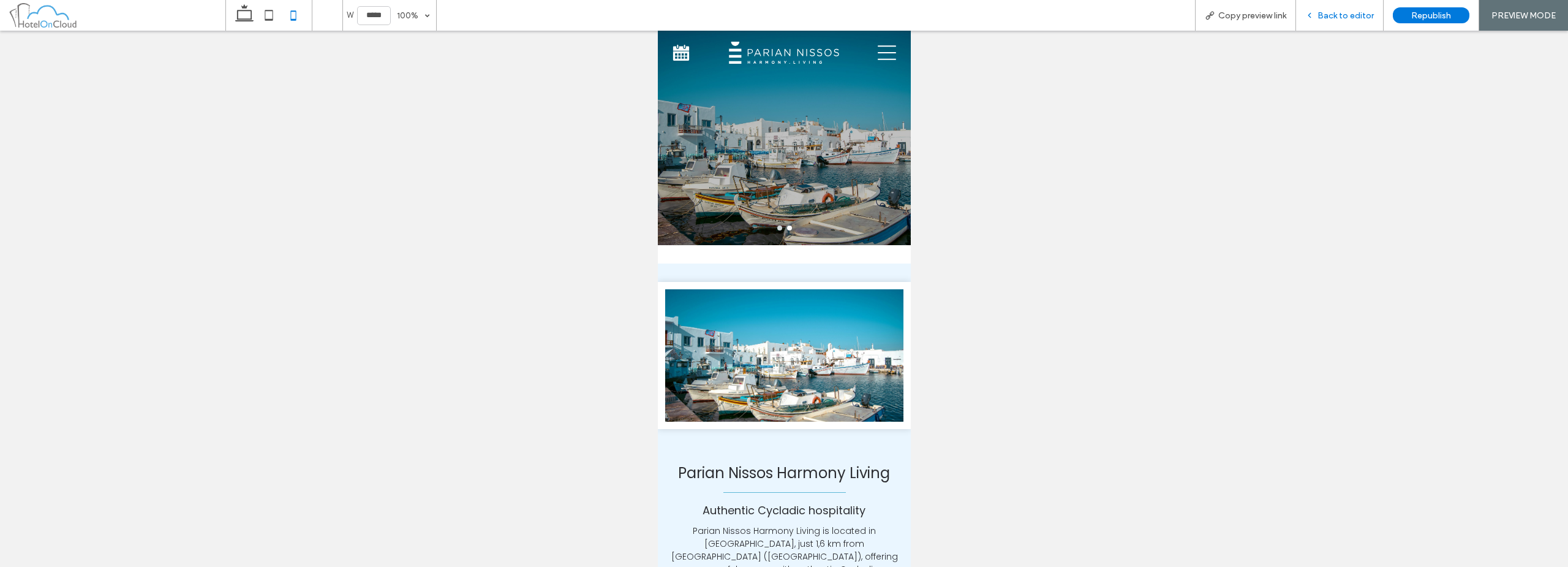
click at [1370, 17] on span "Back to editor" at bounding box center [1345, 15] width 57 height 11
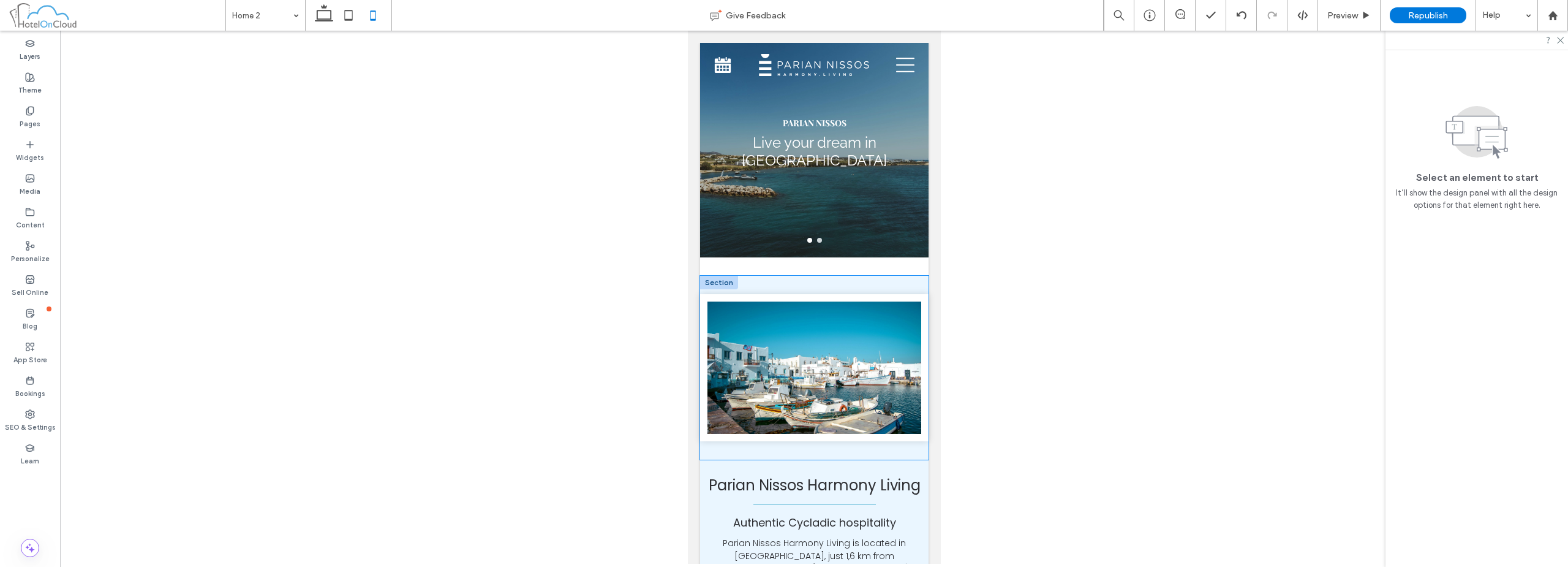
click at [895, 288] on div at bounding box center [813, 367] width 229 height 184
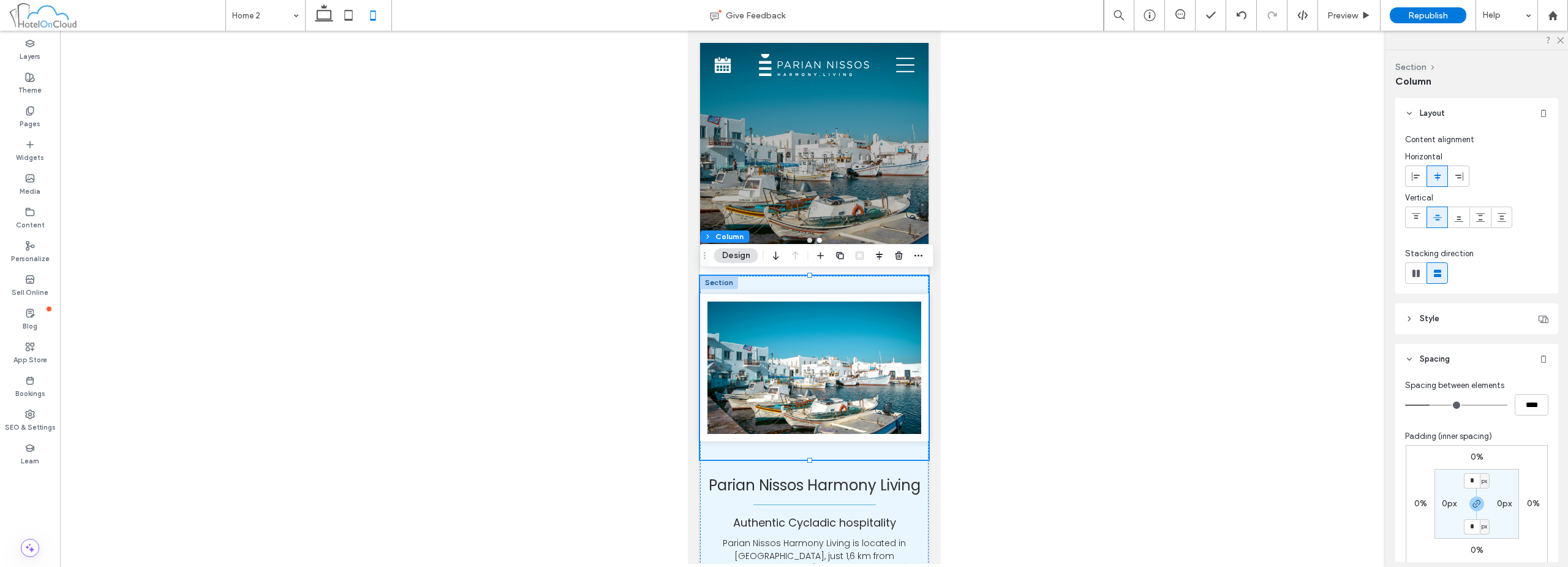
click at [719, 284] on div at bounding box center [718, 283] width 38 height 13
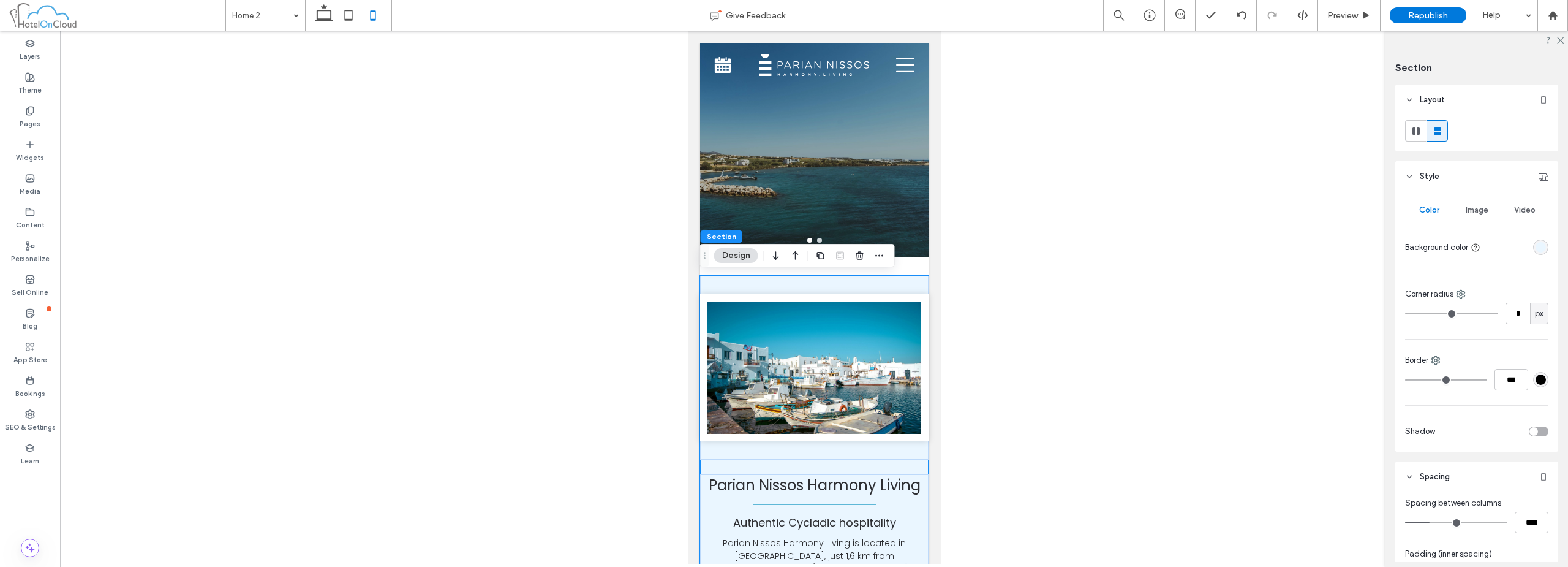
scroll to position [184, 0]
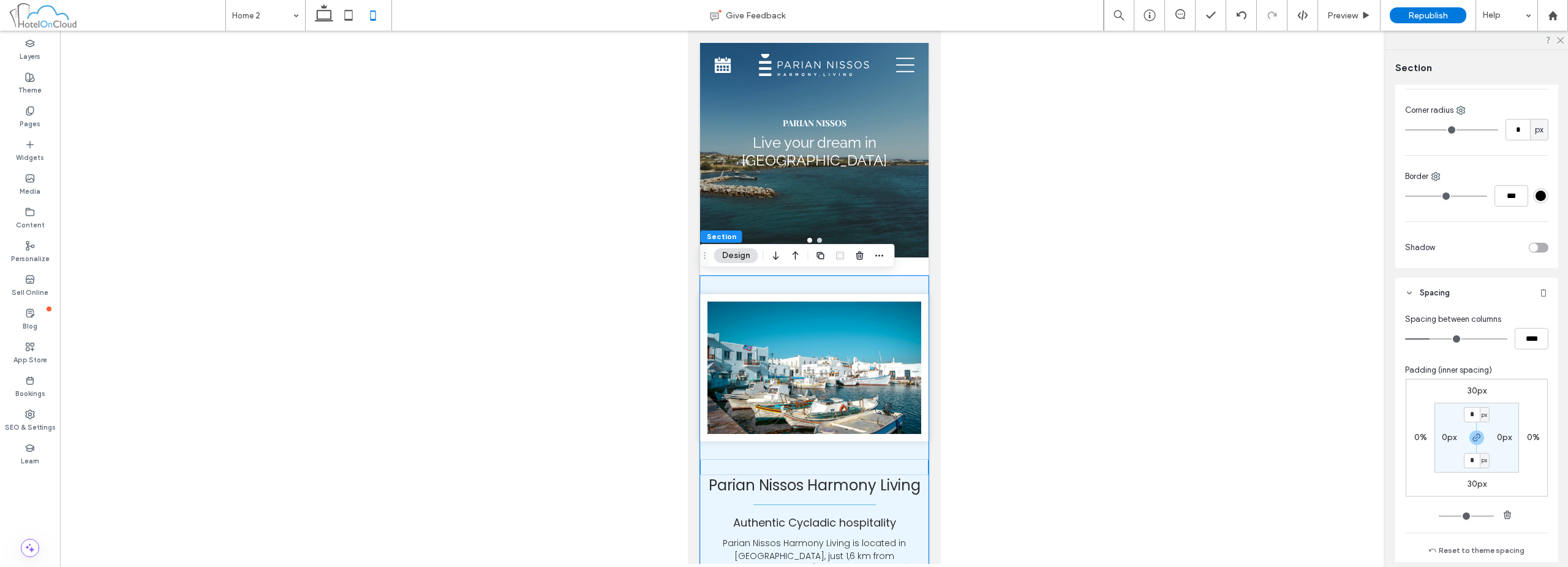
click at [1473, 392] on label "30px" at bounding box center [1477, 390] width 19 height 11
type input "**"
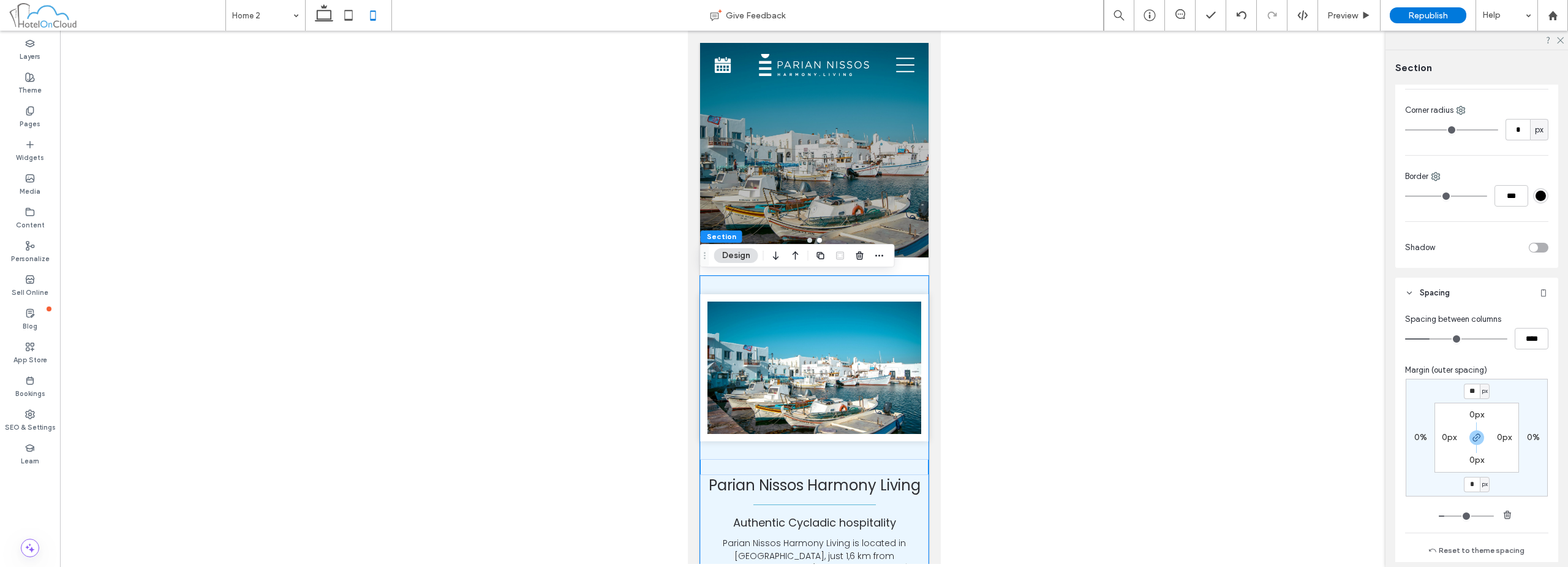
type input "*"
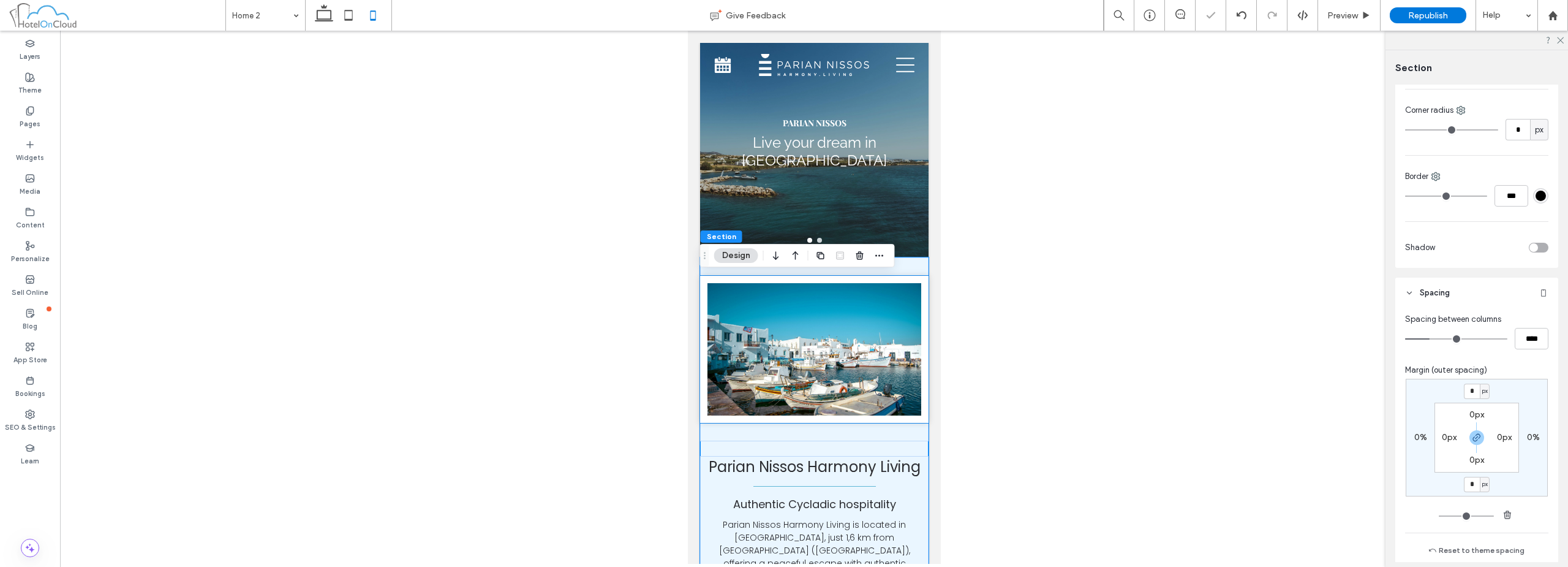
click at [910, 282] on img at bounding box center [813, 349] width 229 height 147
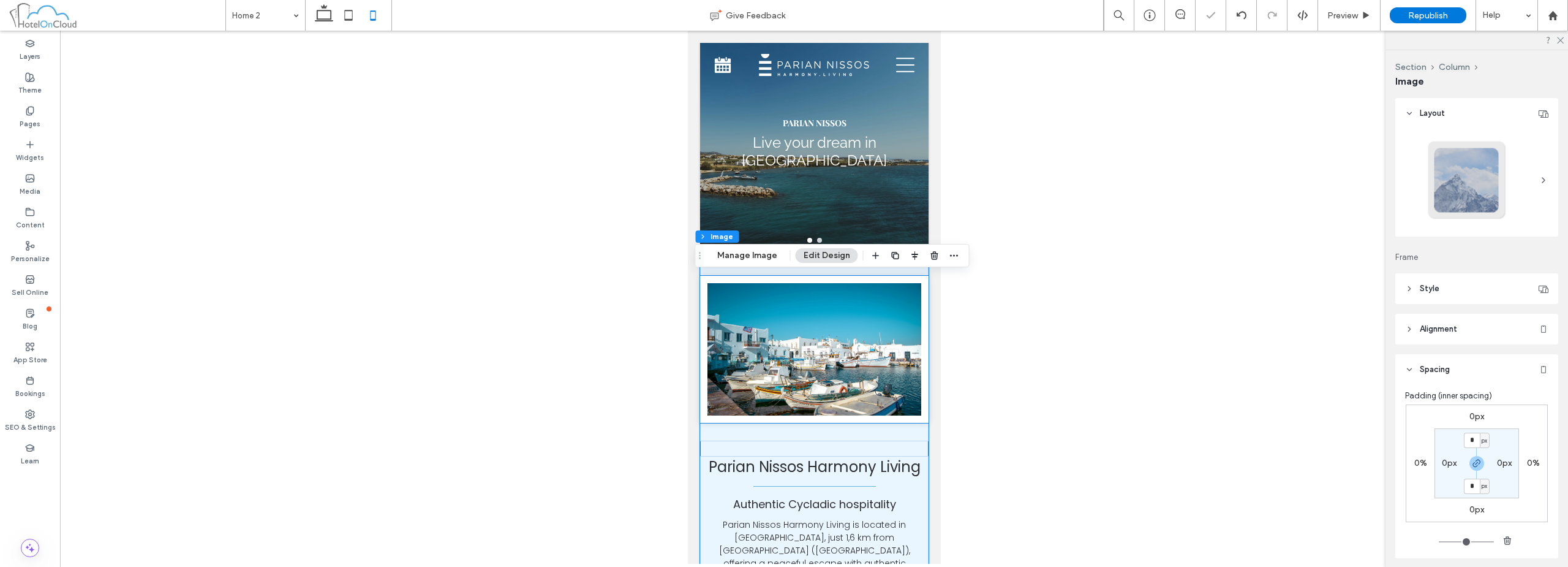
type input "**"
type input "****"
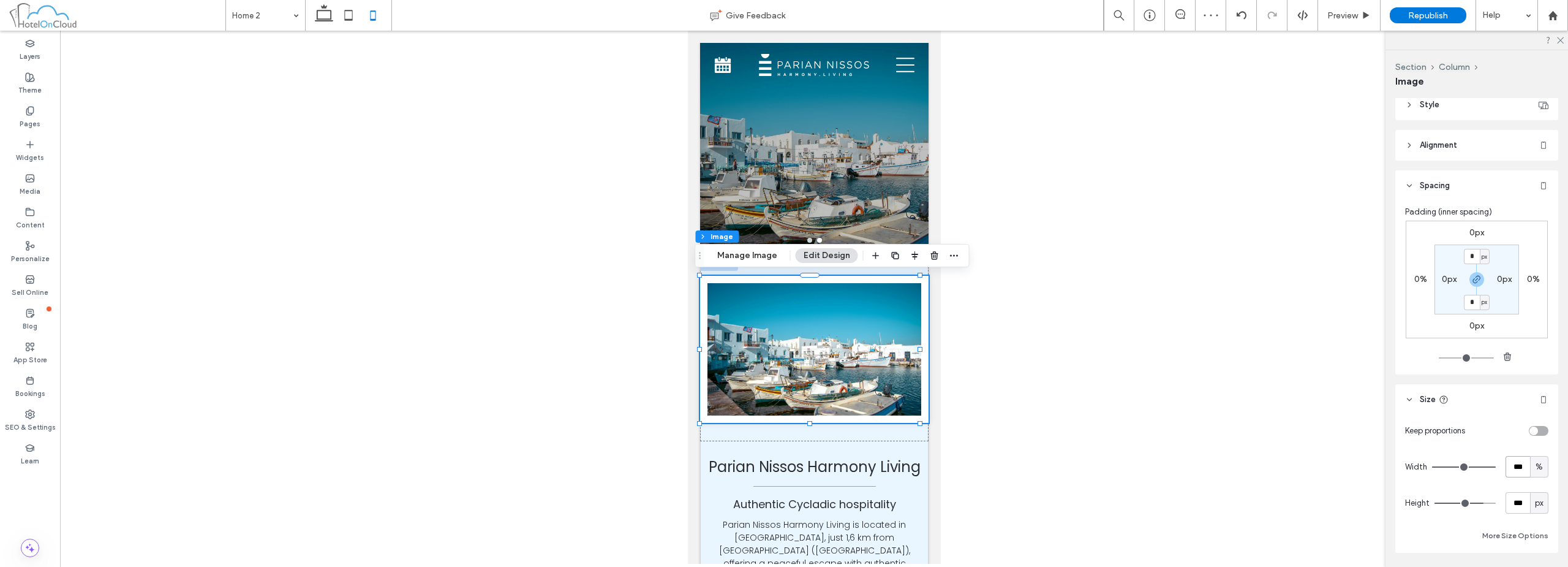
click at [1510, 466] on input "***" at bounding box center [1518, 467] width 25 height 21
type input "**"
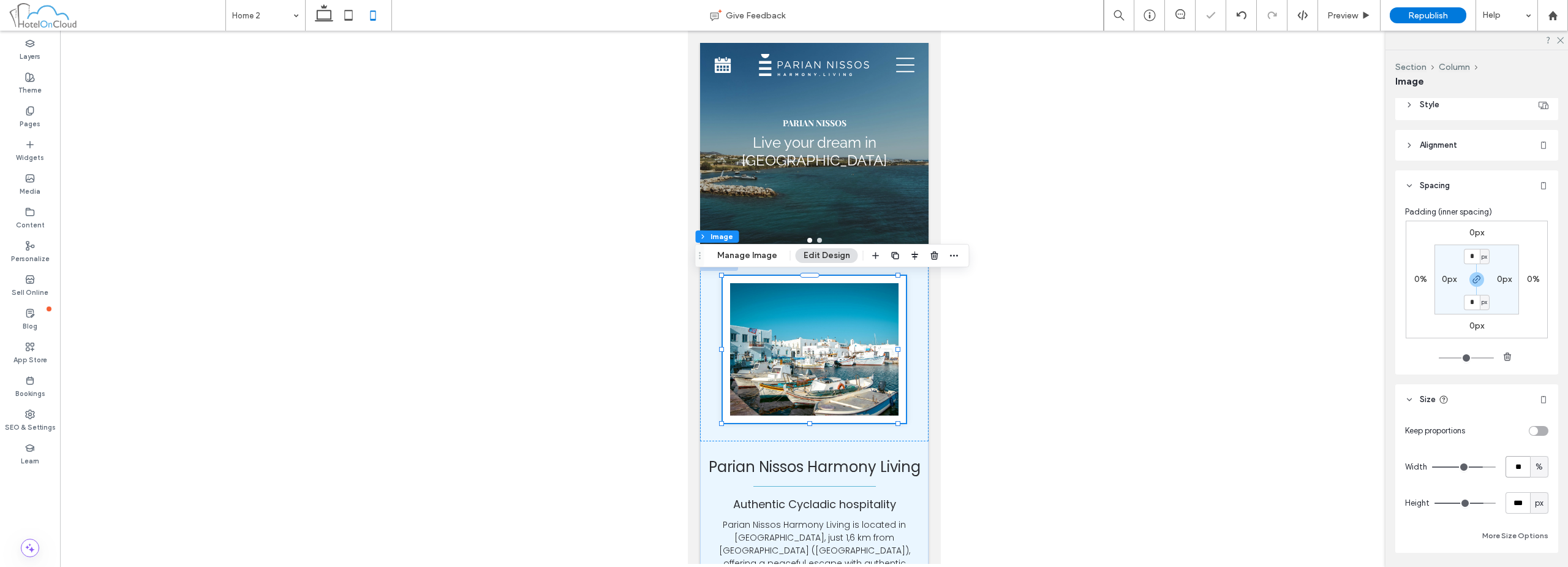
type input "**"
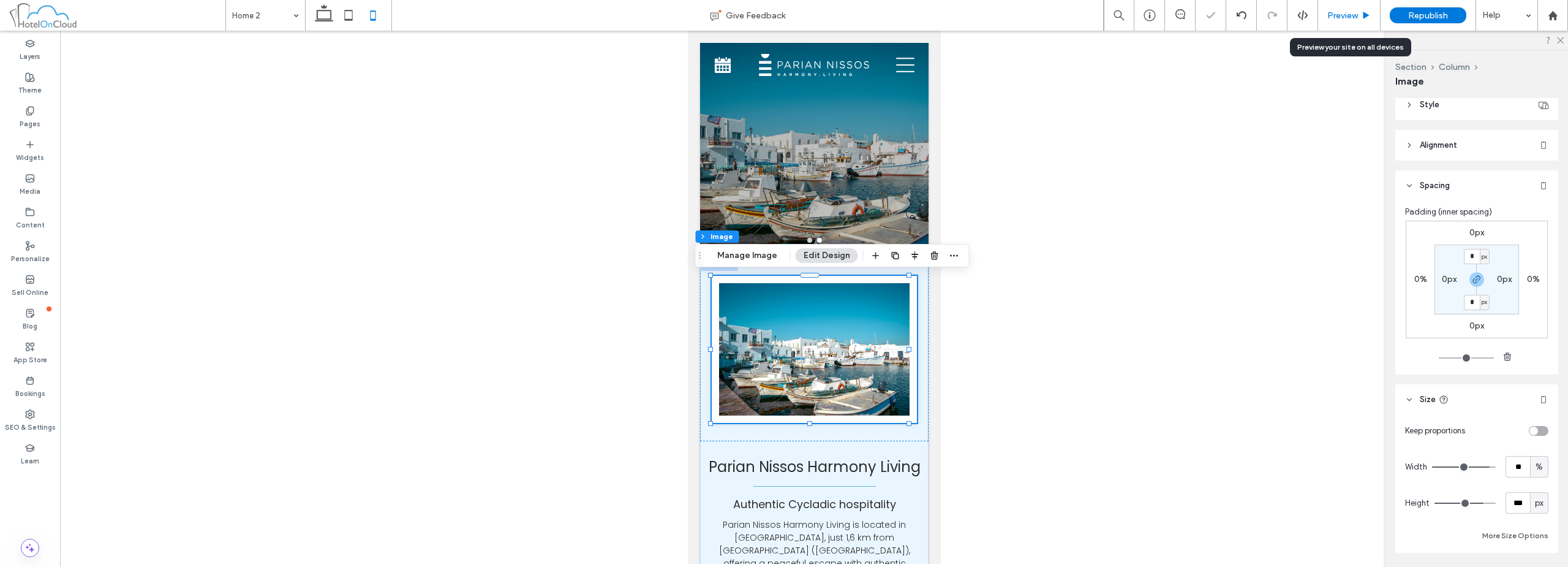
click at [1356, 19] on span "Preview" at bounding box center [1342, 15] width 31 height 11
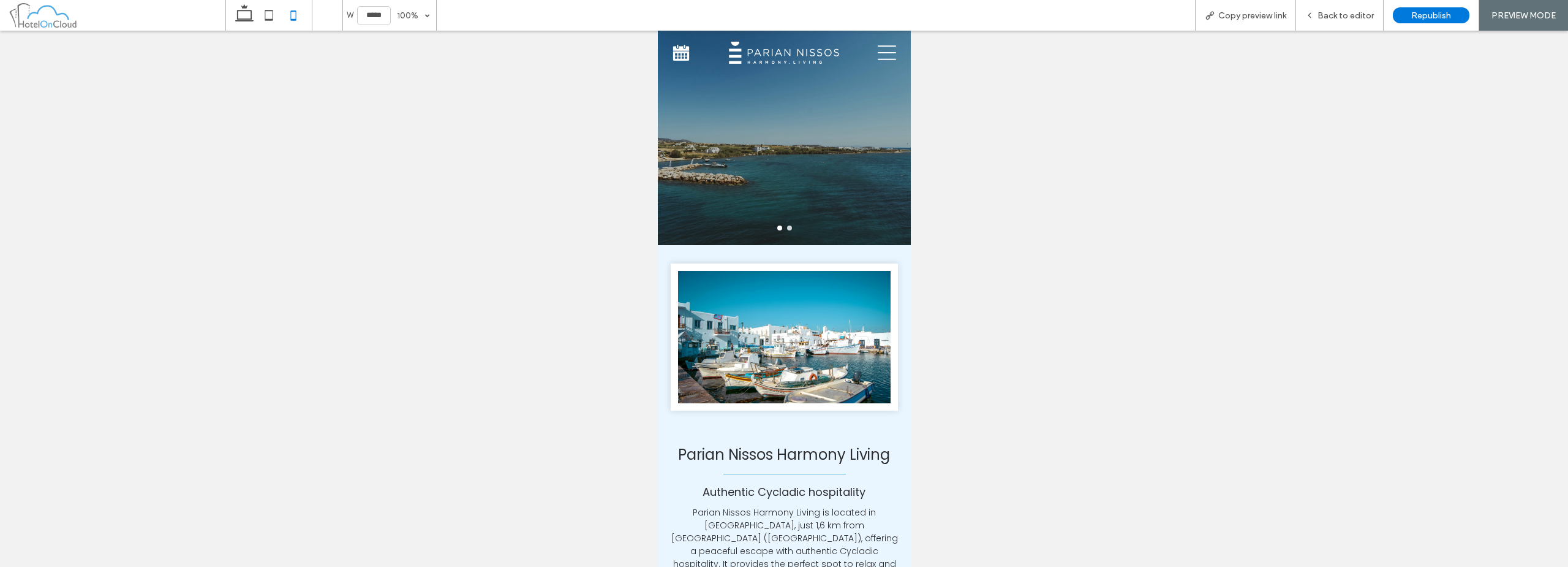
click at [1356, 19] on span "Back to editor" at bounding box center [1345, 15] width 57 height 11
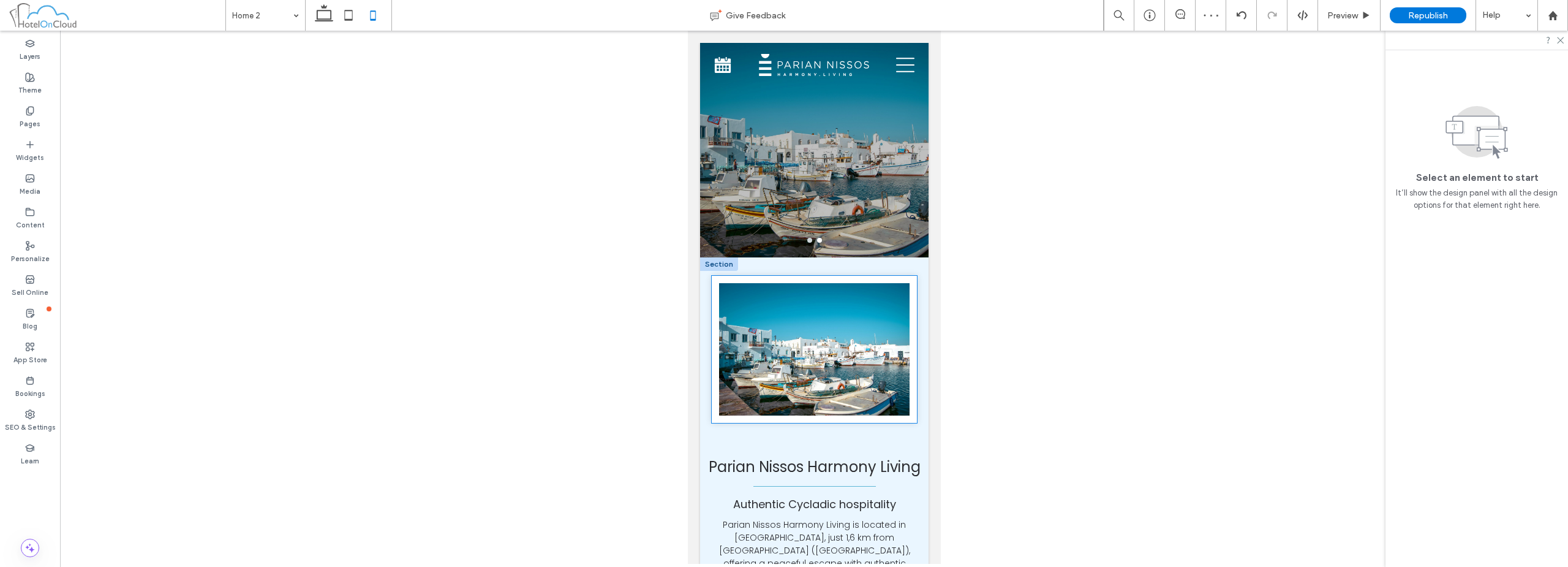
click at [829, 372] on img at bounding box center [813, 349] width 205 height 147
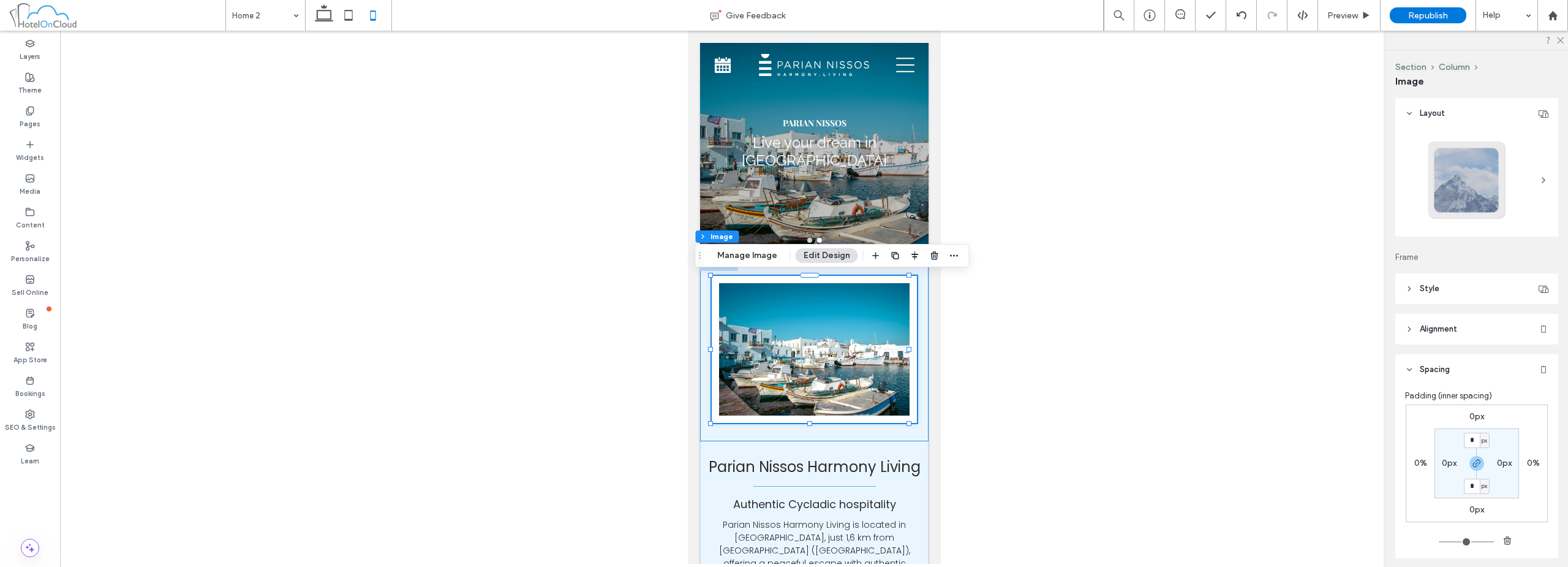
click at [915, 296] on div at bounding box center [813, 349] width 229 height 184
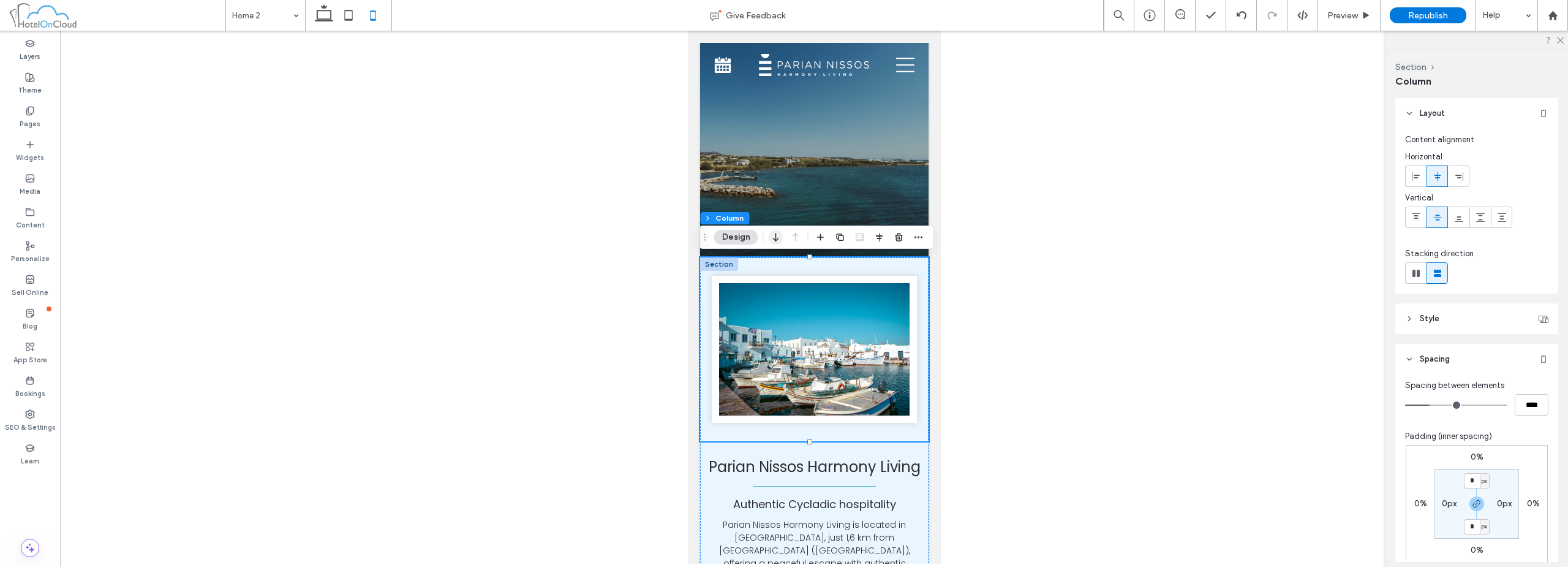
click at [777, 238] on icon "button" at bounding box center [775, 236] width 14 height 22
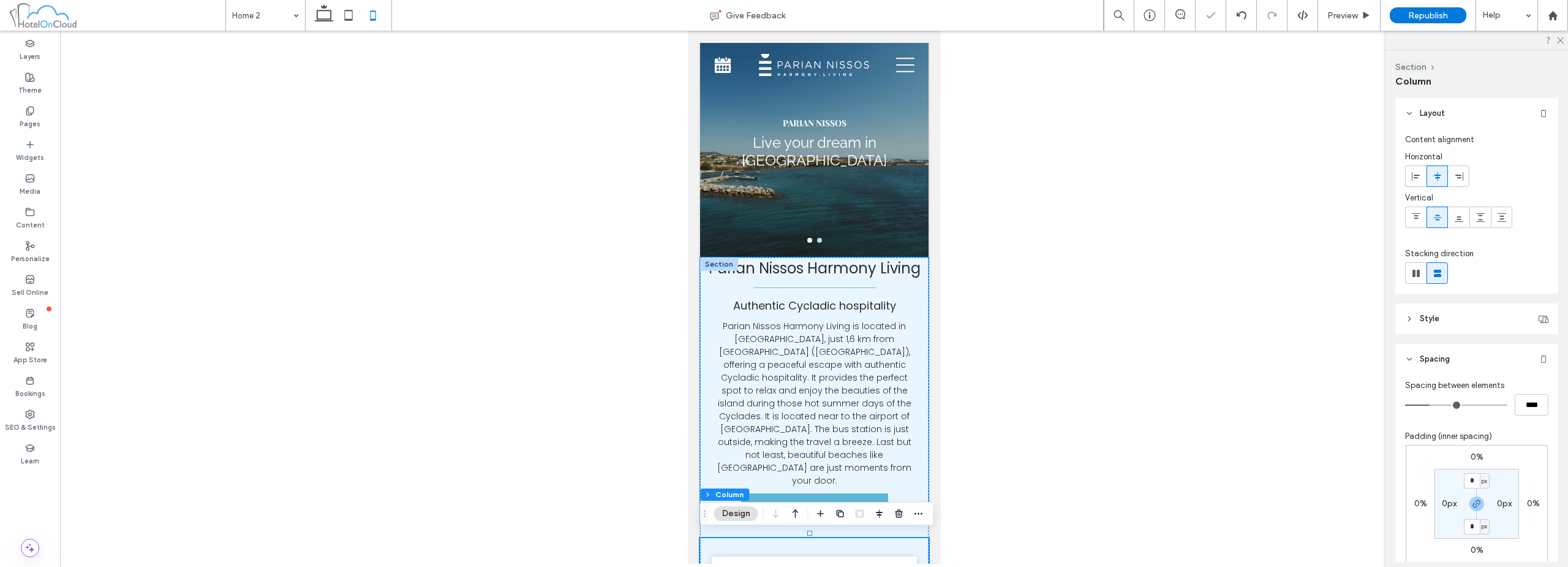
click at [917, 317] on div "Parian Nissos Harmony Living Authentic Cycladic hospitality Parian Nissos Harmo…" at bounding box center [813, 390] width 229 height 266
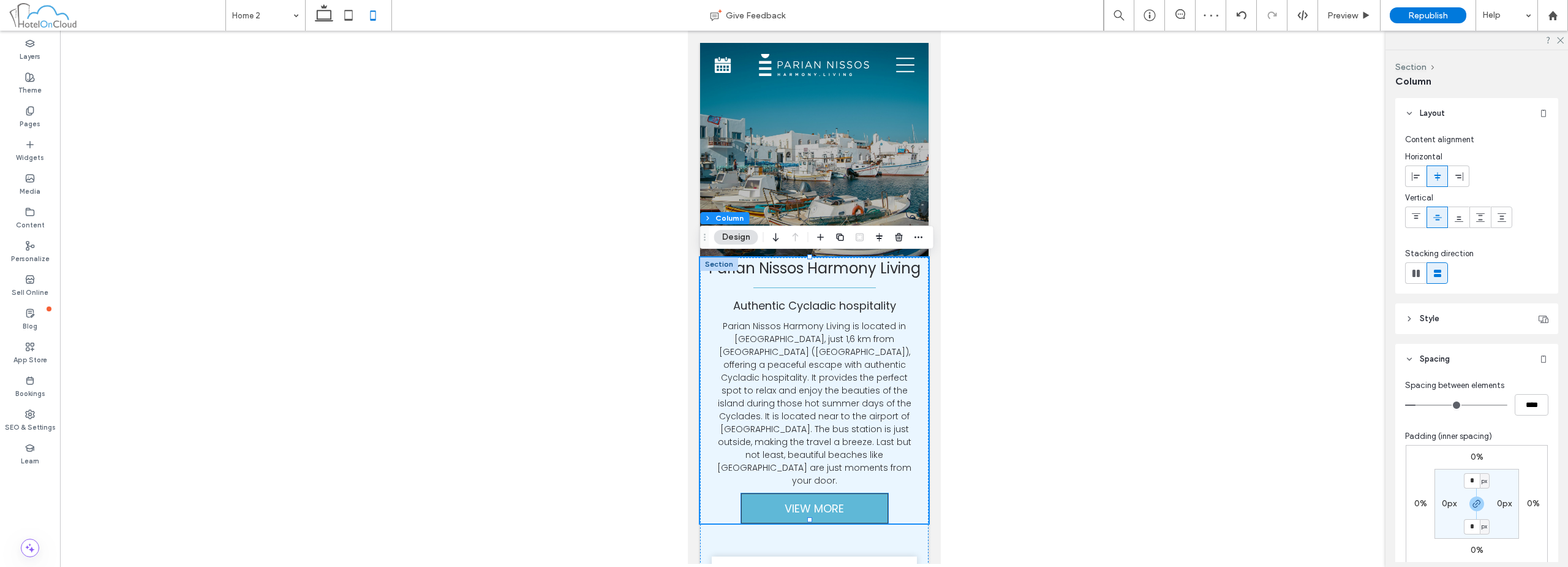
click at [846, 504] on link "VIEW MORE" at bounding box center [813, 507] width 147 height 30
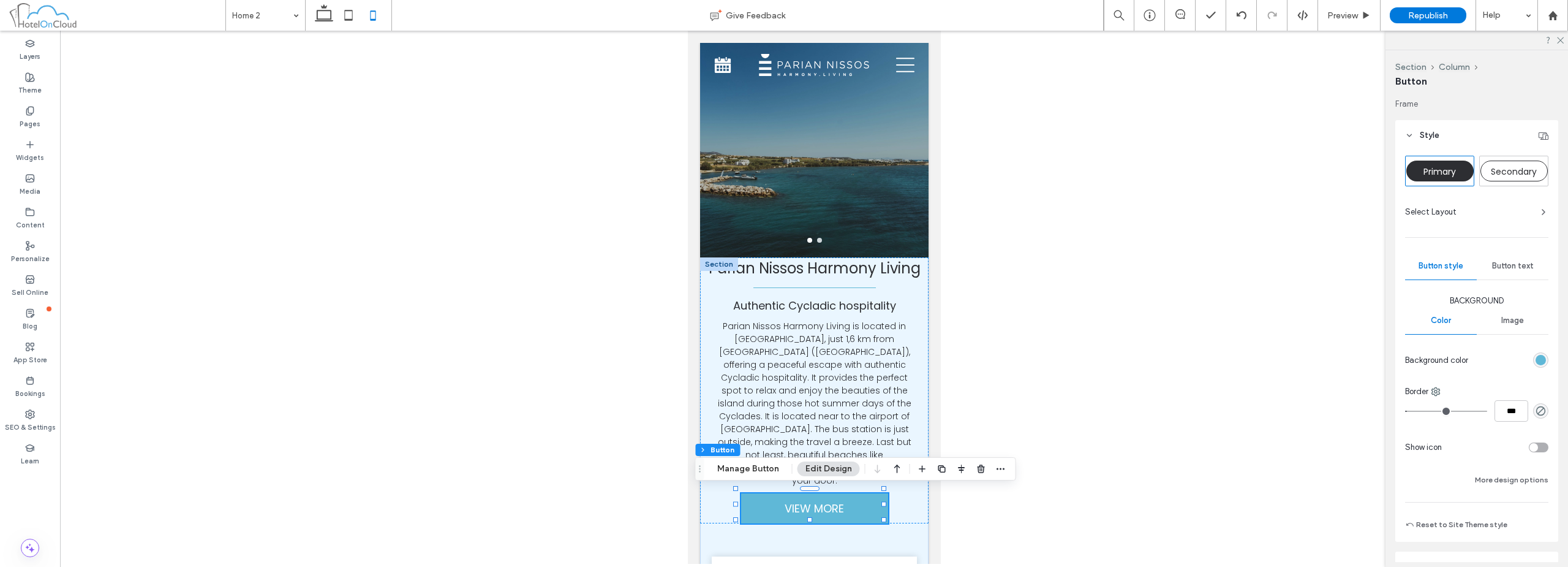
click at [1502, 266] on span "Button text" at bounding box center [1512, 266] width 41 height 10
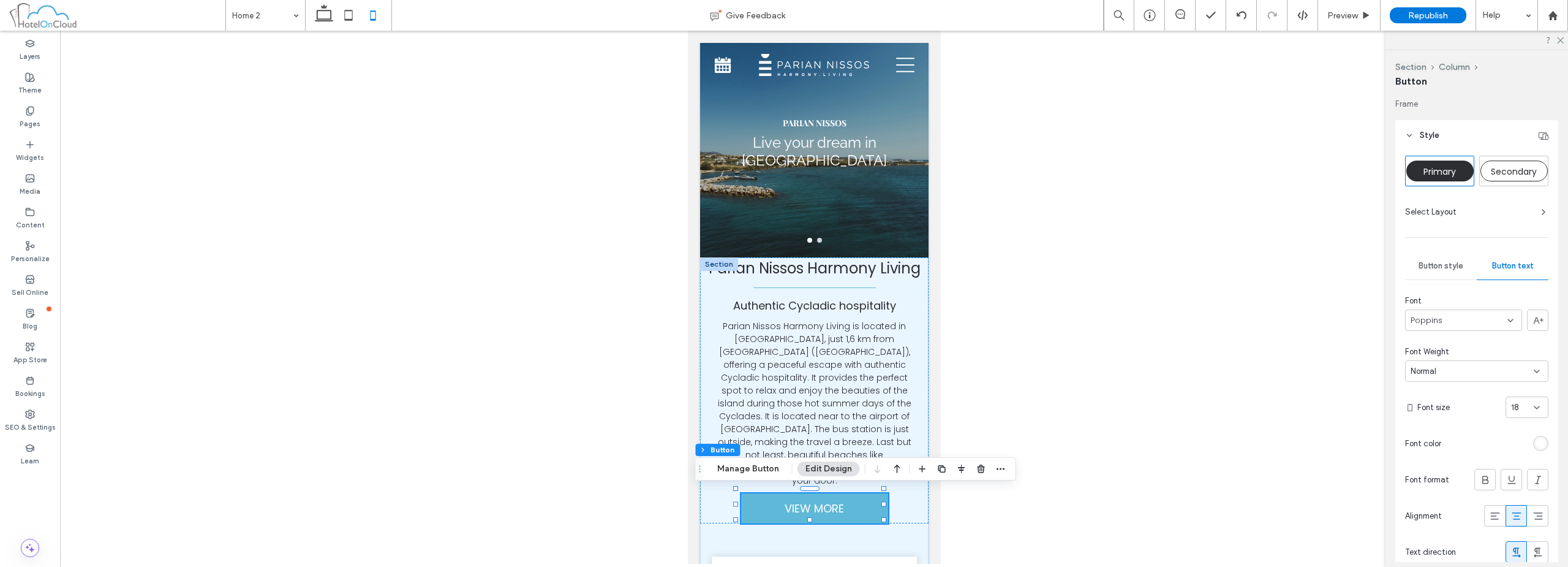
click at [1454, 123] on header "Style" at bounding box center [1477, 136] width 163 height 31
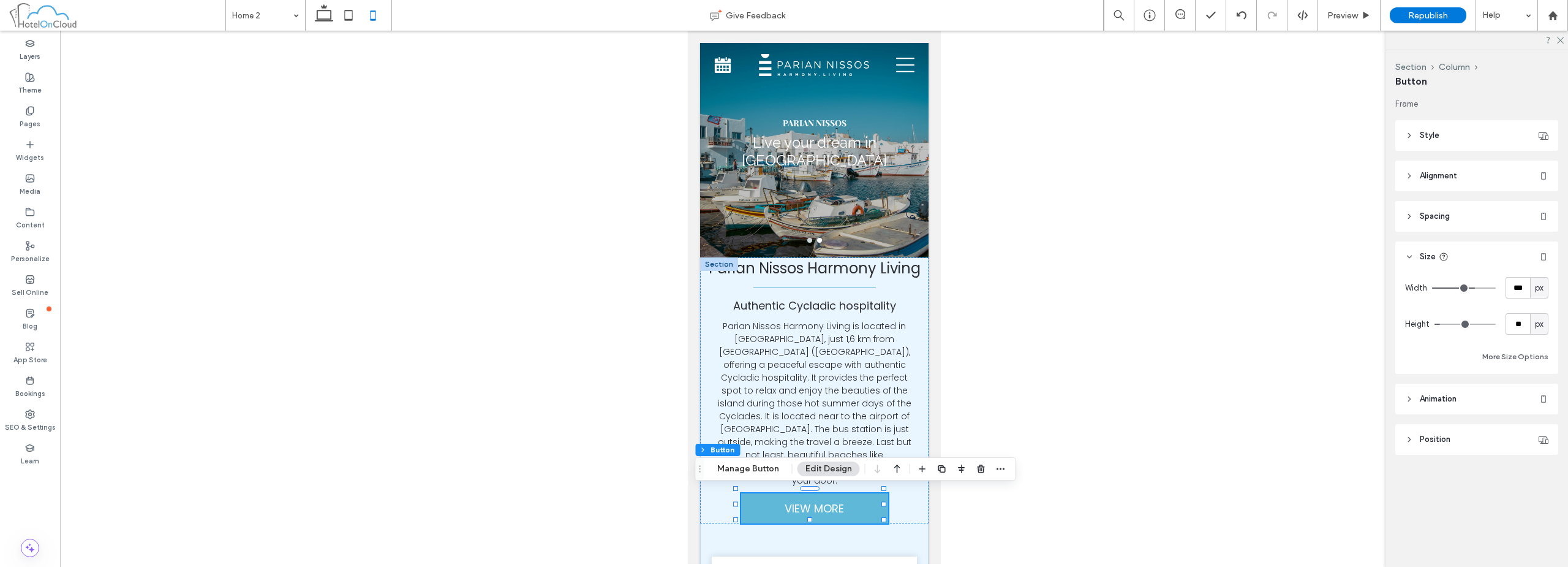
click at [1460, 215] on header "Spacing" at bounding box center [1477, 216] width 163 height 31
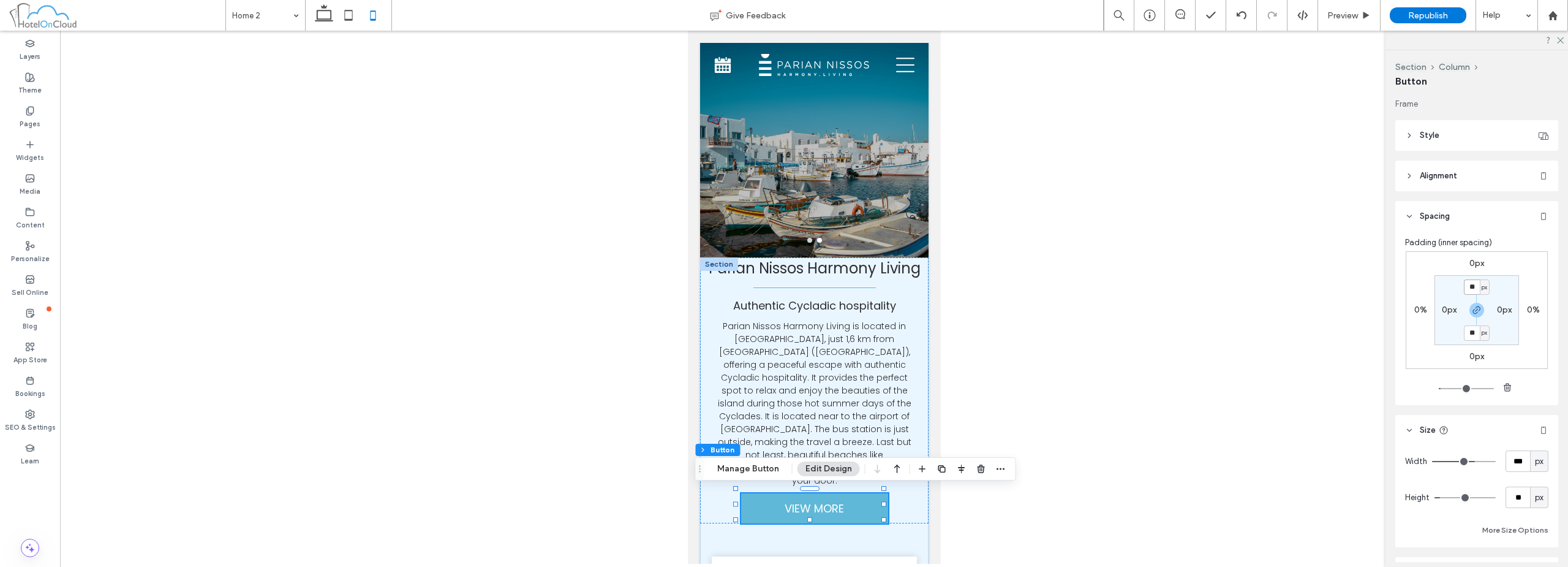
click at [1466, 286] on input "**" at bounding box center [1471, 287] width 16 height 15
click at [915, 349] on div "Parian Nissos Harmony Living Authentic Cycladic hospitality Parian Nissos Harmo…" at bounding box center [813, 390] width 229 height 266
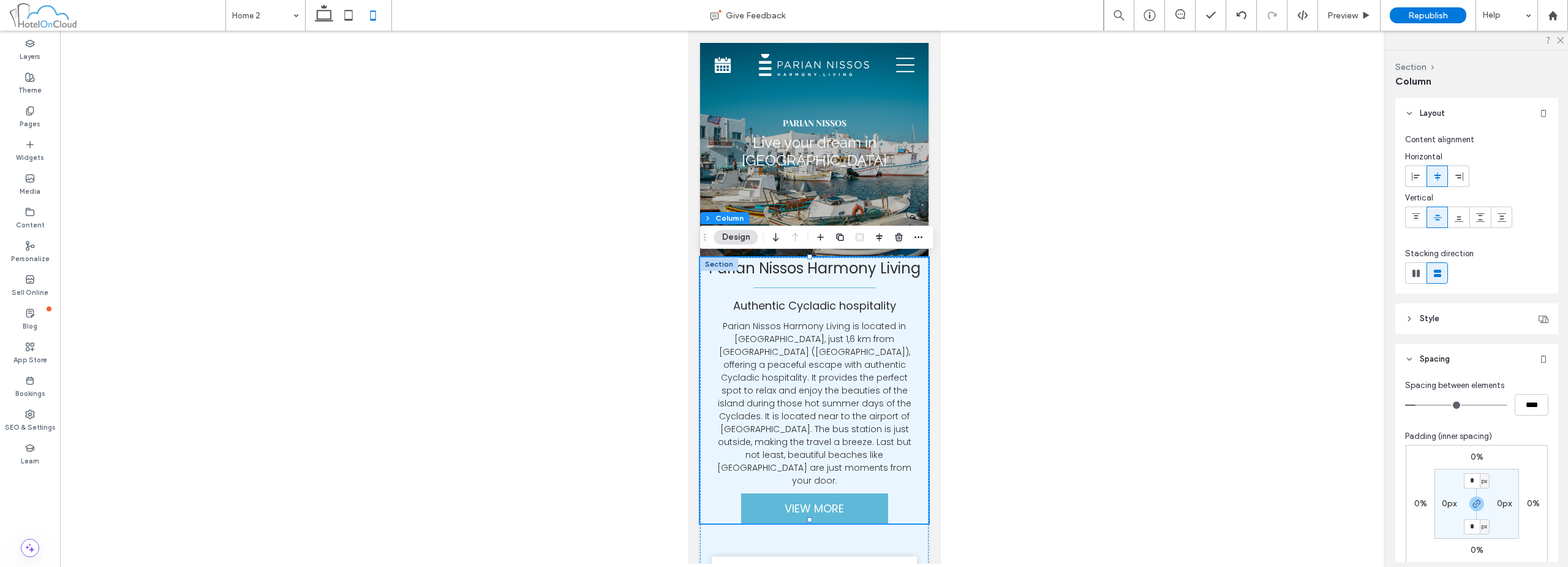
click at [1472, 473] on section "* px 0px * px 0px" at bounding box center [1477, 504] width 84 height 70
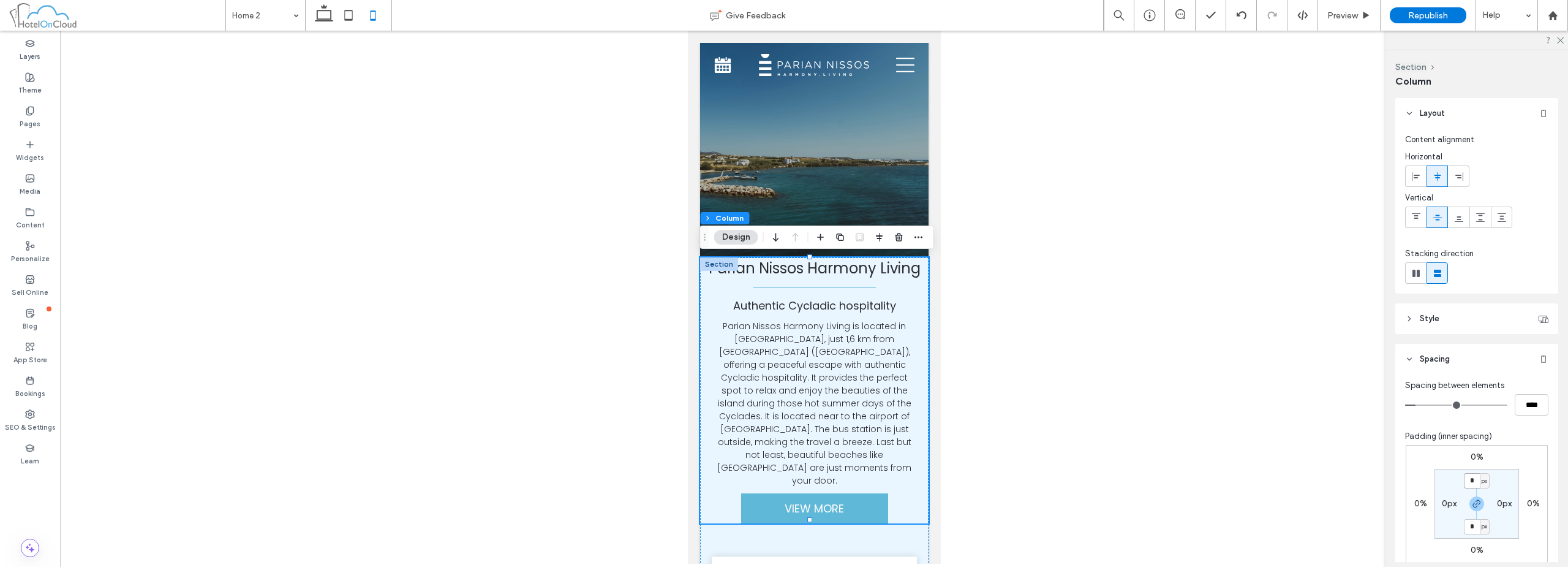
click at [1473, 480] on input "*" at bounding box center [1471, 481] width 16 height 15
type input "**"
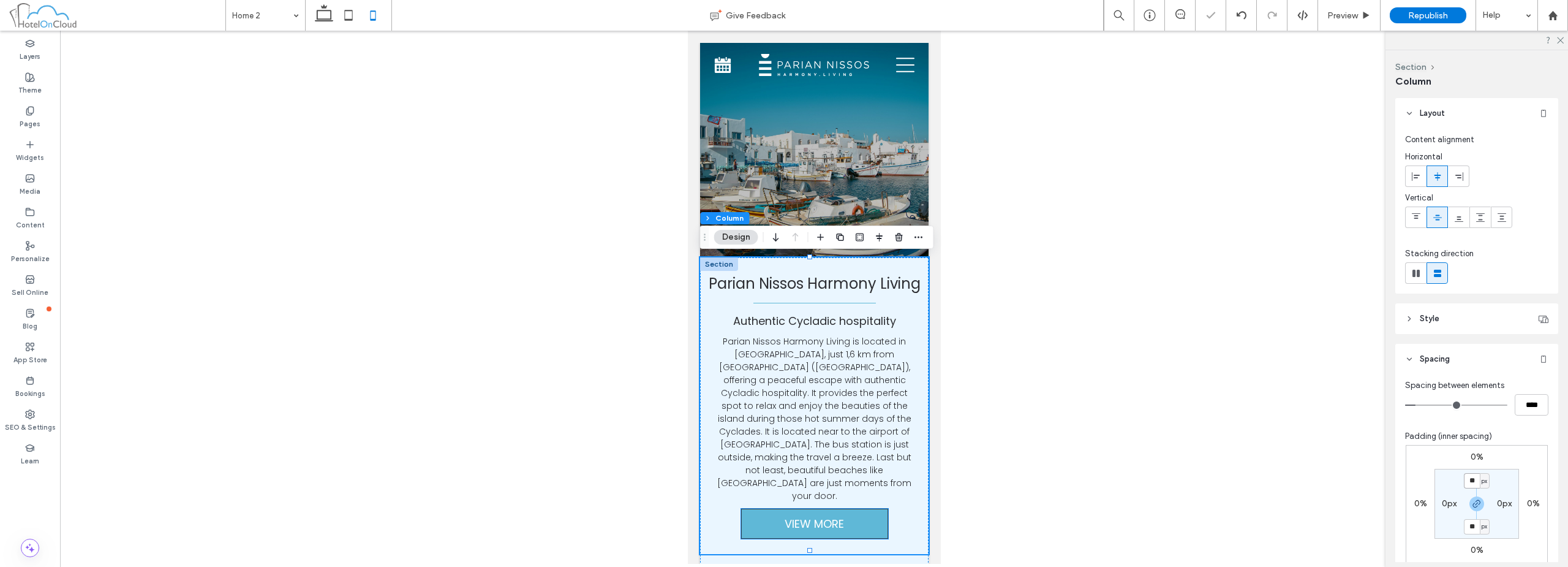
click at [837, 521] on span "VIEW MORE" at bounding box center [813, 523] width 60 height 16
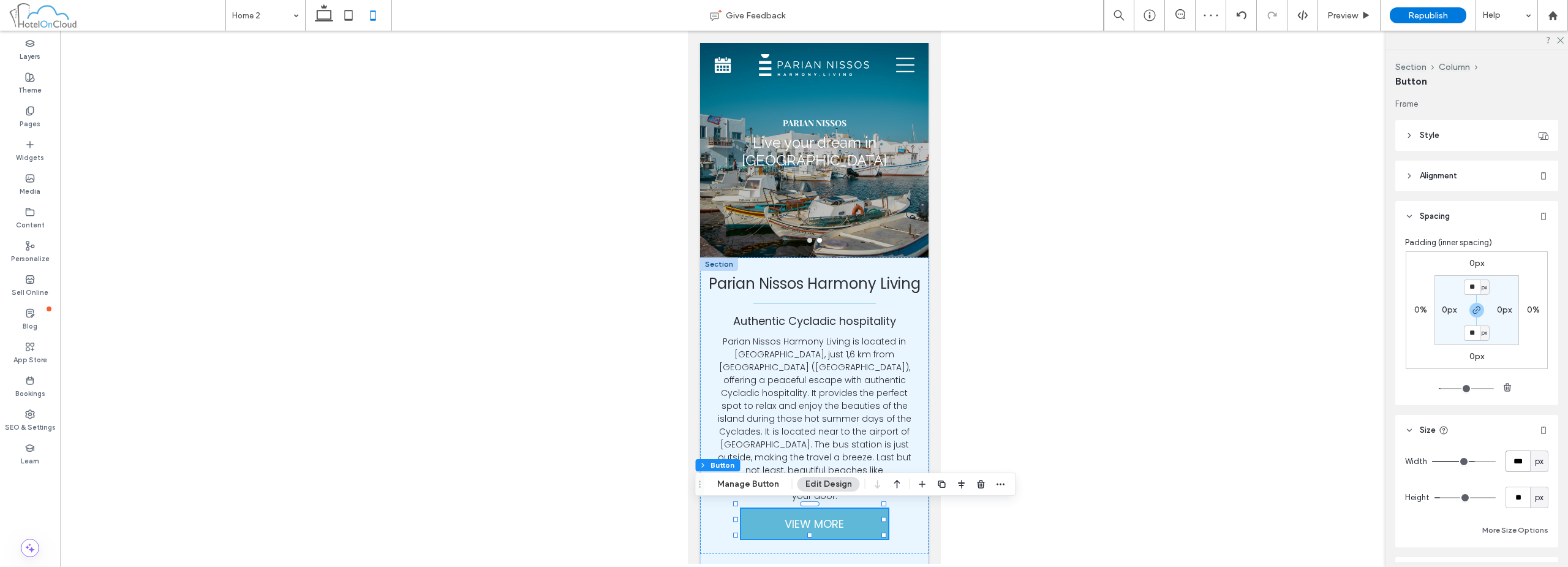
click at [1508, 464] on input "***" at bounding box center [1518, 461] width 25 height 21
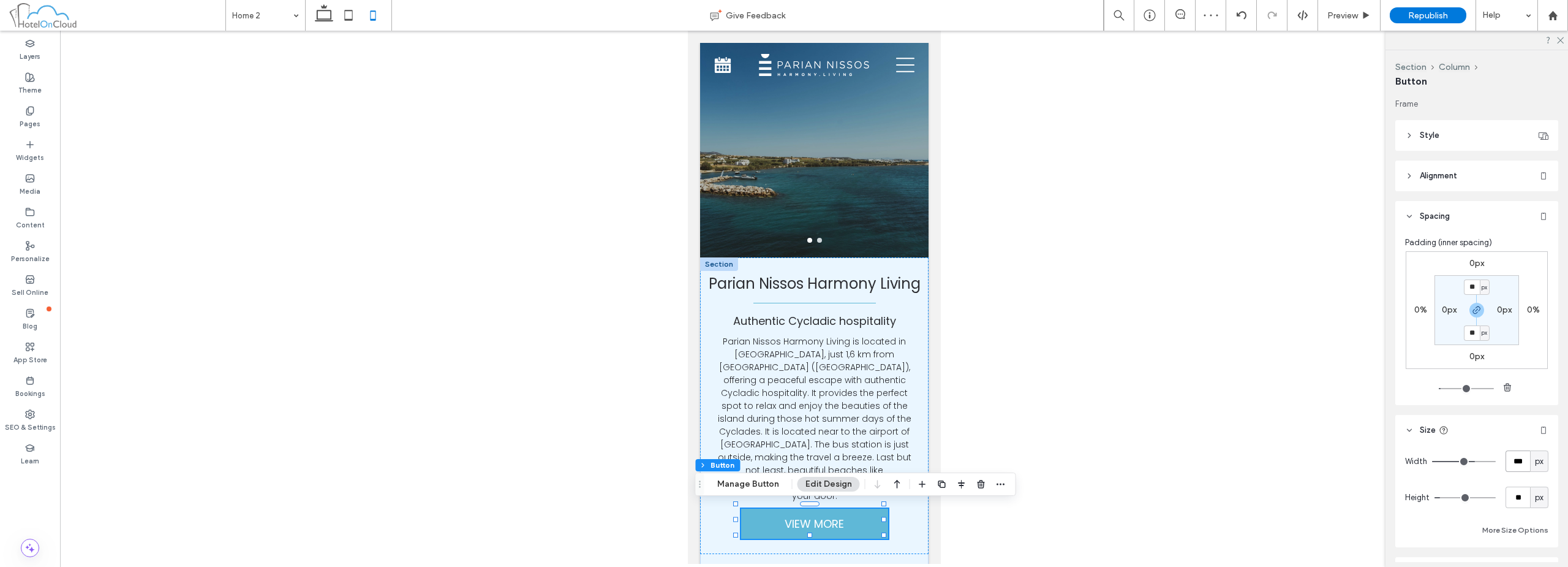
type input "***"
click at [1499, 140] on header "Style" at bounding box center [1477, 136] width 163 height 31
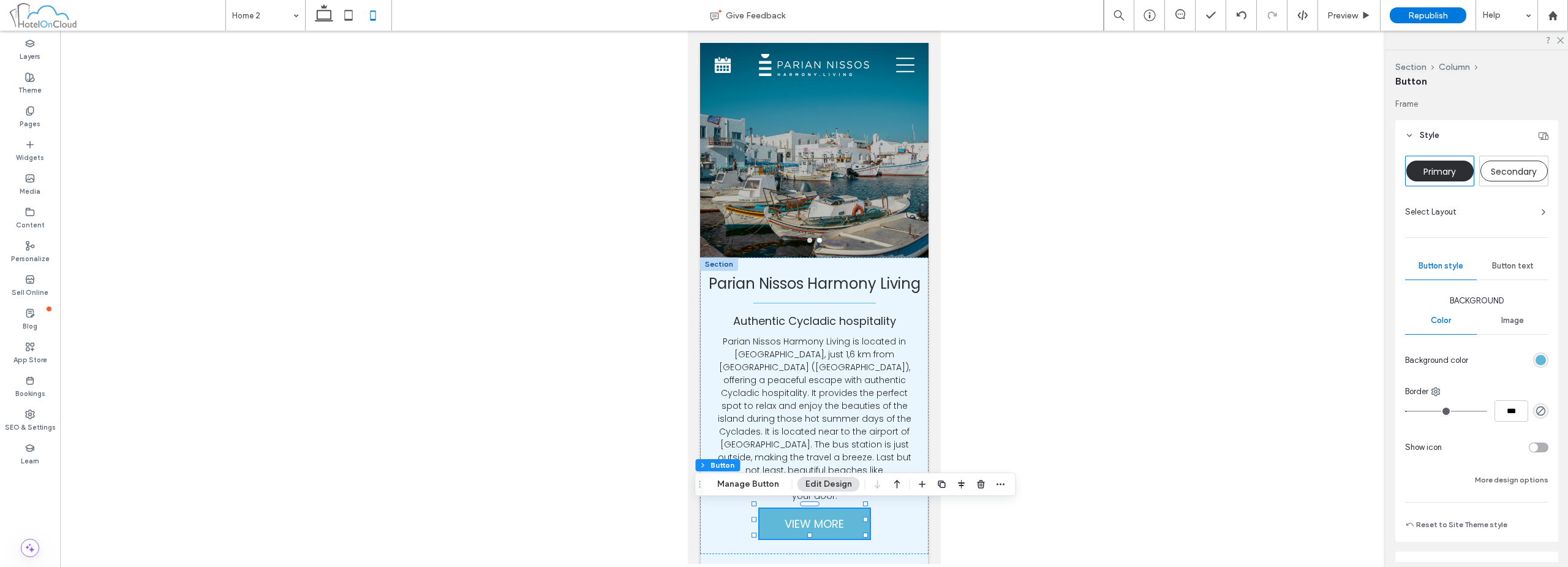
click at [1510, 268] on span "Button text" at bounding box center [1512, 266] width 41 height 10
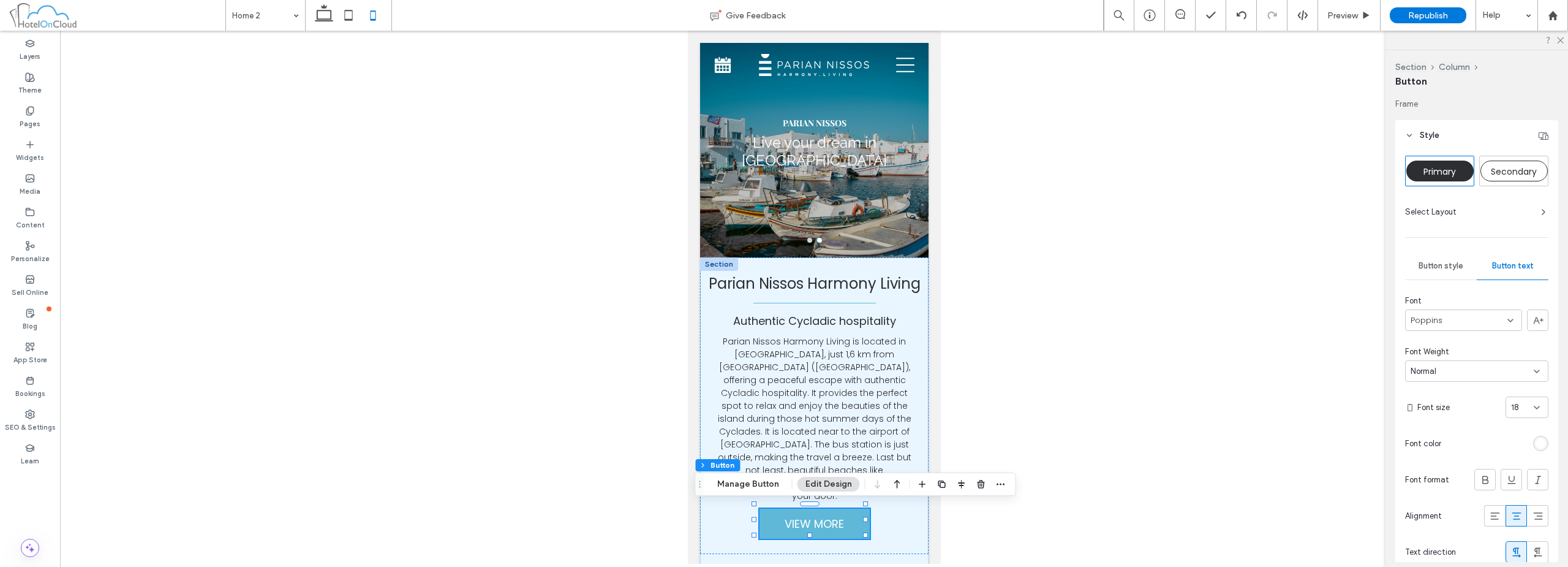
scroll to position [62, 0]
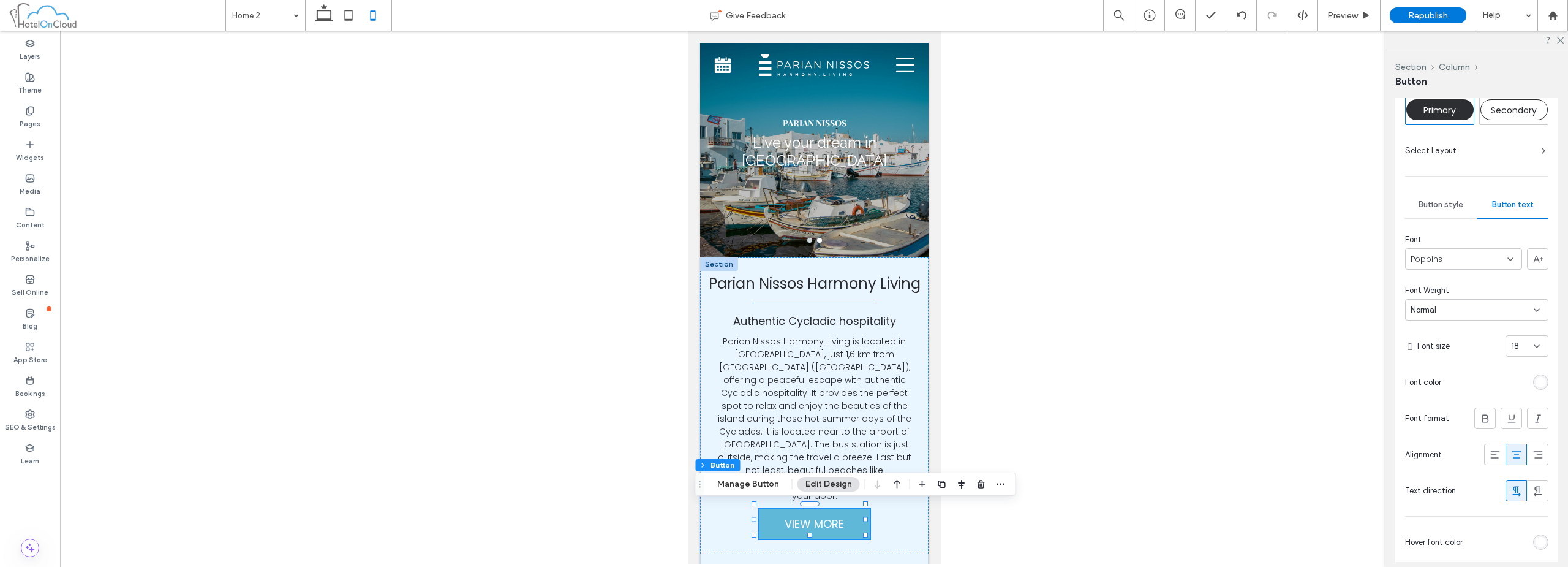
click at [1519, 347] on div "18" at bounding box center [1519, 346] width 17 height 12
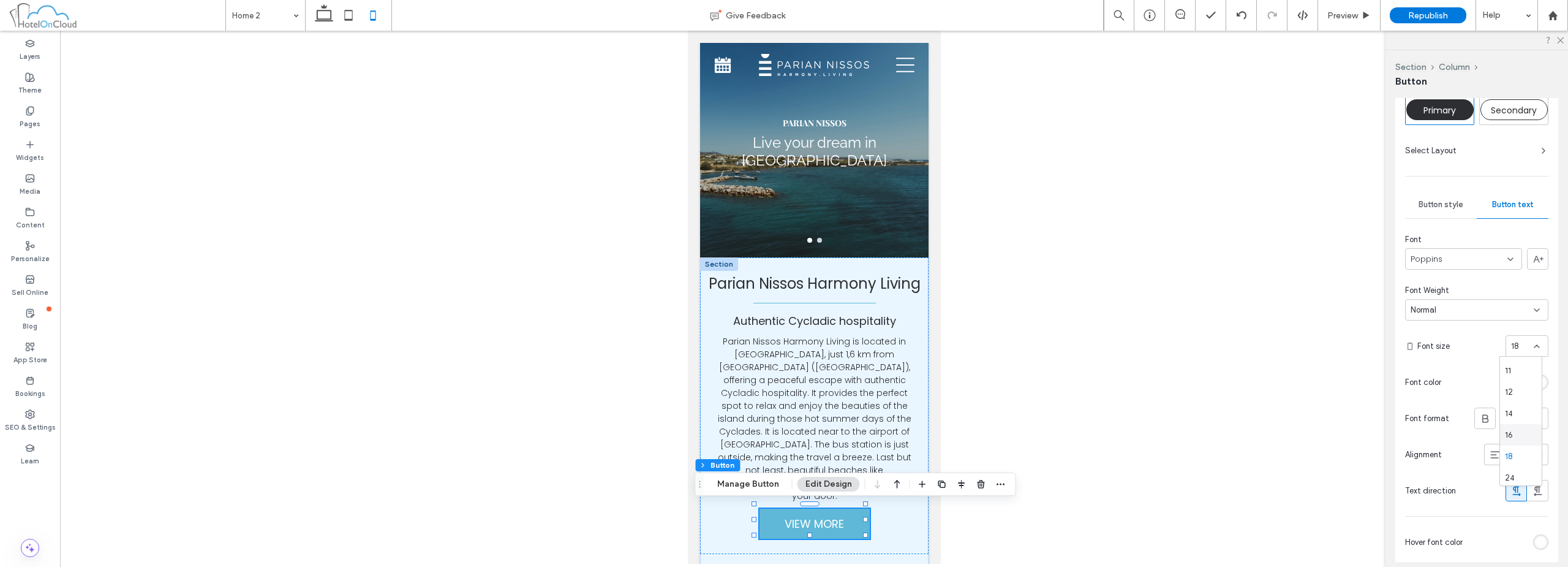
click at [1524, 436] on div "16" at bounding box center [1520, 434] width 41 height 21
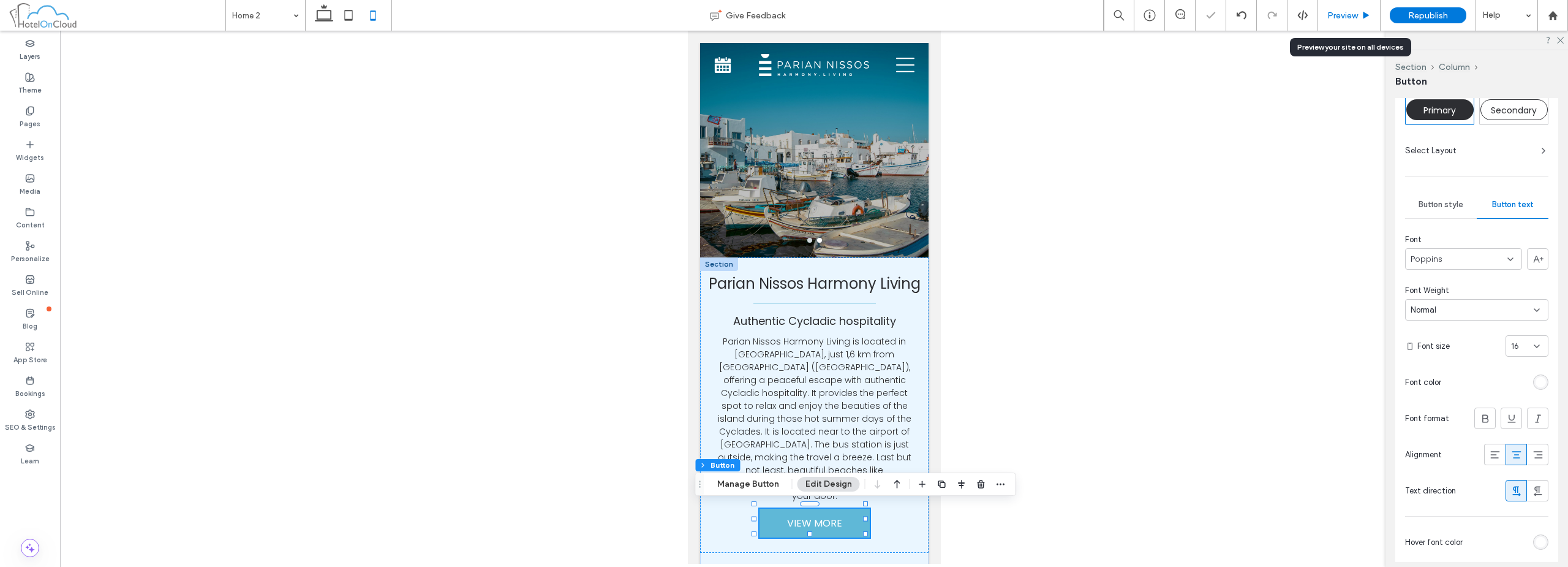
click at [1358, 17] on span "Preview" at bounding box center [1342, 15] width 31 height 11
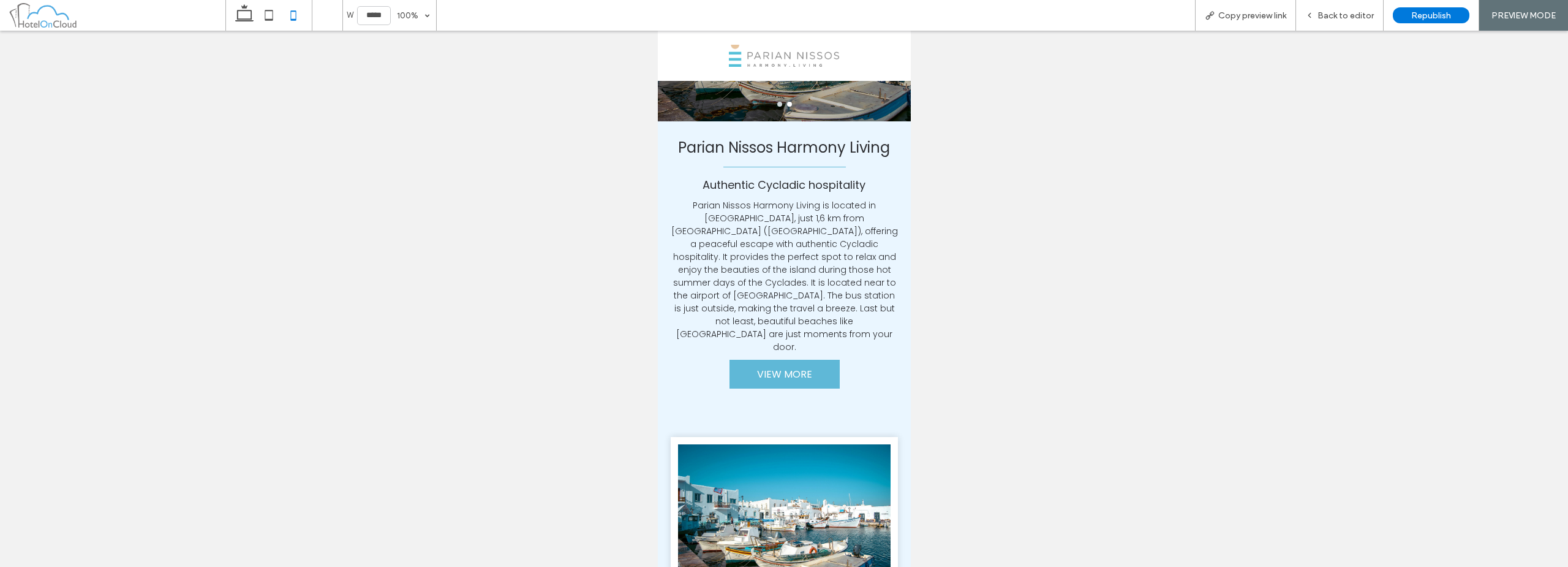
scroll to position [123, 0]
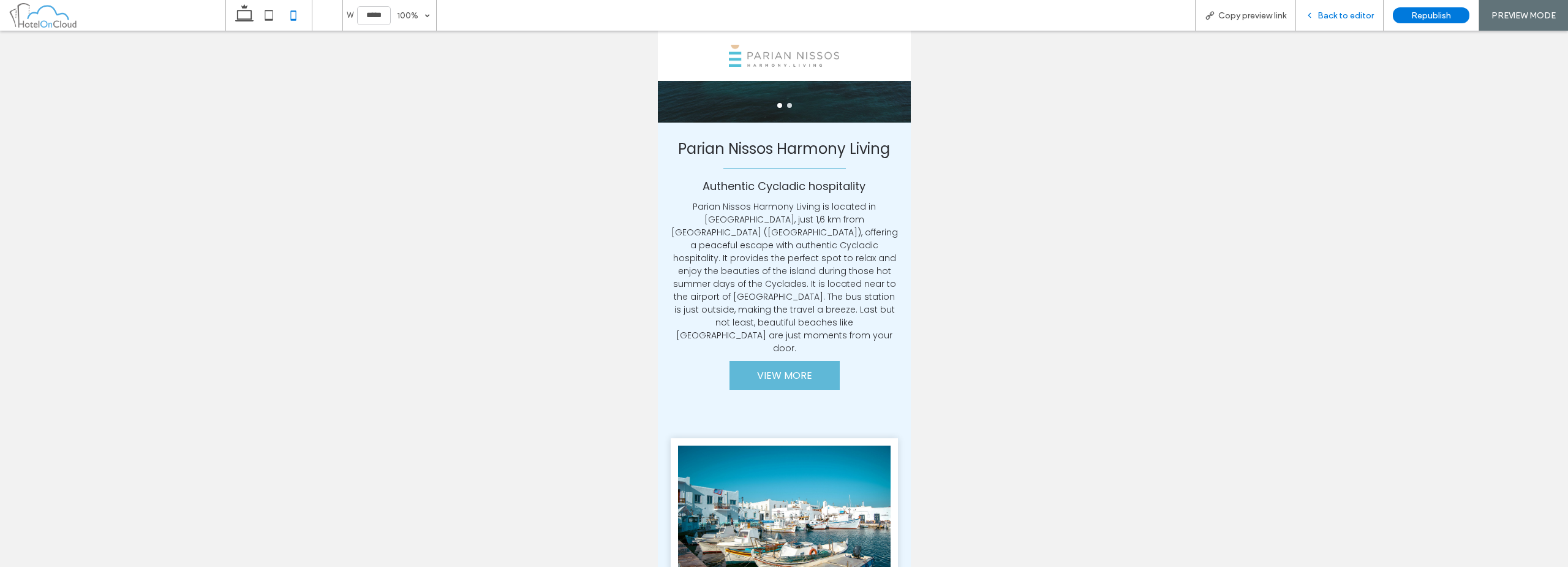
click at [1335, 30] on div "Back to editor" at bounding box center [1339, 15] width 87 height 31
click at [1337, 21] on div "Back to editor" at bounding box center [1339, 15] width 87 height 31
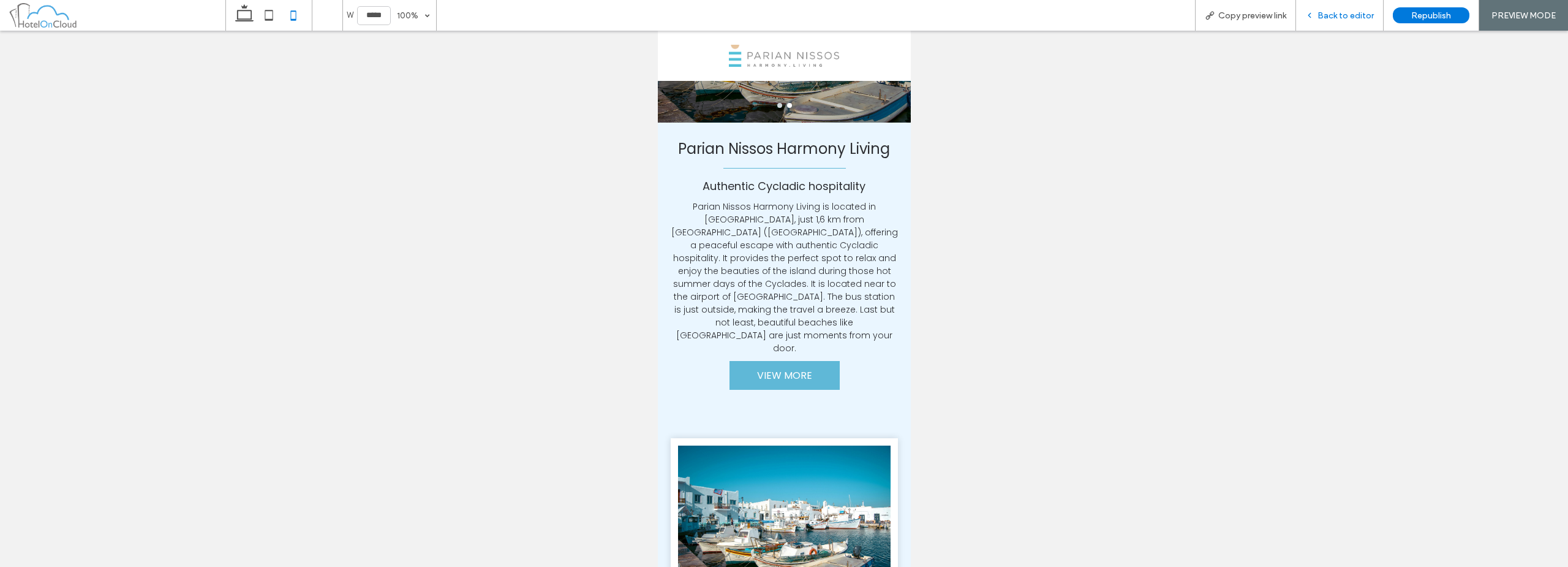
click at [1330, 16] on span "Back to editor" at bounding box center [1345, 15] width 57 height 11
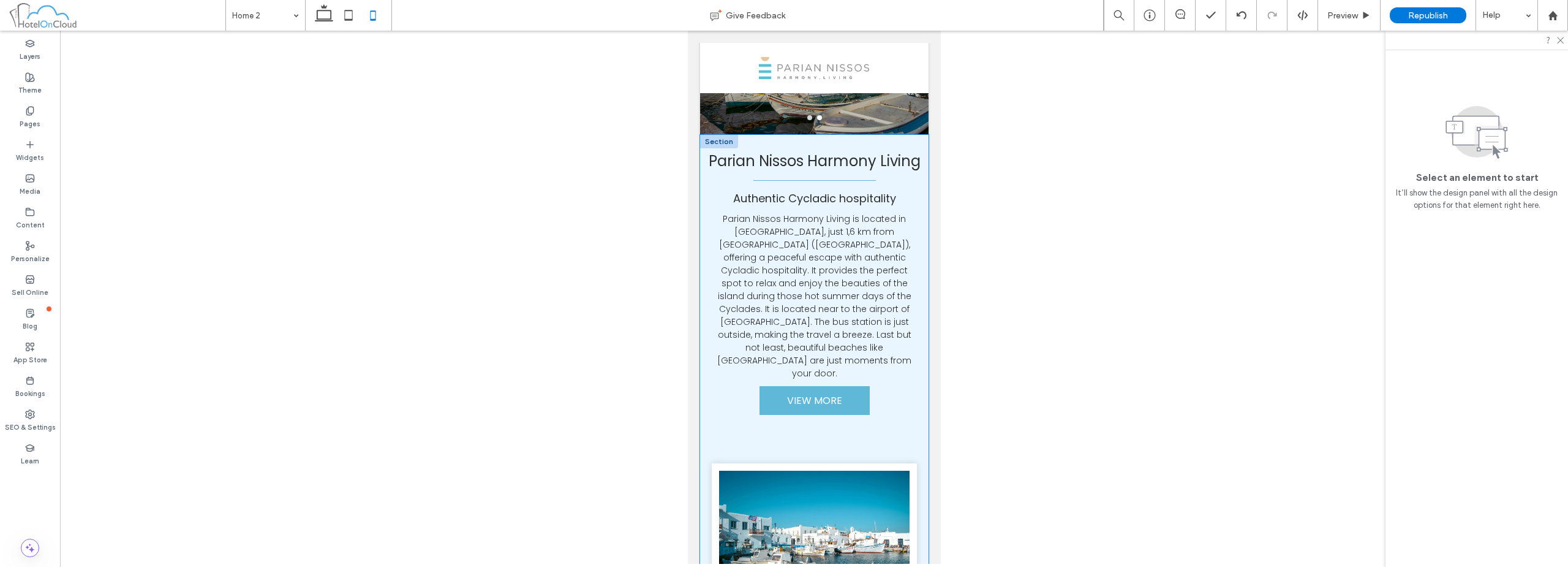
click at [883, 432] on div "Parian Nissos Harmony Living Authentic Cycladic hospitality Parian Nissos Harmo…" at bounding box center [813, 382] width 229 height 494
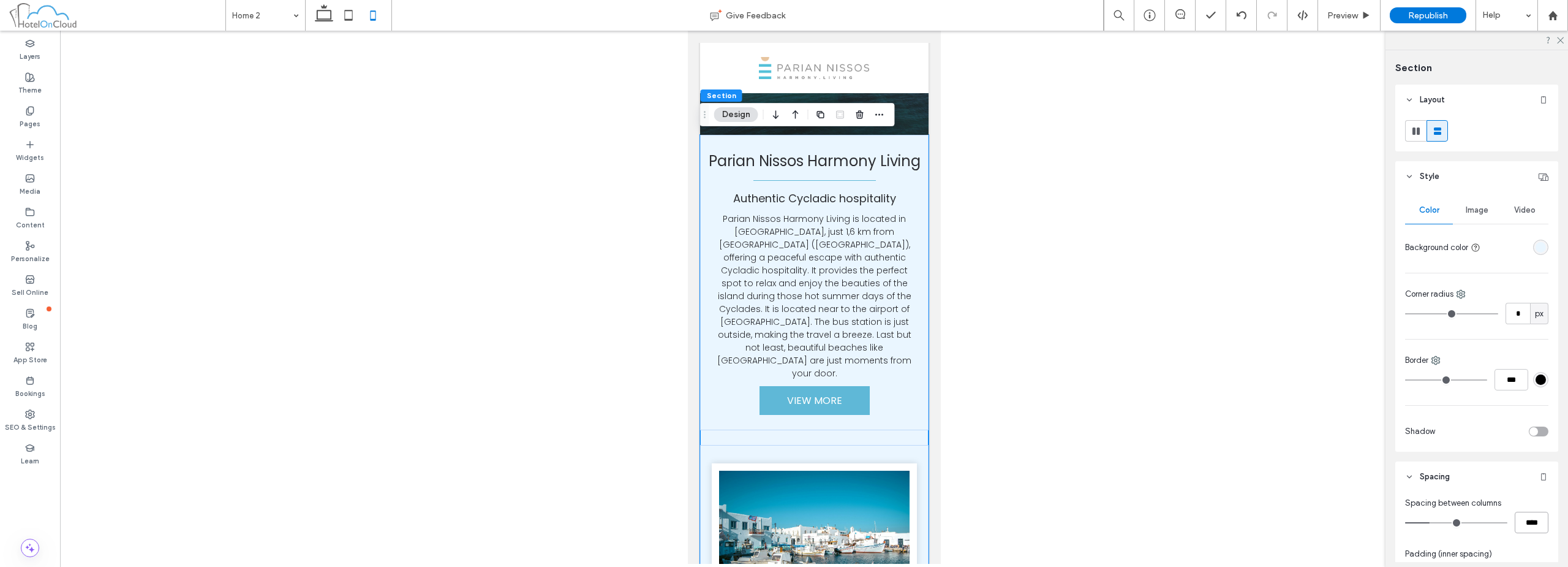
click at [1514, 516] on input "****" at bounding box center [1531, 523] width 34 height 21
type input "*"
type input "***"
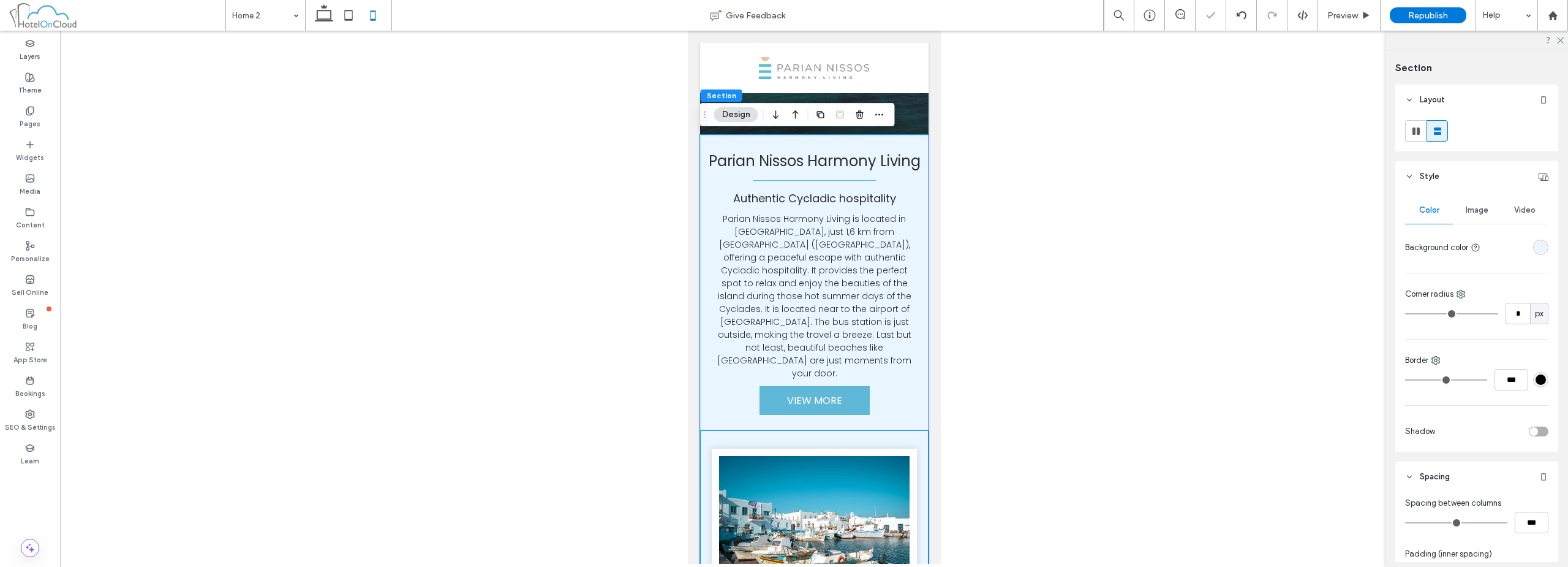
click at [883, 434] on div at bounding box center [813, 522] width 229 height 184
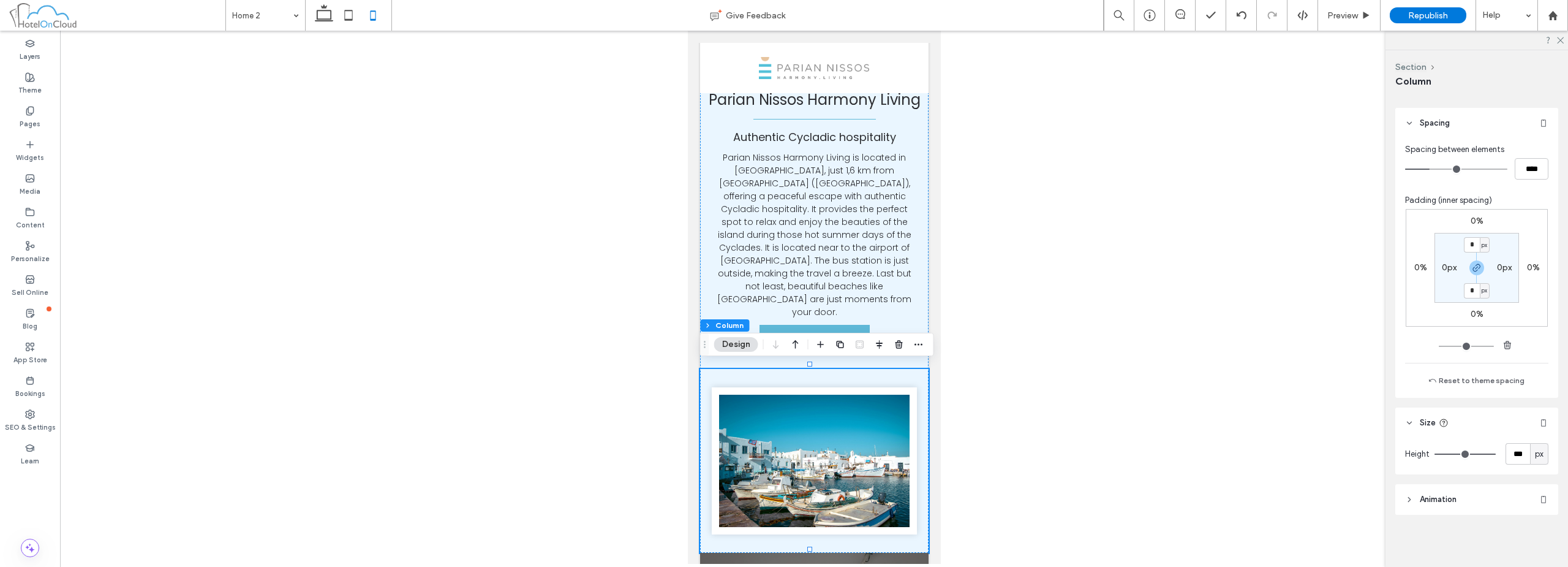
scroll to position [237, 0]
click at [1510, 461] on input "***" at bounding box center [1518, 452] width 25 height 21
type input "***"
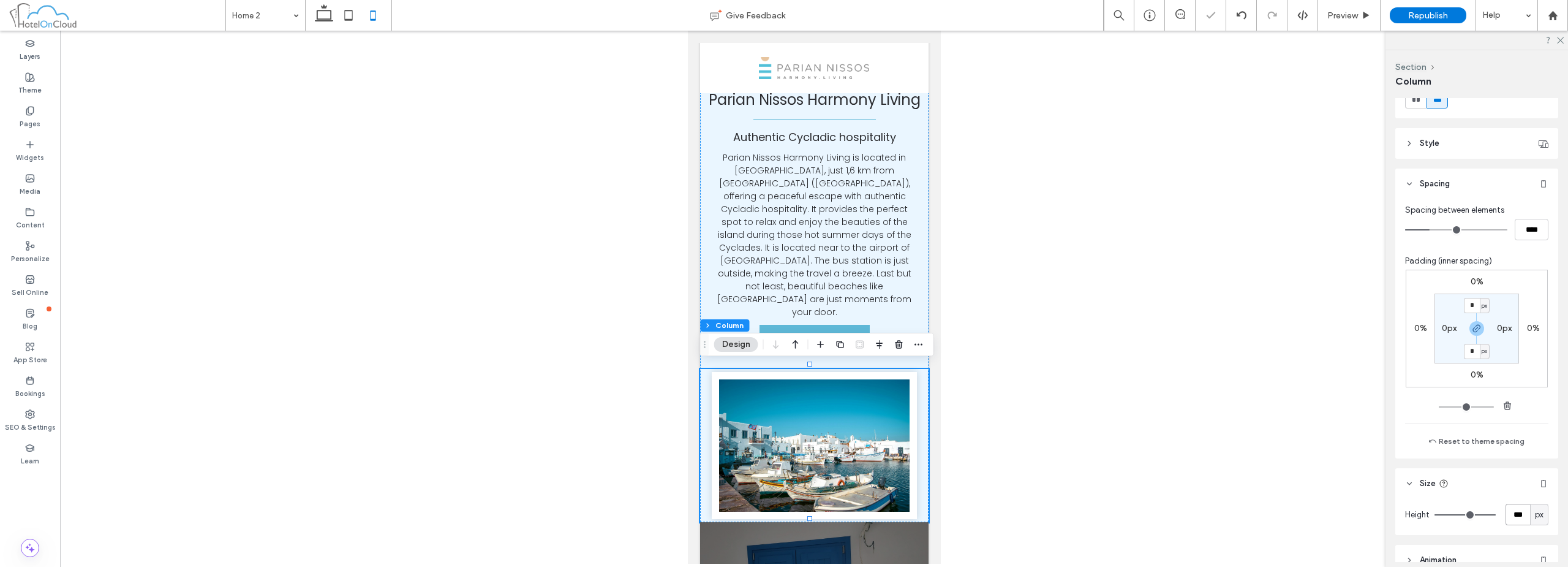
scroll to position [115, 0]
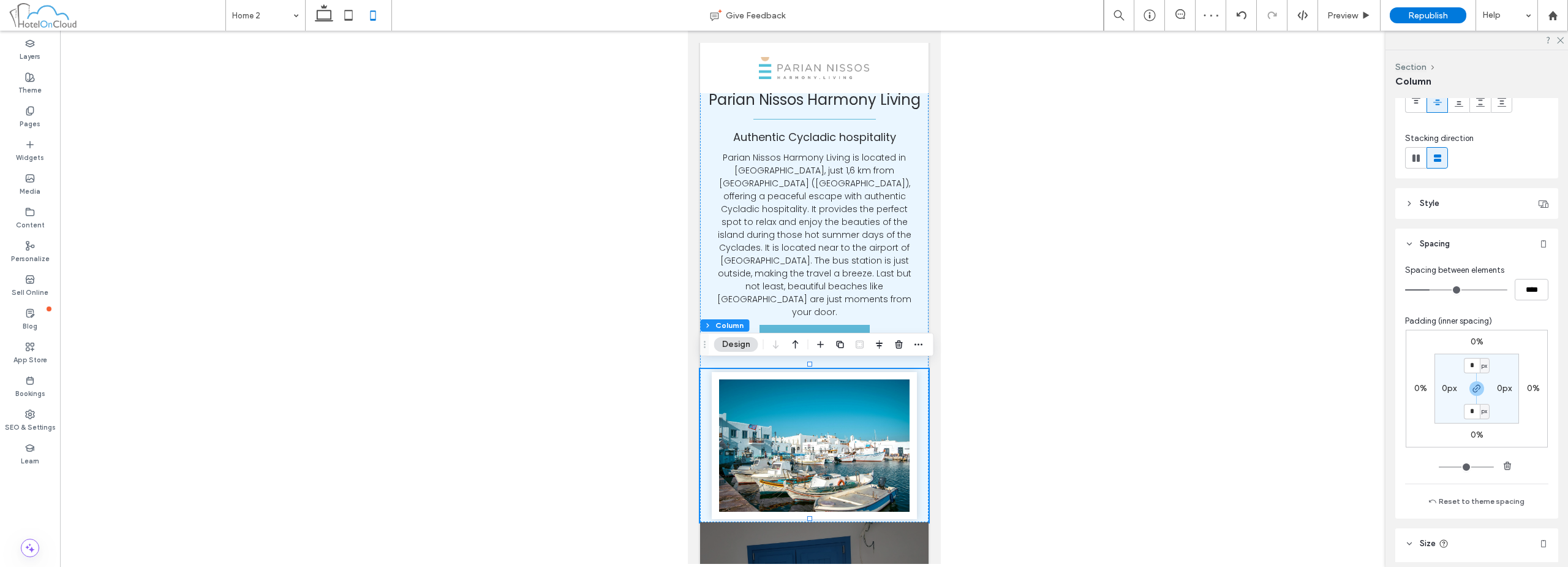
click at [1479, 436] on label "0%" at bounding box center [1476, 434] width 12 height 11
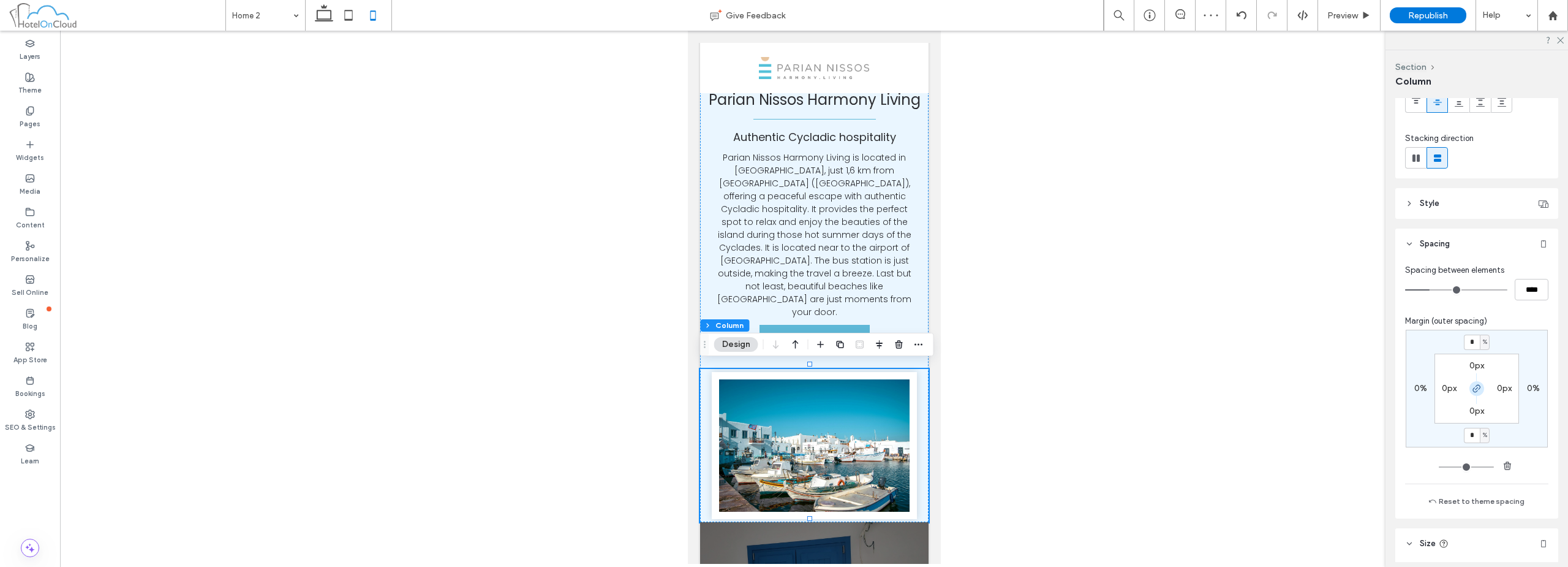
click at [1478, 385] on icon "button" at bounding box center [1477, 388] width 10 height 10
click at [1473, 434] on input "*" at bounding box center [1471, 435] width 16 height 15
click at [1481, 439] on div "%" at bounding box center [1484, 434] width 8 height 12
click at [1481, 454] on span "px" at bounding box center [1477, 454] width 9 height 12
click at [1475, 436] on input "*" at bounding box center [1471, 435] width 16 height 15
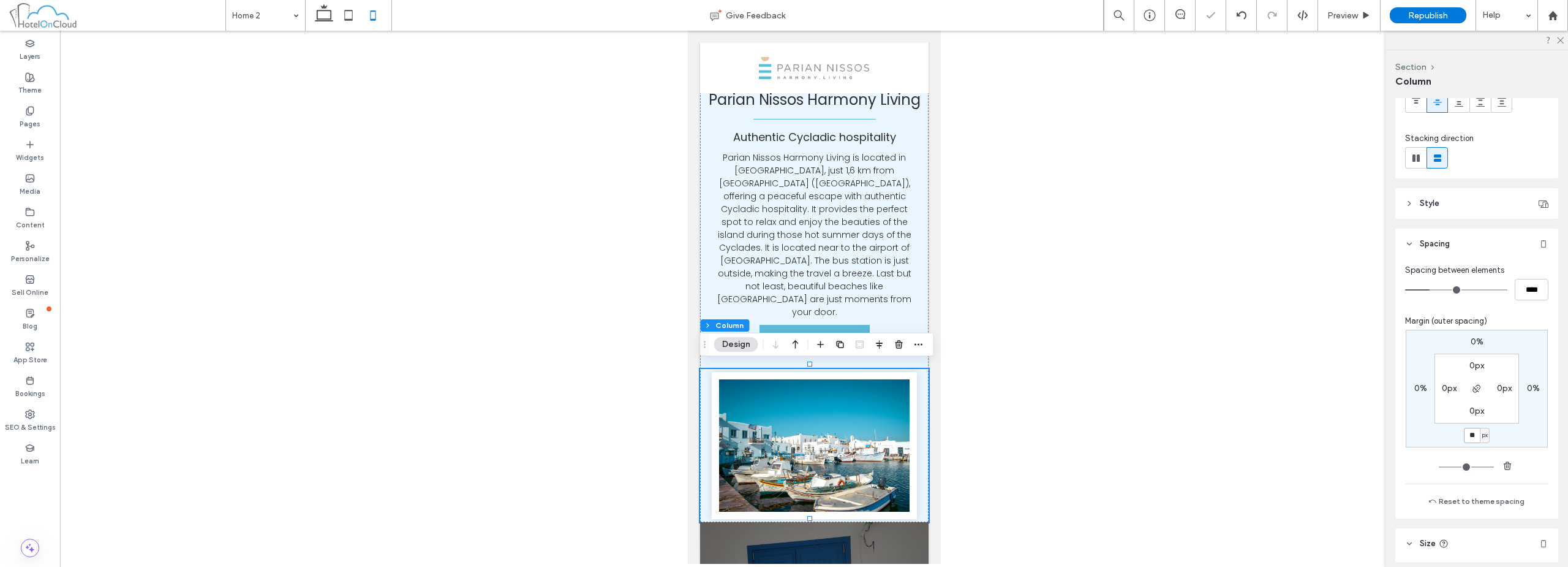
type input "**"
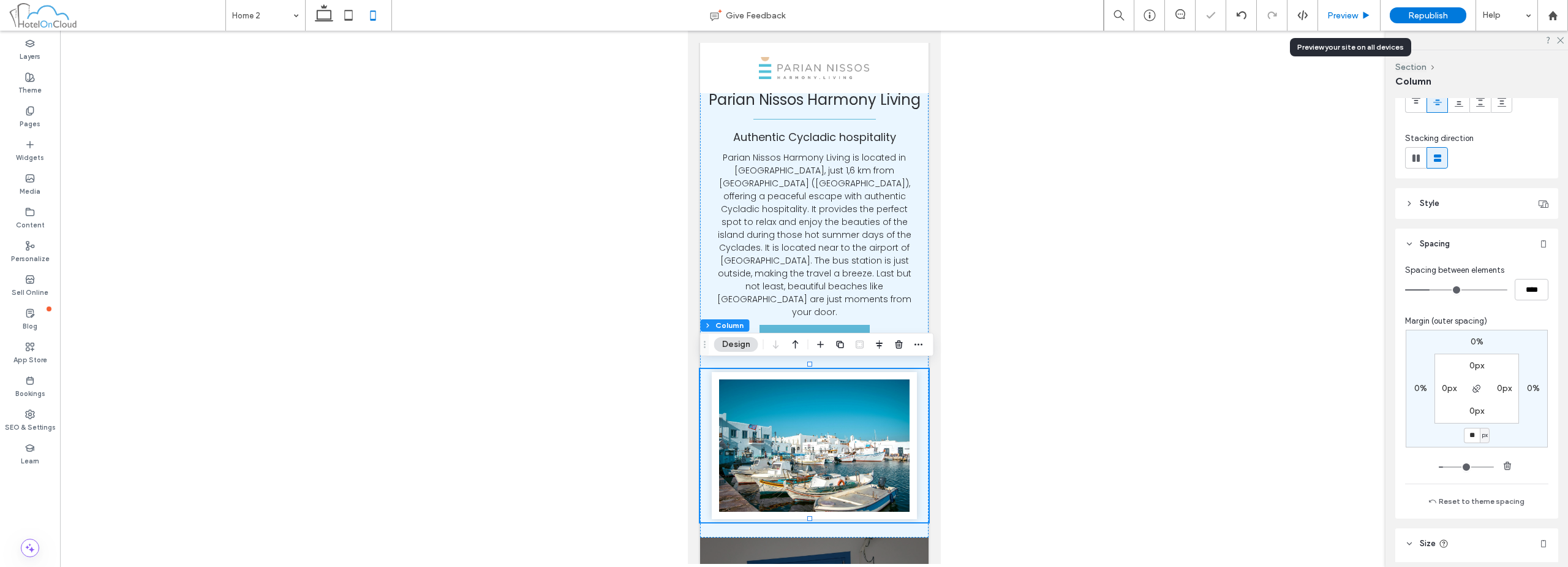
click at [1326, 17] on div "Preview" at bounding box center [1348, 15] width 61 height 11
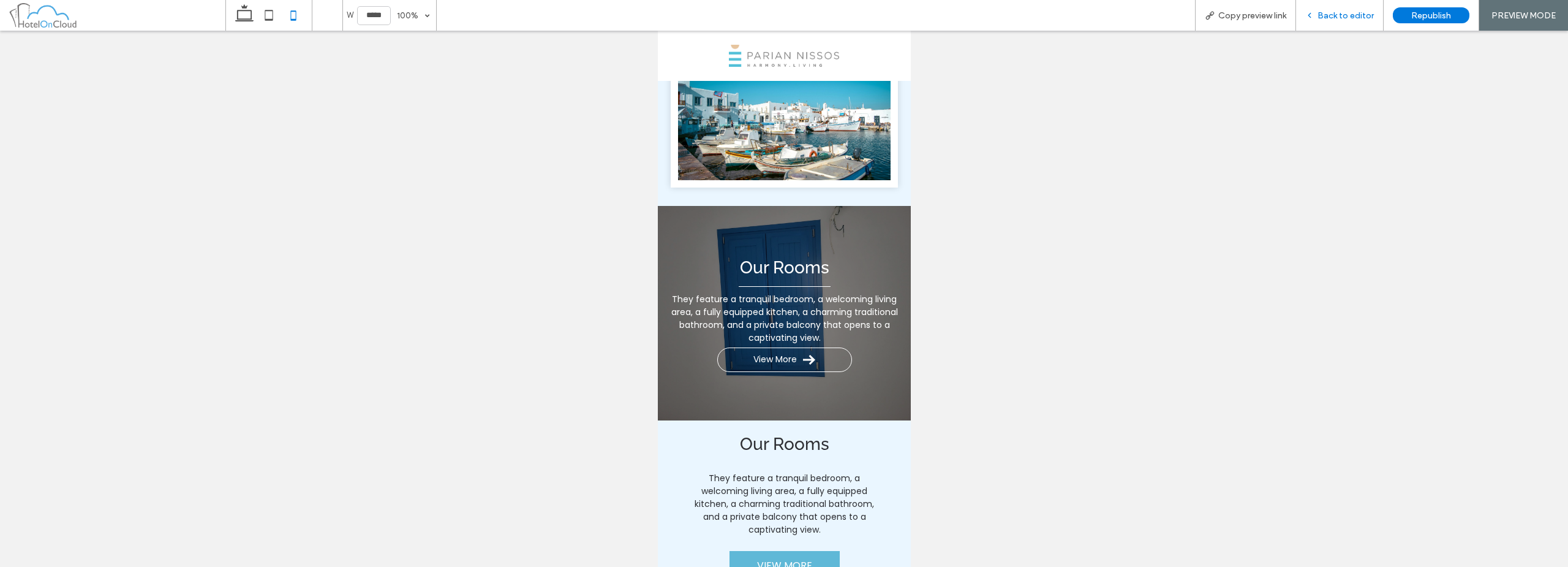
click at [1348, 12] on span "Back to editor" at bounding box center [1345, 15] width 57 height 11
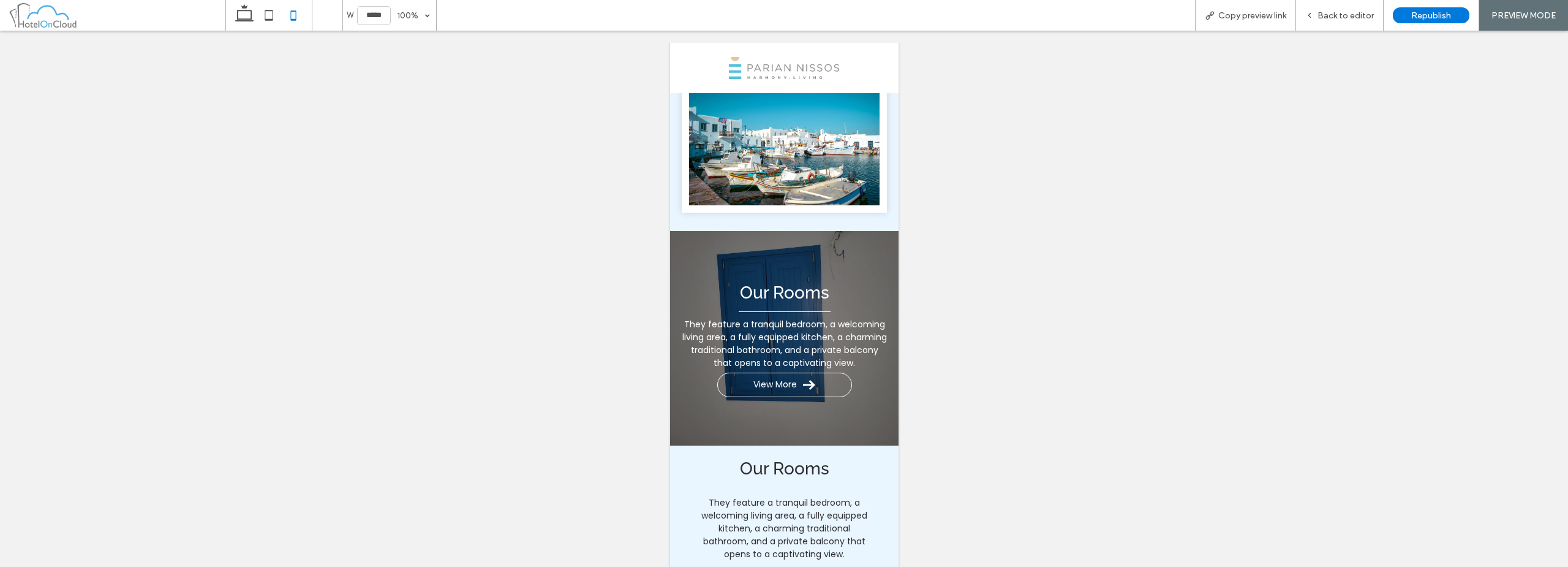
scroll to position [537, 0]
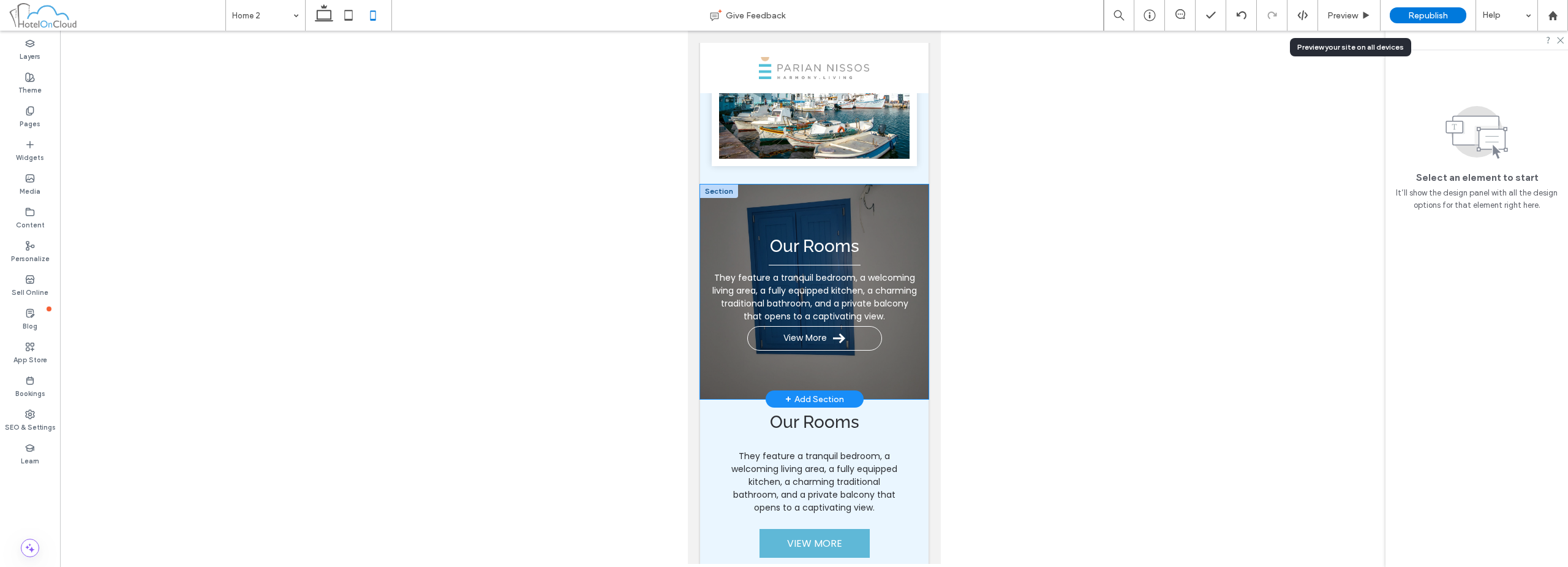
click at [878, 195] on div "Our Rooms They feature a tranquil bedroom, a welcoming living area, a fully equ…" at bounding box center [813, 291] width 229 height 214
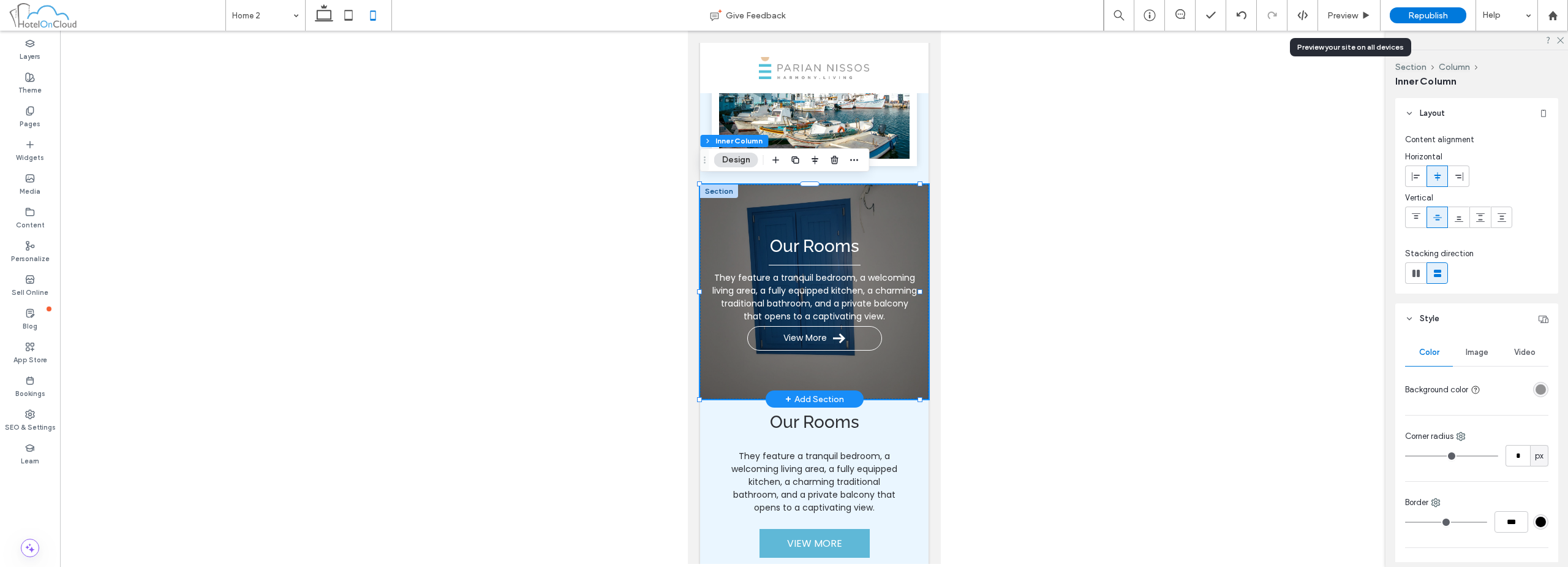
click at [716, 188] on div at bounding box center [718, 191] width 38 height 13
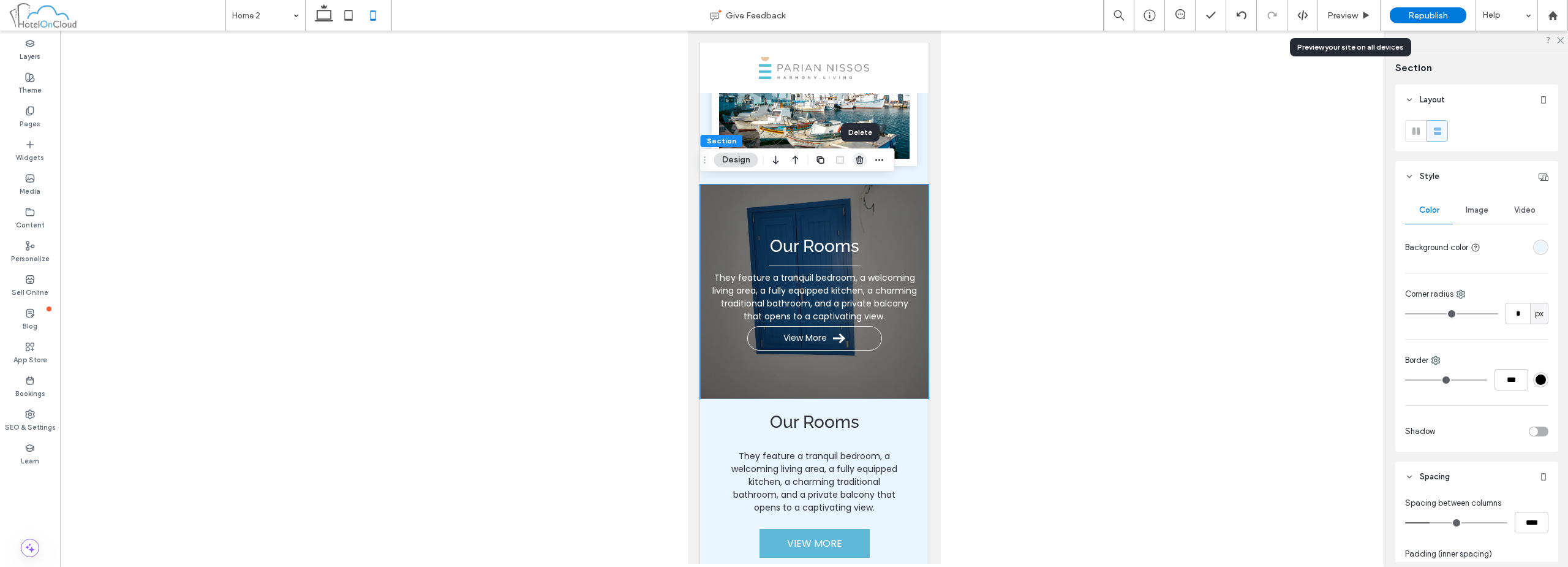
click at [859, 165] on span "button" at bounding box center [859, 160] width 14 height 14
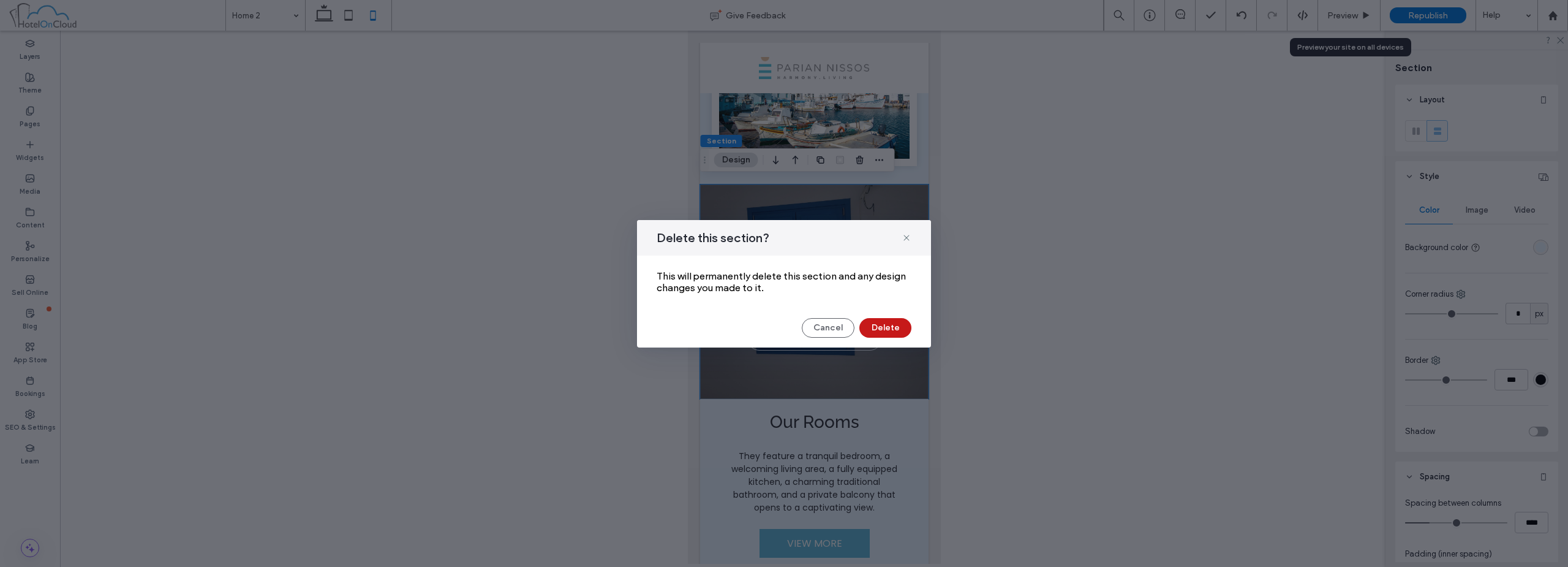
click at [895, 330] on button "Delete" at bounding box center [885, 328] width 52 height 19
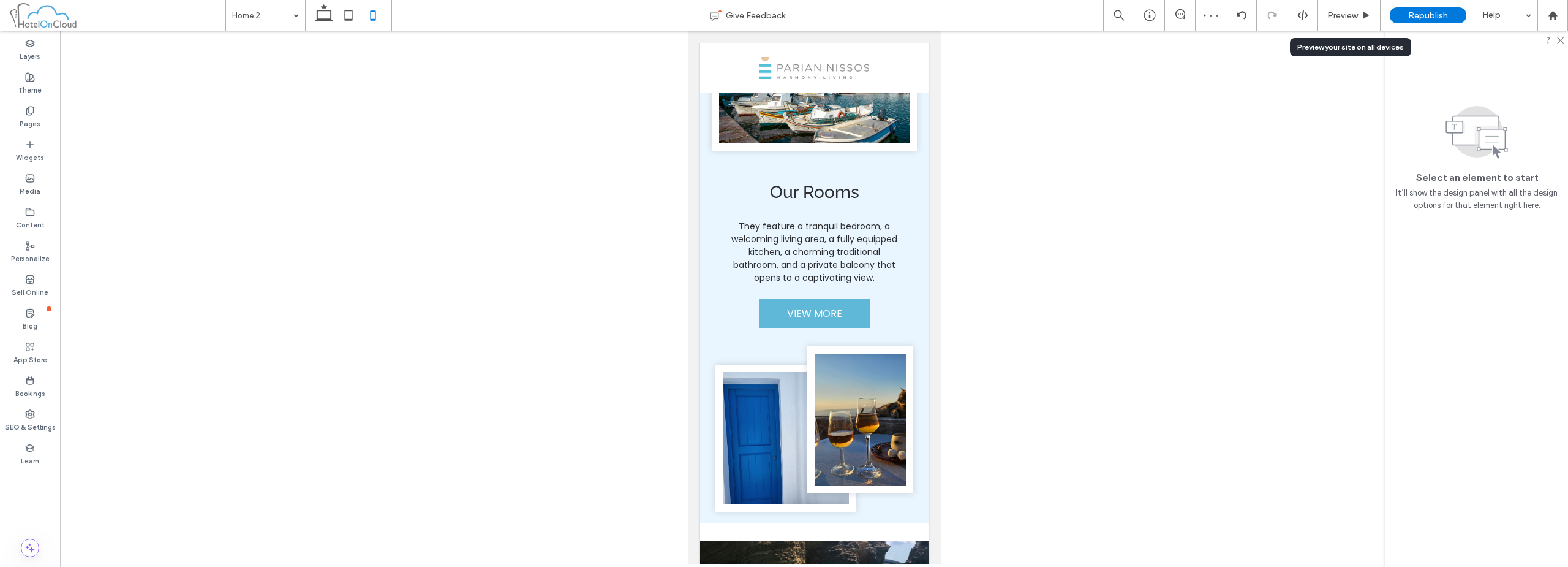
scroll to position [598, 0]
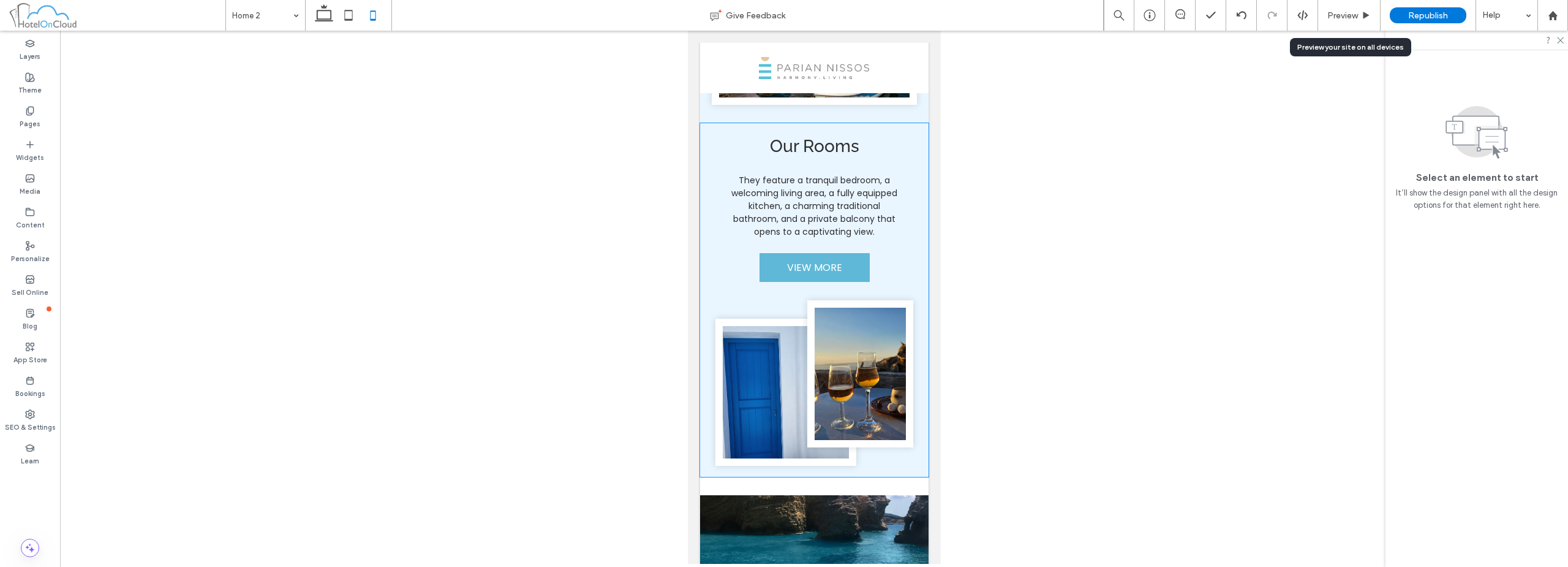
click at [706, 318] on div "Our Rooms They feature a tranquil bedroom, a welcoming living area, a fully equ…" at bounding box center [813, 300] width 229 height 354
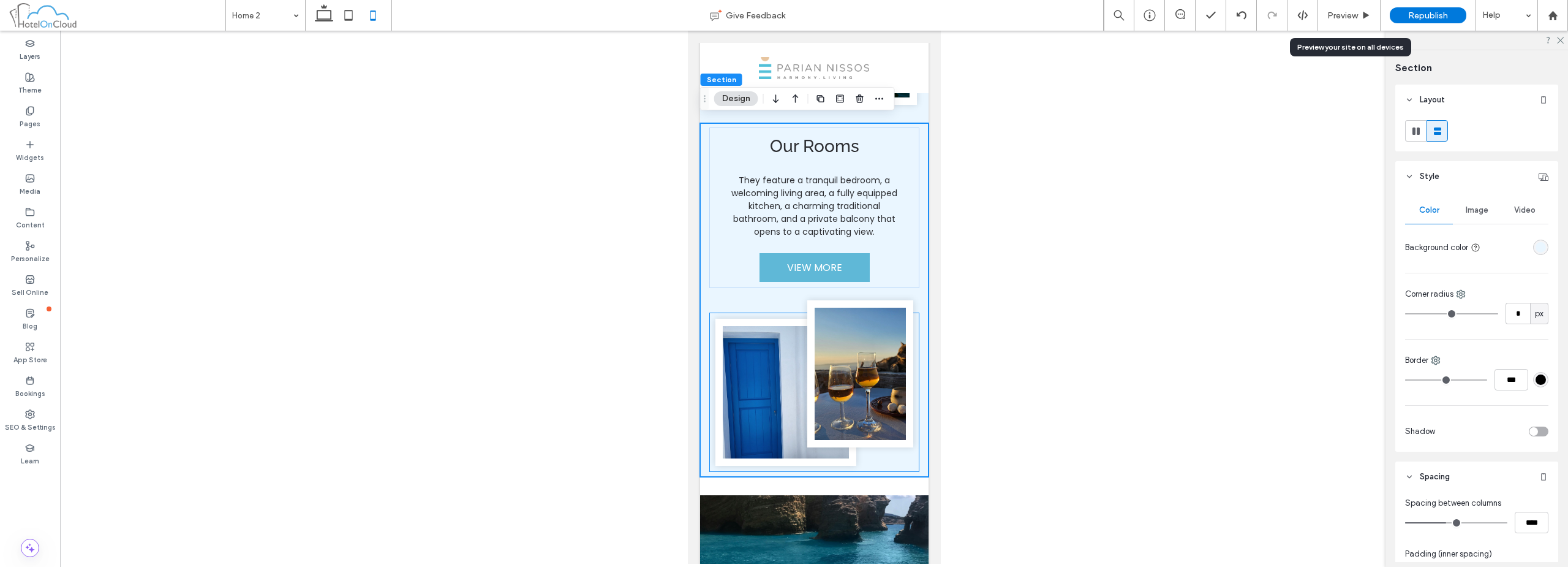
click at [709, 324] on div at bounding box center [813, 392] width 210 height 160
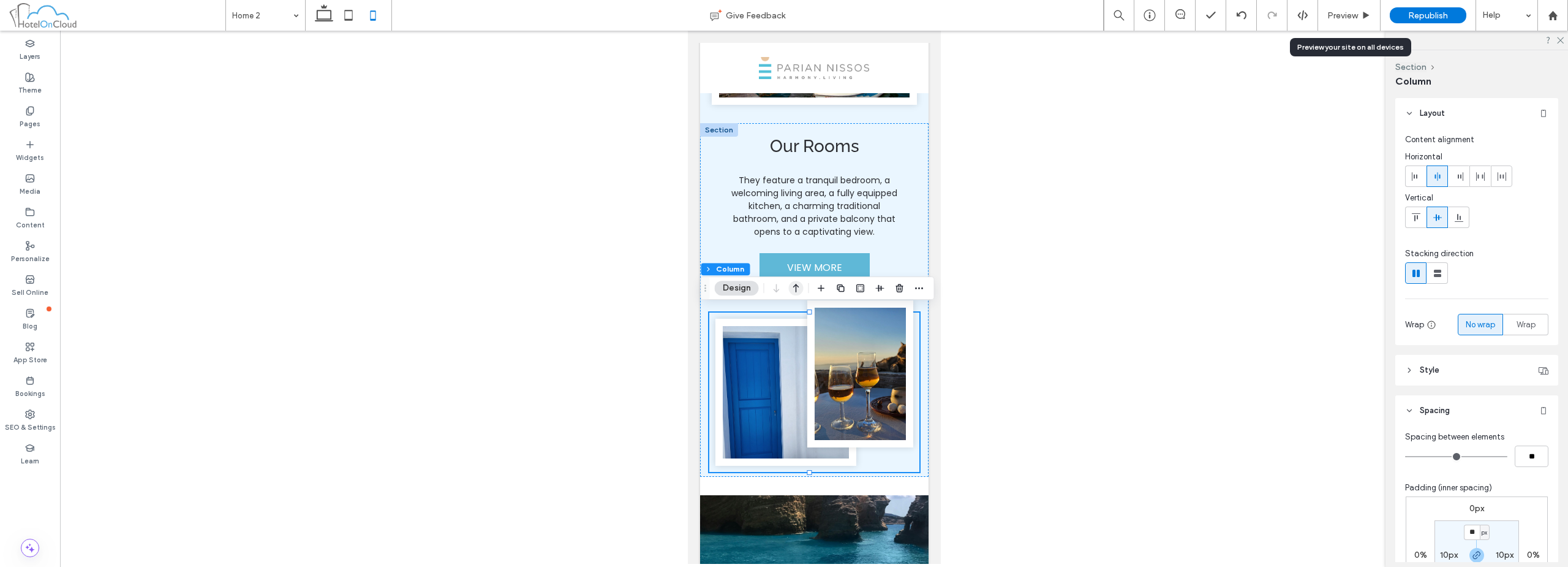
click at [799, 288] on icon "button" at bounding box center [795, 287] width 14 height 22
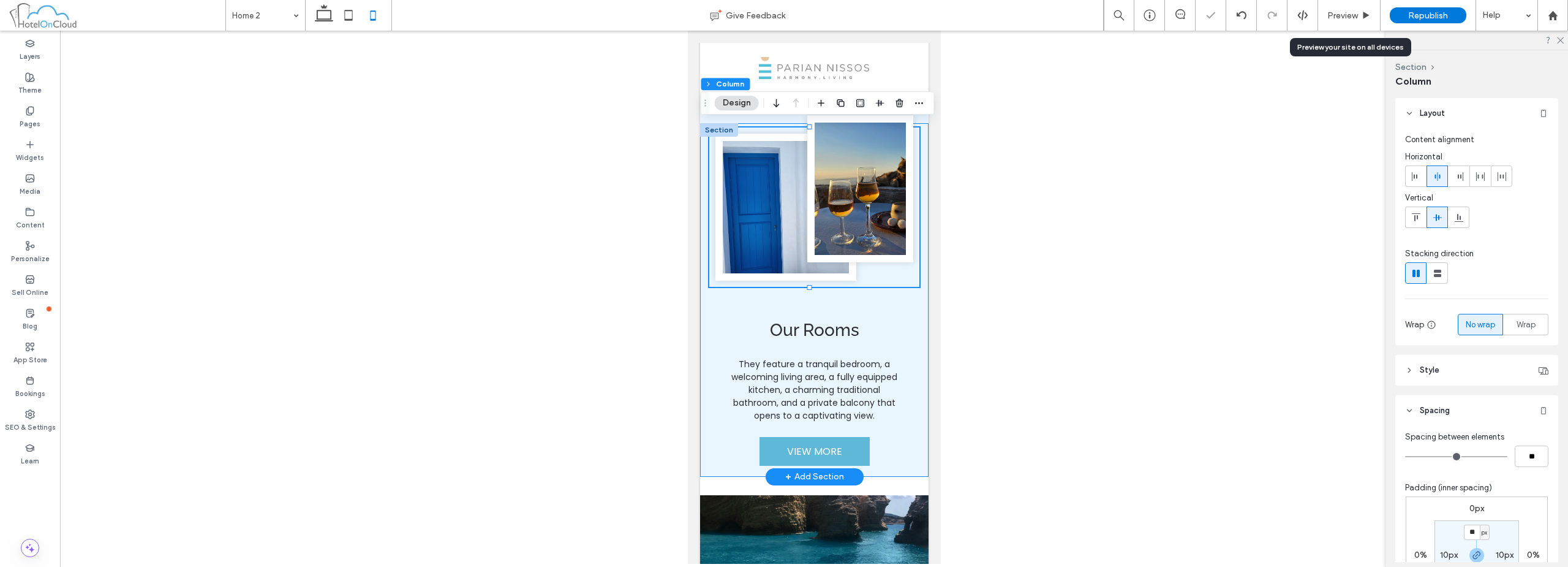
click at [853, 297] on div "Our Rooms They feature a tranquil bedroom, a welcoming living area, a fully equ…" at bounding box center [813, 300] width 229 height 354
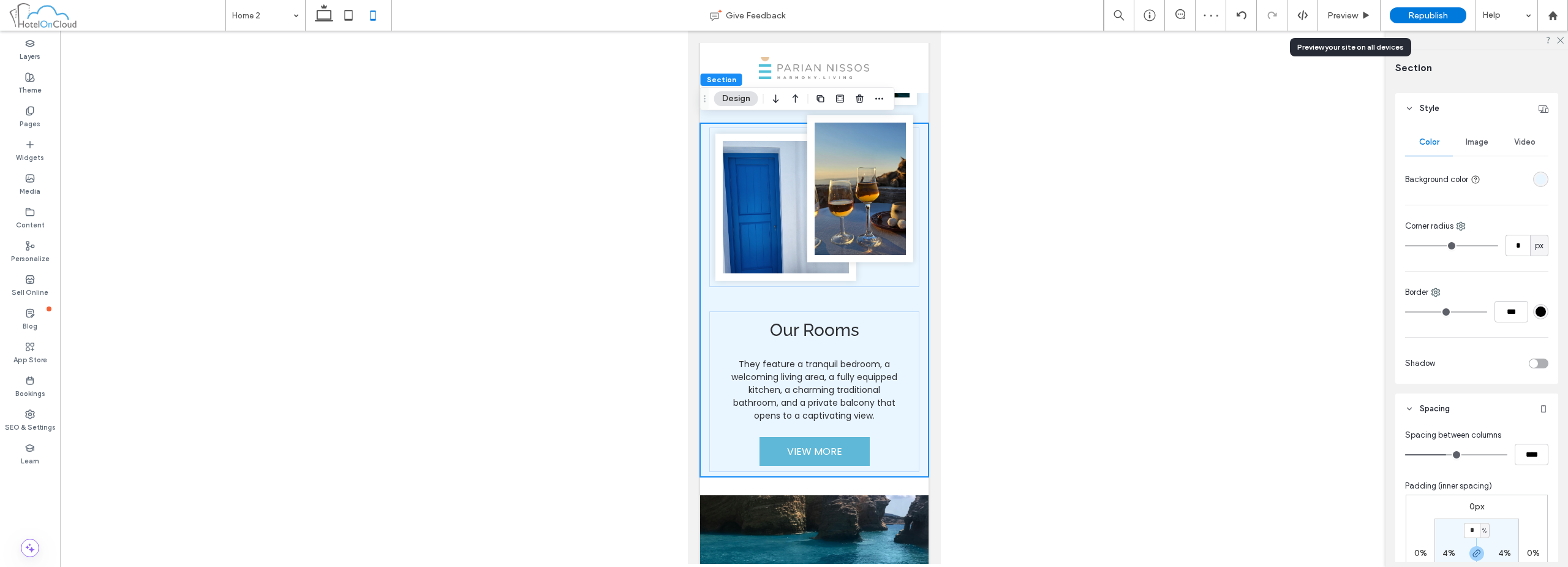
scroll to position [123, 0]
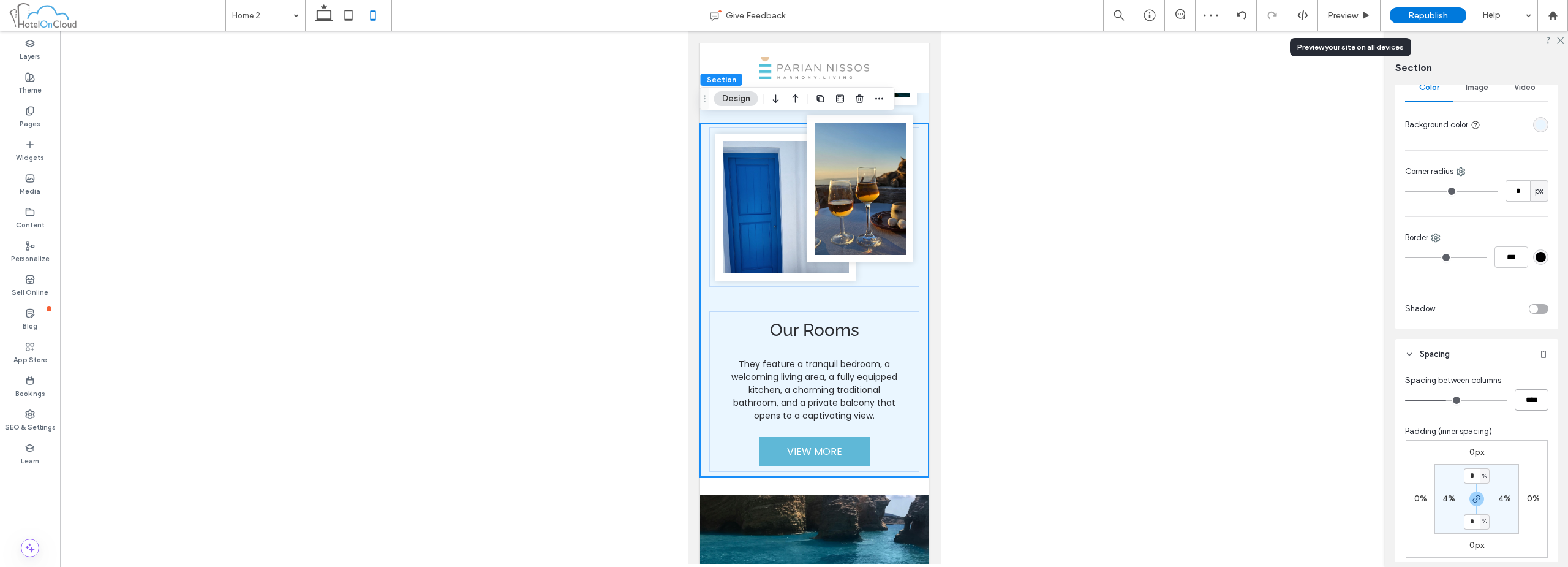
click at [1528, 406] on input "****" at bounding box center [1531, 400] width 34 height 21
type input "**"
type input "****"
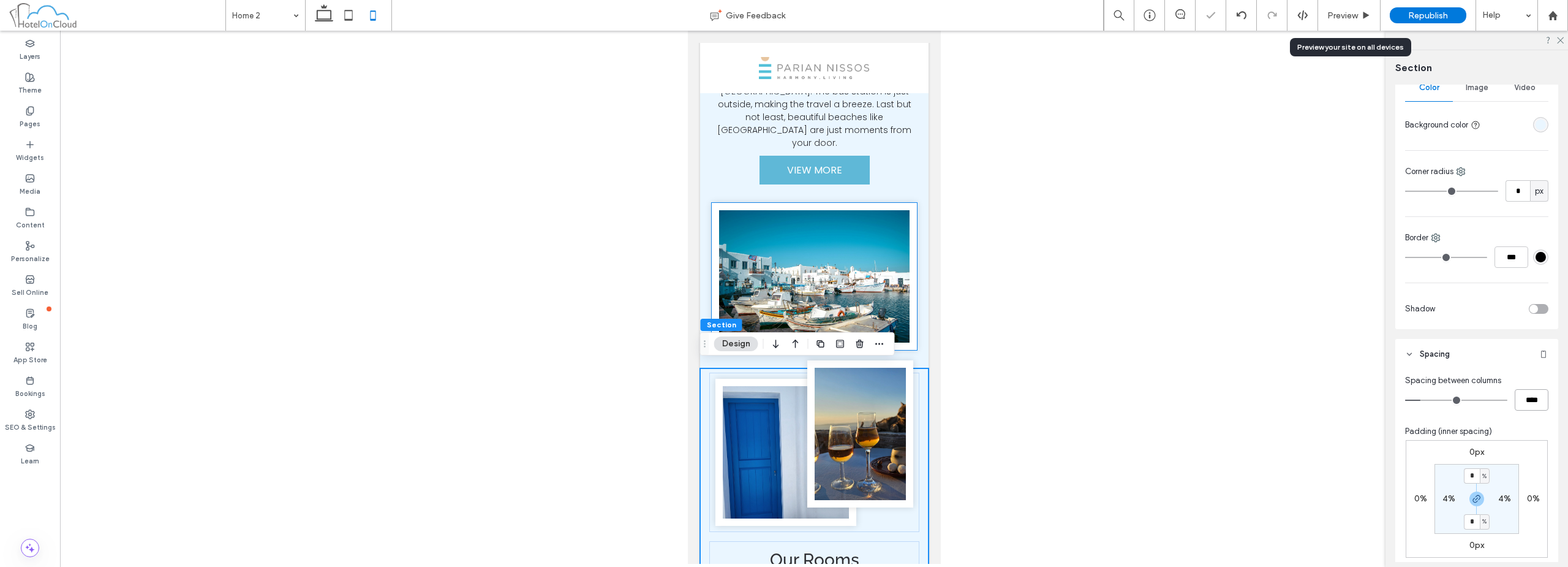
scroll to position [231, 0]
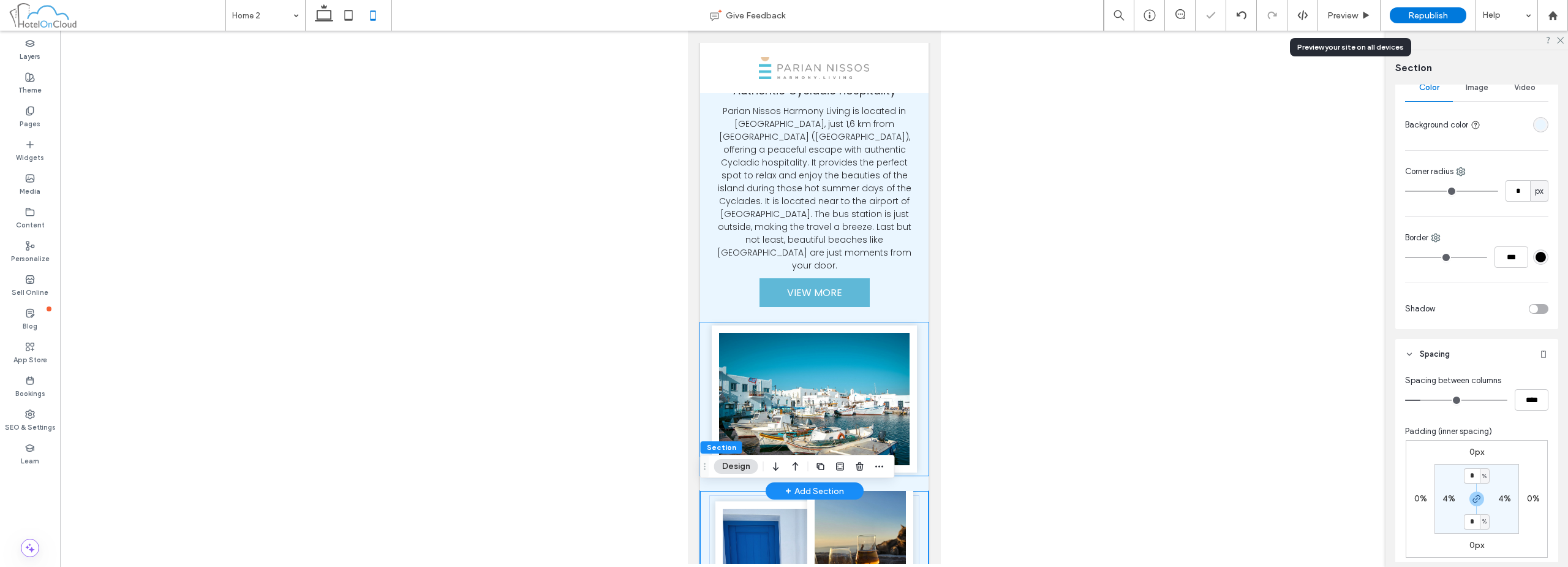
click at [917, 353] on div at bounding box center [813, 398] width 229 height 153
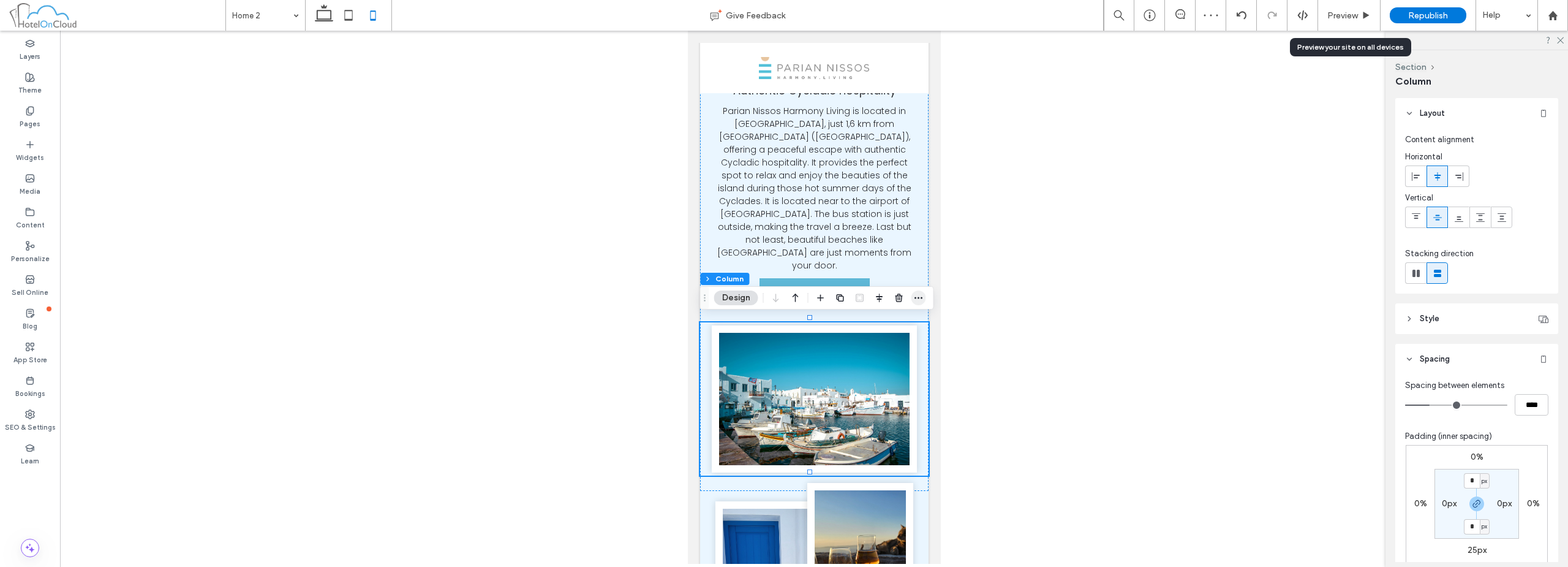
click at [918, 302] on icon "button" at bounding box center [919, 298] width 10 height 10
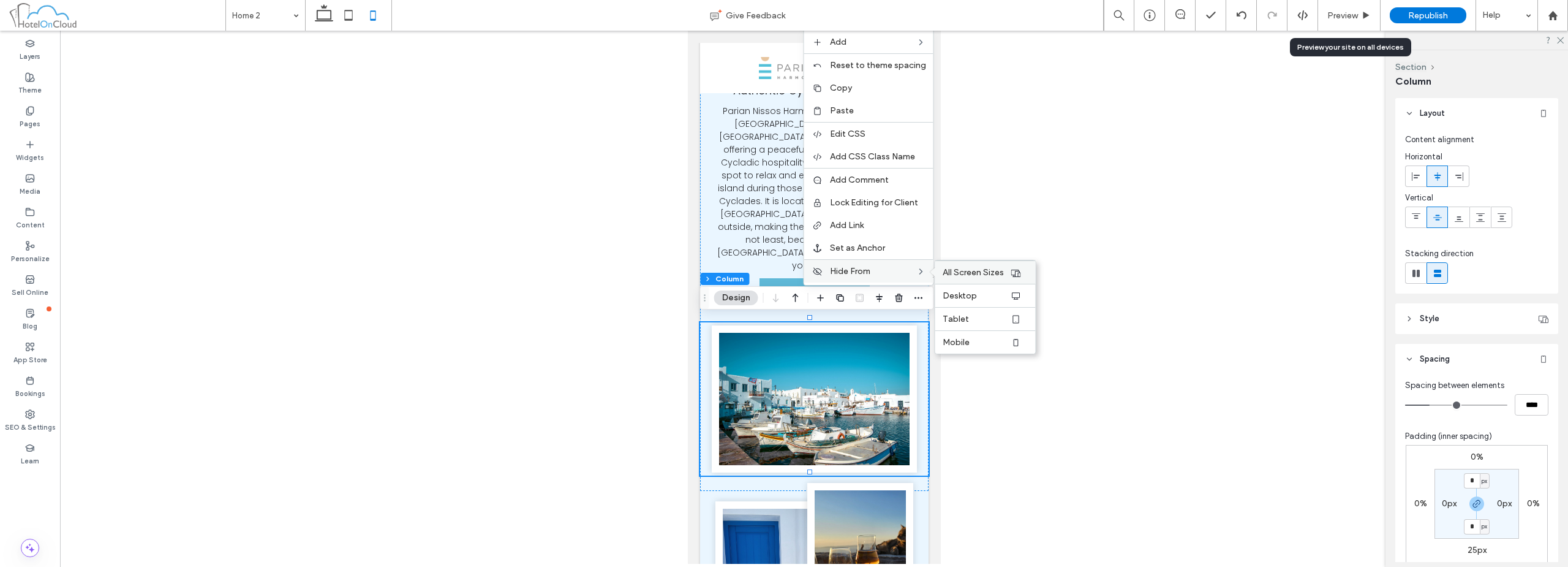
click at [978, 275] on span "All Screen Sizes" at bounding box center [974, 272] width 61 height 11
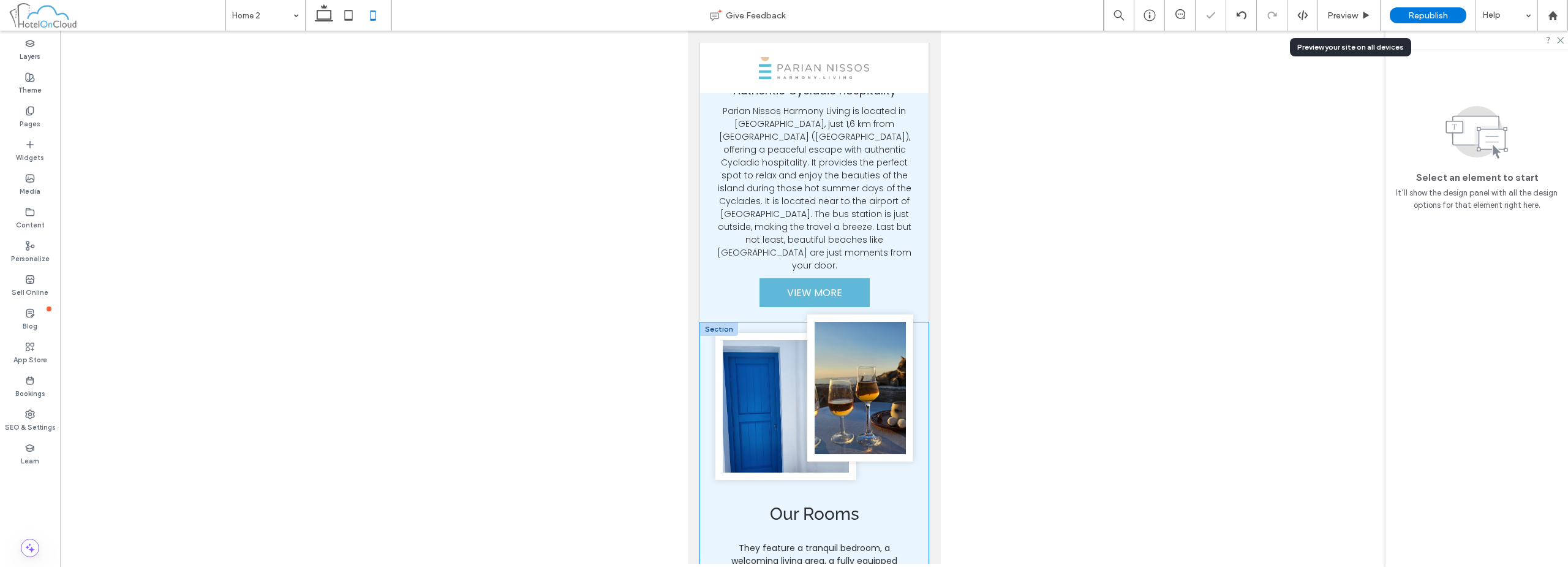
click at [912, 333] on div "Our Rooms They feature a tranquil bedroom, a welcoming living area, a fully equ…" at bounding box center [813, 491] width 229 height 338
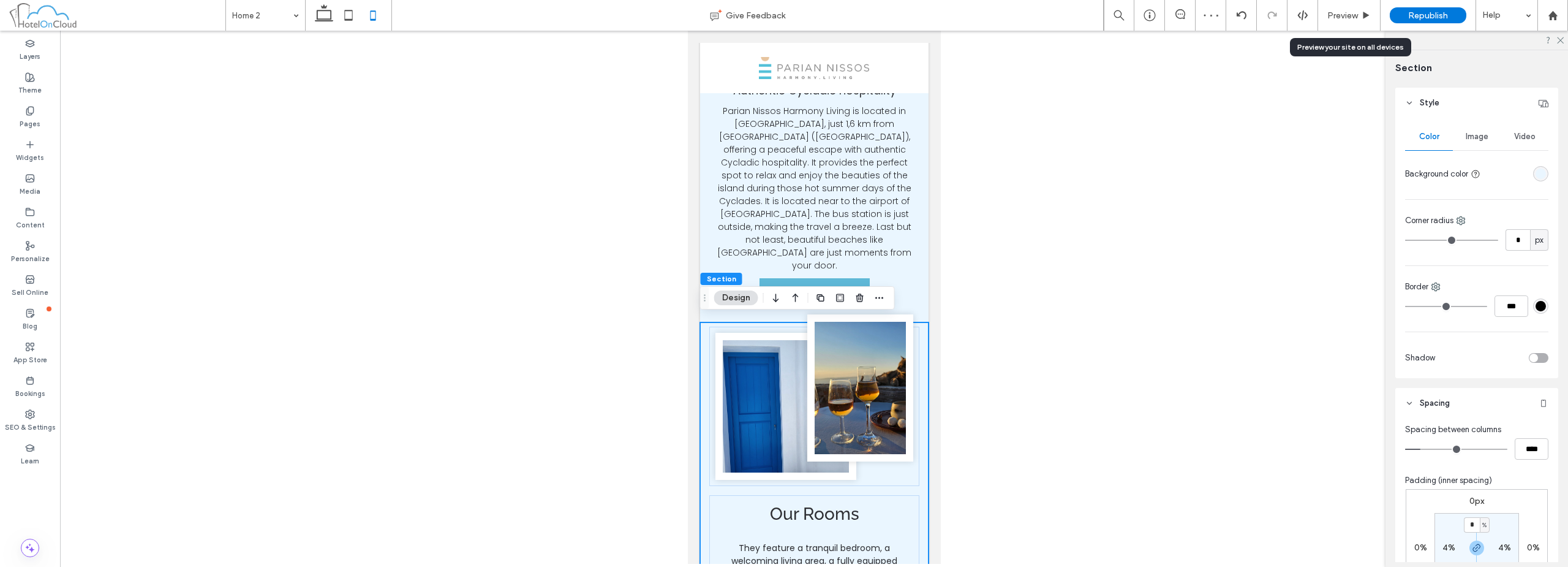
scroll to position [184, 0]
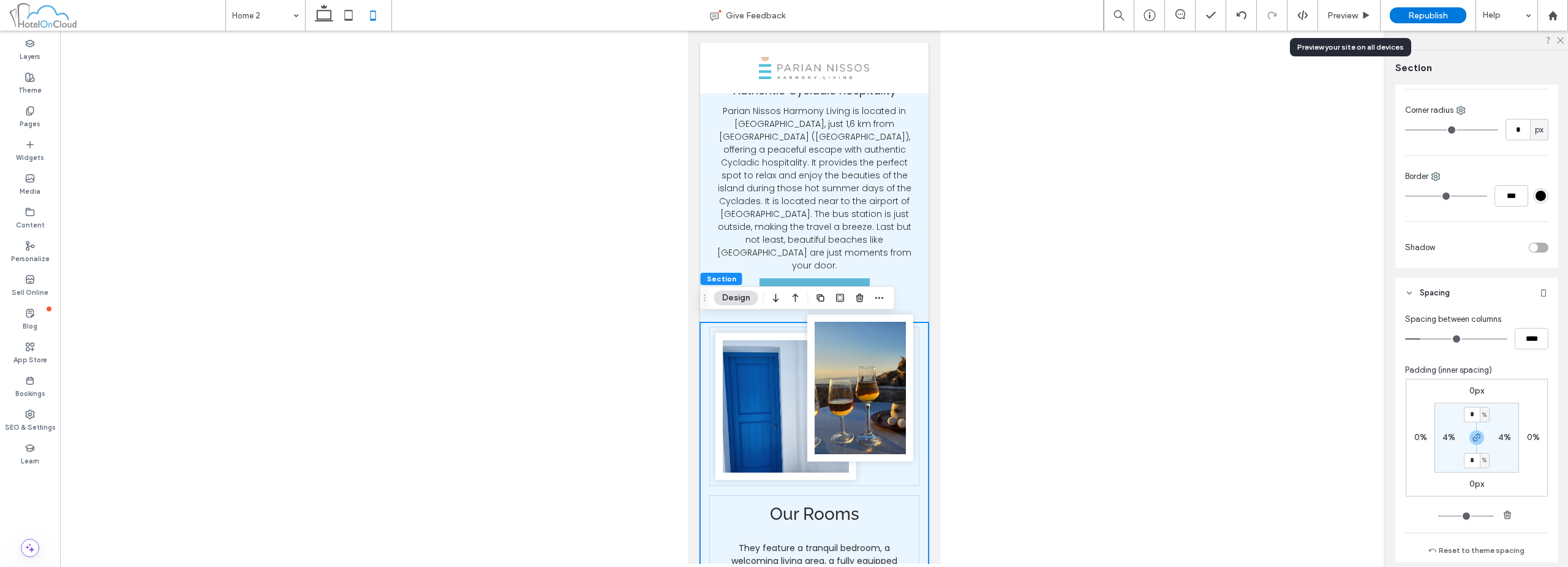
click at [1473, 386] on label "0px" at bounding box center [1476, 390] width 14 height 11
type input "*"
click at [1481, 438] on div at bounding box center [1476, 437] width 28 height 14
click at [1473, 438] on icon "button" at bounding box center [1477, 437] width 10 height 10
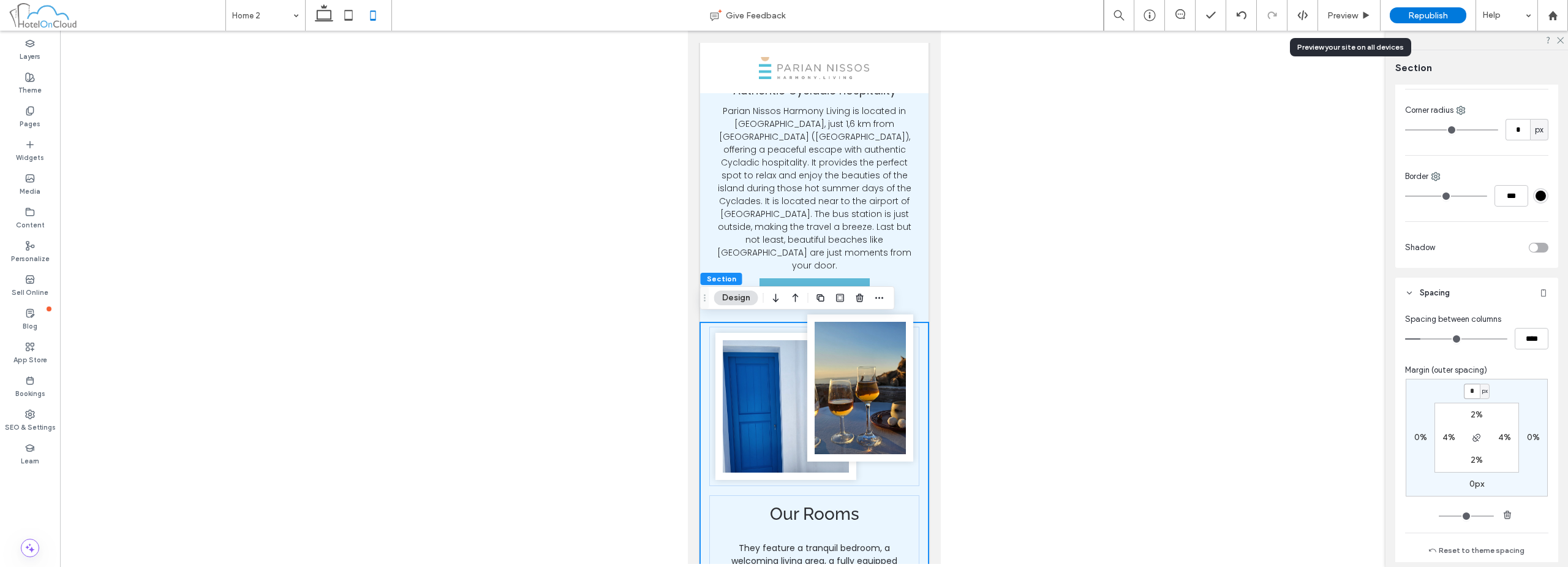
drag, startPoint x: 1468, startPoint y: 386, endPoint x: 1482, endPoint y: 425, distance: 41.4
click at [1468, 387] on input "*" at bounding box center [1471, 391] width 16 height 15
type input "**"
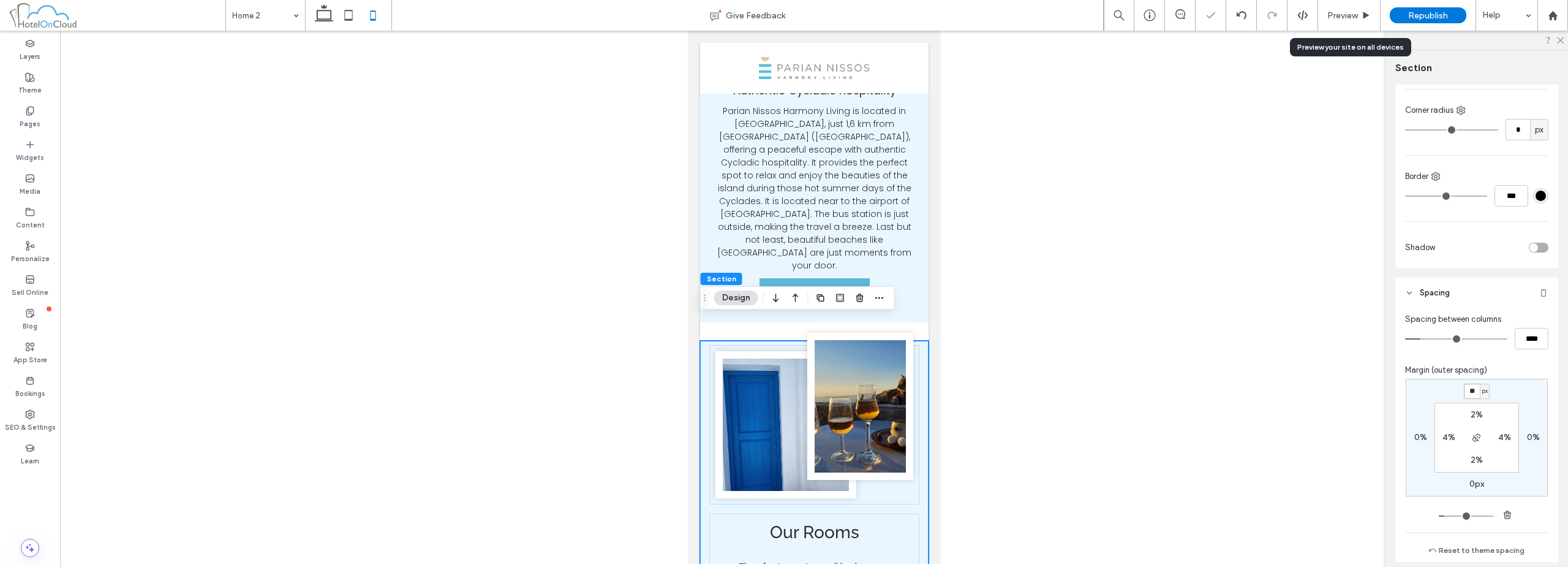
type input "**"
click at [1352, 14] on span "Preview" at bounding box center [1342, 15] width 31 height 11
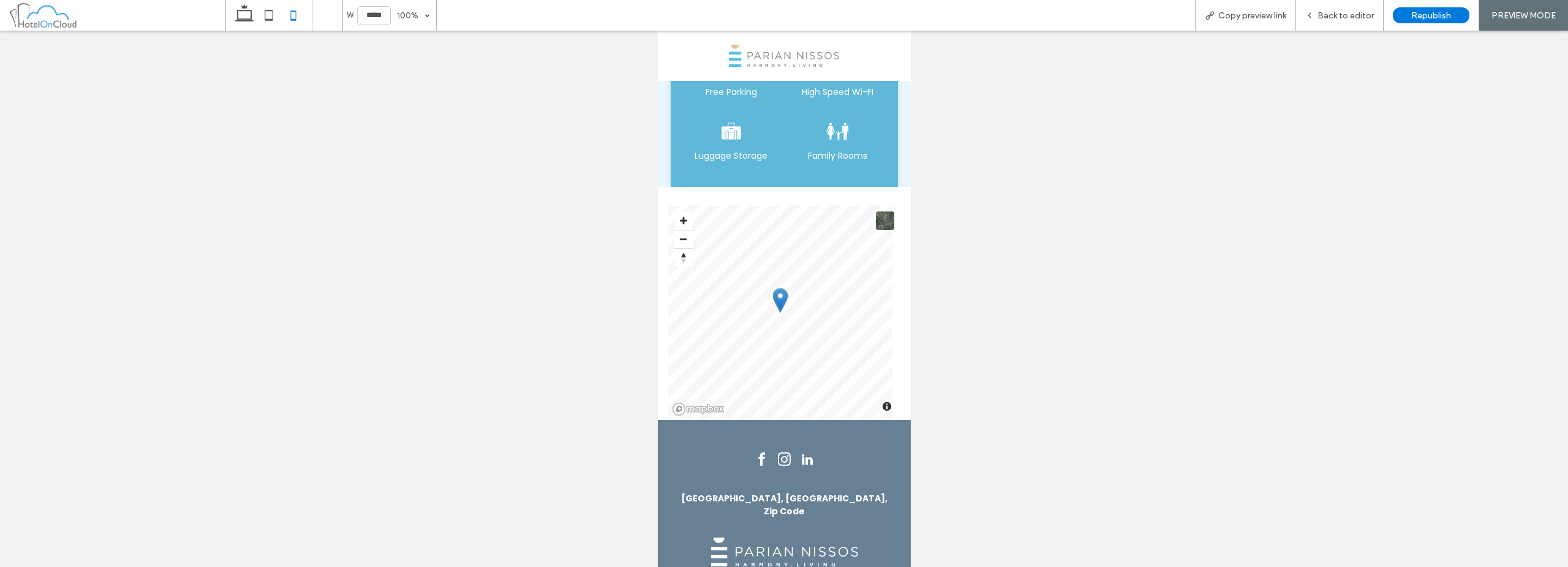
scroll to position [1093, 0]
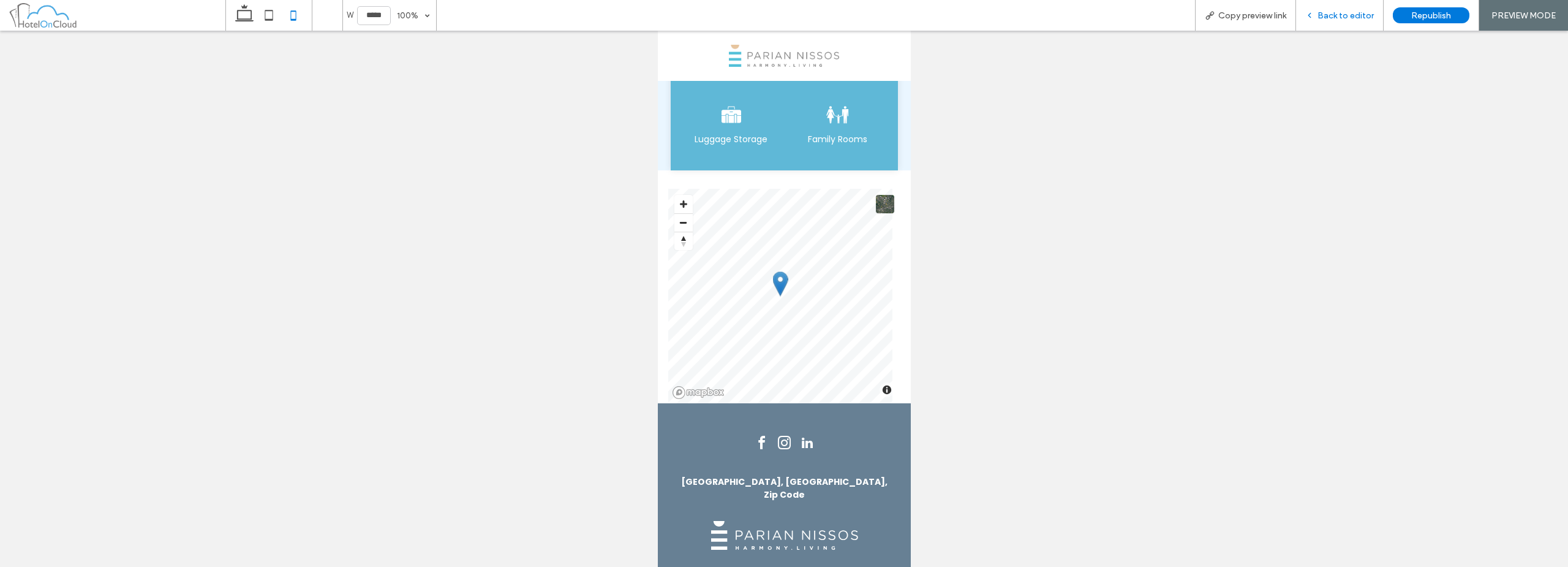
click at [1333, 22] on div "Back to editor" at bounding box center [1339, 15] width 87 height 31
click at [1345, 21] on div "Back to editor" at bounding box center [1339, 15] width 87 height 31
click at [1353, 15] on span "Back to editor" at bounding box center [1345, 15] width 57 height 11
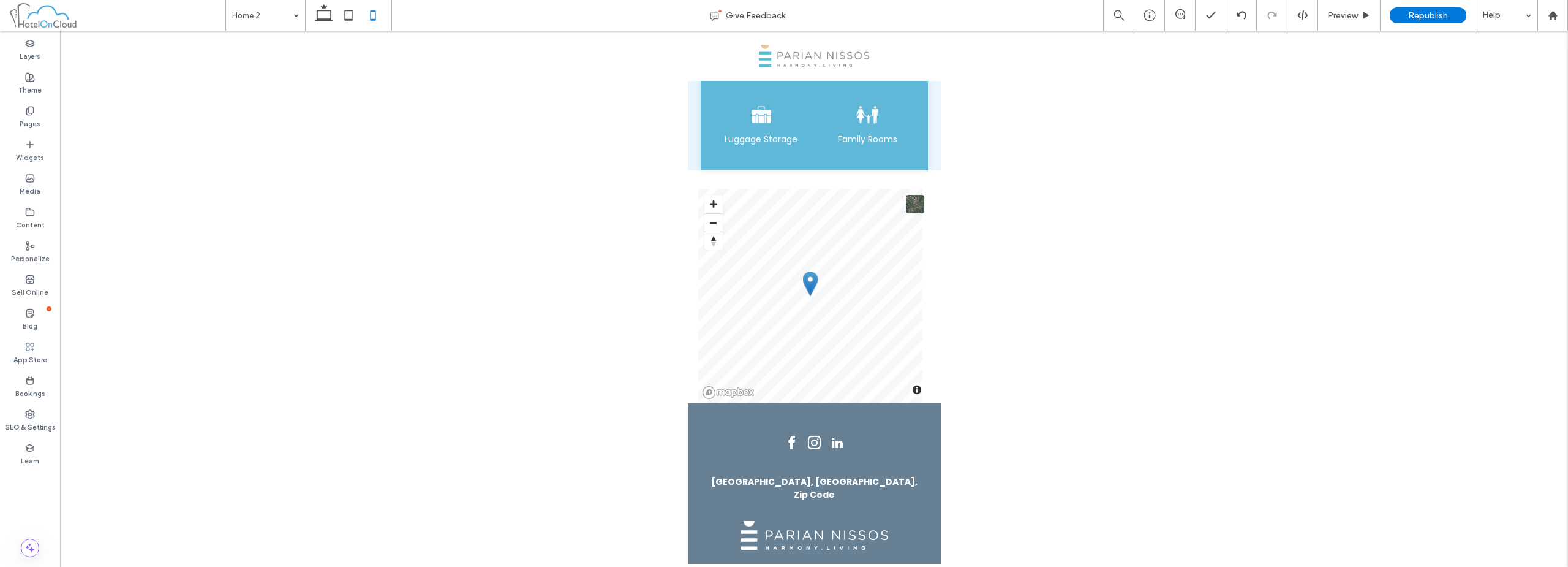
scroll to position [1138, 0]
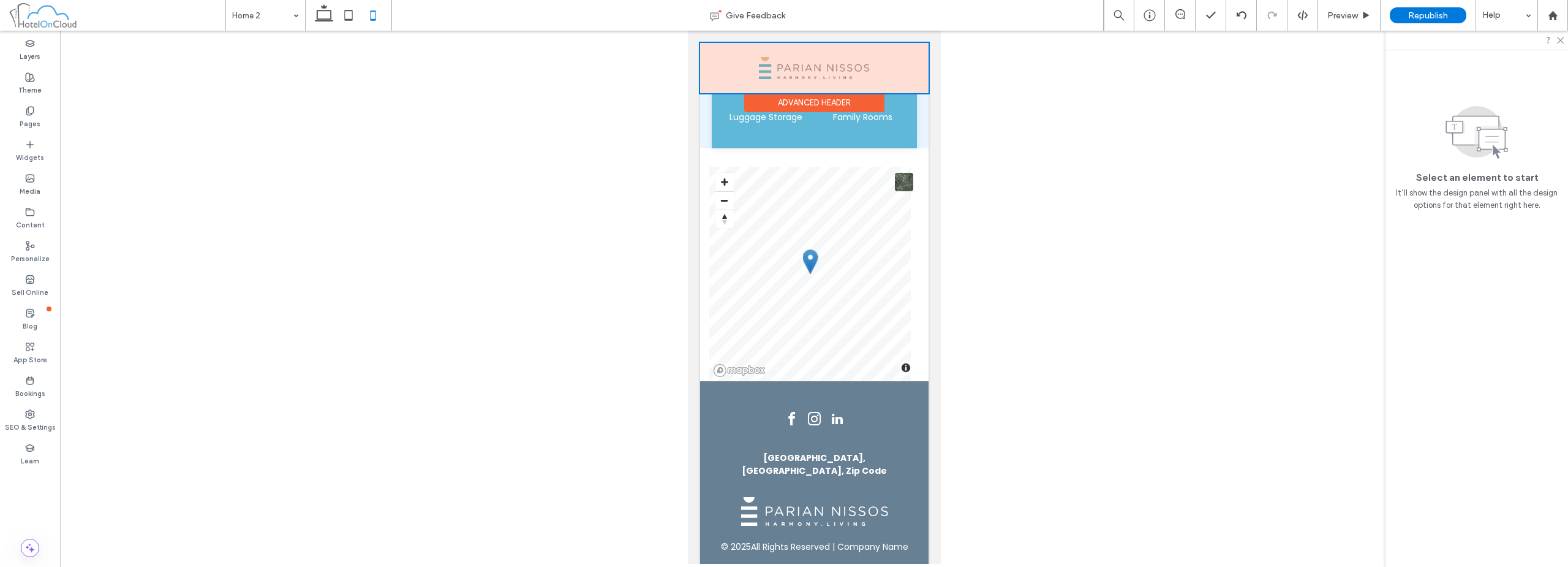
click at [846, 63] on div at bounding box center [813, 68] width 229 height 50
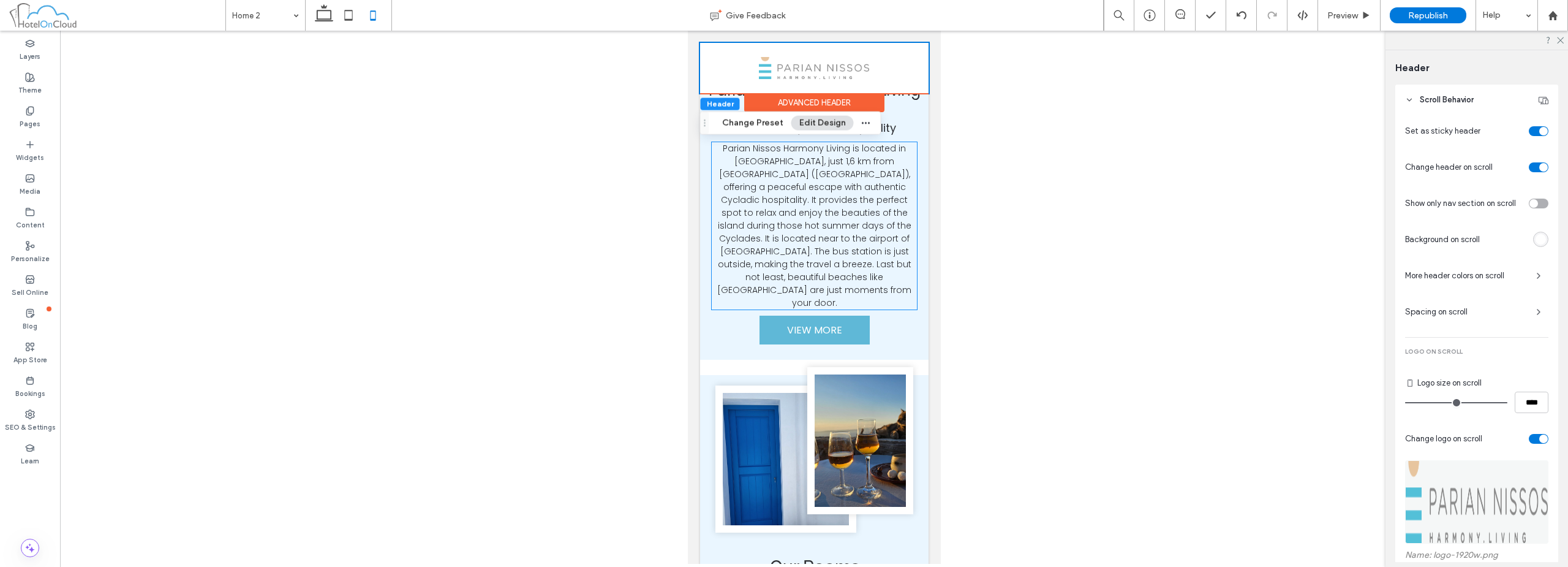
scroll to position [368, 0]
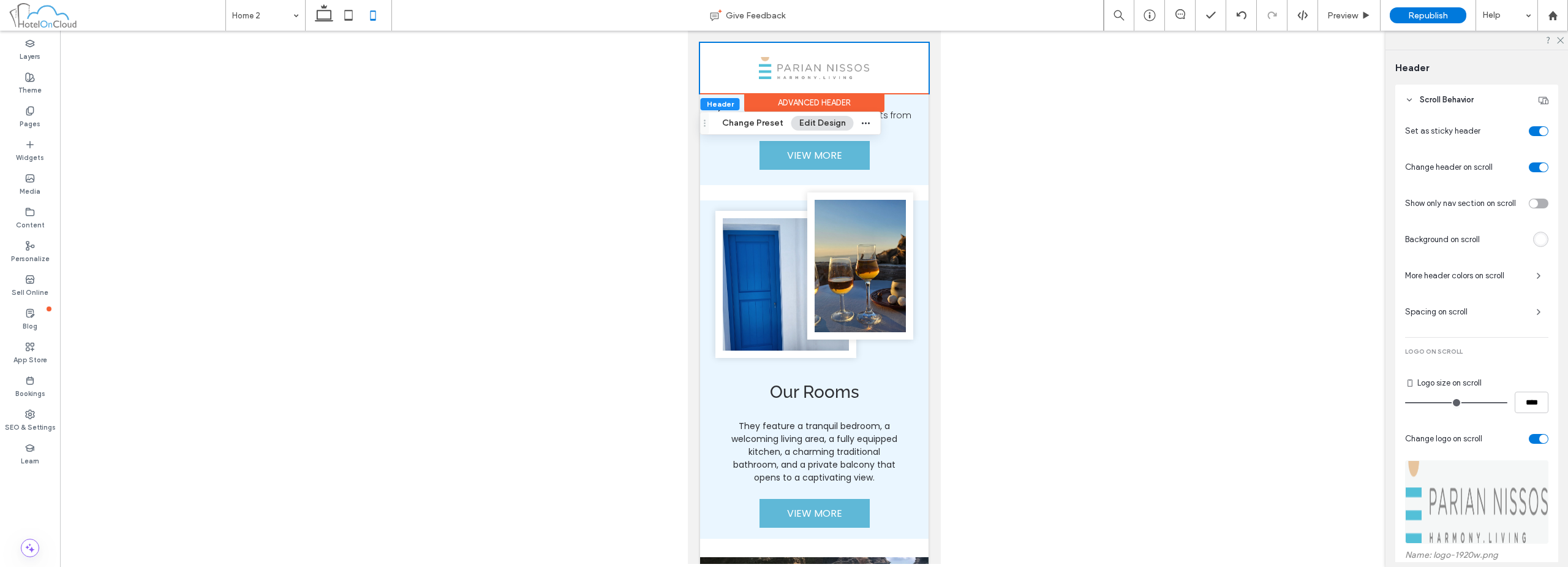
click at [833, 45] on div "Section Home Rooms Location Photo Gallery Contact Section Advanced Header" at bounding box center [813, 68] width 229 height 50
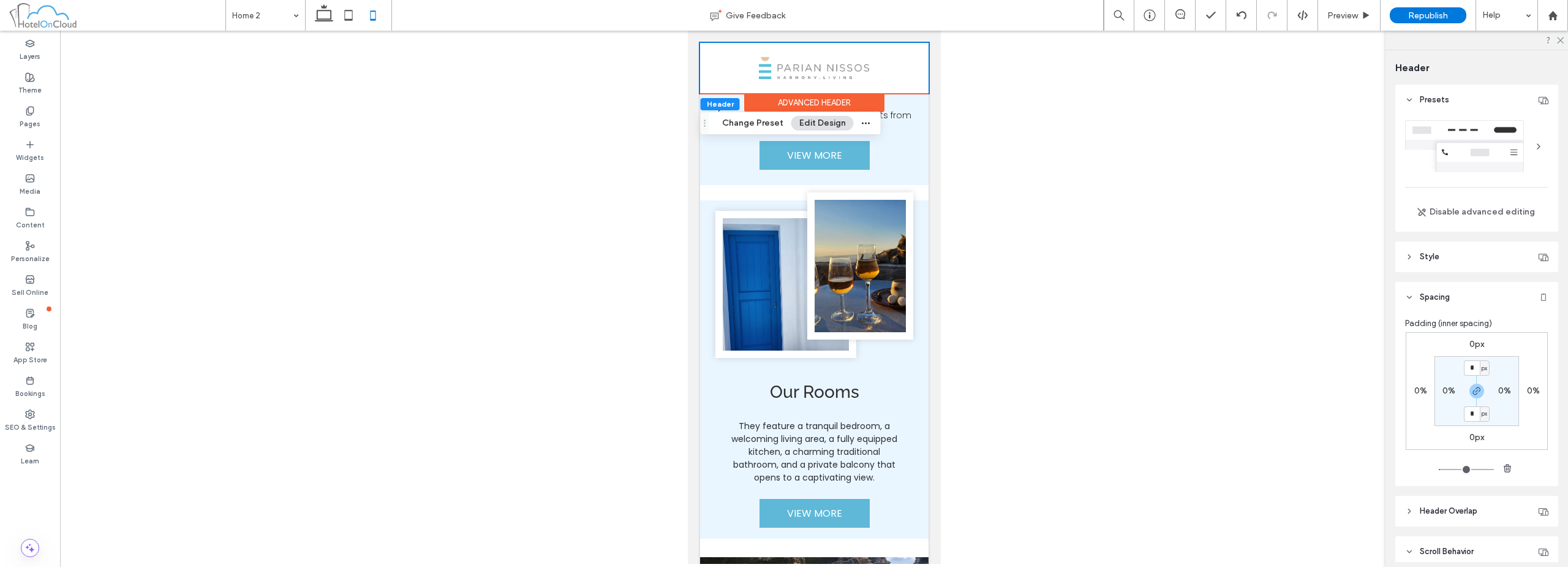
scroll to position [62, 0]
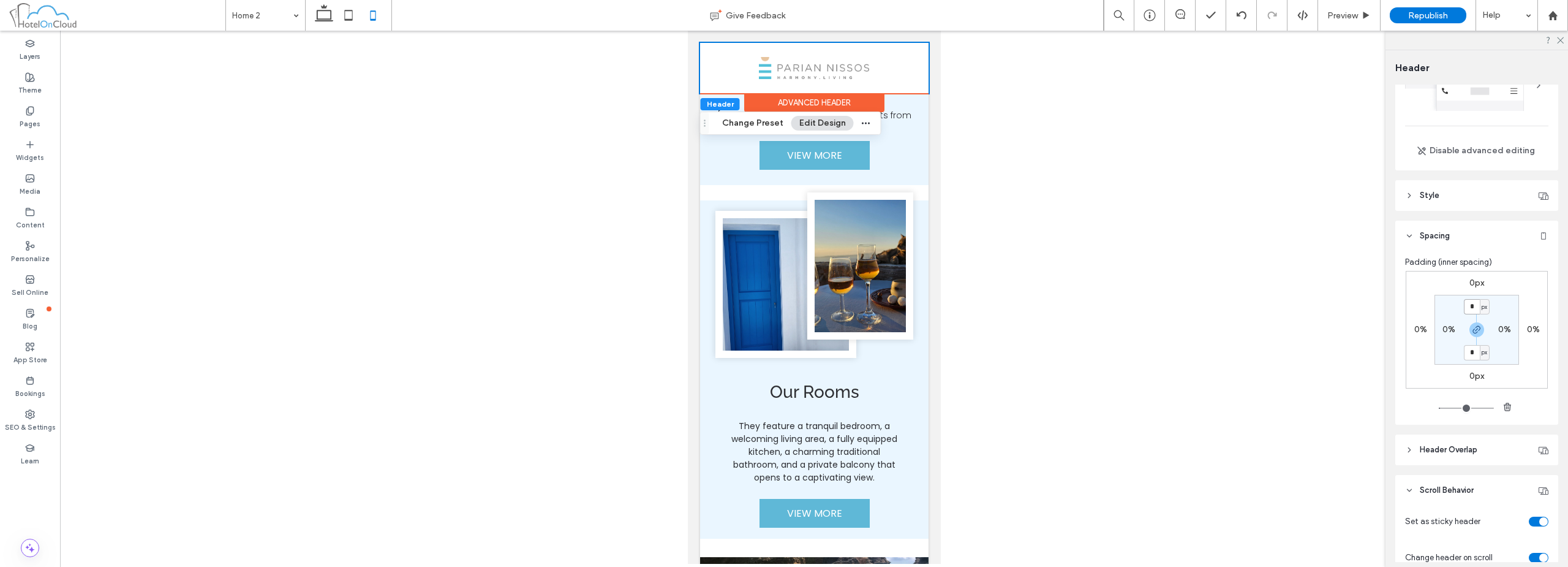
click at [1470, 308] on input "*" at bounding box center [1471, 307] width 16 height 15
type input "*"
click at [915, 48] on div "Section Home Rooms Location Photo Gallery Contact Section Advanced Header" at bounding box center [813, 68] width 229 height 50
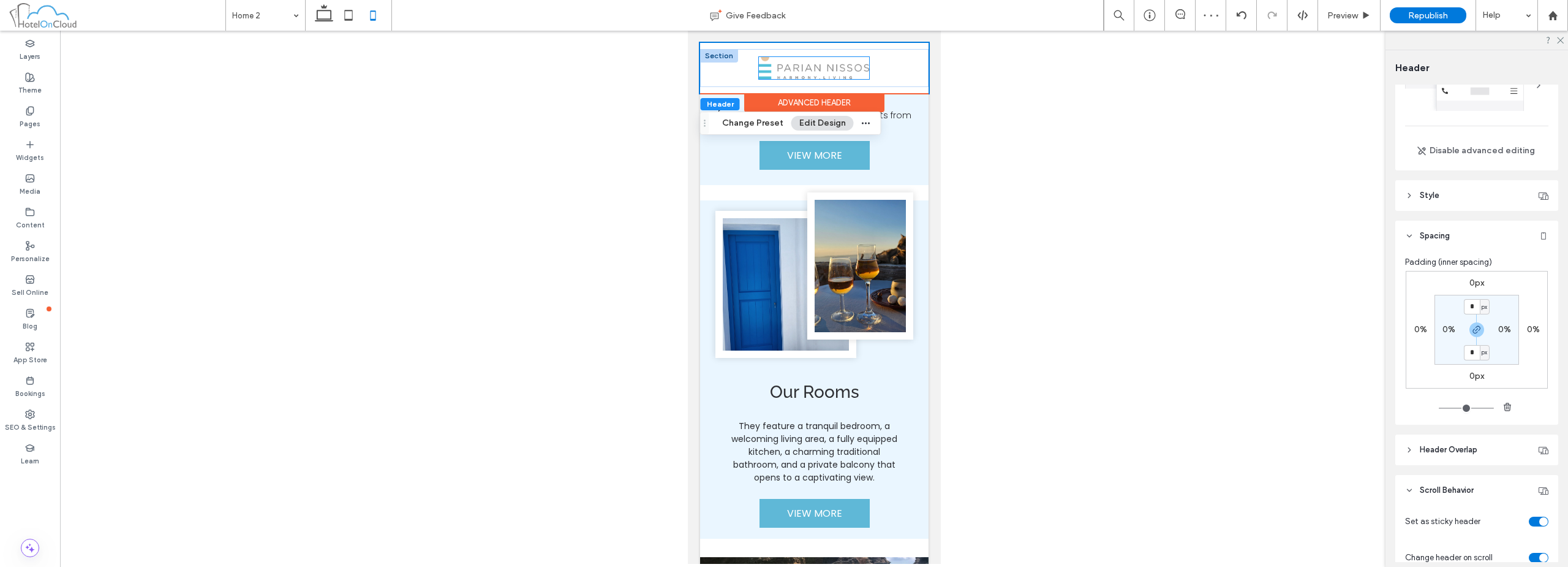
click at [787, 65] on img at bounding box center [813, 67] width 110 height 21
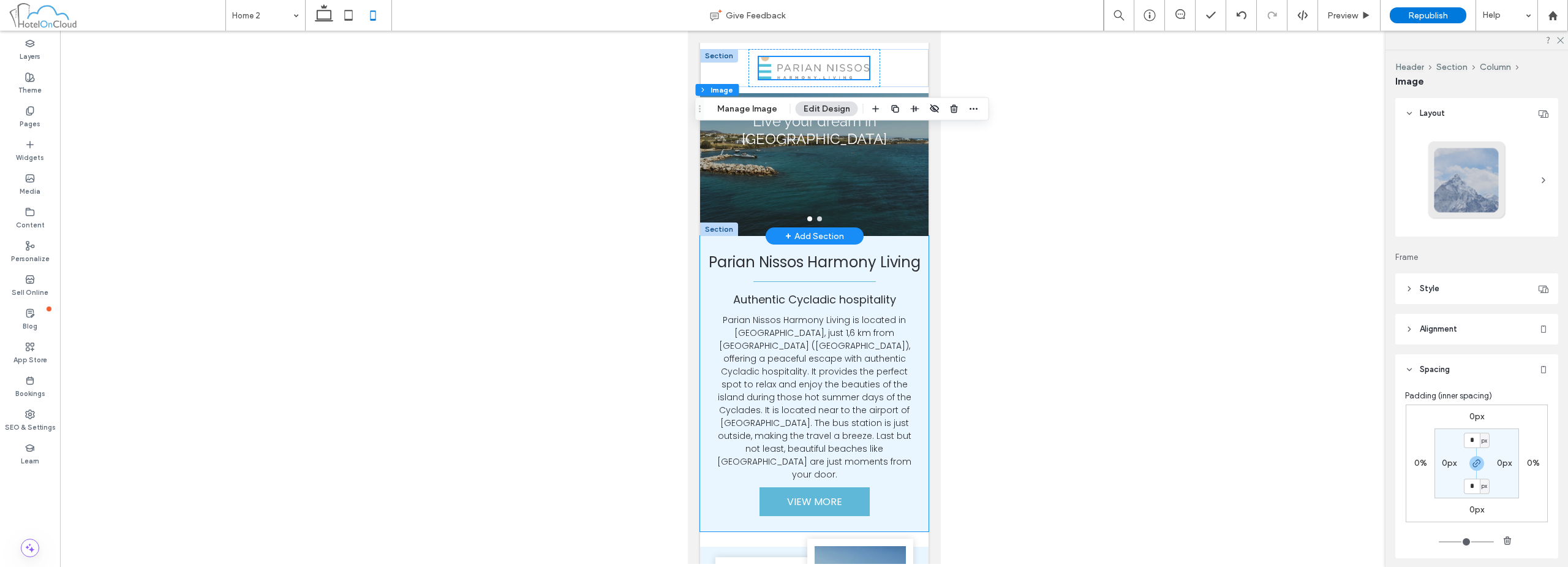
scroll to position [0, 0]
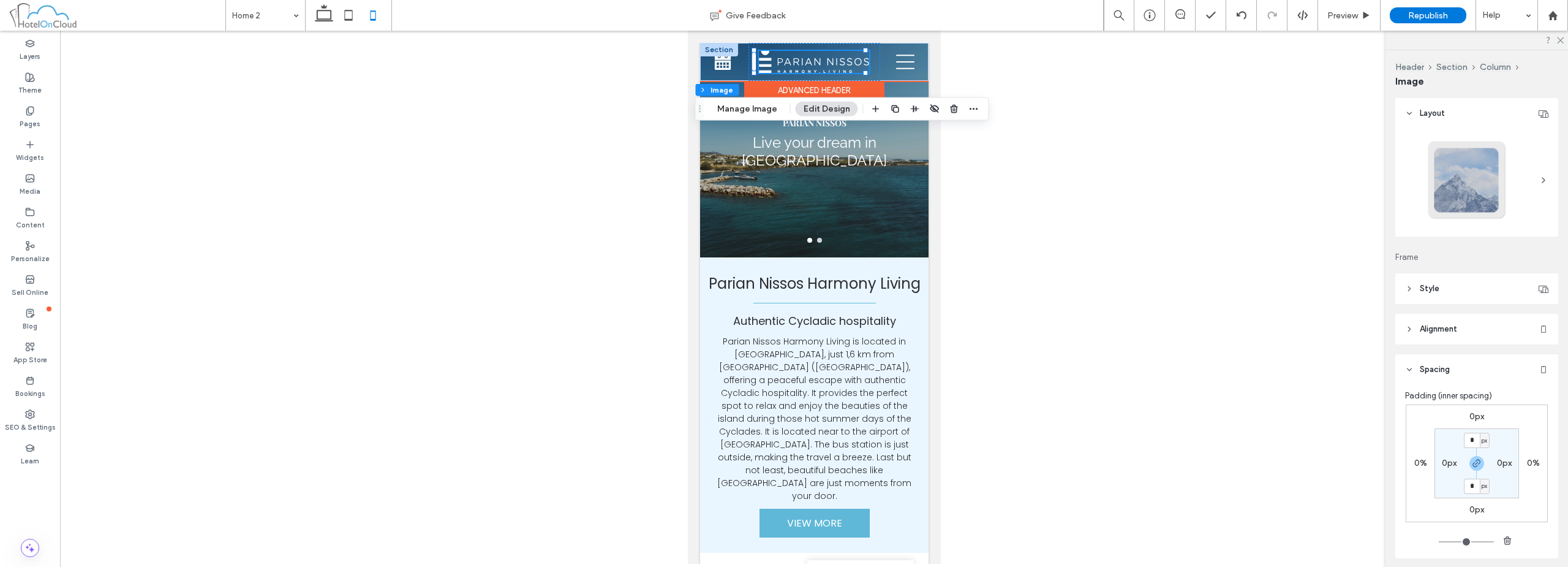
click at [816, 90] on div "Advanced Header" at bounding box center [813, 90] width 140 height 19
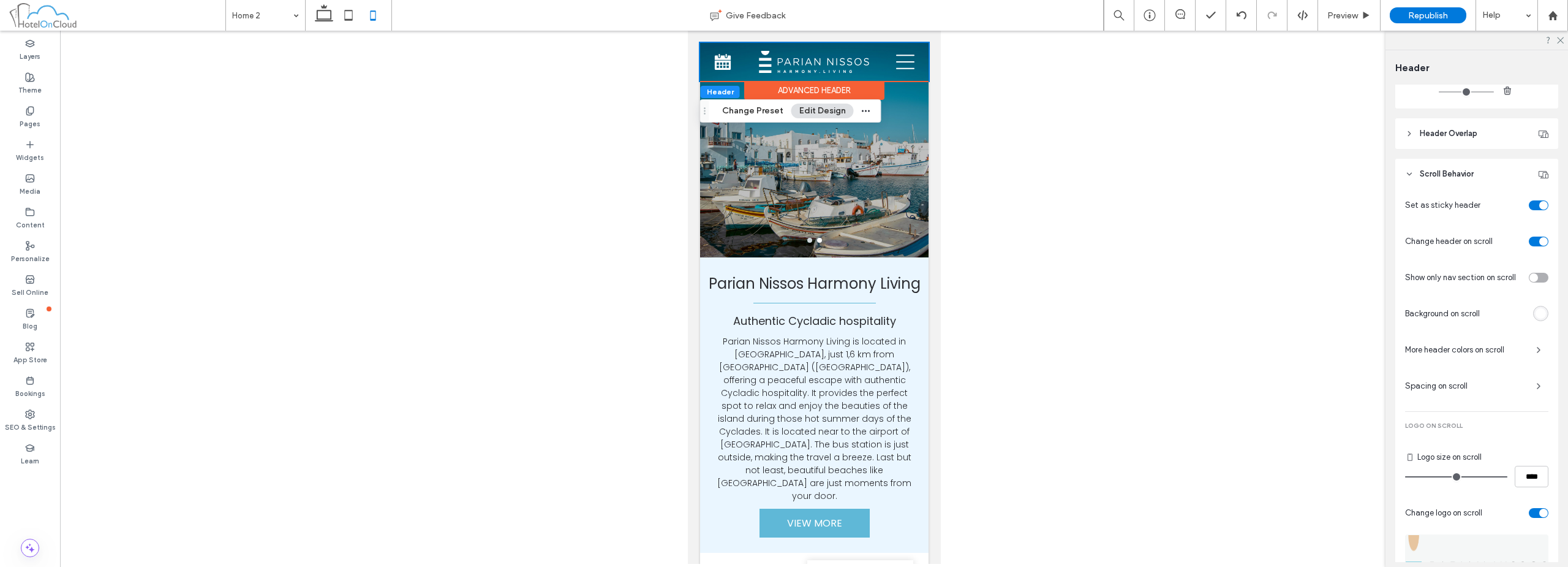
scroll to position [368, 0]
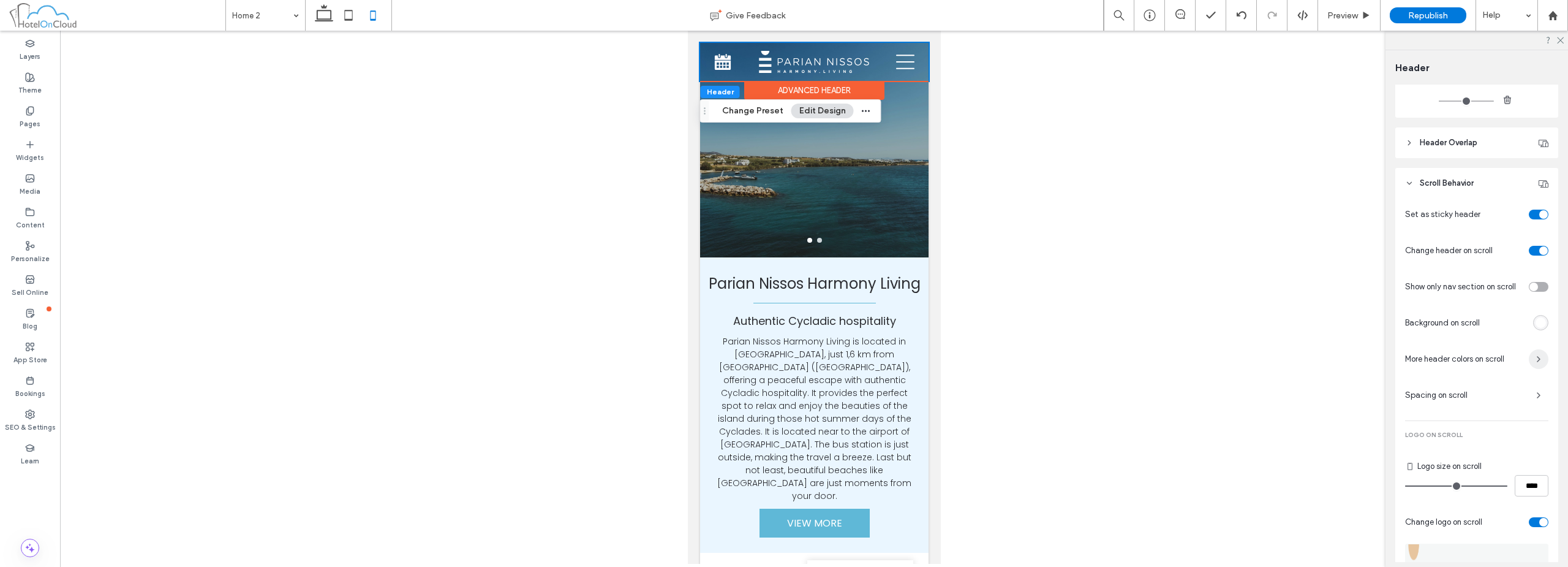
click at [1537, 361] on span "button" at bounding box center [1538, 359] width 19 height 19
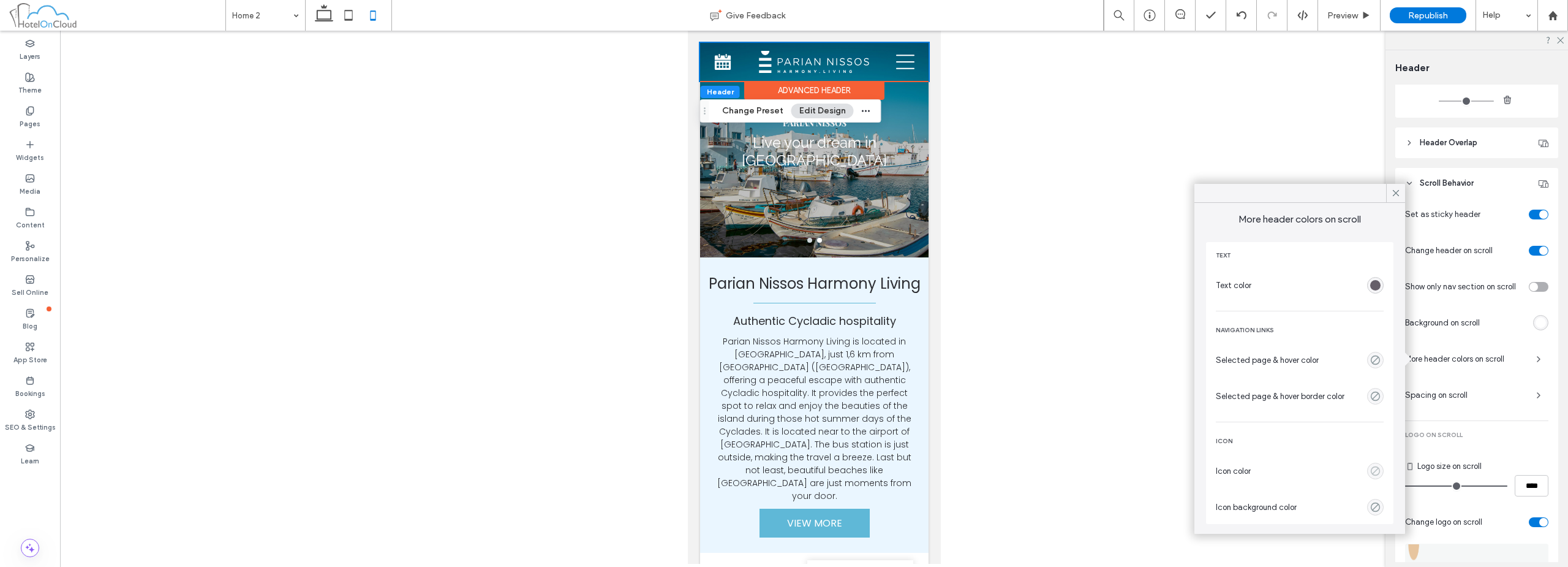
click at [1374, 473] on use "empty color" at bounding box center [1375, 471] width 10 height 10
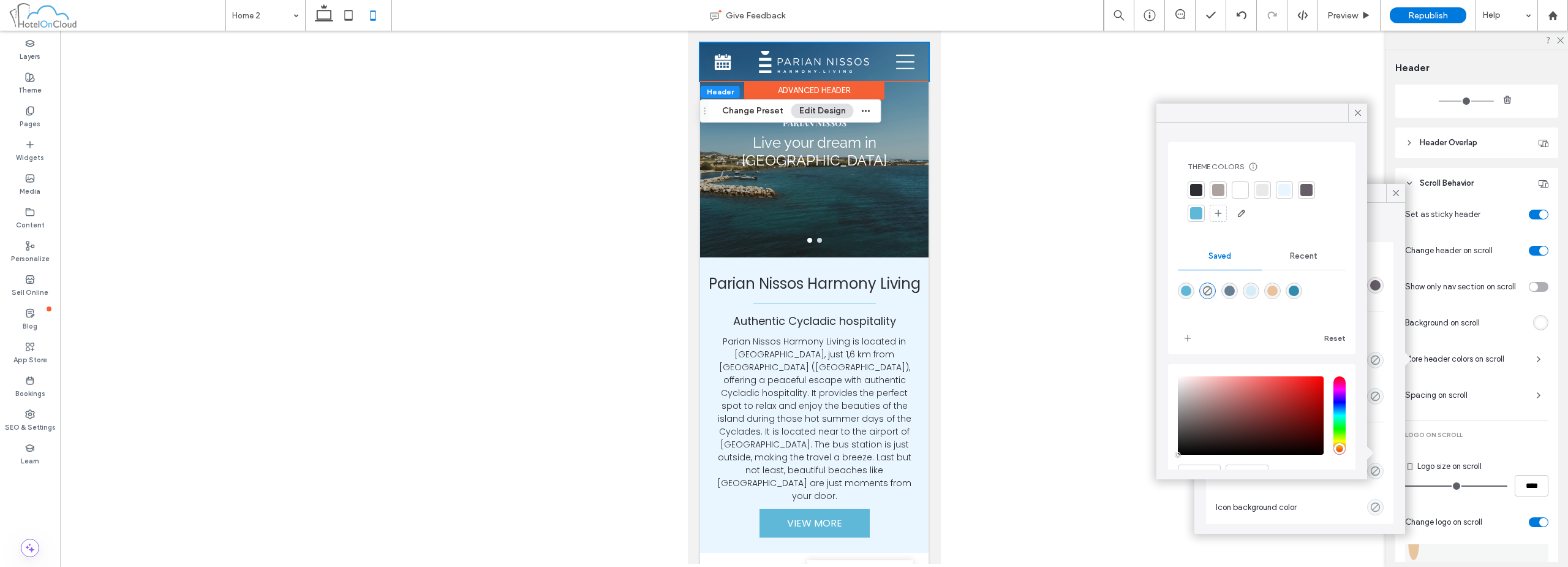
click at [1194, 219] on div at bounding box center [1196, 213] width 17 height 17
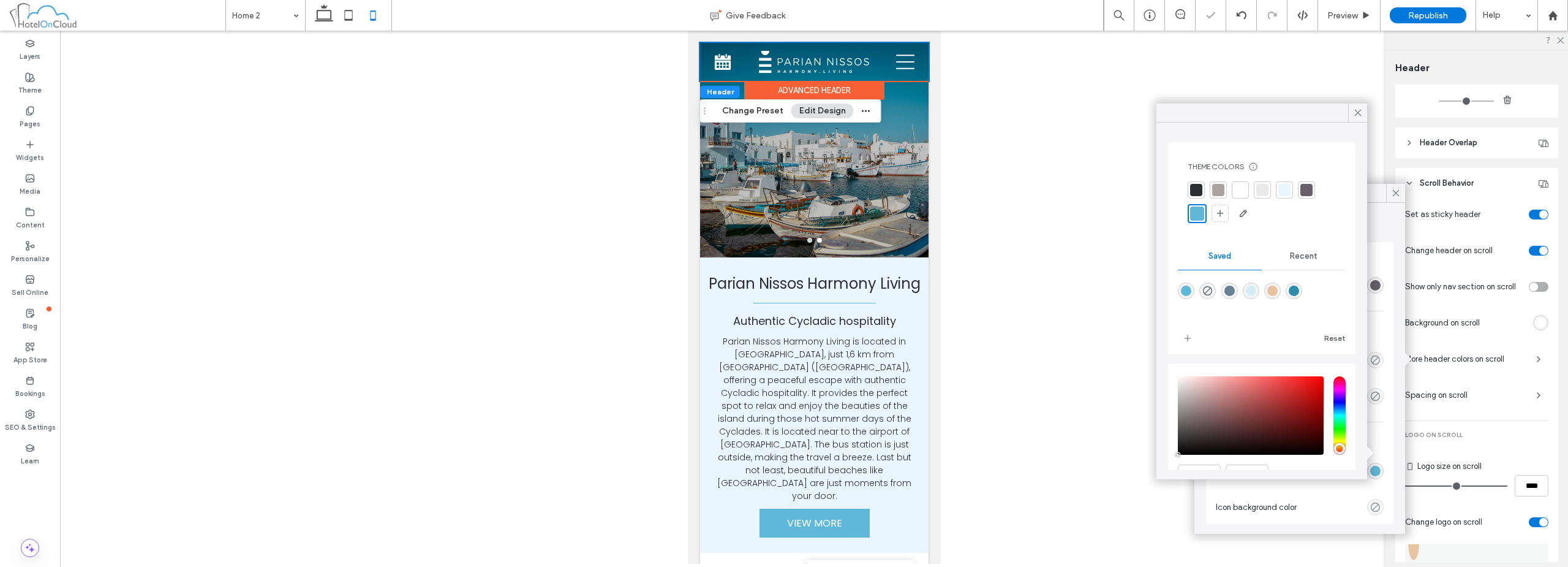
click at [1381, 508] on div "empty color" at bounding box center [1375, 506] width 16 height 16
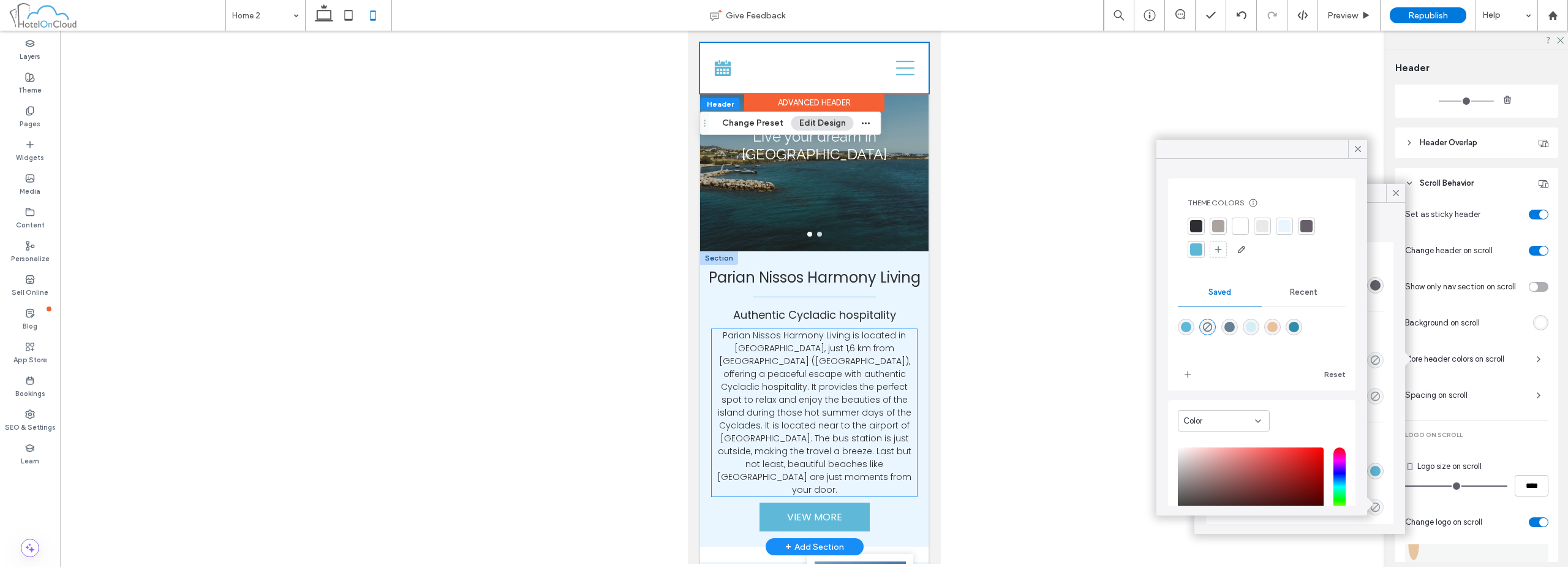
scroll to position [0, 0]
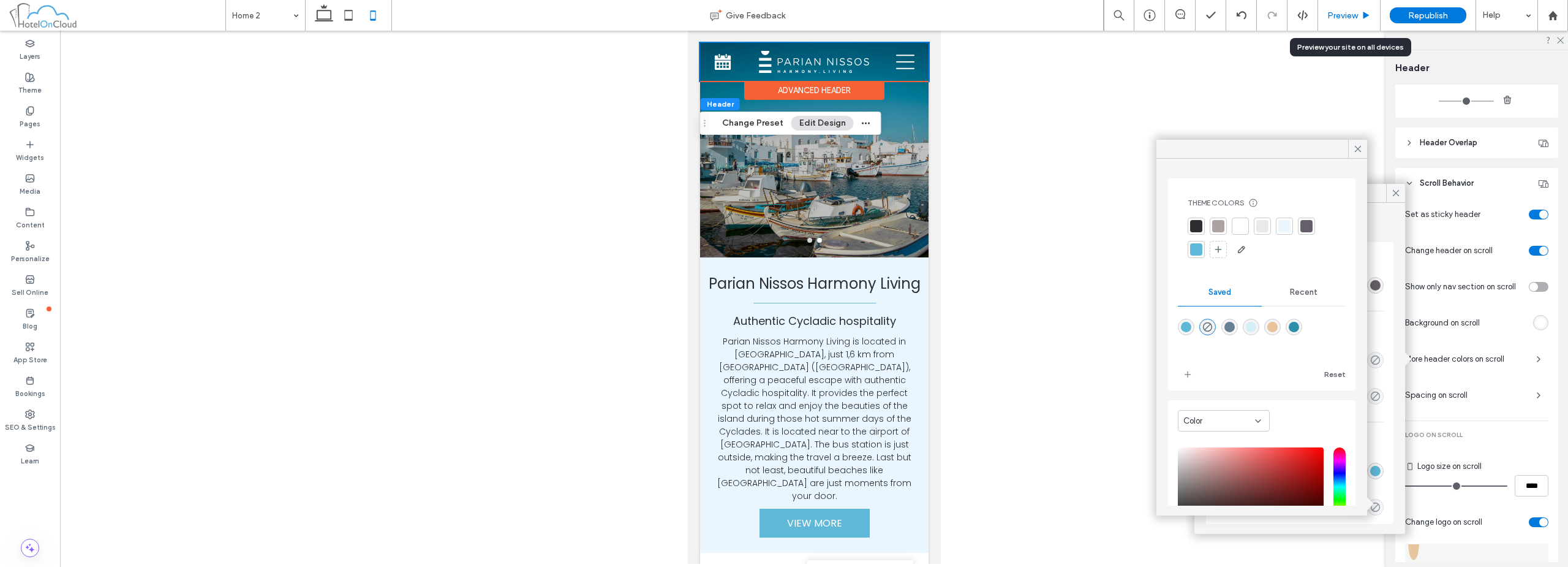
click at [1339, 23] on div "Preview" at bounding box center [1348, 15] width 62 height 31
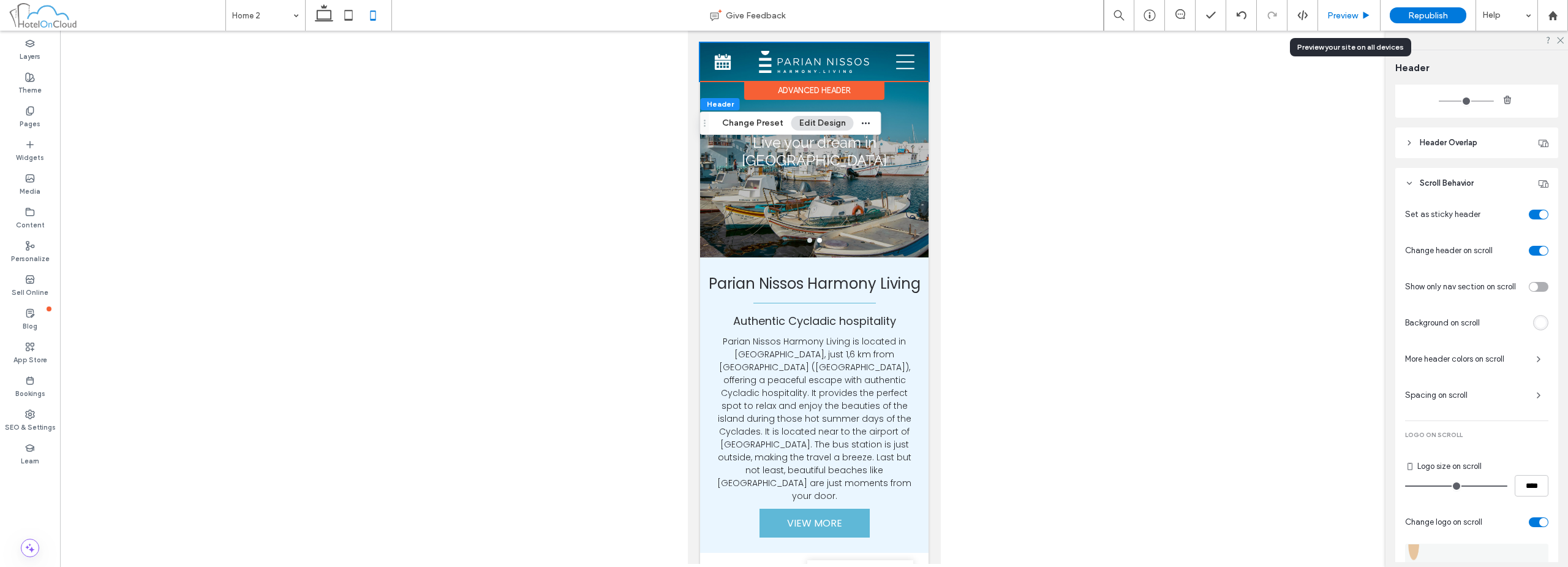
click at [1350, 24] on div "Preview" at bounding box center [1348, 15] width 62 height 31
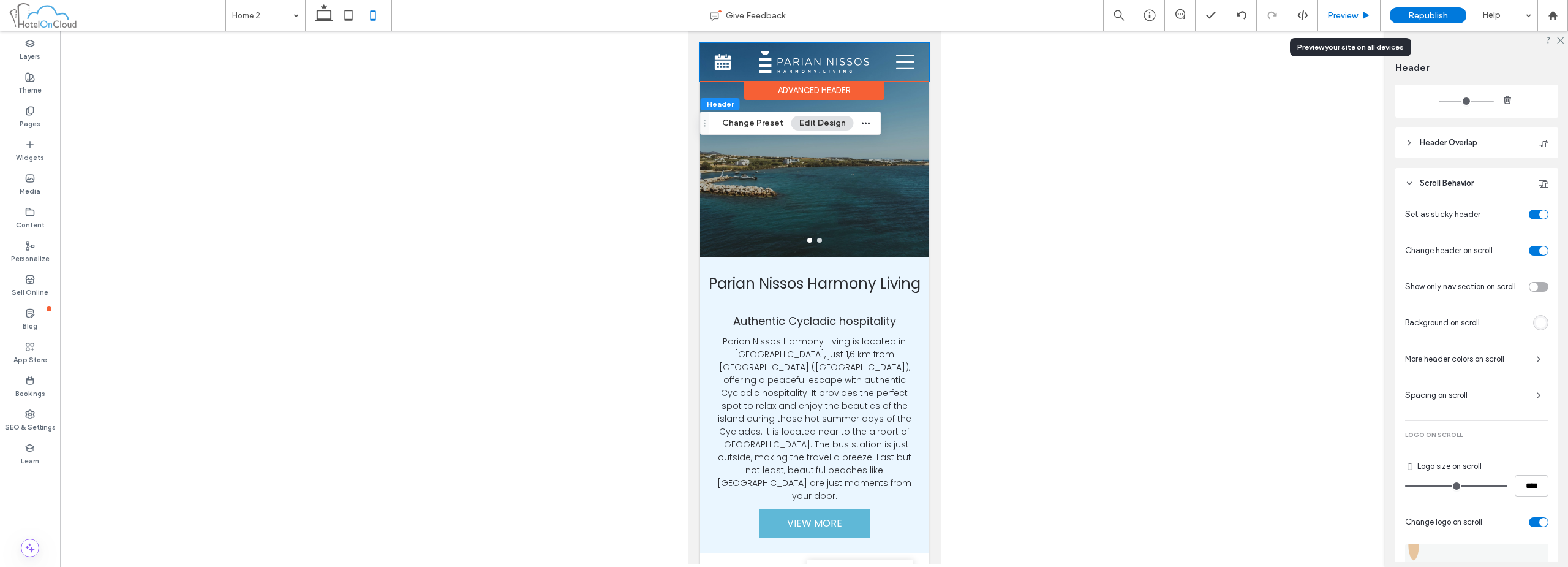
click at [1348, 17] on span "Preview" at bounding box center [1342, 15] width 31 height 11
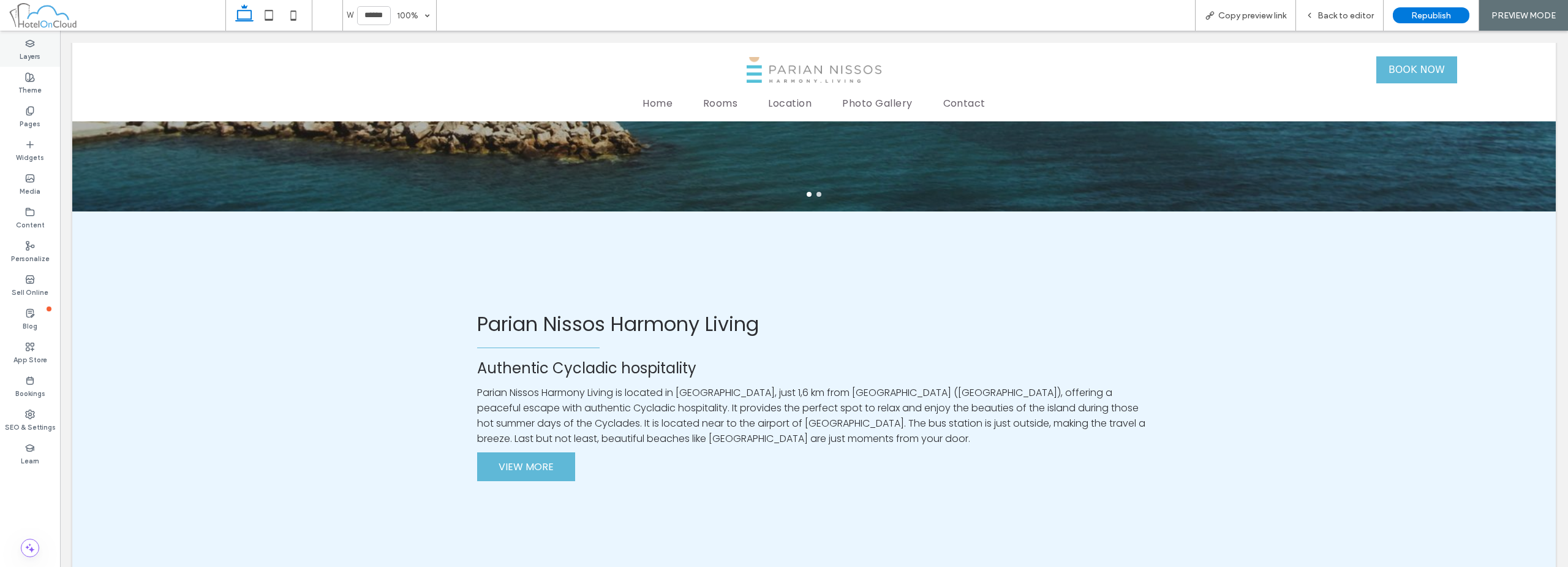
click at [19, 48] on div "Layers" at bounding box center [30, 49] width 60 height 34
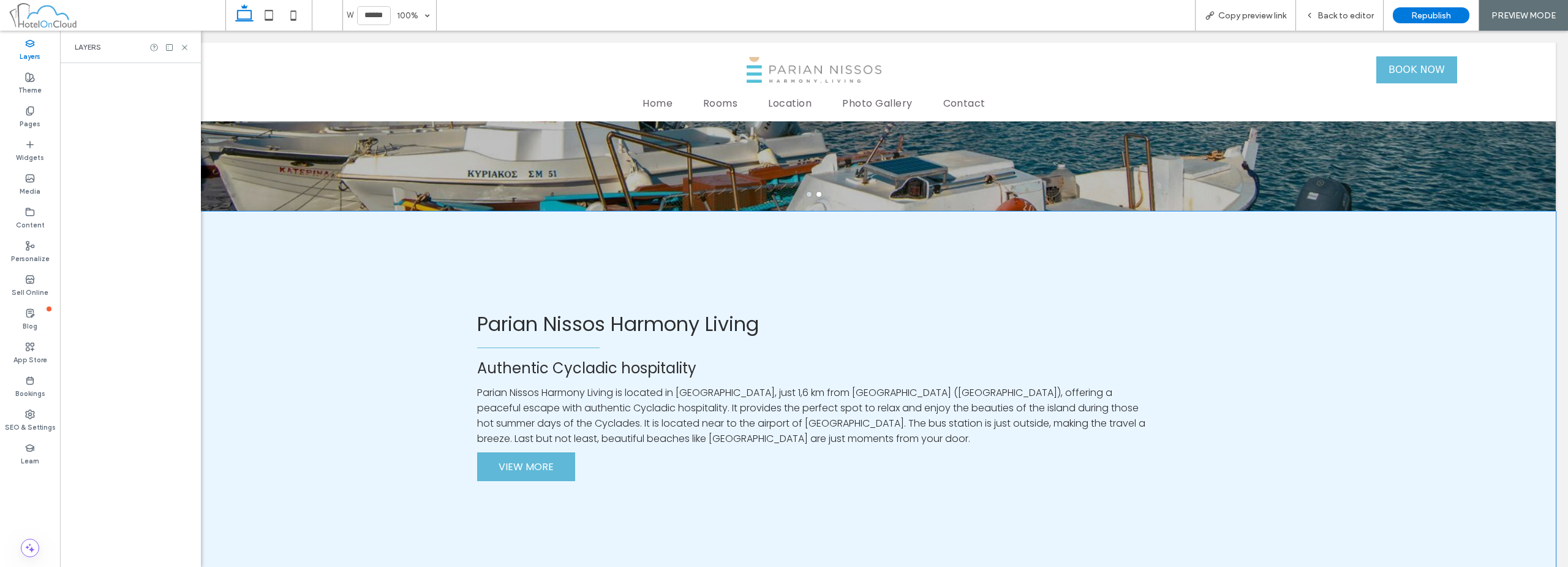
click at [820, 254] on div "Parian Nissos Harmony Living Authentic Cycladic hospitality Parian Nissos Harmo…" at bounding box center [813, 395] width 735 height 308
click at [759, 339] on div "Parian Nissos Harmony Living Authentic Cycladic hospitality Parian Nissos Harmo…" at bounding box center [813, 395] width 735 height 308
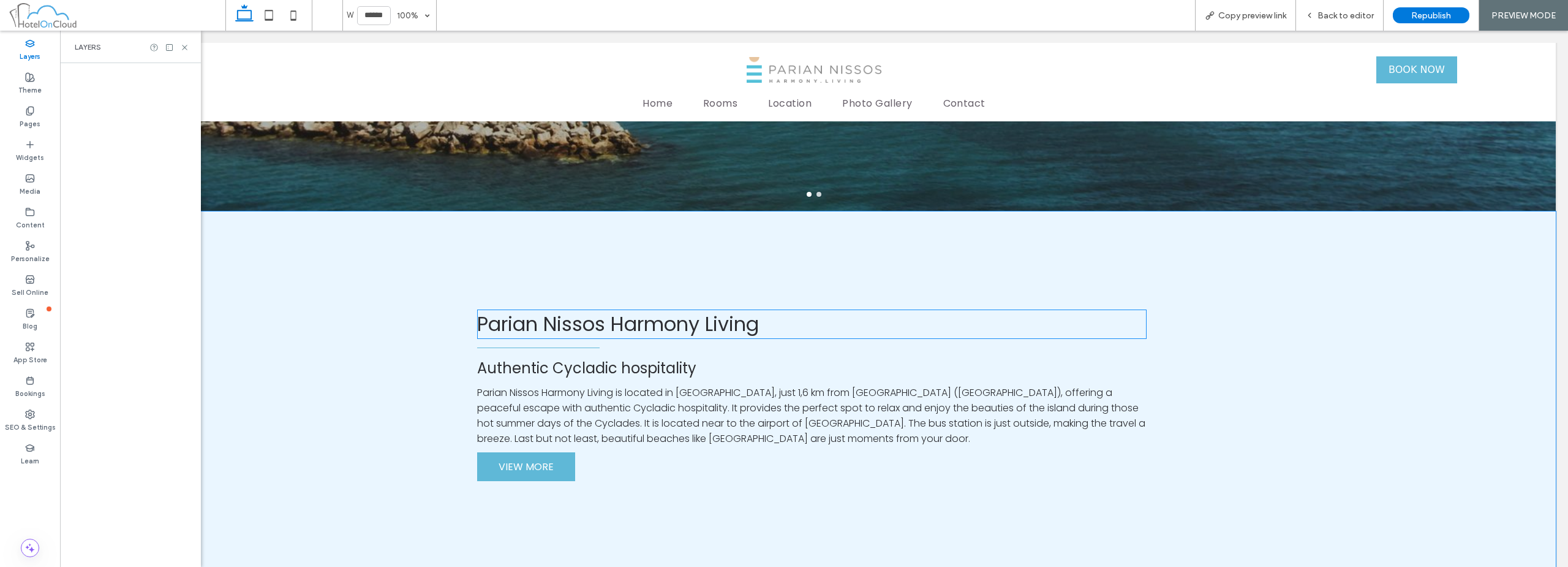
click at [750, 321] on span "Parian Nissos Harmony Living" at bounding box center [617, 324] width 281 height 28
click at [1350, 16] on span "Back to editor" at bounding box center [1345, 15] width 57 height 11
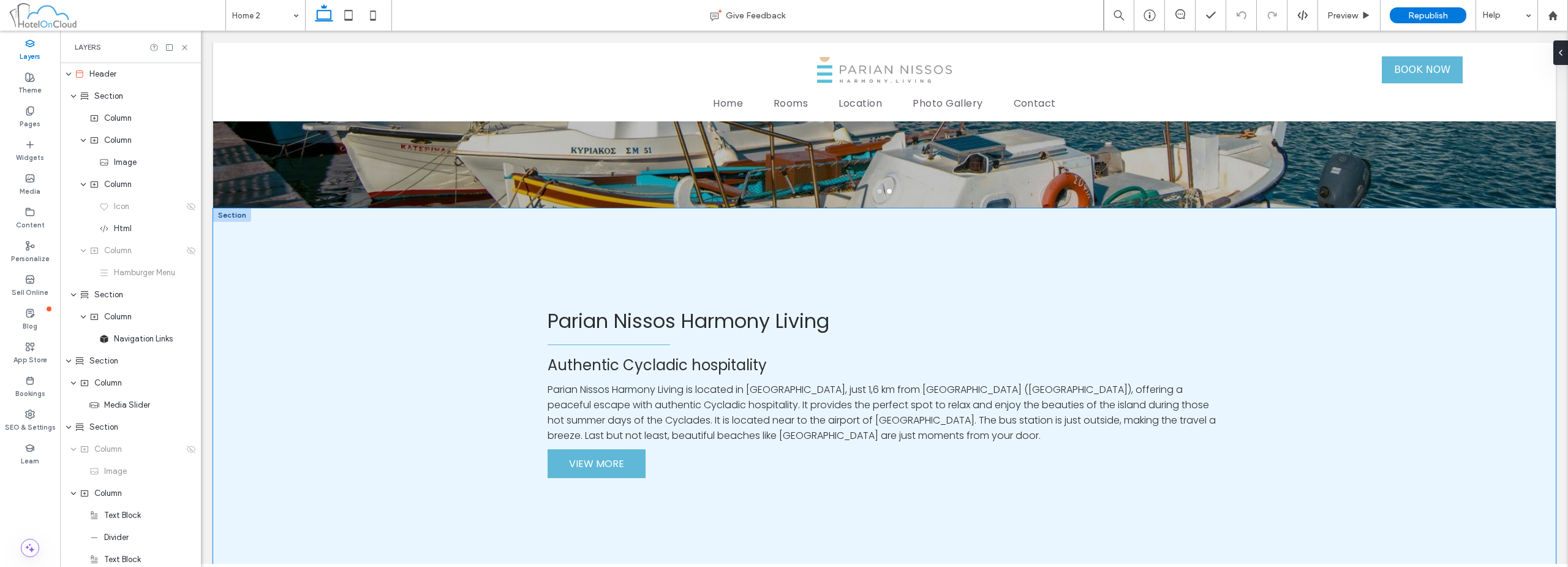
click at [369, 246] on div "Parian Nissos Harmony Living Authentic Cycladic hospitality Parian Nissos Harmo…" at bounding box center [884, 392] width 1342 height 368
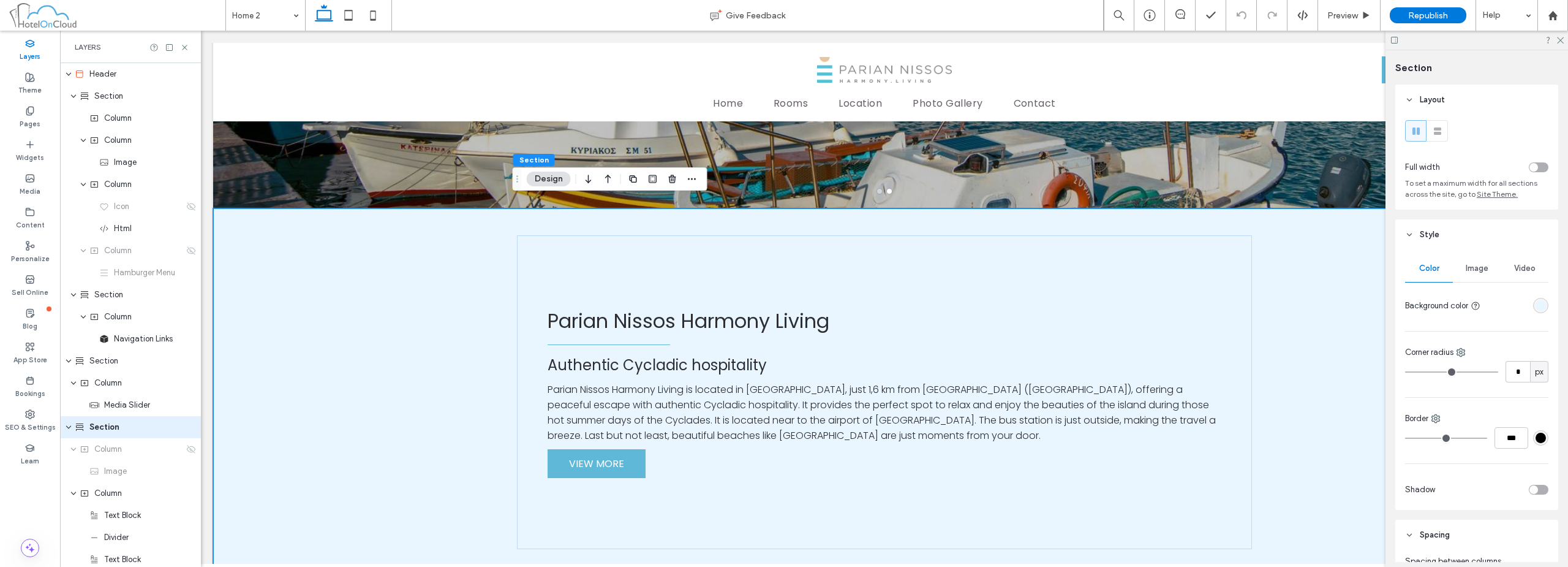
scroll to position [112, 0]
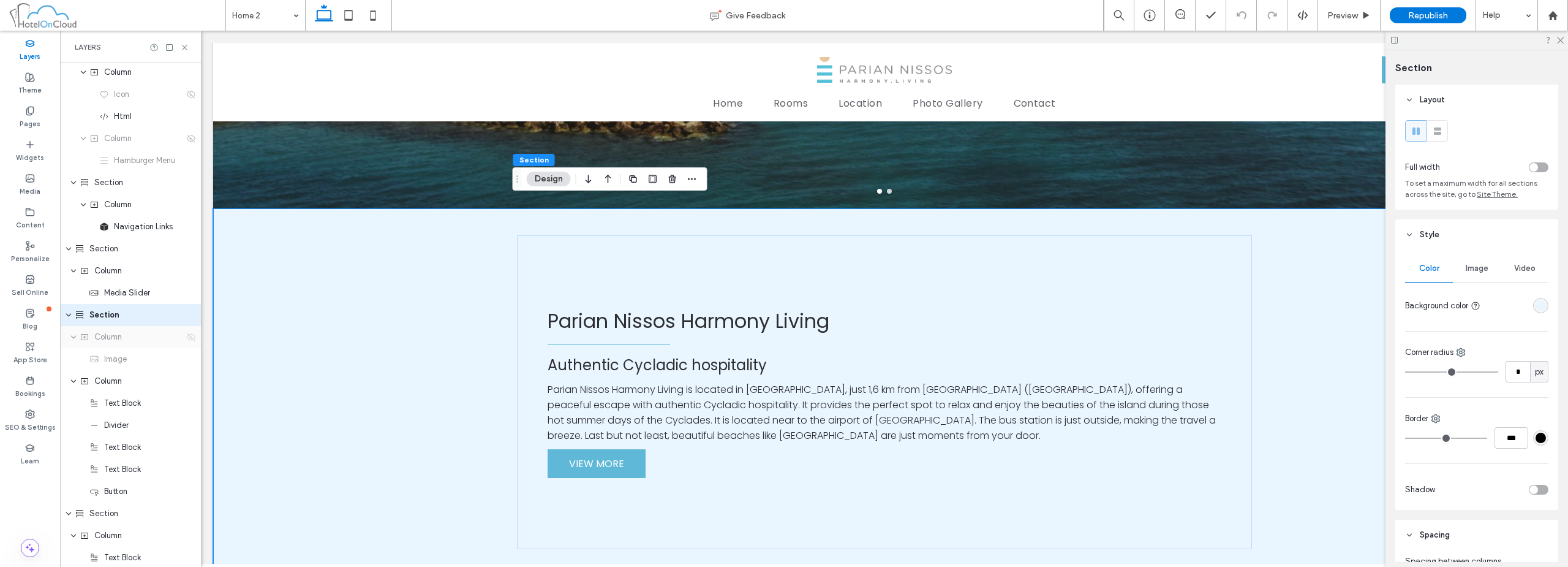
click at [187, 337] on use at bounding box center [191, 336] width 9 height 8
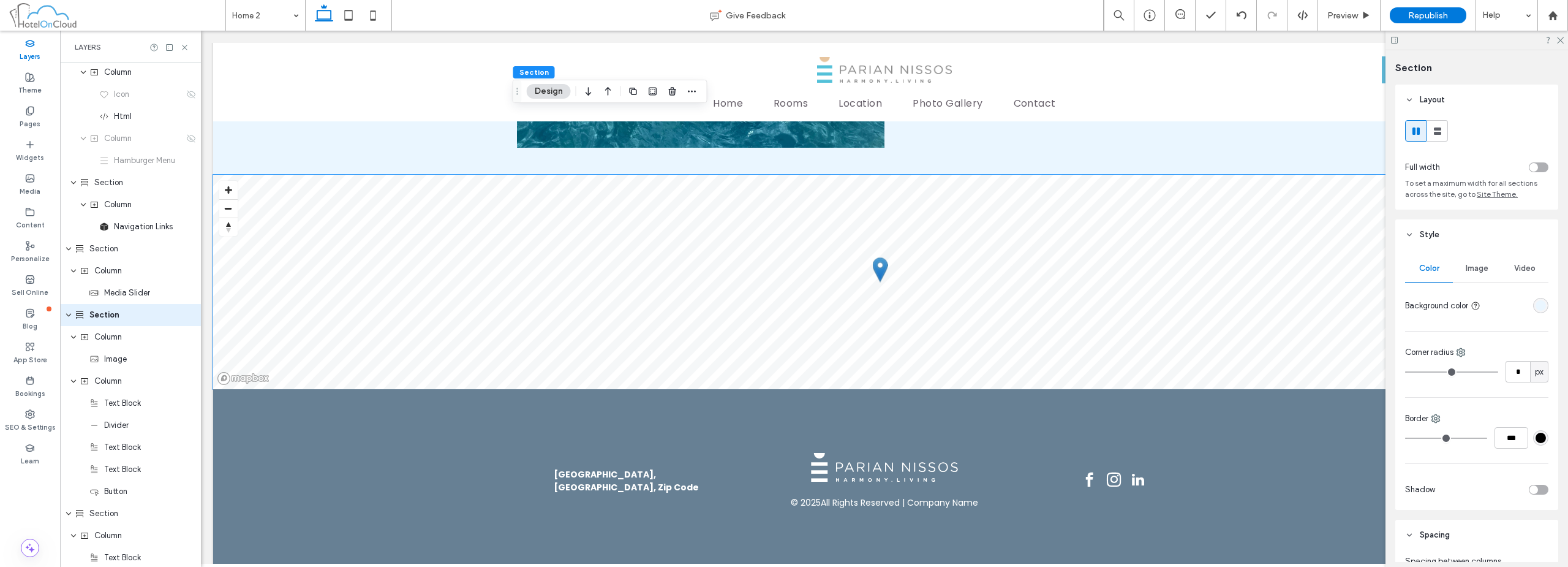
scroll to position [1665, 0]
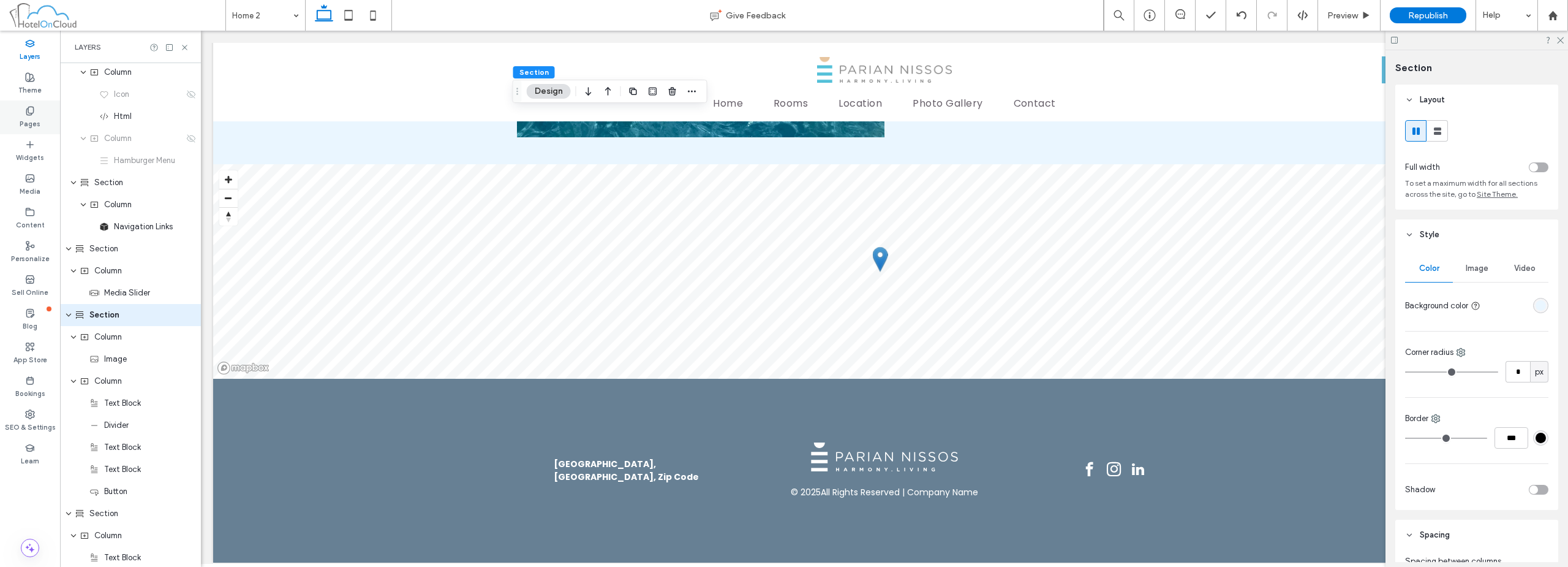
click at [28, 106] on icon at bounding box center [30, 111] width 10 height 10
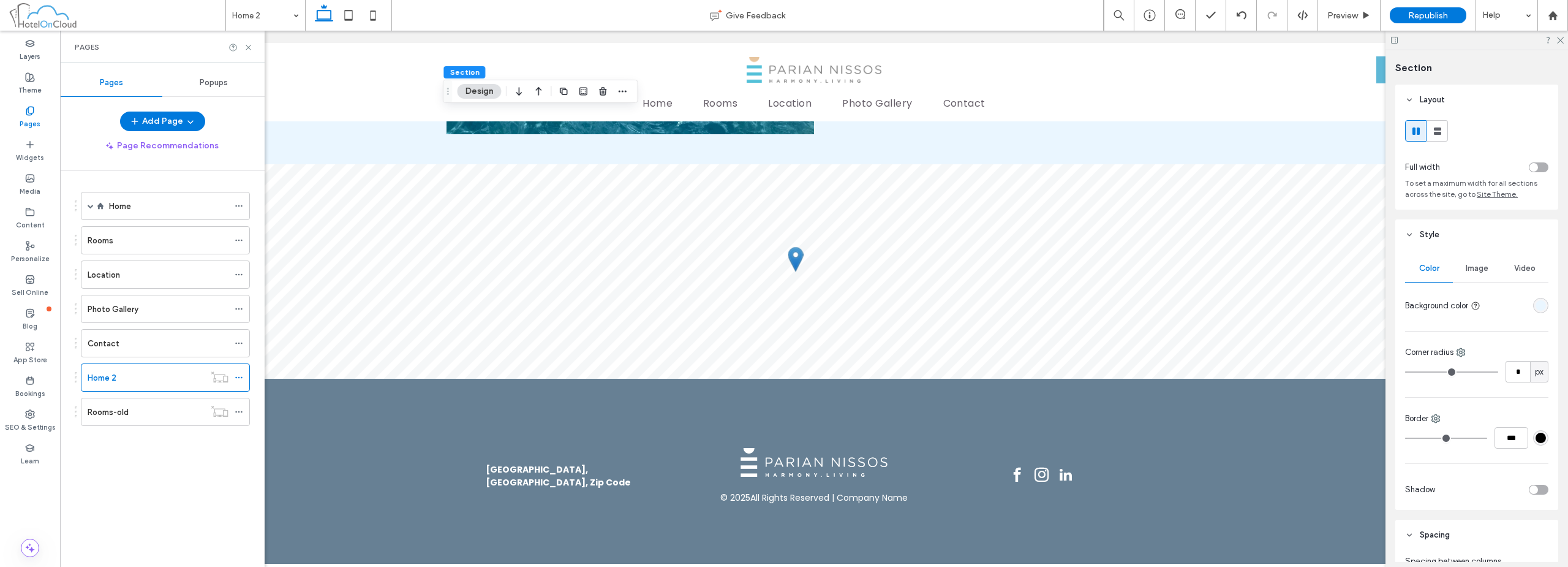
scroll to position [1680, 0]
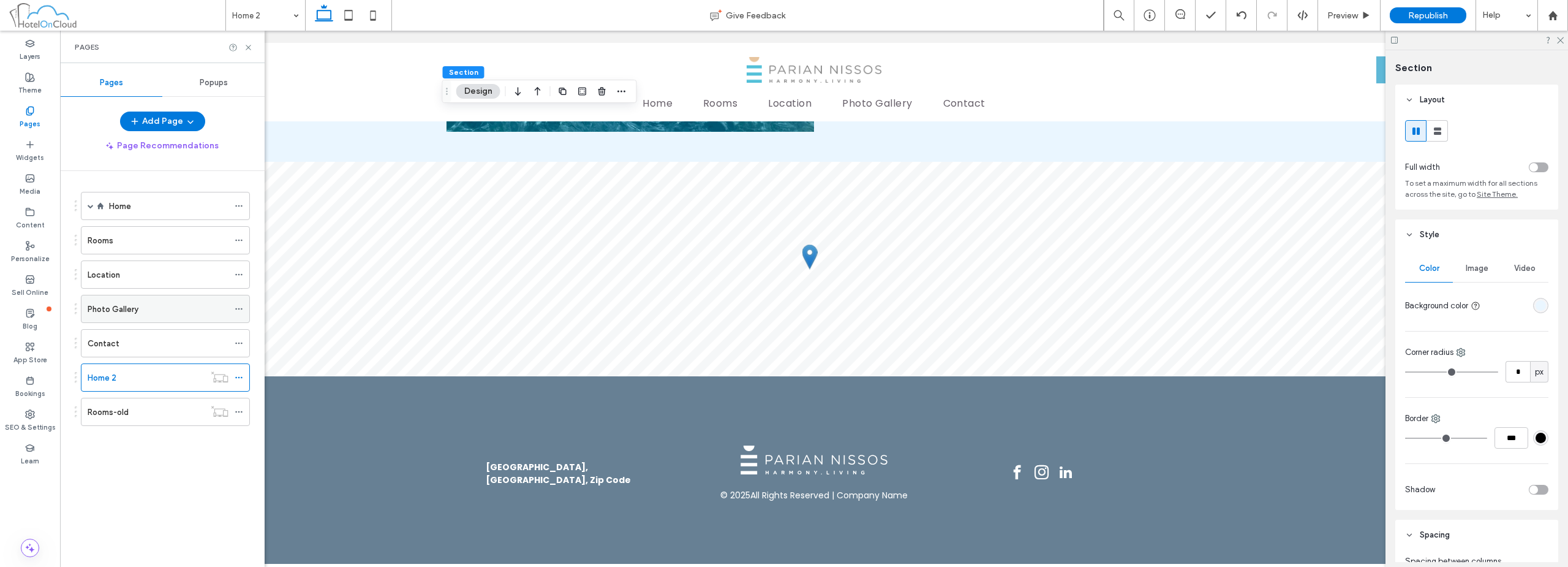
click at [126, 317] on div "Photo Gallery" at bounding box center [157, 308] width 141 height 27
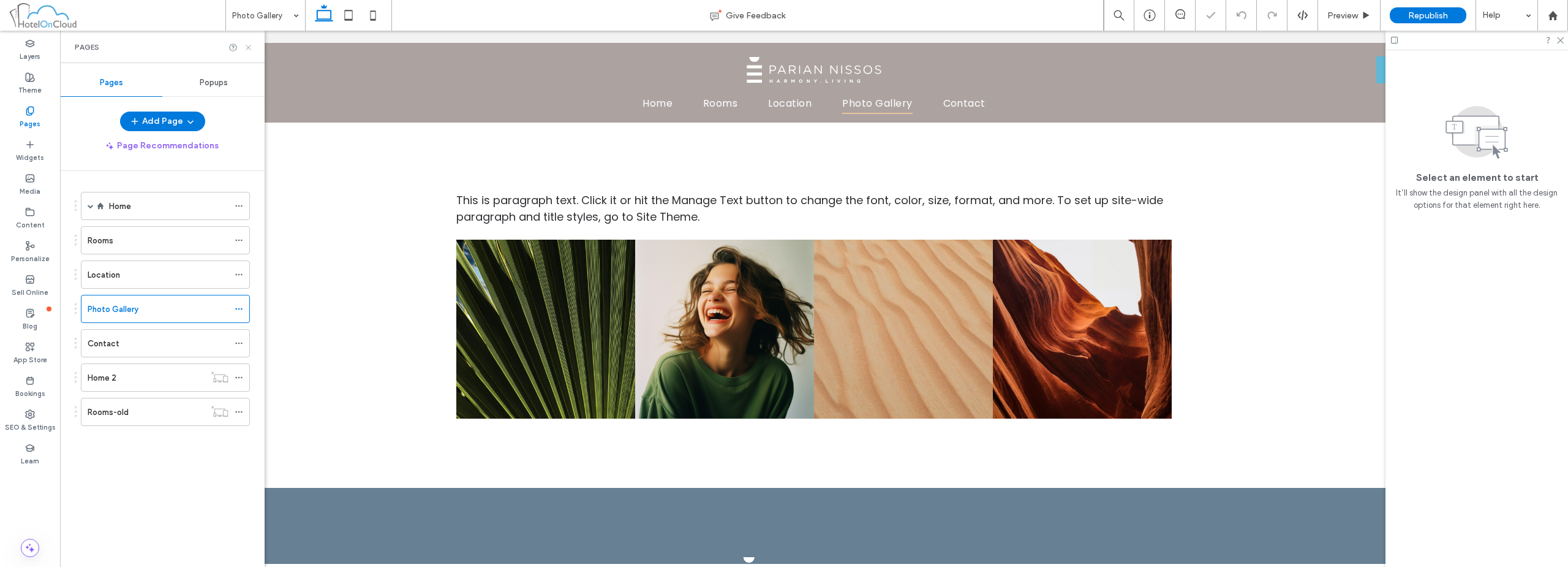
click at [250, 50] on icon at bounding box center [249, 48] width 10 height 10
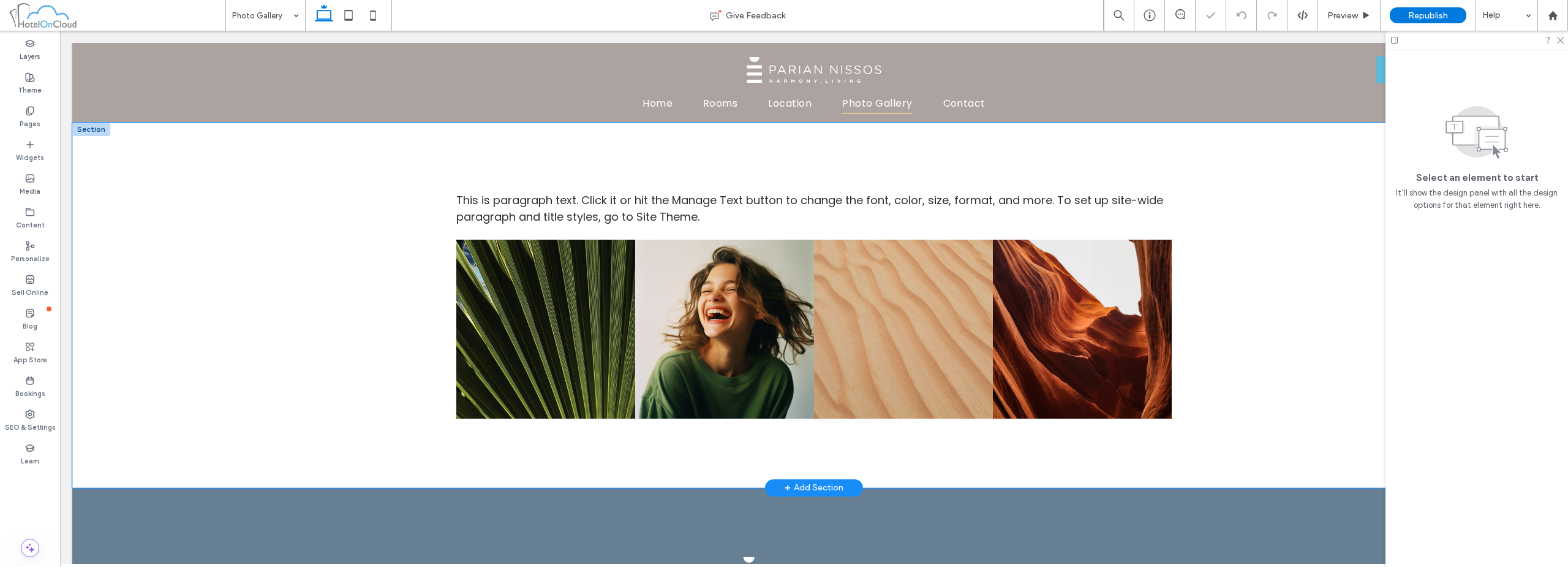
click at [379, 190] on div "This is paragraph text. Click it or hit the Manage Text button to change the fo…" at bounding box center [813, 306] width 1484 height 365
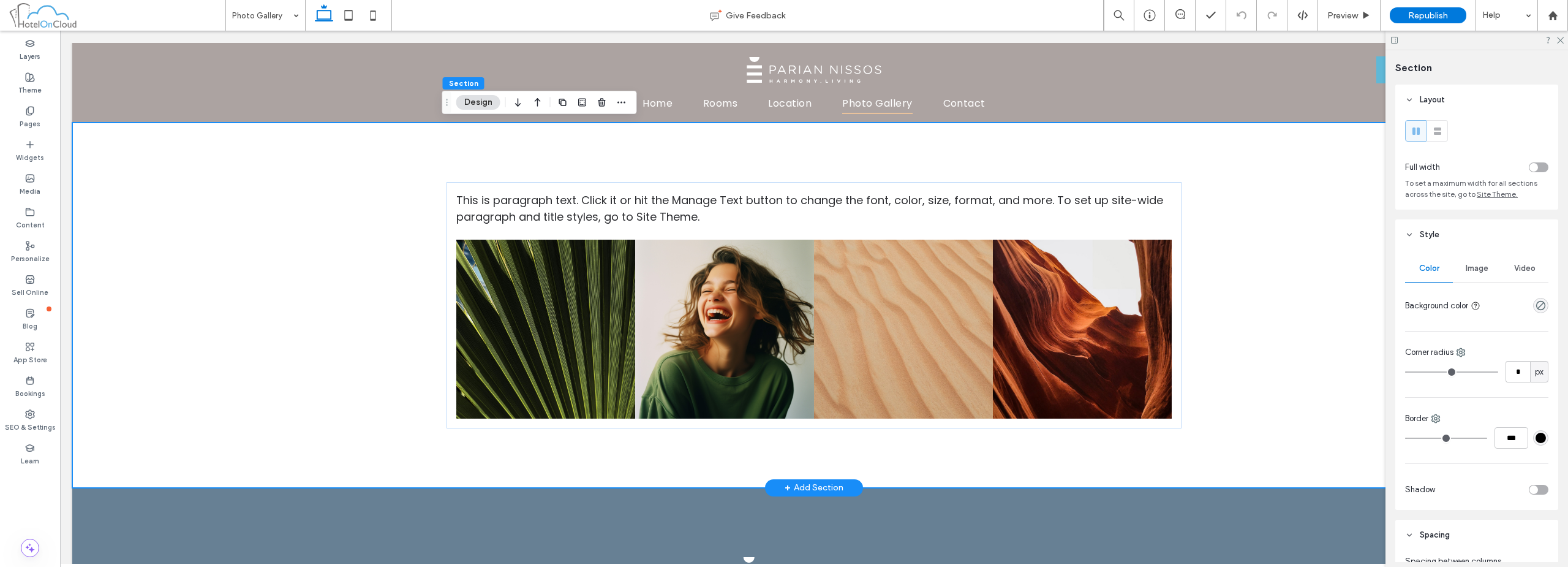
click at [174, 218] on div "This is paragraph text. Click it or hit the Manage Text button to change the fo…" at bounding box center [813, 306] width 1484 height 365
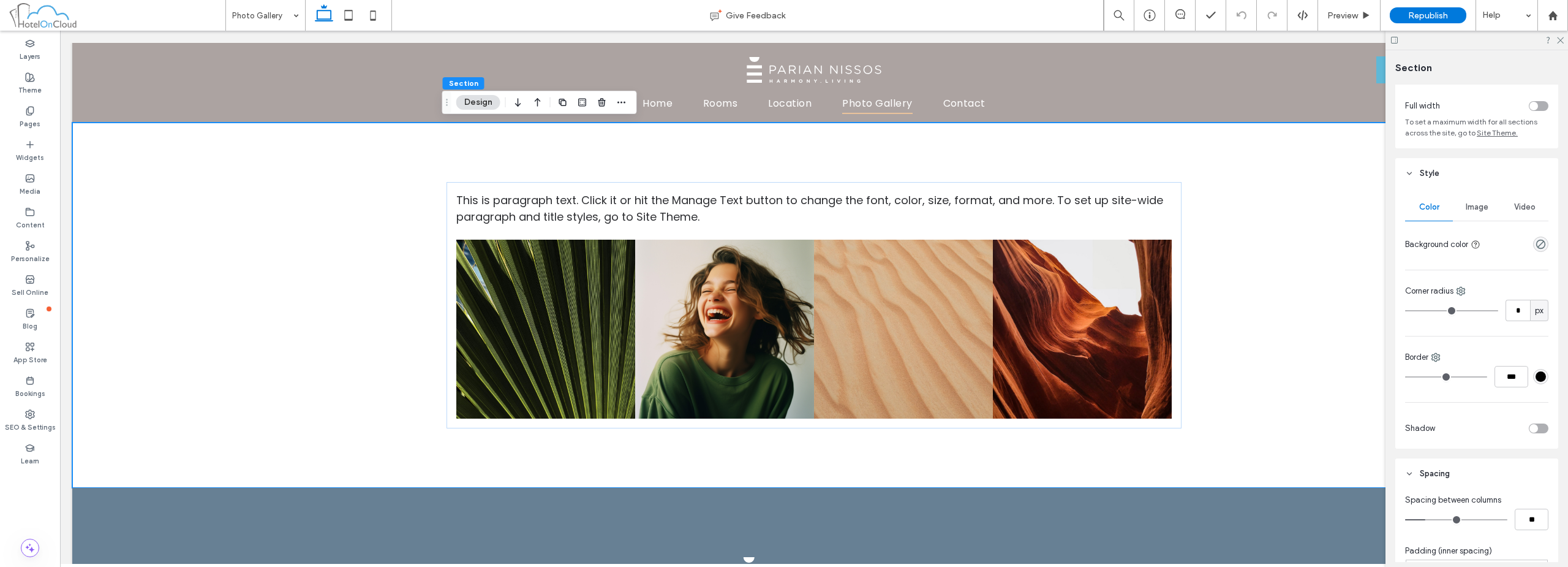
click at [1539, 243] on div "rgba(0, 0, 0, 0)" at bounding box center [1540, 244] width 15 height 15
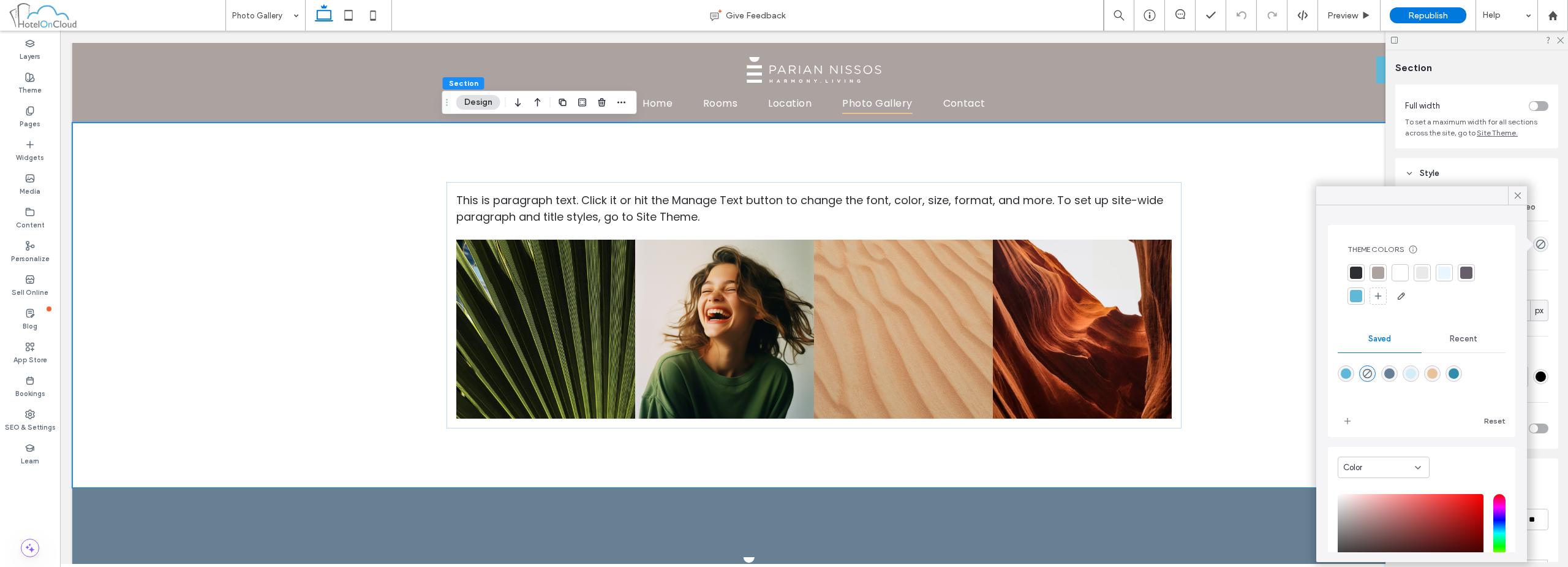
click at [1441, 273] on div at bounding box center [1444, 272] width 12 height 12
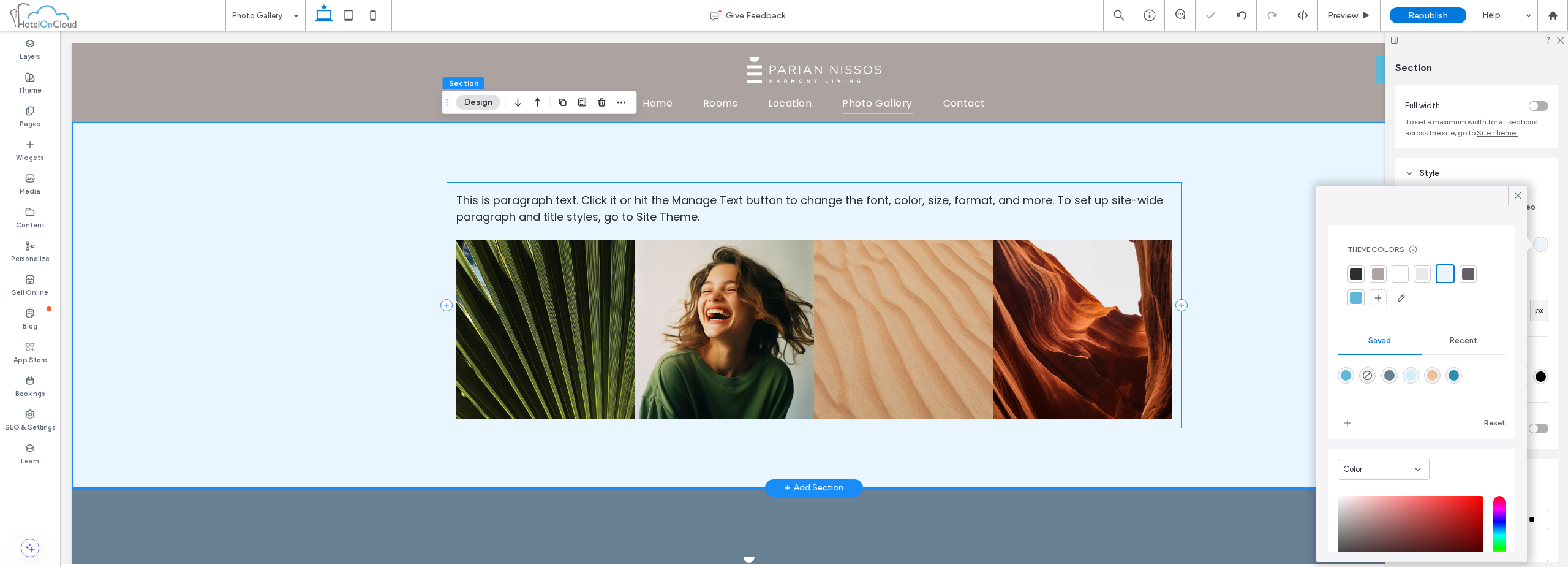
click at [811, 233] on div "This is paragraph text. Click it or hit the Manage Text button to change the fo…" at bounding box center [813, 305] width 735 height 246
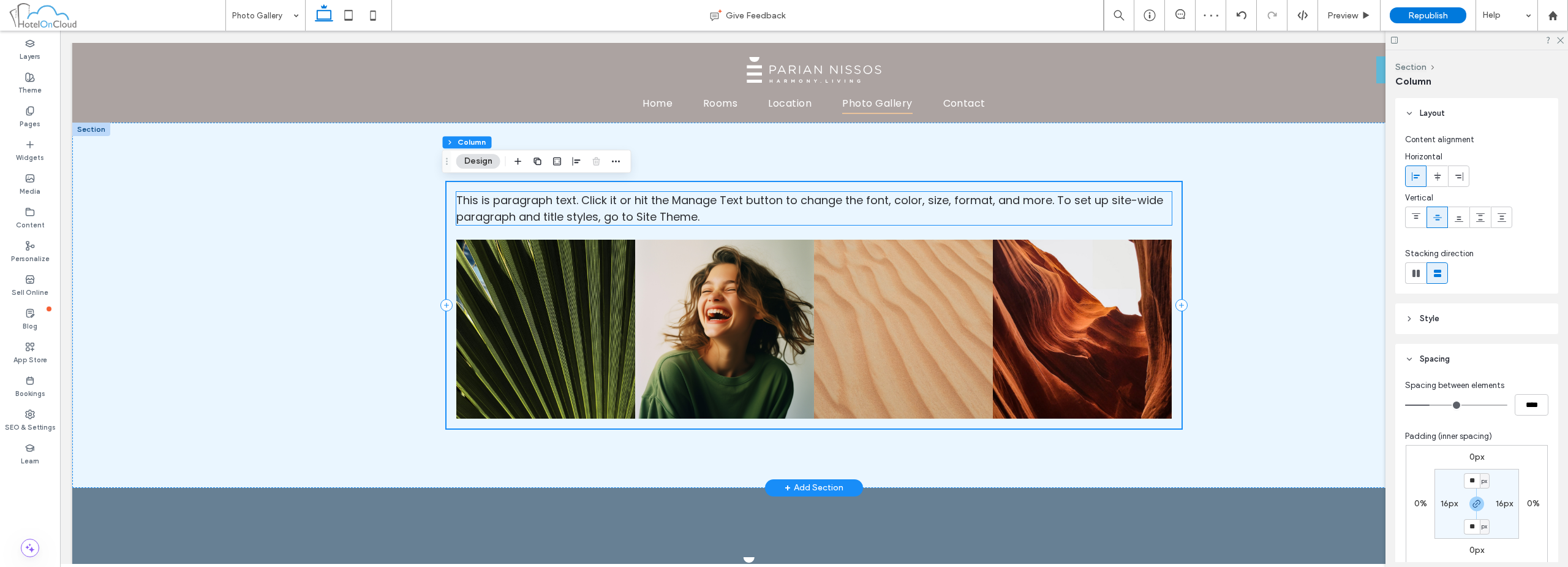
click at [596, 198] on span "This is paragraph text. Click it or hit the Manage Text button to change the fo…" at bounding box center [809, 208] width 707 height 32
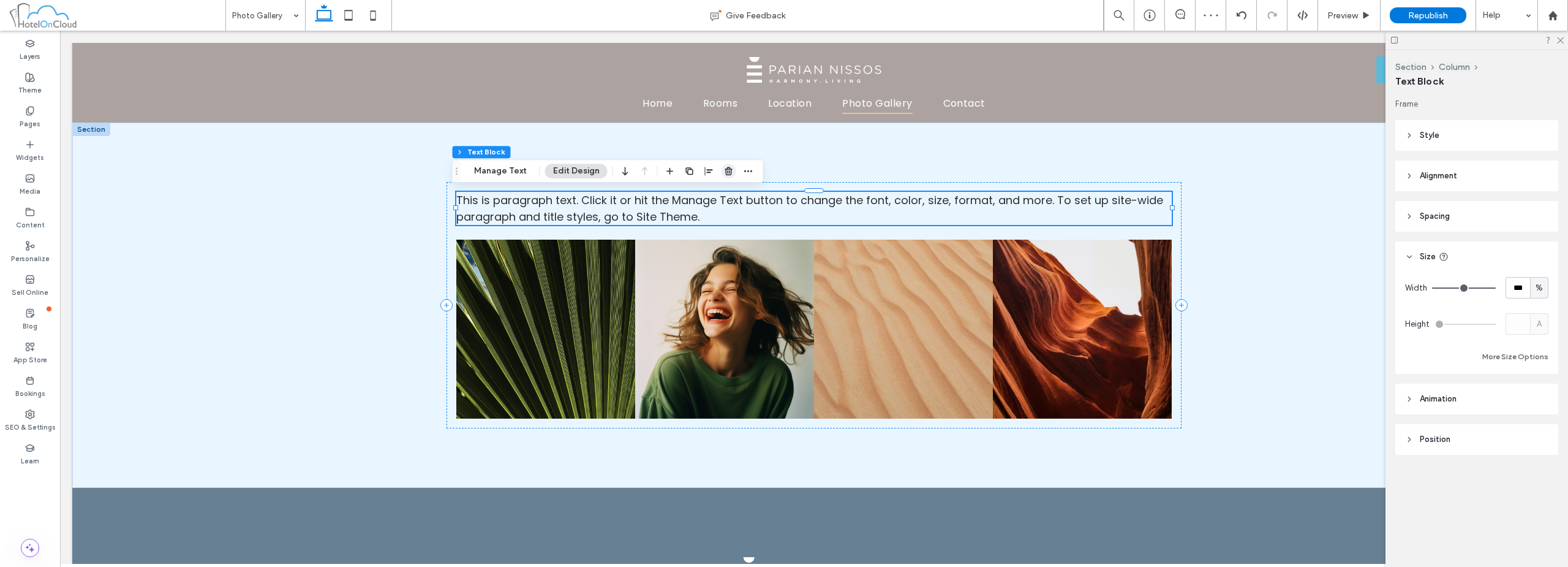
click at [727, 168] on use "button" at bounding box center [728, 171] width 8 height 8
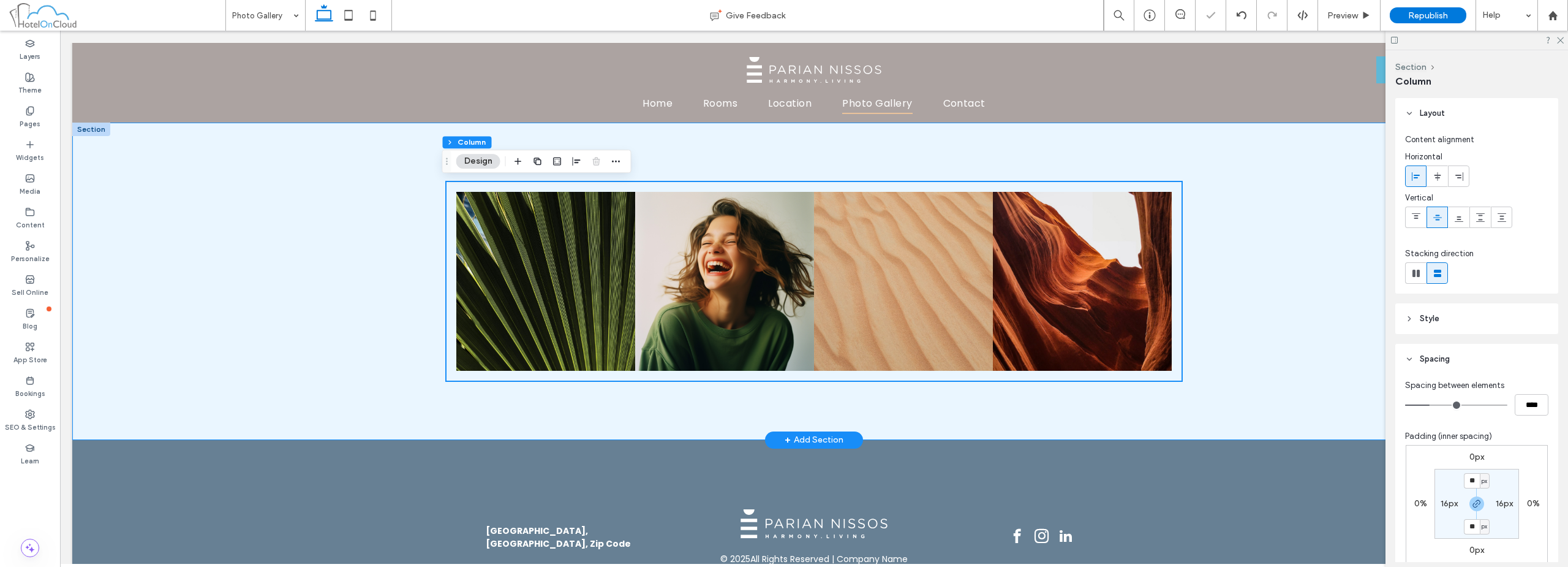
click at [401, 208] on div "Nature's Symphony Breathtaking colors of our planet Button Faces of Humanity Po…" at bounding box center [813, 282] width 1484 height 317
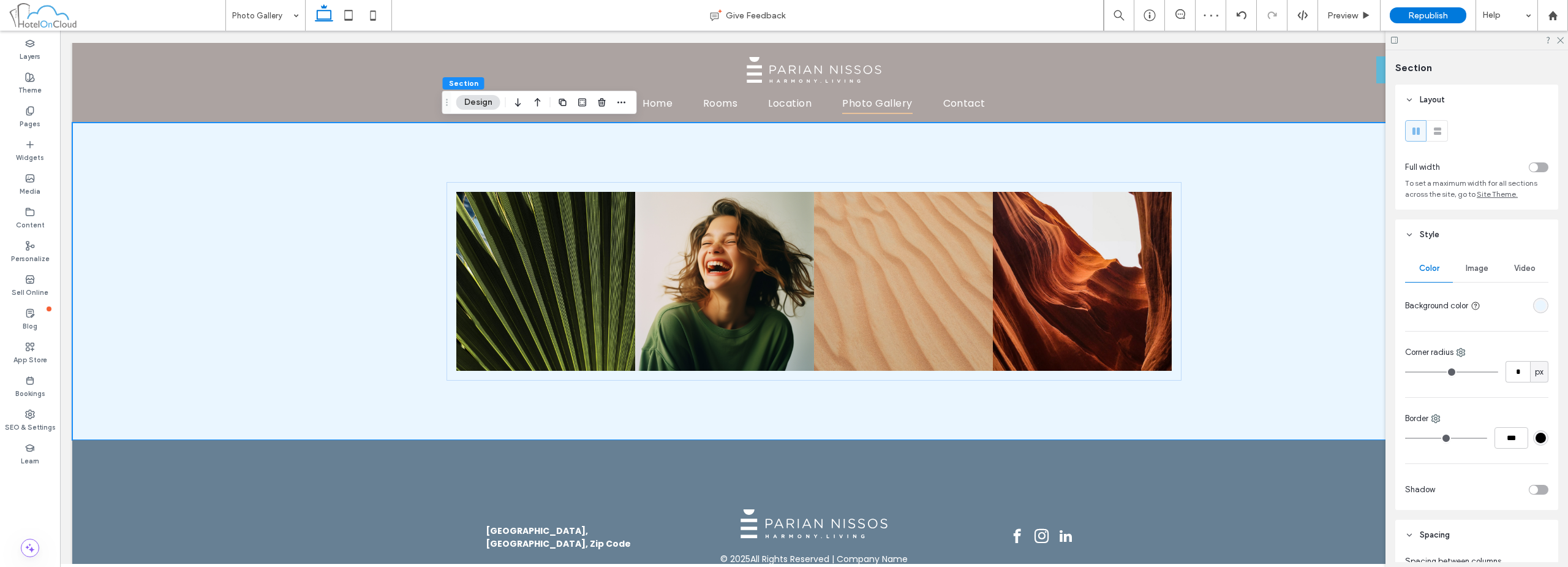
click at [1531, 168] on div "toggle" at bounding box center [1533, 167] width 9 height 9
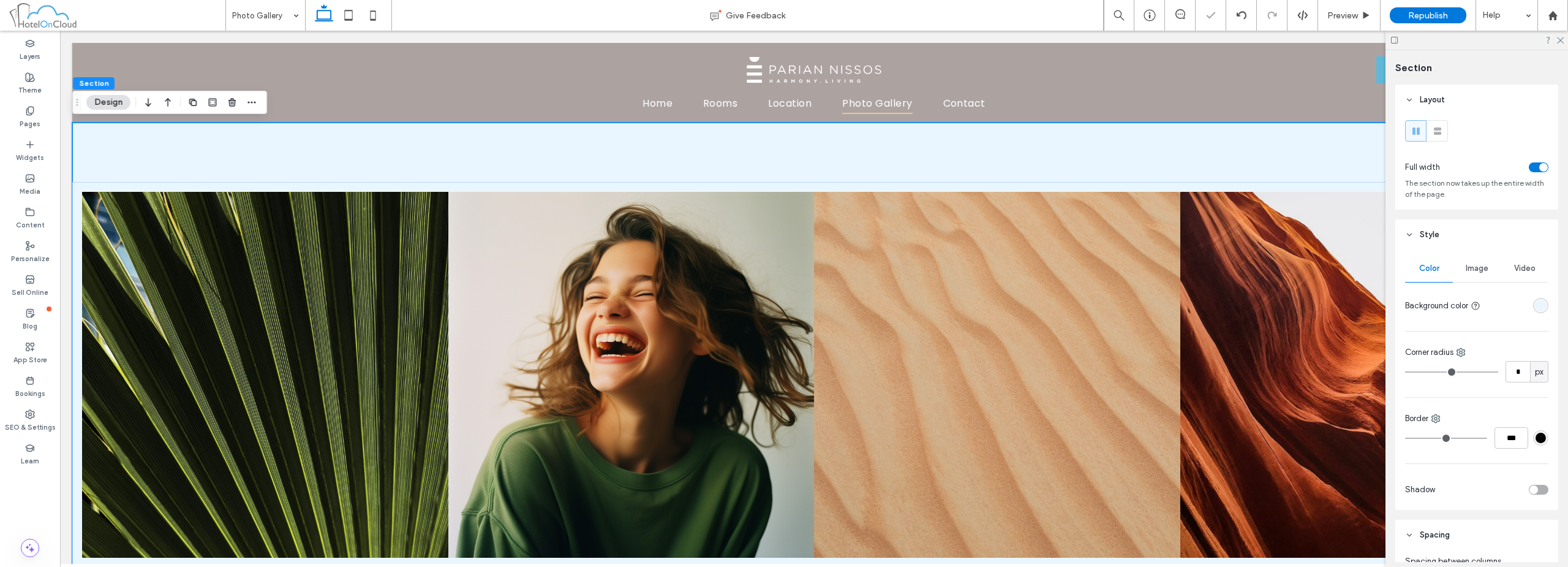
click at [370, 142] on div "Nature's Symphony Breathtaking colors of our planet Button Faces of Humanity Po…" at bounding box center [813, 375] width 1484 height 505
click at [337, 186] on div "Nature's Symphony Breathtaking colors of our planet Button Faces of Humanity Po…" at bounding box center [813, 375] width 1484 height 386
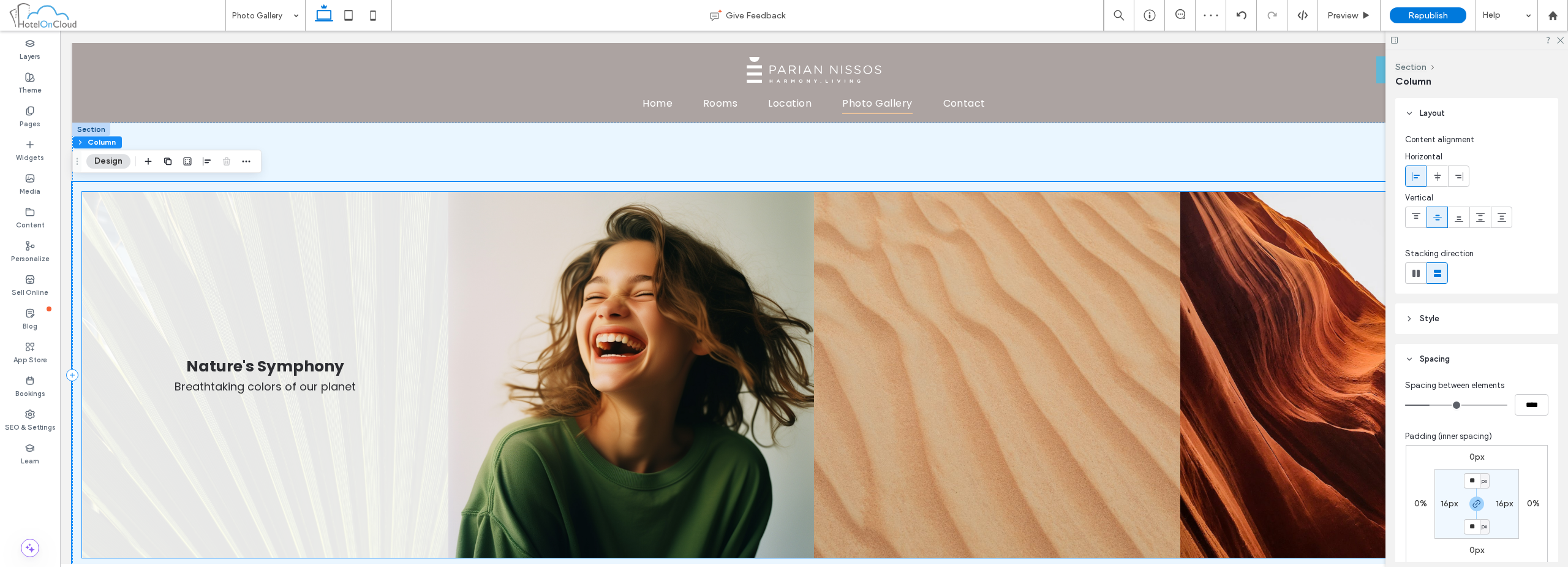
click at [371, 244] on link at bounding box center [264, 375] width 366 height 366
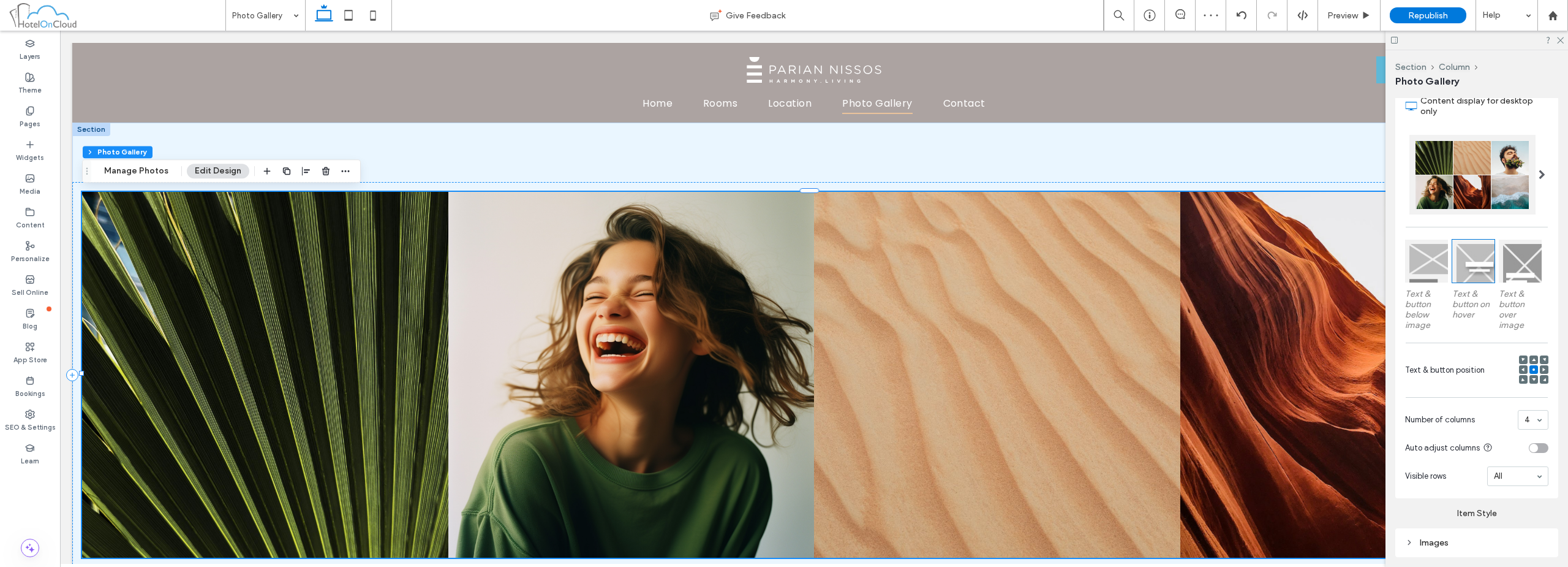
scroll to position [245, 0]
click at [1424, 263] on div at bounding box center [1426, 259] width 43 height 43
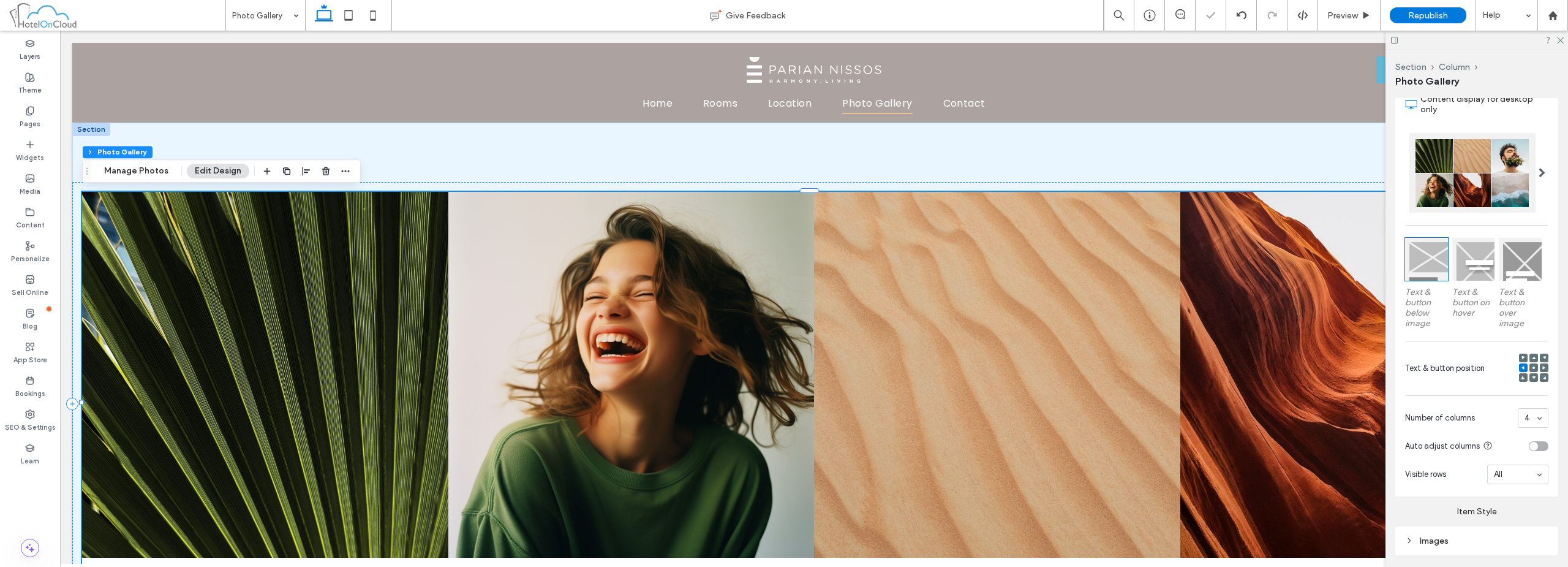
click at [1456, 169] on div at bounding box center [1472, 172] width 126 height 80
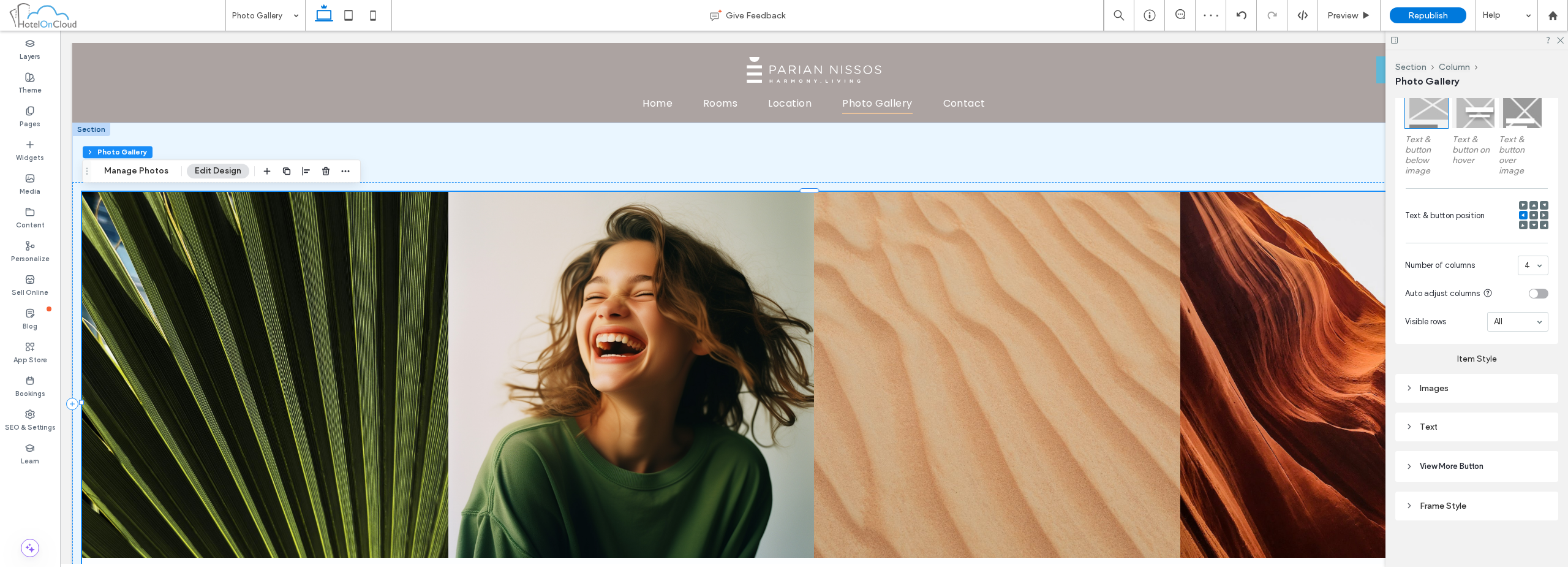
scroll to position [404, 0]
click at [1479, 383] on div "Images" at bounding box center [1476, 382] width 143 height 11
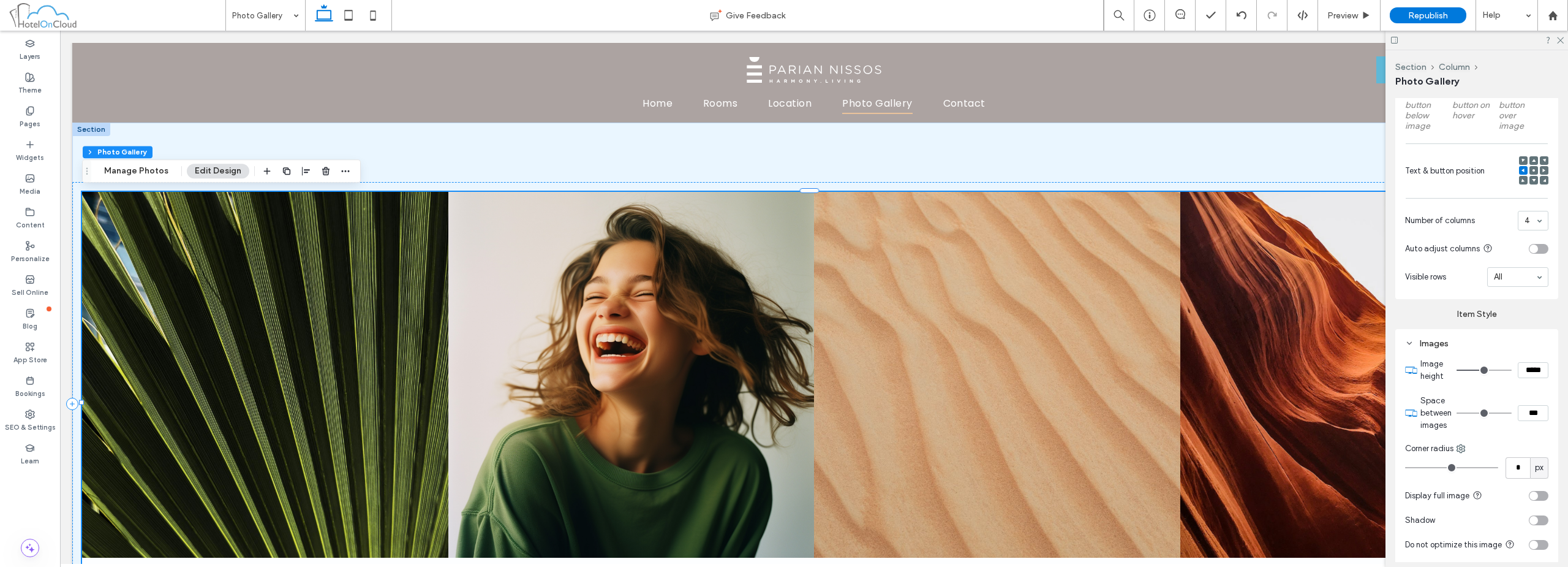
scroll to position [464, 0]
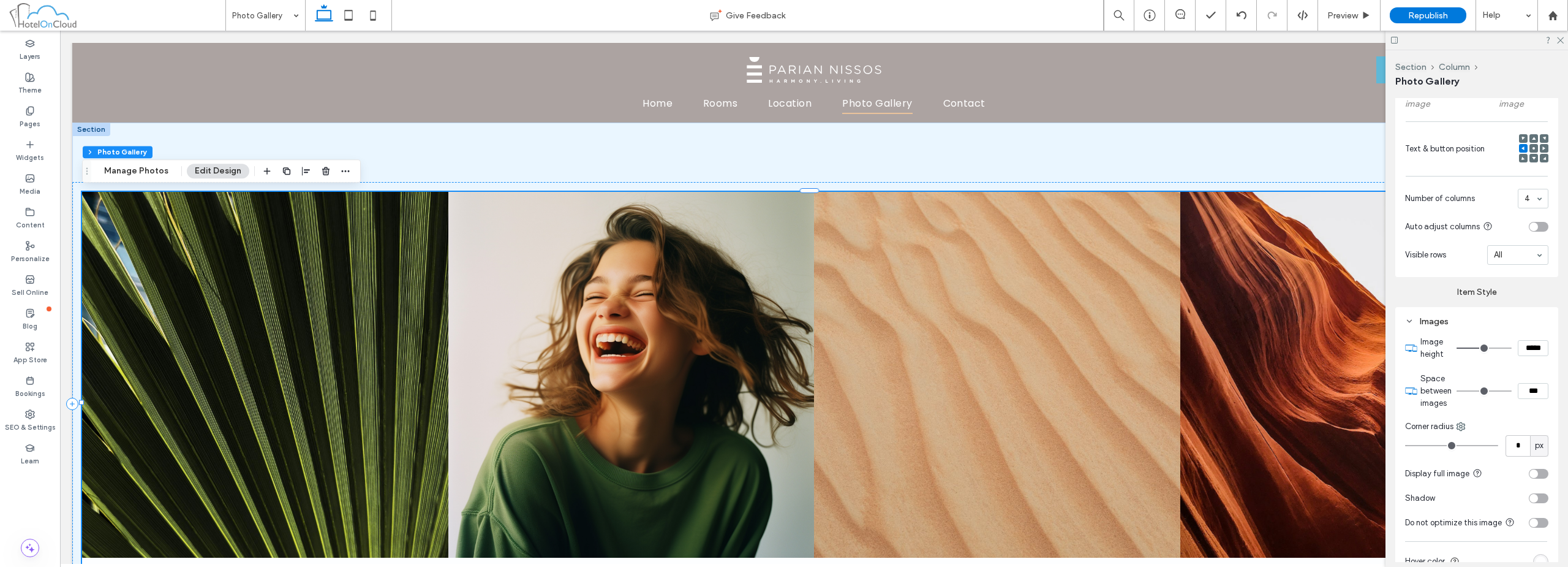
click at [1517, 341] on input "*****" at bounding box center [1532, 348] width 31 height 16
type input "*****"
type input "***"
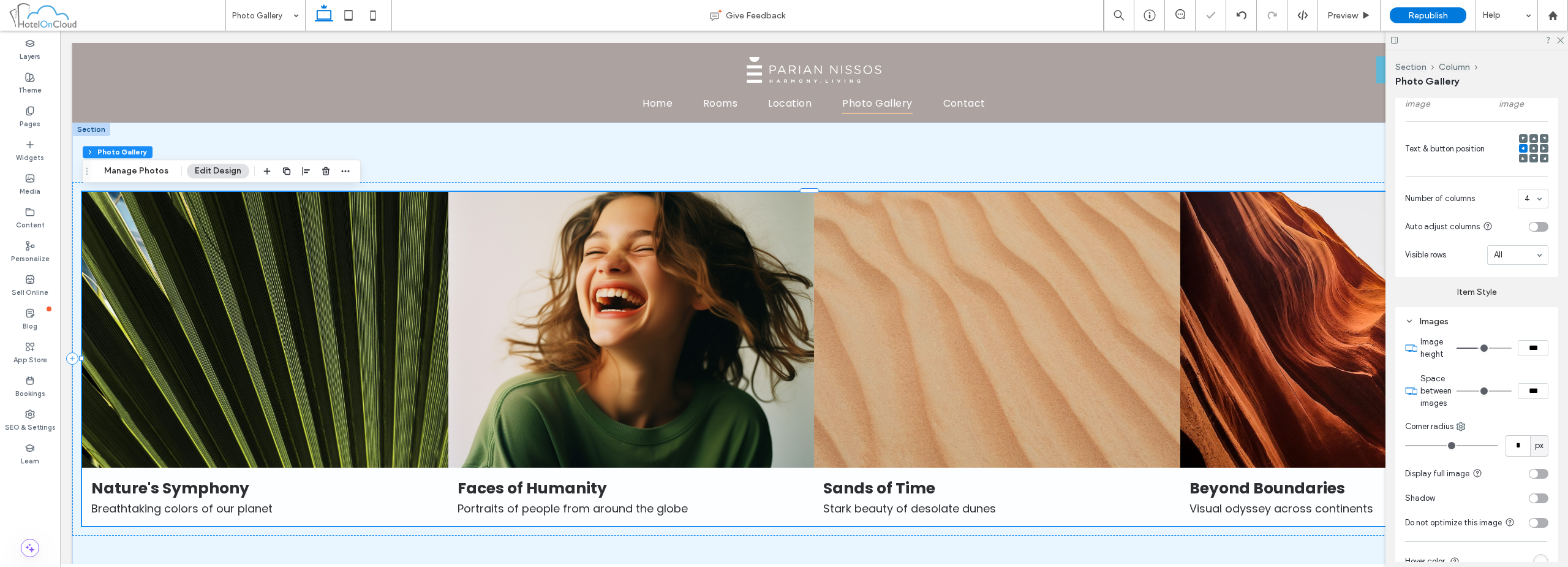
type input "*****"
type input "***"
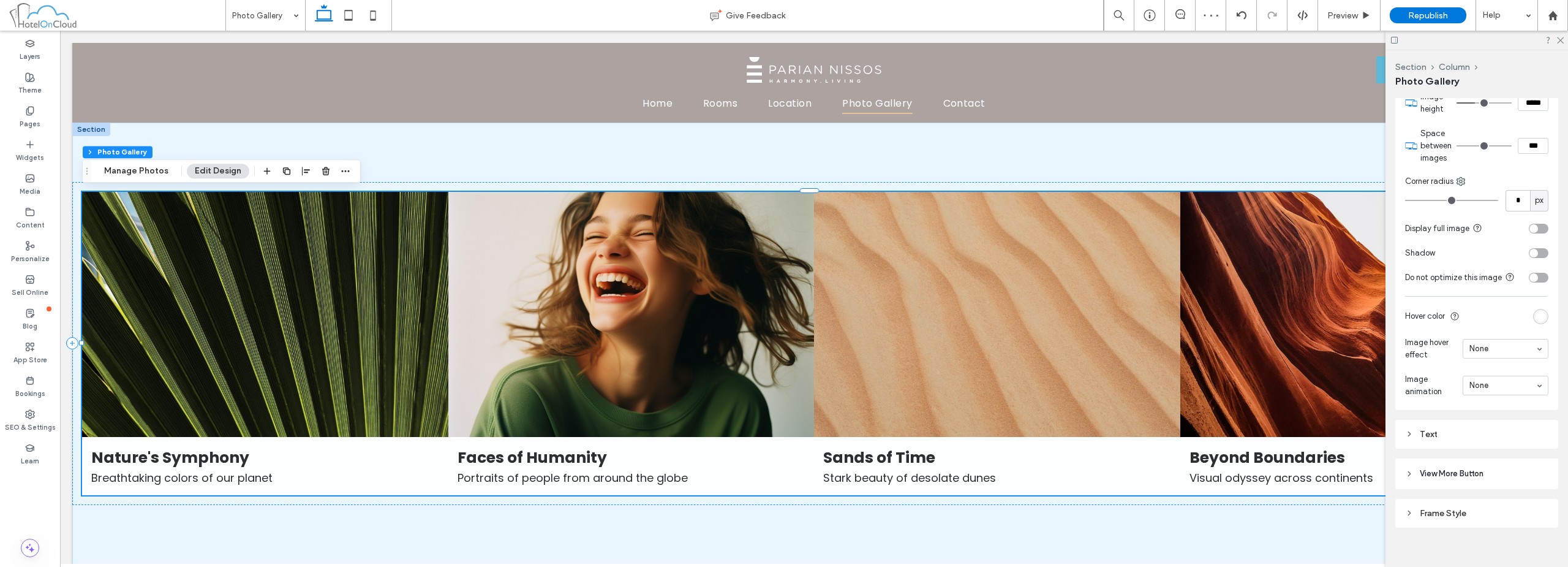
scroll to position [723, 0]
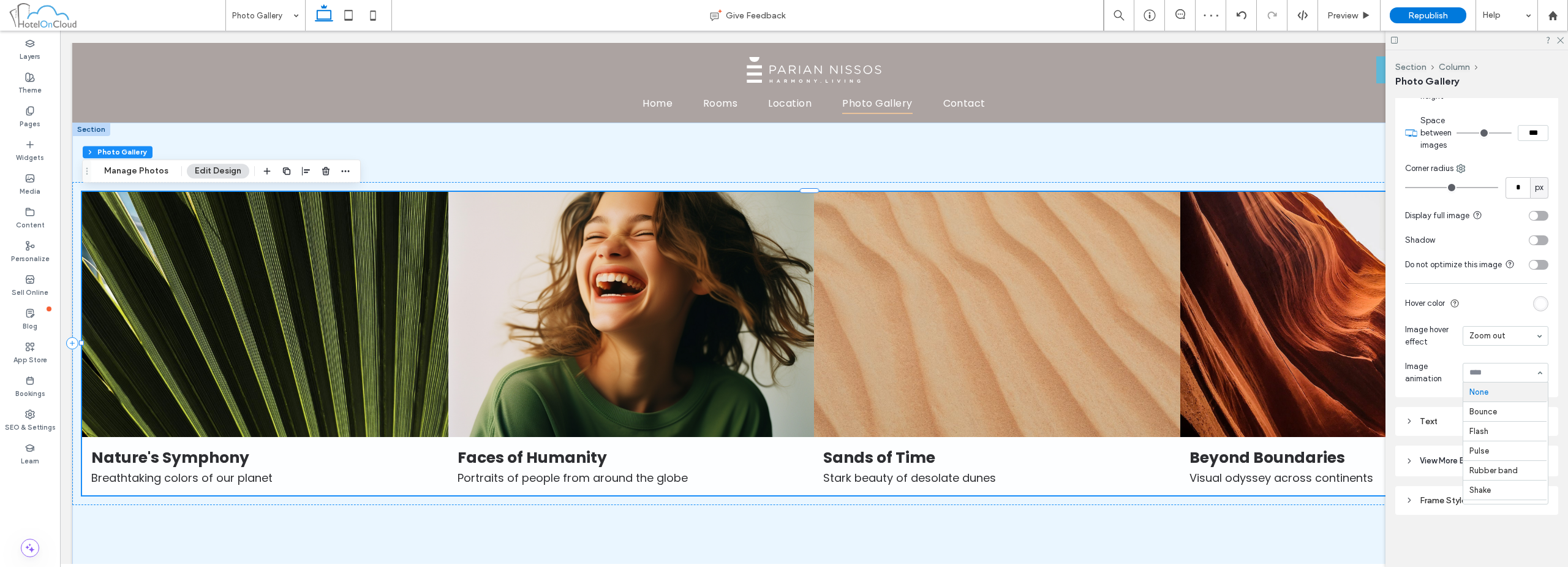
click at [1479, 357] on section "Image animation None Bounce Flash Pulse Rubber band Shake Swing Tada Wobble Bou…" at bounding box center [1476, 373] width 143 height 37
click at [1465, 499] on div "Frame Style" at bounding box center [1476, 500] width 143 height 11
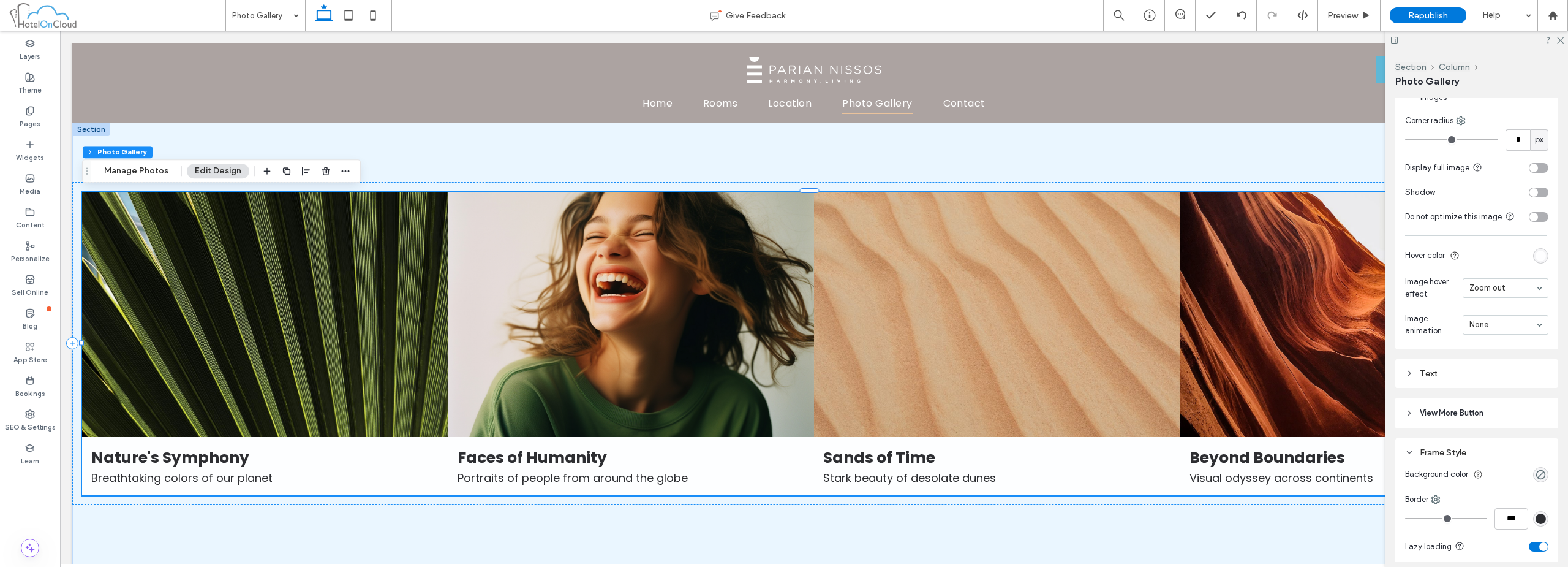
scroll to position [858, 0]
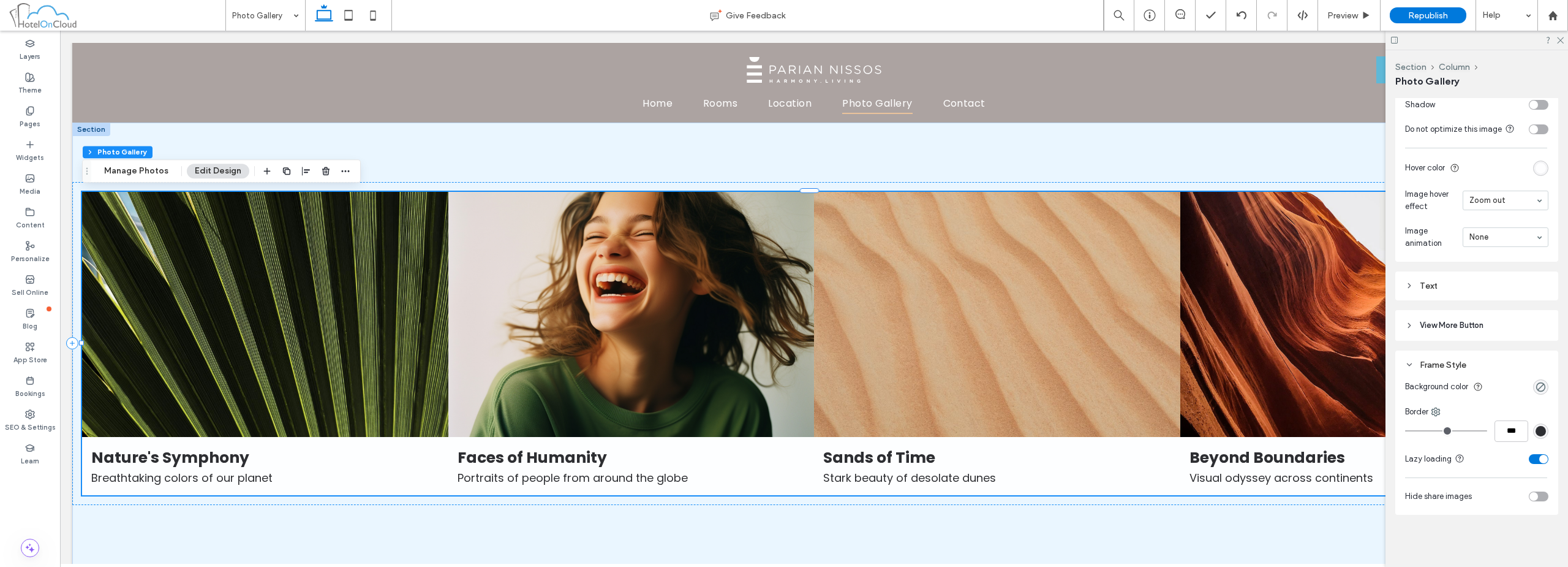
click at [1448, 361] on div "Frame Style" at bounding box center [1476, 364] width 143 height 11
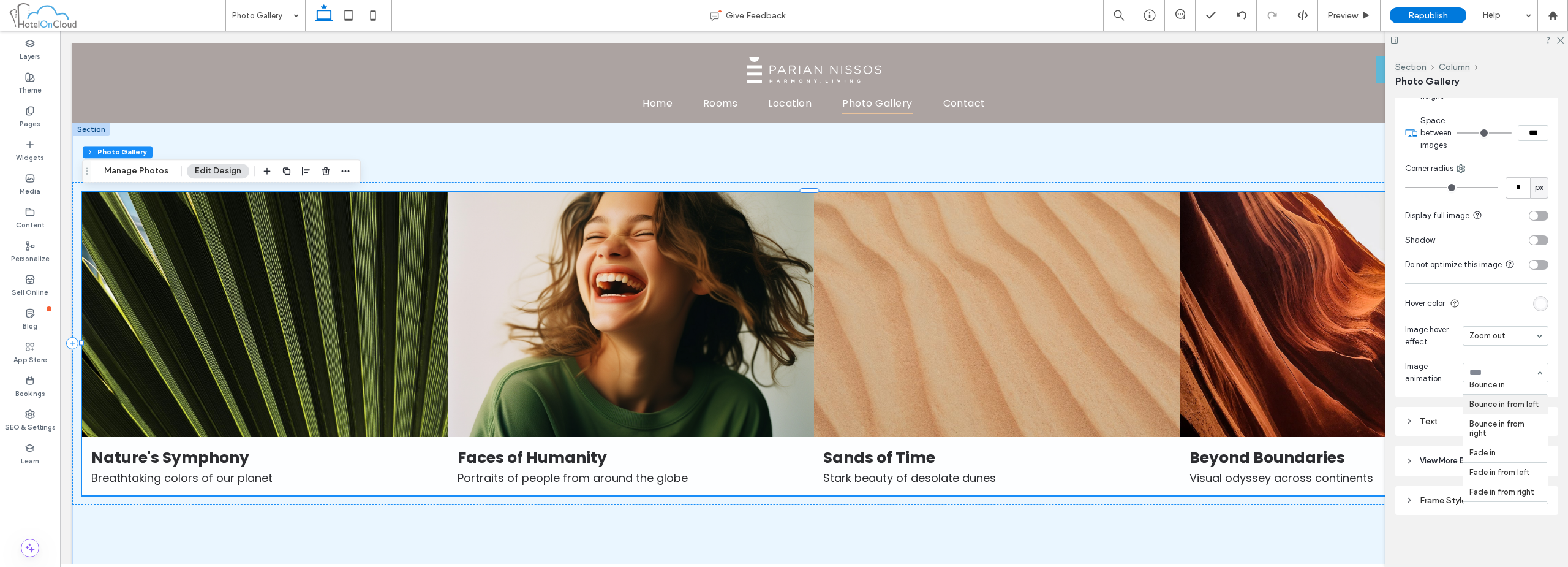
scroll to position [245, 0]
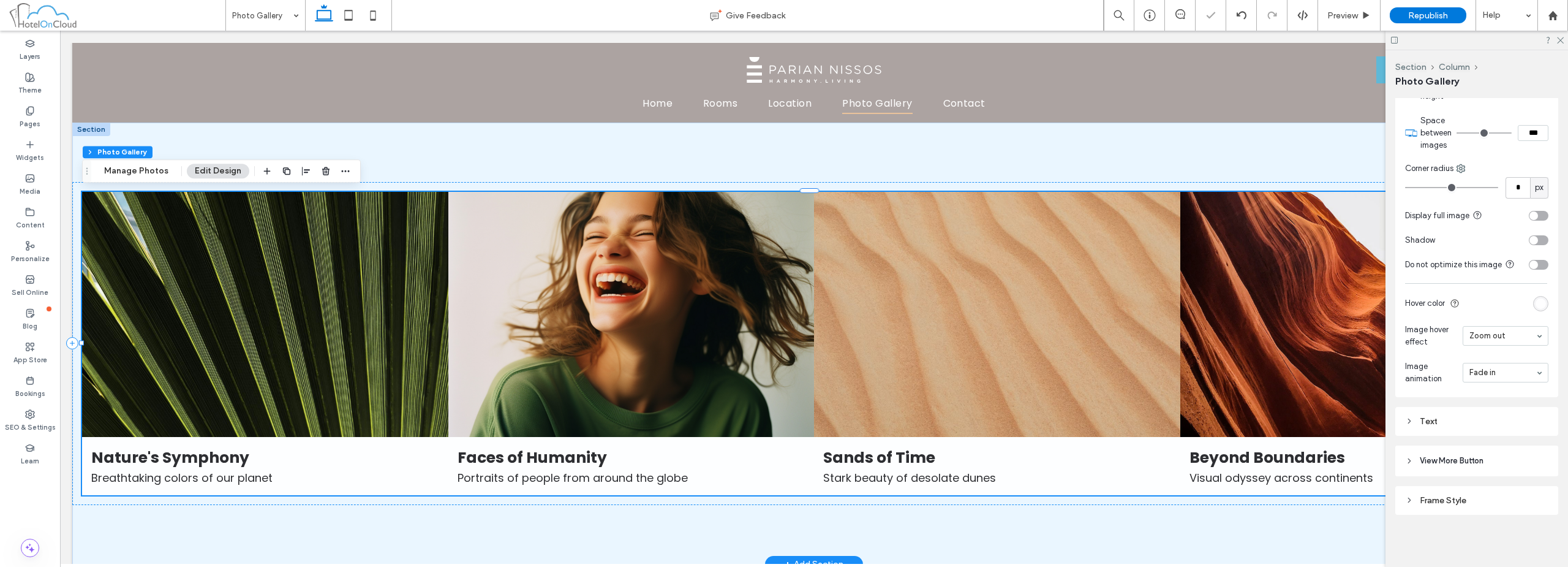
click at [410, 372] on link at bounding box center [265, 314] width 388 height 259
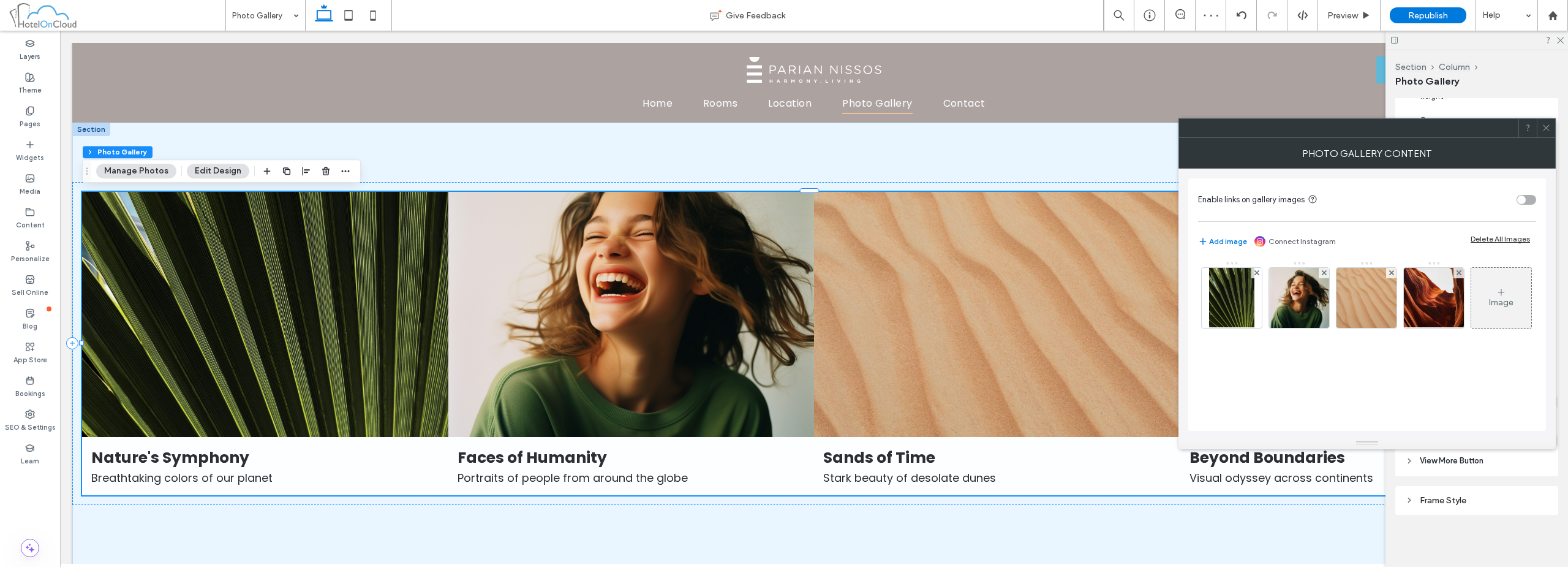
click at [1479, 244] on div "Add image Connect Instagram Delete All Images" at bounding box center [1366, 241] width 338 height 14
click at [1484, 239] on div "Delete All Images" at bounding box center [1500, 239] width 60 height 10
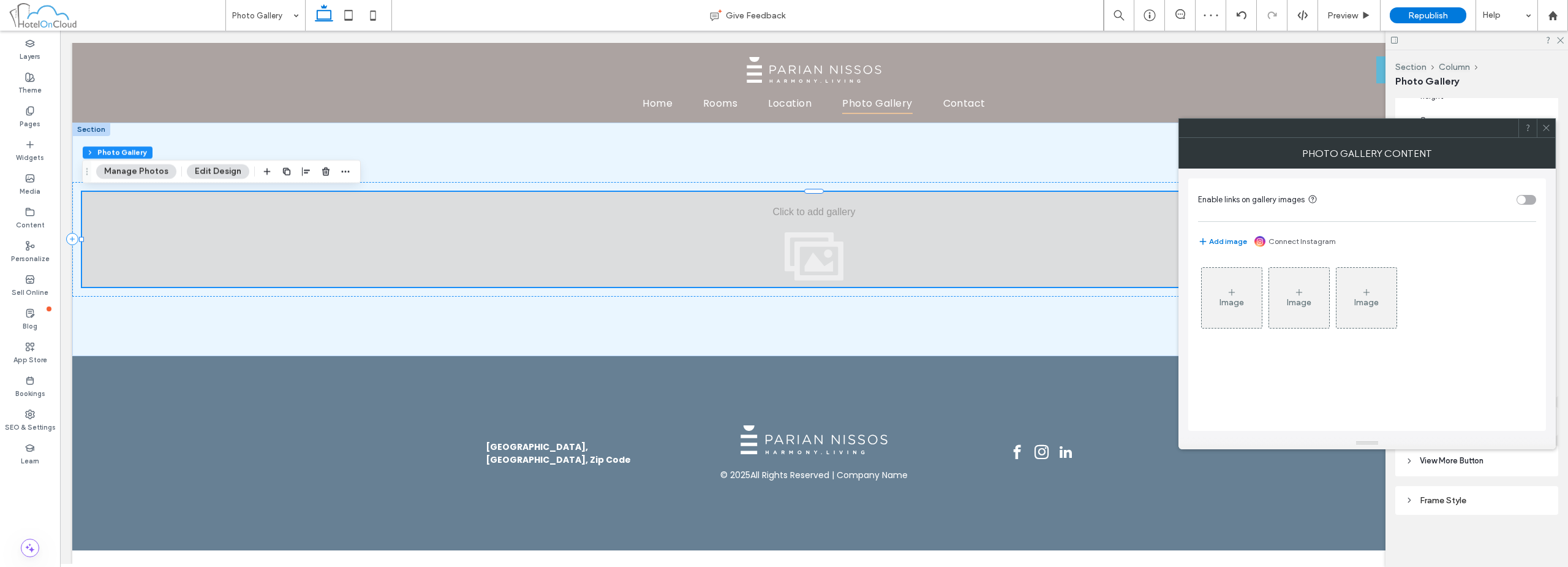
click at [1215, 326] on div "Image" at bounding box center [1231, 298] width 60 height 58
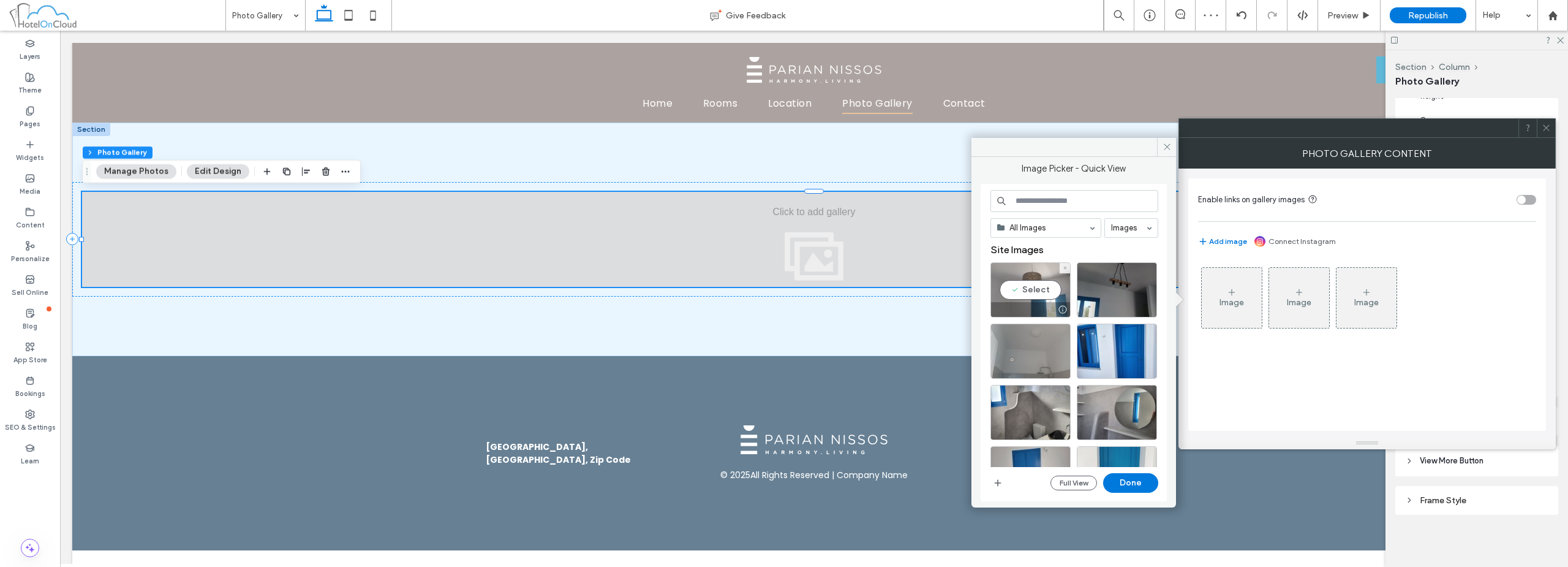
click at [1023, 299] on div "Select" at bounding box center [1030, 289] width 81 height 55
click at [1103, 293] on div at bounding box center [1117, 289] width 81 height 55
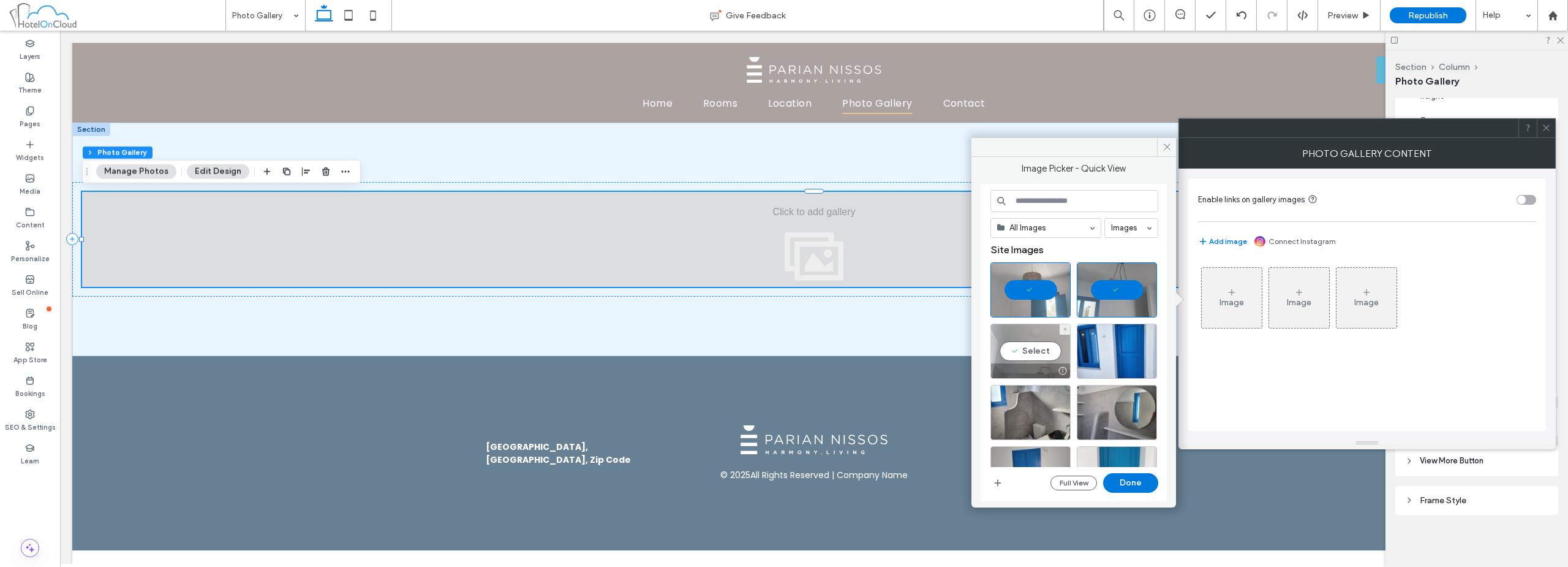
click at [1050, 357] on div "Select" at bounding box center [1030, 351] width 81 height 55
click at [1122, 351] on div at bounding box center [1117, 351] width 81 height 55
click at [1057, 417] on div "Select" at bounding box center [1030, 412] width 81 height 55
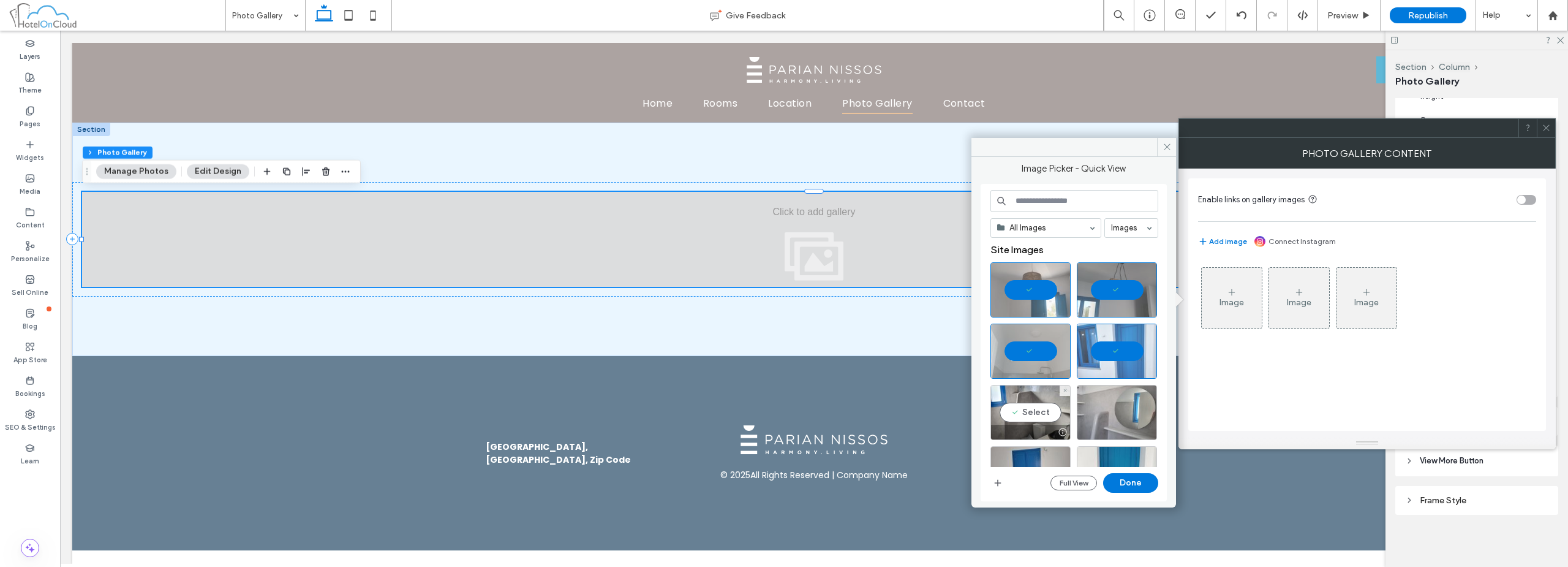
click at [1108, 414] on div at bounding box center [1117, 412] width 81 height 55
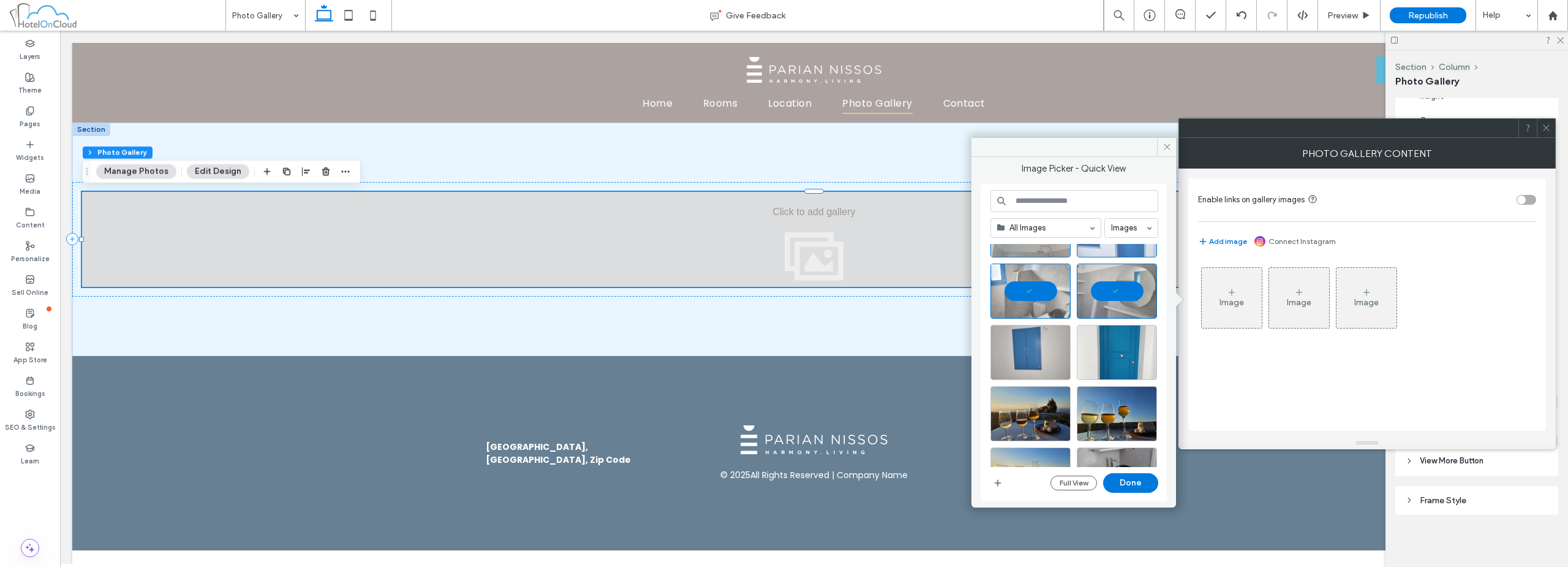
scroll to position [123, 0]
click at [1039, 351] on div "Select" at bounding box center [1030, 351] width 81 height 55
click at [1113, 348] on div at bounding box center [1117, 351] width 81 height 55
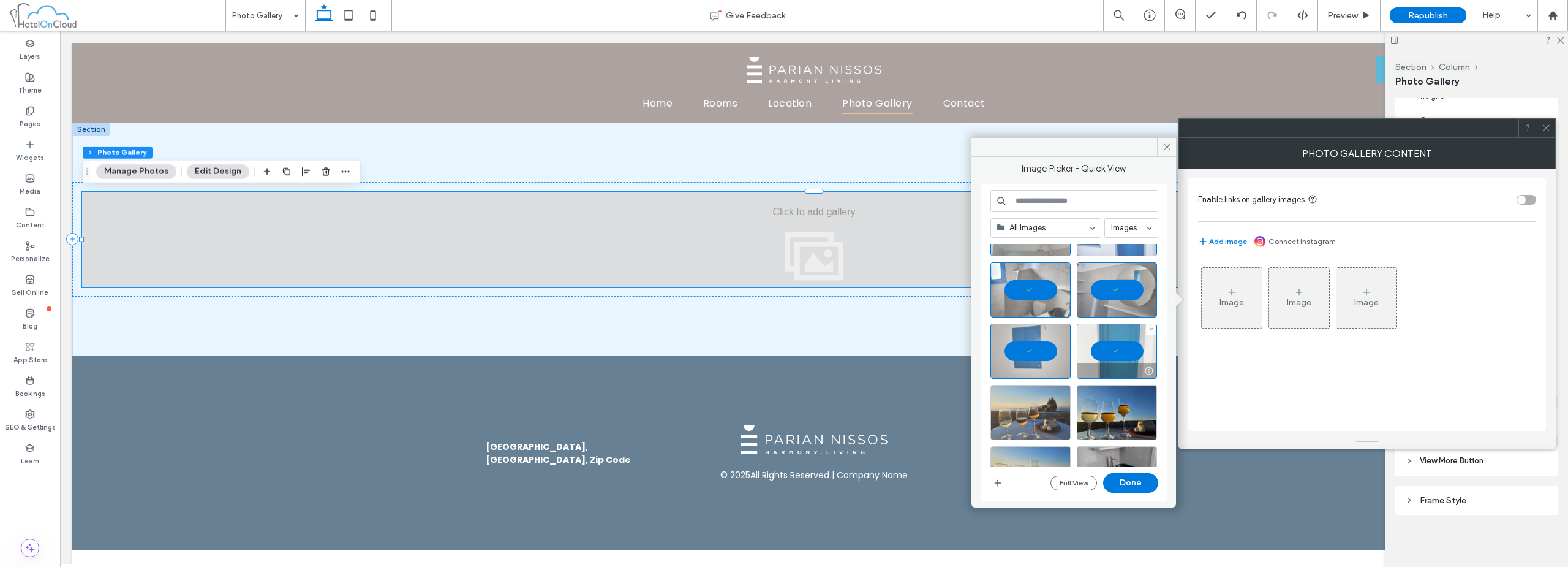
drag, startPoint x: 1038, startPoint y: 406, endPoint x: 1048, endPoint y: 407, distance: 10.0
click at [1039, 406] on div at bounding box center [1030, 412] width 81 height 55
click at [1122, 410] on div at bounding box center [1117, 412] width 81 height 55
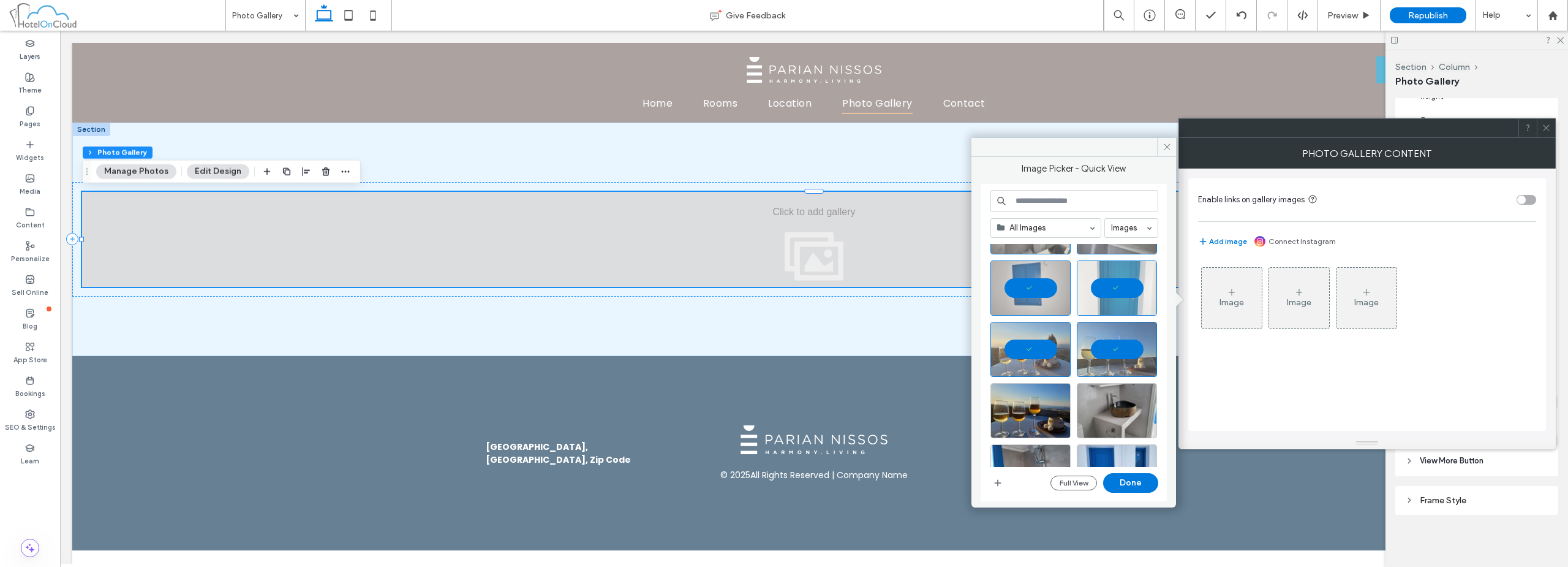
scroll to position [245, 0]
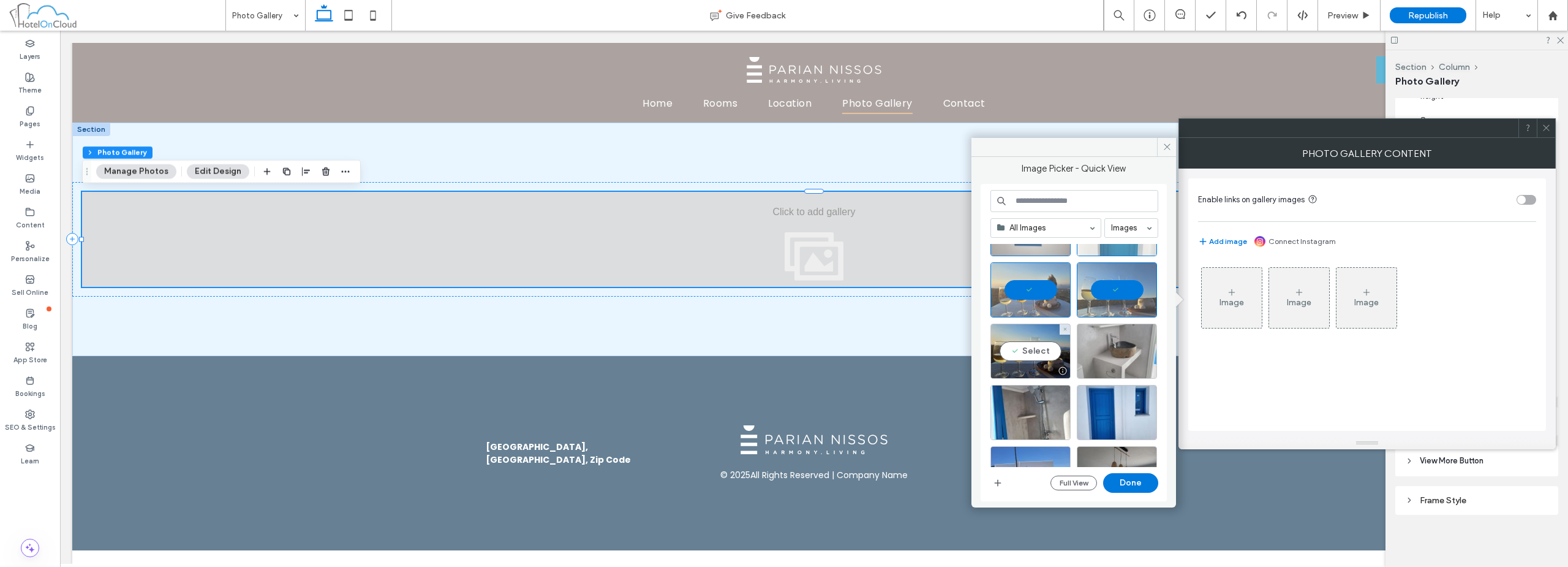
click at [1037, 350] on div "Select" at bounding box center [1030, 351] width 81 height 55
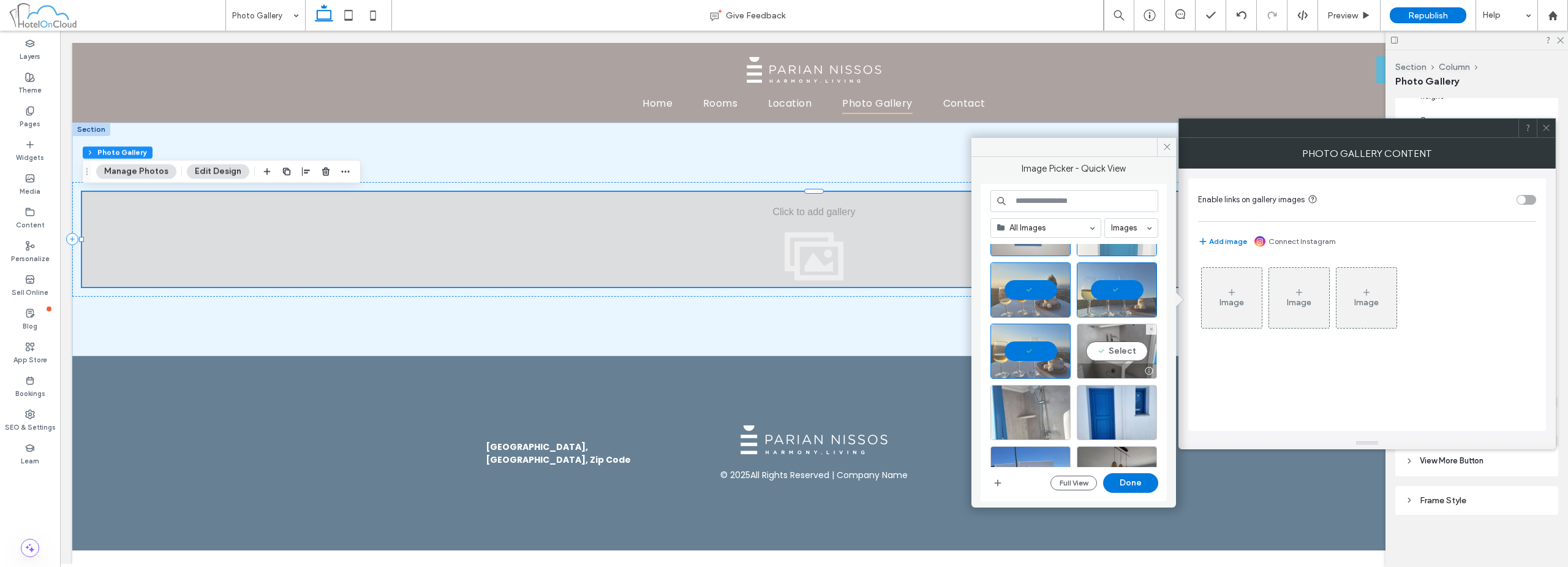
drag, startPoint x: 1117, startPoint y: 346, endPoint x: 1029, endPoint y: 396, distance: 101.2
click at [1117, 346] on div "Select" at bounding box center [1117, 351] width 81 height 55
click at [1008, 410] on div "Select" at bounding box center [1030, 412] width 81 height 55
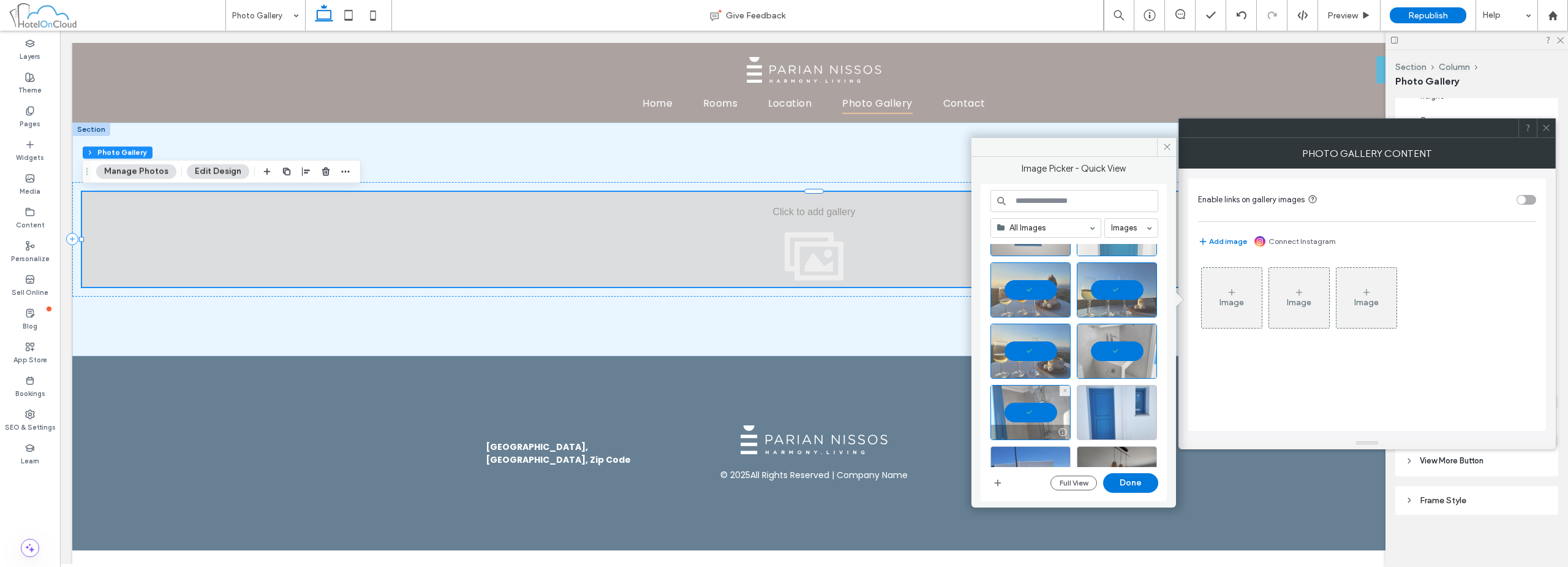
click at [1083, 411] on div at bounding box center [1117, 412] width 81 height 55
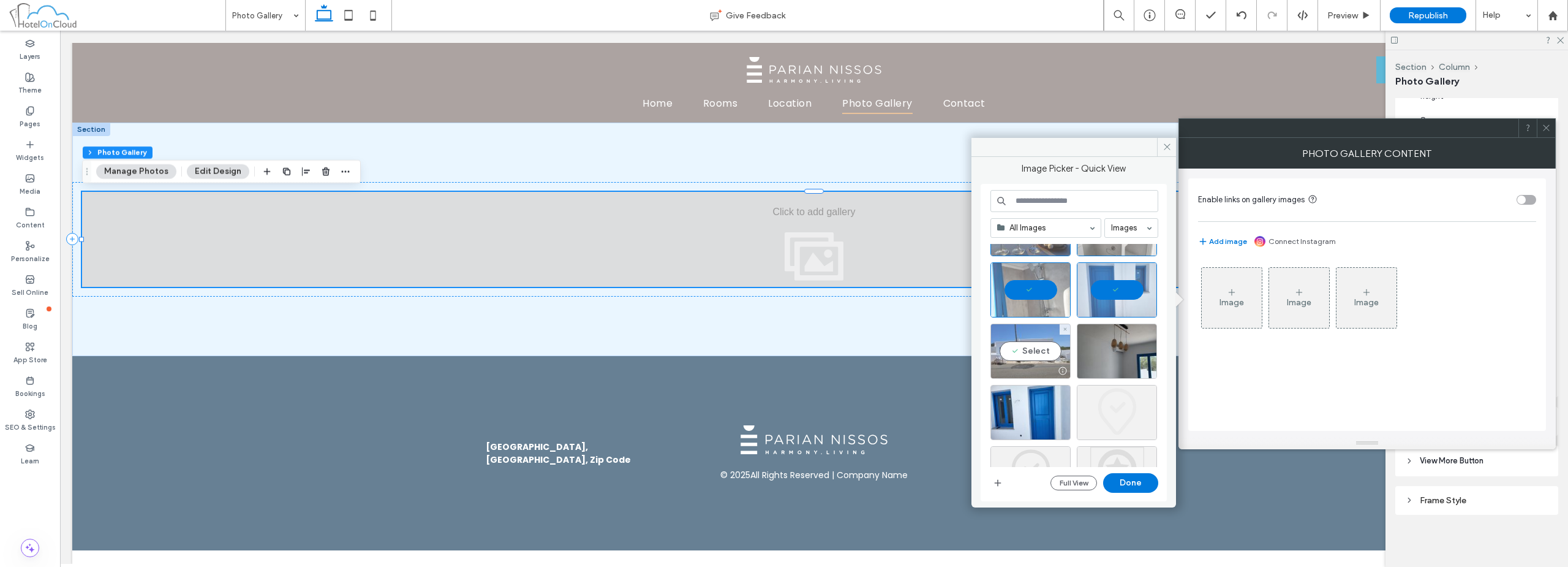
click at [1029, 356] on div "Select" at bounding box center [1030, 351] width 81 height 55
drag, startPoint x: 1144, startPoint y: 344, endPoint x: 1071, endPoint y: 392, distance: 87.4
click at [1144, 345] on div "Select" at bounding box center [1117, 351] width 81 height 55
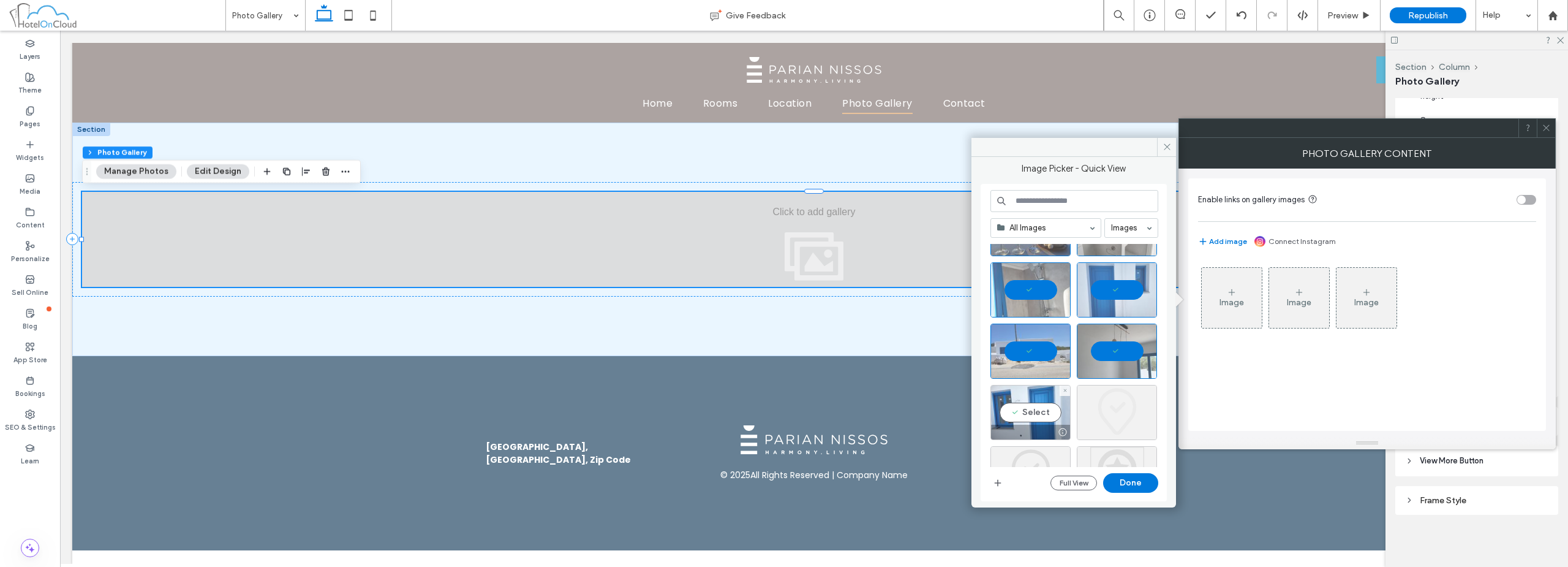
click at [1037, 408] on div "Select" at bounding box center [1030, 412] width 81 height 55
click at [1127, 477] on button "Done" at bounding box center [1130, 482] width 55 height 19
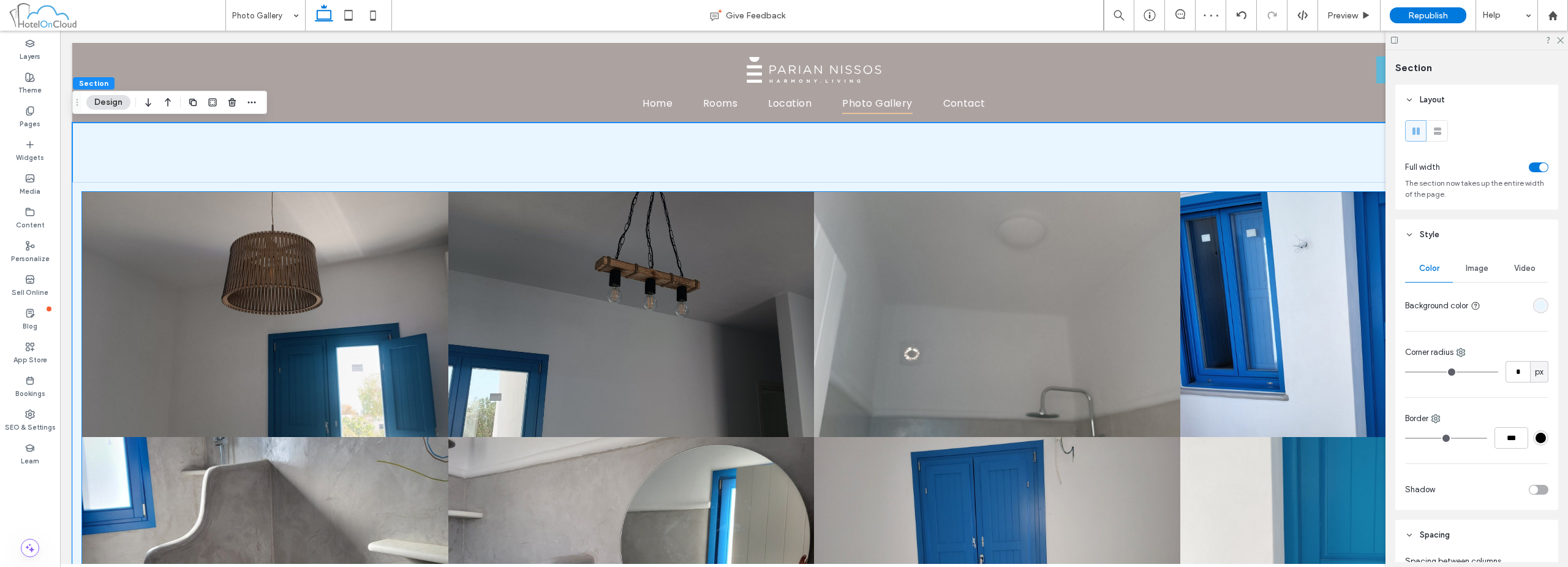
click at [543, 327] on link at bounding box center [631, 314] width 388 height 259
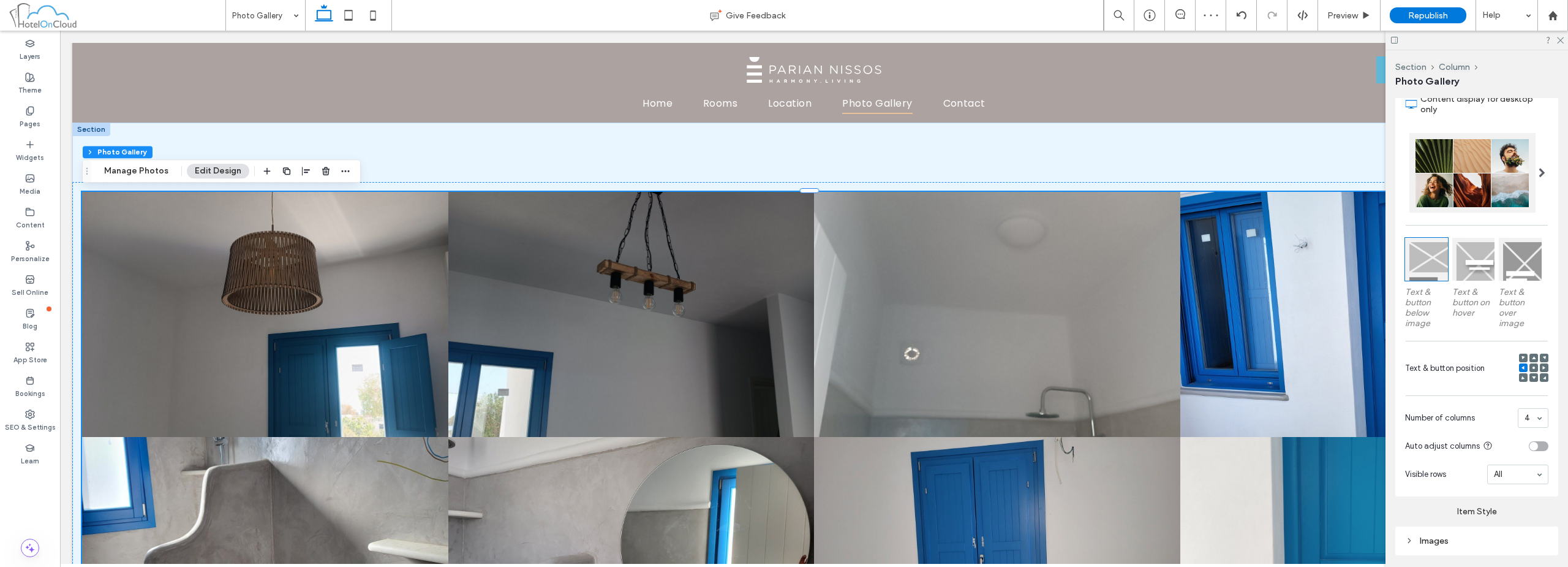
scroll to position [364, 0]
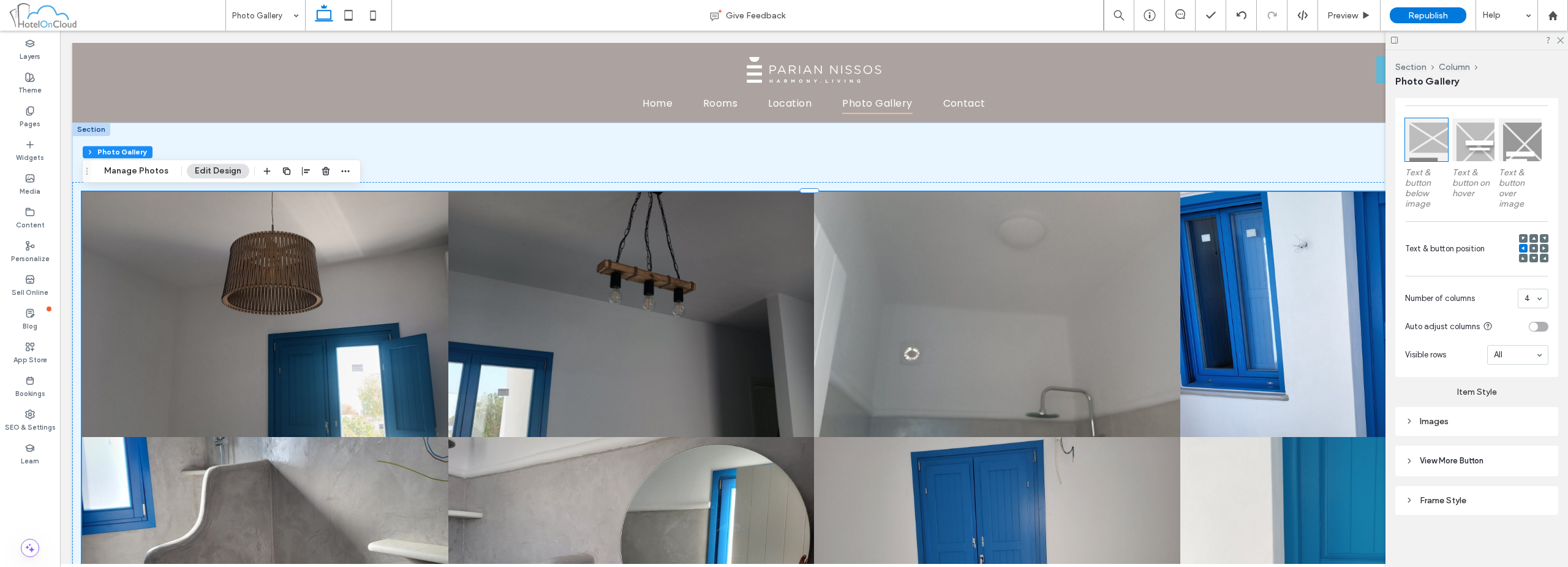
click at [1459, 417] on div "Images" at bounding box center [1476, 421] width 143 height 11
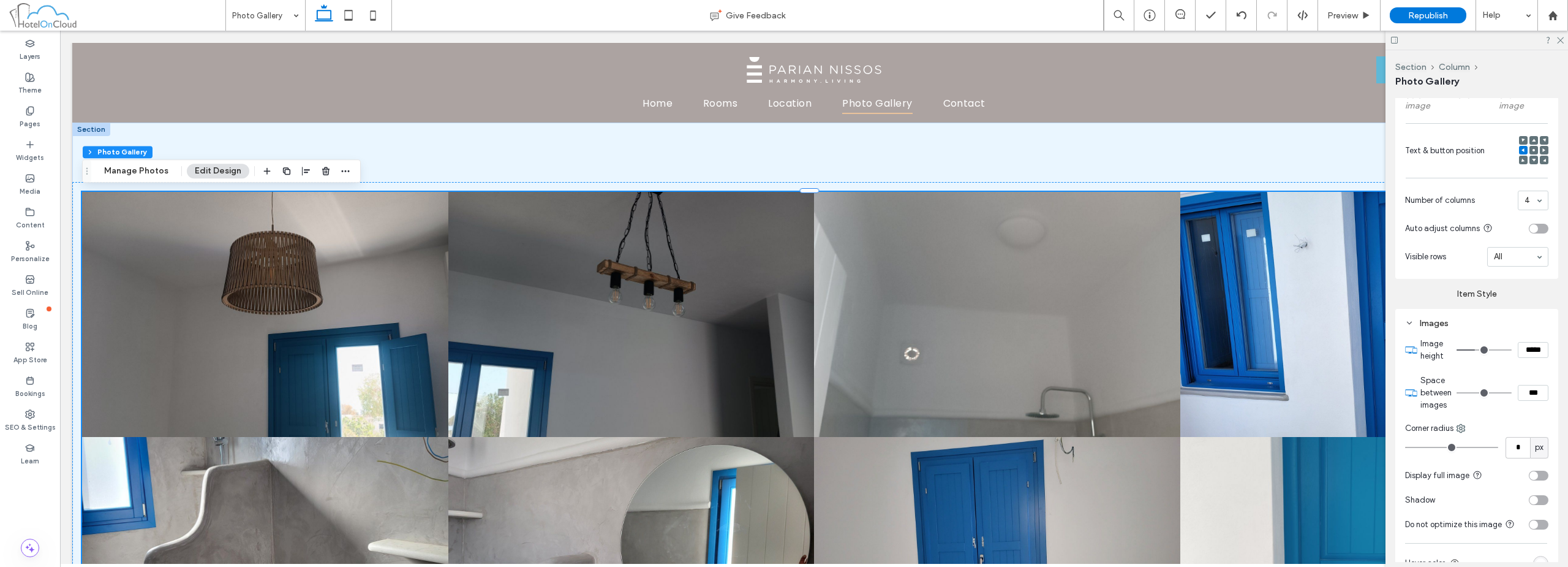
scroll to position [487, 0]
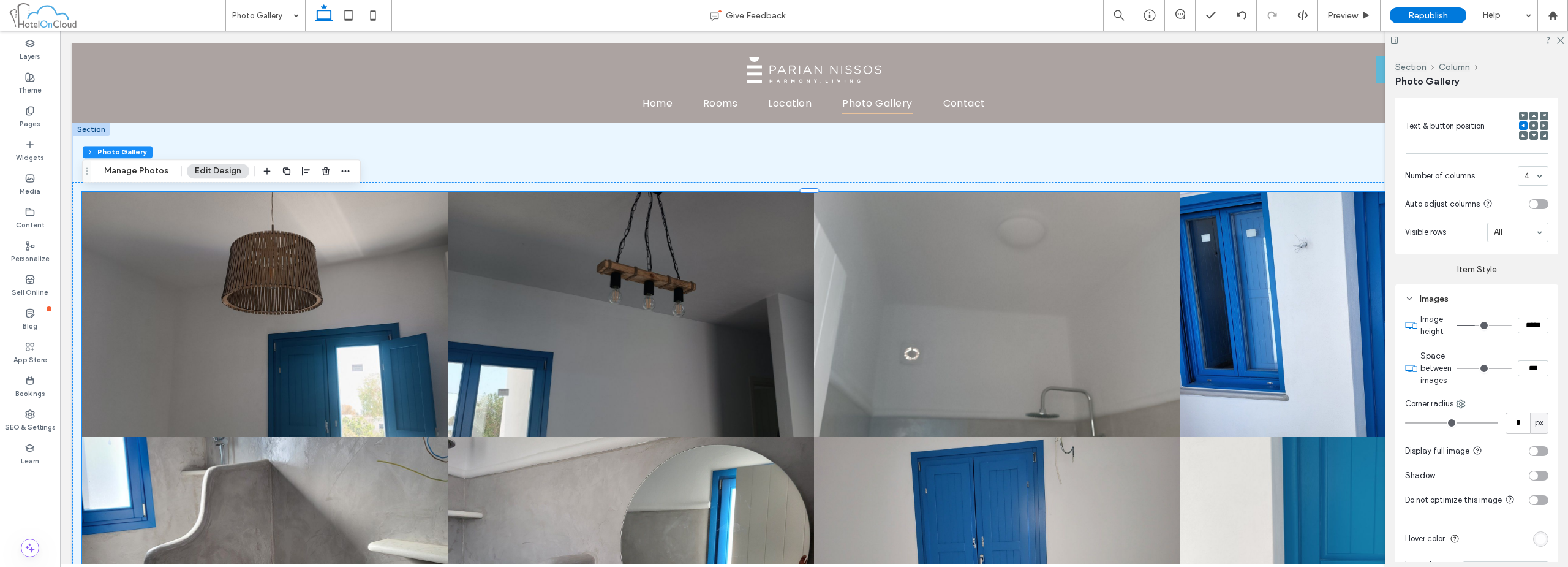
drag, startPoint x: 1523, startPoint y: 368, endPoint x: 1509, endPoint y: 373, distance: 14.9
click at [1510, 372] on div "***" at bounding box center [1503, 368] width 92 height 16
type input "***"
type input "*"
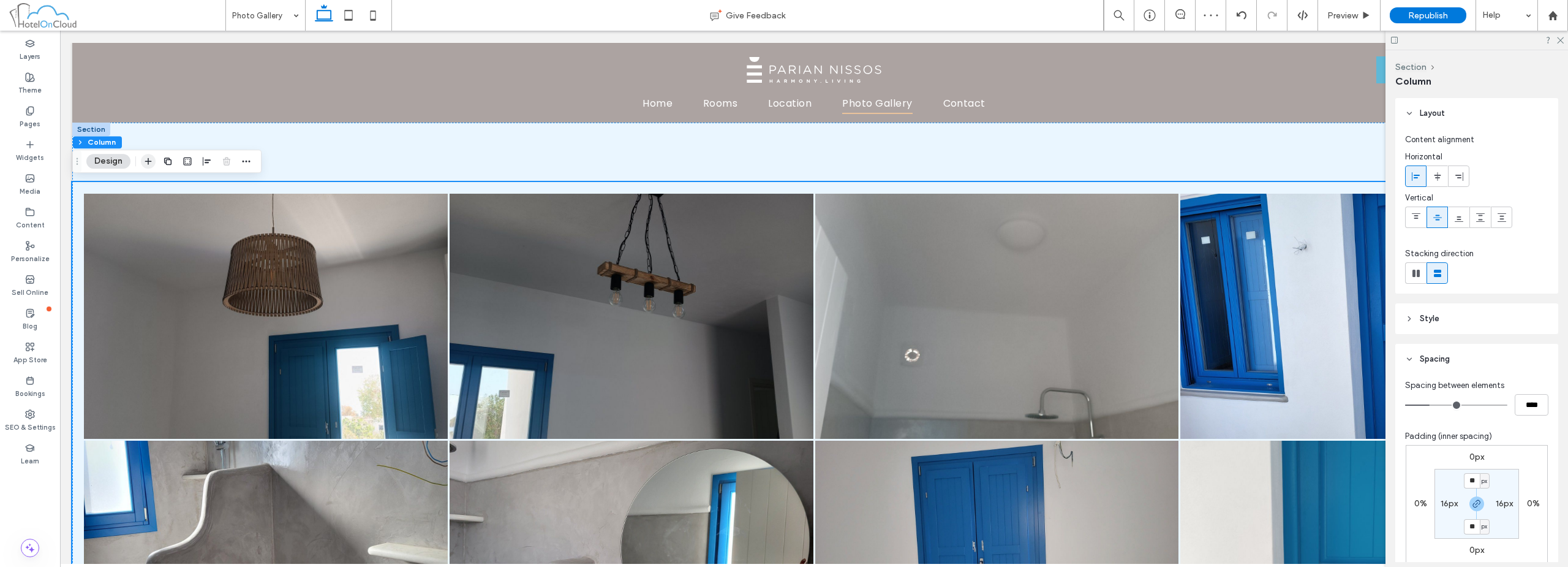
click at [149, 161] on use "button" at bounding box center [148, 161] width 7 height 7
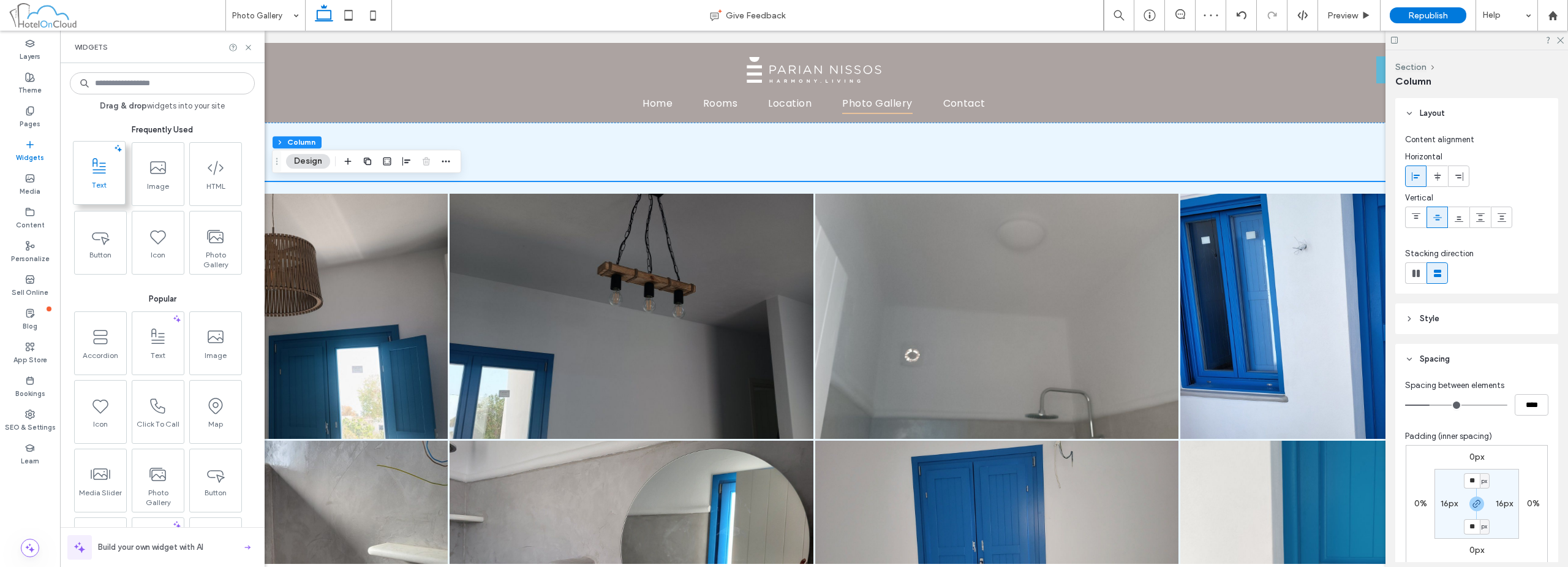
click at [108, 182] on span "Text" at bounding box center [100, 189] width 52 height 17
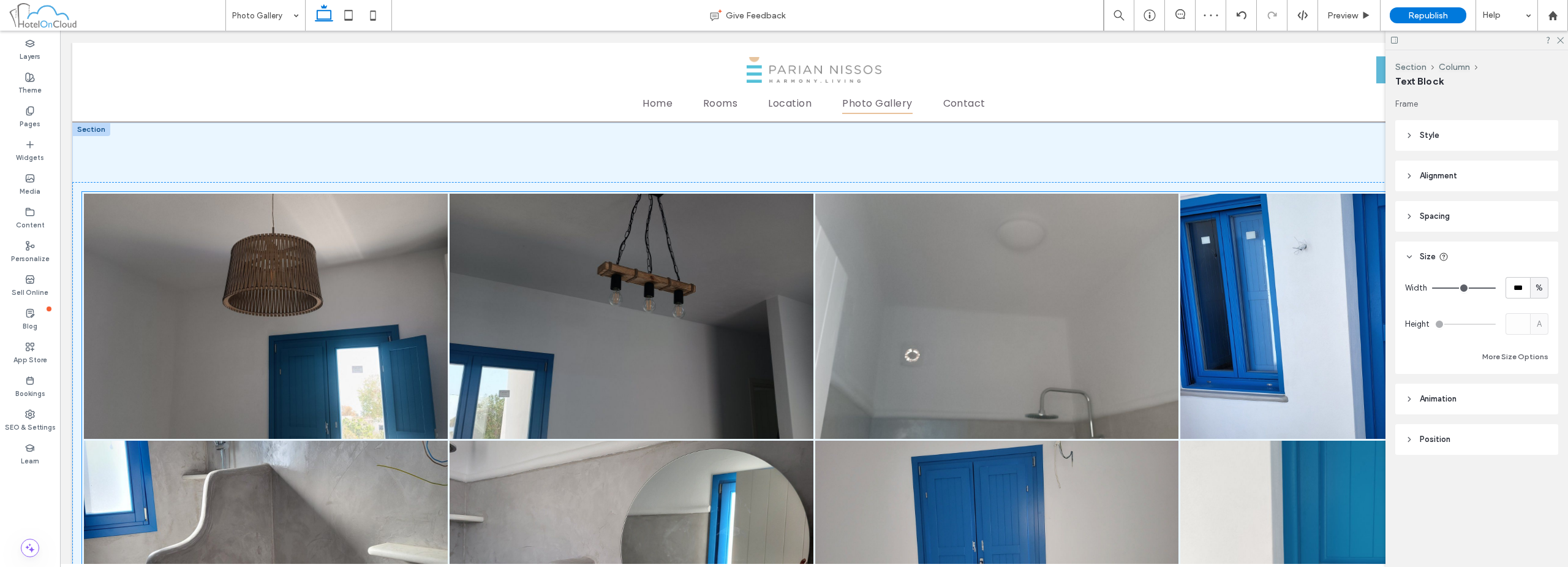
scroll to position [1158, 0]
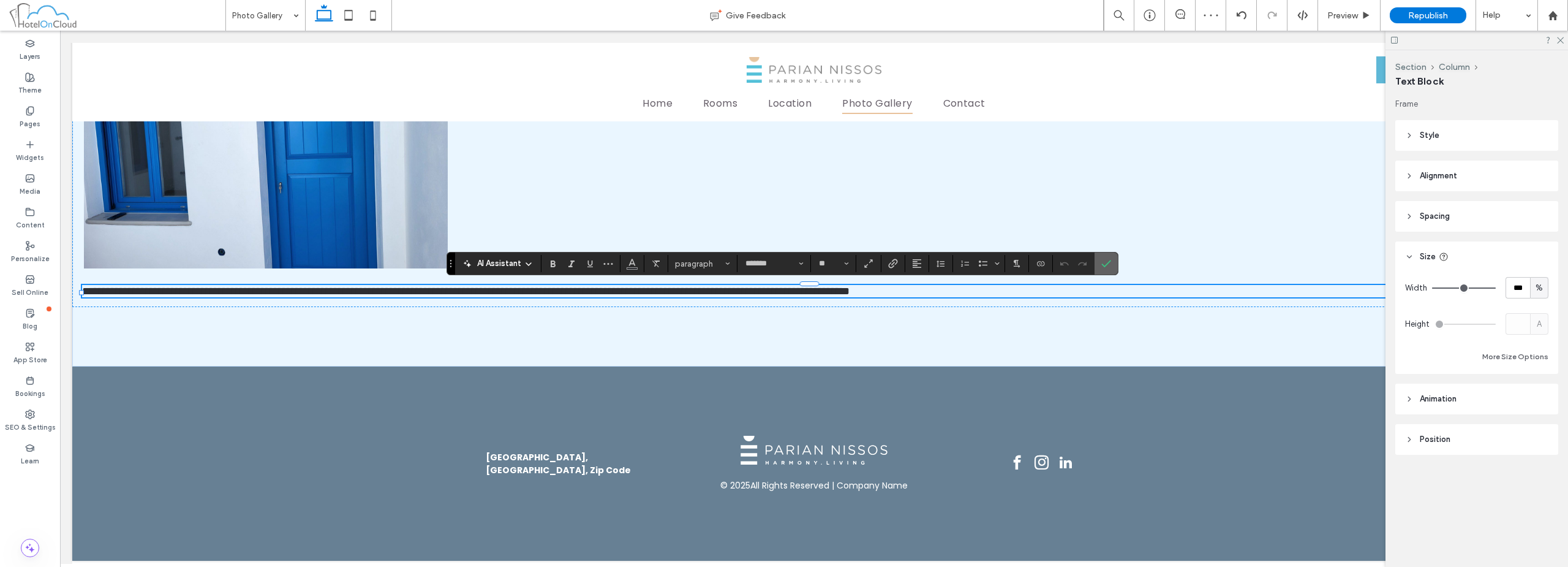
click at [1112, 264] on label "Confirm" at bounding box center [1105, 263] width 18 height 22
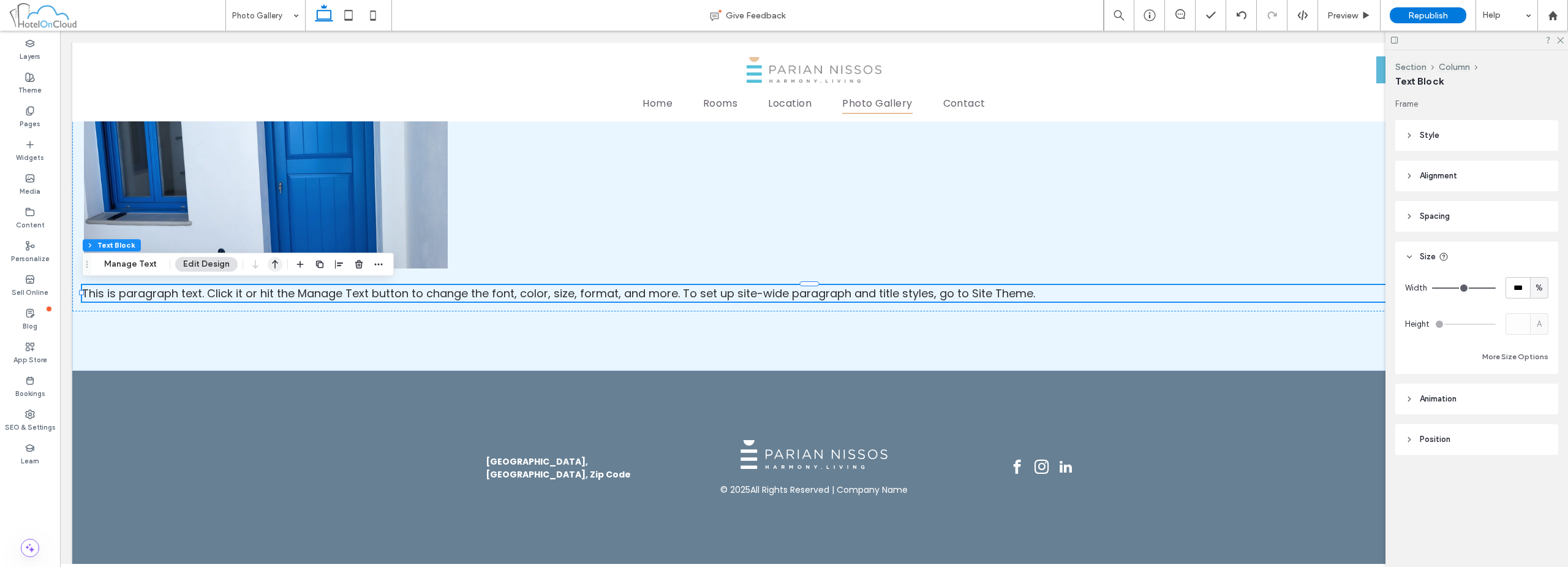
click at [272, 263] on icon "button" at bounding box center [275, 263] width 14 height 22
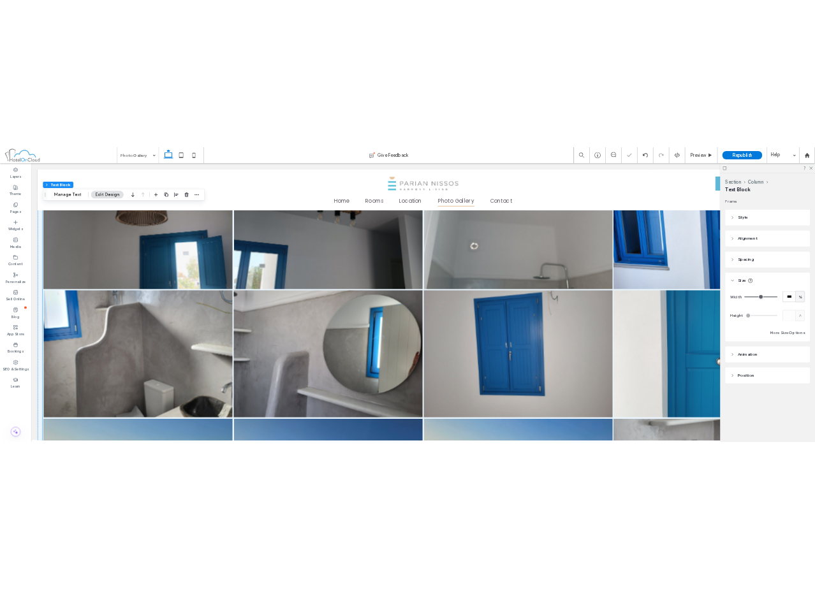
scroll to position [0, 0]
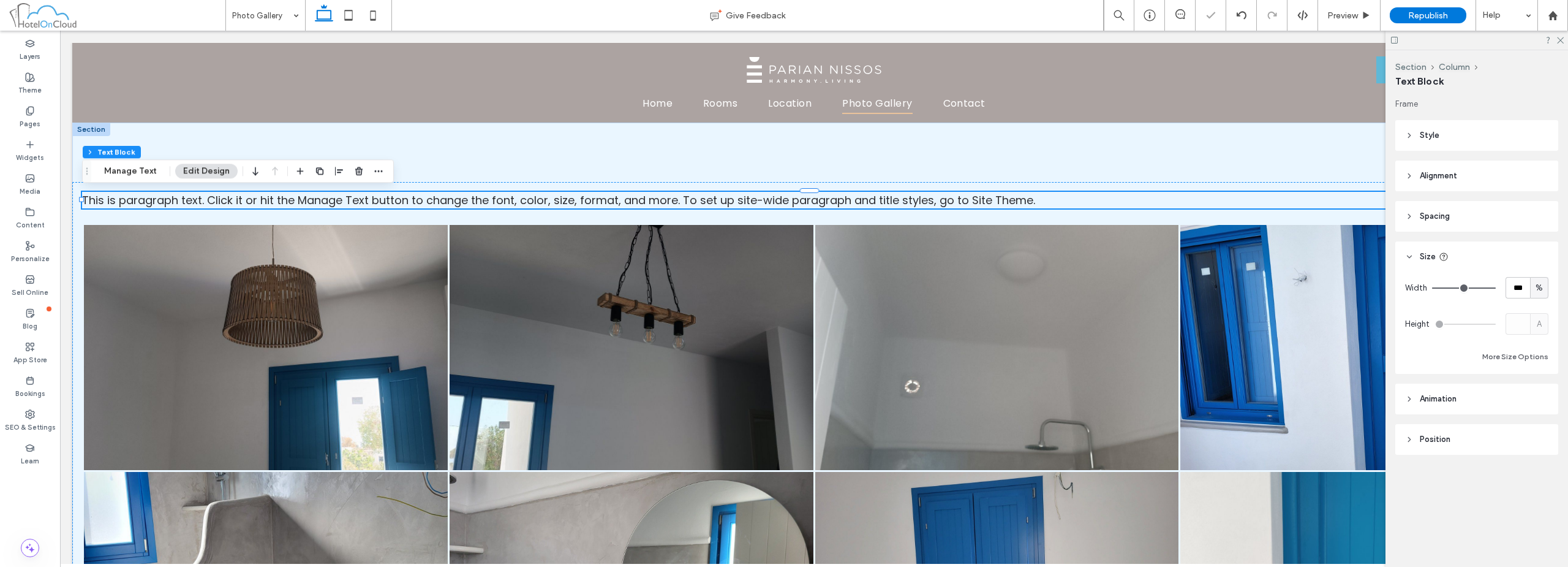
click at [495, 195] on span "This is paragraph text. Click it or hit the Manage Text button to change the fo…" at bounding box center [558, 200] width 953 height 15
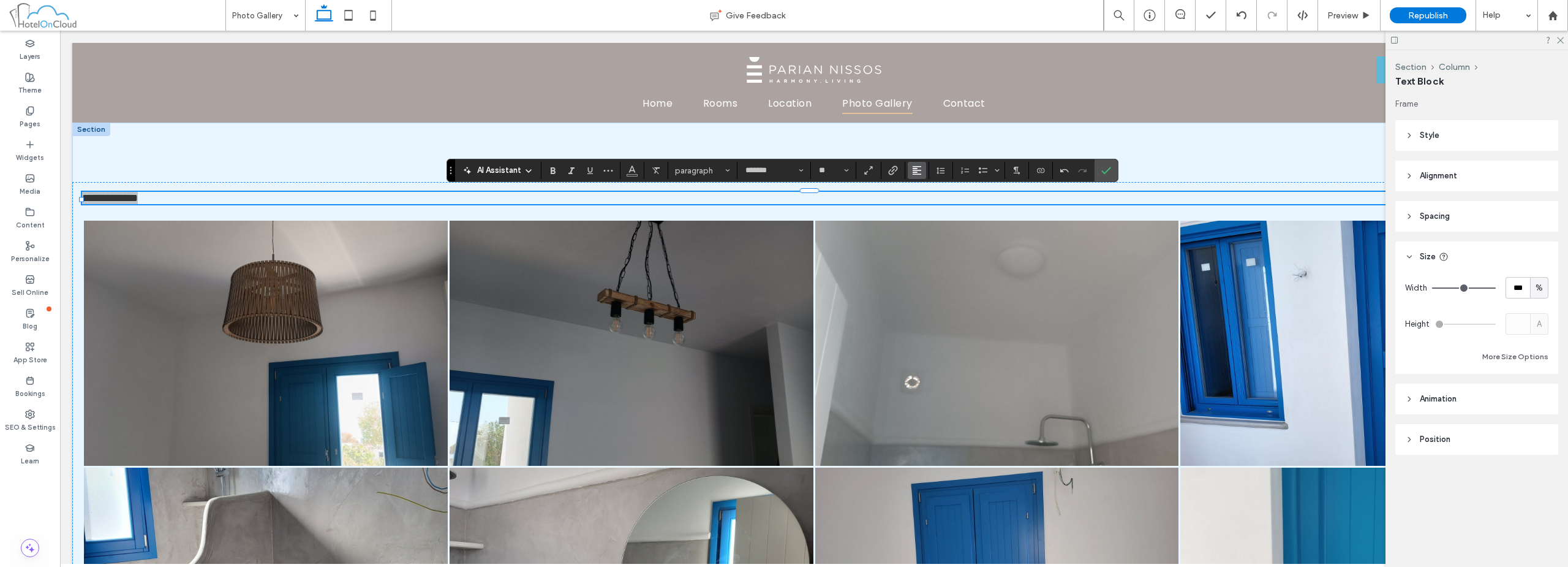
click at [917, 175] on icon "Alignment" at bounding box center [917, 170] width 10 height 10
click at [937, 210] on label "ui.textEditor.alignment.center" at bounding box center [929, 208] width 43 height 17
click at [706, 169] on span "paragraph" at bounding box center [699, 171] width 48 height 10
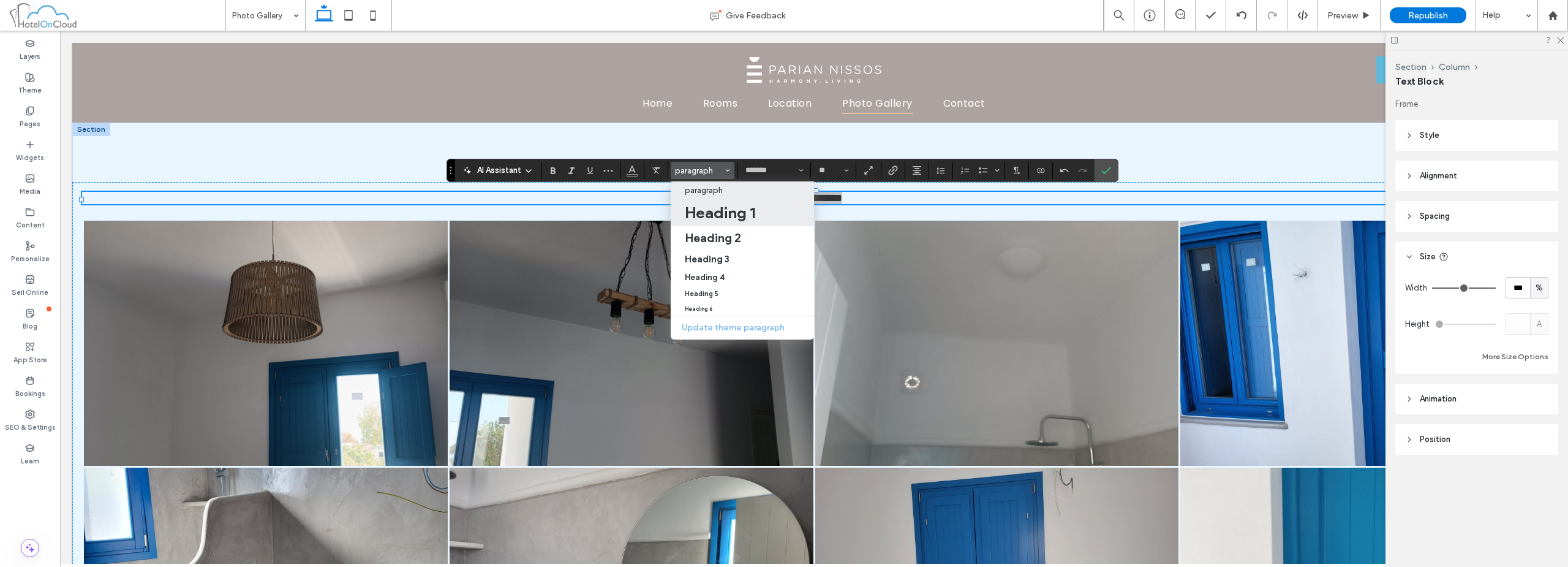
click at [713, 220] on h1 "Heading 1" at bounding box center [719, 212] width 70 height 19
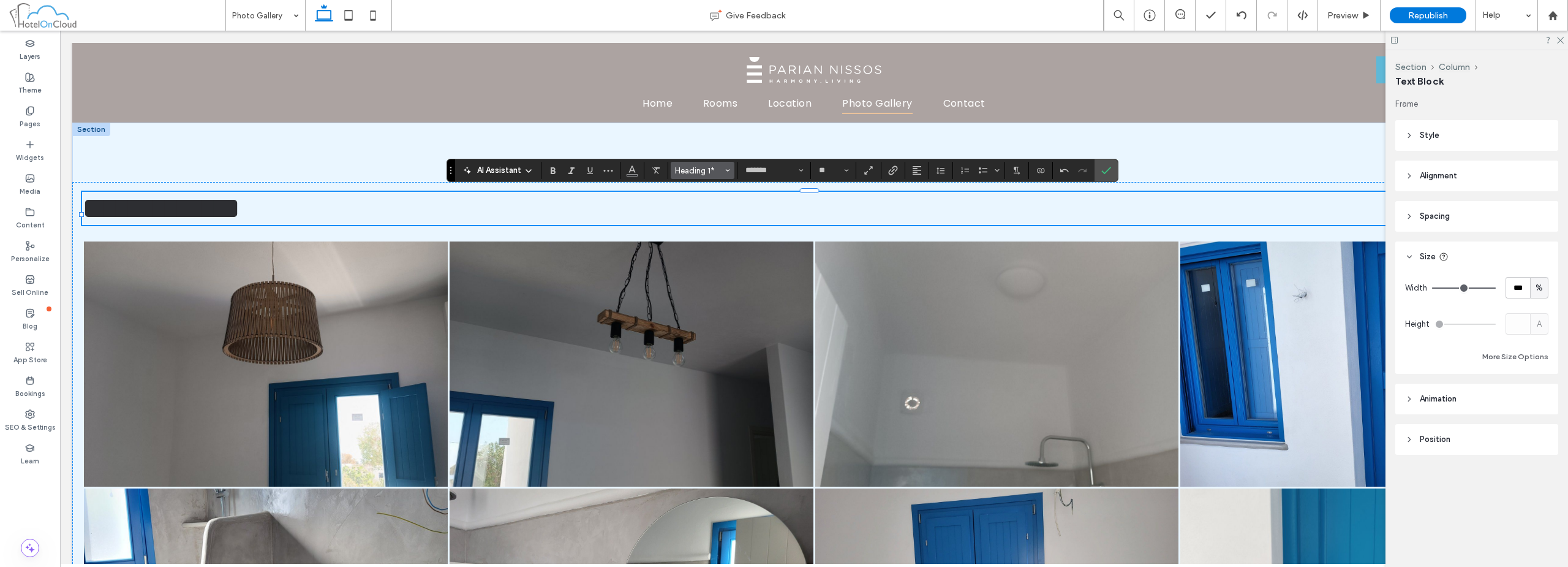
click at [703, 168] on span "Heading 1*" at bounding box center [699, 171] width 48 height 10
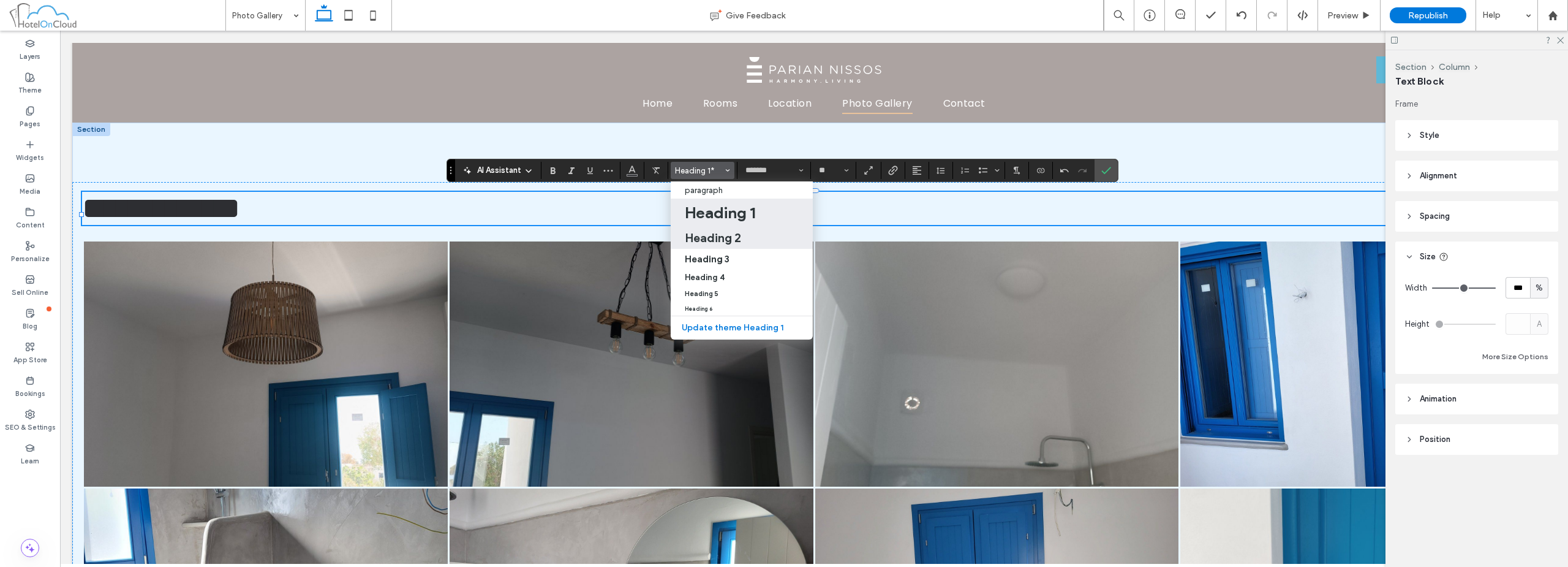
click at [731, 237] on h2 "Heading 2" at bounding box center [712, 237] width 57 height 14
type input "**"
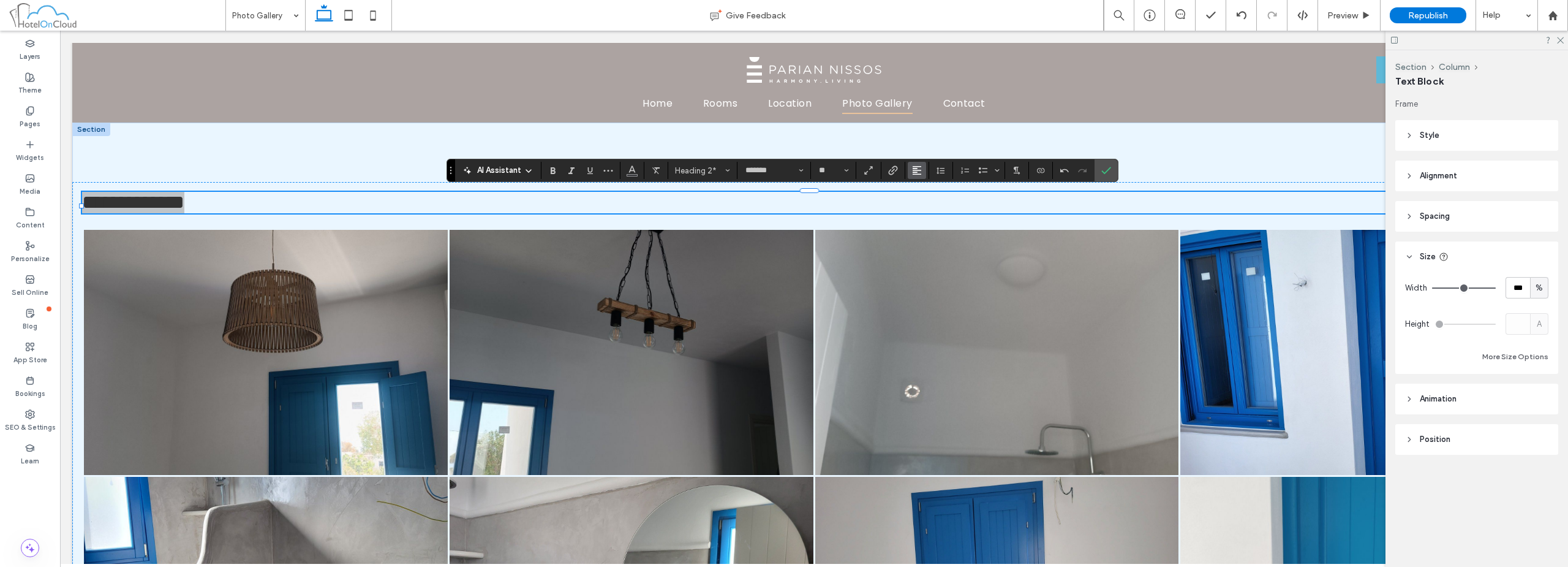
click at [919, 174] on use "Alignment" at bounding box center [916, 170] width 9 height 9
drag, startPoint x: 928, startPoint y: 204, endPoint x: 959, endPoint y: 153, distance: 59.7
click at [928, 204] on use "ui.textEditor.alignment.center" at bounding box center [926, 208] width 9 height 9
click at [1108, 170] on icon "Confirm" at bounding box center [1106, 170] width 10 height 10
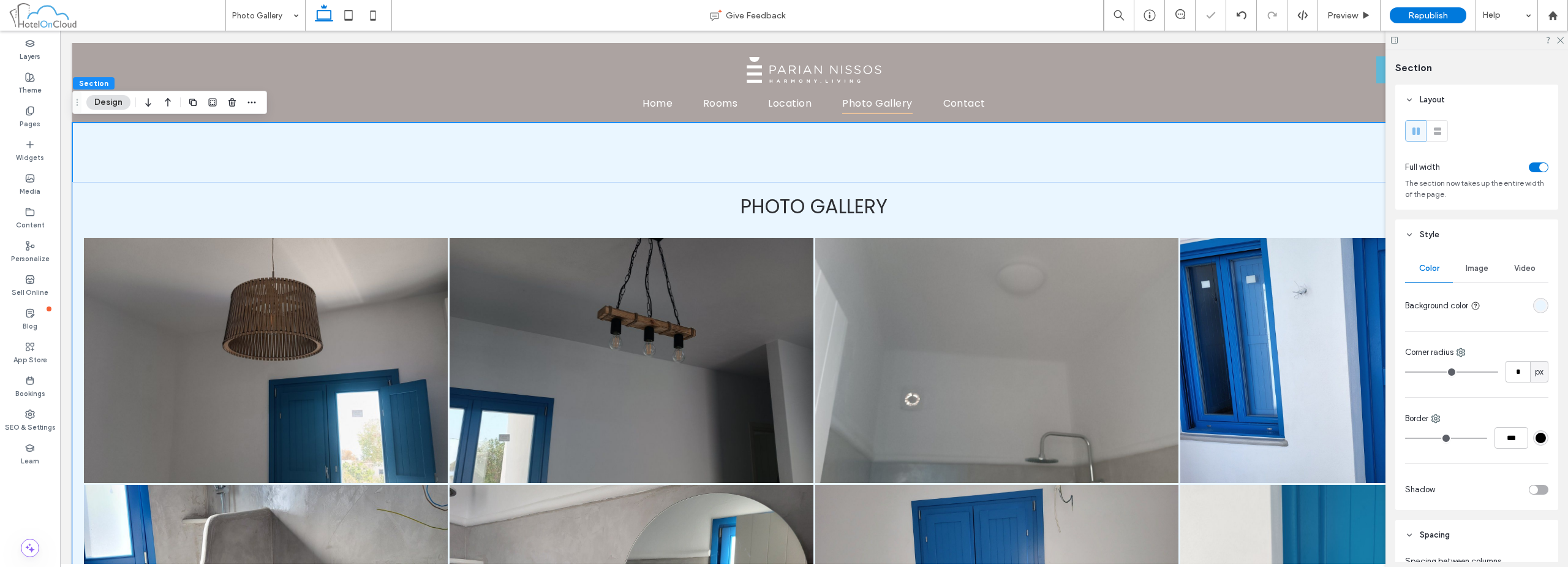
click at [1469, 235] on header "Style" at bounding box center [1477, 234] width 163 height 31
click at [1472, 395] on input "*" at bounding box center [1471, 397] width 16 height 15
type input "*"
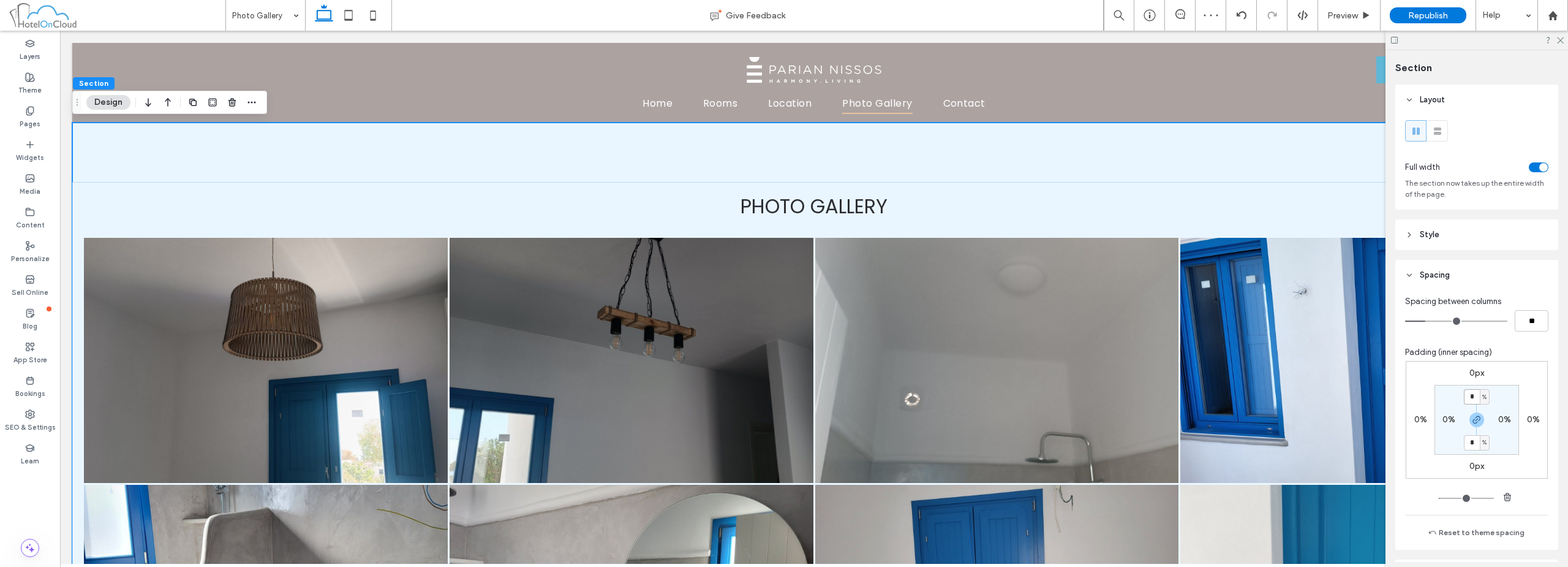
type input "*"
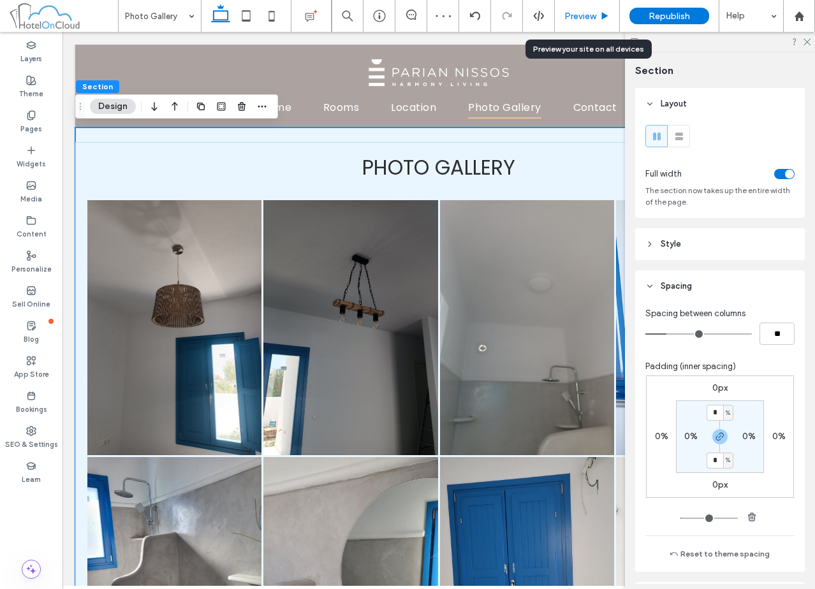
click at [595, 11] on span "Preview" at bounding box center [580, 16] width 32 height 11
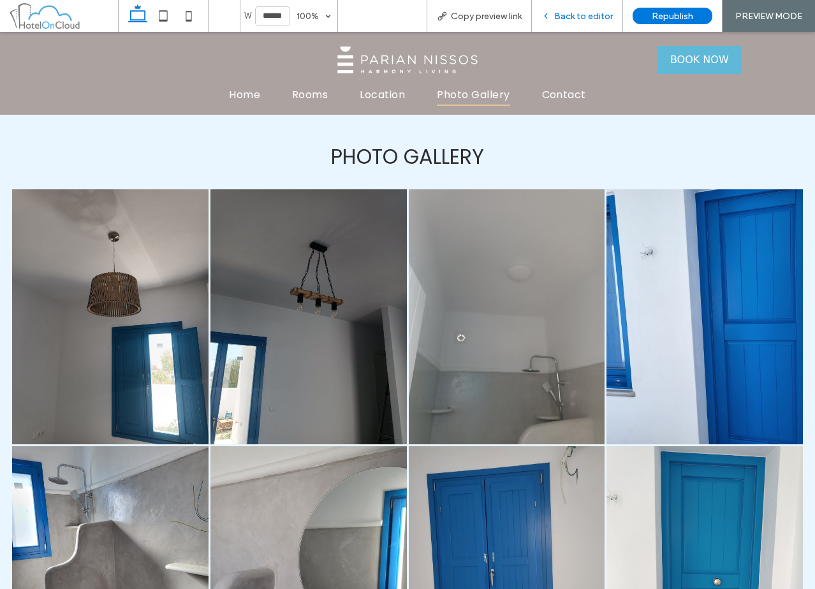
click at [557, 19] on span "Back to editor" at bounding box center [583, 16] width 59 height 11
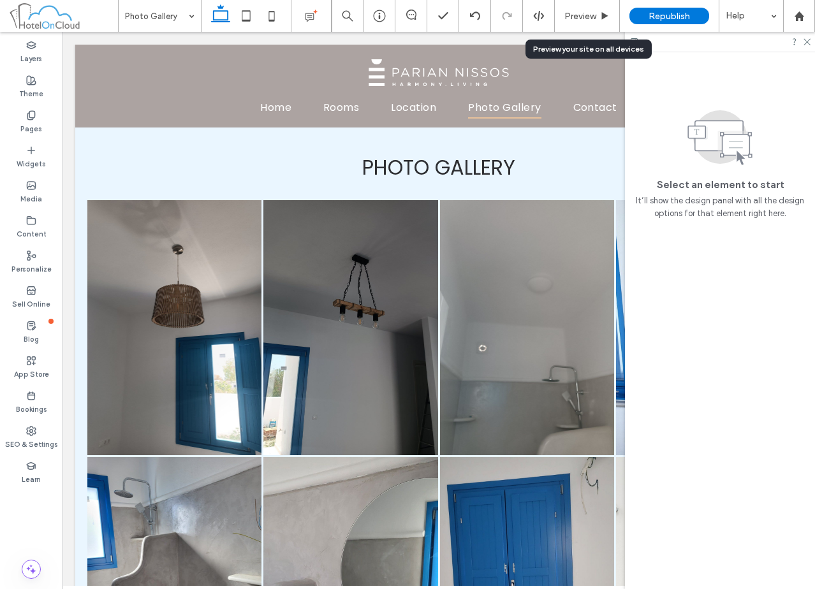
click at [557, 19] on div "Preview" at bounding box center [587, 16] width 64 height 11
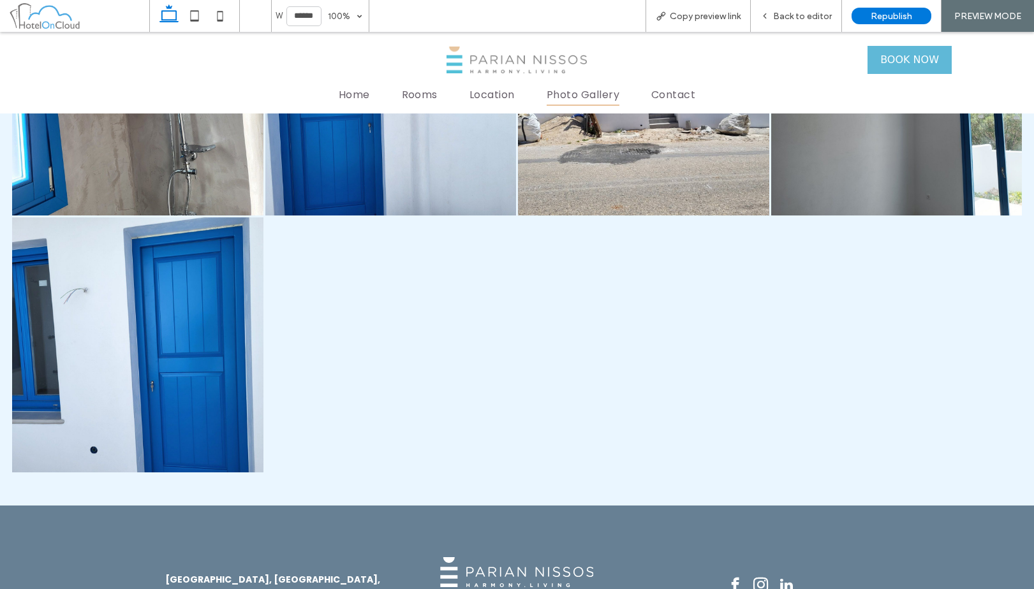
scroll to position [1081, 0]
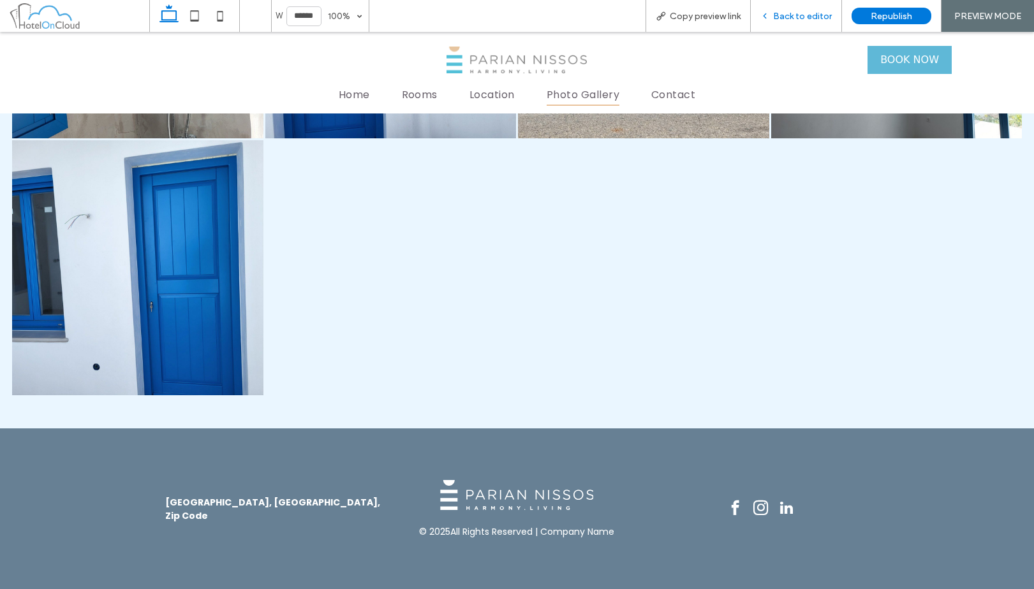
click at [804, 13] on span "Back to editor" at bounding box center [802, 16] width 59 height 11
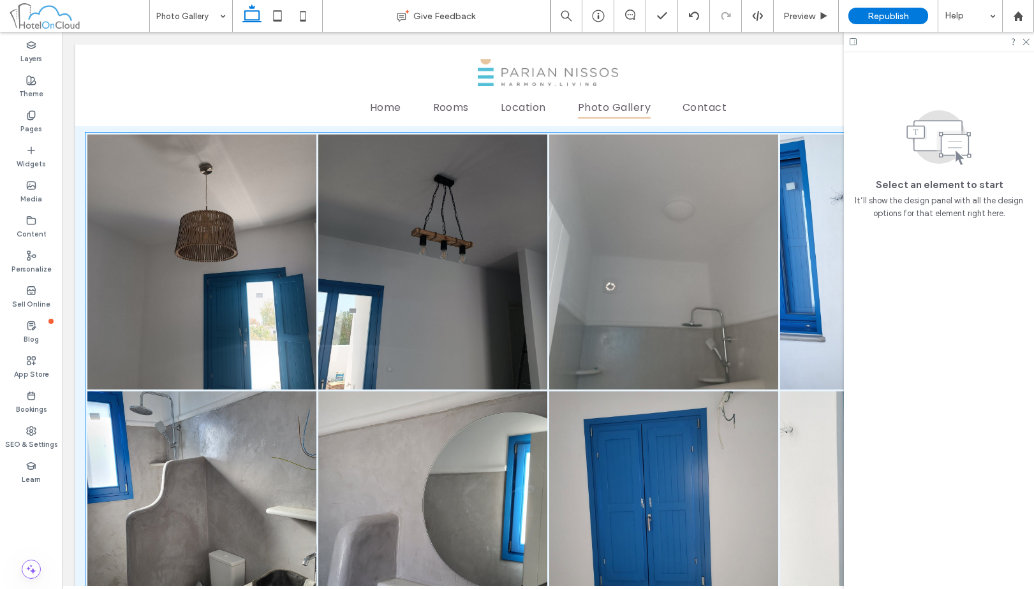
scroll to position [8, 0]
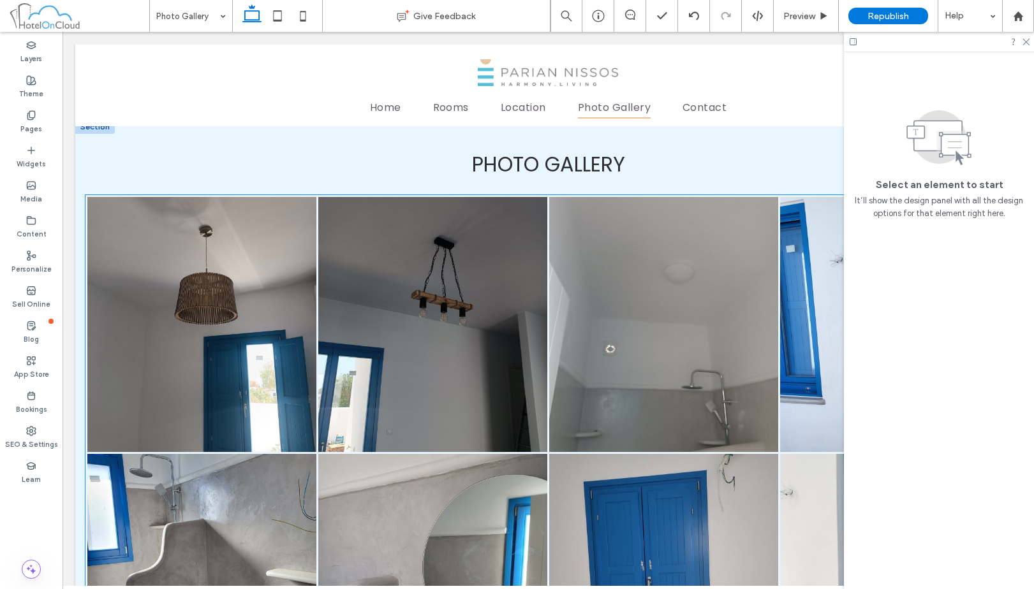
click at [455, 293] on link at bounding box center [432, 324] width 229 height 255
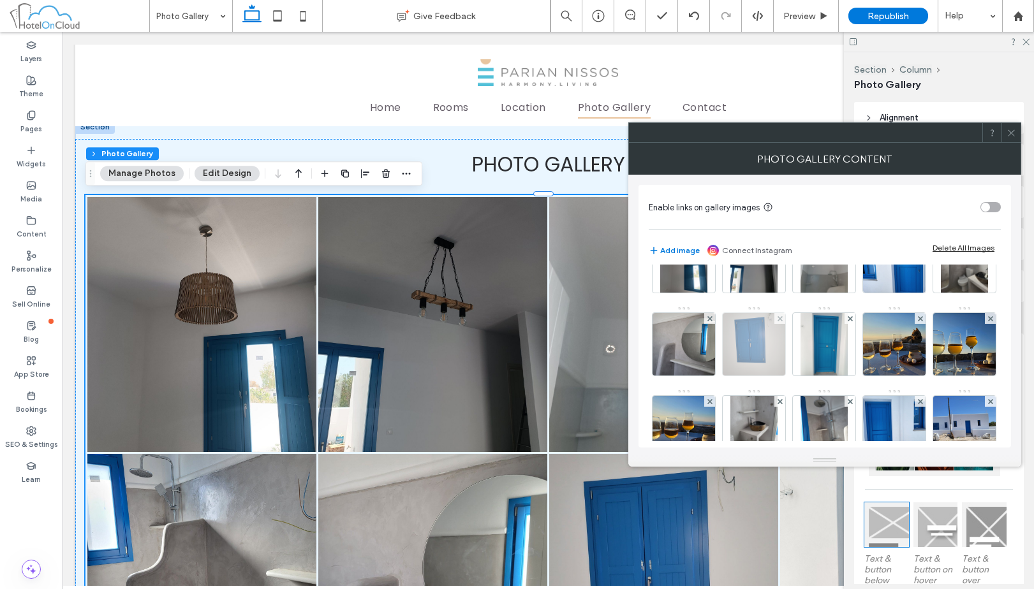
scroll to position [0, 0]
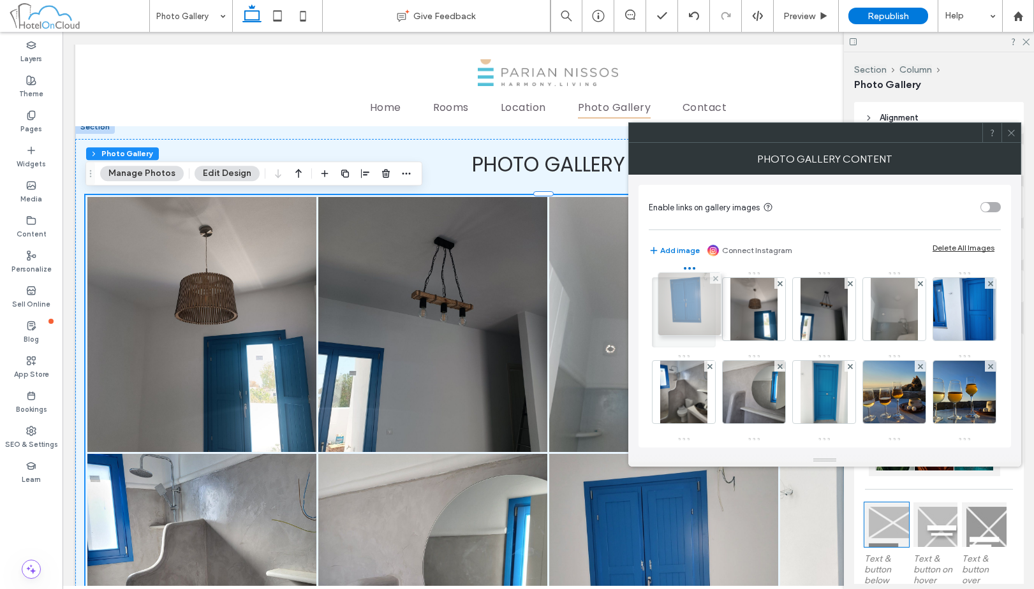
drag, startPoint x: 827, startPoint y: 378, endPoint x: 691, endPoint y: 291, distance: 162.1
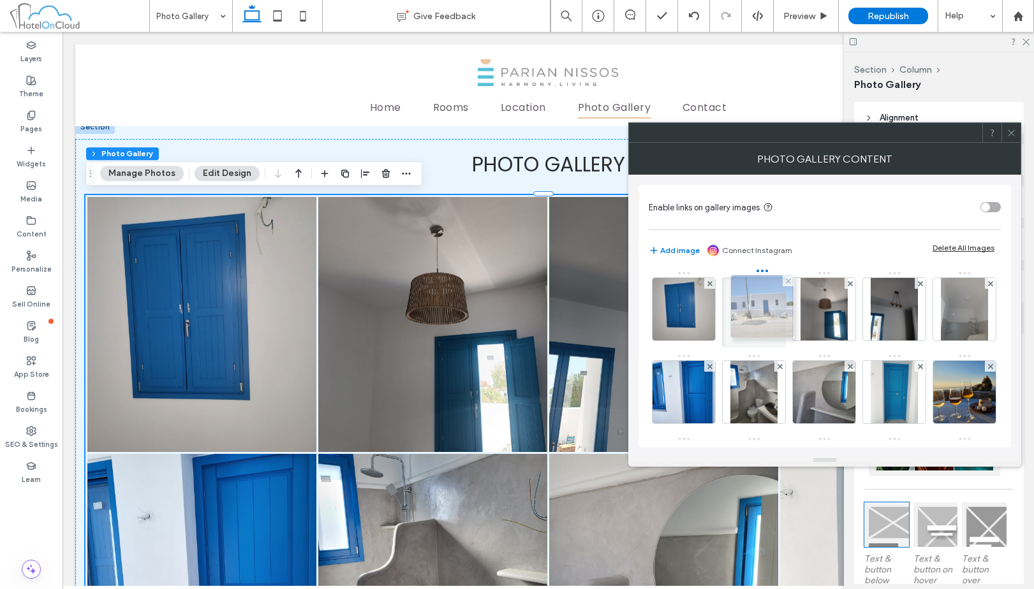
drag, startPoint x: 835, startPoint y: 368, endPoint x: 771, endPoint y: 312, distance: 85.0
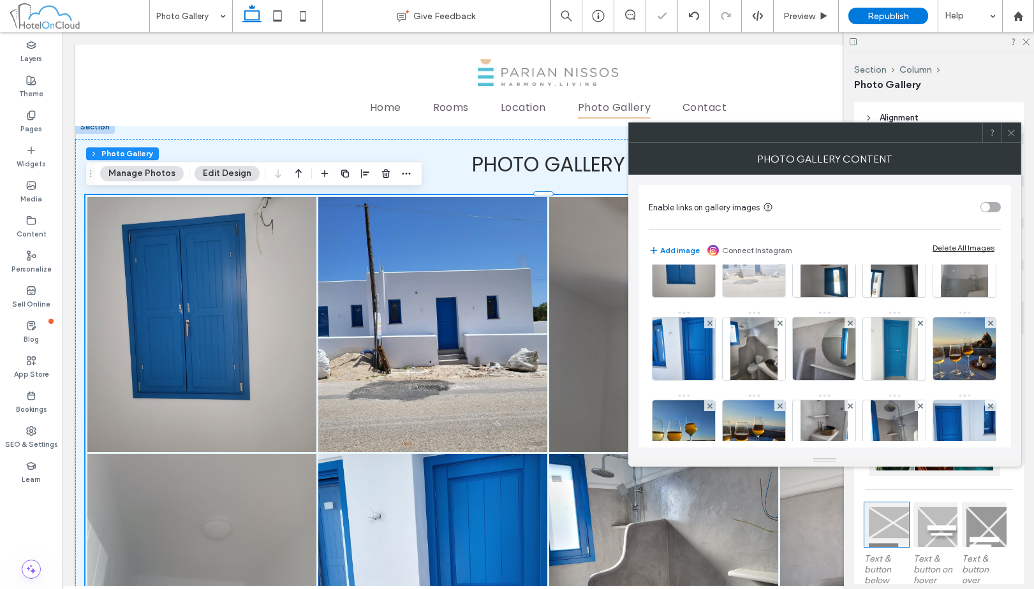
scroll to position [64, 0]
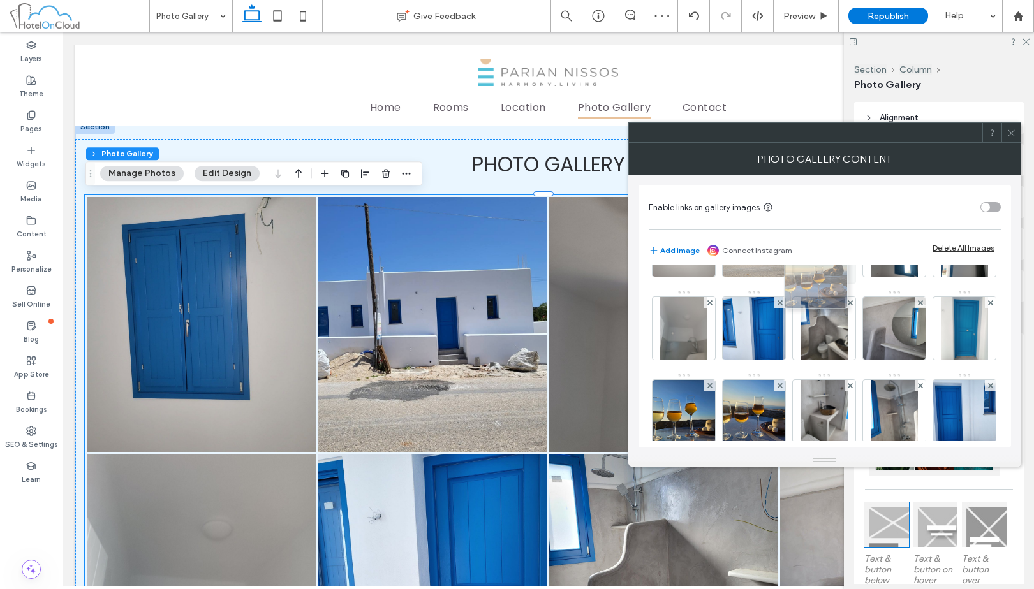
drag, startPoint x: 769, startPoint y: 416, endPoint x: 828, endPoint y: 281, distance: 146.8
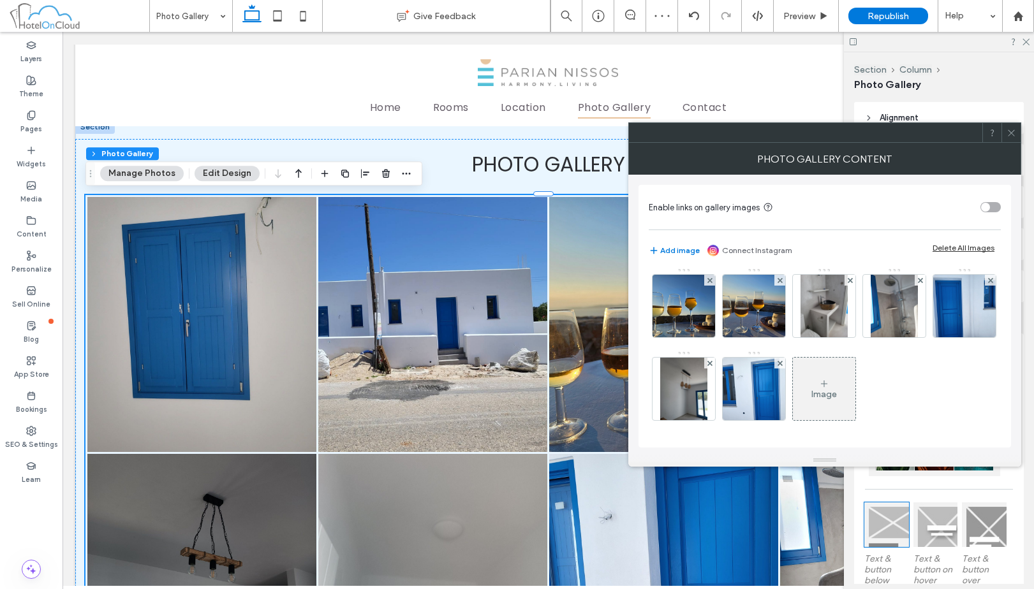
scroll to position [252, 0]
click at [918, 280] on icon at bounding box center [920, 280] width 5 height 5
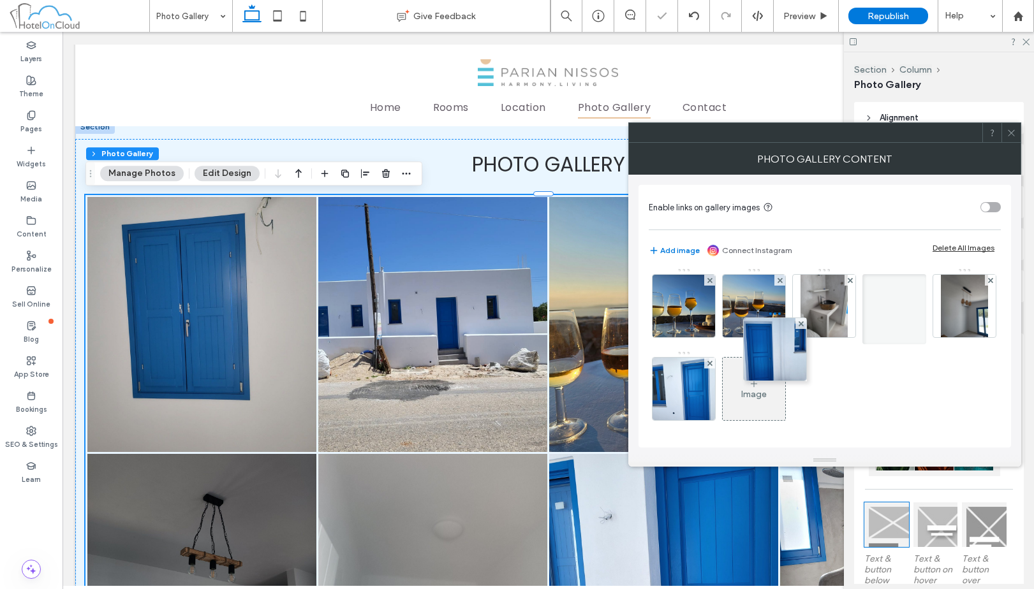
scroll to position [3, 0]
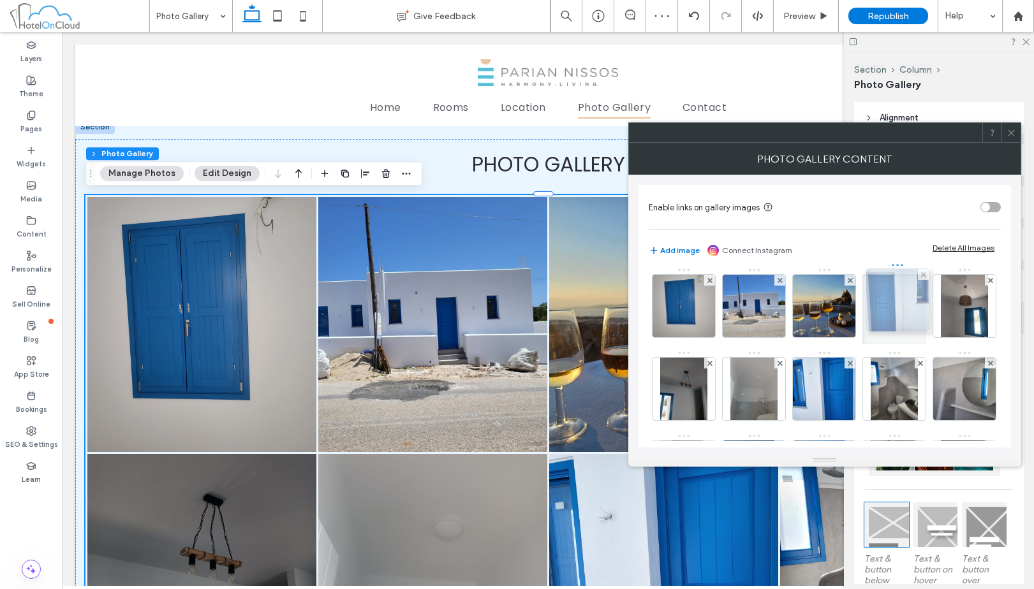
drag, startPoint x: 764, startPoint y: 320, endPoint x: 904, endPoint y: 314, distance: 140.4
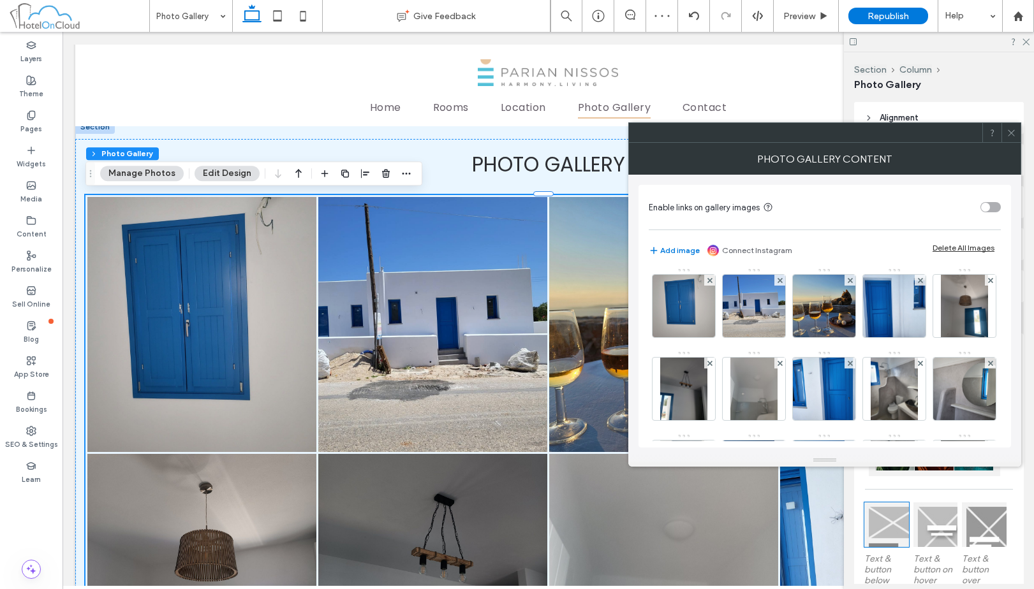
click at [1015, 131] on icon at bounding box center [1011, 133] width 10 height 10
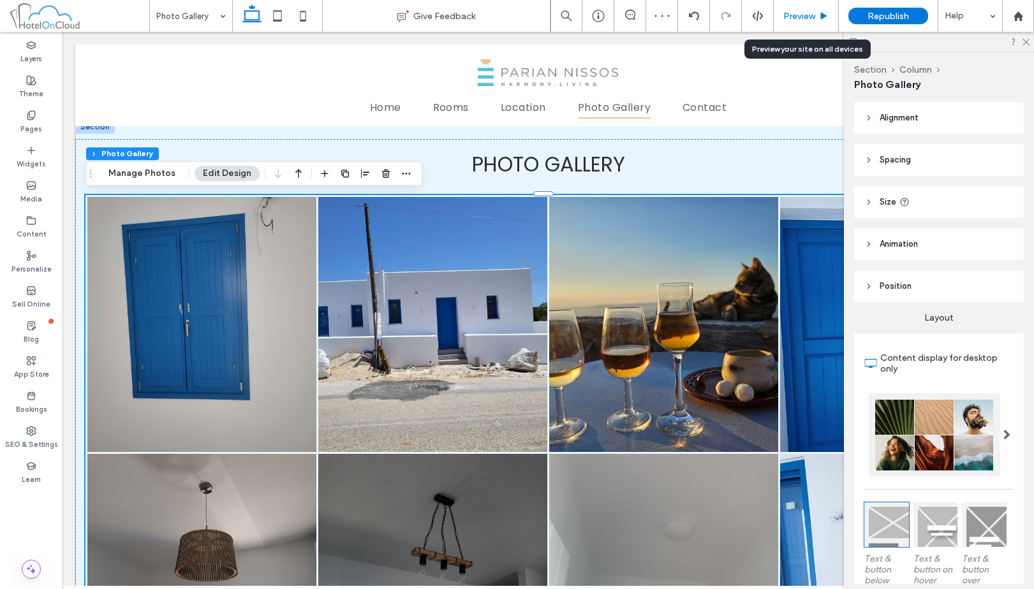
click at [807, 8] on div "Preview" at bounding box center [806, 16] width 65 height 32
click at [804, 13] on span "Preview" at bounding box center [799, 16] width 32 height 11
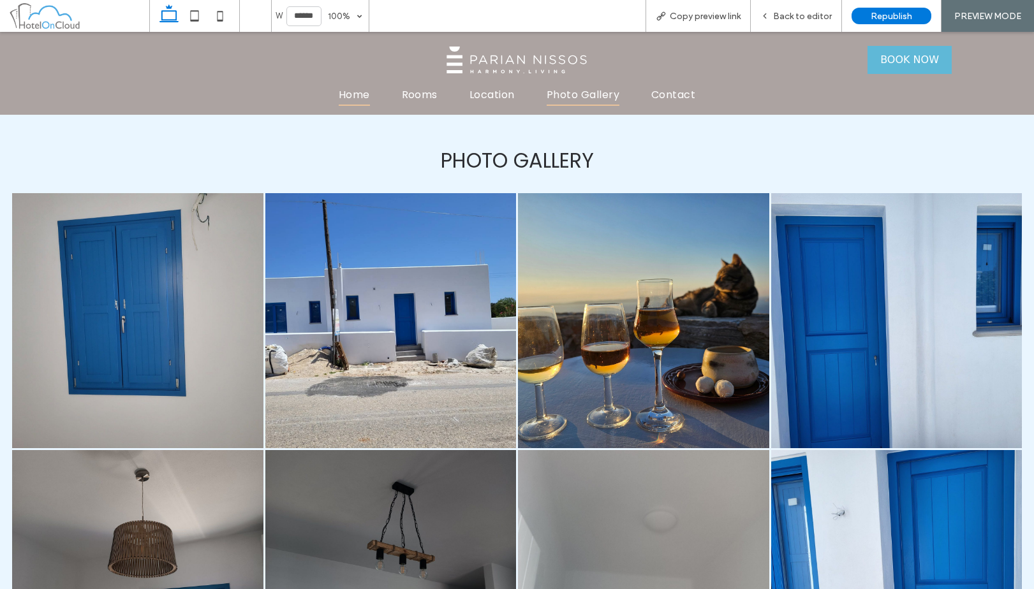
click at [351, 95] on span "Home" at bounding box center [354, 94] width 31 height 22
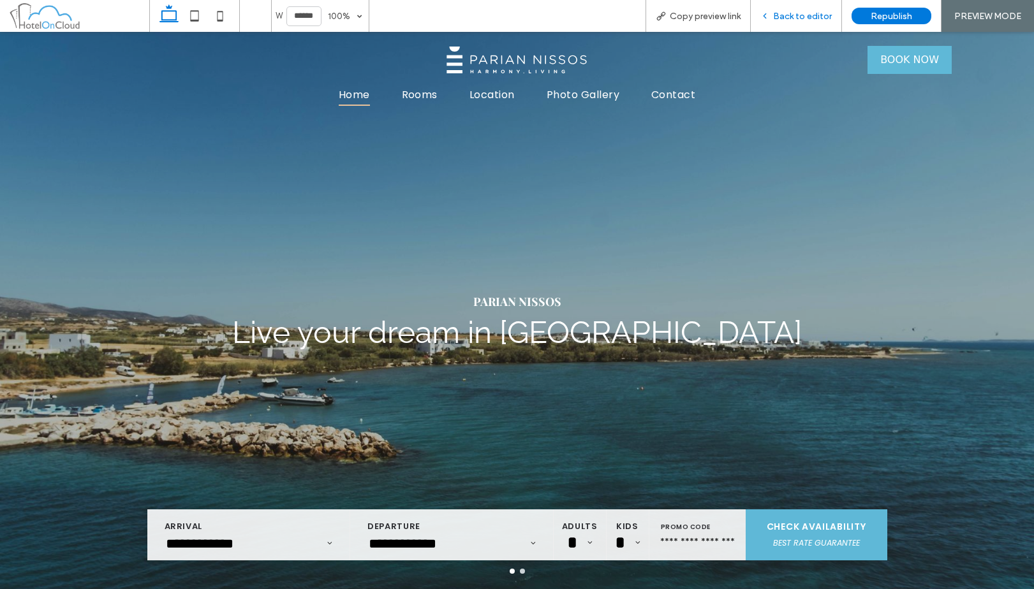
click at [786, 18] on span "Back to editor" at bounding box center [802, 16] width 59 height 11
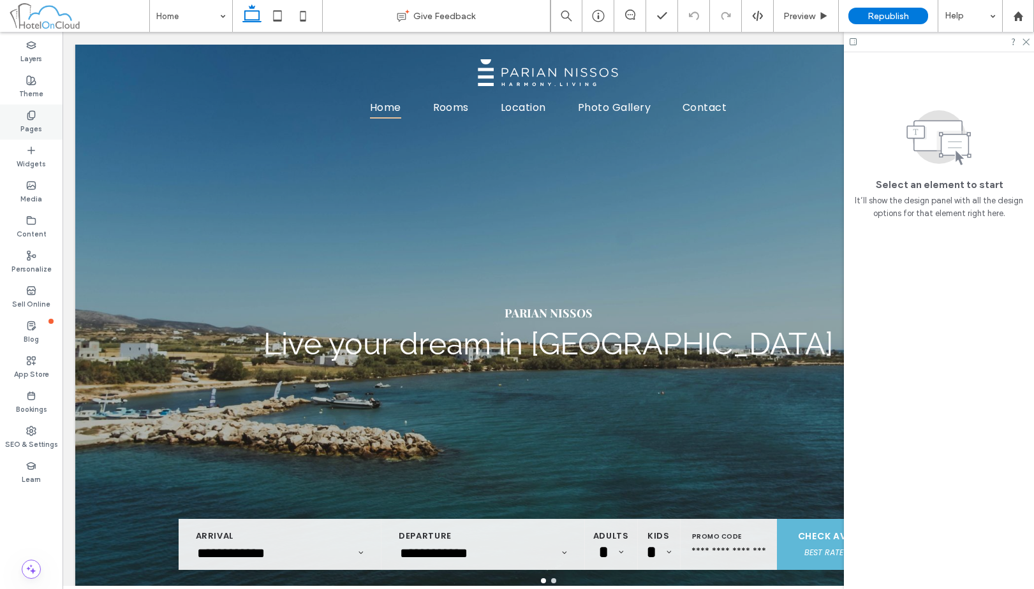
click at [45, 131] on div "Pages" at bounding box center [31, 122] width 63 height 35
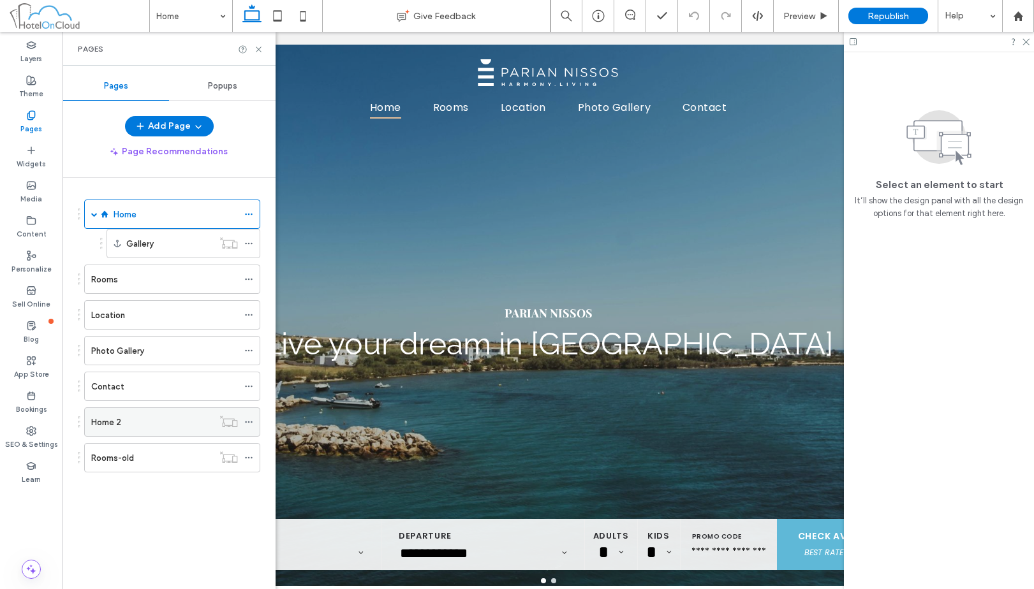
click at [161, 416] on div "Home 2" at bounding box center [152, 422] width 122 height 13
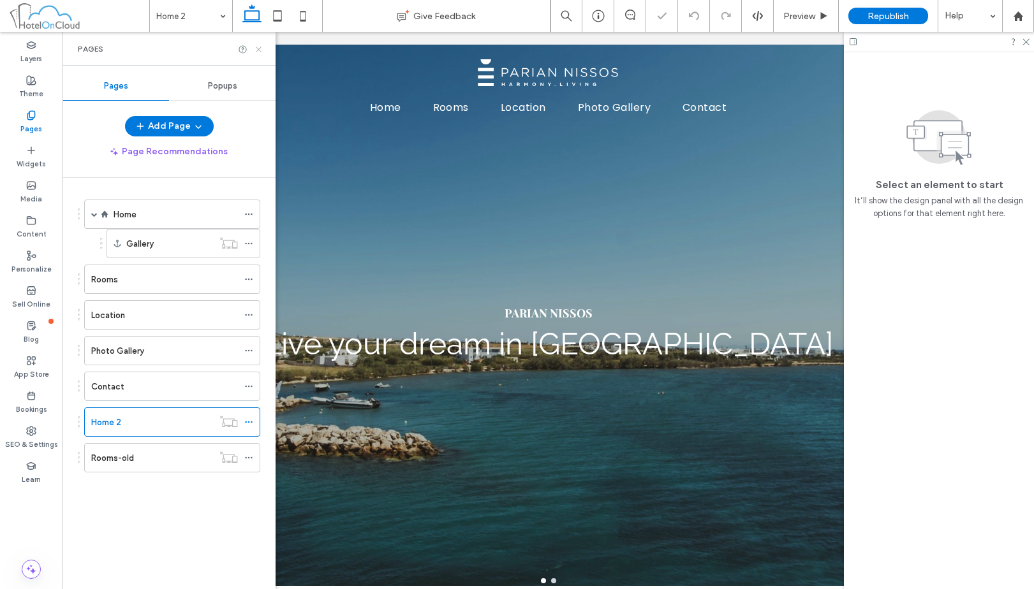
click at [256, 50] on icon at bounding box center [259, 50] width 10 height 10
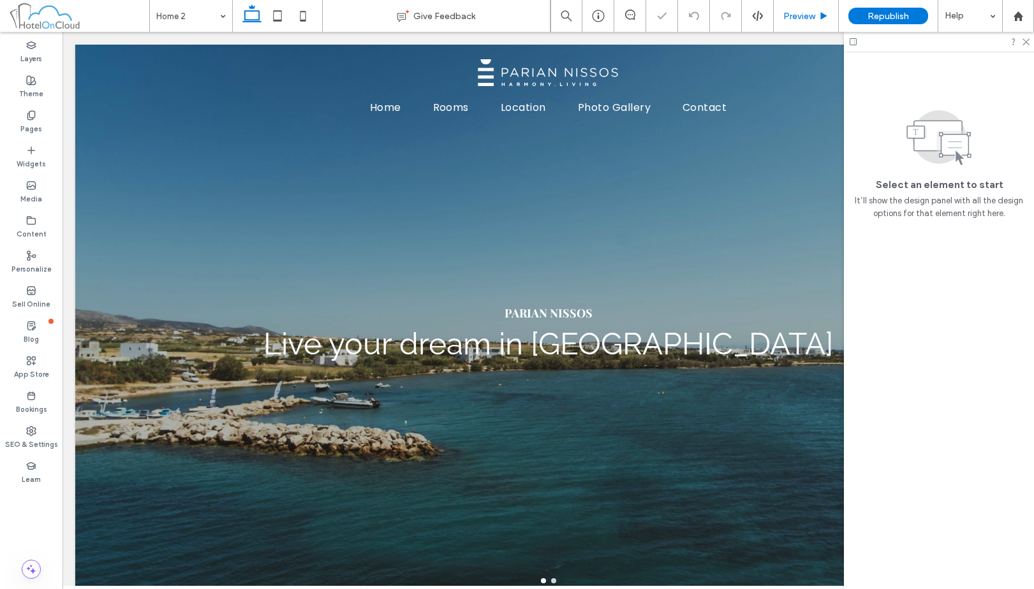
click at [801, 18] on span "Preview" at bounding box center [799, 16] width 32 height 11
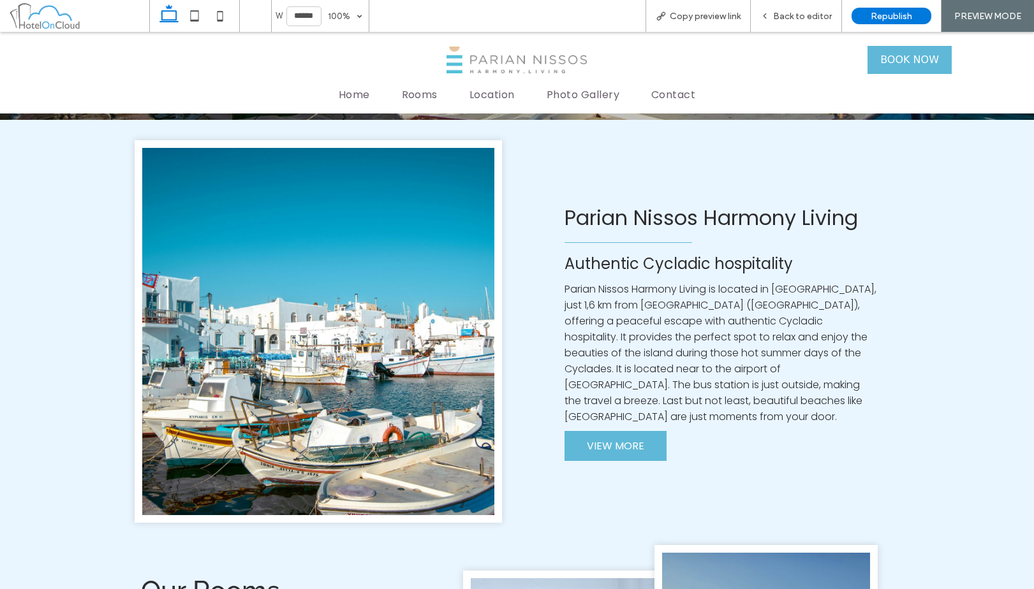
scroll to position [446, 0]
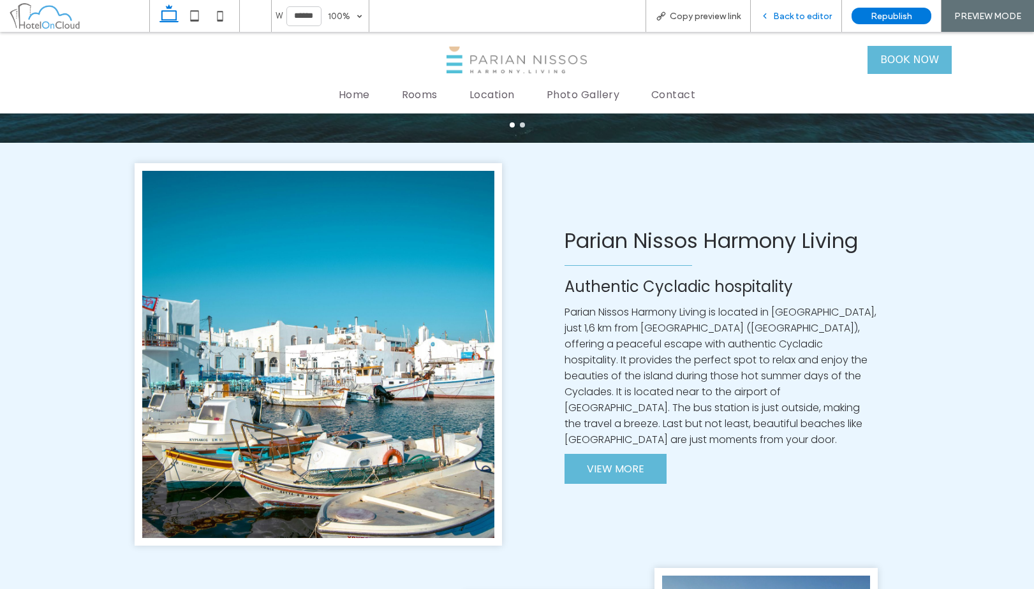
click at [818, 26] on div "Back to editor" at bounding box center [796, 16] width 91 height 32
click at [811, 24] on div "Back to editor" at bounding box center [796, 16] width 91 height 32
click at [785, 11] on span "Back to editor" at bounding box center [802, 16] width 59 height 11
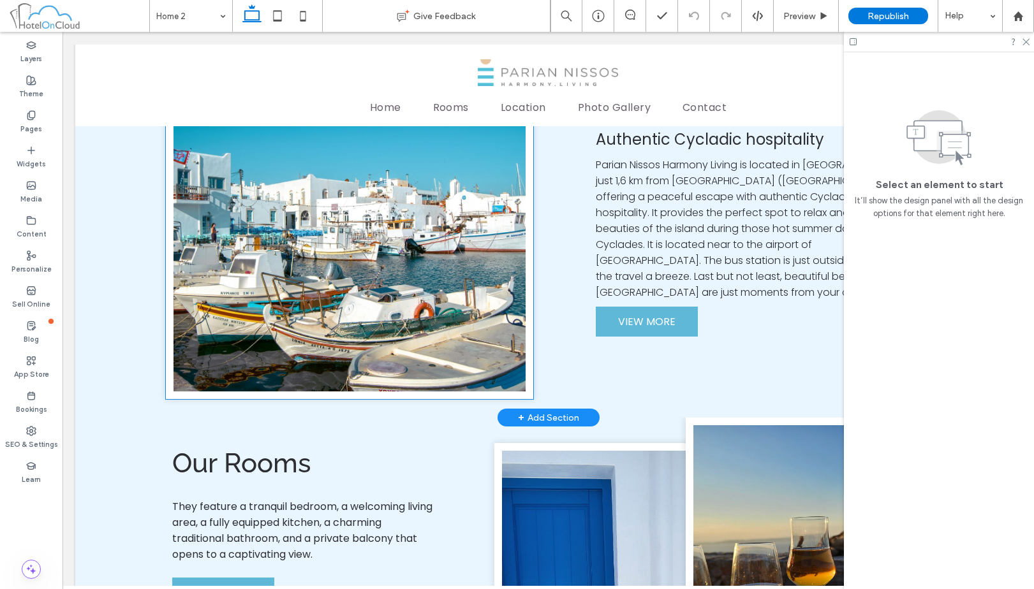
scroll to position [651, 0]
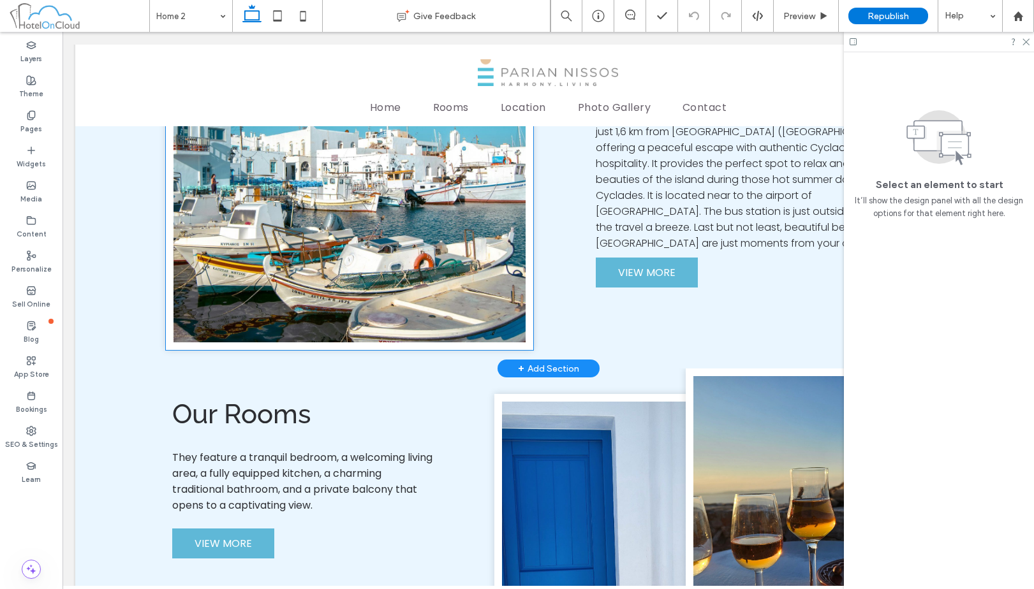
click at [335, 225] on img at bounding box center [349, 158] width 367 height 383
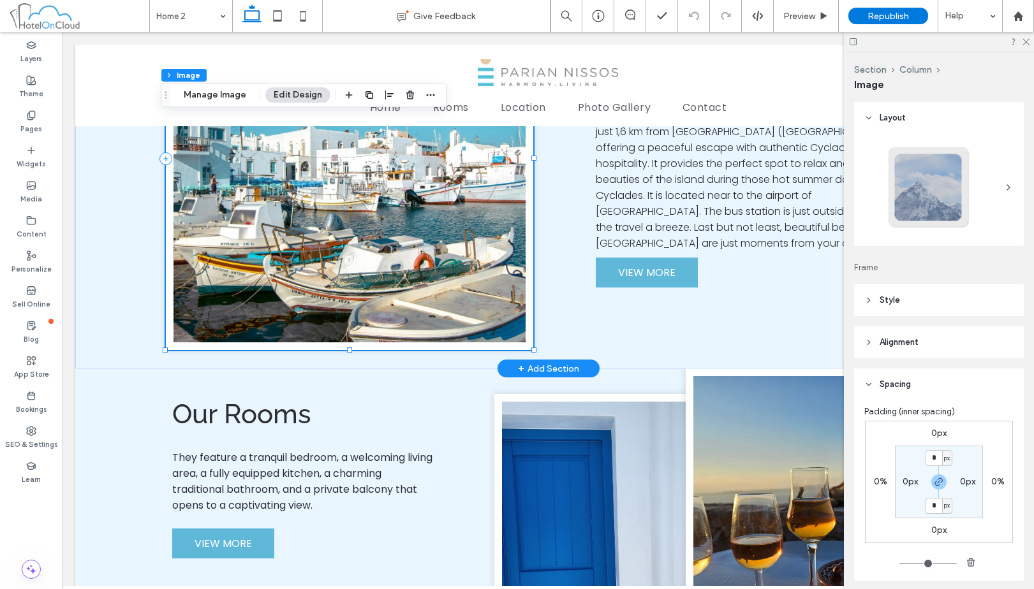
type input "**"
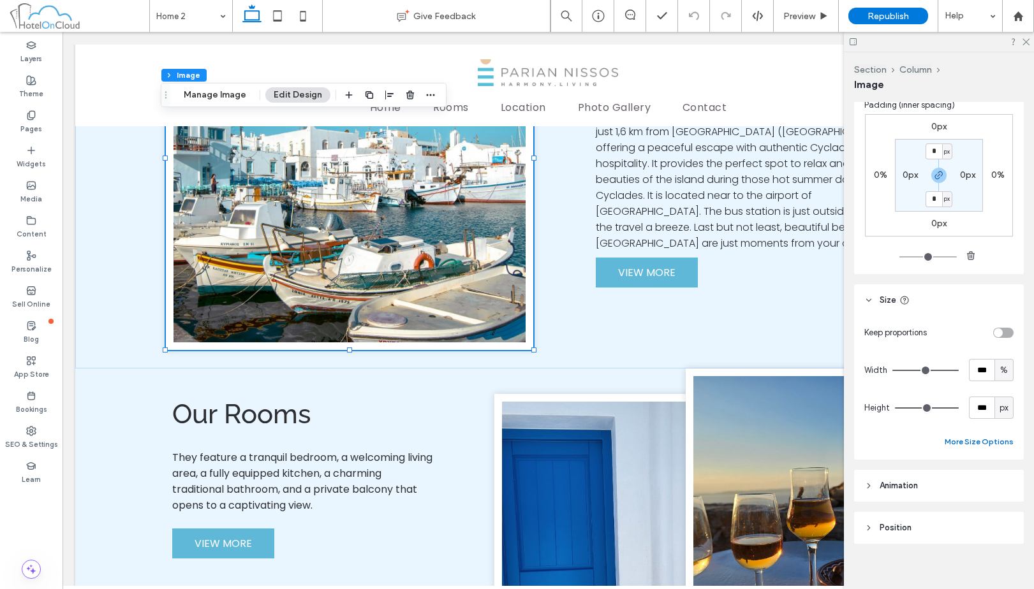
scroll to position [318, 0]
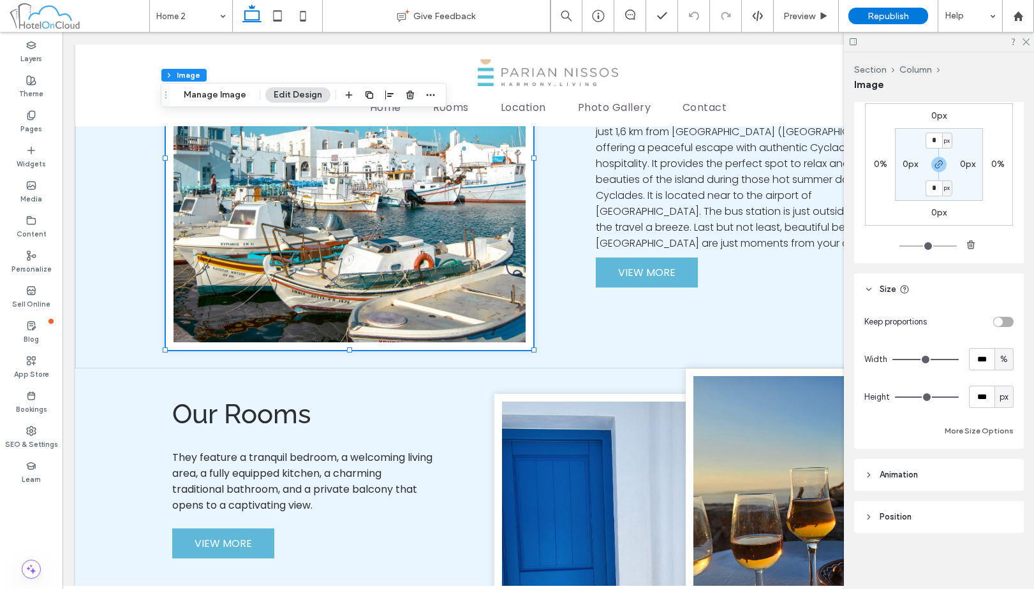
click at [943, 277] on header "Size" at bounding box center [939, 290] width 170 height 32
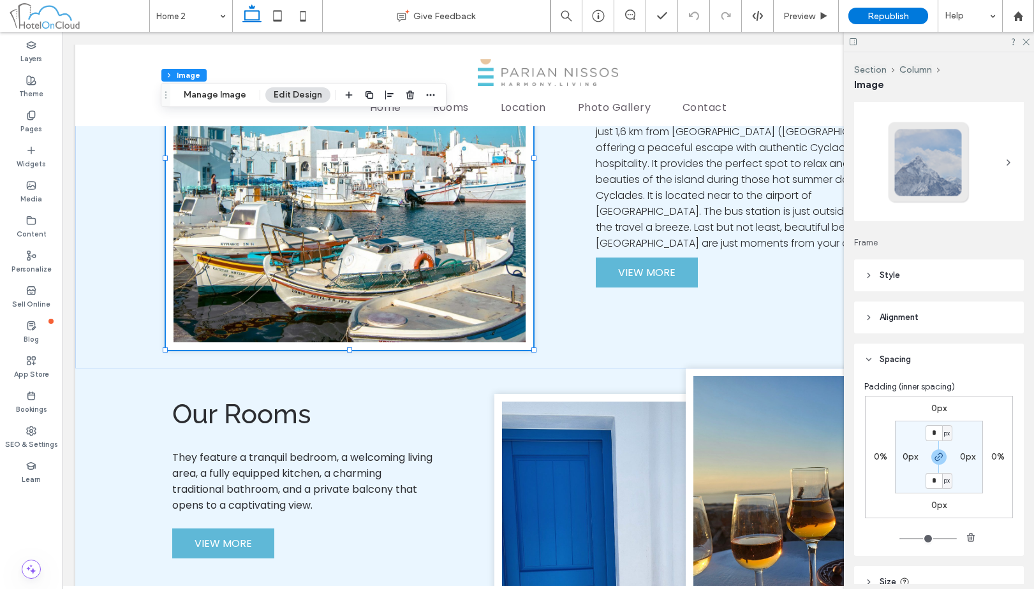
scroll to position [0, 0]
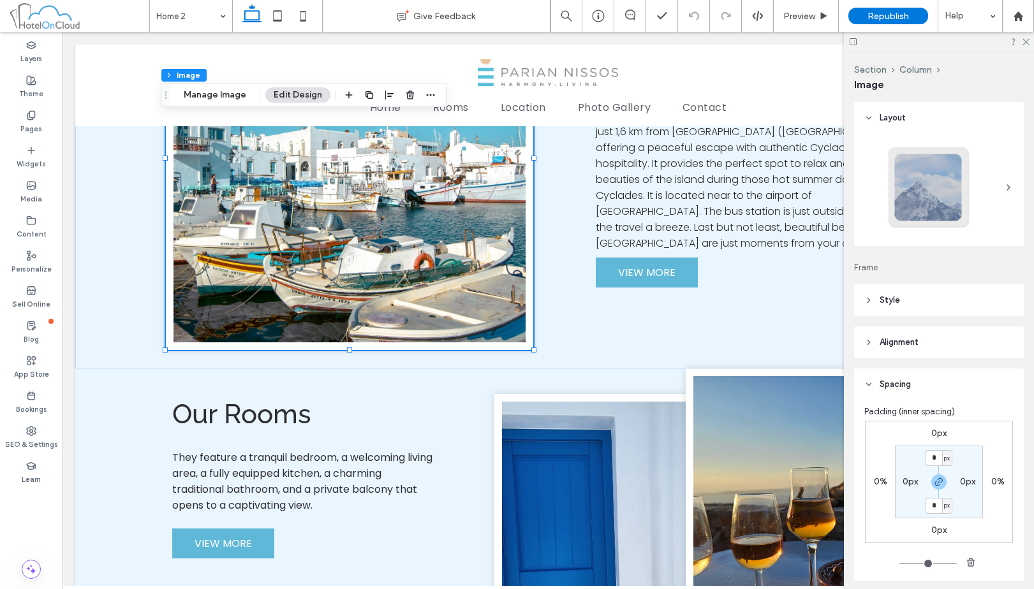
click at [945, 308] on header "Style" at bounding box center [939, 300] width 170 height 32
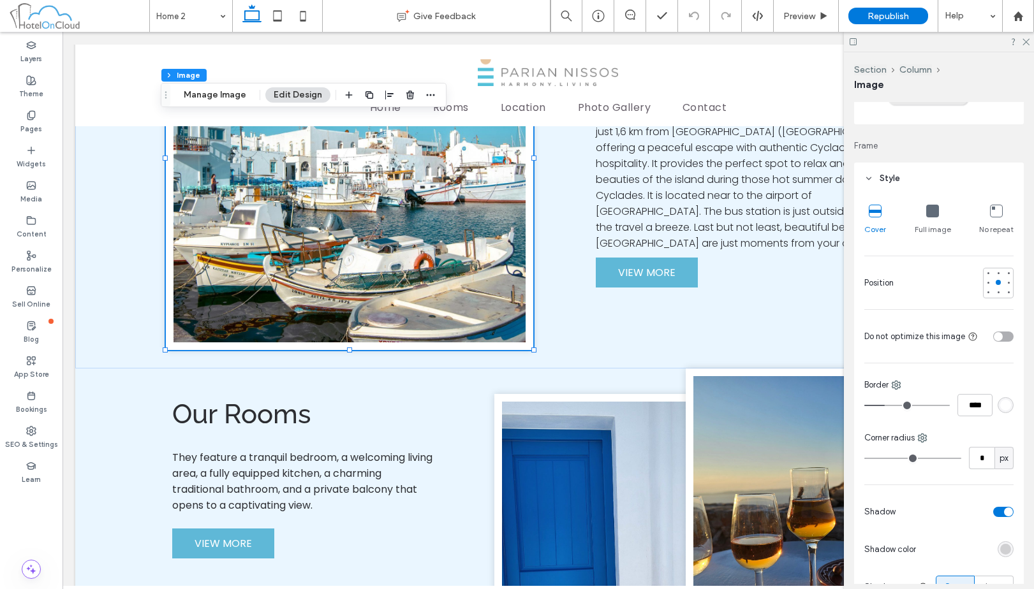
scroll to position [128, 0]
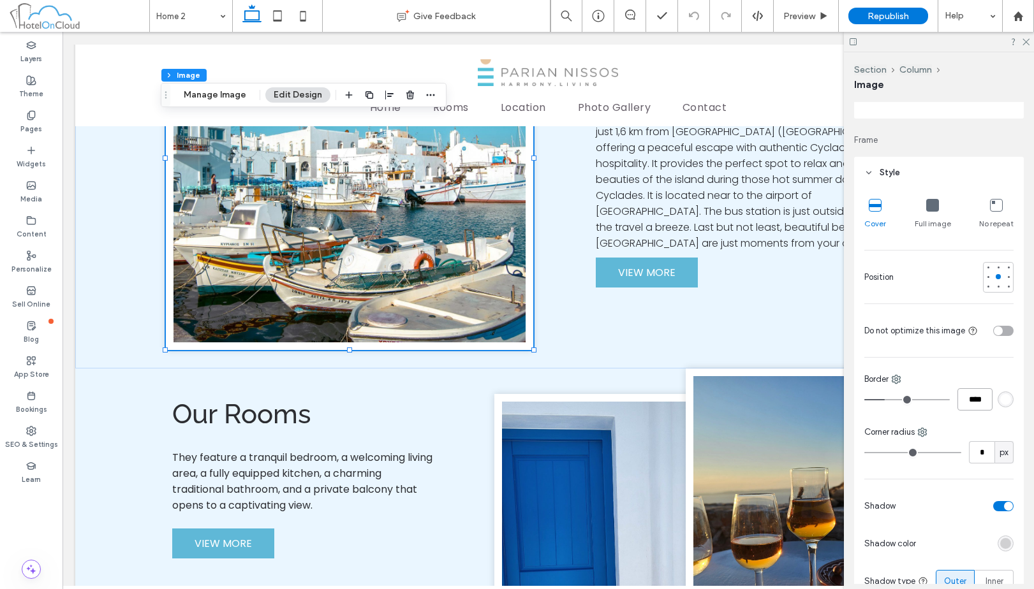
click at [964, 404] on input "****" at bounding box center [974, 399] width 35 height 22
type input "**"
type input "****"
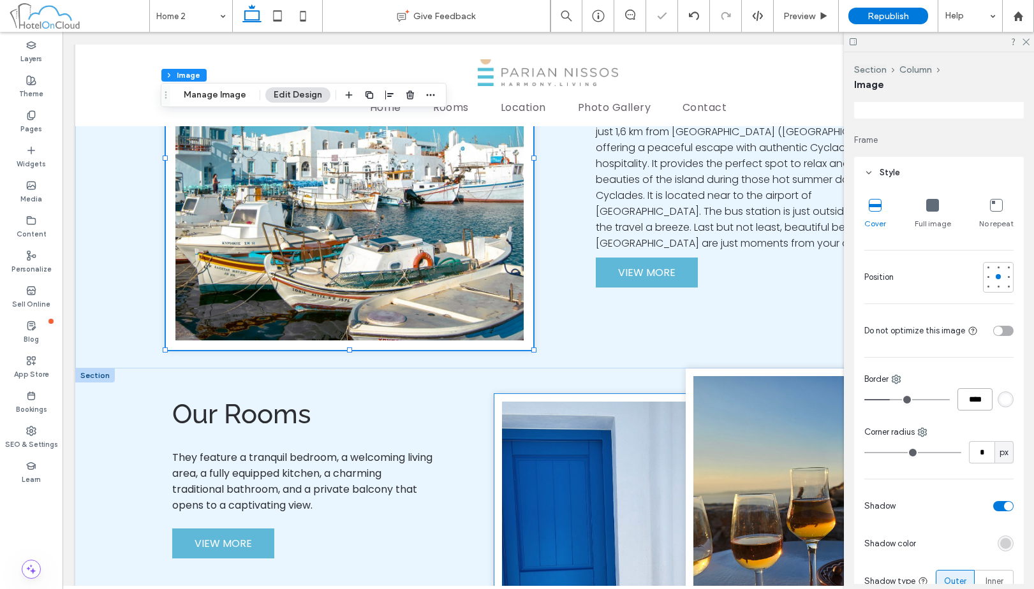
click at [614, 426] on img at bounding box center [628, 553] width 268 height 319
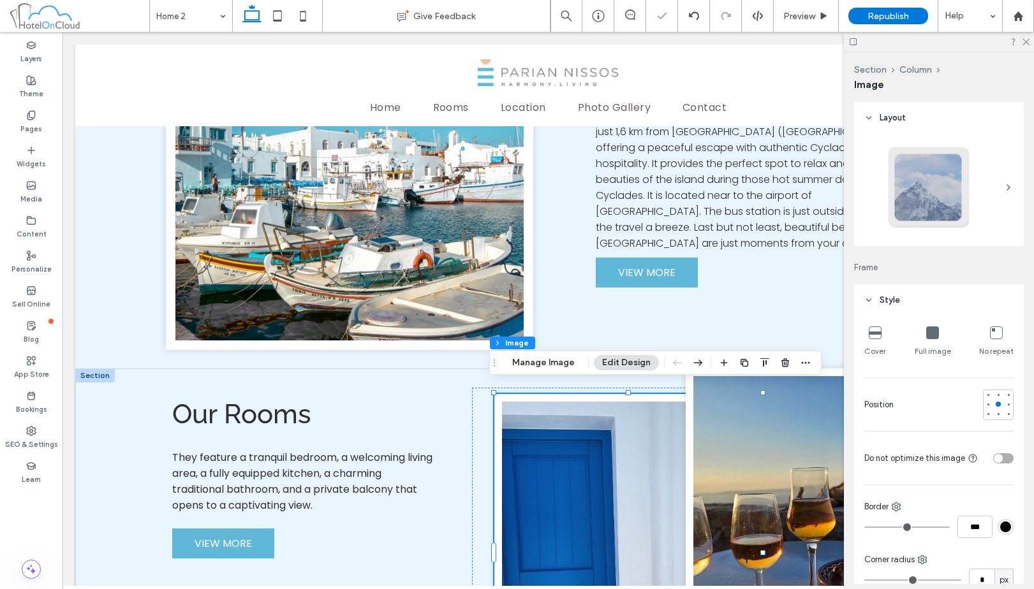
type input "**"
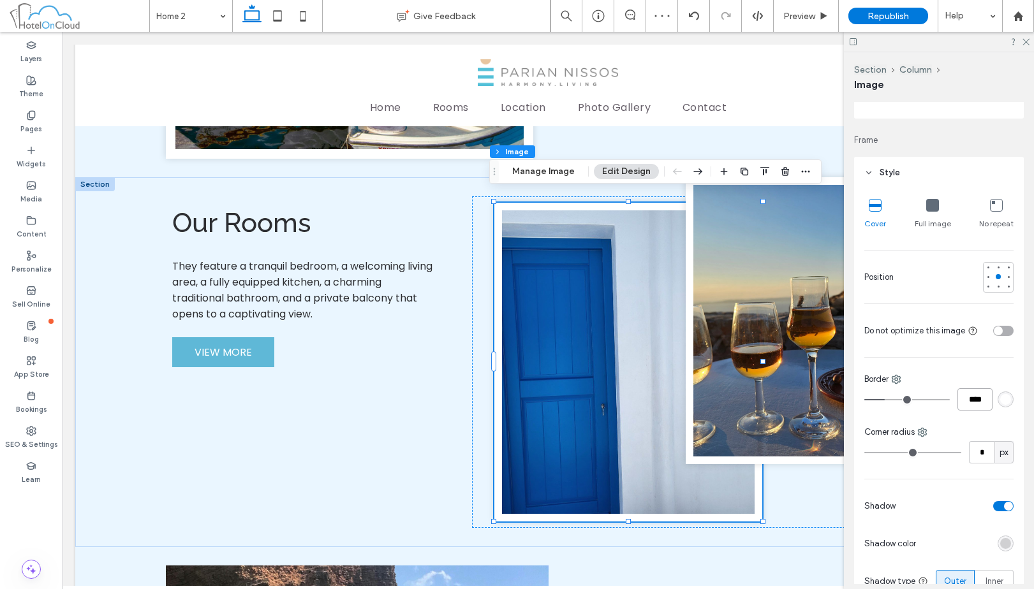
click at [969, 409] on input "****" at bounding box center [974, 399] width 35 height 22
type input "**"
type input "****"
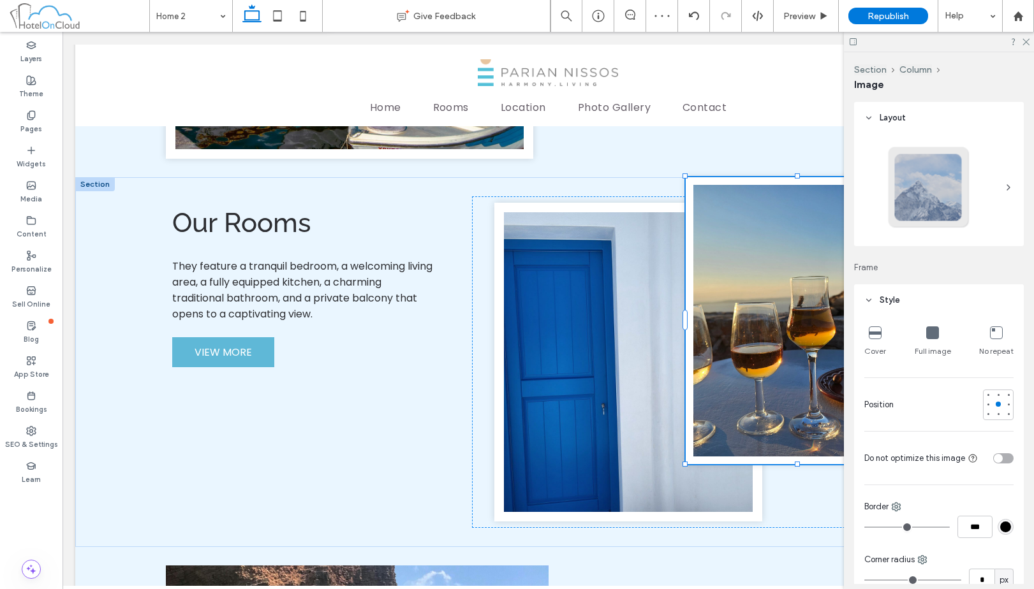
type input "**"
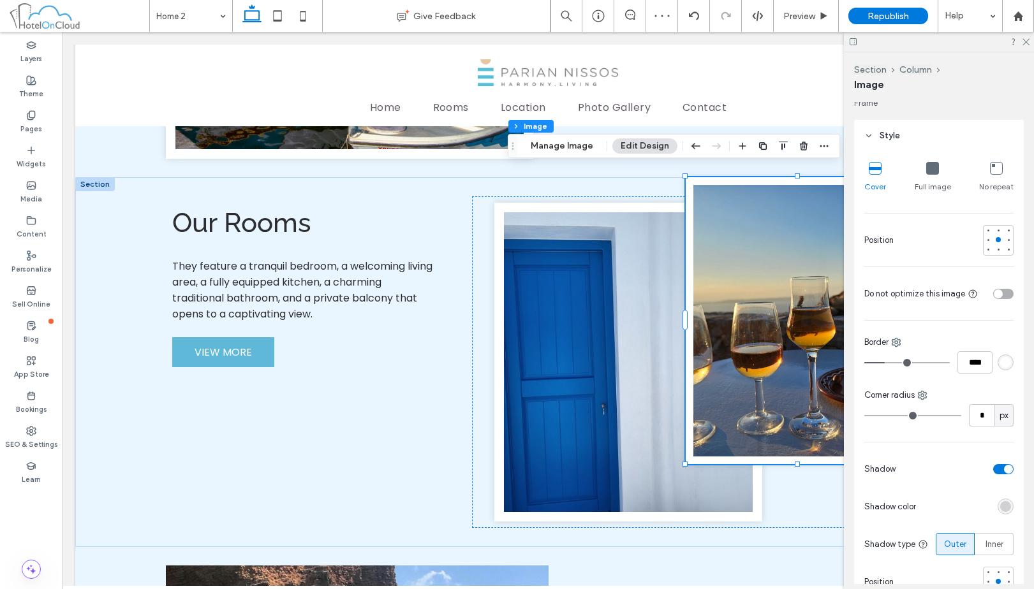
scroll to position [191, 0]
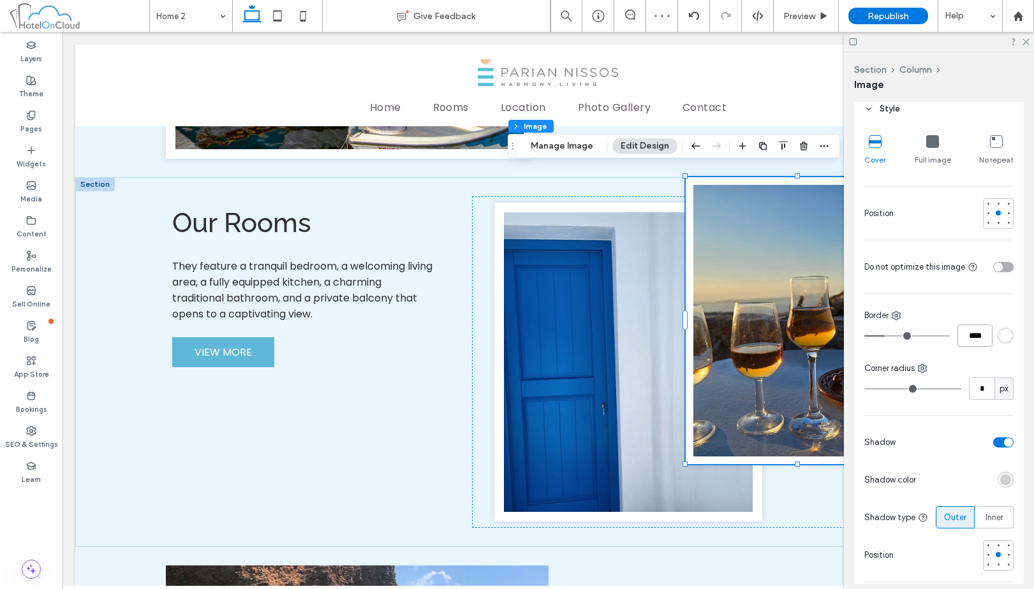
click at [968, 333] on input "****" at bounding box center [974, 336] width 35 height 22
type input "**"
type input "****"
click at [812, 21] on span "Preview" at bounding box center [799, 16] width 32 height 11
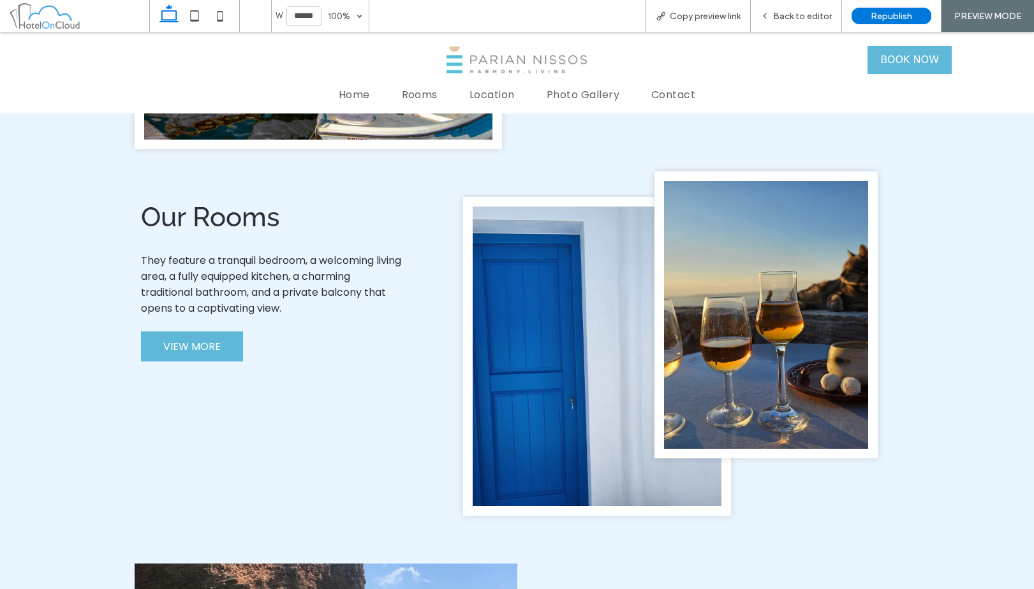
scroll to position [844, 0]
click at [220, 9] on icon at bounding box center [220, 16] width 26 height 26
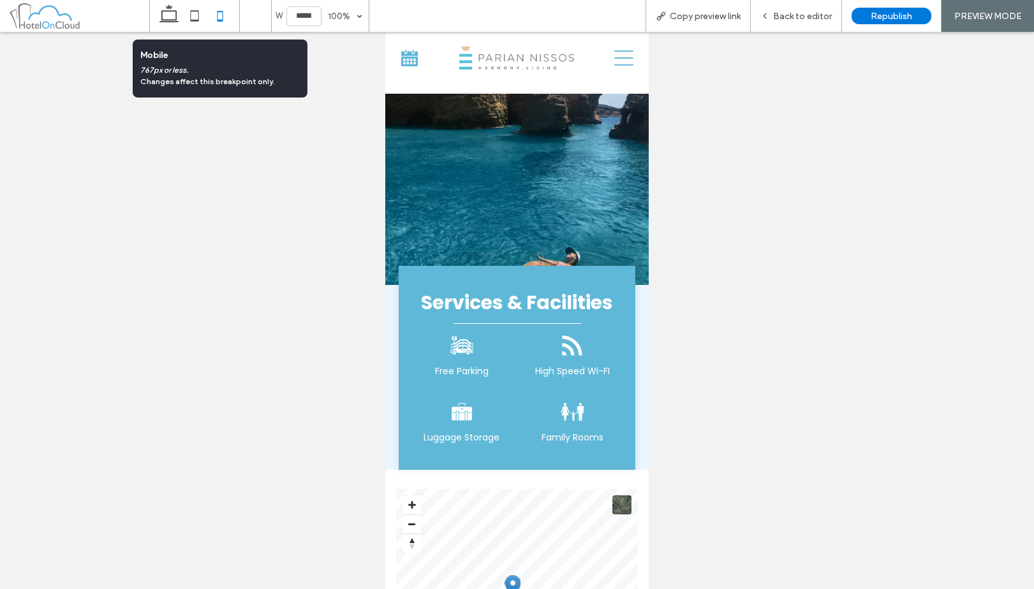
scroll to position [316, 0]
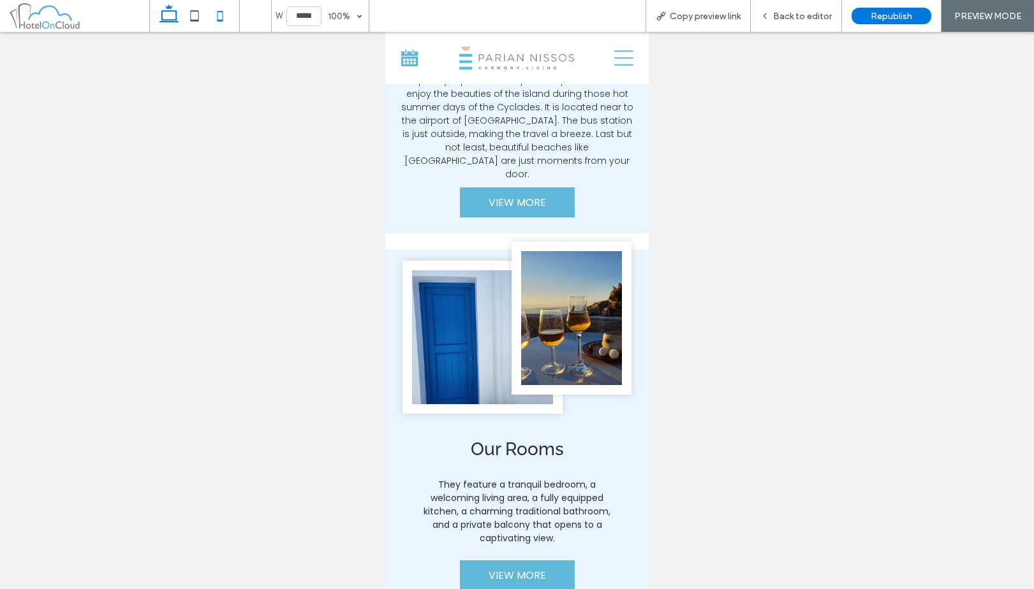
click at [169, 19] on icon at bounding box center [169, 16] width 26 height 26
type input "******"
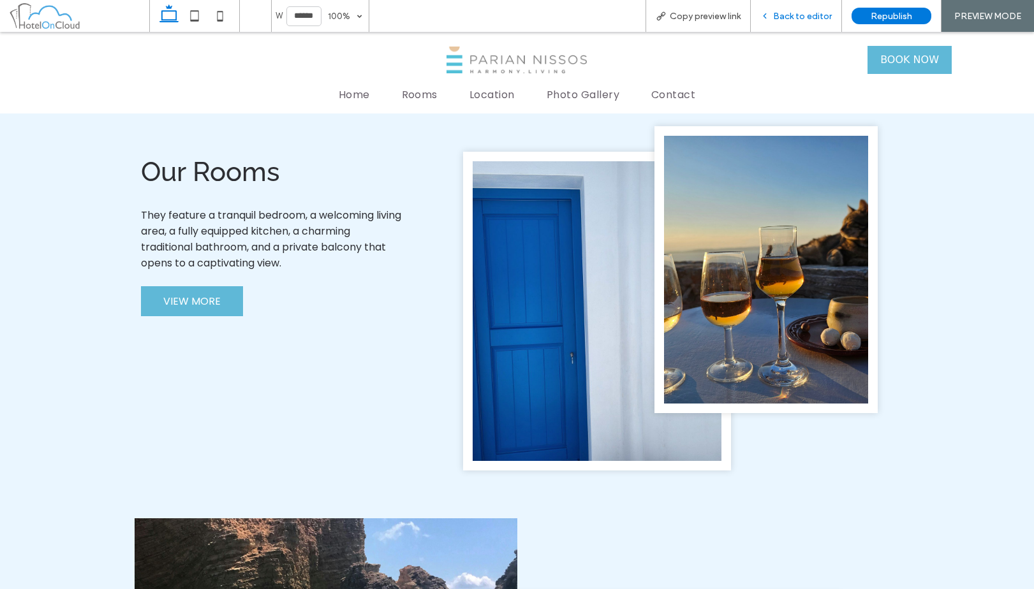
click at [827, 11] on span "Back to editor" at bounding box center [802, 16] width 59 height 11
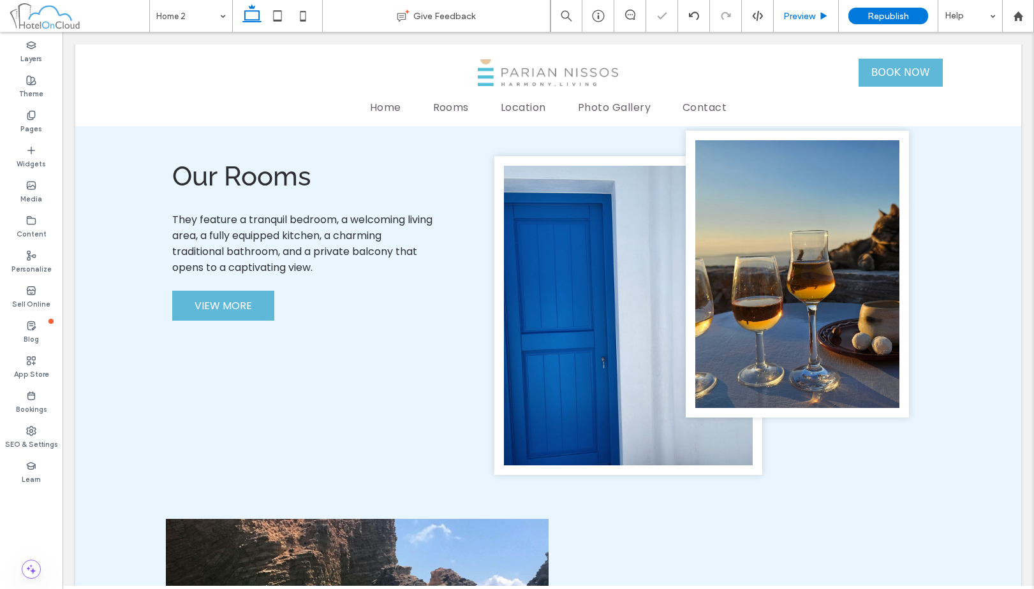
scroll to position [887, 0]
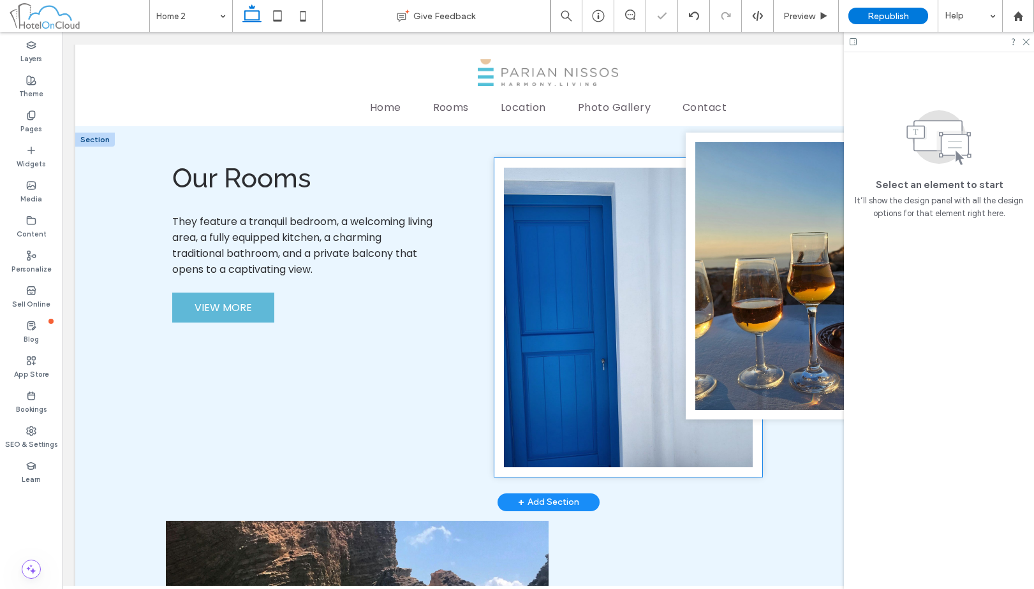
click at [581, 249] on img at bounding box center [628, 317] width 268 height 319
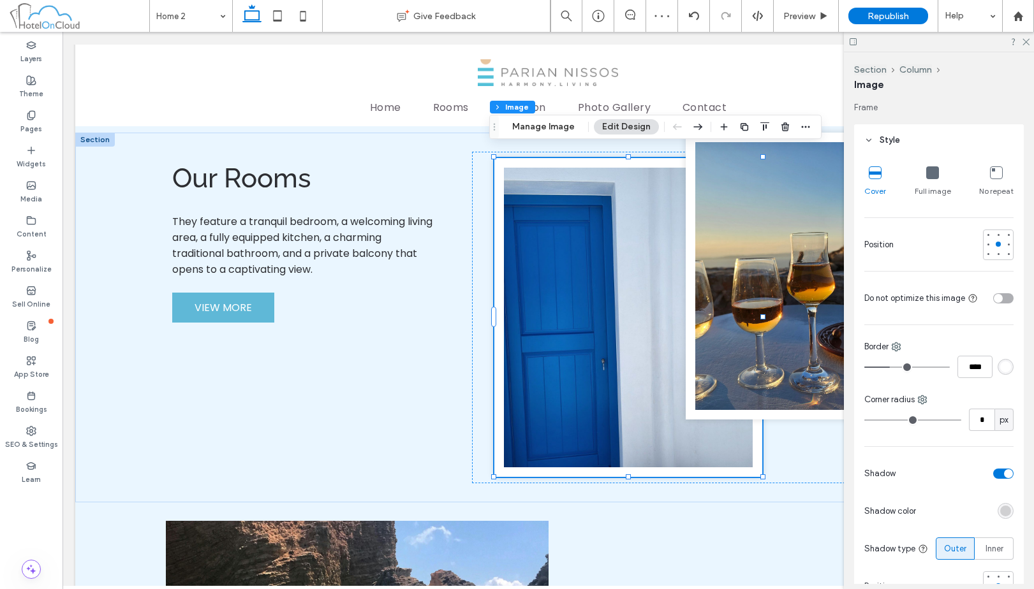
scroll to position [191, 0]
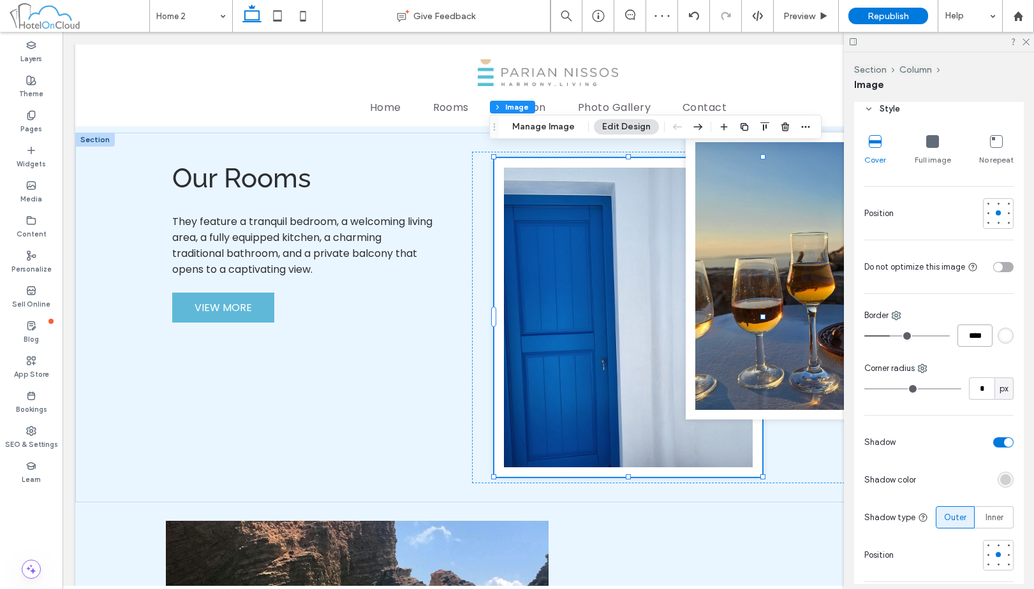
click at [963, 342] on input "****" at bounding box center [974, 336] width 35 height 22
type input "**"
type input "****"
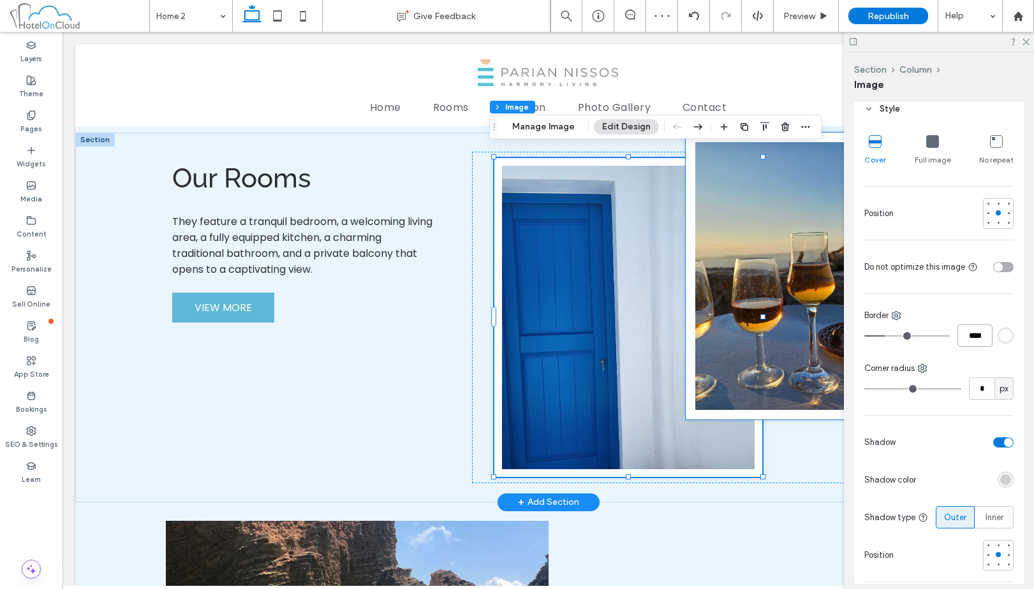
click at [715, 260] on img at bounding box center [797, 276] width 223 height 287
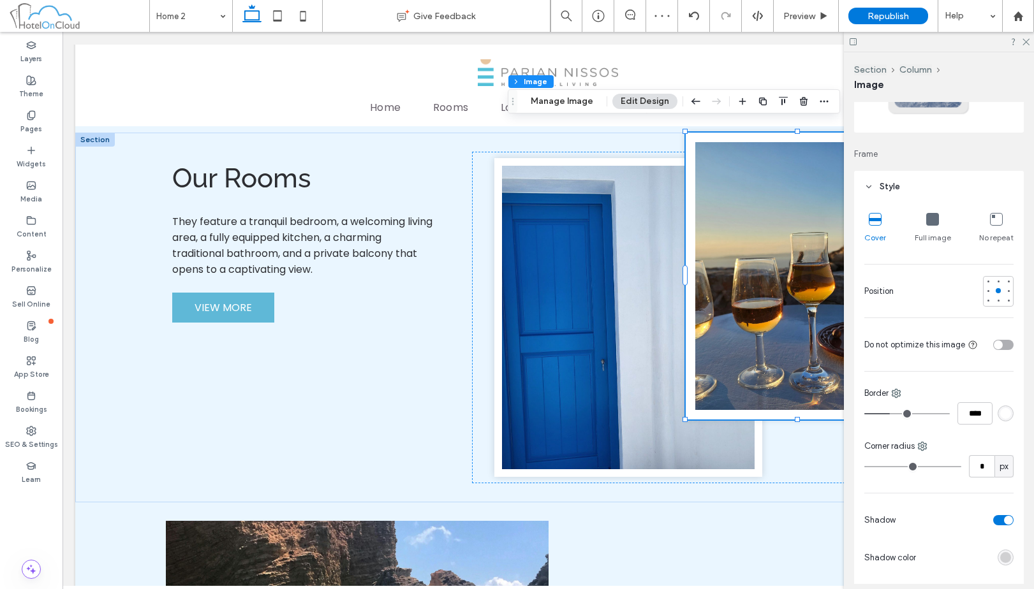
scroll to position [319, 0]
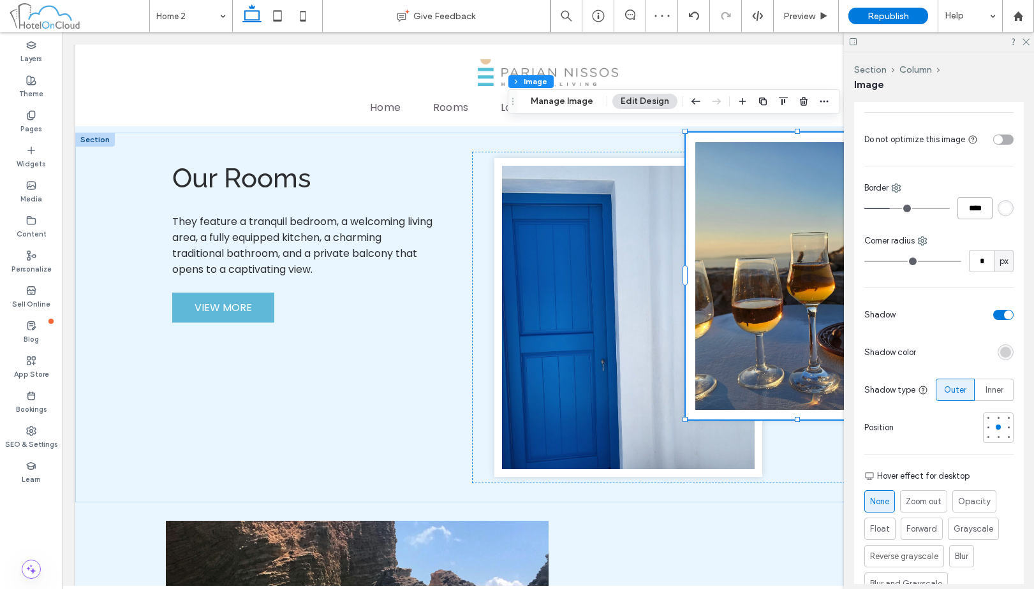
click at [966, 216] on input "****" at bounding box center [974, 208] width 35 height 22
type input "**"
type input "****"
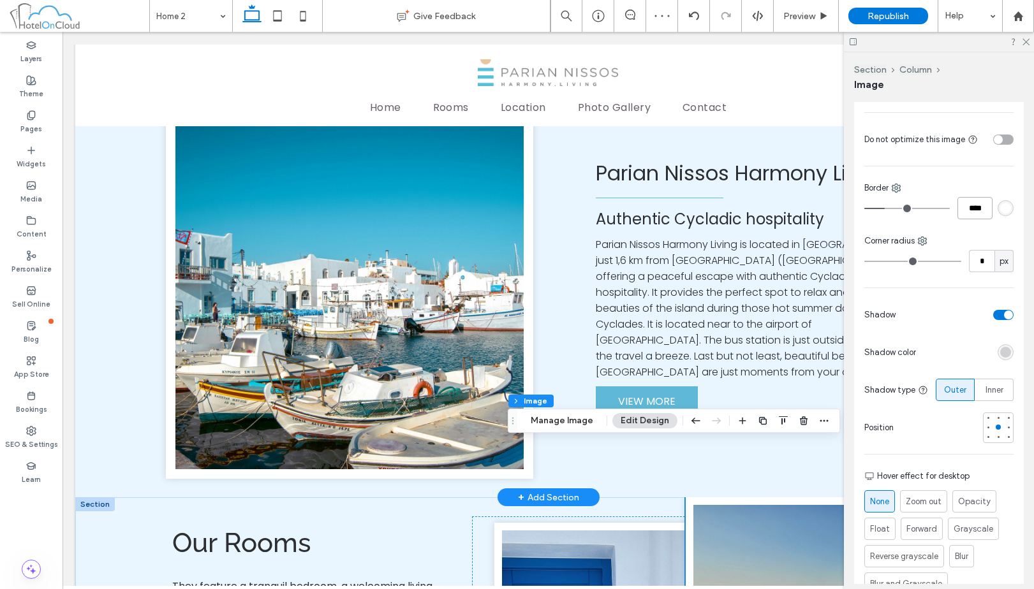
scroll to position [504, 0]
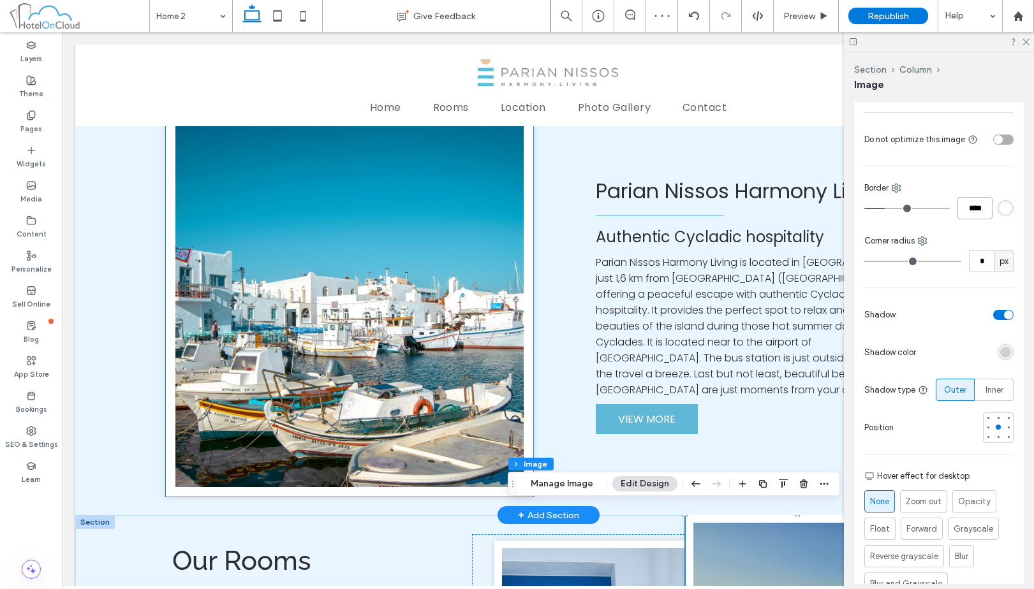
click at [345, 398] on img at bounding box center [349, 305] width 367 height 383
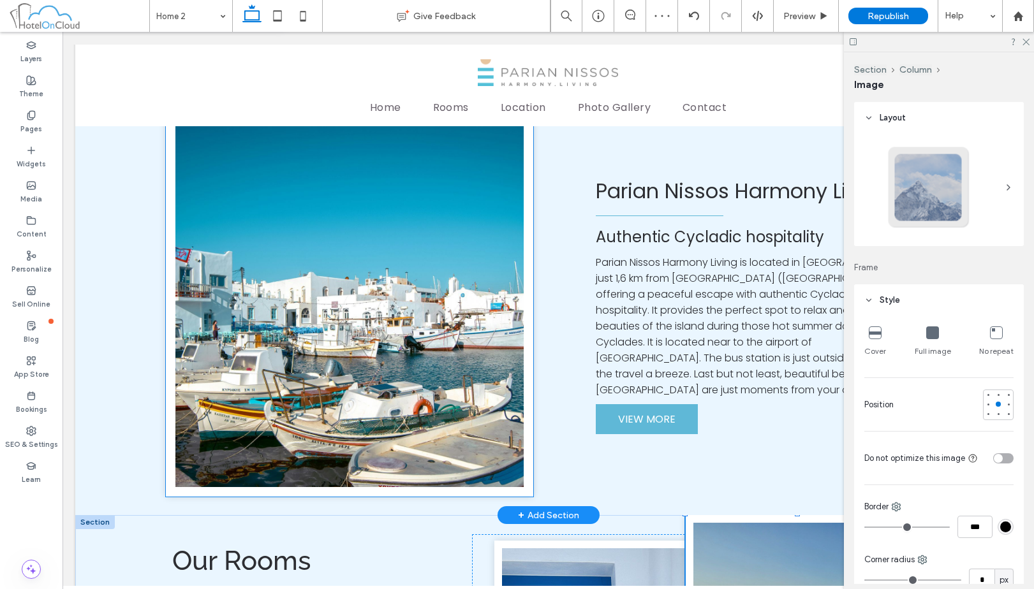
type input "**"
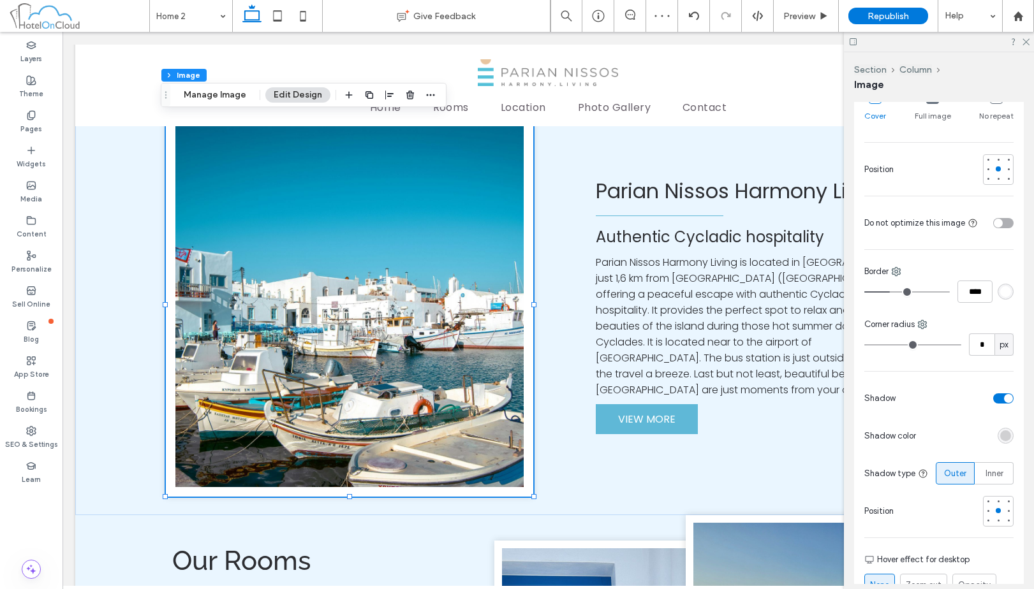
scroll to position [255, 0]
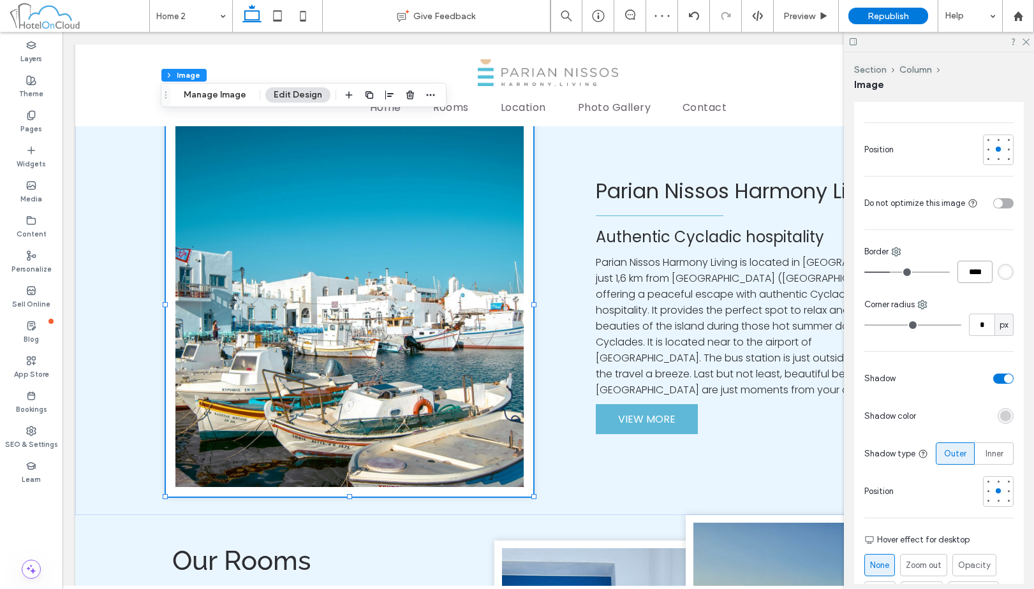
click at [960, 268] on input "****" at bounding box center [974, 272] width 35 height 22
type input "**"
type input "****"
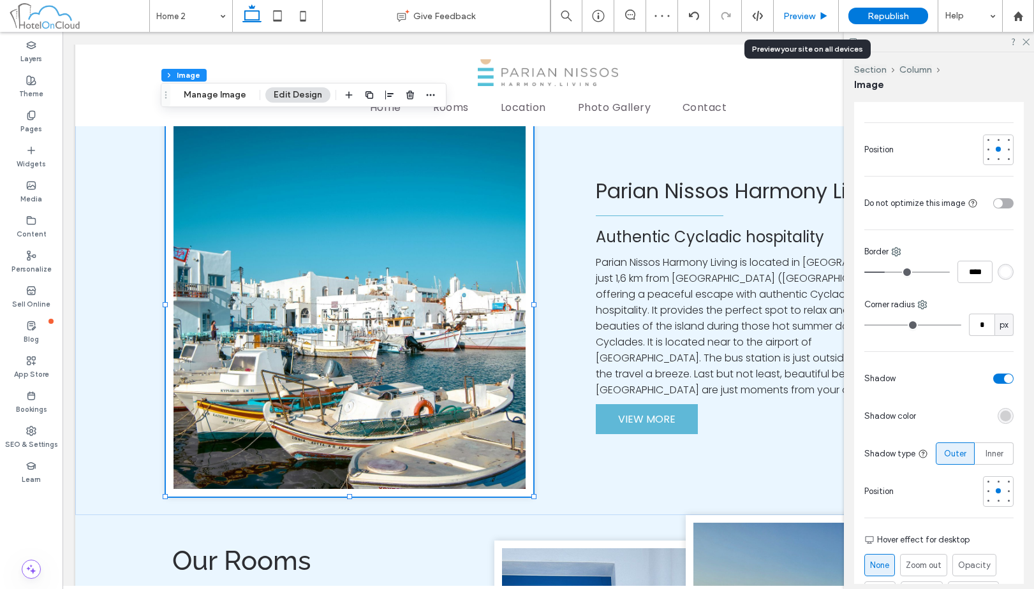
click at [802, 11] on span "Preview" at bounding box center [799, 16] width 32 height 11
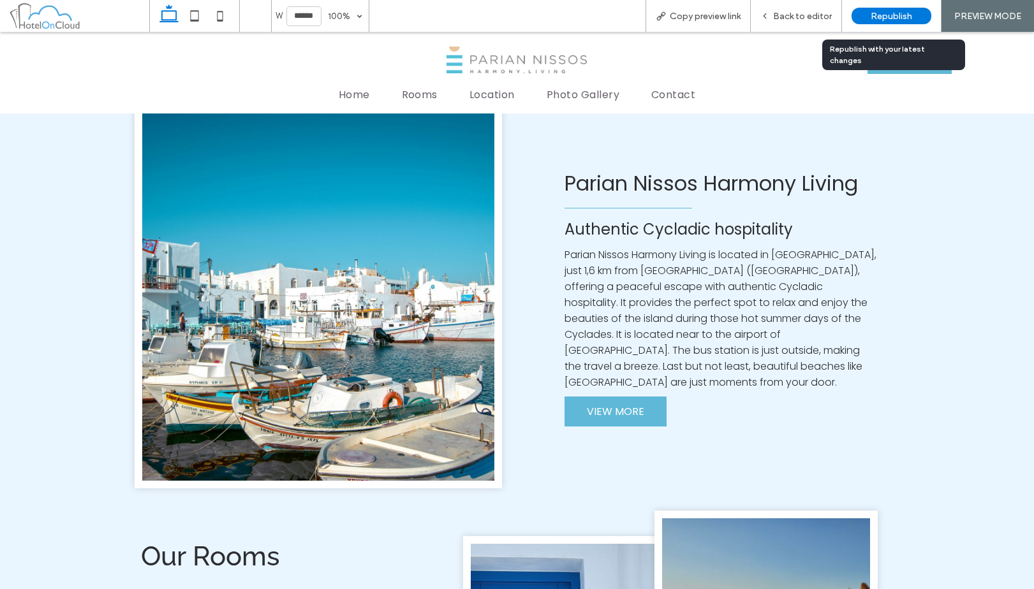
click at [892, 16] on span "Republish" at bounding box center [891, 16] width 41 height 11
